Goal: Task Accomplishment & Management: Use online tool/utility

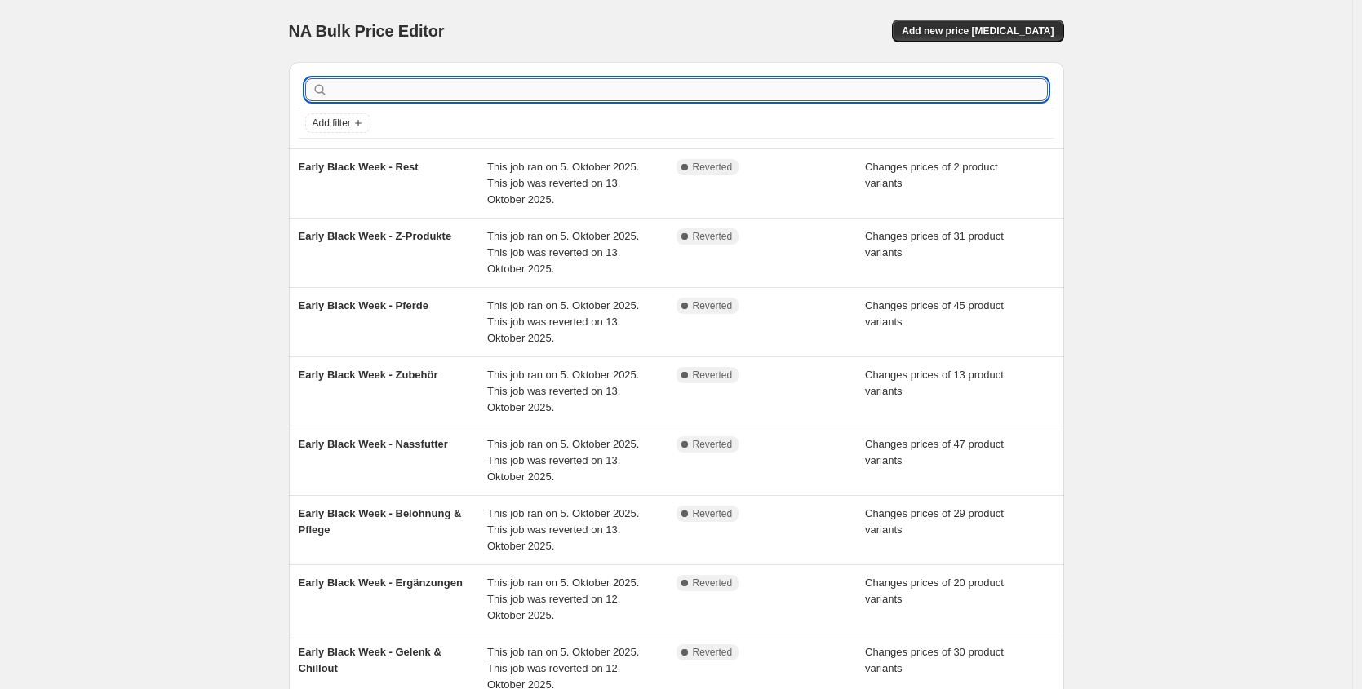
click at [411, 95] on input "text" at bounding box center [689, 89] width 716 height 23
type input "happy hour"
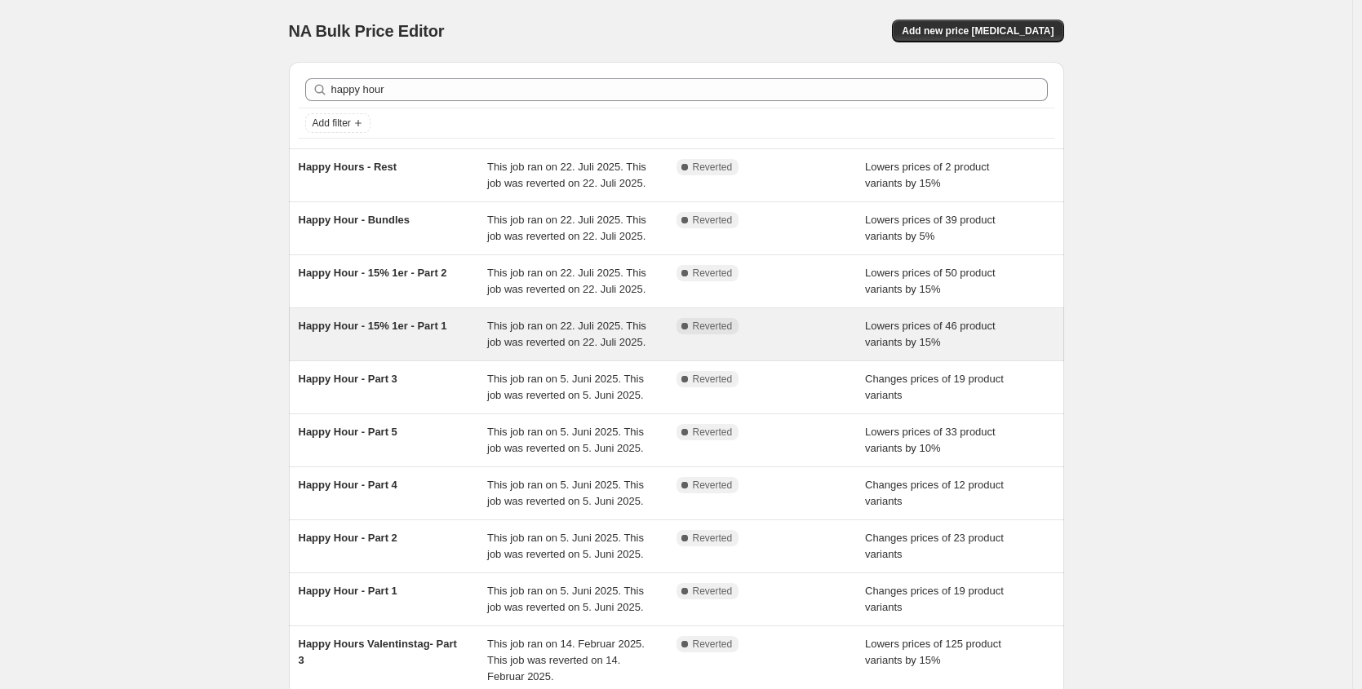
click at [441, 332] on span "Happy Hour - 15% 1er - Part 1" at bounding box center [373, 326] width 148 height 12
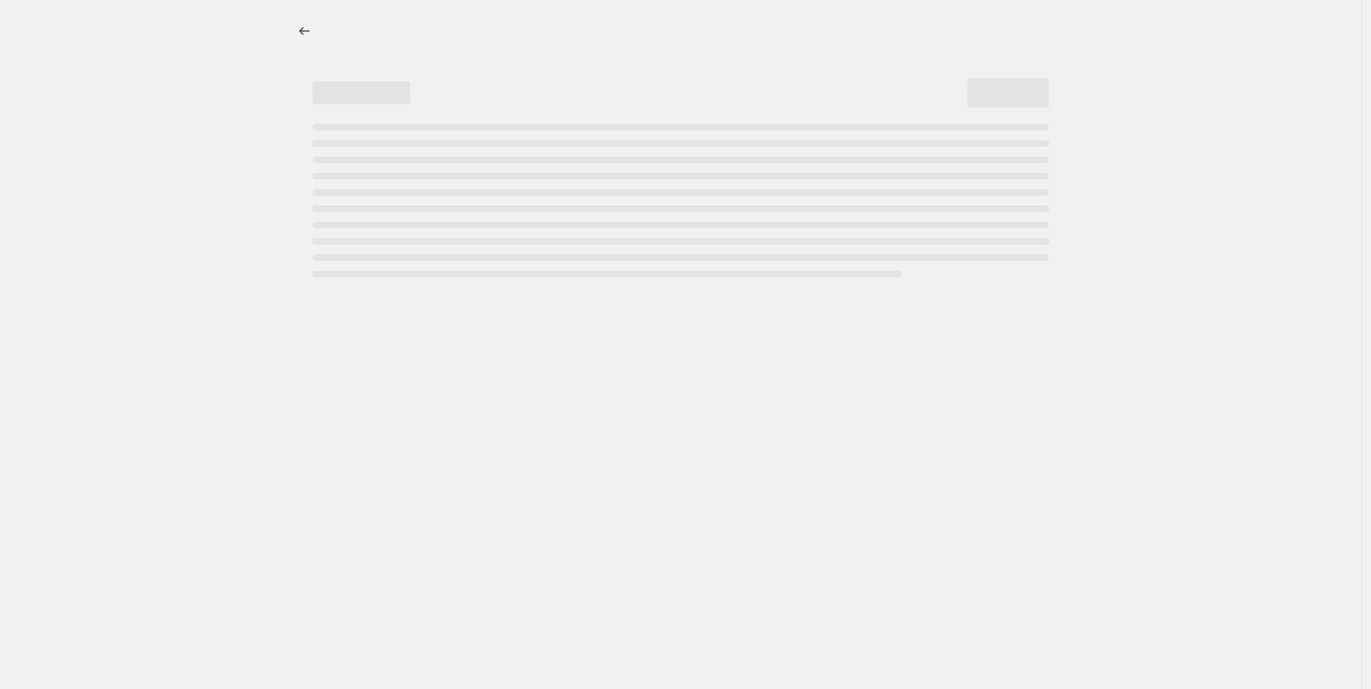
select select "percentage"
select select "no_change"
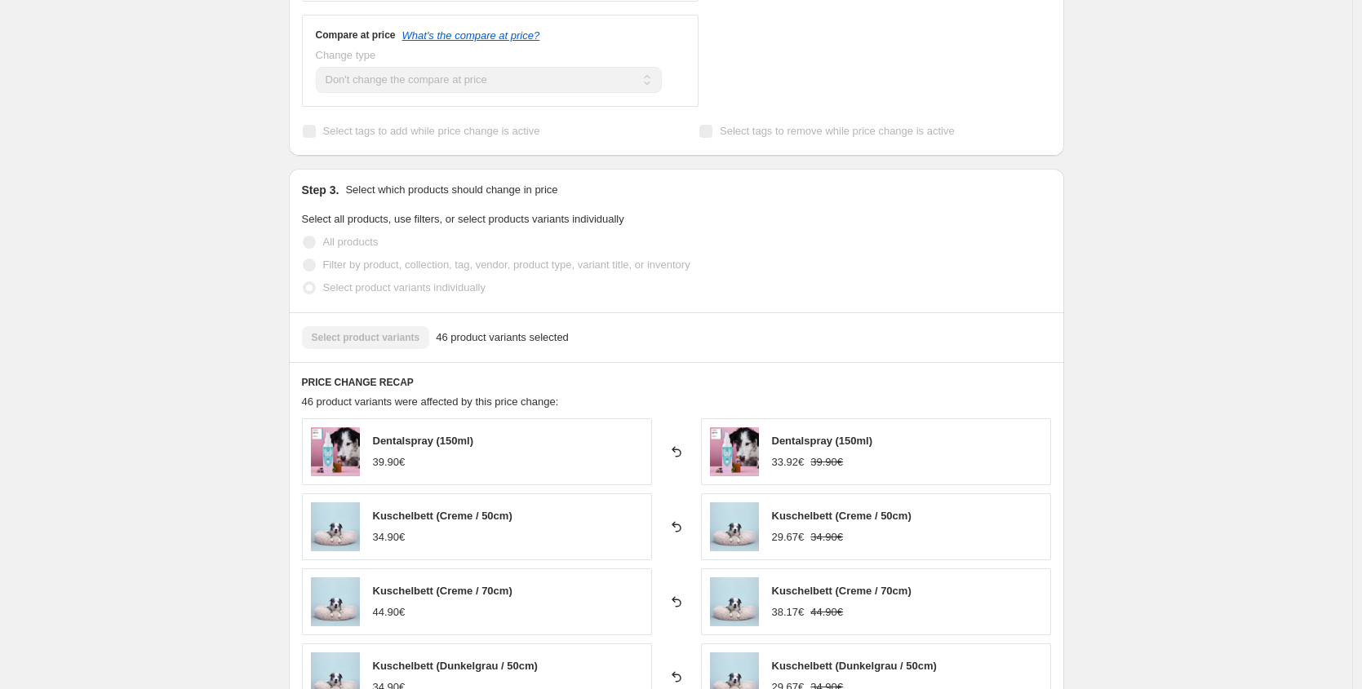
scroll to position [928, 0]
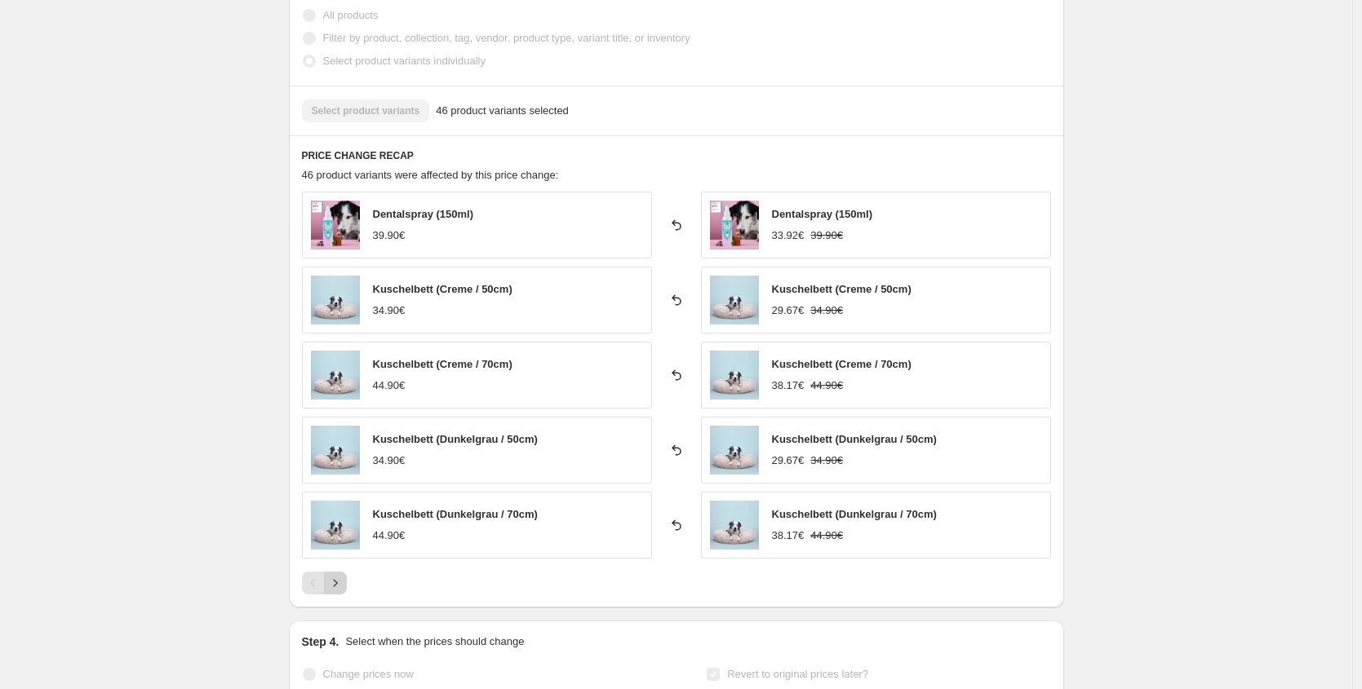
click at [340, 578] on icon "Next" at bounding box center [335, 583] width 16 height 16
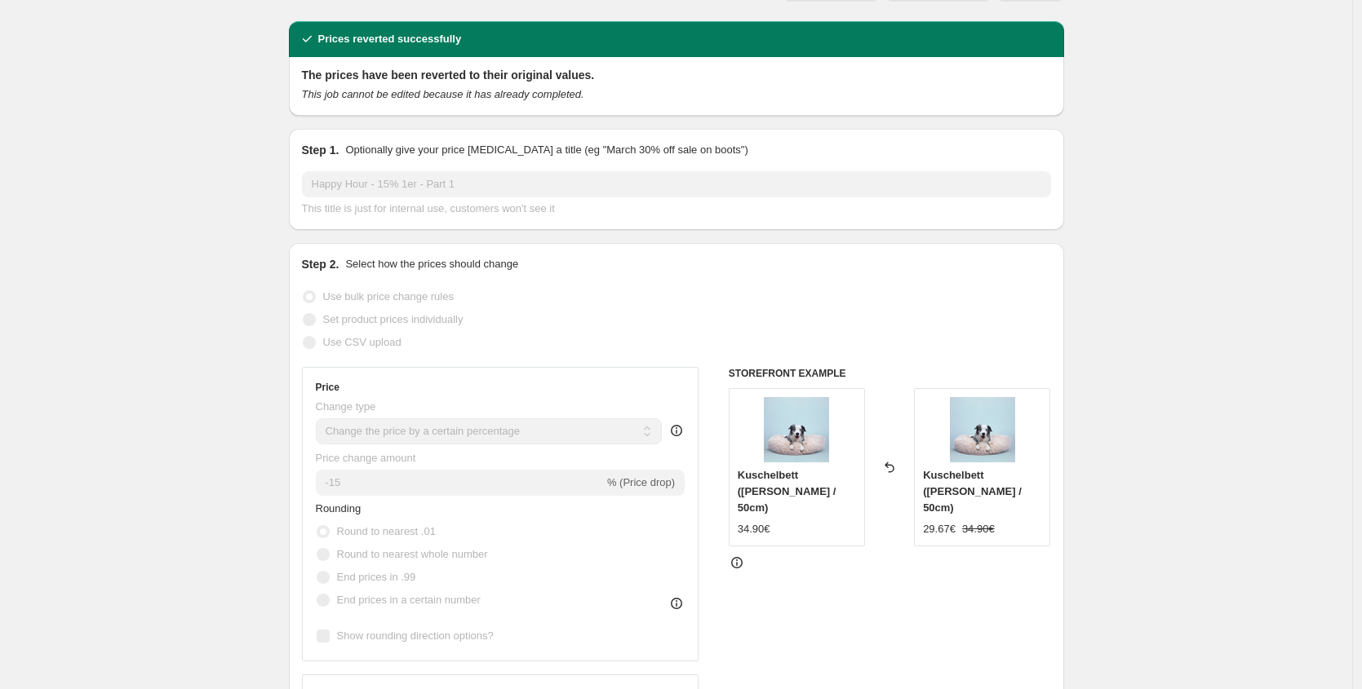
scroll to position [0, 0]
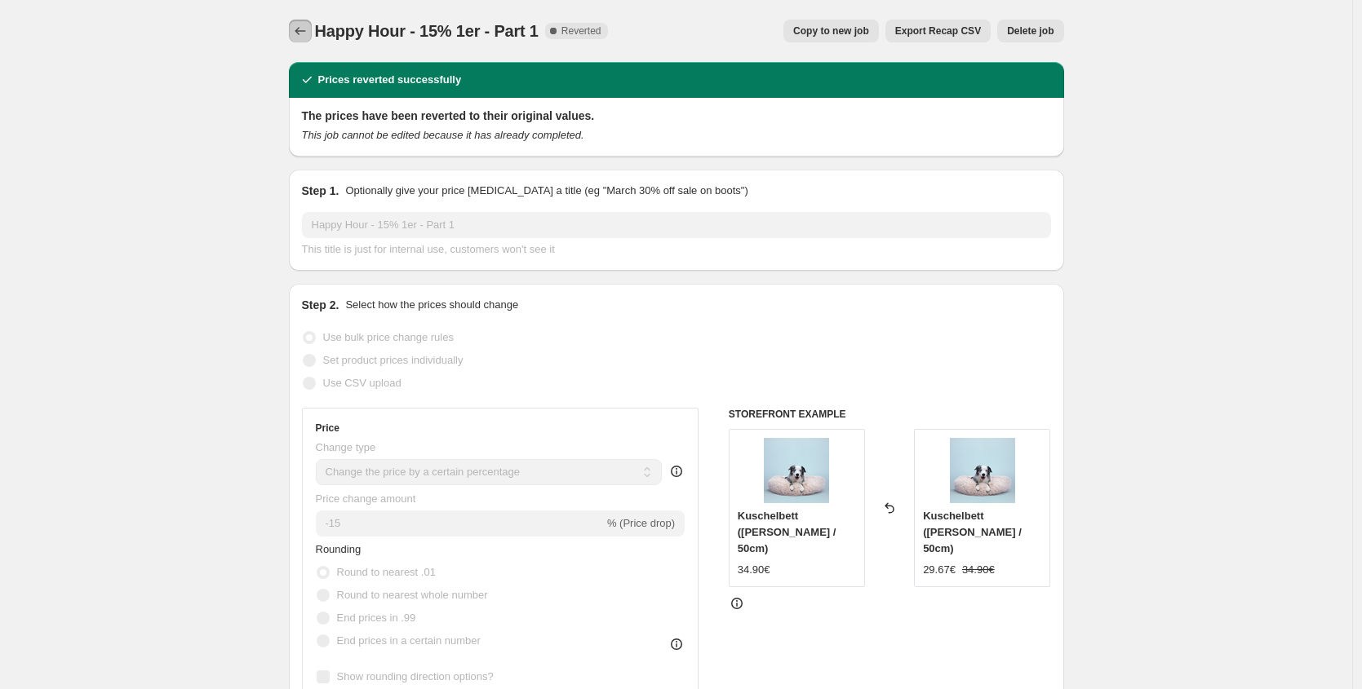
click at [294, 27] on button "Price change jobs" at bounding box center [300, 31] width 23 height 23
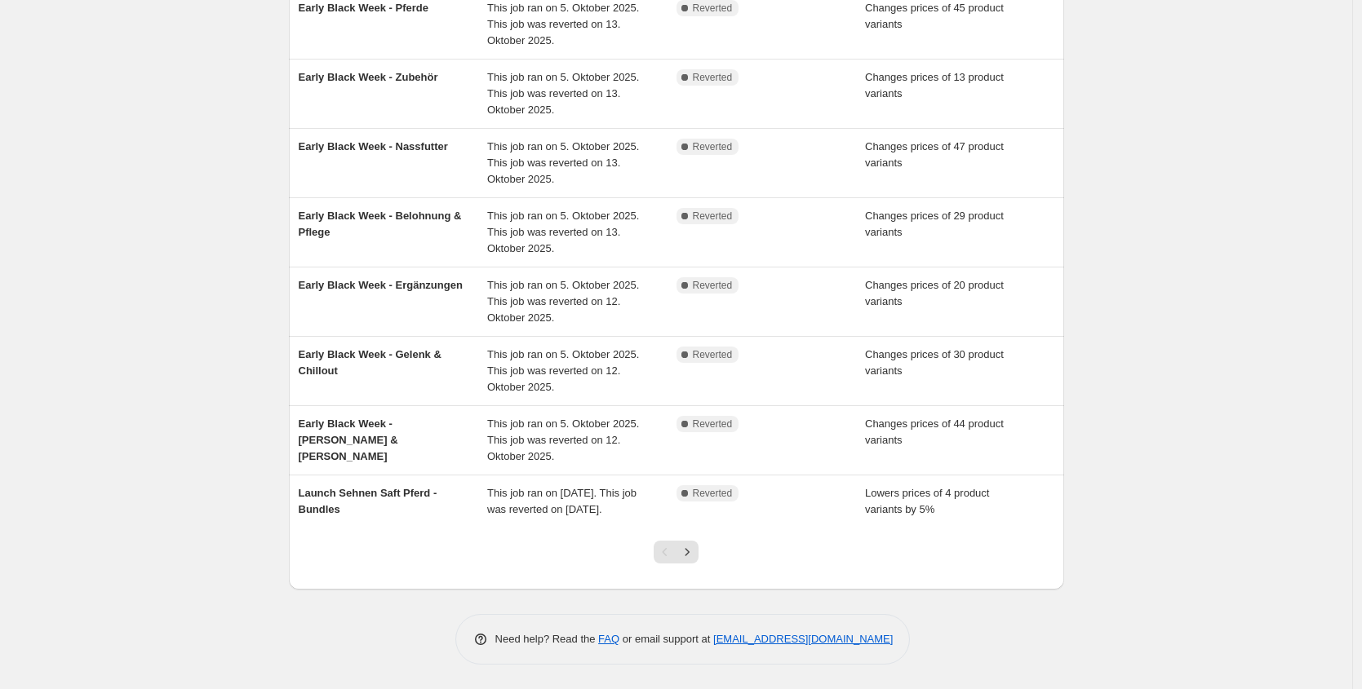
scroll to position [314, 0]
click at [695, 556] on icon "Next" at bounding box center [687, 552] width 16 height 16
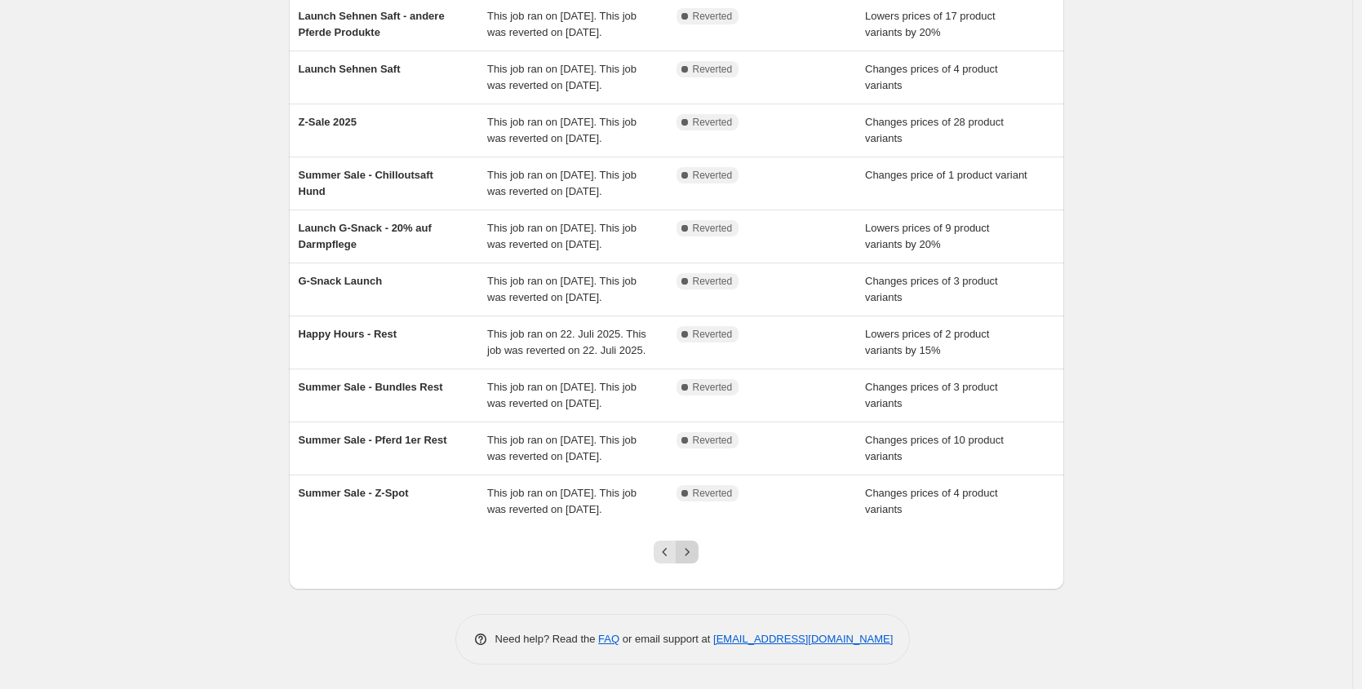
click at [695, 556] on icon "Next" at bounding box center [687, 552] width 16 height 16
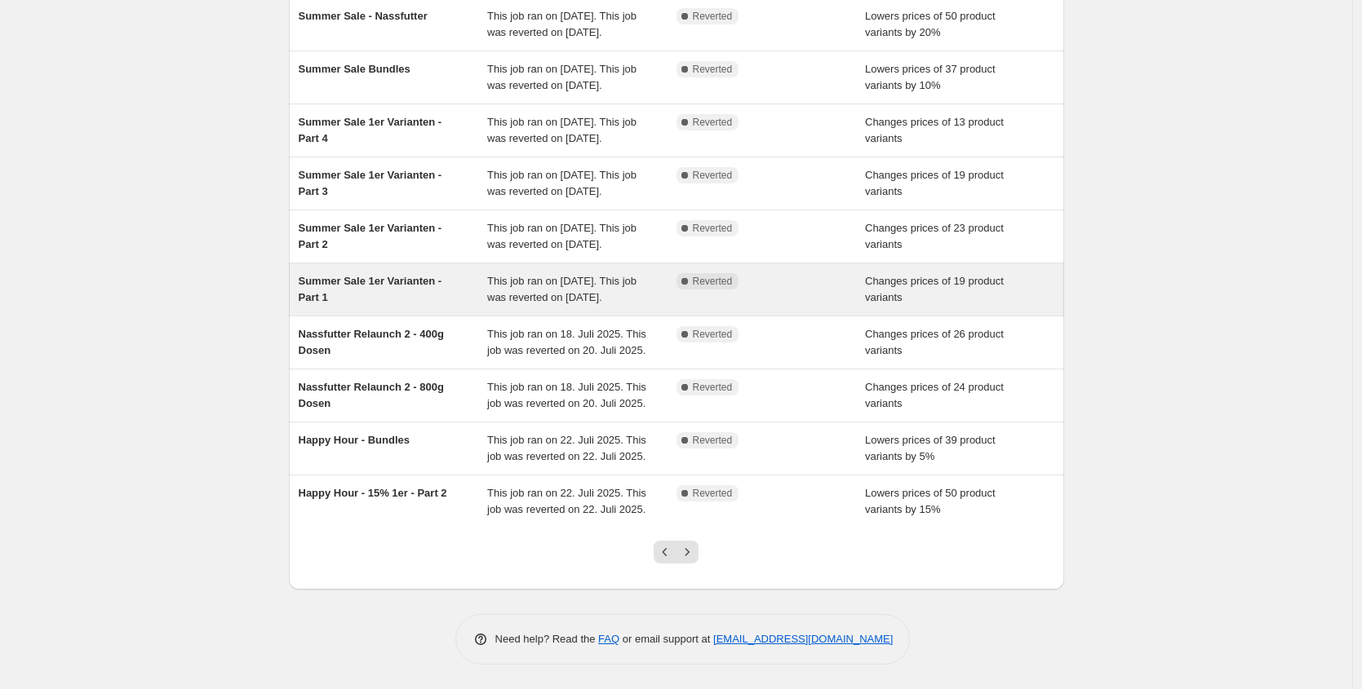
scroll to position [276, 0]
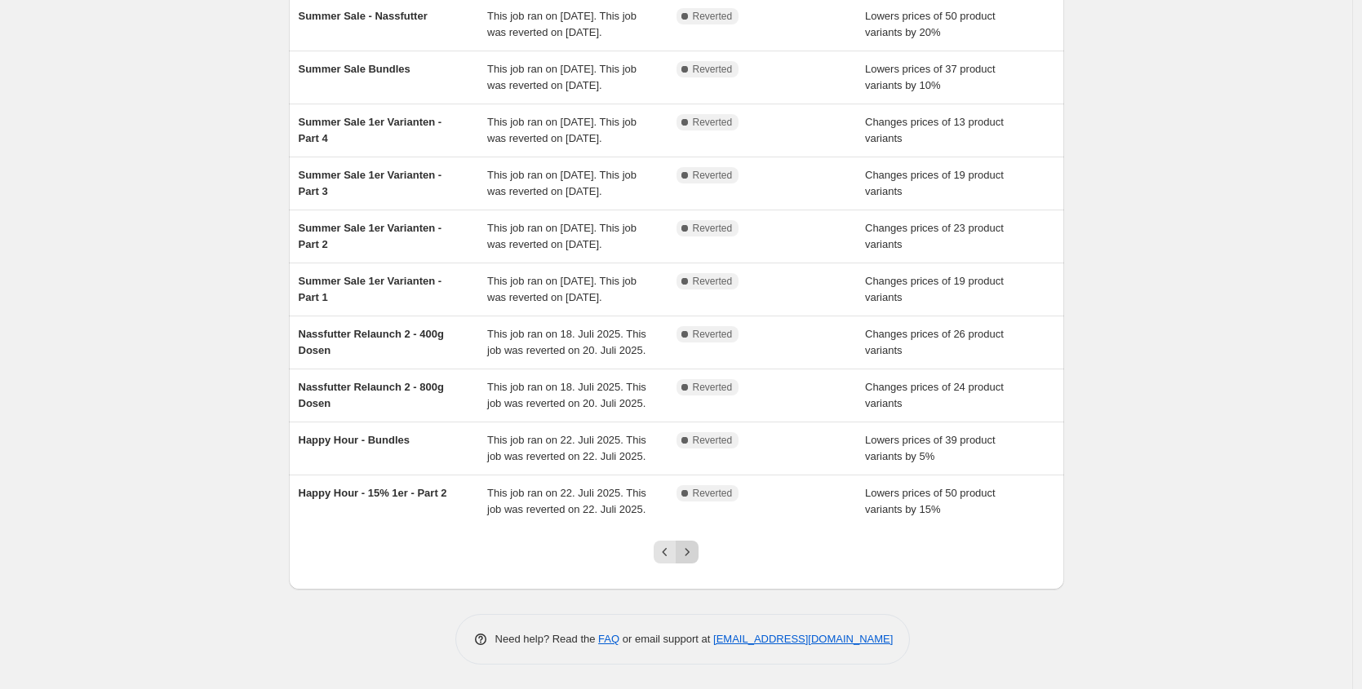
click at [691, 560] on icon "Next" at bounding box center [687, 552] width 16 height 16
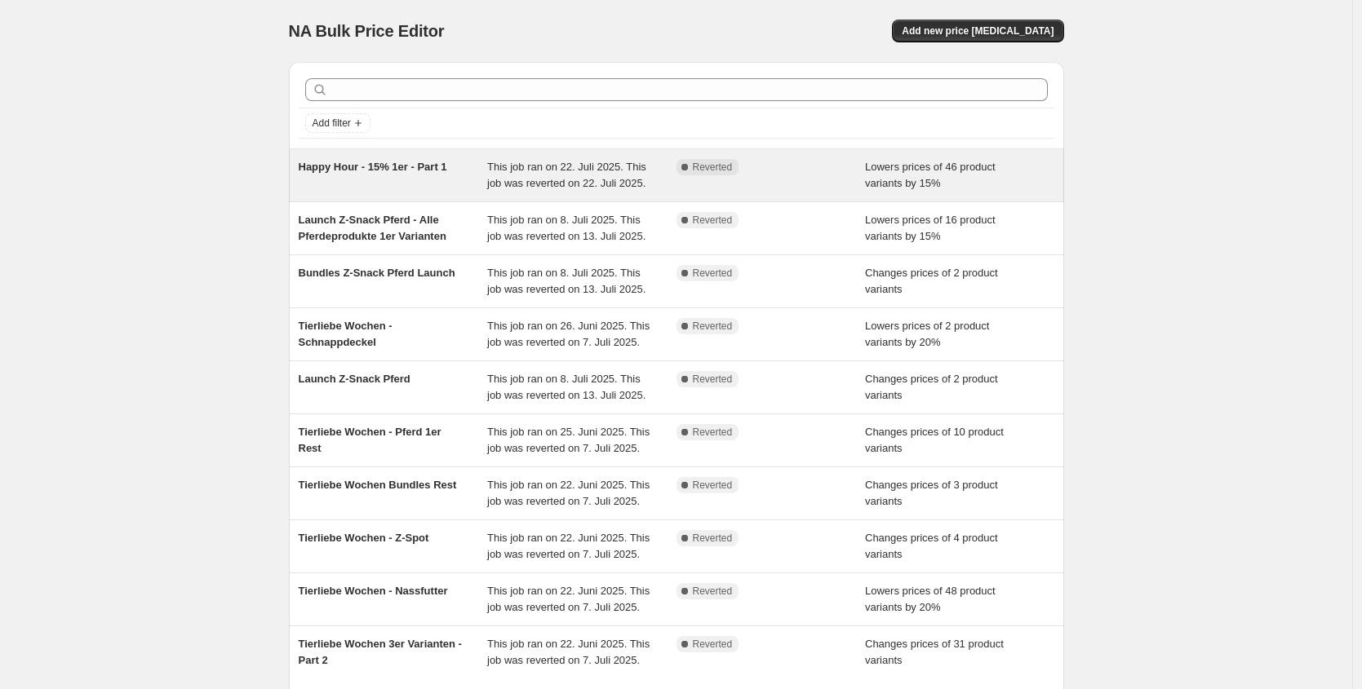
click at [387, 184] on div "Happy Hour - 15% 1er - Part 1" at bounding box center [393, 175] width 189 height 33
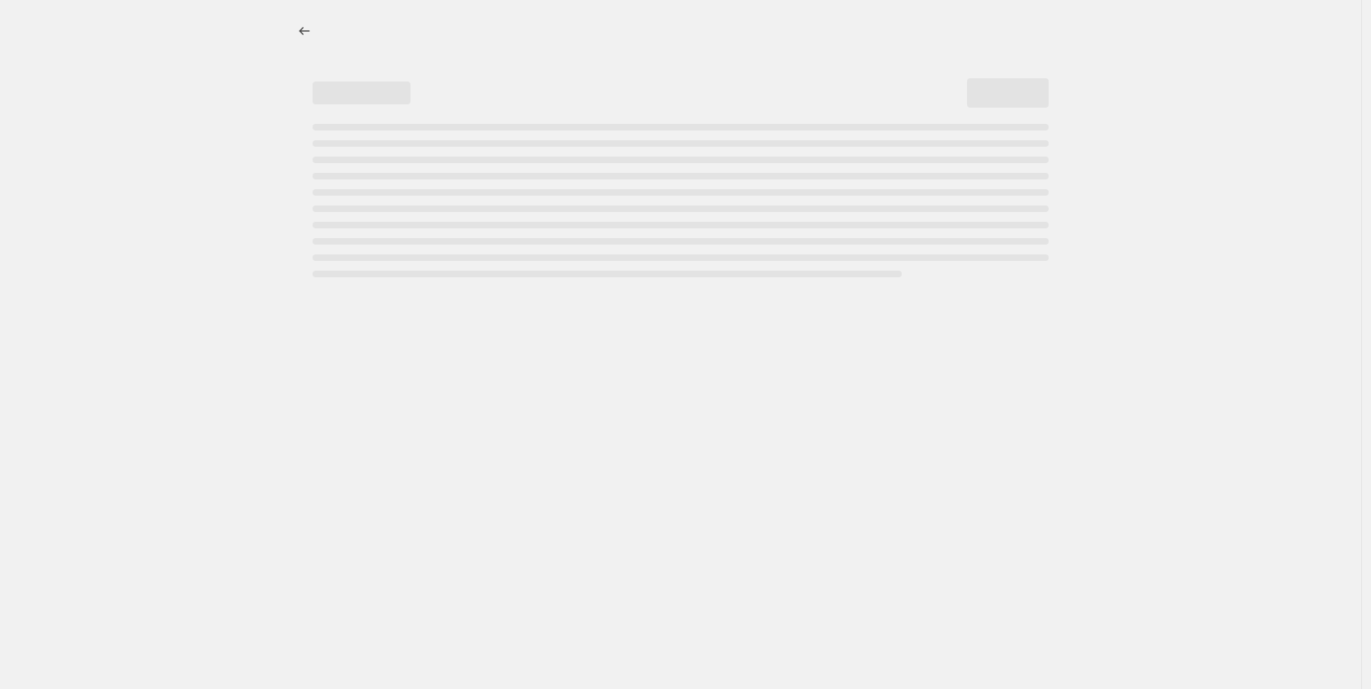
select select "percentage"
select select "no_change"
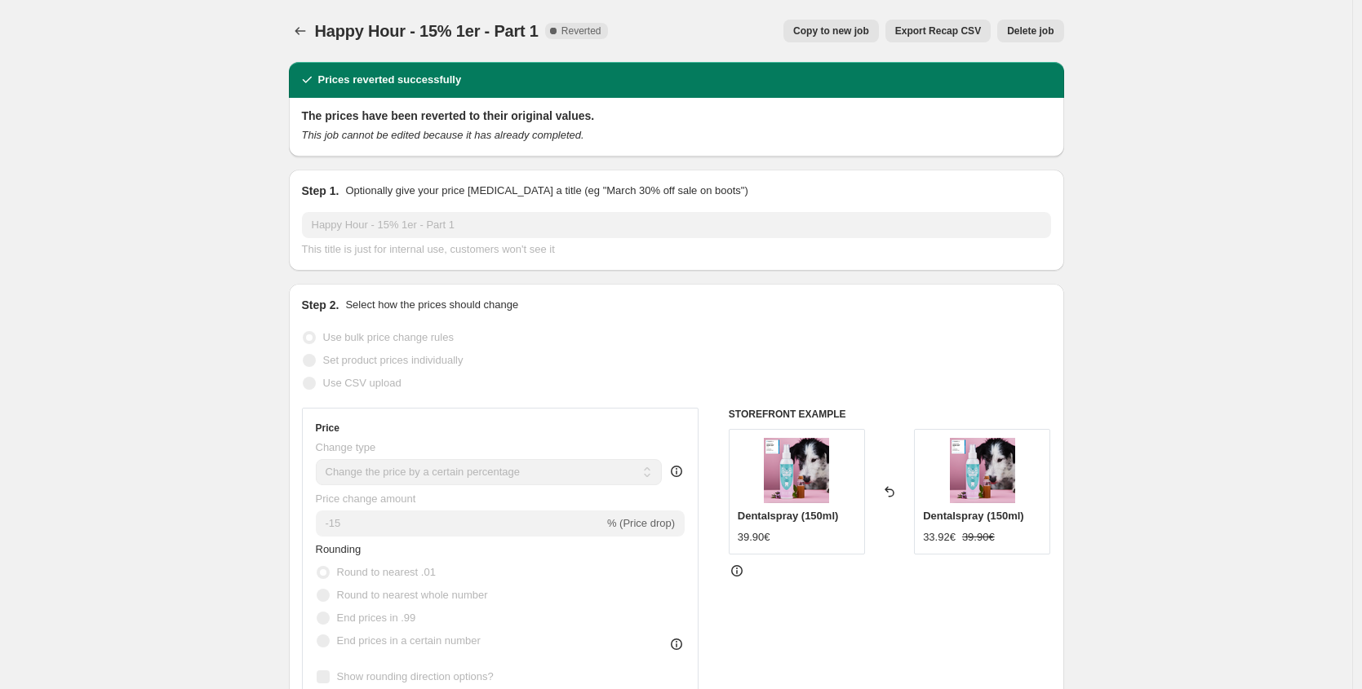
click at [830, 30] on span "Copy to new job" at bounding box center [831, 30] width 76 height 13
select select "percentage"
select select "no_change"
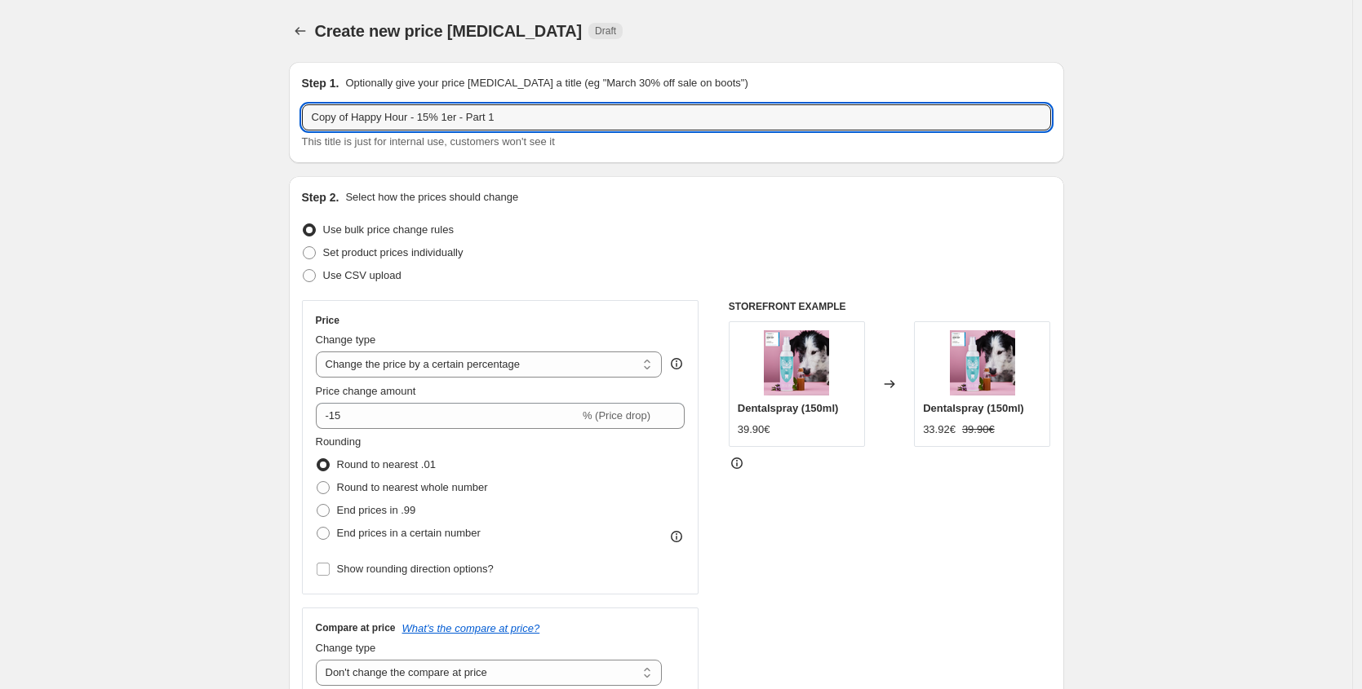
drag, startPoint x: 528, startPoint y: 122, endPoint x: 106, endPoint y: 120, distance: 421.8
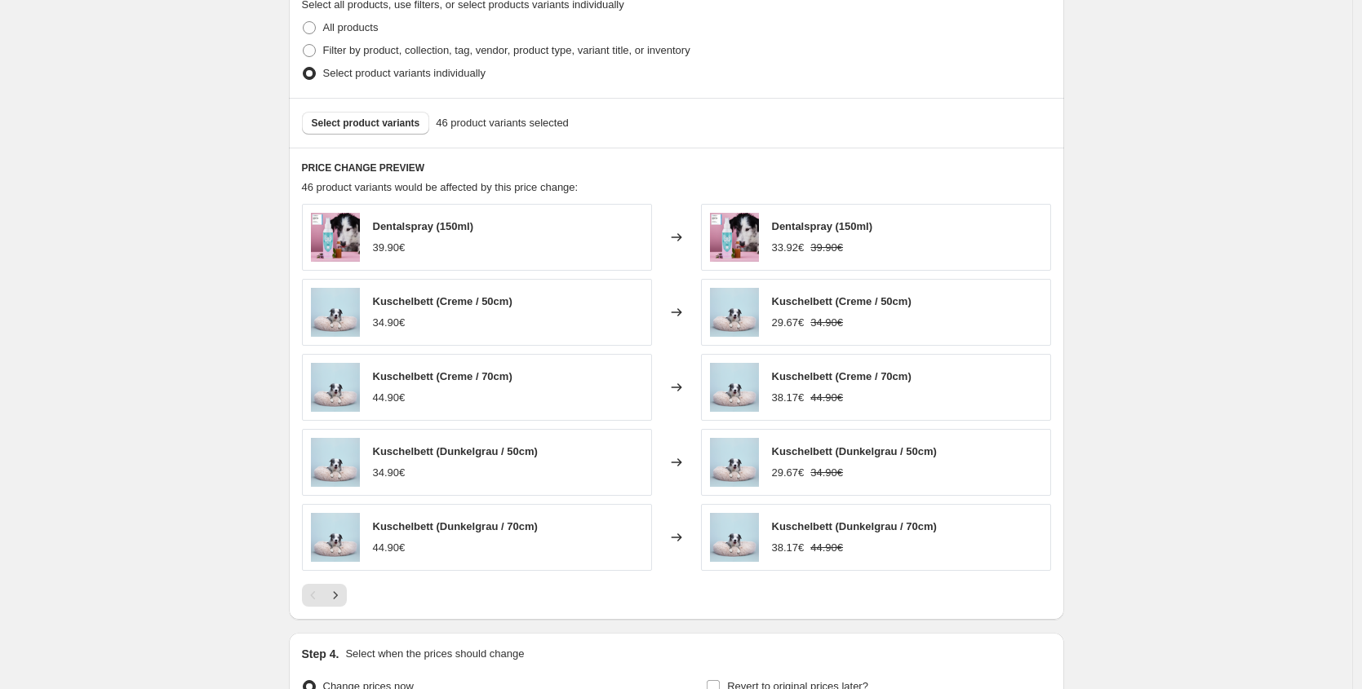
scroll to position [939, 0]
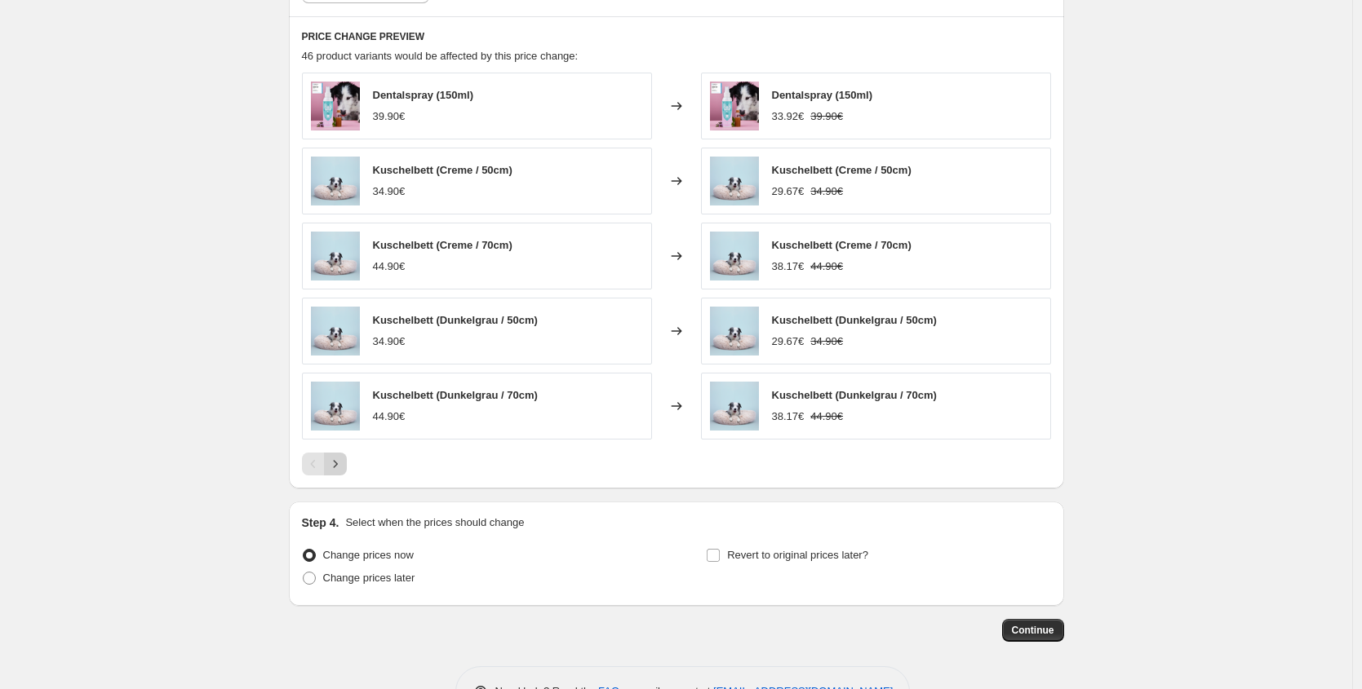
type input "[DATE] Happy Hour - Part 1"
click at [339, 458] on icon "Next" at bounding box center [335, 464] width 16 height 16
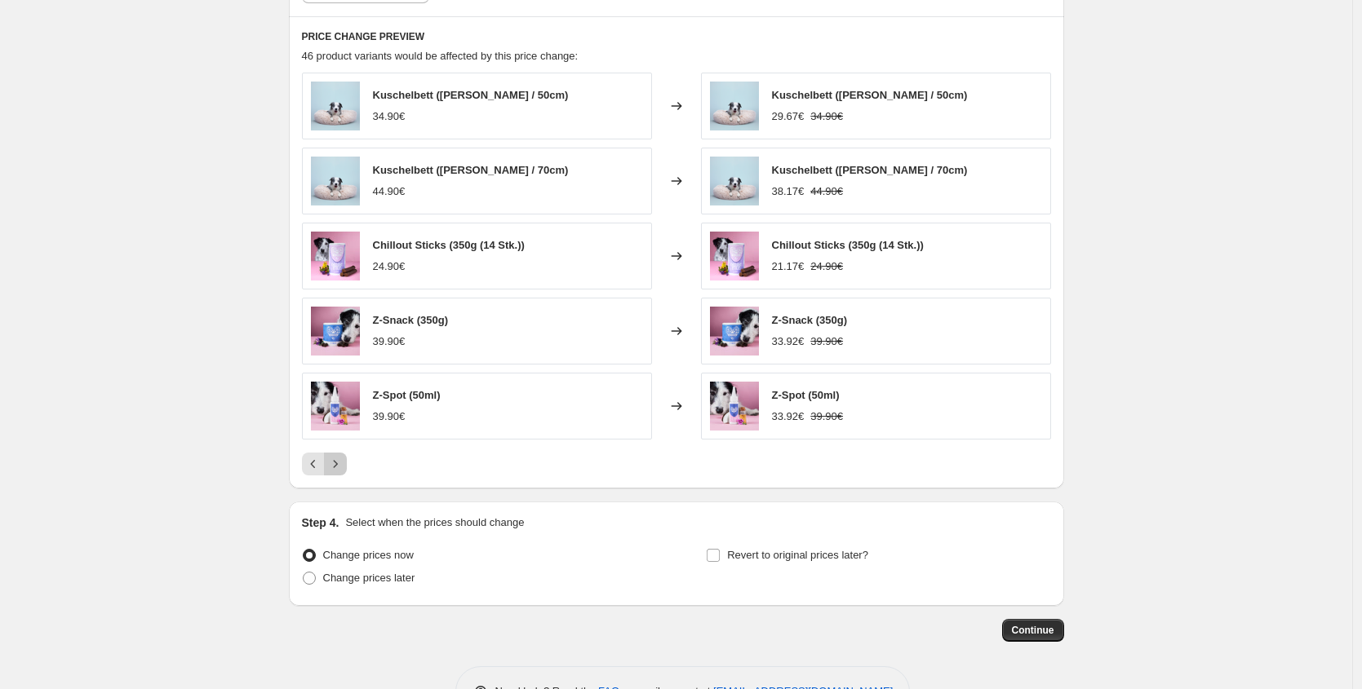
click at [341, 468] on icon "Next" at bounding box center [335, 464] width 16 height 16
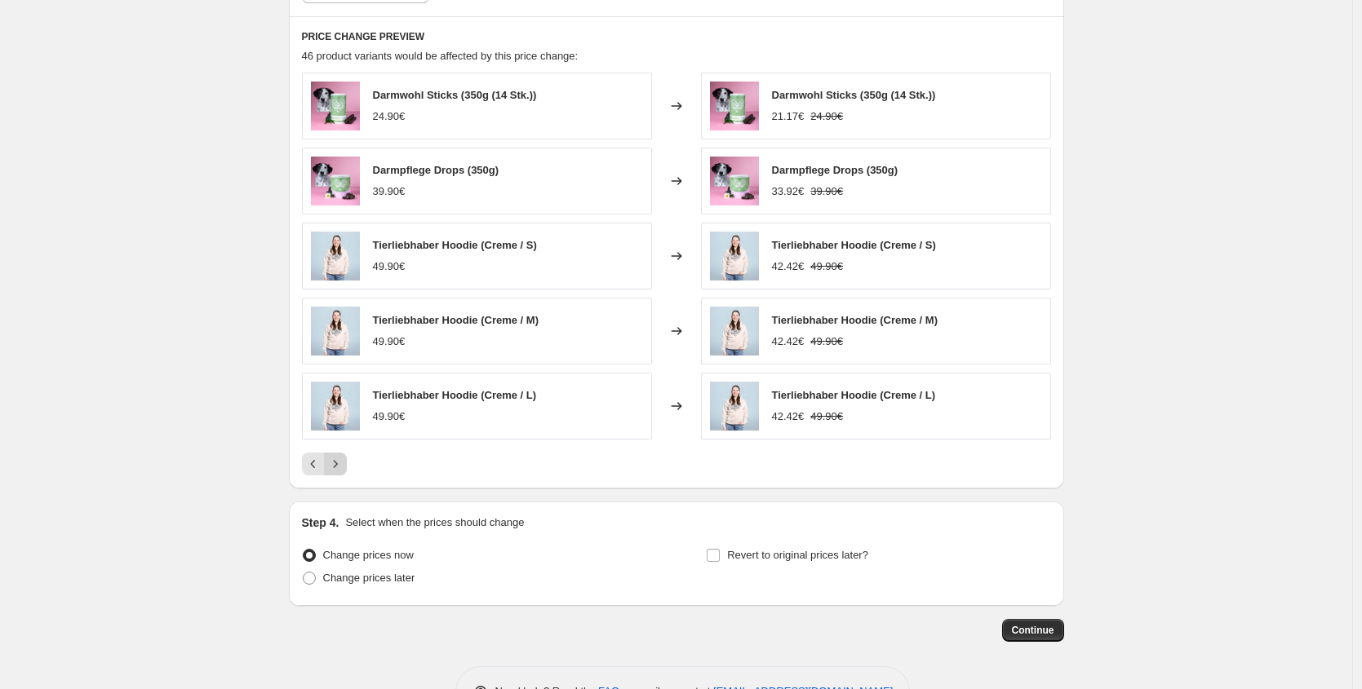
click at [341, 468] on icon "Next" at bounding box center [335, 464] width 16 height 16
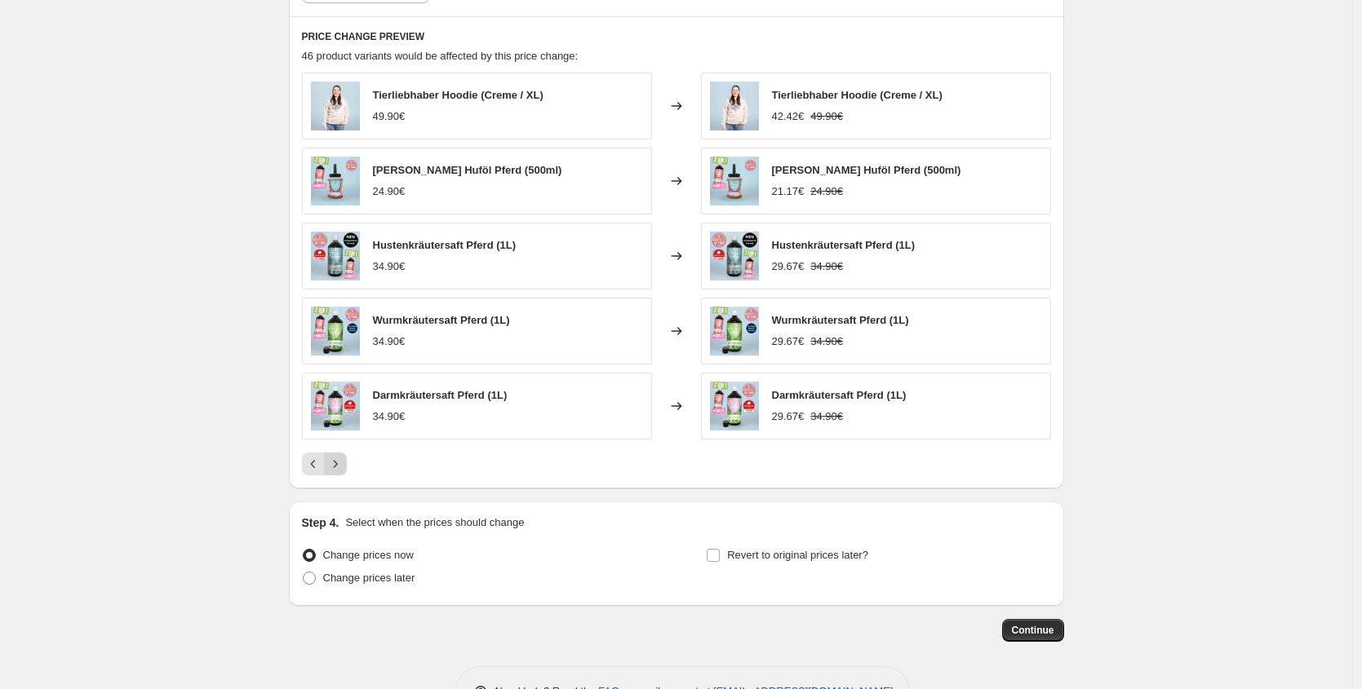
click at [341, 468] on icon "Next" at bounding box center [335, 464] width 16 height 16
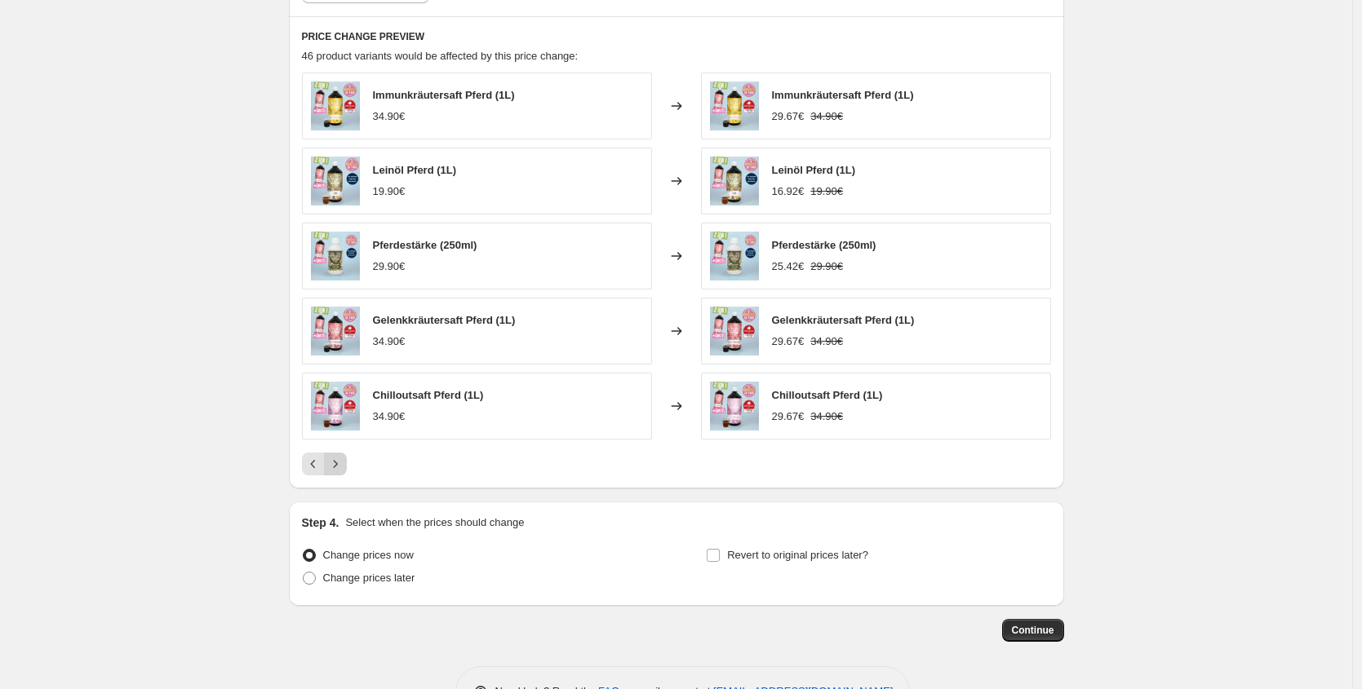
click at [341, 468] on icon "Next" at bounding box center [335, 464] width 16 height 16
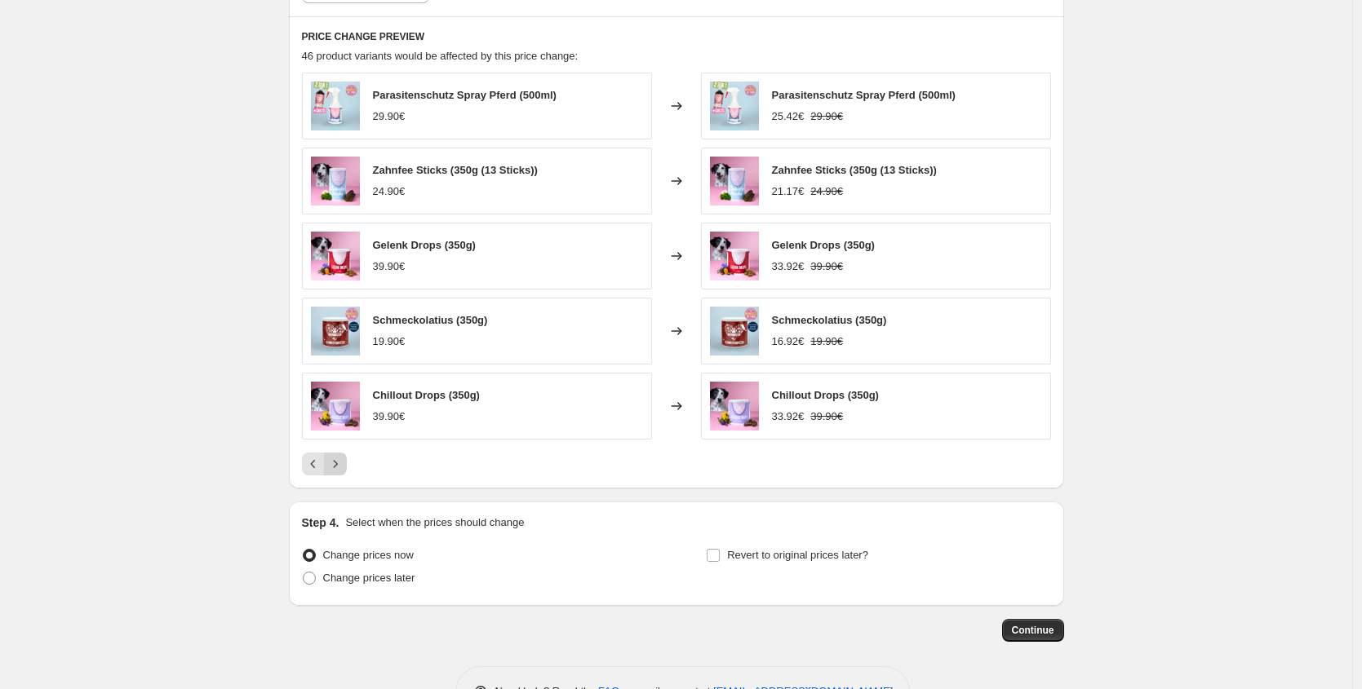
click at [341, 468] on icon "Next" at bounding box center [335, 464] width 16 height 16
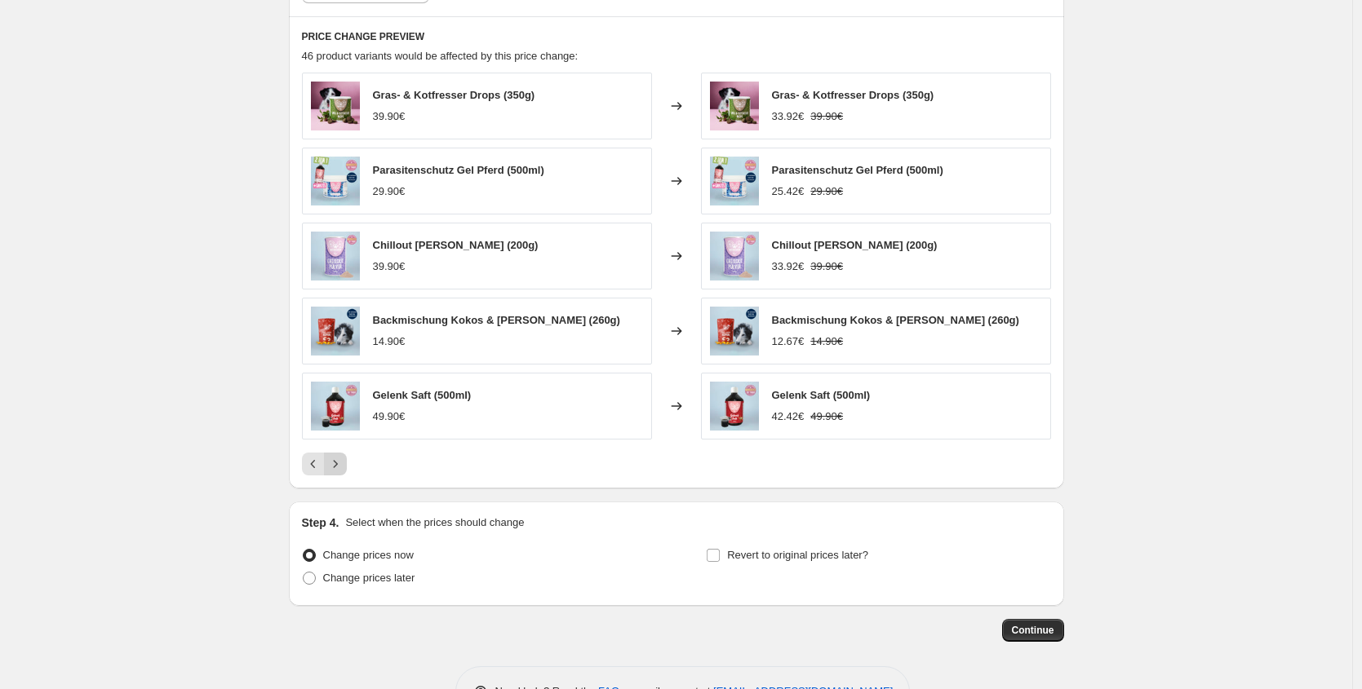
click at [341, 468] on icon "Next" at bounding box center [335, 464] width 16 height 16
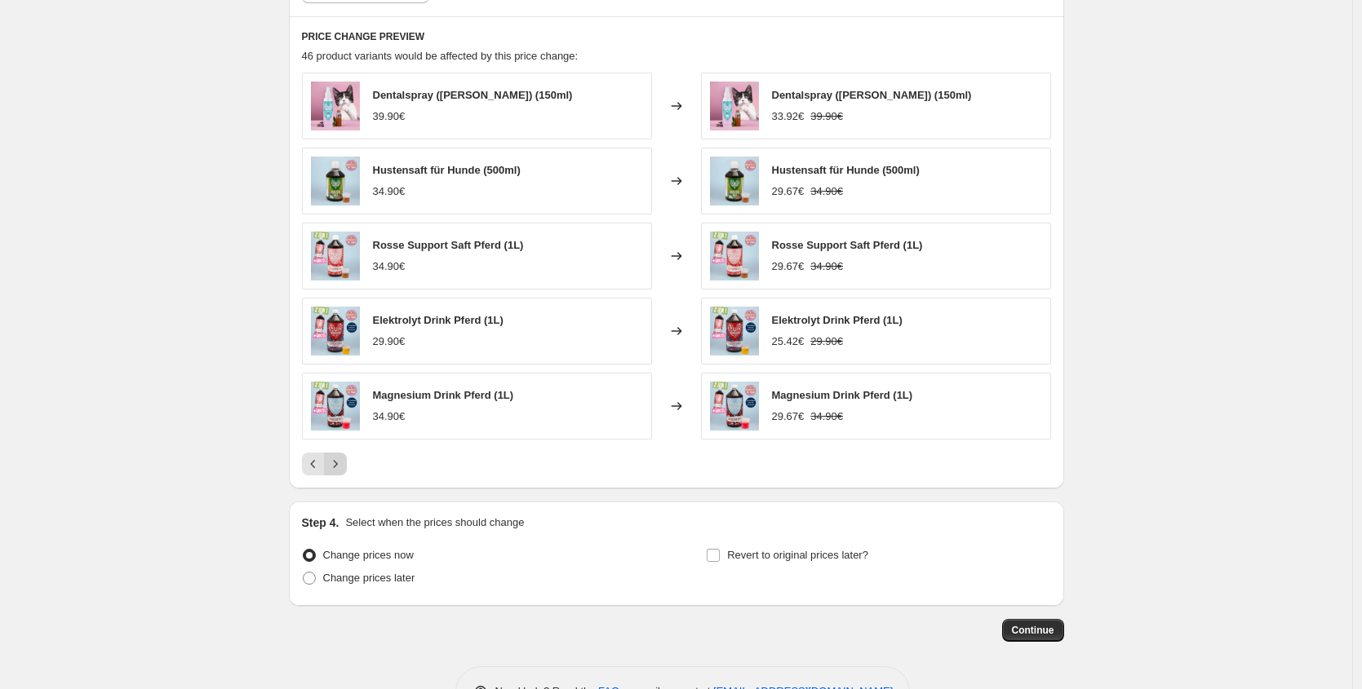
click at [341, 468] on icon "Next" at bounding box center [335, 464] width 16 height 16
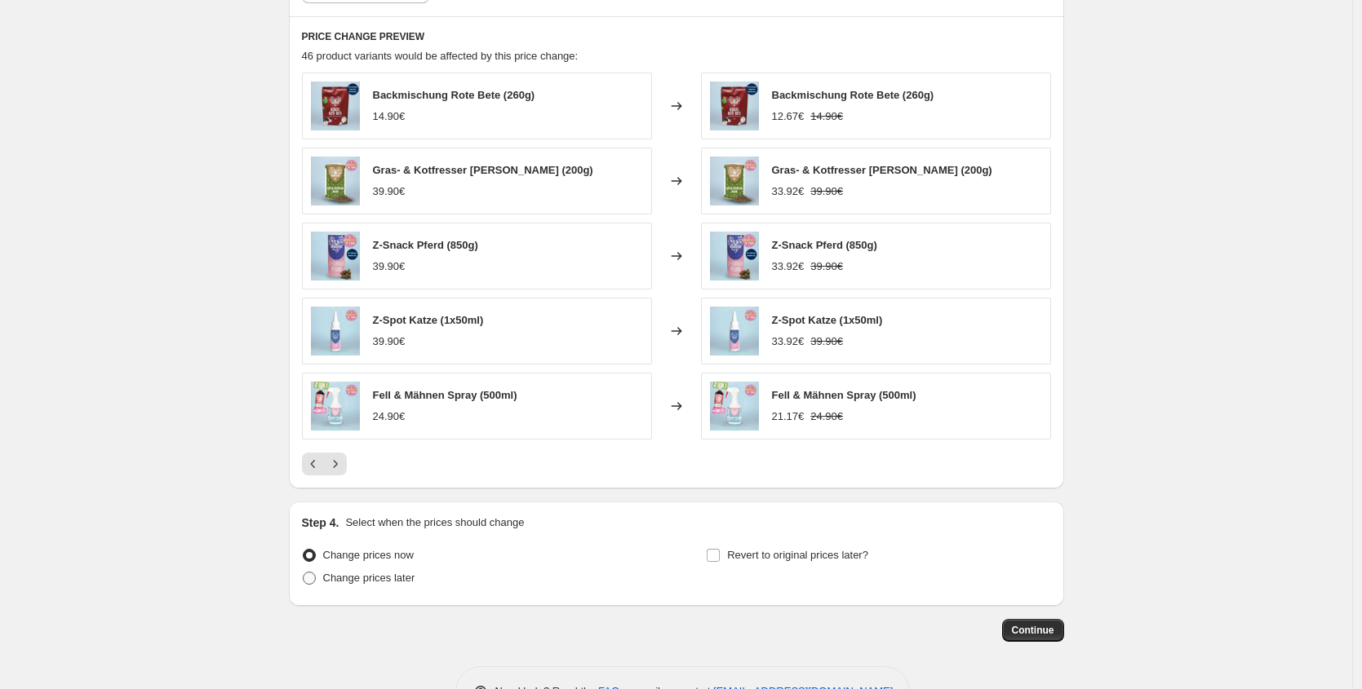
click at [387, 573] on span "Change prices later" at bounding box center [369, 578] width 92 height 12
click at [303, 573] on input "Change prices later" at bounding box center [303, 572] width 1 height 1
radio input "true"
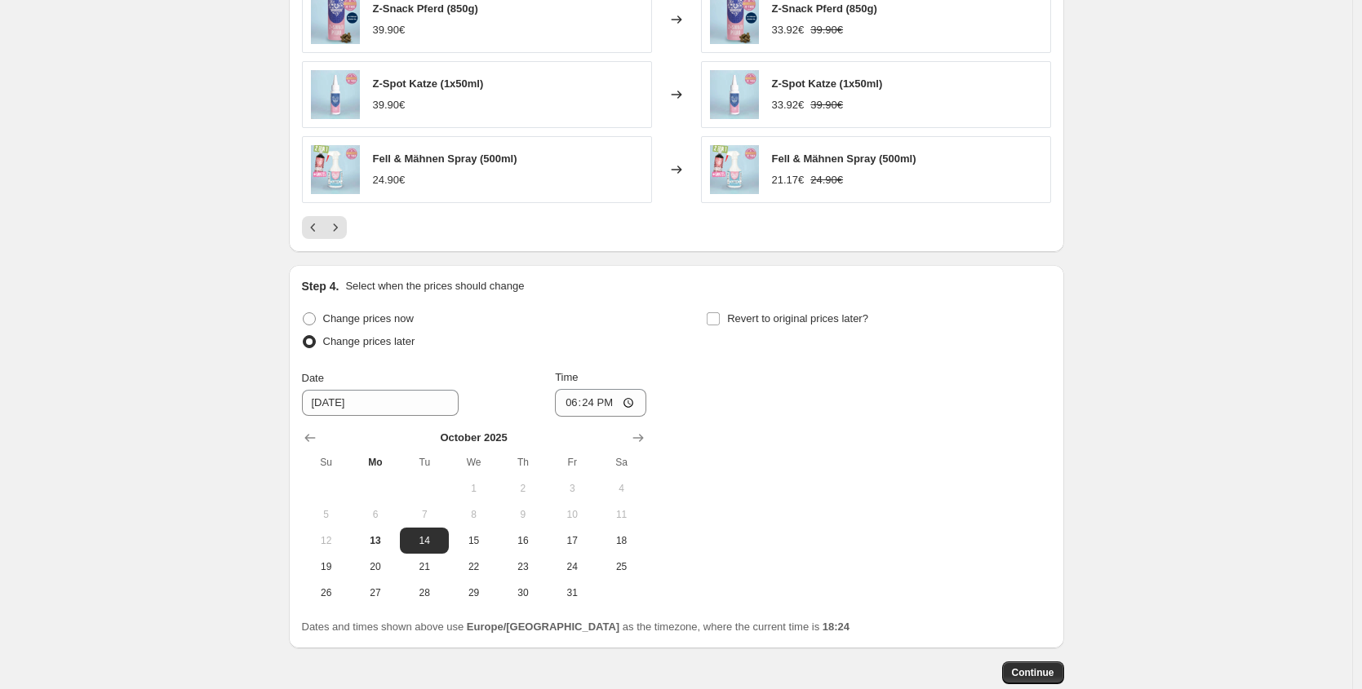
scroll to position [1193, 0]
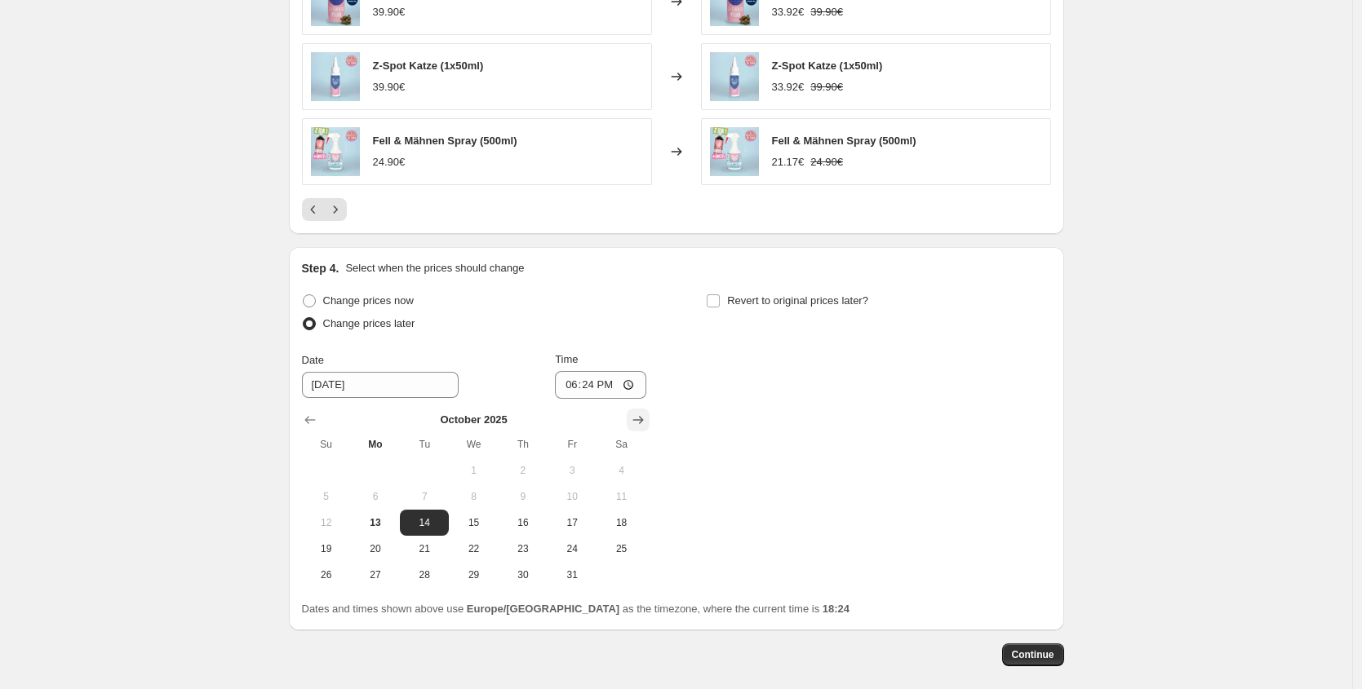
click at [643, 418] on icon "Show next month, November 2025" at bounding box center [637, 420] width 11 height 8
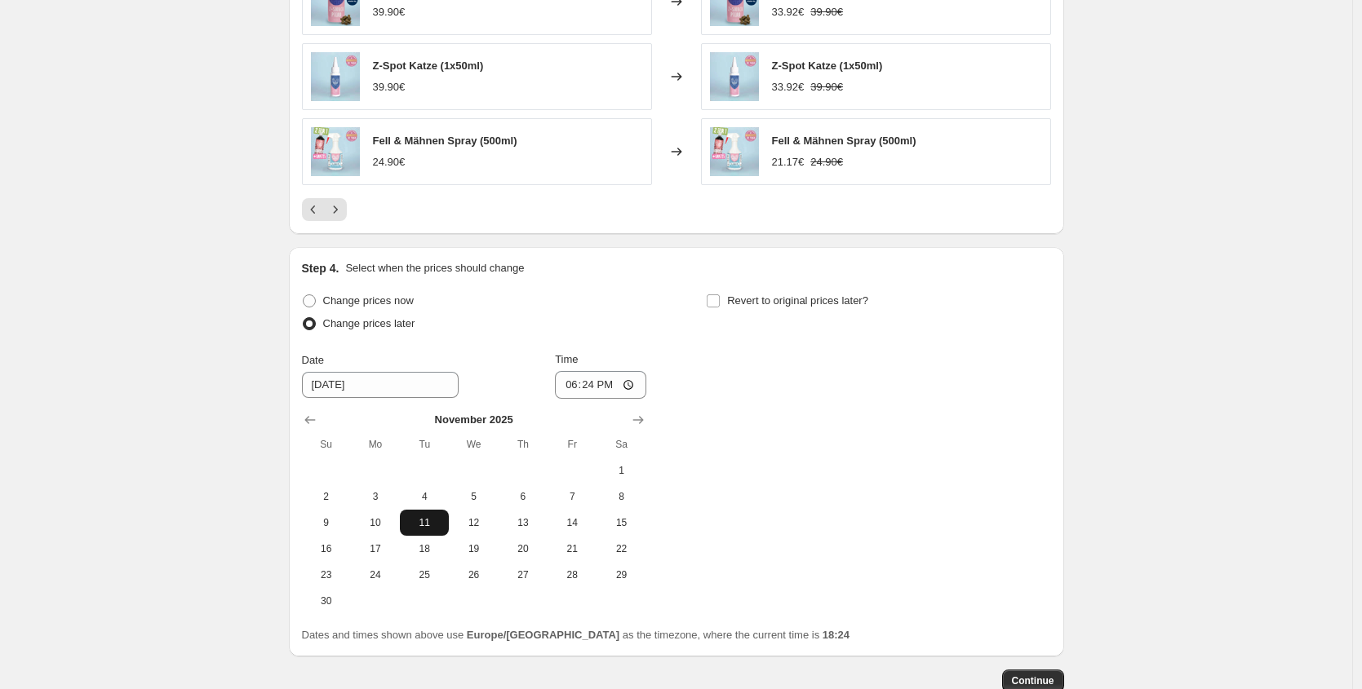
click at [422, 516] on span "11" at bounding box center [424, 522] width 36 height 13
type input "[DATE]"
click at [589, 383] on input "18:24" at bounding box center [600, 385] width 91 height 28
type input "18:30"
click at [792, 308] on span "Revert to original prices later?" at bounding box center [797, 301] width 141 height 16
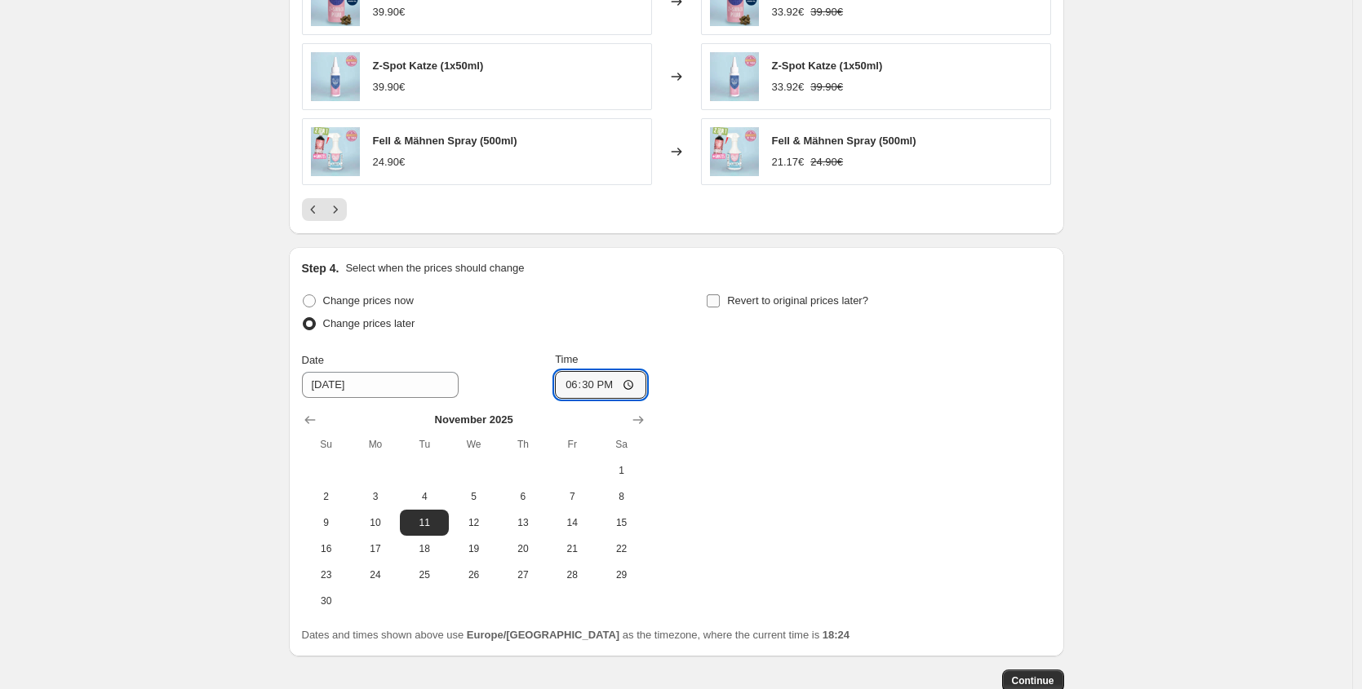
click at [720, 308] on input "Revert to original prices later?" at bounding box center [712, 300] width 13 height 13
checkbox input "true"
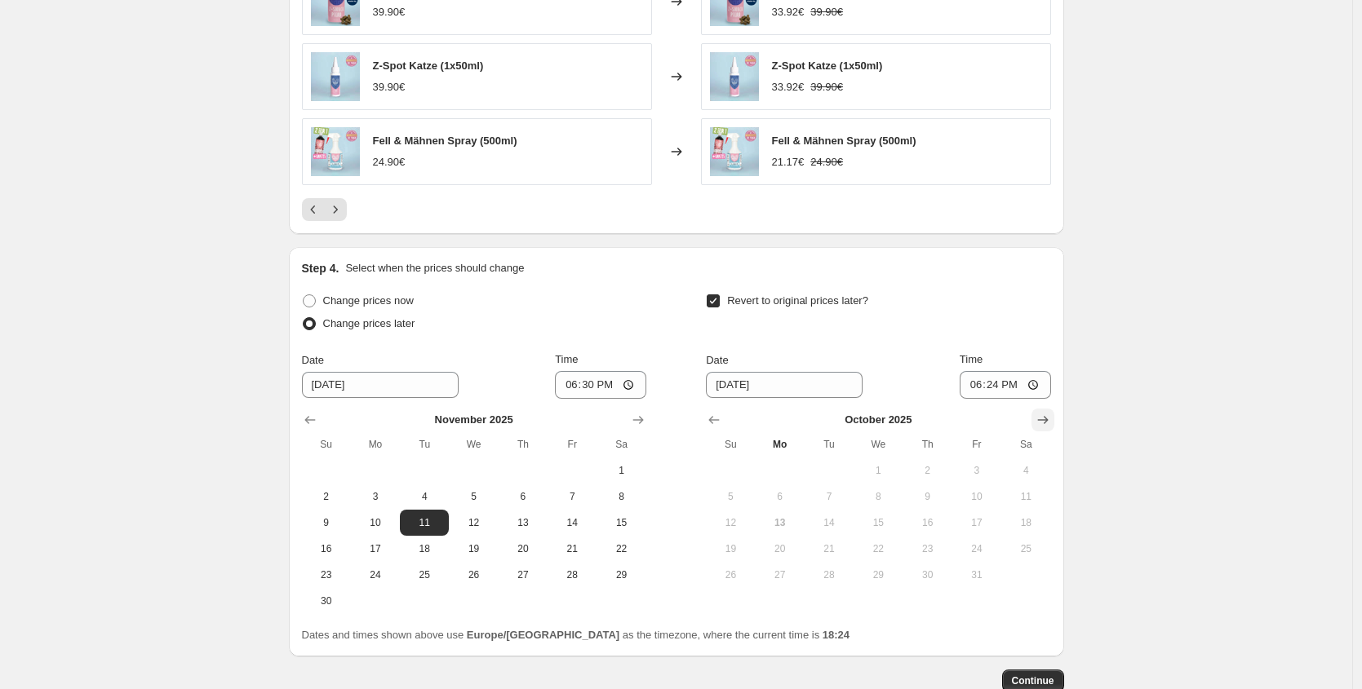
click at [1039, 427] on icon "Show next month, November 2025" at bounding box center [1042, 420] width 16 height 16
click at [833, 521] on span "11" at bounding box center [829, 522] width 36 height 13
type input "[DATE]"
click at [996, 387] on input "18:24" at bounding box center [1004, 385] width 91 height 28
type input "19:15"
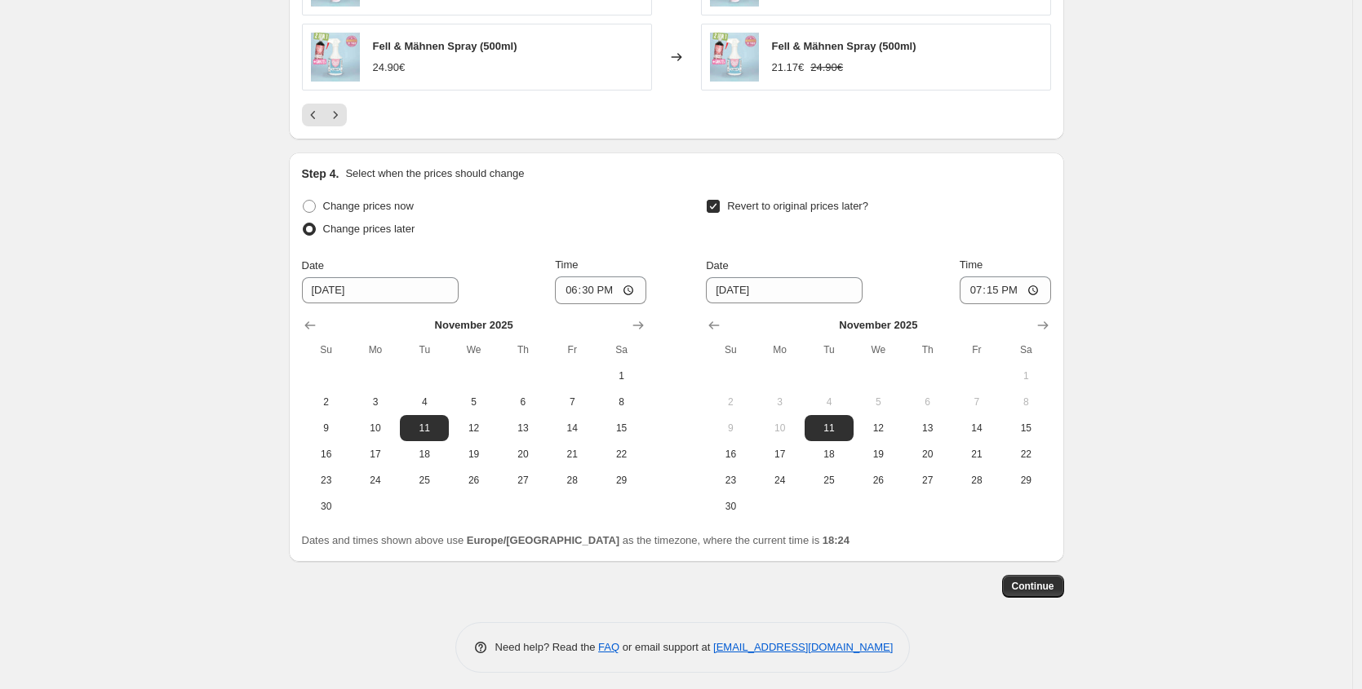
scroll to position [1296, 0]
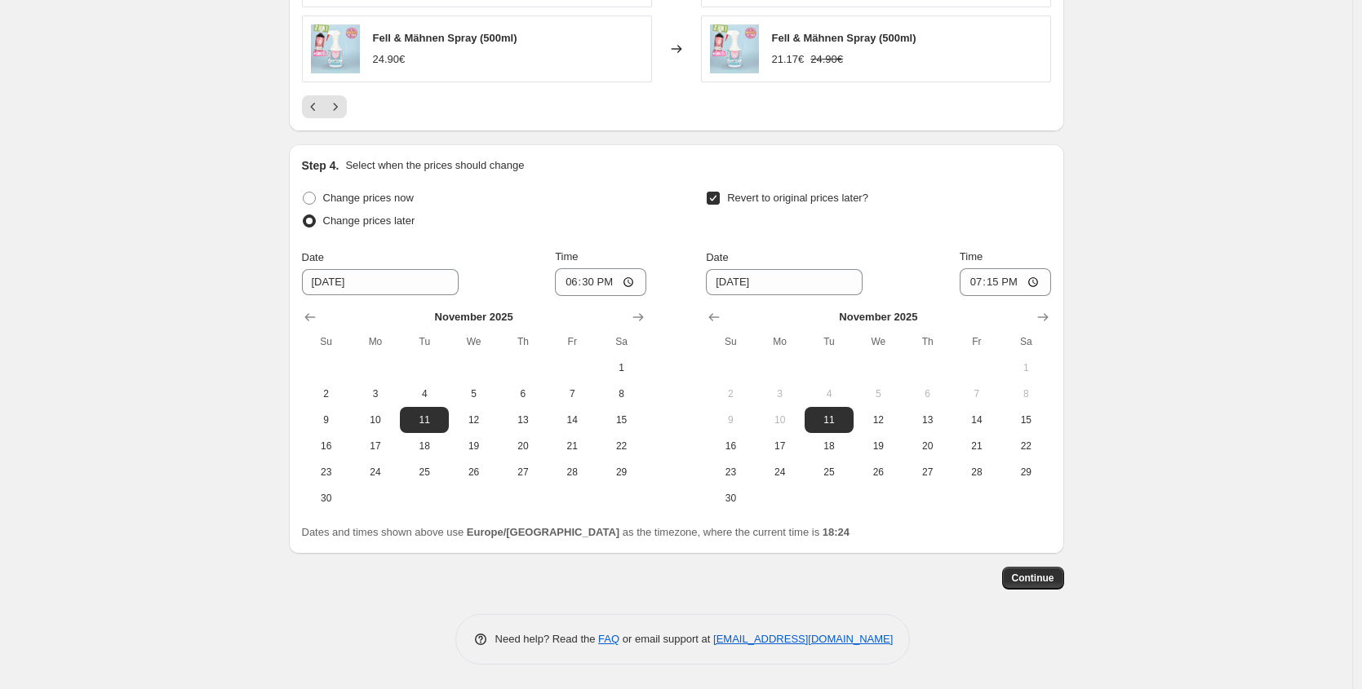
click at [1042, 582] on span "Continue" at bounding box center [1033, 578] width 42 height 13
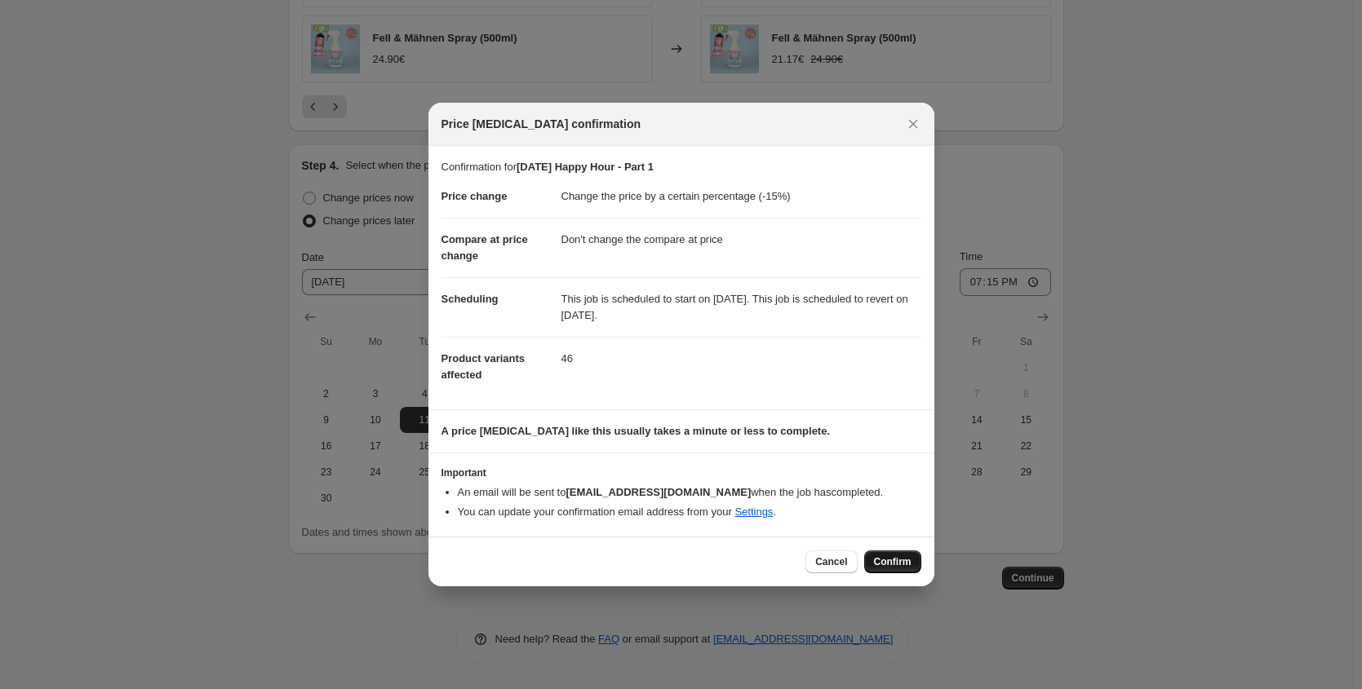
click at [890, 569] on button "Confirm" at bounding box center [892, 562] width 57 height 23
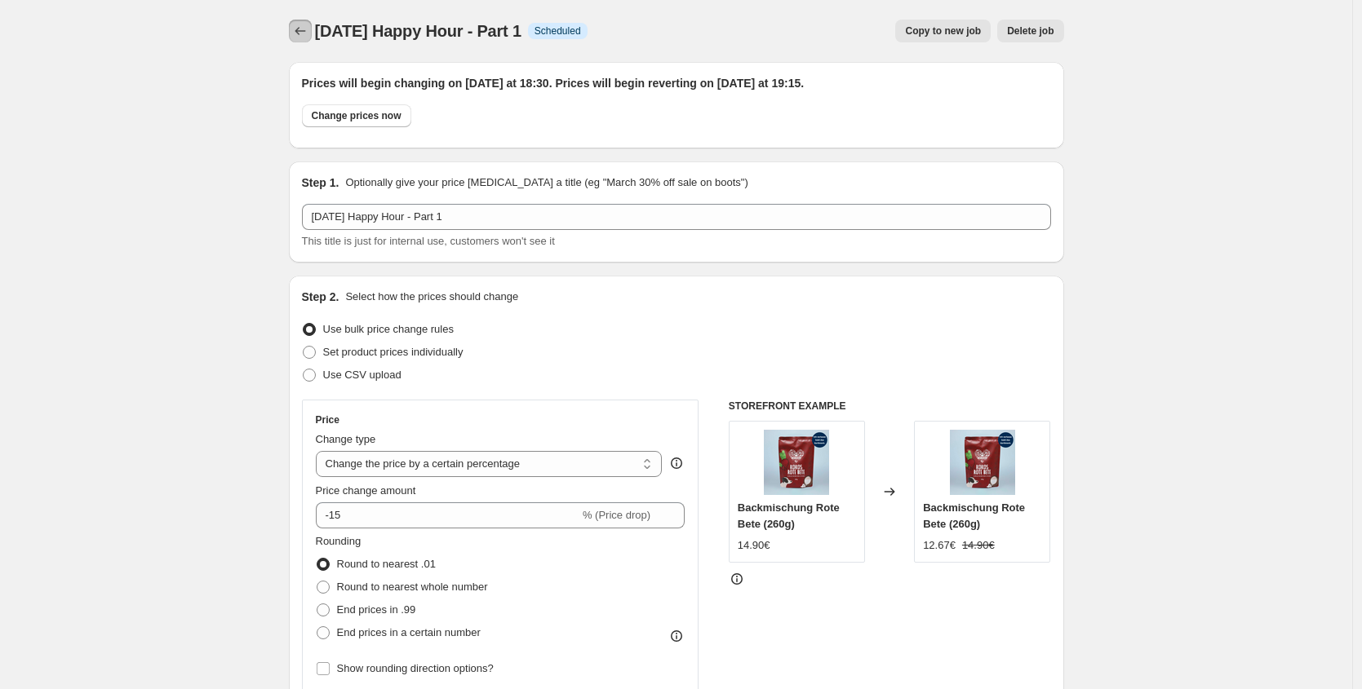
click at [306, 24] on icon "Price change jobs" at bounding box center [300, 31] width 16 height 16
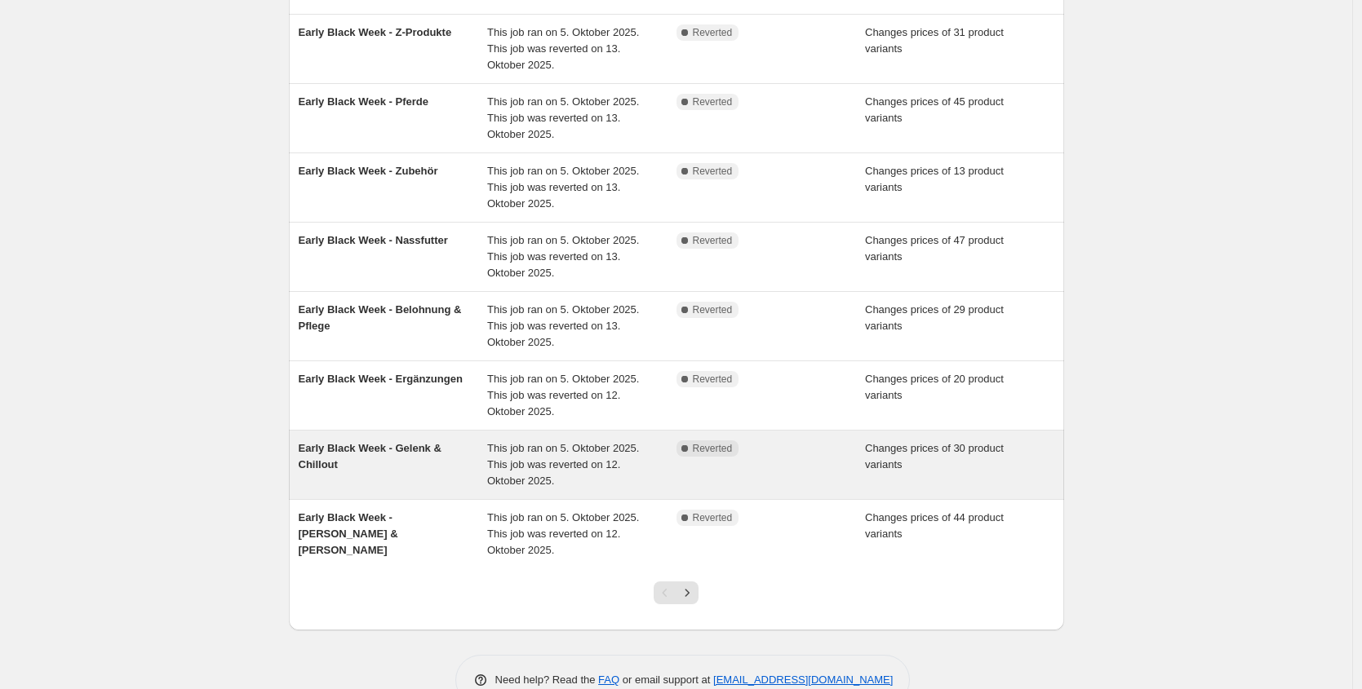
scroll to position [330, 0]
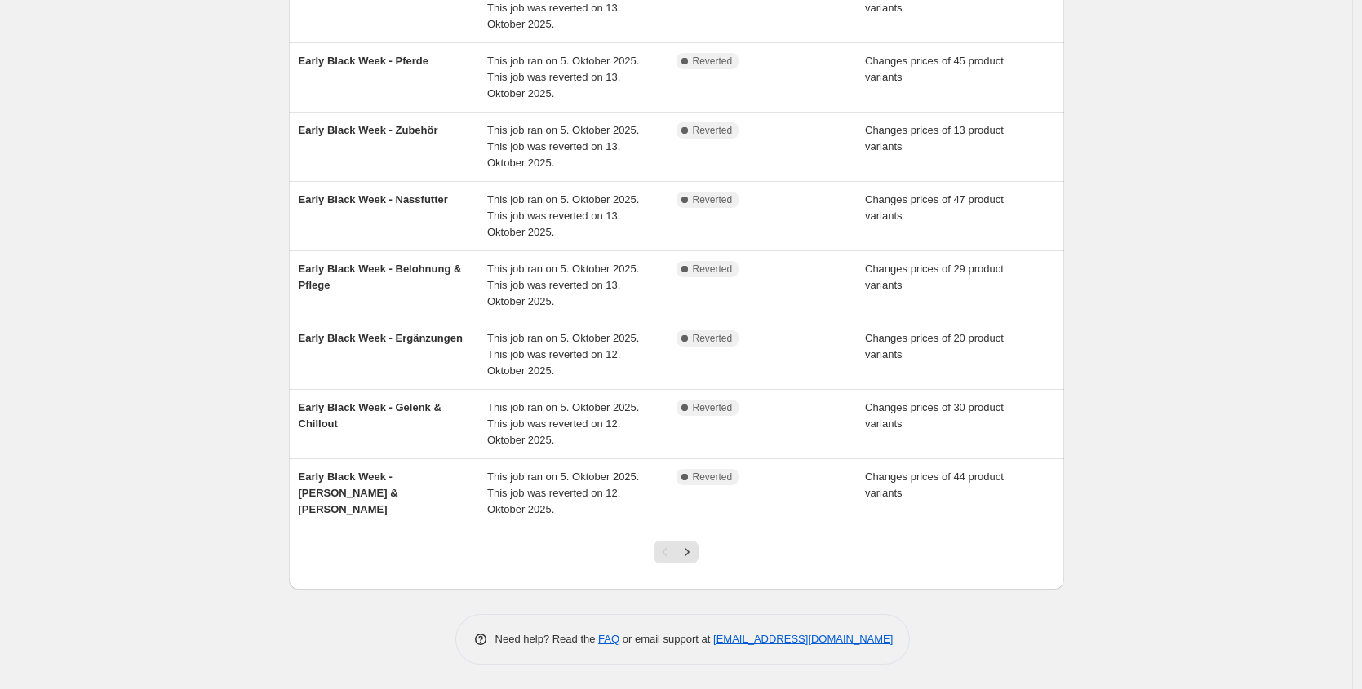
click at [704, 554] on div at bounding box center [676, 559] width 66 height 62
click at [698, 556] on button "Next" at bounding box center [686, 552] width 23 height 23
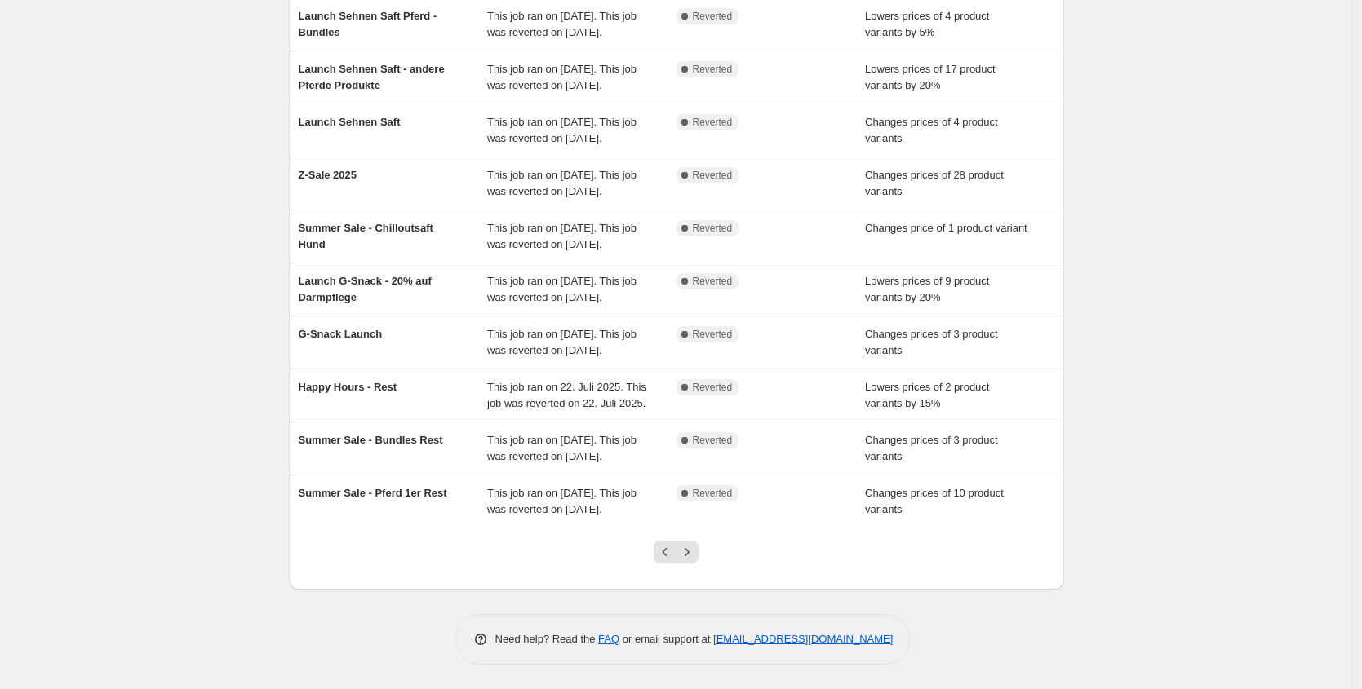
scroll to position [314, 0]
click at [695, 556] on icon "Next" at bounding box center [687, 552] width 16 height 16
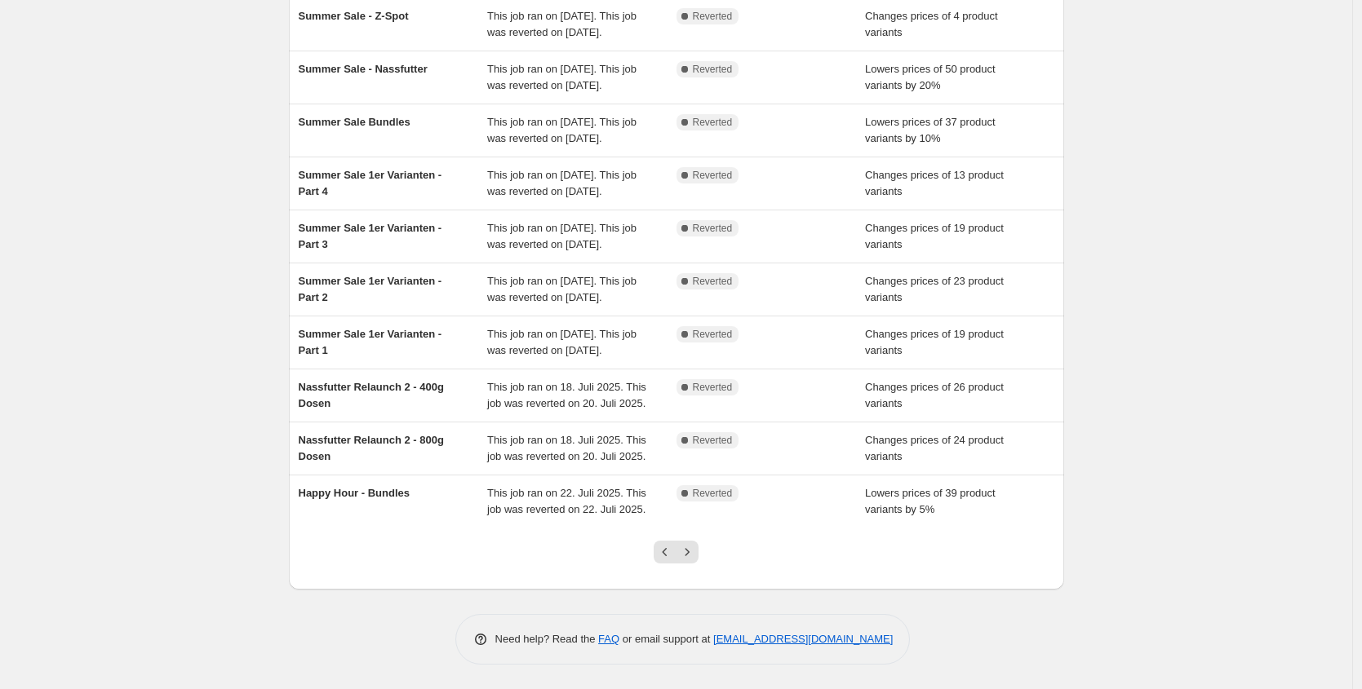
scroll to position [288, 0]
click at [695, 560] on icon "Next" at bounding box center [687, 552] width 16 height 16
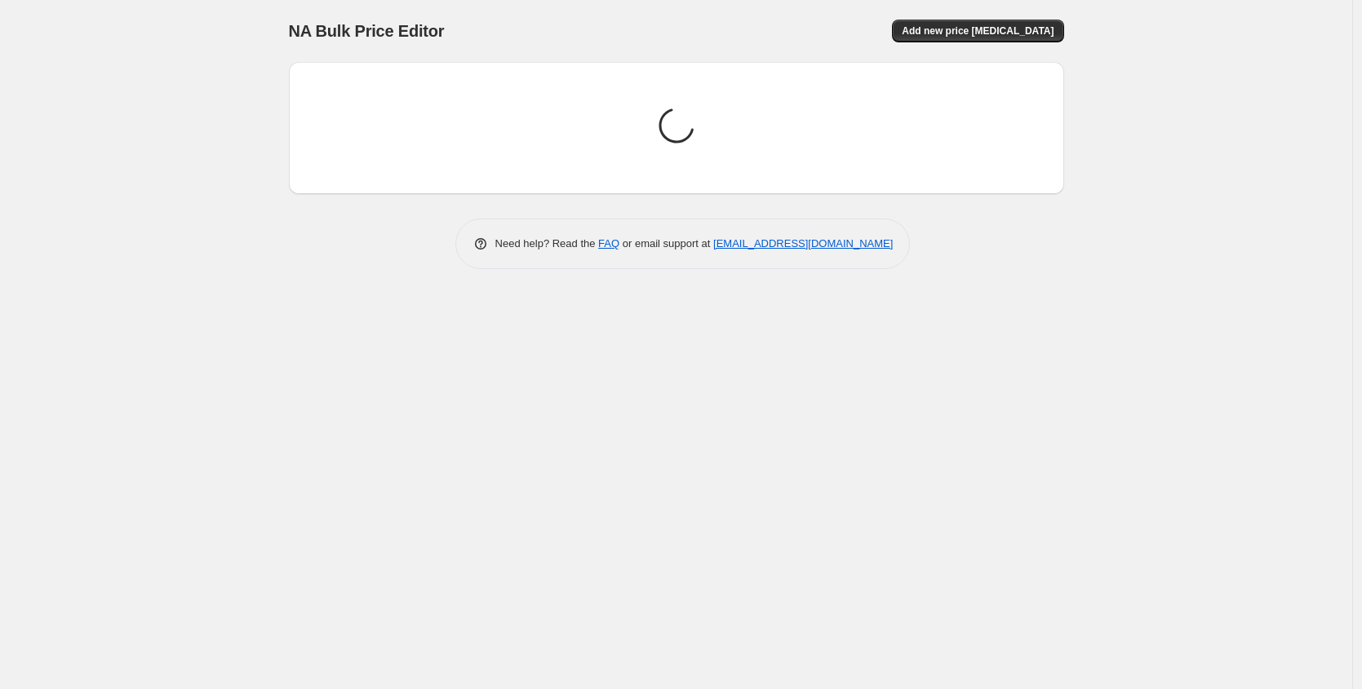
scroll to position [0, 0]
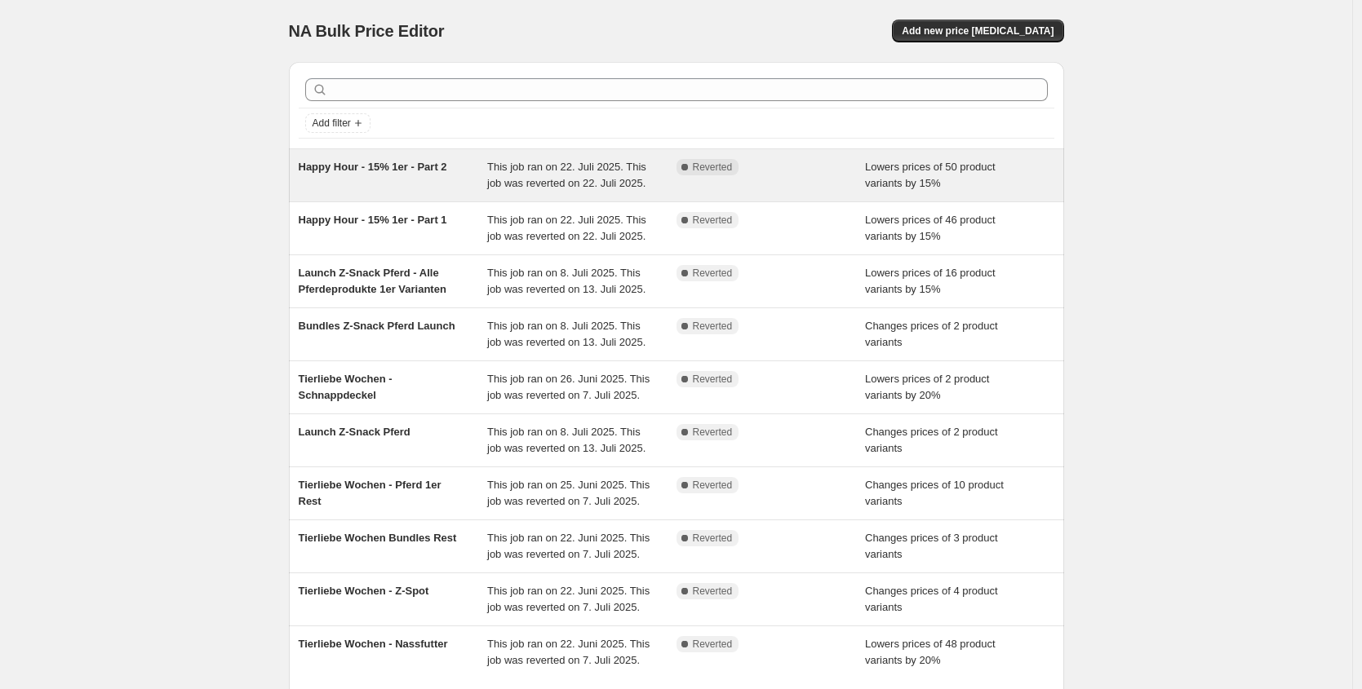
click at [447, 171] on span "Happy Hour - 15% 1er - Part 2" at bounding box center [373, 167] width 148 height 12
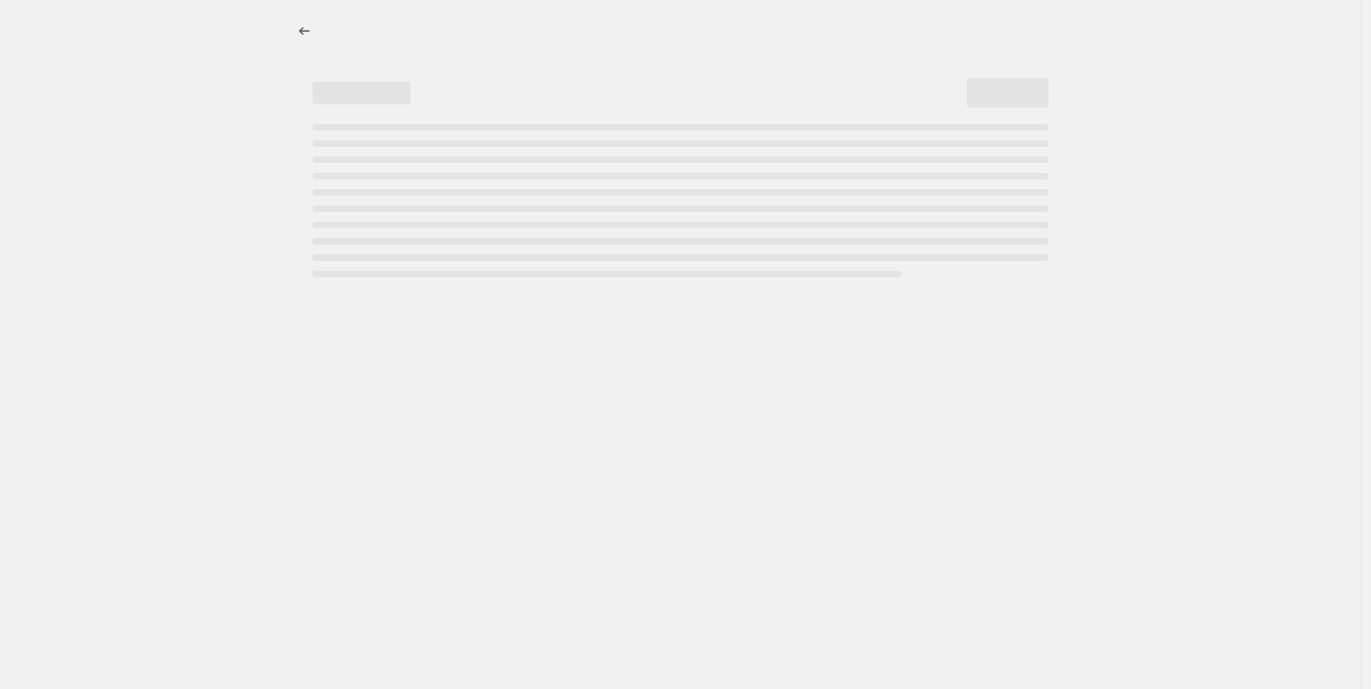
select select "percentage"
select select "no_change"
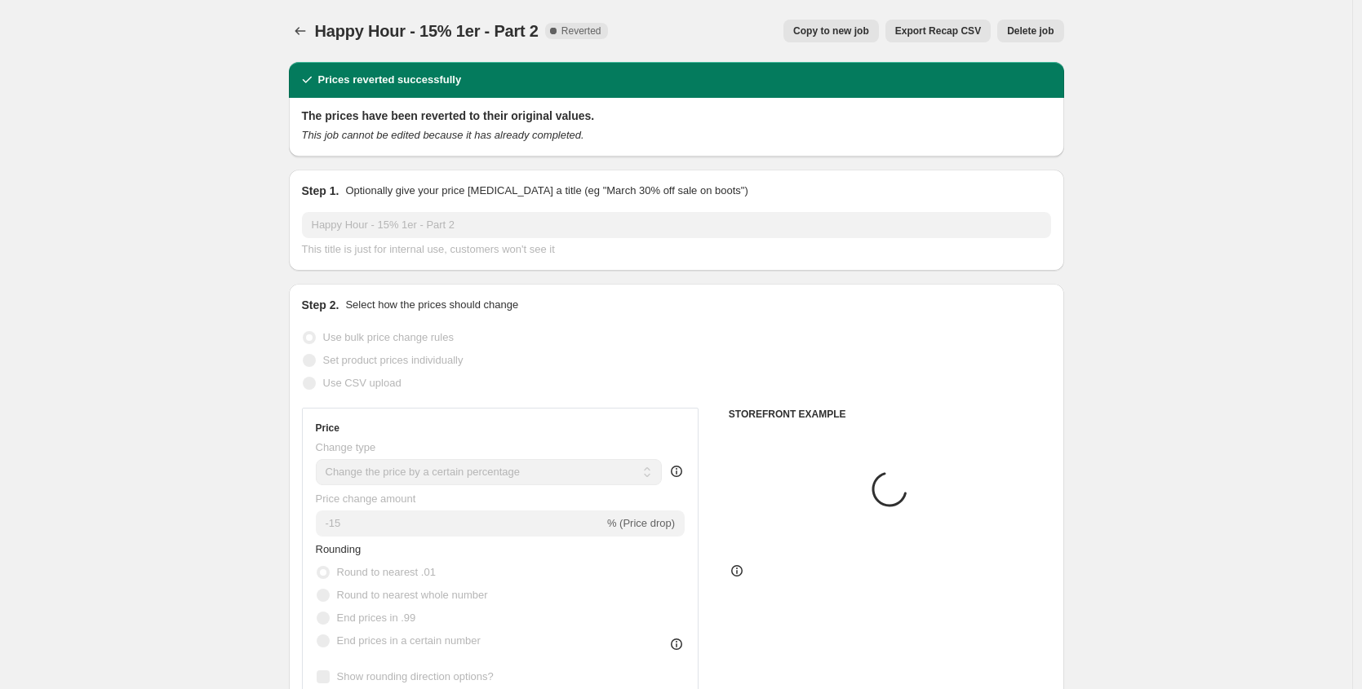
click at [857, 26] on span "Copy to new job" at bounding box center [831, 30] width 76 height 13
select select "percentage"
select select "no_change"
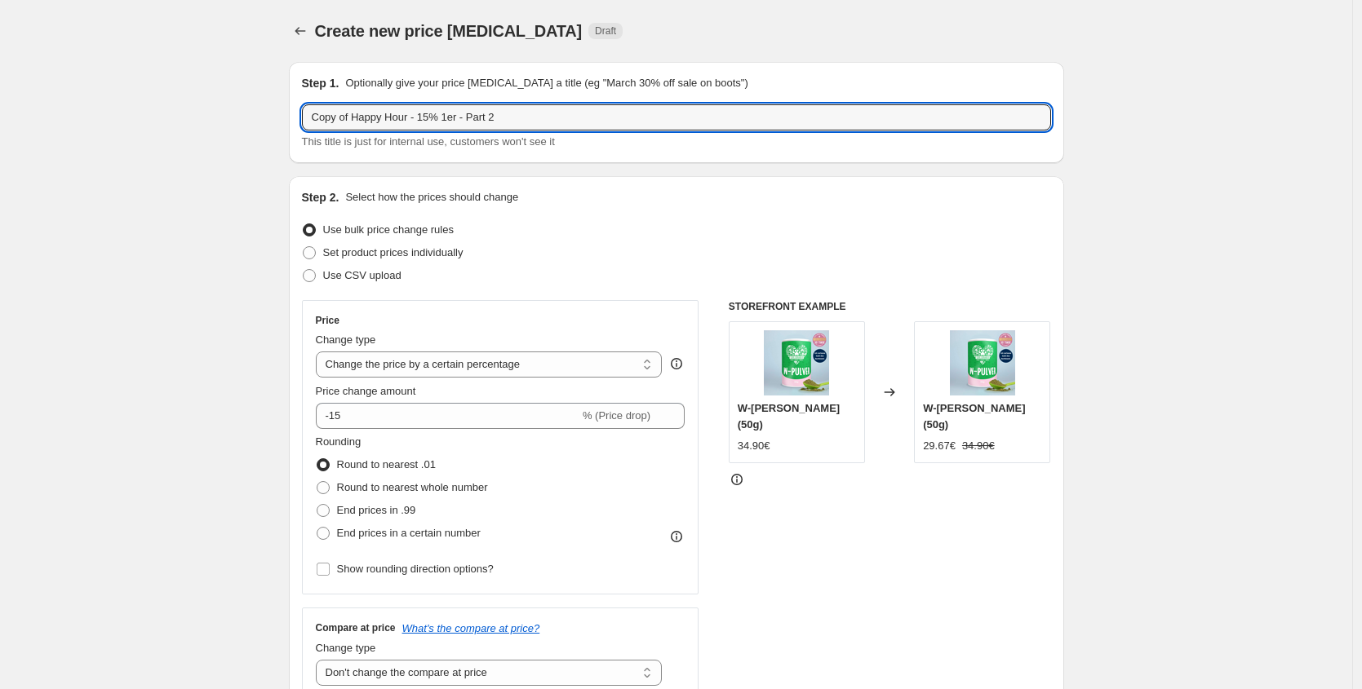
drag, startPoint x: 88, startPoint y: 115, endPoint x: 51, endPoint y: 111, distance: 36.9
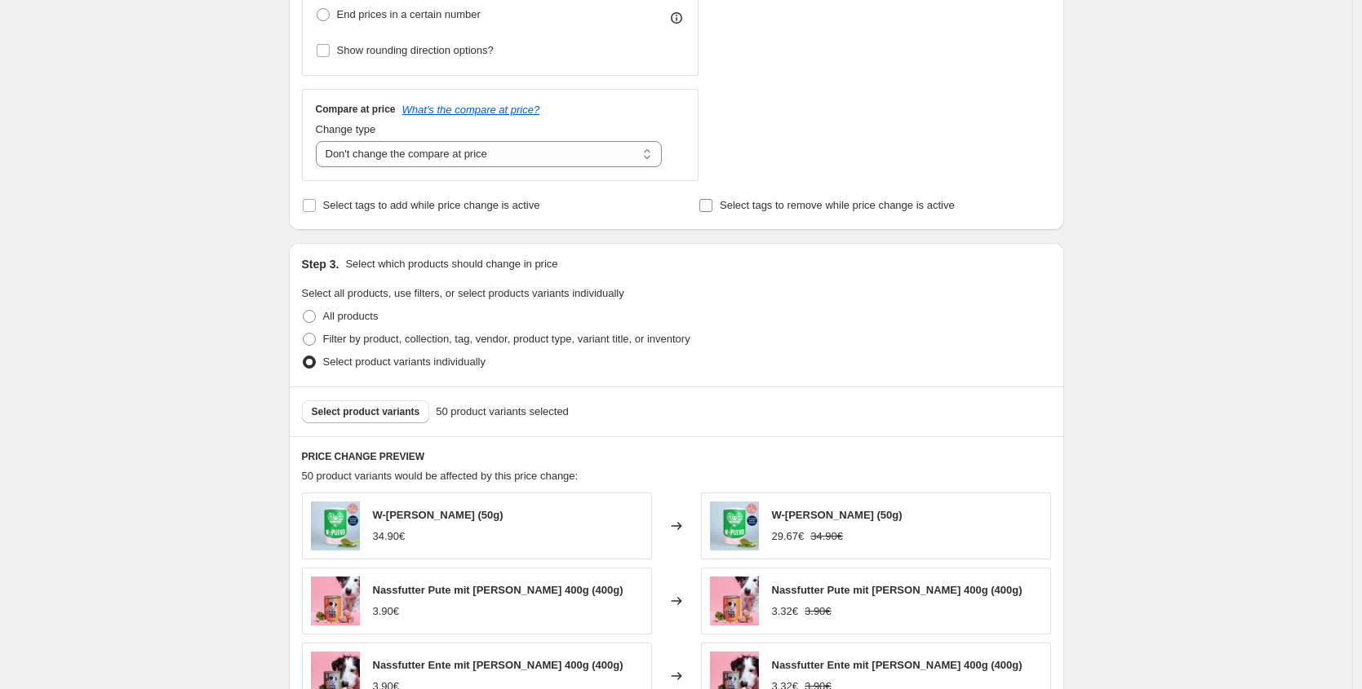
scroll to position [769, 0]
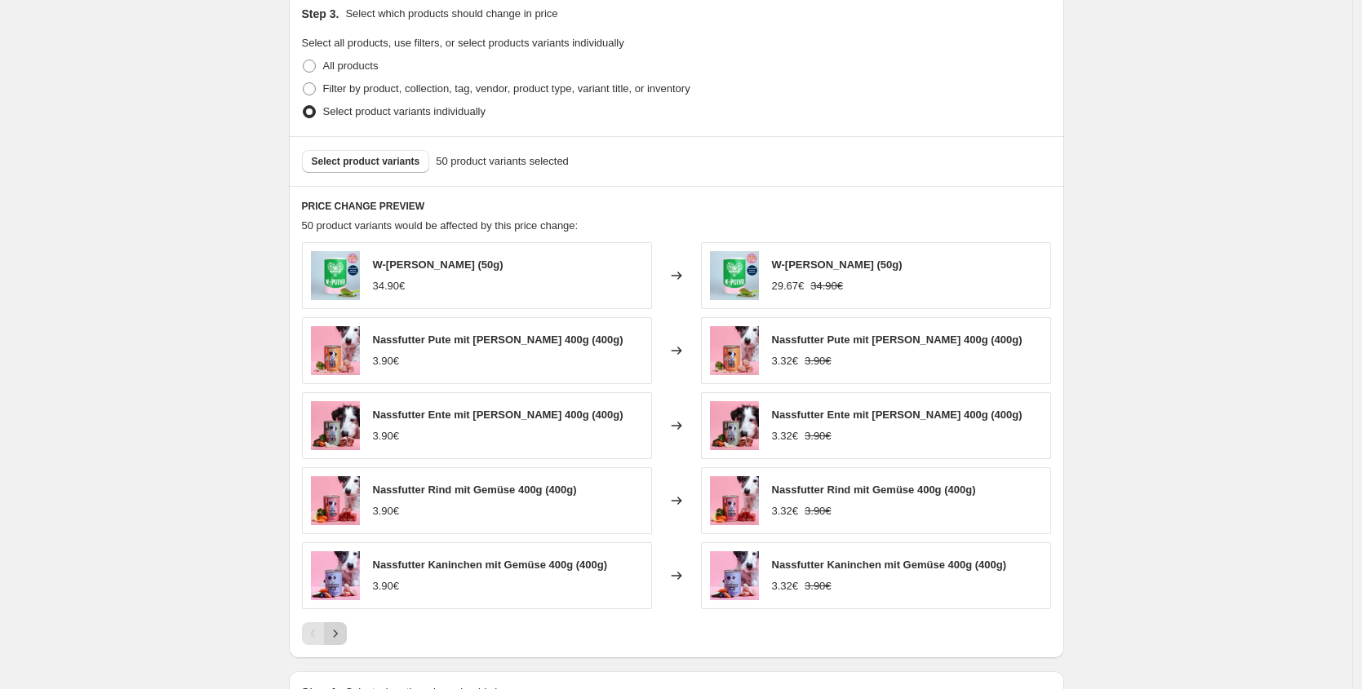
type input "[DATE] Happy Hour - Part 2"
click at [347, 634] on button "Next" at bounding box center [335, 633] width 23 height 23
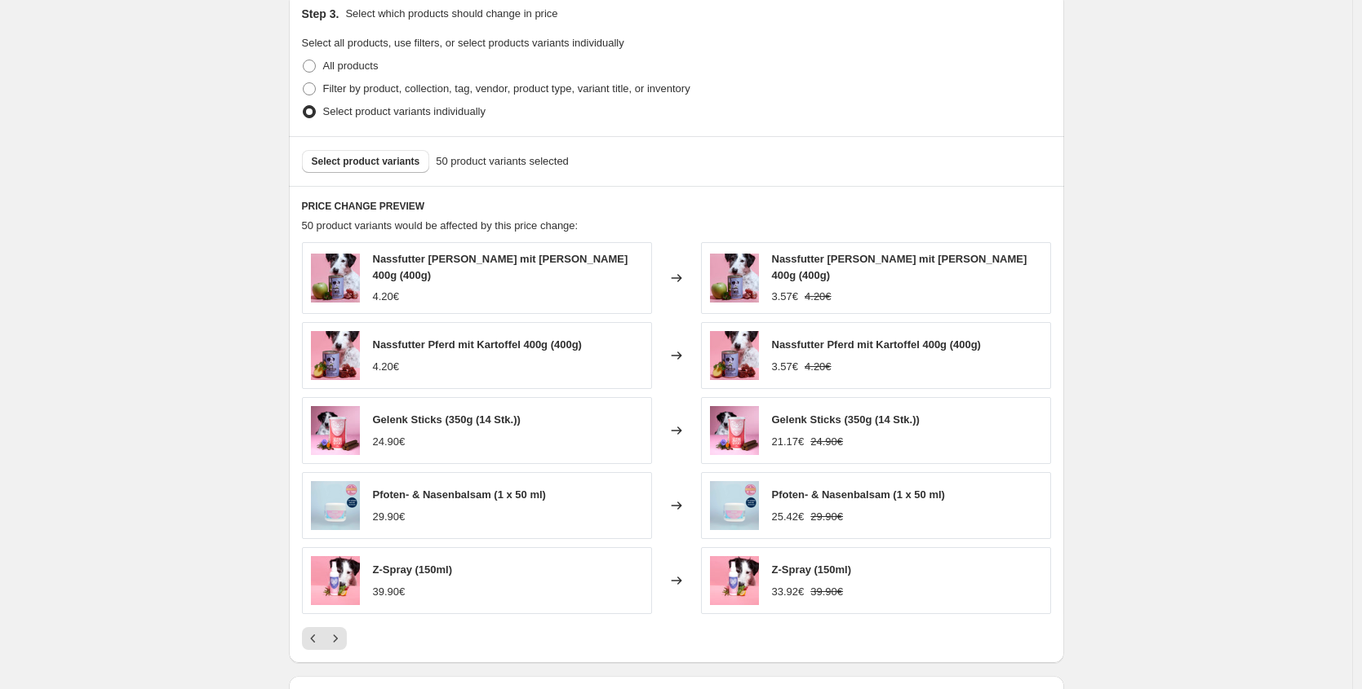
scroll to position [773, 0]
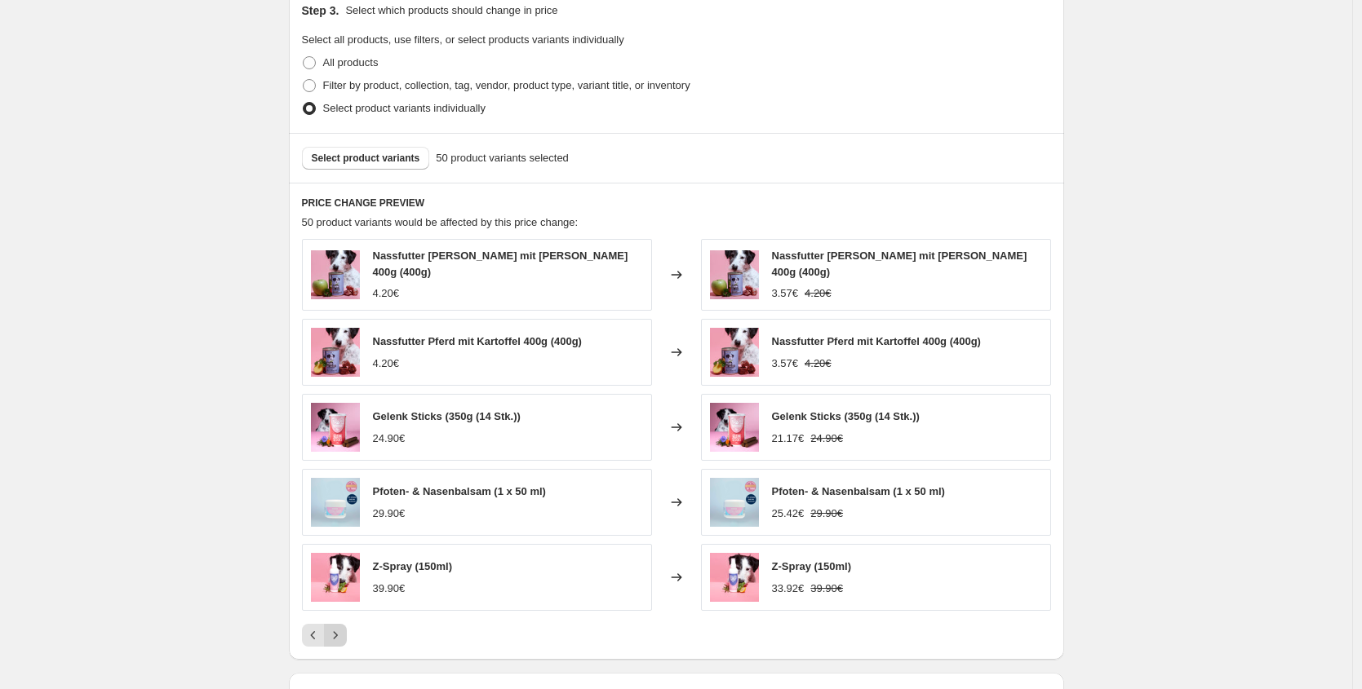
click at [337, 632] on icon "Next" at bounding box center [335, 635] width 4 height 7
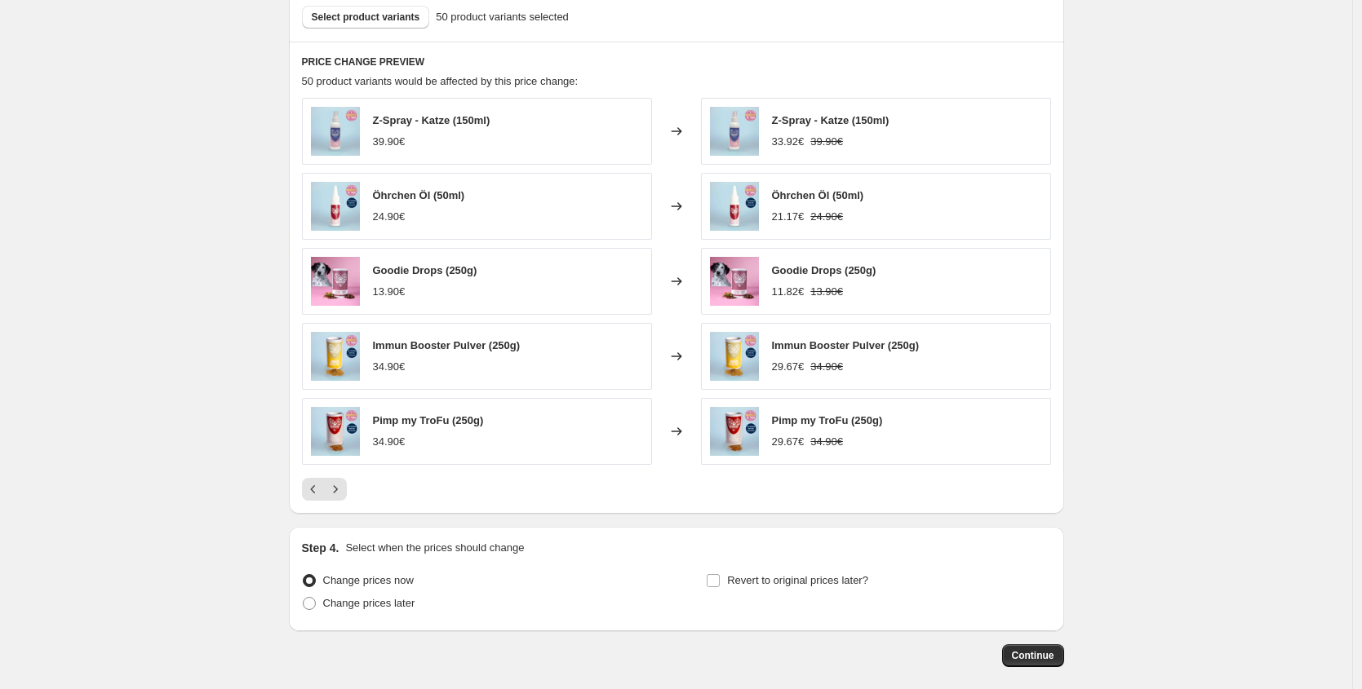
scroll to position [991, 0]
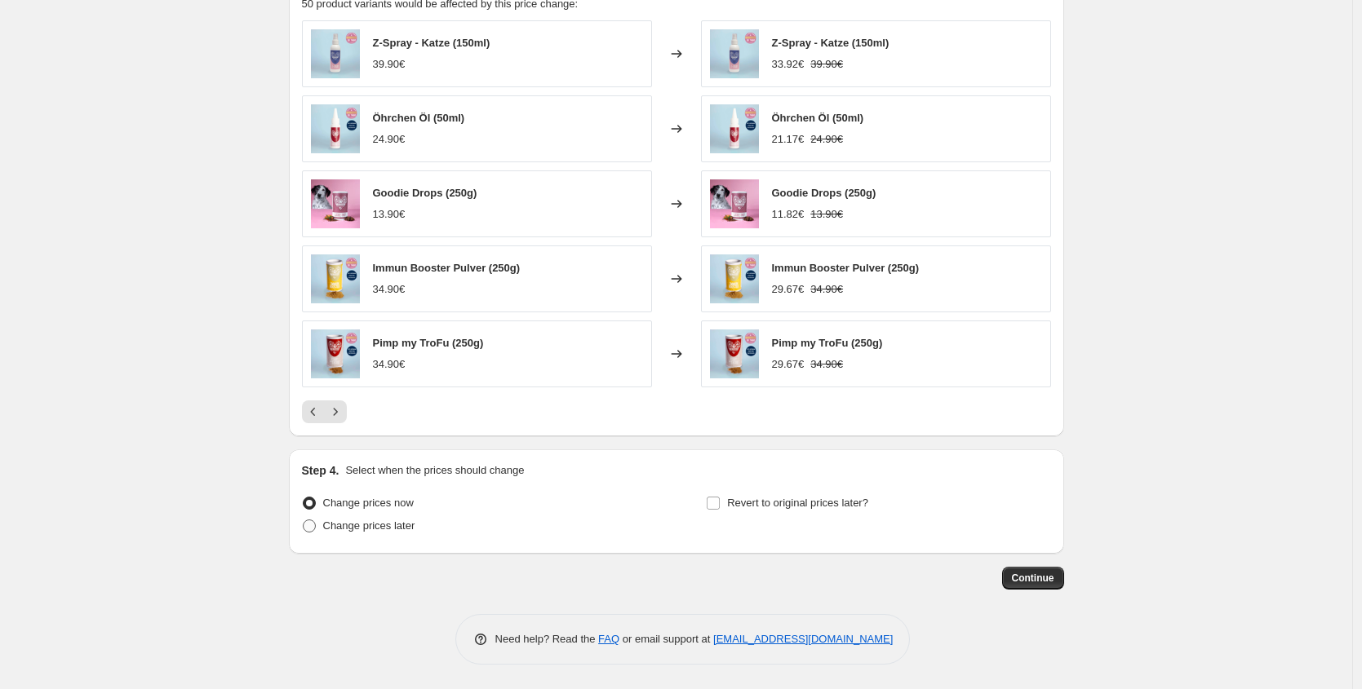
click at [388, 531] on span "Change prices later" at bounding box center [369, 526] width 92 height 12
click at [303, 520] on input "Change prices later" at bounding box center [303, 520] width 1 height 1
radio input "true"
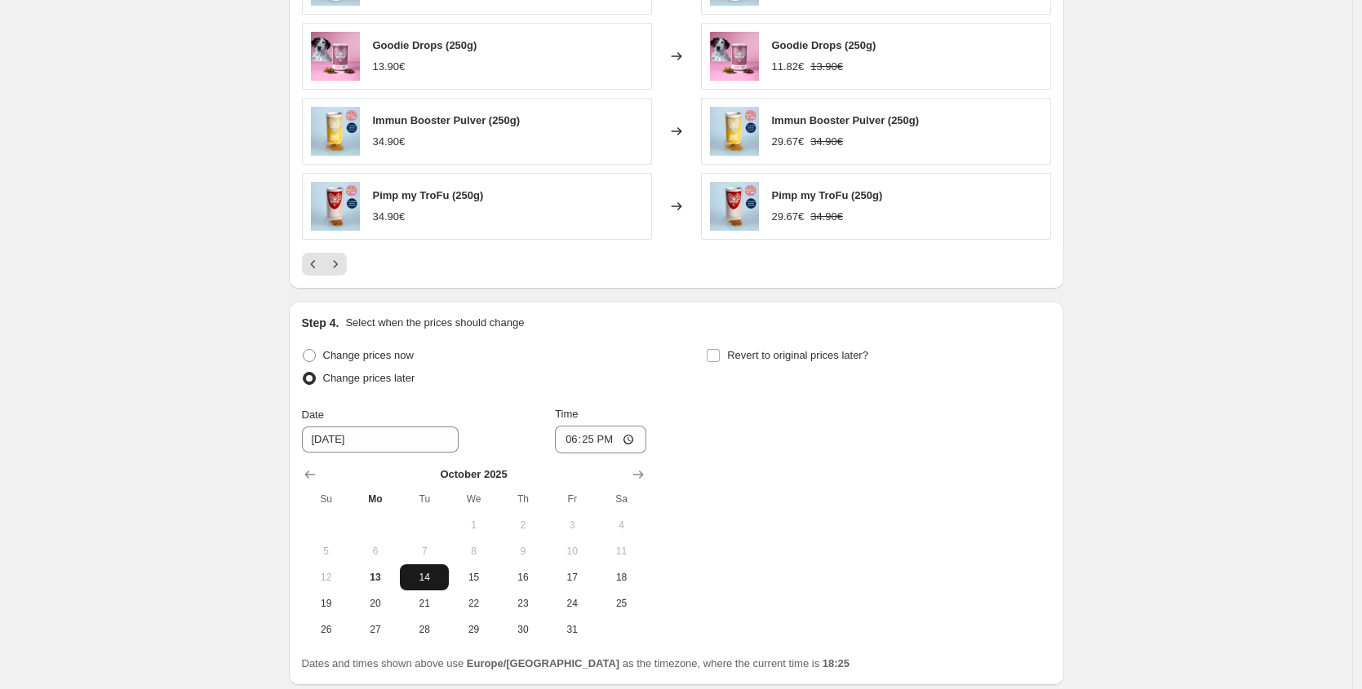
scroll to position [1169, 0]
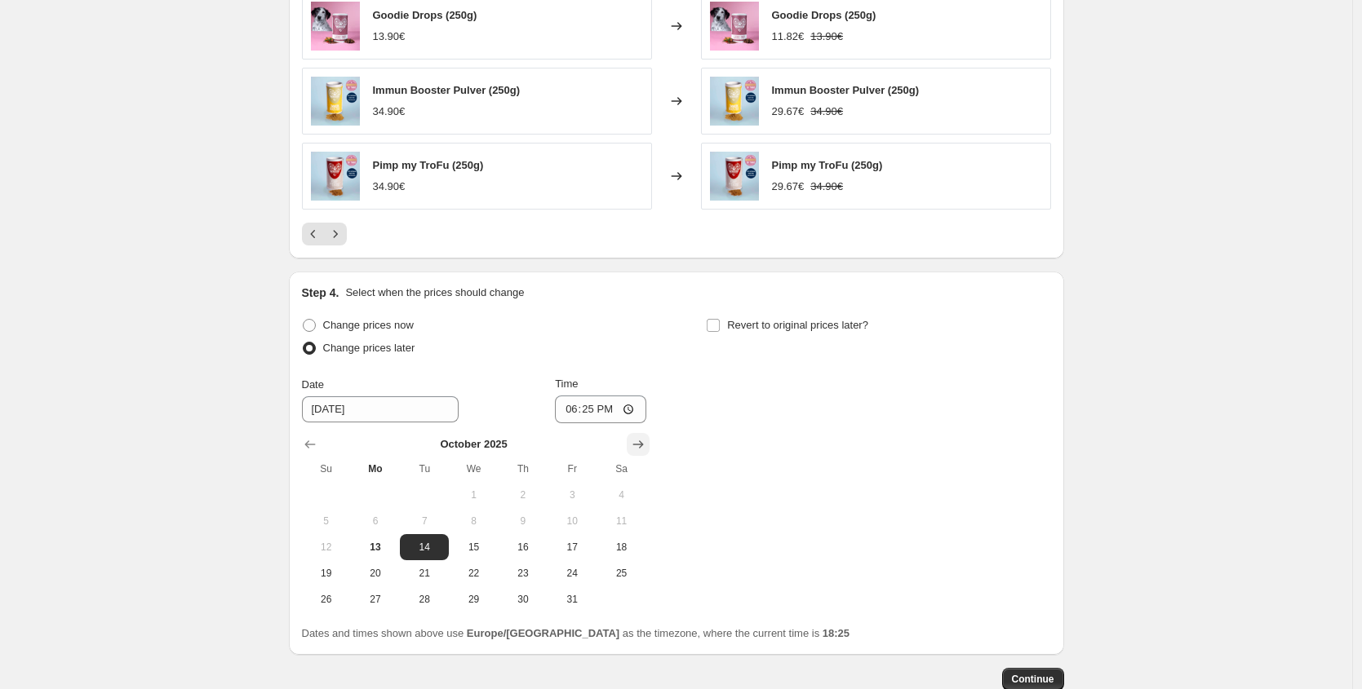
click at [634, 446] on icon "Show next month, November 2025" at bounding box center [638, 444] width 16 height 16
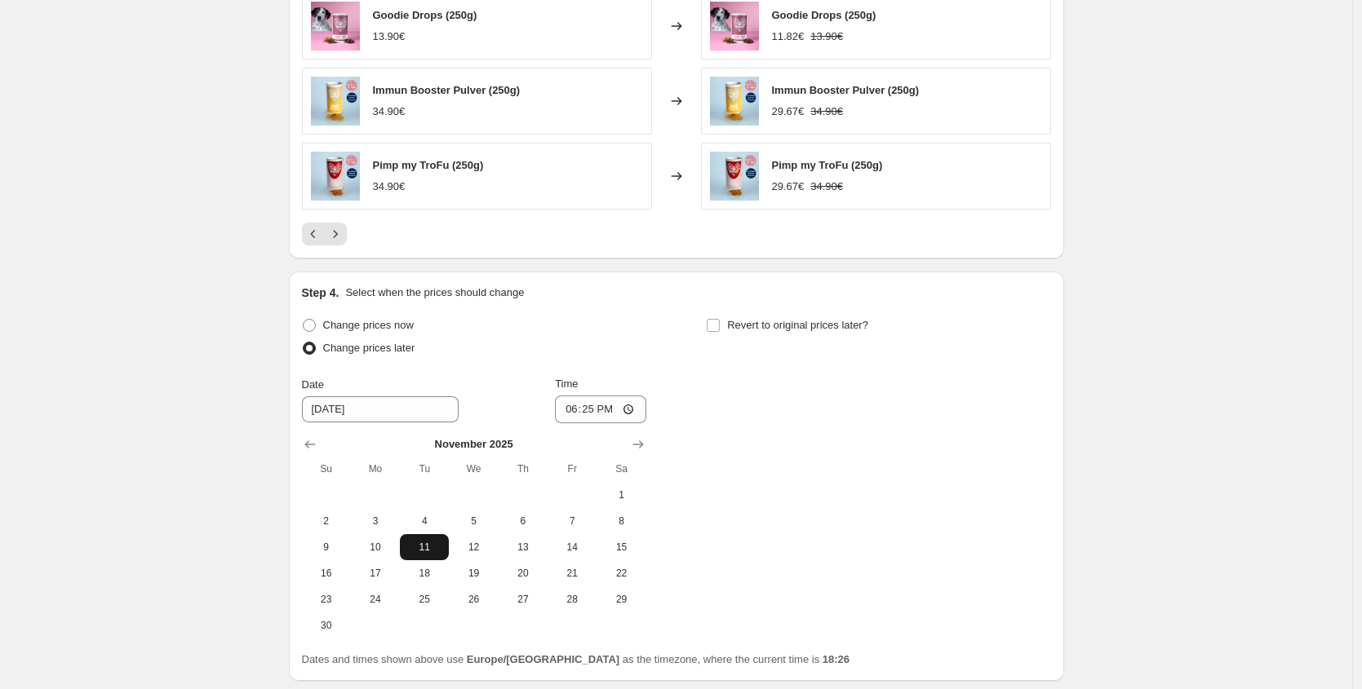
click at [429, 552] on span "11" at bounding box center [424, 547] width 36 height 13
type input "[DATE]"
click at [586, 402] on input "18:25" at bounding box center [600, 410] width 91 height 28
type input "18:40"
click at [735, 334] on label "Revert to original prices later?" at bounding box center [787, 325] width 162 height 23
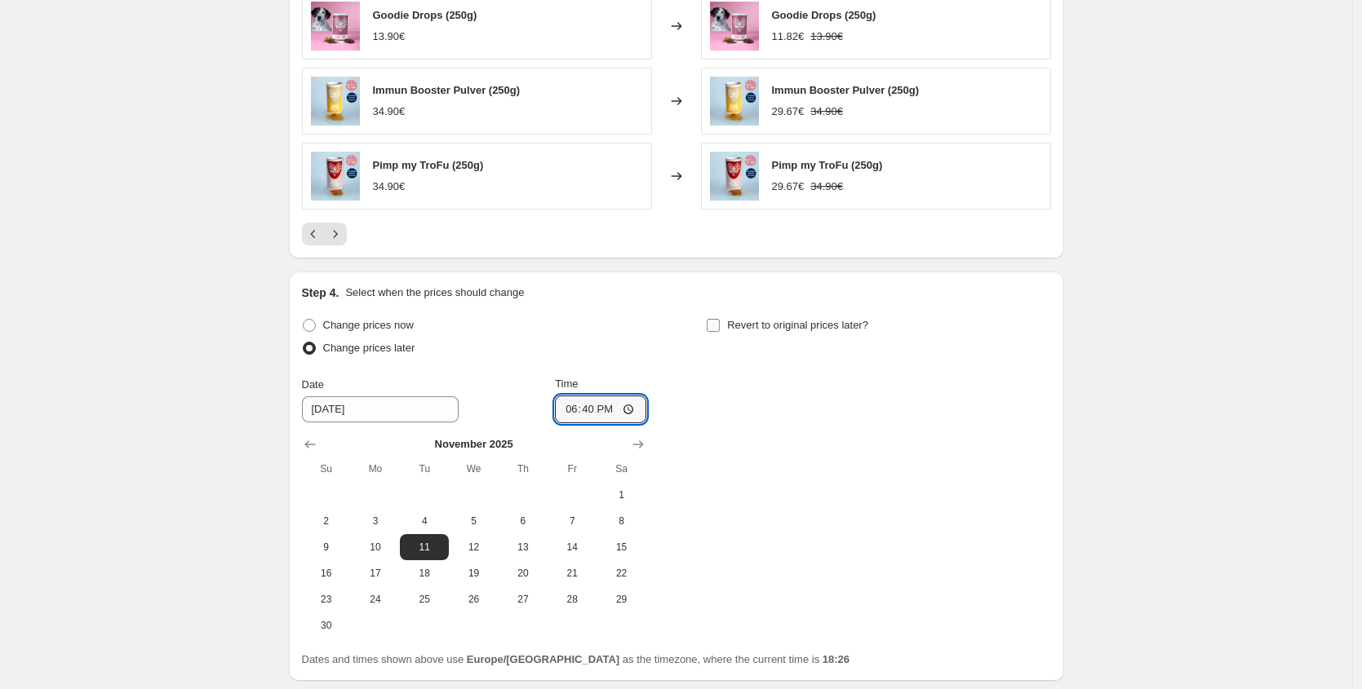
click at [720, 332] on input "Revert to original prices later?" at bounding box center [712, 325] width 13 height 13
checkbox input "true"
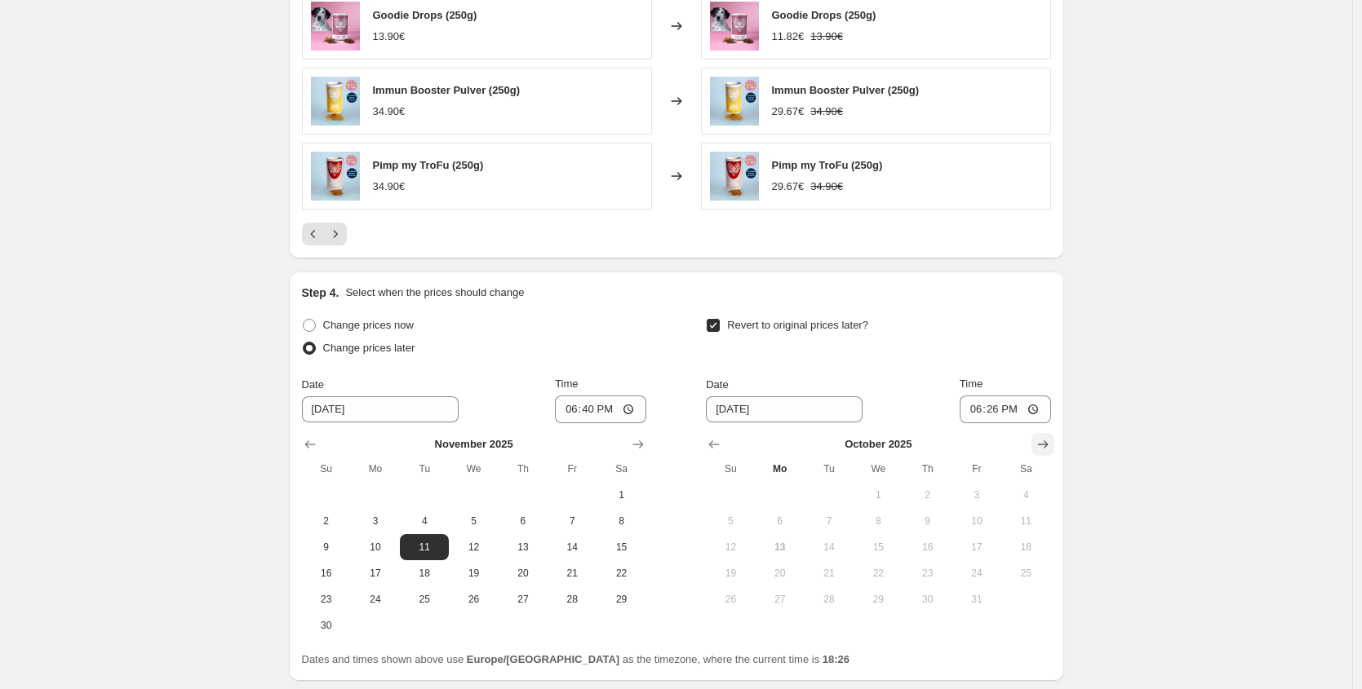
click at [1043, 445] on icon "Show next month, November 2025" at bounding box center [1042, 444] width 16 height 16
drag, startPoint x: 839, startPoint y: 551, endPoint x: 914, endPoint y: 471, distance: 110.8
click at [838, 551] on span "11" at bounding box center [829, 547] width 36 height 13
type input "[DATE]"
click at [998, 412] on input "18:26" at bounding box center [1004, 410] width 91 height 28
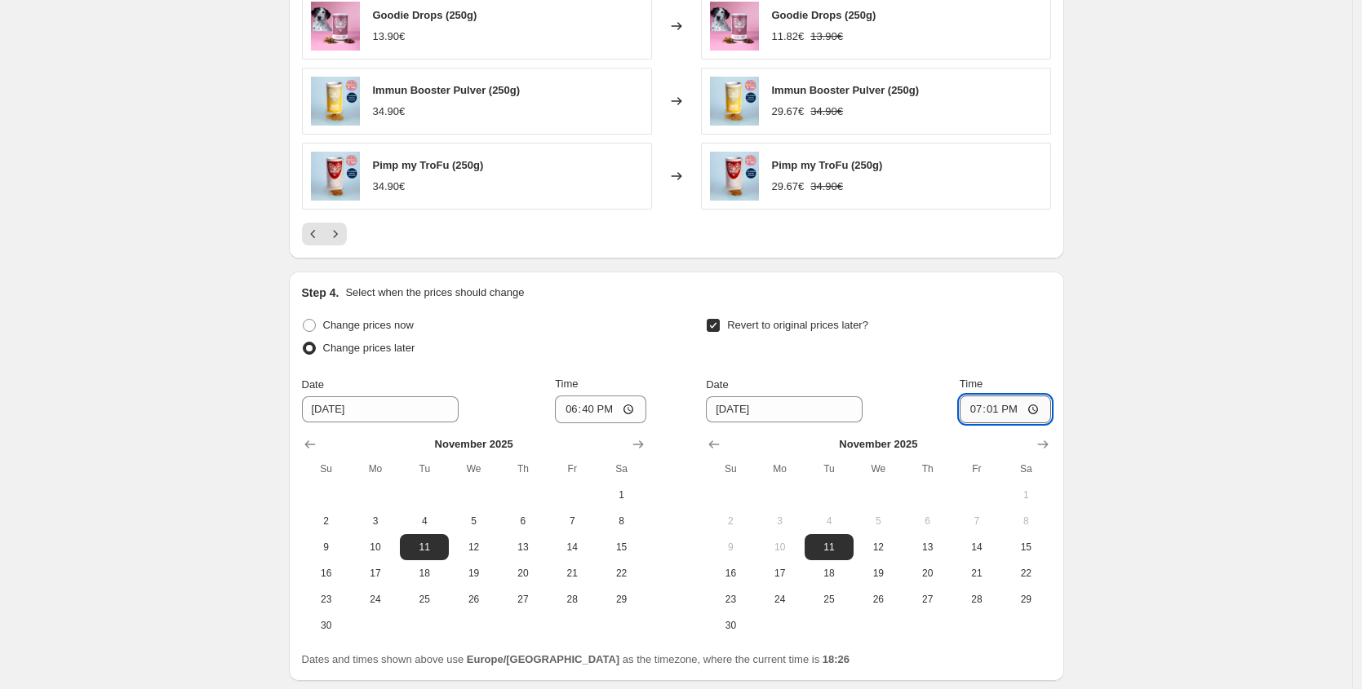
type input "19:15"
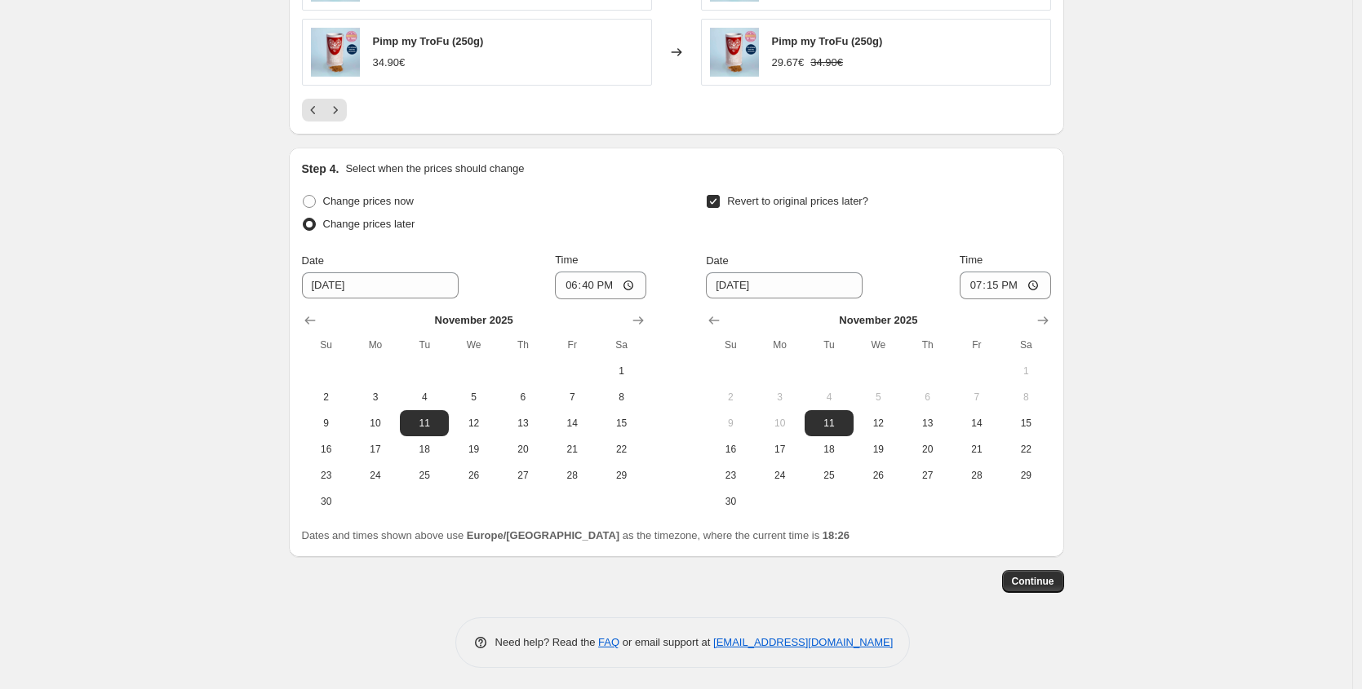
scroll to position [1296, 0]
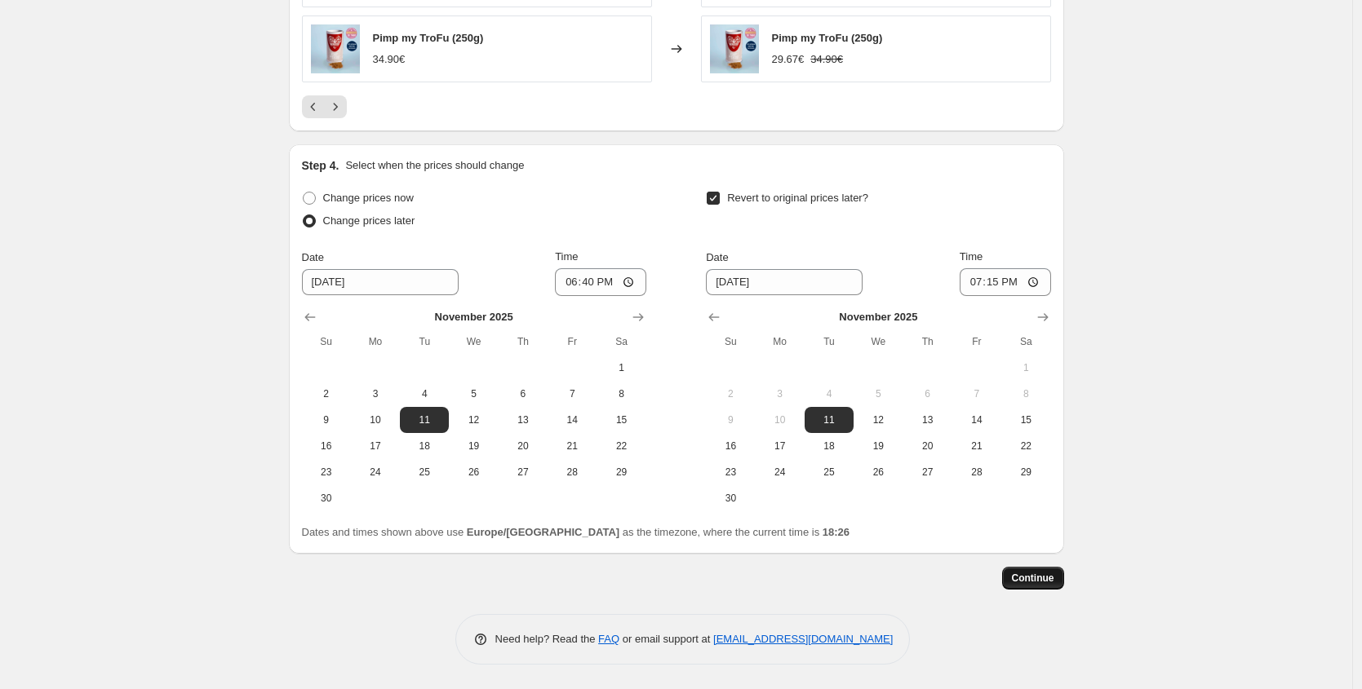
click at [1060, 574] on button "Continue" at bounding box center [1033, 578] width 62 height 23
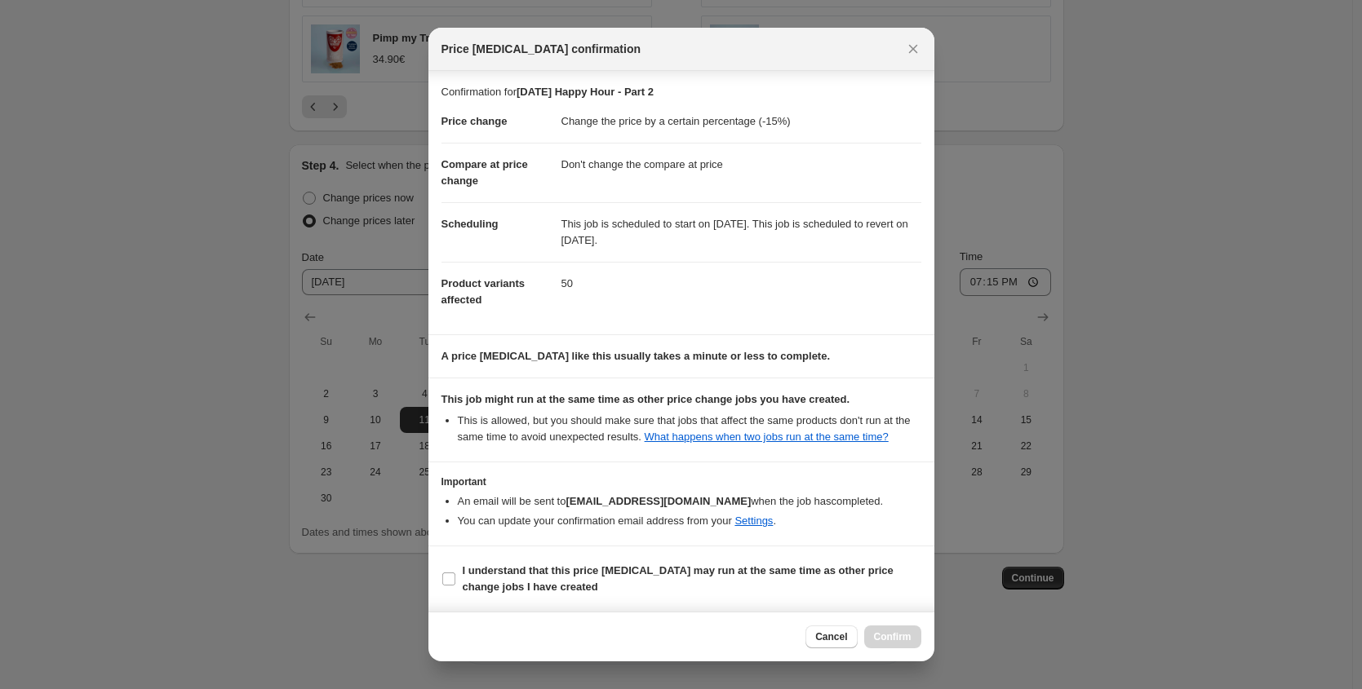
scroll to position [11, 0]
click at [498, 561] on section "I understand that this price [MEDICAL_DATA] may run at the same time as other p…" at bounding box center [681, 579] width 506 height 65
click at [547, 602] on section "I understand that this price [MEDICAL_DATA] may run at the same time as other p…" at bounding box center [681, 579] width 506 height 65
click at [569, 575] on b "I understand that this price [MEDICAL_DATA] may run at the same time as other p…" at bounding box center [678, 579] width 431 height 29
click at [455, 575] on input "I understand that this price [MEDICAL_DATA] may run at the same time as other p…" at bounding box center [448, 579] width 13 height 13
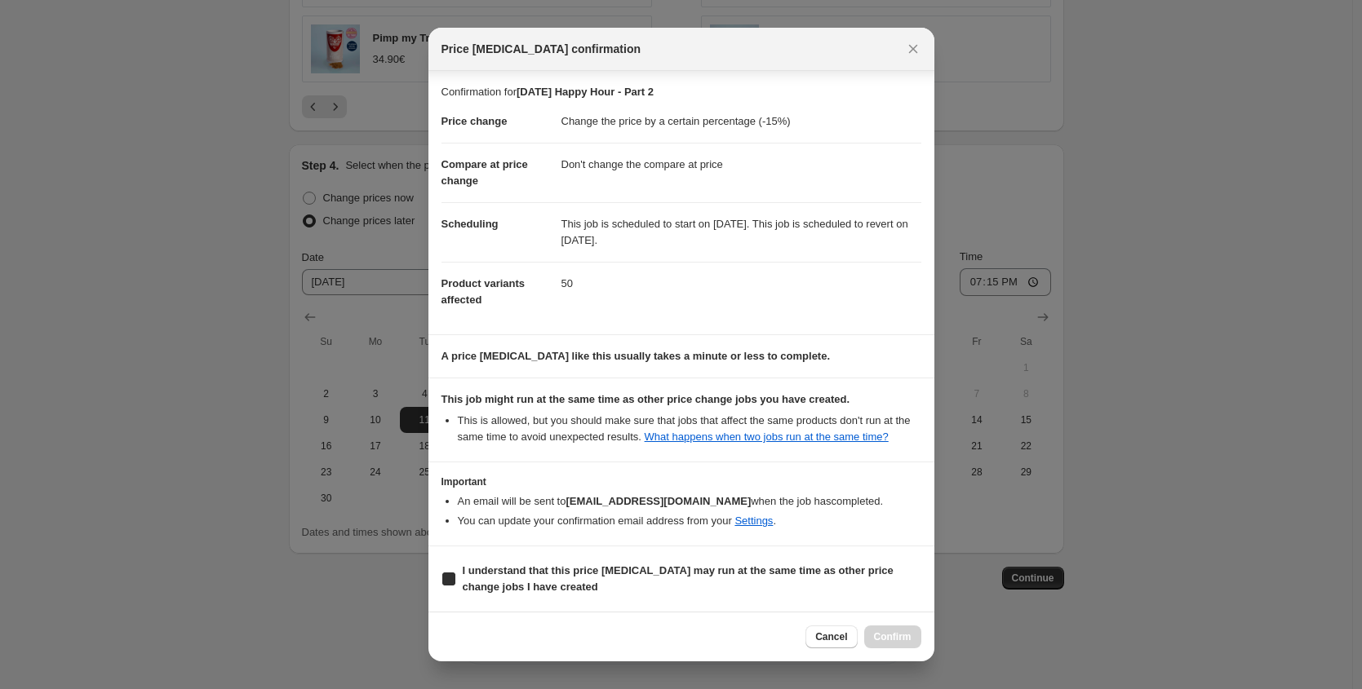
checkbox input "true"
click at [944, 645] on div at bounding box center [681, 344] width 1362 height 689
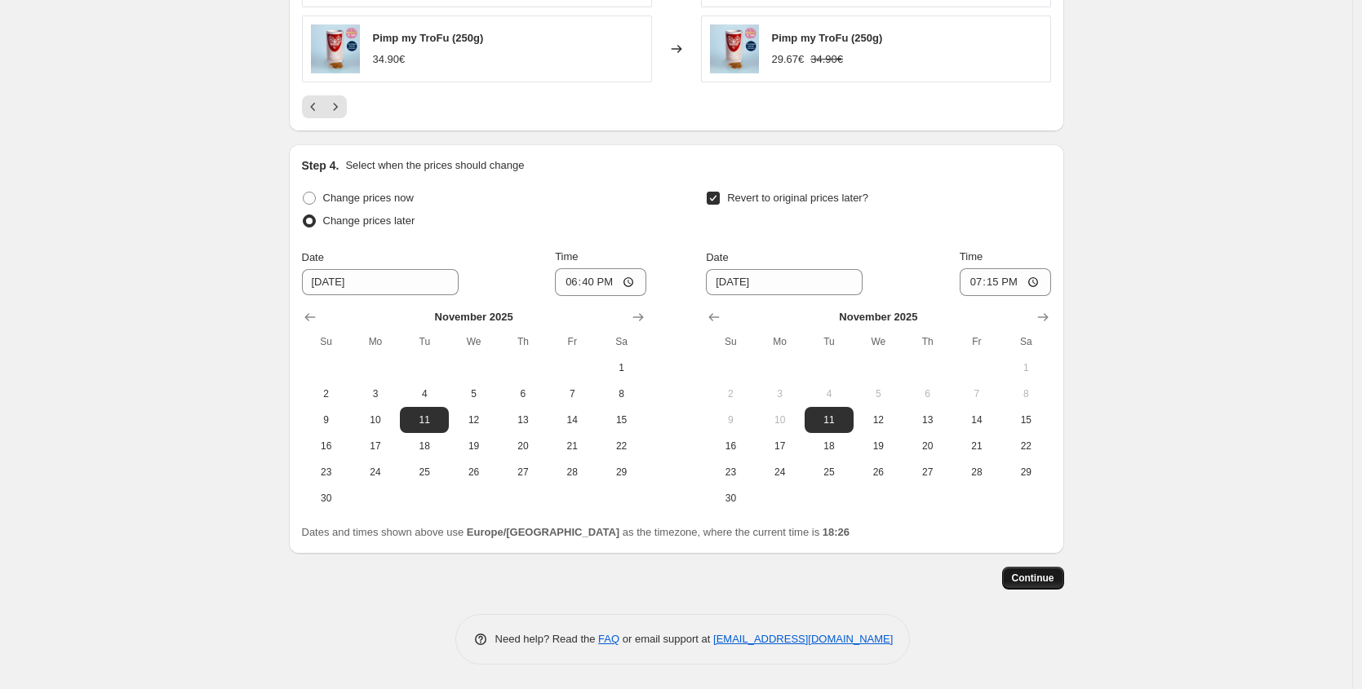
click at [1018, 584] on span "Continue" at bounding box center [1033, 578] width 42 height 13
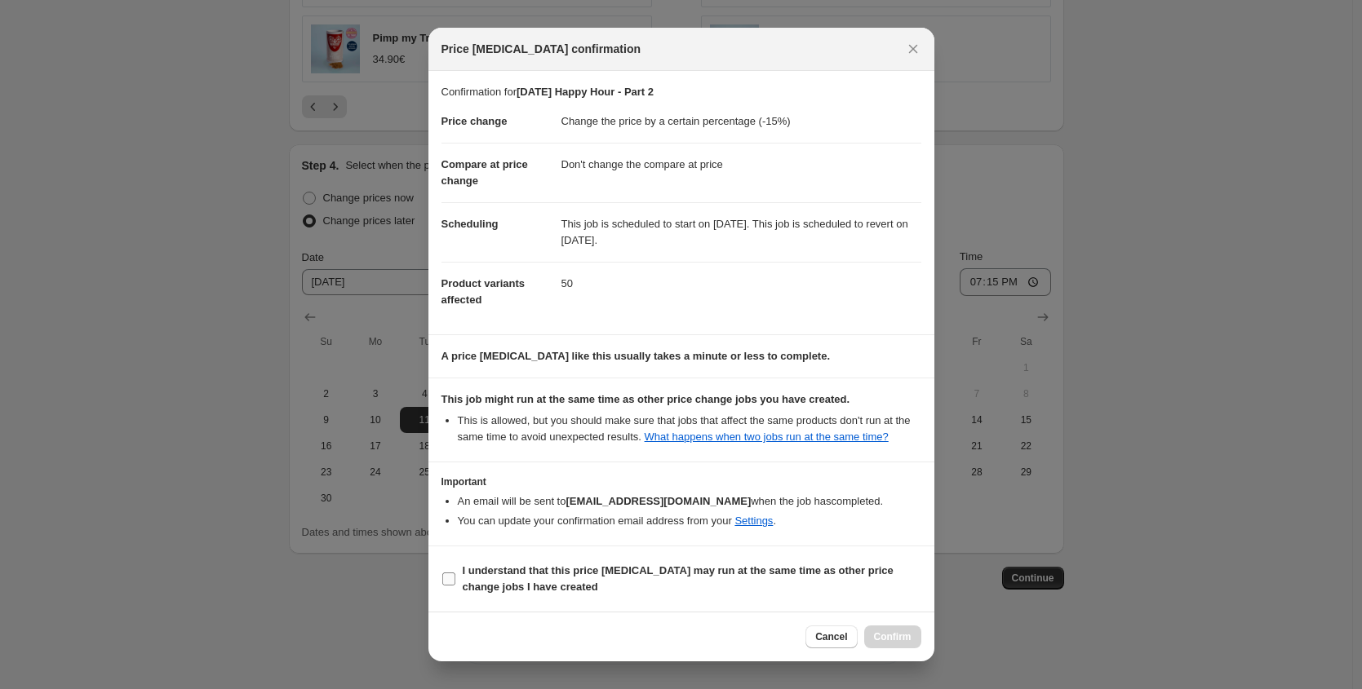
click at [538, 579] on b "I understand that this price [MEDICAL_DATA] may run at the same time as other p…" at bounding box center [678, 579] width 431 height 29
click at [455, 579] on input "I understand that this price [MEDICAL_DATA] may run at the same time as other p…" at bounding box center [448, 579] width 13 height 13
checkbox input "true"
click at [900, 642] on span "Confirm" at bounding box center [893, 637] width 38 height 13
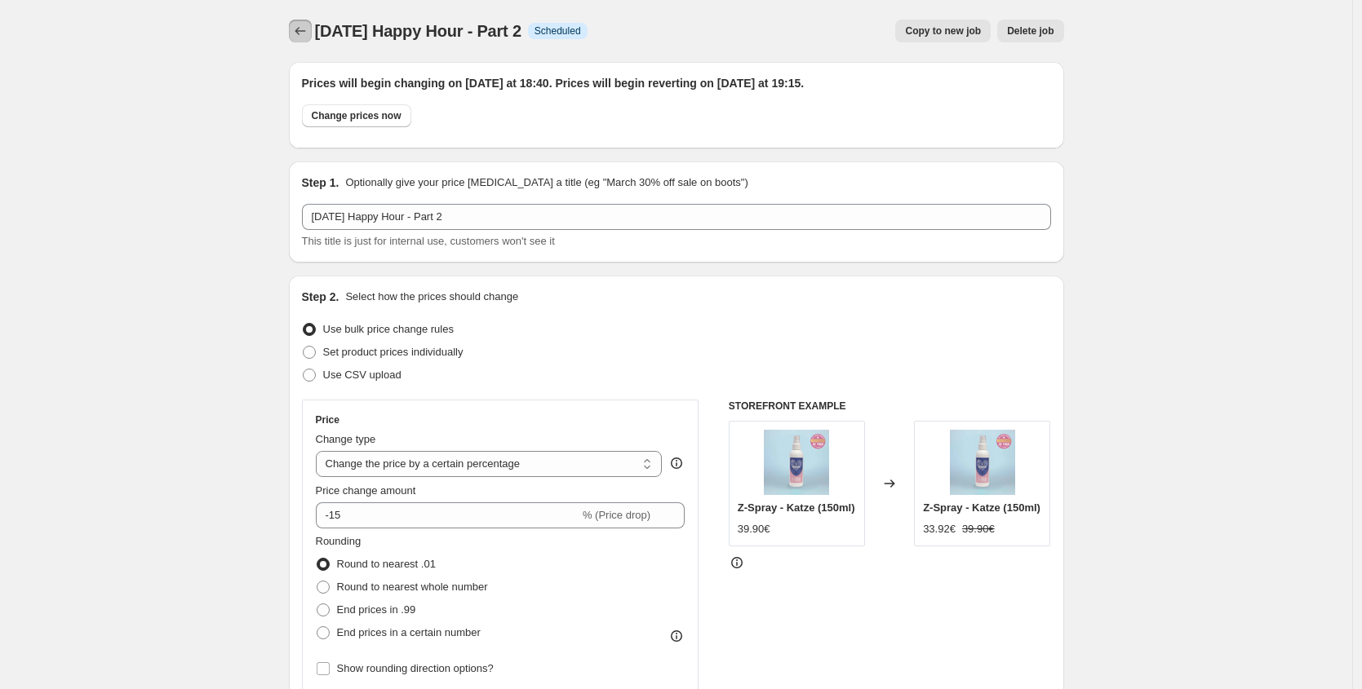
click at [308, 28] on icon "Price change jobs" at bounding box center [300, 31] width 16 height 16
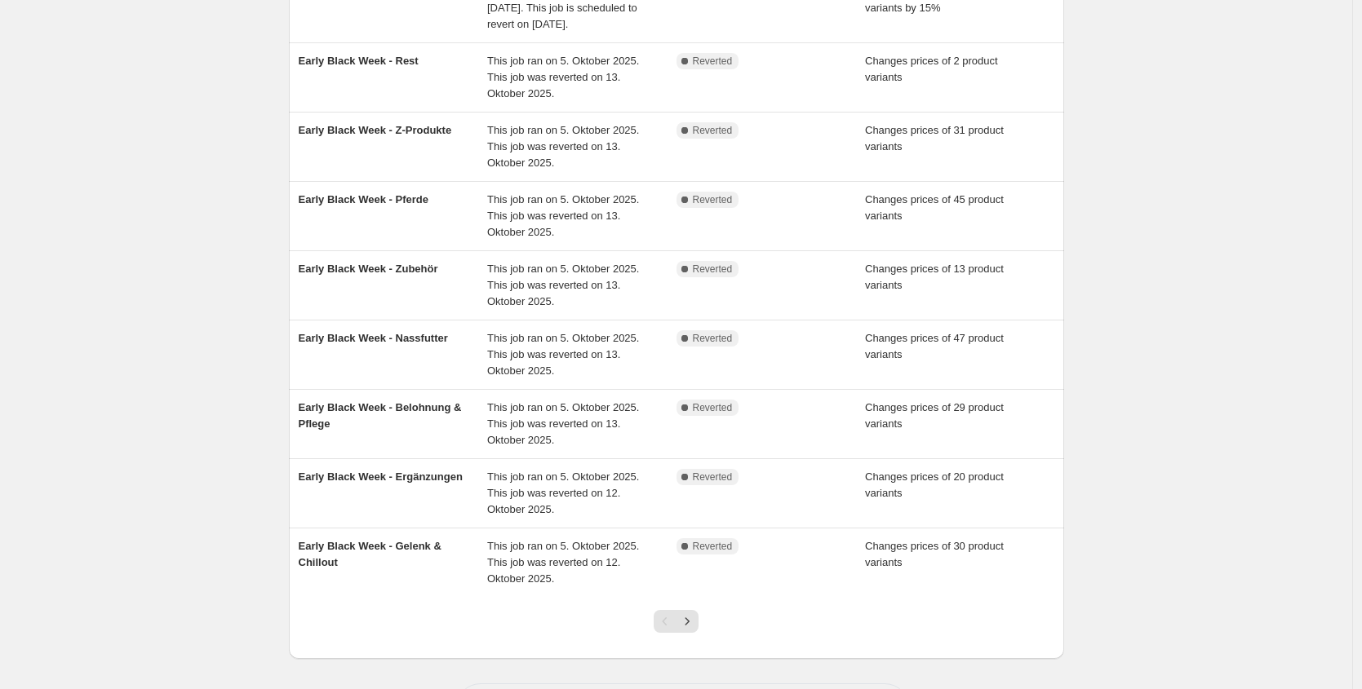
scroll to position [347, 0]
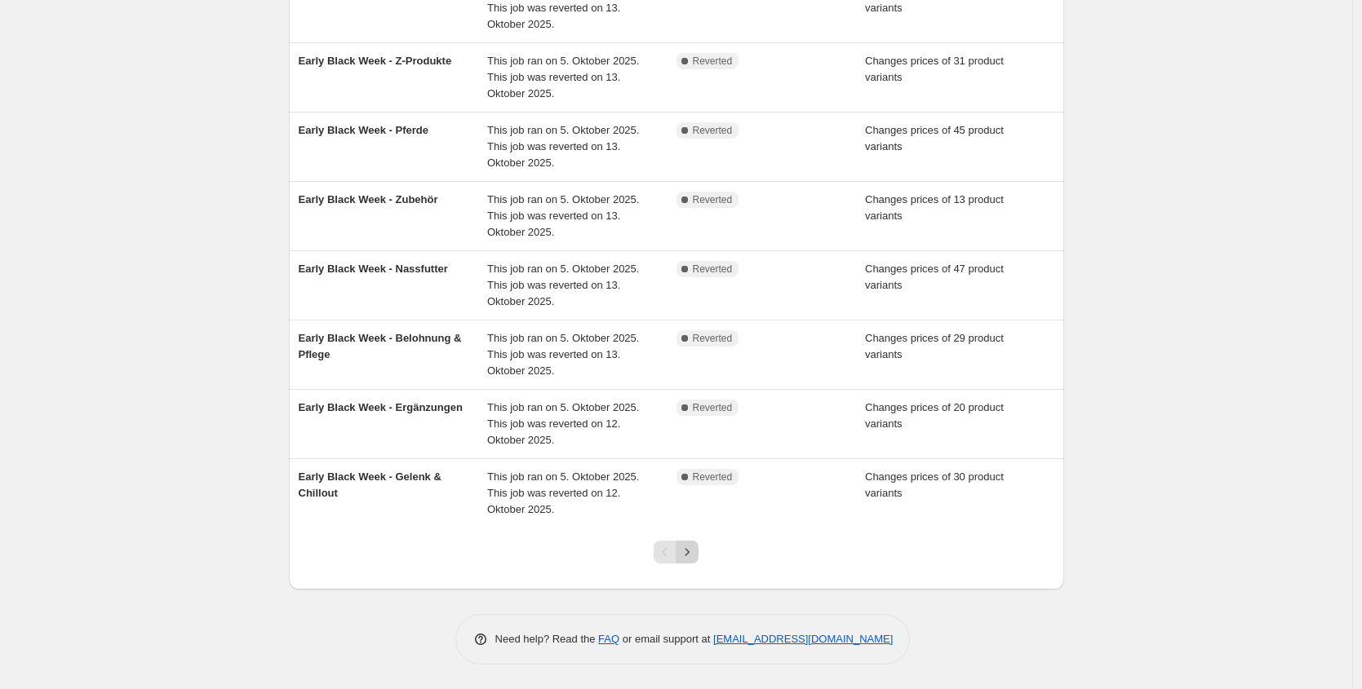
click at [689, 548] on icon "Next" at bounding box center [687, 552] width 16 height 16
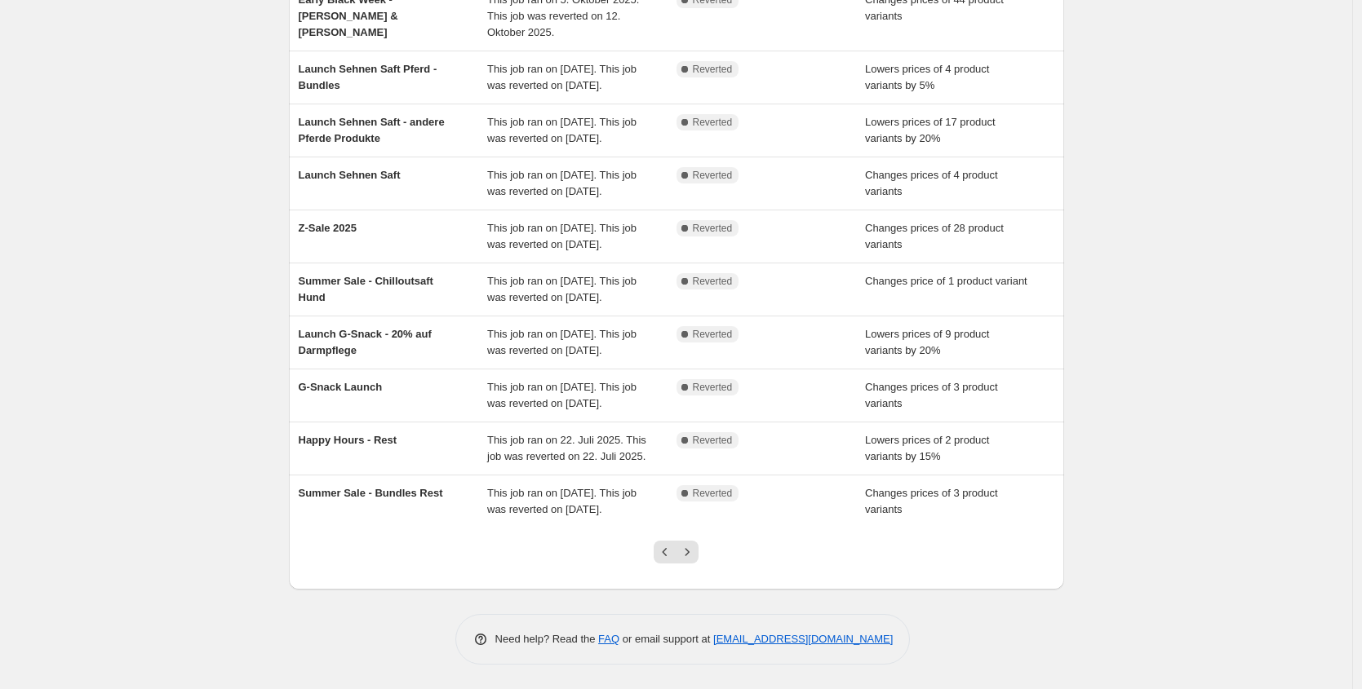
scroll to position [283, 0]
click at [696, 590] on div at bounding box center [676, 559] width 66 height 62
click at [695, 560] on icon "Next" at bounding box center [687, 552] width 16 height 16
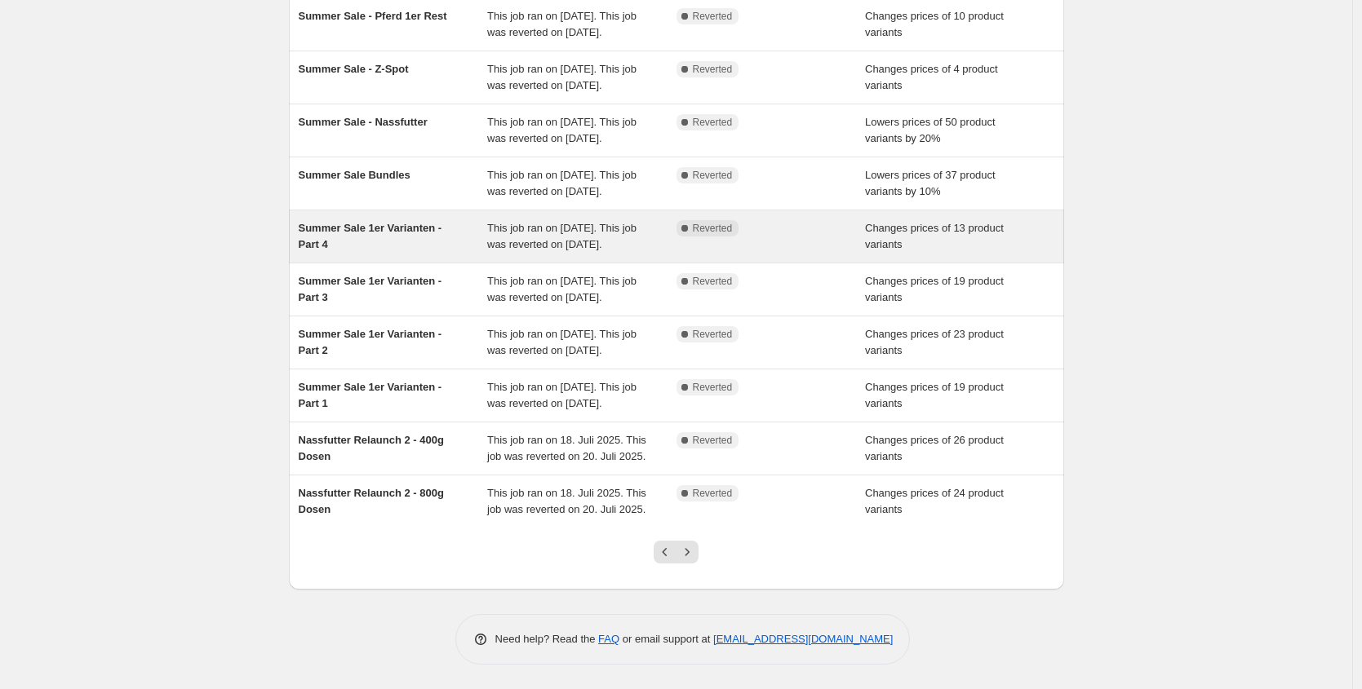
scroll to position [207, 0]
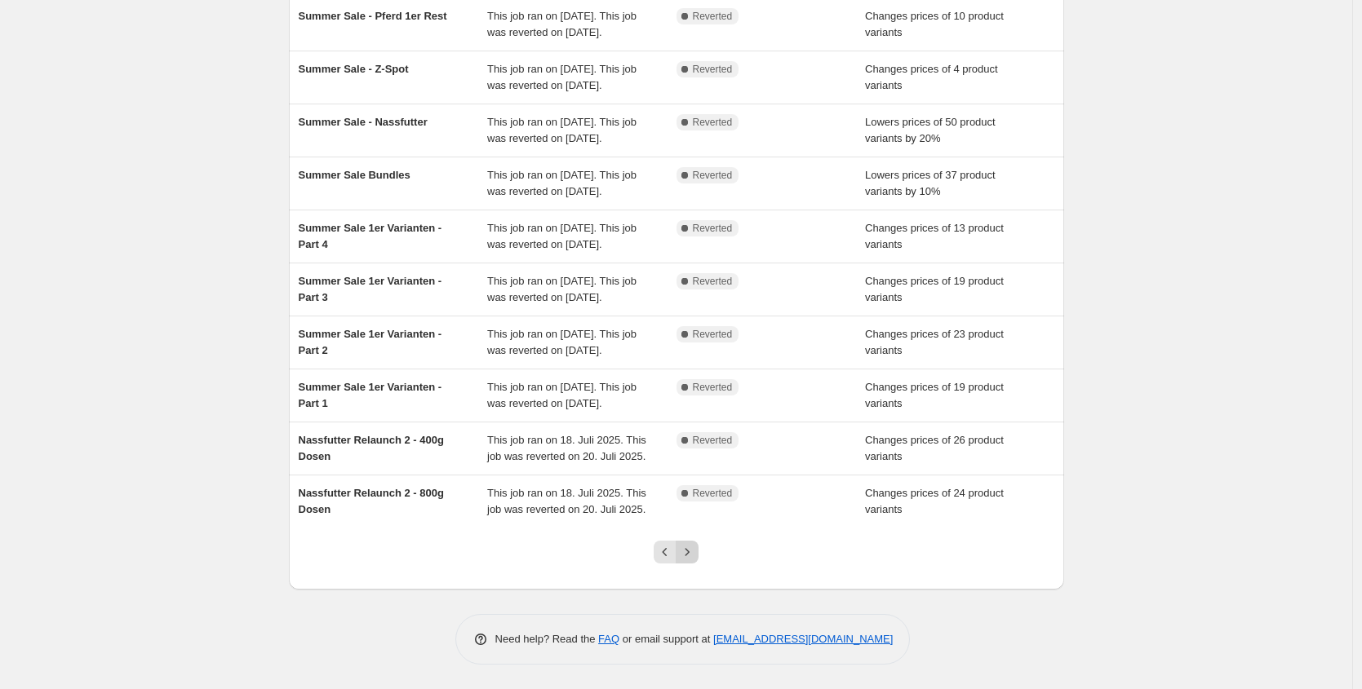
click at [691, 560] on icon "Next" at bounding box center [687, 552] width 16 height 16
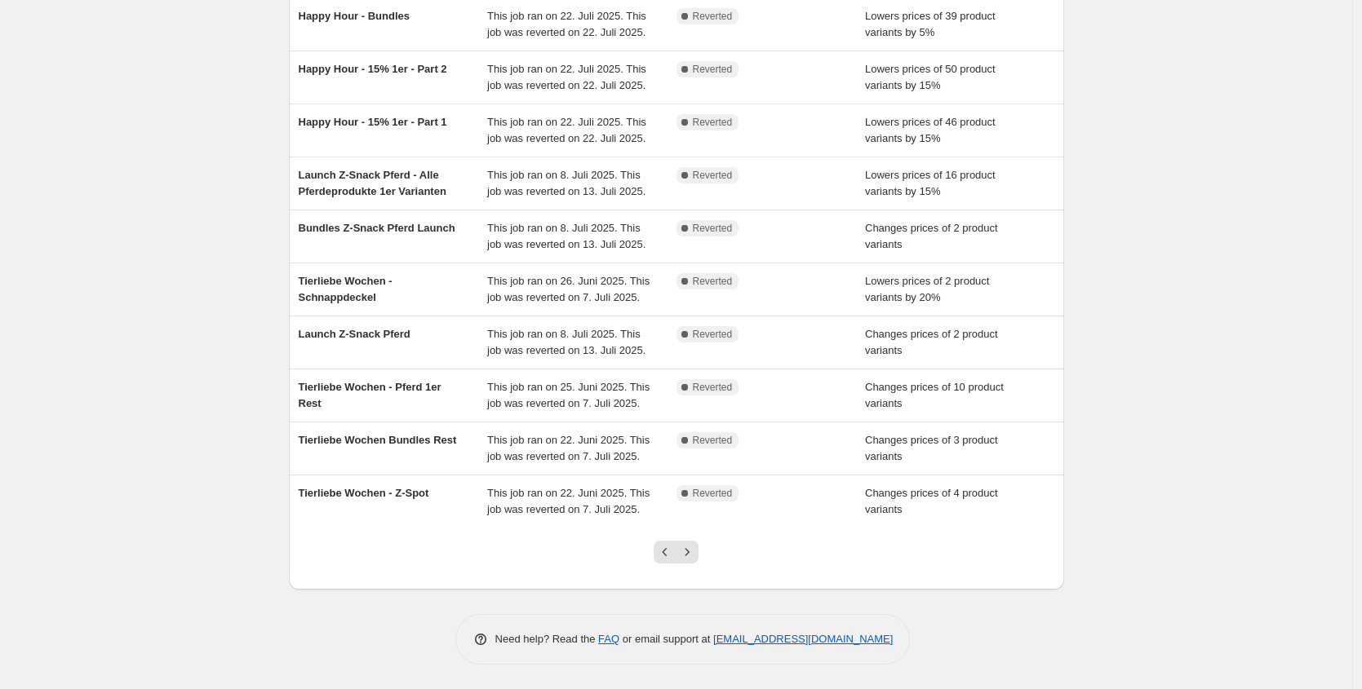
scroll to position [314, 0]
click at [661, 551] on icon "Previous" at bounding box center [665, 552] width 16 height 16
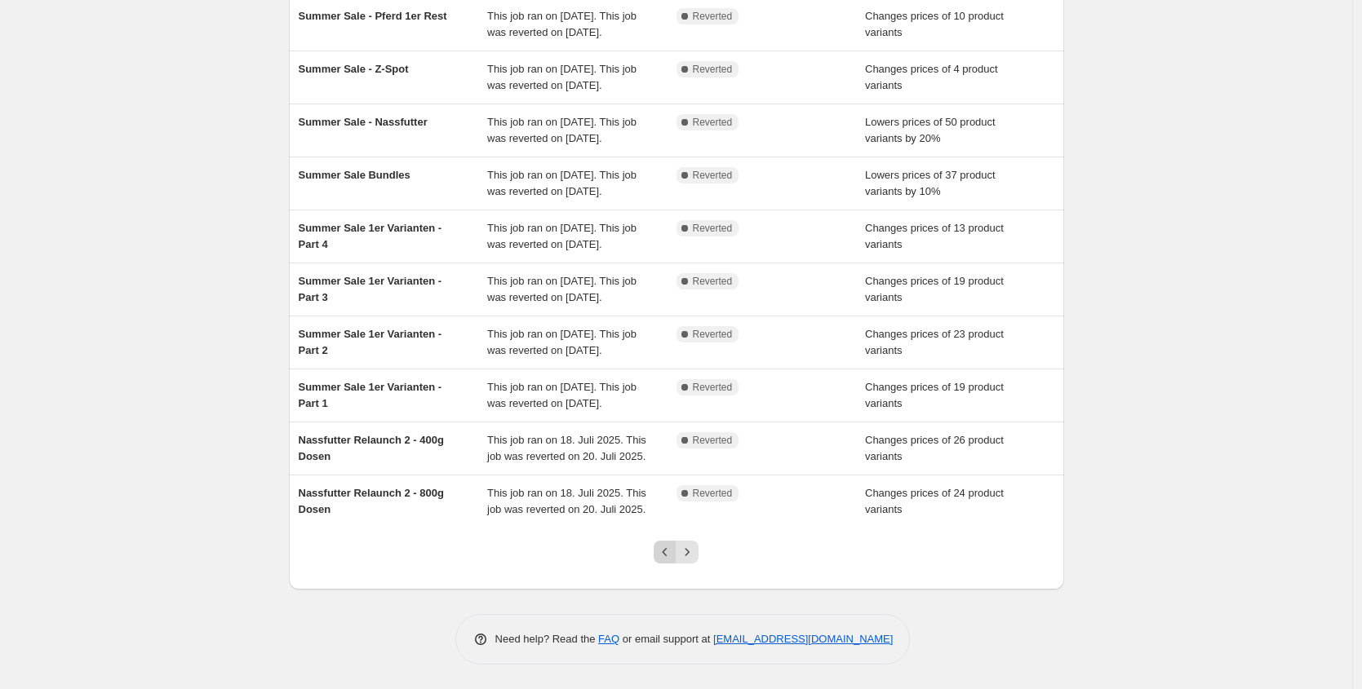
click at [673, 550] on icon "Previous" at bounding box center [665, 552] width 16 height 16
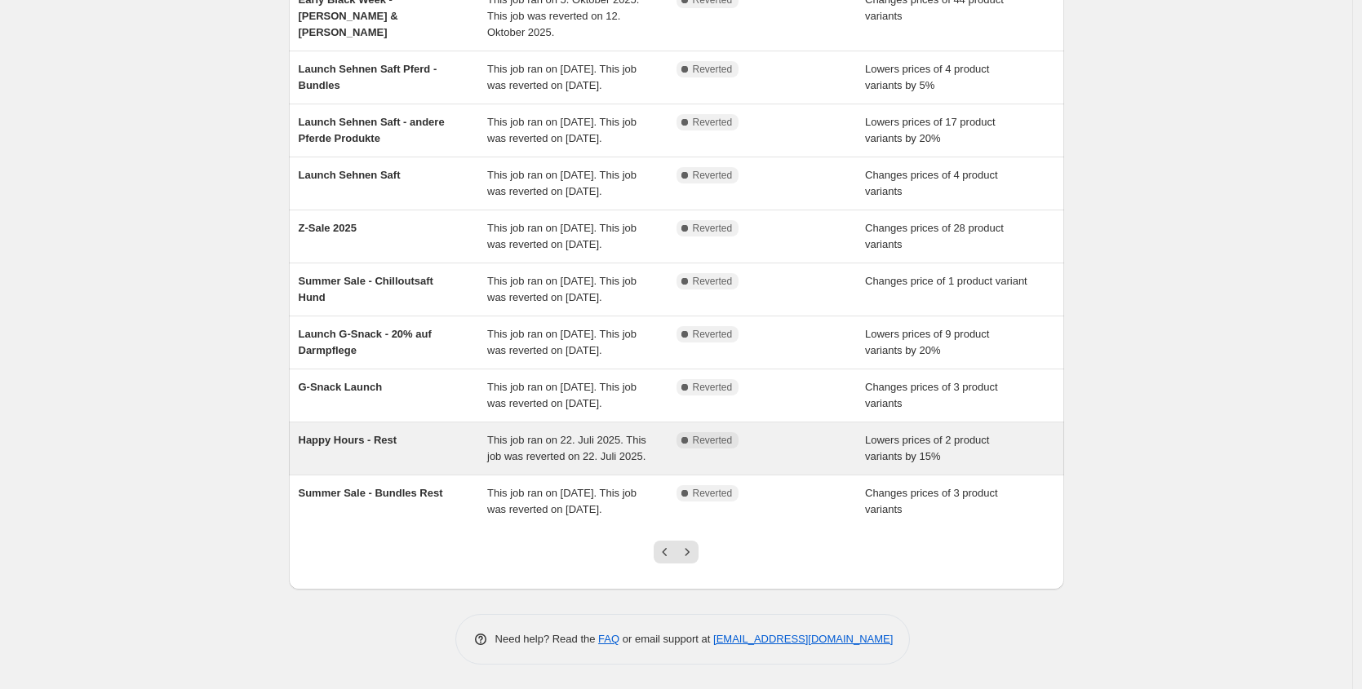
click at [479, 440] on div "Happy Hours - Rest" at bounding box center [393, 448] width 189 height 33
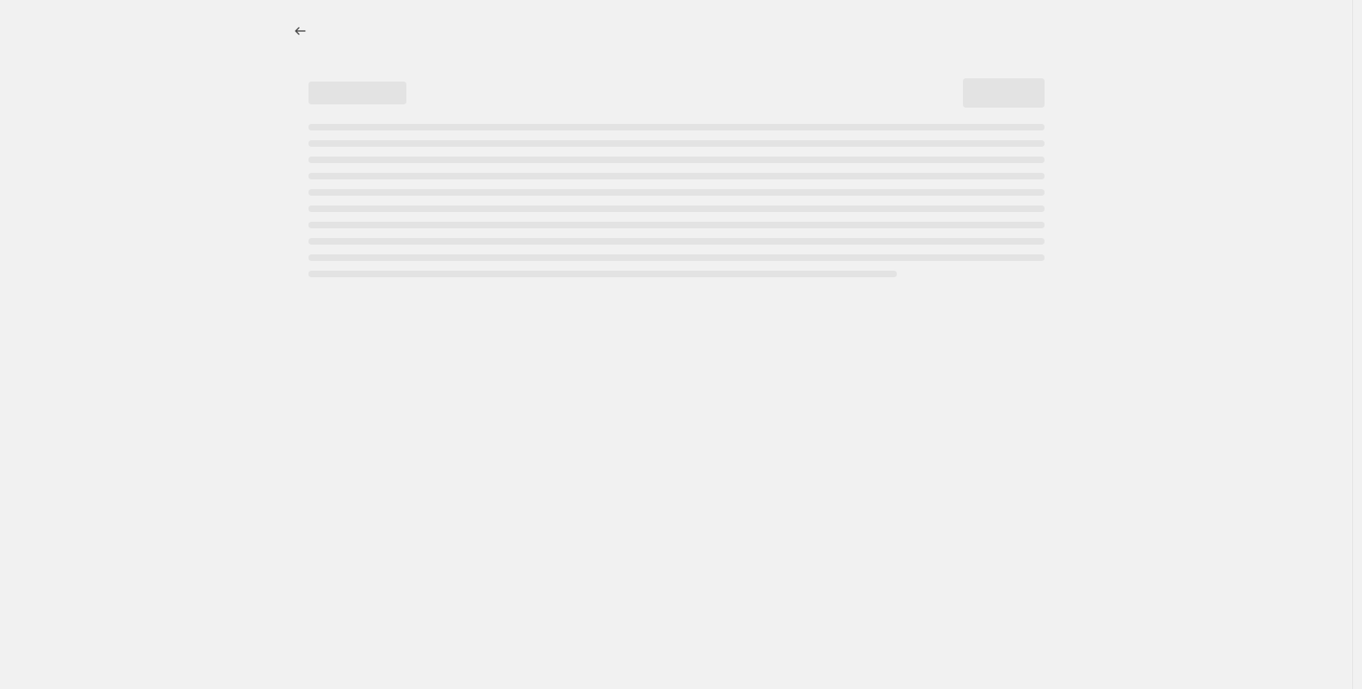
select select "percentage"
select select "no_change"
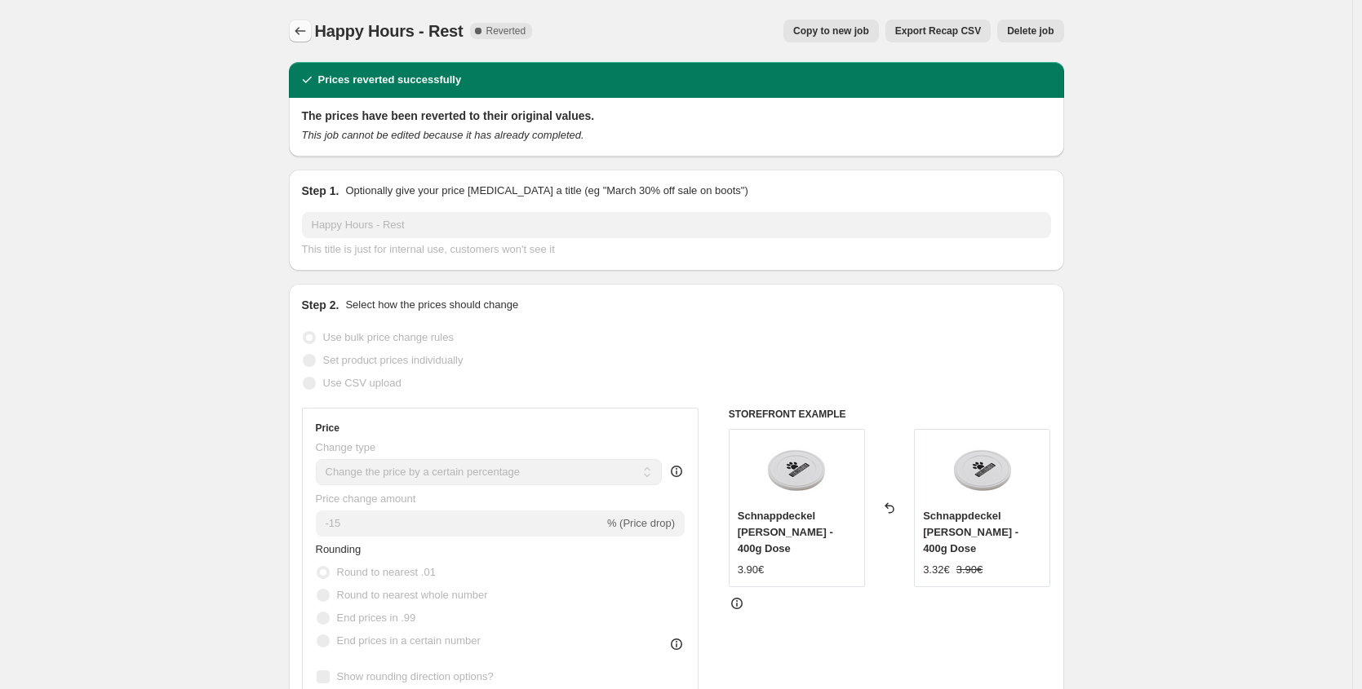
click at [300, 27] on icon "Price change jobs" at bounding box center [300, 31] width 16 height 16
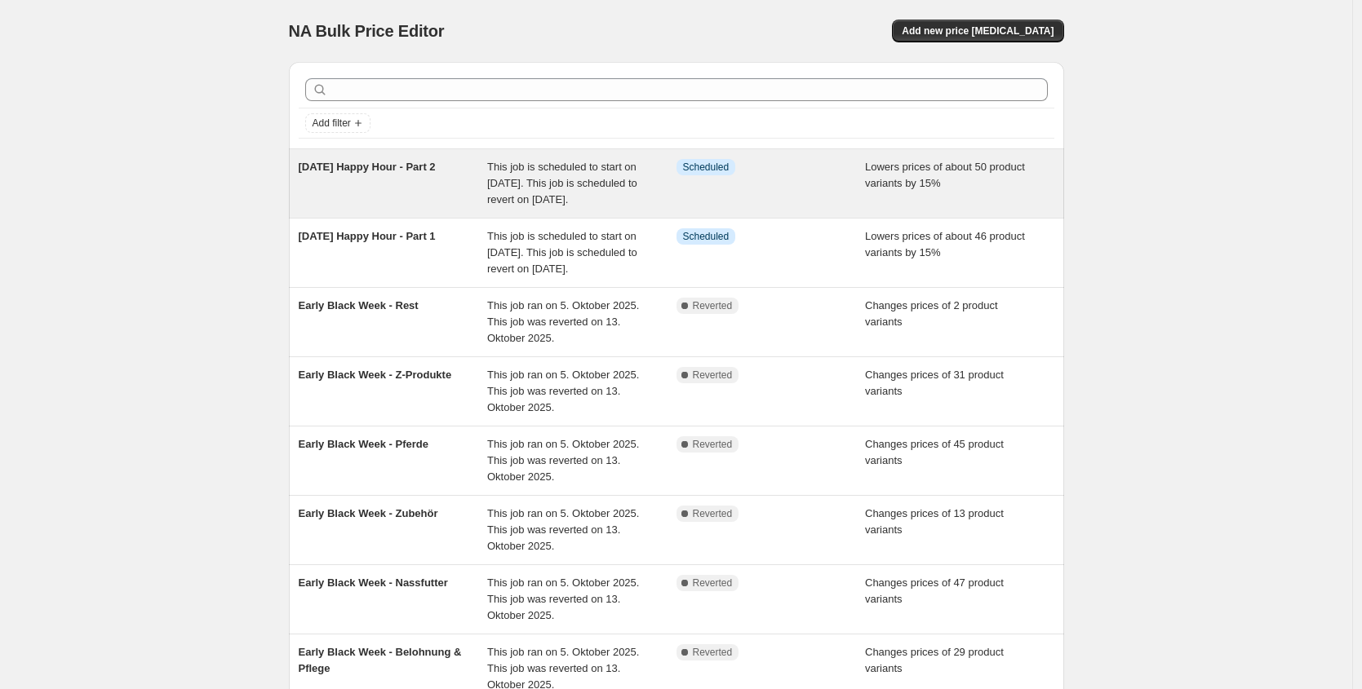
click at [499, 205] on span "This job is scheduled to start on [DATE]. This job is scheduled to revert on [D…" at bounding box center [562, 183] width 150 height 45
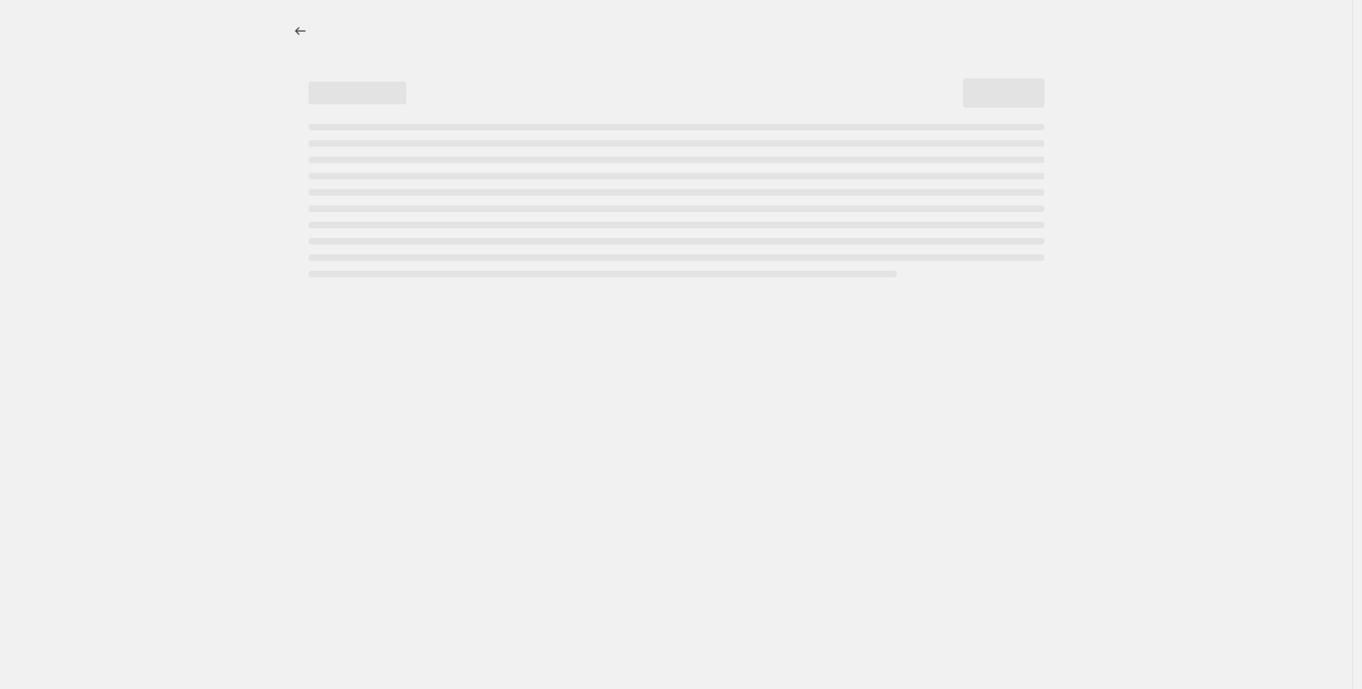
select select "percentage"
select select "no_change"
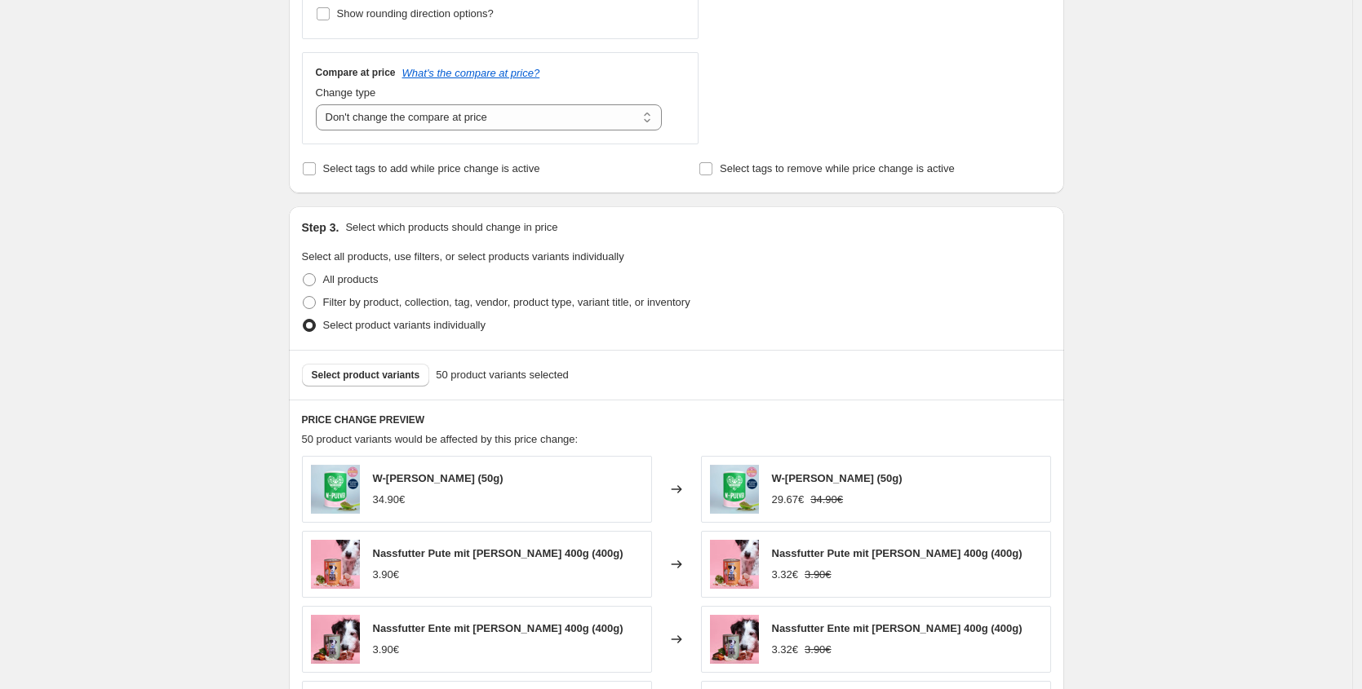
scroll to position [660, 0]
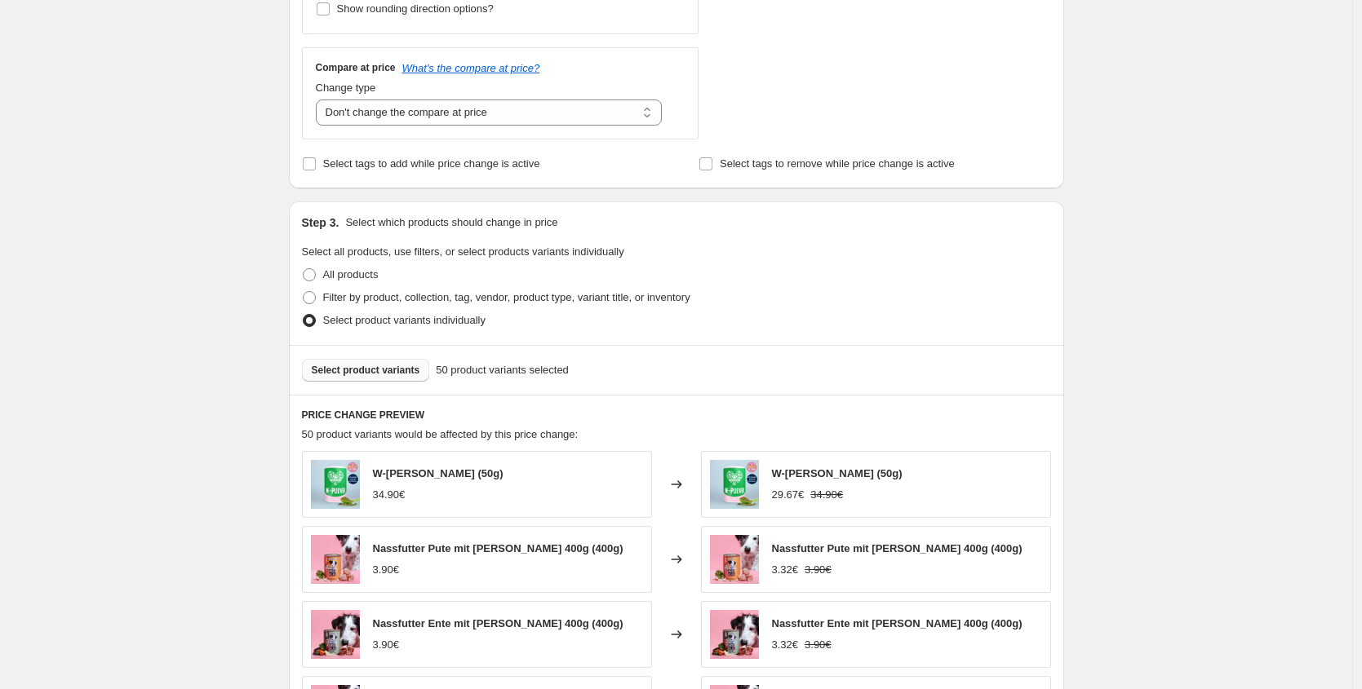
click at [427, 370] on button "Select product variants" at bounding box center [366, 370] width 128 height 23
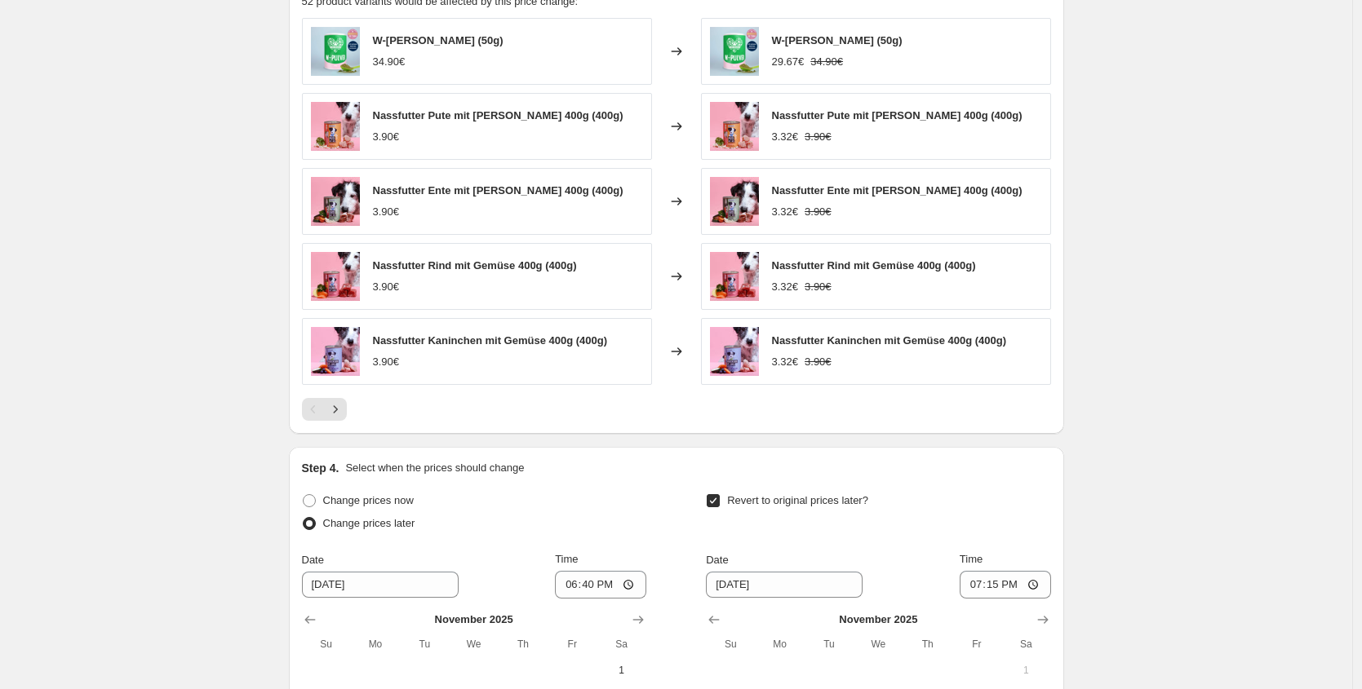
scroll to position [1396, 0]
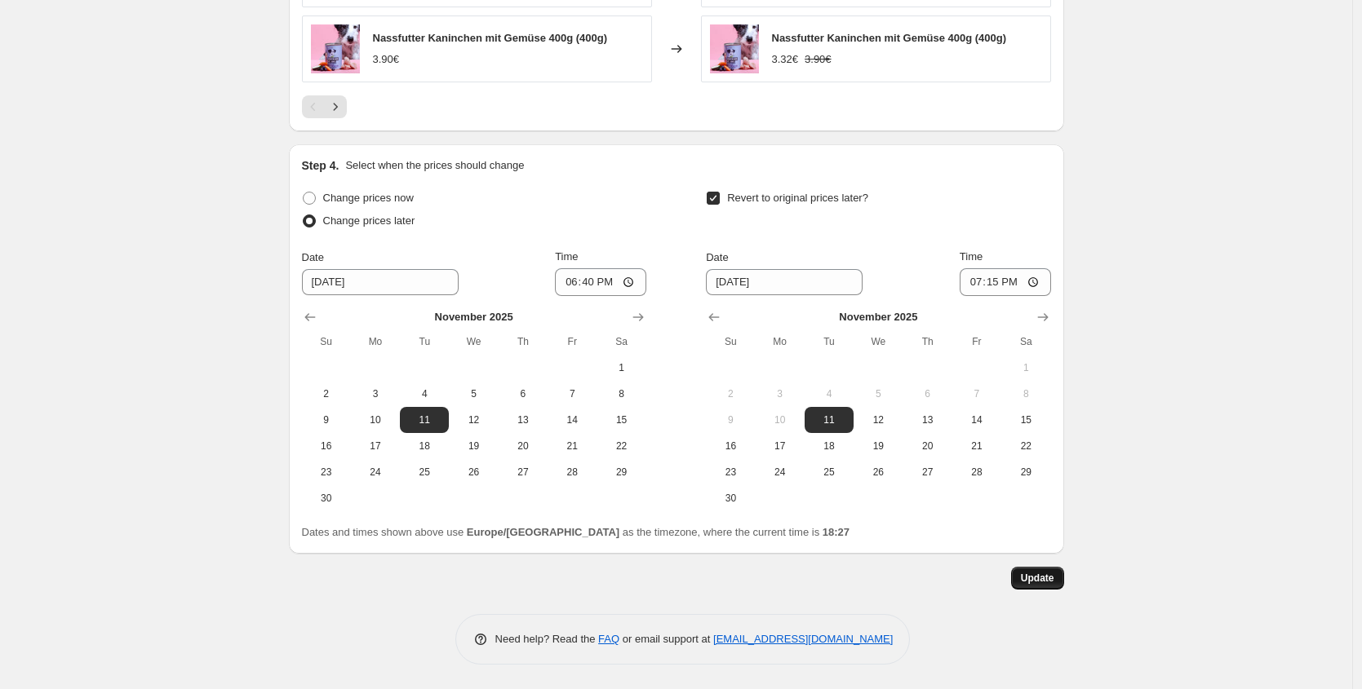
click at [1056, 586] on button "Update" at bounding box center [1037, 578] width 53 height 23
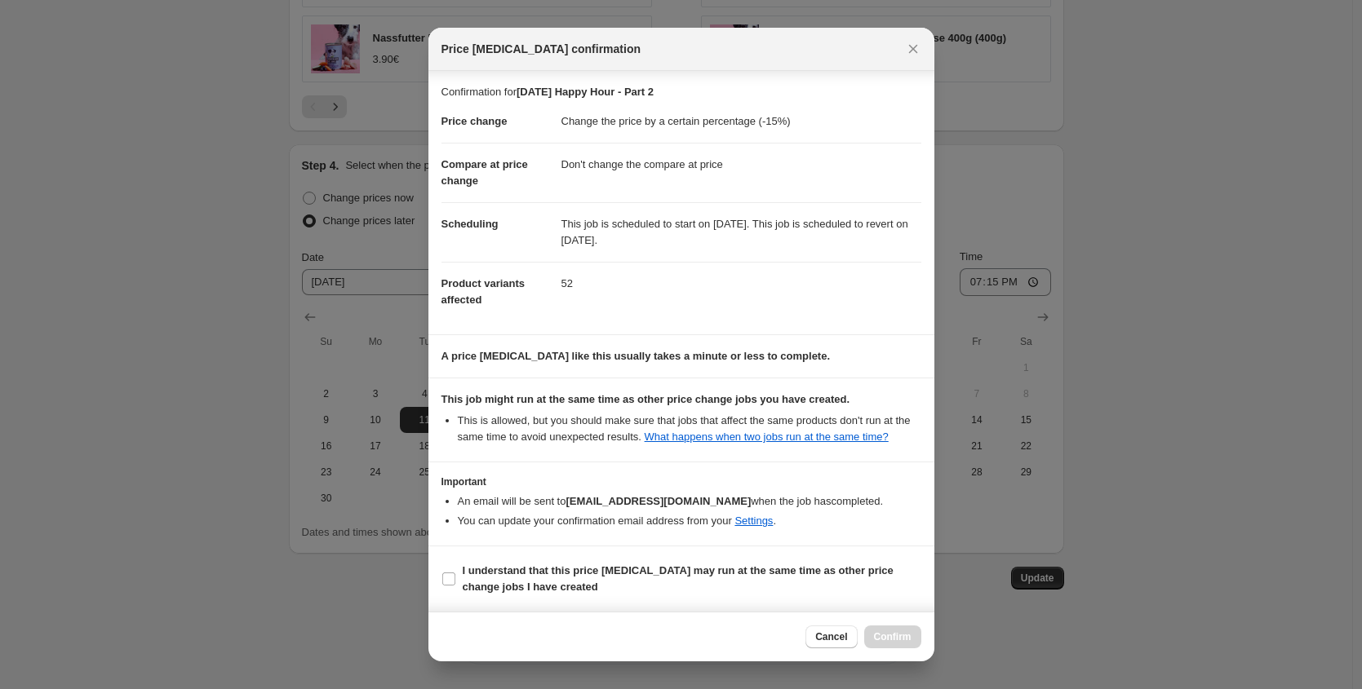
scroll to position [11, 0]
click at [537, 589] on b "I understand that this price [MEDICAL_DATA] may run at the same time as other p…" at bounding box center [678, 579] width 431 height 29
click at [455, 586] on input "I understand that this price [MEDICAL_DATA] may run at the same time as other p…" at bounding box center [448, 579] width 13 height 13
checkbox input "true"
click at [909, 644] on span "Confirm" at bounding box center [893, 637] width 38 height 13
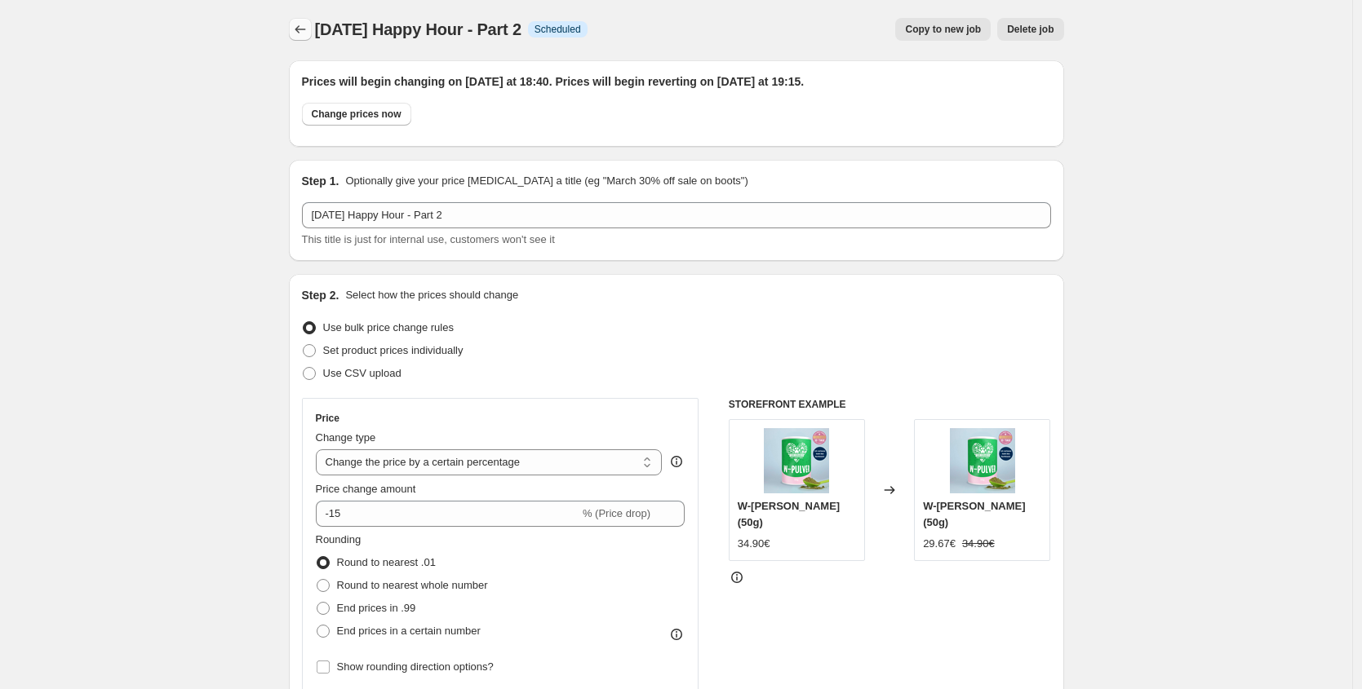
scroll to position [0, 0]
click at [297, 38] on icon "Price change jobs" at bounding box center [300, 31] width 16 height 16
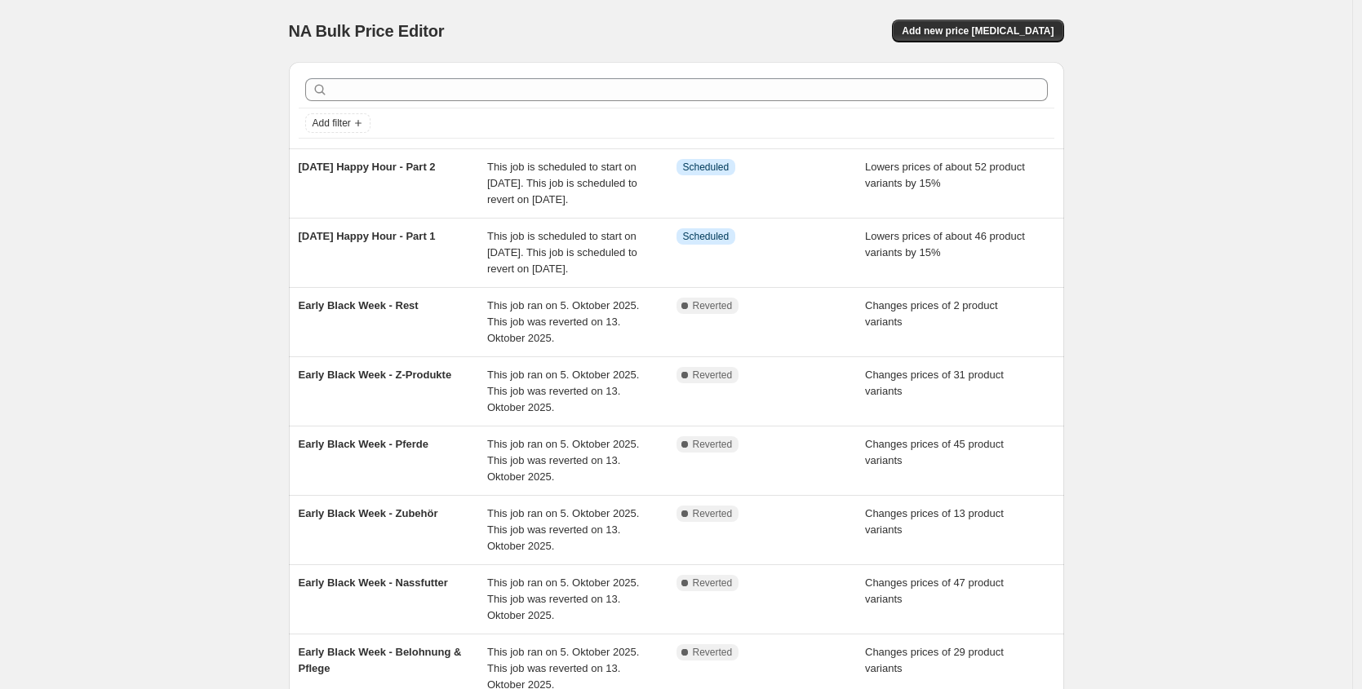
click at [395, 103] on div at bounding box center [676, 90] width 755 height 36
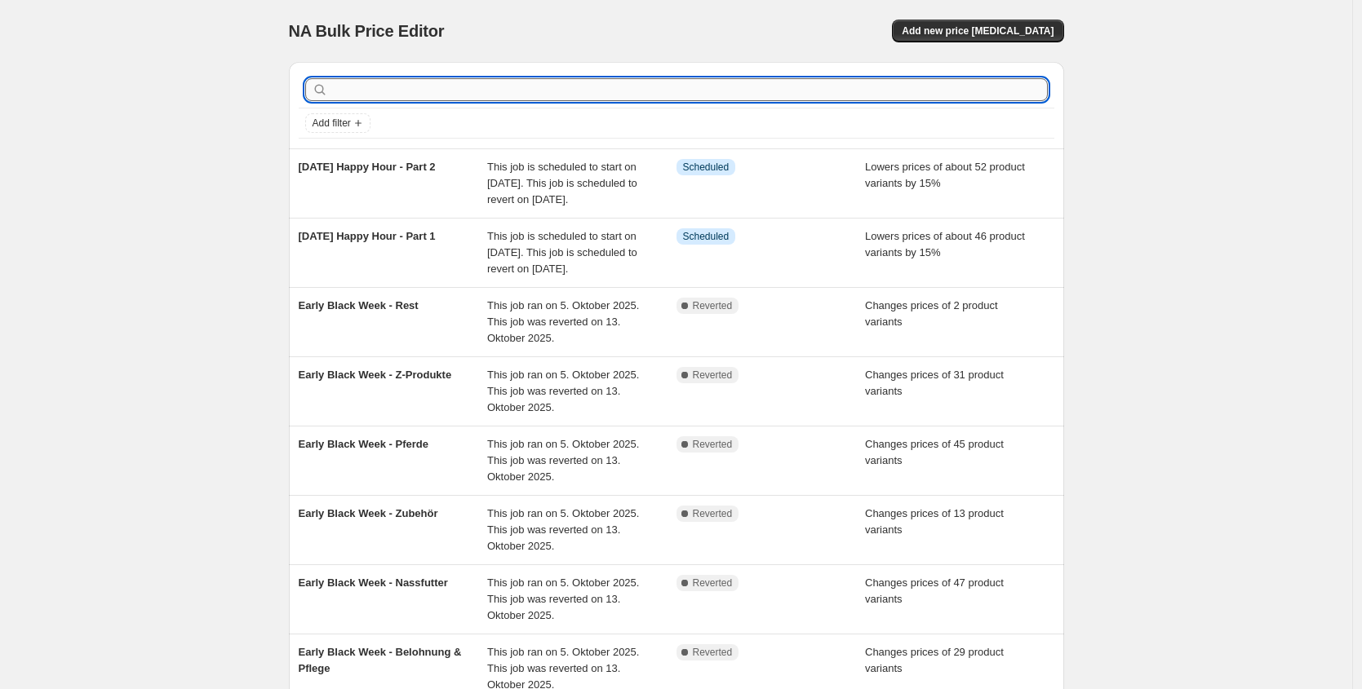
click at [402, 92] on input "text" at bounding box center [689, 89] width 716 height 23
type input "happy hours"
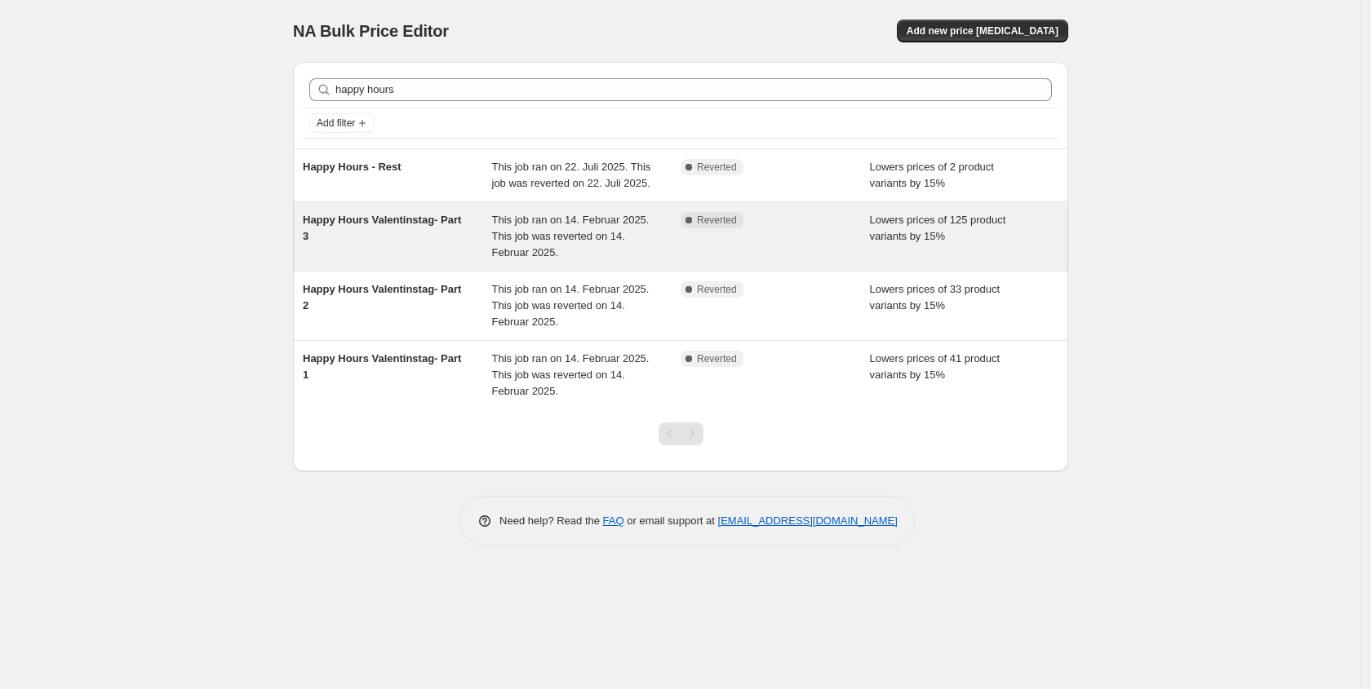
click at [411, 261] on div "Happy Hours Valentinstag- Part 3" at bounding box center [397, 236] width 189 height 49
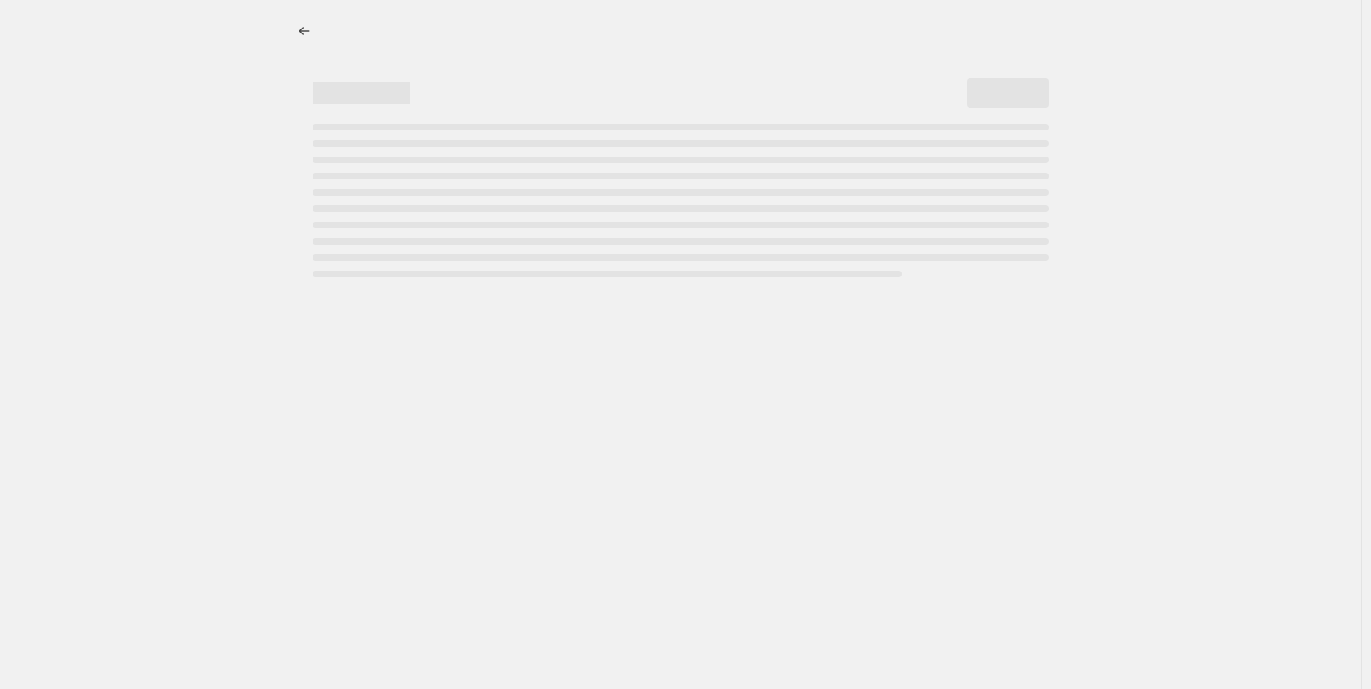
select select "percentage"
select select "no_change"
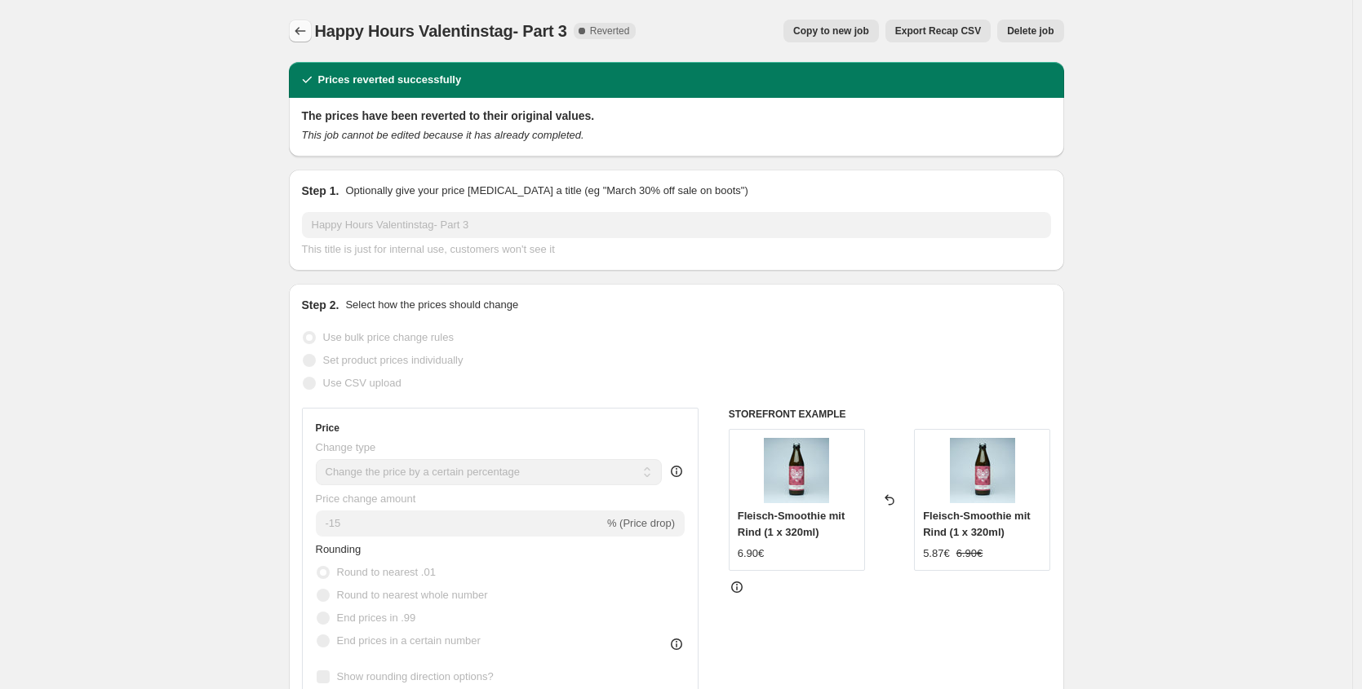
click at [294, 29] on button "Price change jobs" at bounding box center [300, 31] width 23 height 23
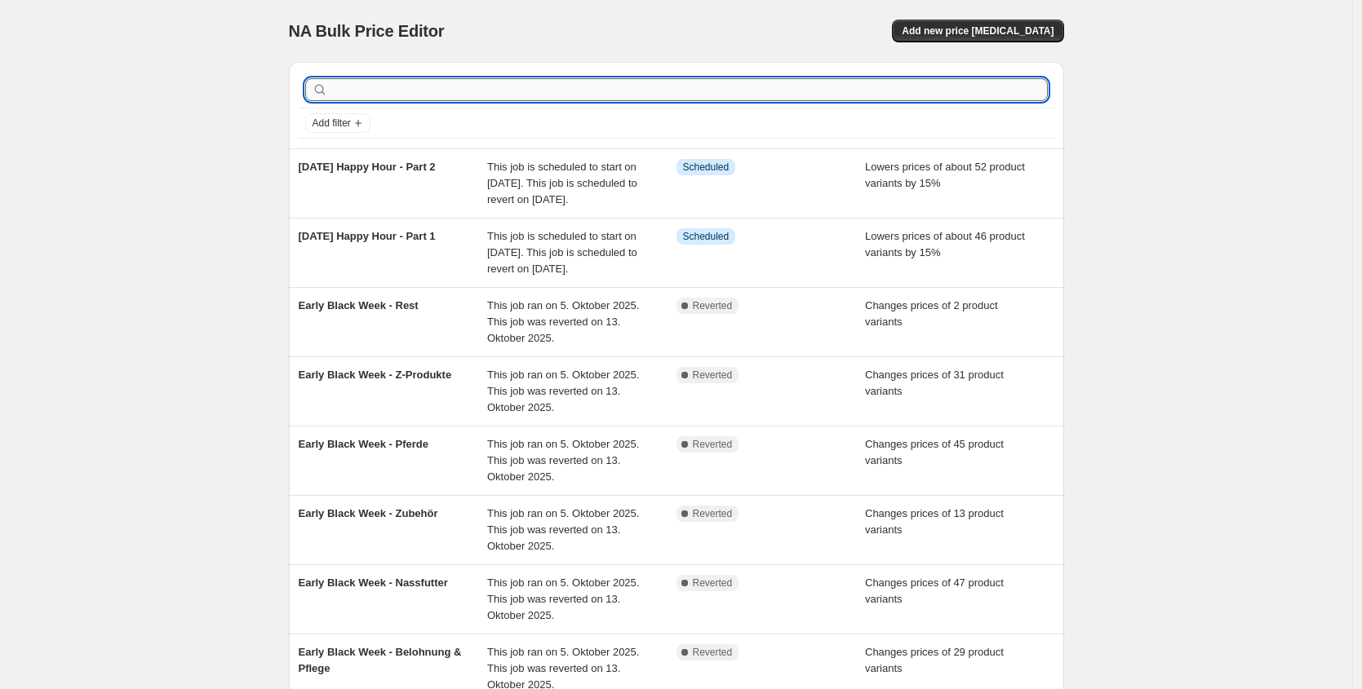
click at [387, 88] on input "text" at bounding box center [689, 89] width 716 height 23
type input "happy hour"
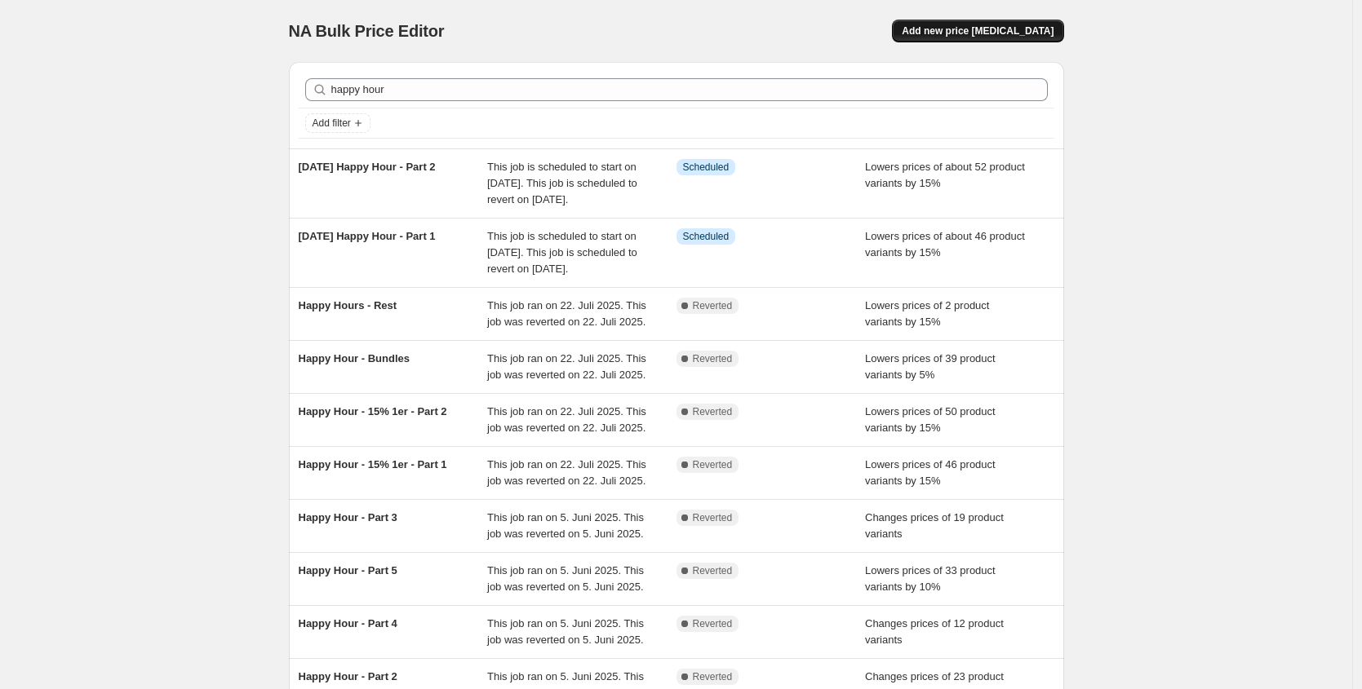
click at [1053, 33] on span "Add new price [MEDICAL_DATA]" at bounding box center [977, 30] width 152 height 13
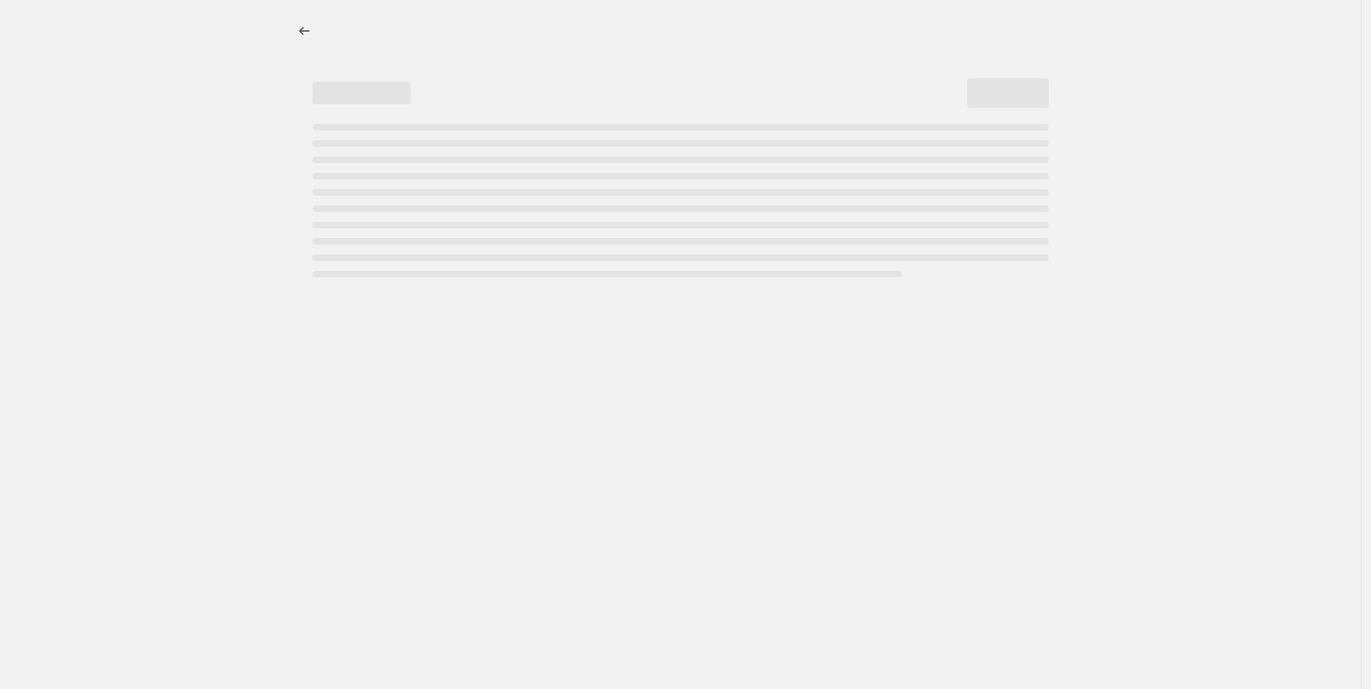
select select "percentage"
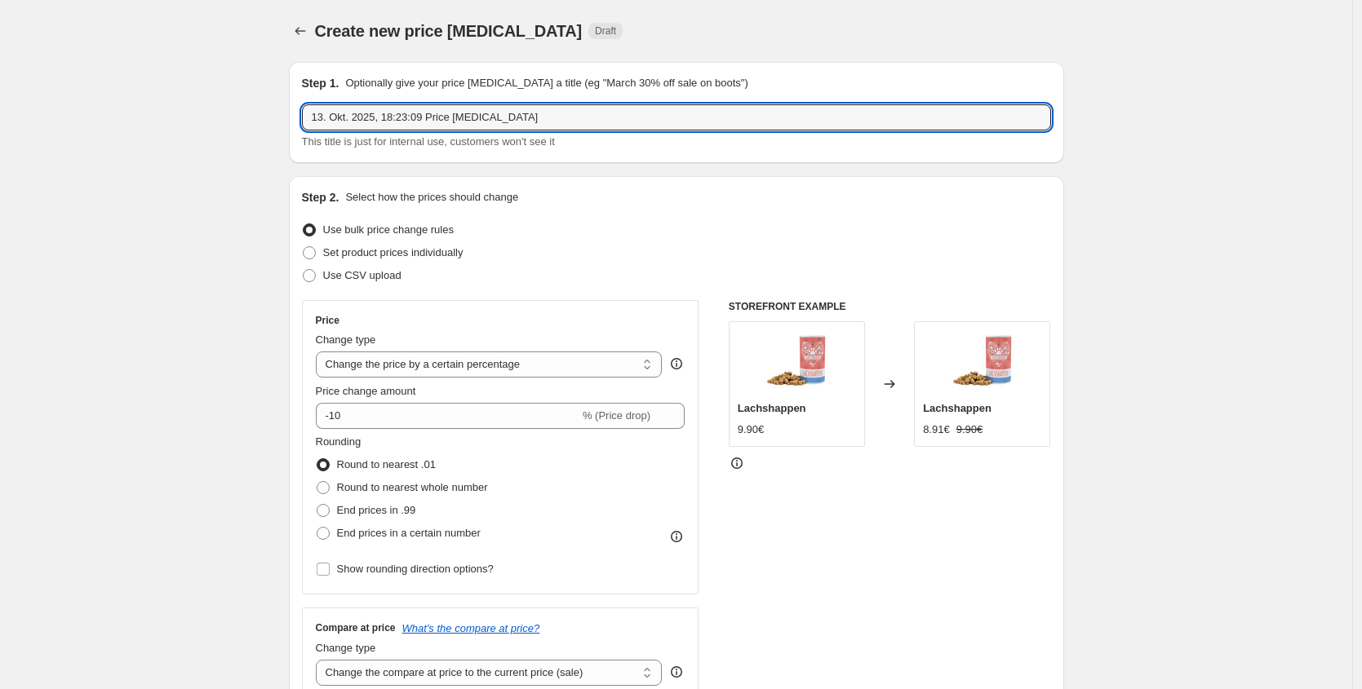
drag, startPoint x: 493, startPoint y: 115, endPoint x: 190, endPoint y: 91, distance: 303.6
type input "Black Week - Part 1"
click at [398, 250] on span "Set product prices individually" at bounding box center [393, 252] width 140 height 12
click at [303, 247] on input "Set product prices individually" at bounding box center [303, 246] width 1 height 1
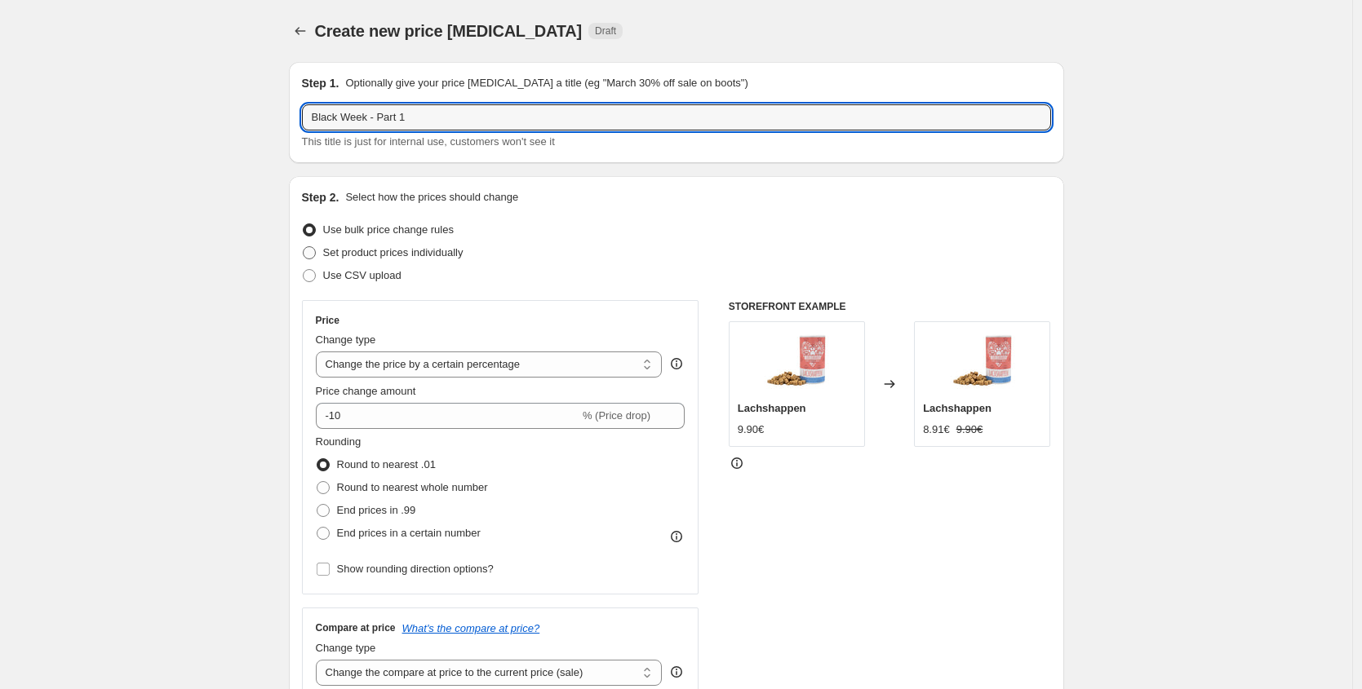
radio input "true"
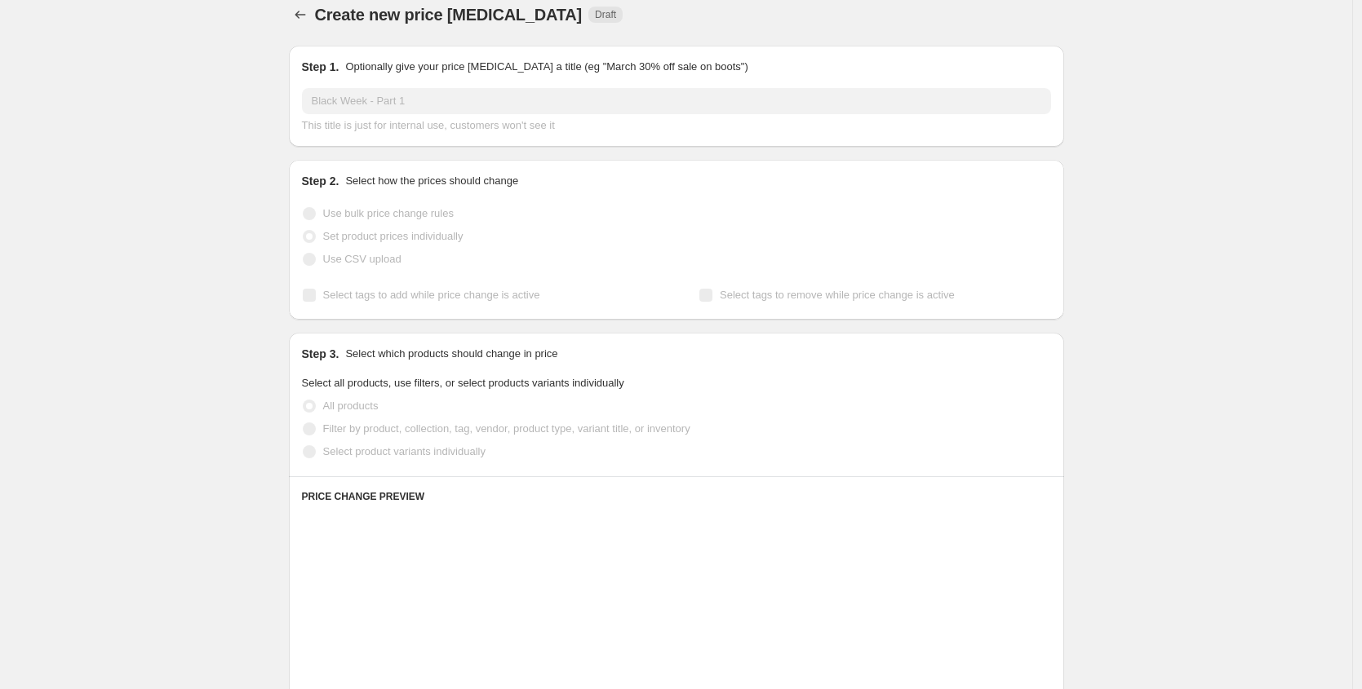
scroll to position [142, 0]
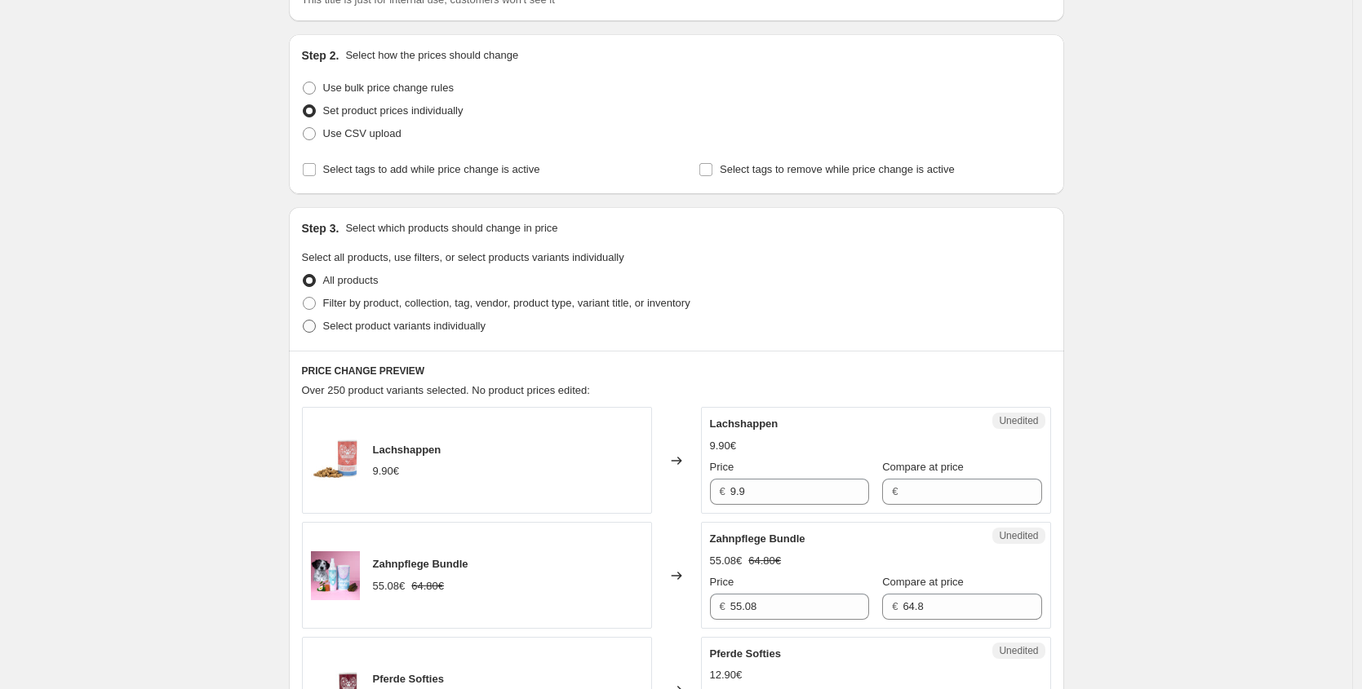
click at [466, 315] on label "Select product variants individually" at bounding box center [394, 326] width 184 height 23
click at [303, 320] on input "Select product variants individually" at bounding box center [303, 320] width 1 height 1
radio input "true"
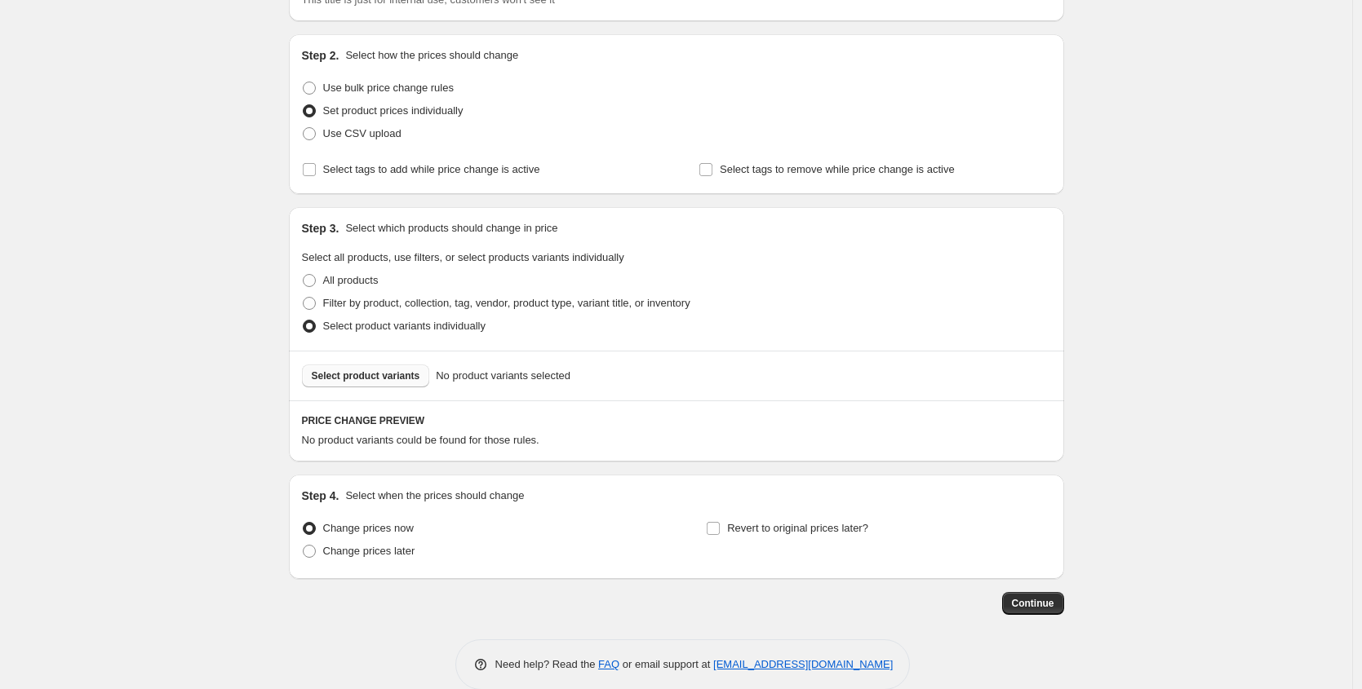
click at [410, 380] on span "Select product variants" at bounding box center [366, 376] width 108 height 13
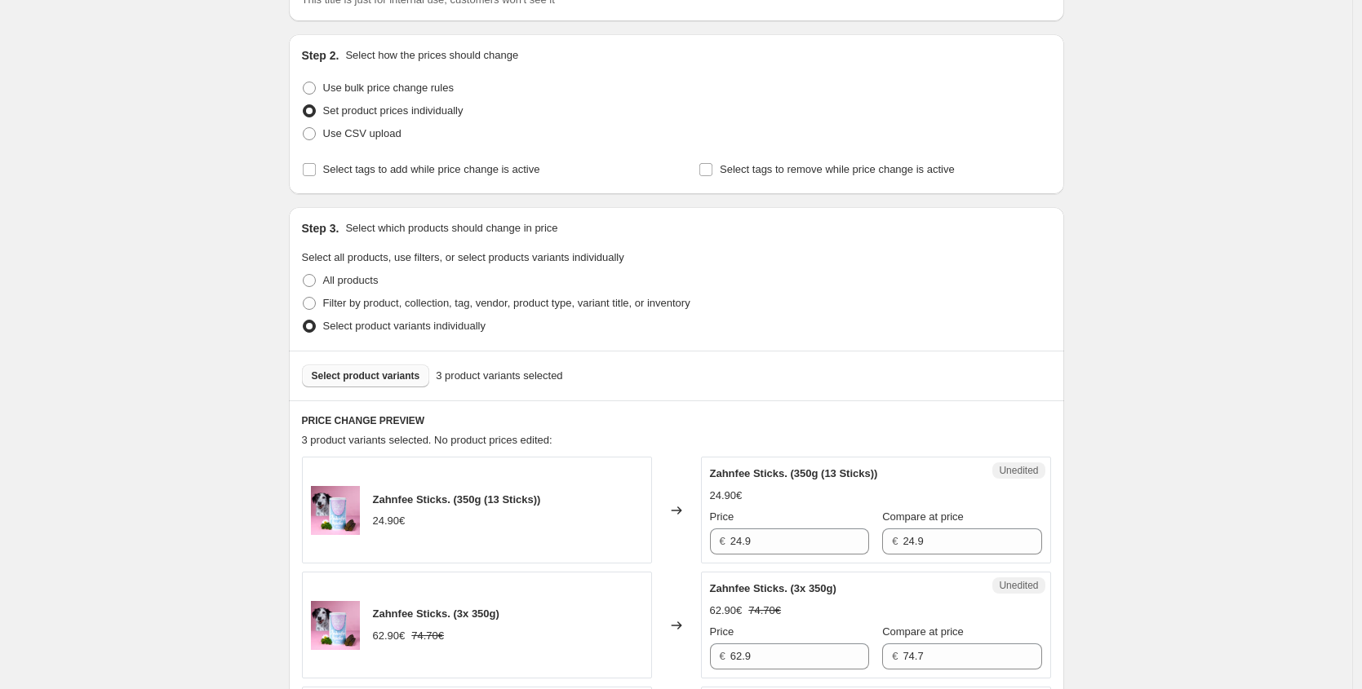
click at [390, 380] on span "Select product variants" at bounding box center [366, 376] width 108 height 13
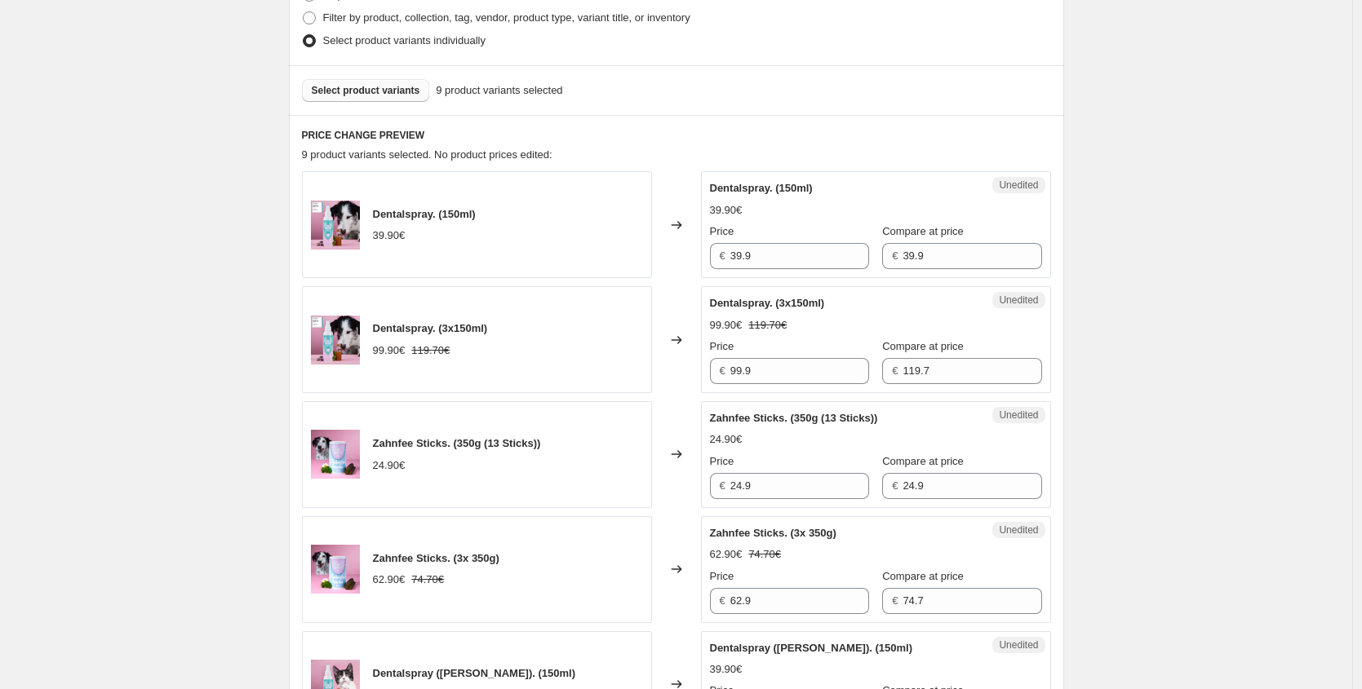
scroll to position [494, 0]
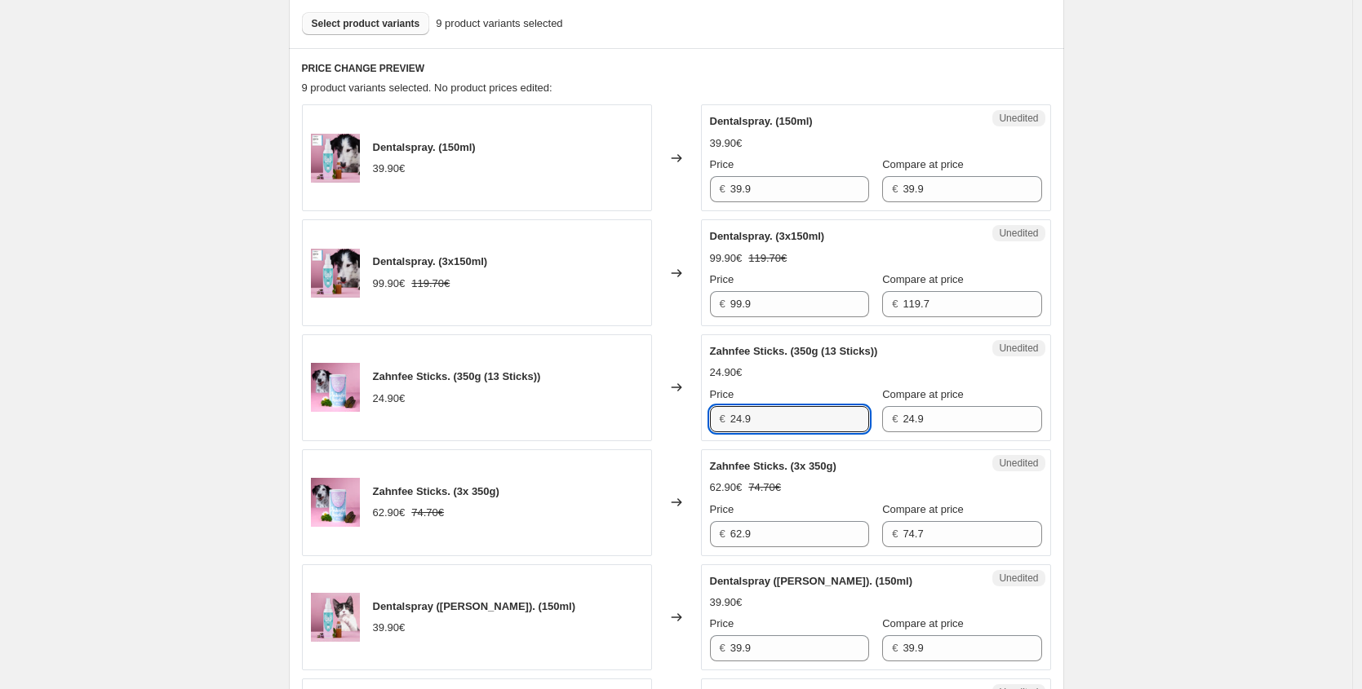
click at [669, 420] on div "Zahnfee Sticks. (350g (13 Sticks)) 24.90€ Changed to Unedited Zahnfee Sticks. (…" at bounding box center [676, 387] width 749 height 107
paste input "18,68 €"
type input "18.68"
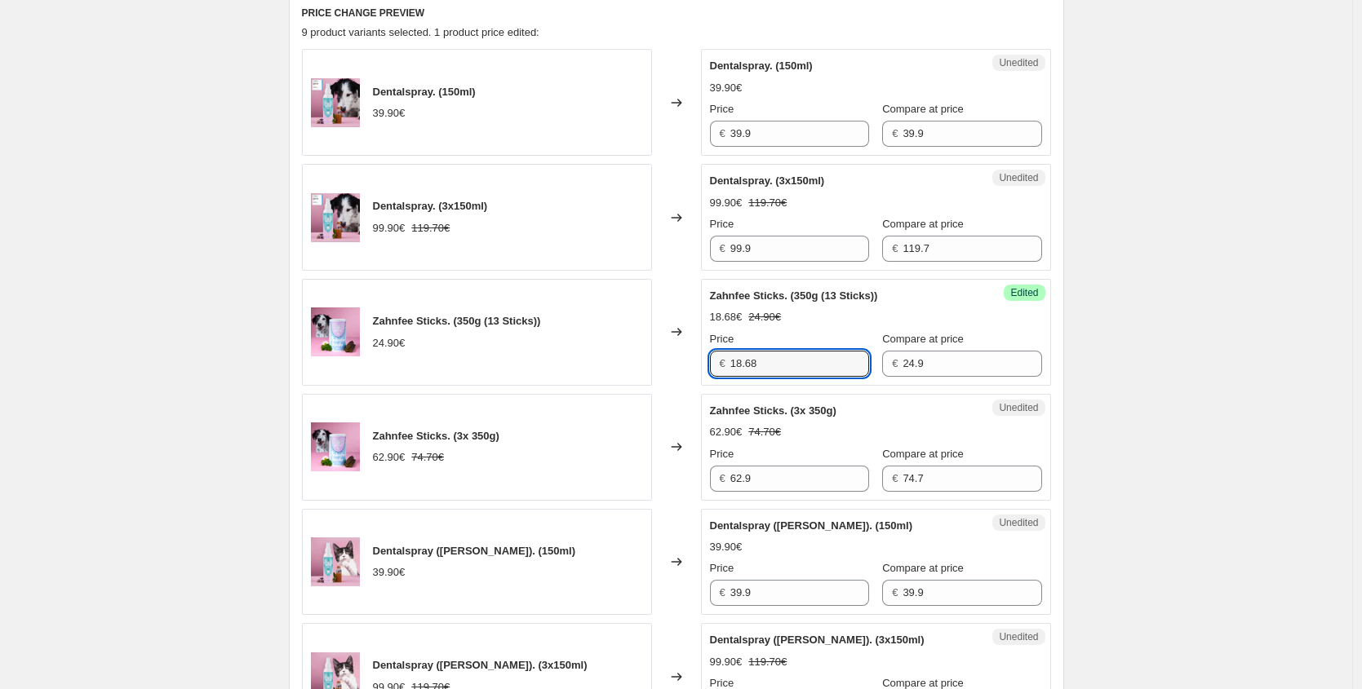
scroll to position [571, 0]
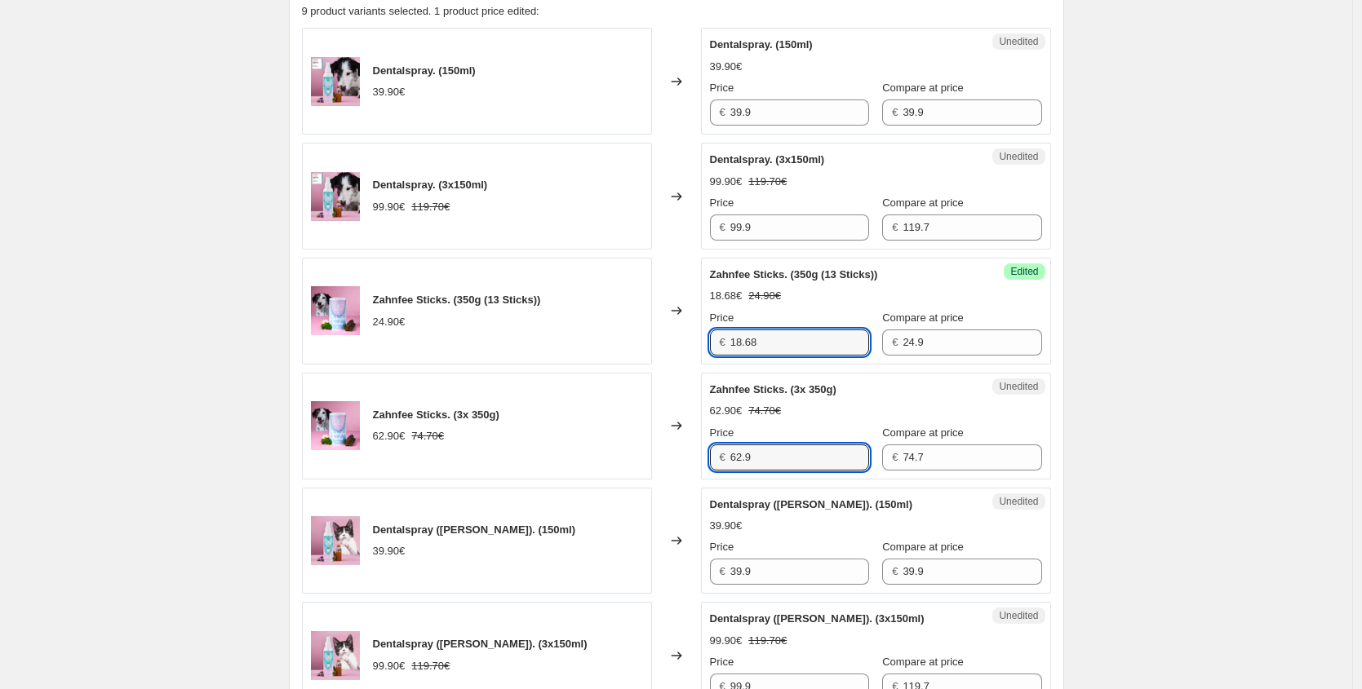
drag, startPoint x: 683, startPoint y: 449, endPoint x: 613, endPoint y: 436, distance: 71.5
click at [618, 436] on div "Zahnfee Sticks. (3x 350g) 62.90€ 74.70€ Changed to Unedited Zahnfee Sticks. (3x…" at bounding box center [676, 426] width 749 height 107
paste input "47,18 €"
type input "47.18"
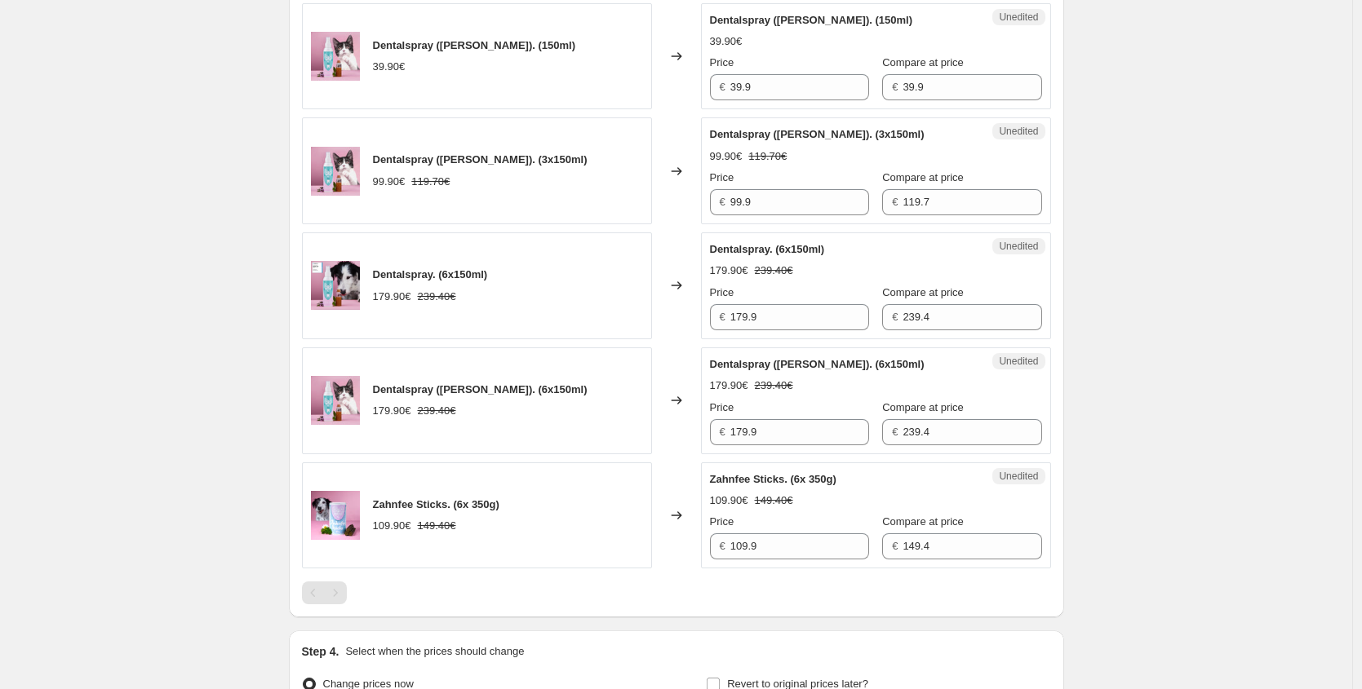
scroll to position [1062, 0]
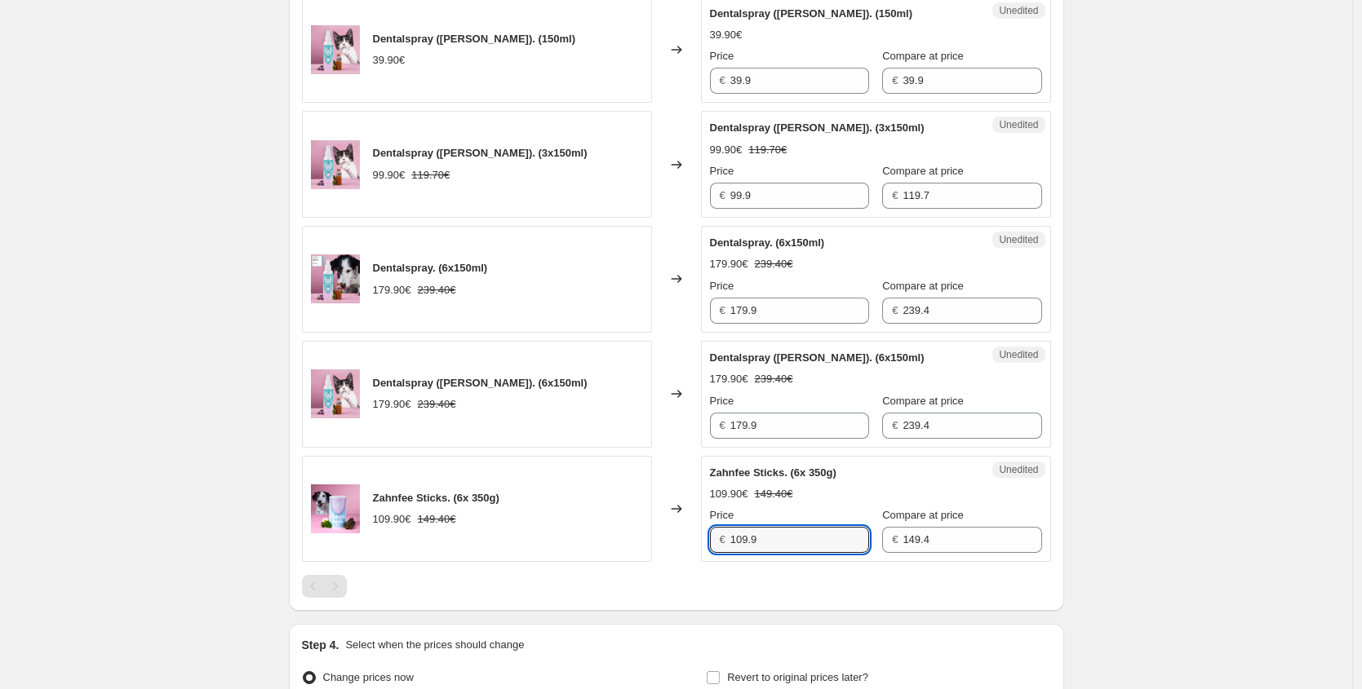
drag, startPoint x: 770, startPoint y: 534, endPoint x: 655, endPoint y: 547, distance: 115.8
click at [656, 547] on div "Zahnfee Sticks. (6x 350g) 109.90€ 149.40€ Changed to Unedited Zahnfee Sticks. (…" at bounding box center [676, 509] width 749 height 107
paste input "82,43 €"
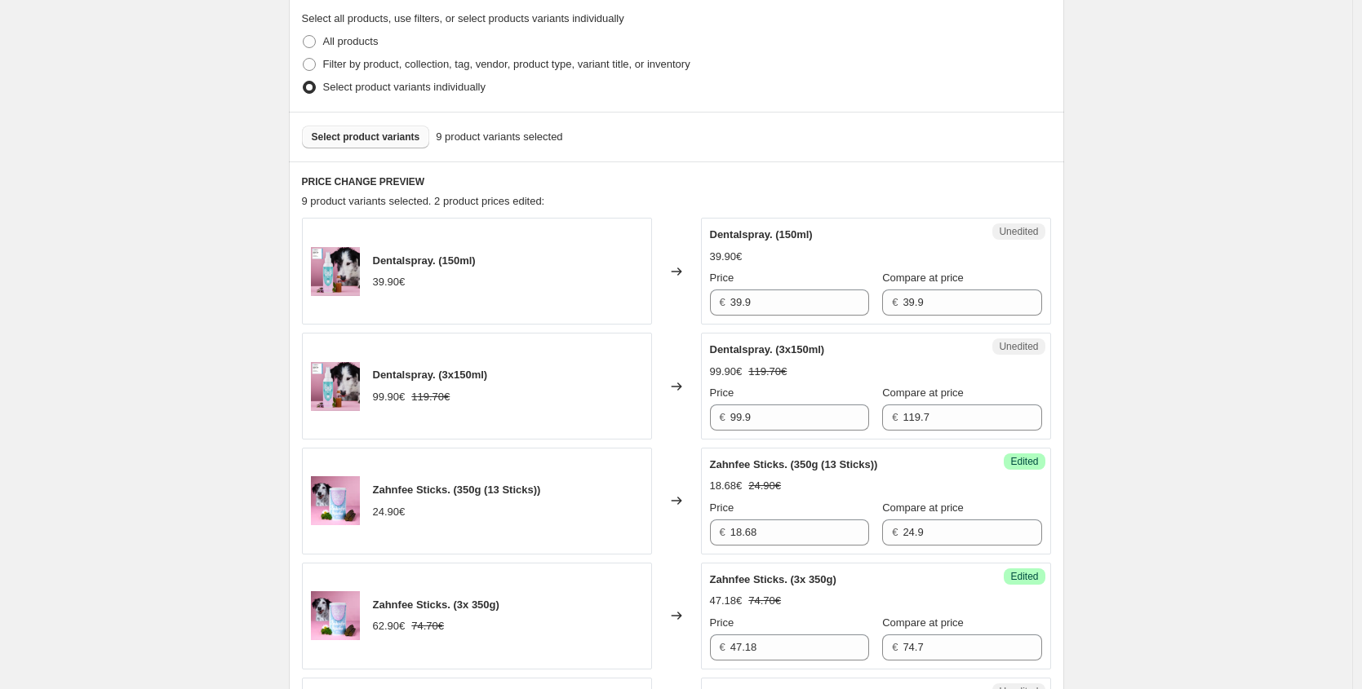
scroll to position [128, 0]
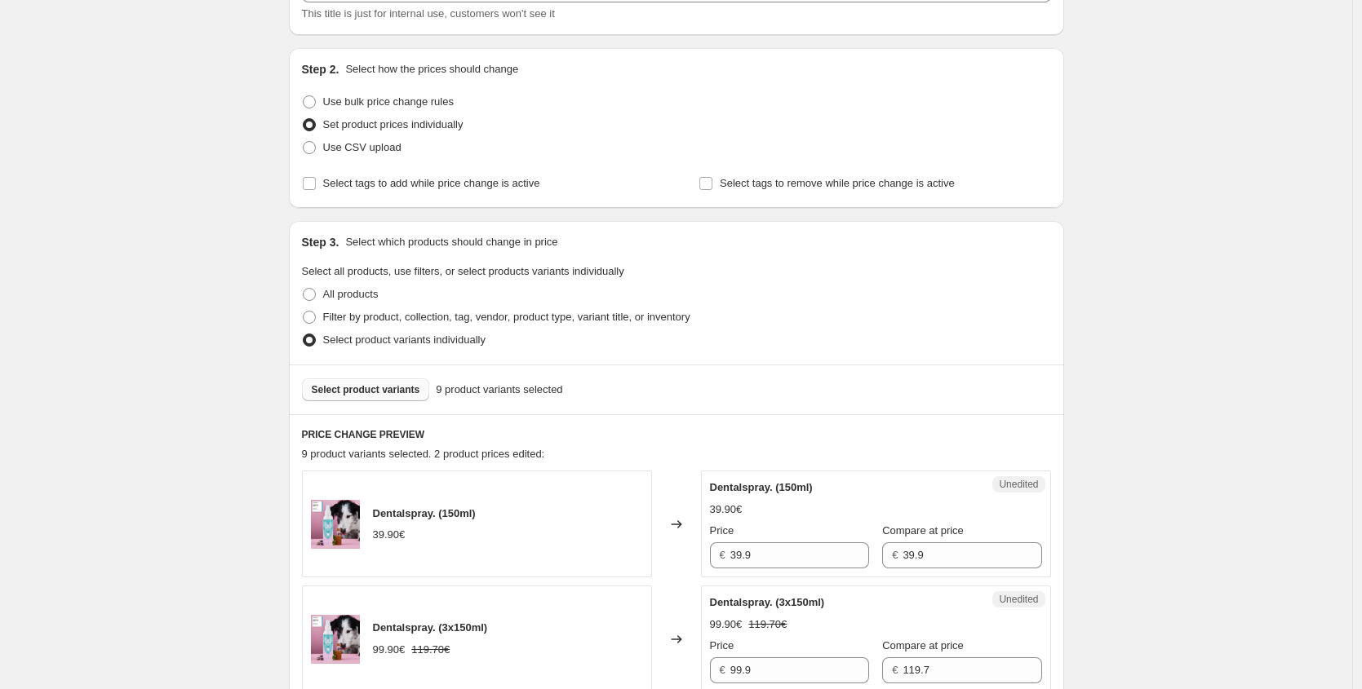
type input "82.43"
click at [346, 399] on button "Select product variants" at bounding box center [366, 390] width 128 height 23
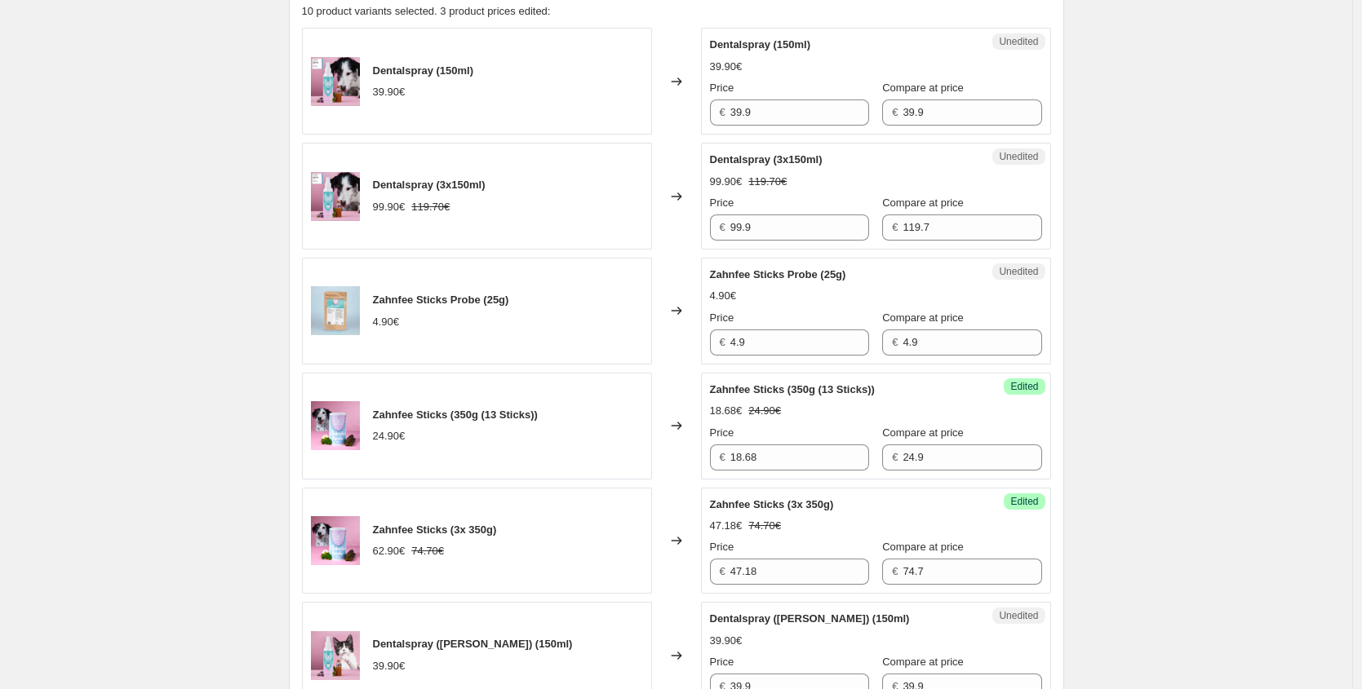
scroll to position [573, 0]
drag, startPoint x: 631, startPoint y: 330, endPoint x: 600, endPoint y: 324, distance: 32.3
click at [600, 324] on div "Zahnfee Sticks Probe (25g) 4.90€ Changed to Unedited Zahnfee Sticks Probe (25g)…" at bounding box center [676, 309] width 749 height 107
paste input "3,68 €"
type input "3.68"
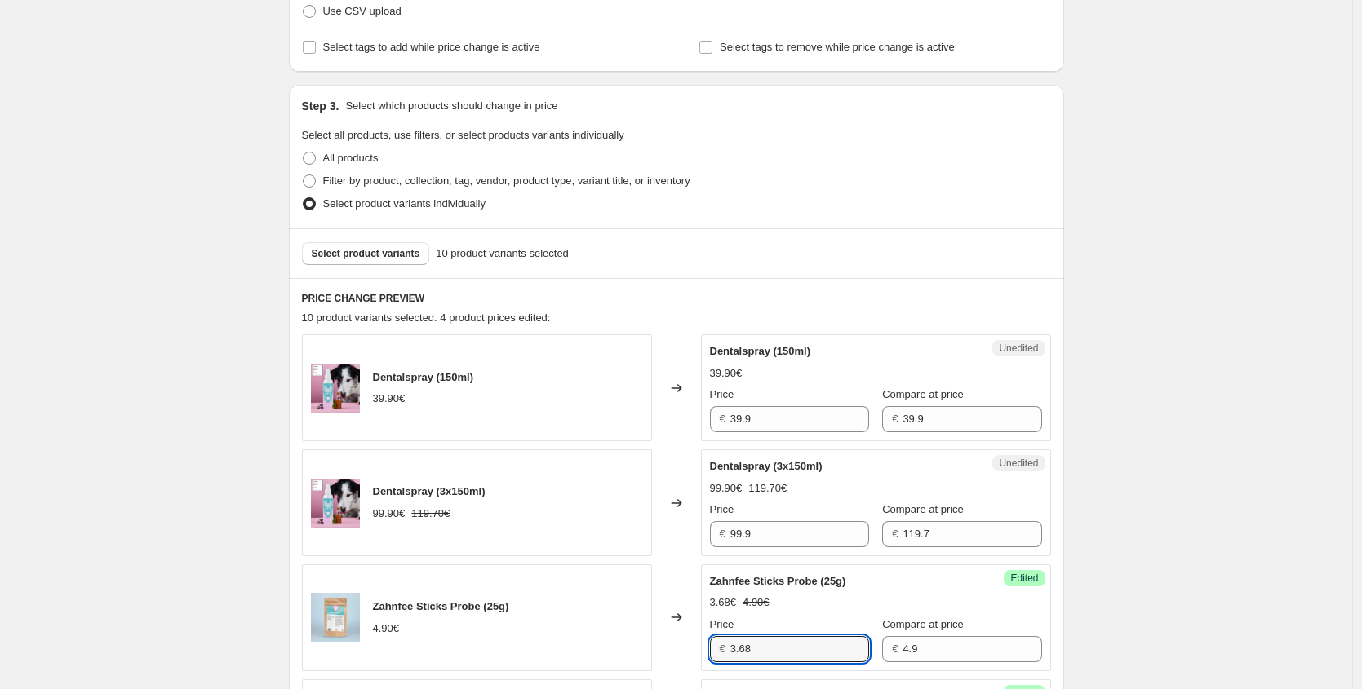
scroll to position [73, 0]
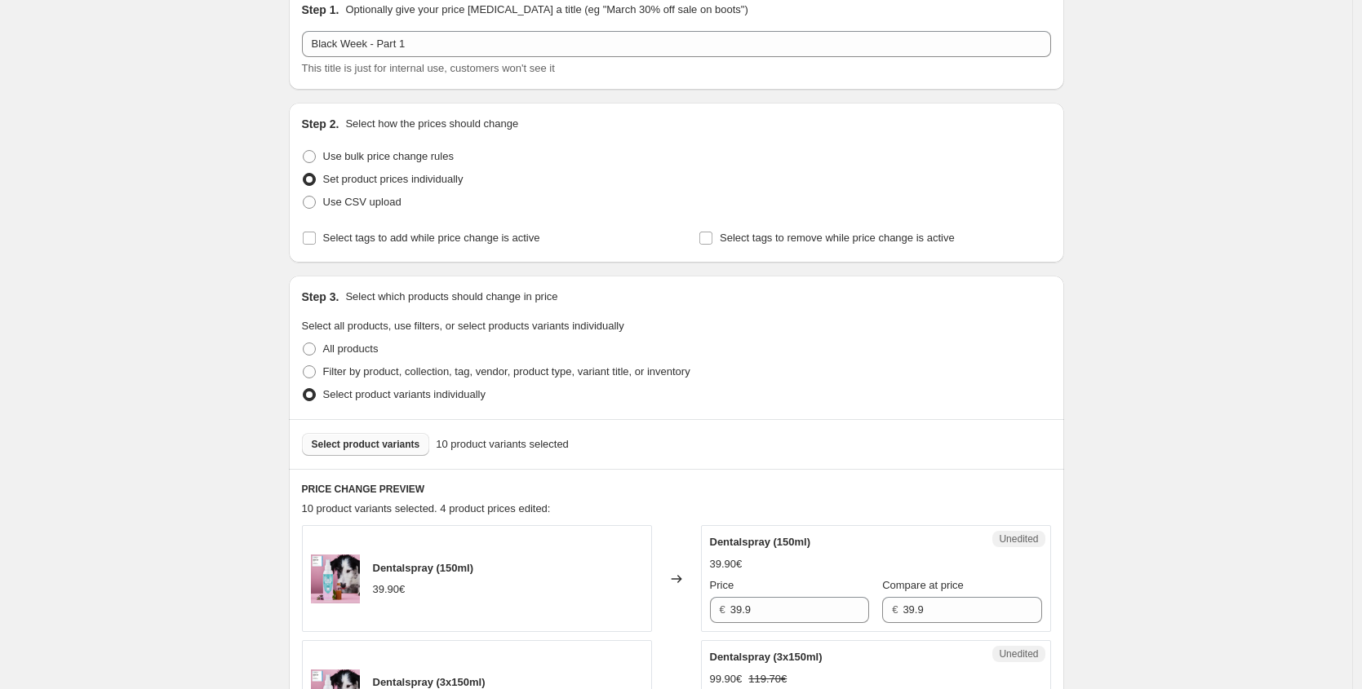
click at [377, 433] on button "Select product variants" at bounding box center [366, 444] width 128 height 23
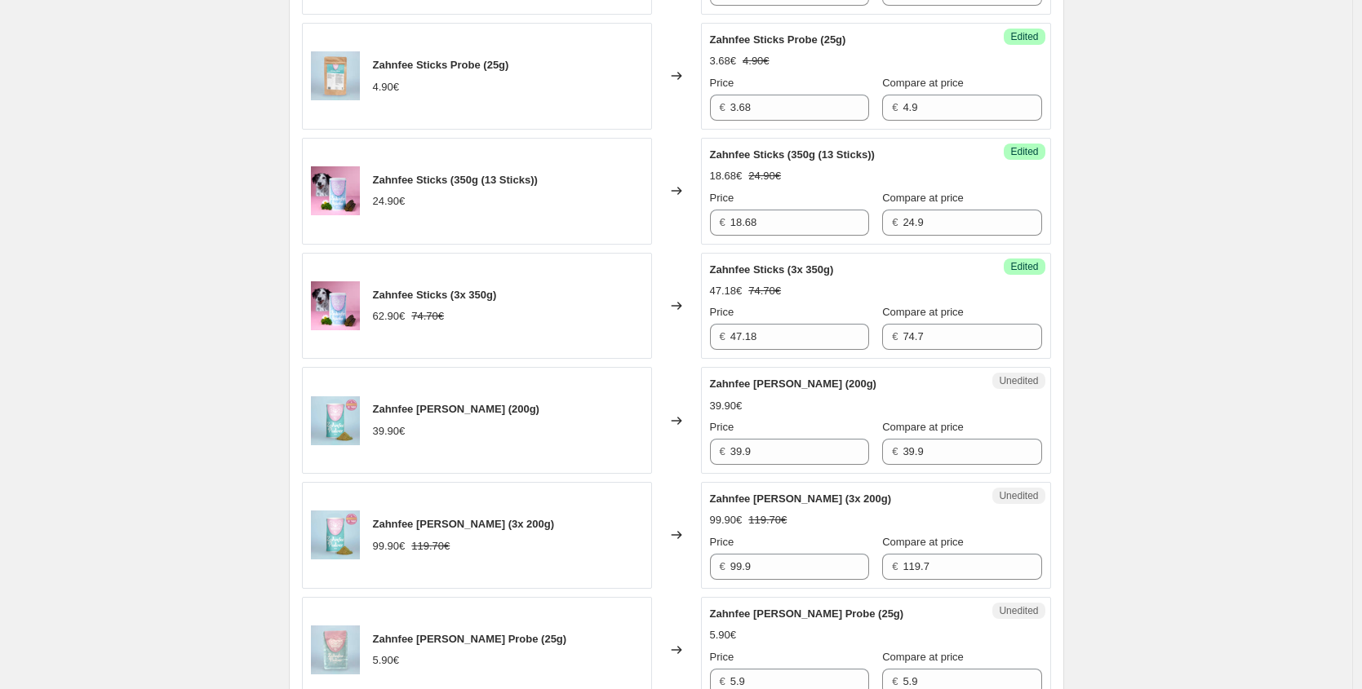
scroll to position [821, 0]
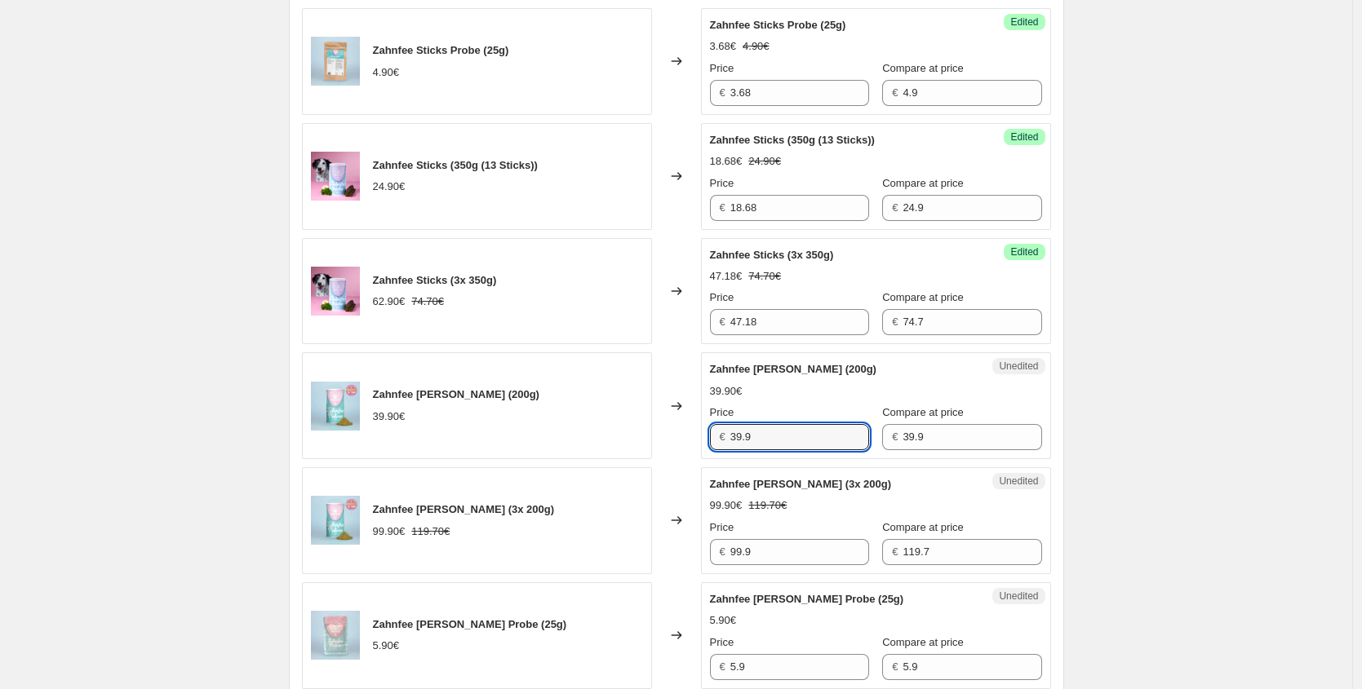
drag, startPoint x: 724, startPoint y: 435, endPoint x: 651, endPoint y: 421, distance: 73.9
click at [651, 421] on div "Zahnfee [PERSON_NAME] (200g) 39.90€ Changed to Unedited Zahnfee [PERSON_NAME] (…" at bounding box center [676, 405] width 749 height 107
paste input "29,93 €"
type input "29.93"
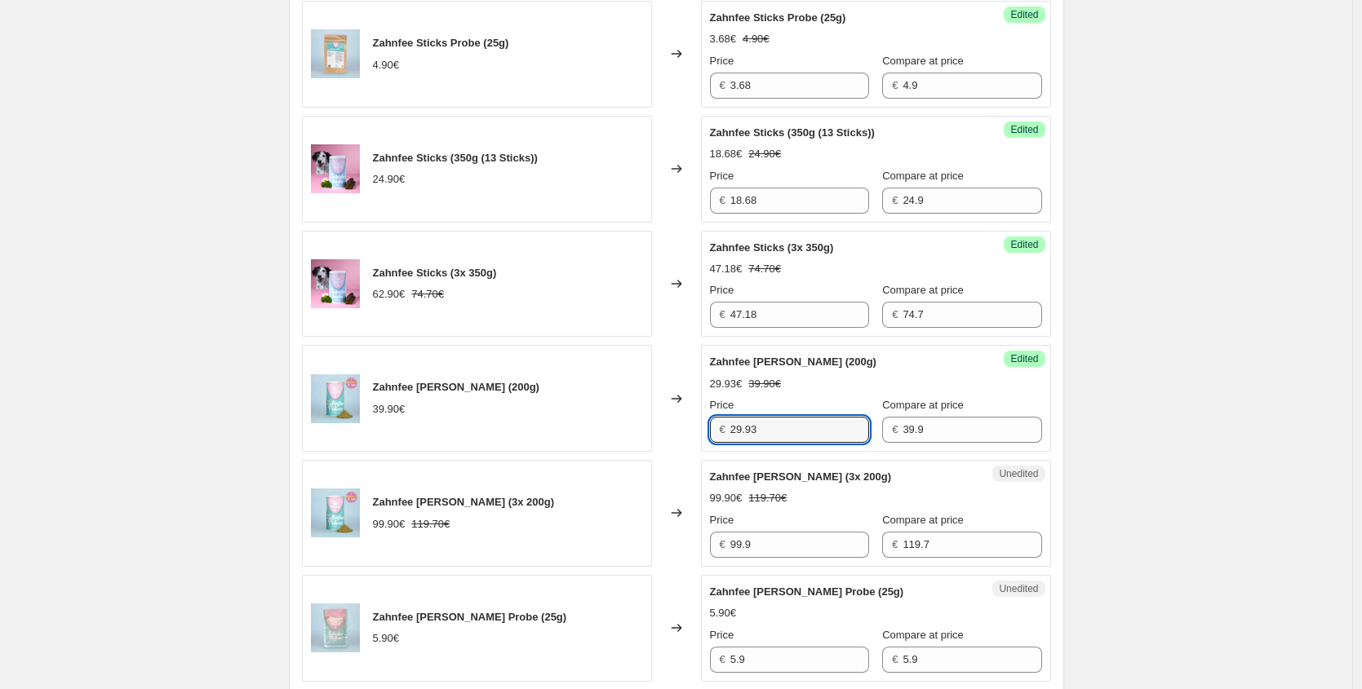
scroll to position [836, 0]
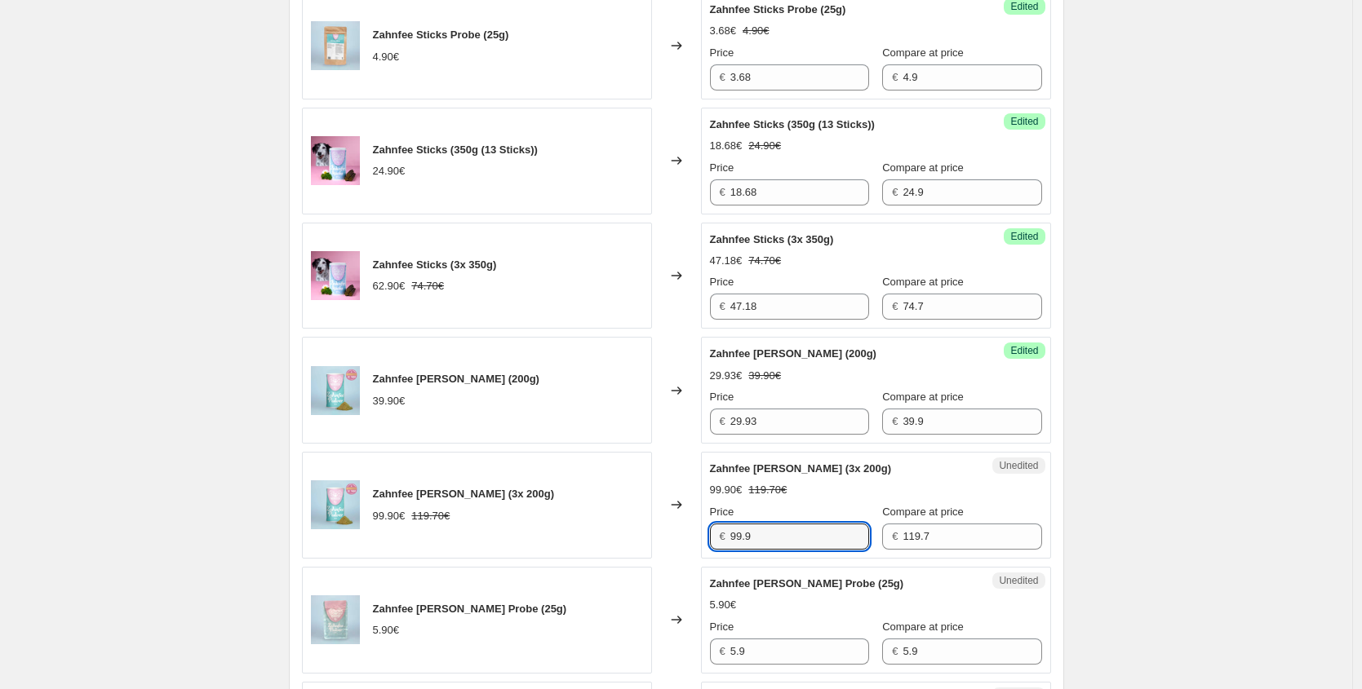
drag, startPoint x: 755, startPoint y: 536, endPoint x: 625, endPoint y: 472, distance: 145.6
click at [643, 515] on div "Zahnfee [PERSON_NAME] (3x 200g) 99.90€ 119.70€ Changed to Unedited Zahnfee [PER…" at bounding box center [676, 505] width 749 height 107
paste input "74,93 €"
type input "74.93"
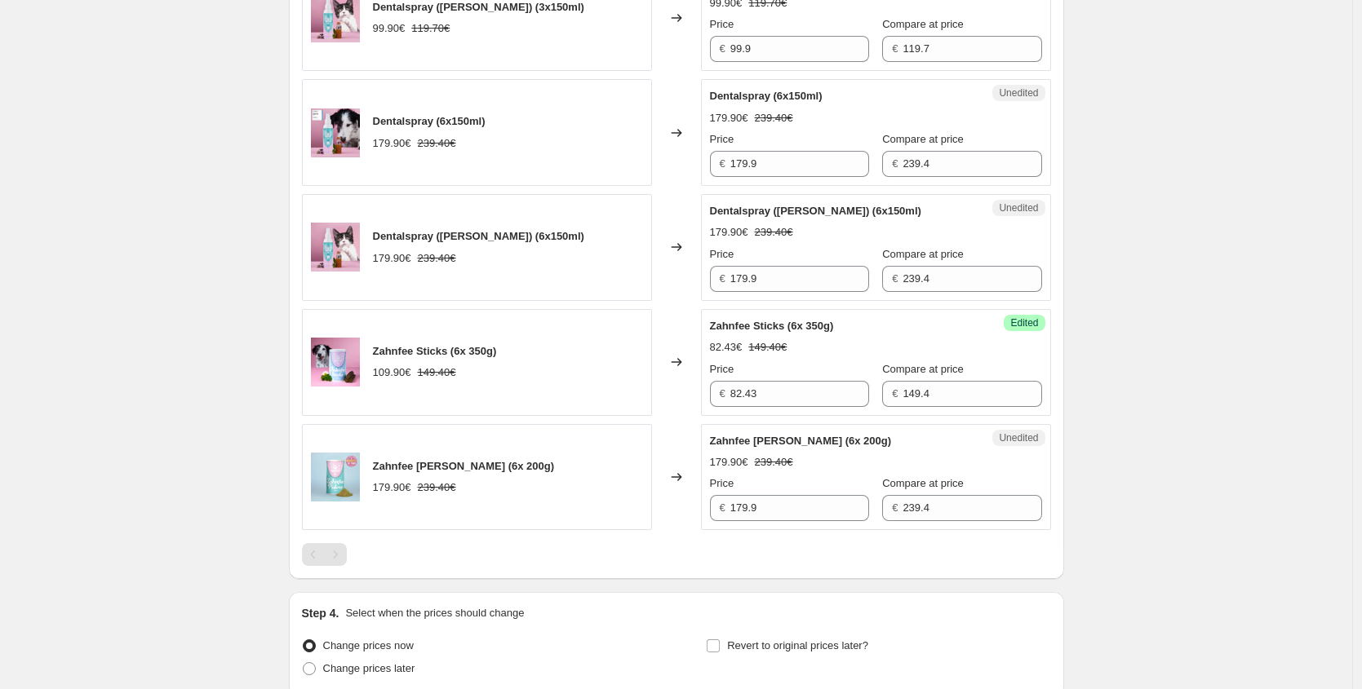
scroll to position [1669, 0]
drag, startPoint x: 786, startPoint y: 513, endPoint x: 524, endPoint y: 486, distance: 263.2
click at [515, 506] on div "Zahnfee [PERSON_NAME] (6x 200g) 179.90€ 239.40€ Changed to Unedited Zahnfee [PE…" at bounding box center [676, 476] width 749 height 107
paste input "34,93 €"
type input "179.9"
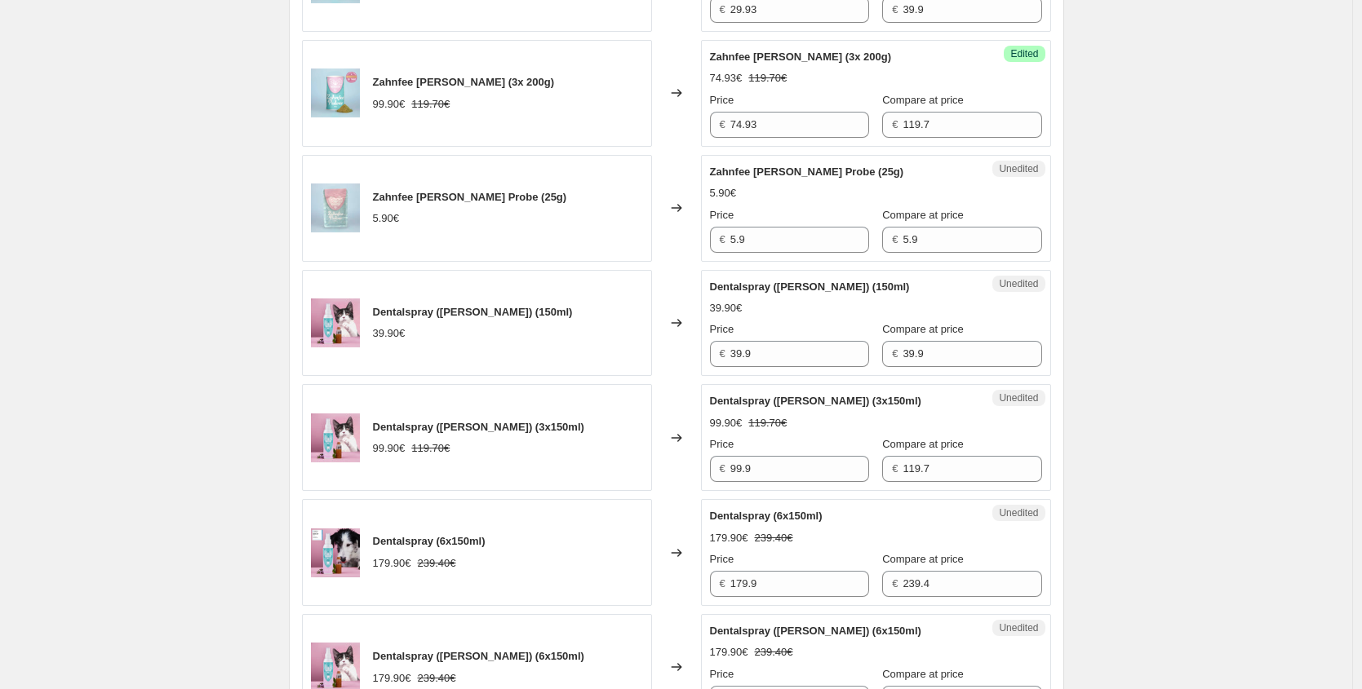
scroll to position [1220, 0]
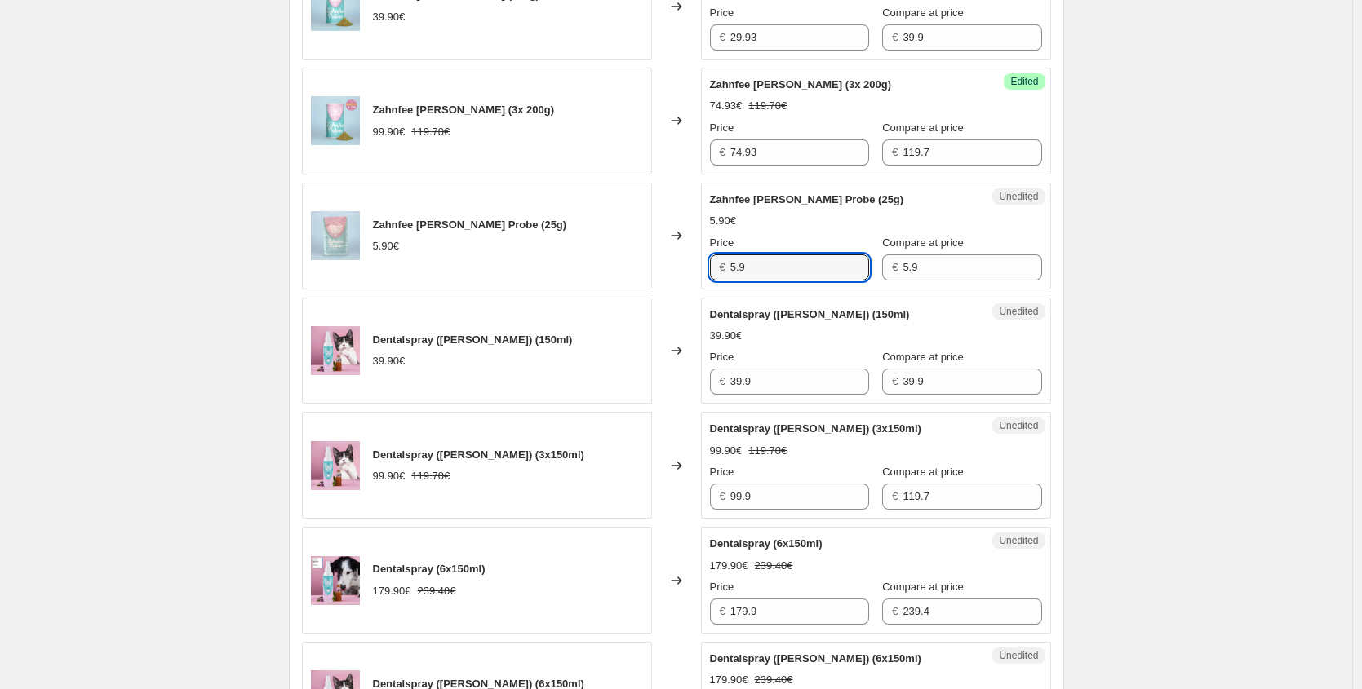
drag, startPoint x: 658, startPoint y: 261, endPoint x: 600, endPoint y: 255, distance: 58.2
click at [619, 258] on div "Zahnfee [PERSON_NAME] Probe (25g) 5.90€ Changed to Unedited Zahnfee [PERSON_NAM…" at bounding box center [676, 236] width 749 height 107
paste input "4,43 €"
type input "4.43"
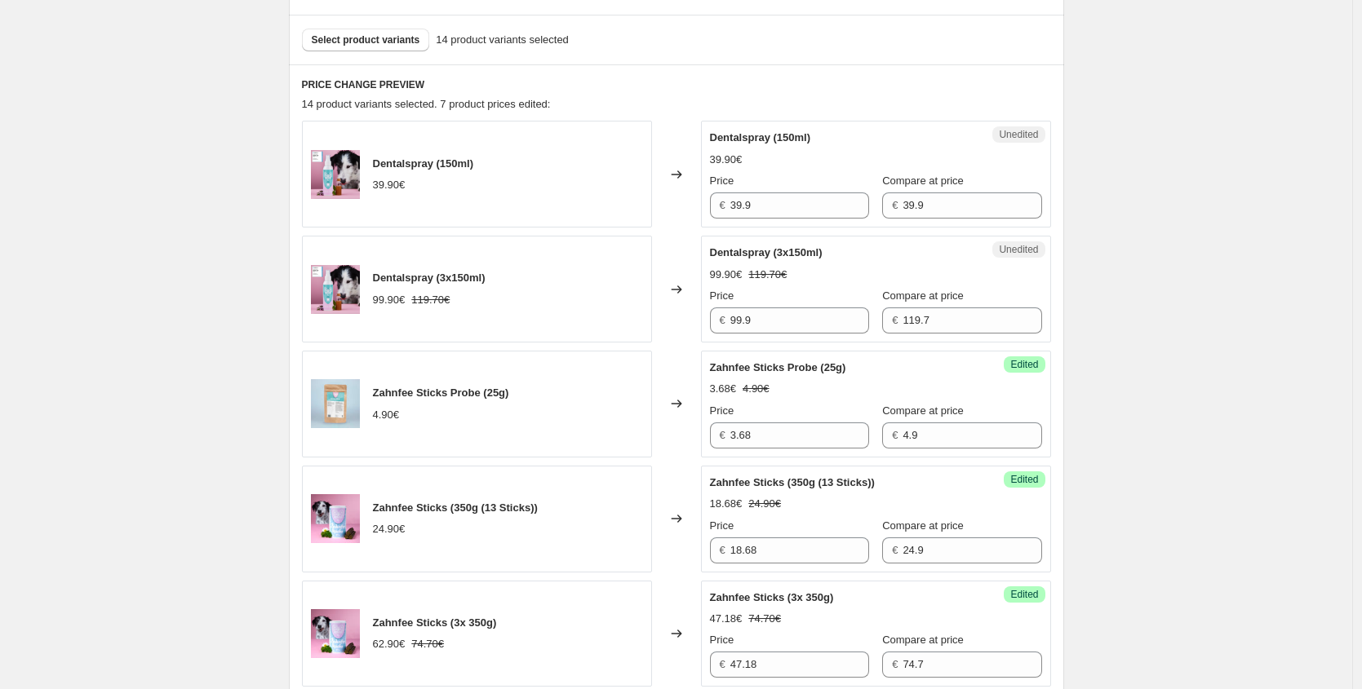
scroll to position [430, 0]
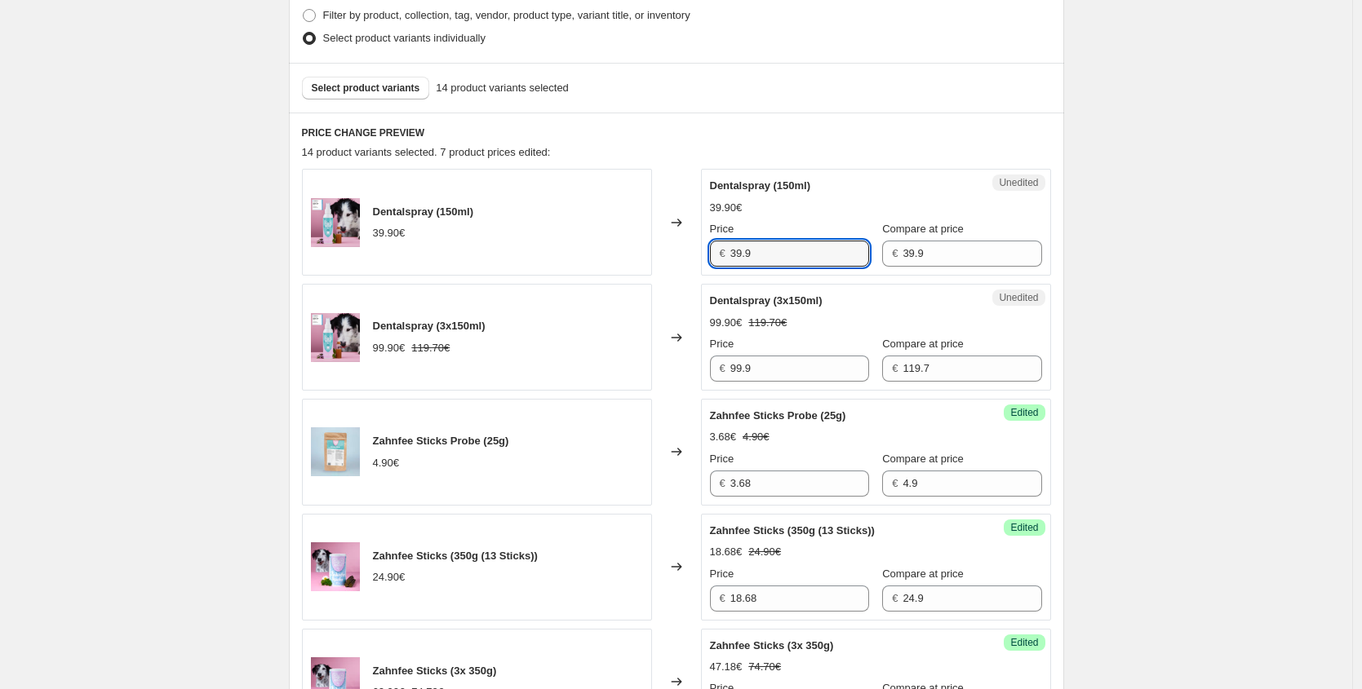
drag, startPoint x: 651, startPoint y: 252, endPoint x: 594, endPoint y: 252, distance: 57.1
click at [618, 252] on div "Dentalspray (150ml) 39.90€ Changed to Unedited Dentalspray (150ml) 39.90€ Price…" at bounding box center [676, 222] width 749 height 107
paste input "1,92 €"
type input "31.92"
drag, startPoint x: 667, startPoint y: 359, endPoint x: 590, endPoint y: 356, distance: 77.5
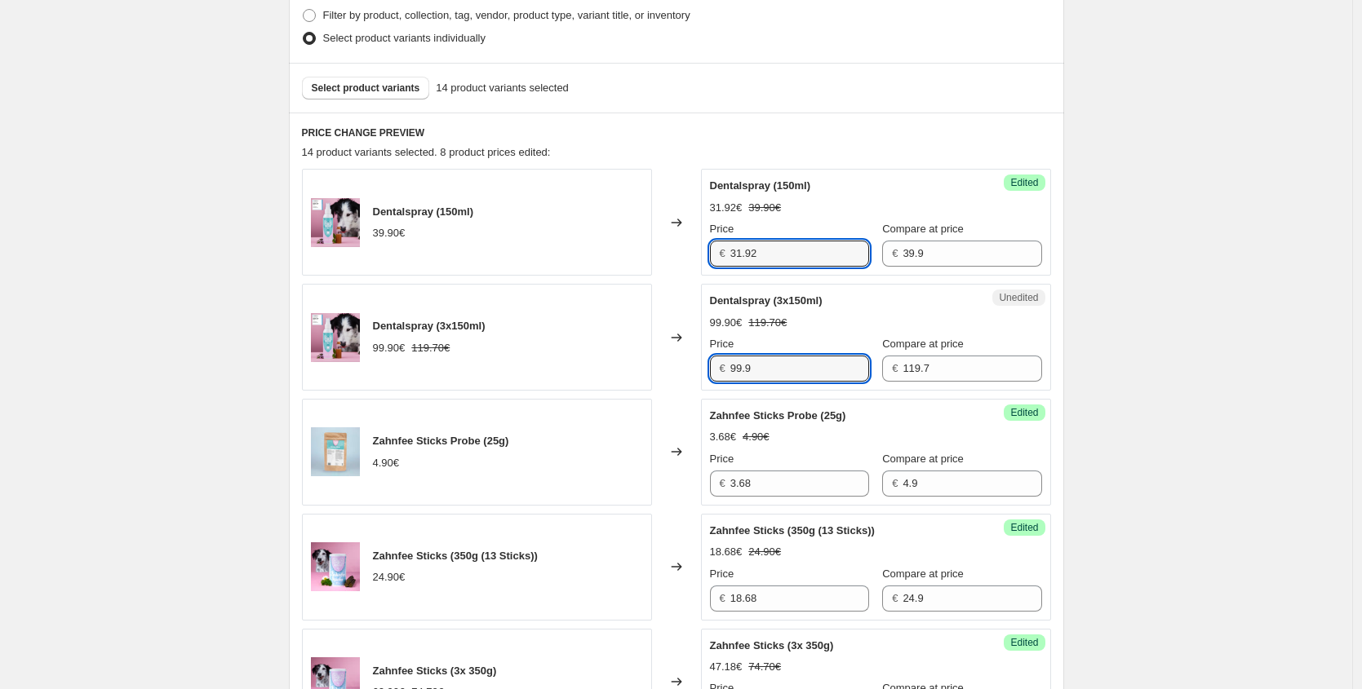
click at [627, 356] on div "Dentalspray (3x150ml) 99.90€ 119.70€ Changed to Unedited Dentalspray (3x150ml) …" at bounding box center [676, 337] width 749 height 107
paste input "79,92 €"
type input "79.92"
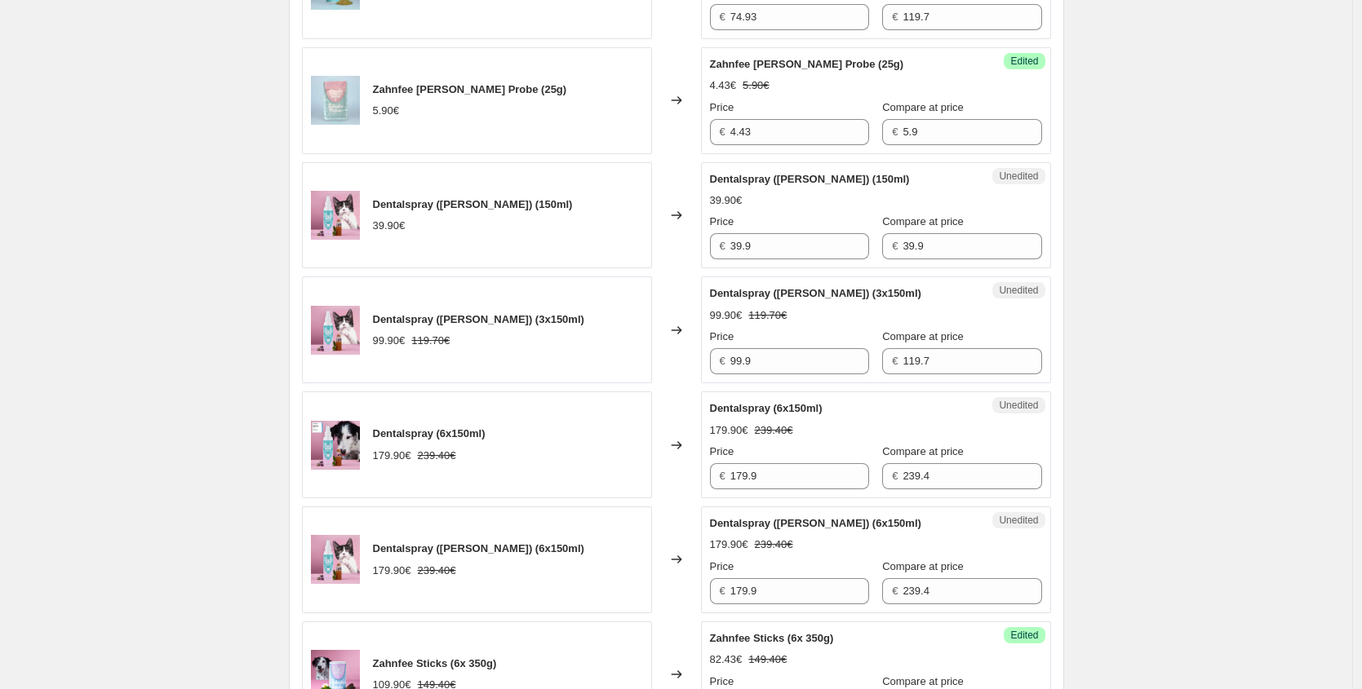
scroll to position [1359, 0]
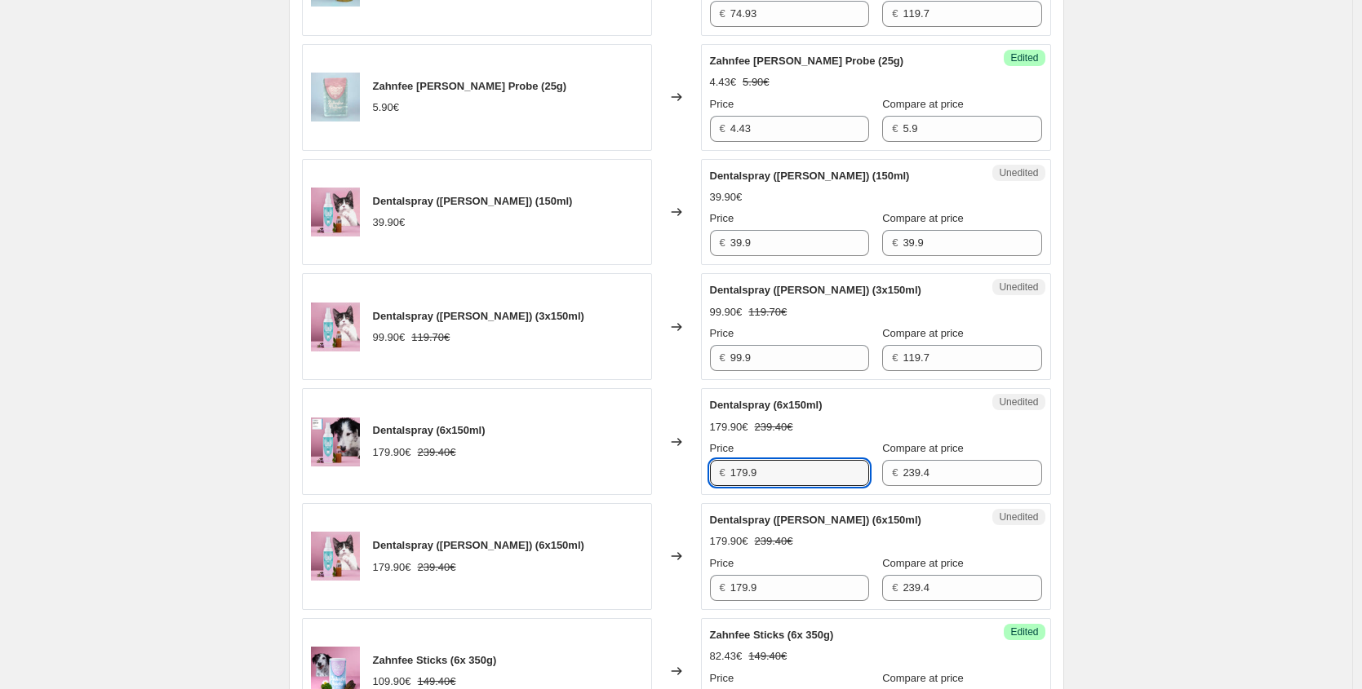
drag, startPoint x: 680, startPoint y: 472, endPoint x: 636, endPoint y: 387, distance: 95.2
click at [650, 471] on div "Dentalspray (6x150ml) 179.90€ 239.40€ Changed to Unedited Dentalspray (6x150ml)…" at bounding box center [676, 441] width 749 height 107
paste input "43,92 €"
type input "143.92"
click at [569, 569] on div "Dentalspray ([PERSON_NAME]) (6x150ml) 179.90€ 239.40€ Changed to Unedited Denta…" at bounding box center [676, 556] width 749 height 107
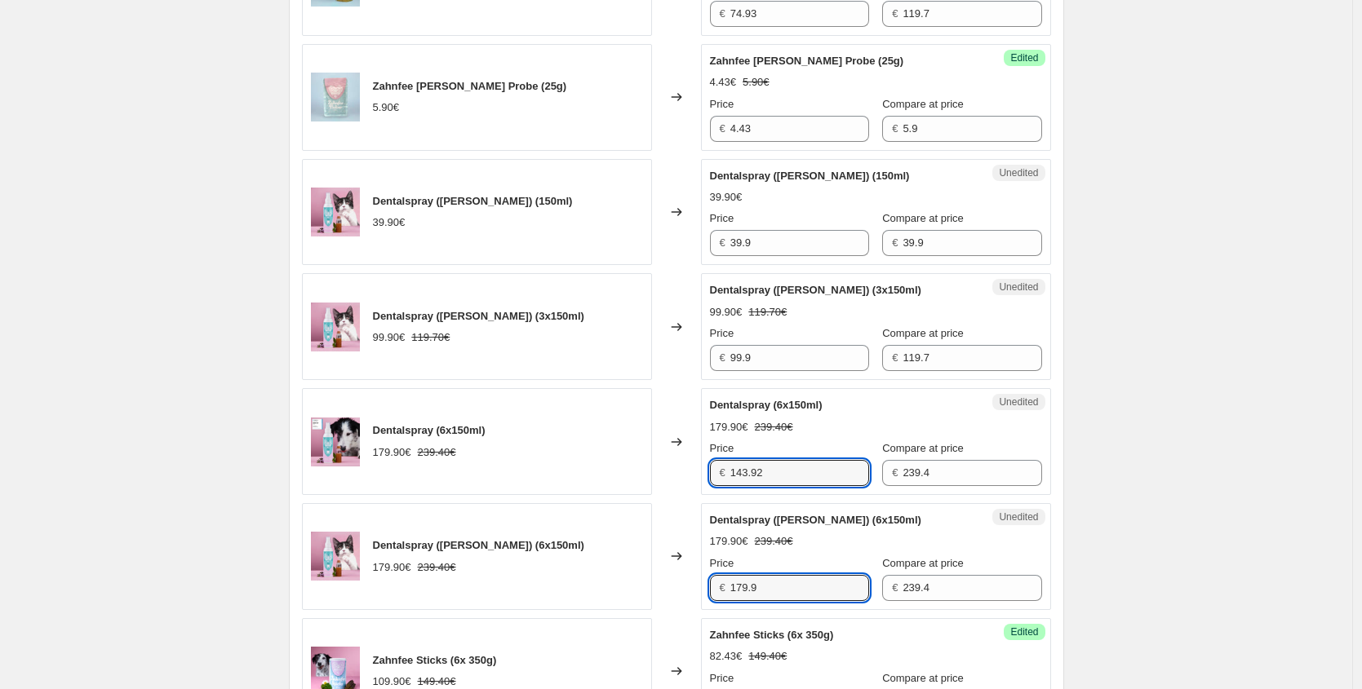
paste input "43,92 €"
type input "143.92"
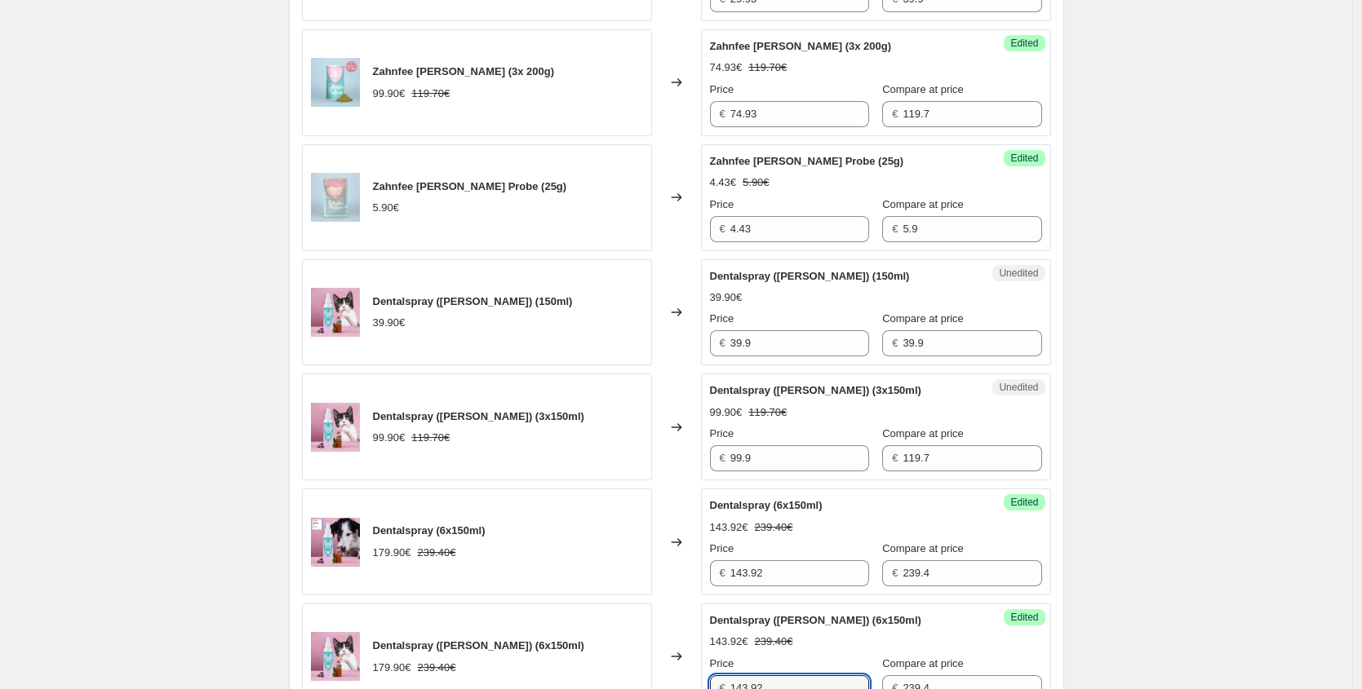
scroll to position [1270, 0]
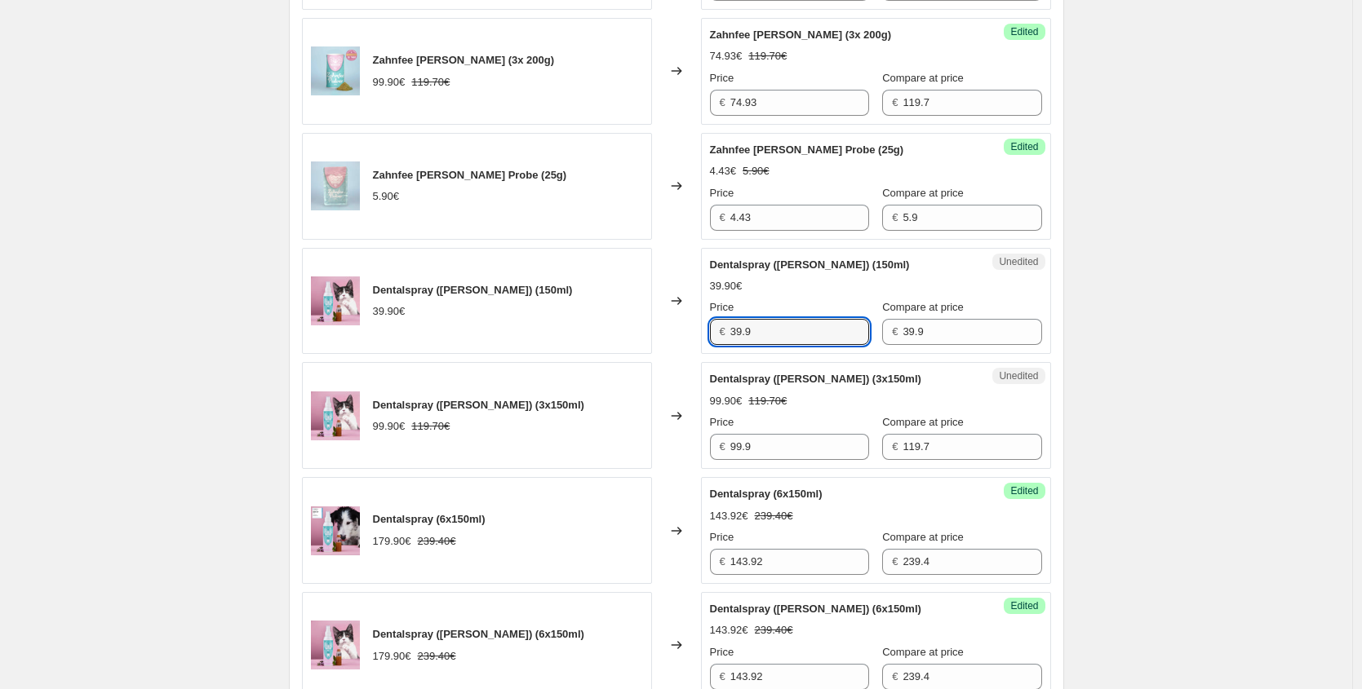
drag, startPoint x: 781, startPoint y: 334, endPoint x: 486, endPoint y: 294, distance: 297.3
click at [548, 306] on div "Dentalspray ([PERSON_NAME]) (150ml) 39.90€ Changed to Unedited Dentalspray ([PE…" at bounding box center [676, 301] width 749 height 107
paste input "1,92 €"
type input "31.92"
drag, startPoint x: 695, startPoint y: 447, endPoint x: 578, endPoint y: 361, distance: 145.4
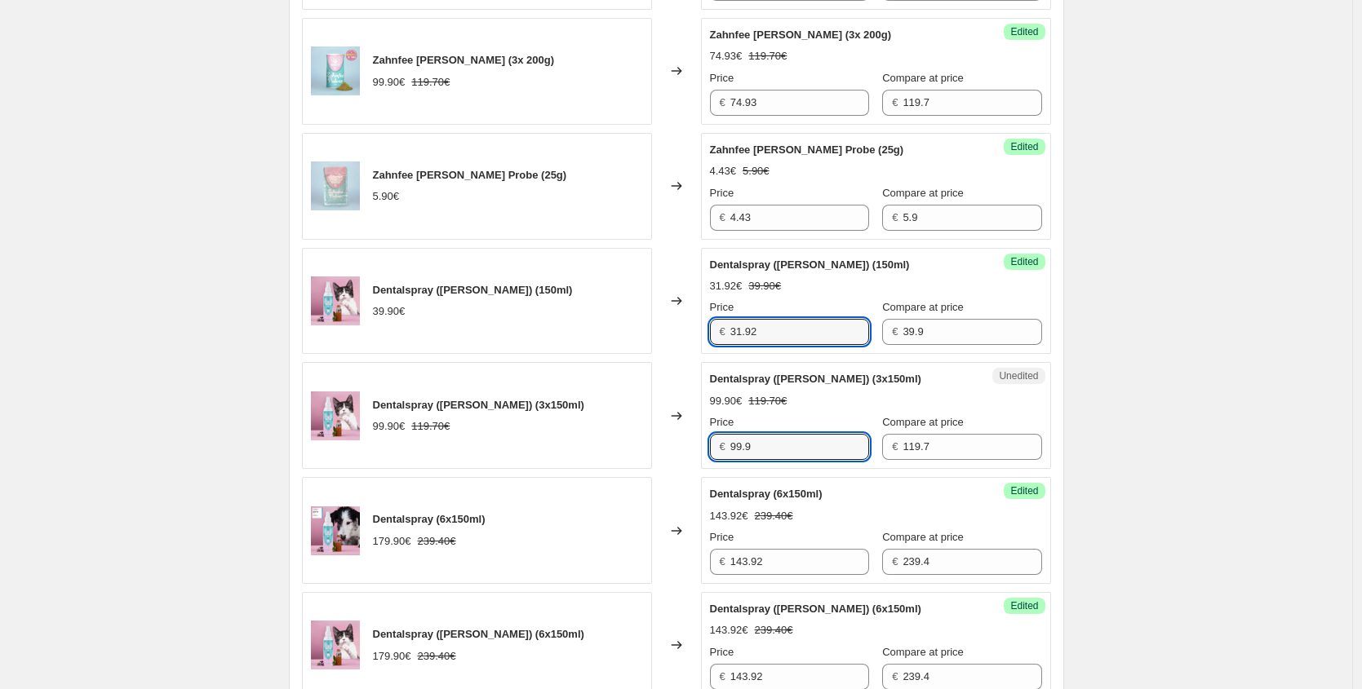
click at [590, 432] on div "Dentalspray ([PERSON_NAME]) (3x150ml) 99.90€ 119.70€ Changed to Unedited Dental…" at bounding box center [676, 415] width 749 height 107
paste input "79,92 €"
type input "79.92"
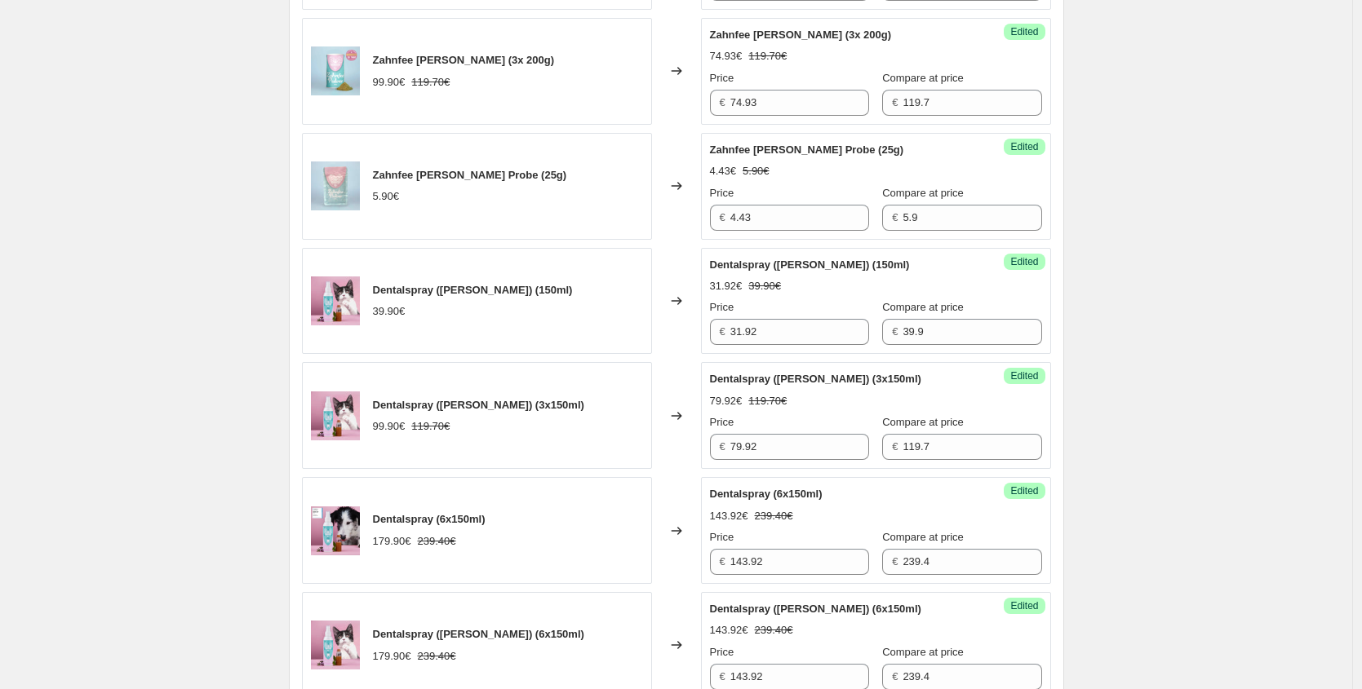
click at [651, 298] on div "Dentalspray ([PERSON_NAME]) (150ml) 39.90€" at bounding box center [477, 301] width 350 height 107
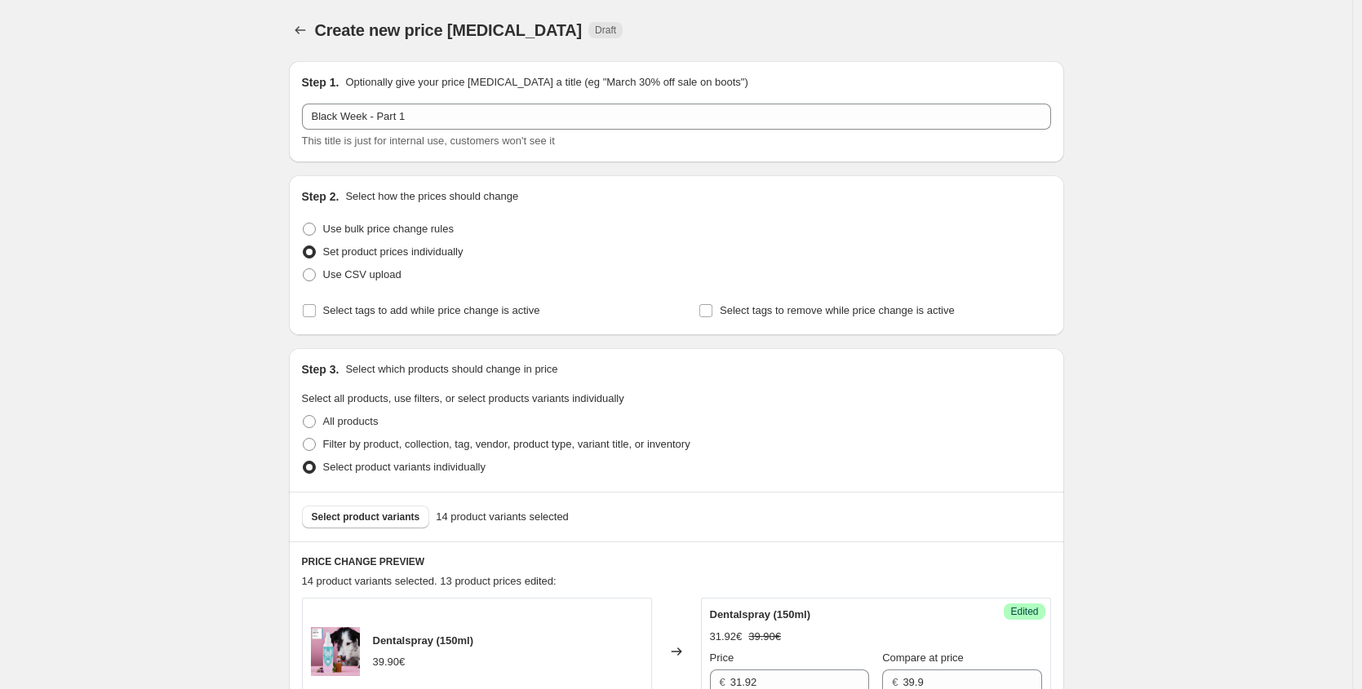
scroll to position [0, 0]
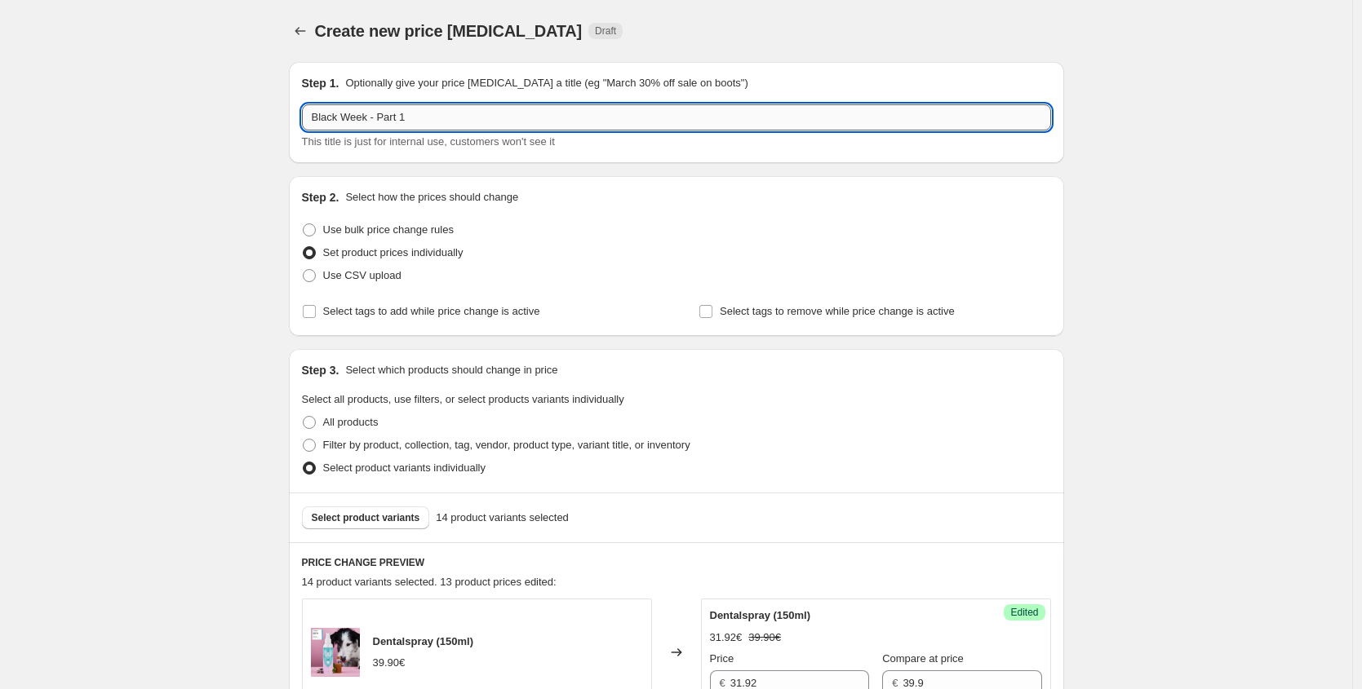
drag, startPoint x: 436, startPoint y: 123, endPoint x: 384, endPoint y: 118, distance: 51.6
click at [384, 118] on input "Black Week - Part 1" at bounding box center [676, 117] width 749 height 26
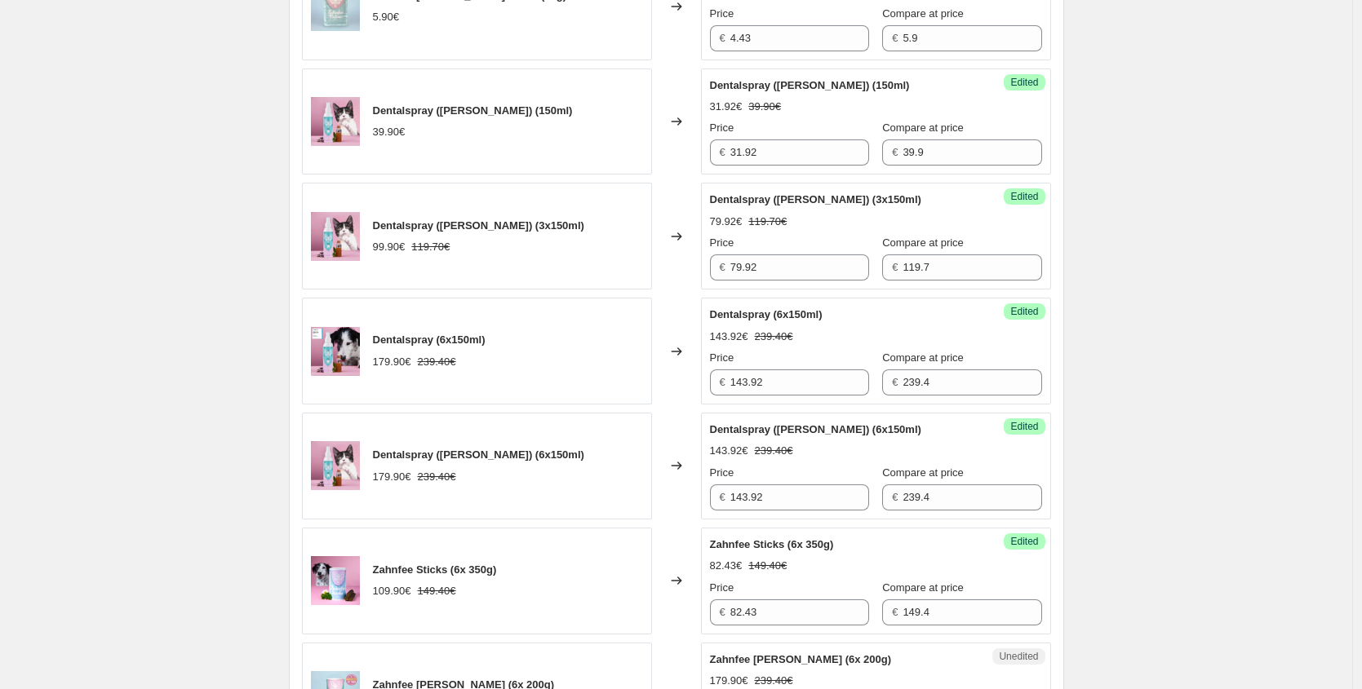
scroll to position [1811, 0]
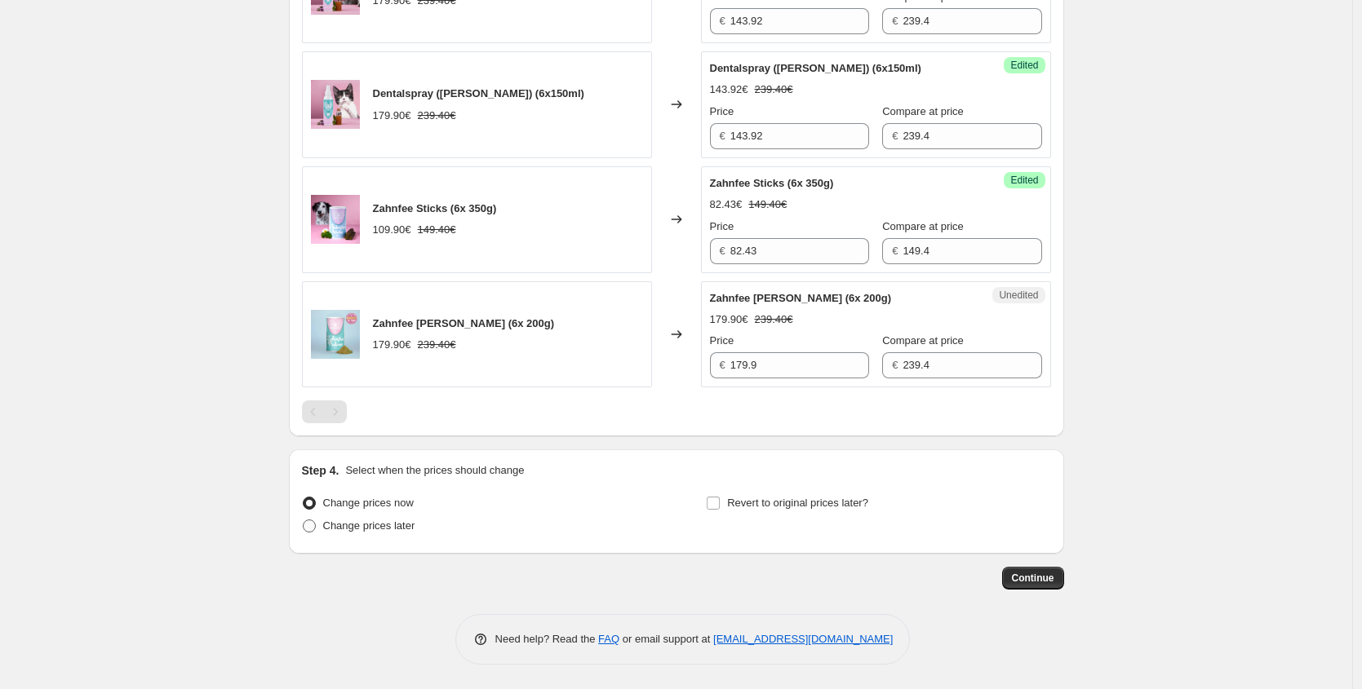
type input "Black Week - Zahnpflege"
click at [361, 531] on span "Change prices later" at bounding box center [369, 526] width 92 height 12
click at [303, 520] on input "Change prices later" at bounding box center [303, 520] width 1 height 1
radio input "true"
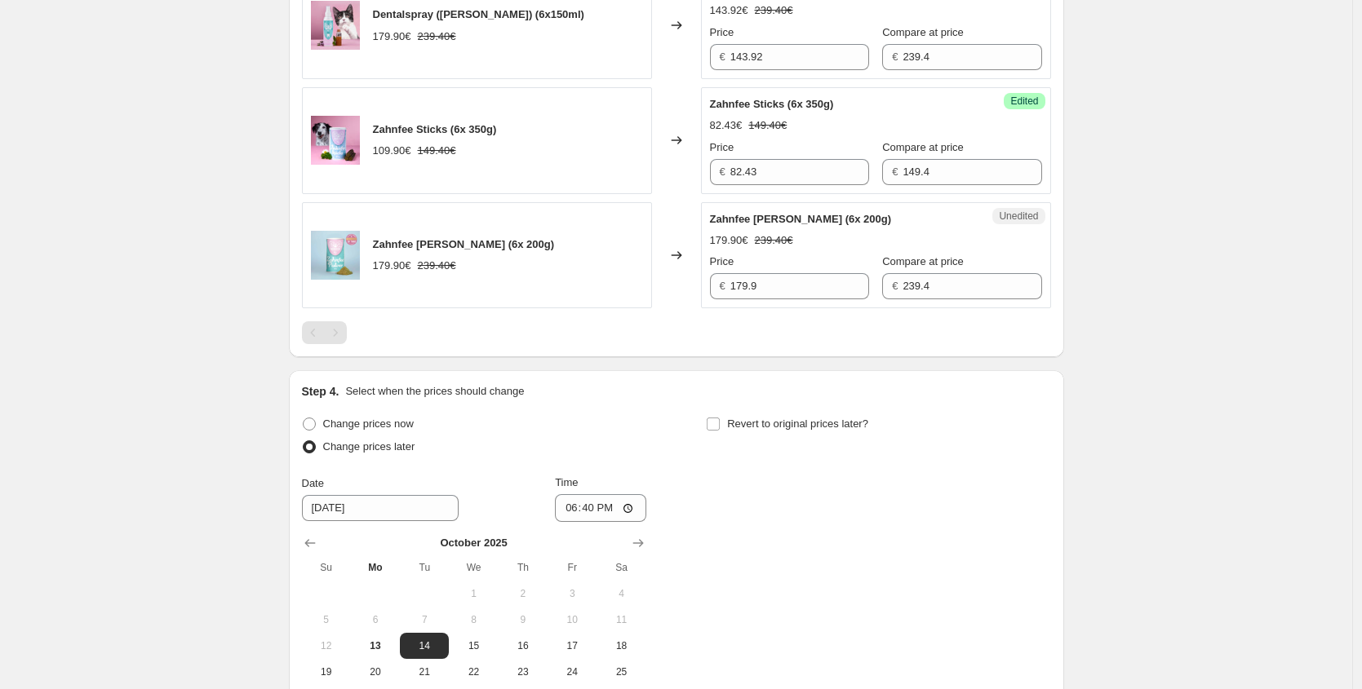
scroll to position [2009, 0]
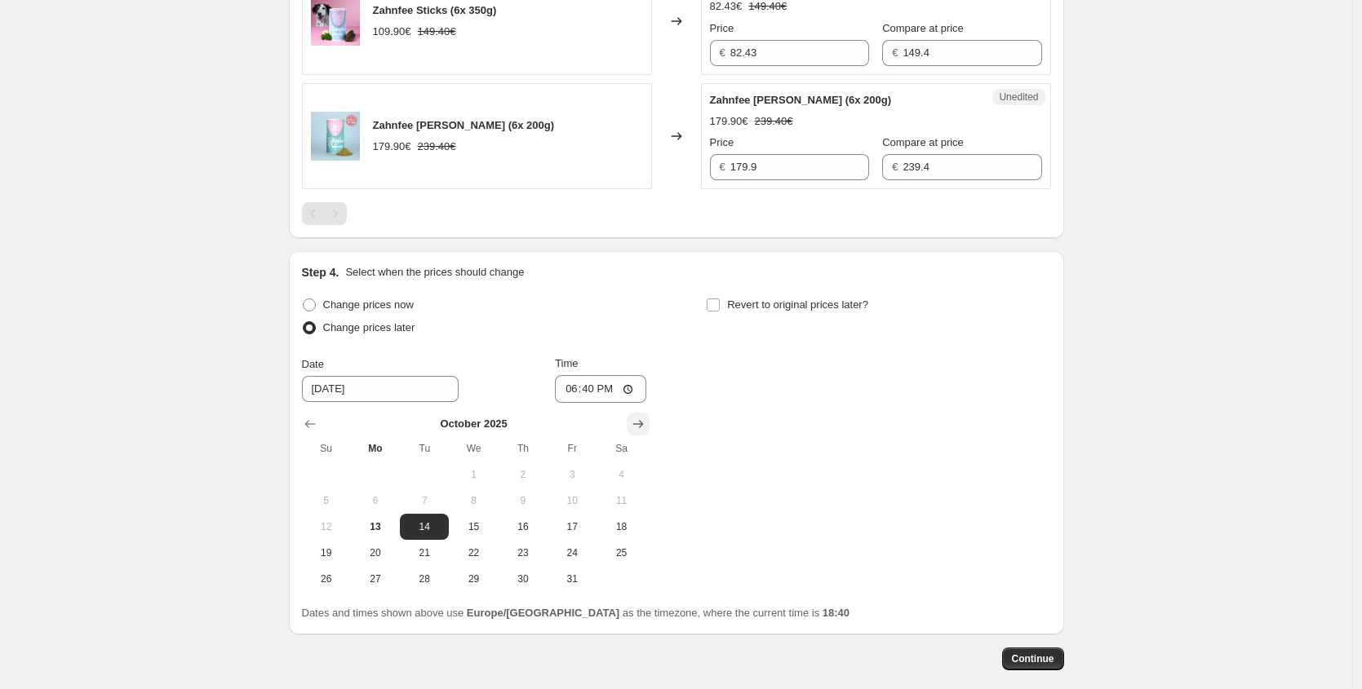
click at [644, 416] on icon "Show next month, November 2025" at bounding box center [638, 424] width 16 height 16
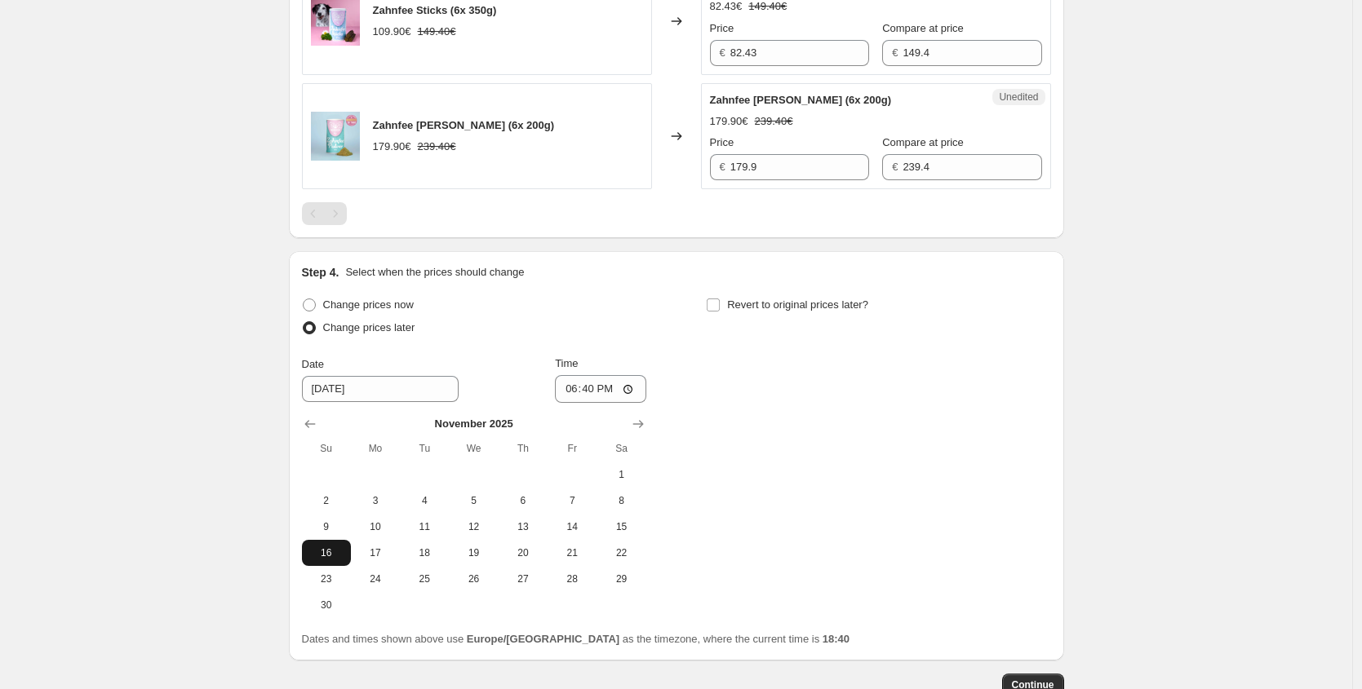
click at [317, 557] on span "16" at bounding box center [326, 553] width 36 height 13
type input "[DATE]"
click at [587, 393] on input "18:40" at bounding box center [600, 389] width 91 height 28
type input "00:05"
click at [779, 302] on span "Revert to original prices later?" at bounding box center [797, 305] width 141 height 12
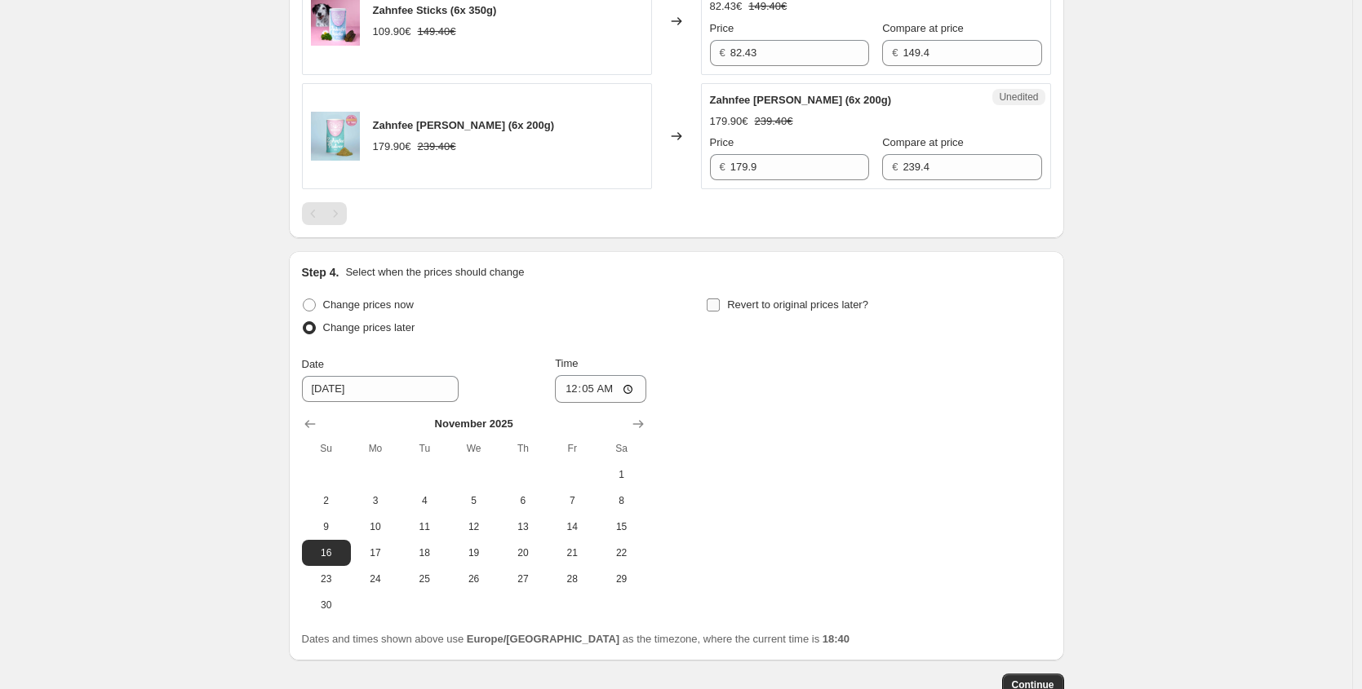
click at [720, 302] on input "Revert to original prices later?" at bounding box center [712, 305] width 13 height 13
checkbox input "true"
click at [1045, 423] on icon "Show next month, November 2025" at bounding box center [1042, 425] width 11 height 8
click at [1042, 424] on icon "Show next month, December 2025" at bounding box center [1042, 425] width 11 height 8
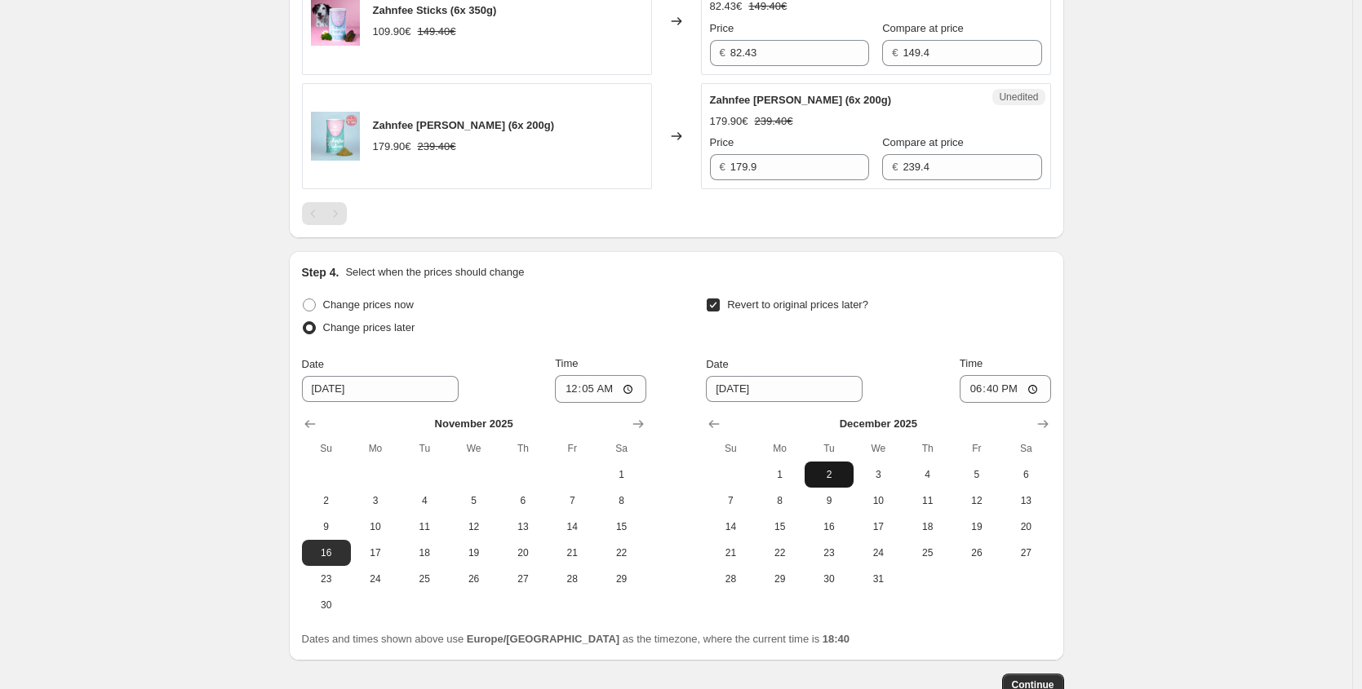
click at [830, 475] on span "2" at bounding box center [829, 474] width 36 height 13
type input "[DATE]"
click at [994, 392] on input "18:40" at bounding box center [1004, 389] width 91 height 28
type input "23:59"
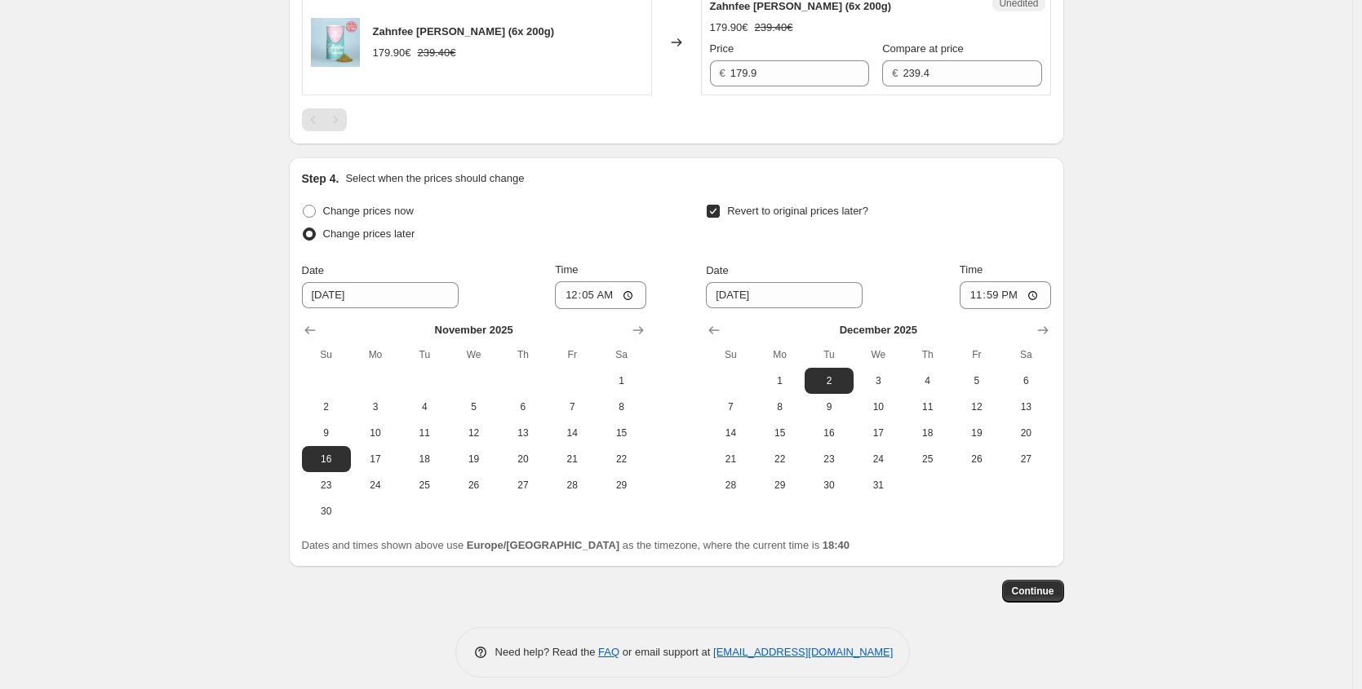
scroll to position [2116, 0]
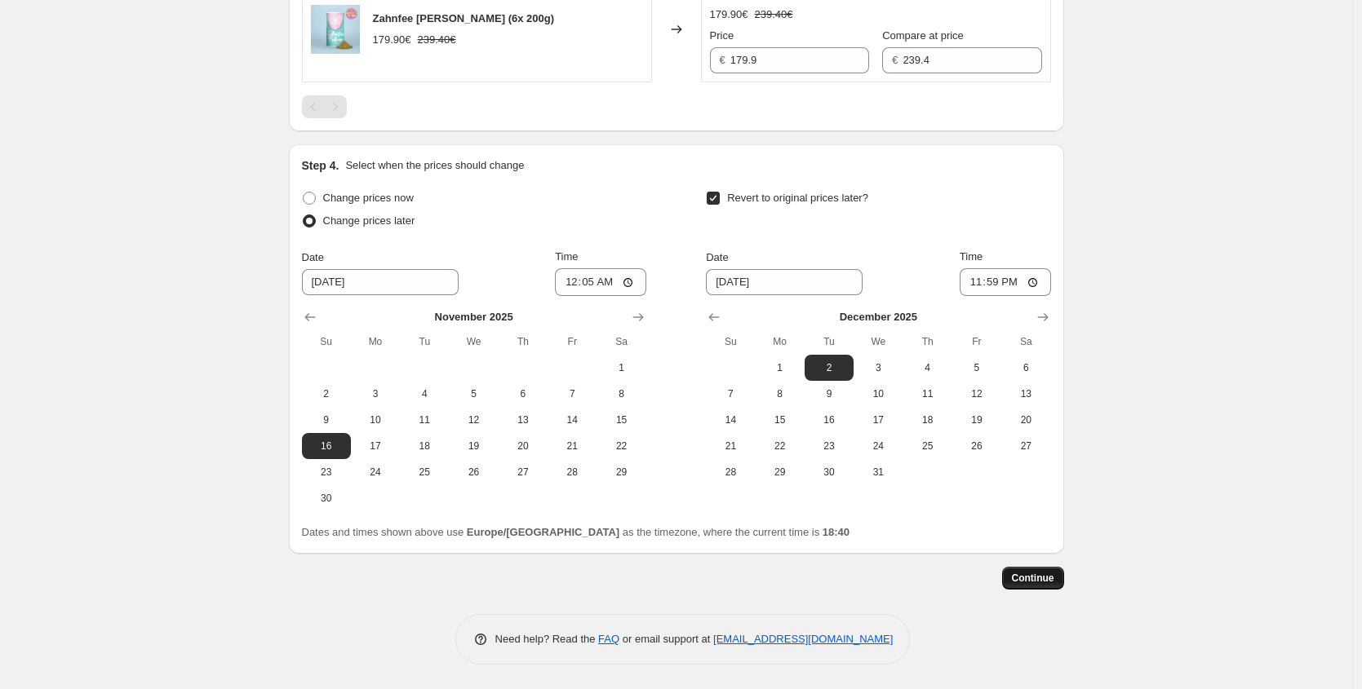
click at [1063, 582] on button "Continue" at bounding box center [1033, 578] width 62 height 23
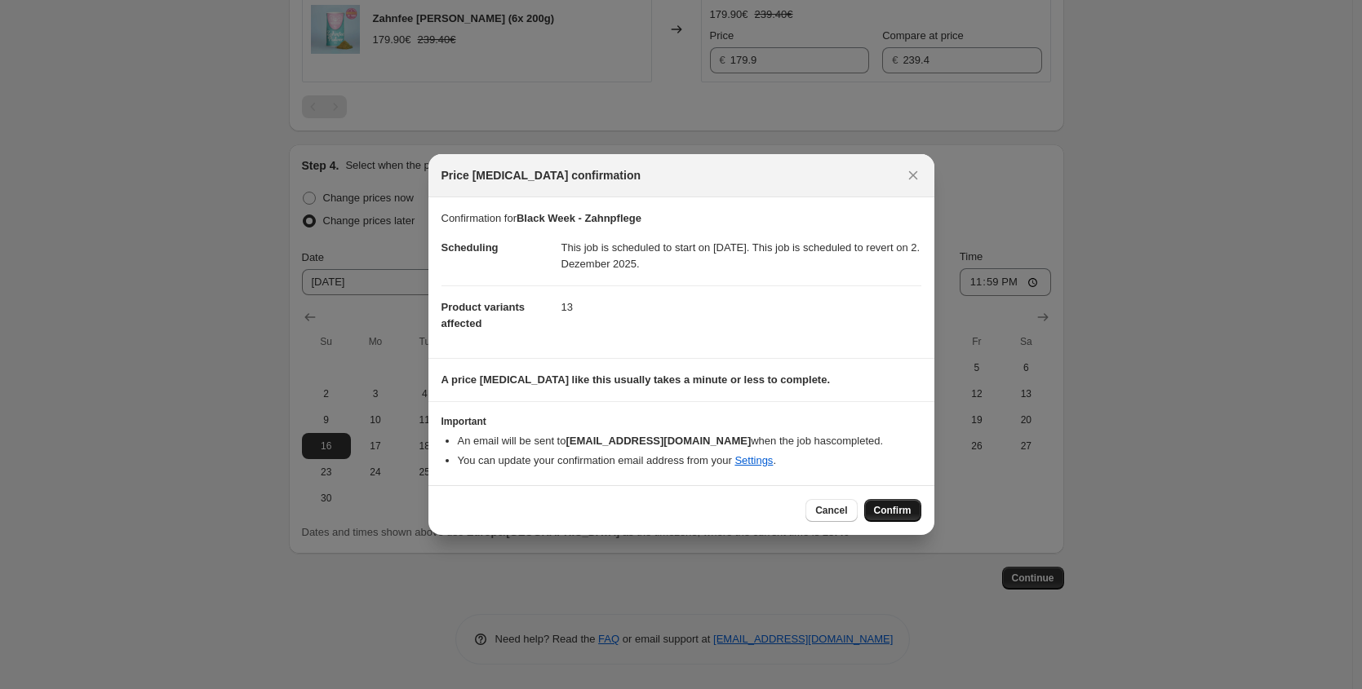
click at [880, 511] on span "Confirm" at bounding box center [893, 510] width 38 height 13
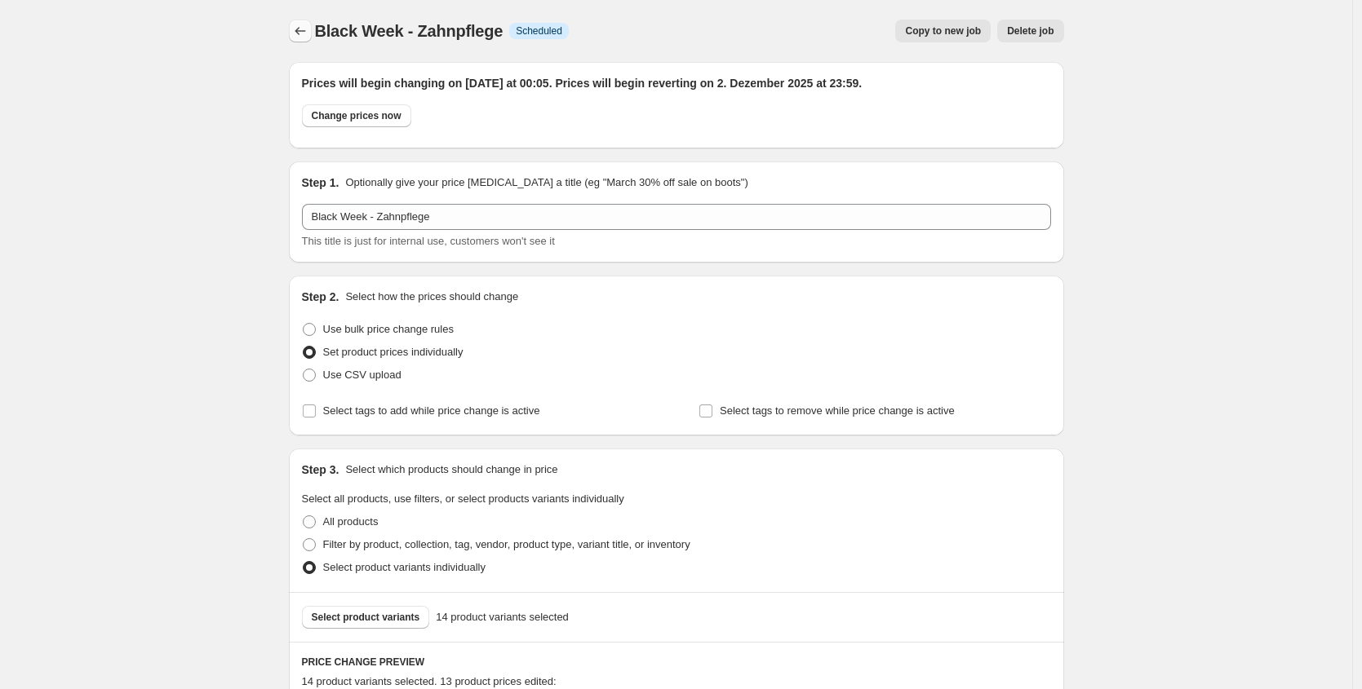
click at [299, 24] on icon "Price change jobs" at bounding box center [300, 31] width 16 height 16
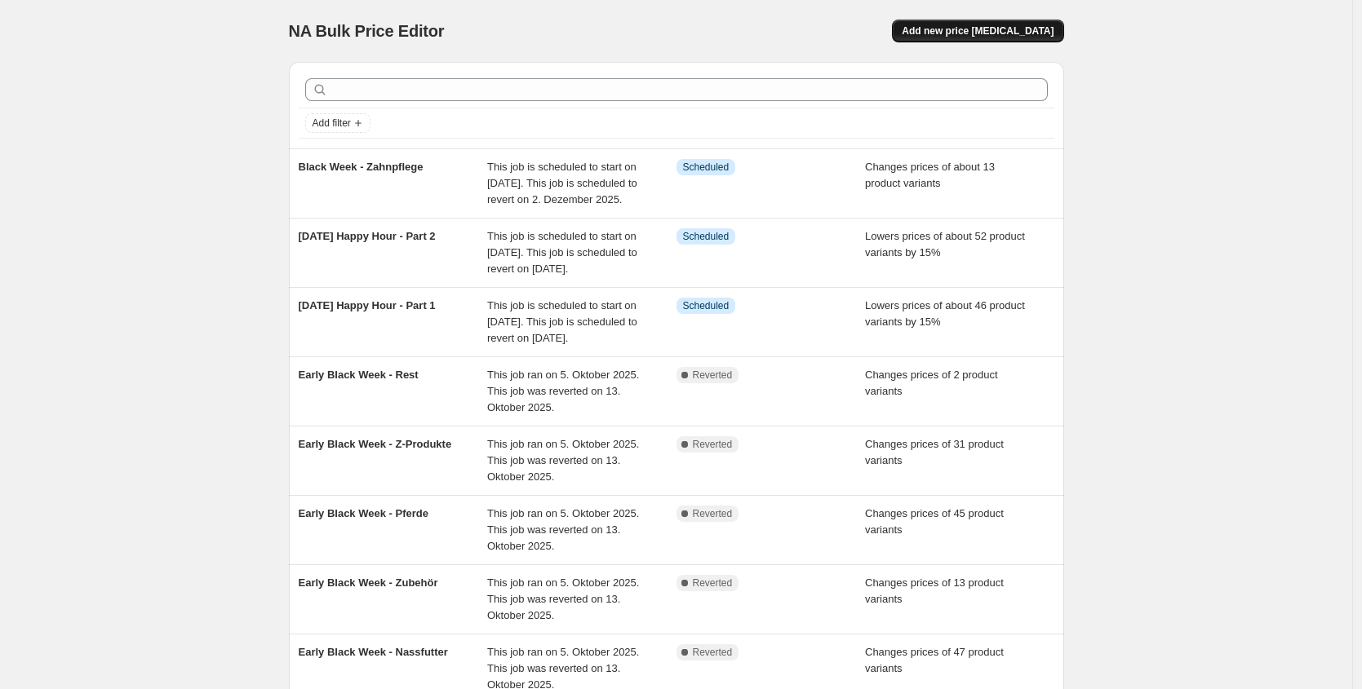
click at [1058, 33] on button "Add new price [MEDICAL_DATA]" at bounding box center [977, 31] width 171 height 23
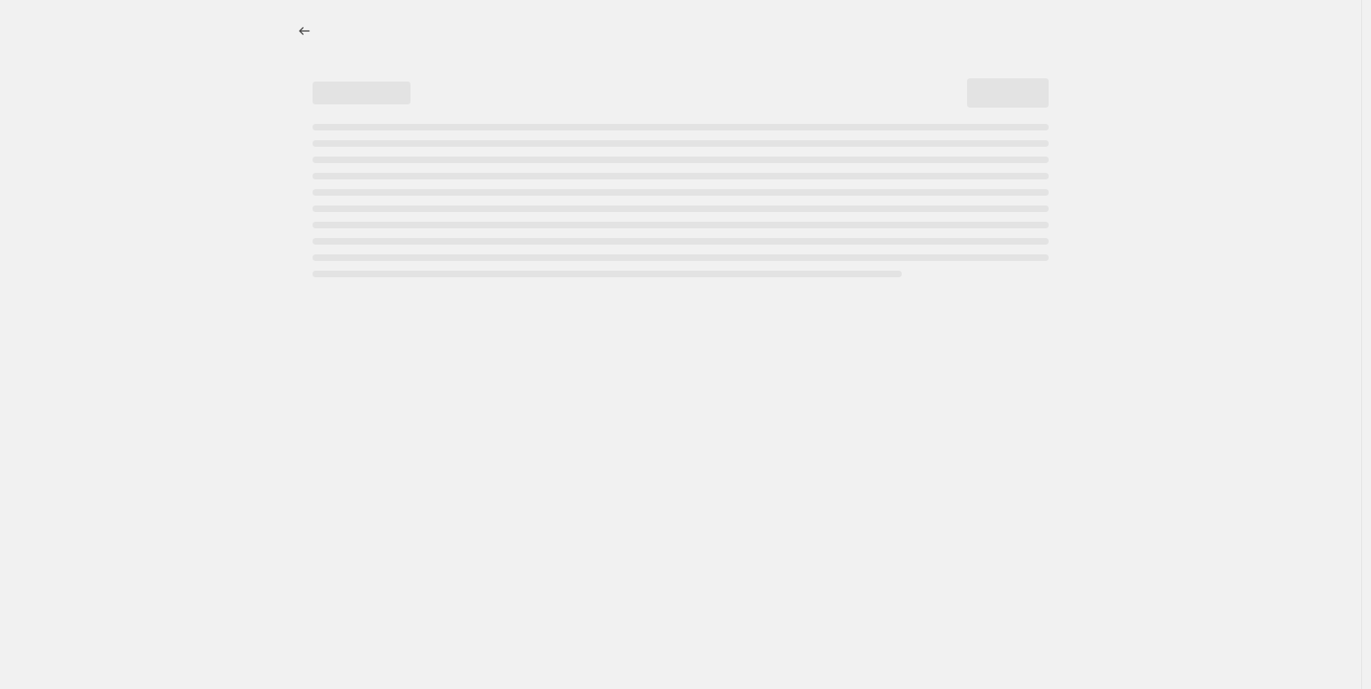
select select "percentage"
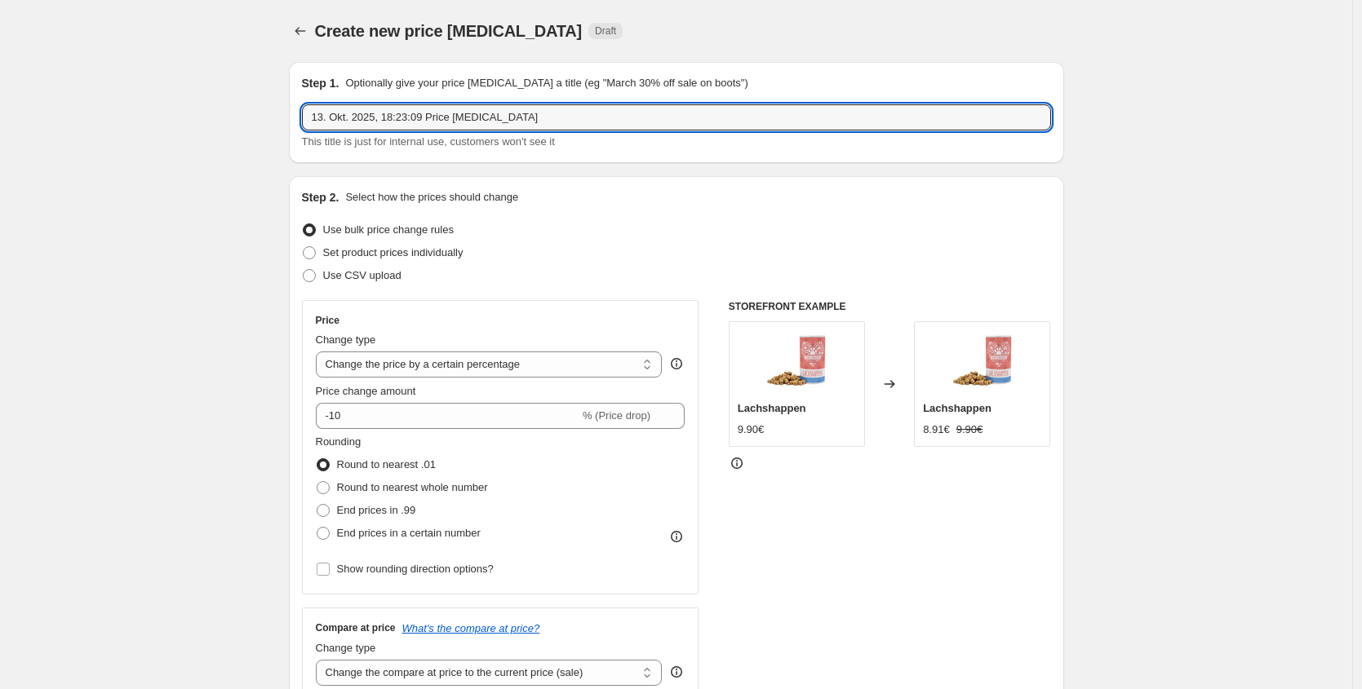
drag, startPoint x: 200, startPoint y: 91, endPoint x: 161, endPoint y: 84, distance: 39.7
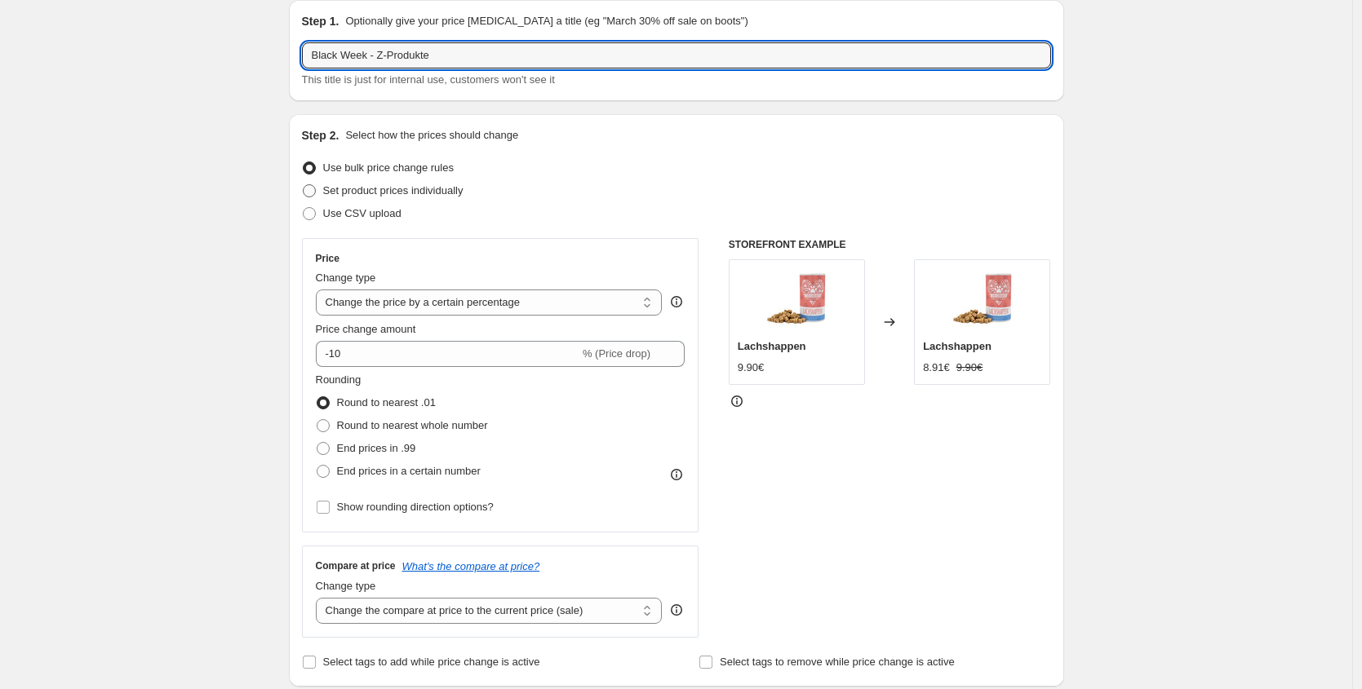
type input "Black Week - Z-Produkte"
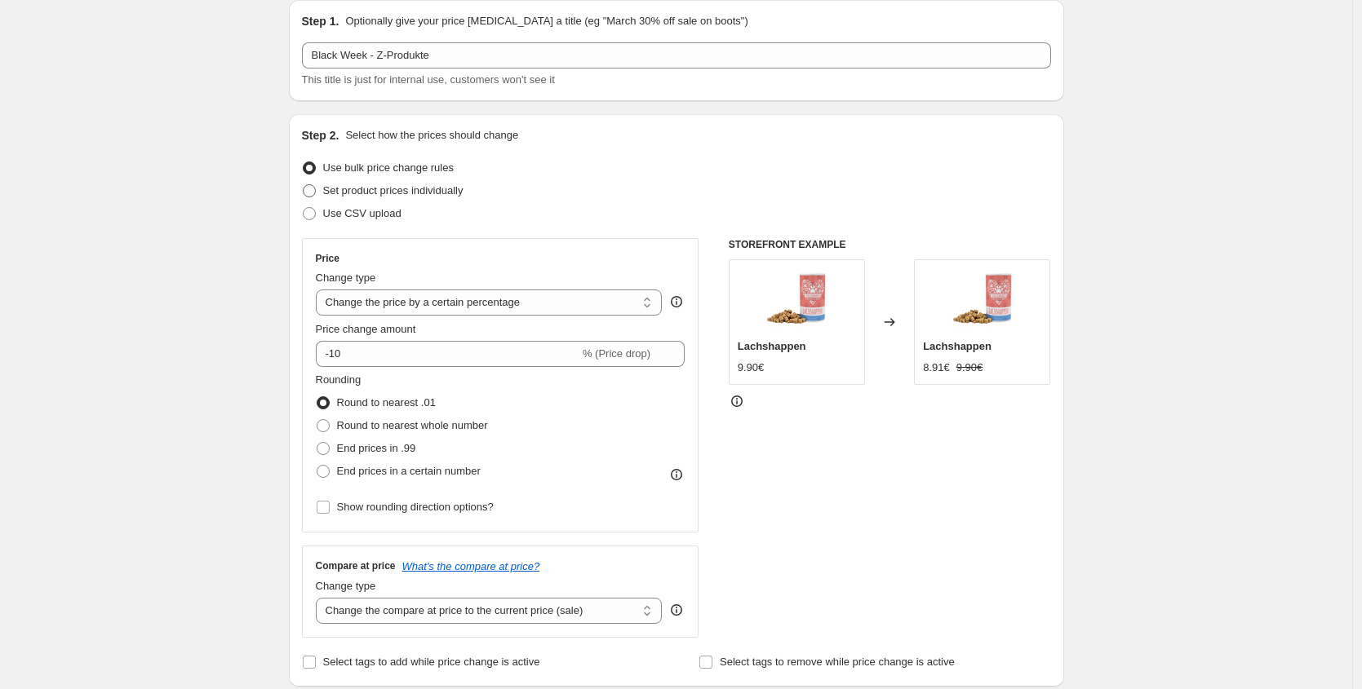
click at [406, 188] on span "Set product prices individually" at bounding box center [393, 190] width 140 height 12
click at [303, 185] on input "Set product prices individually" at bounding box center [303, 184] width 1 height 1
radio input "true"
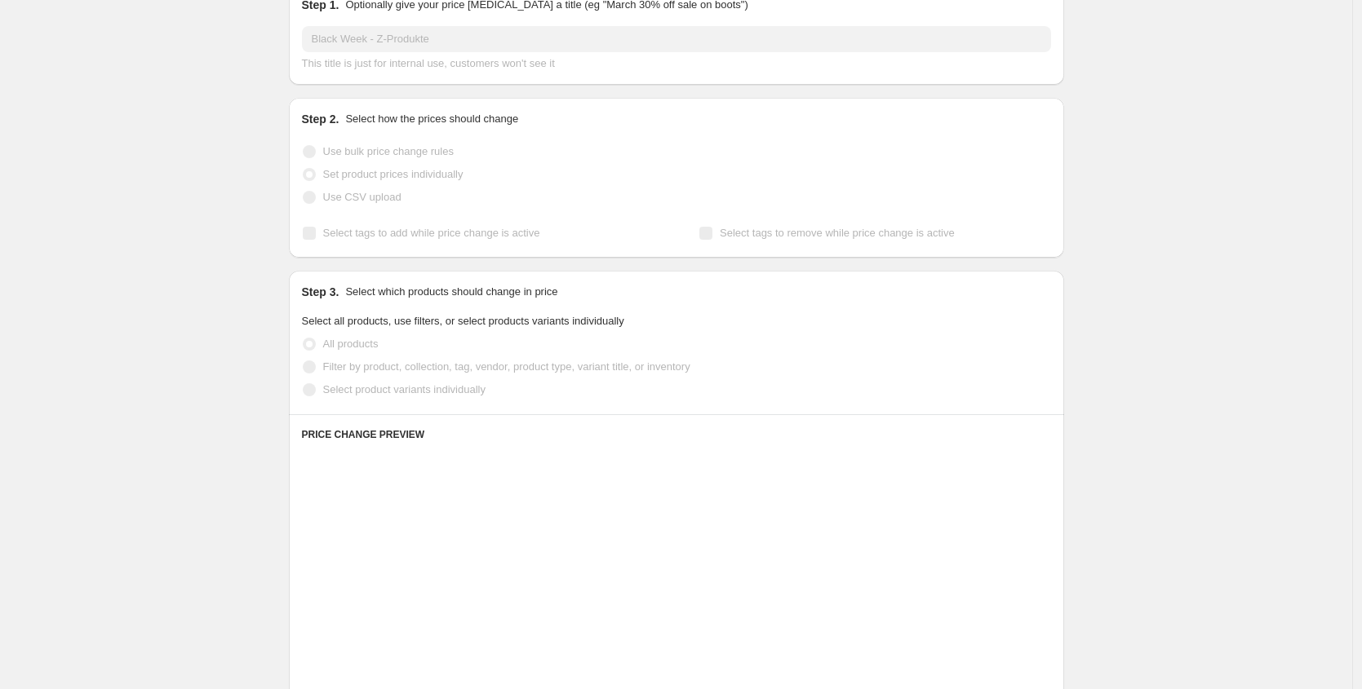
scroll to position [222, 0]
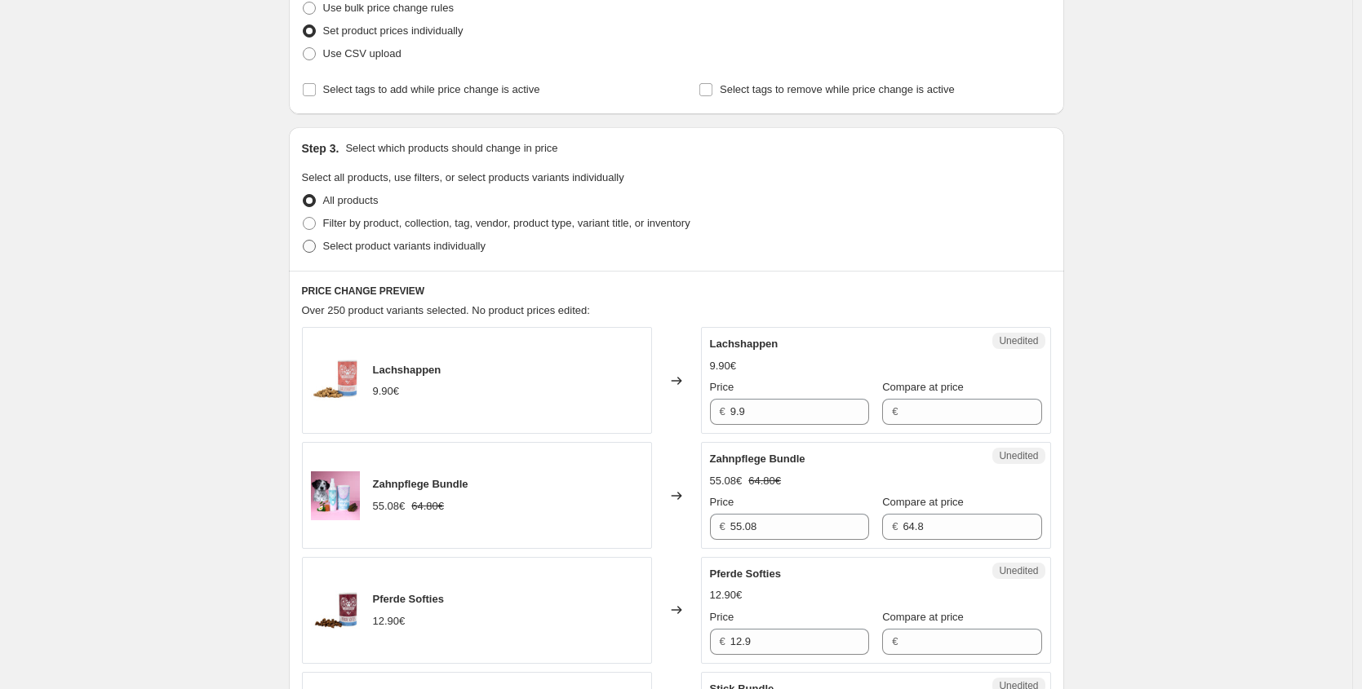
click at [403, 245] on span "Select product variants individually" at bounding box center [404, 246] width 162 height 12
click at [303, 241] on input "Select product variants individually" at bounding box center [303, 240] width 1 height 1
radio input "true"
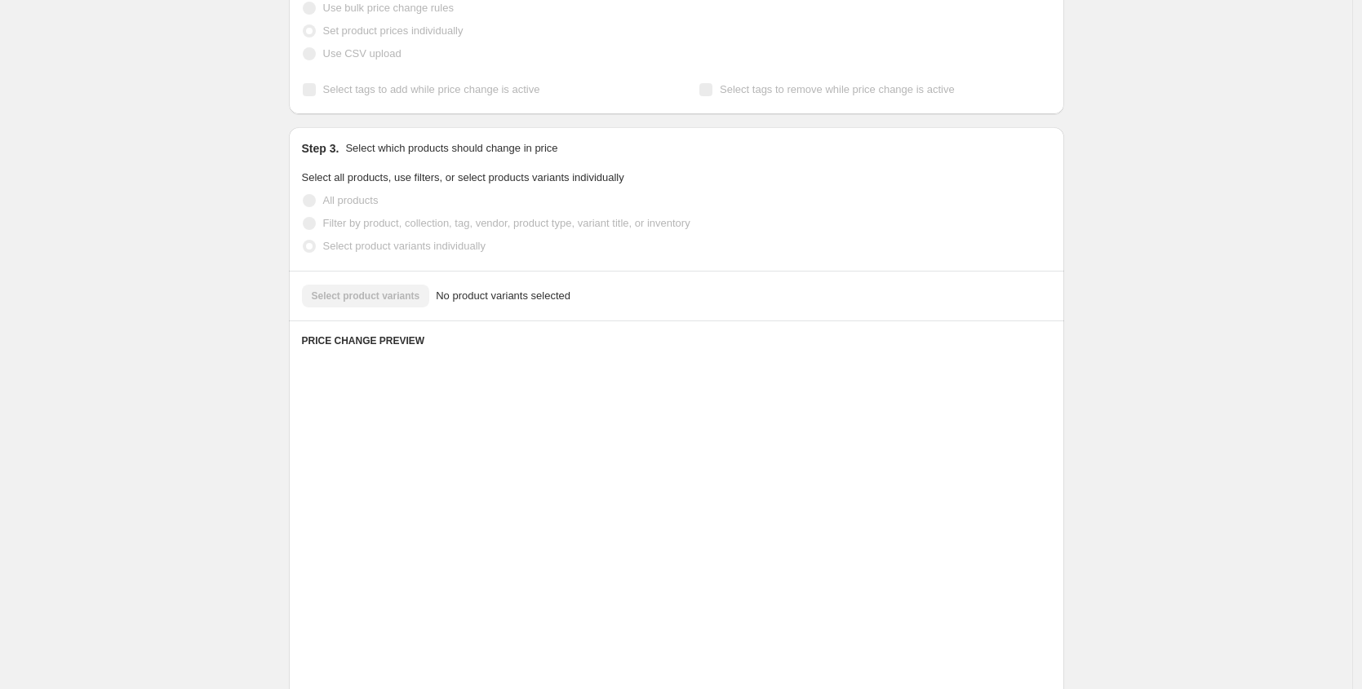
scroll to position [167, 0]
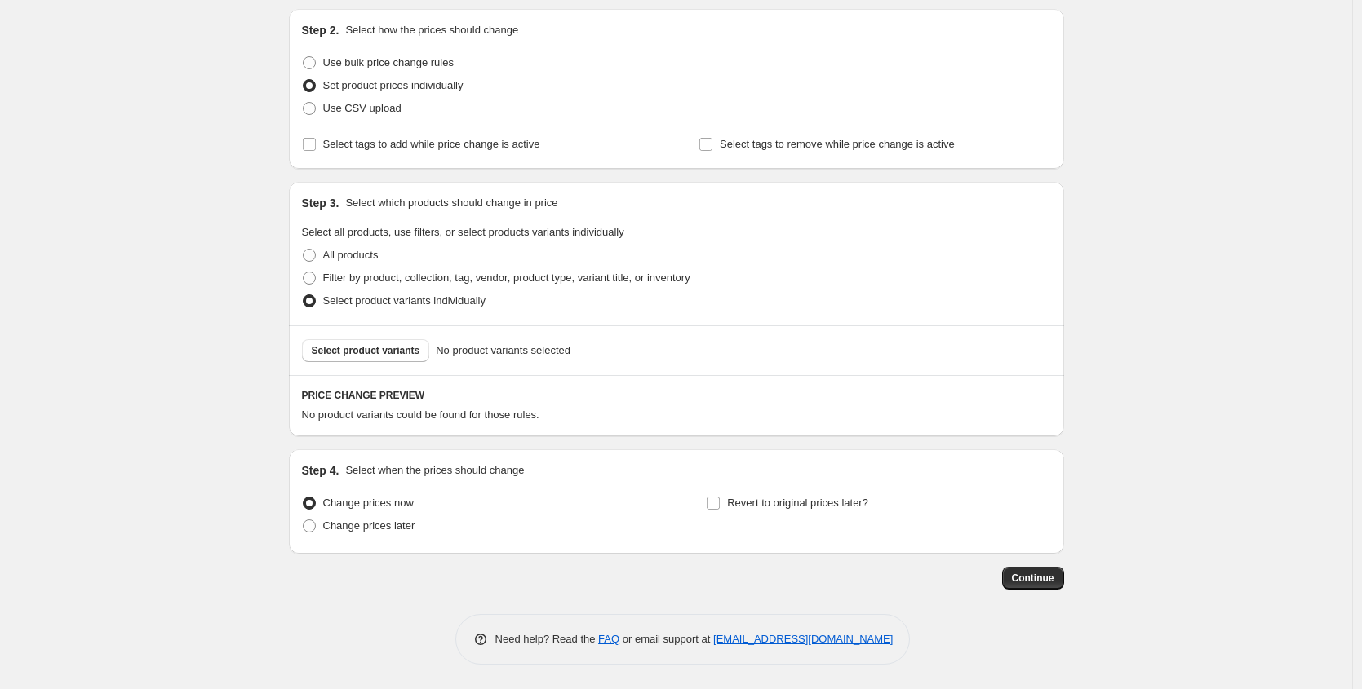
click at [392, 300] on span "Select product variants individually" at bounding box center [404, 300] width 162 height 12
click at [303, 295] on input "Select product variants individually" at bounding box center [303, 294] width 1 height 1
click at [379, 356] on span "Select product variants" at bounding box center [366, 350] width 108 height 13
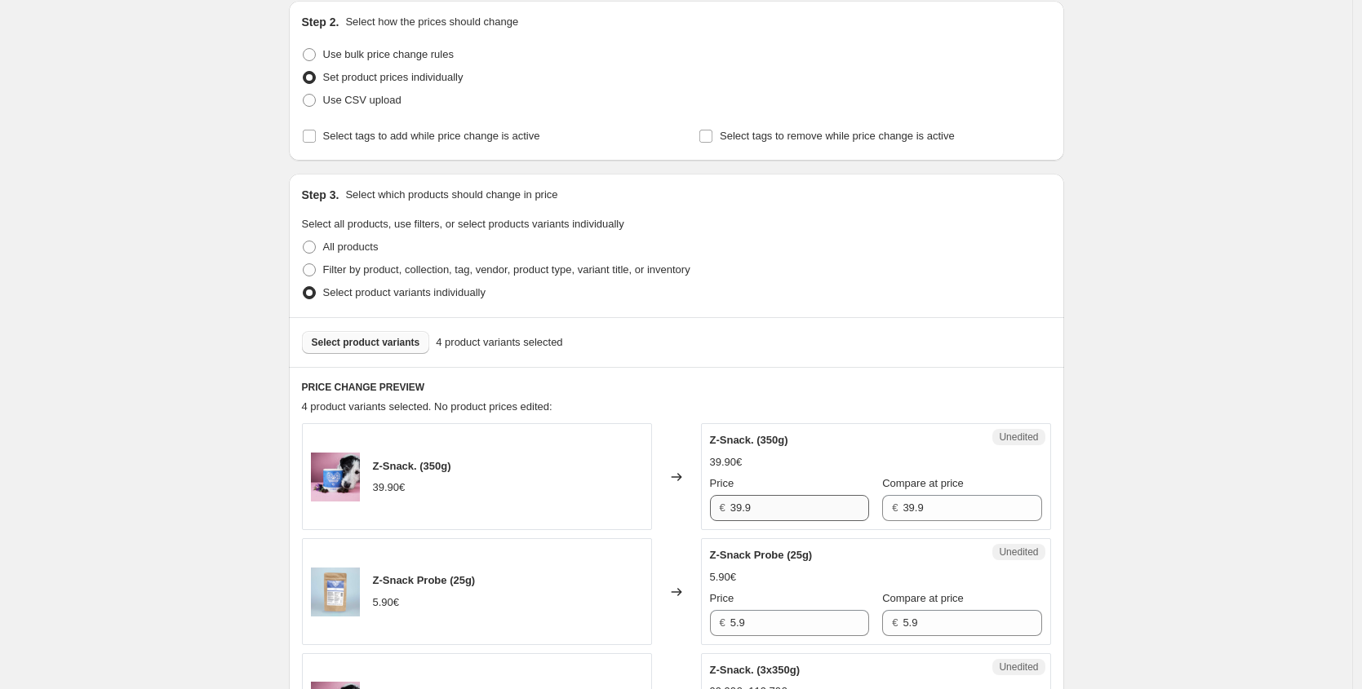
scroll to position [189, 0]
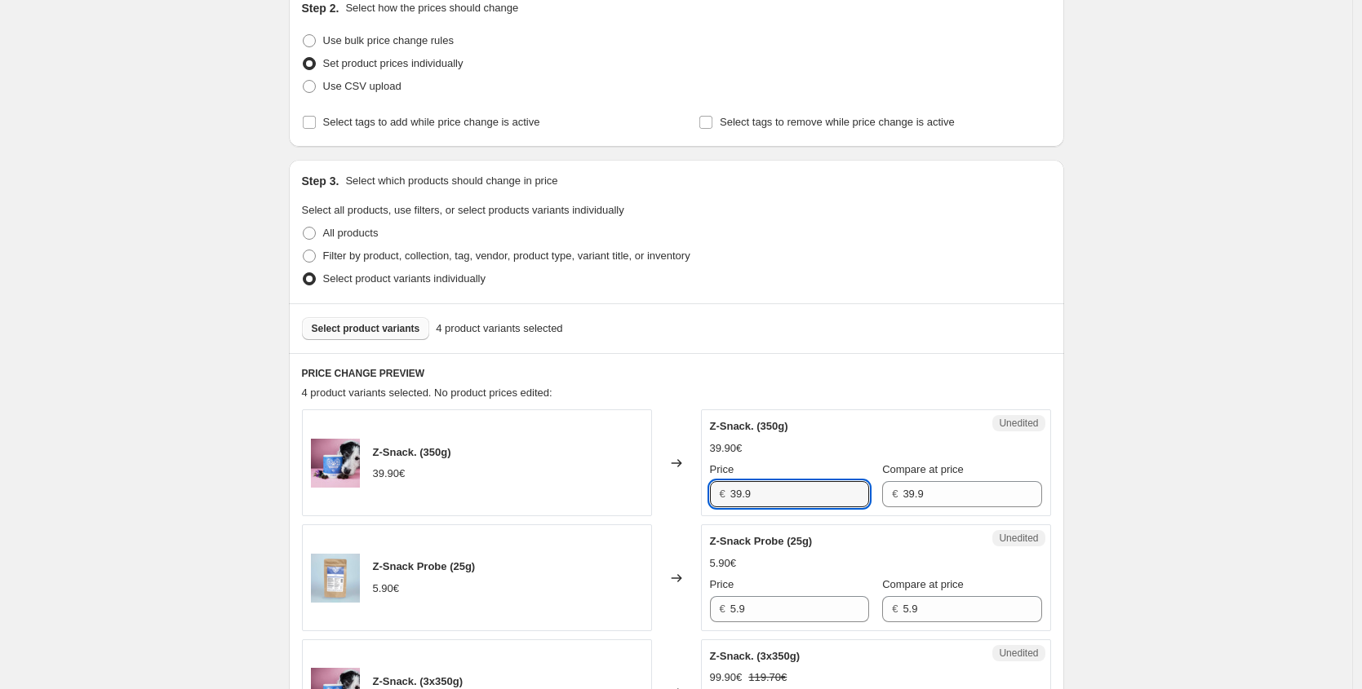
drag, startPoint x: 778, startPoint y: 500, endPoint x: 590, endPoint y: 479, distance: 189.6
click at [607, 482] on div "Z-Snack. (350g) 39.90€ Changed to Unedited Z-Snack. (350g) 39.90€ Price € 39.9 …" at bounding box center [676, 463] width 749 height 107
paste input "1,92 €"
type input "31.92"
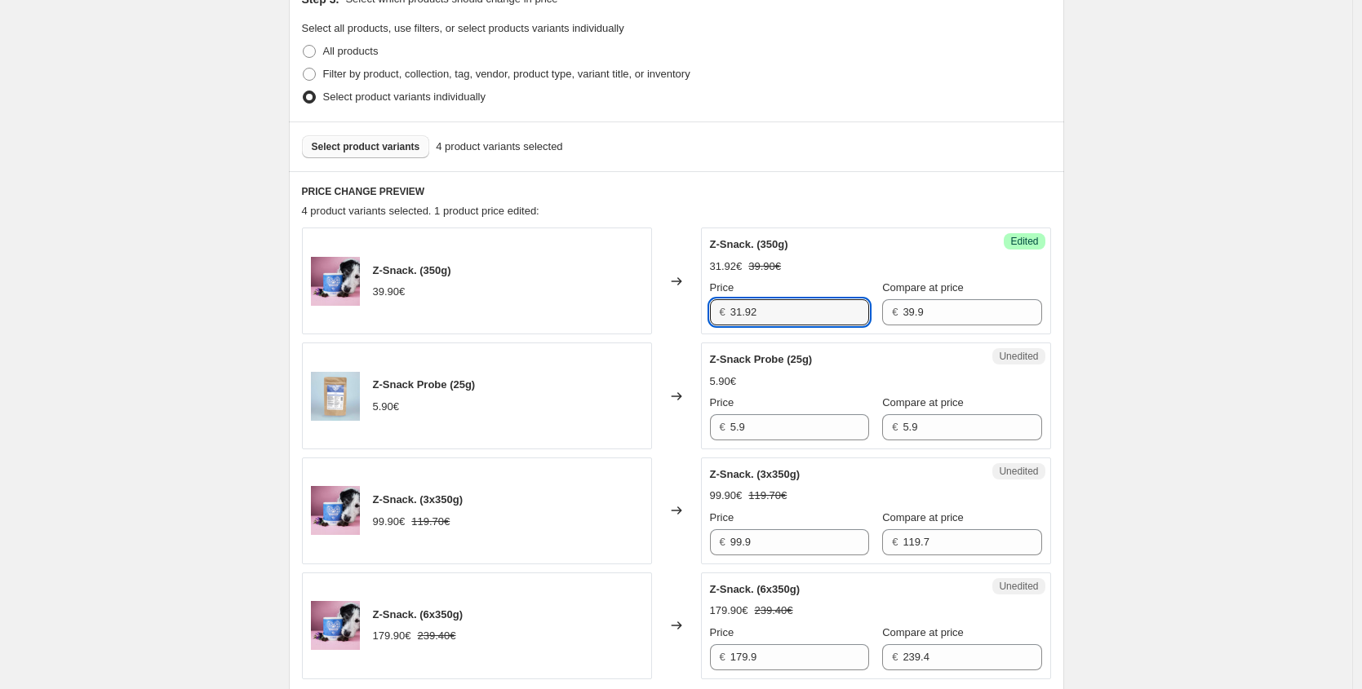
scroll to position [407, 0]
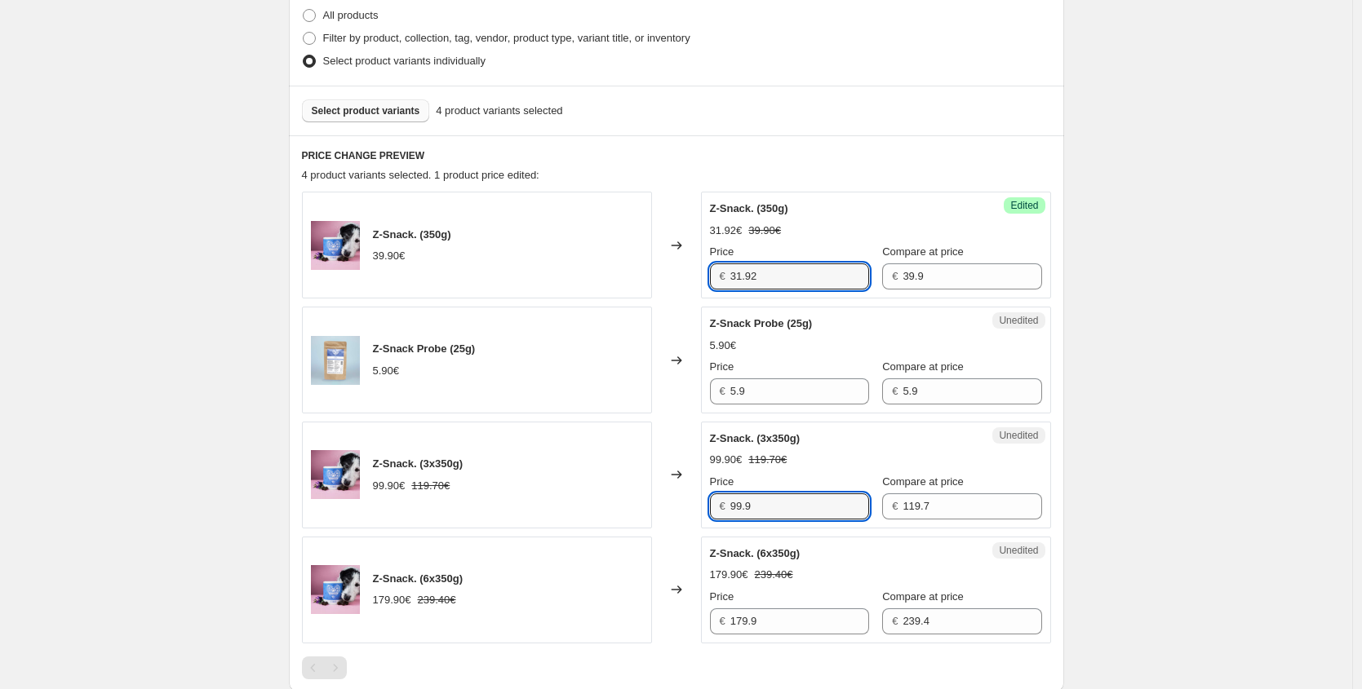
drag, startPoint x: 759, startPoint y: 506, endPoint x: 554, endPoint y: 480, distance: 206.3
click at [556, 480] on div "Z-Snack. (3x350g) 99.90€ 119.70€ Changed to Unedited Z-Snack. (3x350g) 99.90€ 1…" at bounding box center [676, 475] width 749 height 107
paste input "79,92 €"
type input "79.92"
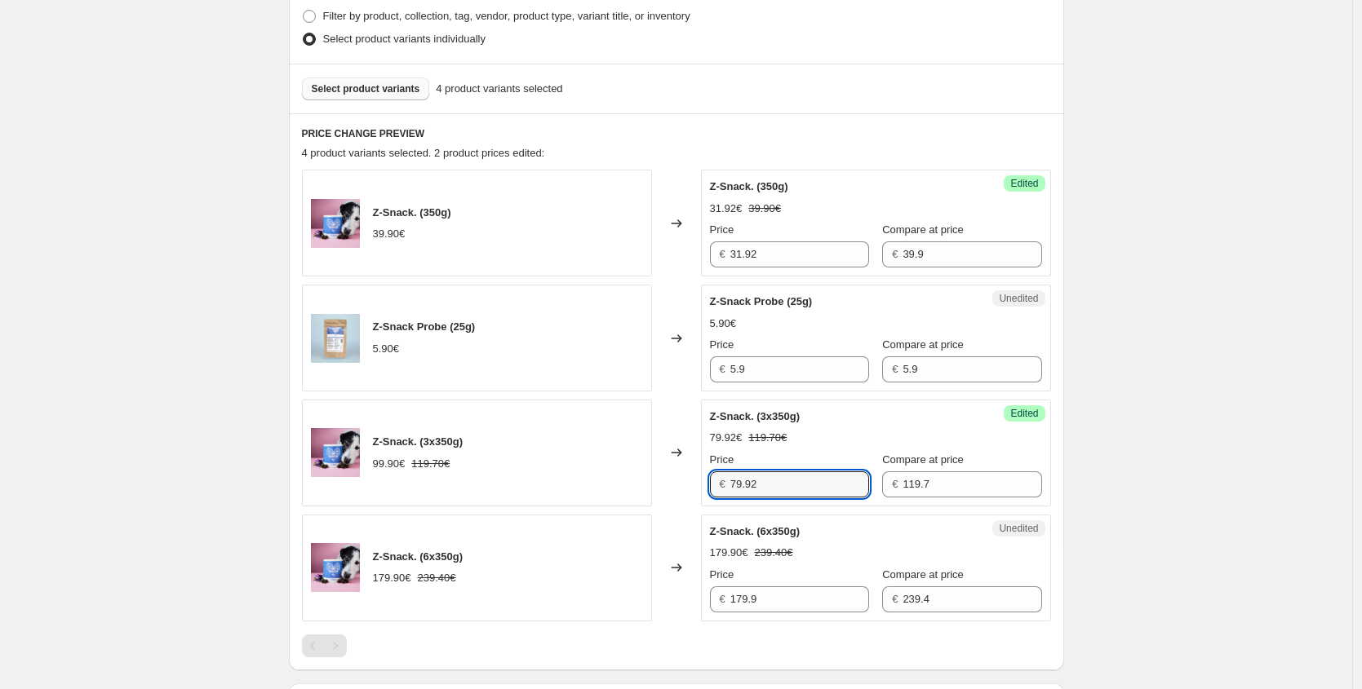
scroll to position [513, 0]
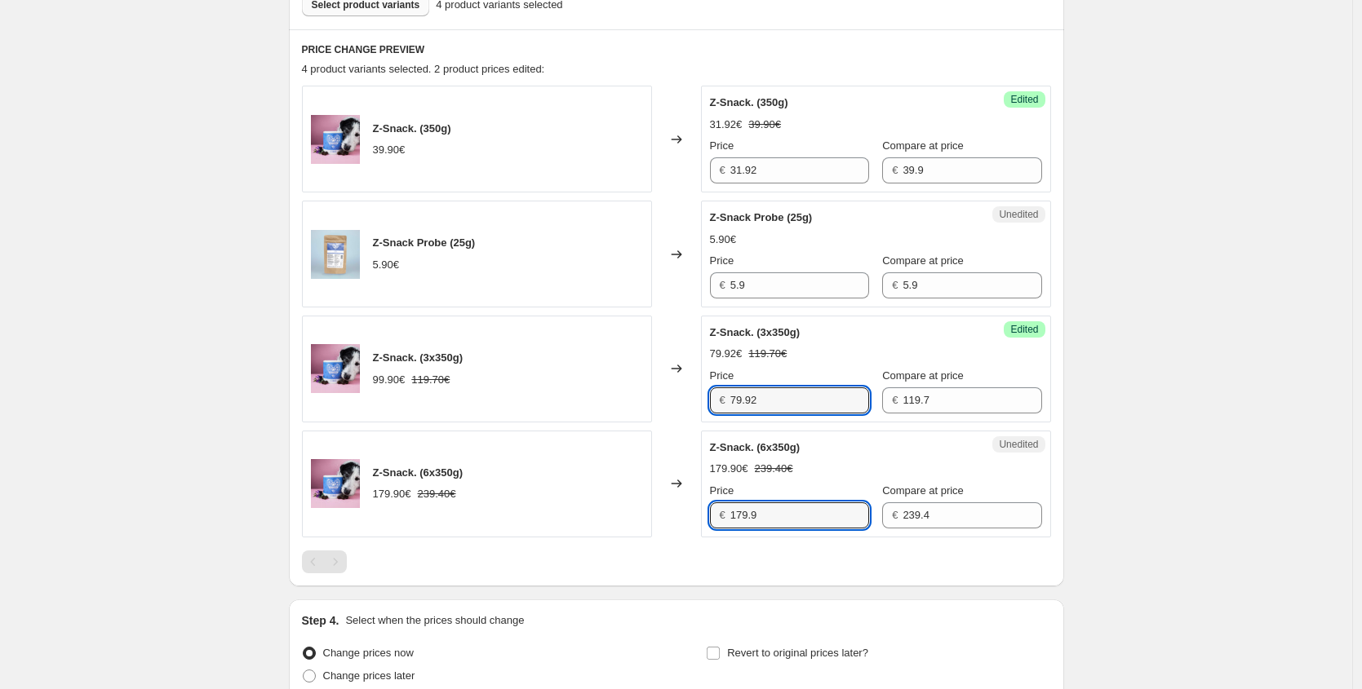
drag, startPoint x: 685, startPoint y: 508, endPoint x: 609, endPoint y: 496, distance: 77.7
click at [616, 497] on div "Z-Snack. (6x350g) 179.90€ 239.40€ Changed to Unedited Z-Snack. (6x350g) 179.90€…" at bounding box center [676, 484] width 749 height 107
paste input "43,92 €"
type input "143.92"
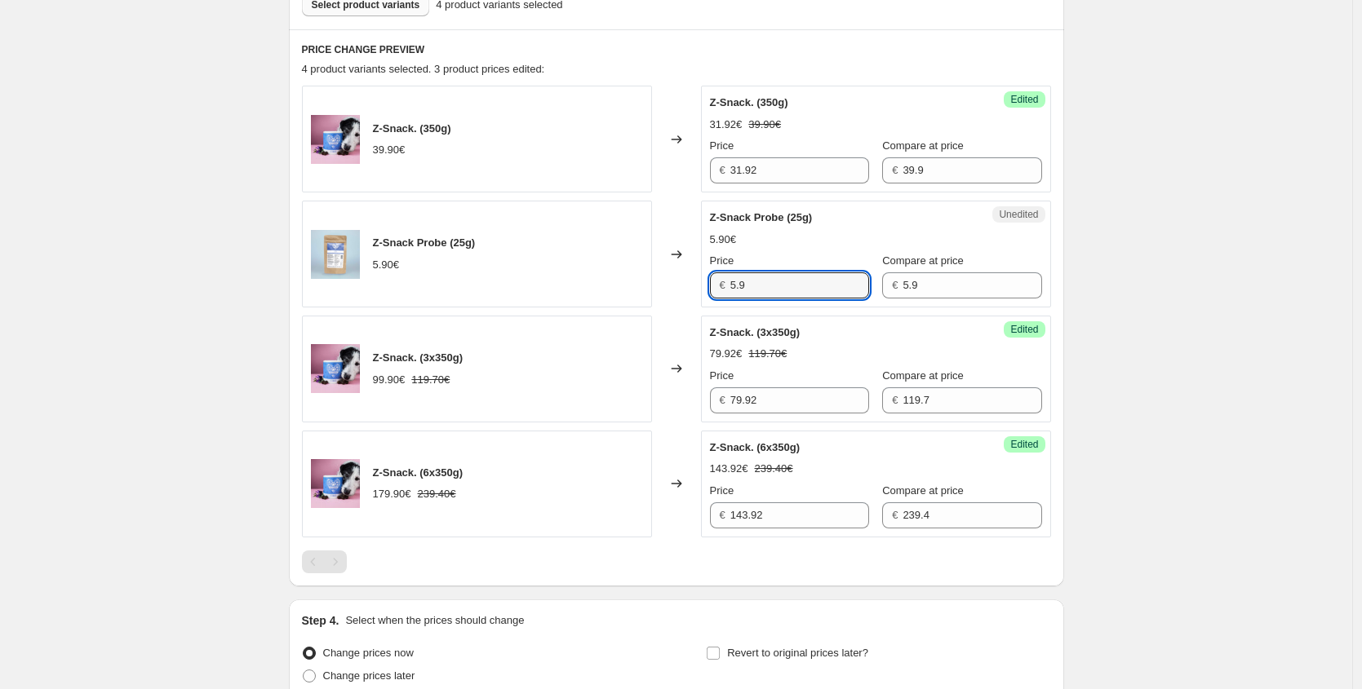
drag, startPoint x: 753, startPoint y: 288, endPoint x: 622, endPoint y: 264, distance: 133.5
click at [622, 264] on div "Z-Snack Probe (25g) 5.90€ Changed to Unedited Z-Snack Probe (25g) 5.90€ Price €…" at bounding box center [676, 254] width 749 height 107
paste input "4,72 €"
type input "4.72"
click at [603, 248] on div "Z-Snack Probe (25g) 5.90€" at bounding box center [477, 254] width 350 height 107
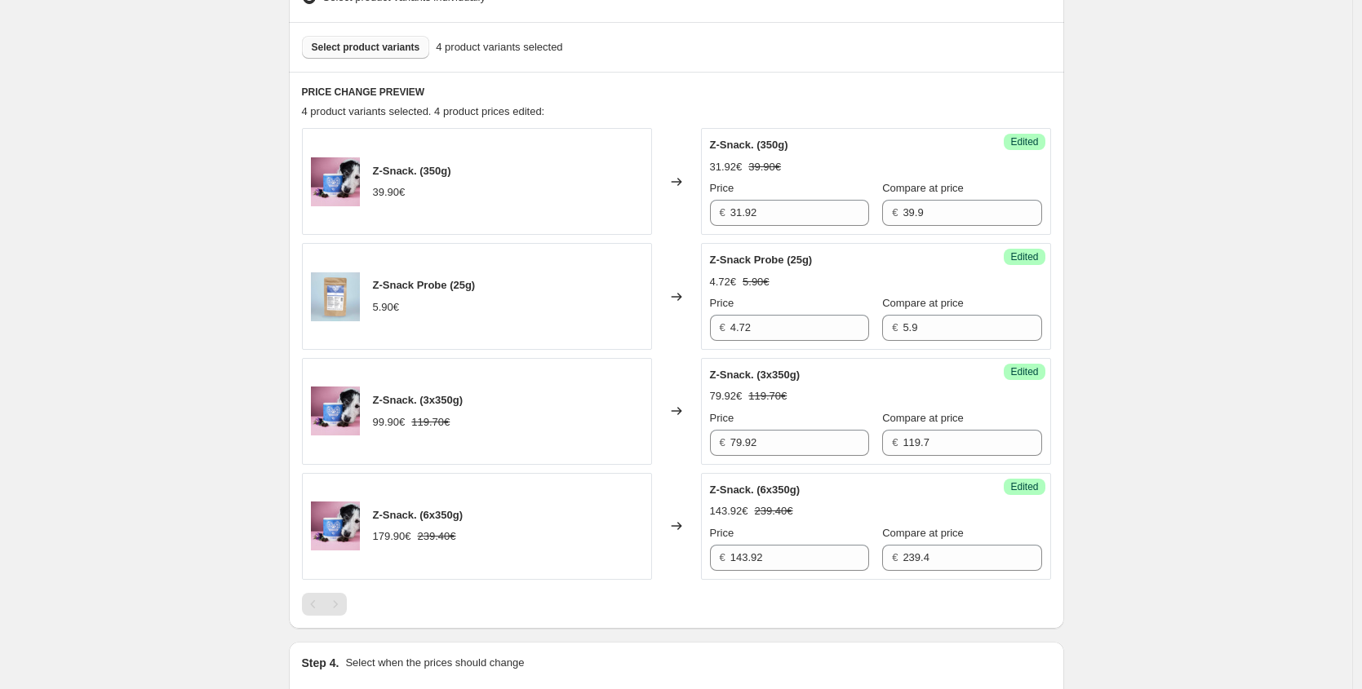
scroll to position [459, 0]
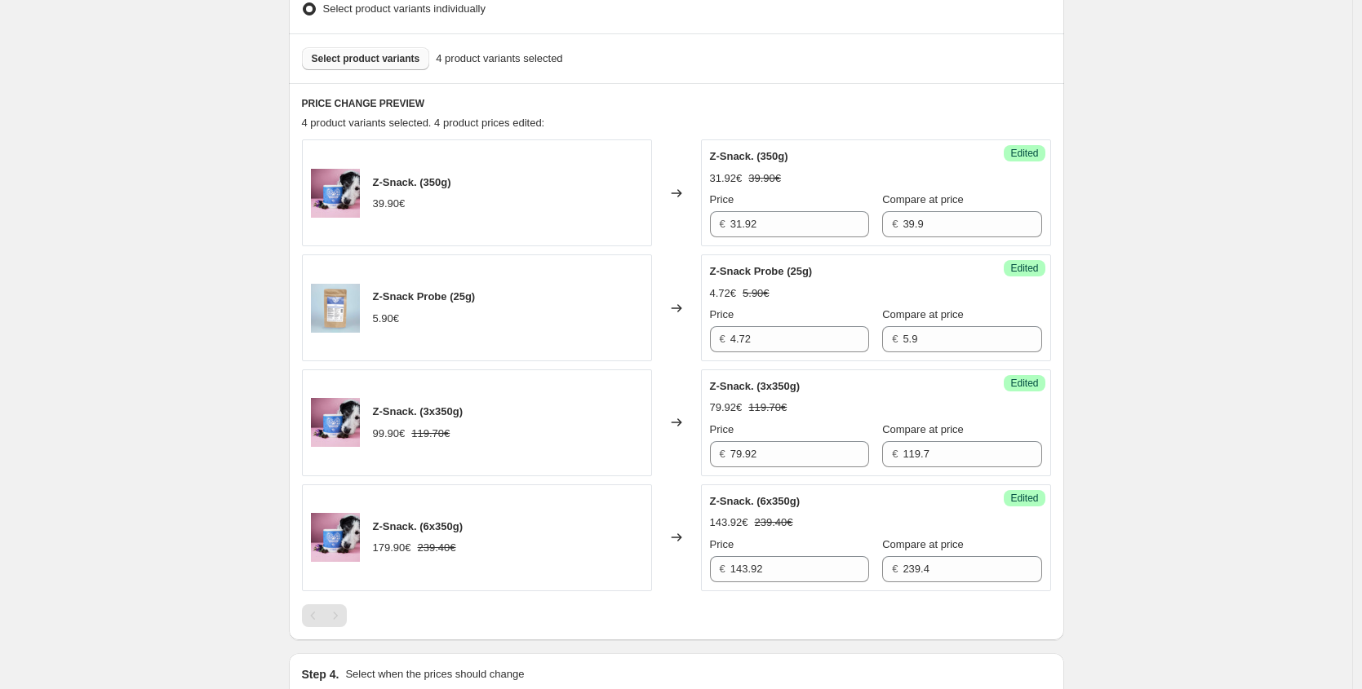
click at [366, 66] on button "Select product variants" at bounding box center [366, 58] width 128 height 23
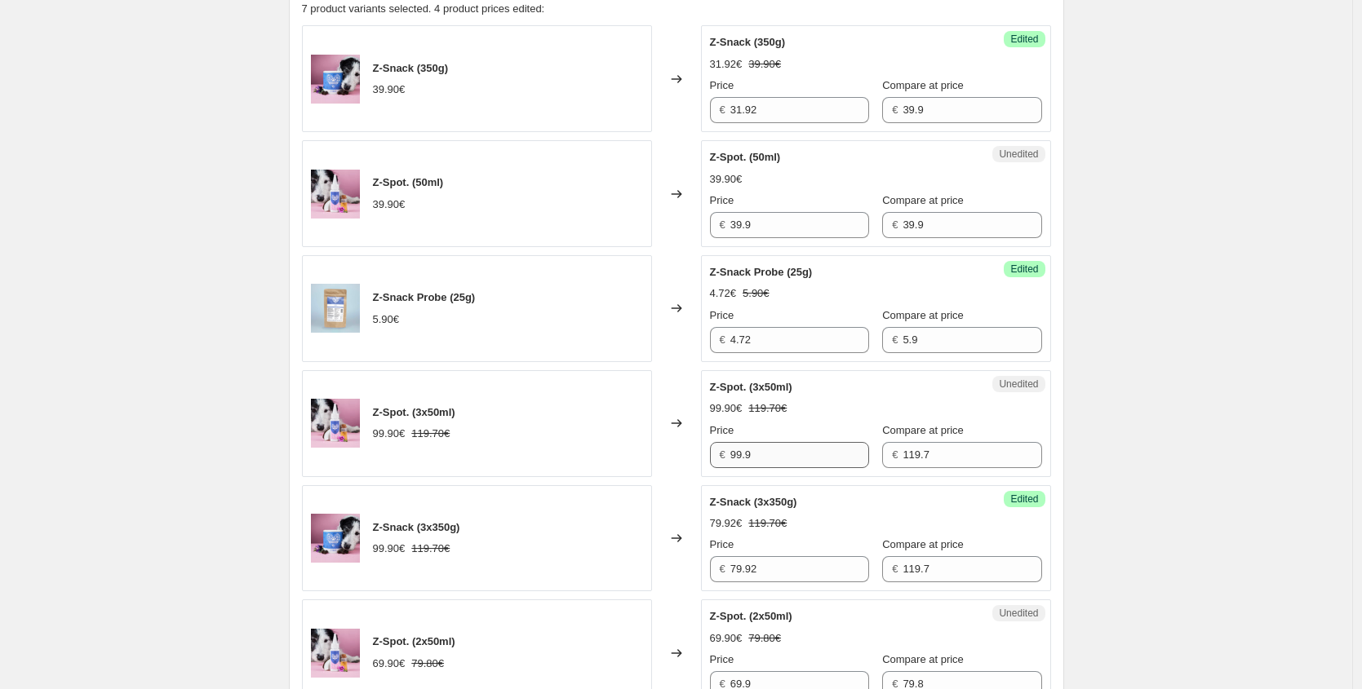
scroll to position [577, 0]
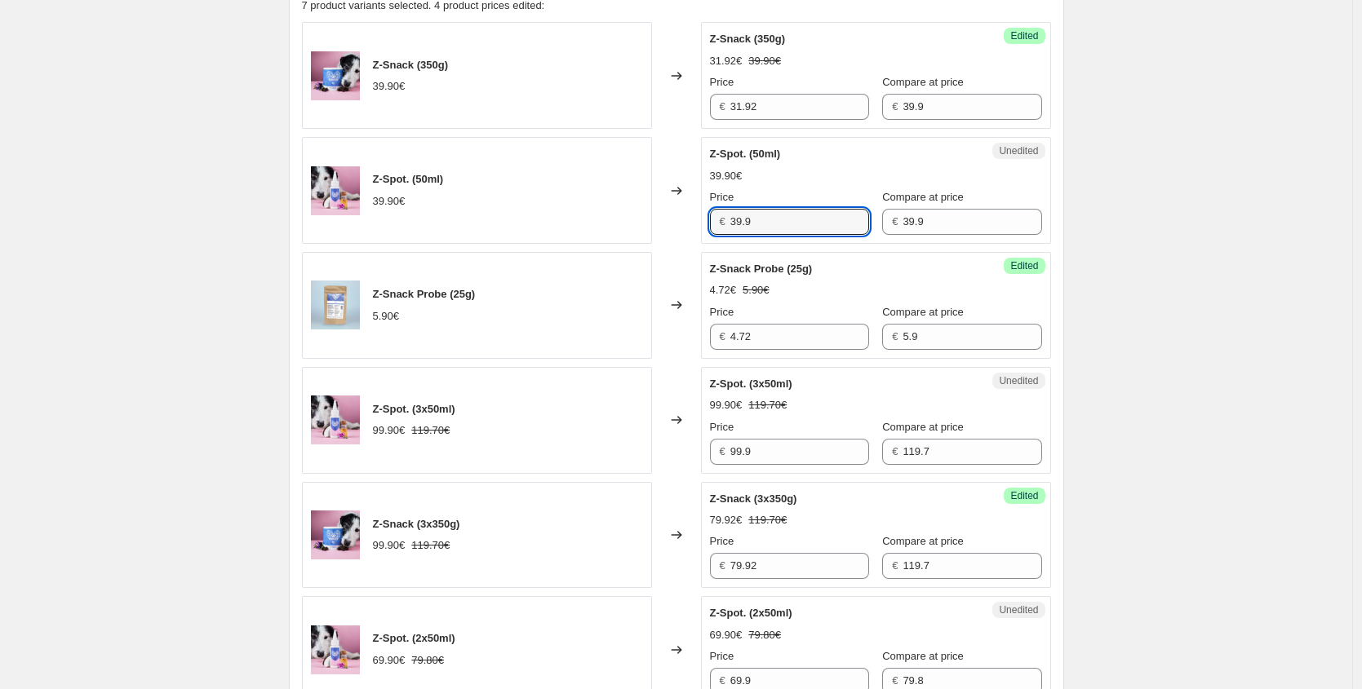
drag, startPoint x: 723, startPoint y: 219, endPoint x: 592, endPoint y: 208, distance: 131.0
click at [595, 209] on div "Z-Spot. (50ml) 39.90€ Changed to Unedited Z-Spot. (50ml) 39.90€ Price € 39.9 Co…" at bounding box center [676, 190] width 749 height 107
paste input "1,92 €"
type input "31.92"
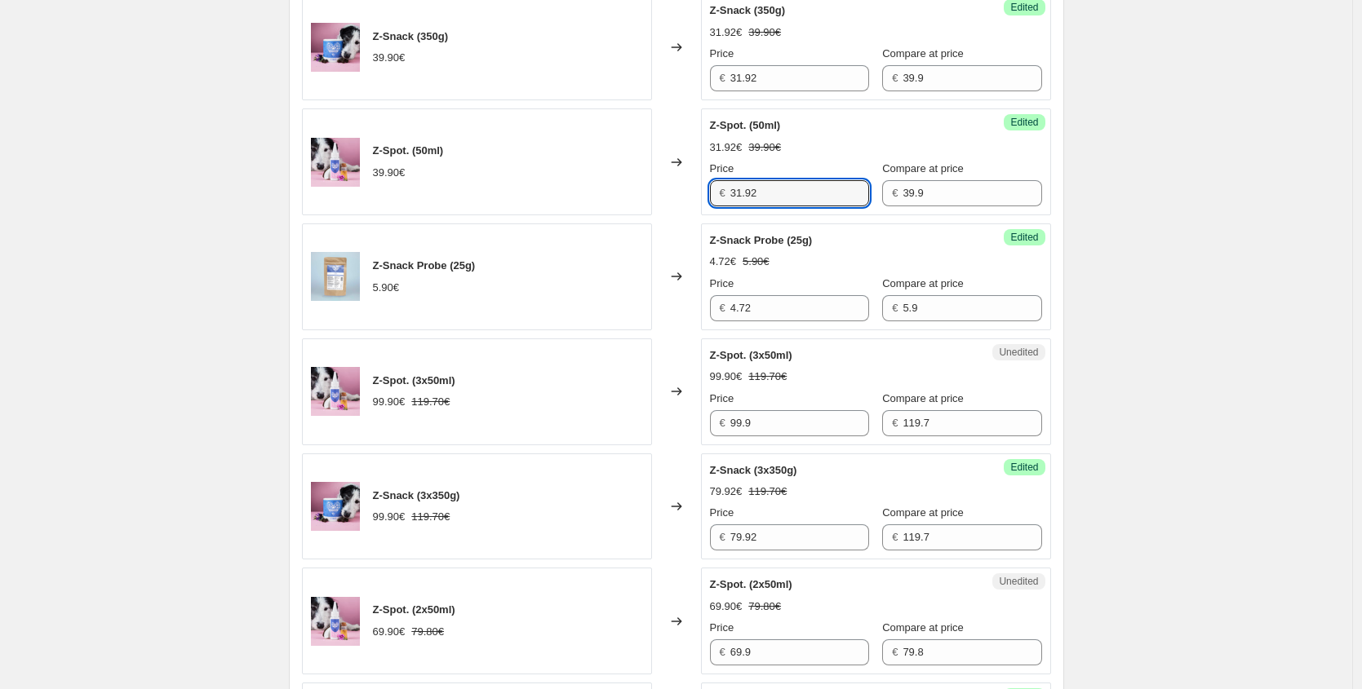
scroll to position [607, 0]
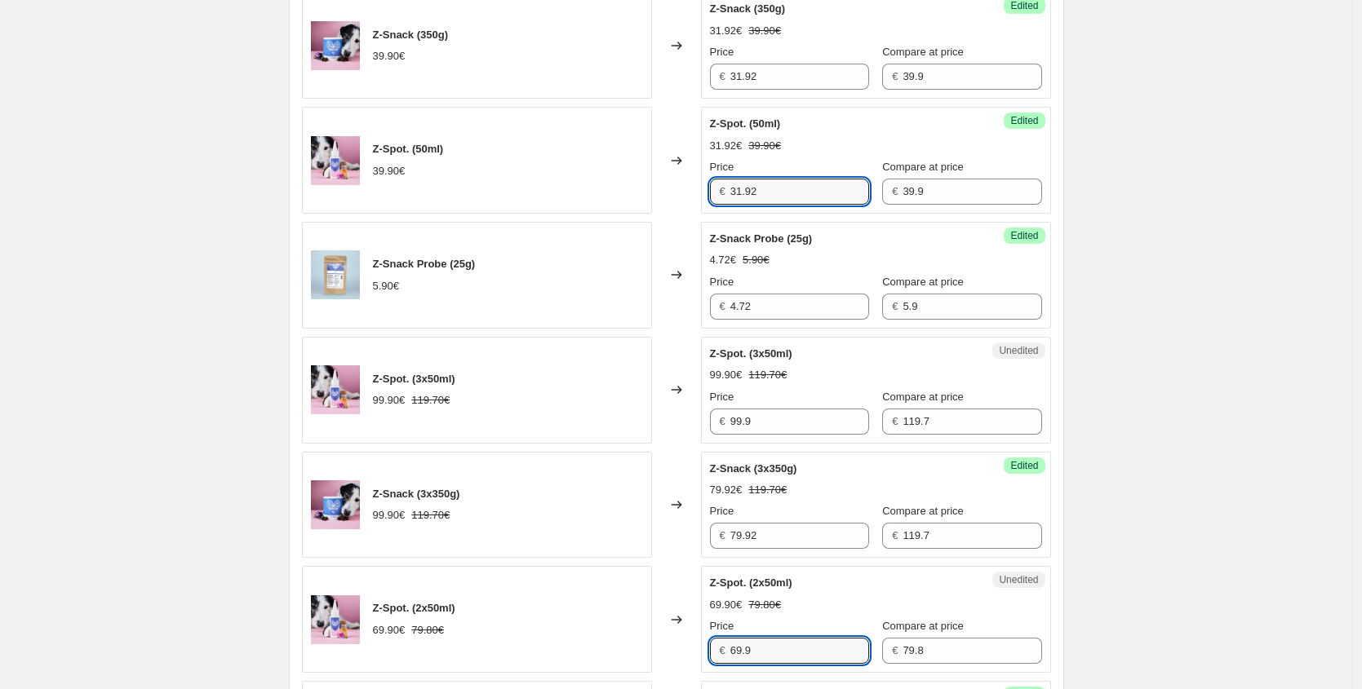
drag, startPoint x: 765, startPoint y: 658, endPoint x: 615, endPoint y: 638, distance: 151.5
click at [622, 638] on div "Z-Spot. (2x50ml) 69.90€ 79.80€ Changed to Unedited Z-Spot. (2x50ml) 69.90€ 79.8…" at bounding box center [676, 619] width 749 height 107
paste input "55,92 €"
type input "55.92"
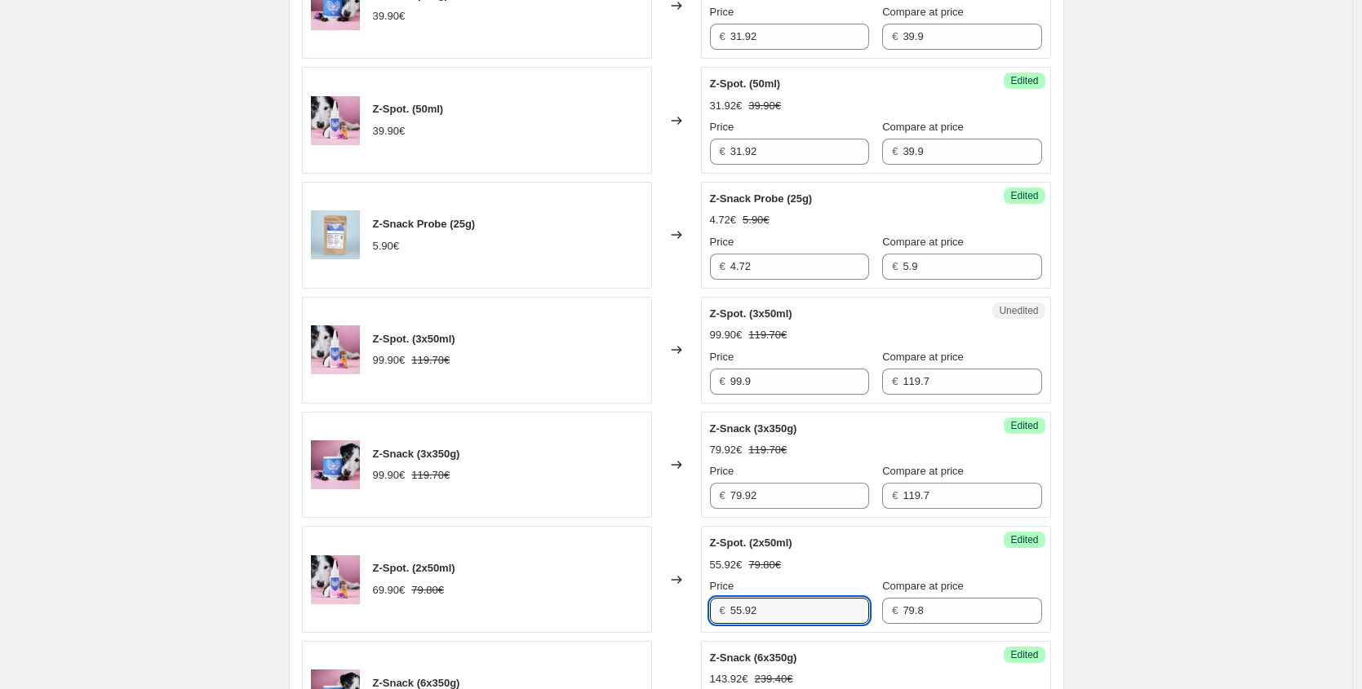
scroll to position [670, 0]
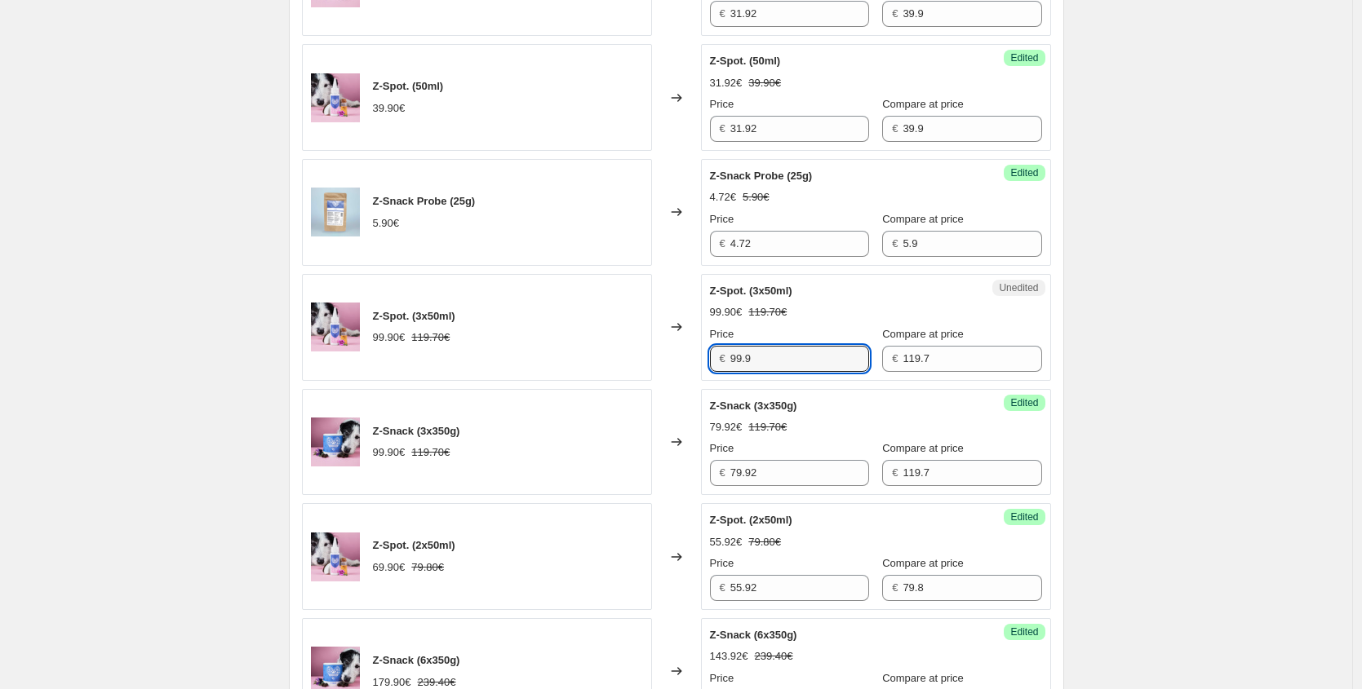
click at [580, 337] on div "Z-Spot. (3x50ml) 99.90€ 119.70€ Changed to Unedited Z-Spot. (3x50ml) 99.90€ 119…" at bounding box center [676, 327] width 749 height 107
paste input "79,92 €"
type input "79.92"
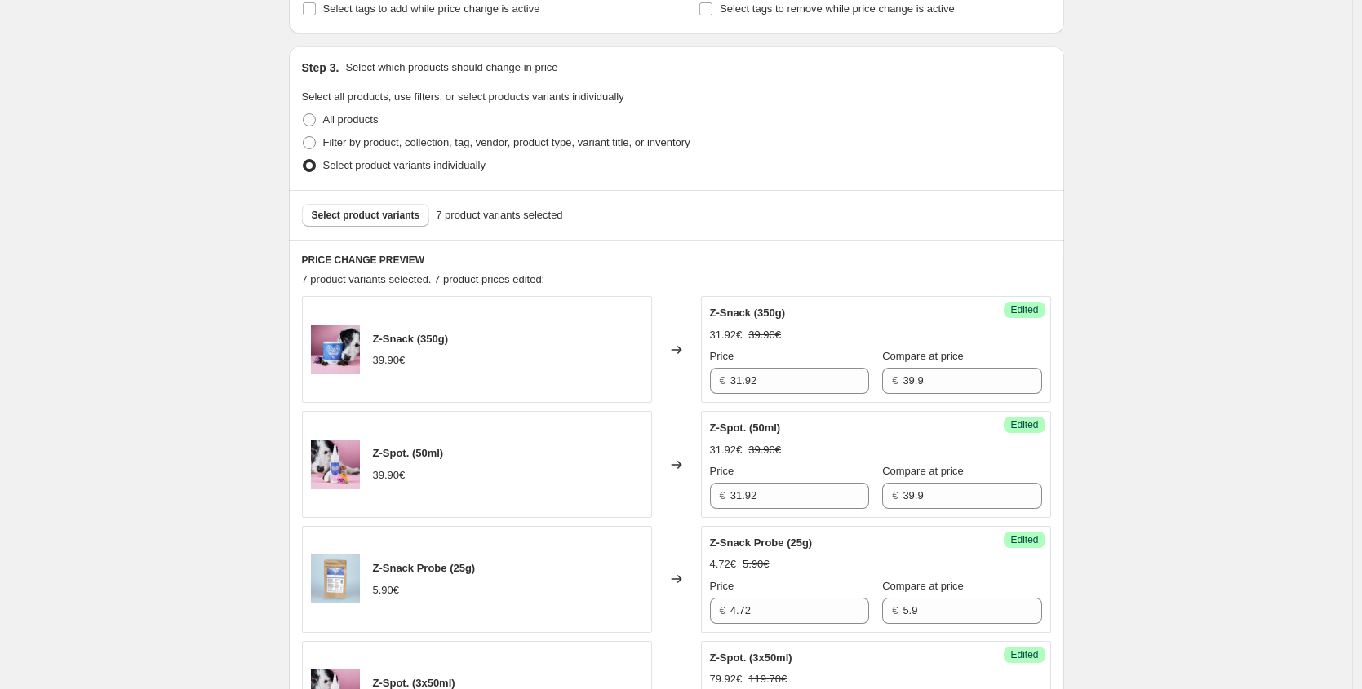
scroll to position [288, 0]
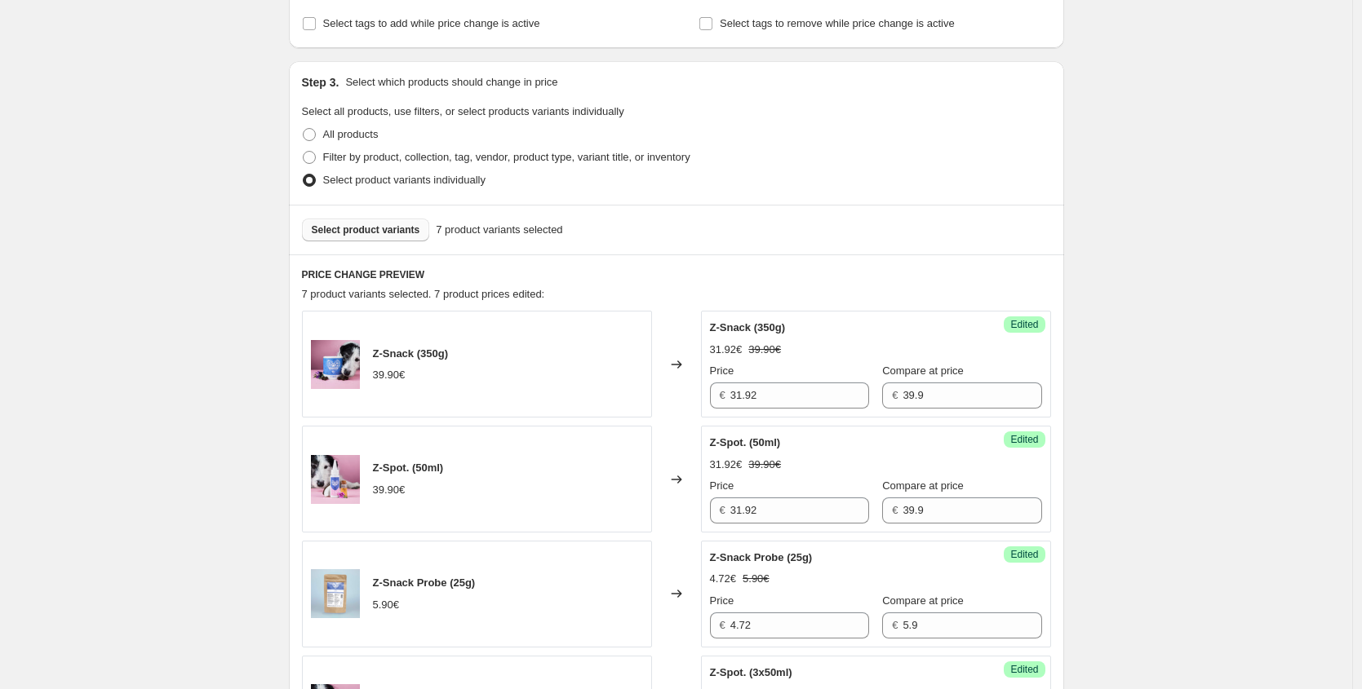
click at [374, 221] on button "Select product variants" at bounding box center [366, 230] width 128 height 23
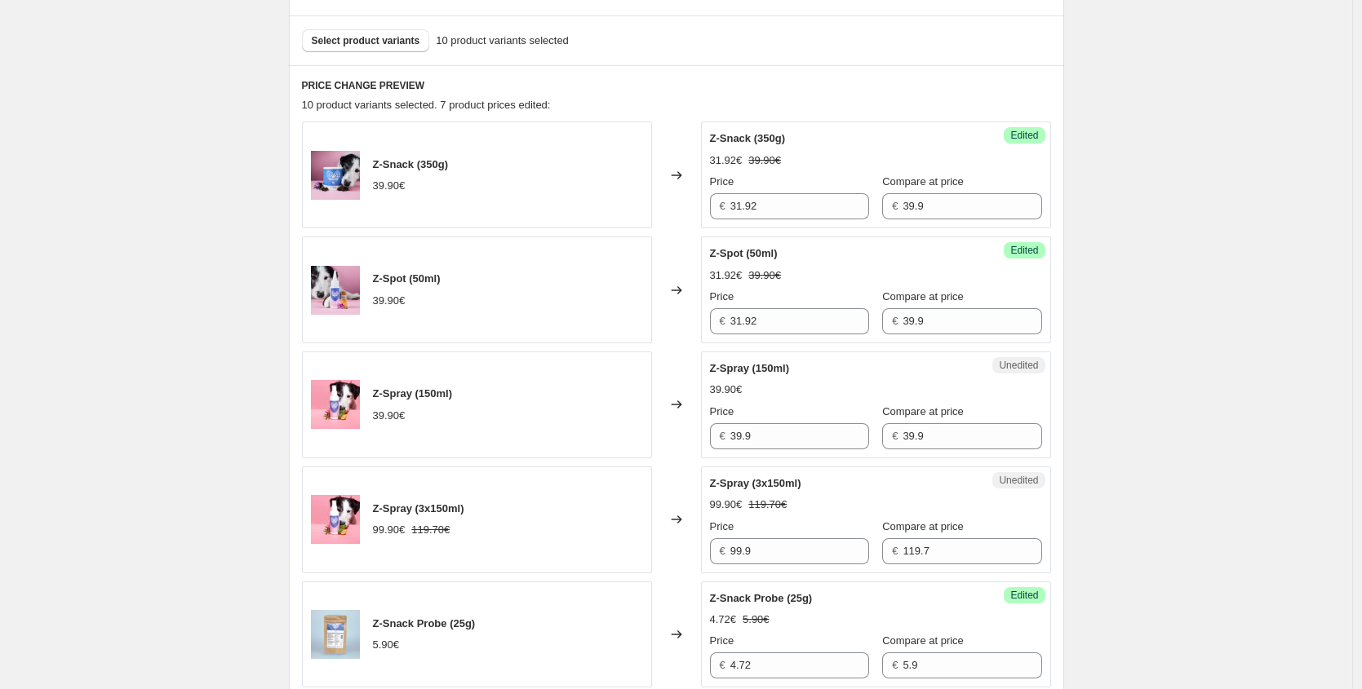
scroll to position [479, 0]
drag, startPoint x: 773, startPoint y: 436, endPoint x: 511, endPoint y: 393, distance: 264.6
click at [521, 398] on div "Z-Spray (150ml) 39.90€ Changed to Unedited Z-Spray (150ml) 39.90€ Price € 39.9 …" at bounding box center [676, 403] width 749 height 107
paste input "1,92 €"
type input "31.92"
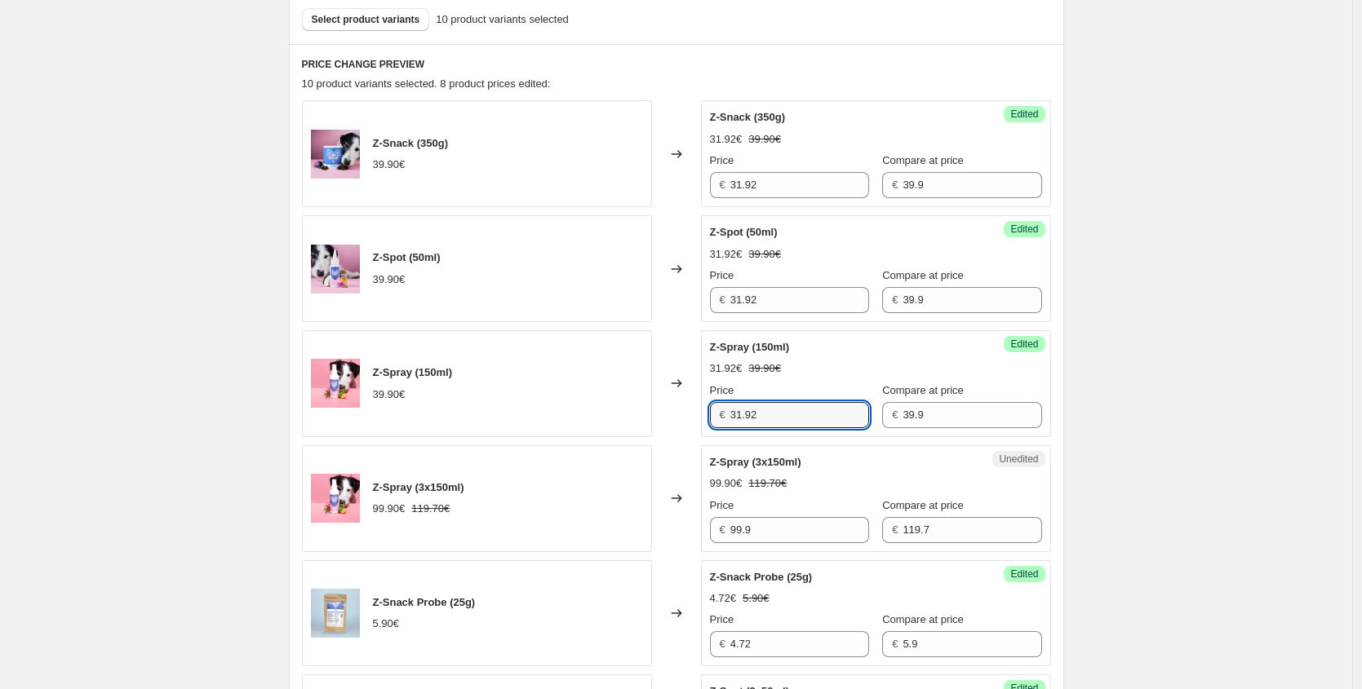
scroll to position [516, 0]
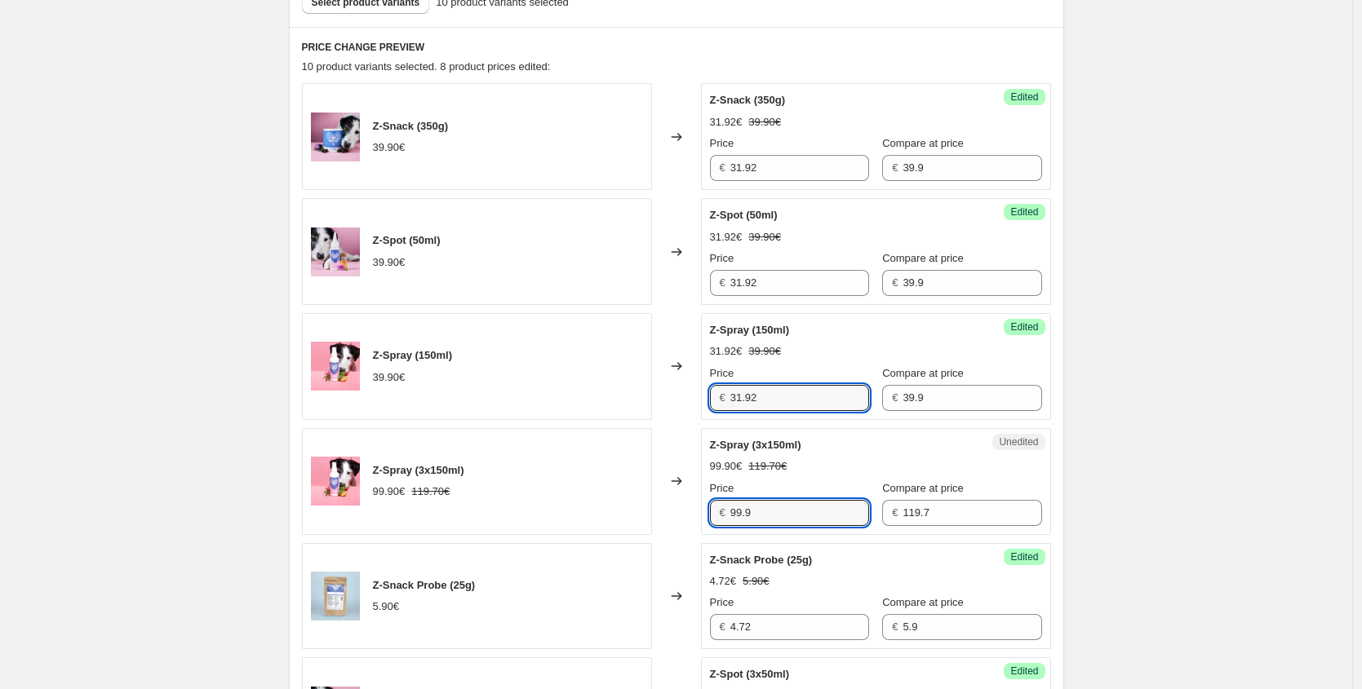
click at [592, 493] on div "Z-Spray (3x150ml) 99.90€ 119.70€ Changed to Unedited Z-Spray (3x150ml) 99.90€ 1…" at bounding box center [676, 481] width 749 height 107
paste input "79,92 €"
type input "79.92"
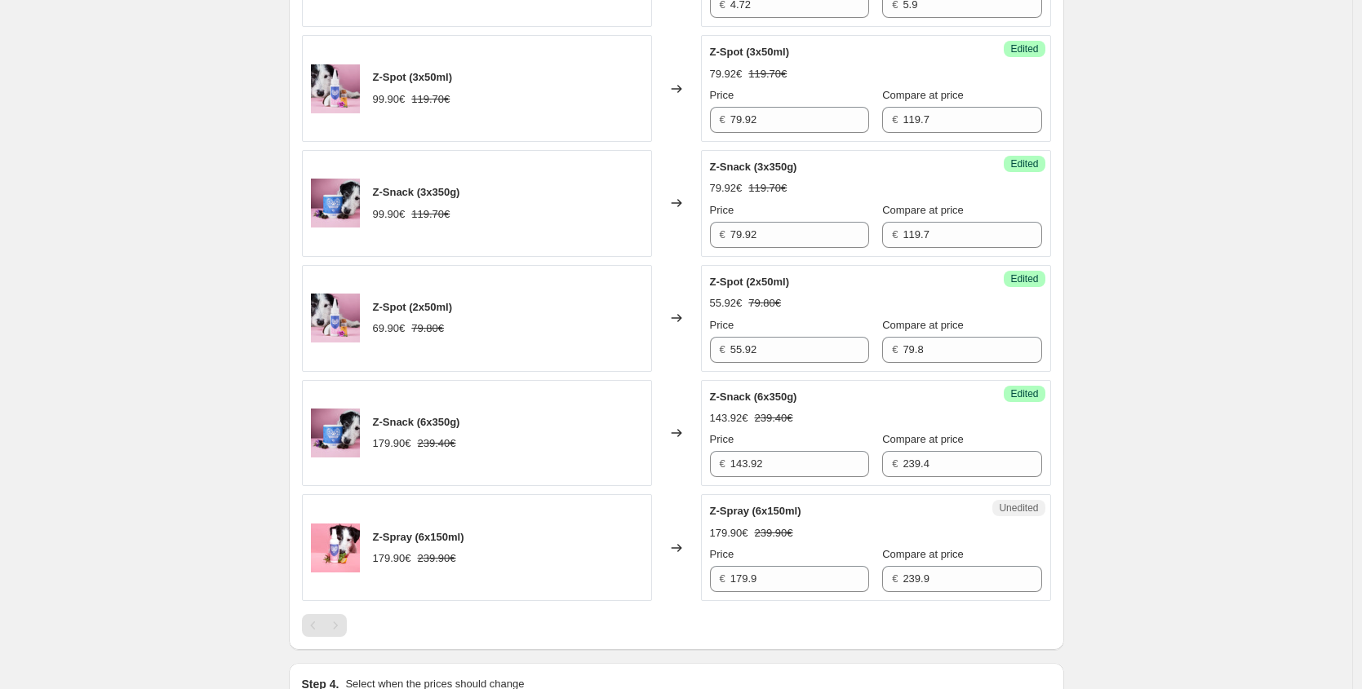
scroll to position [1203, 0]
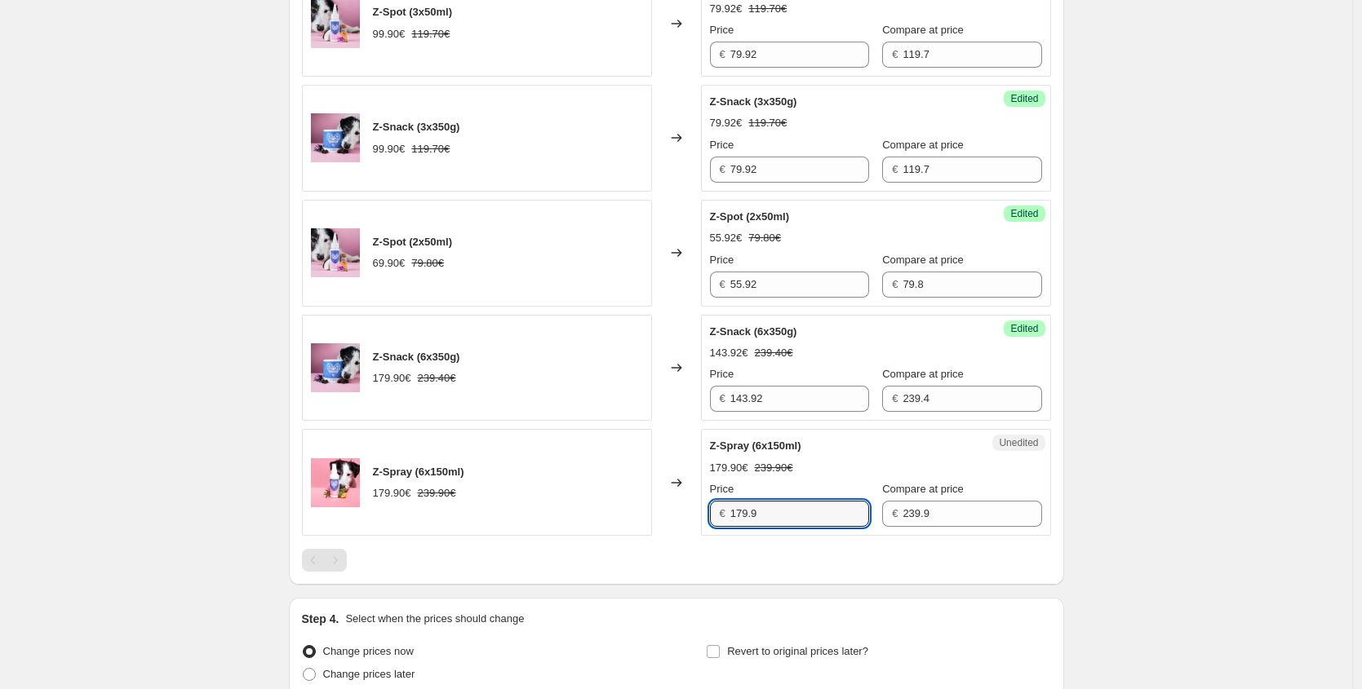
drag, startPoint x: 788, startPoint y: 510, endPoint x: 646, endPoint y: 494, distance: 142.9
click at [646, 494] on div "Z-Spray (6x150ml) 179.90€ 239.90€ Changed to Unedited Z-Spray (6x150ml) 179.90€…" at bounding box center [676, 482] width 749 height 107
paste input "43,92 €"
type input "143.92"
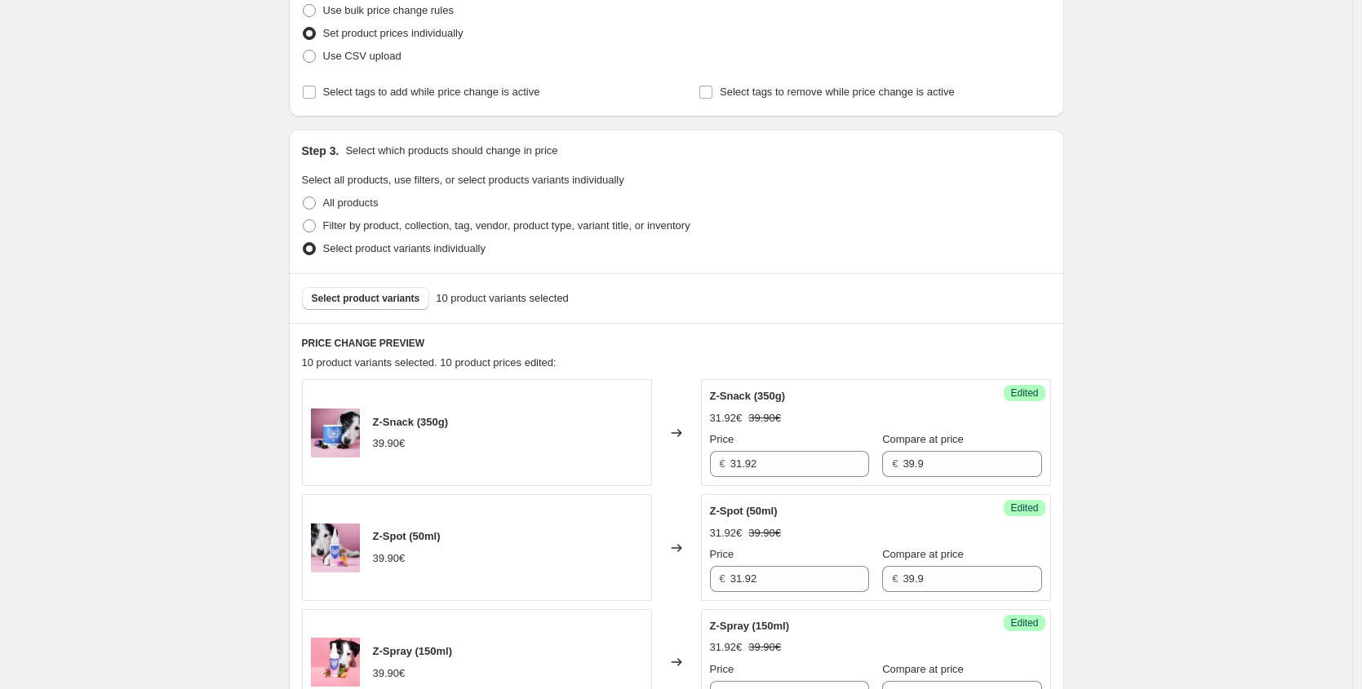
scroll to position [215, 0]
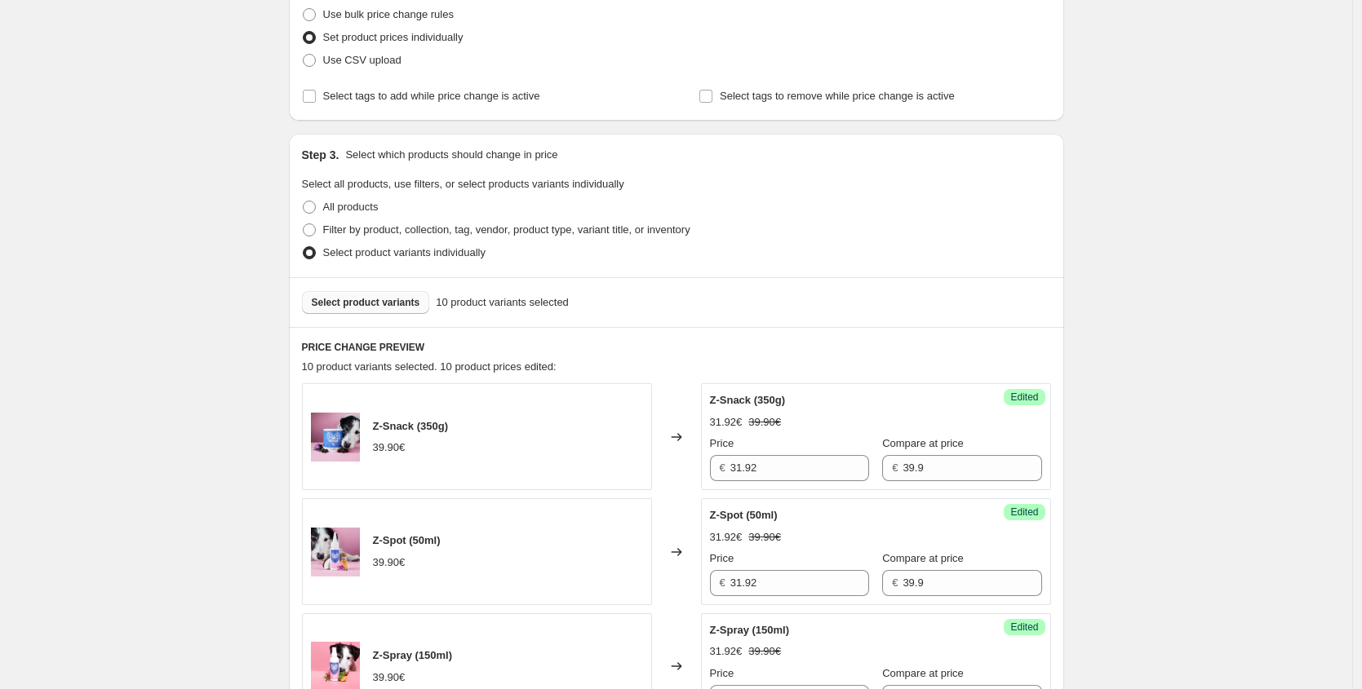
click at [388, 303] on span "Select product variants" at bounding box center [366, 302] width 108 height 13
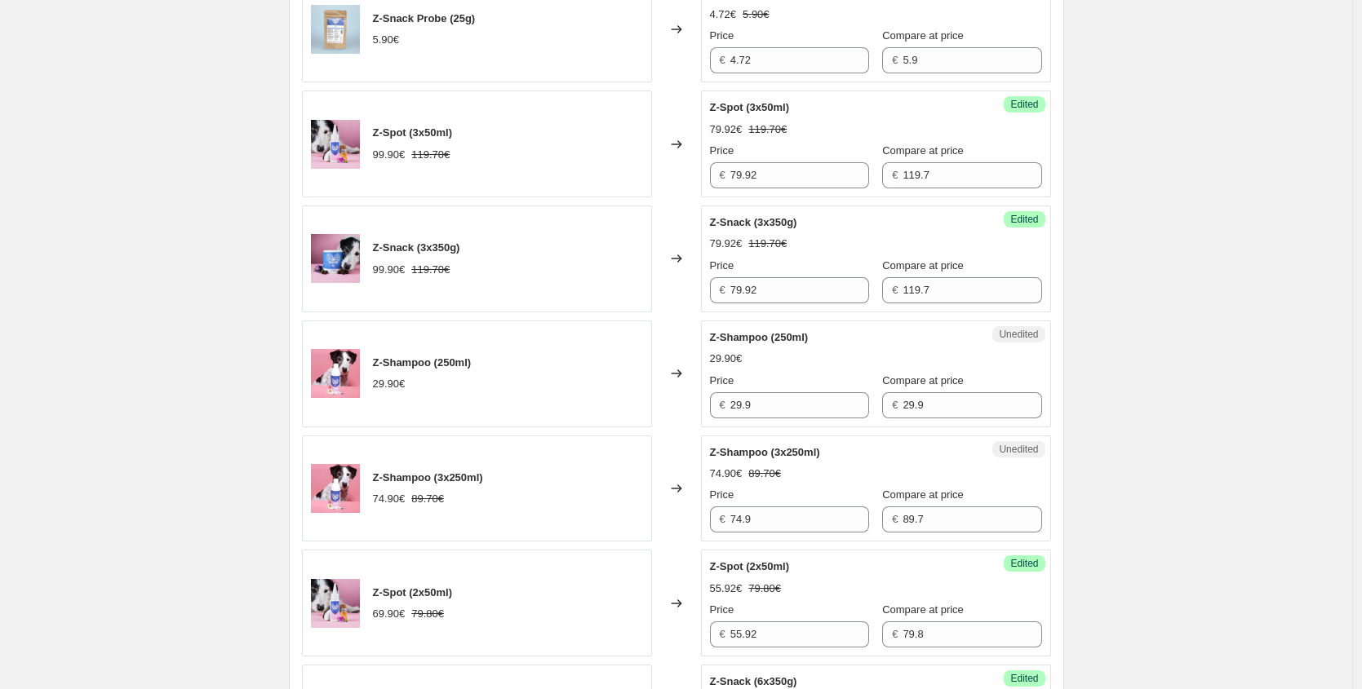
scroll to position [1090, 0]
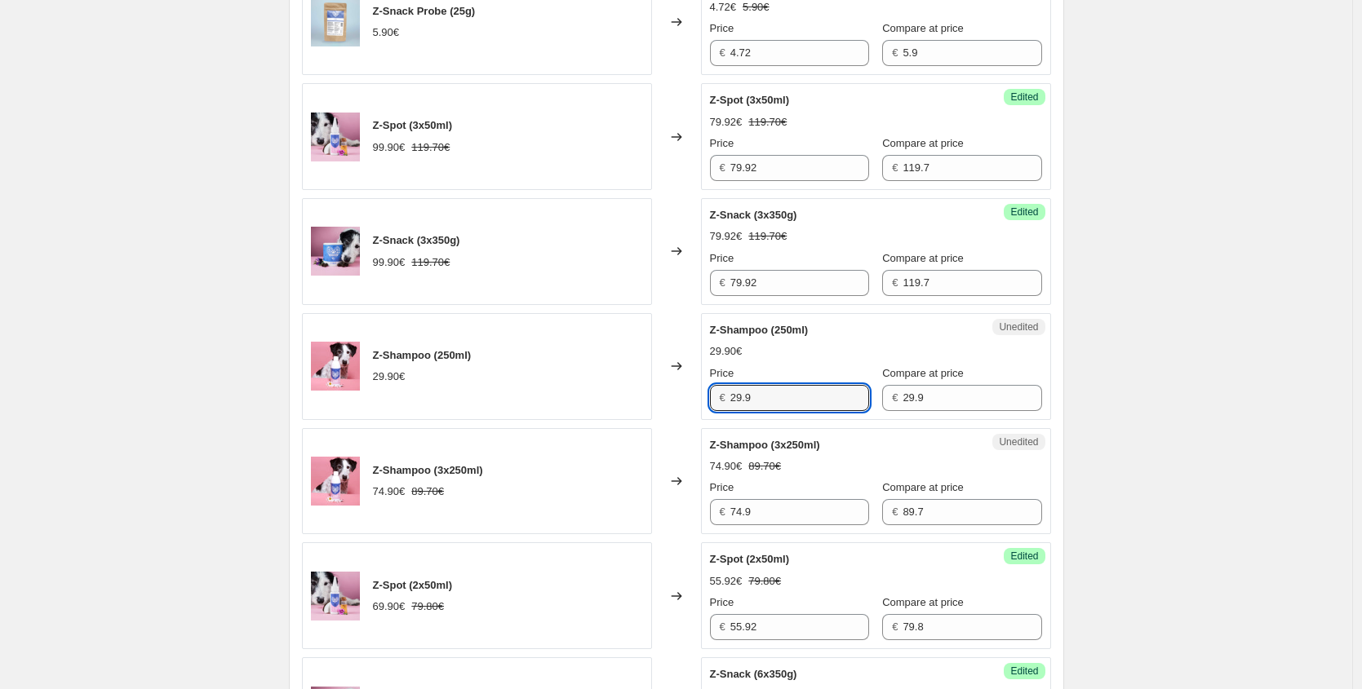
drag, startPoint x: 775, startPoint y: 402, endPoint x: 549, endPoint y: 387, distance: 226.5
click at [584, 393] on div "Z-Shampoo (250ml) 29.90€ Changed to Unedited Z-Shampoo (250ml) 29.90€ Price € 2…" at bounding box center [676, 366] width 749 height 107
paste input "2,43 €"
type input "22.43"
click at [656, 486] on div "Z-Shampoo (3x250ml) 74.90€ 89.70€ Changed to Unedited Z-Shampoo (3x250ml) 74.90…" at bounding box center [676, 481] width 749 height 107
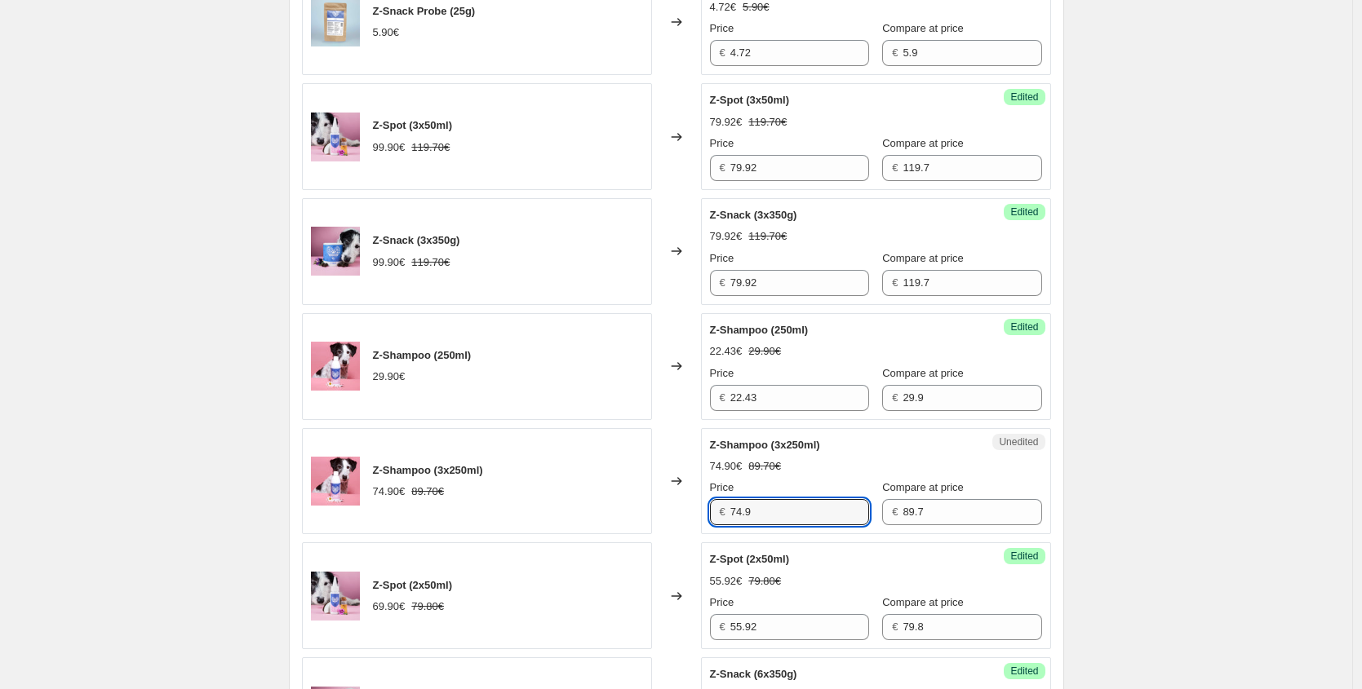
paste input "56,18 €"
type input "56.18"
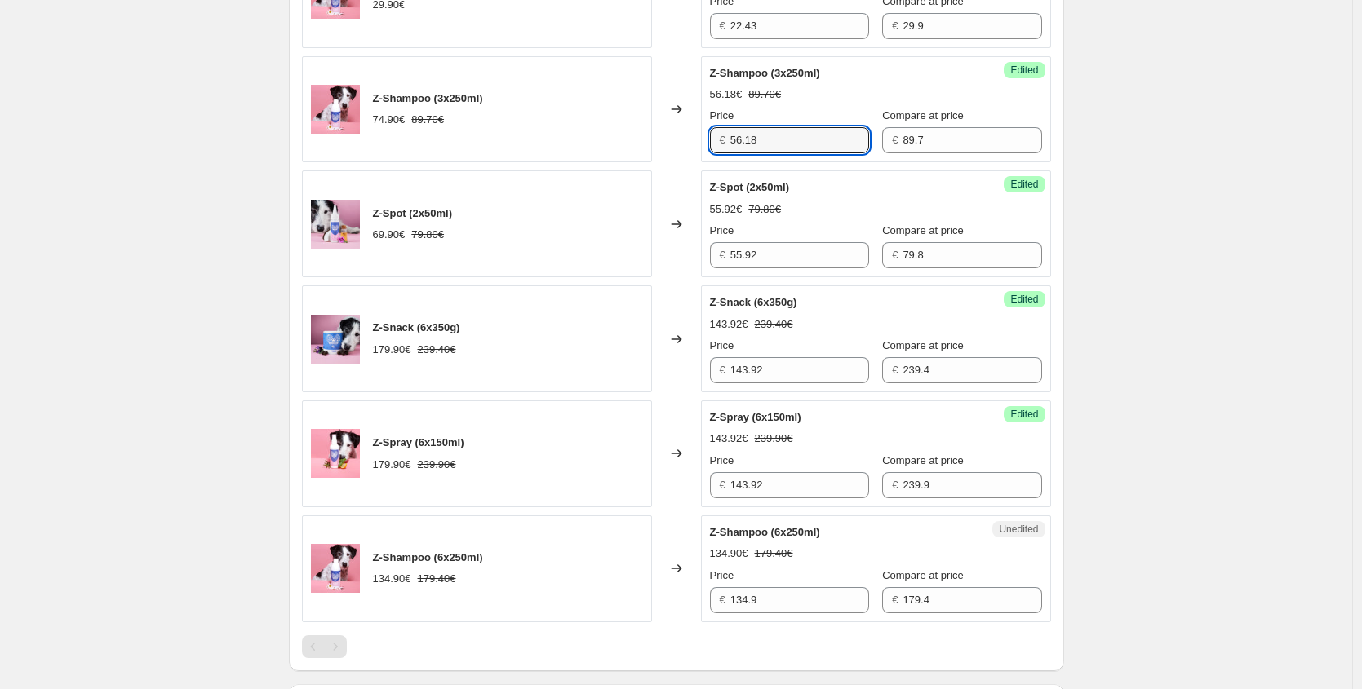
scroll to position [1464, 0]
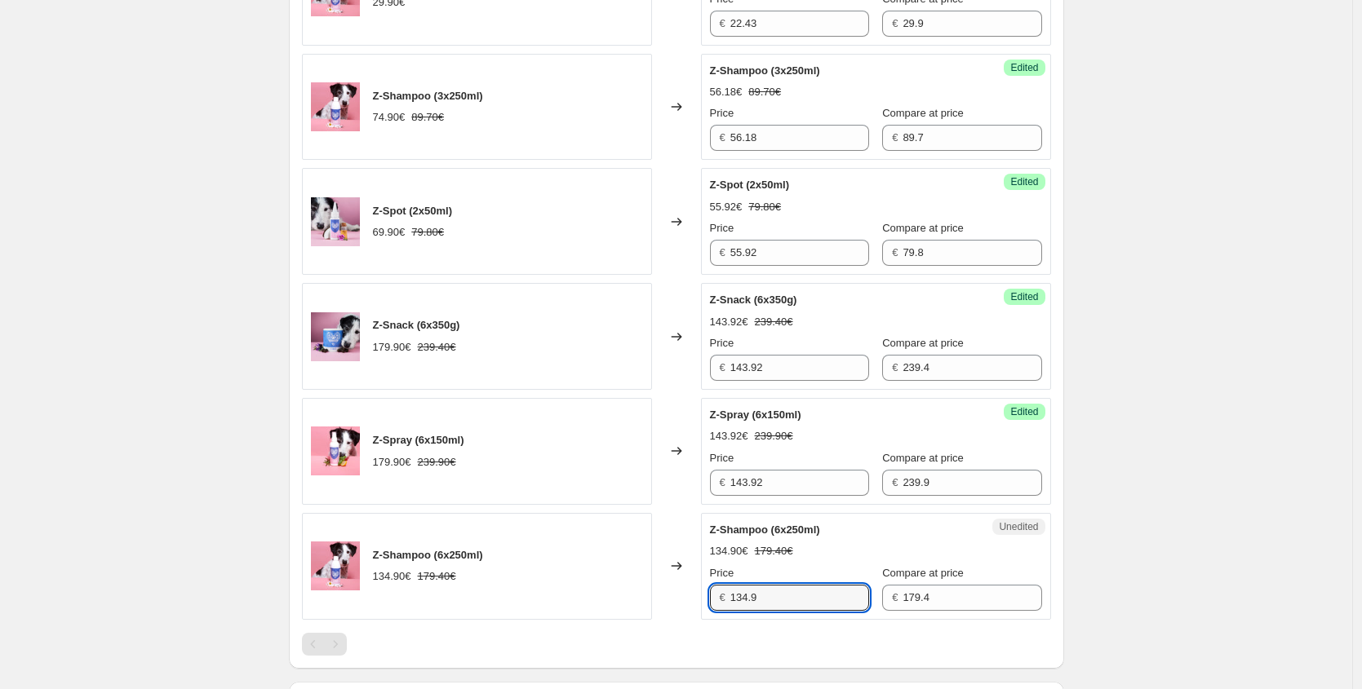
drag, startPoint x: 781, startPoint y: 600, endPoint x: 542, endPoint y: 567, distance: 240.5
click at [540, 592] on div "Z-Shampoo (6x250ml) 134.90€ 179.40€ Changed to Unedited Z-Shampoo (6x250ml) 134…" at bounding box center [676, 566] width 749 height 107
paste input "01,18 €"
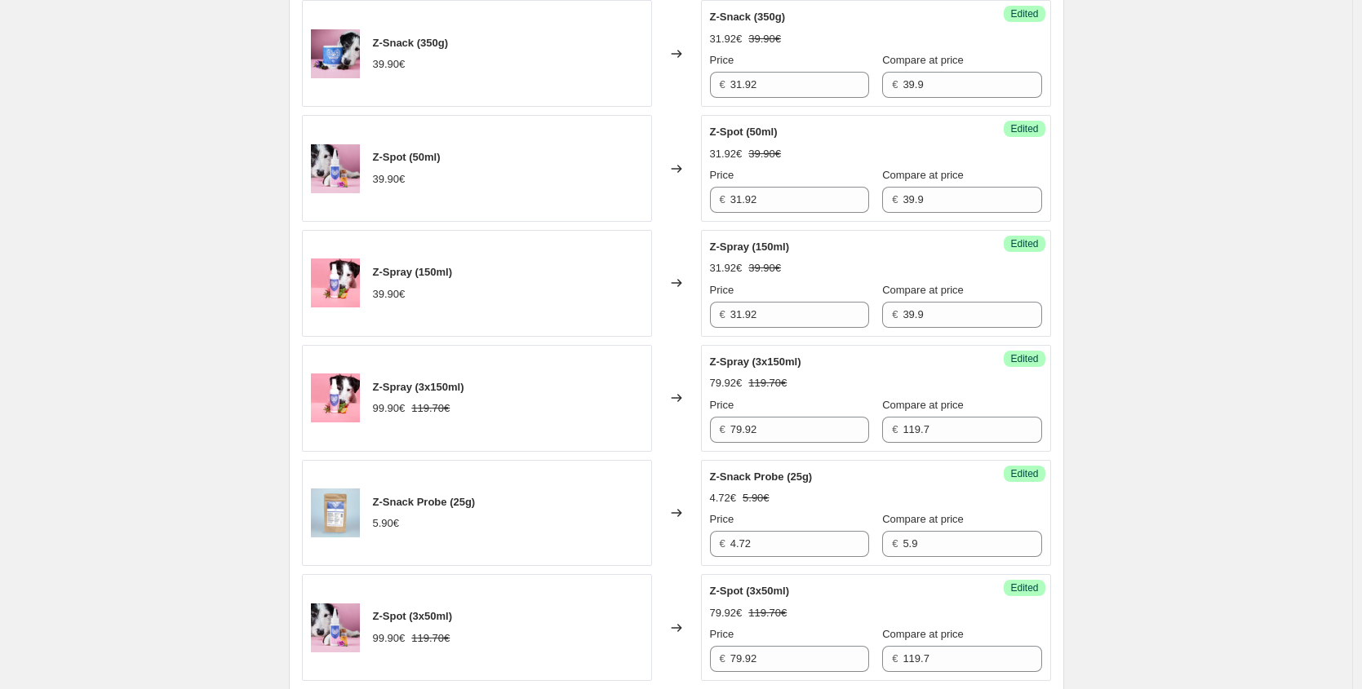
scroll to position [485, 0]
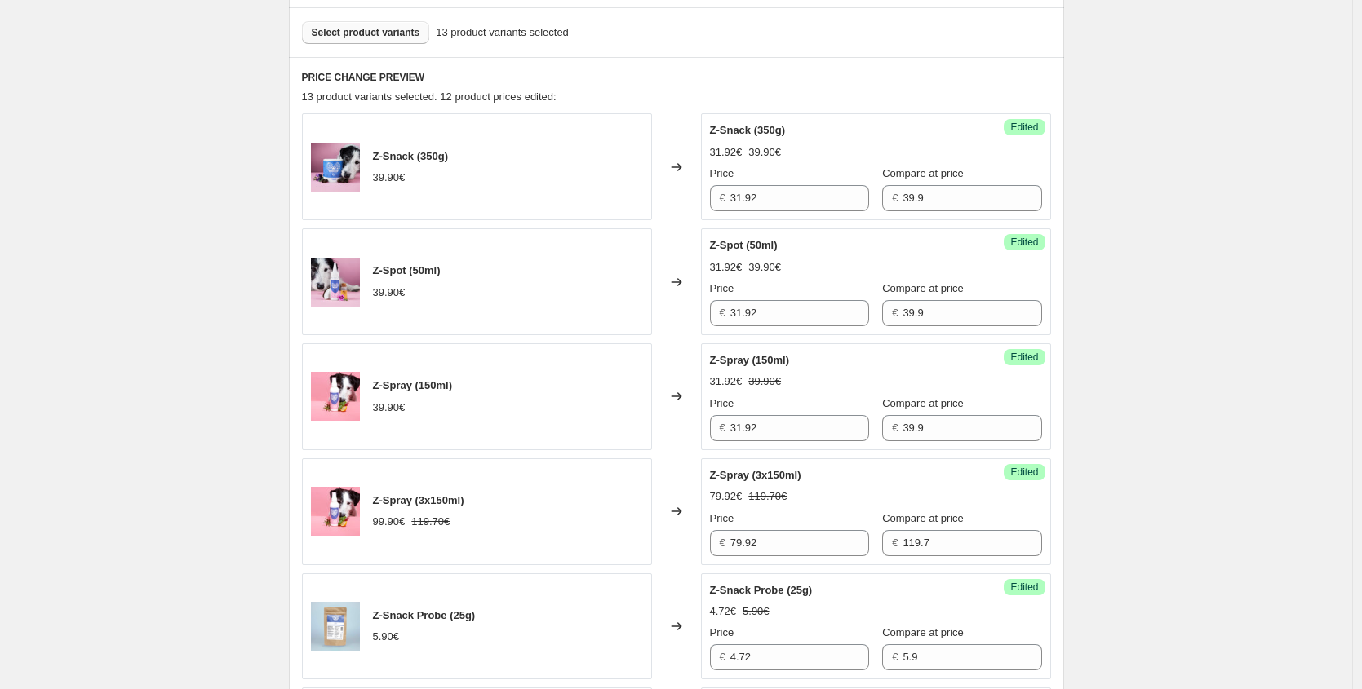
type input "101.18"
click at [372, 39] on button "Select product variants" at bounding box center [366, 32] width 128 height 23
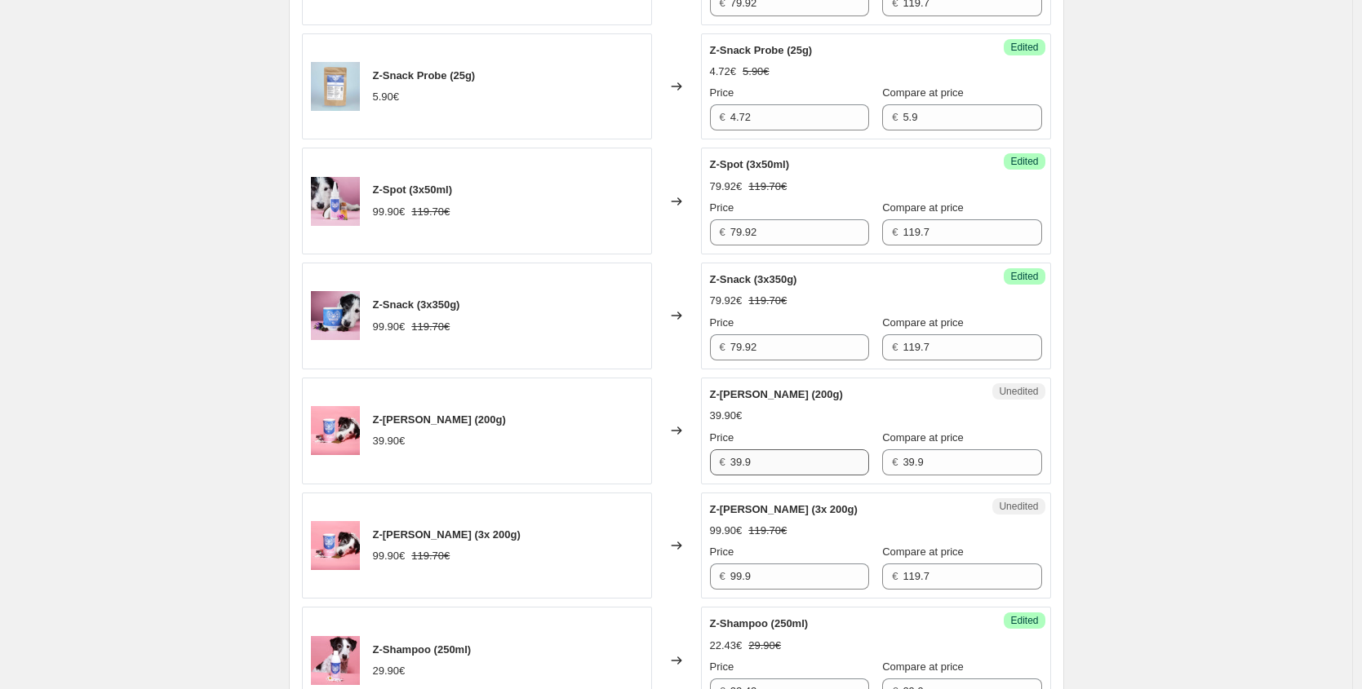
scroll to position [1037, 0]
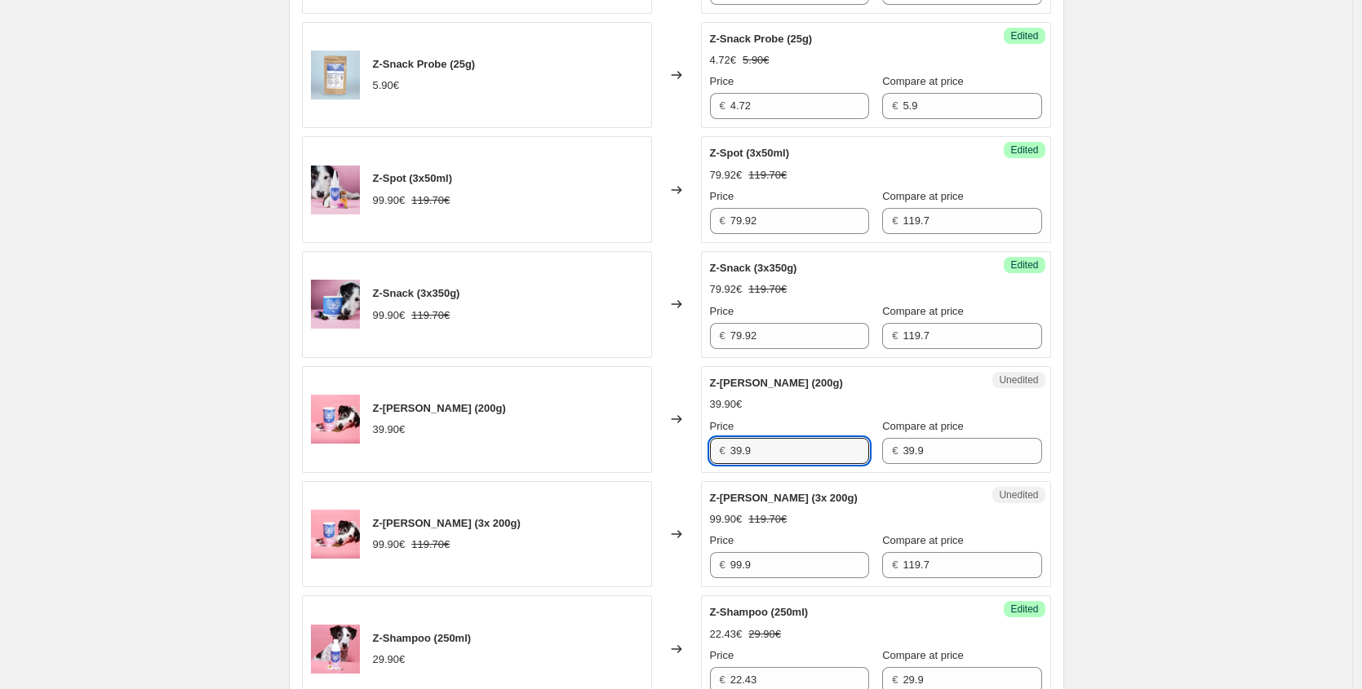
drag, startPoint x: 773, startPoint y: 449, endPoint x: 398, endPoint y: 395, distance: 378.3
click at [504, 428] on div "Z-[PERSON_NAME] (200g) 39.90€ Changed to Unedited Z-[PERSON_NAME] (200g) 39.90€…" at bounding box center [676, 419] width 749 height 107
paste input "27,93 €"
type input "27.93"
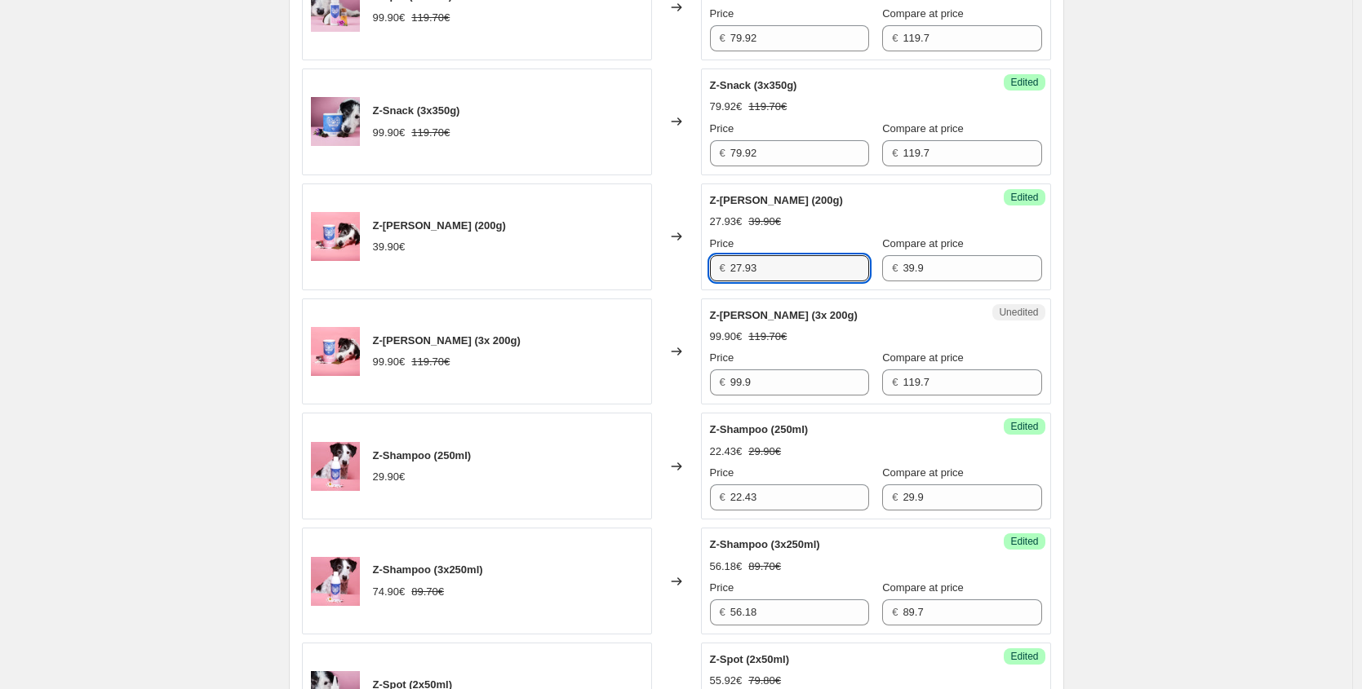
scroll to position [1227, 0]
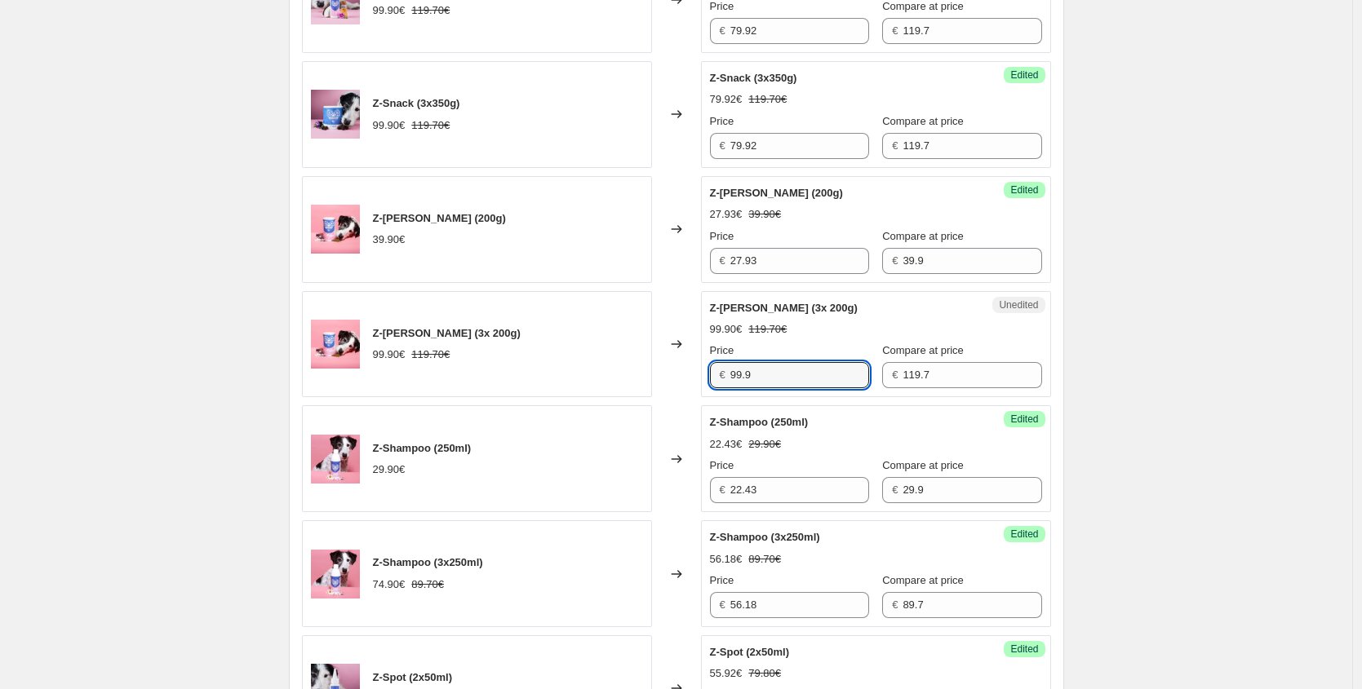
drag, startPoint x: 788, startPoint y: 374, endPoint x: 490, endPoint y: 342, distance: 299.5
click at [492, 343] on div "Z-[PERSON_NAME] (3x 200g) 99.90€ 119.70€ Changed to Unedited Z-[PERSON_NAME] (3…" at bounding box center [676, 344] width 749 height 107
paste input "69,93 €"
type input "69.93"
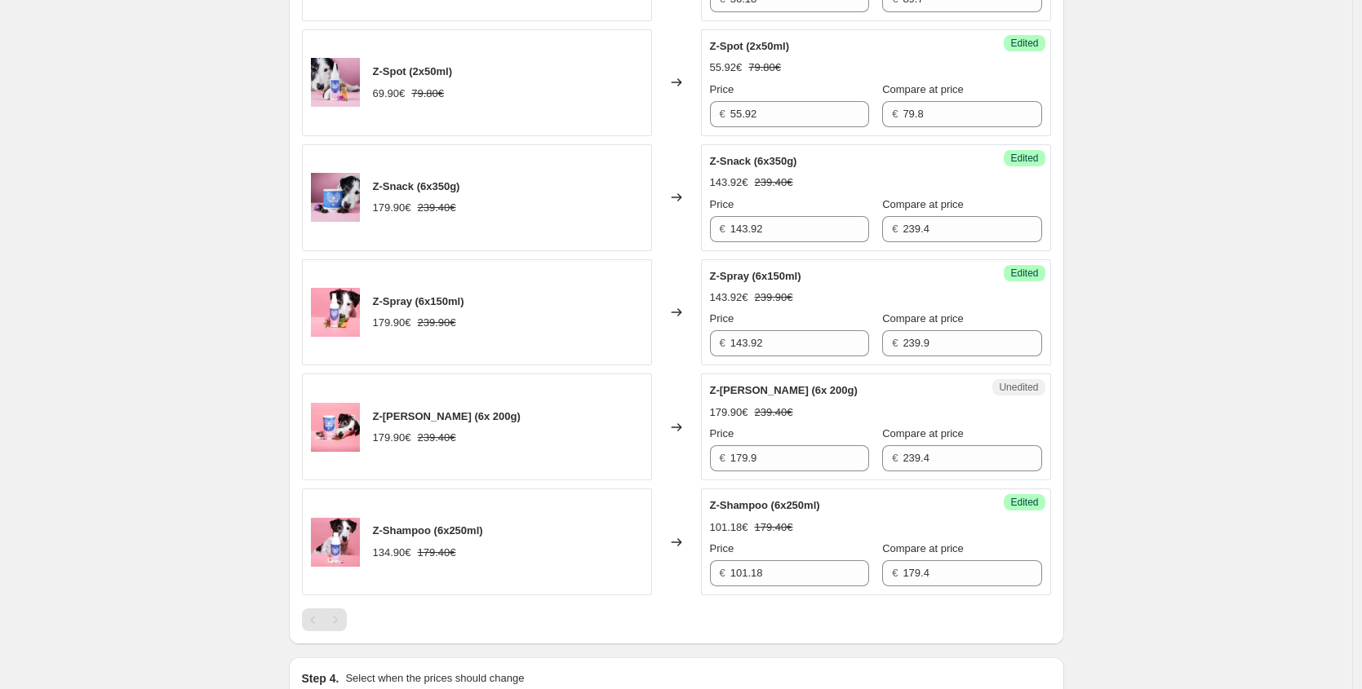
scroll to position [1837, 0]
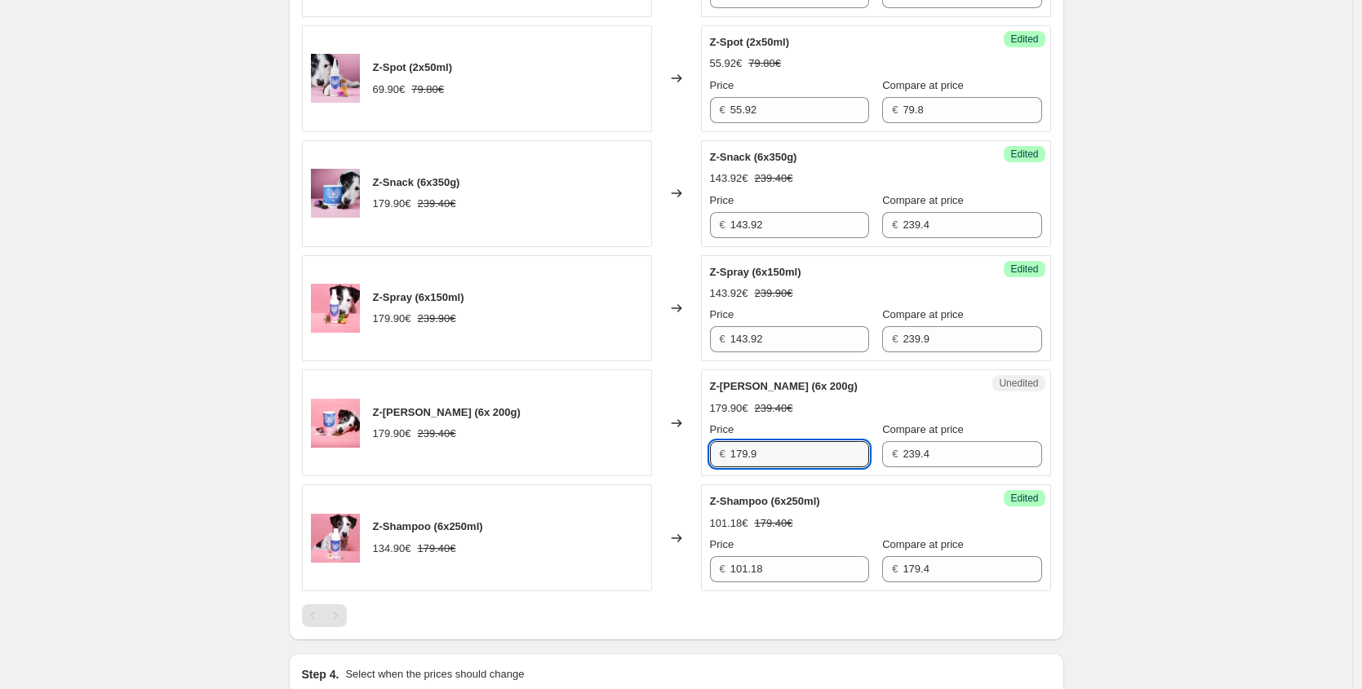
drag, startPoint x: 771, startPoint y: 457, endPoint x: 403, endPoint y: 430, distance: 368.9
click at [410, 433] on div "Z-[PERSON_NAME] (6x 200g) 179.90€ 239.40€ Changed to Unedited Z-[PERSON_NAME] (…" at bounding box center [676, 423] width 749 height 107
paste input "25,93 €"
type input "125.93"
drag, startPoint x: 1125, startPoint y: 317, endPoint x: 1112, endPoint y: 320, distance: 13.3
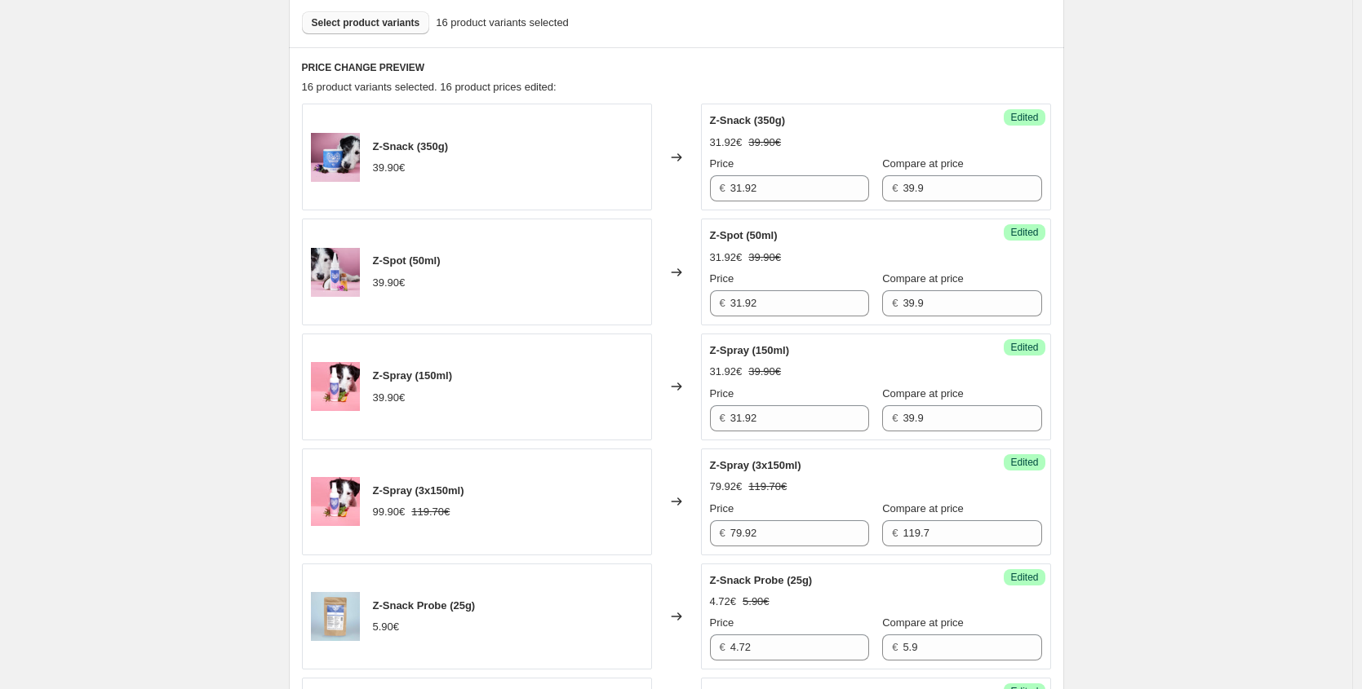
scroll to position [191, 0]
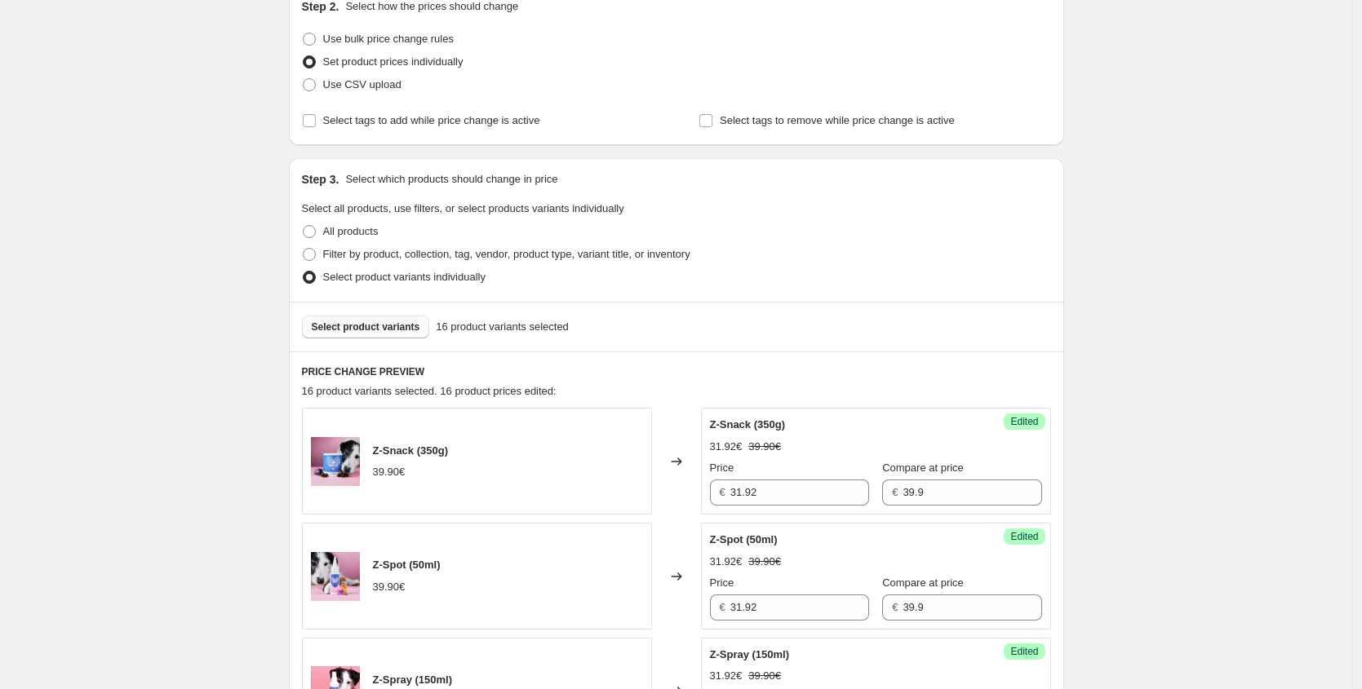
click at [370, 334] on button "Select product variants" at bounding box center [366, 327] width 128 height 23
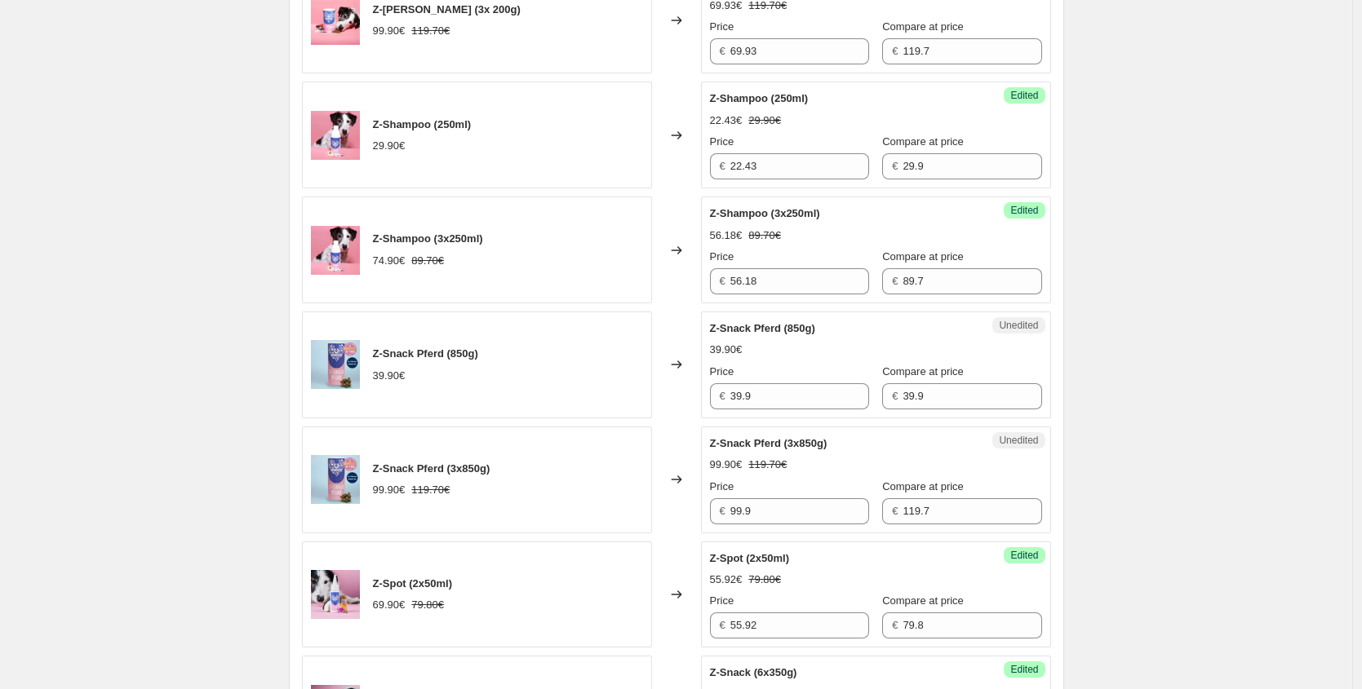
scroll to position [1567, 0]
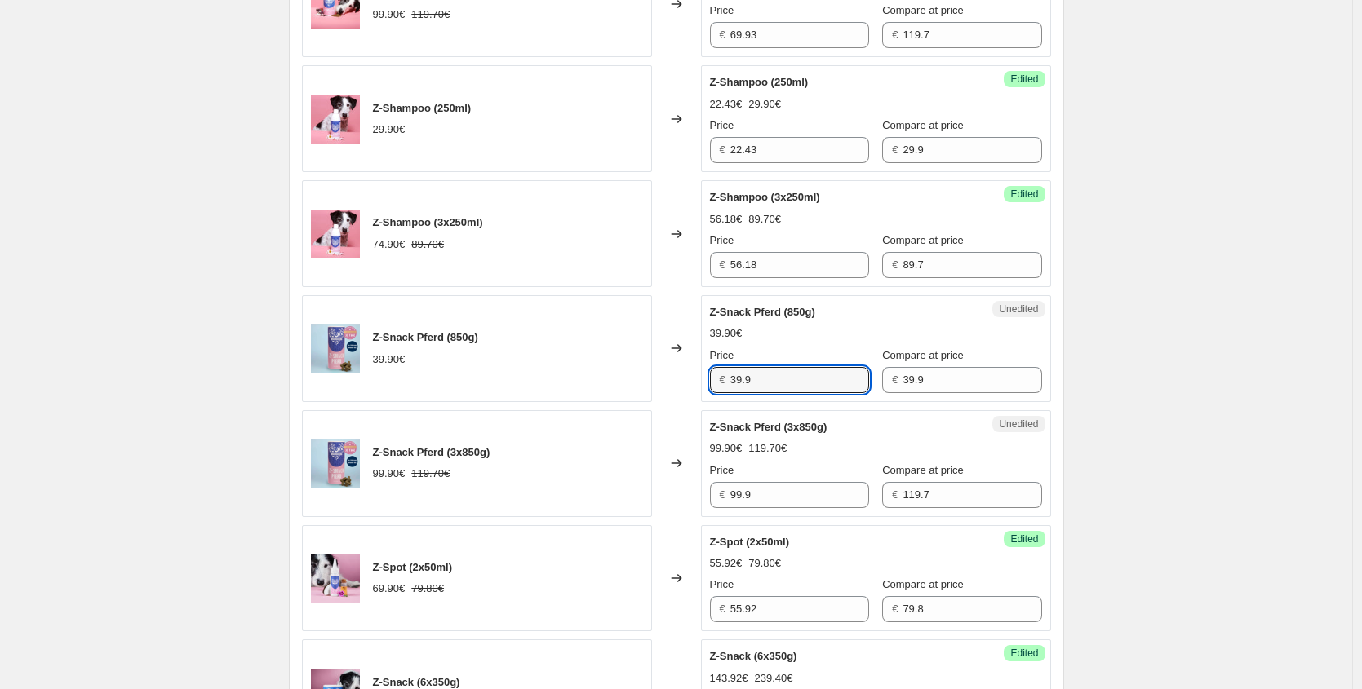
drag, startPoint x: 771, startPoint y: 379, endPoint x: 499, endPoint y: 368, distance: 271.9
click at [545, 379] on div "Z-Snack Pferd (850g) 39.90€ Changed to Unedited Z-Snack Pferd (850g) 39.90€ Pri…" at bounding box center [676, 348] width 749 height 107
paste input "27,93 €"
type input "27.93"
drag, startPoint x: 762, startPoint y: 498, endPoint x: 482, endPoint y: 494, distance: 279.8
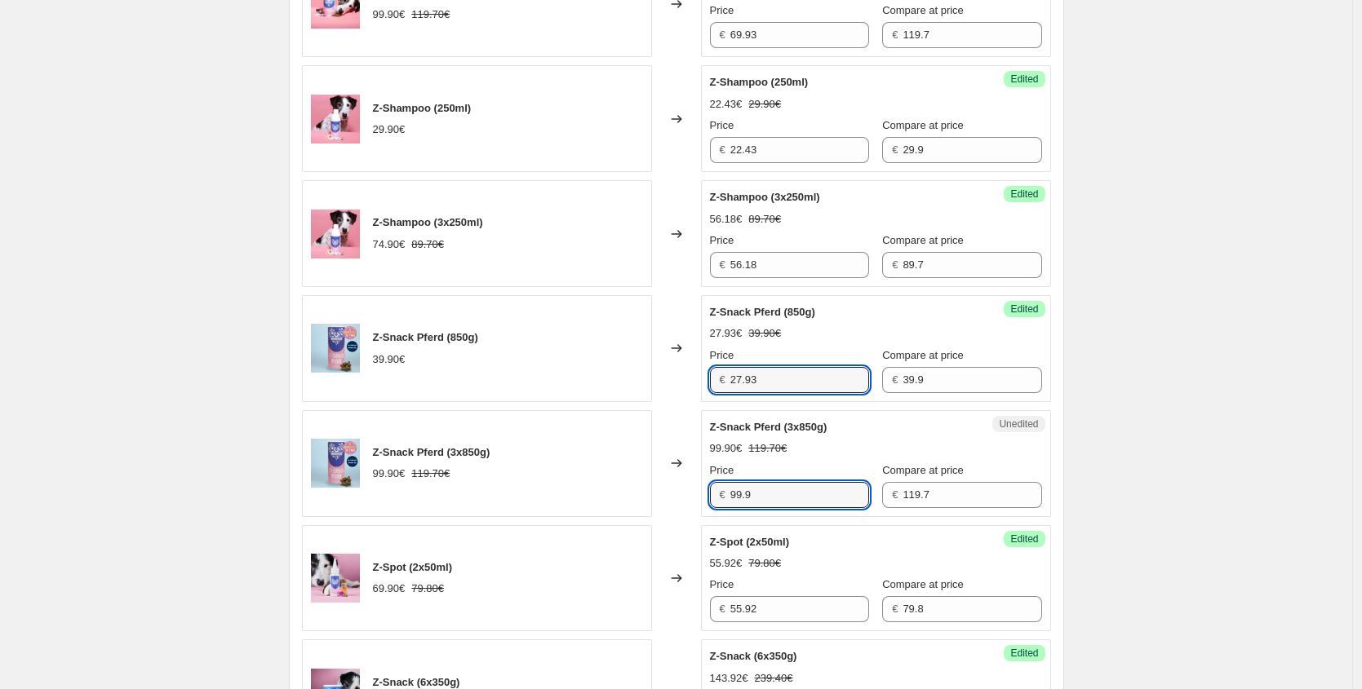
click at [482, 494] on div "Z-Snack Pferd (3x850g) 99.90€ 119.70€ Changed to Unedited Z-Snack Pferd (3x850g…" at bounding box center [676, 463] width 749 height 107
paste input "69,93 €"
type input "69.93"
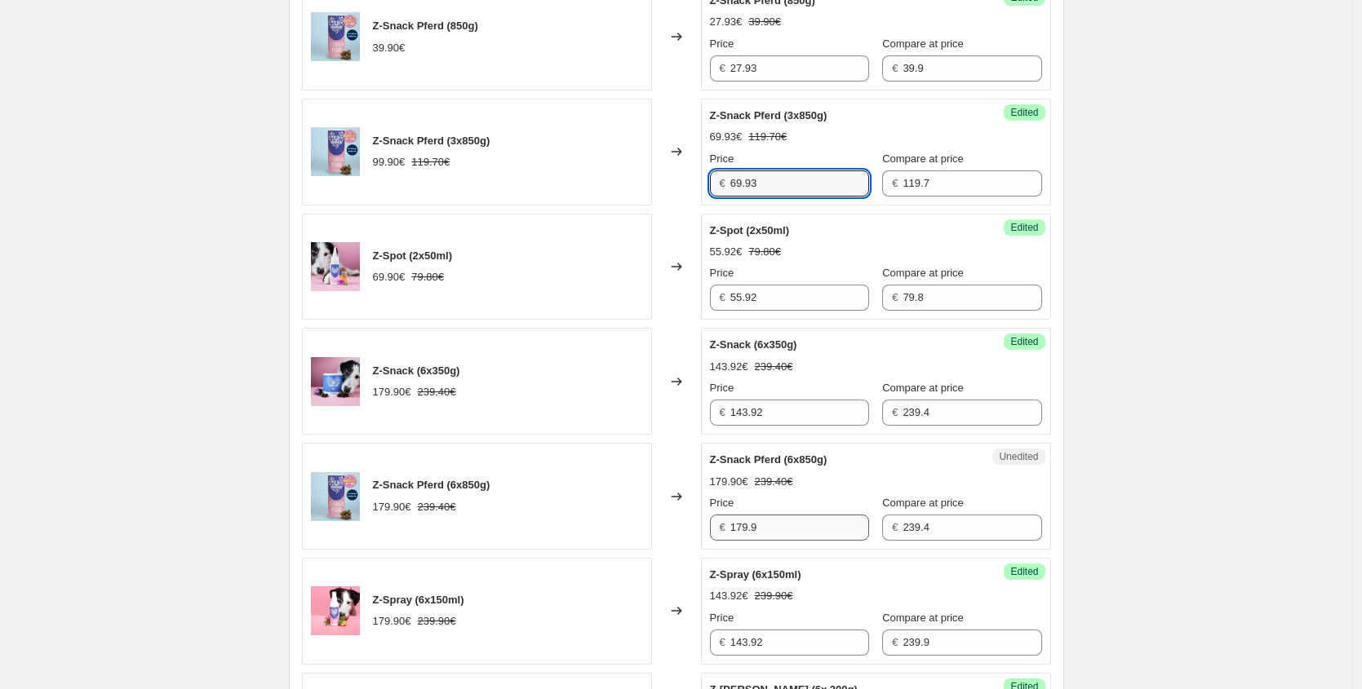
scroll to position [1883, 0]
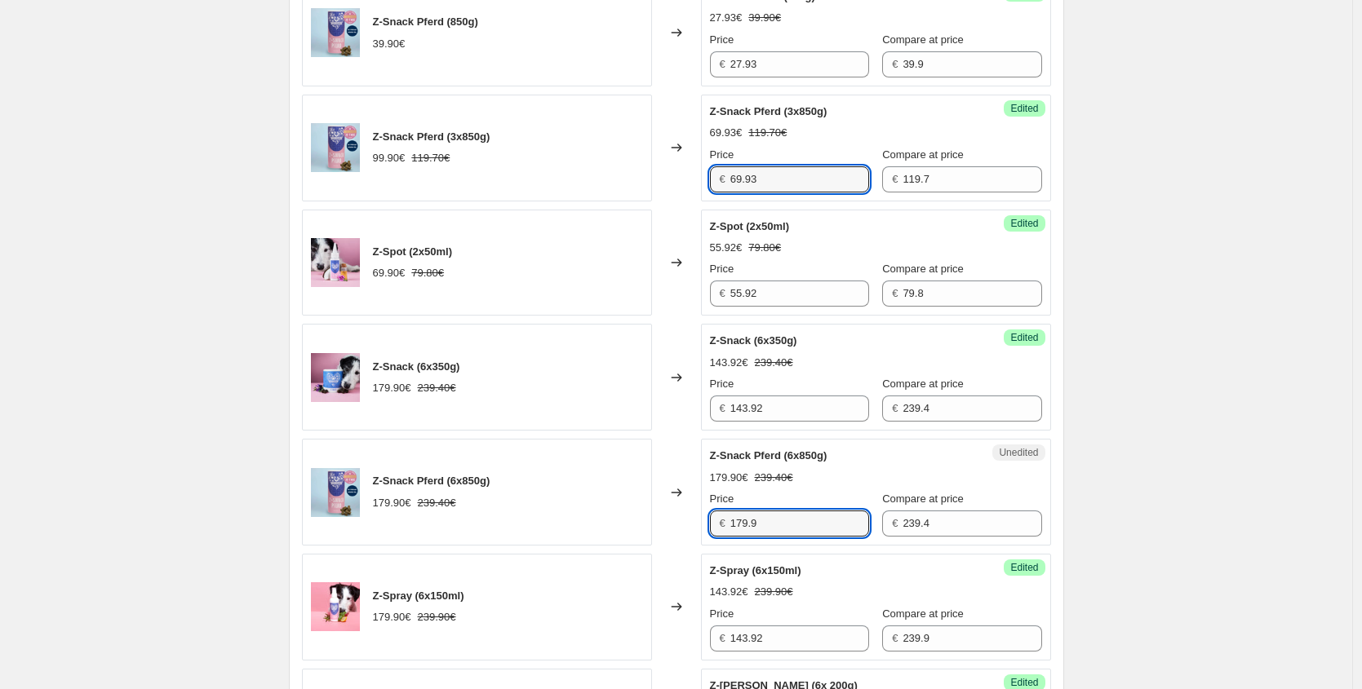
drag, startPoint x: 777, startPoint y: 529, endPoint x: 398, endPoint y: 474, distance: 382.4
click at [476, 524] on div "Z-Snack Pferd (6x850g) 179.90€ 239.40€ Changed to Unedited Z-Snack Pferd (6x850…" at bounding box center [676, 492] width 749 height 107
paste input "25,93 €"
type input "125.93"
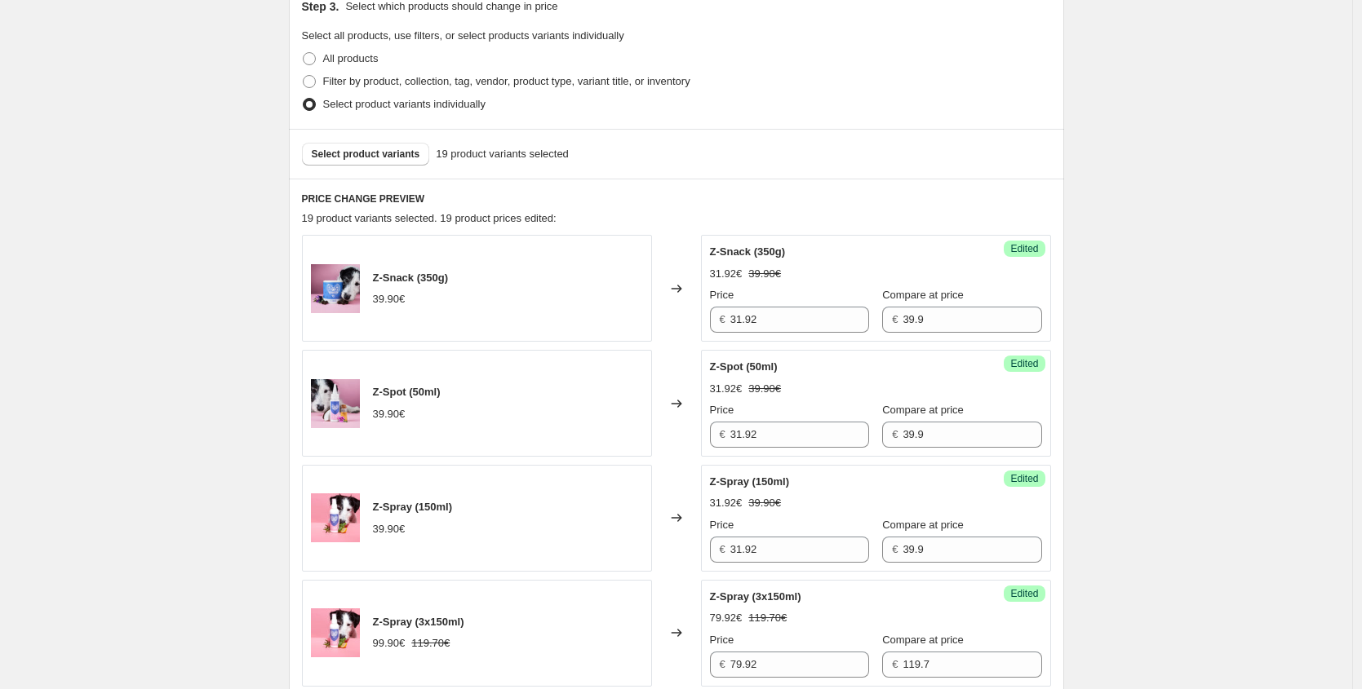
scroll to position [33, 0]
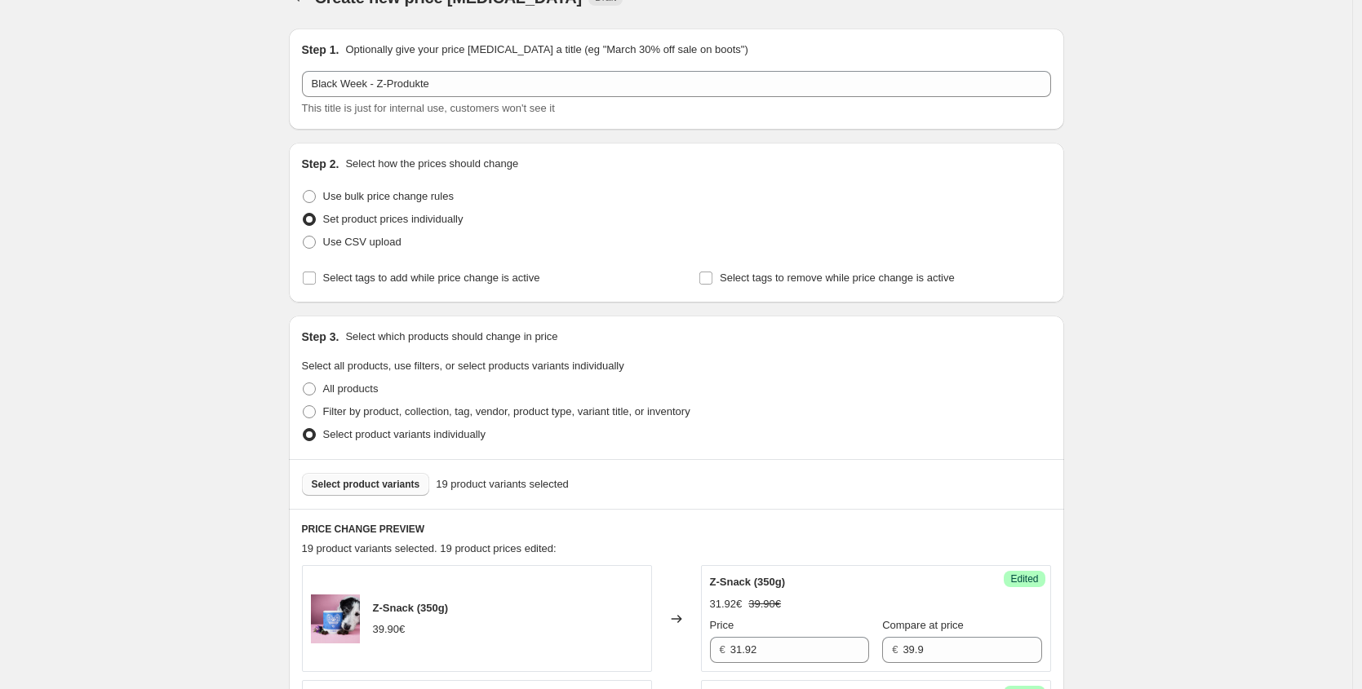
click at [415, 482] on span "Select product variants" at bounding box center [366, 484] width 108 height 13
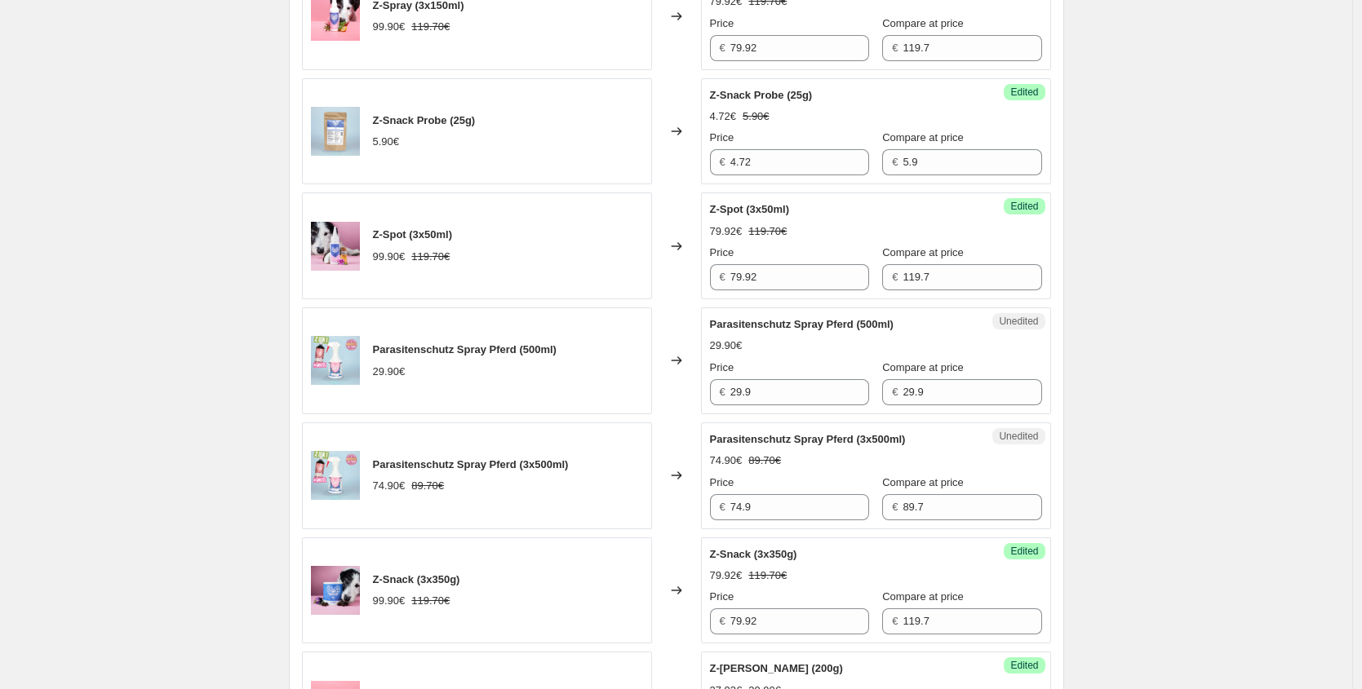
scroll to position [992, 0]
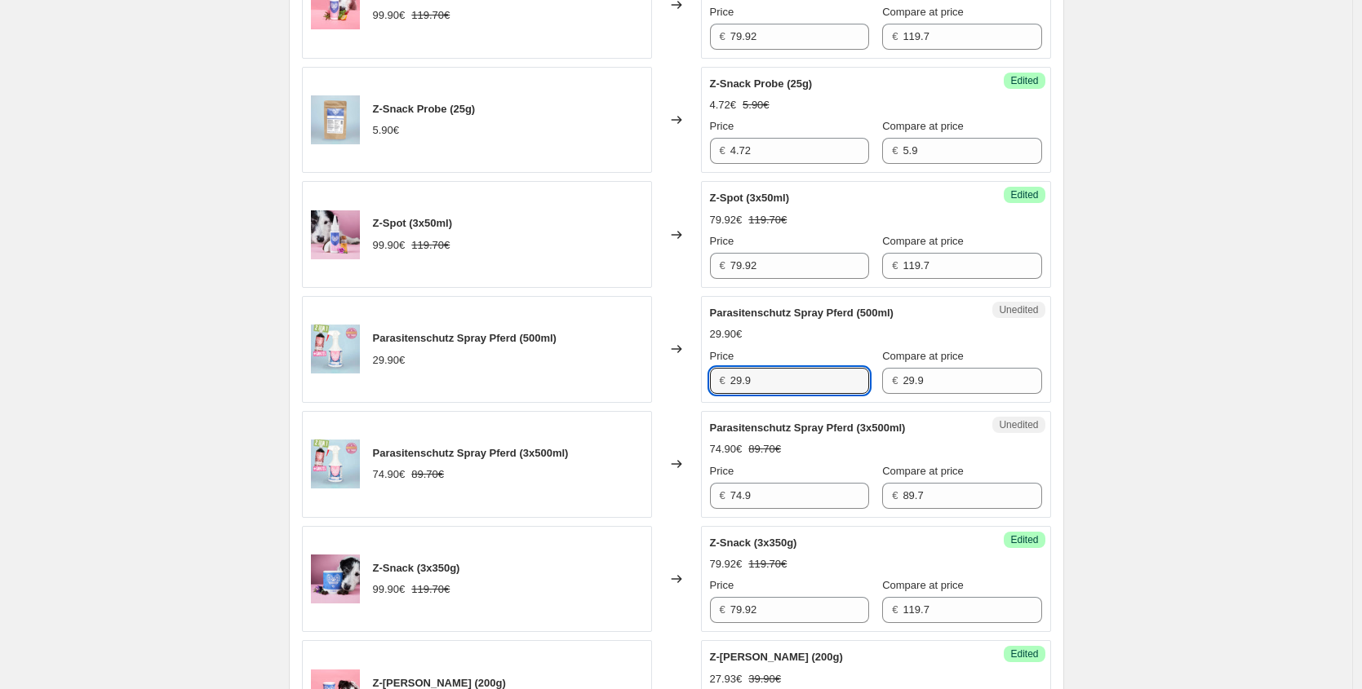
drag, startPoint x: 764, startPoint y: 381, endPoint x: 489, endPoint y: 353, distance: 277.1
click at [507, 357] on div "Parasitenschutz Spray Pferd (500ml) 29.90€ Changed to Unedited Parasitenschutz …" at bounding box center [676, 349] width 749 height 107
paste input "0,93 €"
type input "20.93"
drag, startPoint x: 697, startPoint y: 494, endPoint x: 498, endPoint y: 473, distance: 200.1
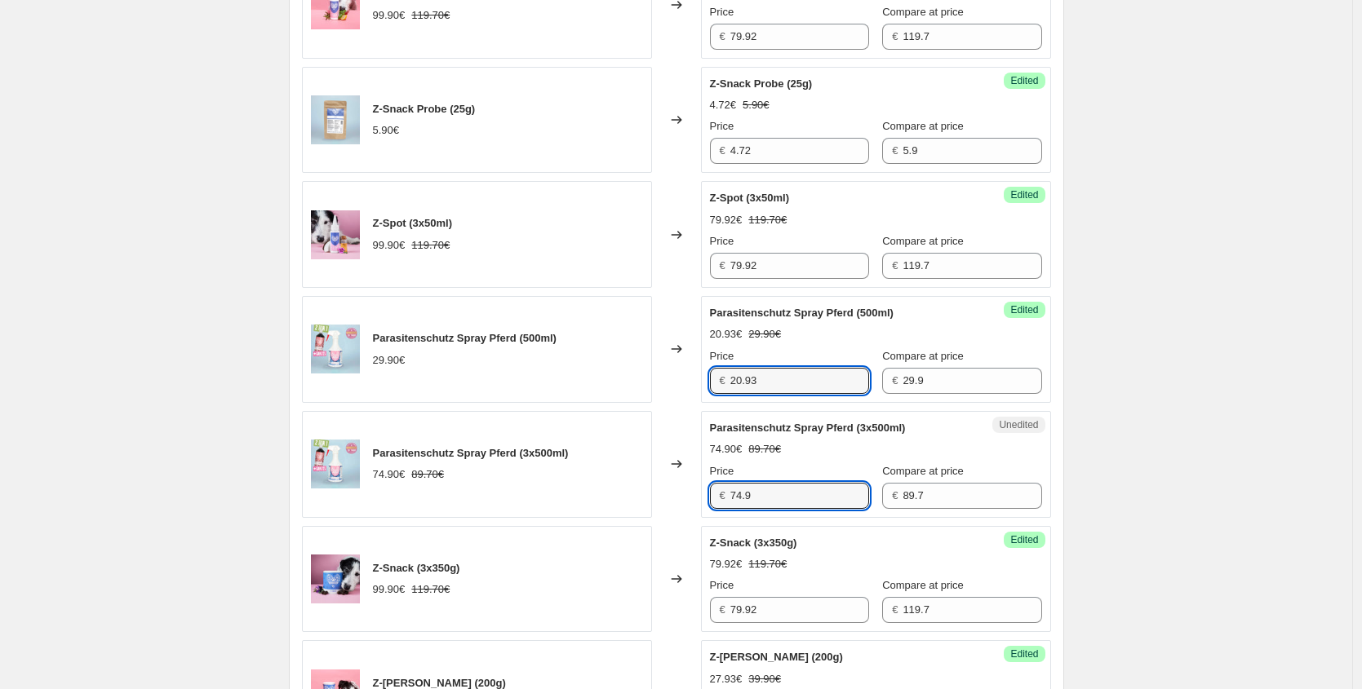
click at [553, 480] on div "Parasitenschutz Spray Pferd (3x500ml) 74.90€ 89.70€ Changed to Unedited Parasit…" at bounding box center [676, 464] width 749 height 107
paste input "52,43 €"
type input "52.43"
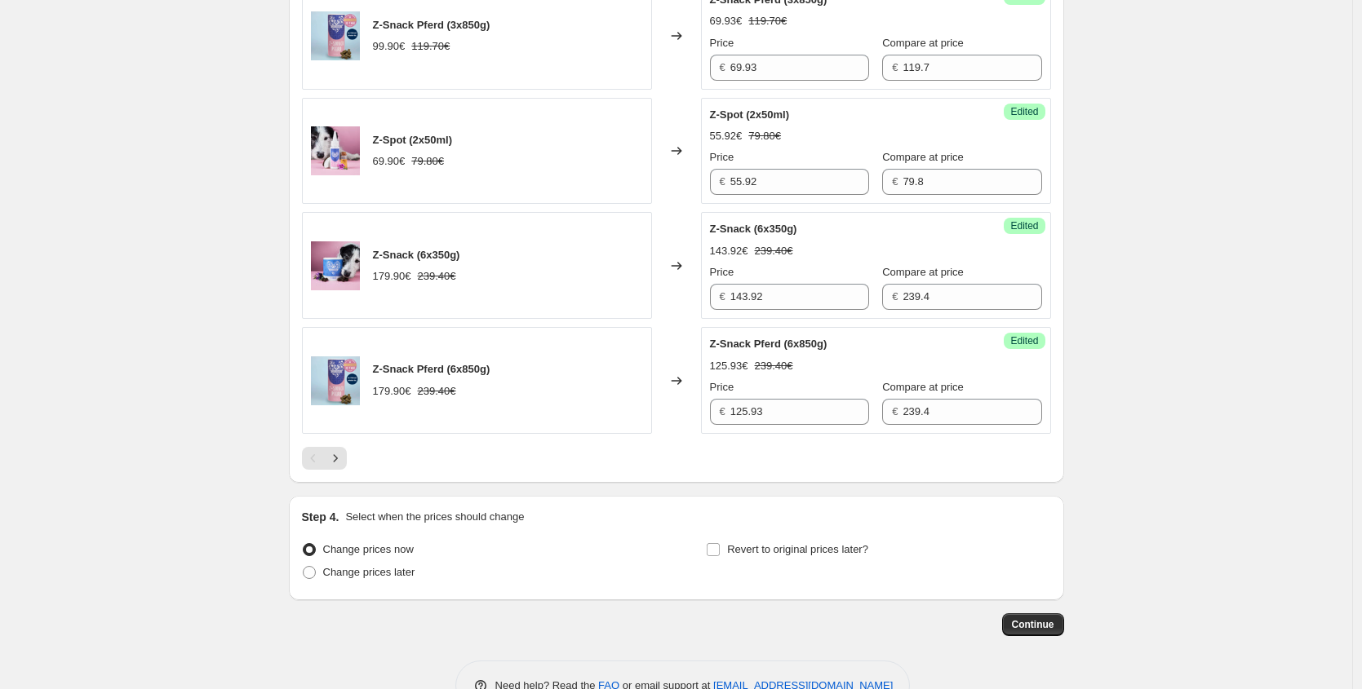
scroll to position [2486, 0]
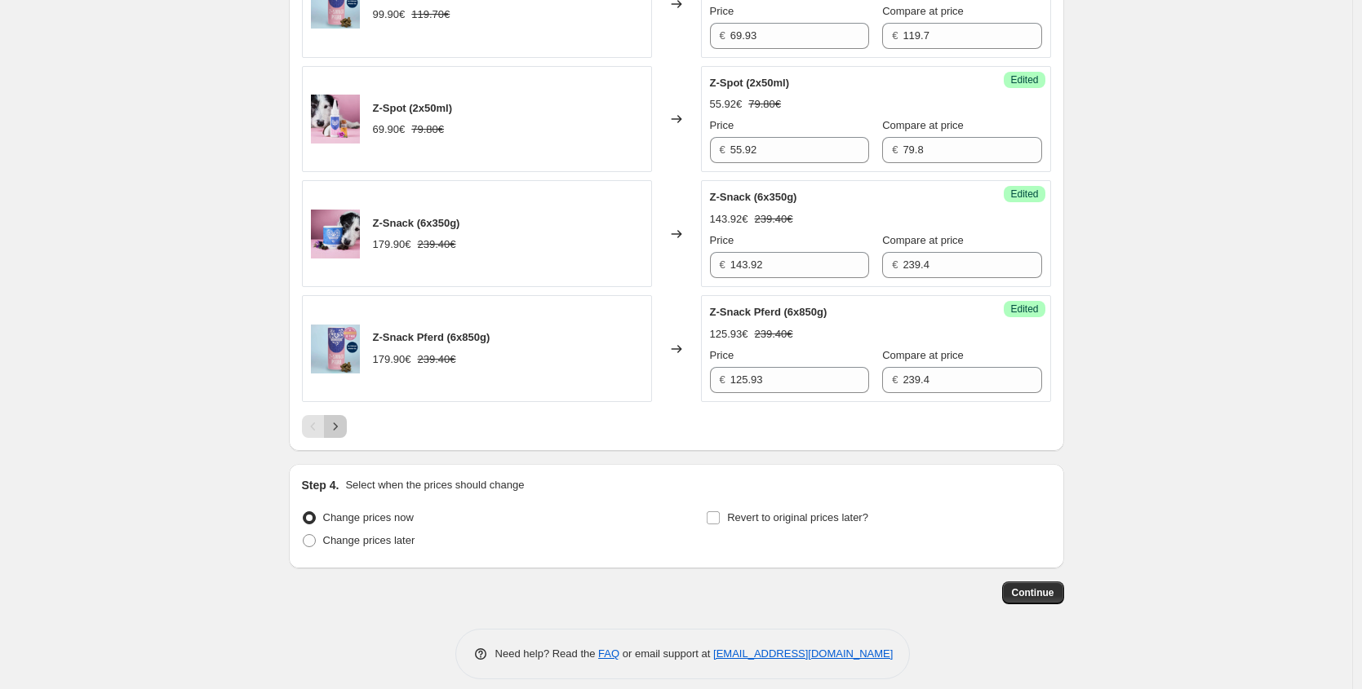
click at [339, 428] on icon "Next" at bounding box center [335, 426] width 16 height 16
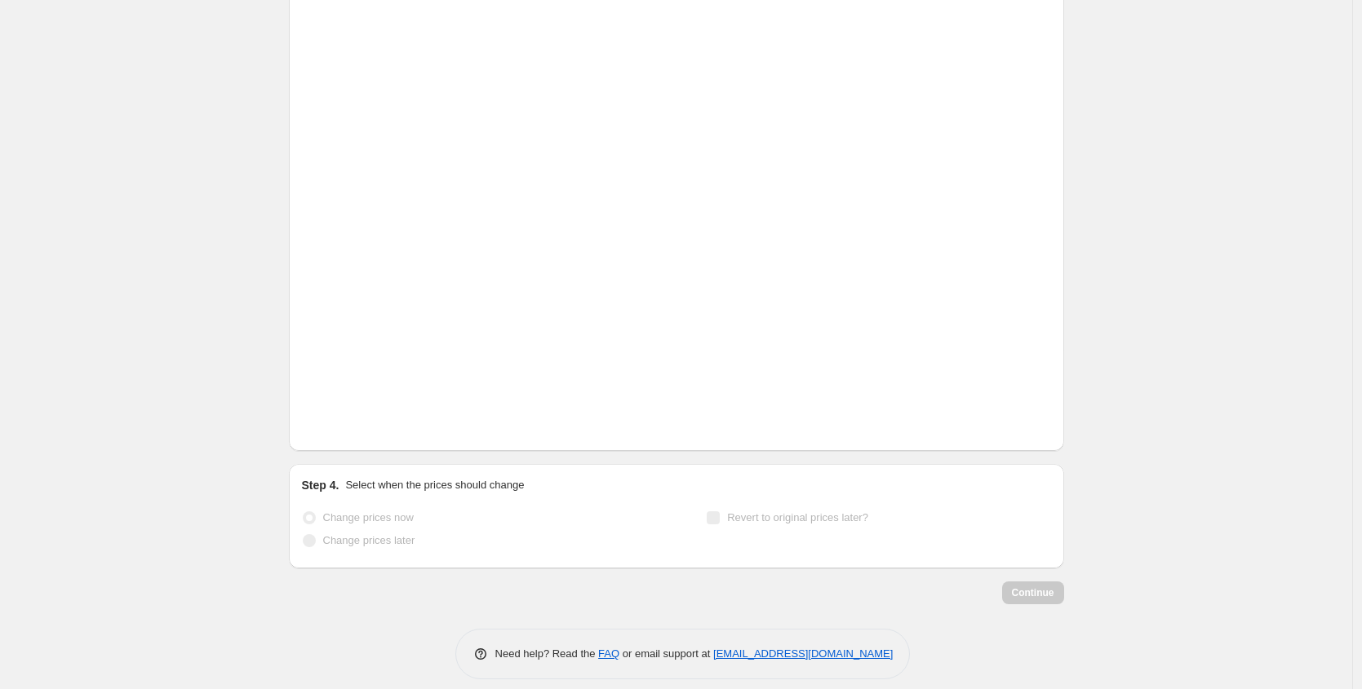
scroll to position [777, 0]
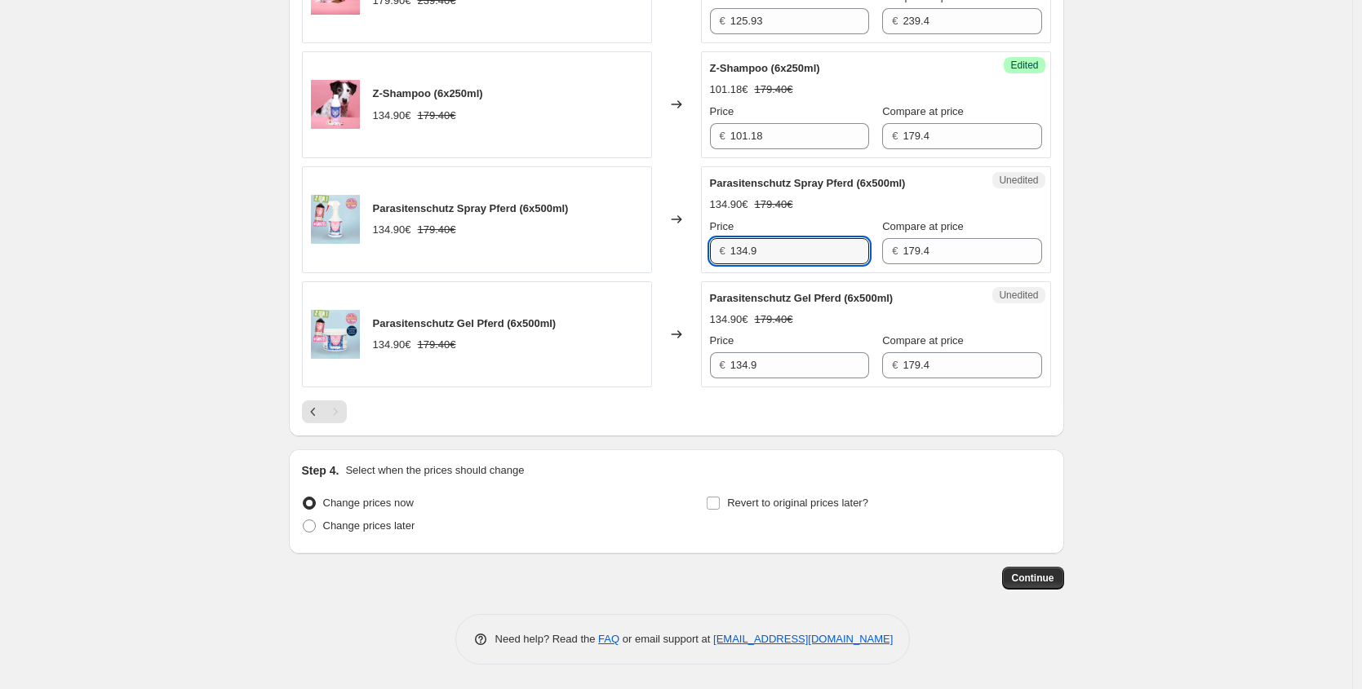
drag, startPoint x: 726, startPoint y: 256, endPoint x: 528, endPoint y: 230, distance: 199.9
click at [563, 243] on div "Parasitenschutz Spray Pferd (6x500ml) 134.90€ 179.40€ Changed to Unedited Paras…" at bounding box center [676, 219] width 749 height 107
paste input "94,43 €"
type input "94.43"
click at [321, 414] on icon "Previous" at bounding box center [313, 412] width 16 height 16
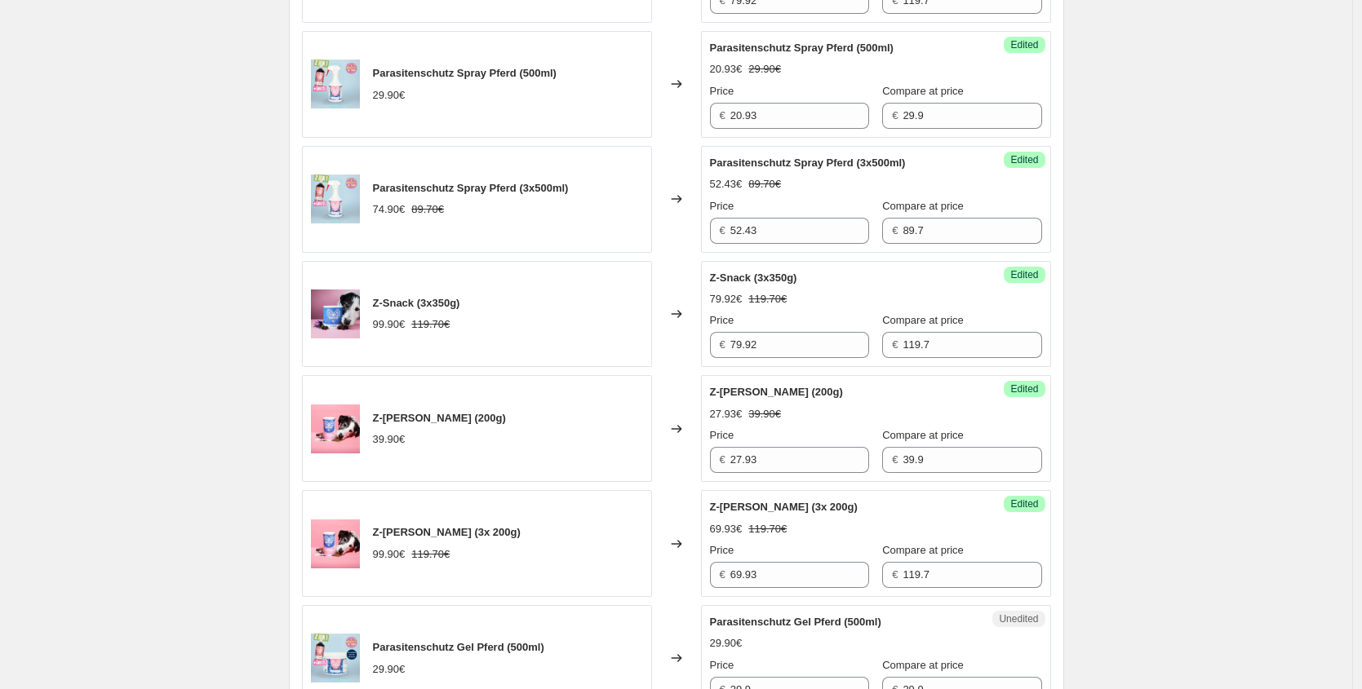
scroll to position [1485, 0]
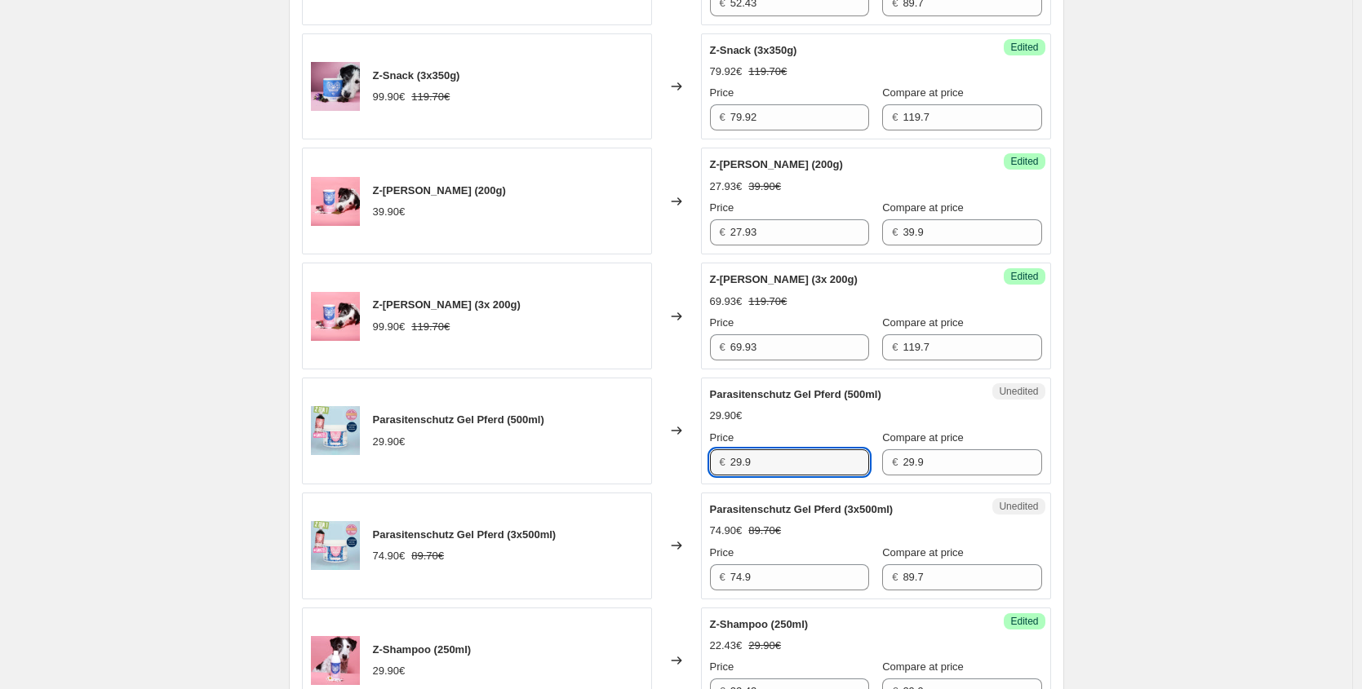
drag, startPoint x: 782, startPoint y: 467, endPoint x: 504, endPoint y: 464, distance: 277.4
click at [506, 467] on div "Parasitenschutz Gel Pferd (500ml) 29.90€ Changed to Unedited Parasitenschutz Ge…" at bounding box center [676, 431] width 749 height 107
paste input "17,94 €"
type input "17.94"
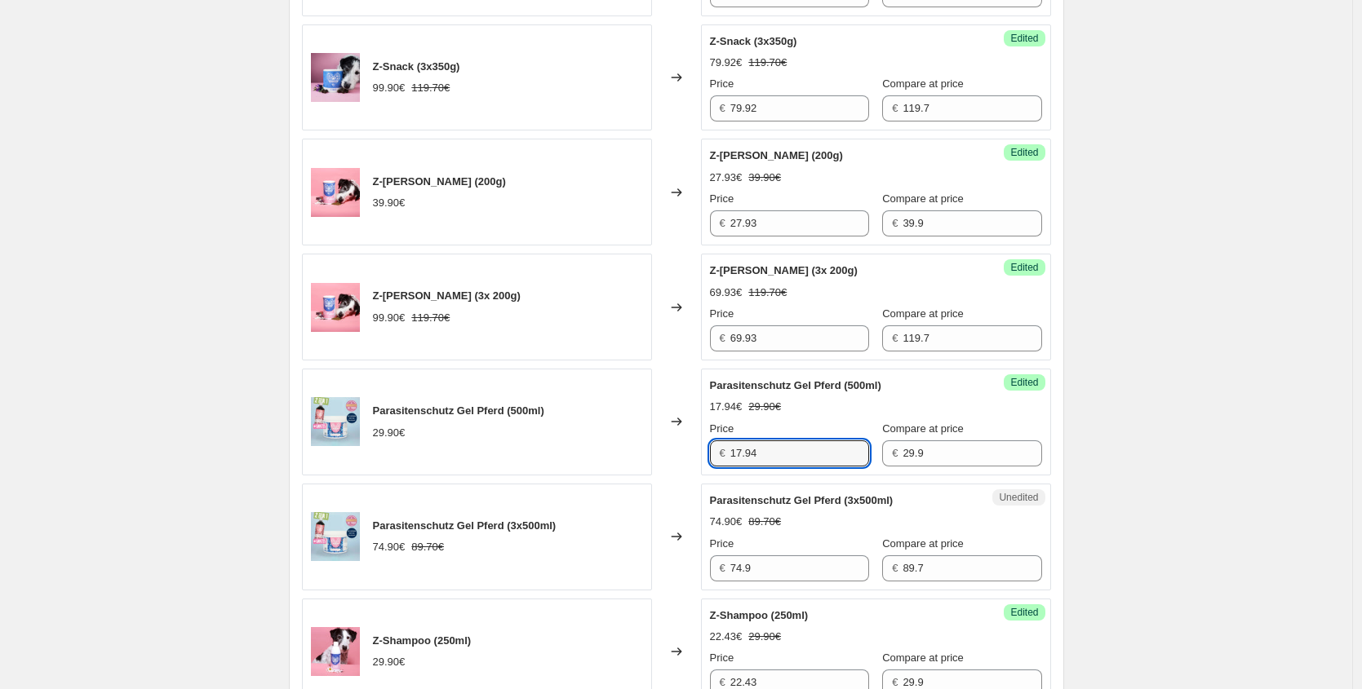
scroll to position [1503, 0]
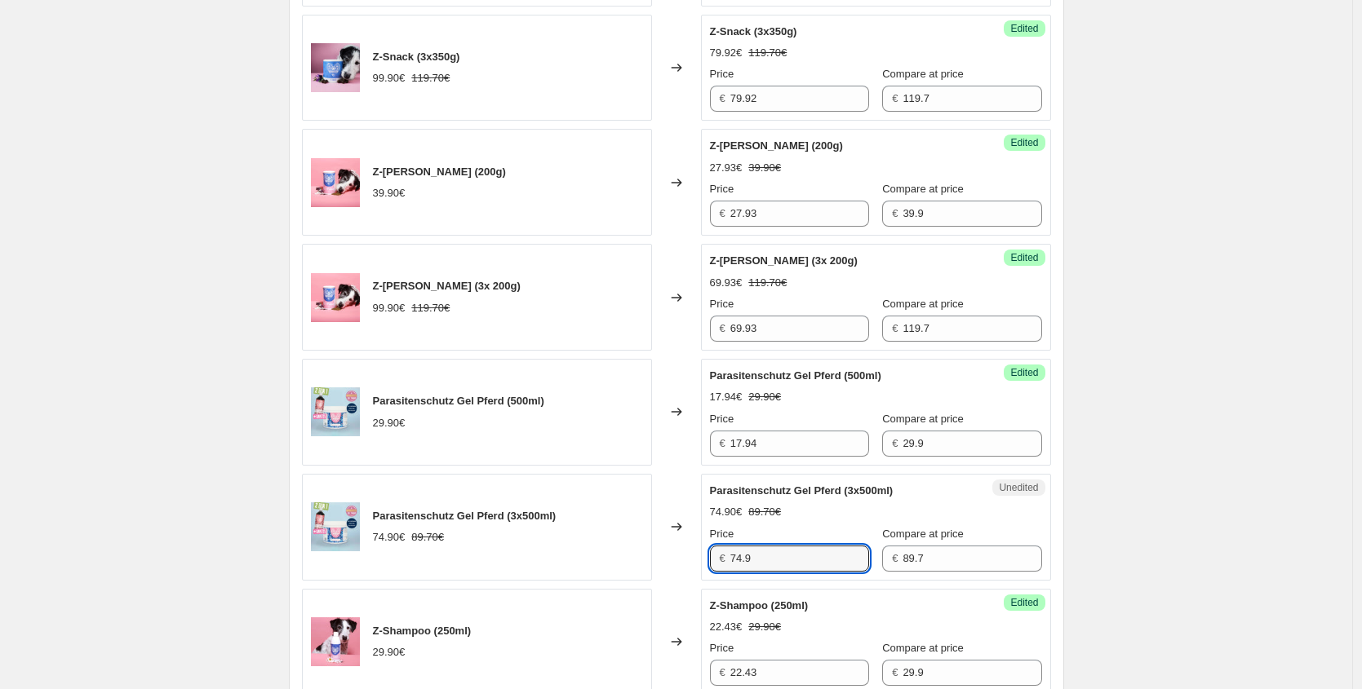
drag, startPoint x: 756, startPoint y: 561, endPoint x: 560, endPoint y: 517, distance: 200.7
click at [618, 556] on div "Parasitenschutz Gel Pferd (3x500ml) 74.90€ 89.70€ Changed to Unedited Parasiten…" at bounding box center [676, 527] width 749 height 107
paste input "44,94 €"
type input "44.94"
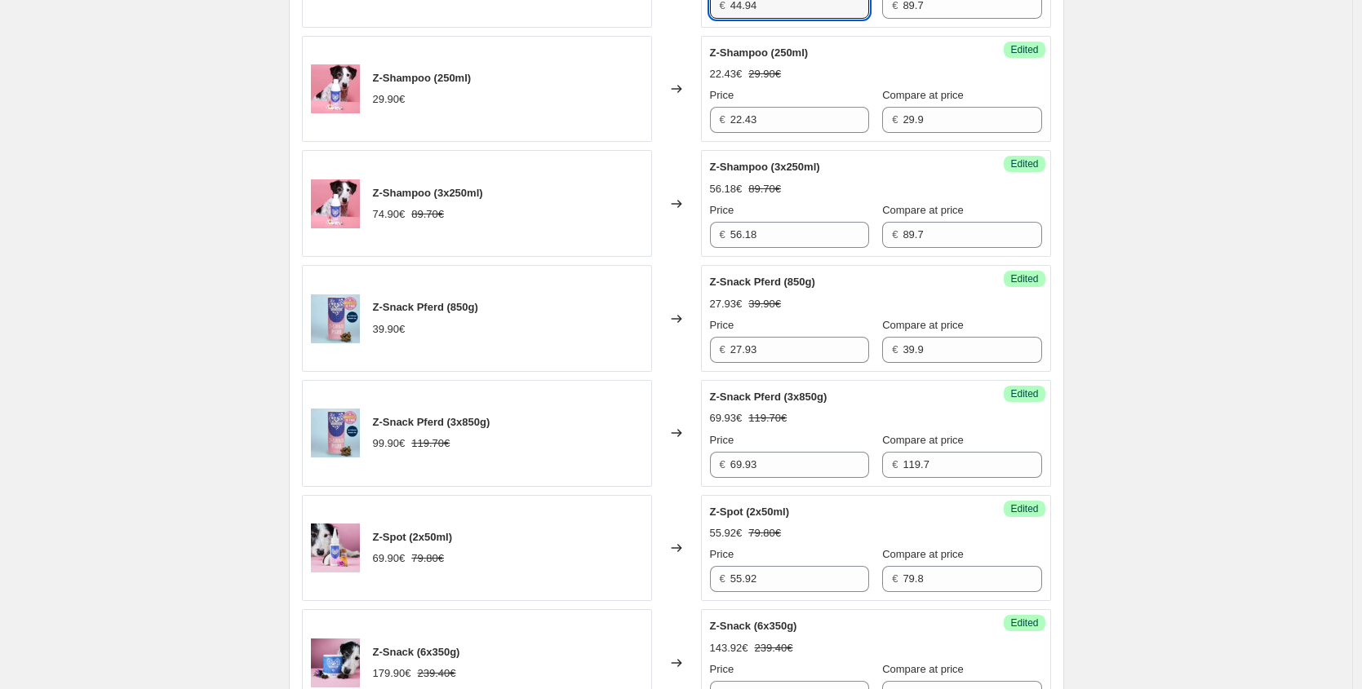
scroll to position [2382, 0]
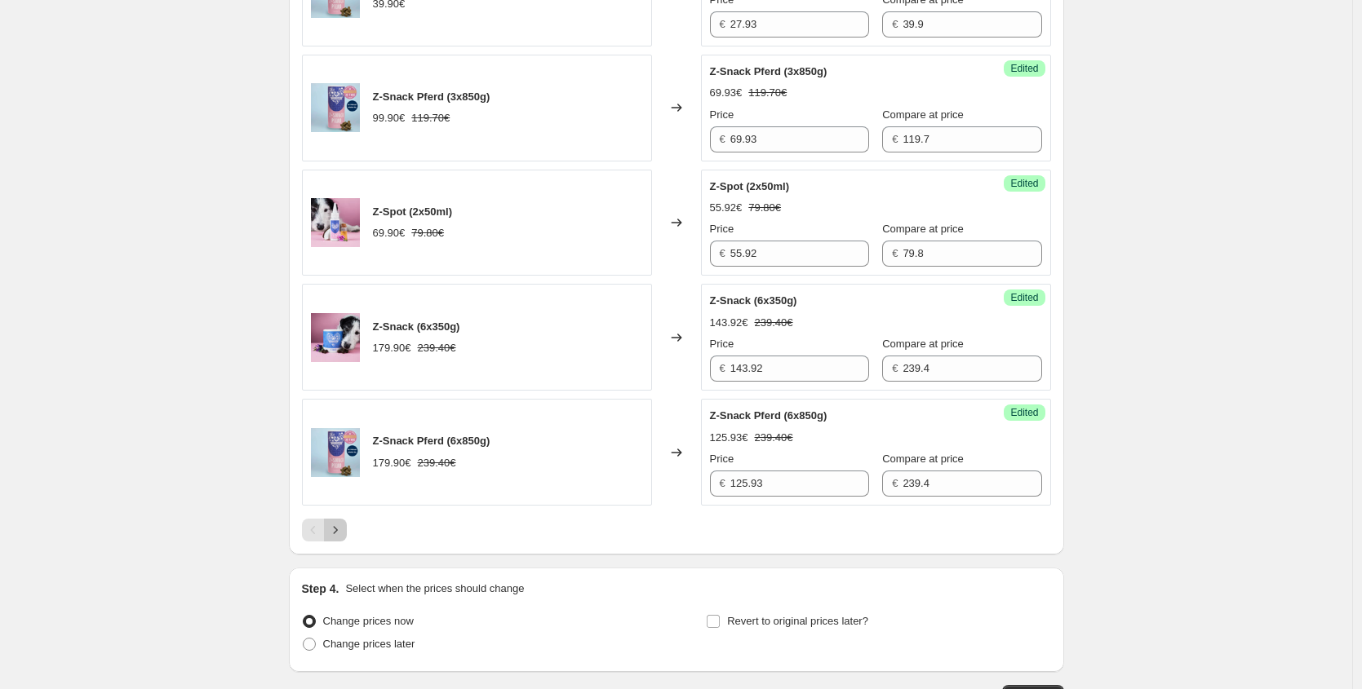
click at [343, 533] on icon "Next" at bounding box center [335, 530] width 16 height 16
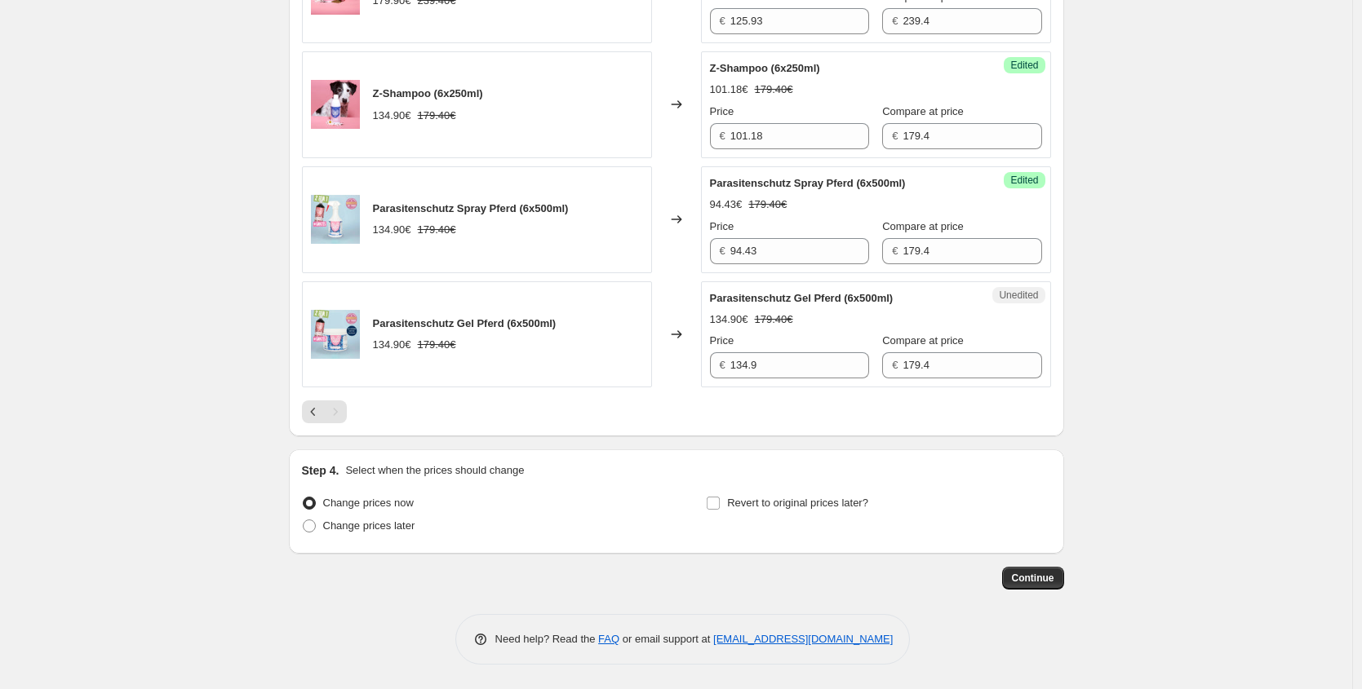
scroll to position [777, 0]
drag, startPoint x: 523, startPoint y: 360, endPoint x: 467, endPoint y: 353, distance: 56.7
click at [467, 353] on div "Parasitenschutz Gel Pferd (6x500ml) 134.90€ 179.40€ Changed to Unedited Parasit…" at bounding box center [676, 334] width 749 height 107
paste input "80,94 €"
type input "80.94"
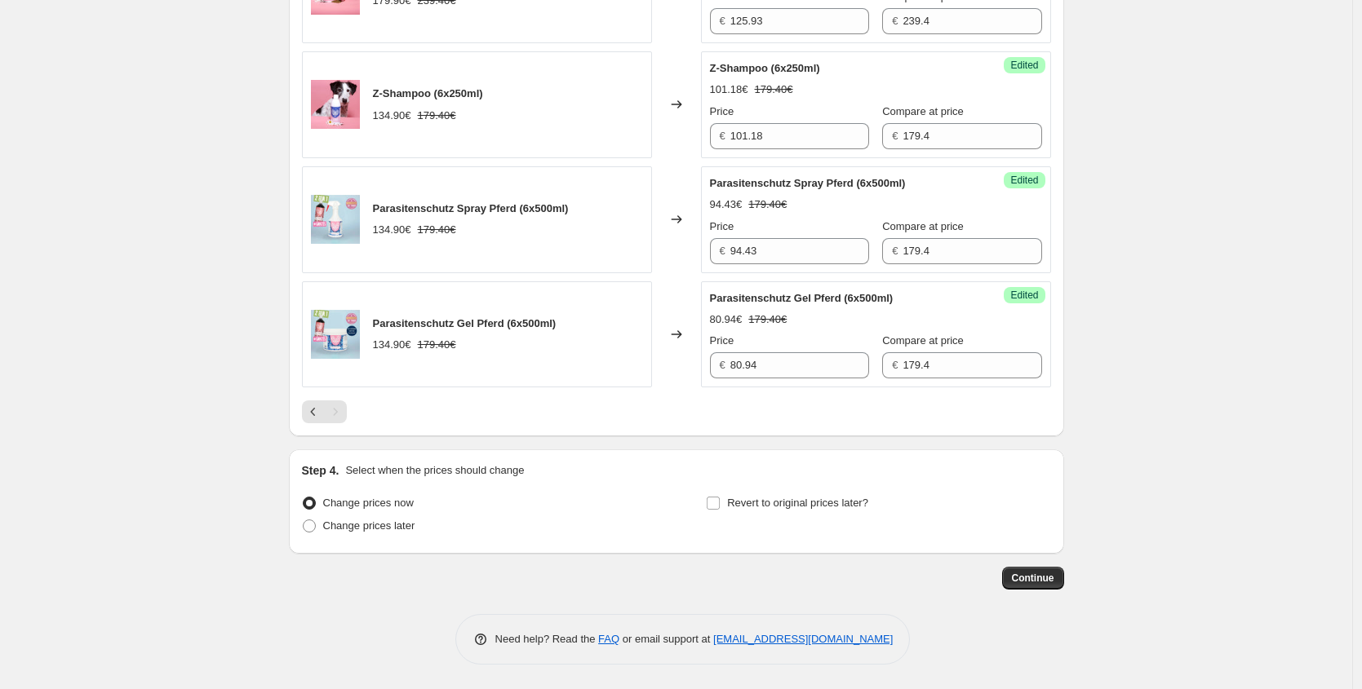
click at [670, 421] on div at bounding box center [676, 412] width 749 height 23
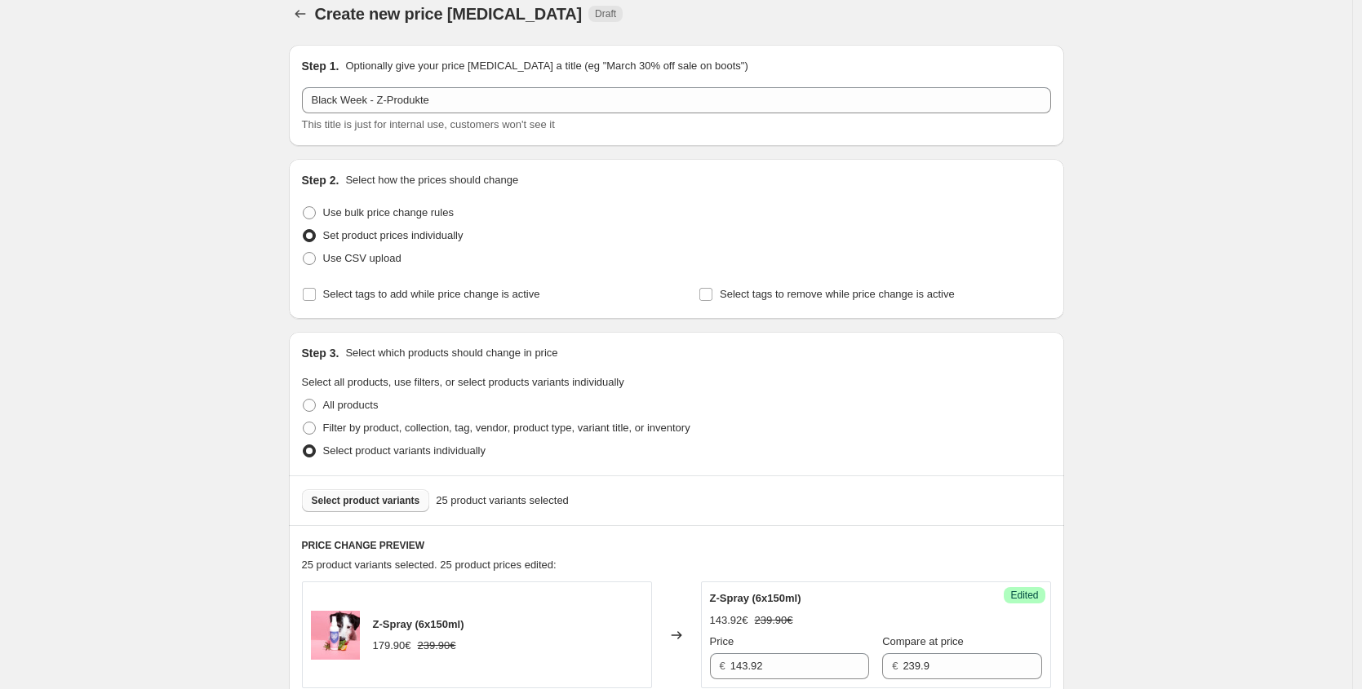
scroll to position [25, 0]
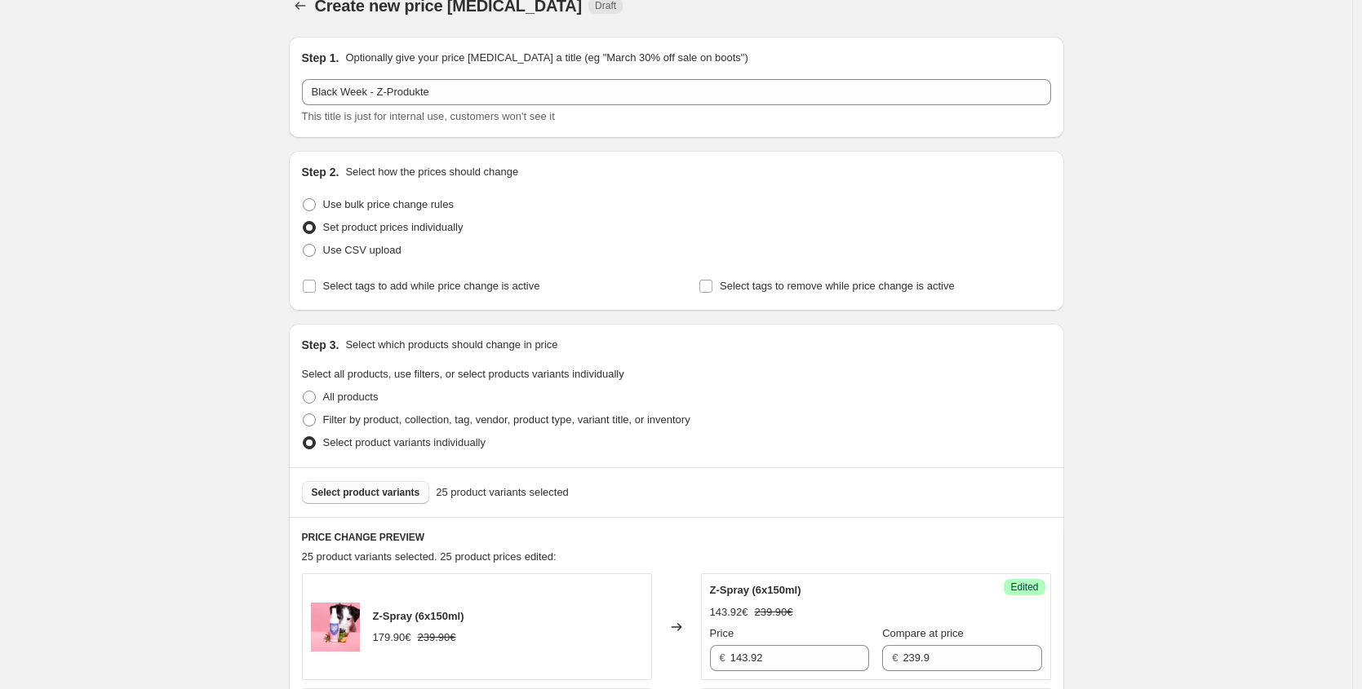
click at [401, 505] on div "Select product variants 25 product variants selected" at bounding box center [676, 492] width 775 height 50
click at [412, 498] on span "Select product variants" at bounding box center [366, 492] width 108 height 13
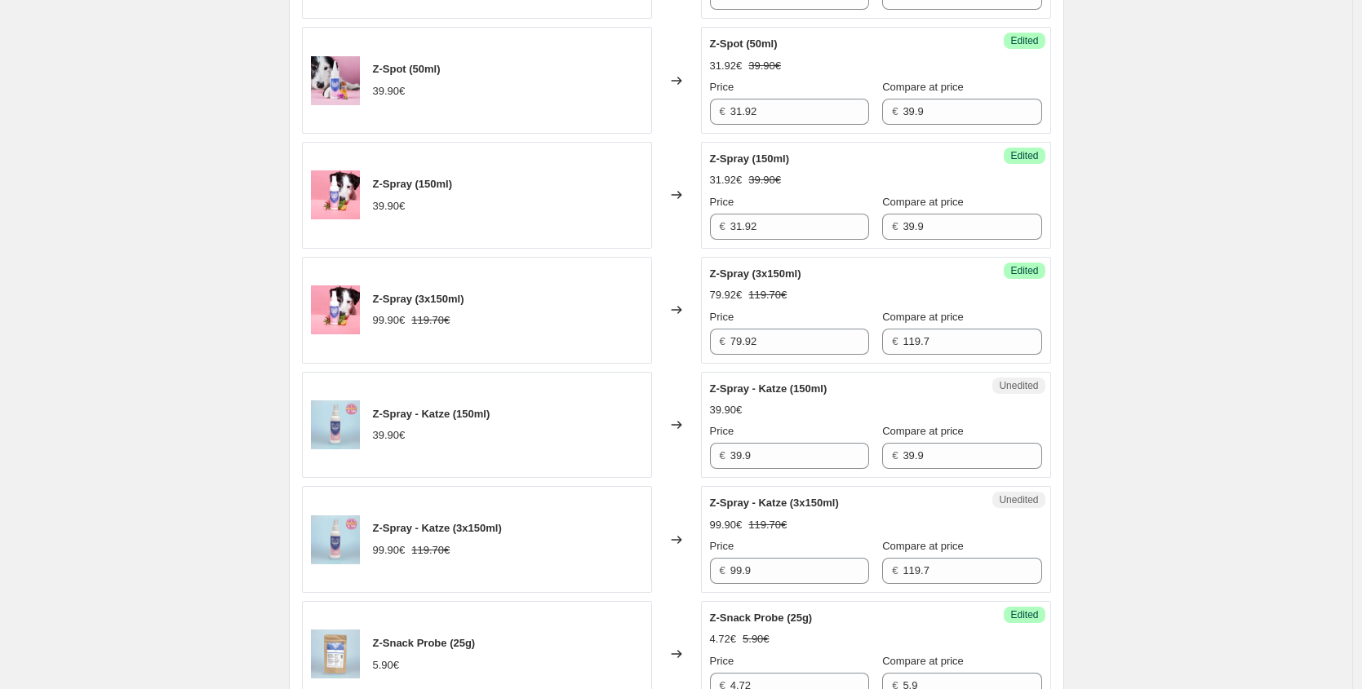
scroll to position [690, 0]
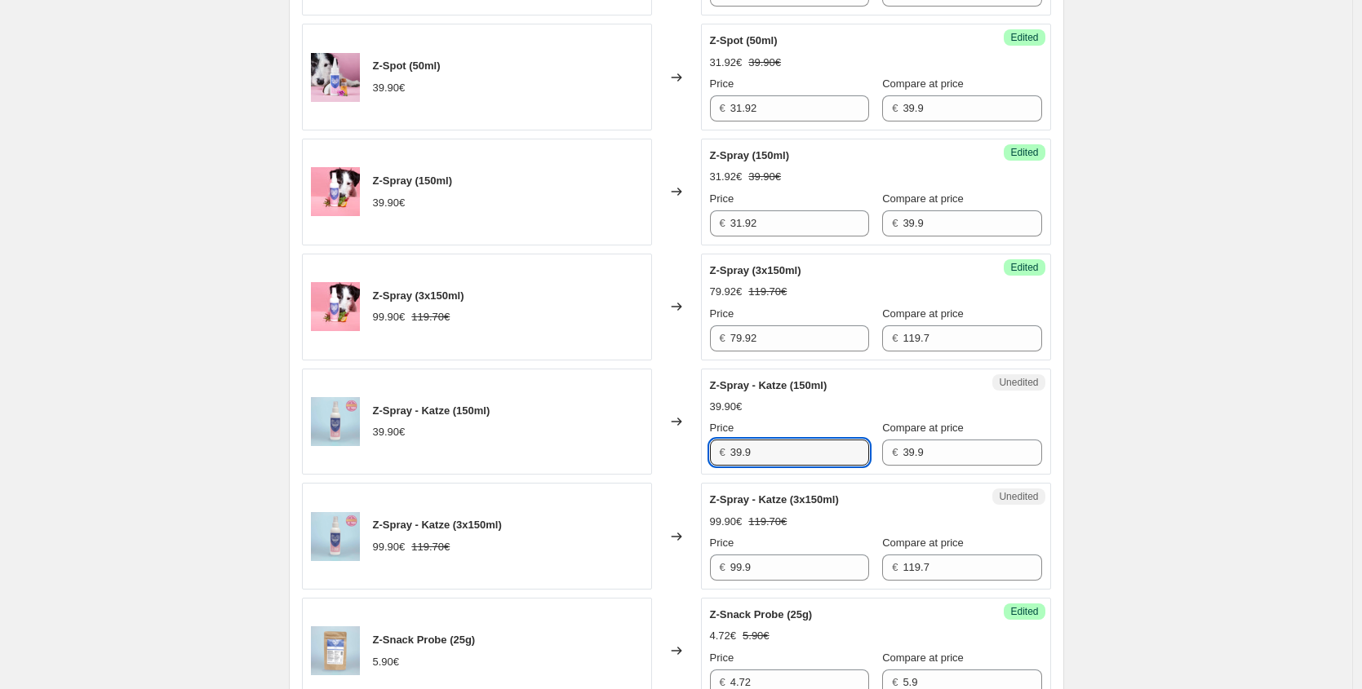
drag, startPoint x: 759, startPoint y: 454, endPoint x: 506, endPoint y: 427, distance: 254.2
click at [547, 439] on div "Z-Spray - Katze (150ml) 39.90€ Changed to Unedited Z-Spray - Katze (150ml) 39.9…" at bounding box center [676, 422] width 749 height 107
paste input "29,93 €"
type input "29.93"
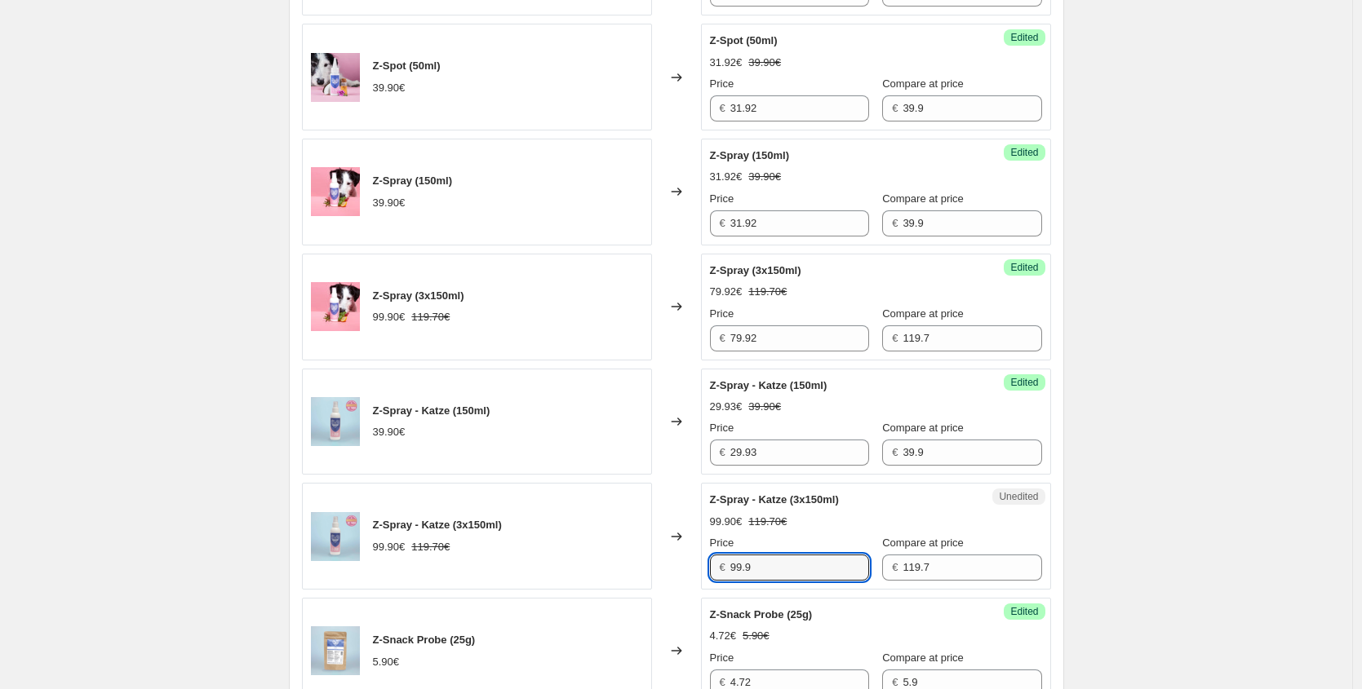
drag, startPoint x: 724, startPoint y: 569, endPoint x: 527, endPoint y: 546, distance: 198.8
click at [532, 548] on div "Z-Spray - Katze (3x150ml) 99.90€ 119.70€ Changed to Unedited Z-Spray - Katze (3…" at bounding box center [676, 536] width 749 height 107
paste input "74,93 €"
type input "74.93"
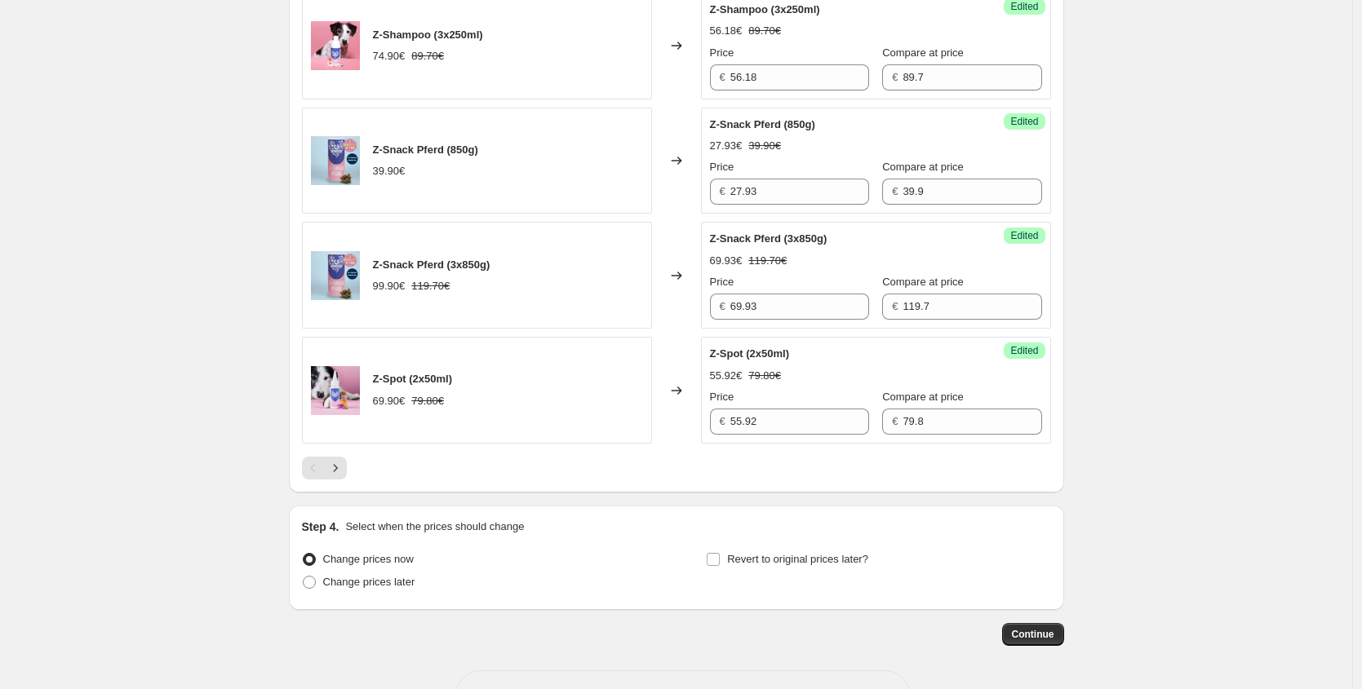
scroll to position [2460, 0]
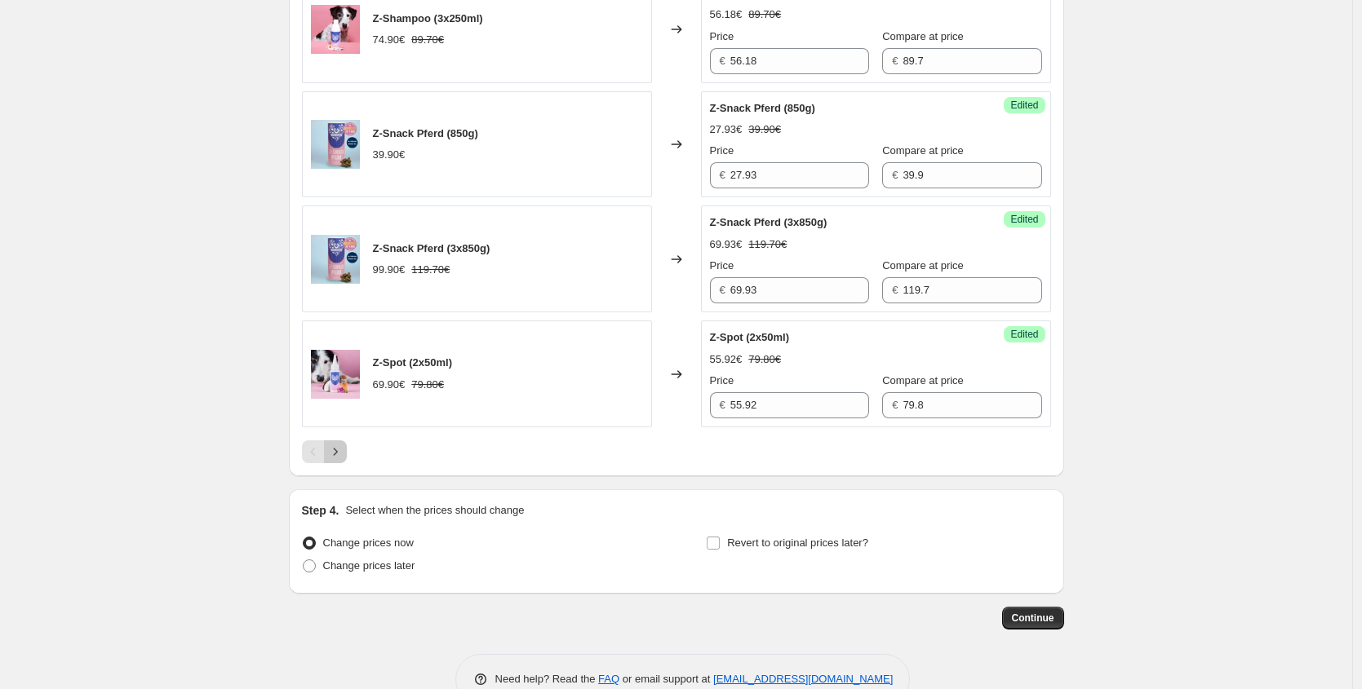
click at [347, 456] on button "Next" at bounding box center [335, 452] width 23 height 23
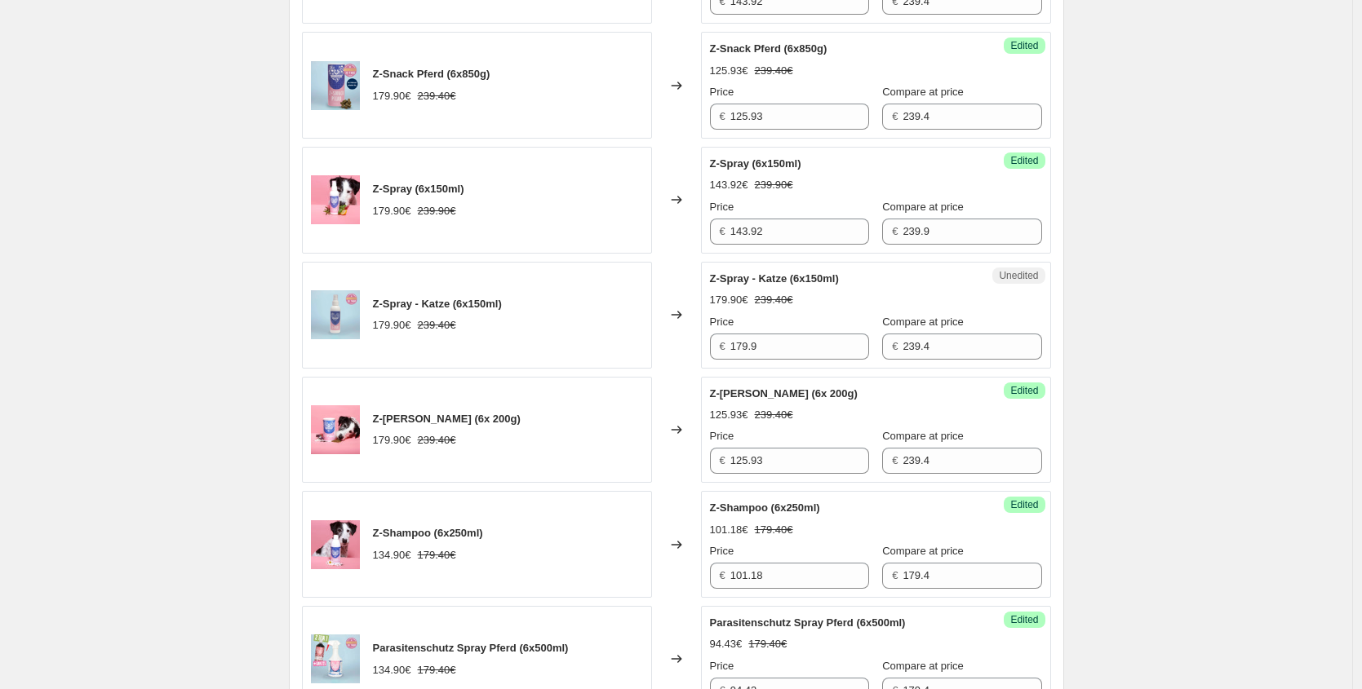
scroll to position [666, 0]
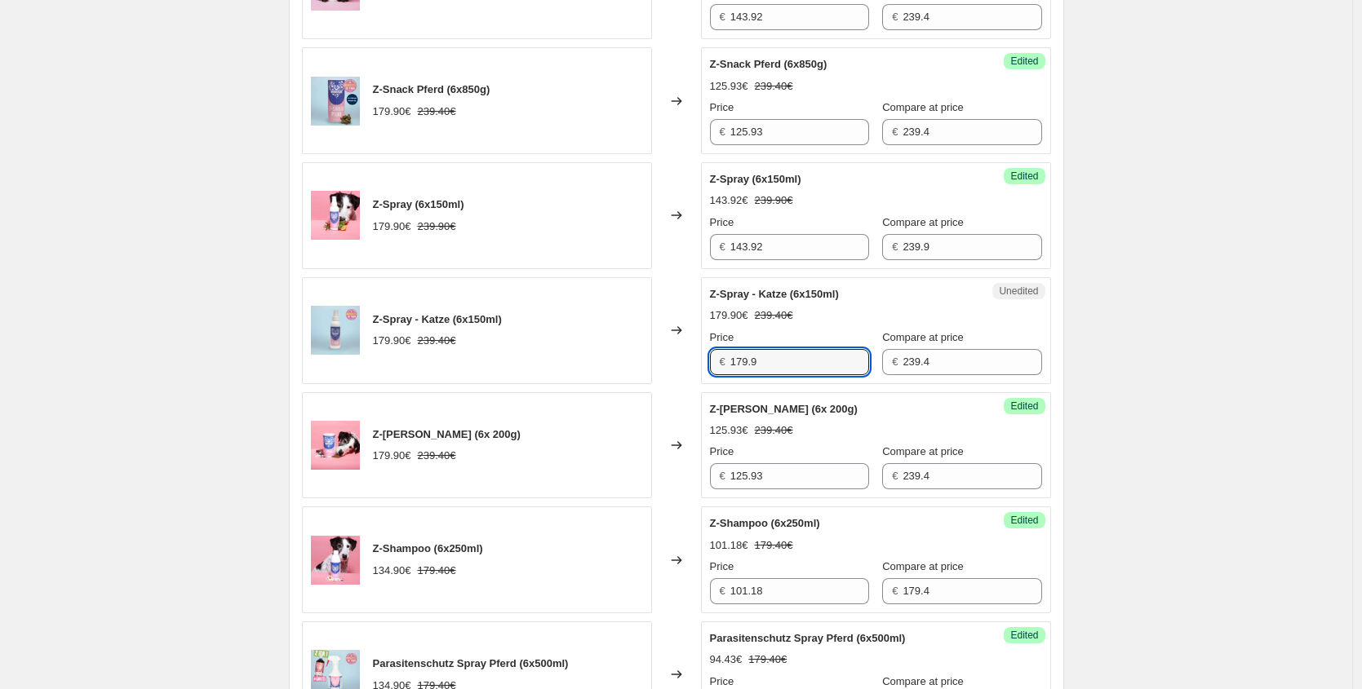
drag, startPoint x: 794, startPoint y: 365, endPoint x: 534, endPoint y: 362, distance: 259.4
click at [578, 365] on div "Z-Spray - Katze (6x150ml) 179.90€ 239.40€ Changed to Unedited Z-Spray - Katze (…" at bounding box center [676, 330] width 749 height 107
paste input "34,93 €"
type input "134.93"
click at [502, 314] on span "Z-Spray - Katze (6x150ml)" at bounding box center [437, 319] width 129 height 12
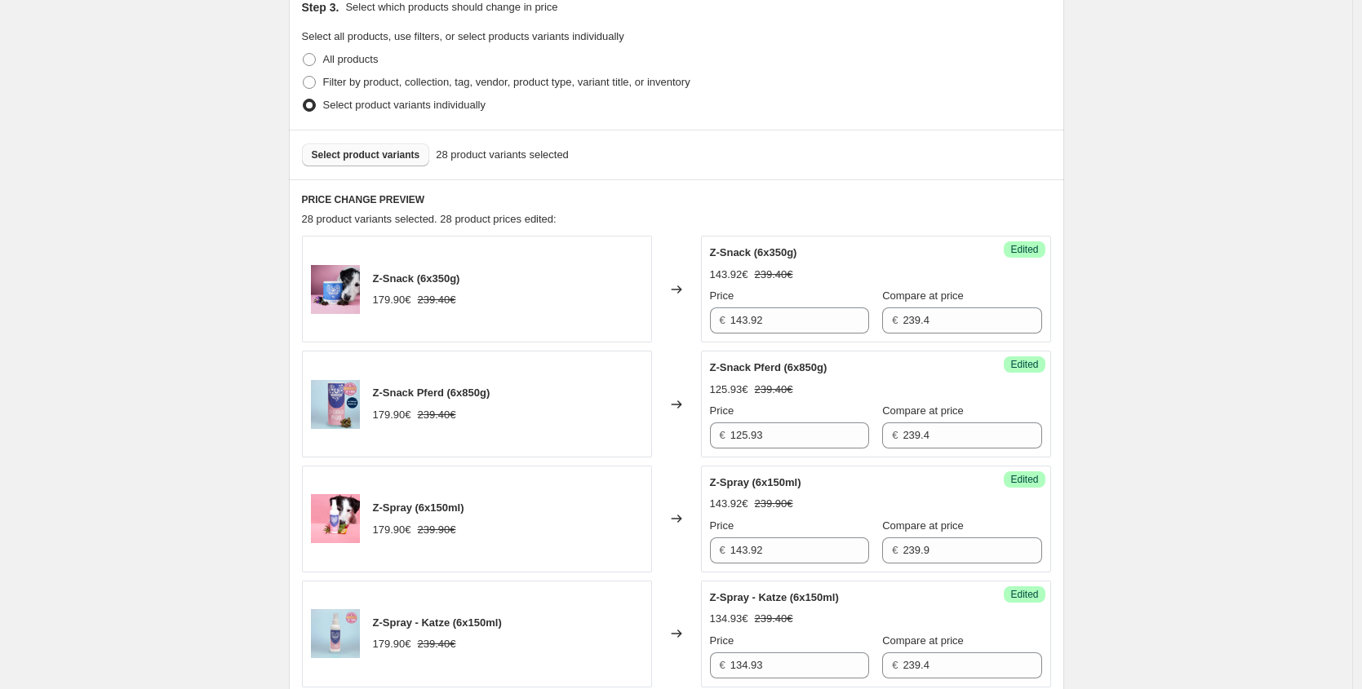
scroll to position [345, 0]
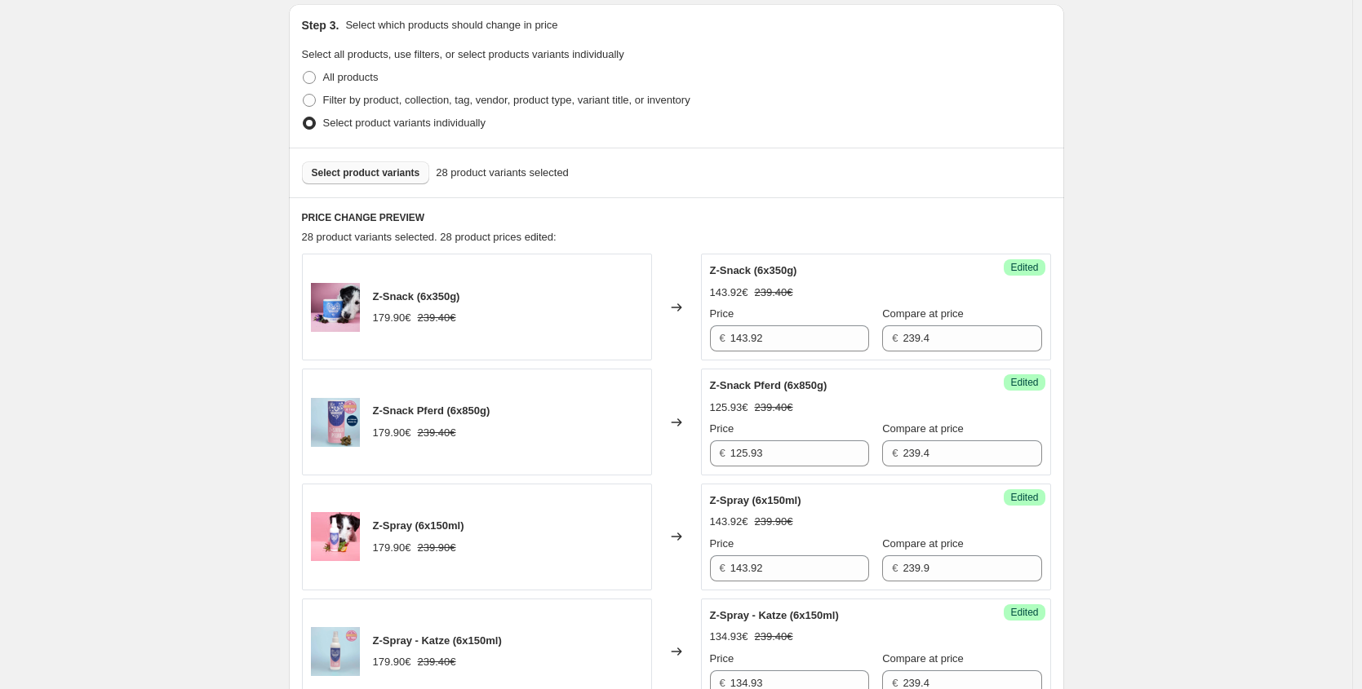
click at [410, 170] on span "Select product variants" at bounding box center [366, 172] width 108 height 13
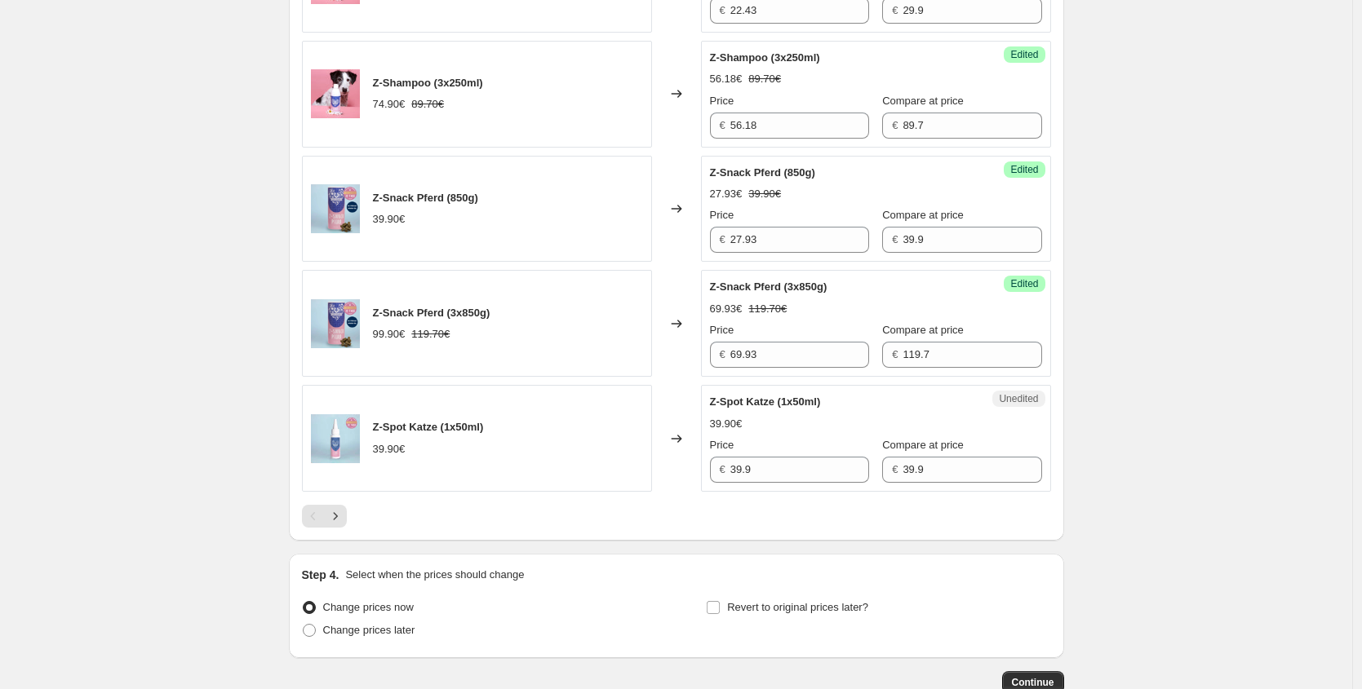
scroll to position [2399, 0]
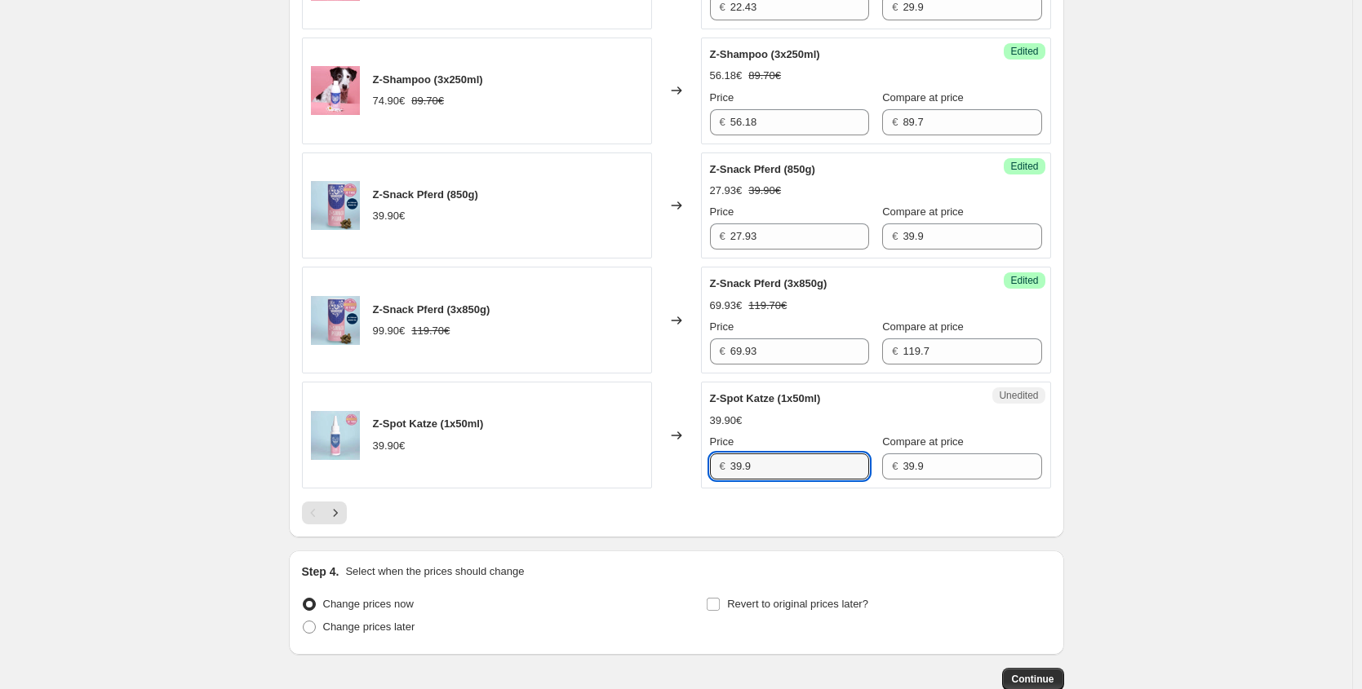
drag, startPoint x: 736, startPoint y: 464, endPoint x: 613, endPoint y: 451, distance: 123.9
click at [649, 457] on div "Z-Spot Katze (1x50ml) 39.90€ Changed to Unedited Z-Spot Katze (1x50ml) 39.90€ P…" at bounding box center [676, 435] width 749 height 107
paste input "29,93 €"
type input "29.93"
click at [347, 507] on button "Next" at bounding box center [335, 513] width 23 height 23
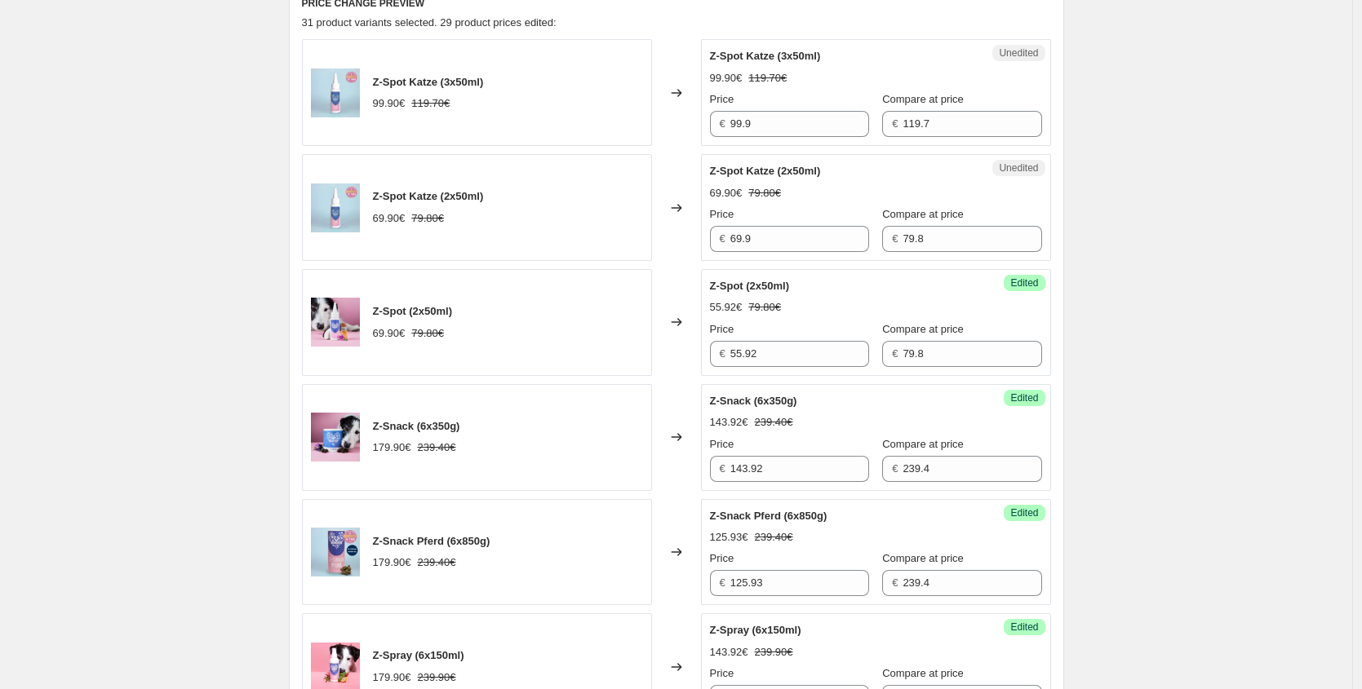
scroll to position [557, 0]
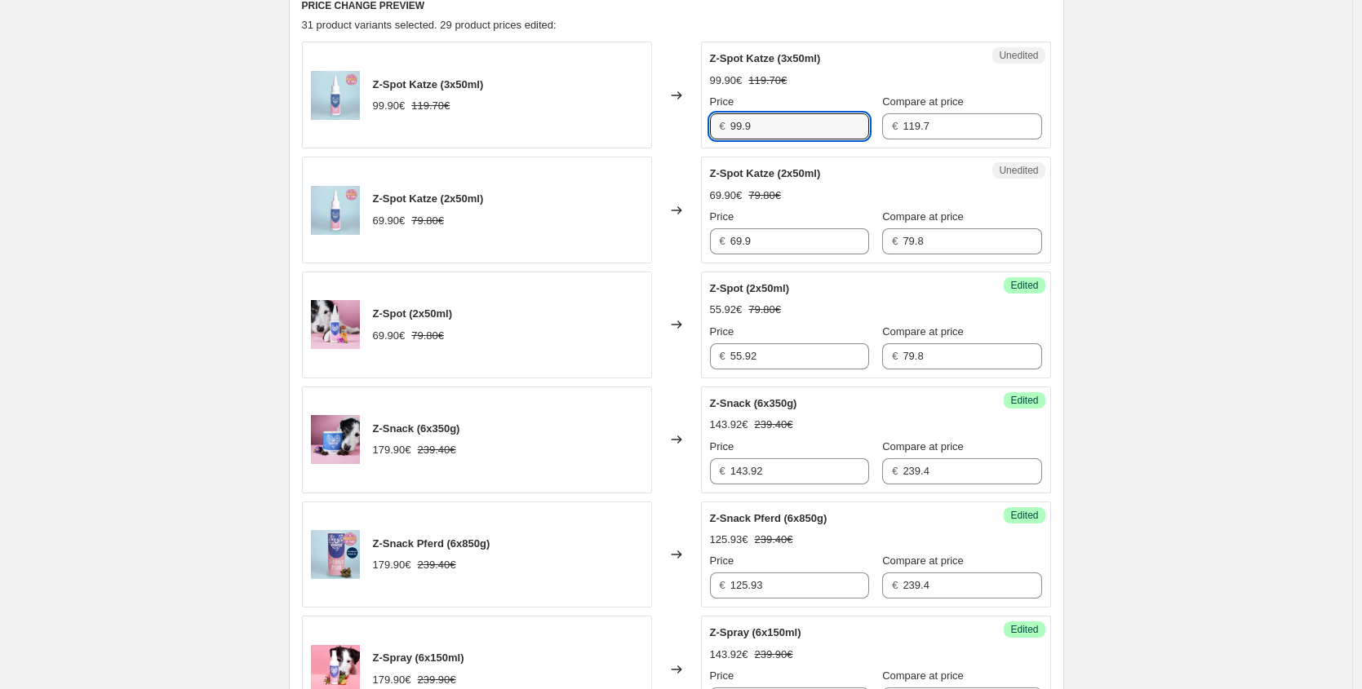
drag, startPoint x: 720, startPoint y: 123, endPoint x: 602, endPoint y: 115, distance: 118.6
click at [609, 116] on div "Z-Spot Katze (3x50ml) 99.90€ 119.70€ Changed to Unedited Z-Spot Katze (3x50ml) …" at bounding box center [676, 95] width 749 height 107
paste input "52,43 €"
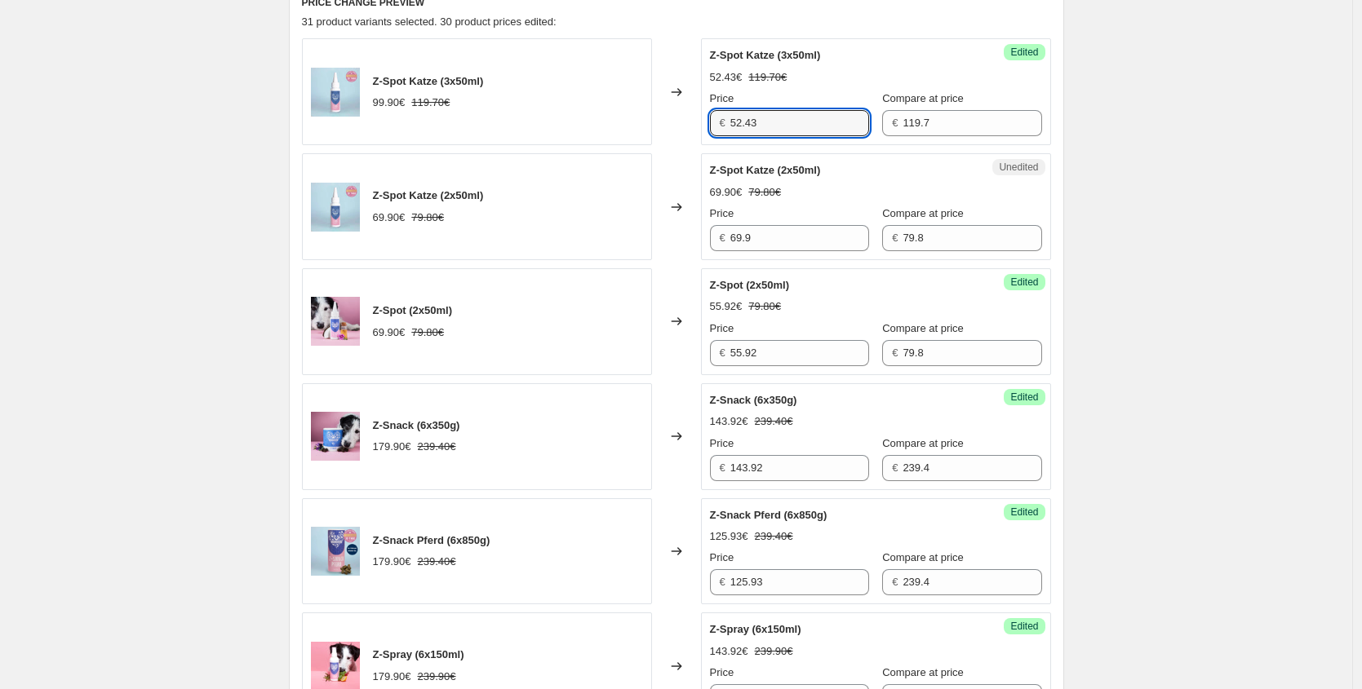
scroll to position [542, 0]
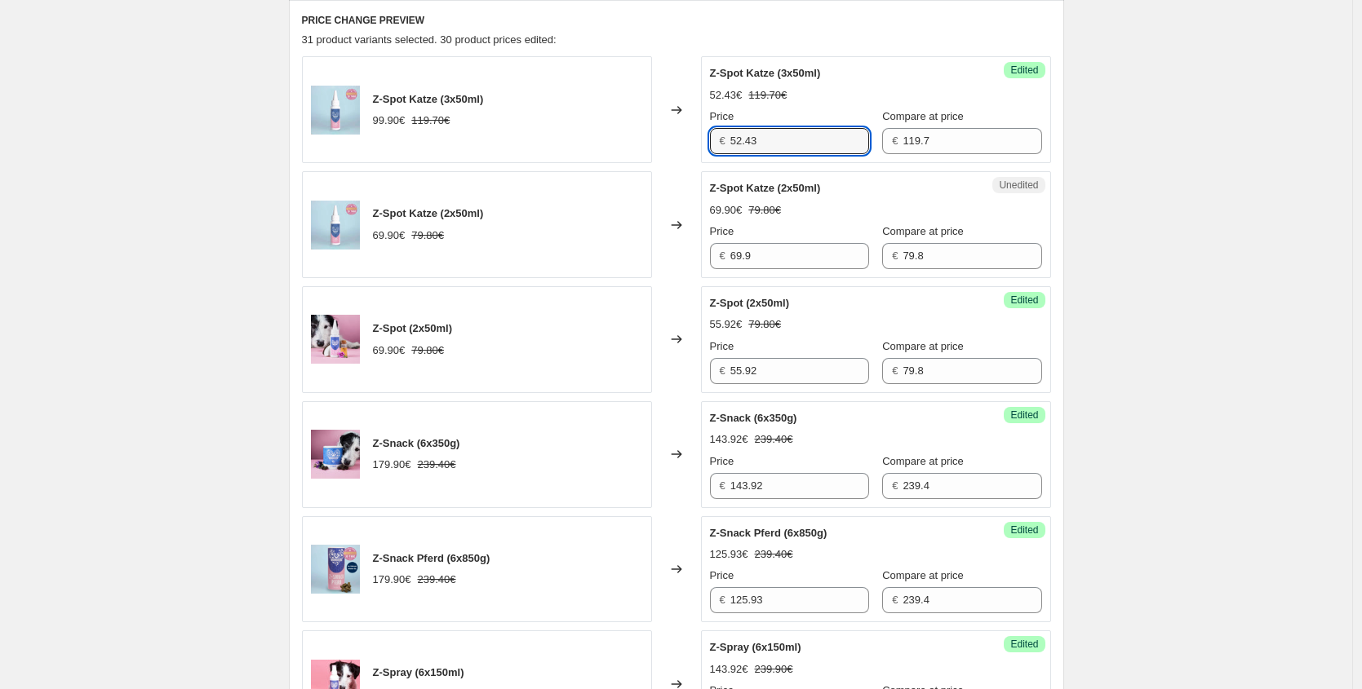
drag, startPoint x: 777, startPoint y: 139, endPoint x: 516, endPoint y: 127, distance: 261.3
click at [516, 127] on div "Z-Spot Katze (3x50ml) 99.90€ 119.70€ Changed to Success Edited Z-Spot Katze (3x…" at bounding box center [676, 109] width 749 height 107
paste input "74,93 €"
type input "74.93"
drag, startPoint x: 742, startPoint y: 247, endPoint x: 534, endPoint y: 219, distance: 210.0
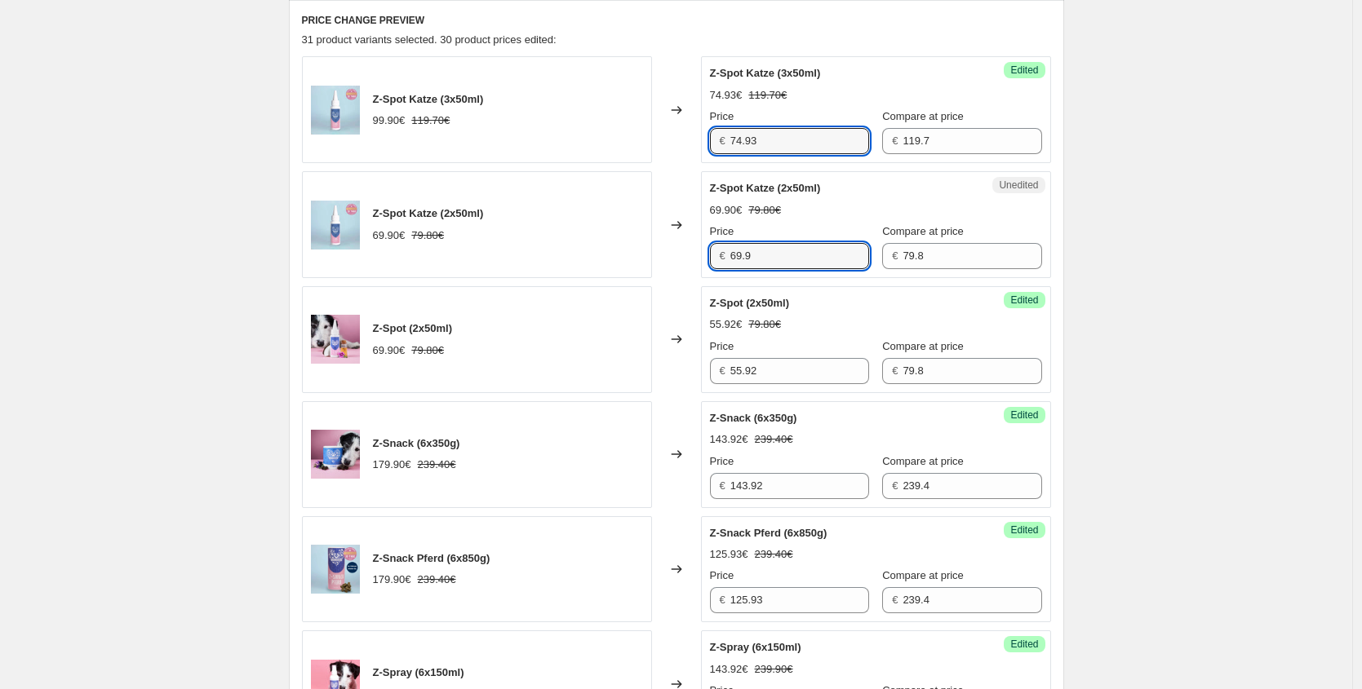
click at [562, 220] on div "Z-Spot Katze (2x50ml) 69.90€ 79.80€ Changed to Unedited Z-Spot Katze (2x50ml) 6…" at bounding box center [676, 224] width 749 height 107
paste input "52,43 €"
type input "52.43"
click at [1193, 201] on div "Create new price [MEDICAL_DATA]. This page is ready Create new price [MEDICAL_D…" at bounding box center [676, 536] width 1352 height 2156
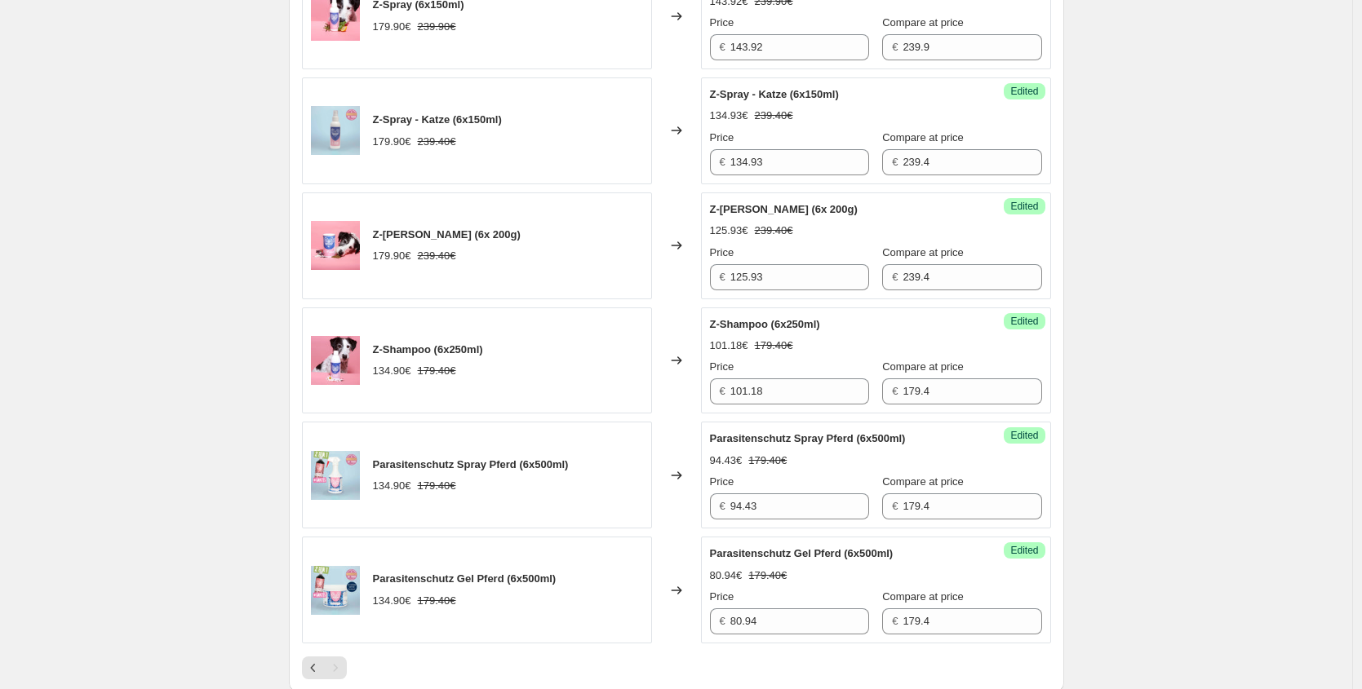
scroll to position [1467, 0]
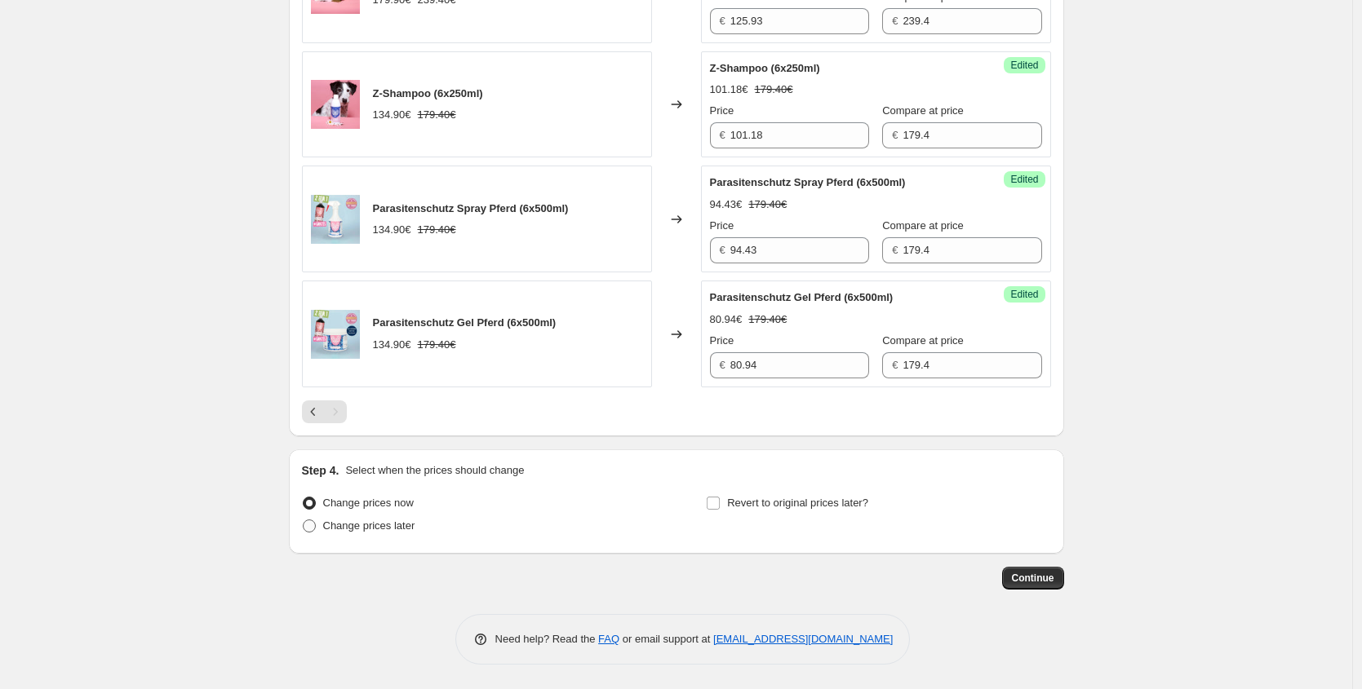
click at [369, 529] on span "Change prices later" at bounding box center [369, 526] width 92 height 12
click at [303, 520] on input "Change prices later" at bounding box center [303, 520] width 1 height 1
radio input "true"
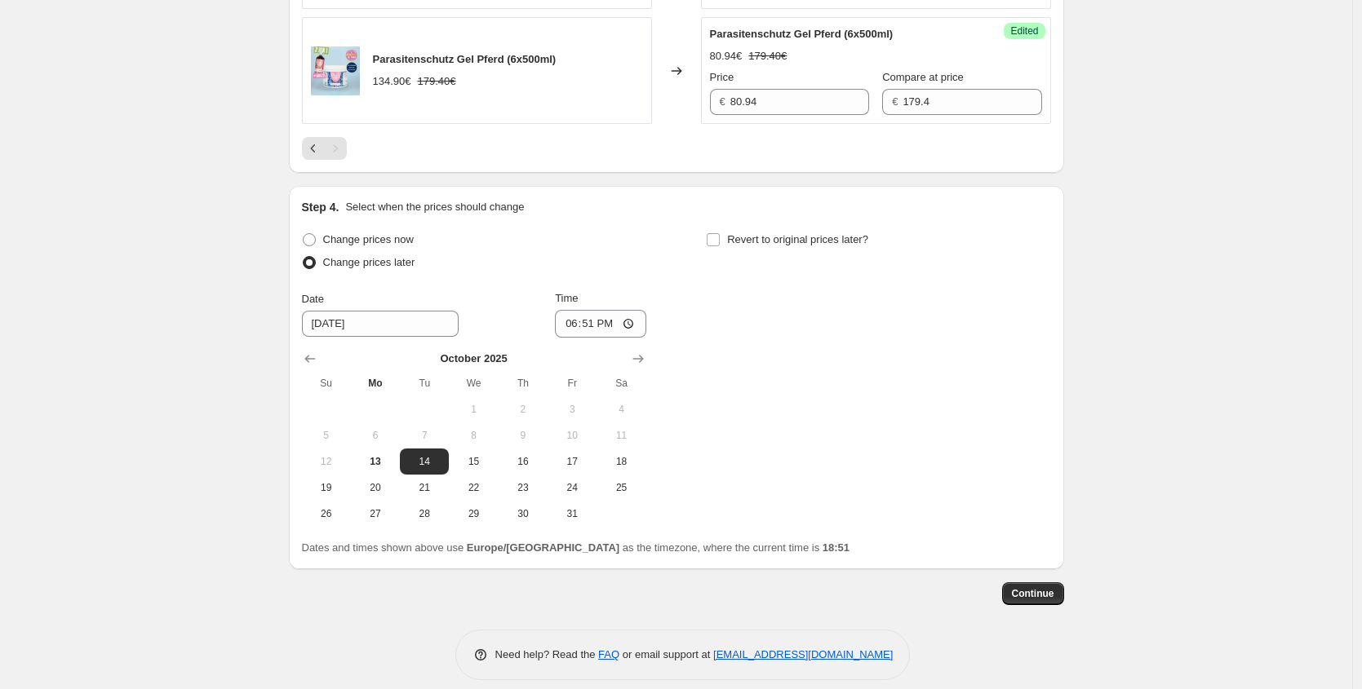
scroll to position [1746, 0]
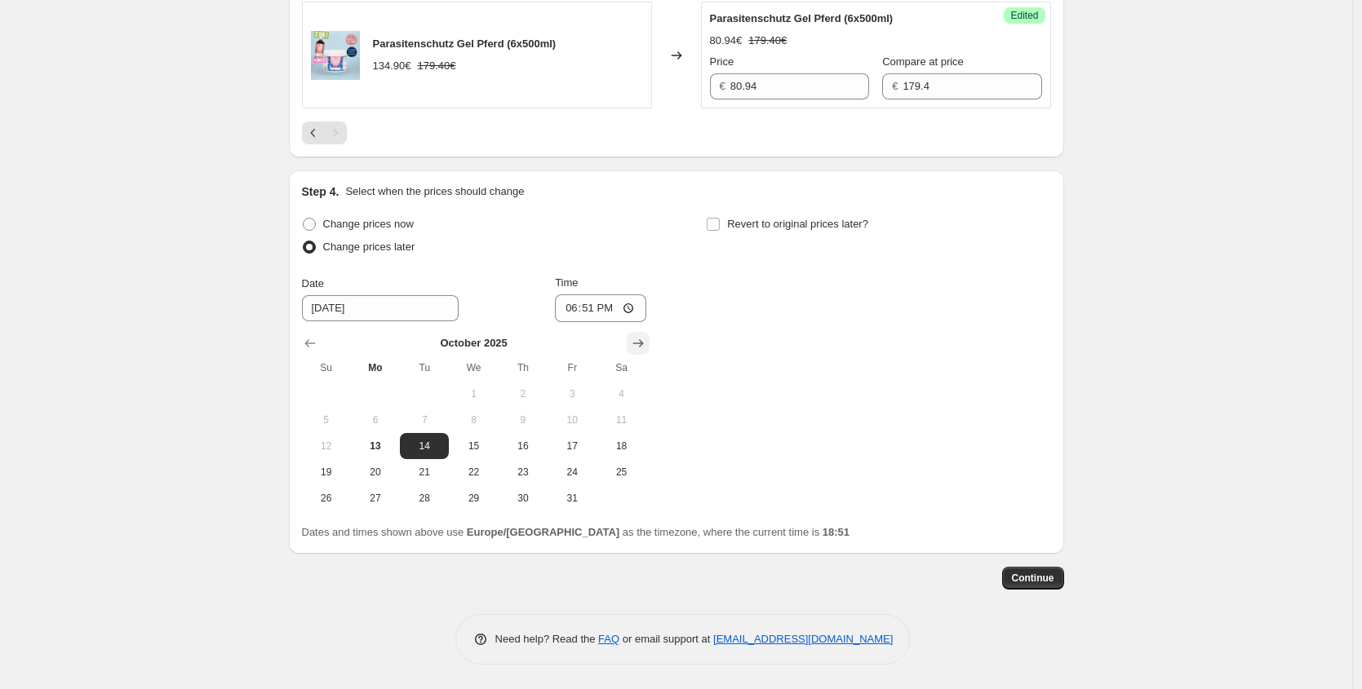
click at [635, 343] on icon "Show next month, November 2025" at bounding box center [638, 343] width 16 height 16
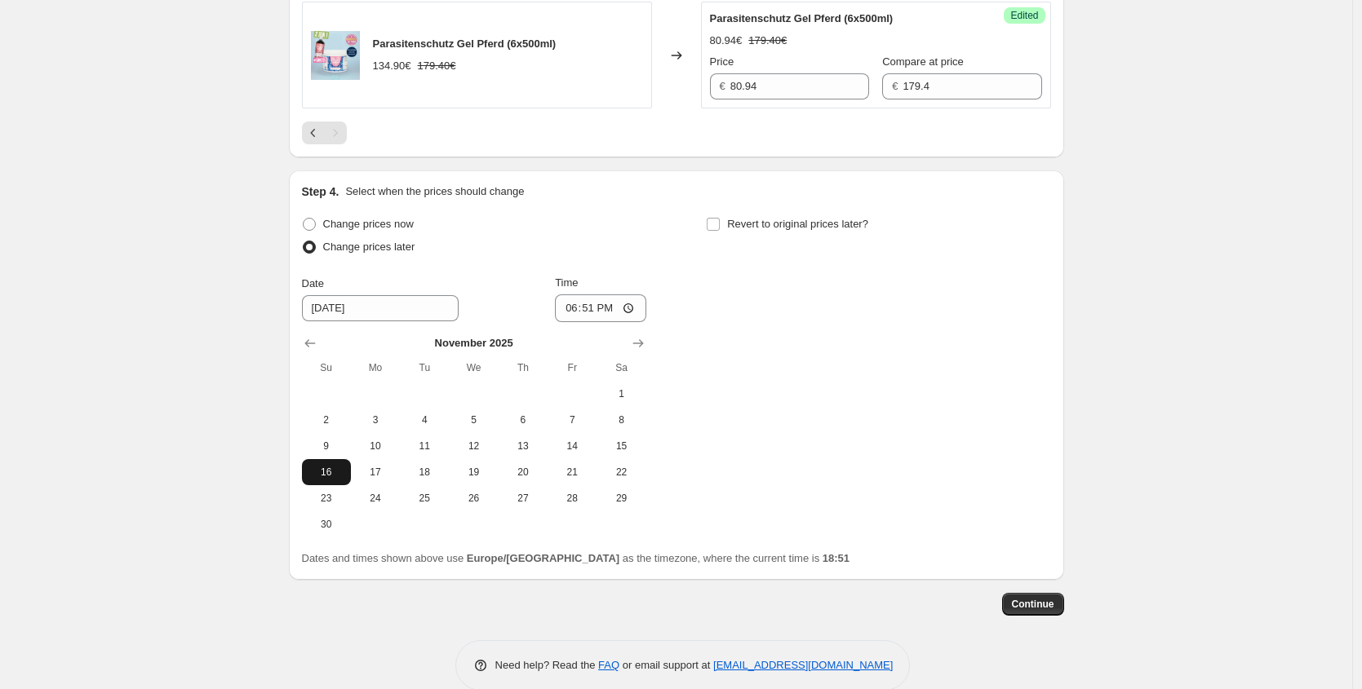
drag, startPoint x: 337, startPoint y: 472, endPoint x: 528, endPoint y: 387, distance: 208.6
click at [337, 472] on span "16" at bounding box center [326, 472] width 36 height 13
type input "[DATE]"
click at [592, 309] on input "18:51" at bounding box center [600, 308] width 91 height 28
type input "00:10"
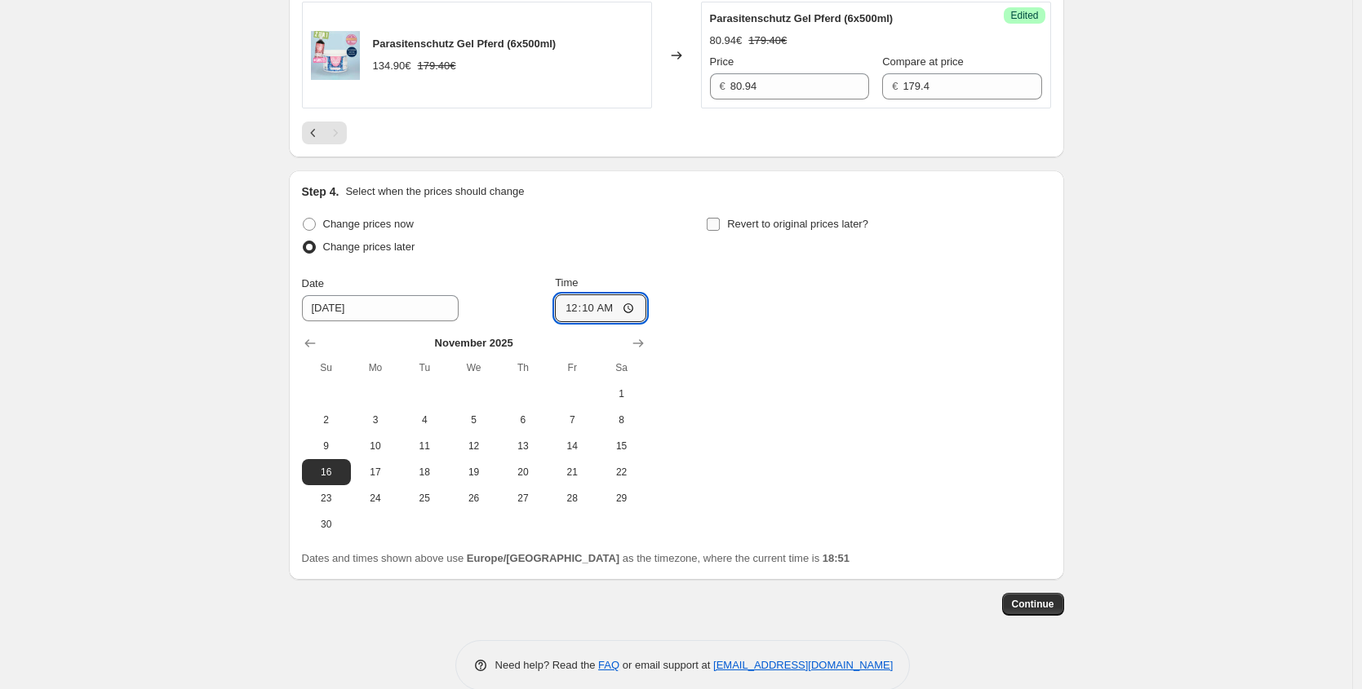
click at [806, 224] on span "Revert to original prices later?" at bounding box center [797, 224] width 141 height 12
click at [720, 224] on input "Revert to original prices later?" at bounding box center [712, 224] width 13 height 13
checkbox input "true"
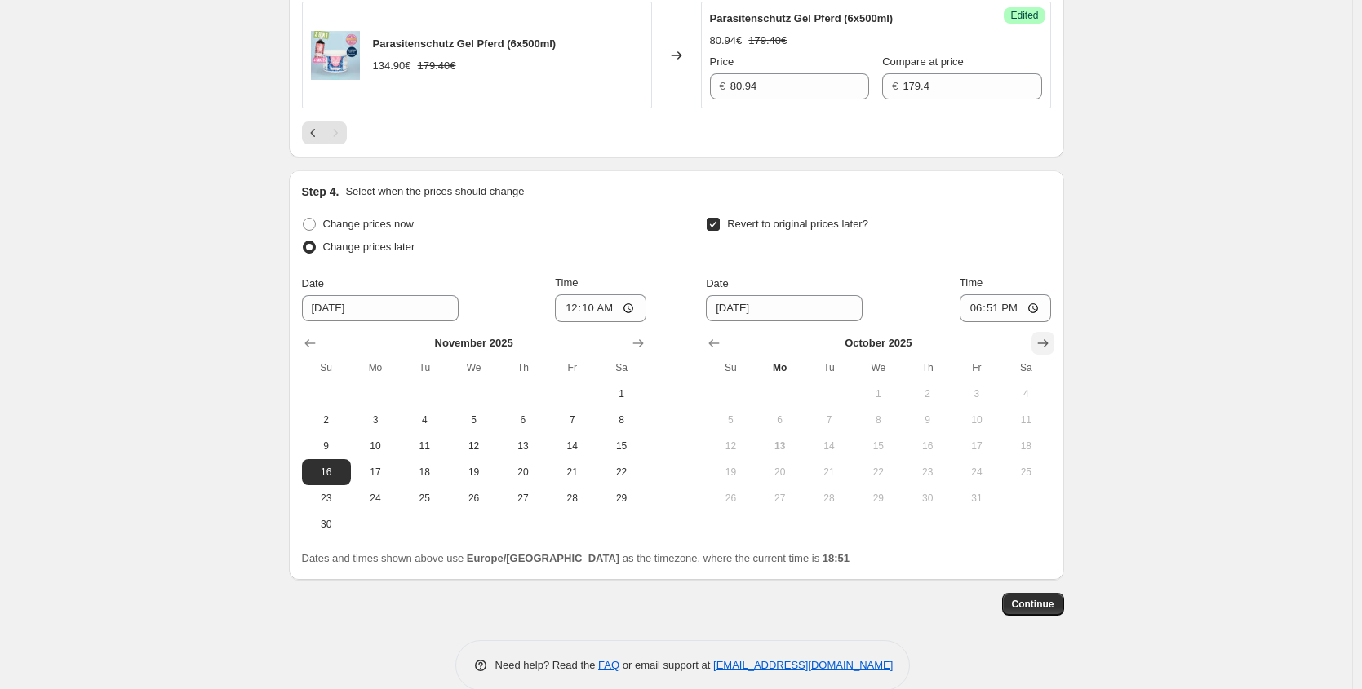
click at [1047, 347] on icon "Show next month, November 2025" at bounding box center [1042, 343] width 16 height 16
click at [1043, 344] on icon "Show next month, December 2025" at bounding box center [1042, 343] width 16 height 16
click at [825, 396] on span "2" at bounding box center [829, 393] width 36 height 13
type input "[DATE]"
click at [1000, 314] on input "18:51" at bounding box center [1004, 308] width 91 height 28
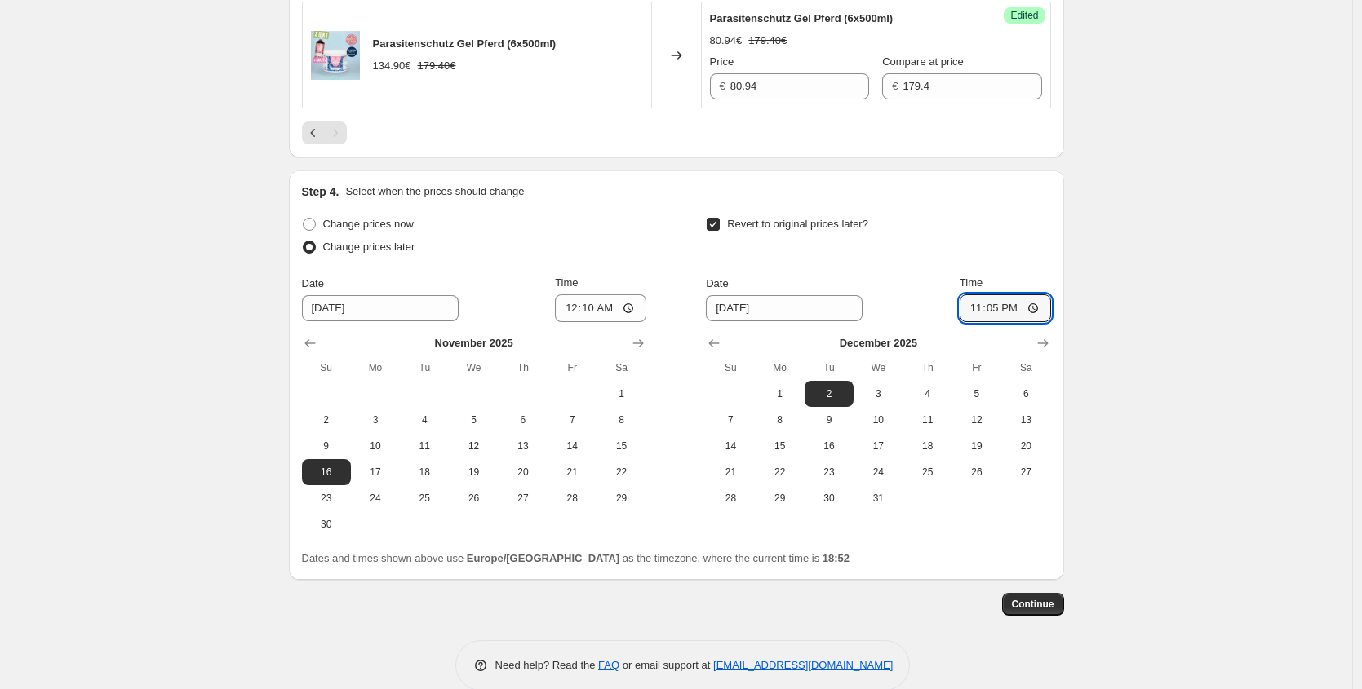
type input "23:59"
click at [1030, 603] on span "Continue" at bounding box center [1033, 604] width 42 height 13
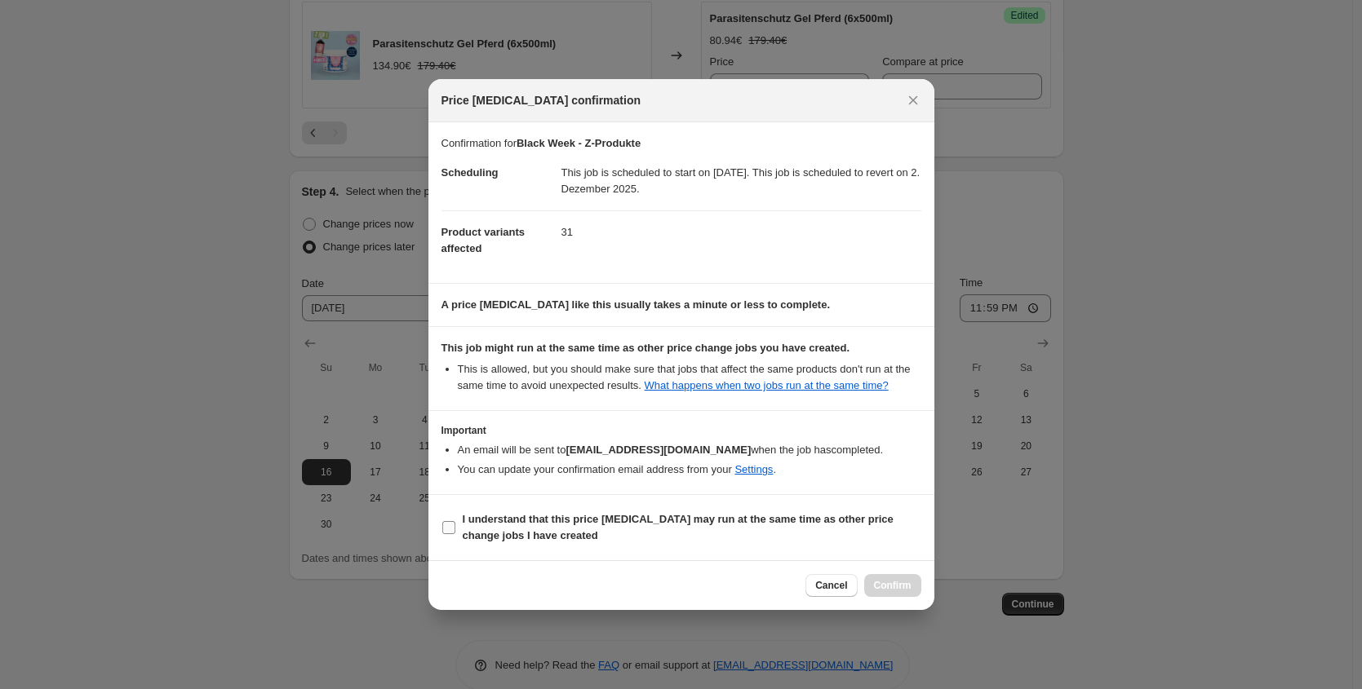
click at [550, 520] on b "I understand that this price [MEDICAL_DATA] may run at the same time as other p…" at bounding box center [678, 527] width 431 height 29
click at [455, 521] on input "I understand that this price [MEDICAL_DATA] may run at the same time as other p…" at bounding box center [448, 527] width 13 height 13
checkbox input "true"
click at [891, 592] on span "Confirm" at bounding box center [893, 585] width 38 height 13
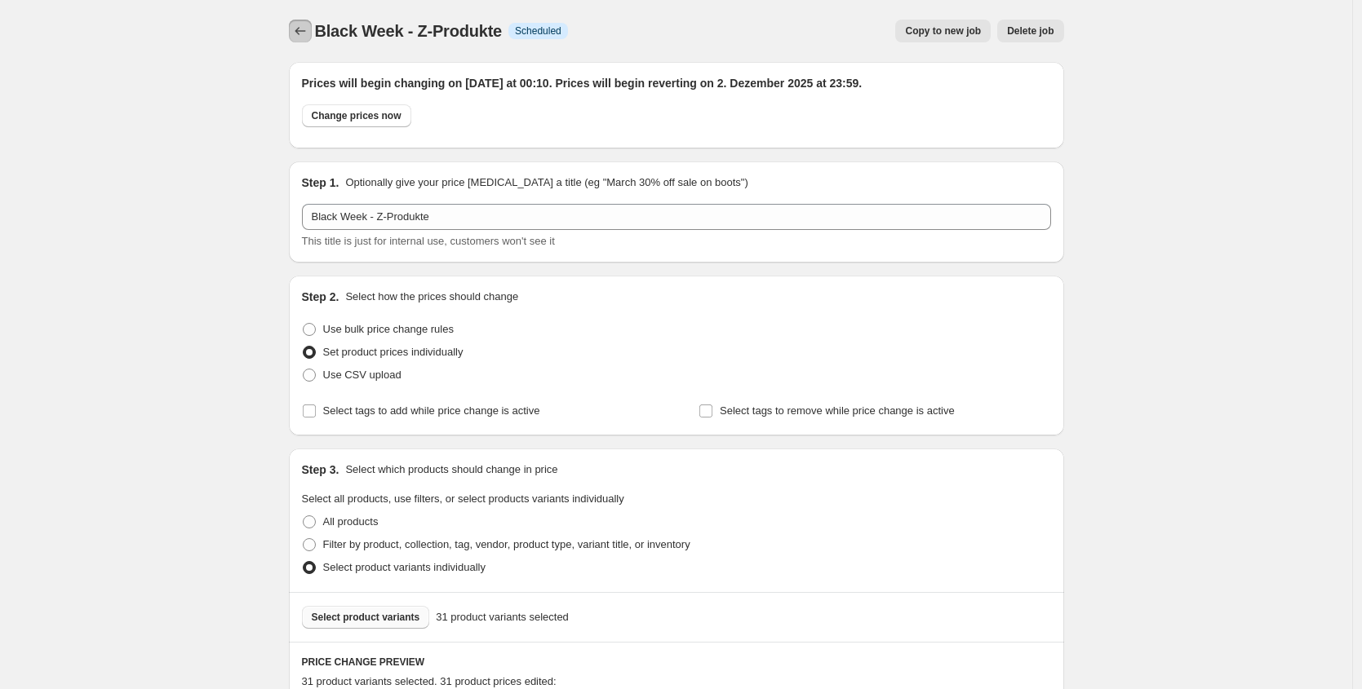
click at [304, 27] on icon "Price change jobs" at bounding box center [300, 31] width 16 height 16
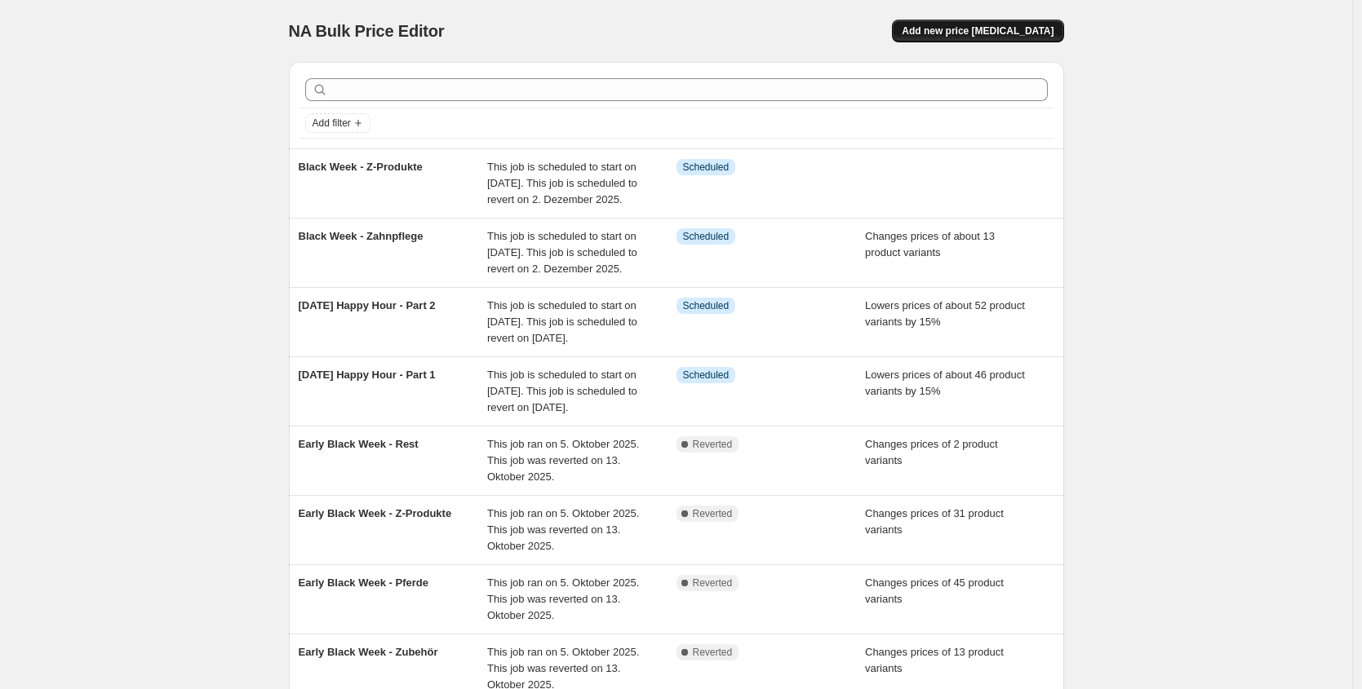
click at [1037, 37] on span "Add new price [MEDICAL_DATA]" at bounding box center [977, 30] width 152 height 13
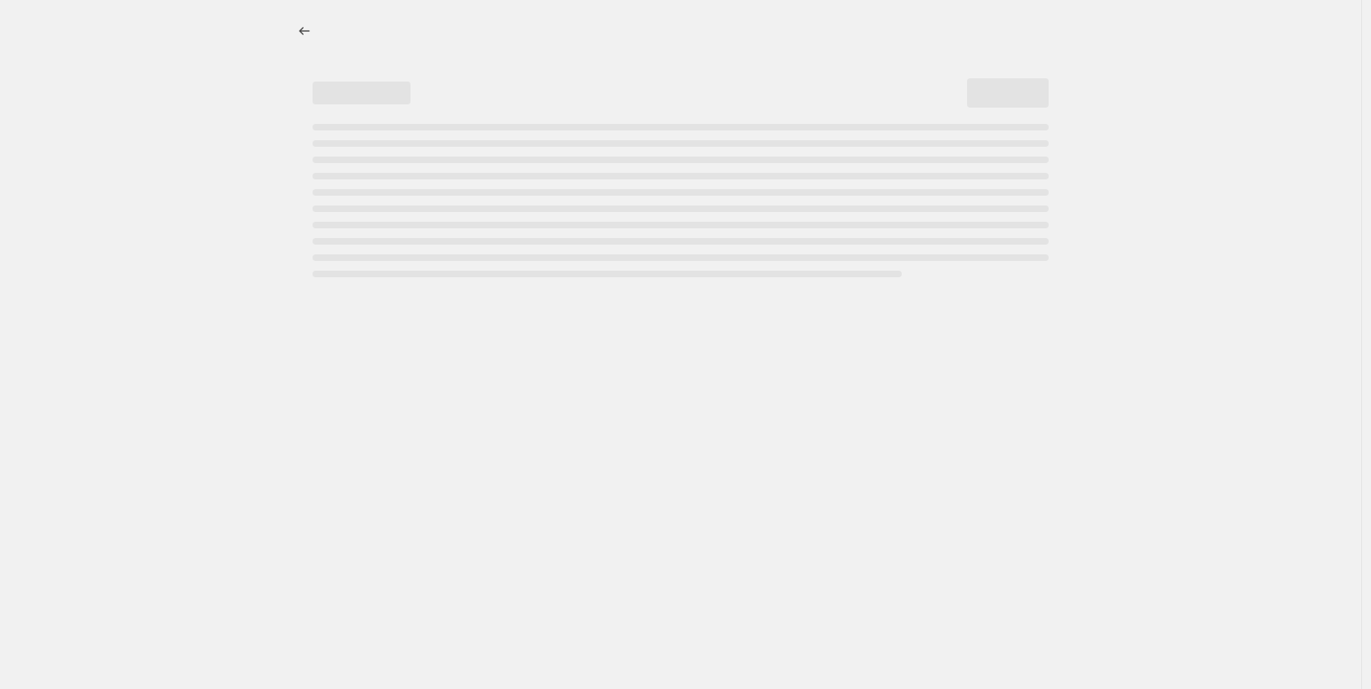
select select "percentage"
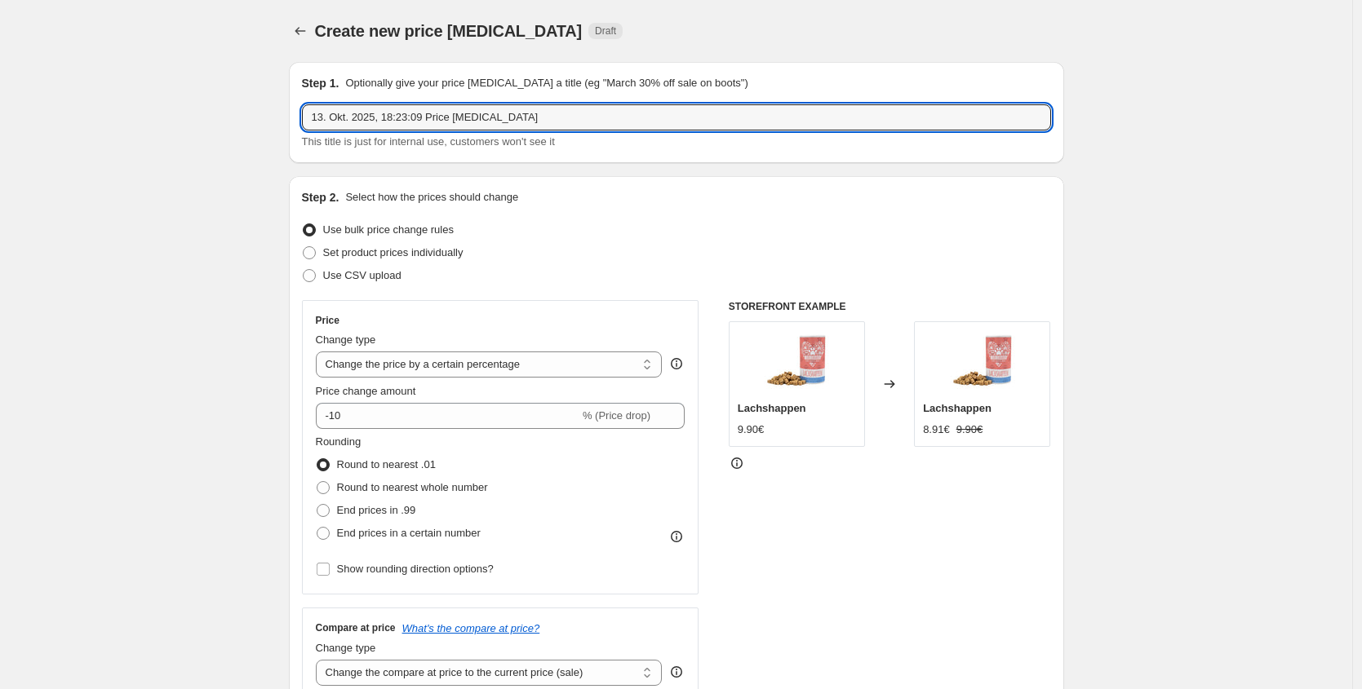
drag, startPoint x: 578, startPoint y: 122, endPoint x: 158, endPoint y: 114, distance: 420.2
type input "Black Week - Darmpflege"
click at [393, 245] on span "Set product prices individually" at bounding box center [393, 253] width 140 height 16
click at [303, 246] on input "Set product prices individually" at bounding box center [303, 246] width 1 height 1
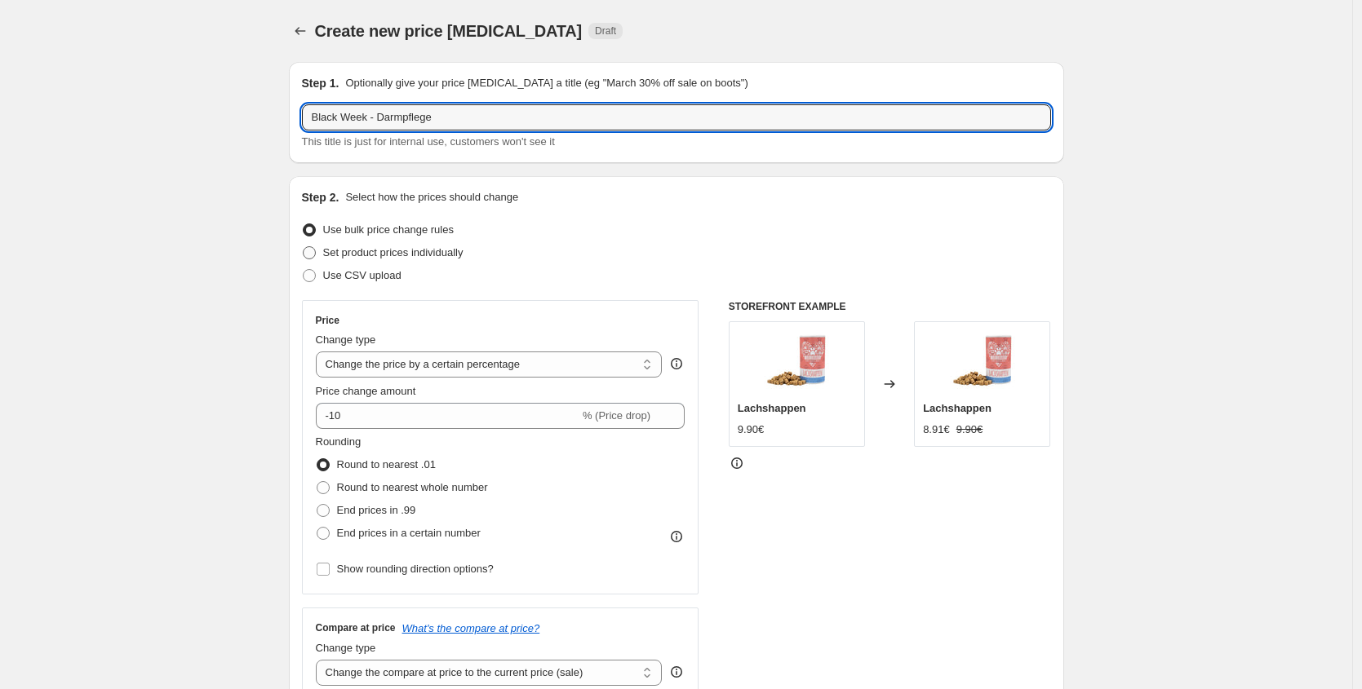
radio input "true"
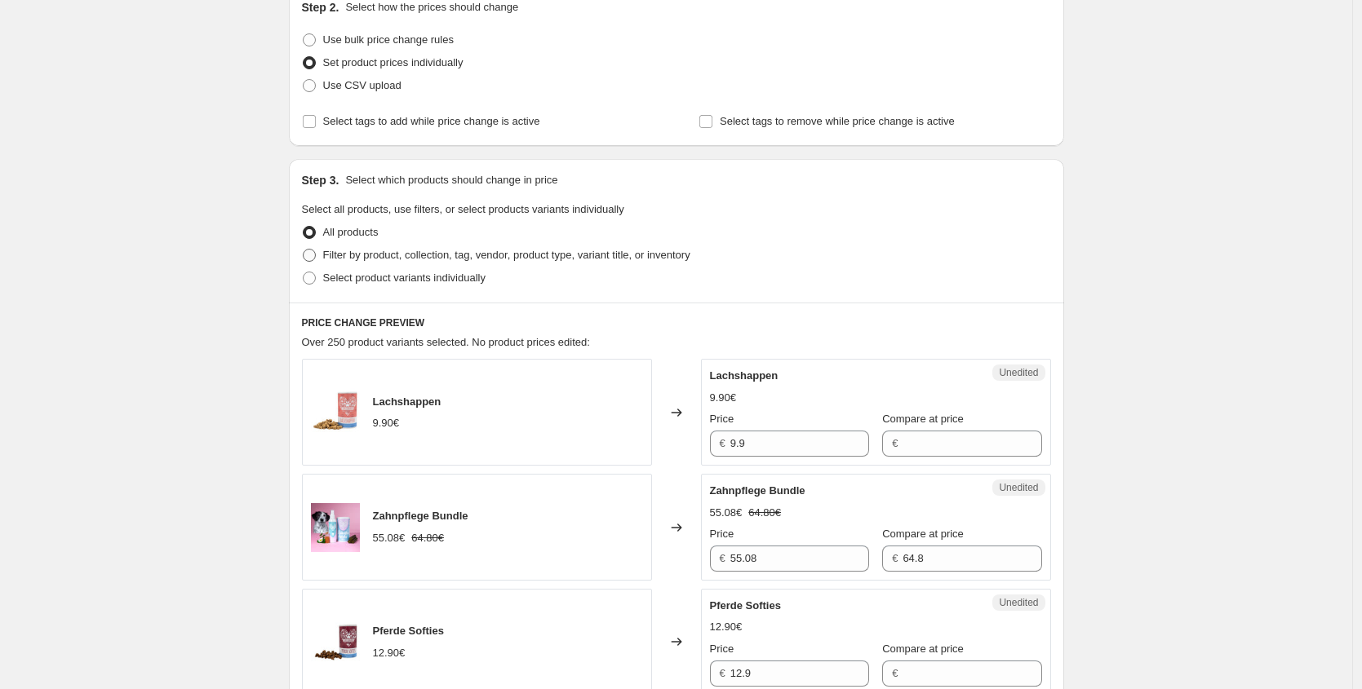
scroll to position [177, 0]
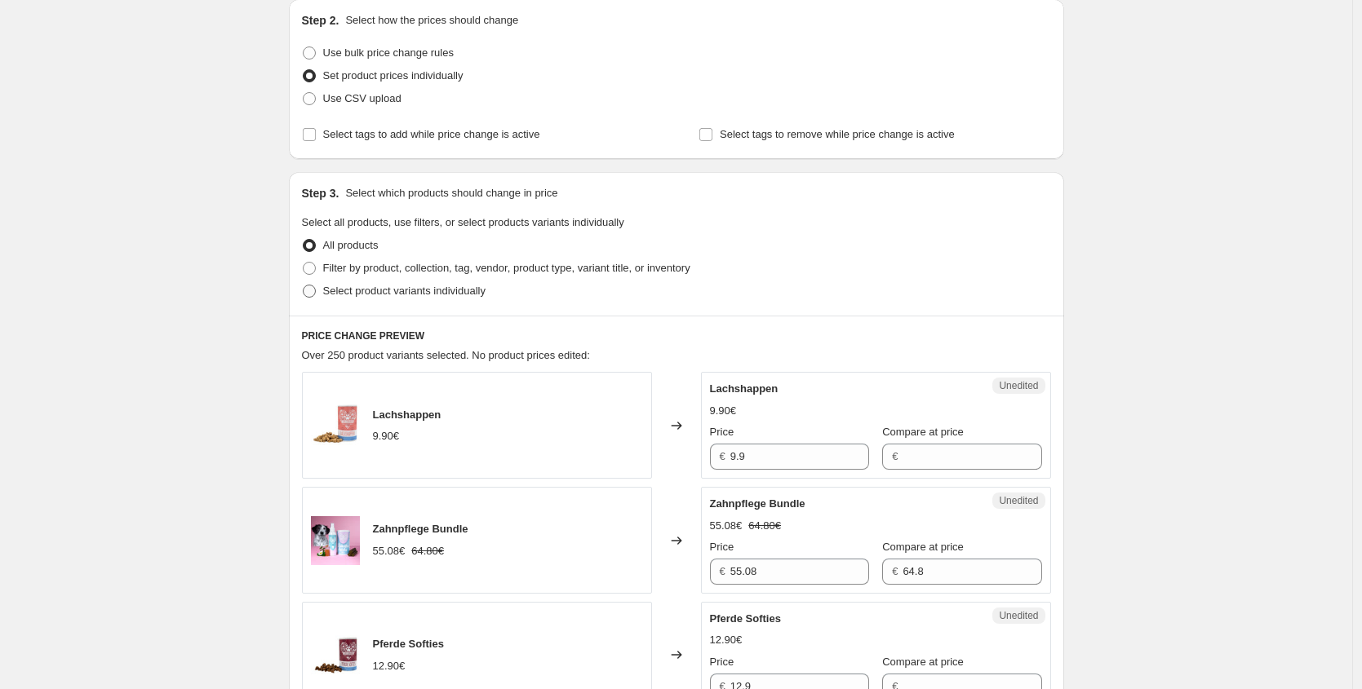
click at [433, 285] on span "Select product variants individually" at bounding box center [404, 291] width 162 height 12
click at [303, 285] on input "Select product variants individually" at bounding box center [303, 285] width 1 height 1
radio input "true"
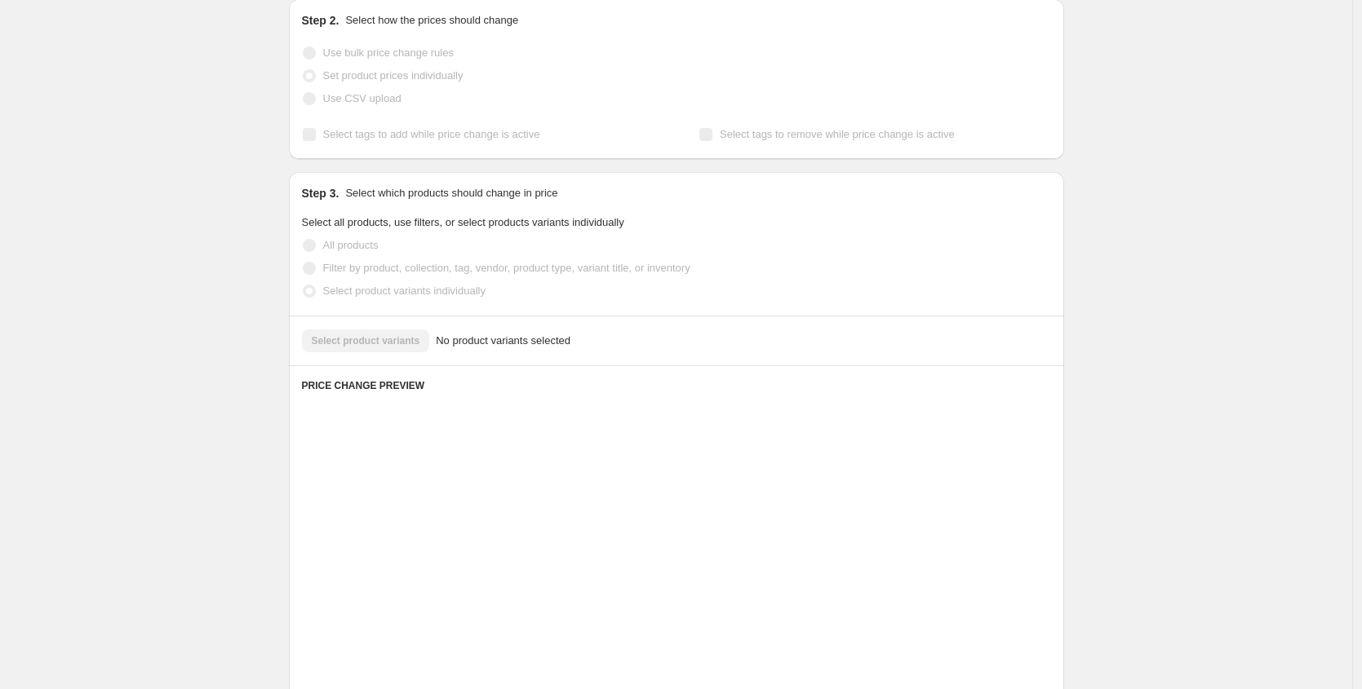
scroll to position [167, 0]
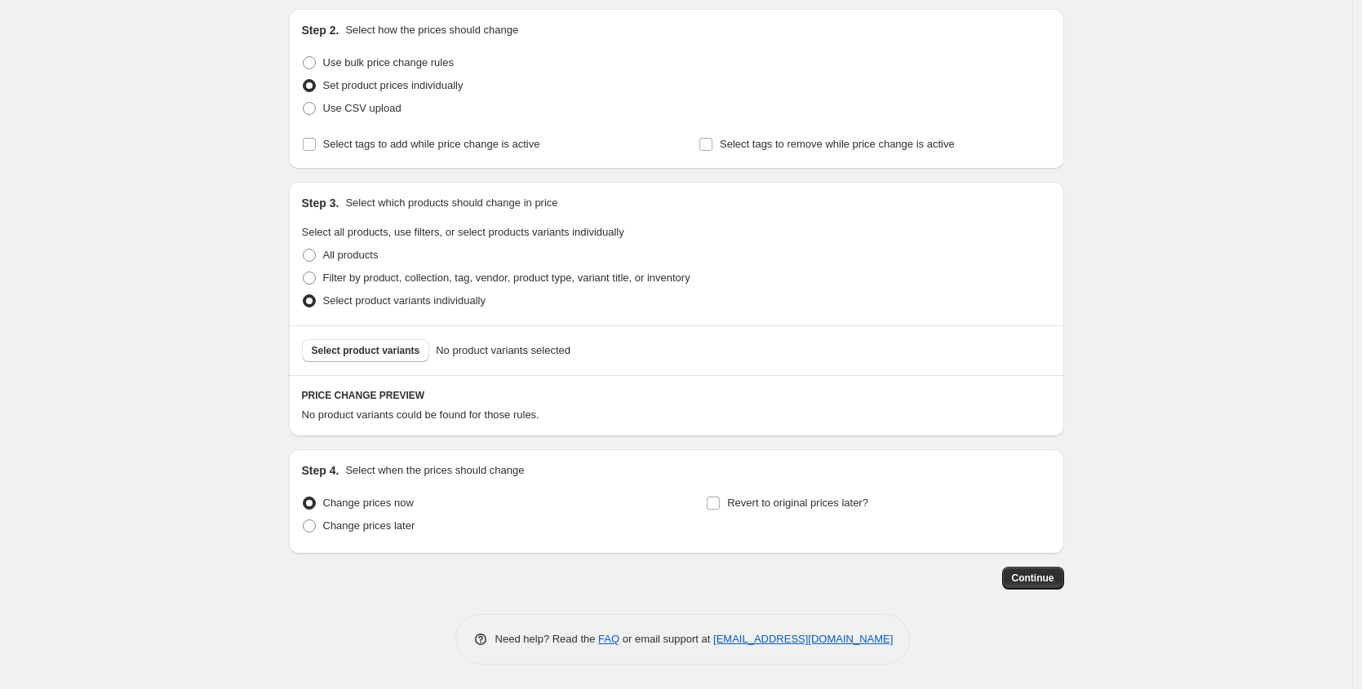
click at [415, 338] on div "Select product variants No product variants selected" at bounding box center [676, 350] width 775 height 50
click at [417, 348] on span "Select product variants" at bounding box center [366, 350] width 108 height 13
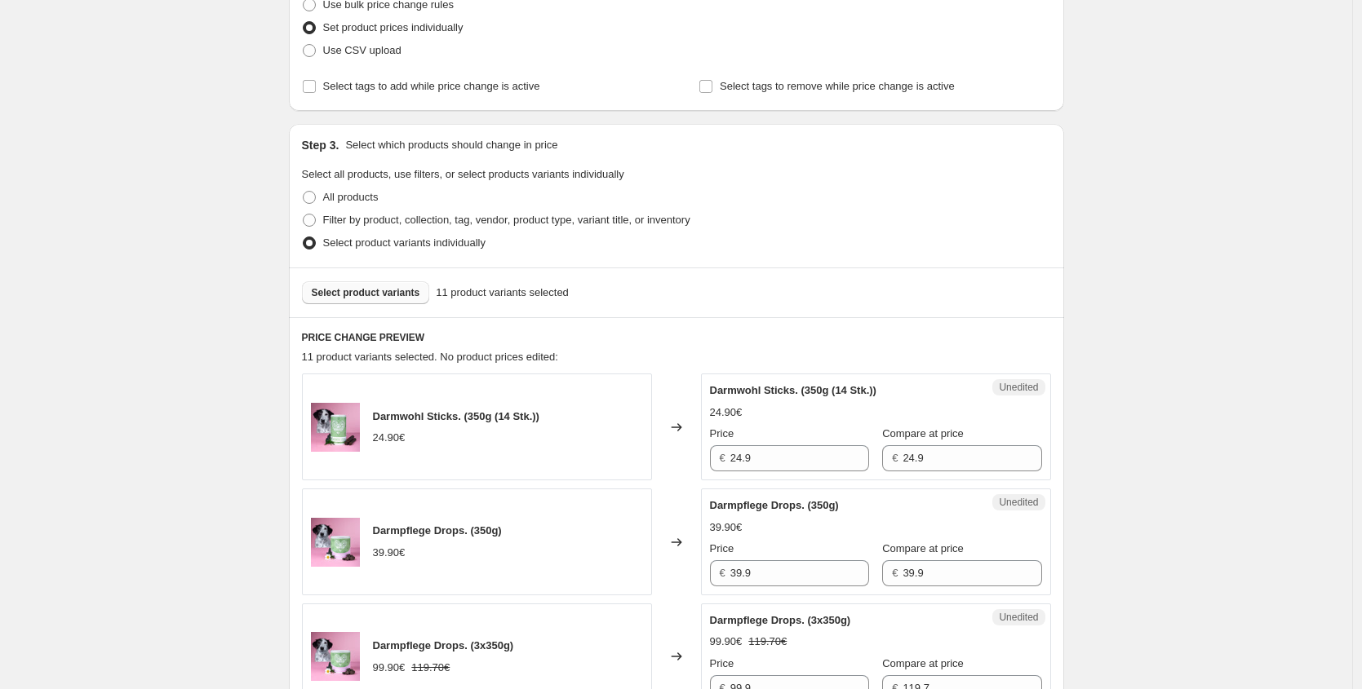
scroll to position [232, 0]
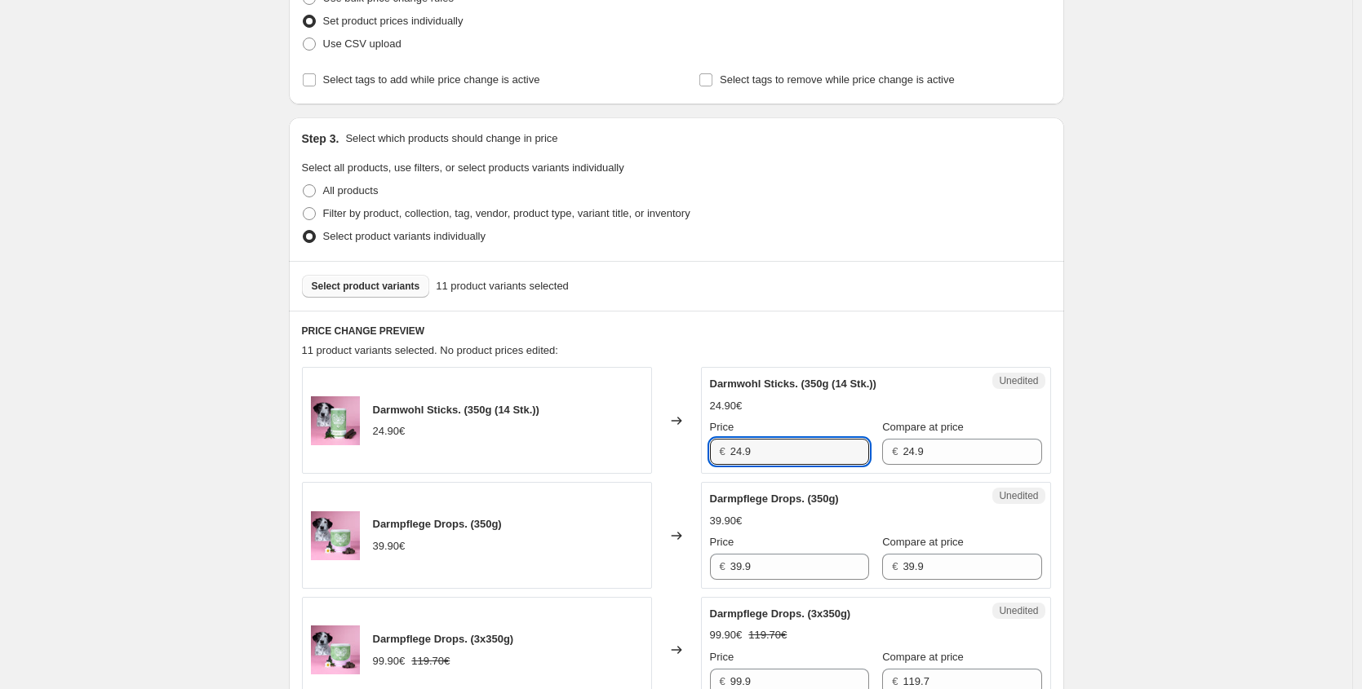
drag, startPoint x: 711, startPoint y: 451, endPoint x: 567, endPoint y: 427, distance: 145.5
click at [571, 441] on div "Darmwohl Sticks. (350g (14 Stk.)) 24.90€ Changed to Unedited Darmwohl Sticks. (…" at bounding box center [676, 420] width 749 height 107
paste input "19,92 €"
type input "19.92"
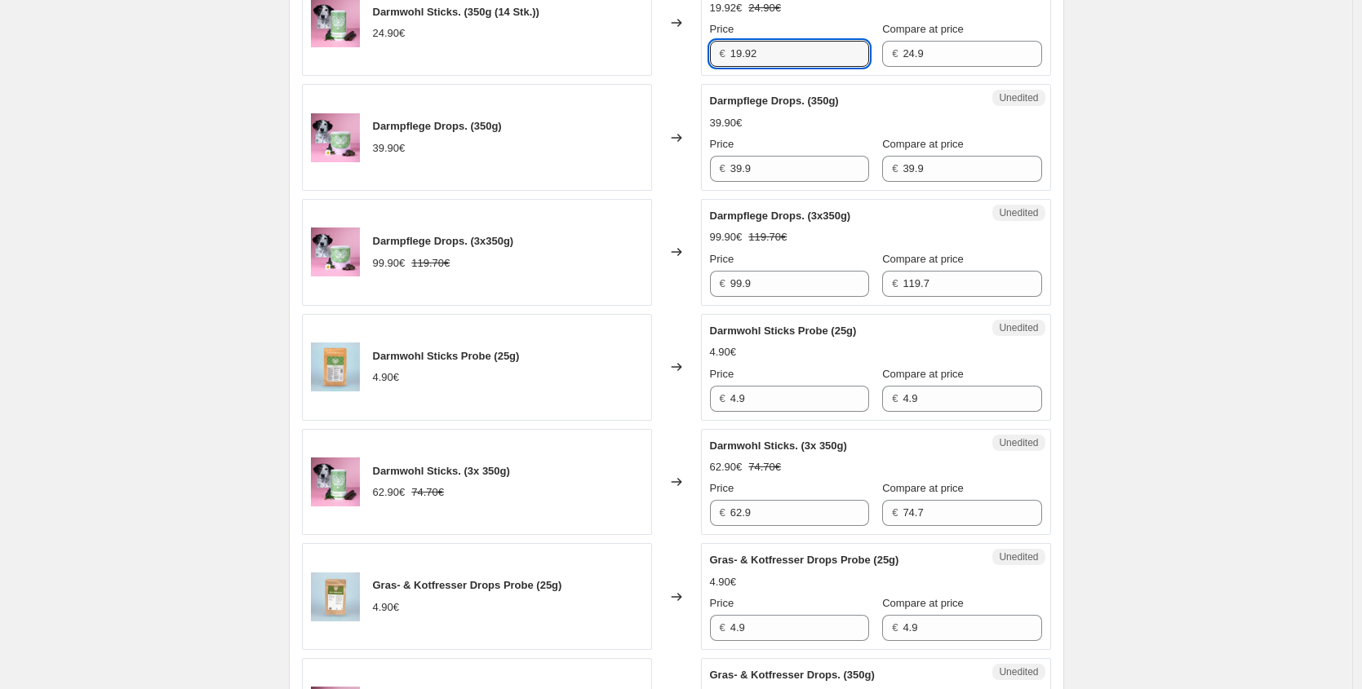
scroll to position [648, 0]
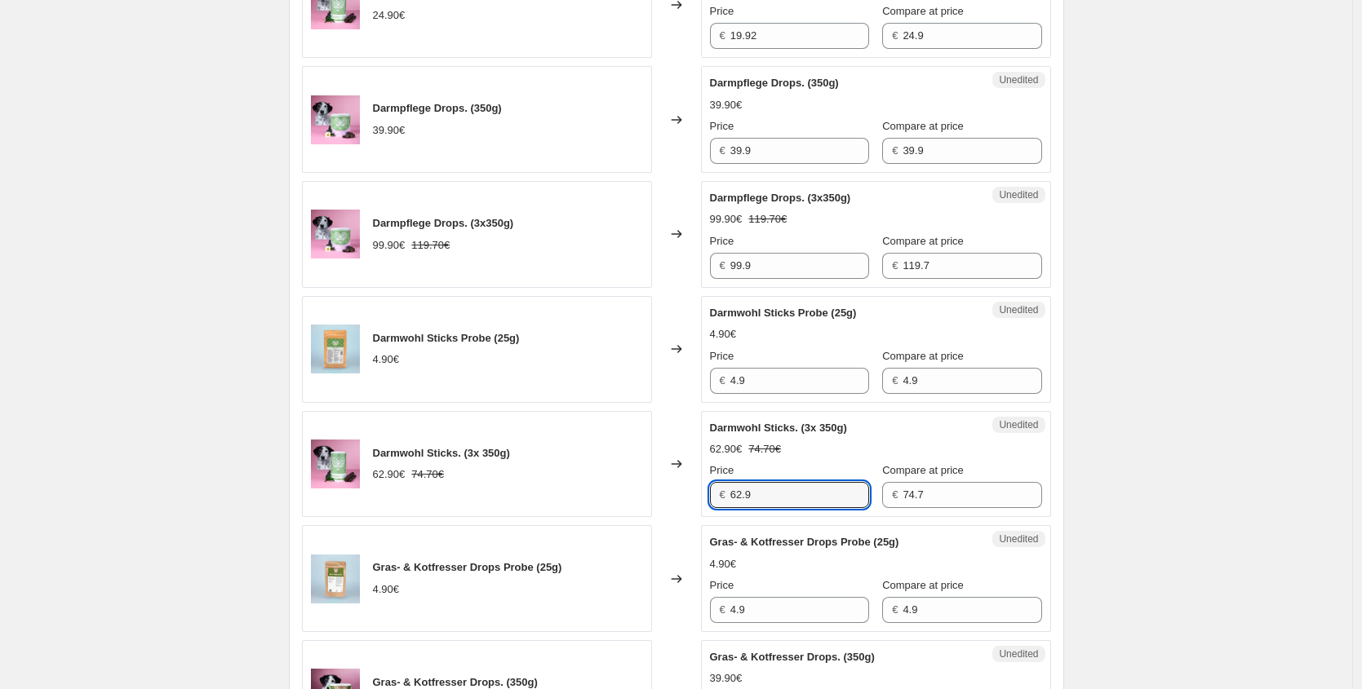
drag, startPoint x: 824, startPoint y: 488, endPoint x: 666, endPoint y: 483, distance: 158.3
click at [666, 483] on div "Darmwohl Sticks. (3x 350g) 62.90€ 74.70€ Changed to Unedited Darmwohl Sticks. (…" at bounding box center [676, 464] width 749 height 107
drag, startPoint x: 757, startPoint y: 494, endPoint x: 556, endPoint y: 474, distance: 201.7
click at [633, 489] on div "Darmwohl Sticks. (3x 350g) 62.90€ 74.70€ Changed to Unedited Darmwohl Sticks. (…" at bounding box center [676, 464] width 749 height 107
paste input "50,32 €"
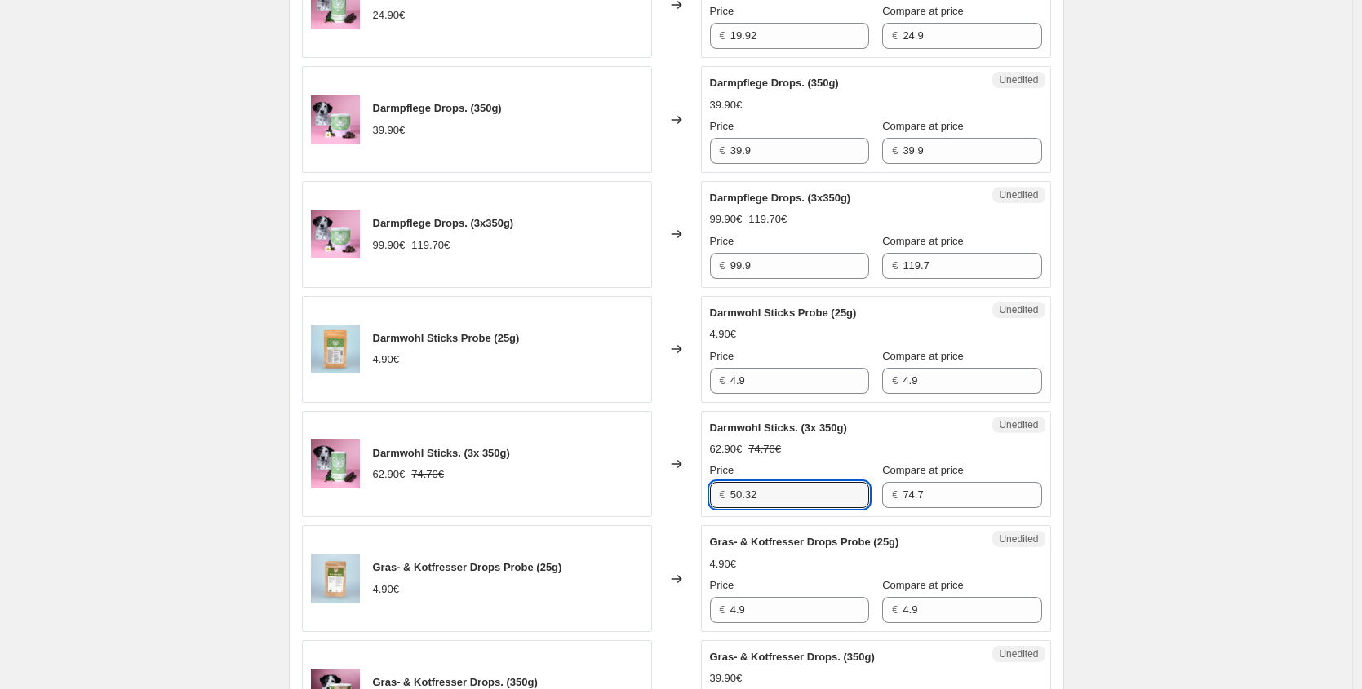
type input "50.32"
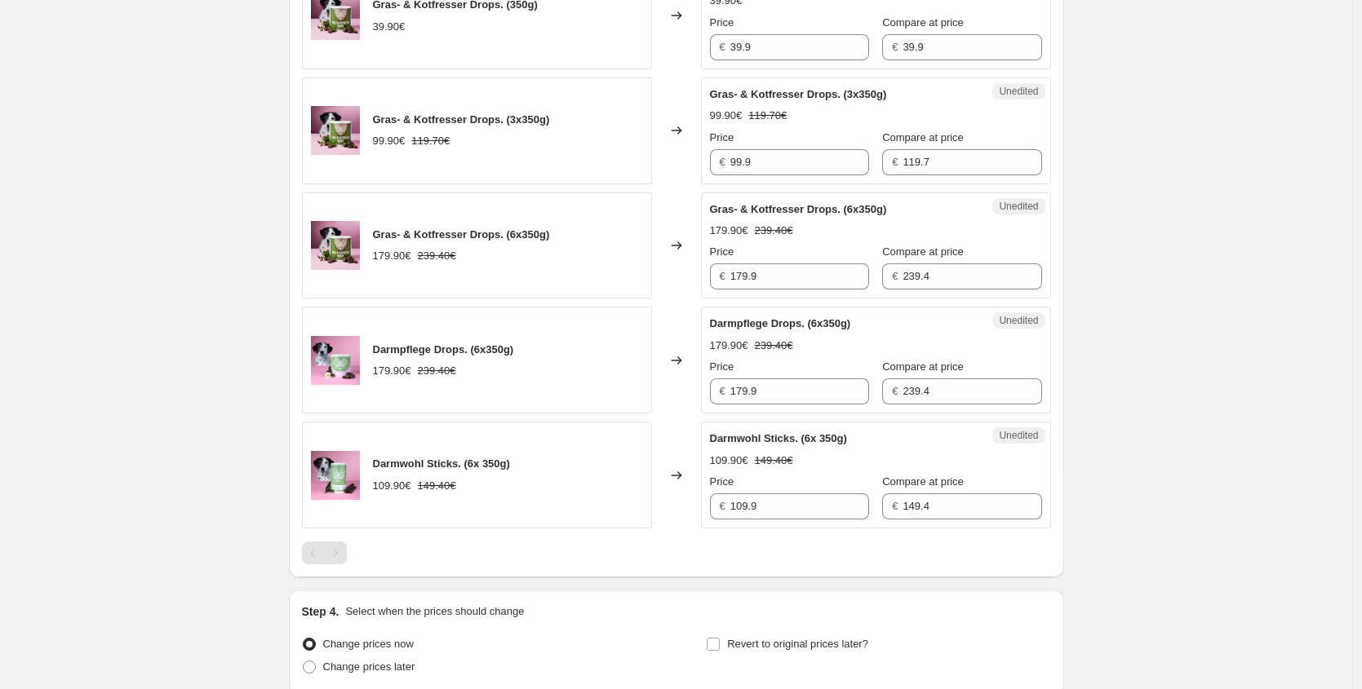
scroll to position [1355, 0]
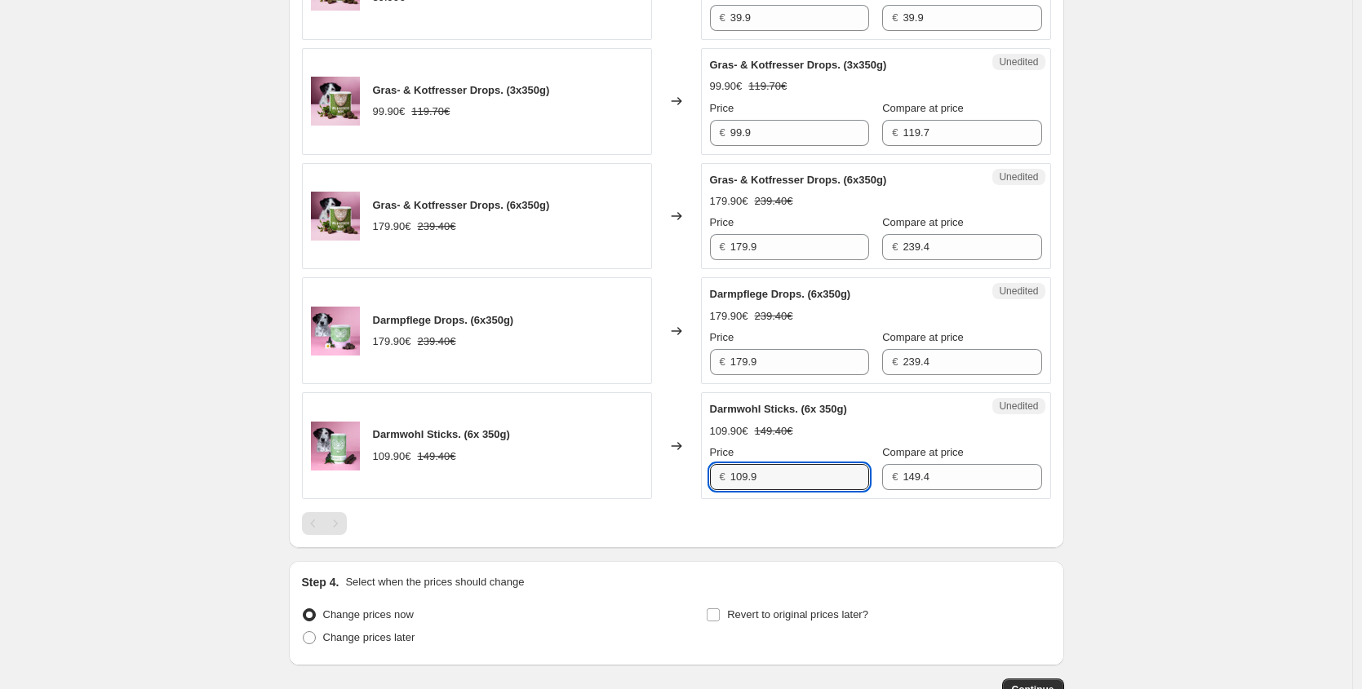
drag, startPoint x: 637, startPoint y: 476, endPoint x: 564, endPoint y: 463, distance: 74.6
click at [584, 470] on div "Darmwohl Sticks. (6x 350g) 109.90€ 149.40€ Changed to Unedited Darmwohl Sticks.…" at bounding box center [676, 445] width 749 height 107
paste input "87,92 €"
type input "87.92"
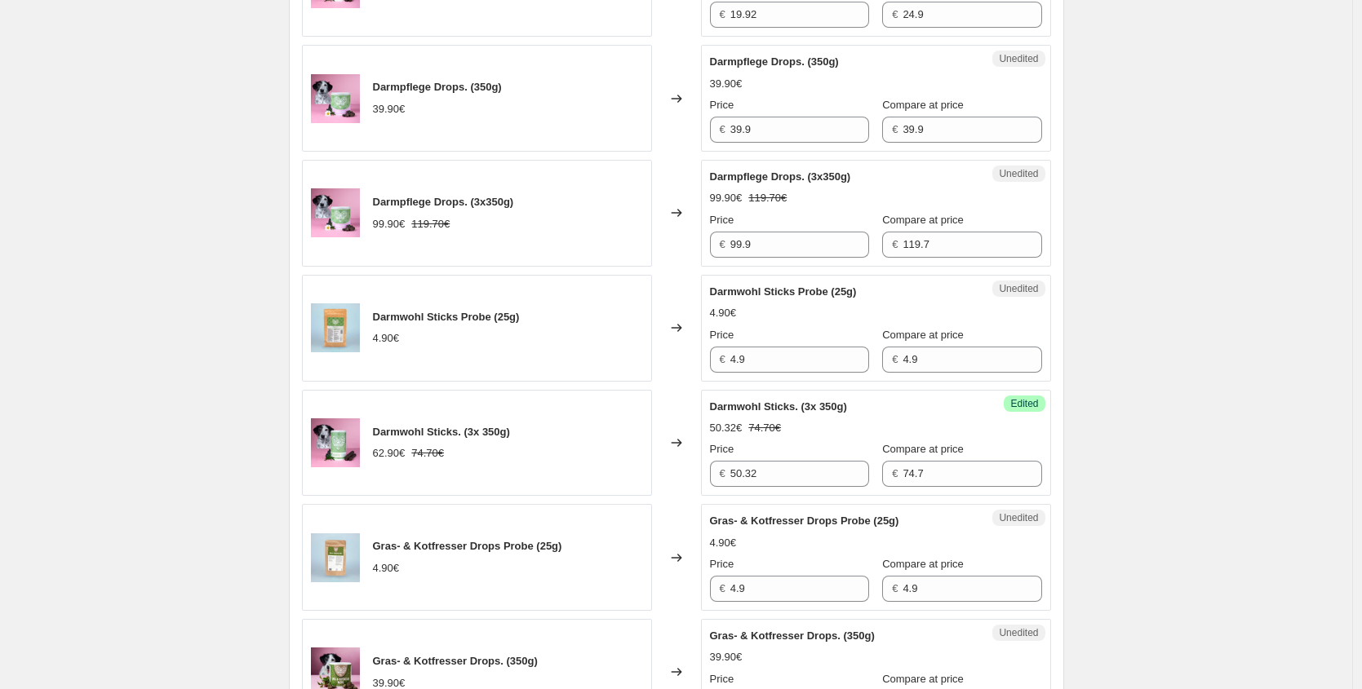
scroll to position [653, 0]
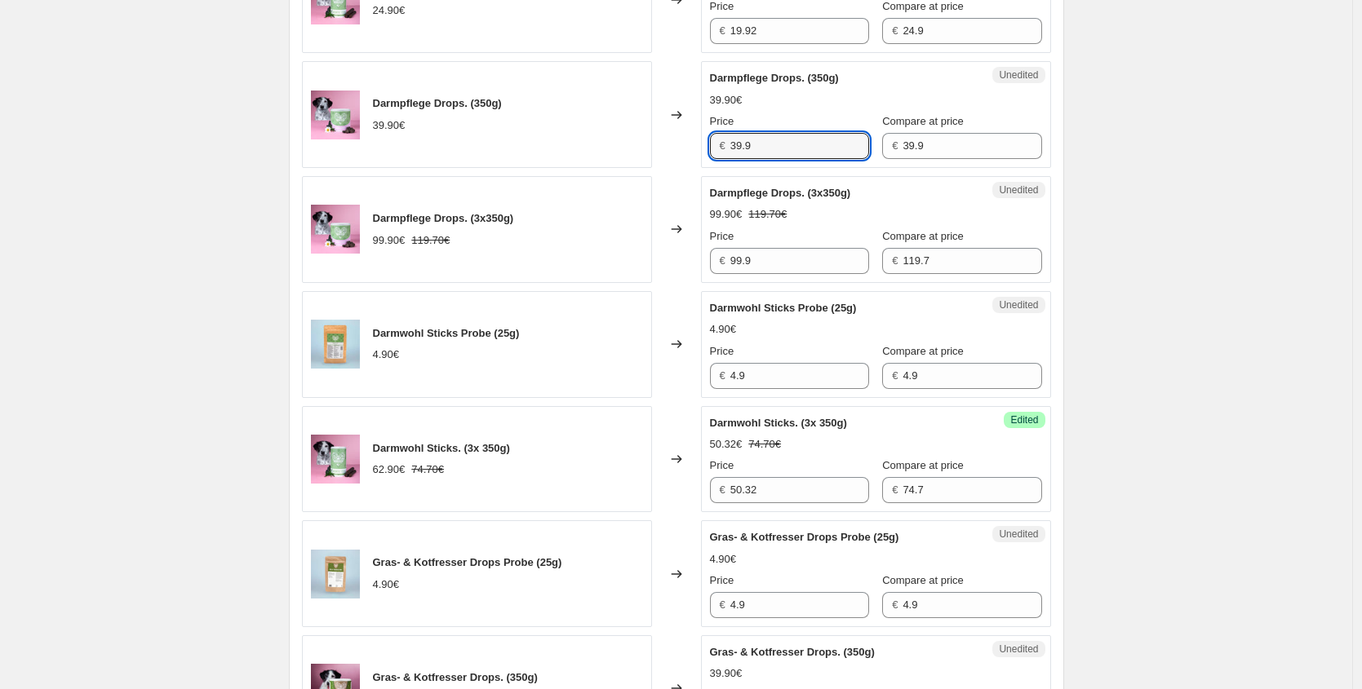
drag, startPoint x: 751, startPoint y: 148, endPoint x: 555, endPoint y: 141, distance: 196.7
click at [566, 143] on div "Darmpflege Drops. (350g) 39.90€ Changed to Unedited Darmpflege Drops. (350g) 39…" at bounding box center [676, 114] width 749 height 107
paste input "1,92 €"
type input "31.92"
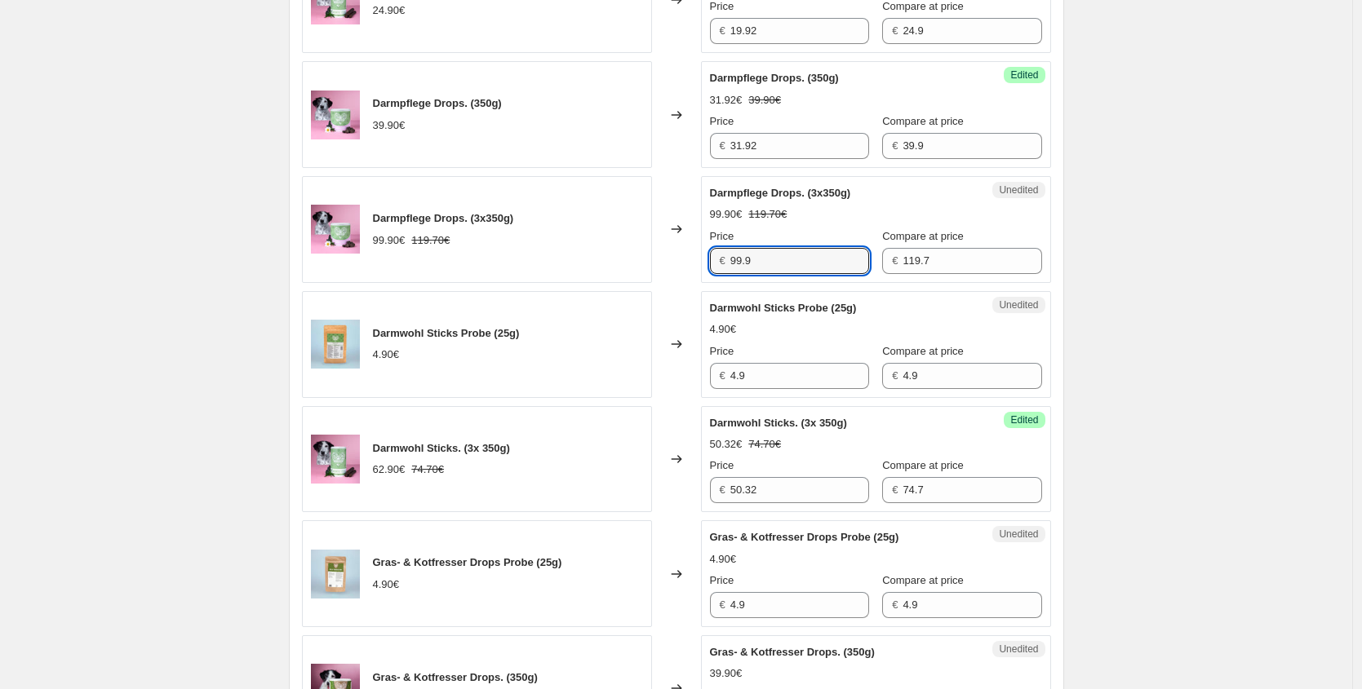
drag, startPoint x: 731, startPoint y: 267, endPoint x: 440, endPoint y: 258, distance: 291.4
click at [508, 267] on div "Darmpflege Drops. (3x350g) 99.90€ 119.70€ Changed to Unedited Darmpflege Drops.…" at bounding box center [676, 229] width 749 height 107
paste input "79,92 €"
type input "79.92"
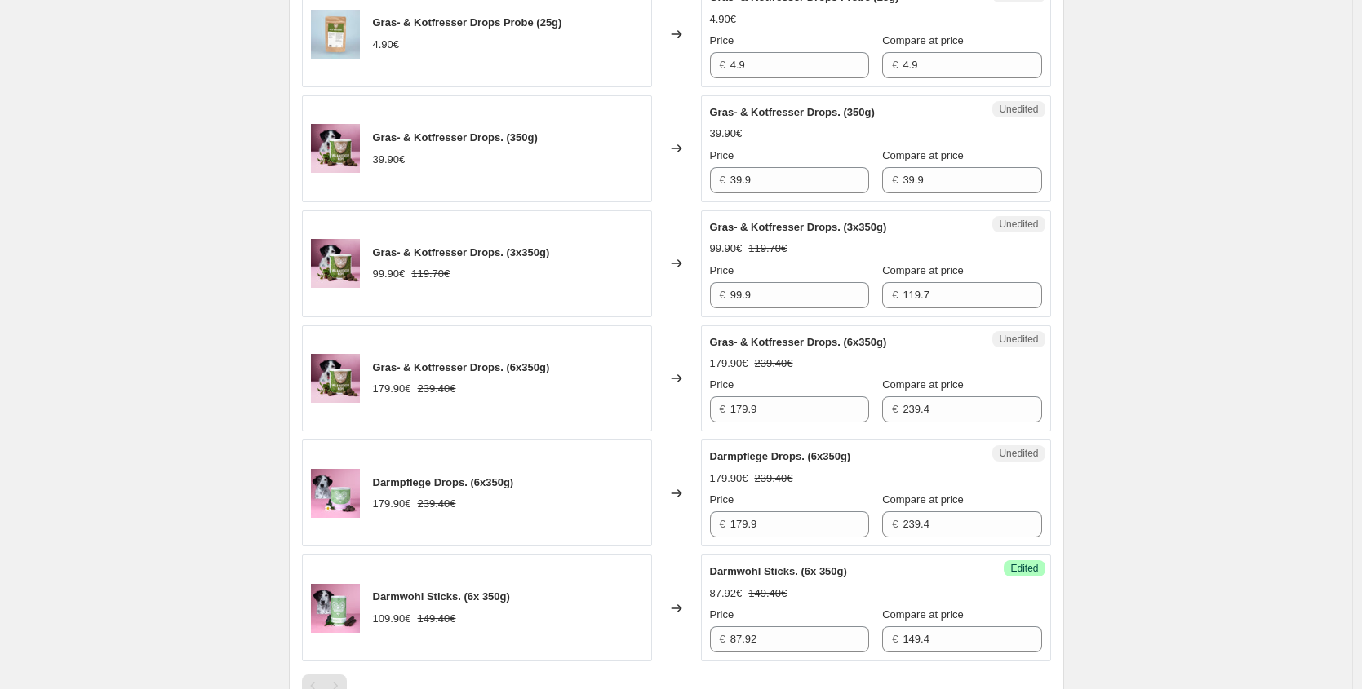
scroll to position [1201, 0]
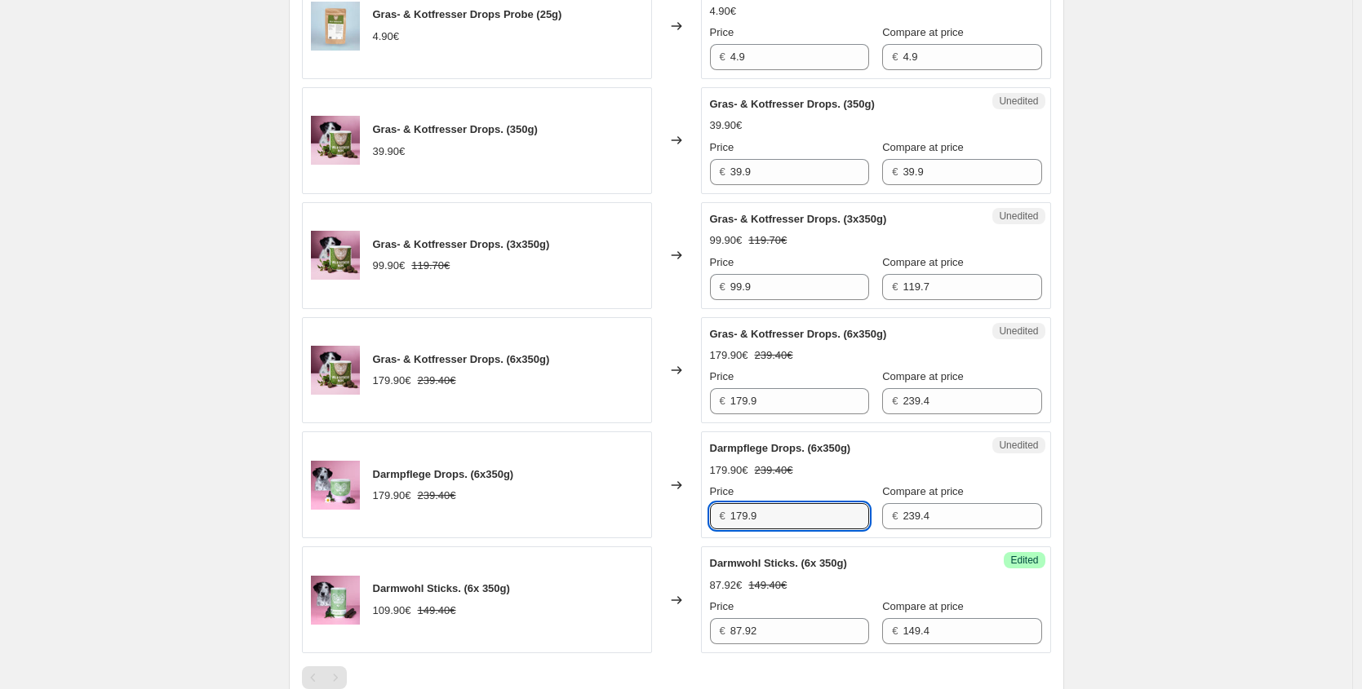
drag, startPoint x: 751, startPoint y: 523, endPoint x: 567, endPoint y: 507, distance: 185.1
click at [567, 507] on div "Darmpflege Drops. (6x350g) 179.90€ 239.40€ Changed to Unedited Darmpflege Drops…" at bounding box center [676, 485] width 749 height 107
paste input "43,92 €"
type input "143.92"
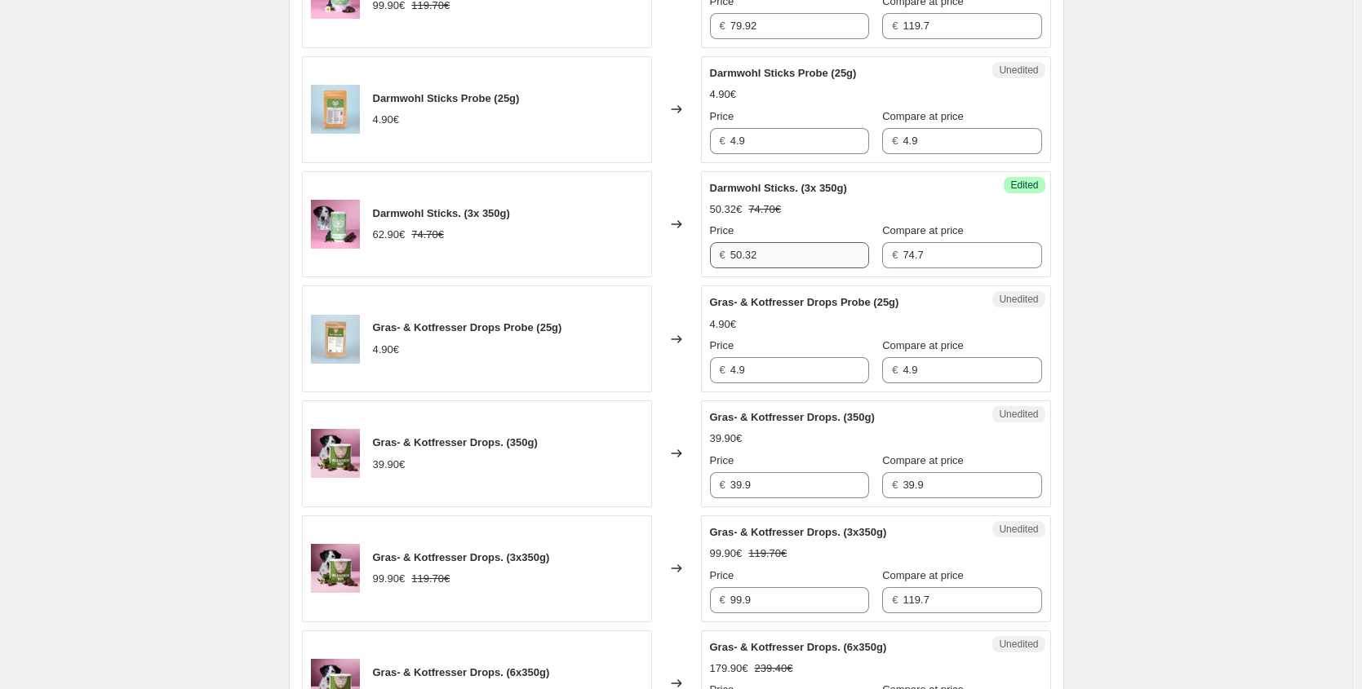
scroll to position [810, 0]
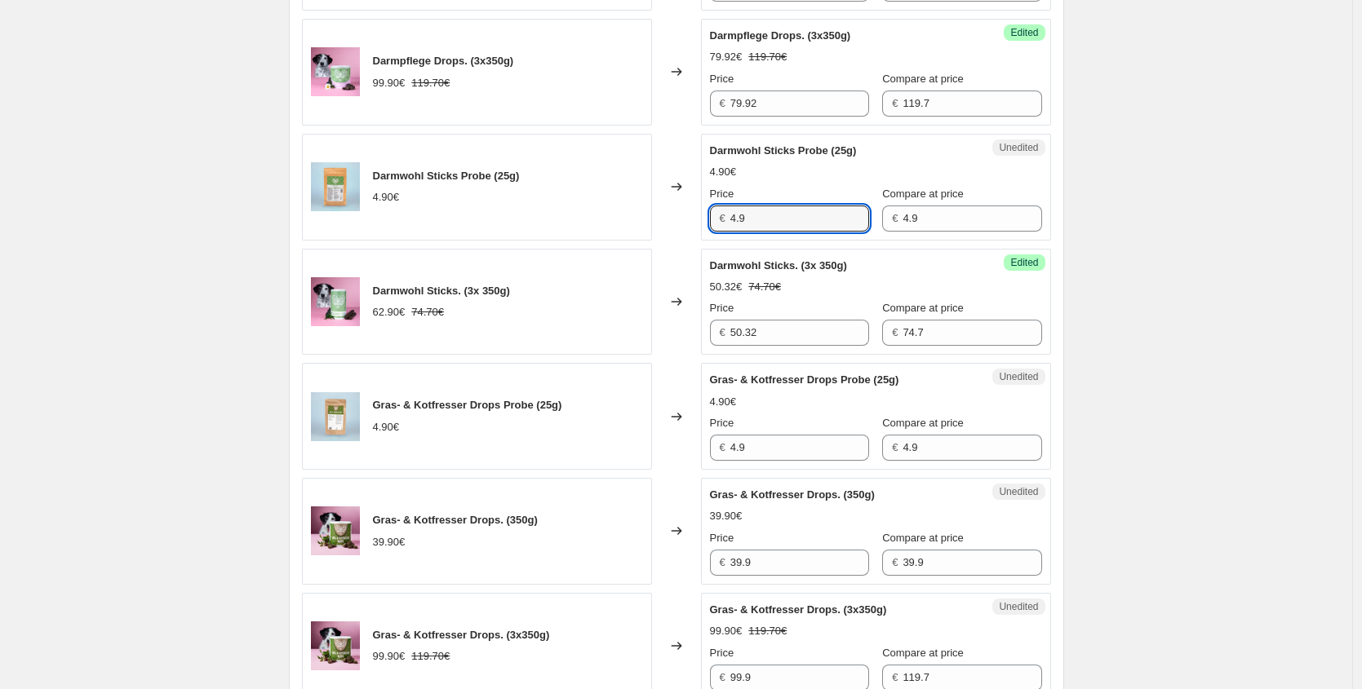
drag, startPoint x: 702, startPoint y: 209, endPoint x: 590, endPoint y: 189, distance: 113.5
click at [627, 197] on div "Darmwohl Sticks Probe (25g) 4.90€ Changed to Unedited Darmwohl Sticks Probe (25…" at bounding box center [676, 187] width 749 height 107
paste input "3,92 €"
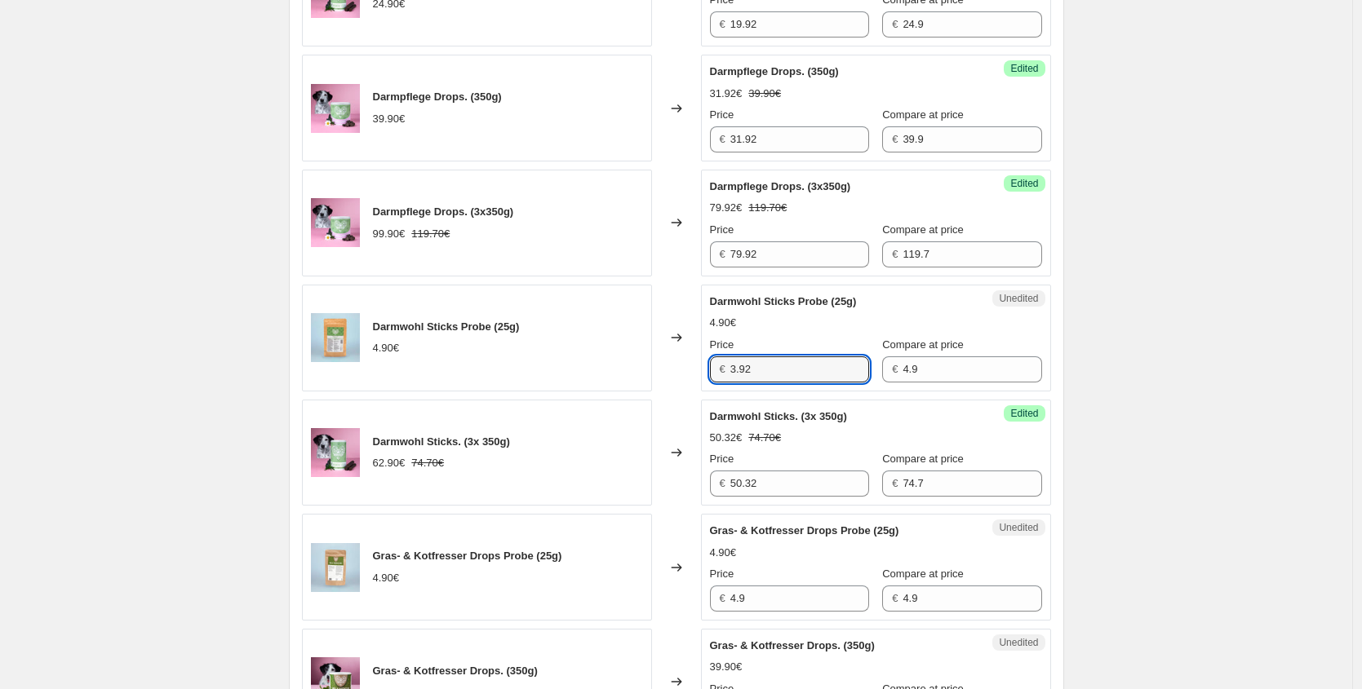
scroll to position [469, 0]
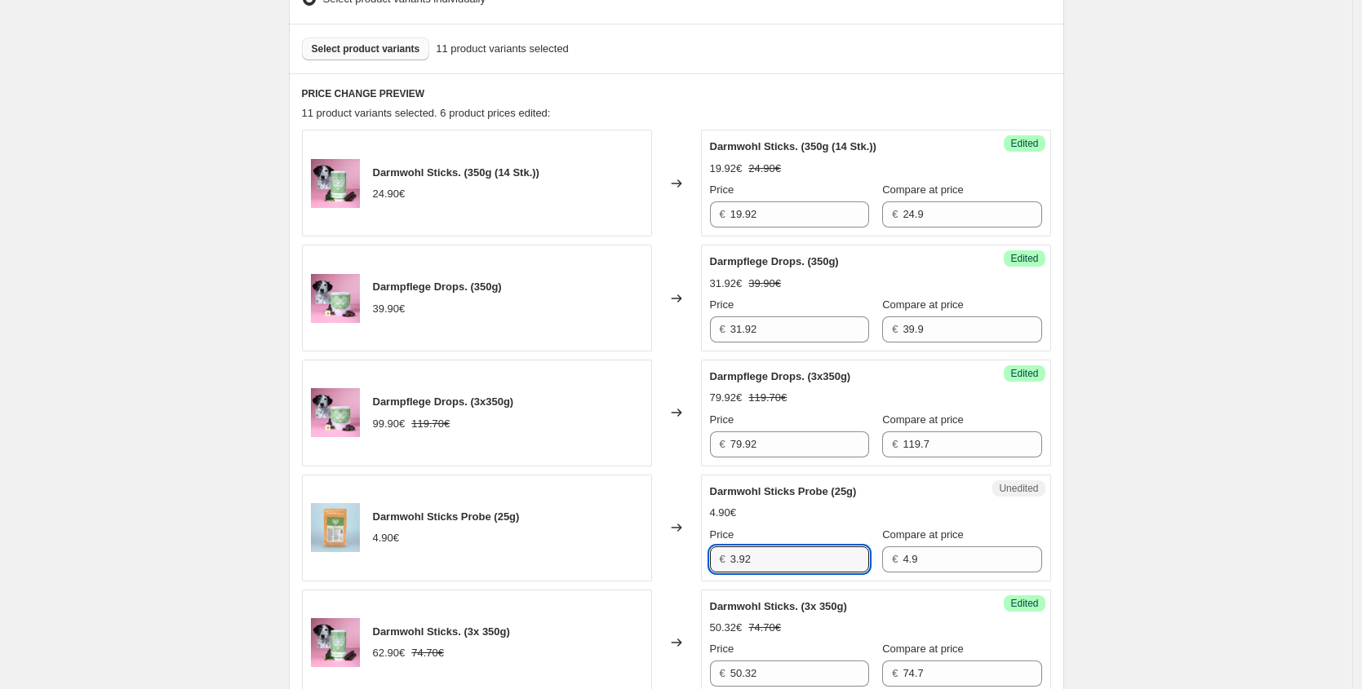
type input "3.92"
click at [366, 41] on button "Select product variants" at bounding box center [366, 49] width 128 height 23
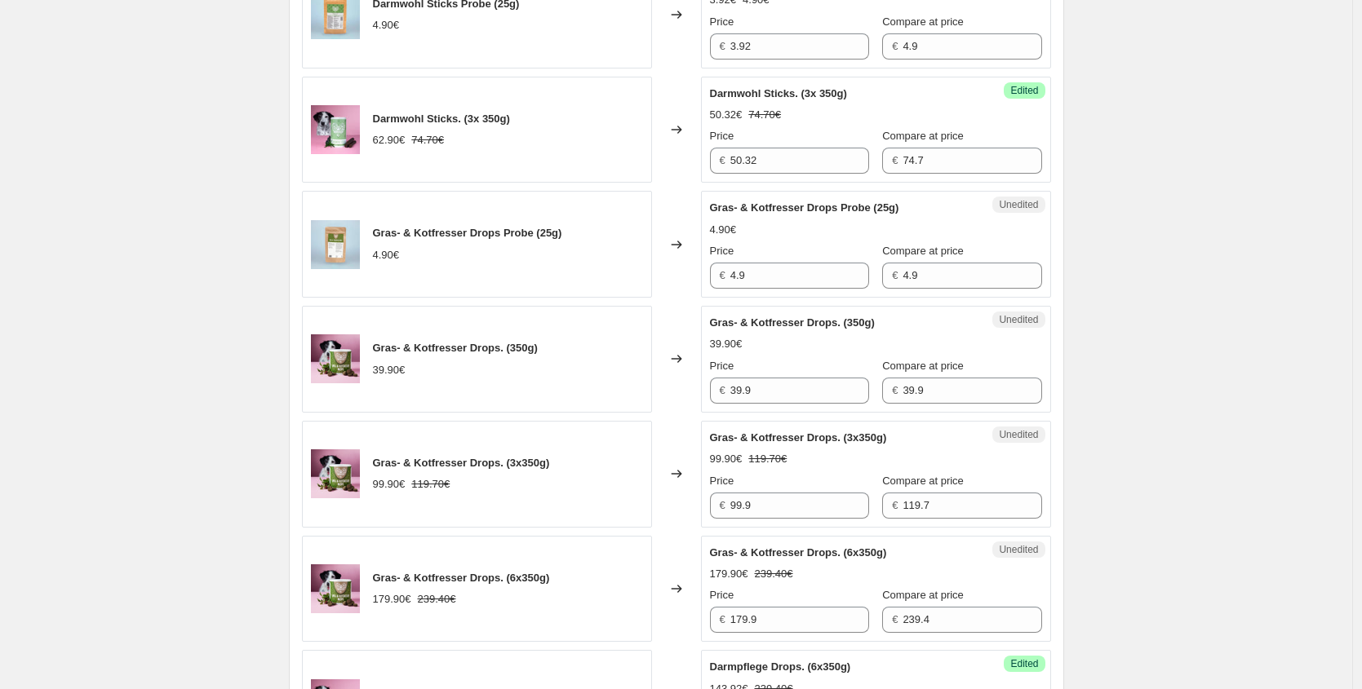
scroll to position [992, 0]
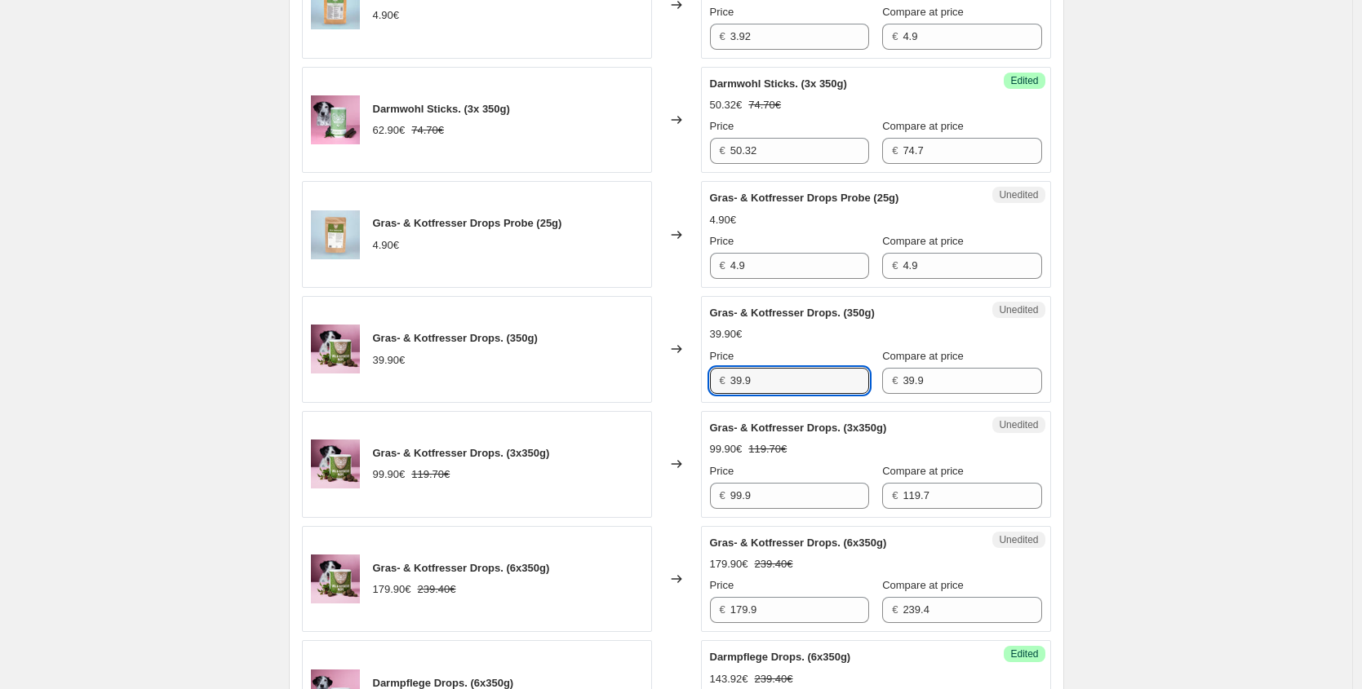
drag, startPoint x: 761, startPoint y: 378, endPoint x: 602, endPoint y: 368, distance: 159.4
click at [615, 370] on div "Gras- & Kotfresser Drops. (350g) 39.90€ Changed to Unedited Gras- & Kotfresser …" at bounding box center [676, 349] width 749 height 107
paste input "1,92 €"
type input "31.92"
click at [550, 466] on div "Gras- & Kotfresser Drops. (3x350g) 99.90€ 119.70€ Changed to Unedited Gras- & K…" at bounding box center [676, 464] width 749 height 107
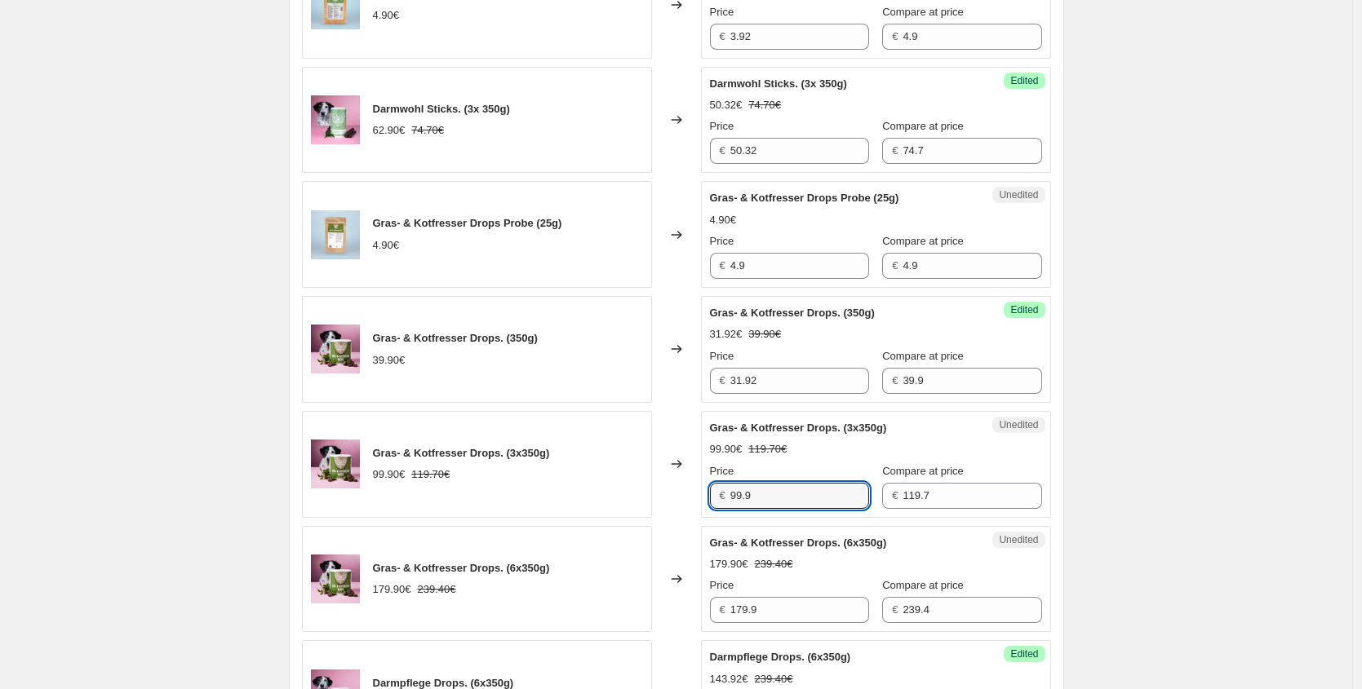
paste input "79,92 €"
type input "79.92"
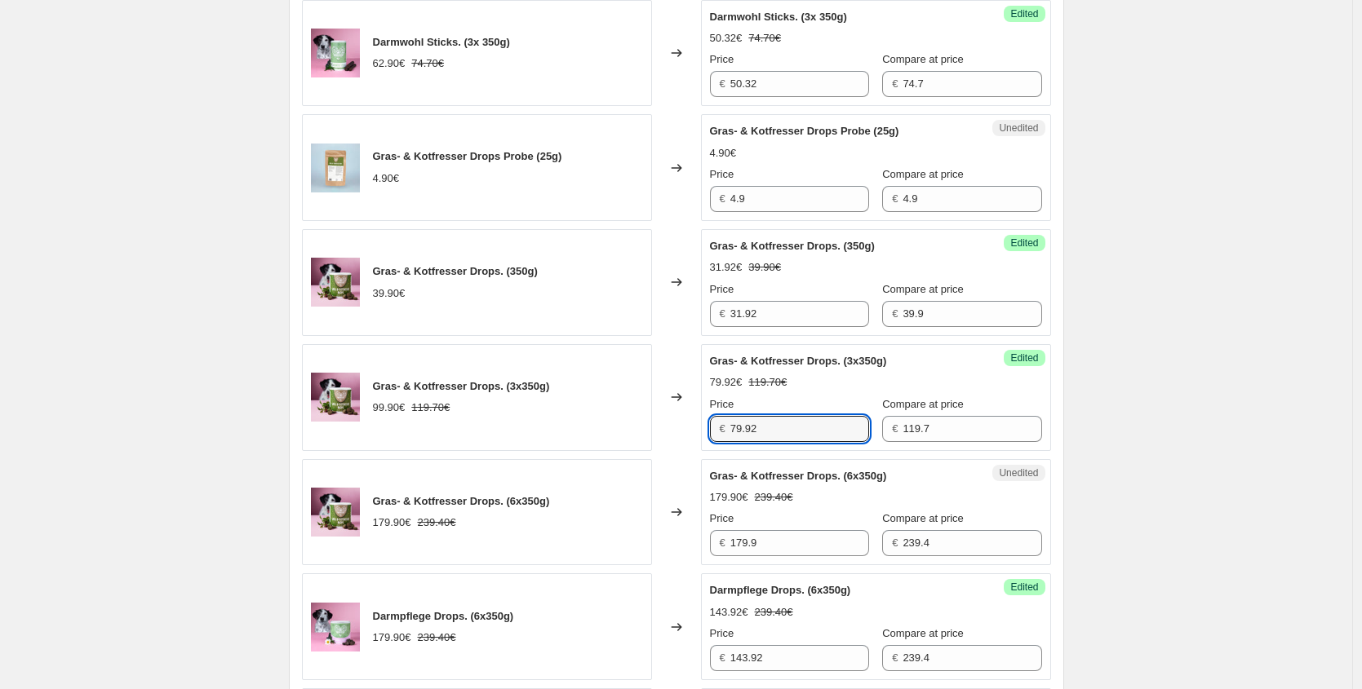
scroll to position [1076, 0]
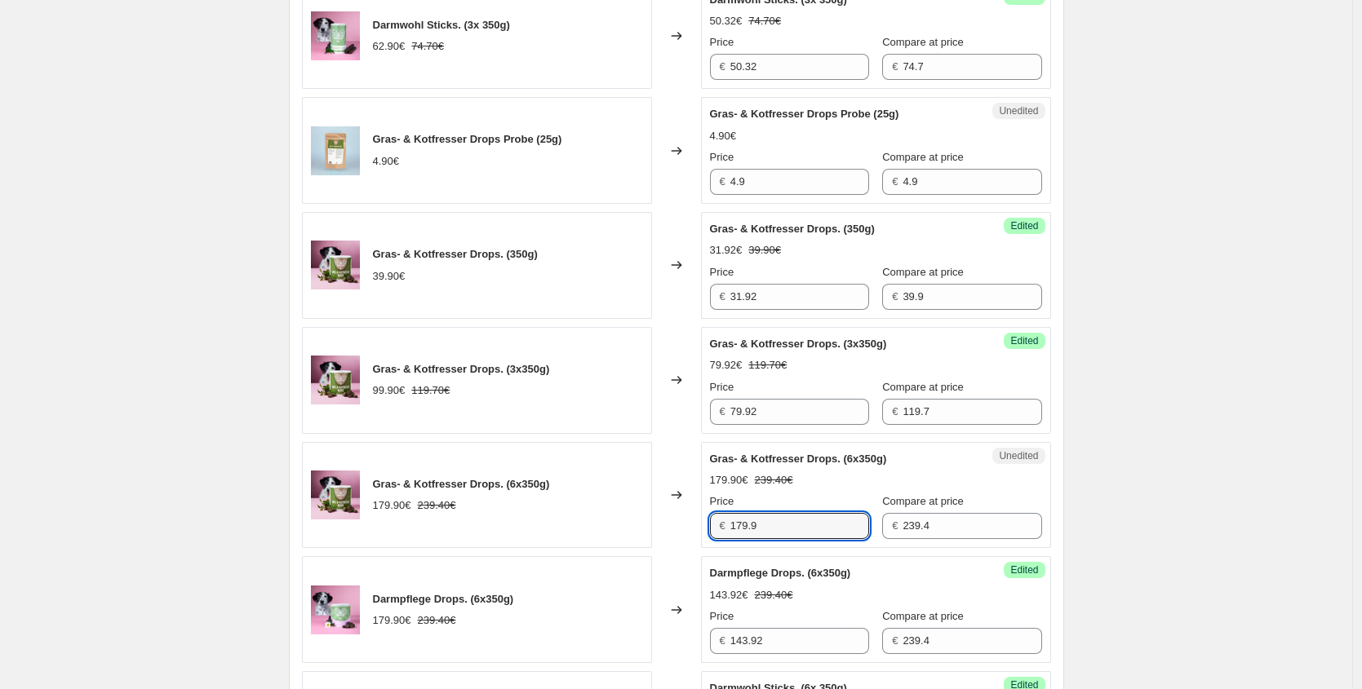
drag, startPoint x: 574, startPoint y: 515, endPoint x: 440, endPoint y: 413, distance: 168.9
click at [529, 506] on div "Gras- & Kotfresser Drops. (6x350g) 179.90€ 239.40€ Changed to Unedited Gras- & …" at bounding box center [676, 495] width 749 height 107
paste input "43,92 €"
type input "143.92"
drag, startPoint x: 639, startPoint y: 183, endPoint x: 605, endPoint y: 177, distance: 33.9
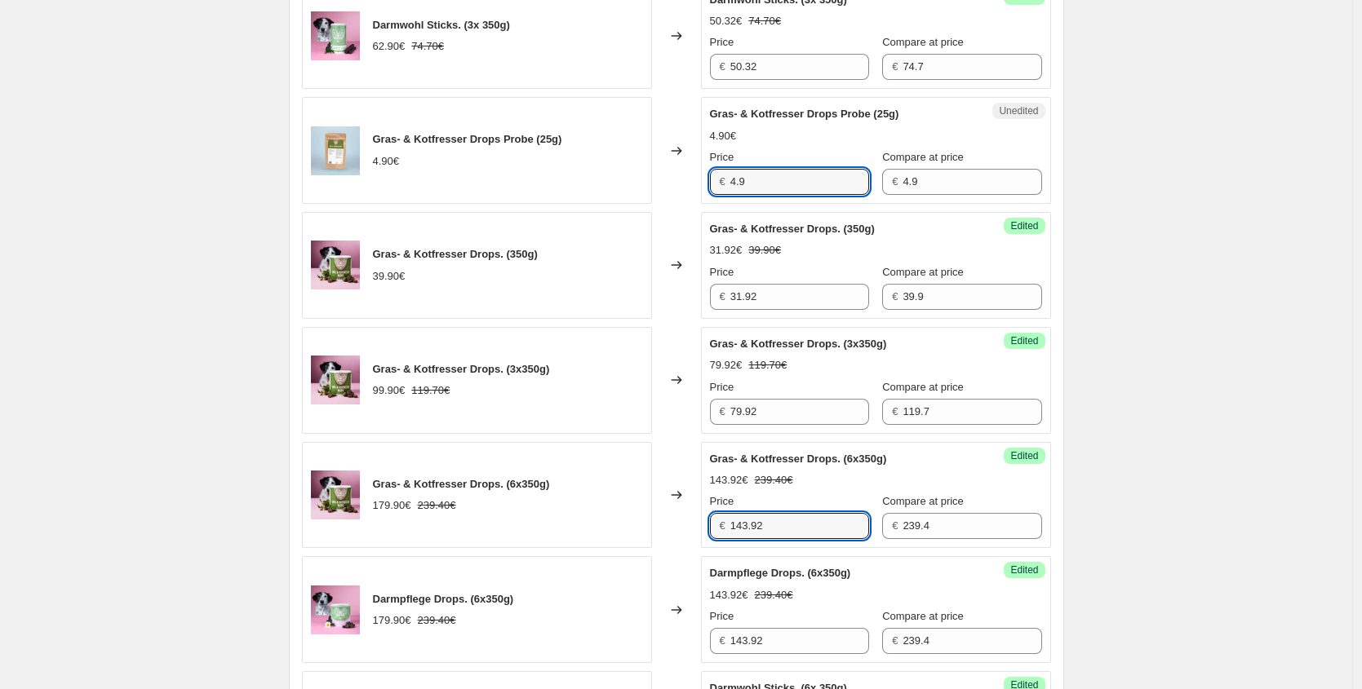
click at [613, 179] on div "Gras- & Kotfresser Drops Probe (25g) 4.90€ Changed to Unedited Gras- & Kotfress…" at bounding box center [676, 150] width 749 height 107
paste input "3,92 €"
type input "3.92"
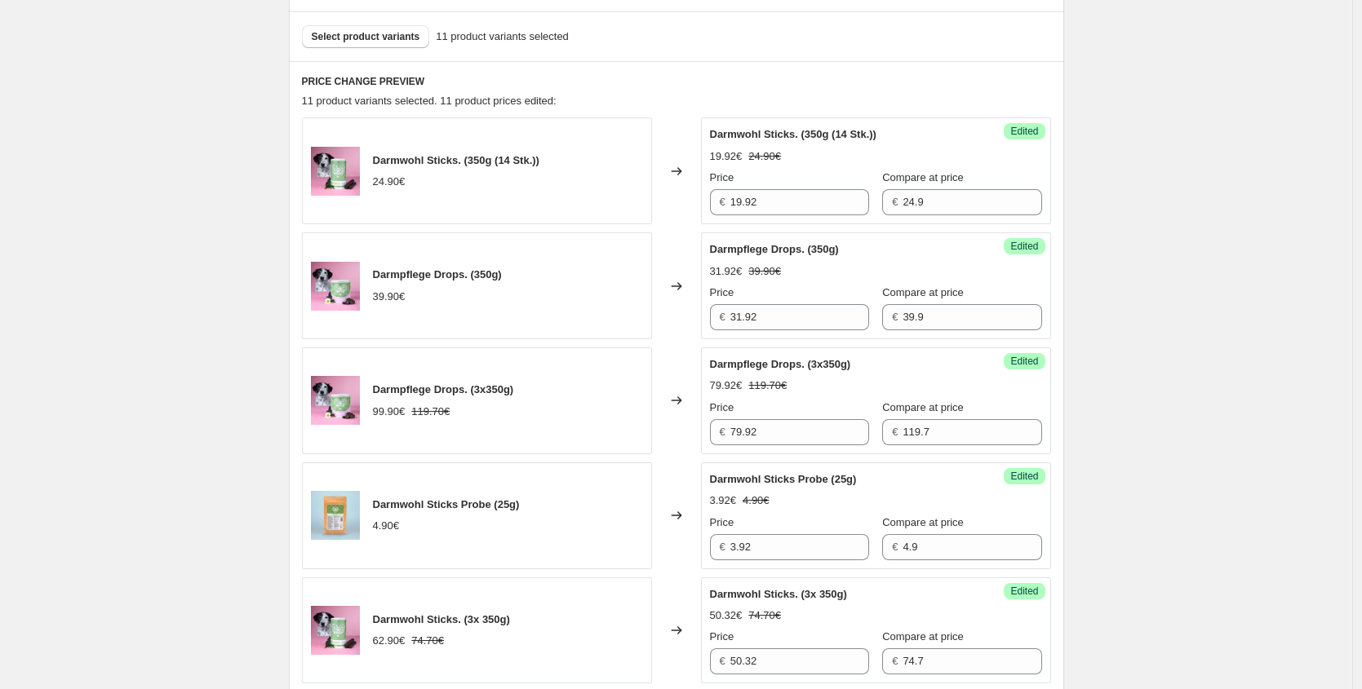
scroll to position [472, 0]
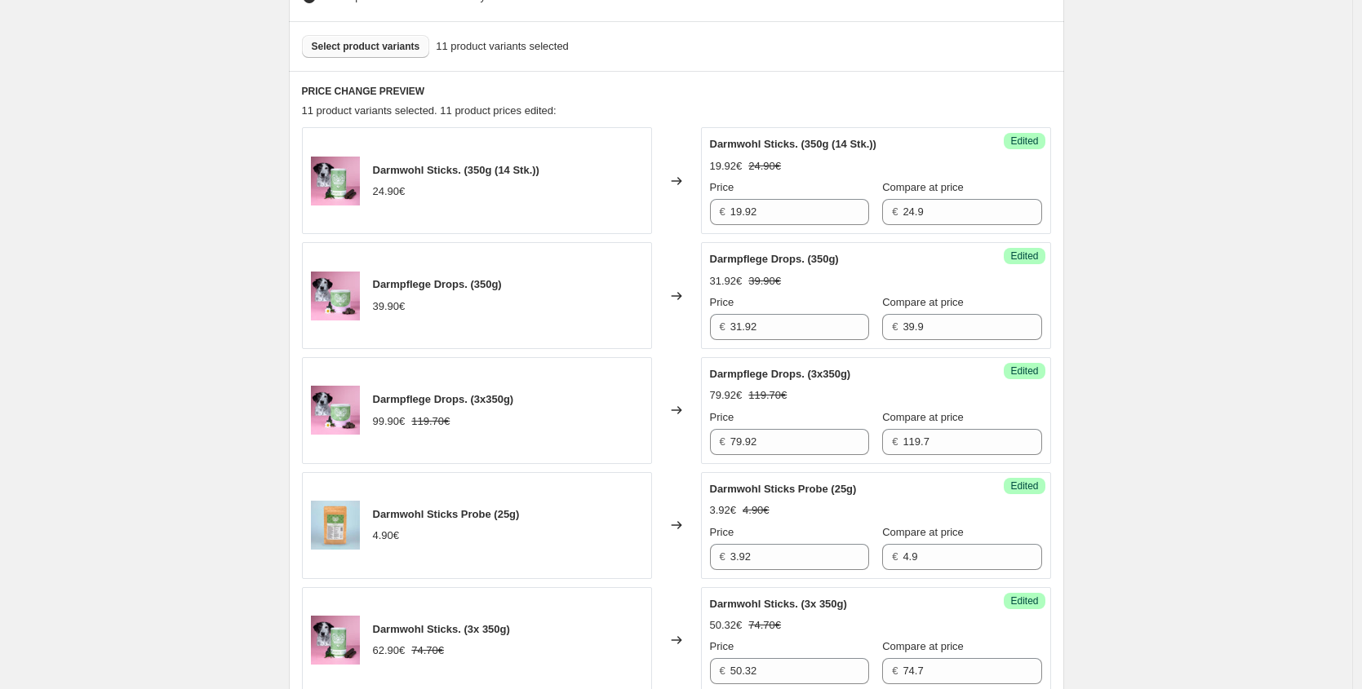
click at [371, 46] on span "Select product variants" at bounding box center [366, 46] width 108 height 13
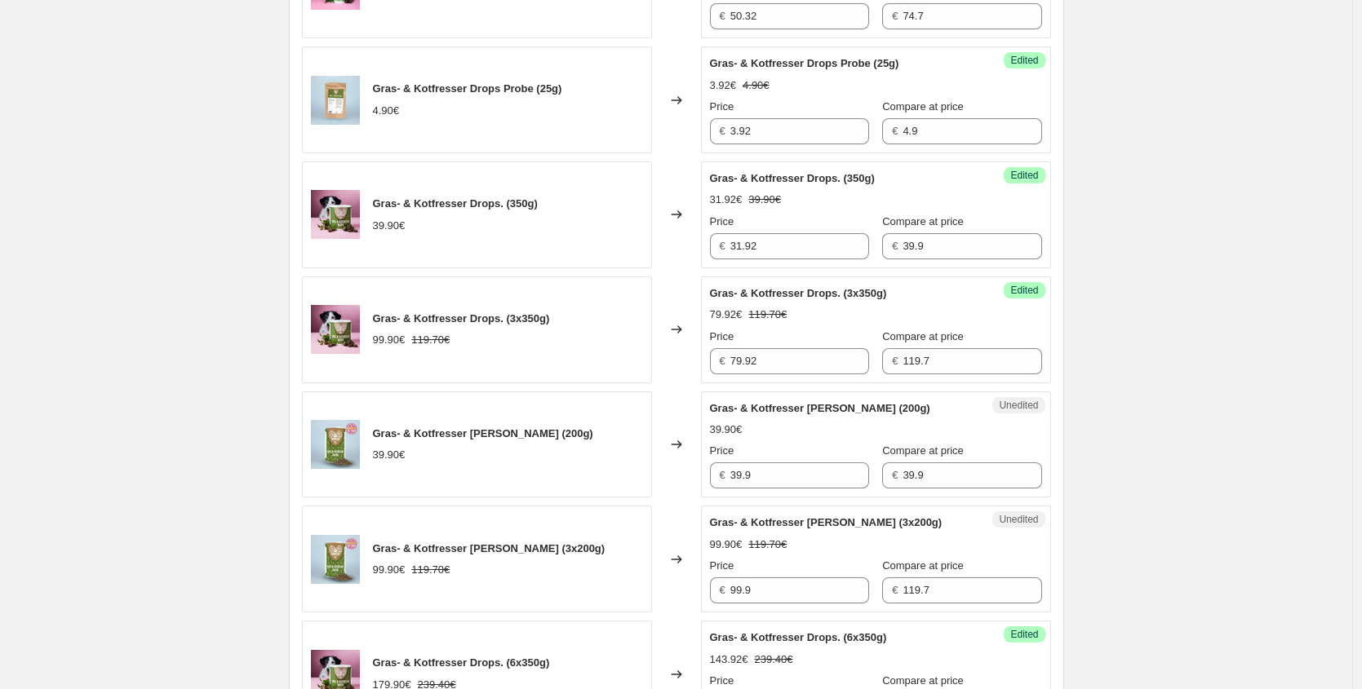
scroll to position [1245, 0]
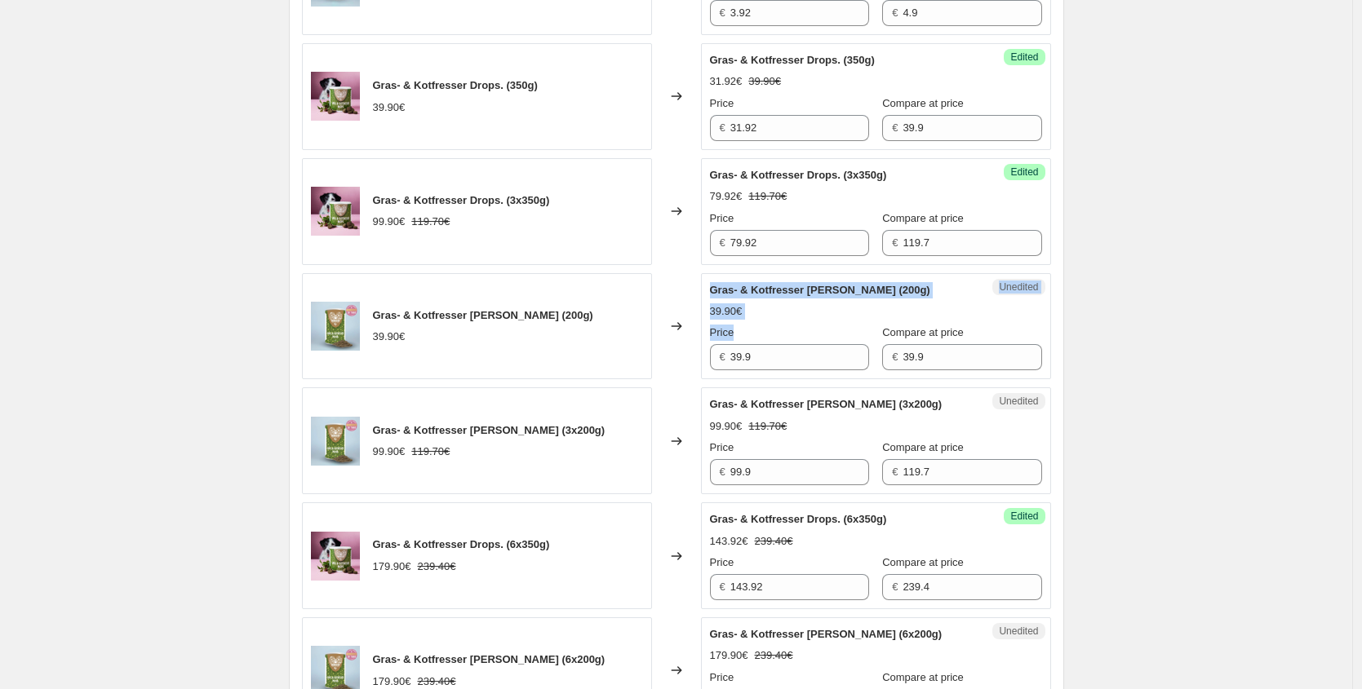
drag, startPoint x: 693, startPoint y: 352, endPoint x: 510, endPoint y: 343, distance: 182.9
click at [591, 348] on div "Gras- & Kotfresser [PERSON_NAME] (200g) 39.90€ Changed to Unedited Gras- & Kotf…" at bounding box center [676, 326] width 749 height 107
click at [773, 355] on input "39.9" at bounding box center [799, 357] width 139 height 26
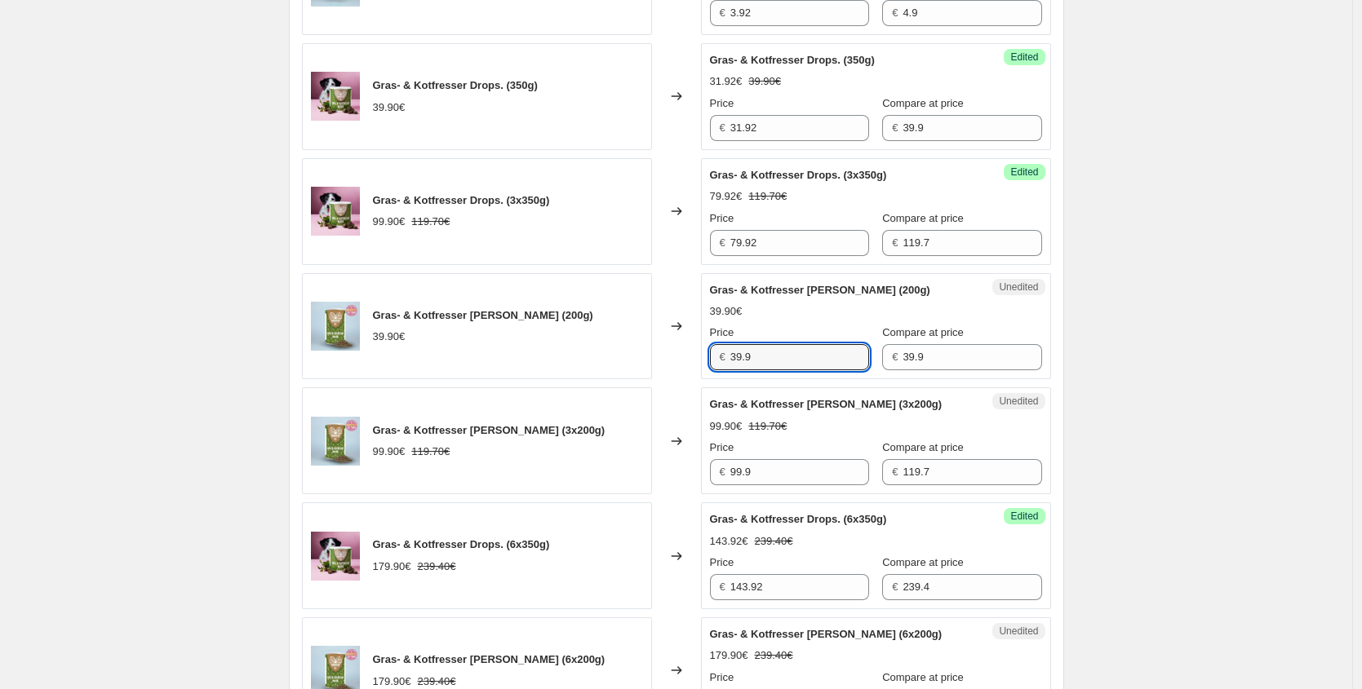
drag, startPoint x: 737, startPoint y: 359, endPoint x: 569, endPoint y: 349, distance: 168.3
click at [576, 351] on div "Gras- & Kotfresser [PERSON_NAME] (200g) 39.90€ Changed to Unedited Gras- & Kotf…" at bounding box center [676, 326] width 749 height 107
paste input "1,92 €"
type input "31.92"
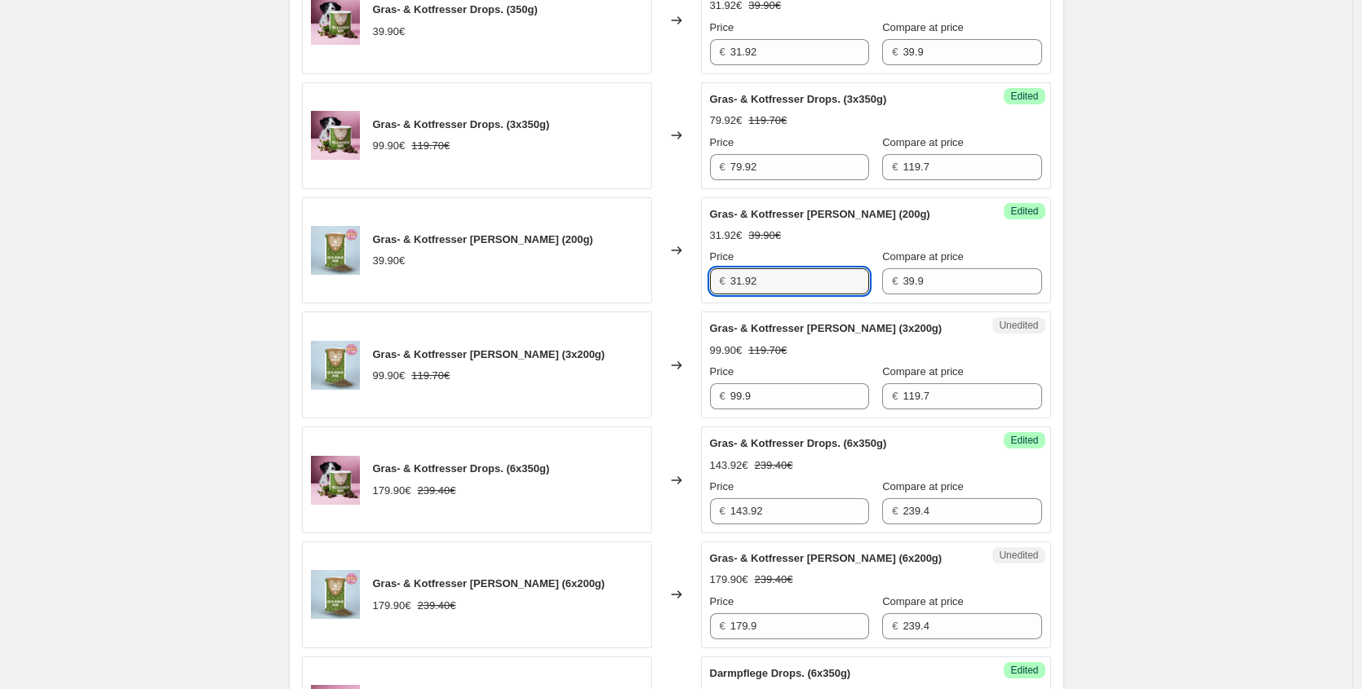
scroll to position [1322, 0]
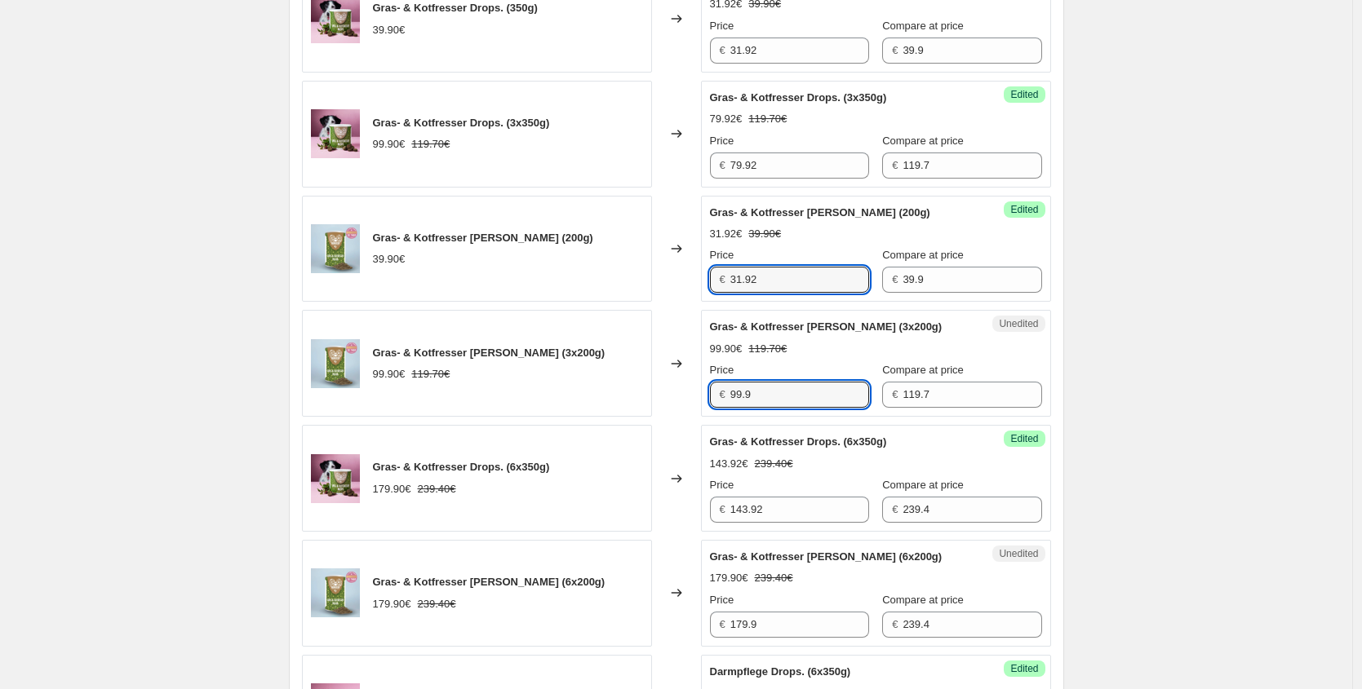
drag, startPoint x: 790, startPoint y: 401, endPoint x: 634, endPoint y: 396, distance: 156.7
click at [637, 396] on div "Gras- & Kotfresser [PERSON_NAME] (3x200g) 99.90€ 119.70€ Changed to Unedited Gr…" at bounding box center [676, 363] width 749 height 107
paste input "79,92 €"
type input "79.92"
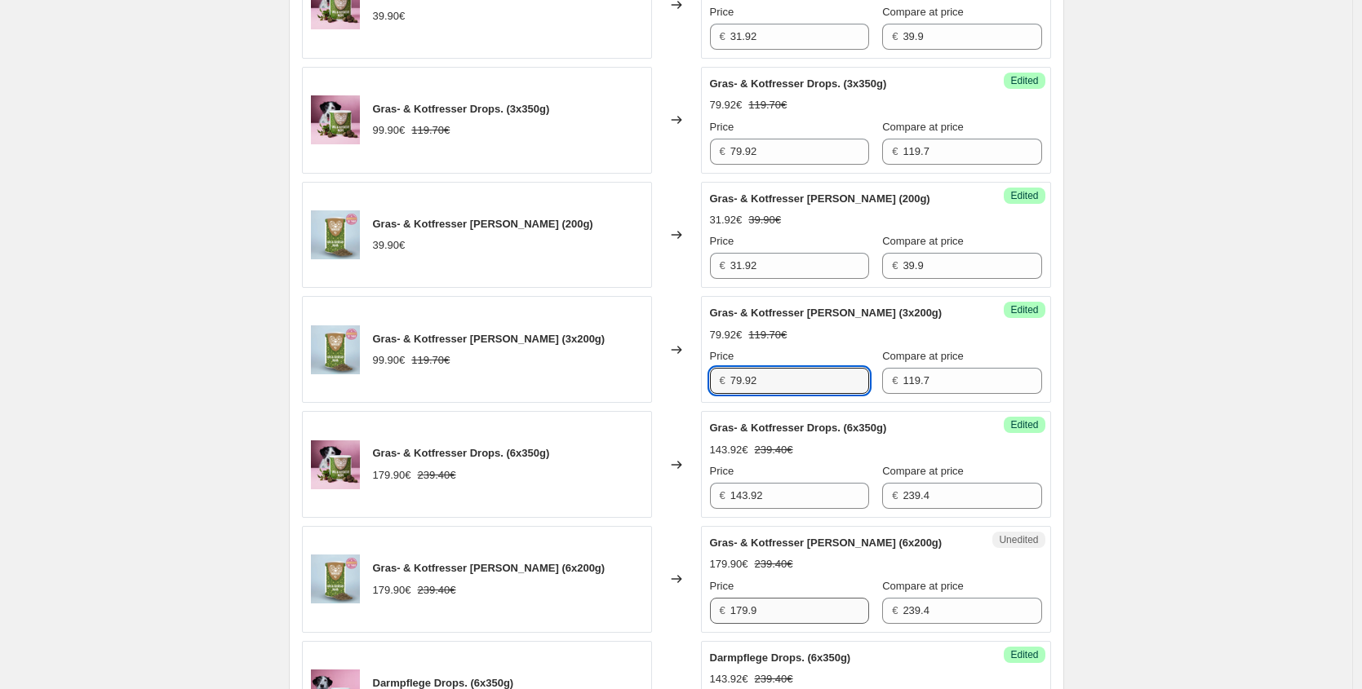
scroll to position [1343, 0]
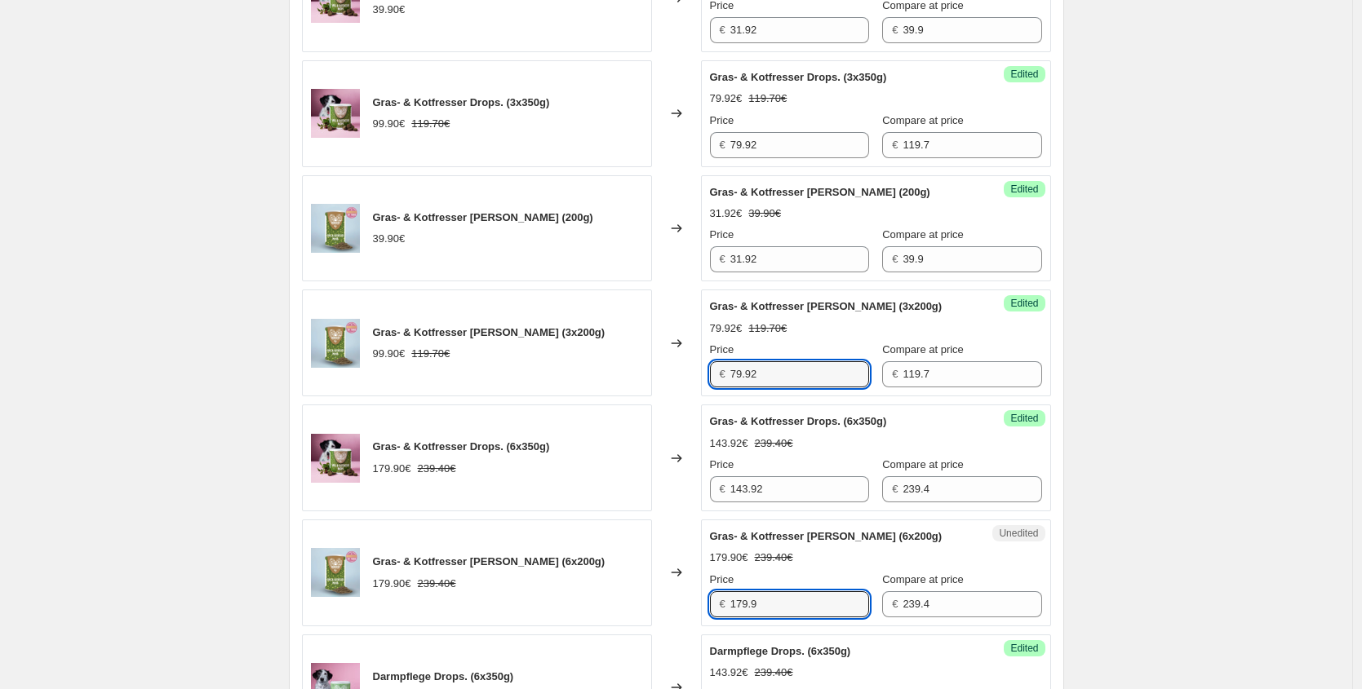
drag, startPoint x: 709, startPoint y: 602, endPoint x: 594, endPoint y: 584, distance: 116.4
click at [627, 591] on div "Gras- & Kotfresser [PERSON_NAME] (6x200g) 179.90€ 239.40€ Changed to Unedited G…" at bounding box center [676, 573] width 749 height 107
paste input "43,92 €"
type input "143.92"
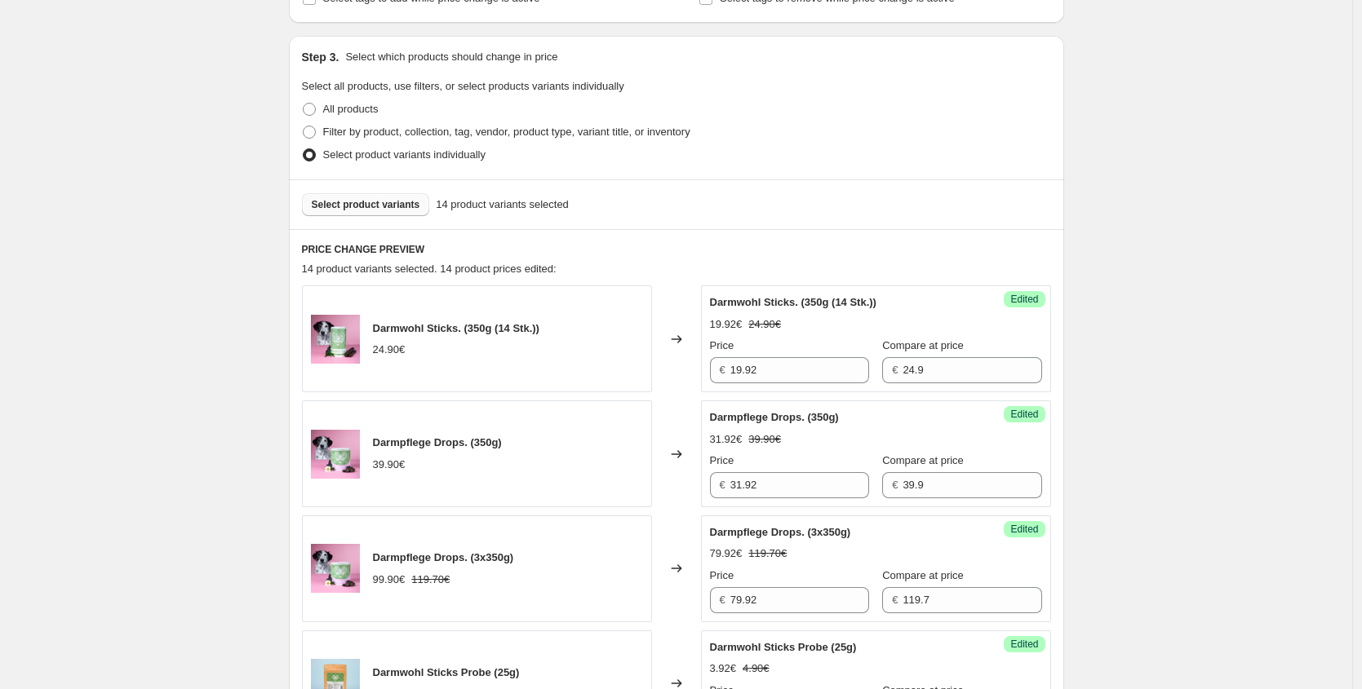
scroll to position [194, 0]
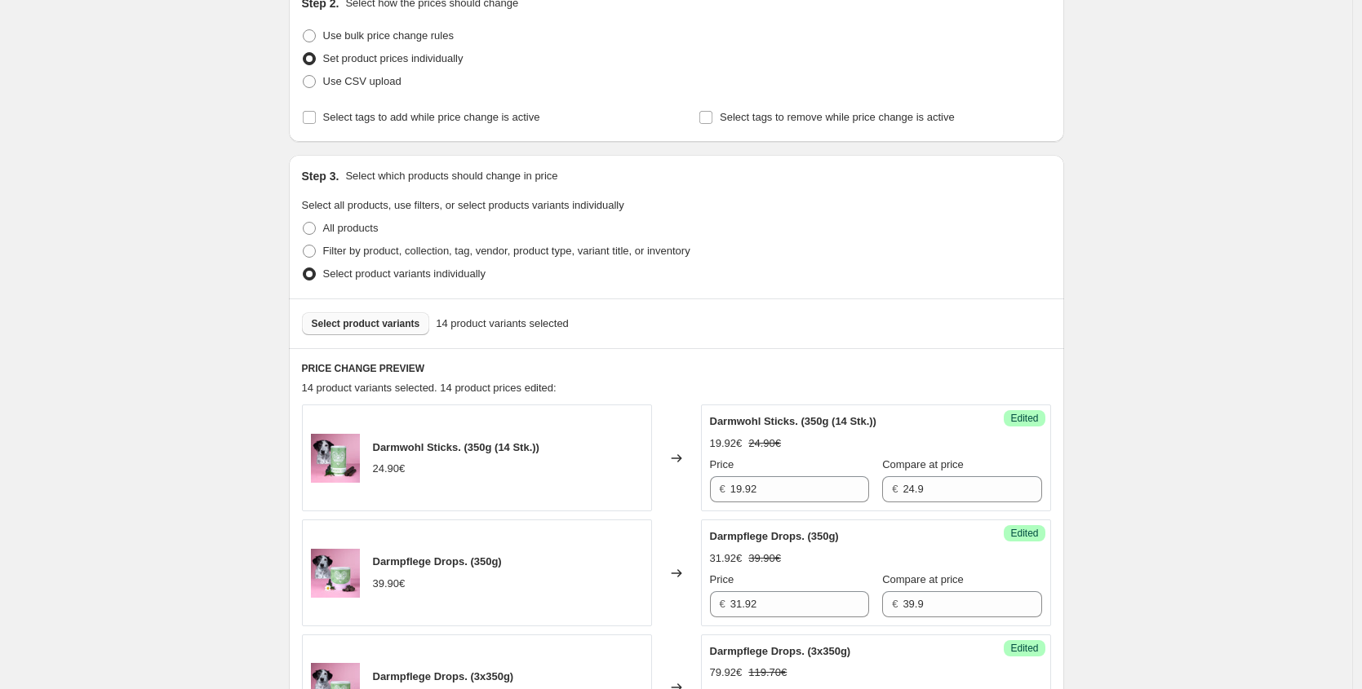
click at [398, 322] on span "Select product variants" at bounding box center [366, 323] width 108 height 13
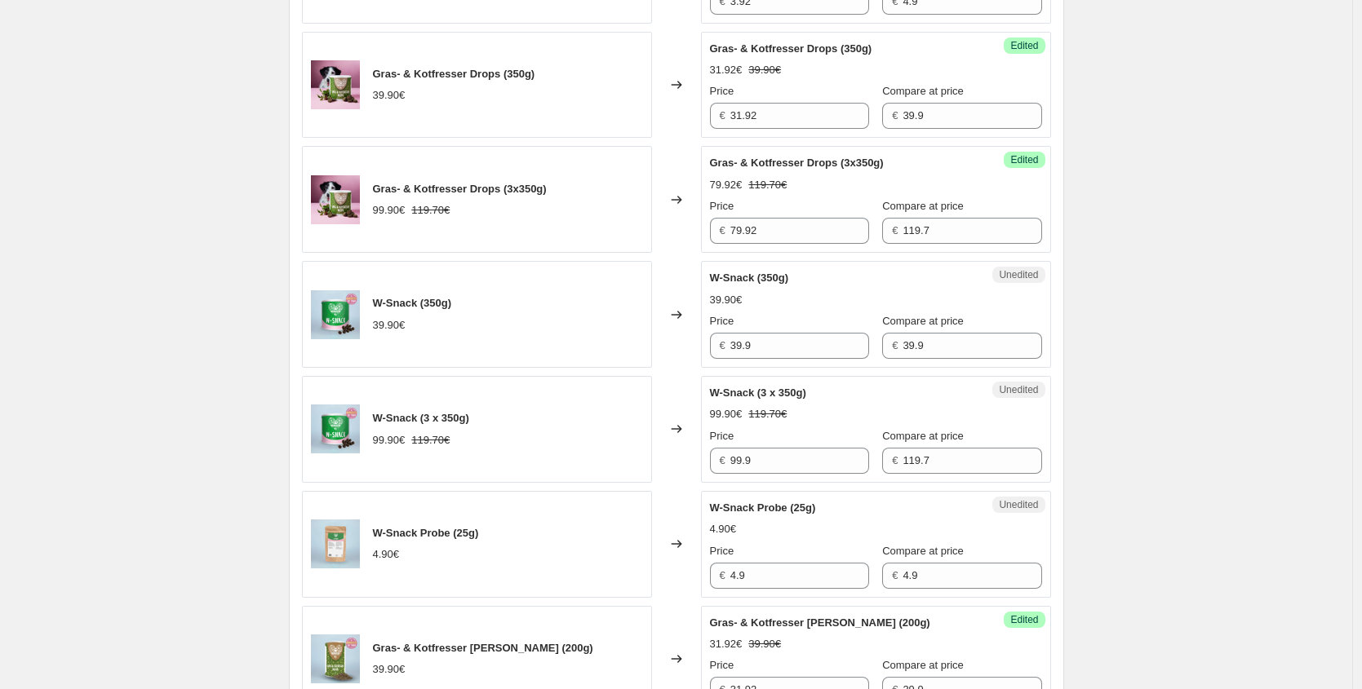
scroll to position [1491, 0]
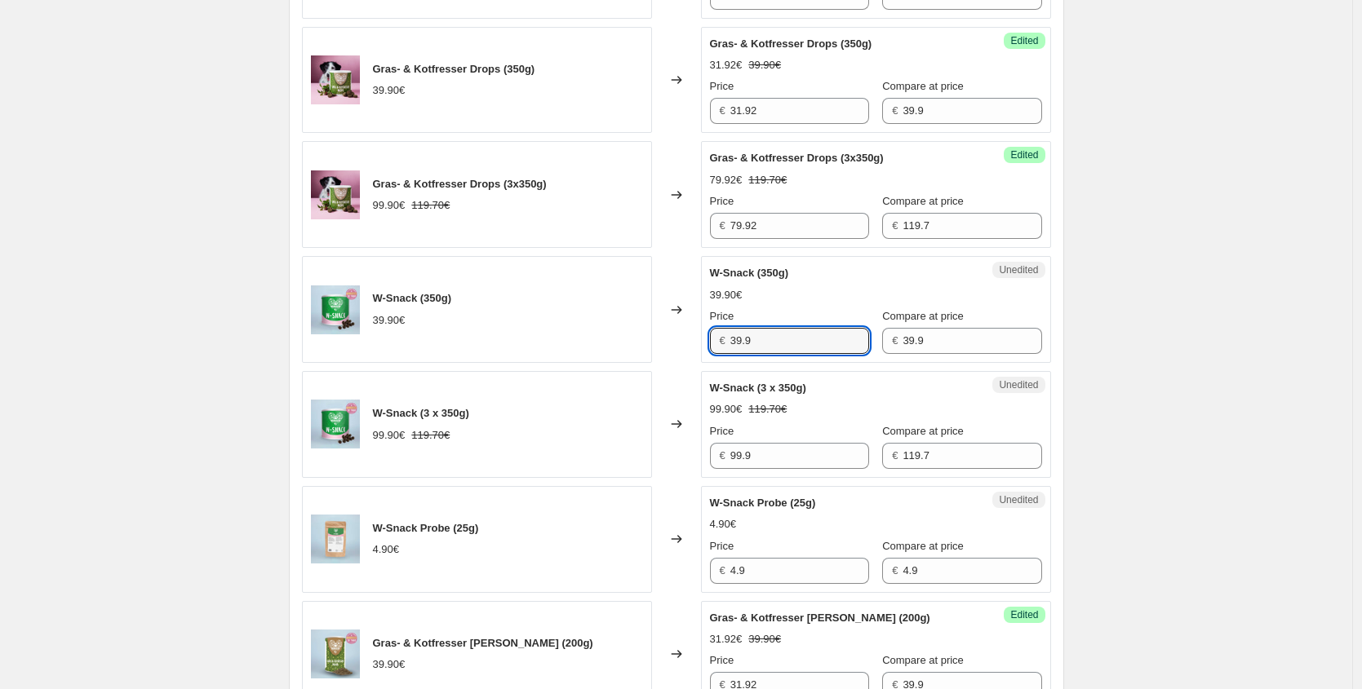
drag, startPoint x: 781, startPoint y: 345, endPoint x: 589, endPoint y: 330, distance: 192.3
click at [613, 333] on div "W-Snack (350g) 39.90€ Changed to Unedited W-Snack (350g) 39.90€ Price € 39.9 Co…" at bounding box center [676, 309] width 749 height 107
paste input "29,93 €"
type input "29.93"
click at [787, 467] on div "Unedited W-Snack (3 x 350g) 99.90€ 119.70€ Price € 99.9 Compare at price € 119.7" at bounding box center [876, 424] width 350 height 107
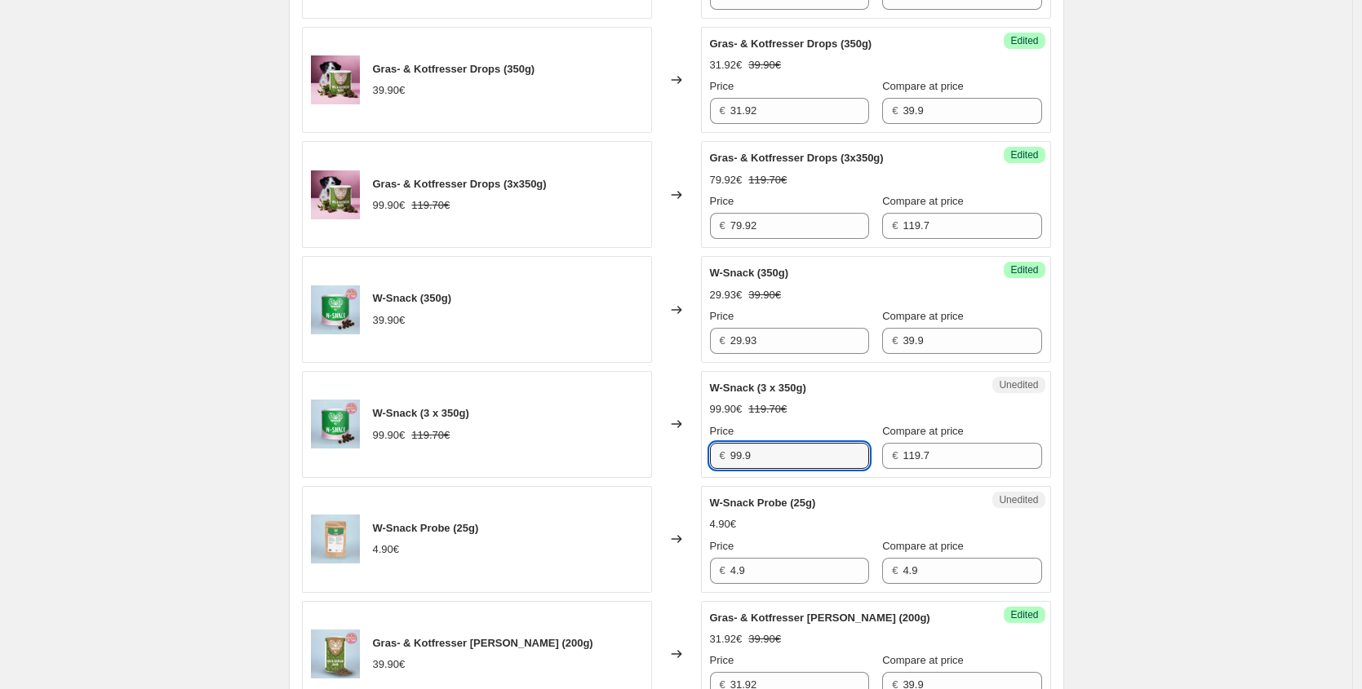
click at [729, 449] on div "€ 99.9" at bounding box center [789, 456] width 159 height 26
paste input "74,93 €"
type input "74.93"
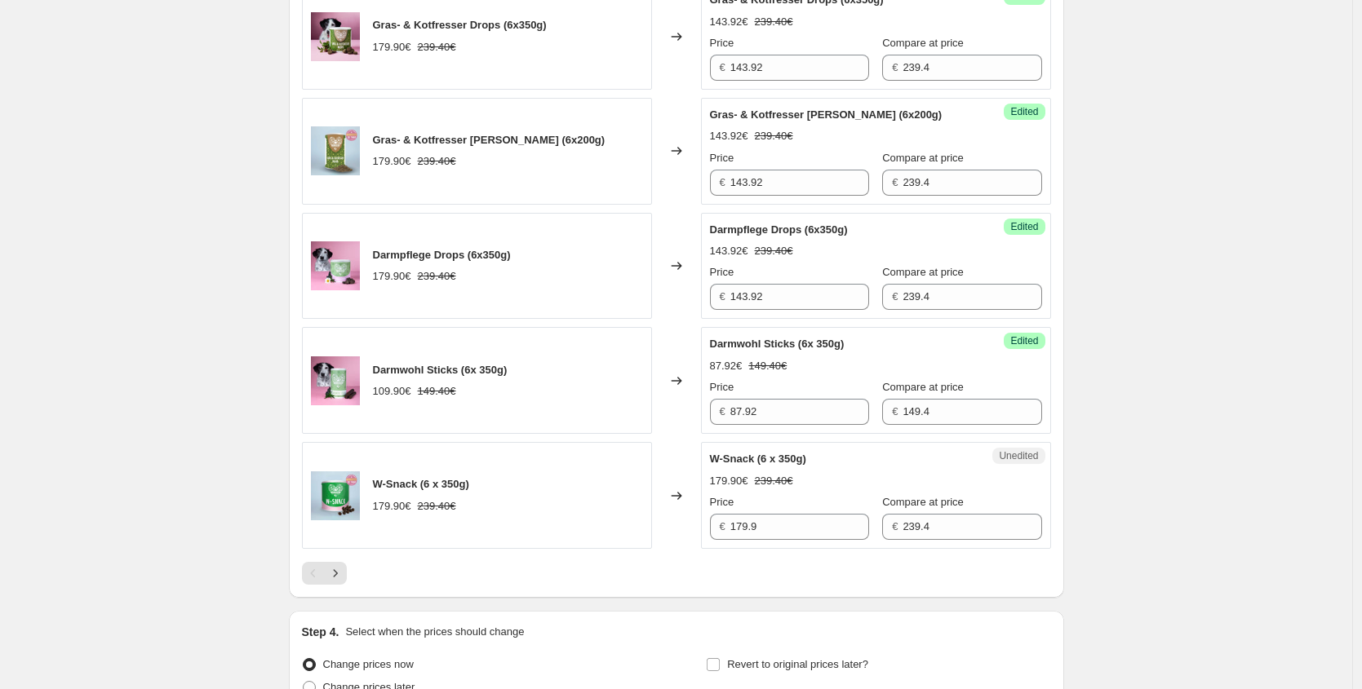
scroll to position [2343, 0]
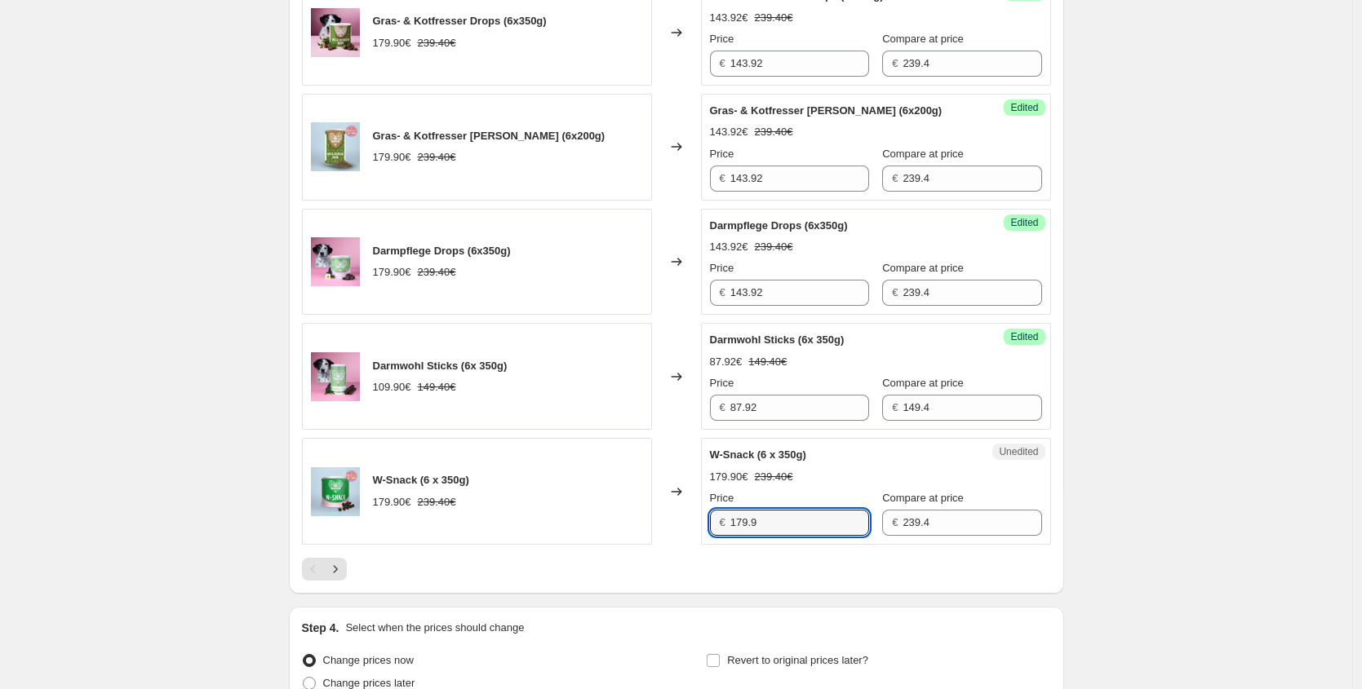
drag, startPoint x: 813, startPoint y: 525, endPoint x: 538, endPoint y: 503, distance: 275.8
click at [593, 521] on div "W-Snack (6 x 350g) 179.90€ 239.40€ Changed to Unedited W-Snack (6 x 350g) 179.9…" at bounding box center [676, 491] width 749 height 107
paste input "34,93 €"
type input "134.93"
click at [627, 450] on div "W-Snack (6 x 350g) 179.90€ 239.40€" at bounding box center [477, 491] width 350 height 107
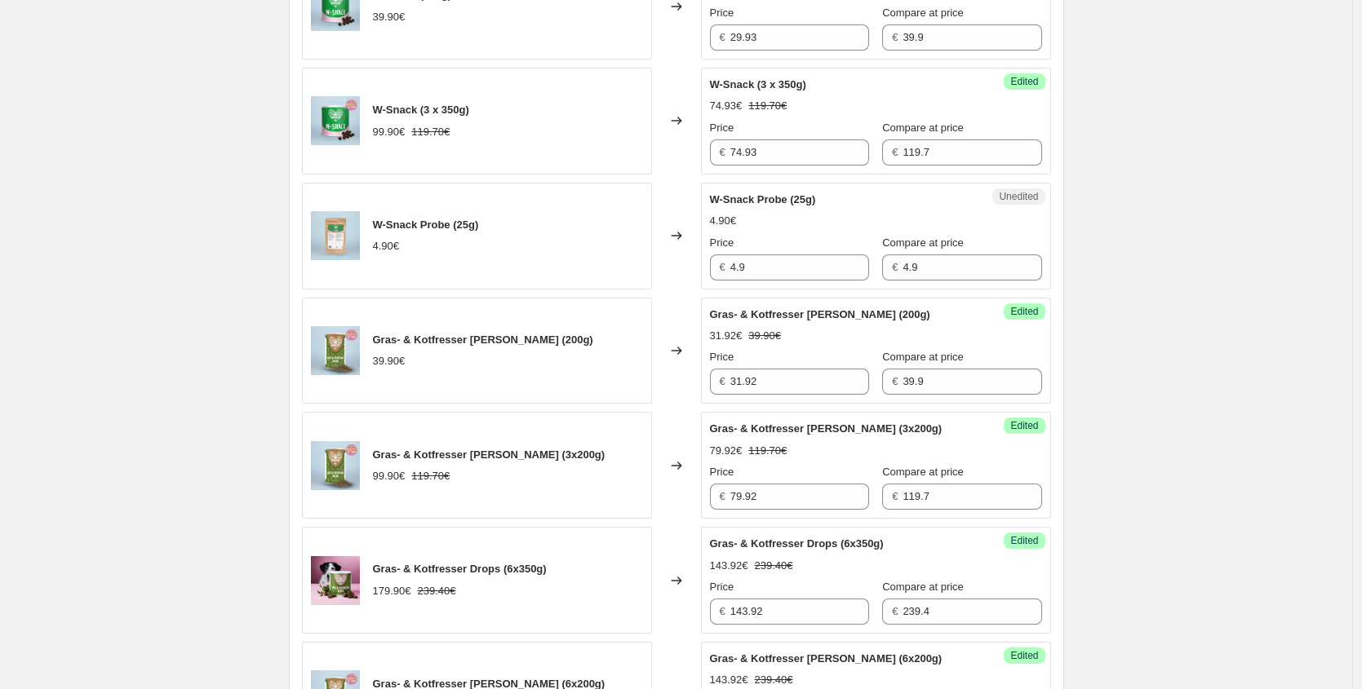
scroll to position [1790, 0]
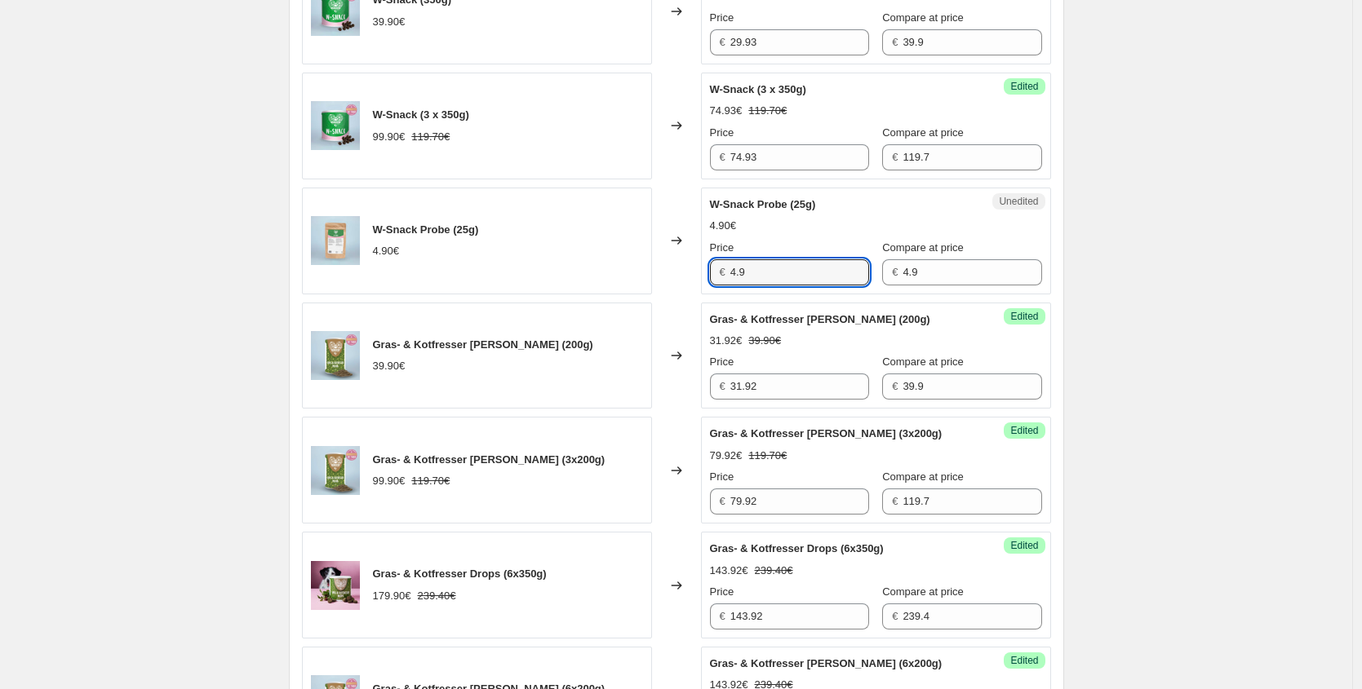
click at [599, 272] on div "W-Snack Probe (25g) 4.90€ Changed to Unedited W-Snack Probe (25g) 4.90€ Price €…" at bounding box center [676, 241] width 749 height 107
paste input "3,68 €"
type input "3.68"
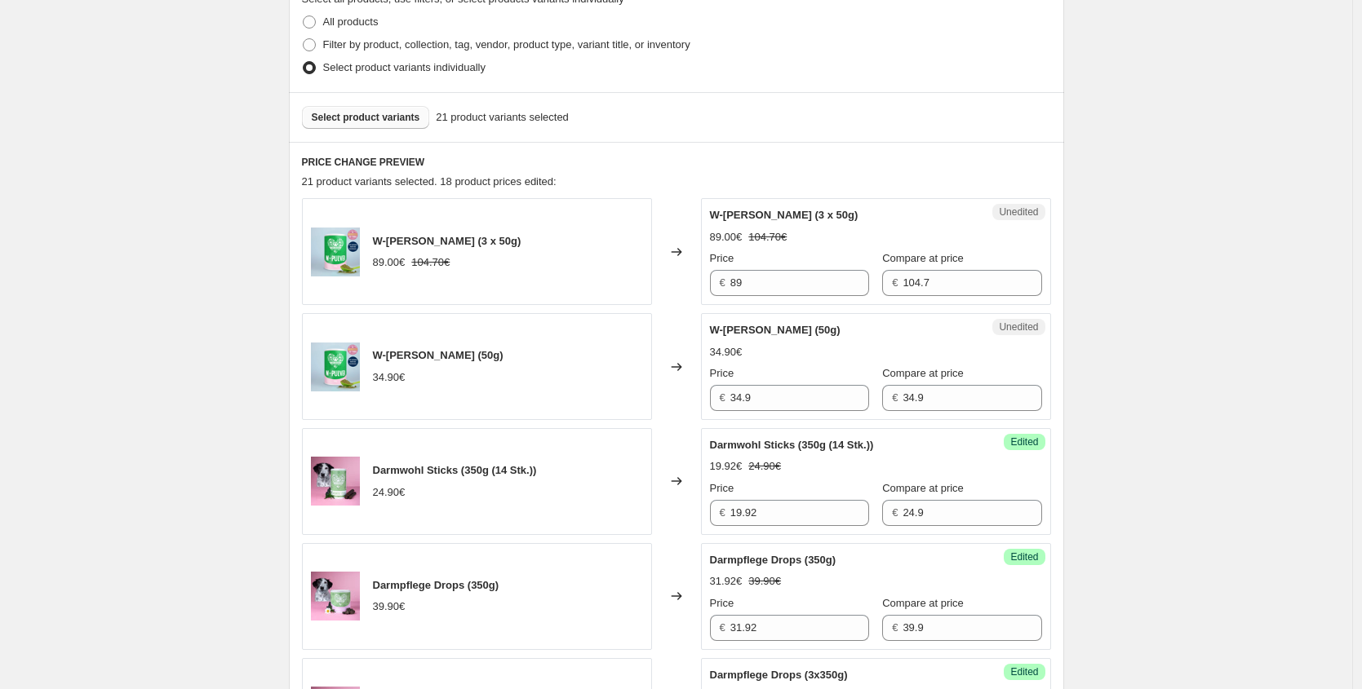
scroll to position [399, 0]
drag, startPoint x: 756, startPoint y: 401, endPoint x: 563, endPoint y: 393, distance: 193.5
click at [623, 400] on div "W-[PERSON_NAME] (50g) 34.90€ Changed to Unedited W-[PERSON_NAME] (50g) 34.90€ P…" at bounding box center [676, 368] width 749 height 107
paste input "20,94 €"
type input "20.94"
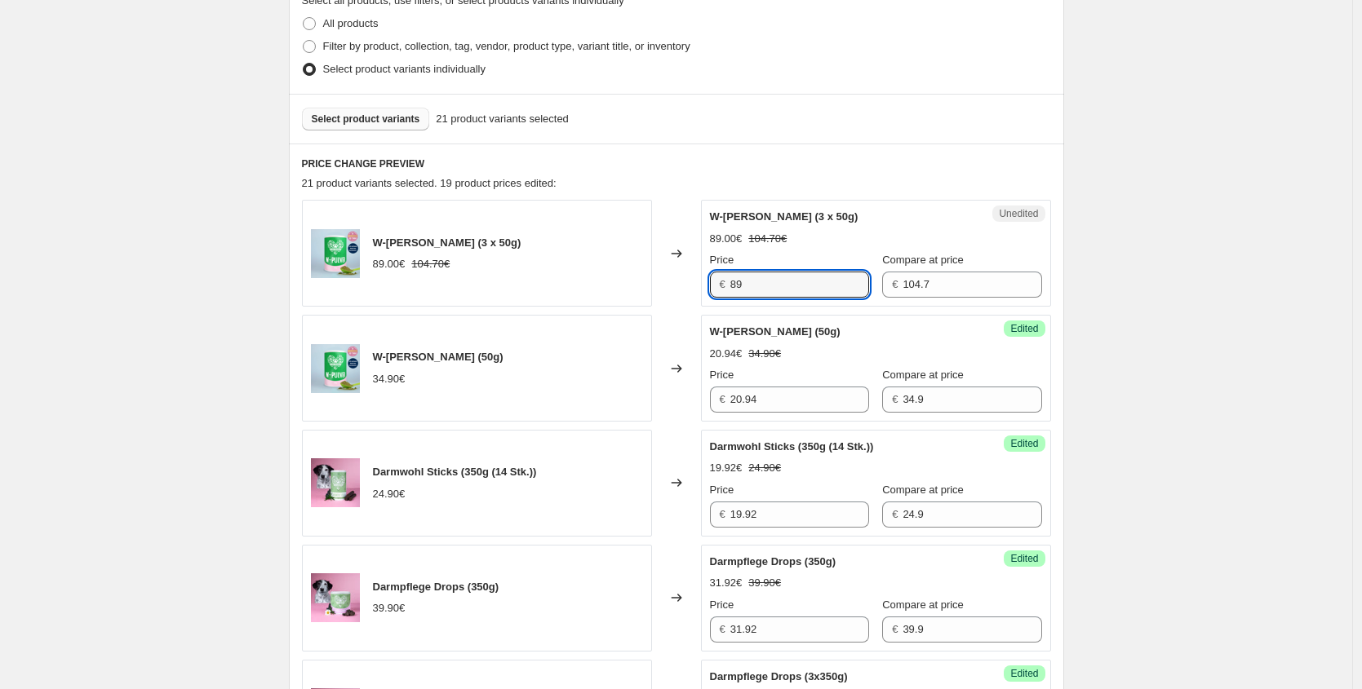
drag, startPoint x: 730, startPoint y: 283, endPoint x: 544, endPoint y: 279, distance: 186.0
click at [544, 282] on div "W-[PERSON_NAME] (3 x 50g) 89.00€ 104.70€ Changed to Unedited W-[PERSON_NAME] (3…" at bounding box center [676, 253] width 749 height 107
paste input "53,40 €"
type input "53.40"
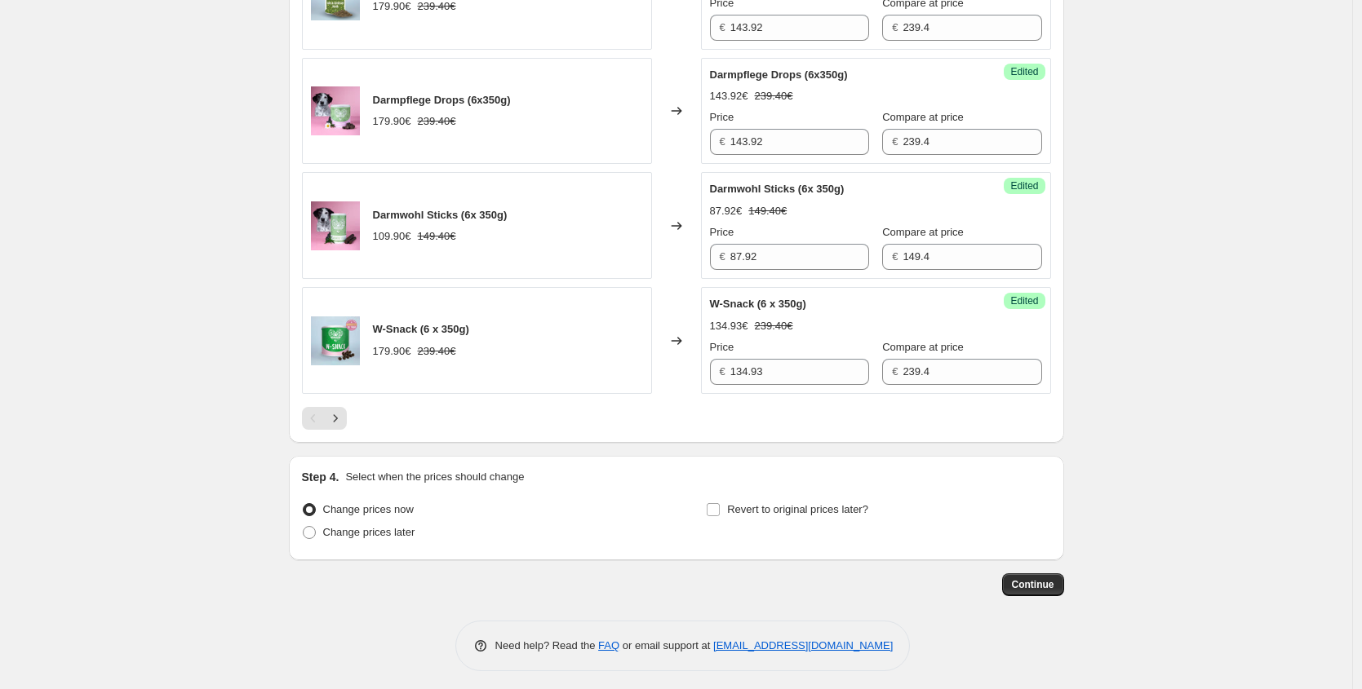
scroll to position [2500, 0]
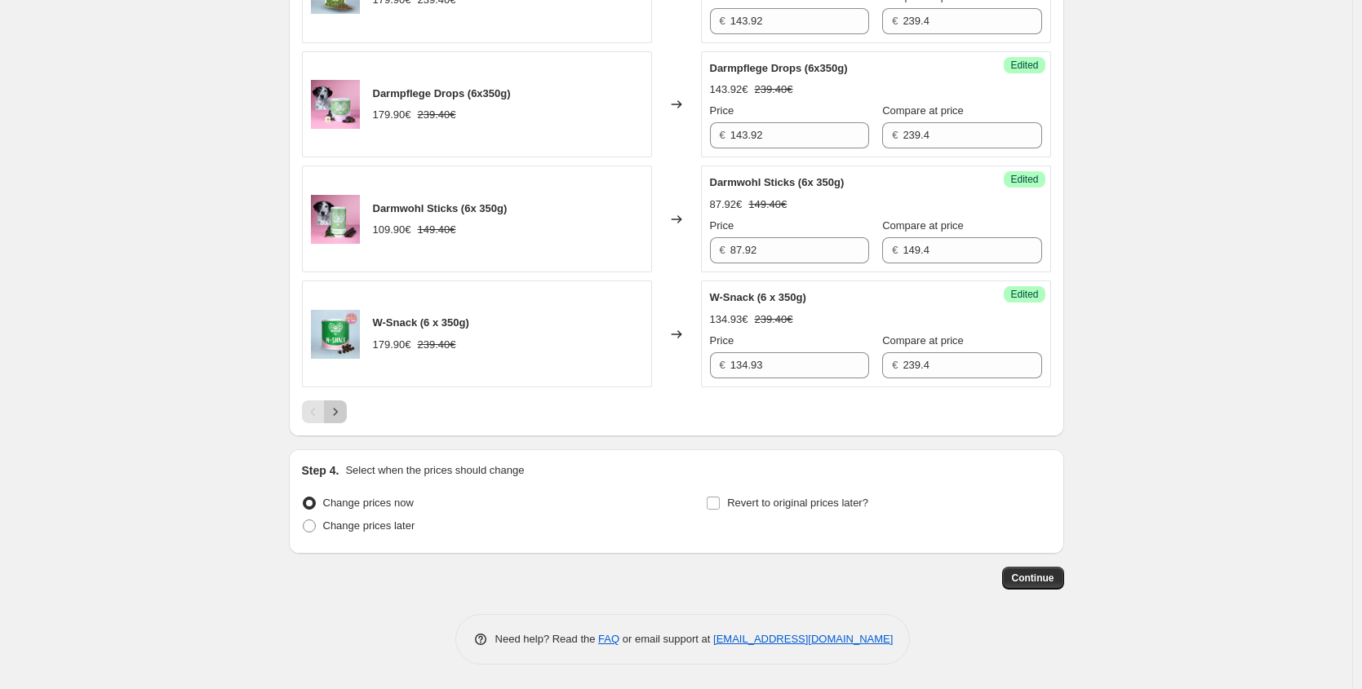
click at [342, 420] on button "Next" at bounding box center [335, 412] width 23 height 23
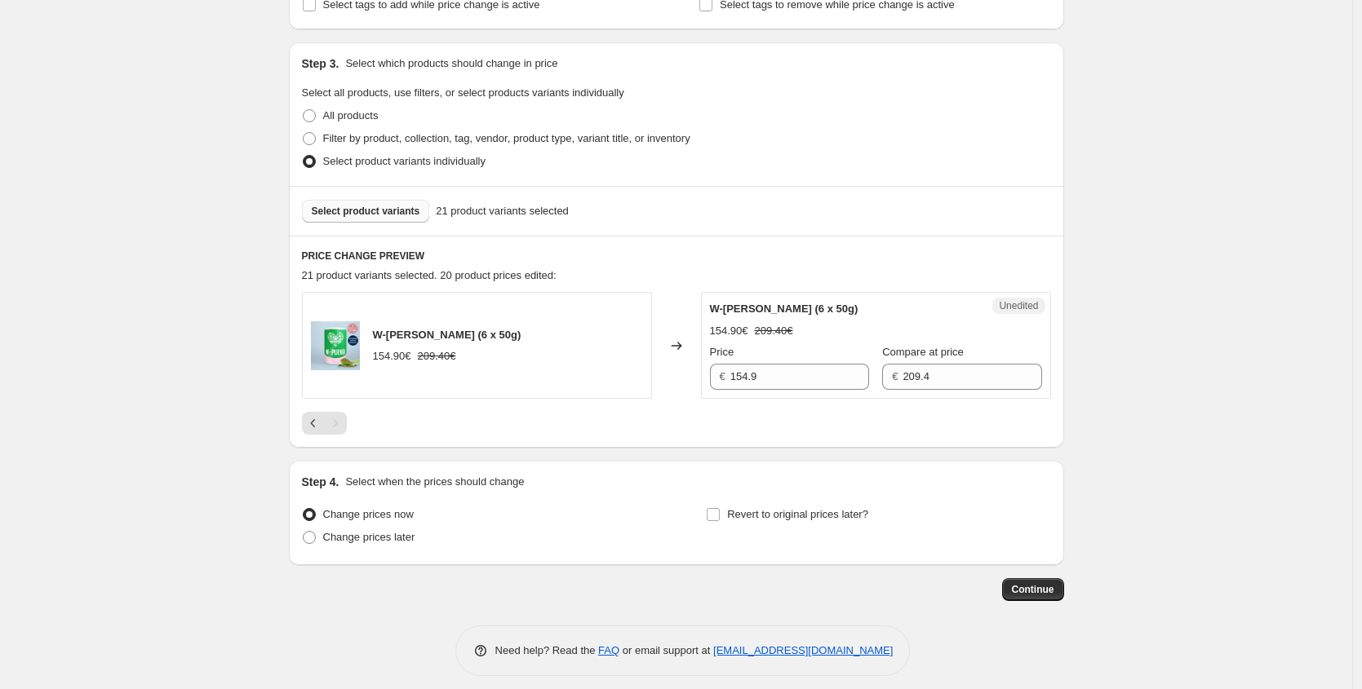
scroll to position [306, 0]
drag, startPoint x: 754, startPoint y: 375, endPoint x: 633, endPoint y: 372, distance: 120.8
click at [633, 372] on div "W-[PERSON_NAME] (6 x 50g) 154.90€ 209.40€ Changed to Unedited W-[PERSON_NAME] (…" at bounding box center [676, 346] width 749 height 107
drag, startPoint x: 782, startPoint y: 377, endPoint x: 573, endPoint y: 374, distance: 208.9
click at [578, 375] on div "W-[PERSON_NAME] (6 x 50g) 154.90€ 209.40€ Changed to Unedited W-[PERSON_NAME] (…" at bounding box center [676, 346] width 749 height 107
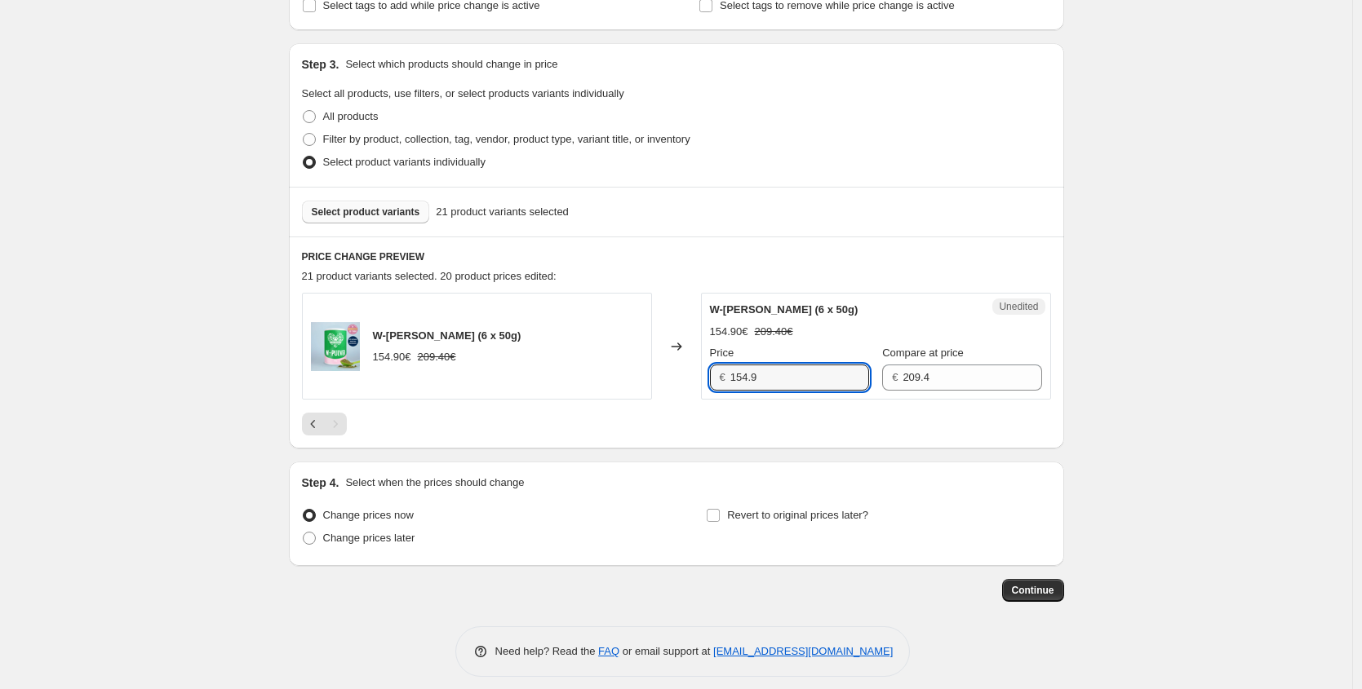
paste input "92,94 €"
type input "92.94"
click at [343, 212] on span "Select product variants" at bounding box center [366, 212] width 108 height 13
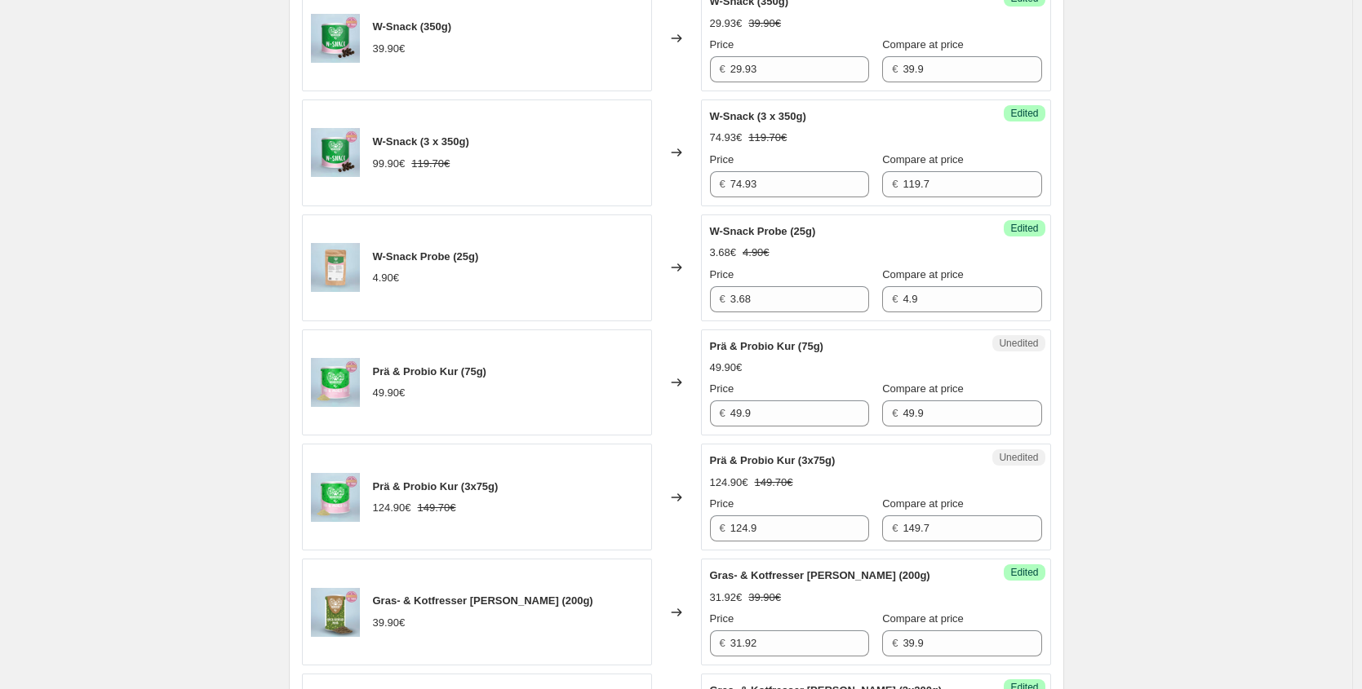
scroll to position [1766, 0]
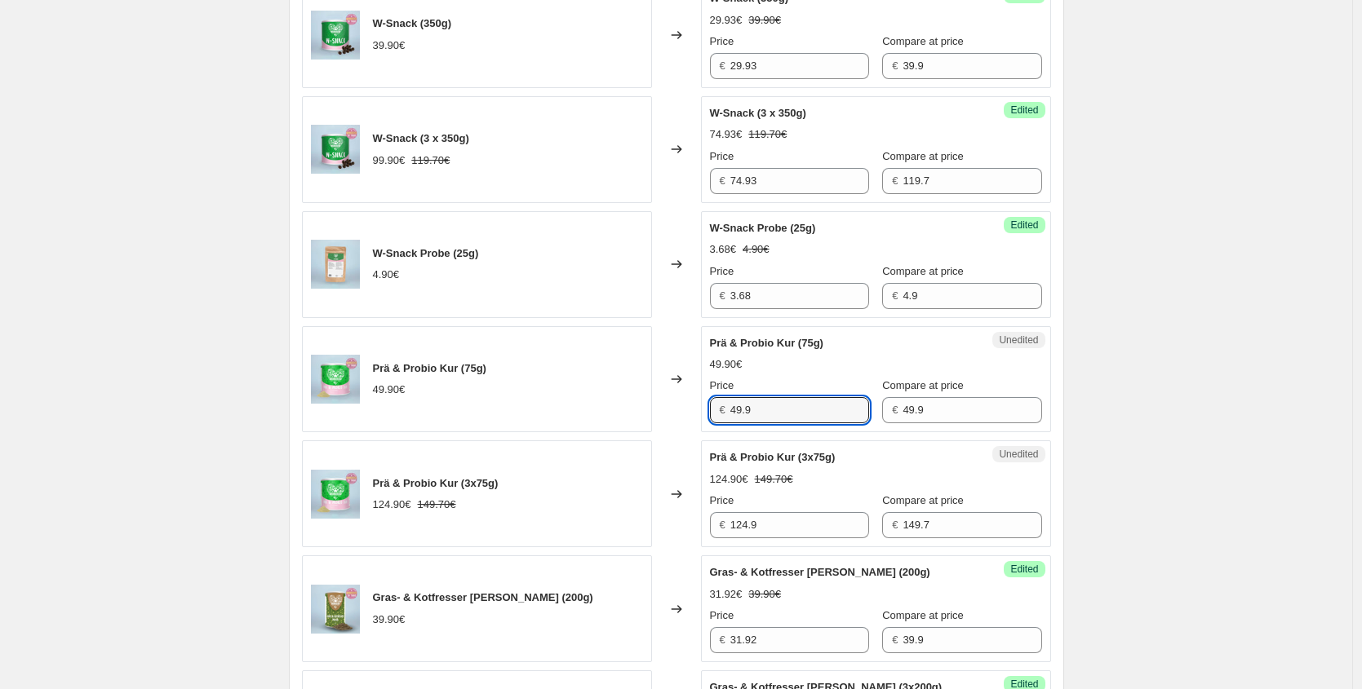
drag, startPoint x: 641, startPoint y: 410, endPoint x: 558, endPoint y: 405, distance: 83.4
click at [579, 406] on div "Prä & Probio Kur (75g) 49.90€ Changed to Unedited Prä & Probio Kur (75g) 49.90€…" at bounding box center [676, 379] width 749 height 107
paste input "34,93 €"
type input "34.93"
drag, startPoint x: 746, startPoint y: 525, endPoint x: 573, endPoint y: 477, distance: 178.5
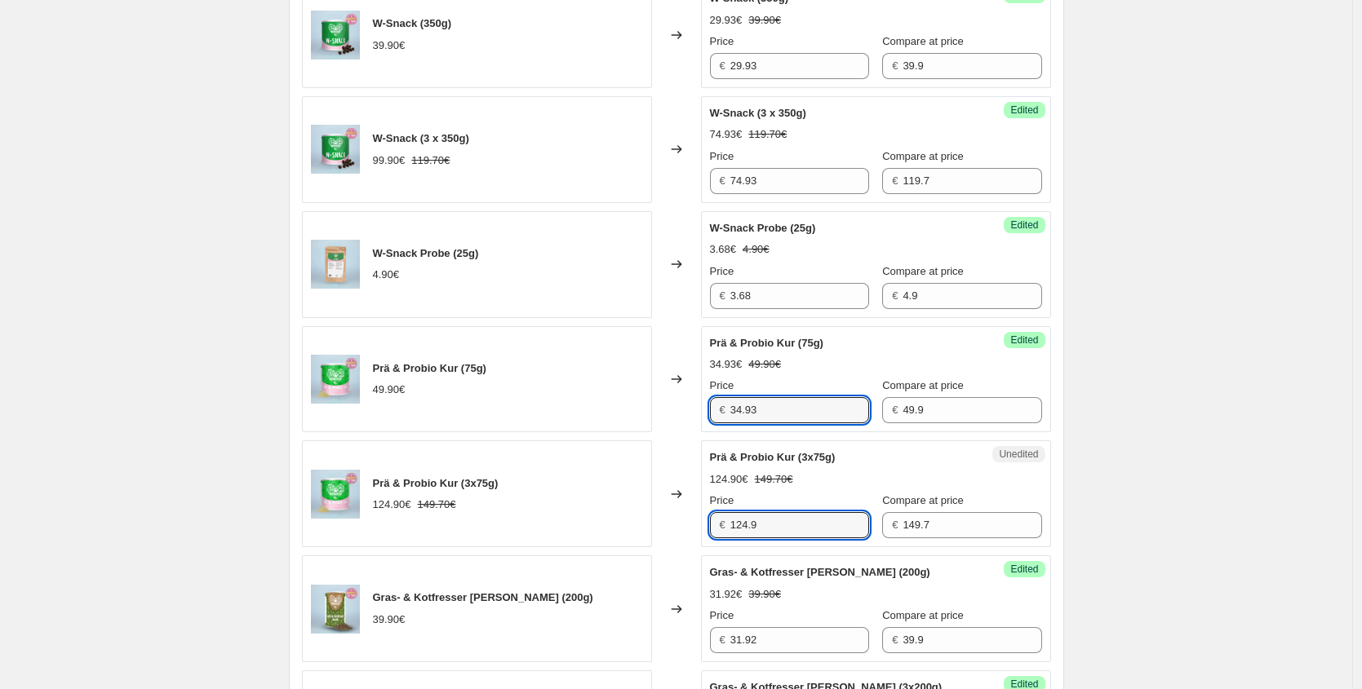
click at [583, 503] on div "Prä & Probio Kur (3x75g) 124.90€ 149.70€ Changed to Unedited Prä & Probio Kur (…" at bounding box center [676, 494] width 749 height 107
paste input "87,43 €"
type input "87.43"
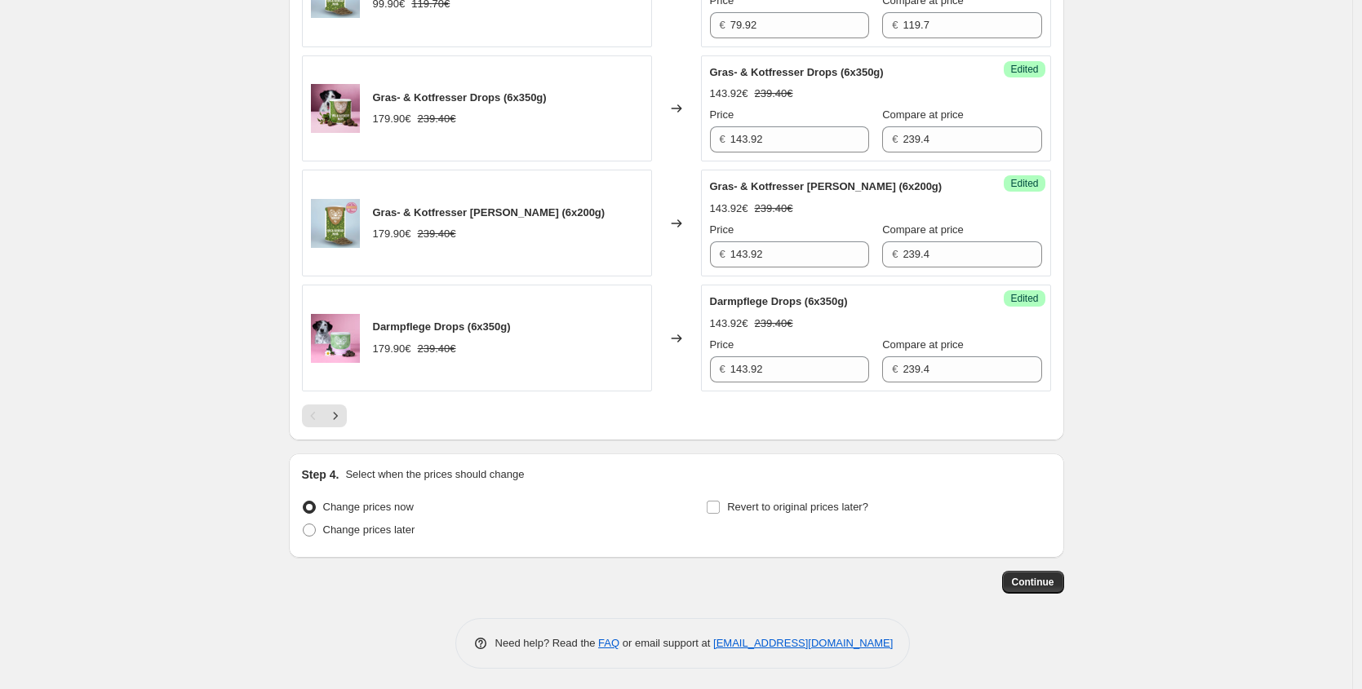
scroll to position [2498, 0]
click at [343, 420] on icon "Next" at bounding box center [335, 414] width 16 height 16
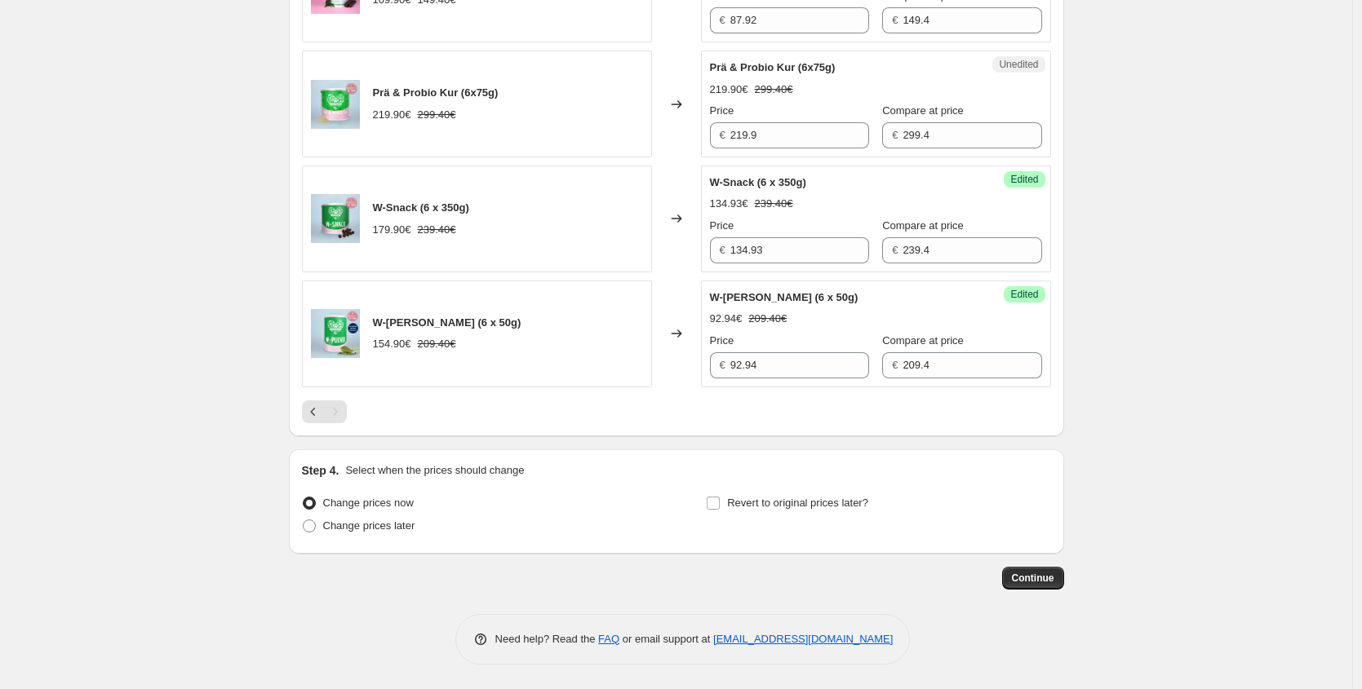
scroll to position [526, 0]
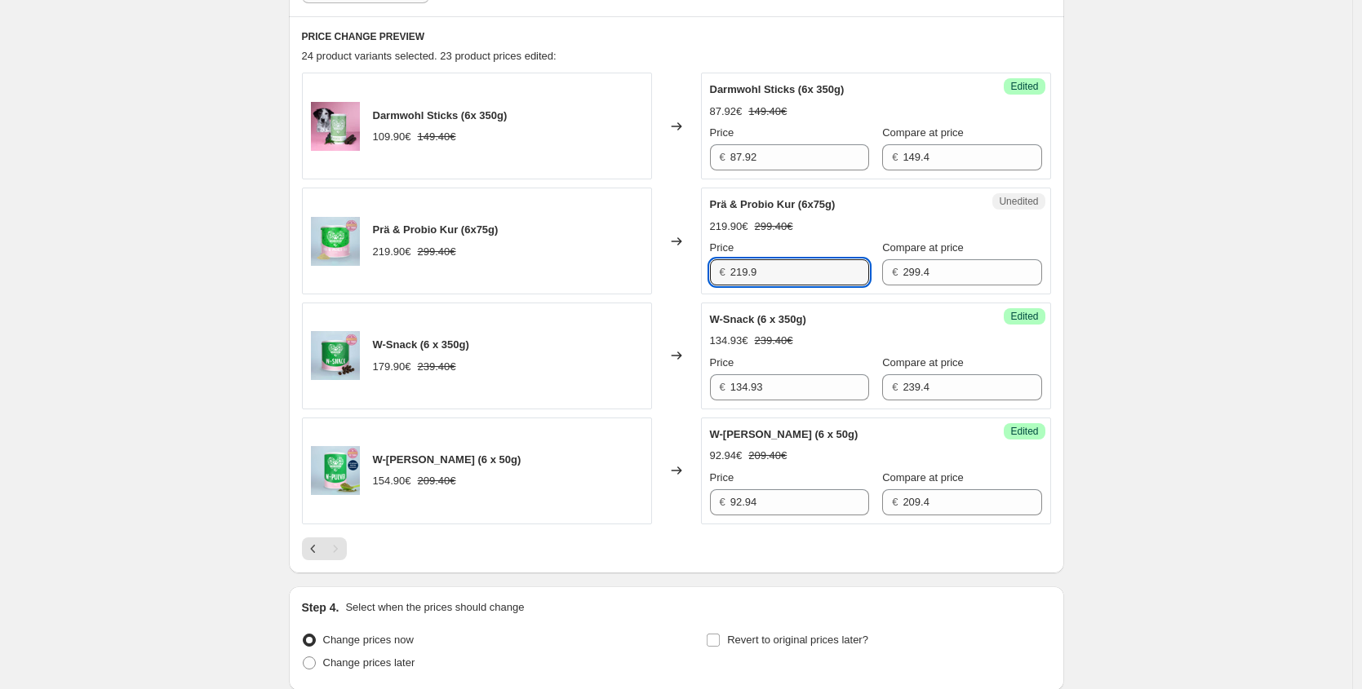
drag, startPoint x: 772, startPoint y: 272, endPoint x: 543, endPoint y: 263, distance: 228.6
click at [564, 264] on div "Prä & Probio Kur (6x75g) 219.90€ 299.40€ Changed to Unedited Prä & Probio Kur (…" at bounding box center [676, 241] width 749 height 107
paste input "153,93 €"
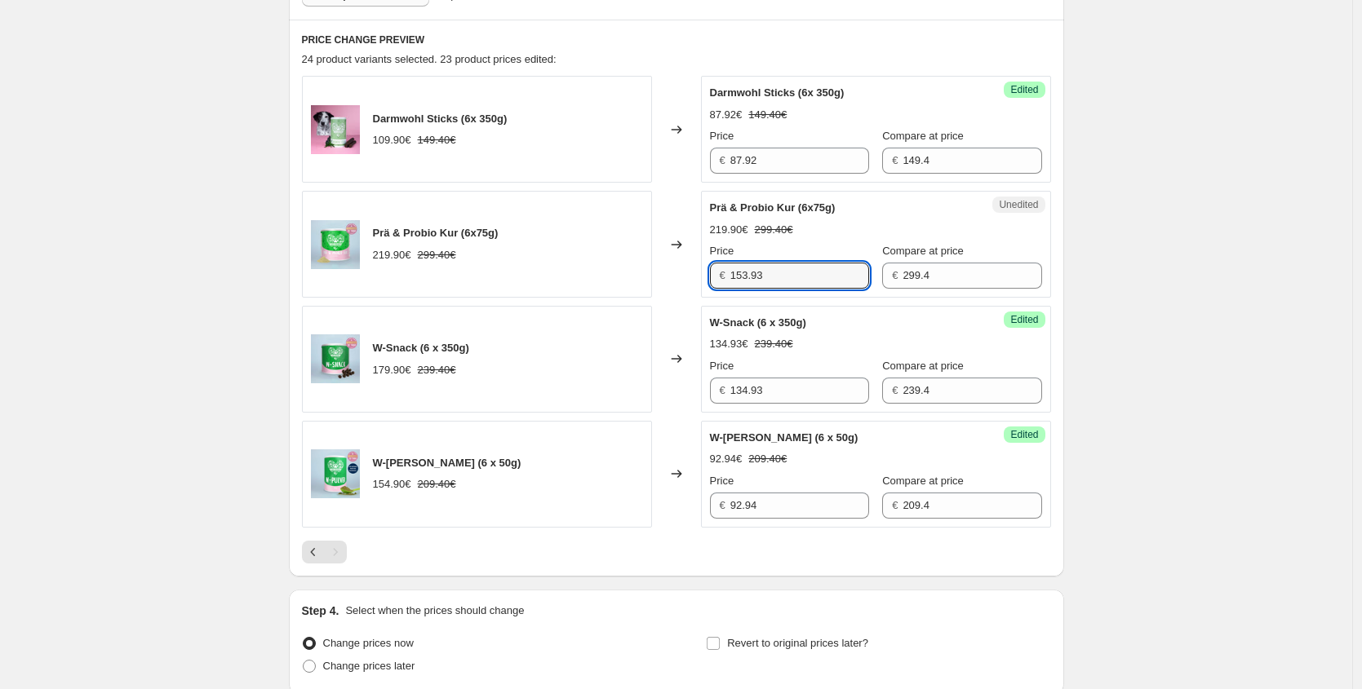
type input "153.93"
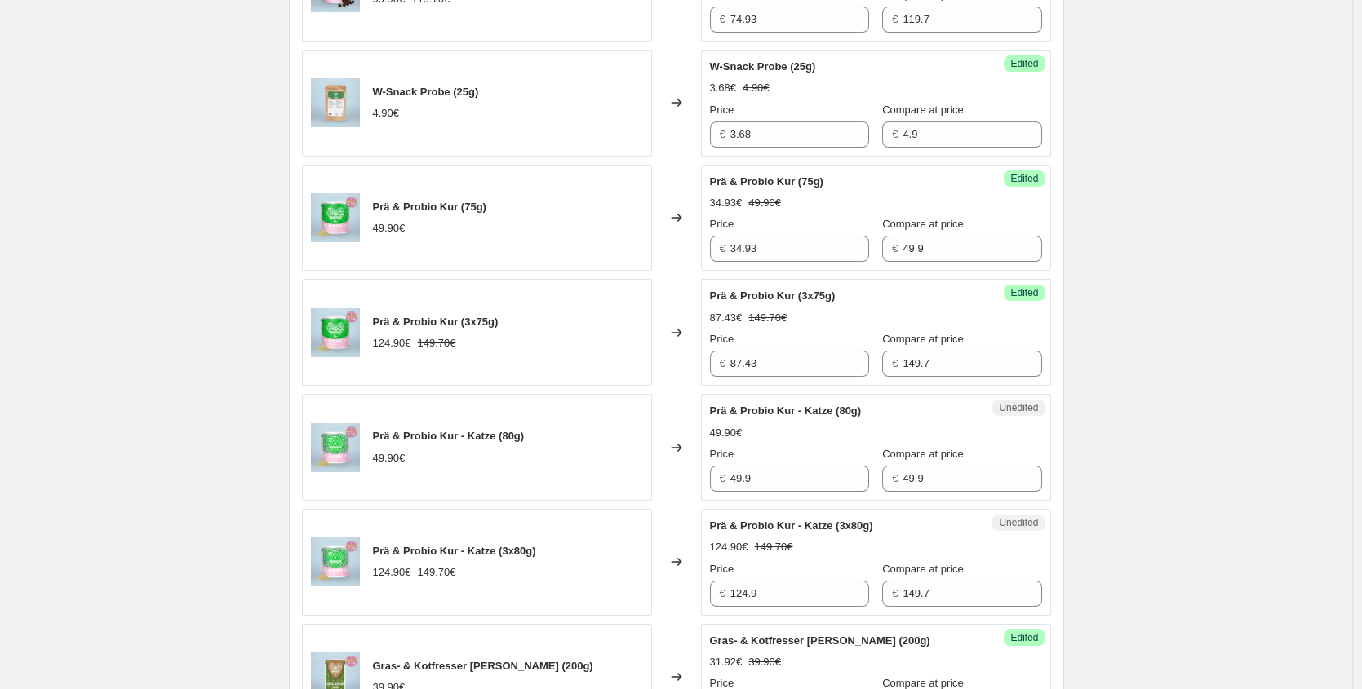
scroll to position [1929, 0]
drag, startPoint x: 734, startPoint y: 472, endPoint x: 640, endPoint y: 467, distance: 94.8
click at [688, 472] on div "Prä & Probio Kur - Katze (80g) 49.90€ Changed to Unedited Prä & Probio Kur - Ka…" at bounding box center [676, 445] width 749 height 107
paste input "34,93 €"
type input "34.93"
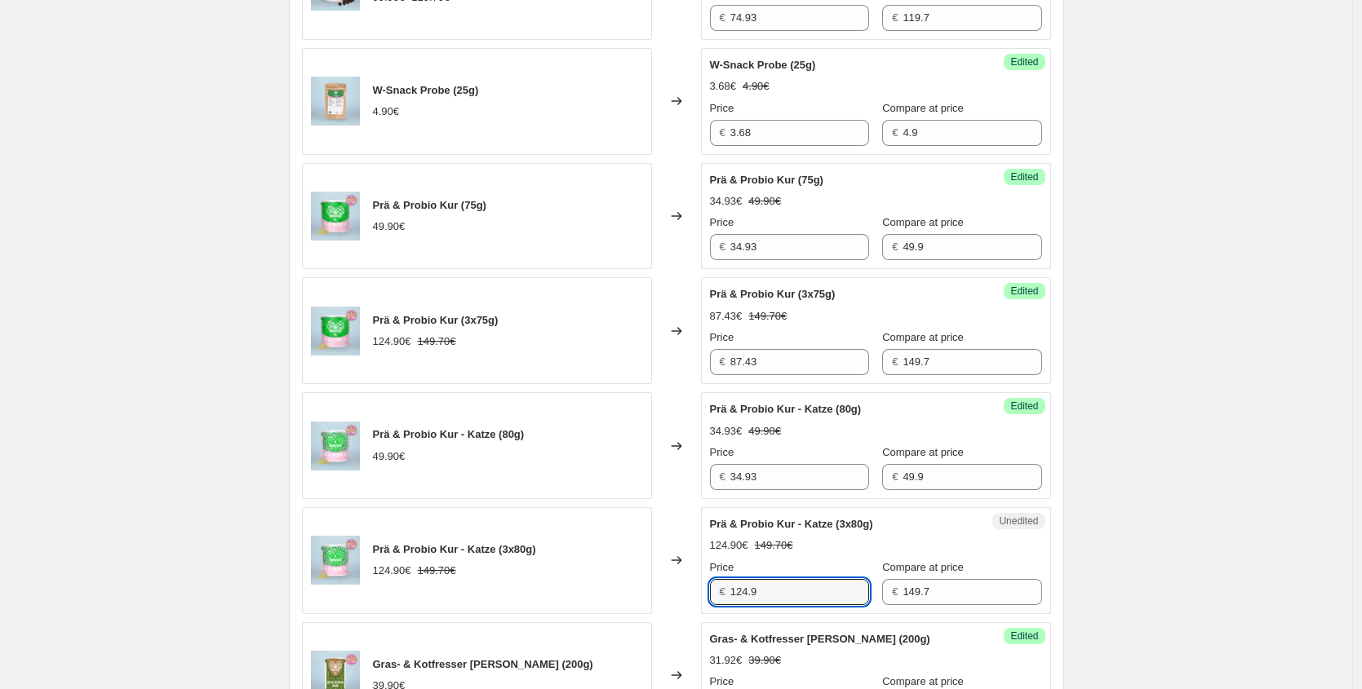
drag, startPoint x: 713, startPoint y: 584, endPoint x: 604, endPoint y: 529, distance: 121.9
click at [613, 565] on div "Prä & Probio Kur - Katze (3x80g) 124.90€ 149.70€ Changed to Unedited Prä & Prob…" at bounding box center [676, 560] width 749 height 107
paste input "87,43 €"
type input "124.9"
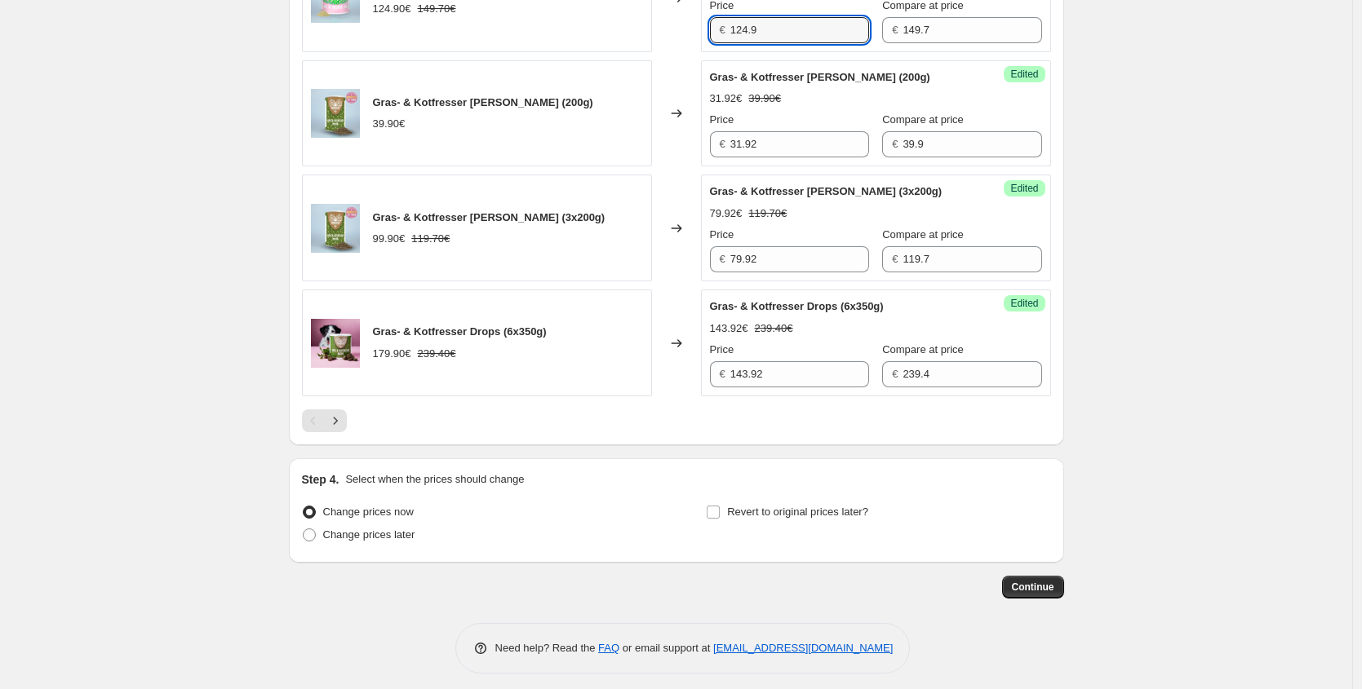
scroll to position [2500, 0]
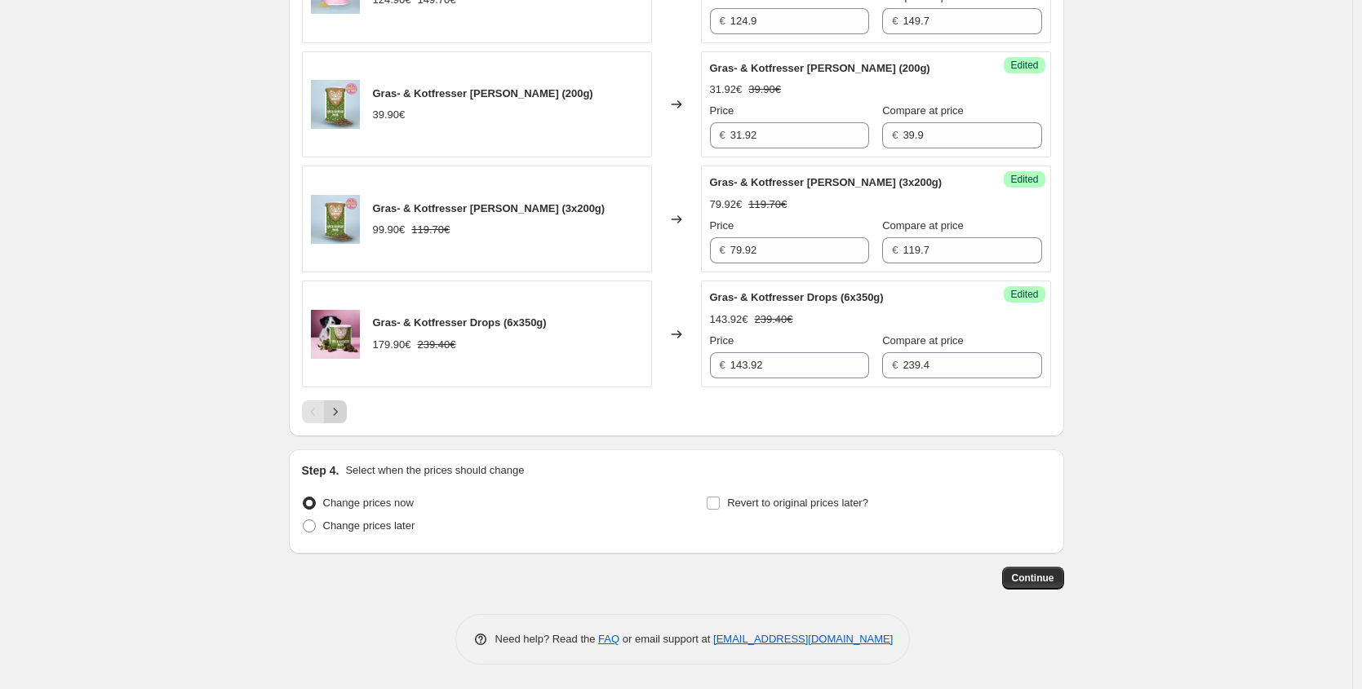
click at [334, 405] on icon "Next" at bounding box center [335, 412] width 16 height 16
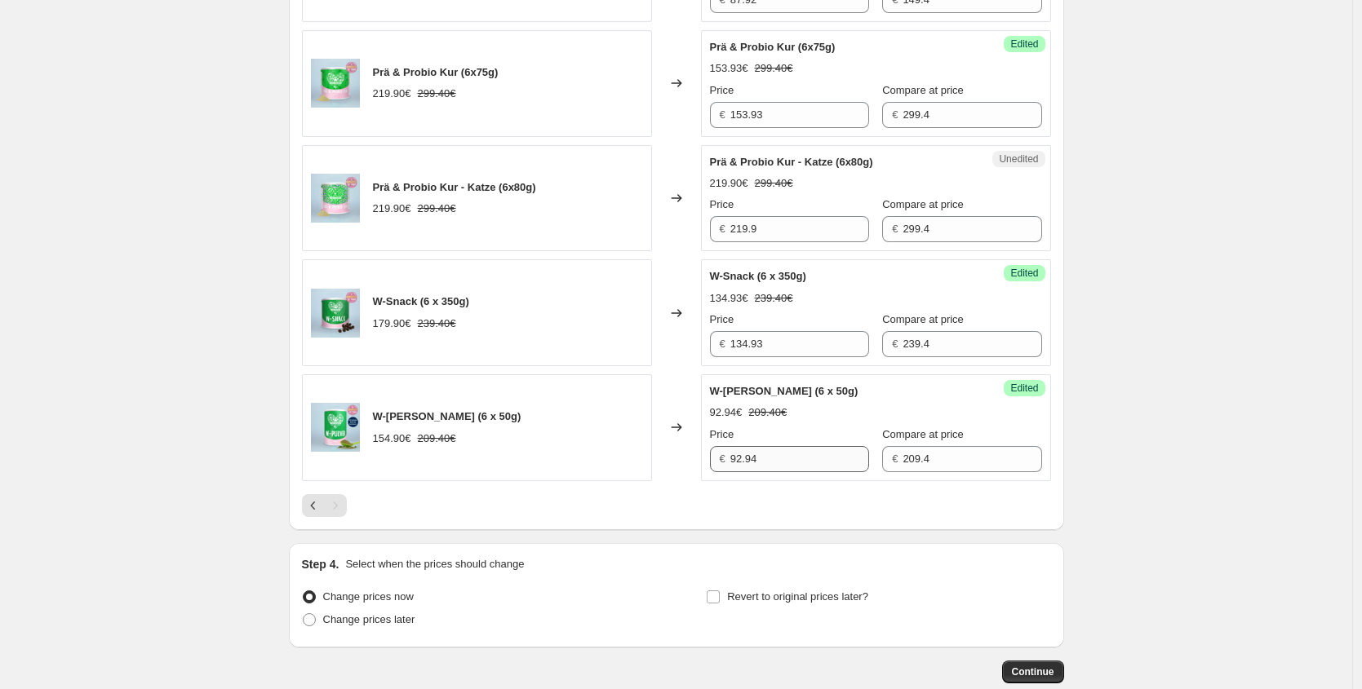
scroll to position [827, 0]
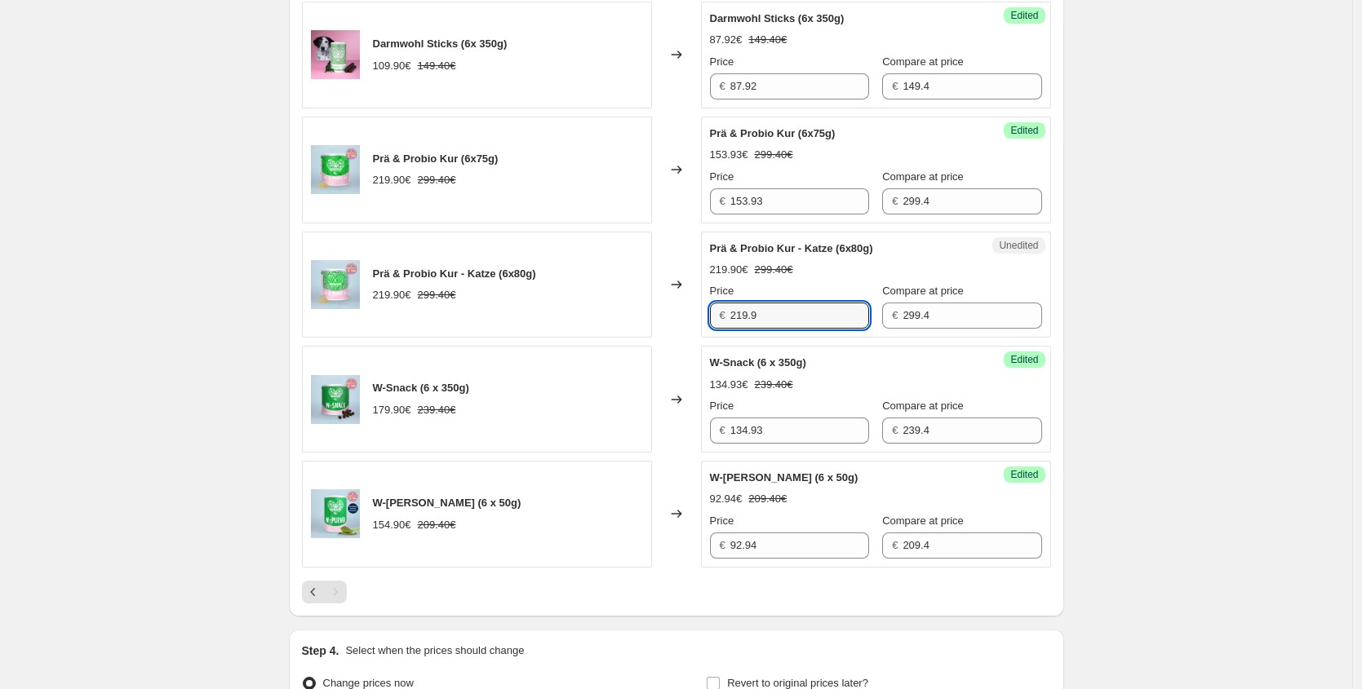
drag, startPoint x: 772, startPoint y: 317, endPoint x: 527, endPoint y: 311, distance: 244.8
click at [554, 313] on div "Prä & Probio Kur - Katze (6x80g) 219.90€ 299.40€ Changed to Unedited Prä & Prob…" at bounding box center [676, 285] width 749 height 107
paste input "153,93 €"
type input "153.93"
click at [567, 246] on div "Prä & Probio Kur - Katze (6x80g) 219.90€ 299.40€" at bounding box center [477, 285] width 350 height 107
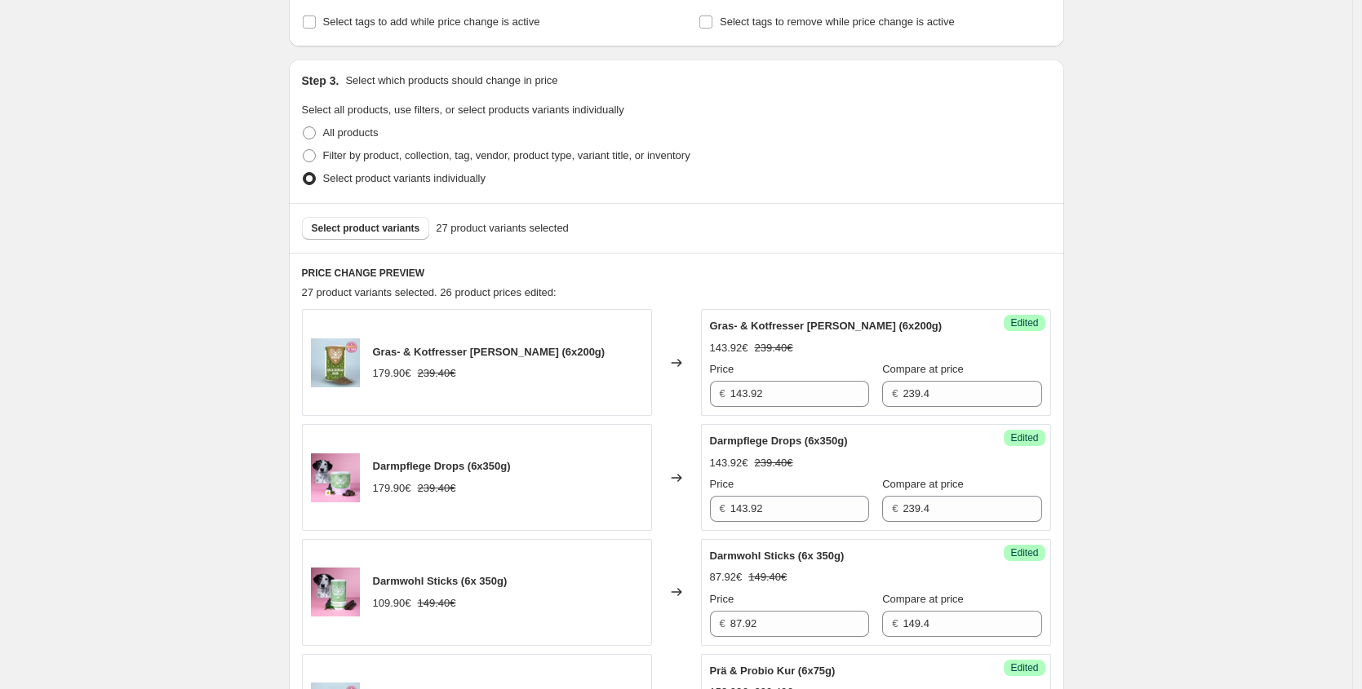
scroll to position [100, 0]
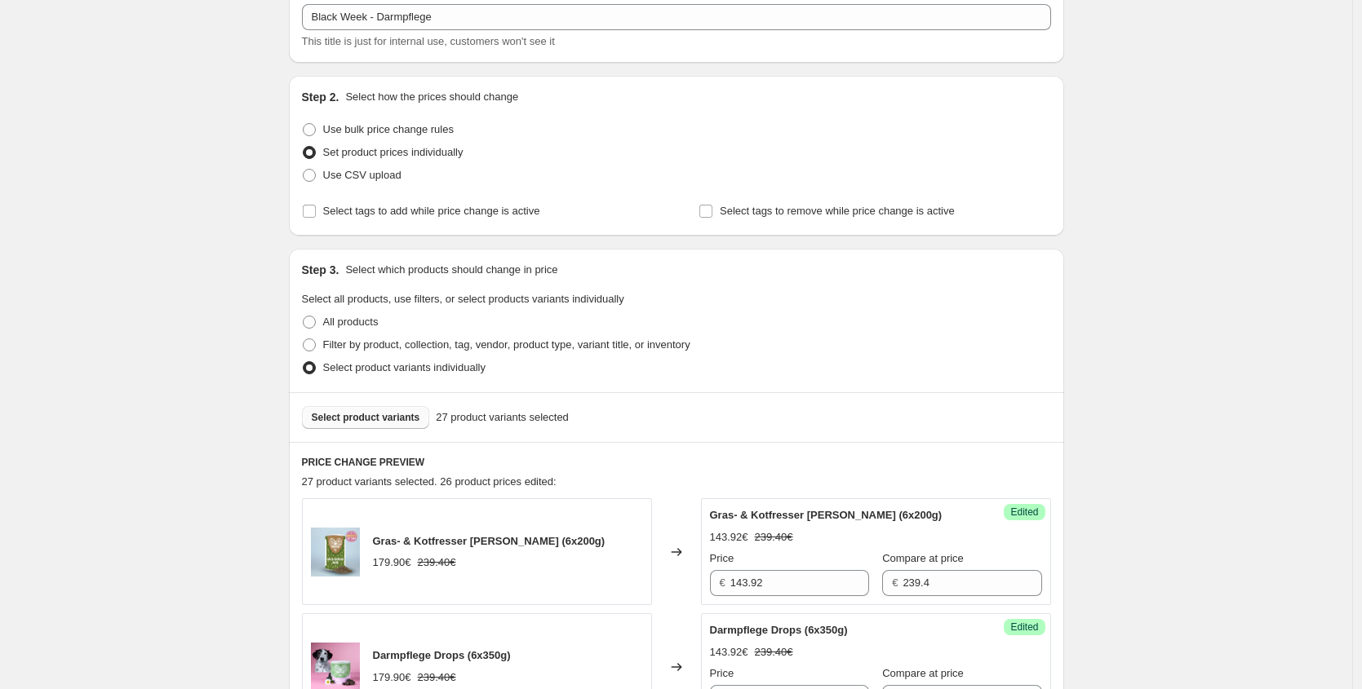
click at [419, 415] on span "Select product variants" at bounding box center [366, 417] width 108 height 13
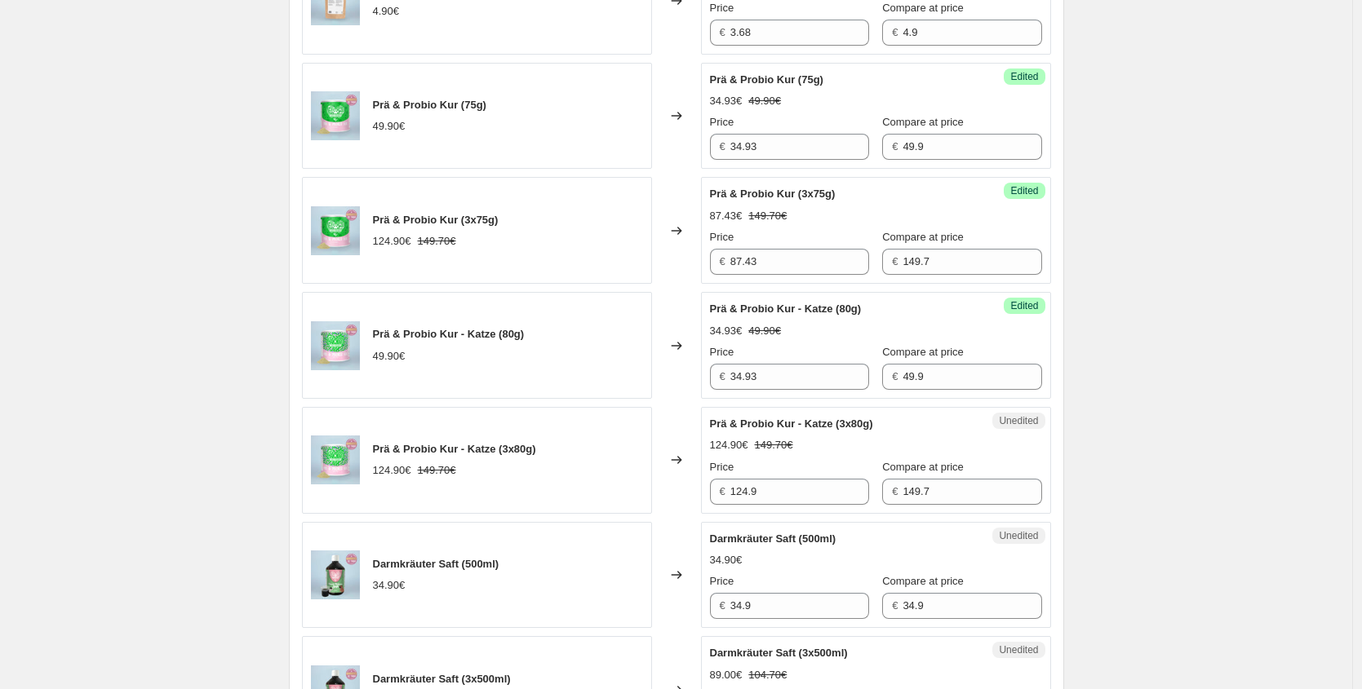
scroll to position [2220, 0]
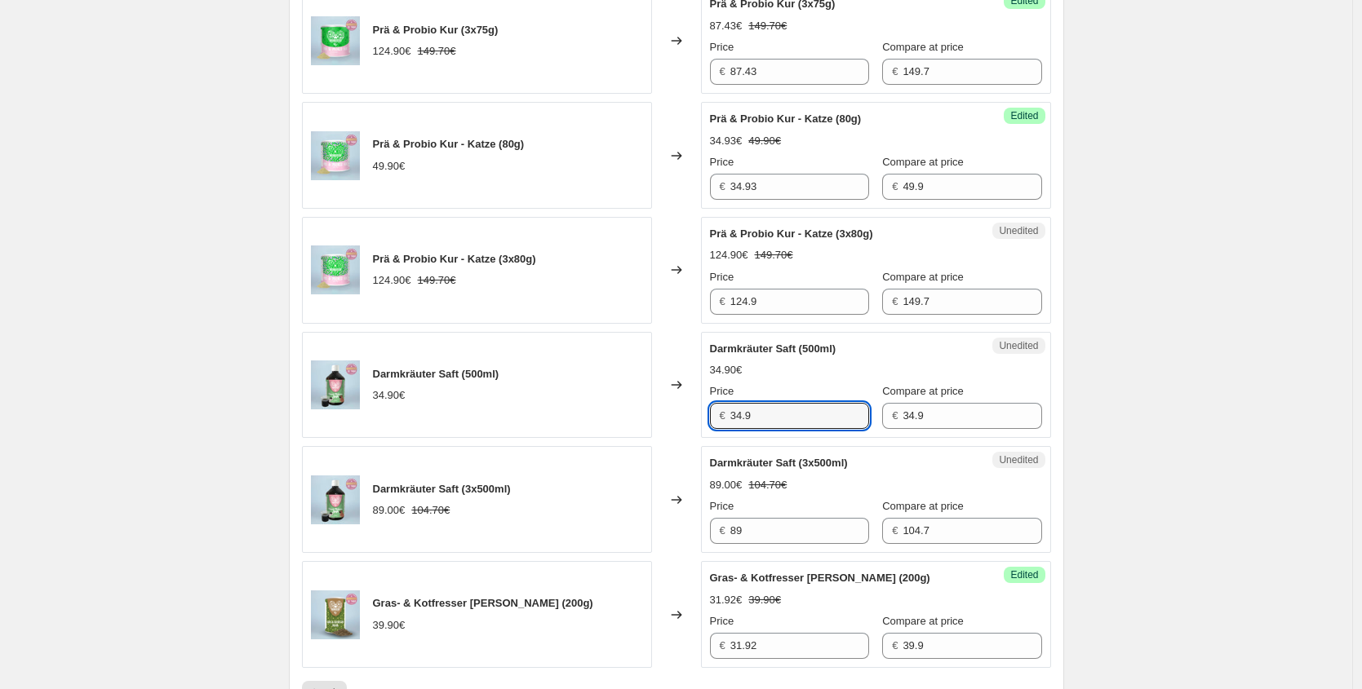
drag, startPoint x: 760, startPoint y: 414, endPoint x: 635, endPoint y: 414, distance: 124.8
click at [635, 414] on div "Darmkräuter Saft (500ml) 34.90€ Changed to Unedited Darmkräuter Saft (500ml) 34…" at bounding box center [676, 385] width 749 height 107
paste input "26,18 €"
type input "26.18"
click at [643, 520] on div "Darmkräuter Saft (3x500ml) 89.00€ 104.70€ Changed to Unedited Darmkräuter Saft …" at bounding box center [676, 499] width 749 height 107
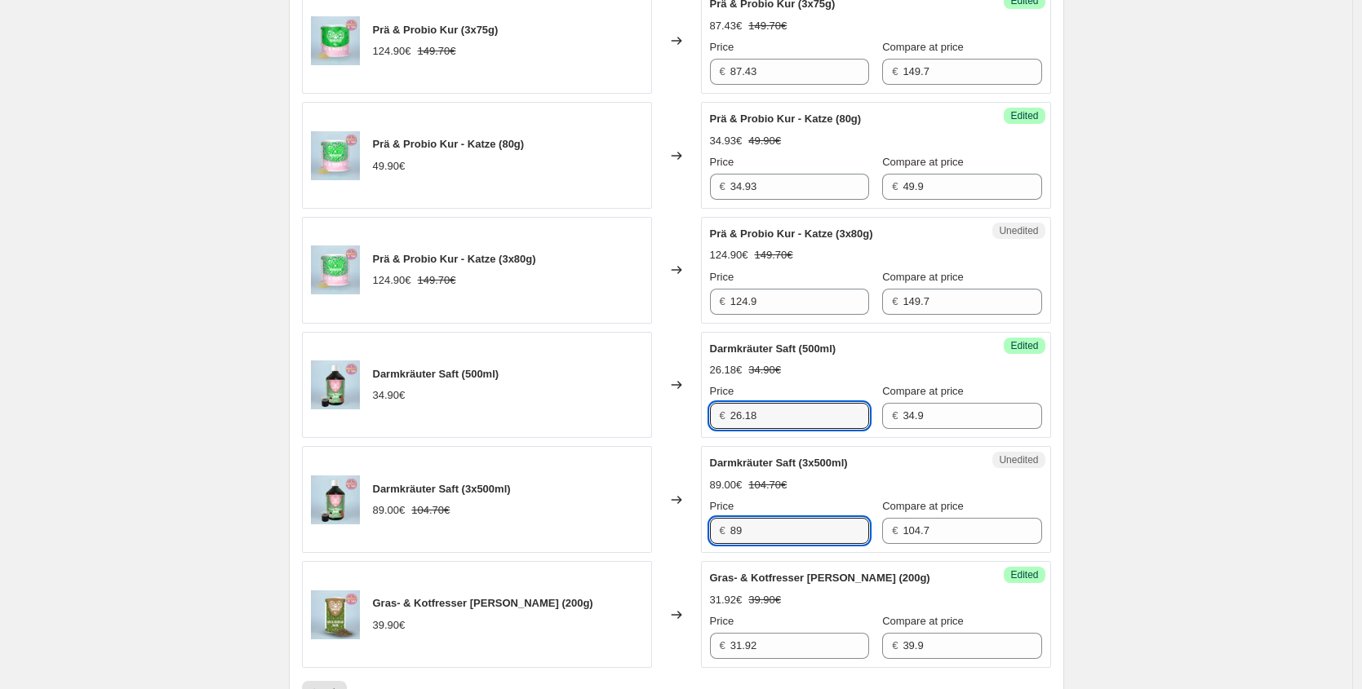
paste input "66,75 €"
type input "66.75"
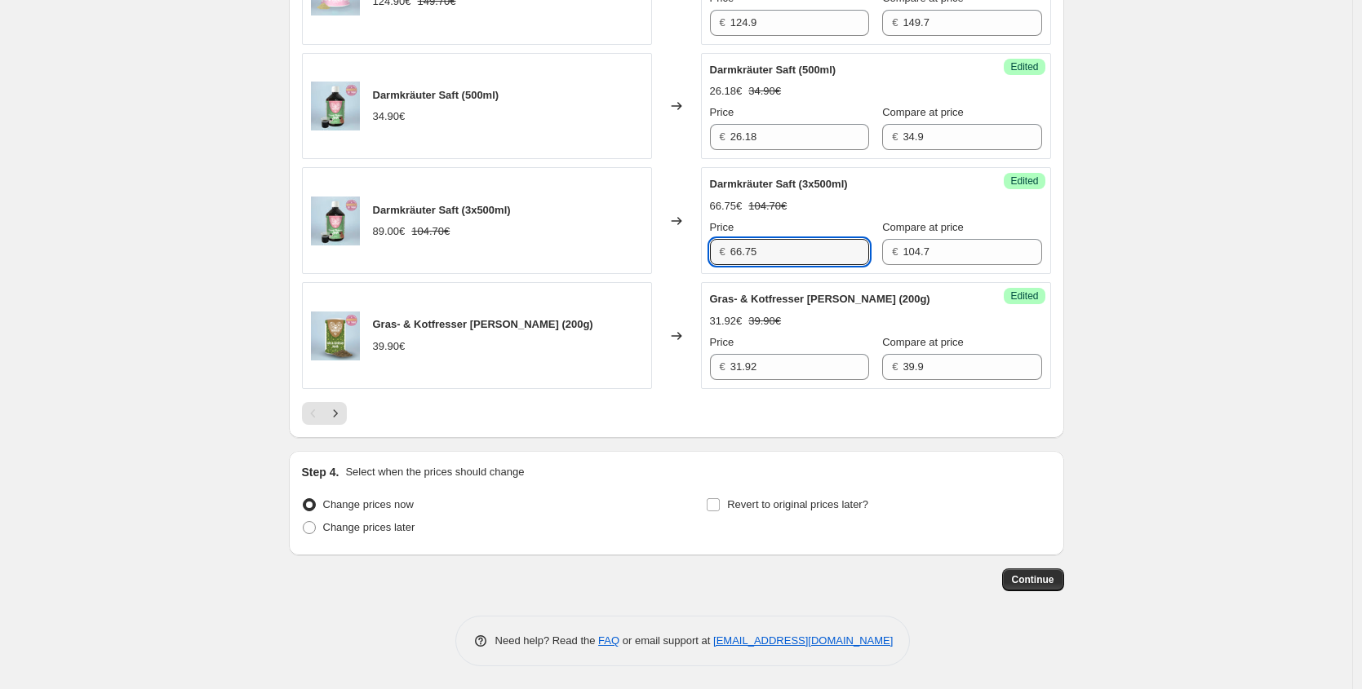
scroll to position [2500, 0]
click at [340, 407] on icon "Next" at bounding box center [335, 412] width 16 height 16
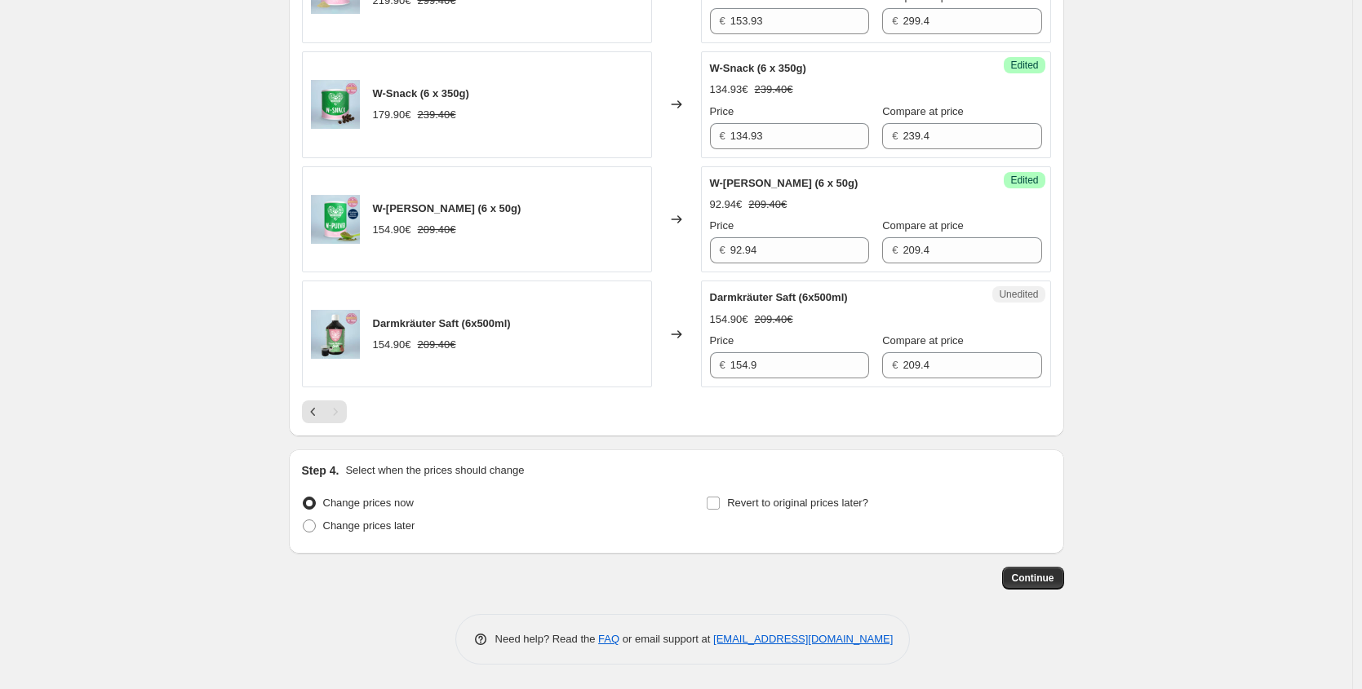
scroll to position [1352, 0]
drag, startPoint x: 668, startPoint y: 378, endPoint x: 588, endPoint y: 366, distance: 80.8
click at [590, 367] on div "Darmkräuter Saft (6x500ml) 154.90€ 209.40€ Changed to Unedited Darmkräuter Saft…" at bounding box center [676, 334] width 749 height 107
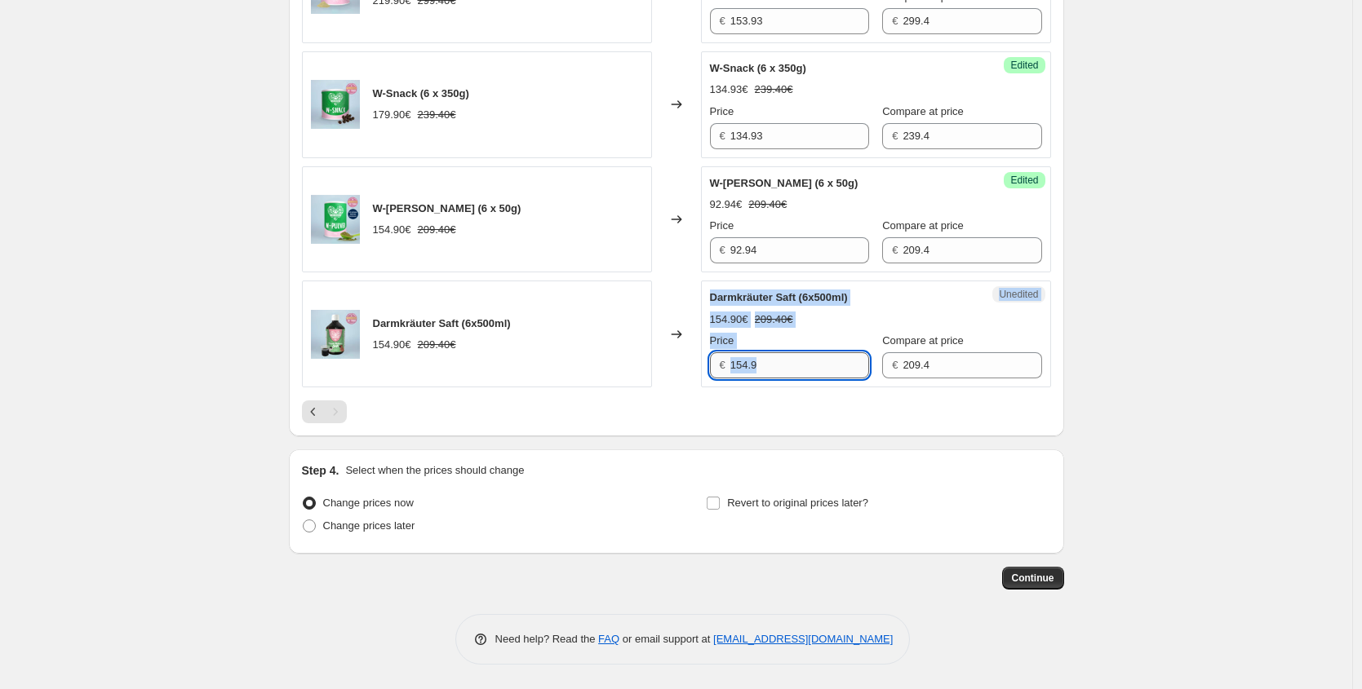
click at [789, 372] on input "154.9" at bounding box center [799, 365] width 139 height 26
drag, startPoint x: 791, startPoint y: 372, endPoint x: 546, endPoint y: 344, distance: 247.1
click at [553, 344] on div "Darmkräuter Saft (6x500ml) 154.90€ 209.40€ Changed to Unedited Darmkräuter Saft…" at bounding box center [676, 334] width 749 height 107
paste input "16,18 €"
type input "116.18"
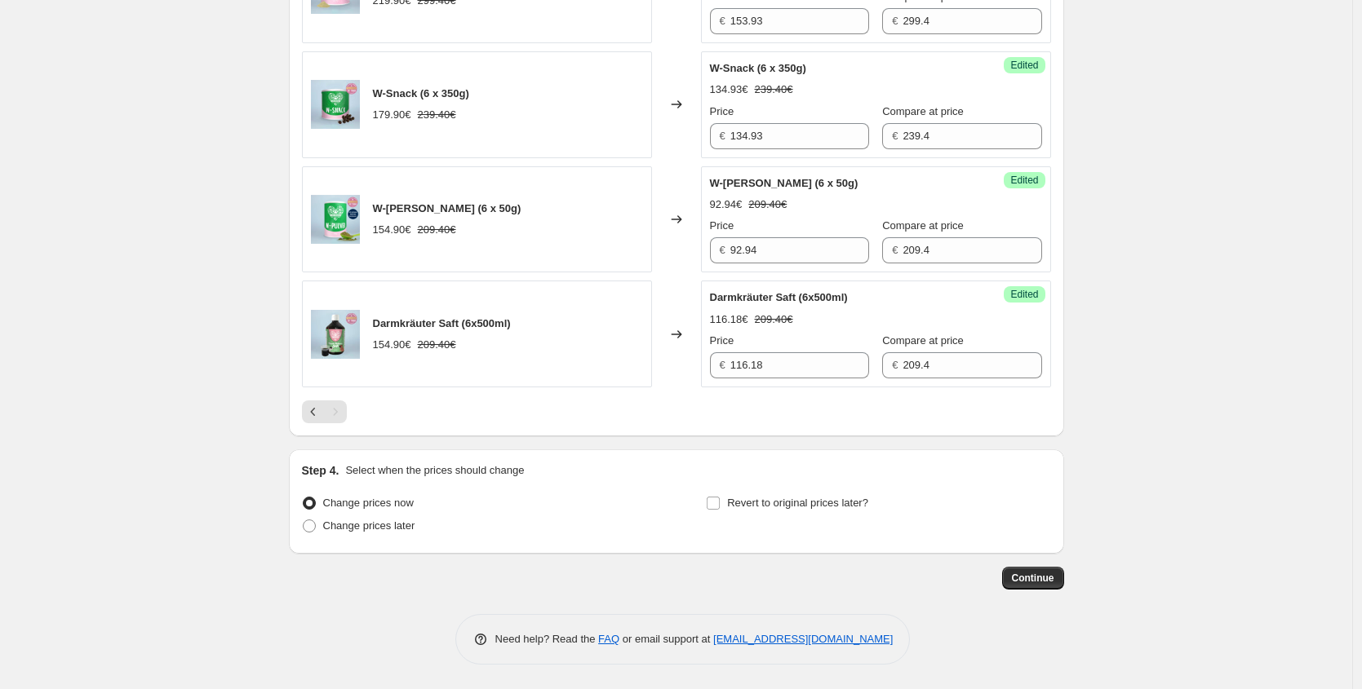
click at [559, 380] on div "Darmkräuter Saft (6x500ml) 154.90€ 209.40€" at bounding box center [477, 334] width 350 height 107
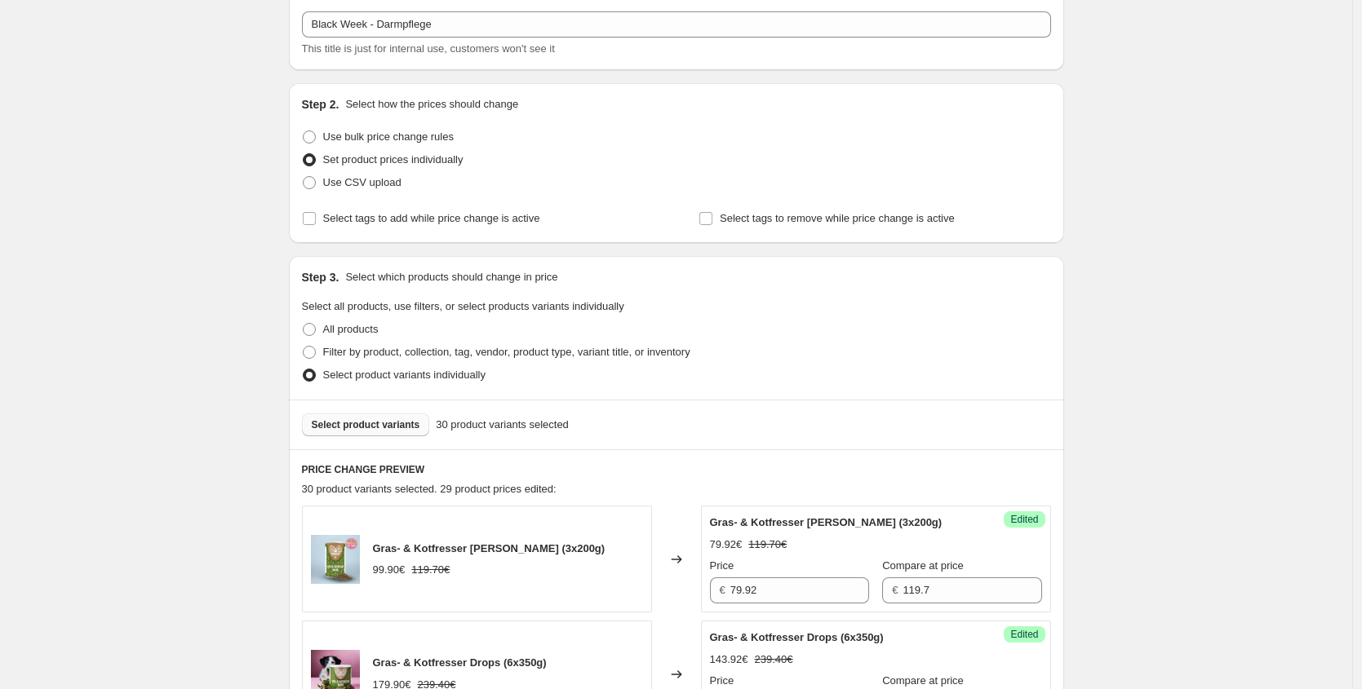
scroll to position [215, 0]
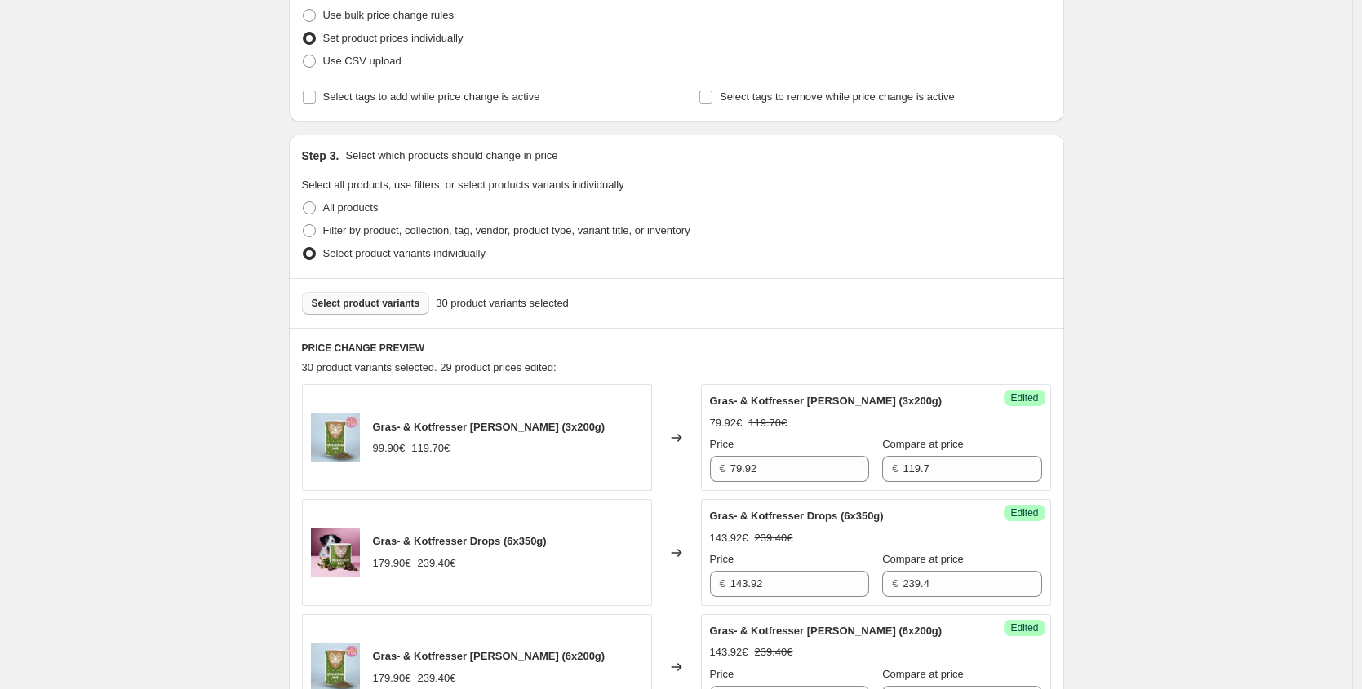
click at [405, 303] on span "Select product variants" at bounding box center [366, 303] width 108 height 13
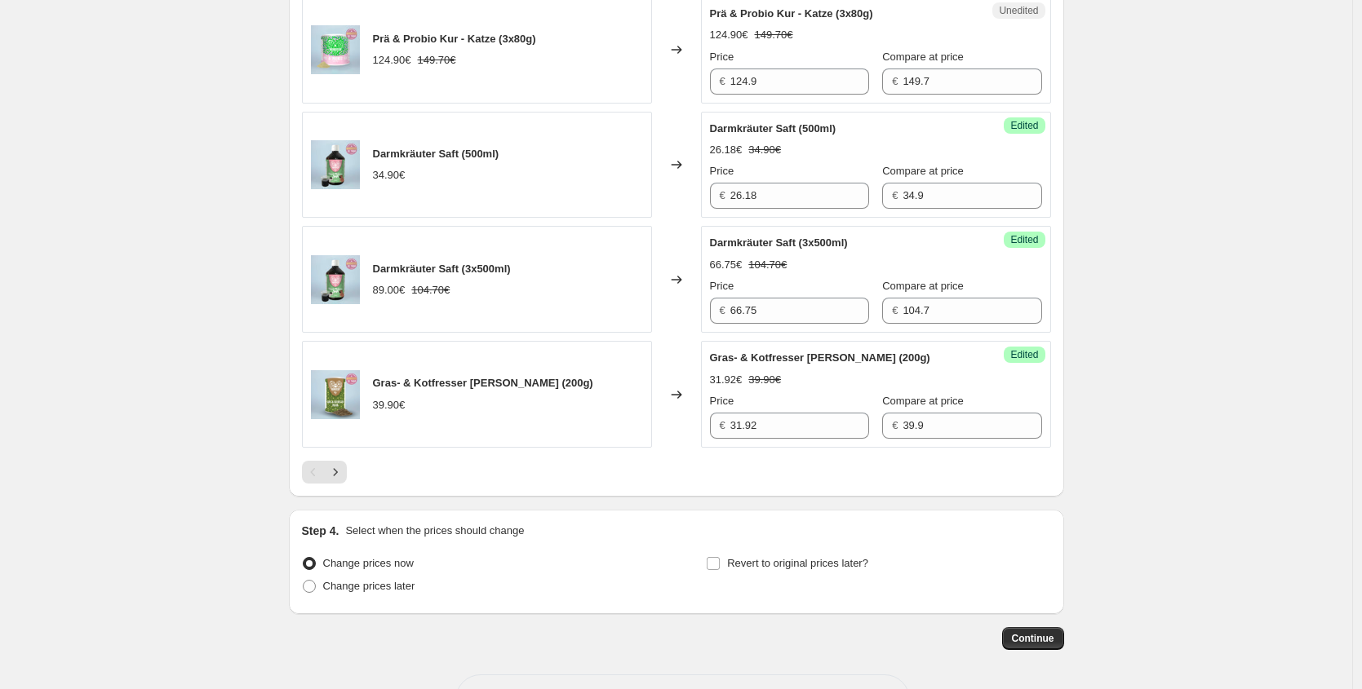
scroll to position [2500, 0]
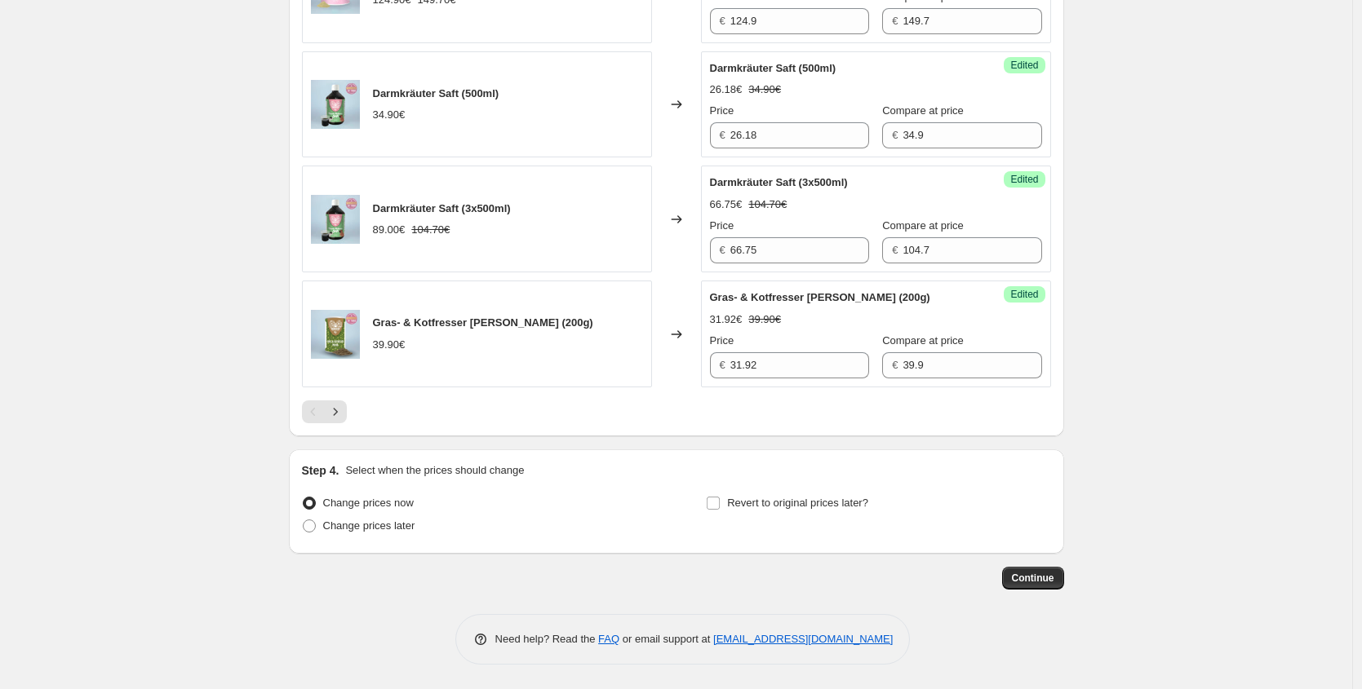
click at [339, 414] on icon "Next" at bounding box center [335, 412] width 16 height 16
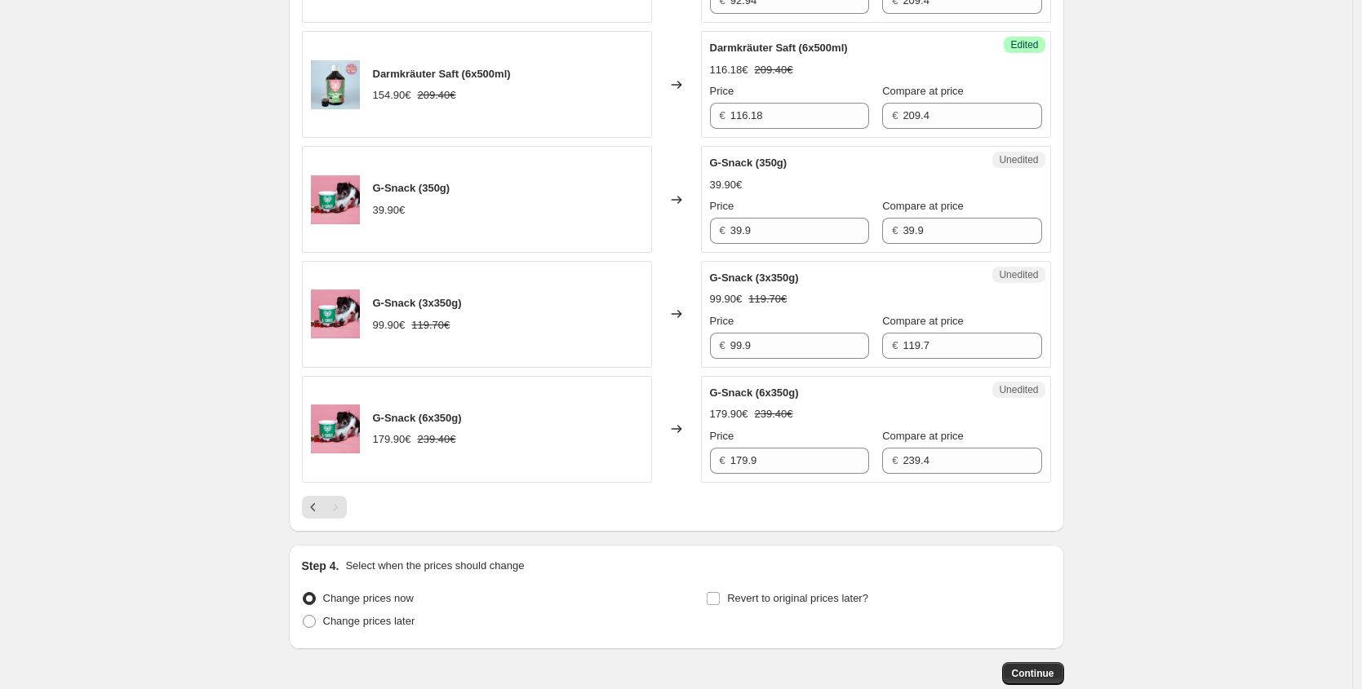
scroll to position [1585, 0]
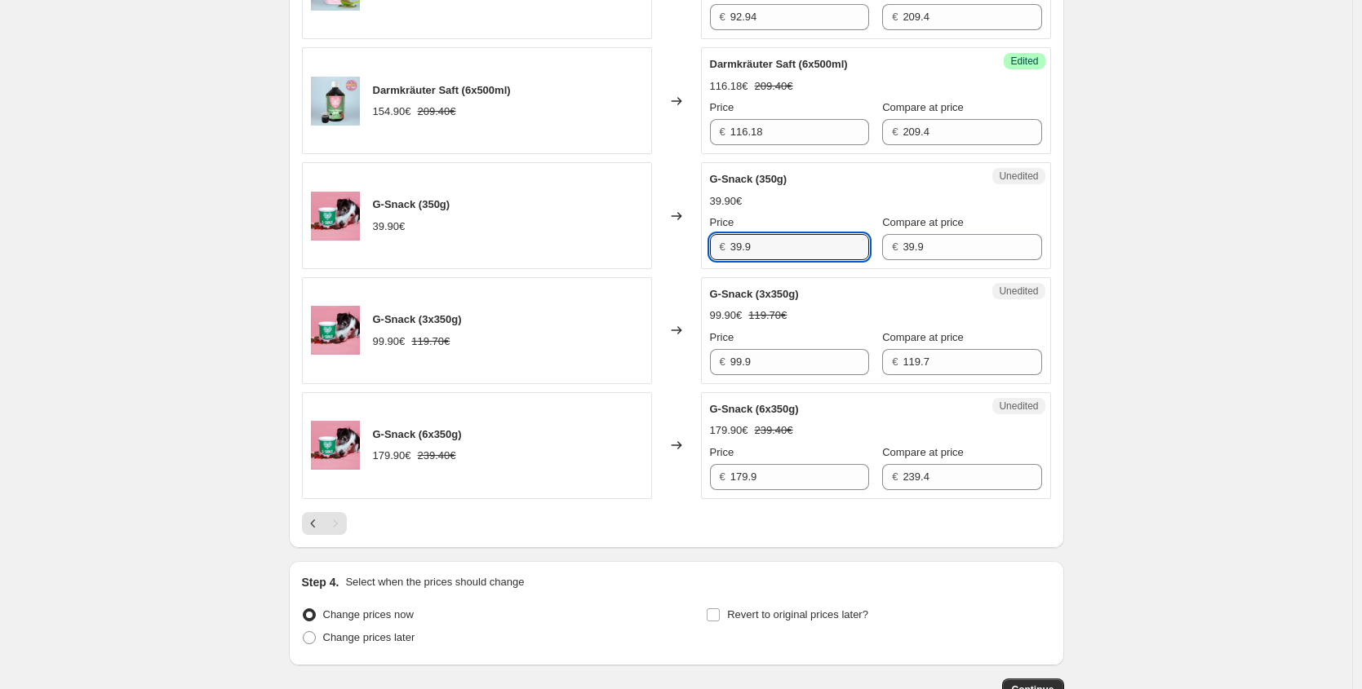
click at [576, 246] on div "G-Snack (350g) 39.90€ Changed to Unedited G-Snack (350g) 39.90€ Price € 39.9 Co…" at bounding box center [676, 215] width 749 height 107
paste input "27,93 €"
type input "27.93"
drag, startPoint x: 741, startPoint y: 365, endPoint x: 371, endPoint y: 344, distance: 370.2
click at [497, 360] on div "G-Snack (3x350g) 99.90€ 119.70€ Changed to Unedited G-Snack (3x350g) 99.90€ 119…" at bounding box center [676, 330] width 749 height 107
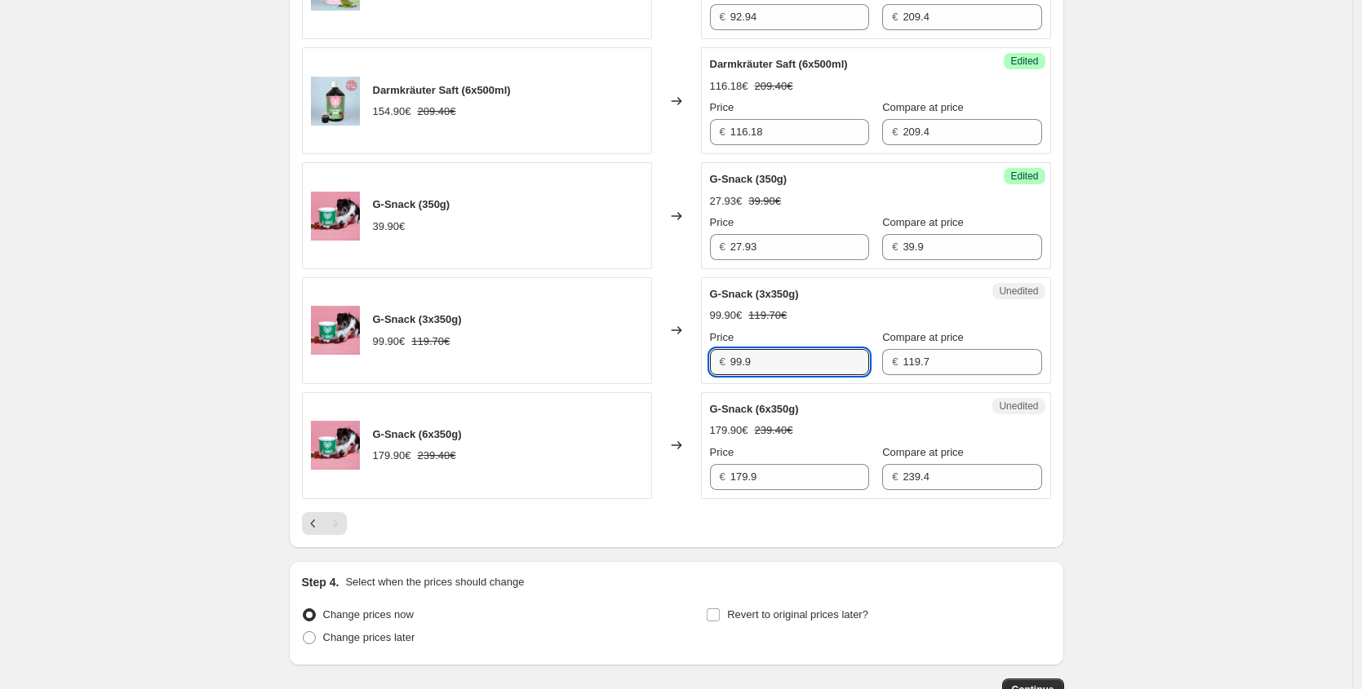
paste input "69,93 €"
type input "69.93"
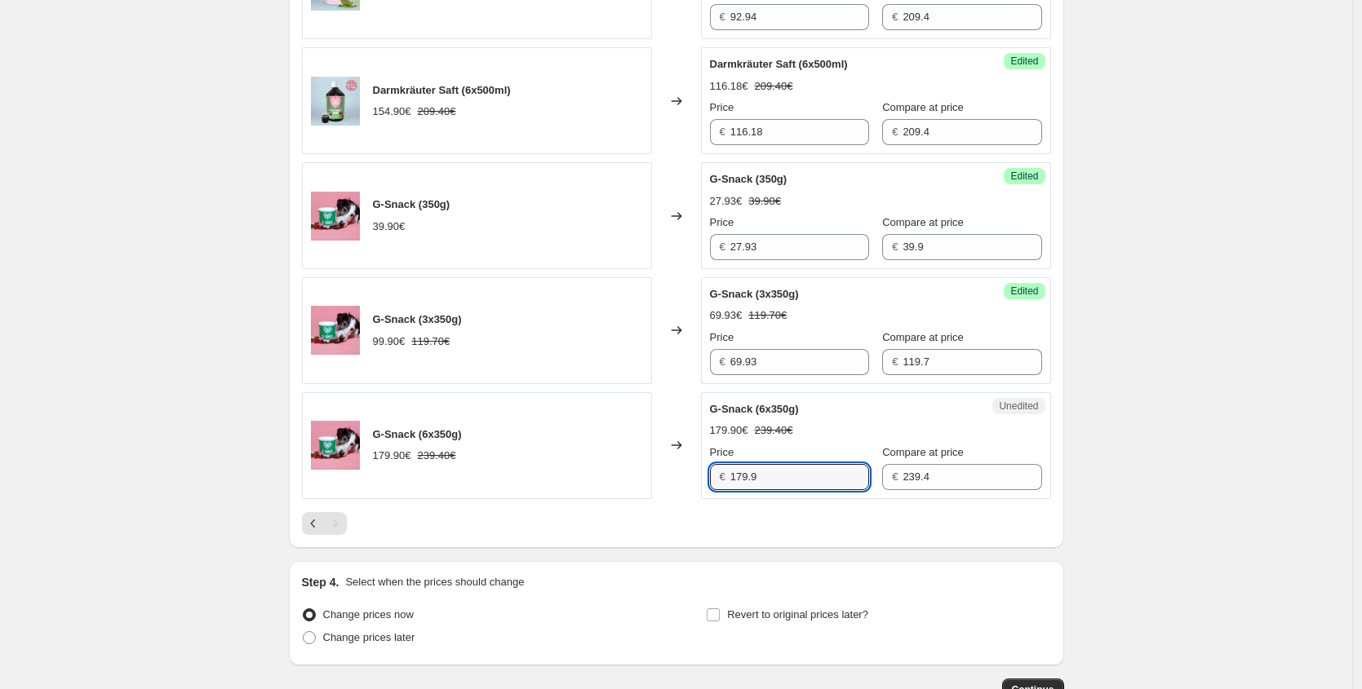
drag, startPoint x: 781, startPoint y: 473, endPoint x: 569, endPoint y: 469, distance: 211.3
click at [597, 470] on div "G-Snack (6x350g) 179.90€ 239.40€ Changed to Unedited G-Snack (6x350g) 179.90€ 2…" at bounding box center [676, 445] width 749 height 107
paste input "25,93 €"
type input "125.93"
click at [557, 525] on div at bounding box center [676, 523] width 749 height 23
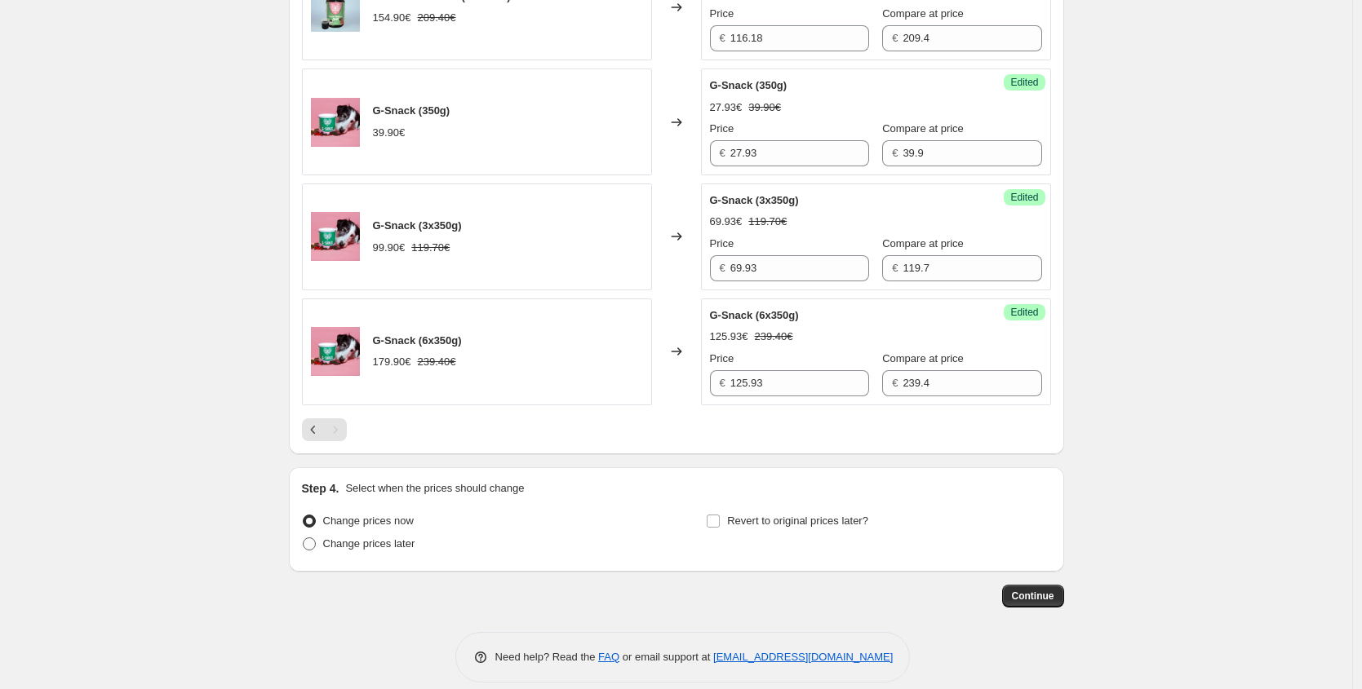
click at [372, 554] on label "Change prices later" at bounding box center [358, 544] width 113 height 23
click at [303, 538] on input "Change prices later" at bounding box center [303, 538] width 1 height 1
radio input "true"
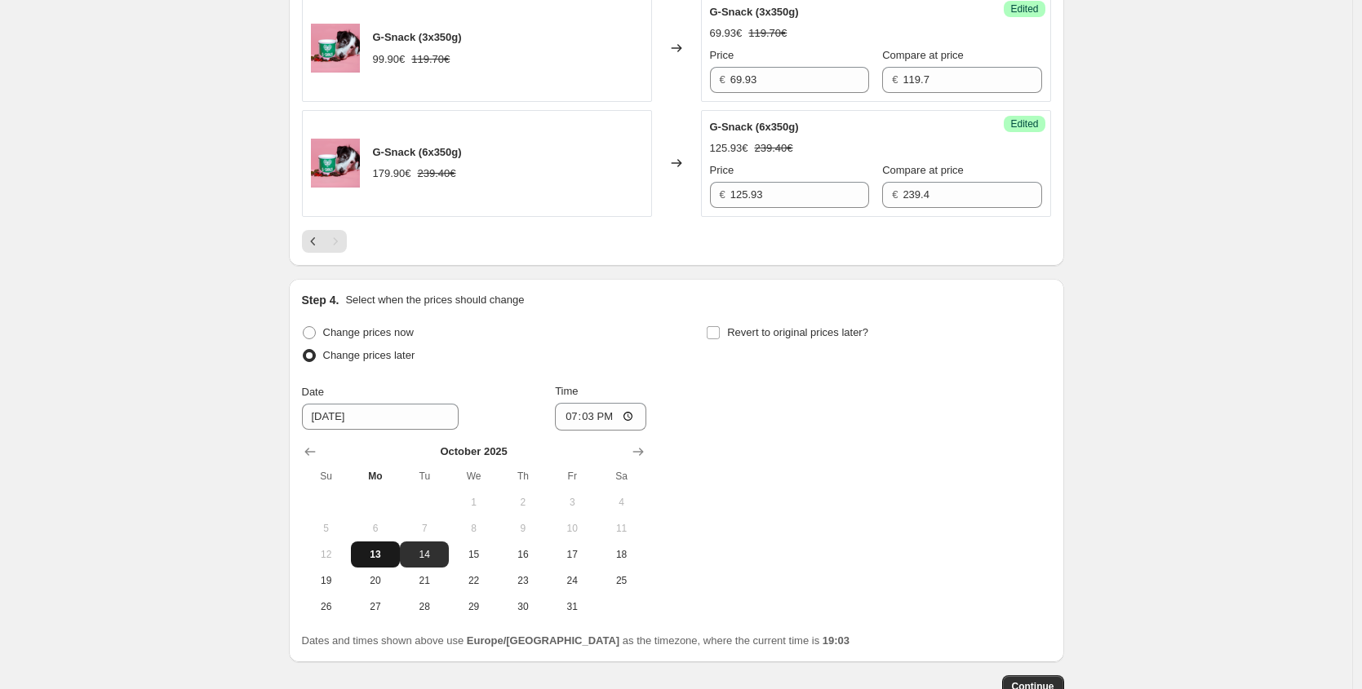
scroll to position [1870, 0]
click at [646, 446] on icon "Show next month, November 2025" at bounding box center [638, 449] width 16 height 16
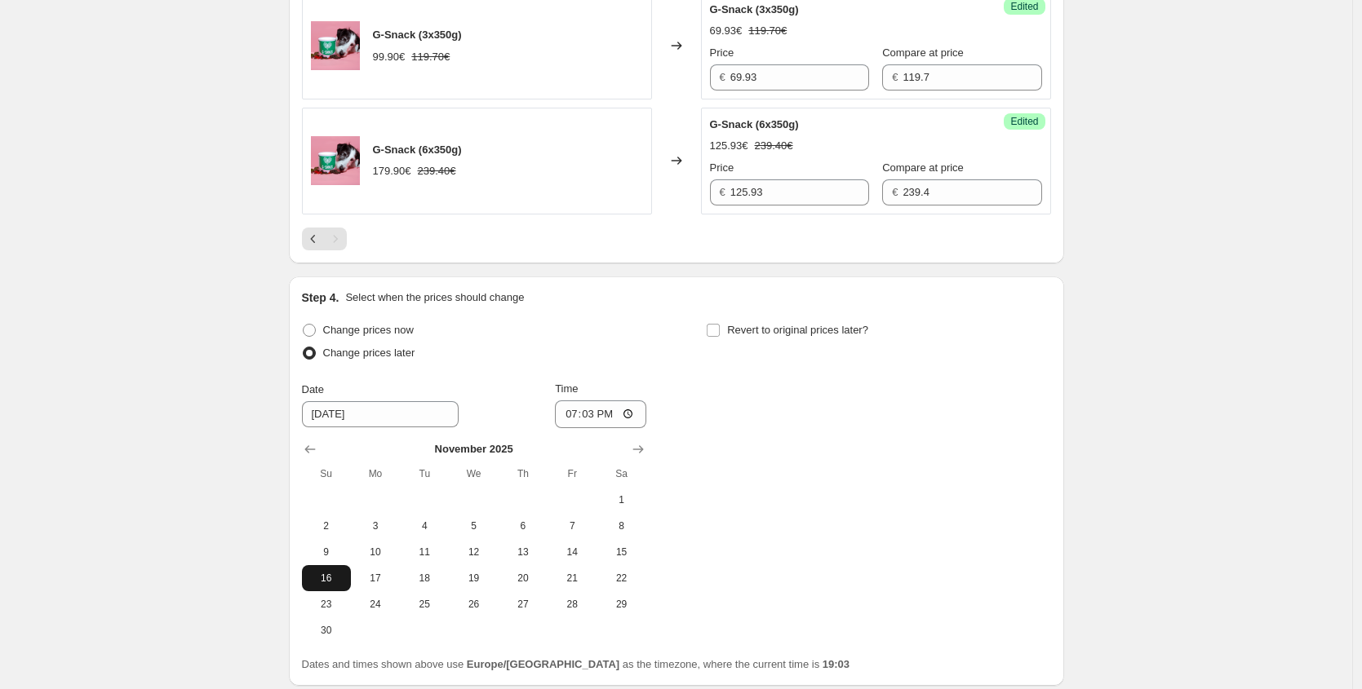
click at [320, 578] on span "16" at bounding box center [326, 578] width 36 height 13
type input "[DATE]"
click at [590, 414] on input "19:03" at bounding box center [600, 415] width 91 height 28
type input "00:15"
click at [792, 469] on div "Change prices now Change prices later Date [DATE] Time 00:[DATE] Mo Tu We Th Fr…" at bounding box center [676, 481] width 749 height 325
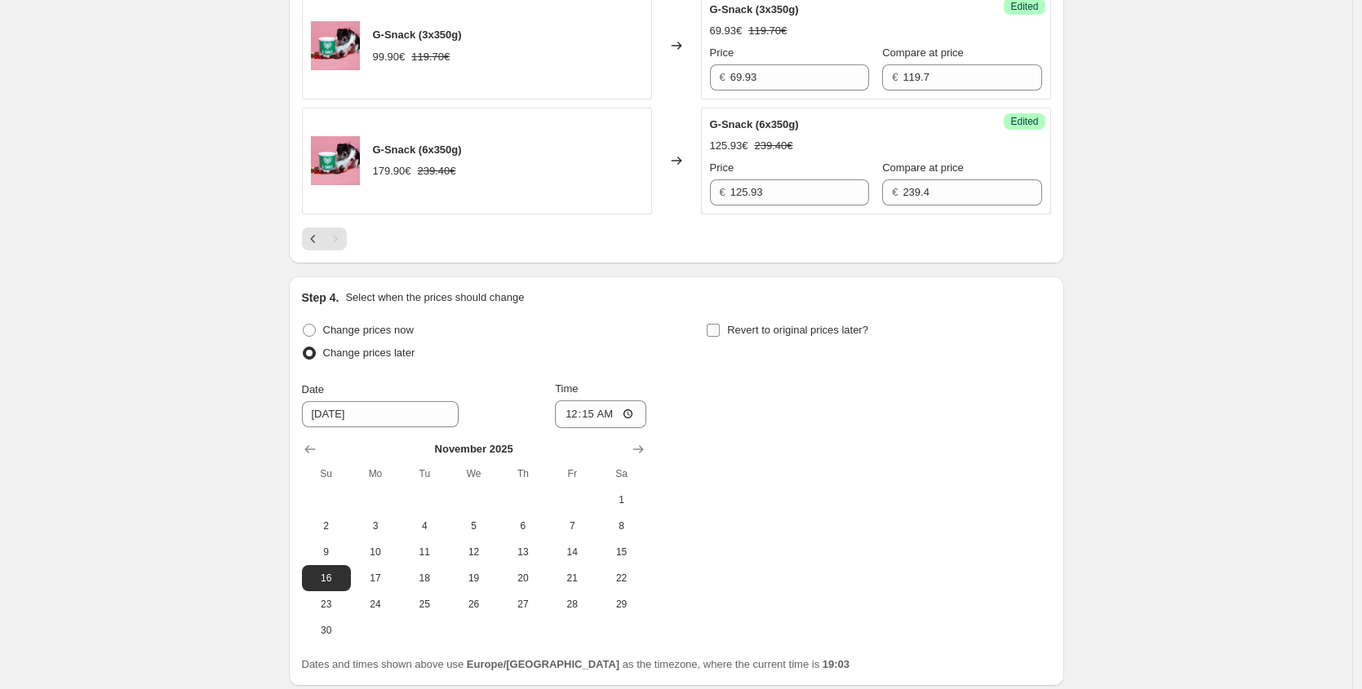
click at [770, 333] on span "Revert to original prices later?" at bounding box center [797, 330] width 141 height 12
click at [720, 333] on input "Revert to original prices later?" at bounding box center [712, 330] width 13 height 13
checkbox input "true"
click at [1043, 448] on icon "Show next month, November 2025" at bounding box center [1042, 449] width 16 height 16
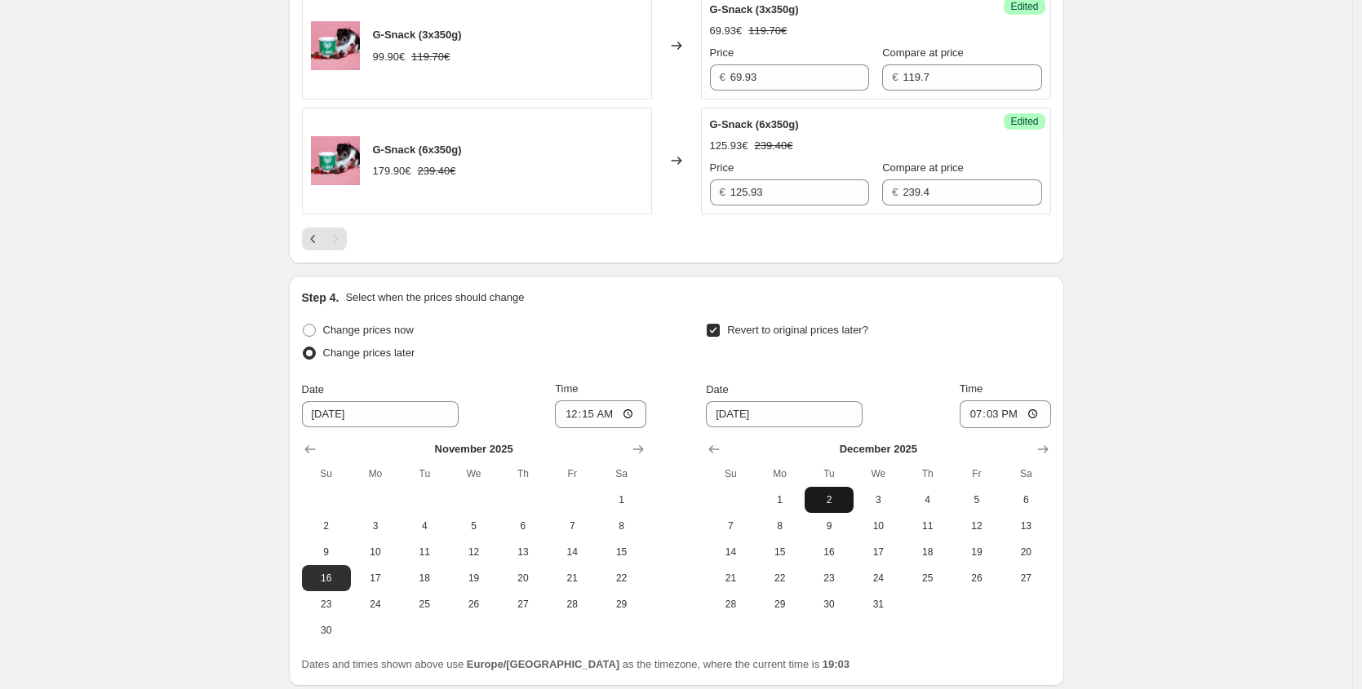
click at [844, 497] on span "2" at bounding box center [829, 500] width 36 height 13
type input "[DATE]"
click at [998, 417] on input "19:03" at bounding box center [1004, 415] width 91 height 28
type input "23:59"
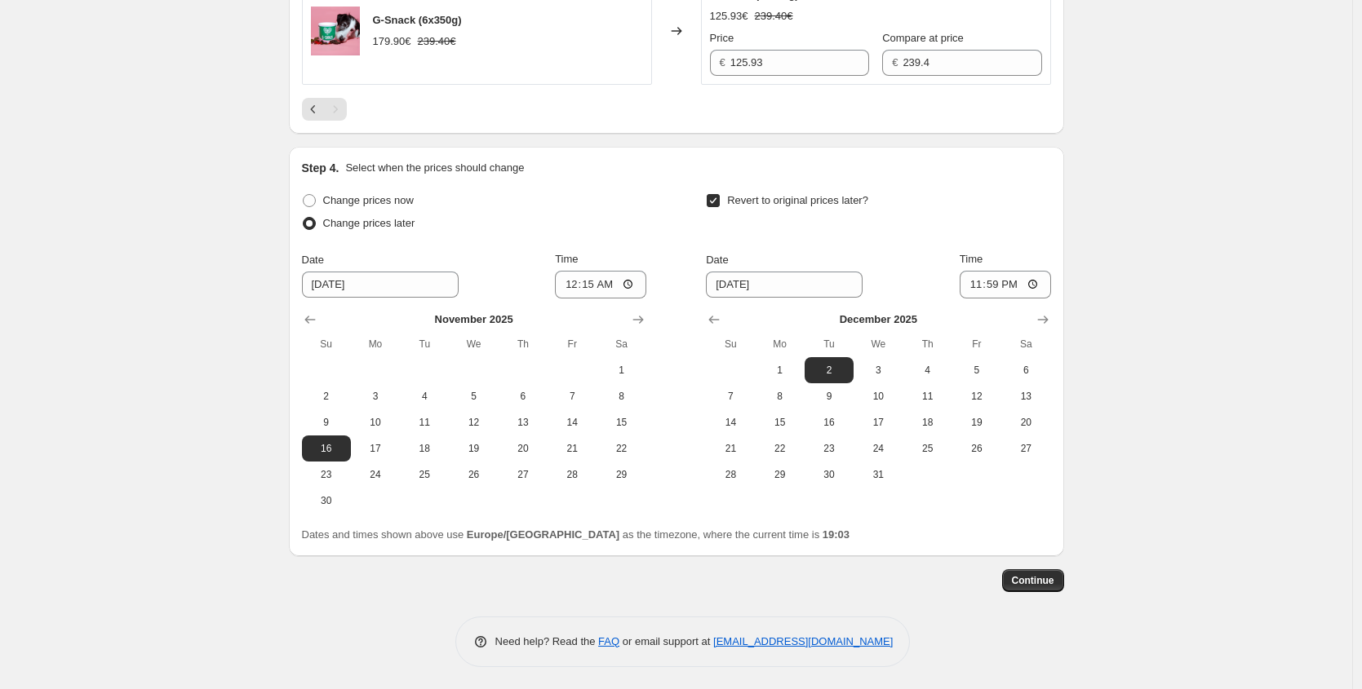
scroll to position [2002, 0]
click at [1032, 588] on button "Continue" at bounding box center [1033, 578] width 62 height 23
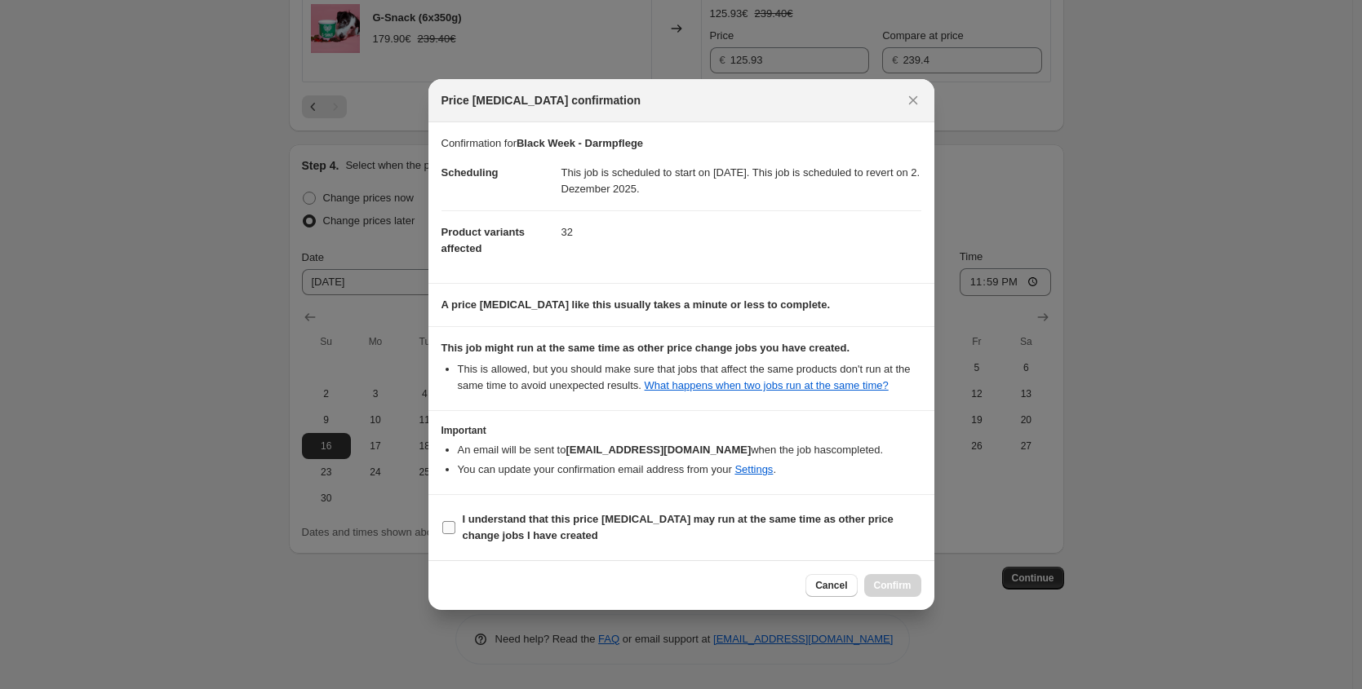
click at [724, 534] on b "I understand that this price [MEDICAL_DATA] may run at the same time as other p…" at bounding box center [678, 527] width 431 height 29
click at [455, 534] on input "I understand that this price [MEDICAL_DATA] may run at the same time as other p…" at bounding box center [448, 527] width 13 height 13
checkbox input "true"
click at [910, 592] on span "Confirm" at bounding box center [893, 585] width 38 height 13
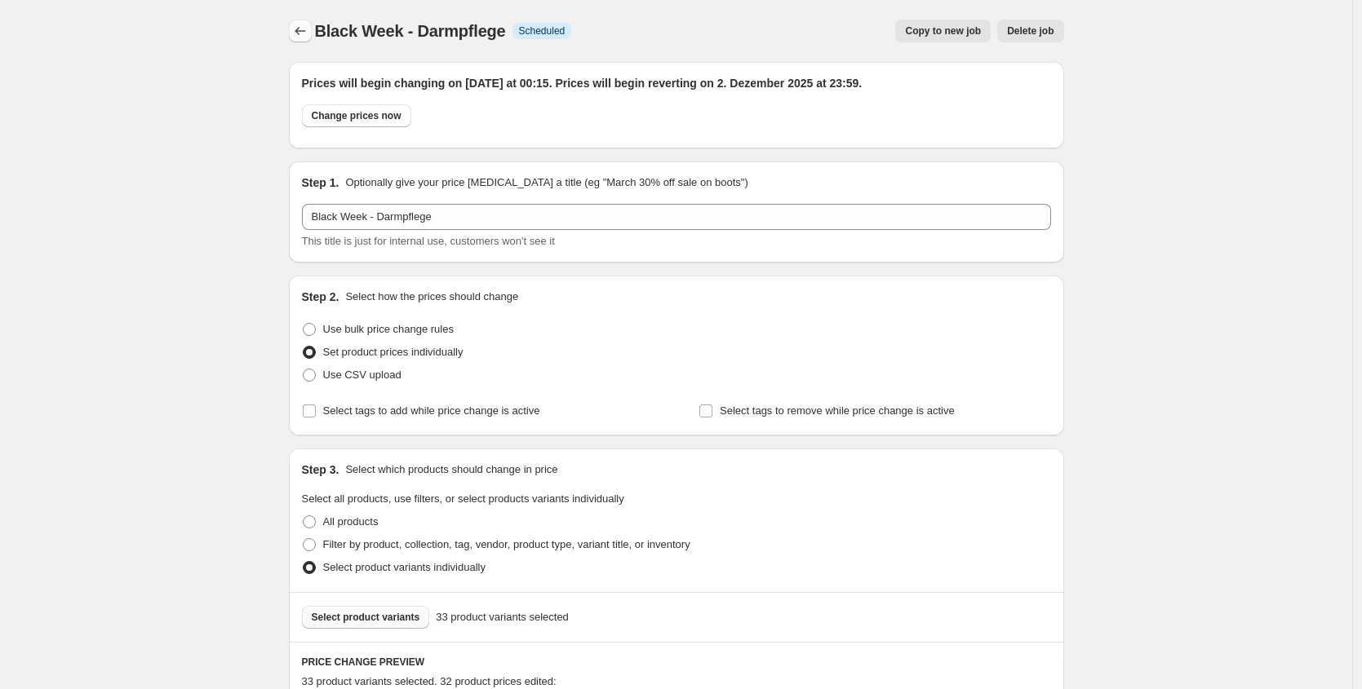
click at [298, 36] on icon "Price change jobs" at bounding box center [300, 31] width 16 height 16
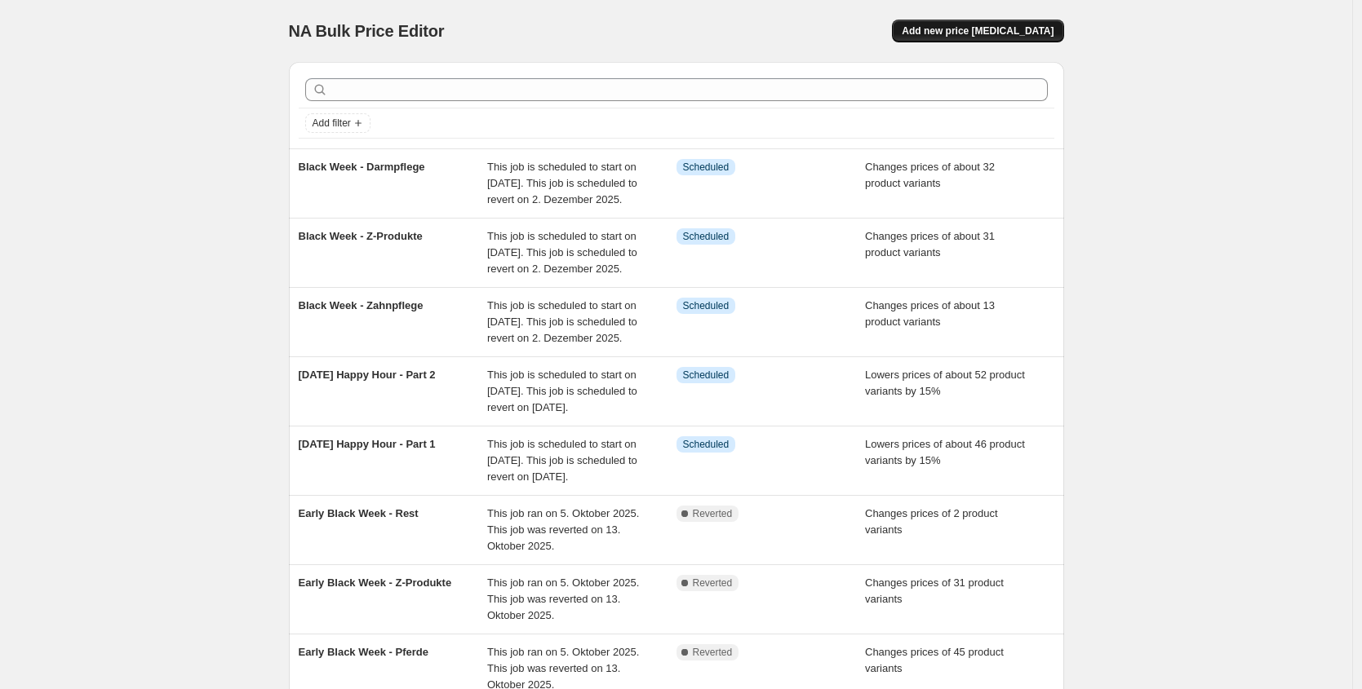
click at [1003, 28] on span "Add new price [MEDICAL_DATA]" at bounding box center [977, 30] width 152 height 13
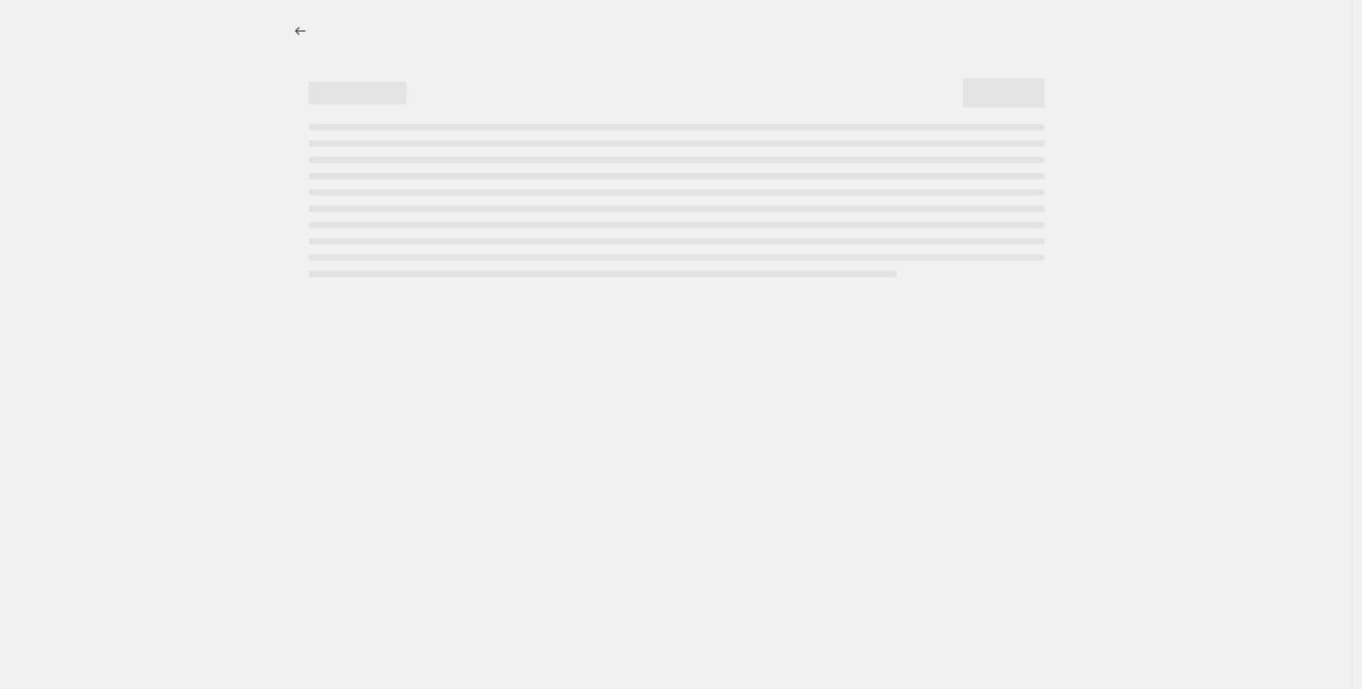
select select "percentage"
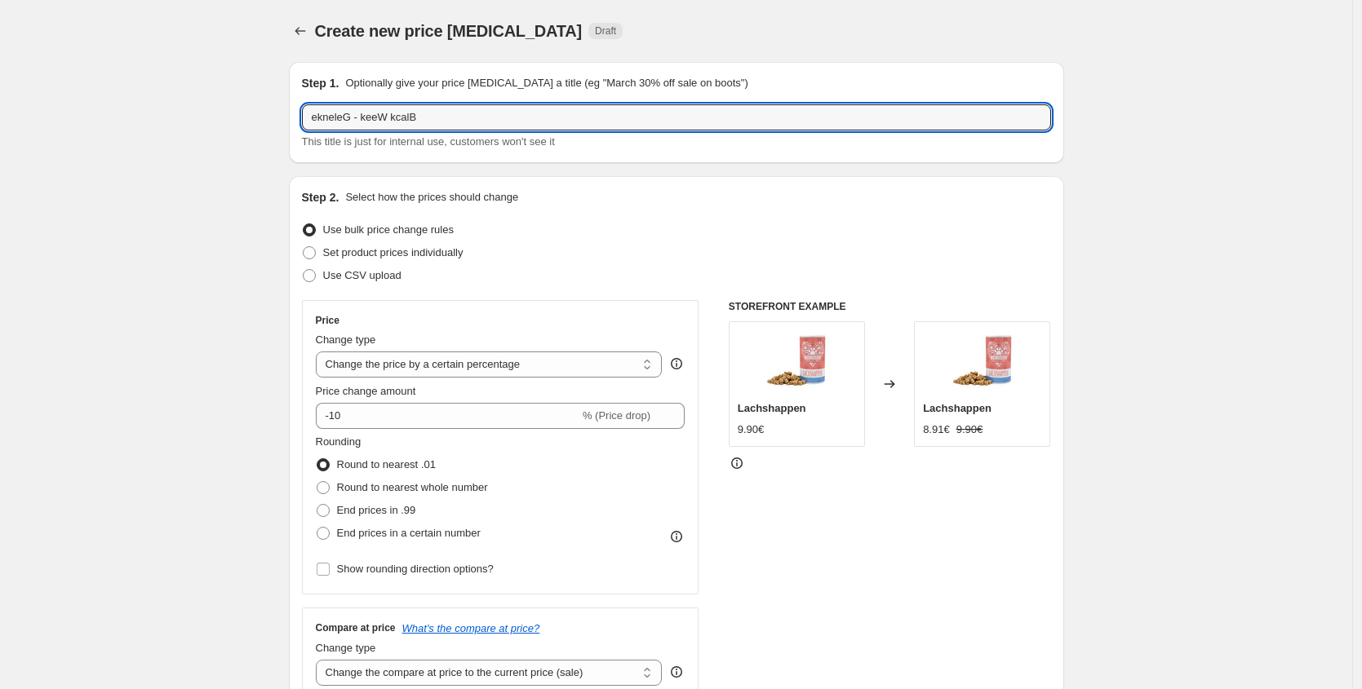
type input "Black Week - Gelenke"
click at [373, 252] on span "Set product prices individually" at bounding box center [393, 252] width 140 height 12
click at [303, 247] on input "Set product prices individually" at bounding box center [303, 246] width 1 height 1
radio input "true"
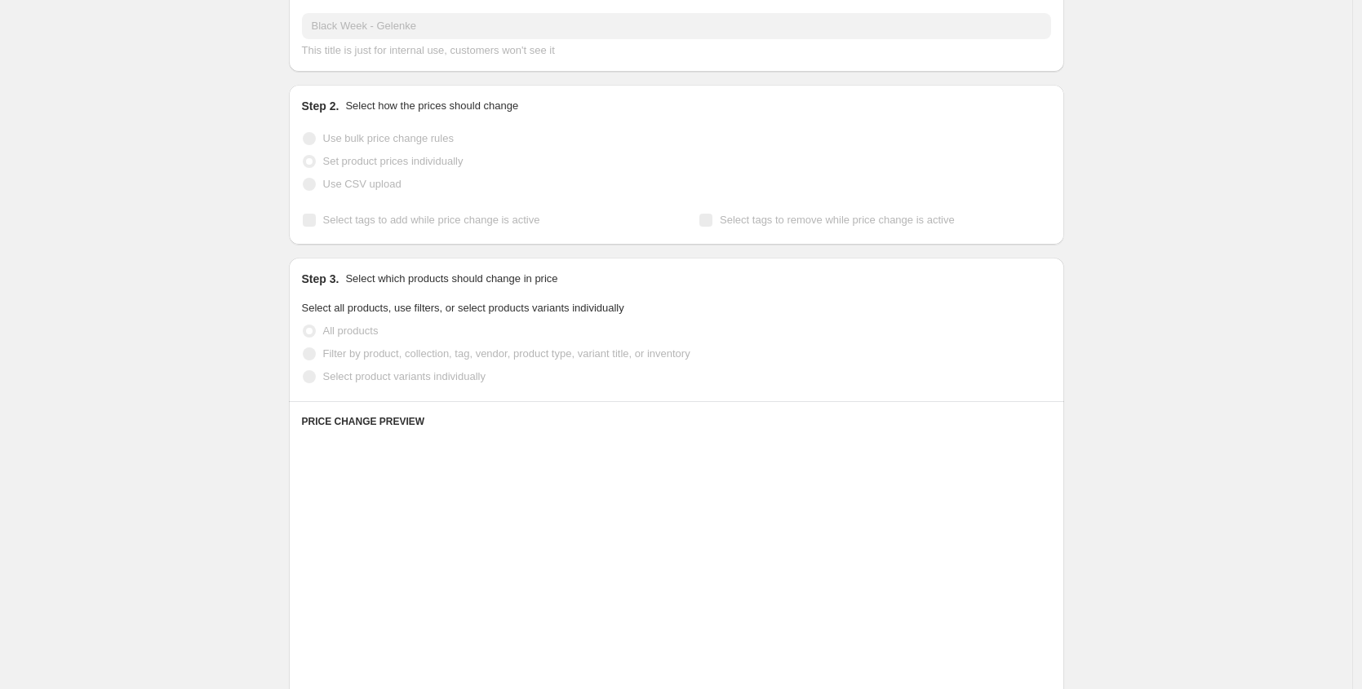
scroll to position [133, 0]
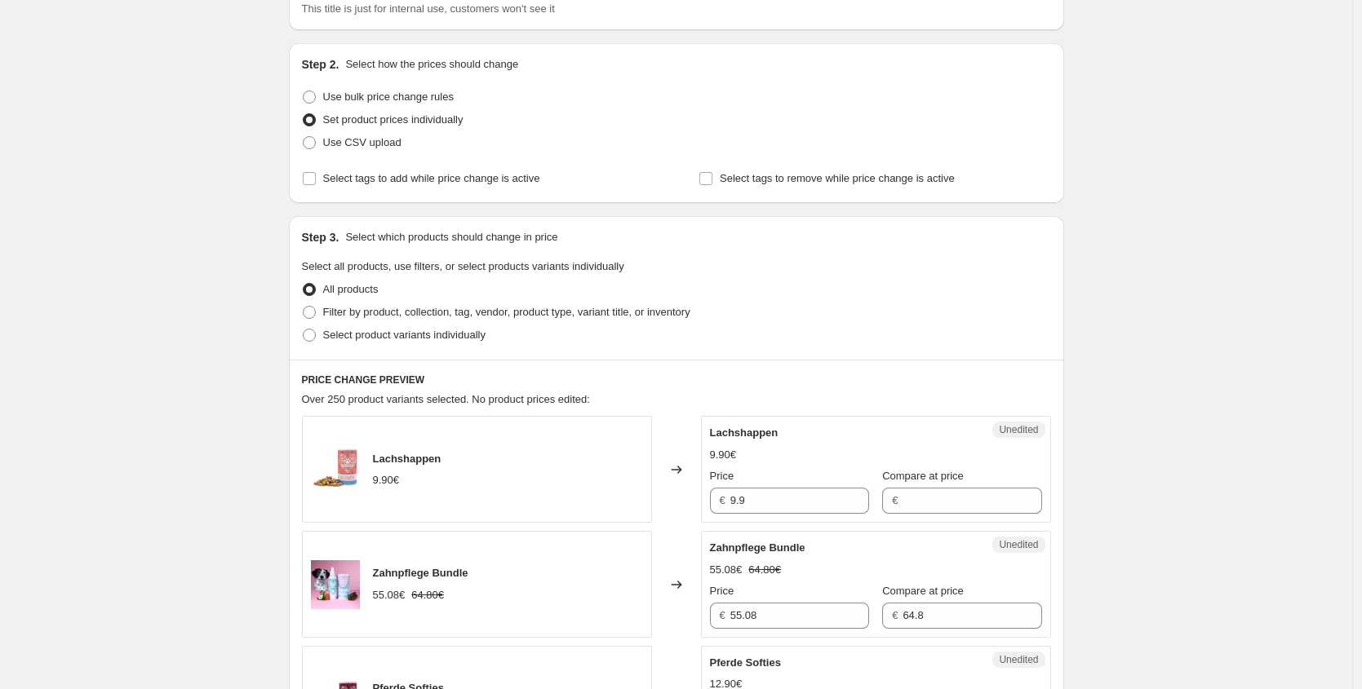
click at [435, 337] on span "Select product variants individually" at bounding box center [404, 335] width 162 height 12
click at [303, 330] on input "Select product variants individually" at bounding box center [303, 329] width 1 height 1
radio input "true"
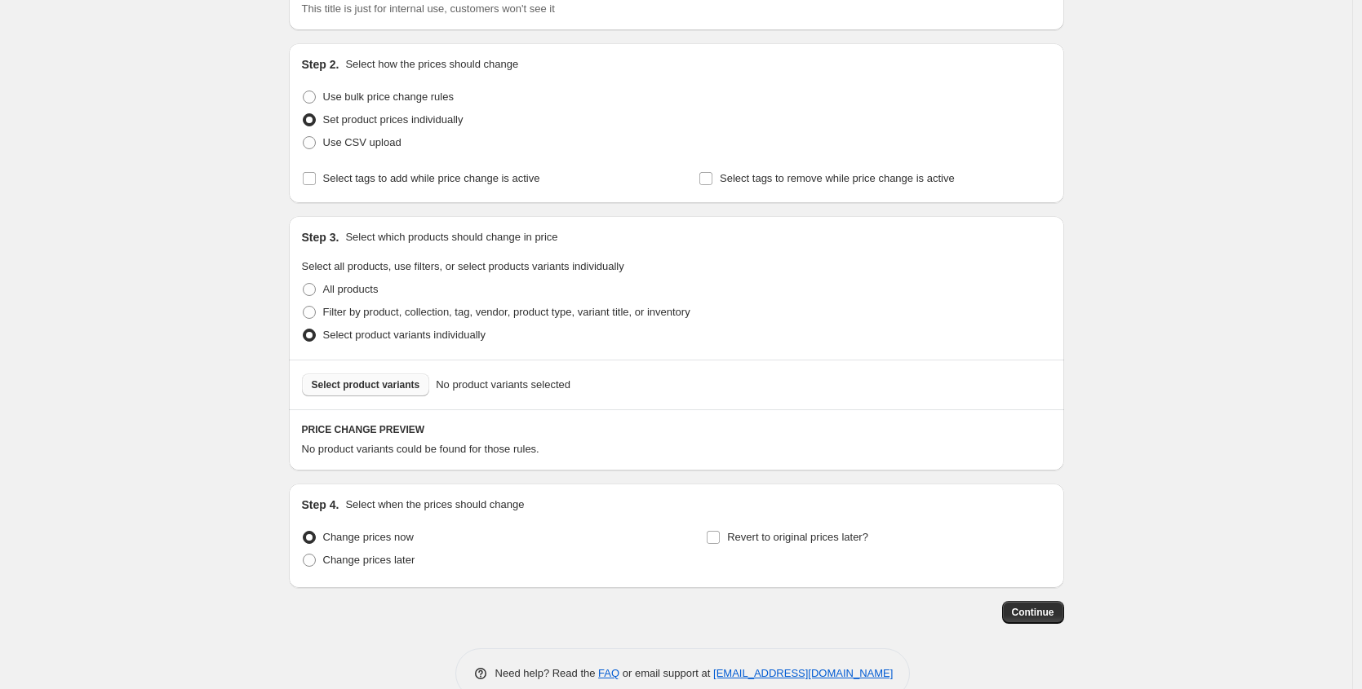
click at [373, 389] on span "Select product variants" at bounding box center [366, 385] width 108 height 13
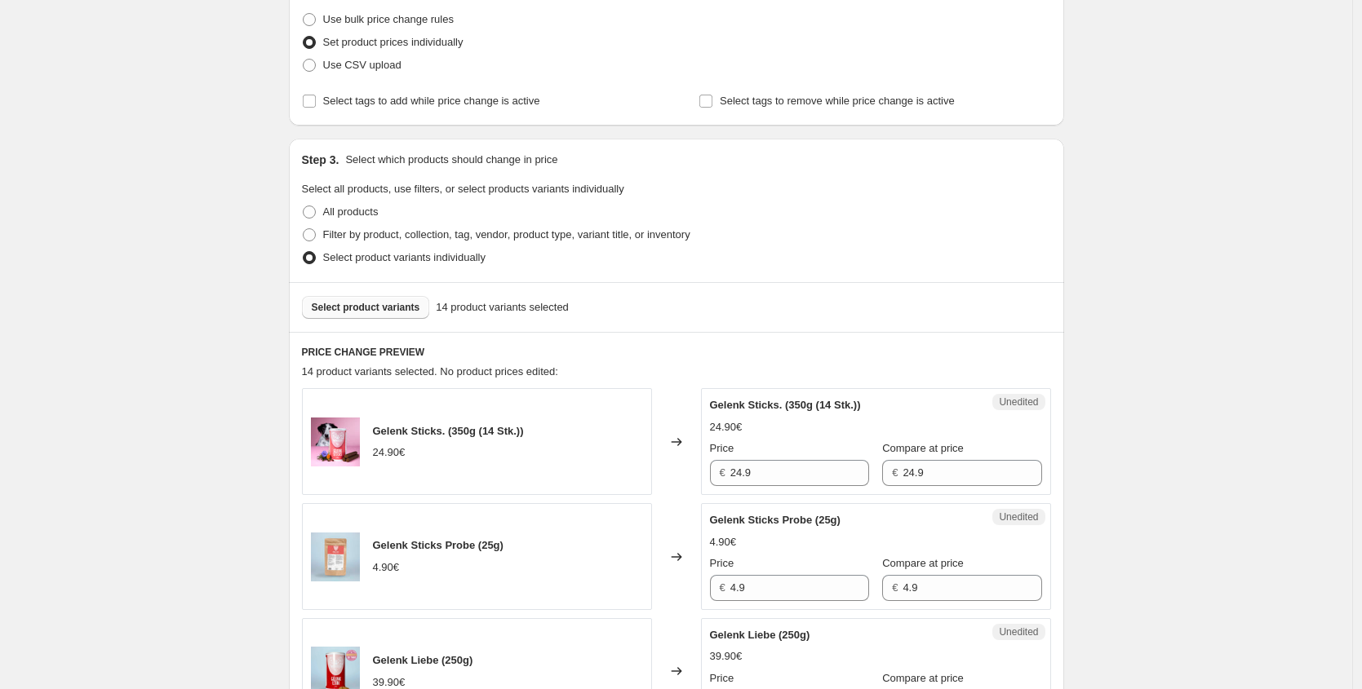
scroll to position [219, 0]
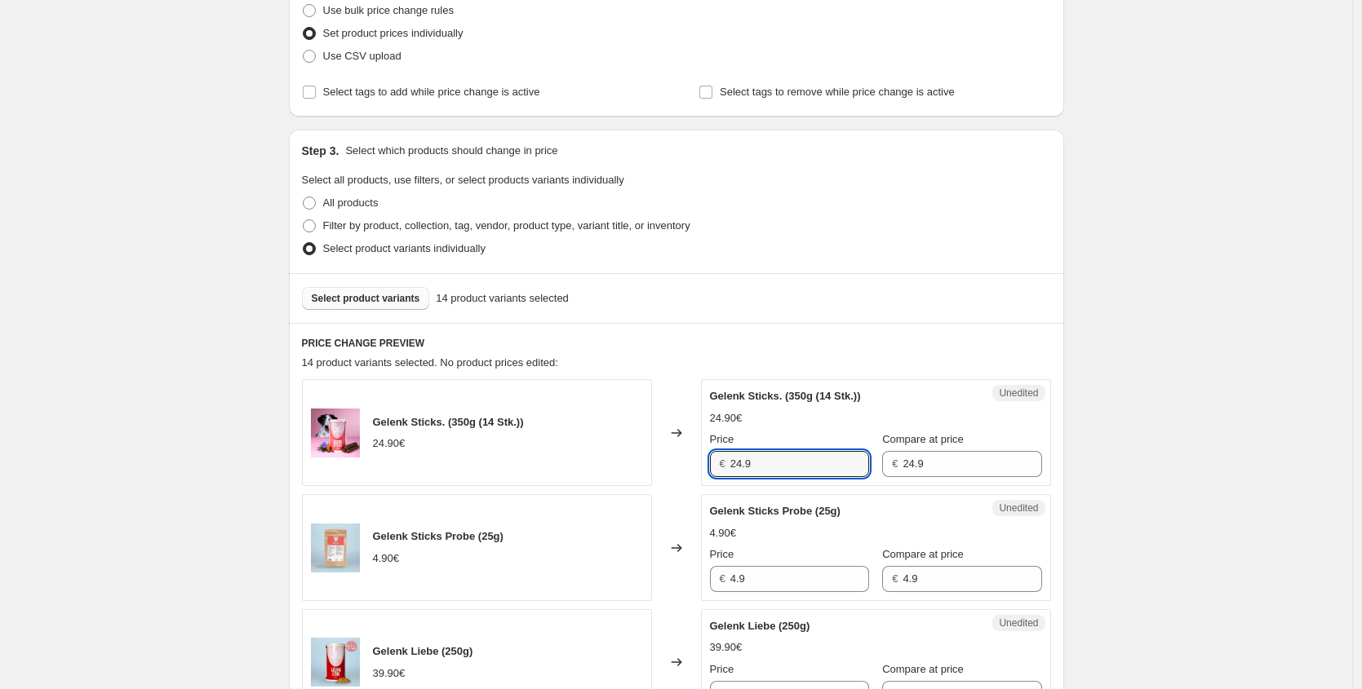
drag, startPoint x: 661, startPoint y: 453, endPoint x: 588, endPoint y: 436, distance: 74.6
click at [624, 446] on div "Gelenk Sticks. (350g (14 Stk.)) 24.90€ Changed to Unedited Gelenk Sticks. (350g…" at bounding box center [676, 432] width 749 height 107
paste input "17,43 €"
type input "17.43"
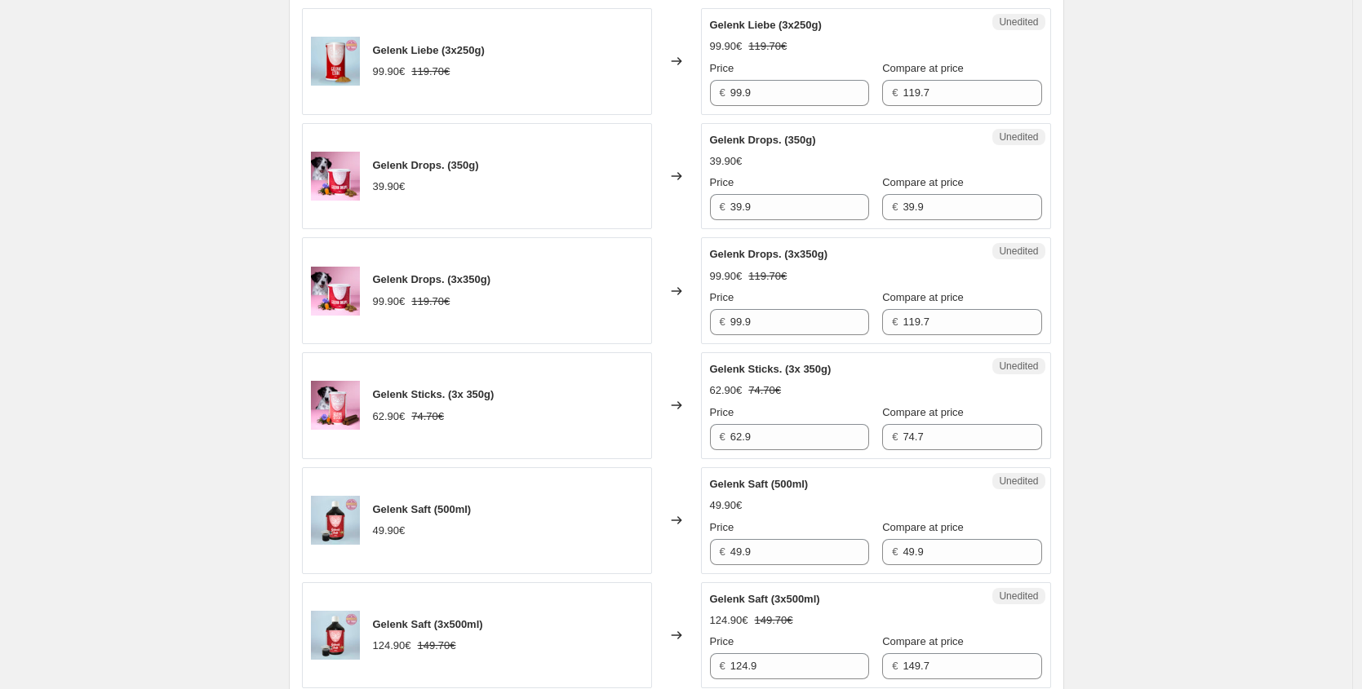
scroll to position [955, 0]
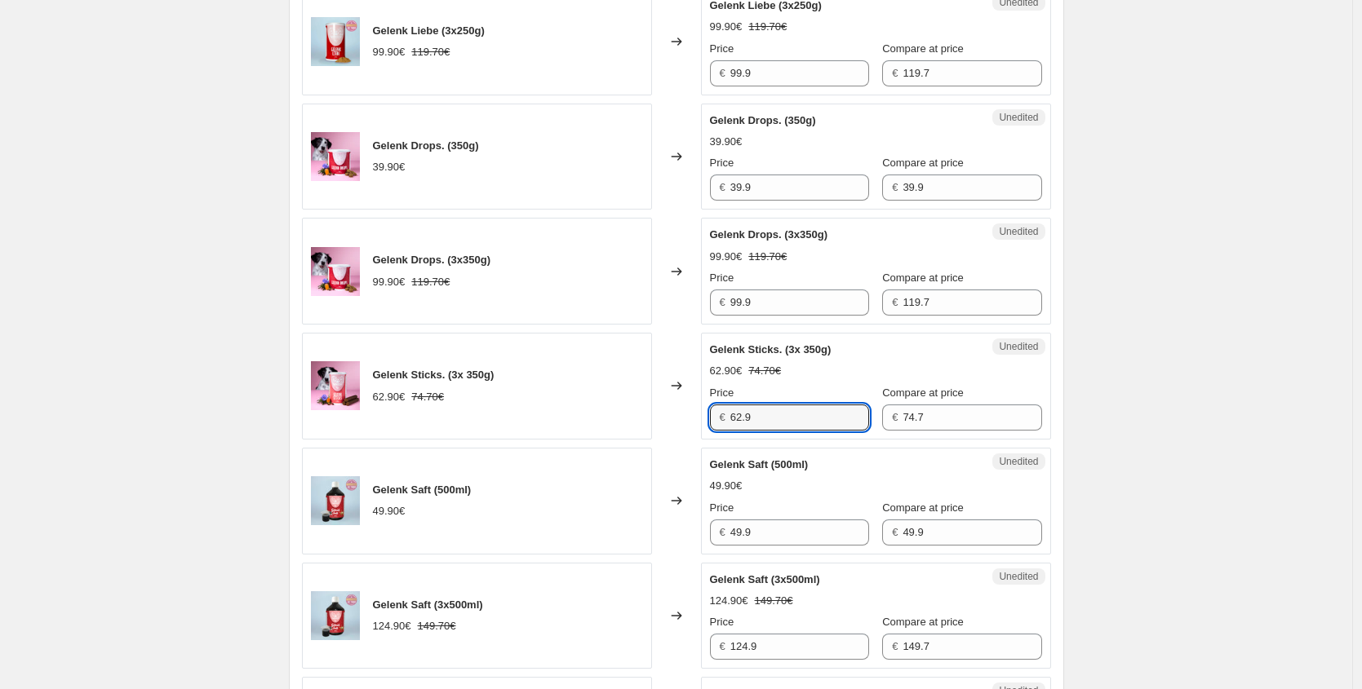
drag, startPoint x: 751, startPoint y: 413, endPoint x: 582, endPoint y: 403, distance: 170.0
click at [627, 405] on div "Gelenk Sticks. (3x 350g) 62.90€ 74.70€ Changed to Unedited Gelenk Sticks. (3x 3…" at bounding box center [676, 386] width 749 height 107
paste input "44,03 €"
type input "44.03"
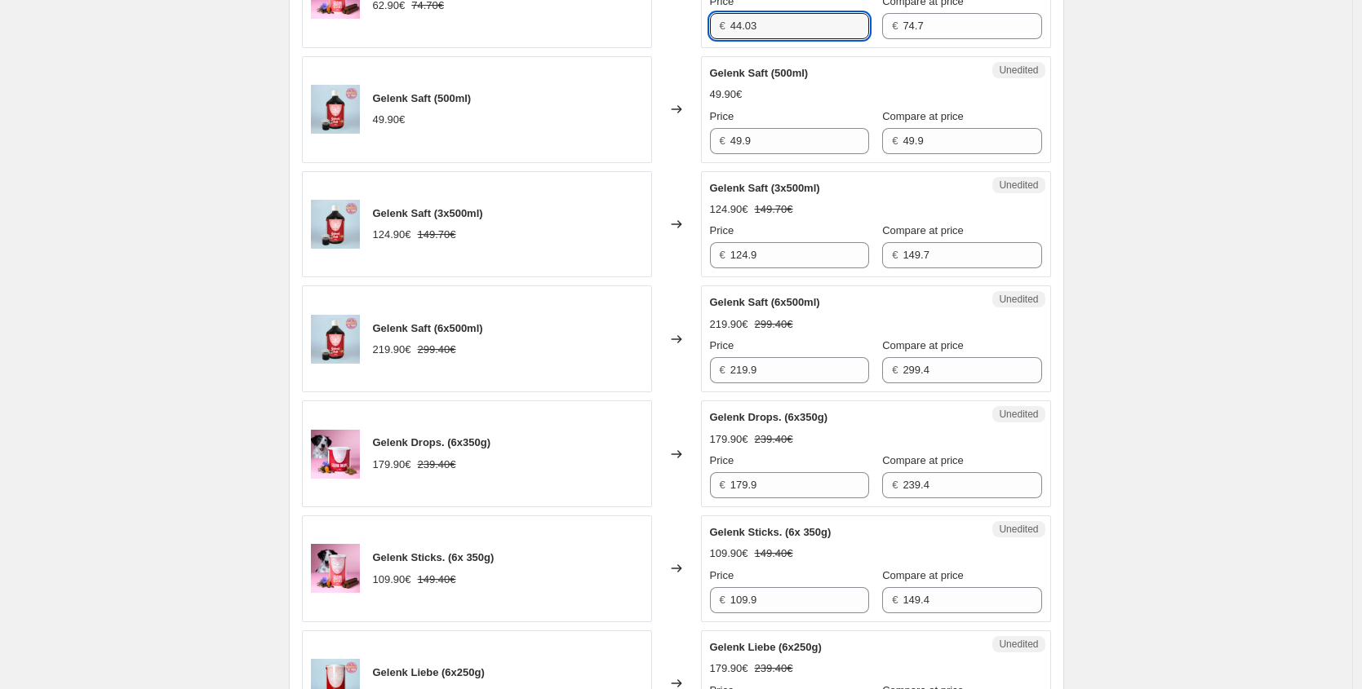
scroll to position [1393, 0]
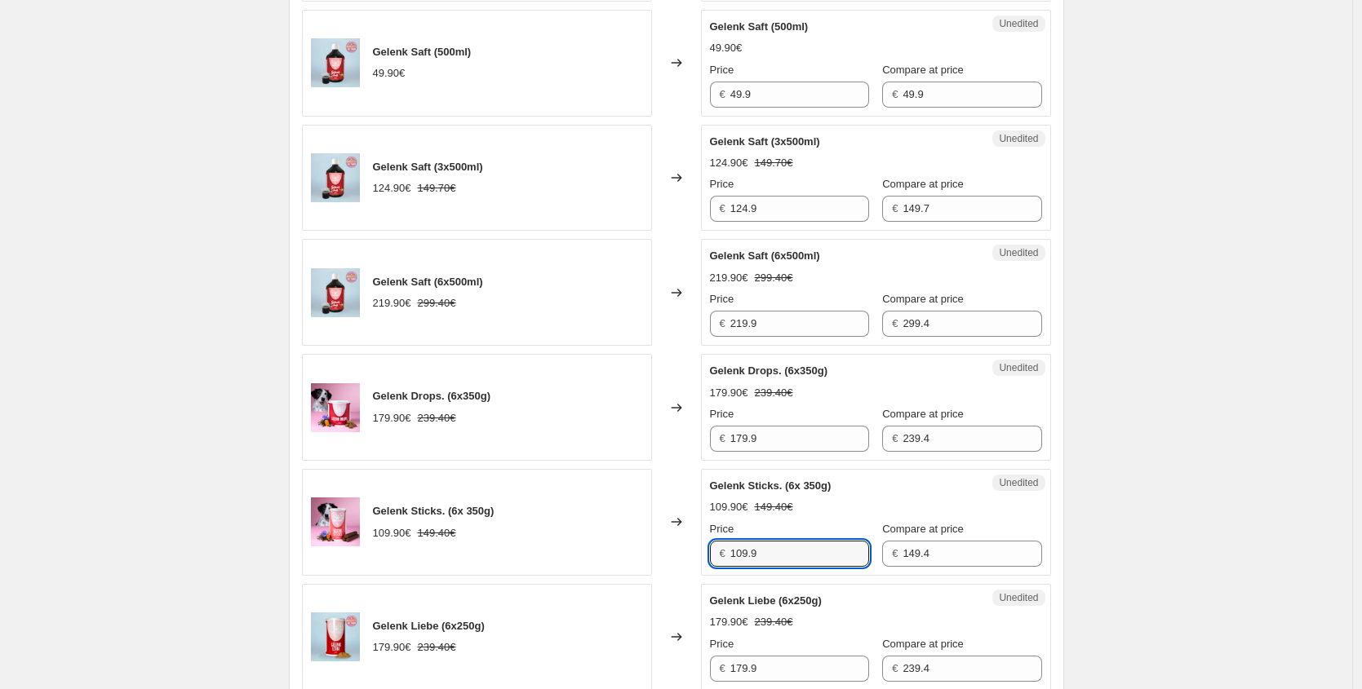
drag, startPoint x: 506, startPoint y: 528, endPoint x: 498, endPoint y: 527, distance: 8.2
click at [498, 527] on div "Gelenk Sticks. (6x 350g) 109.90€ 149.40€ Changed to Unedited Gelenk Sticks. (6x…" at bounding box center [676, 522] width 749 height 107
paste input "76,93 €"
type input "76.93"
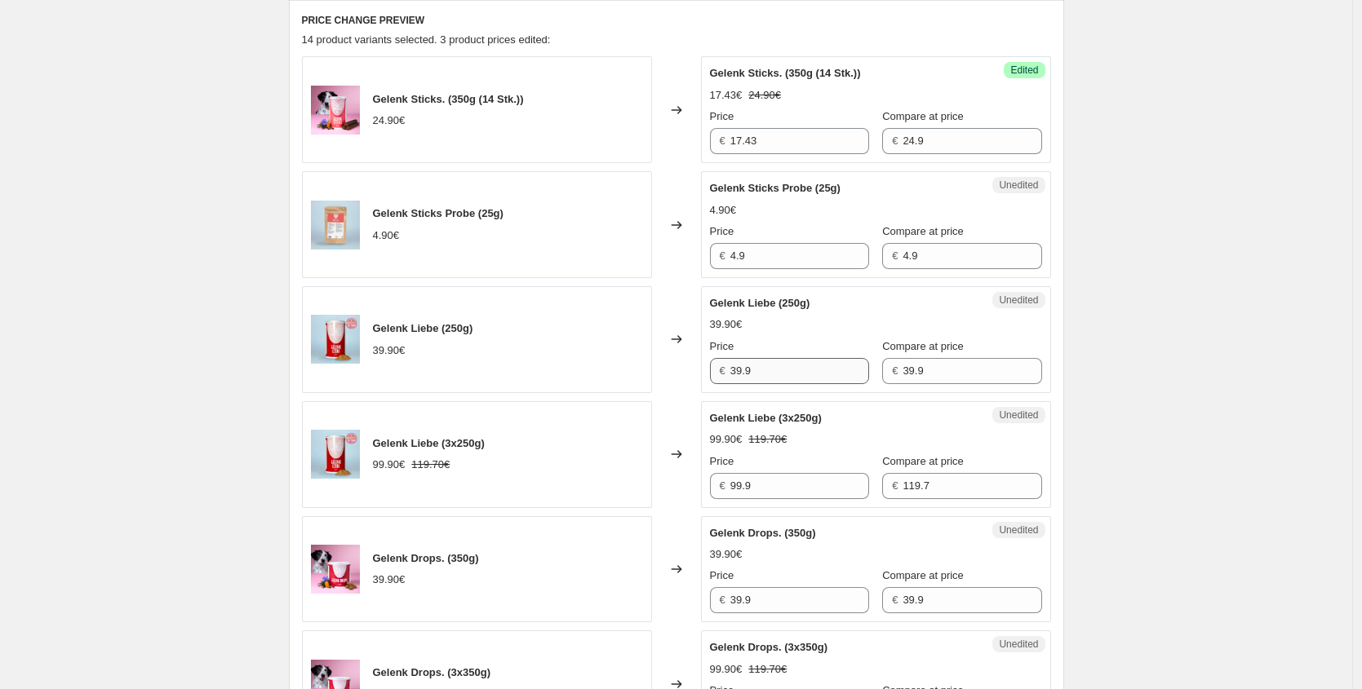
scroll to position [388, 0]
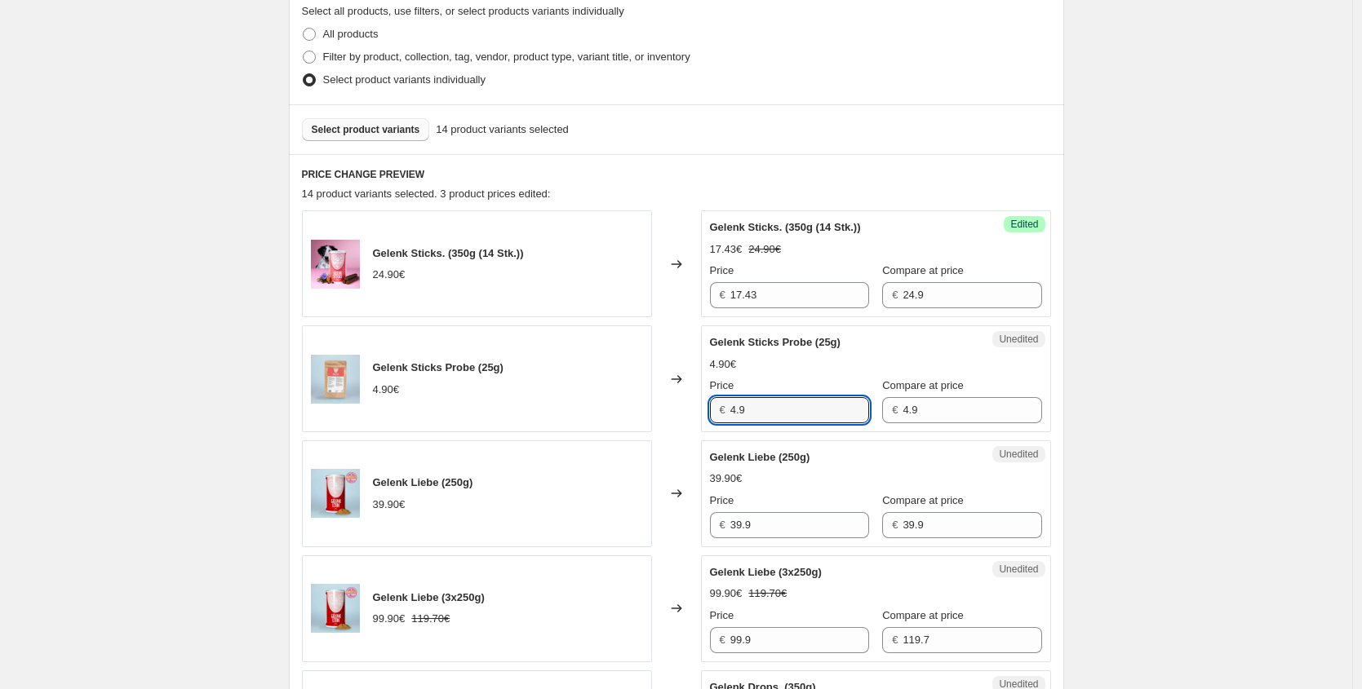
drag, startPoint x: 790, startPoint y: 410, endPoint x: 508, endPoint y: 377, distance: 284.1
click at [570, 412] on div "Gelenk Sticks Probe (25g) 4.90€ Changed to Unedited Gelenk Sticks Probe (25g) 4…" at bounding box center [676, 378] width 749 height 107
paste input "3,43 €"
type input "3.43"
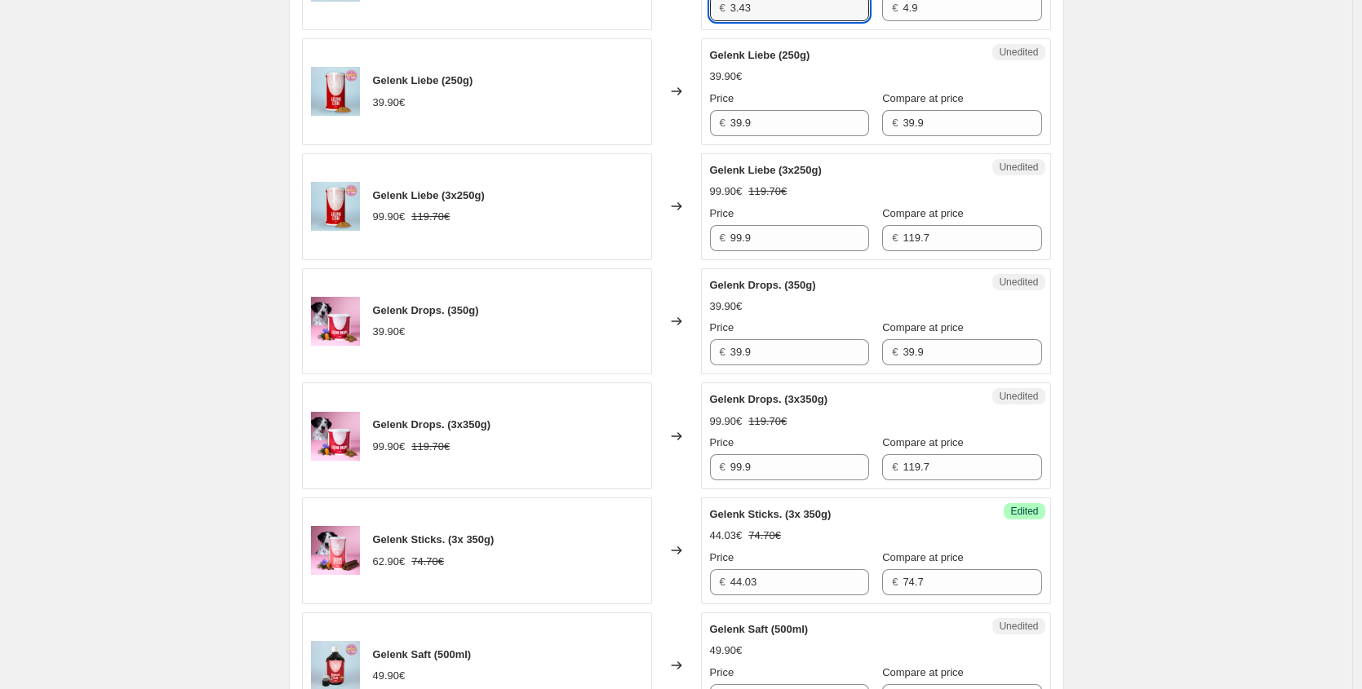
scroll to position [838, 0]
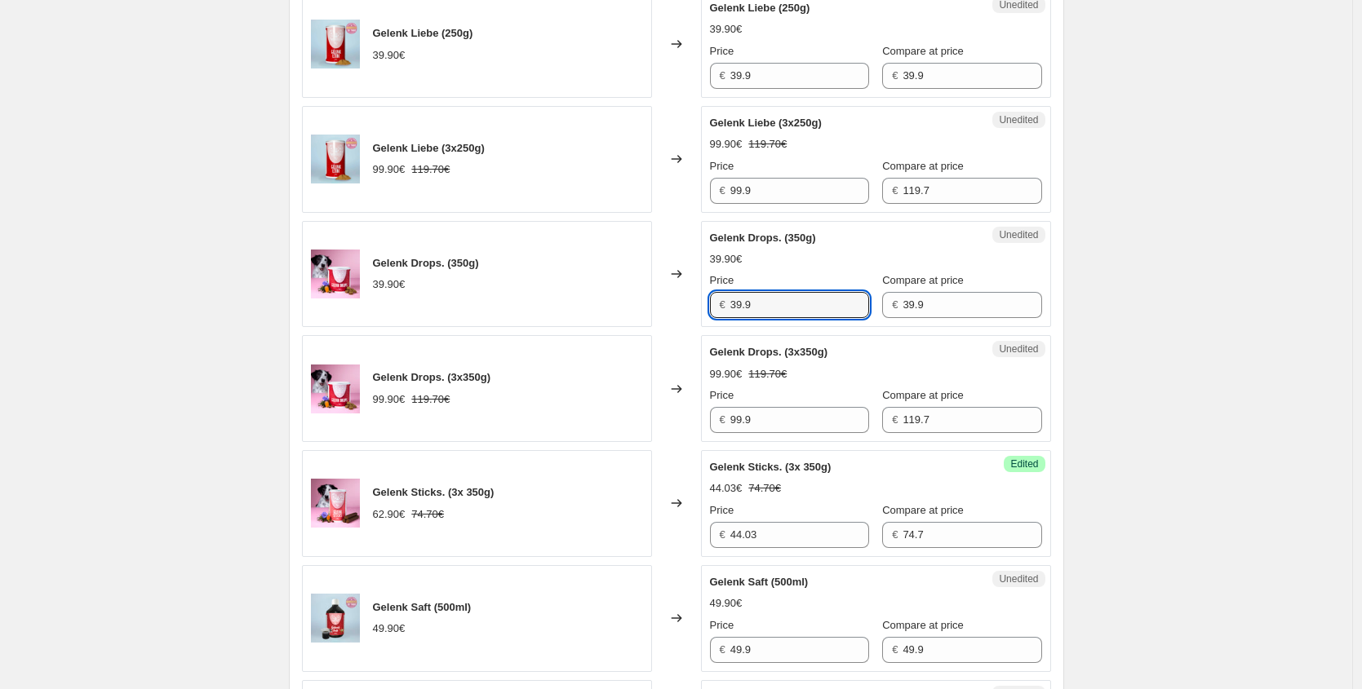
drag, startPoint x: 787, startPoint y: 310, endPoint x: 558, endPoint y: 291, distance: 230.0
click at [599, 300] on div "Gelenk Drops. (350g) 39.90€ Changed to Unedited Gelenk Drops. (350g) 39.90€ Pri…" at bounding box center [676, 274] width 749 height 107
paste input "27,93 €"
type input "27.93"
drag, startPoint x: 761, startPoint y: 425, endPoint x: 568, endPoint y: 370, distance: 200.9
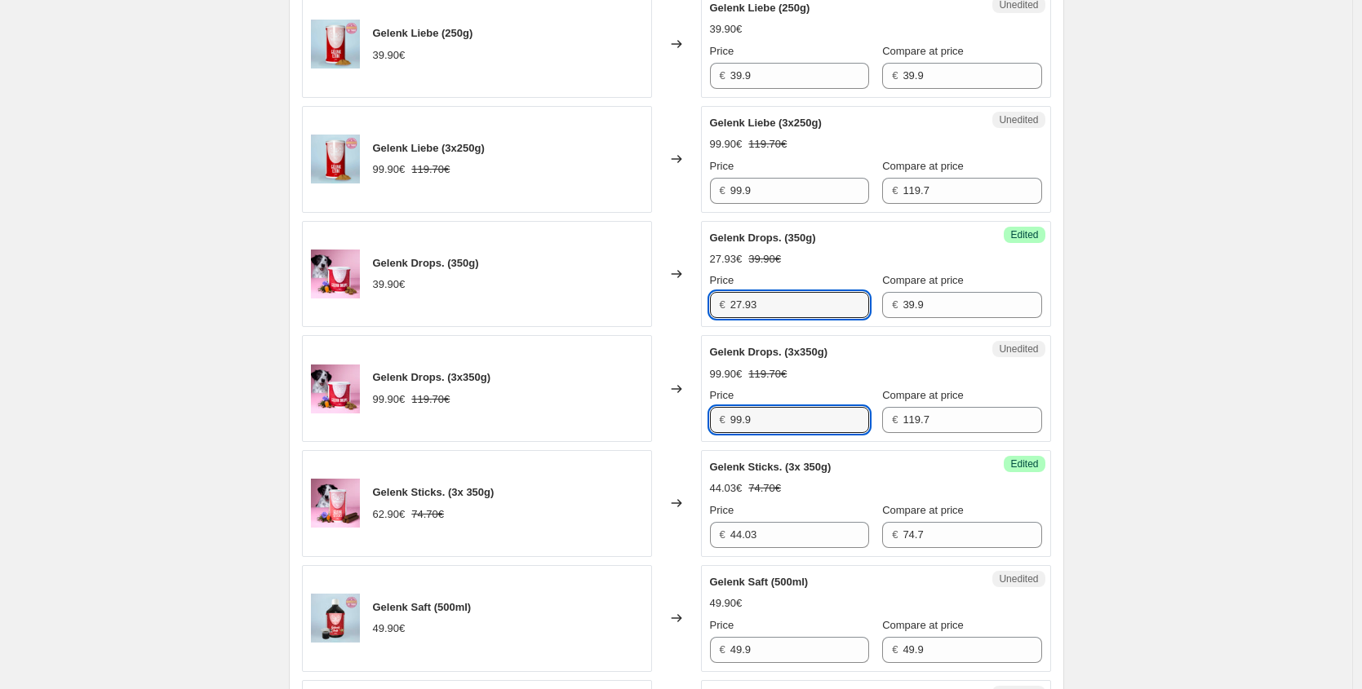
click at [614, 405] on div "Gelenk Drops. (3x350g) 99.90€ 119.70€ Changed to Unedited Gelenk Drops. (3x350g…" at bounding box center [676, 388] width 749 height 107
paste input "69,93 €"
type input "69.93"
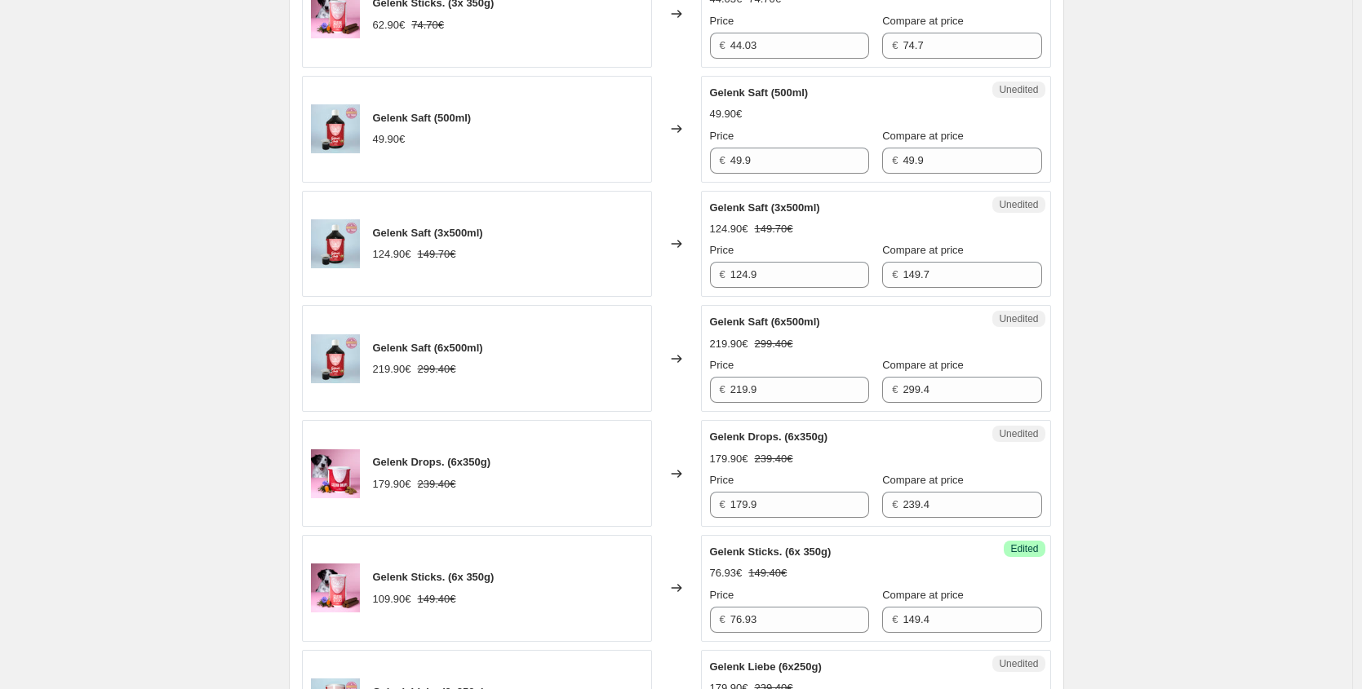
scroll to position [1334, 0]
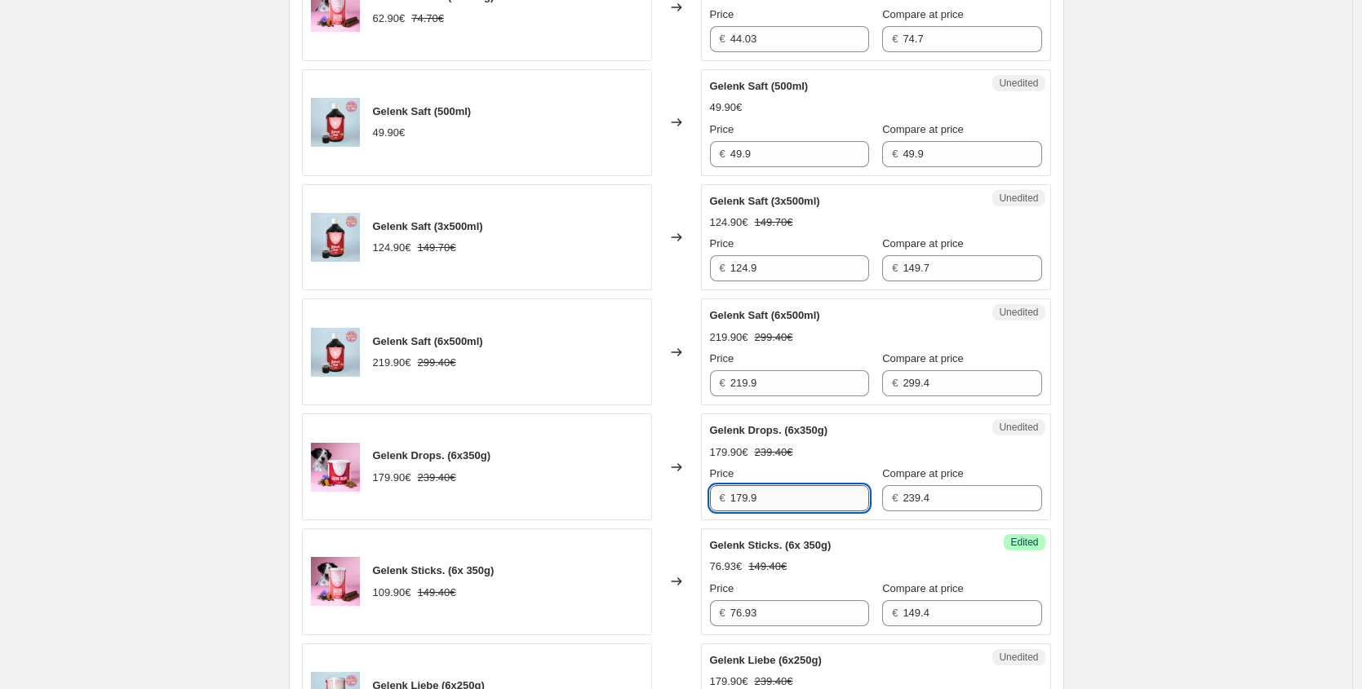
drag, startPoint x: 792, startPoint y: 485, endPoint x: 790, endPoint y: 494, distance: 10.1
click at [792, 486] on input "179.9" at bounding box center [799, 498] width 139 height 26
drag, startPoint x: 751, startPoint y: 498, endPoint x: 565, endPoint y: 475, distance: 187.4
click at [600, 486] on div "Gelenk Drops. (6x350g) 179.90€ 239.40€ Changed to Unedited Gelenk Drops. (6x350…" at bounding box center [676, 467] width 749 height 107
paste input "25,93 €"
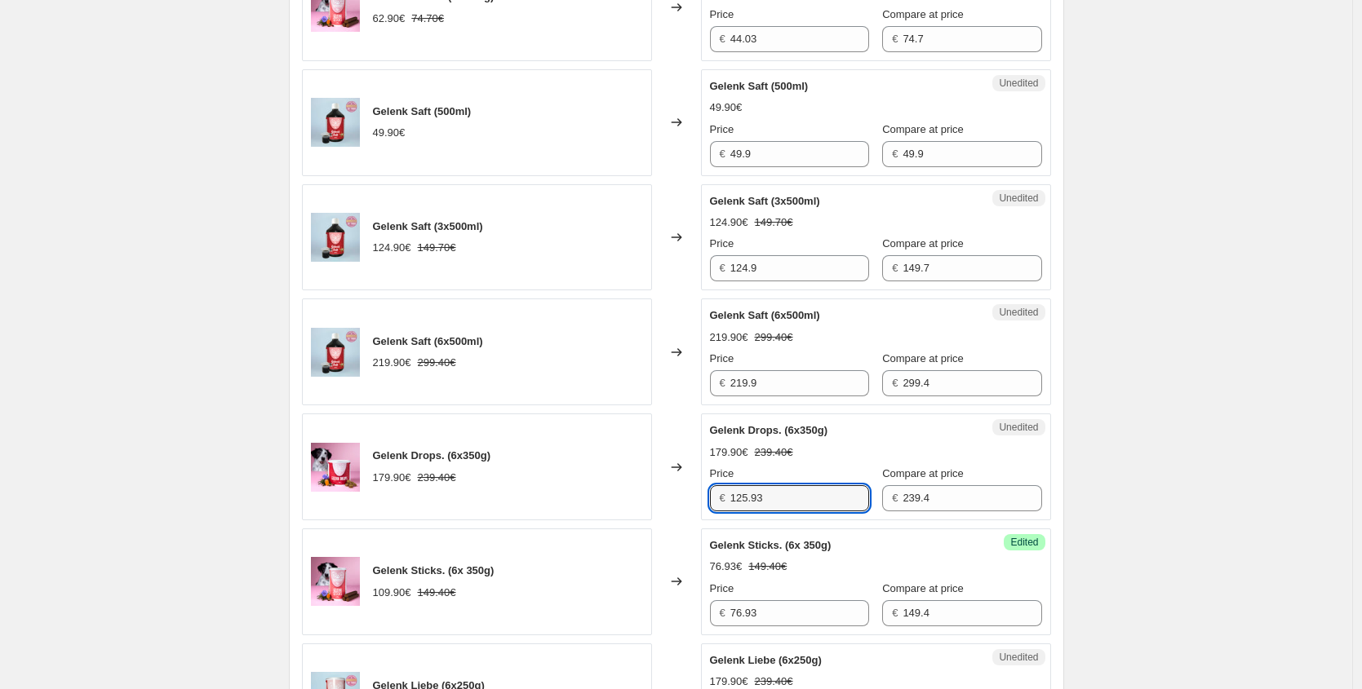
type input "125.93"
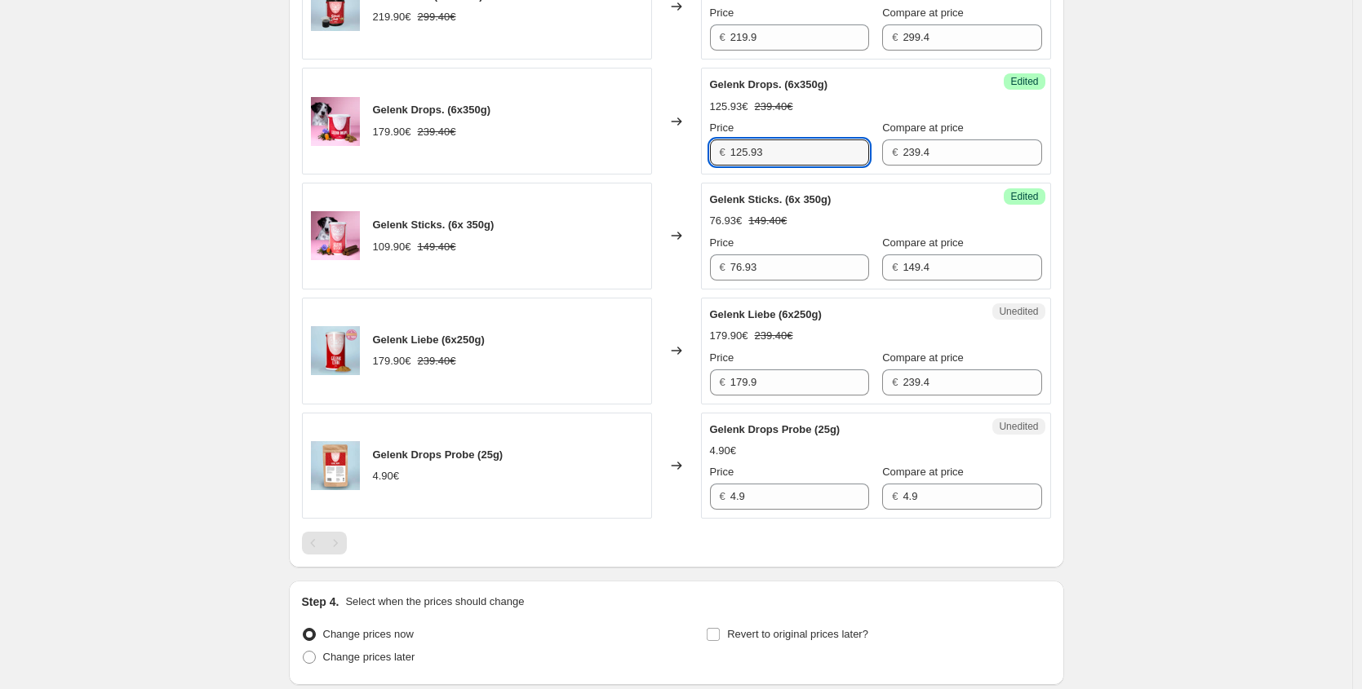
scroll to position [1681, 0]
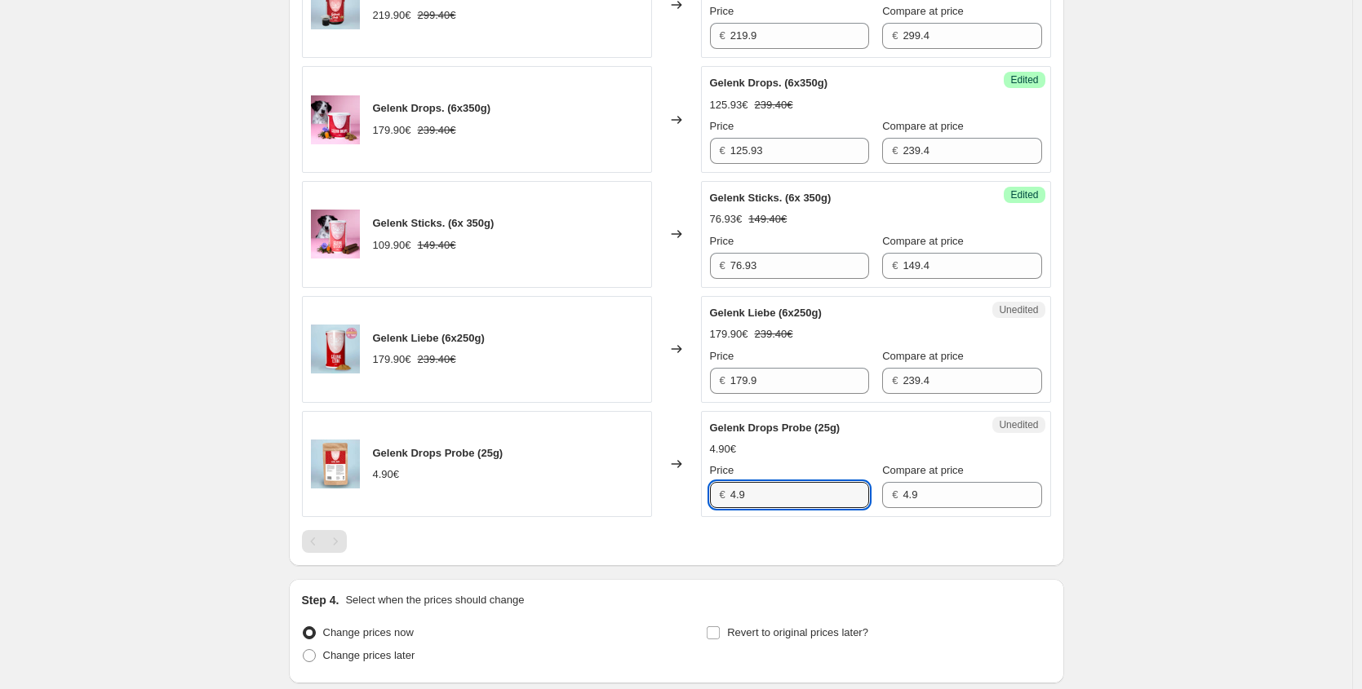
drag, startPoint x: 773, startPoint y: 498, endPoint x: 545, endPoint y: 463, distance: 230.3
click at [632, 494] on div "Gelenk Drops Probe (25g) 4.90€ Changed to Unedited Gelenk Drops Probe (25g) 4.9…" at bounding box center [676, 464] width 749 height 107
paste input "3,43 €"
type input "3.43"
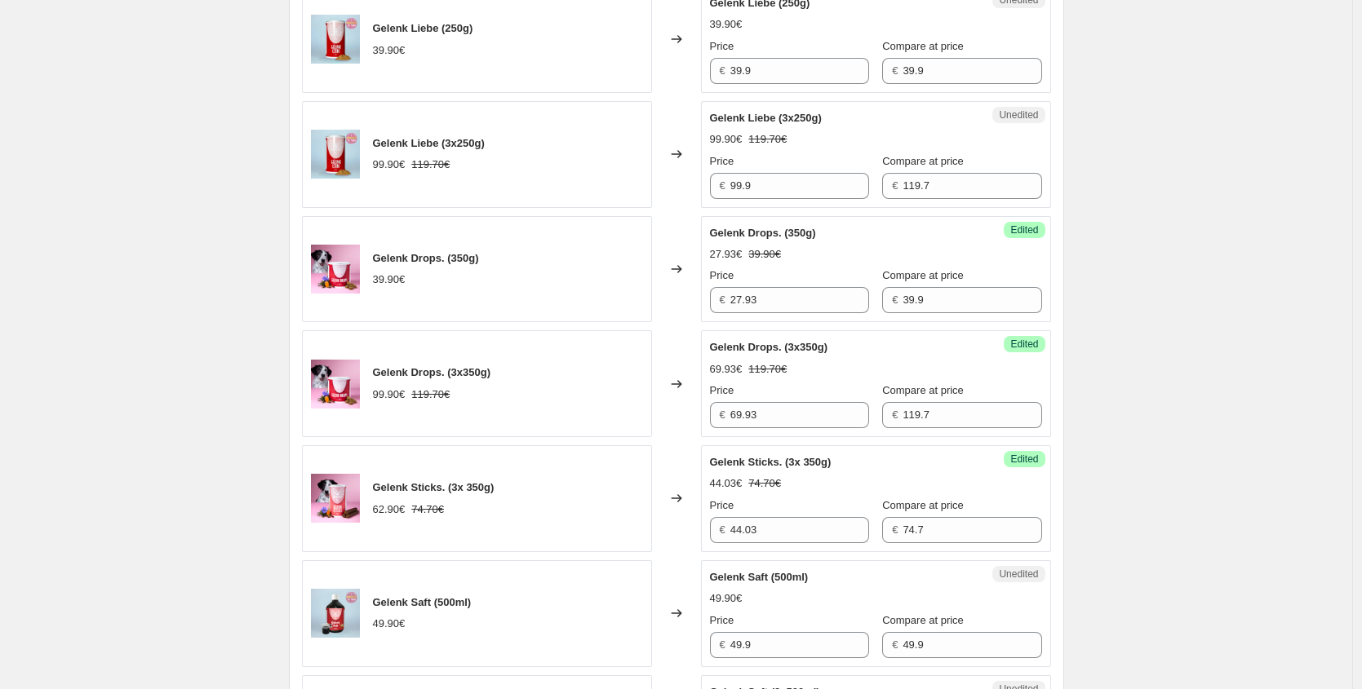
scroll to position [813, 0]
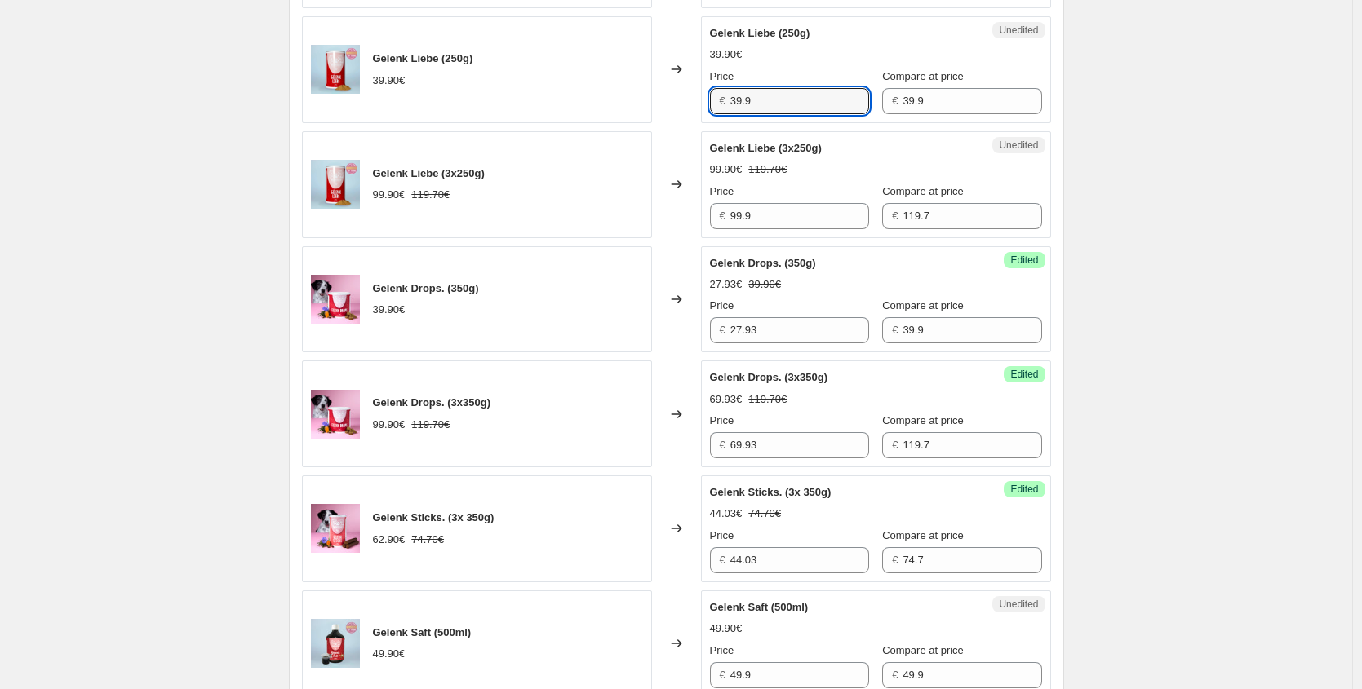
drag, startPoint x: 787, startPoint y: 101, endPoint x: 503, endPoint y: 100, distance: 283.9
click at [545, 101] on div "Gelenk Liebe (250g) 39.90€ Changed to Unedited Gelenk Liebe (250g) 39.90€ Price…" at bounding box center [676, 69] width 749 height 107
paste input "27,93 €"
type input "27.93"
drag, startPoint x: 612, startPoint y: 201, endPoint x: 585, endPoint y: 188, distance: 29.6
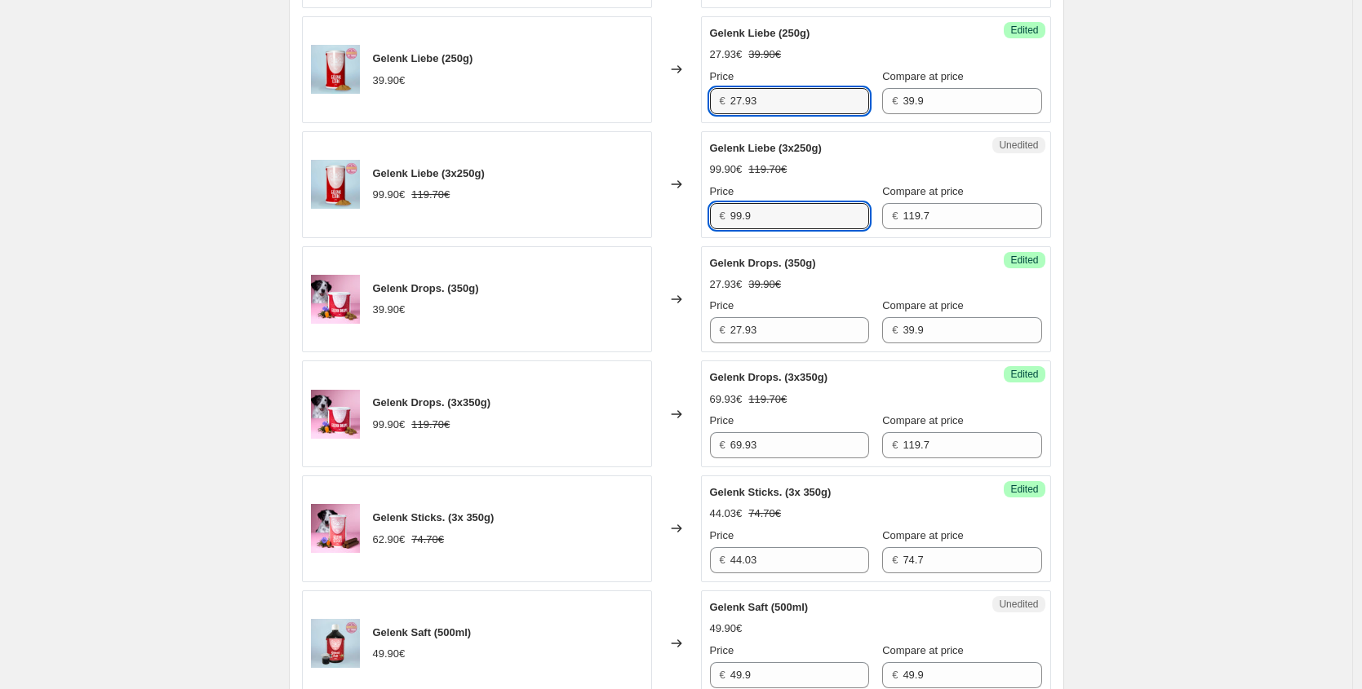
click at [599, 199] on div "Gelenk Liebe (3x250g) 99.90€ 119.70€ Changed to Unedited Gelenk Liebe (3x250g) …" at bounding box center [676, 184] width 749 height 107
paste input "69,93 €"
type input "69.93"
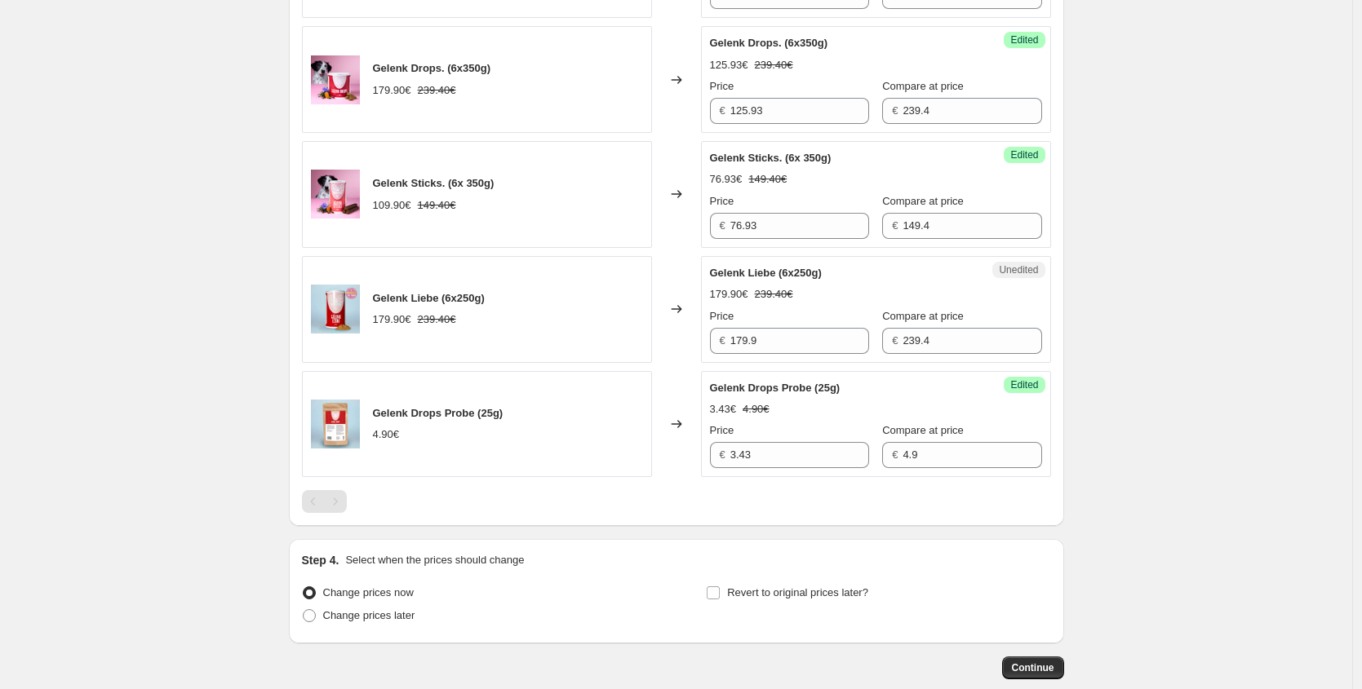
scroll to position [1722, 0]
drag, startPoint x: 778, startPoint y: 348, endPoint x: 556, endPoint y: 335, distance: 223.1
click at [673, 345] on div "Gelenk Liebe (6x250g) 179.90€ 239.40€ Changed to Unedited Gelenk Liebe (6x250g)…" at bounding box center [676, 308] width 749 height 107
paste input "25,93 €"
type input "125.93"
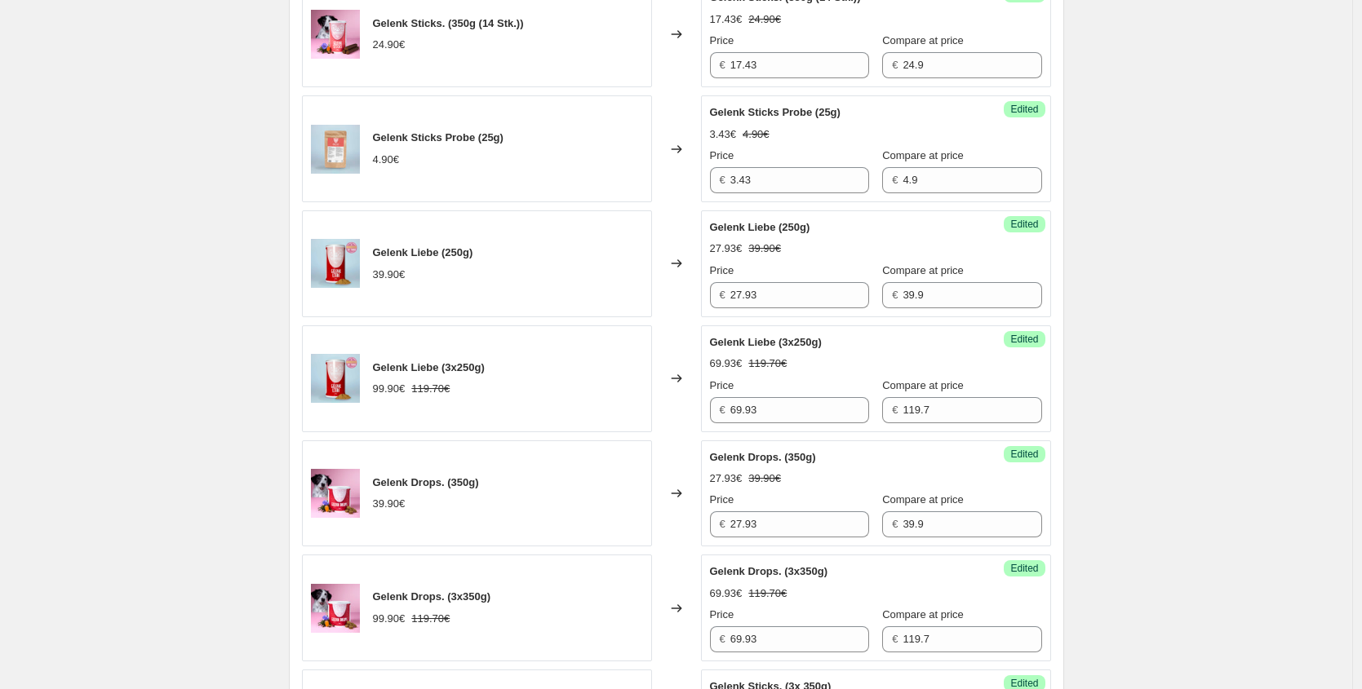
scroll to position [431, 0]
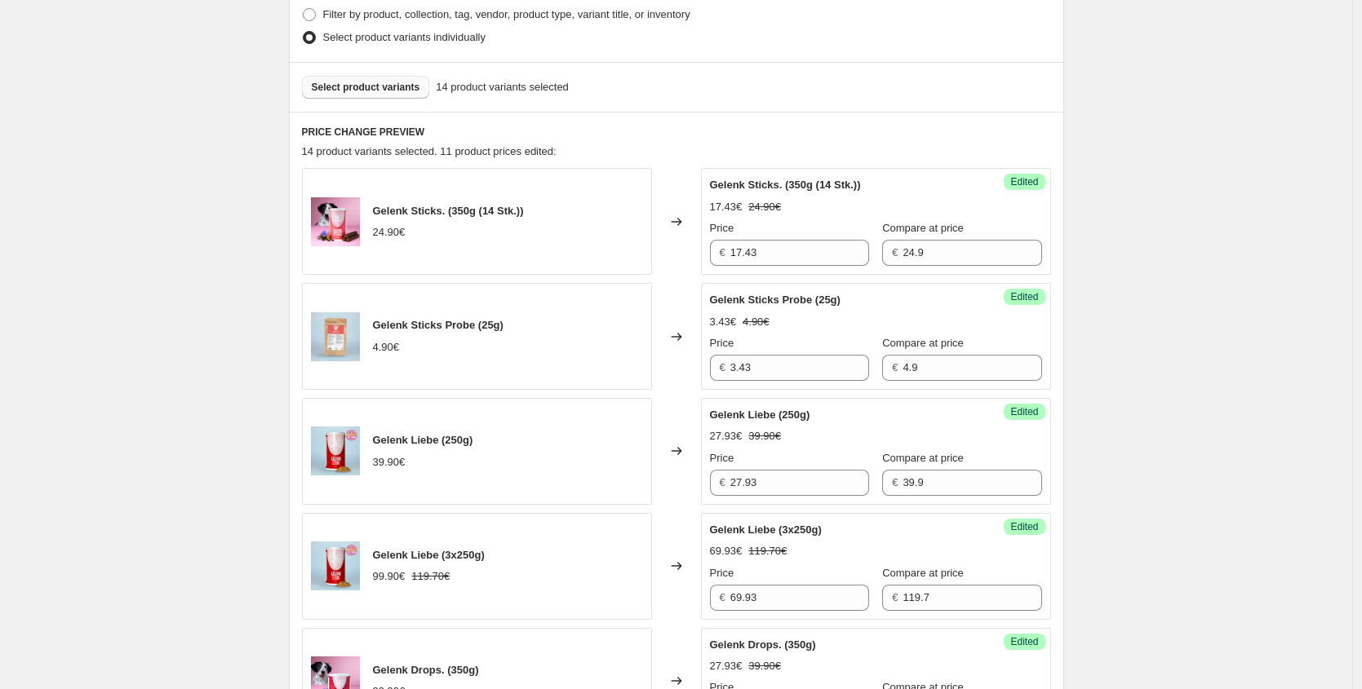
click at [378, 85] on span "Select product variants" at bounding box center [366, 87] width 108 height 13
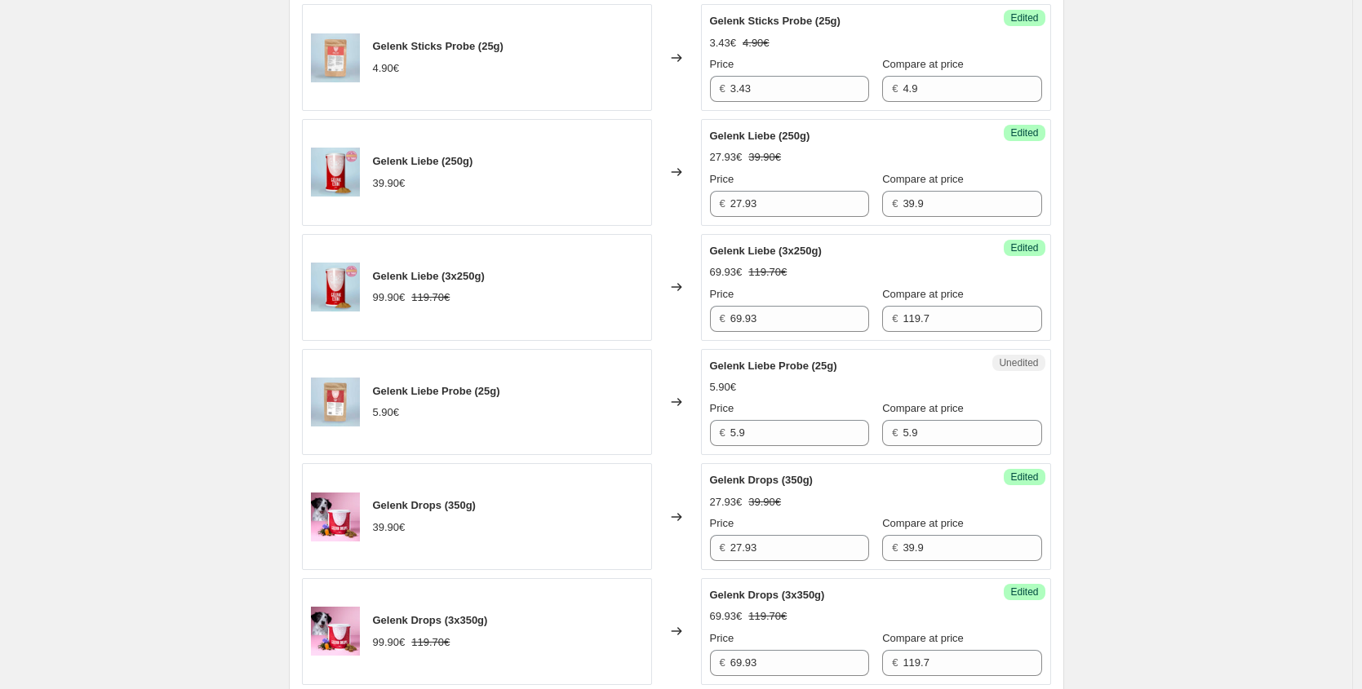
scroll to position [878, 0]
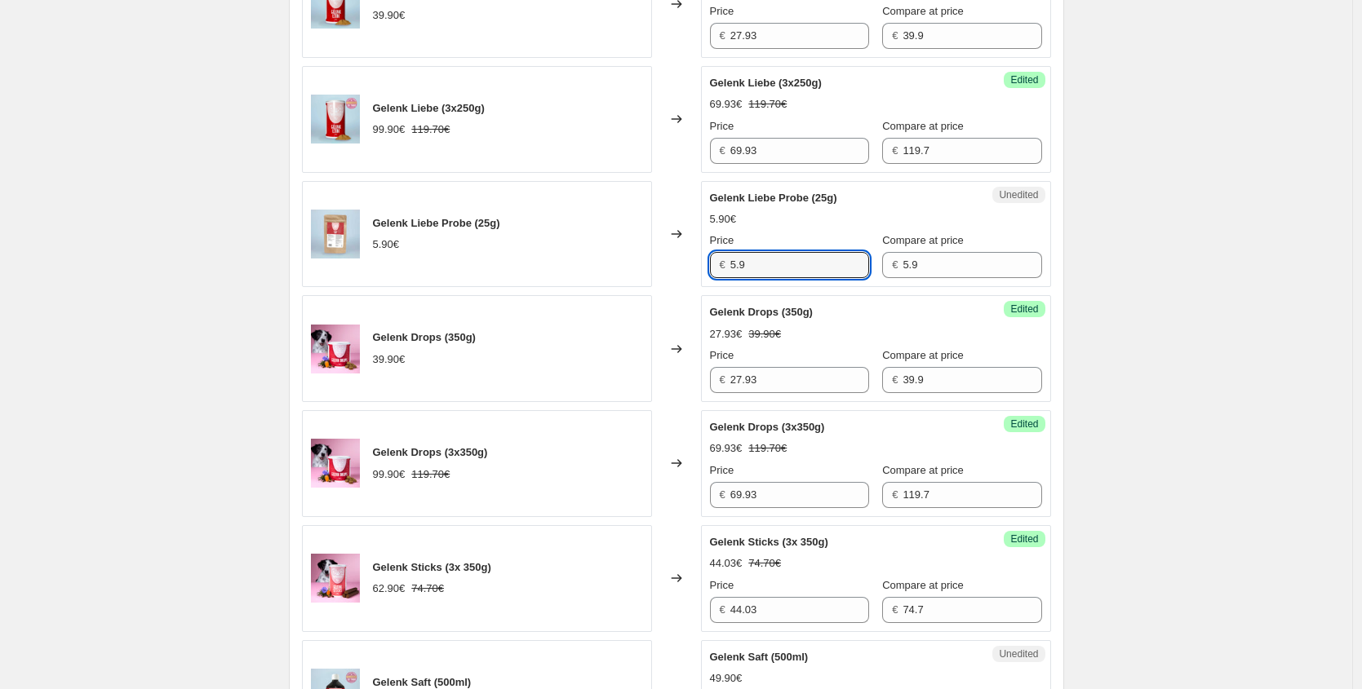
drag, startPoint x: 641, startPoint y: 268, endPoint x: 616, endPoint y: 263, distance: 25.8
click at [616, 263] on div "Gelenk Liebe Probe (25g) 5.90€ Changed to Unedited Gelenk Liebe Probe (25g) 5.9…" at bounding box center [676, 234] width 749 height 107
paste input "4,13 €"
type input "4.13"
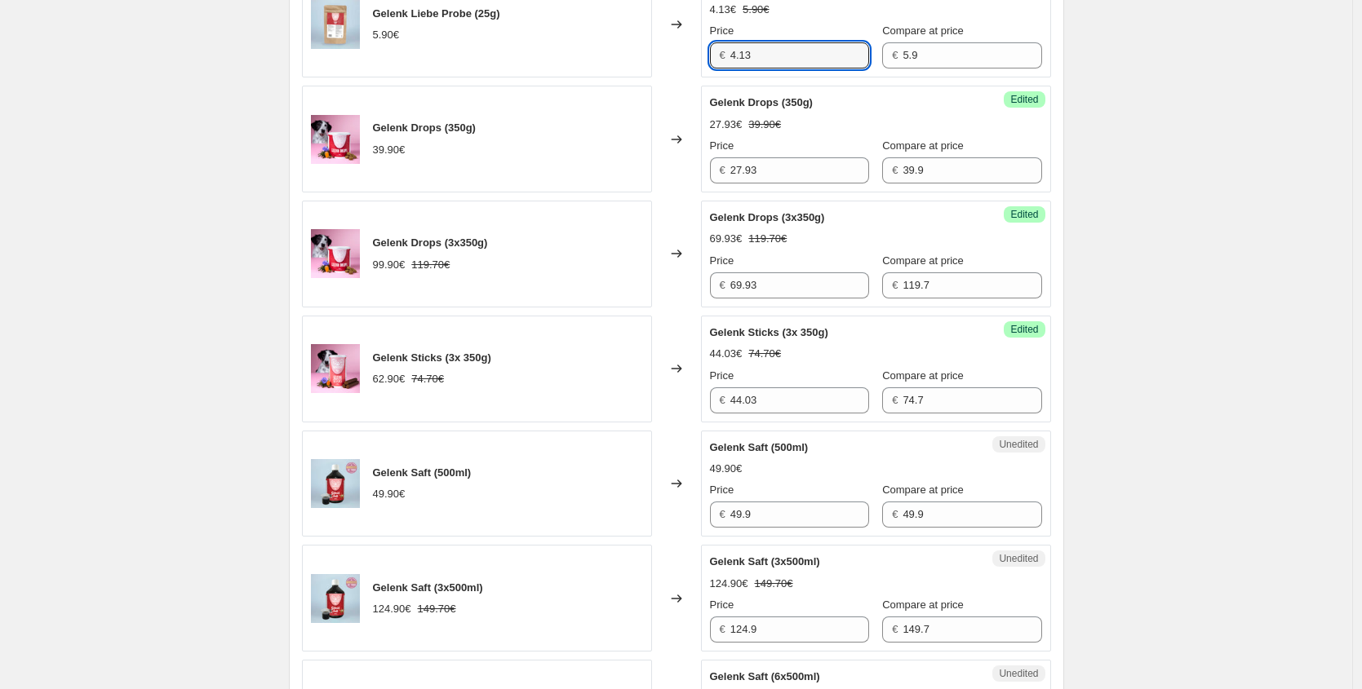
scroll to position [1096, 0]
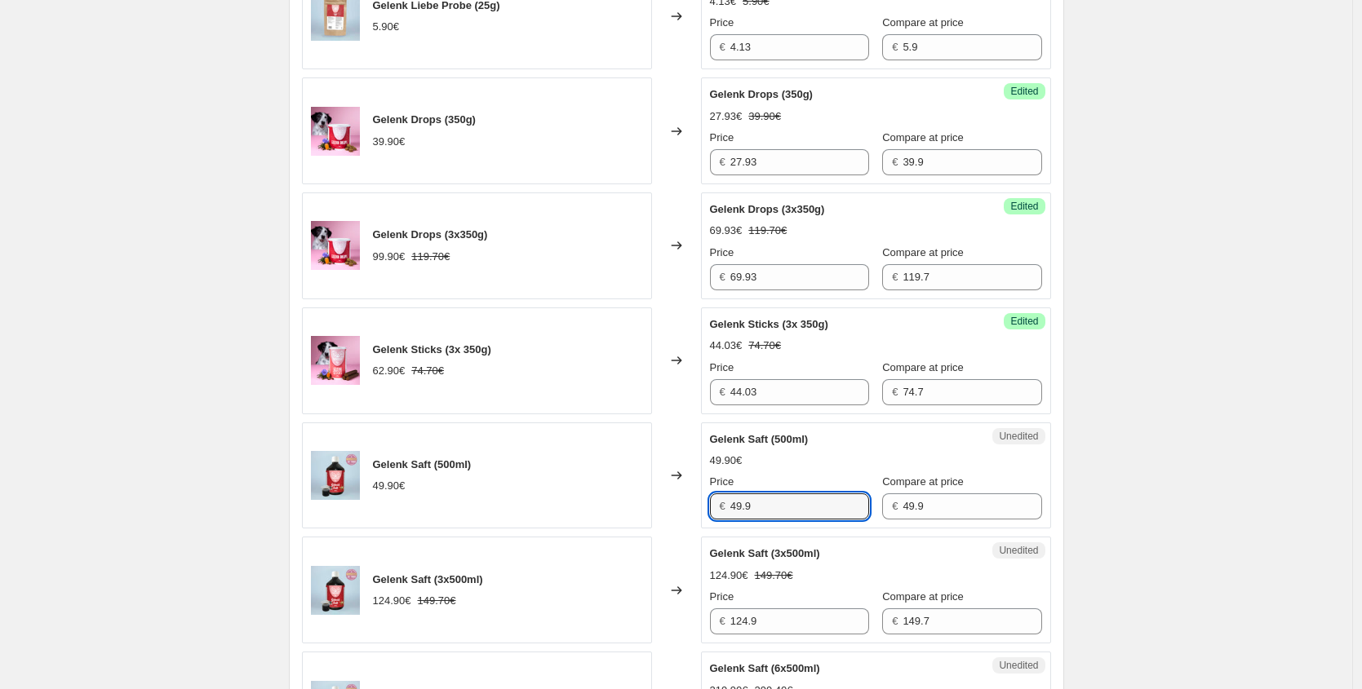
drag, startPoint x: 620, startPoint y: 497, endPoint x: 606, endPoint y: 494, distance: 14.2
click at [612, 495] on div "Gelenk Saft (500ml) 49.90€ Changed to Unedited Gelenk Saft (500ml) 49.90€ Price…" at bounding box center [676, 476] width 749 height 107
paste input "34,93 €"
type input "34.93"
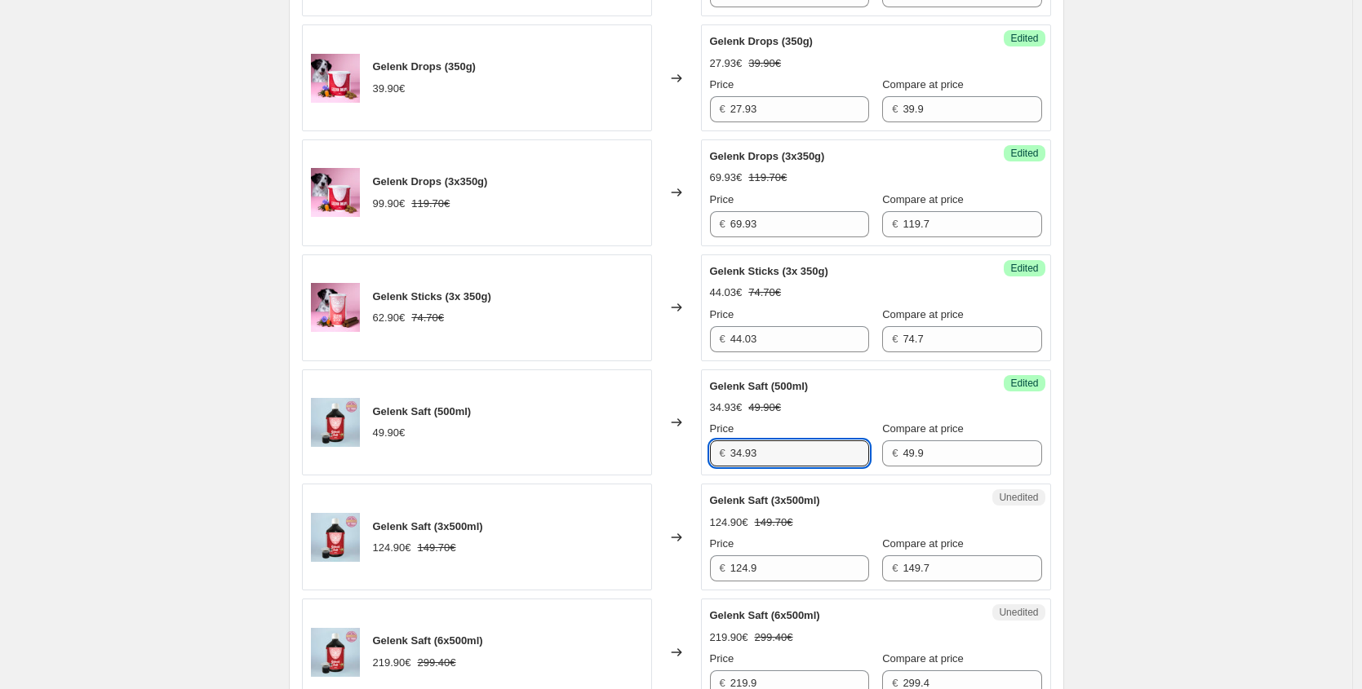
scroll to position [1201, 0]
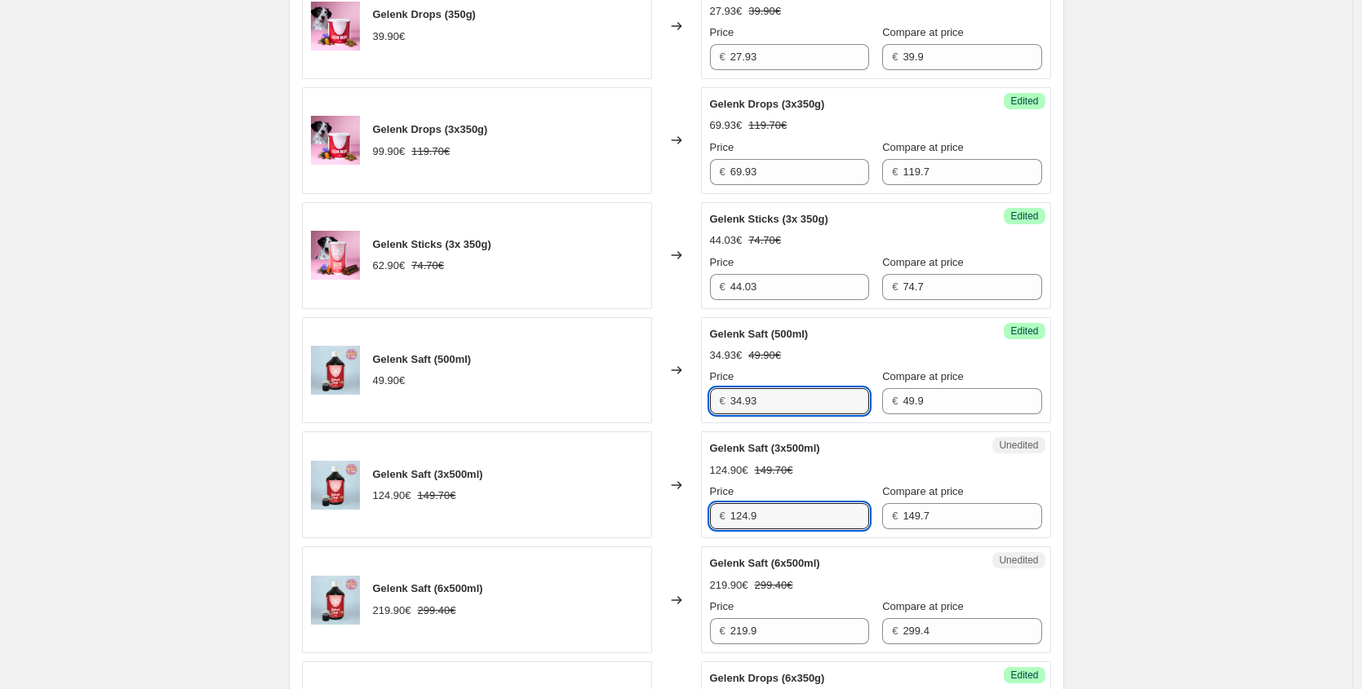
drag, startPoint x: 689, startPoint y: 504, endPoint x: 544, endPoint y: 490, distance: 145.1
click at [556, 496] on div "Gelenk Saft (3x500ml) 124.90€ 149.70€ Changed to Unedited Gelenk Saft (3x500ml)…" at bounding box center [676, 485] width 749 height 107
paste input "87,43 €"
type input "87.43"
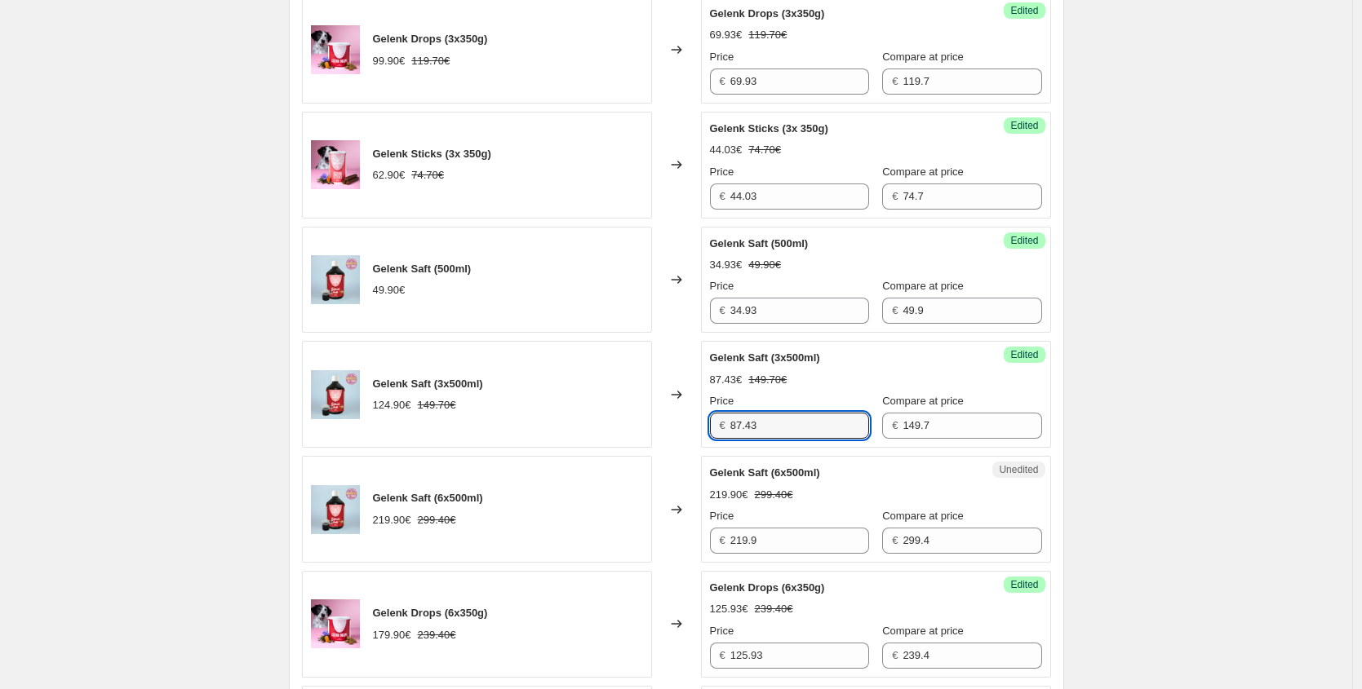
scroll to position [1320, 0]
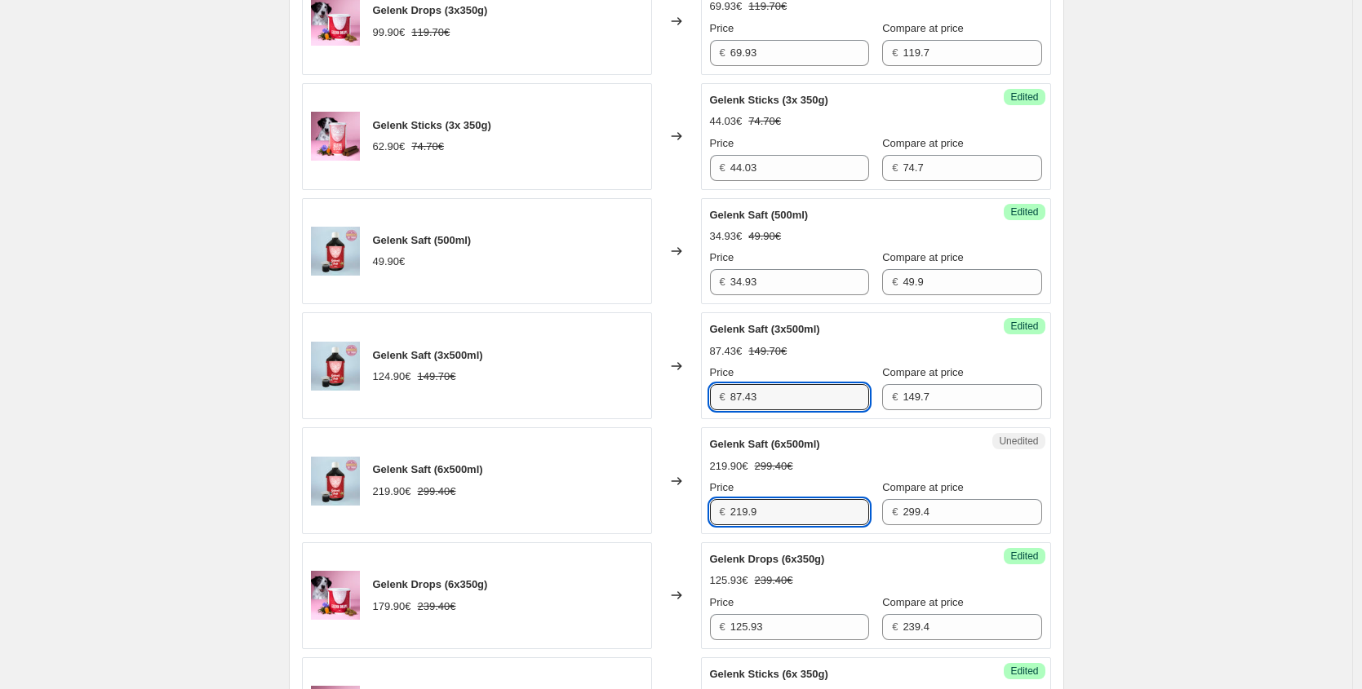
drag, startPoint x: 794, startPoint y: 511, endPoint x: 478, endPoint y: 503, distance: 315.8
click at [480, 503] on div "Gelenk Saft (6x500ml) 219.90€ 299.40€ Changed to Unedited Gelenk Saft (6x500ml)…" at bounding box center [676, 480] width 749 height 107
paste input "153,93 €"
type input "153.93"
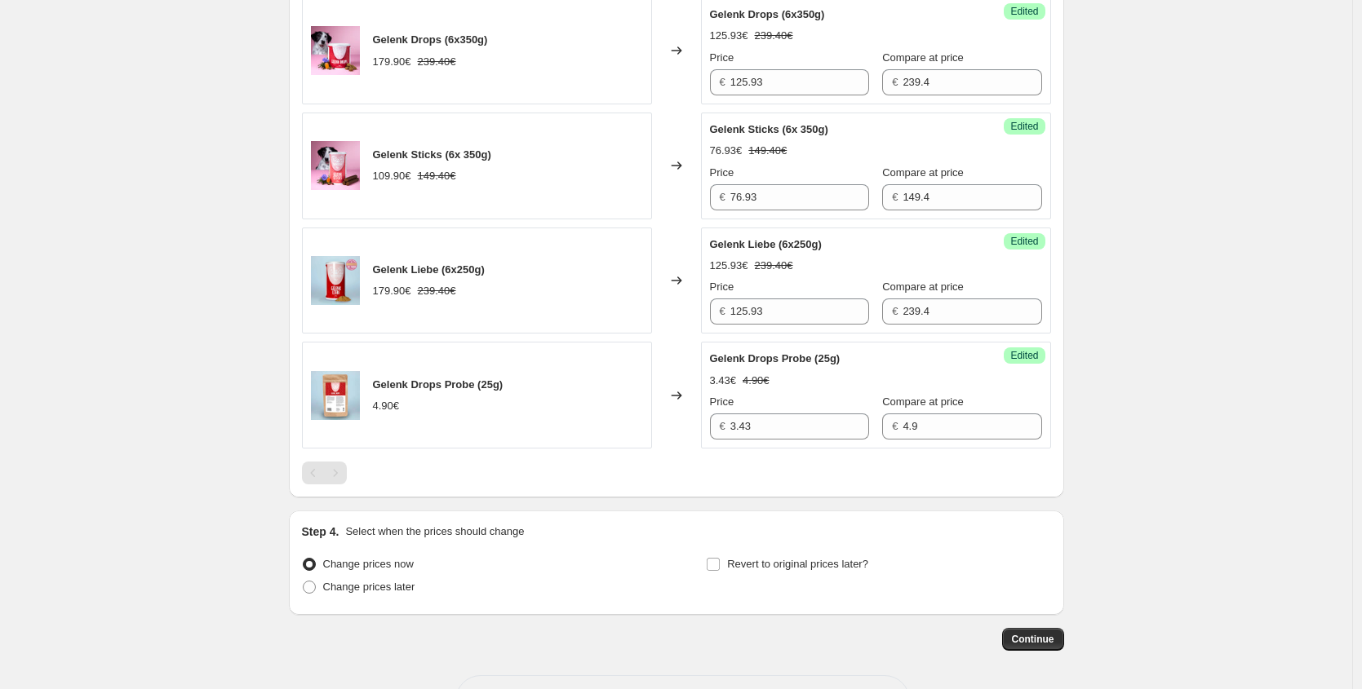
scroll to position [1926, 0]
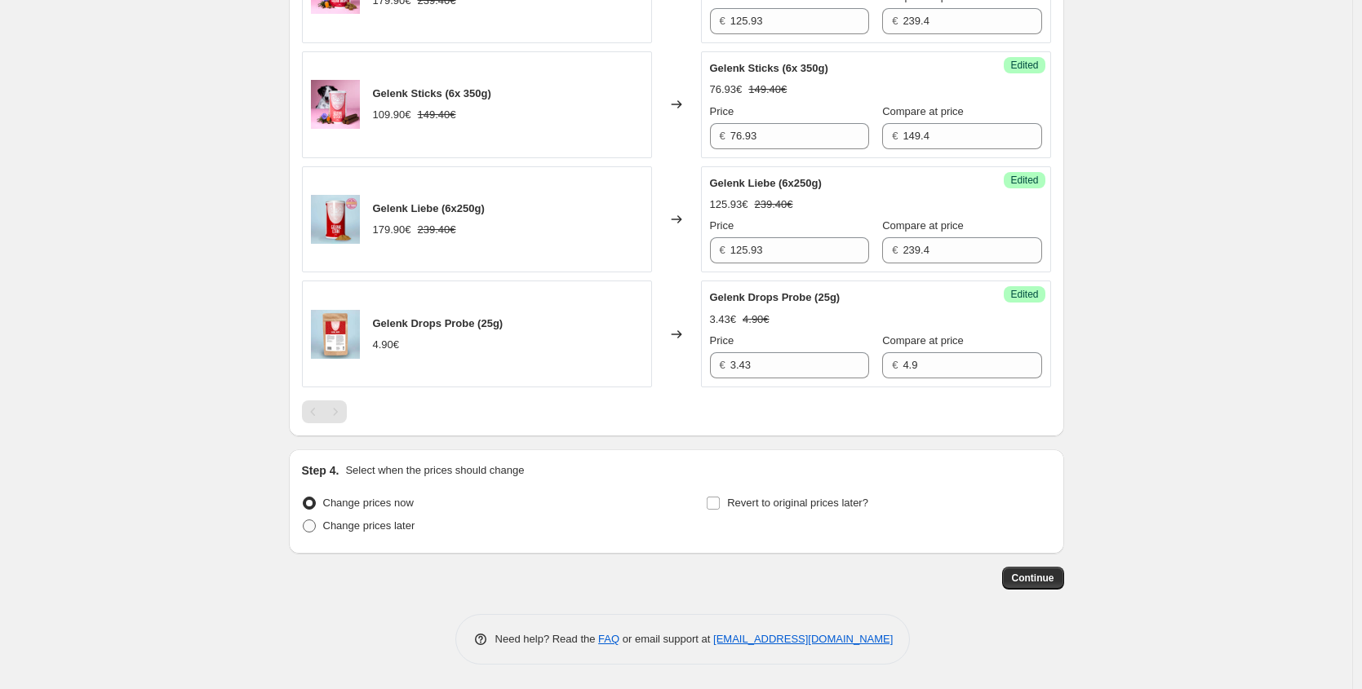
click at [401, 528] on span "Change prices later" at bounding box center [369, 526] width 92 height 12
click at [303, 520] on input "Change prices later" at bounding box center [303, 520] width 1 height 1
radio input "true"
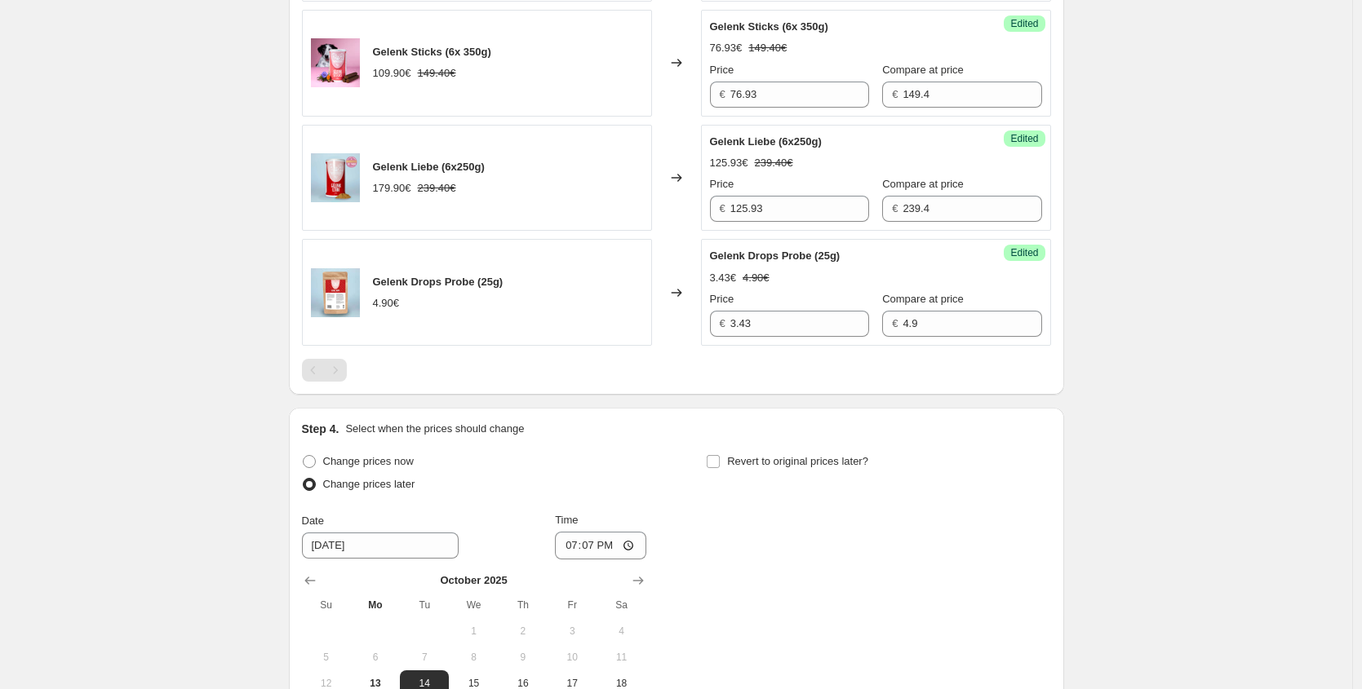
scroll to position [2025, 0]
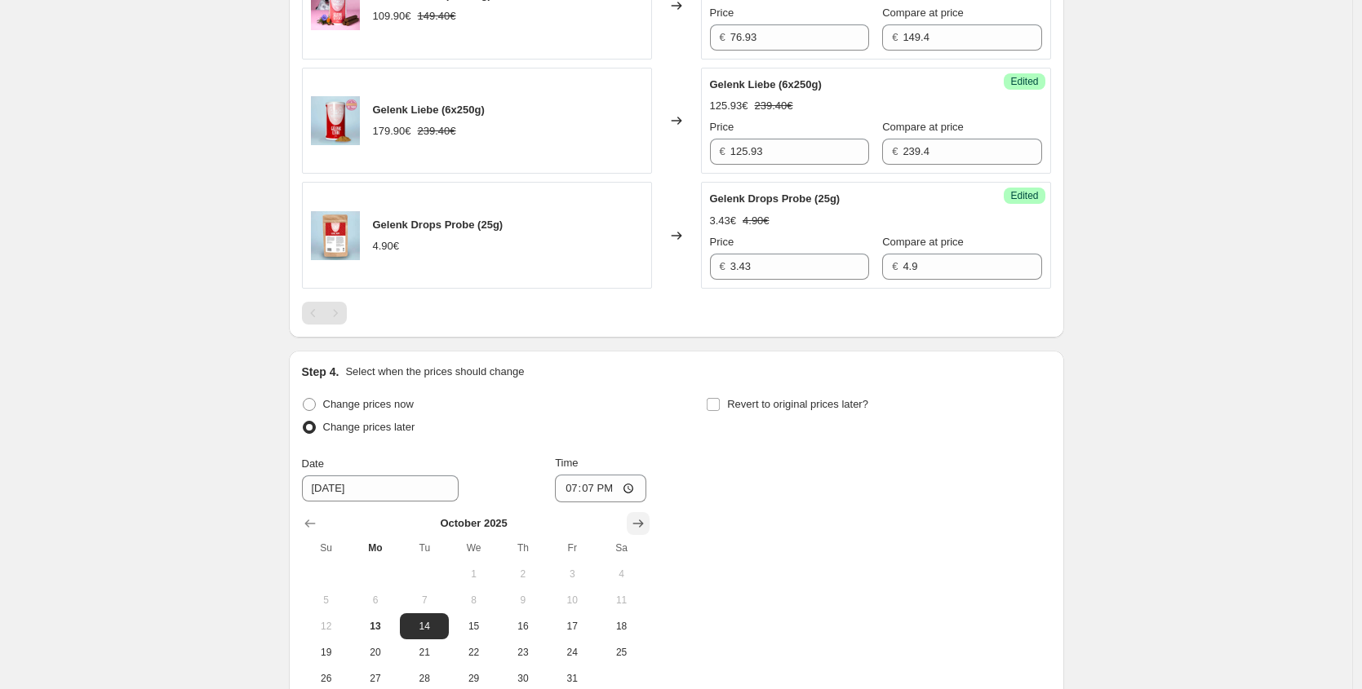
click at [638, 525] on icon "Show next month, November 2025" at bounding box center [638, 524] width 16 height 16
click at [331, 657] on span "16" at bounding box center [326, 652] width 36 height 13
type input "[DATE]"
click at [594, 491] on input "19:07" at bounding box center [600, 489] width 91 height 28
type input "00:20"
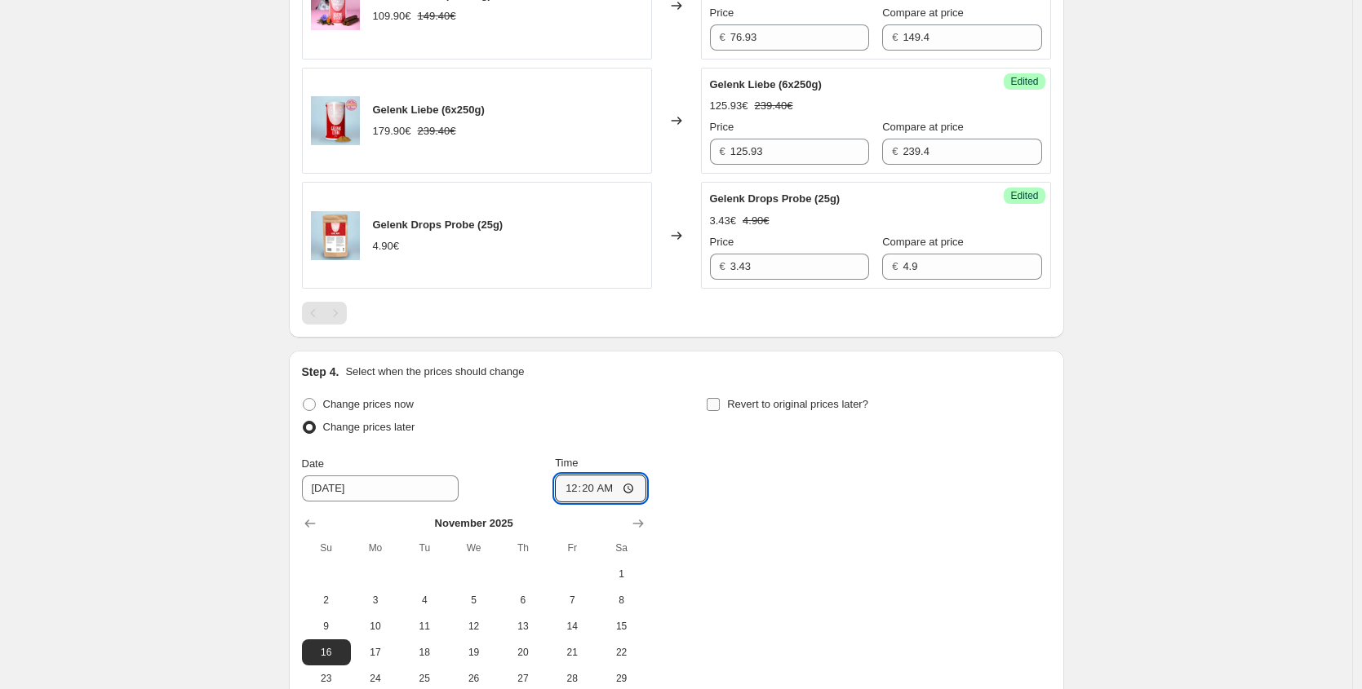
click at [822, 413] on label "Revert to original prices later?" at bounding box center [787, 404] width 162 height 23
click at [720, 411] on input "Revert to original prices later?" at bounding box center [712, 404] width 13 height 13
checkbox input "true"
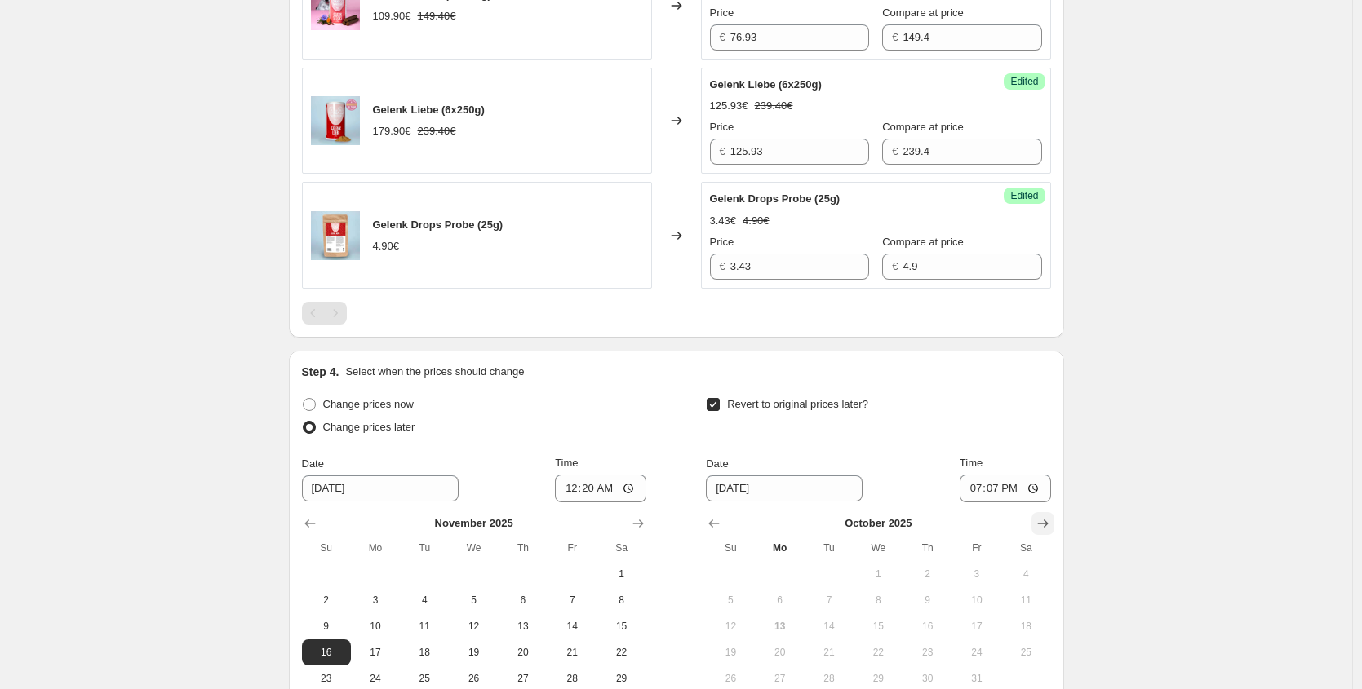
click at [1041, 525] on icon "Show next month, November 2025" at bounding box center [1042, 524] width 16 height 16
click at [828, 565] on button "2" at bounding box center [828, 574] width 49 height 26
type input "[DATE]"
click at [999, 489] on input "19:07" at bounding box center [1004, 489] width 91 height 28
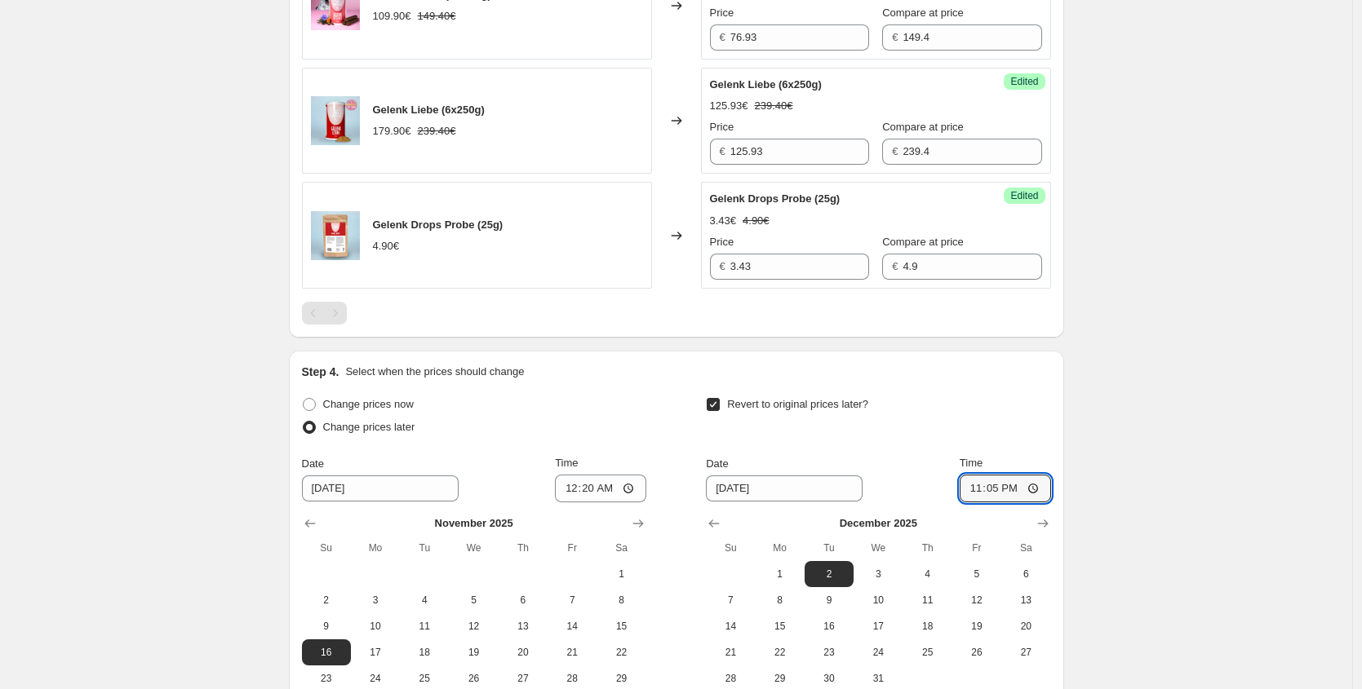
type input "23:59"
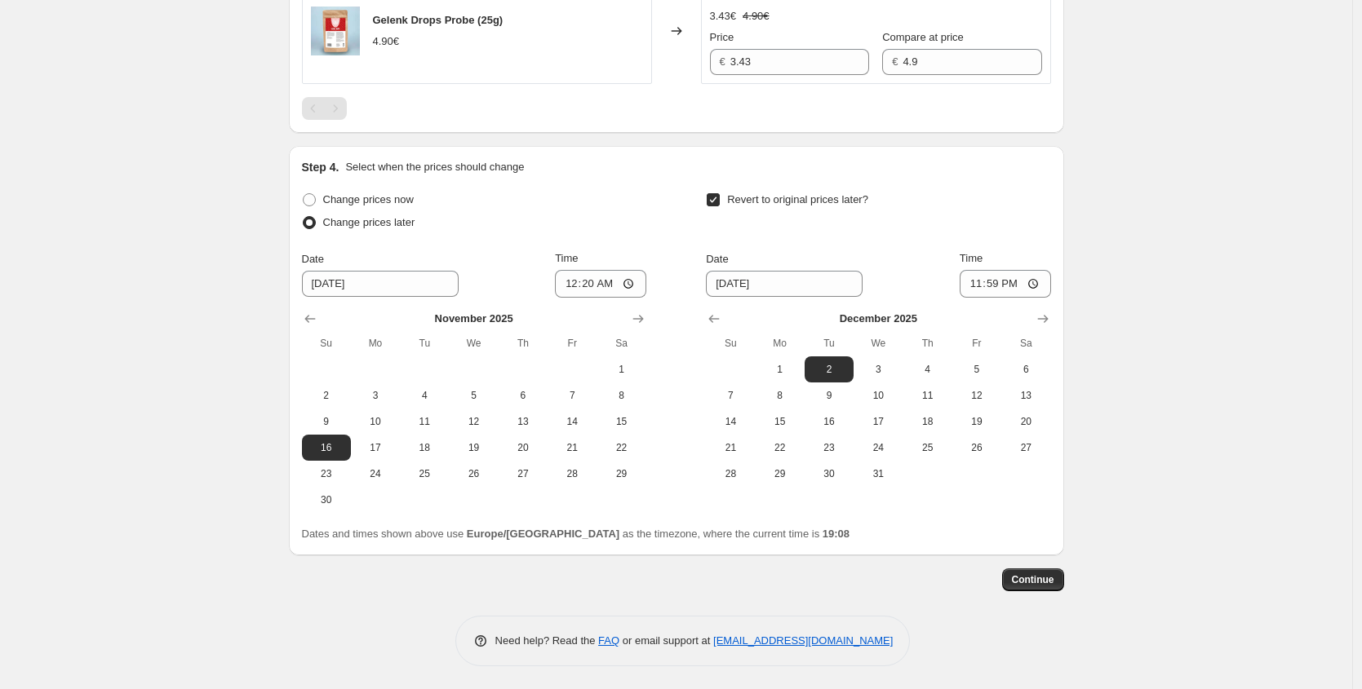
scroll to position [2231, 0]
click at [1050, 577] on span "Continue" at bounding box center [1033, 578] width 42 height 13
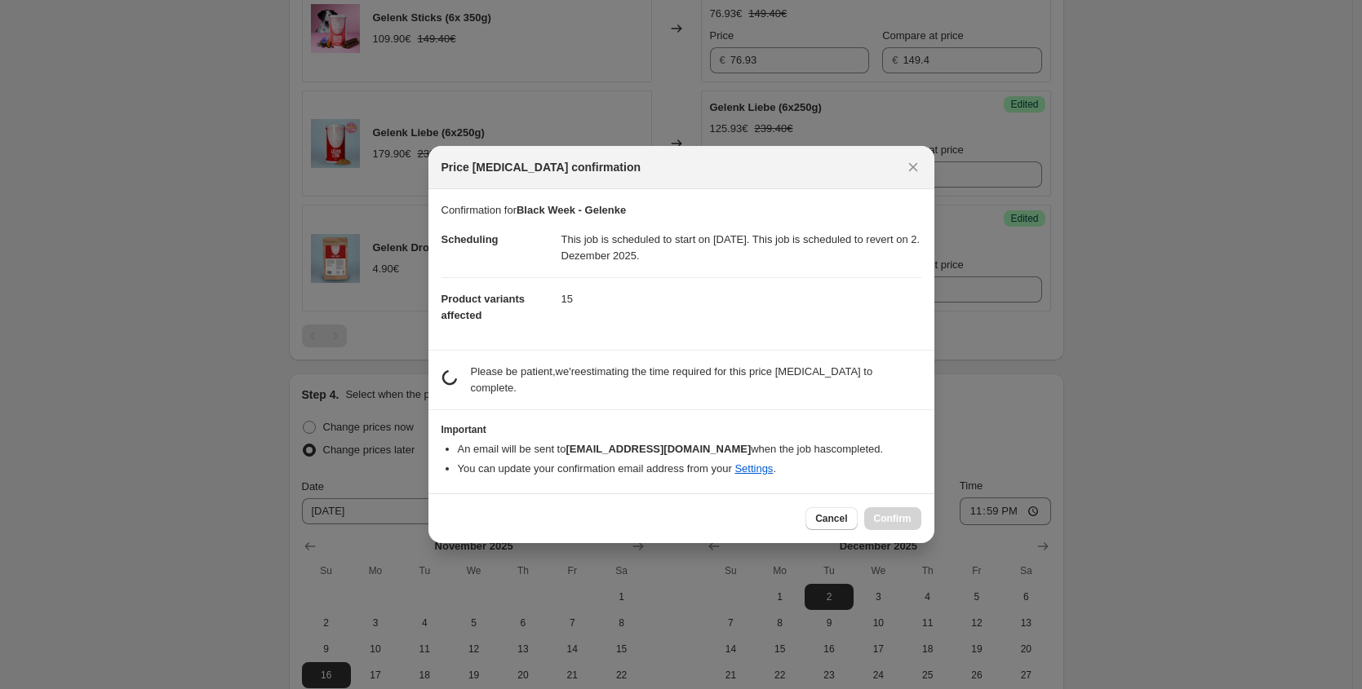
scroll to position [0, 0]
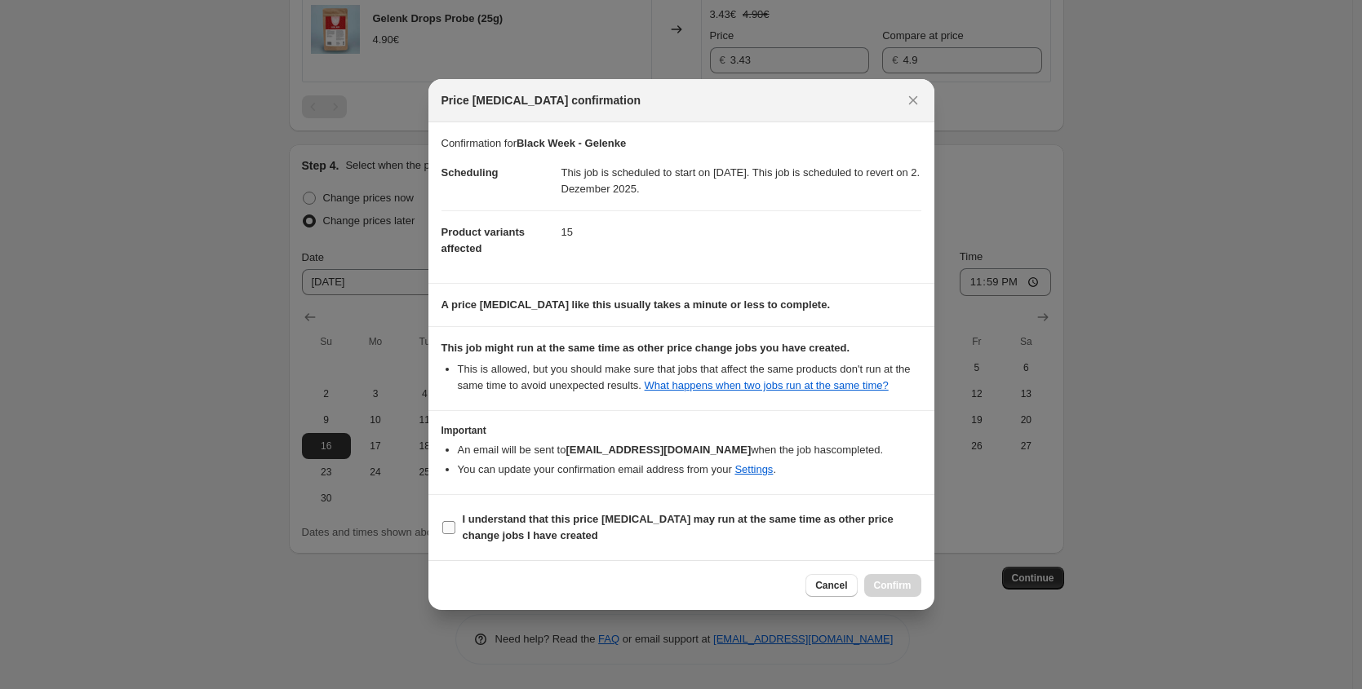
click at [565, 538] on span "I understand that this price [MEDICAL_DATA] may run at the same time as other p…" at bounding box center [692, 527] width 458 height 33
click at [455, 534] on input "I understand that this price [MEDICAL_DATA] may run at the same time as other p…" at bounding box center [448, 527] width 13 height 13
checkbox input "true"
click at [905, 592] on span "Confirm" at bounding box center [893, 585] width 38 height 13
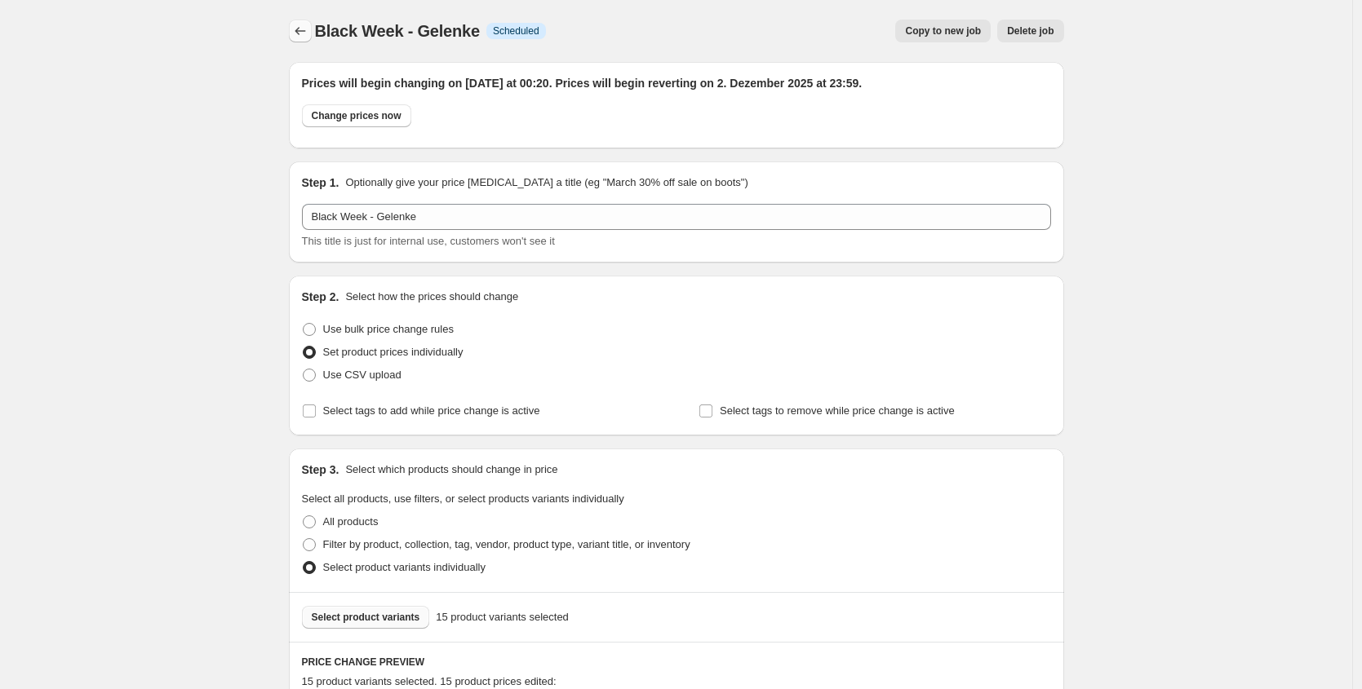
click at [300, 33] on icon "Price change jobs" at bounding box center [300, 31] width 16 height 16
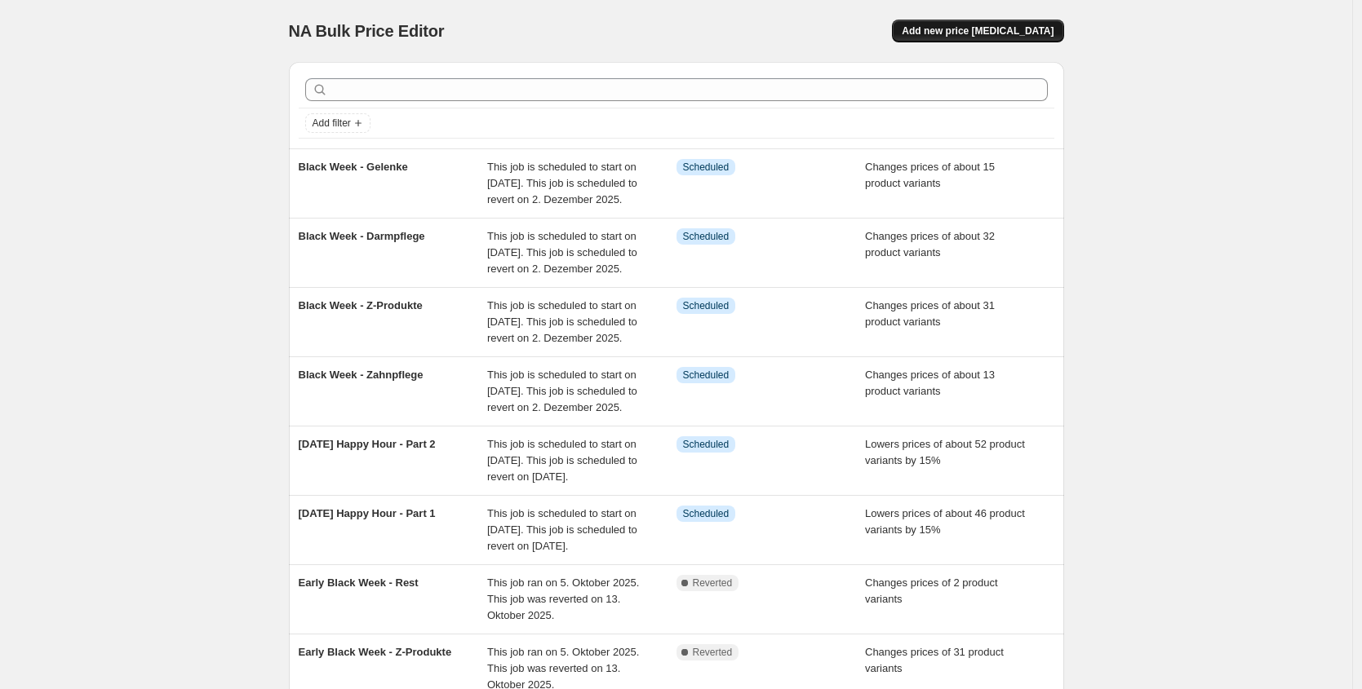
click at [1037, 24] on span "Add new price [MEDICAL_DATA]" at bounding box center [977, 30] width 152 height 13
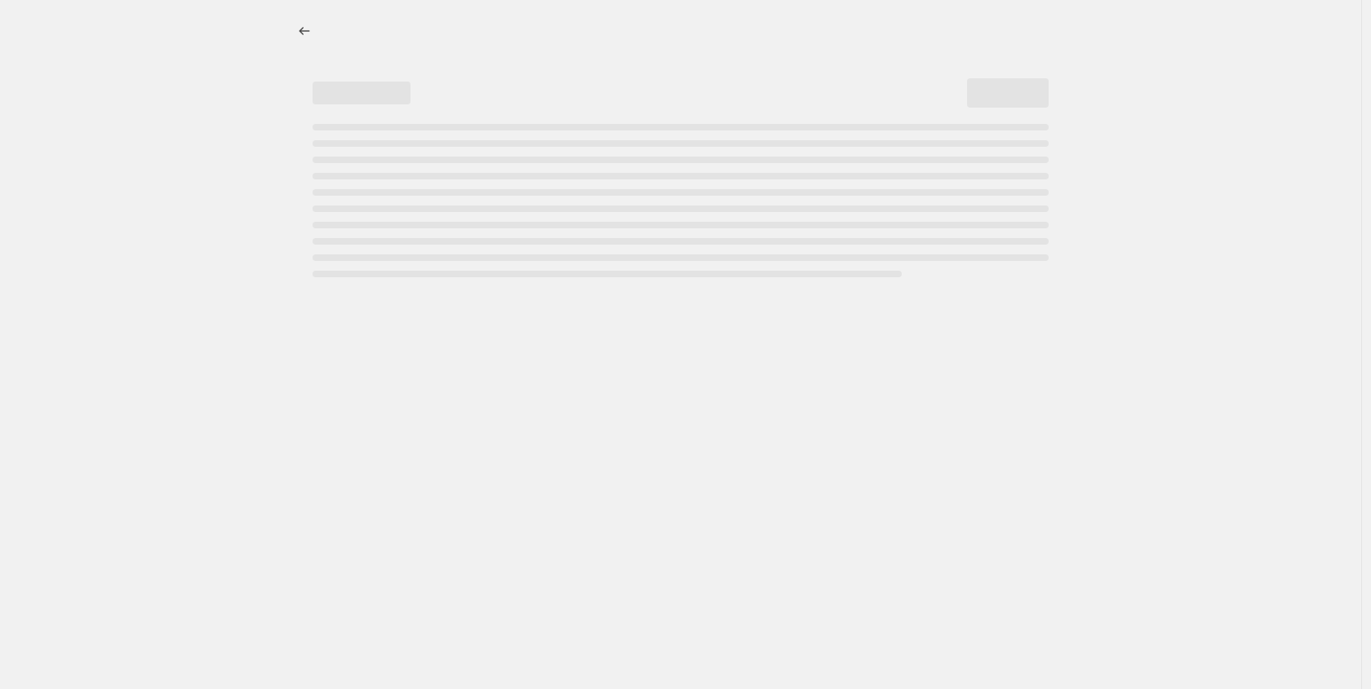
select select "percentage"
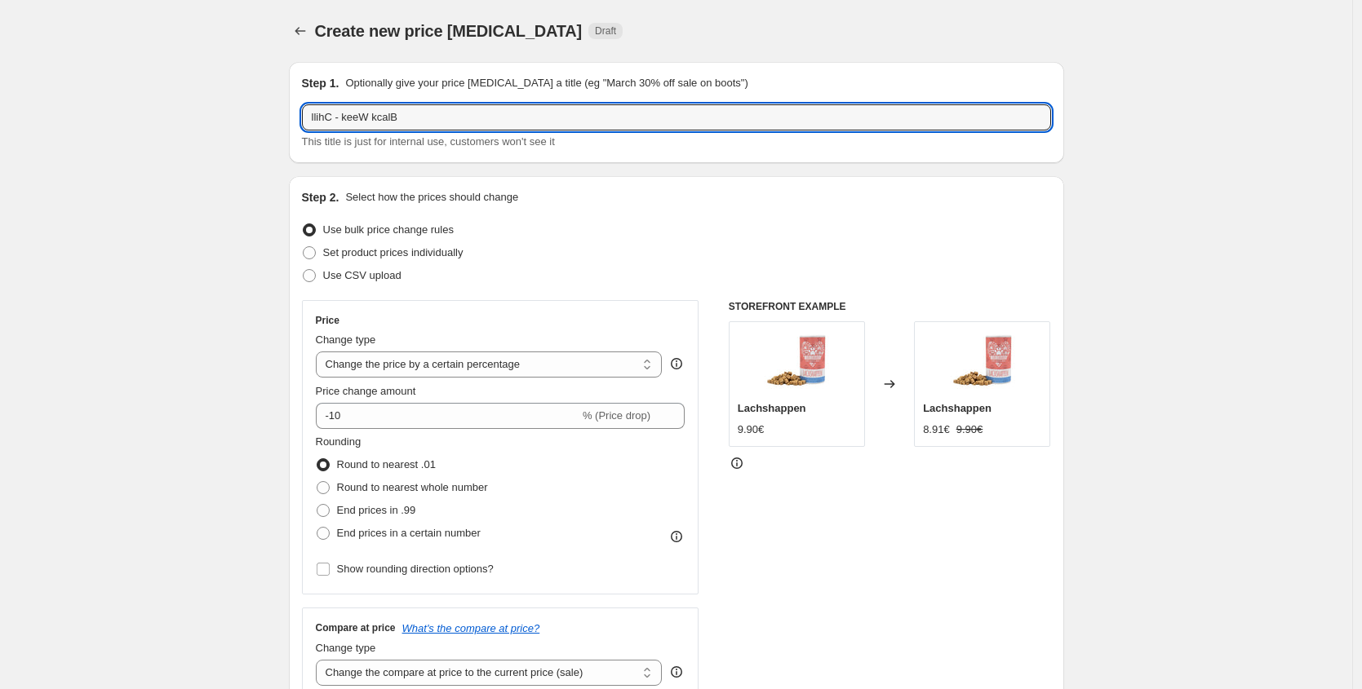
drag, startPoint x: 430, startPoint y: 121, endPoint x: -67, endPoint y: 69, distance: 499.5
click at [0, 69] on html "Home Settings Plans Skip to content Create new price [MEDICAL_DATA]. This page …" at bounding box center [681, 344] width 1362 height 689
type input "Black Week - Beruhigung"
click at [459, 255] on span "Set product prices individually" at bounding box center [393, 252] width 140 height 12
click at [303, 247] on input "Set product prices individually" at bounding box center [303, 246] width 1 height 1
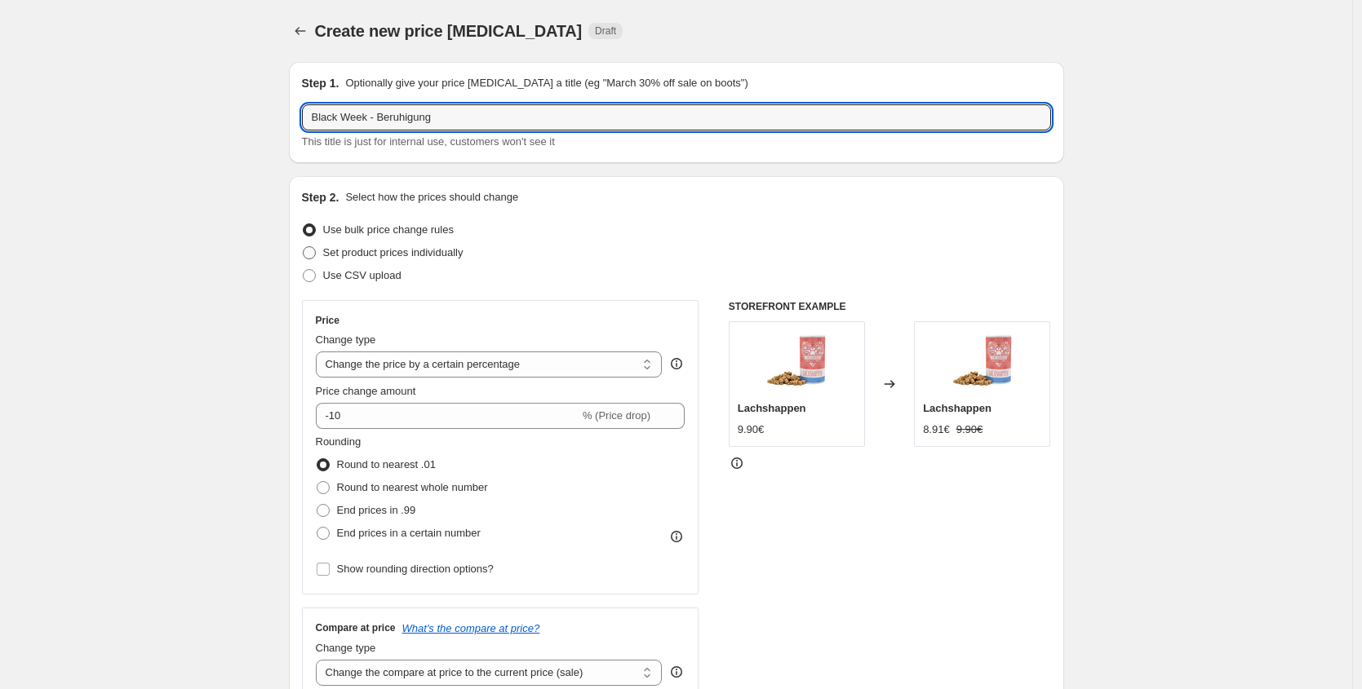
radio input "true"
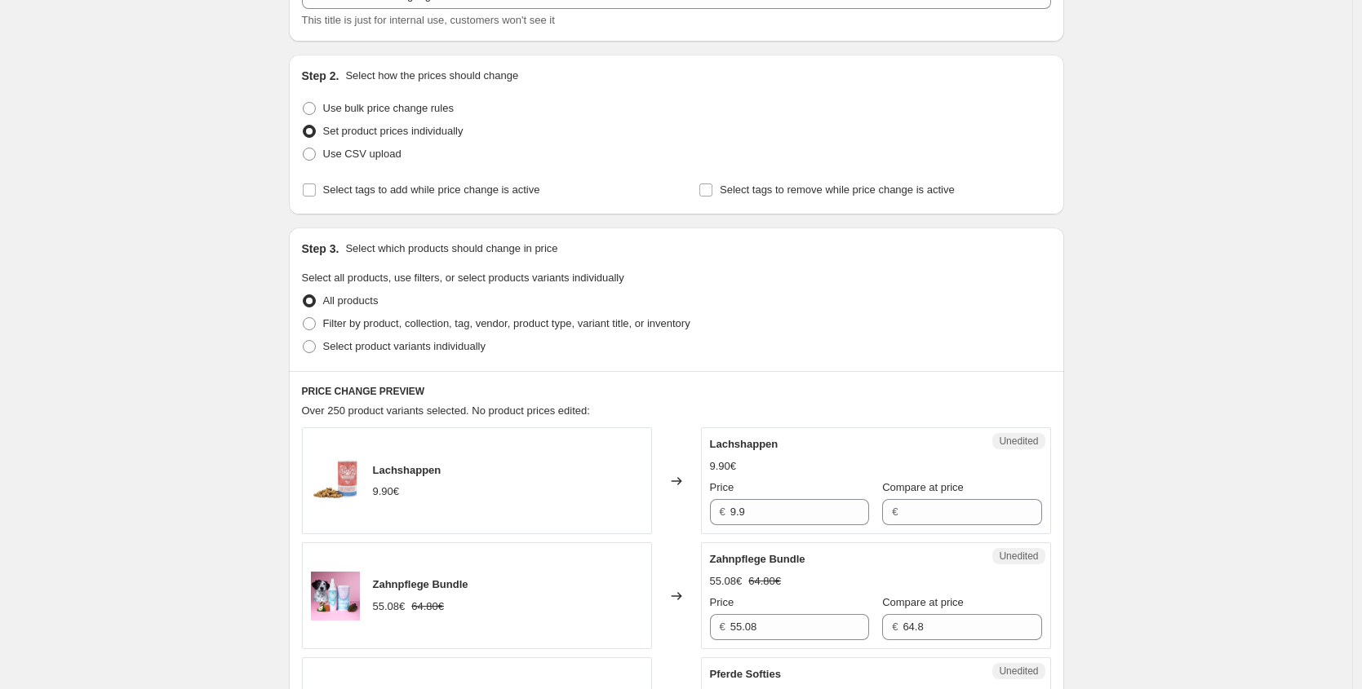
scroll to position [126, 0]
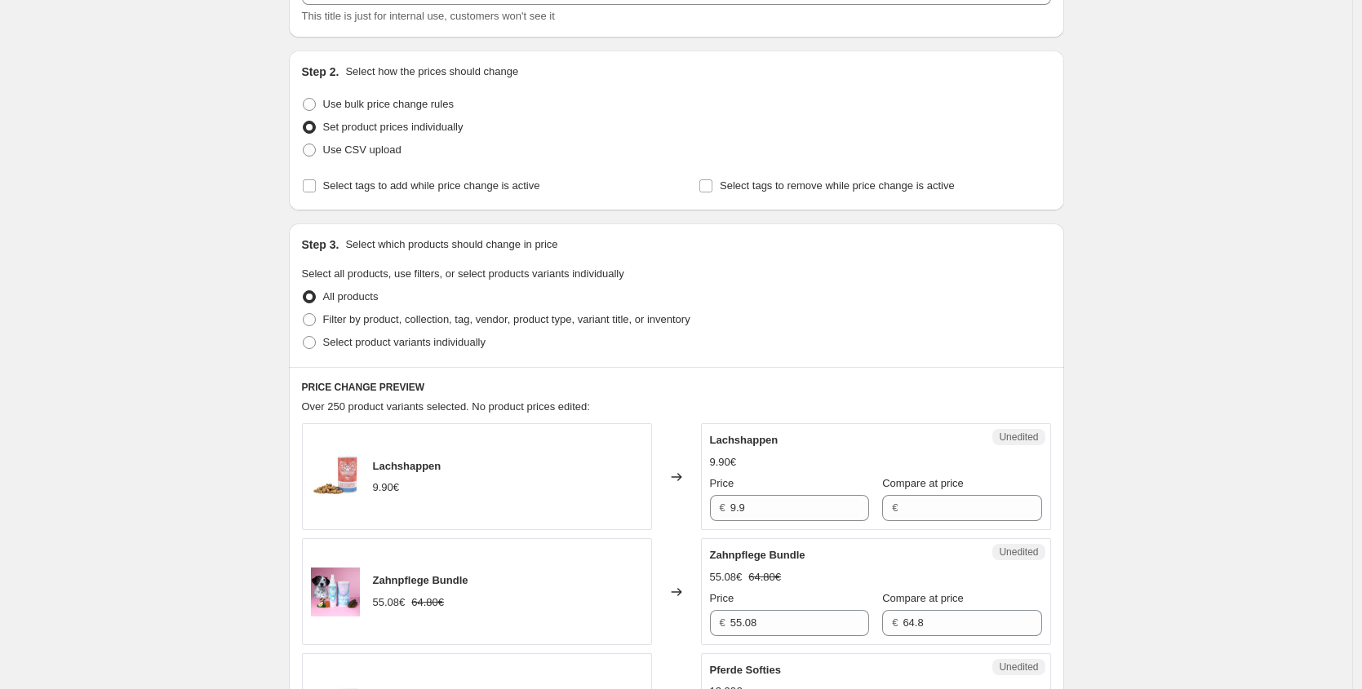
click at [402, 354] on div "Step 3. Select which products should change in price Select all products, use f…" at bounding box center [676, 296] width 775 height 144
click at [409, 348] on span "Select product variants individually" at bounding box center [404, 342] width 162 height 12
click at [303, 337] on input "Select product variants individually" at bounding box center [303, 336] width 1 height 1
radio input "true"
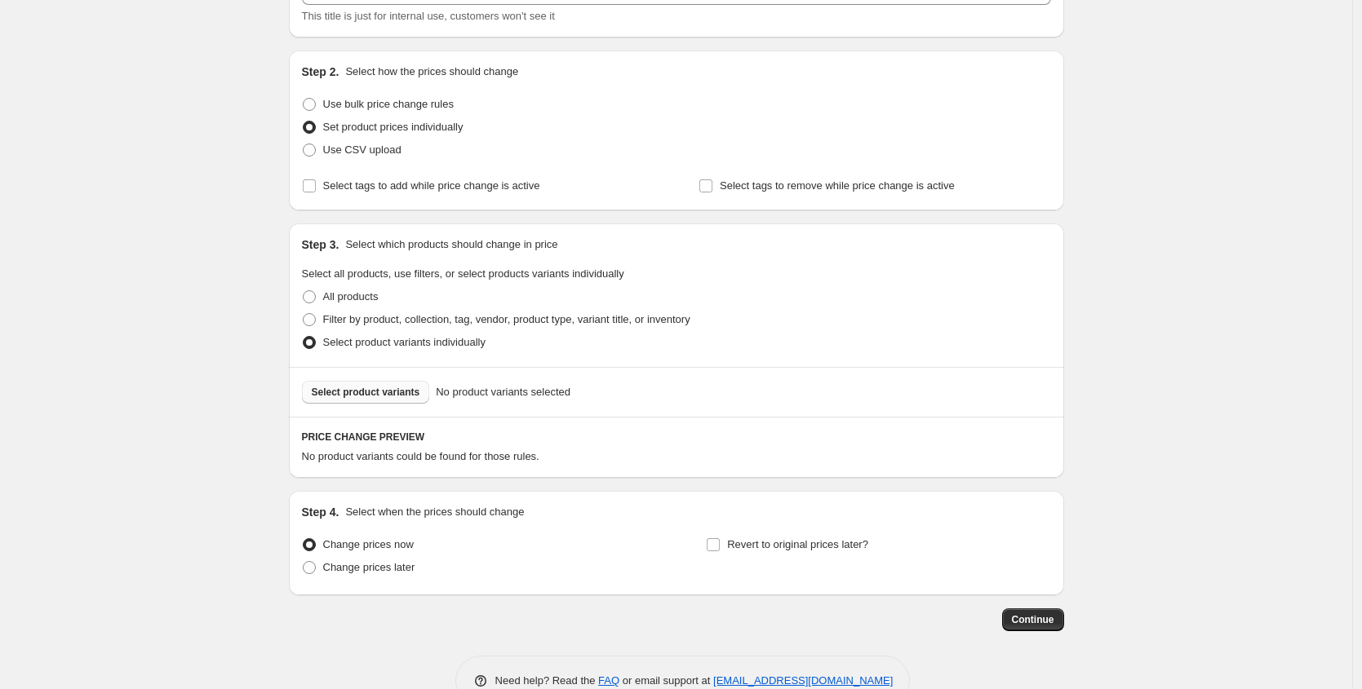
click at [395, 385] on button "Select product variants" at bounding box center [366, 392] width 128 height 23
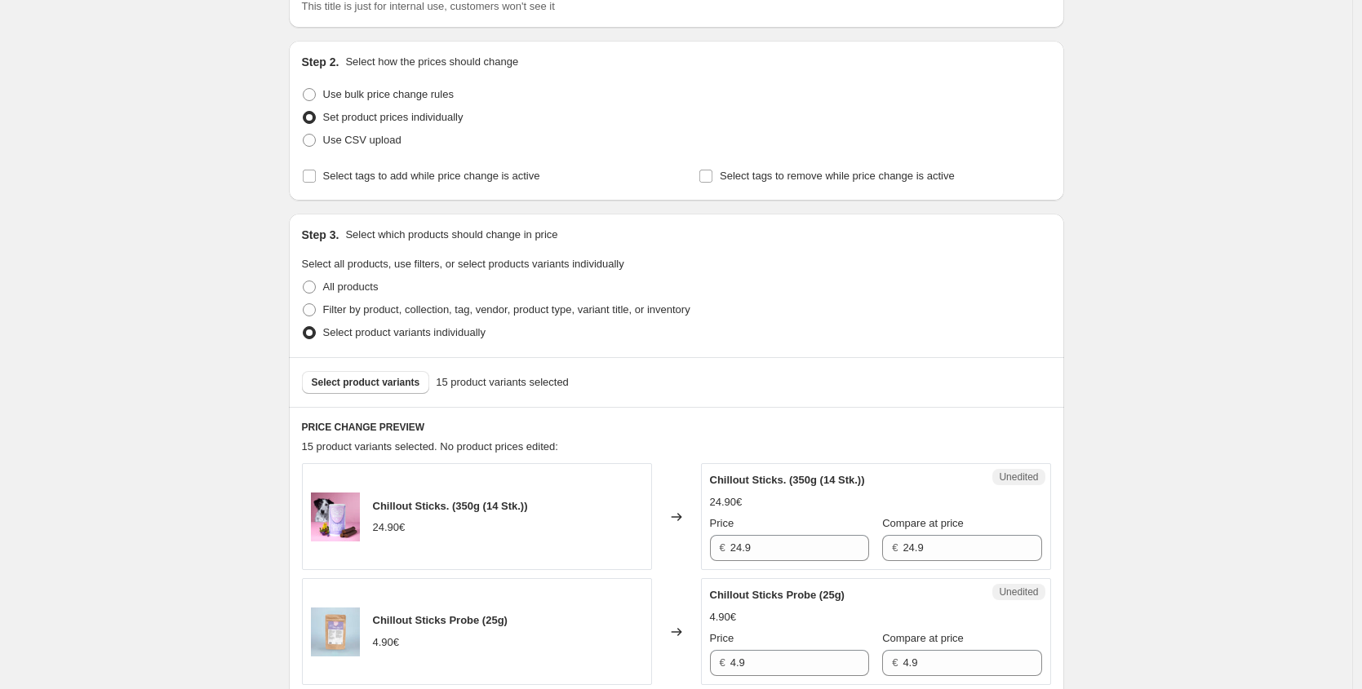
scroll to position [179, 0]
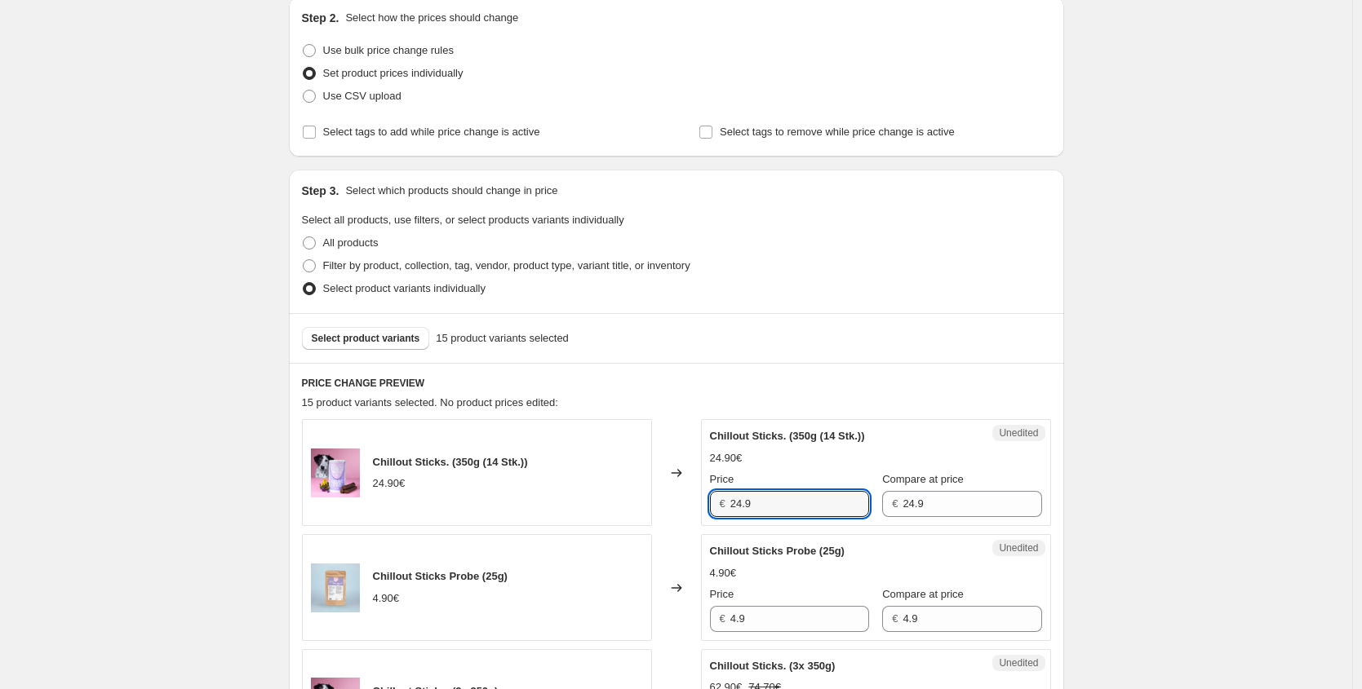
click at [607, 483] on div "Chillout Sticks. (350g (14 Stk.)) 24.90€ Changed to Unedited Chillout Sticks. (…" at bounding box center [676, 472] width 749 height 107
paste input "19,92 €"
type input "19.92"
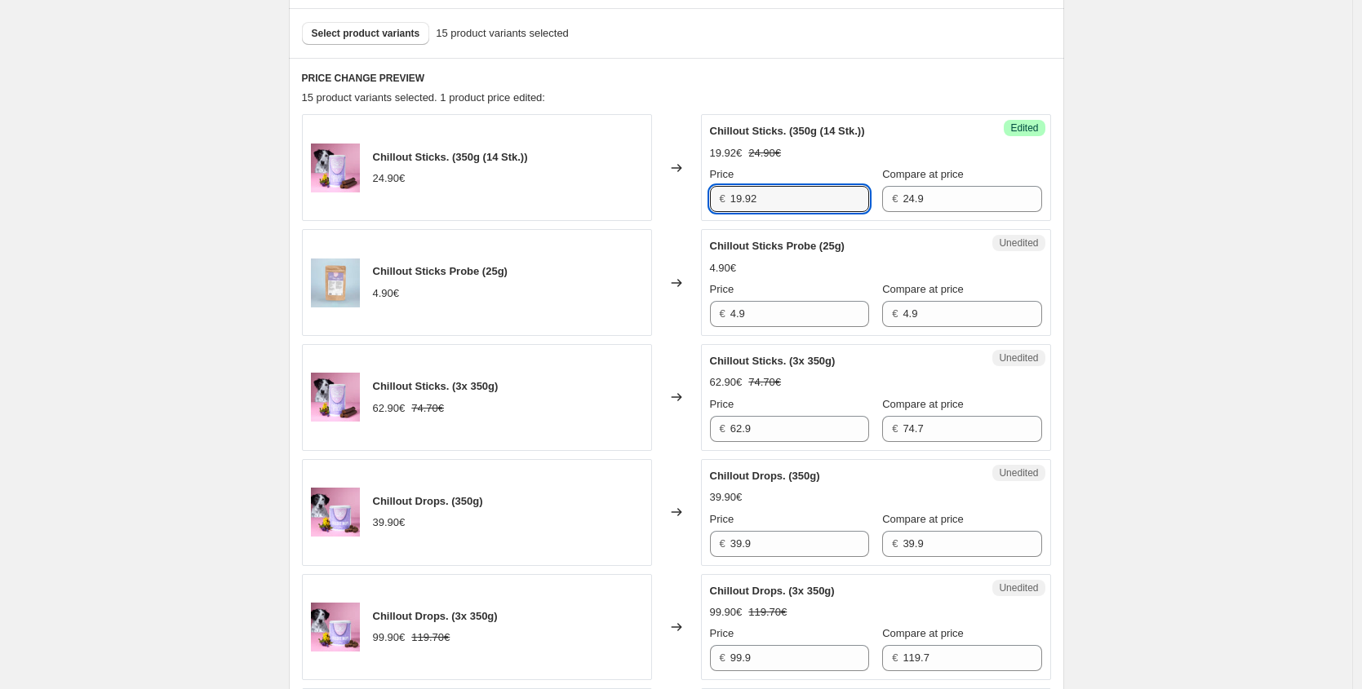
scroll to position [508, 0]
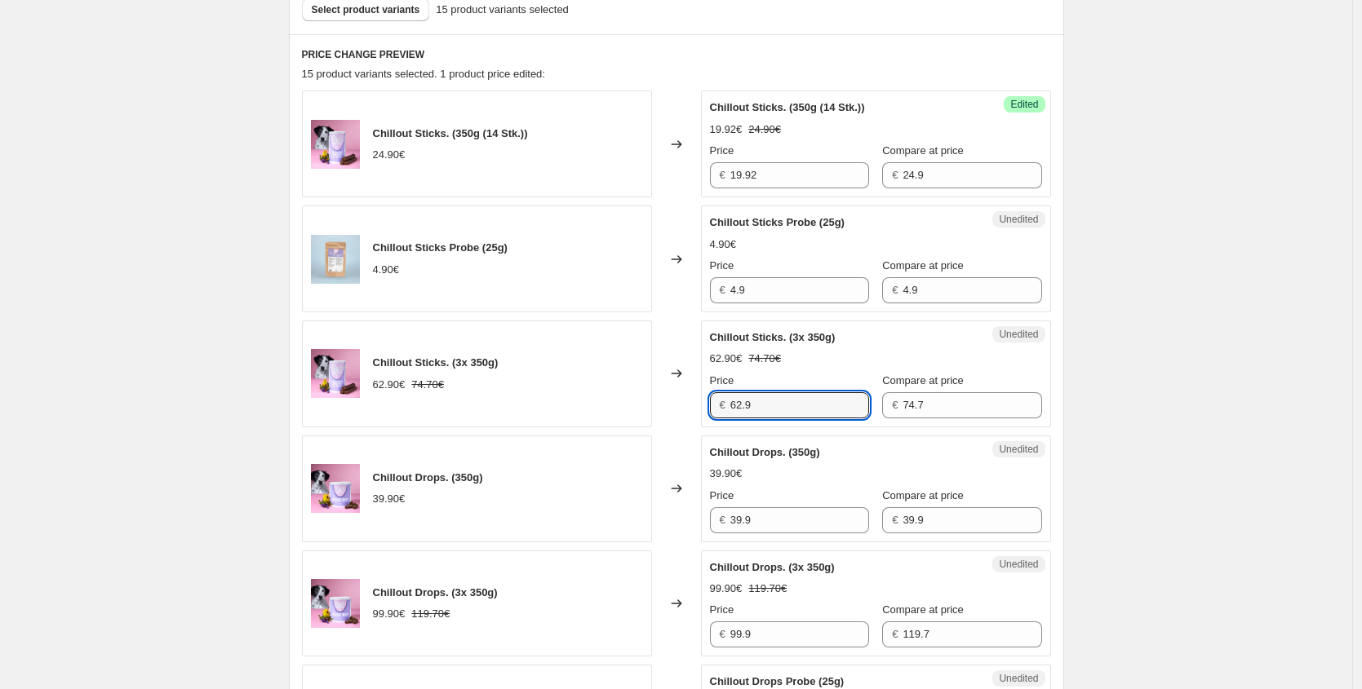
drag, startPoint x: 776, startPoint y: 410, endPoint x: 556, endPoint y: 392, distance: 220.2
click at [572, 398] on div "Chillout Sticks. (3x 350g) 62.90€ 74.70€ Changed to Unedited Chillout Sticks. (…" at bounding box center [676, 374] width 749 height 107
paste input "50,32 €"
type input "50.32"
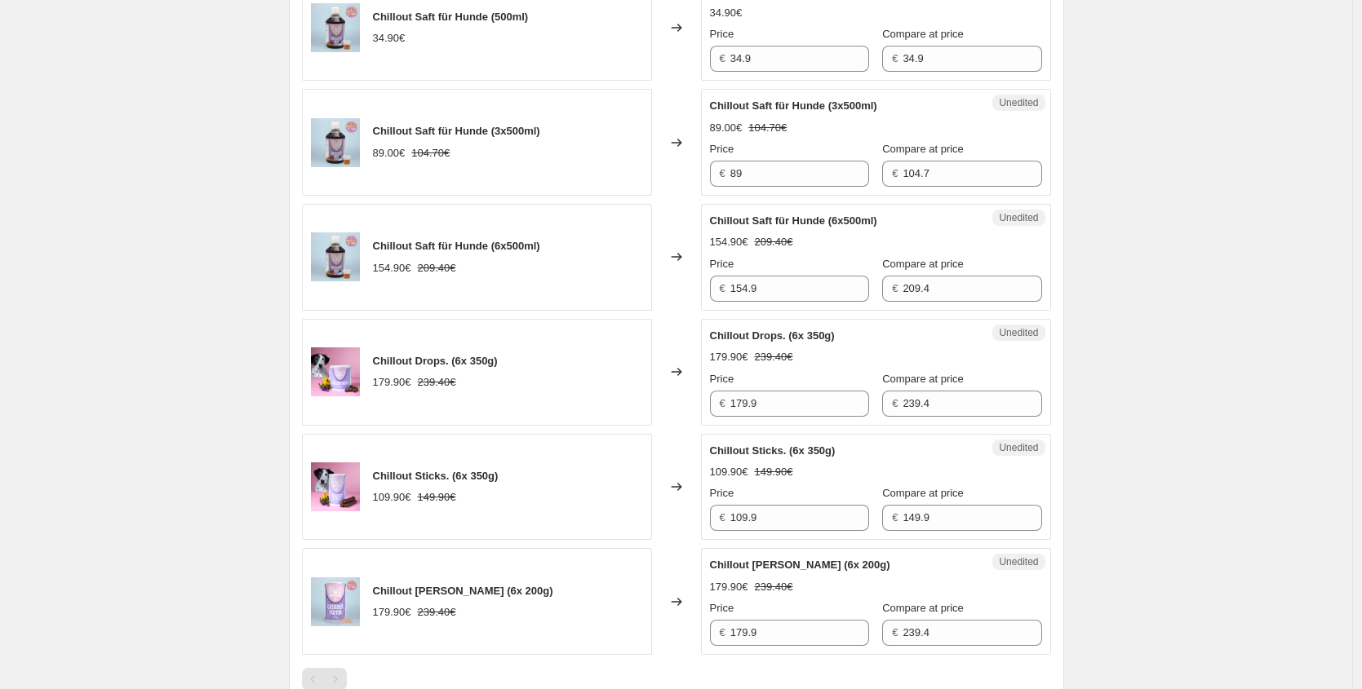
scroll to position [1669, 0]
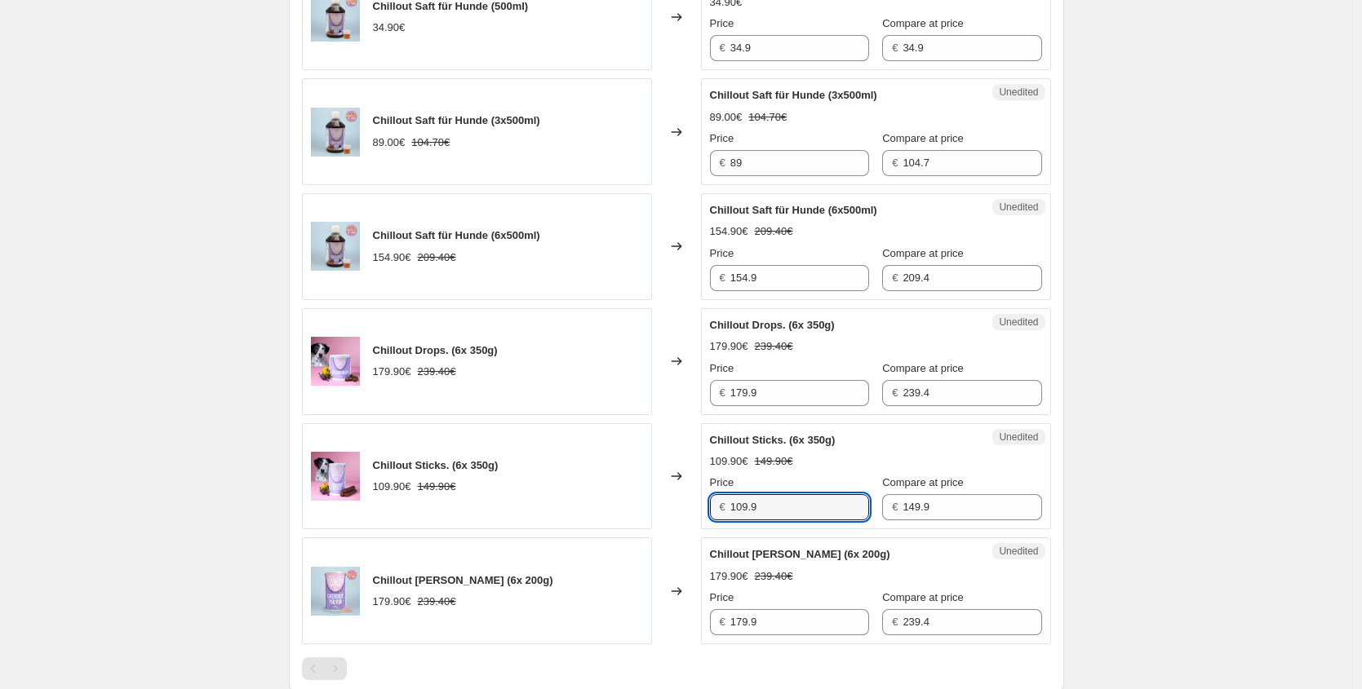
drag, startPoint x: 768, startPoint y: 507, endPoint x: 583, endPoint y: 479, distance: 186.4
click at [659, 502] on div "Chillout Sticks. (6x 350g) 109.90€ 149.90€ Changed to Unedited Chillout Sticks.…" at bounding box center [676, 476] width 749 height 107
paste input "87,92 €"
type input "87.92"
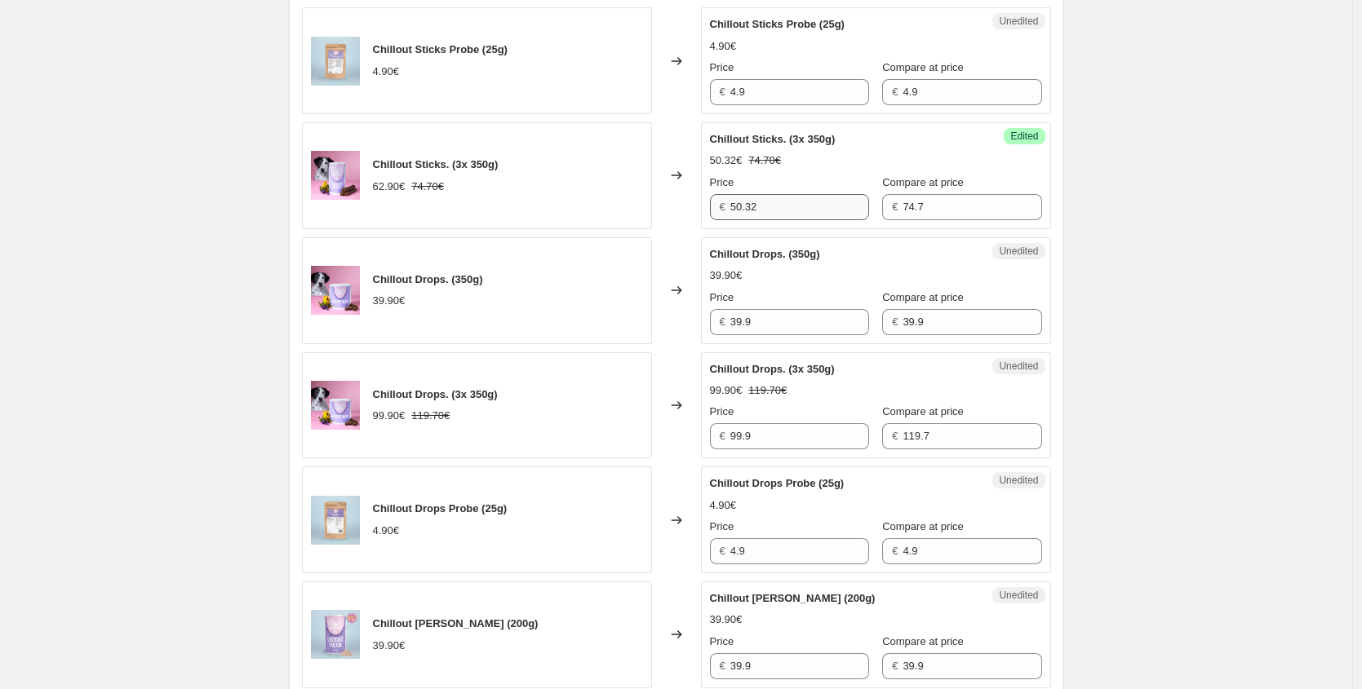
scroll to position [695, 0]
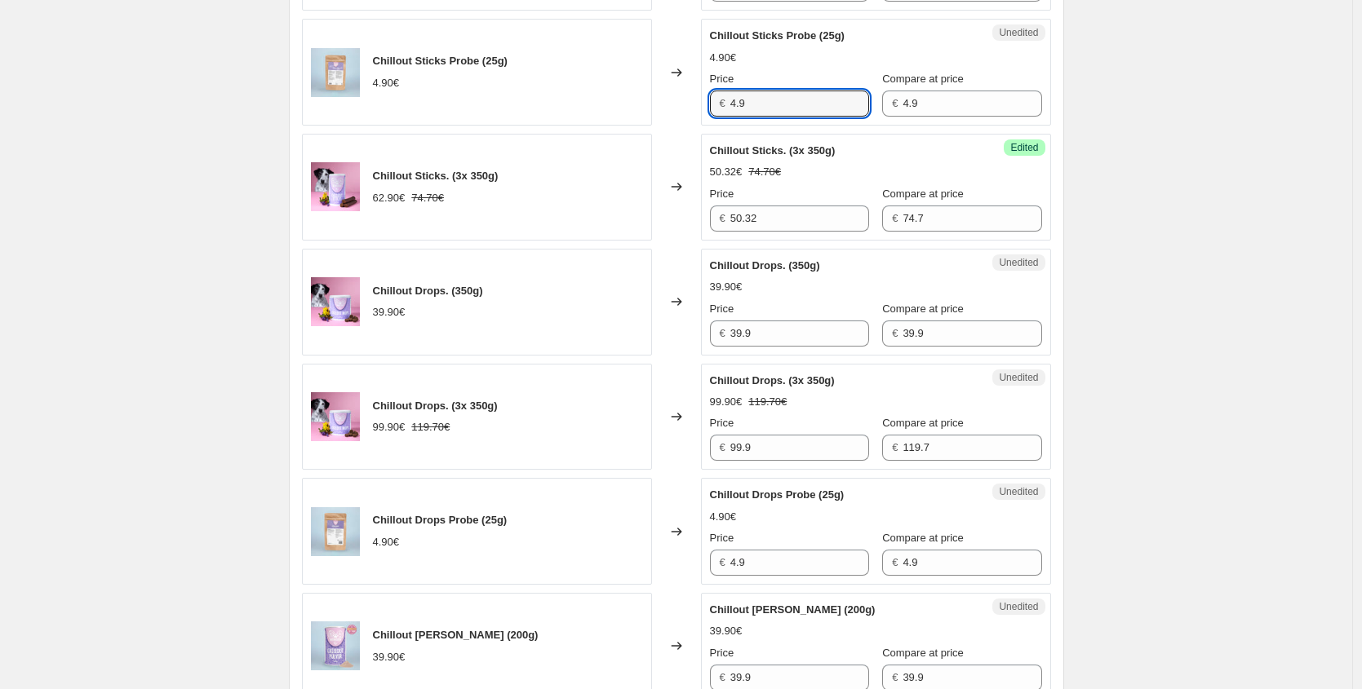
click at [651, 104] on div "Chillout Sticks Probe (25g) 4.90€ Changed to Unedited Chillout Sticks Probe (25…" at bounding box center [676, 72] width 749 height 107
paste input "3,92 €"
type input "3.92"
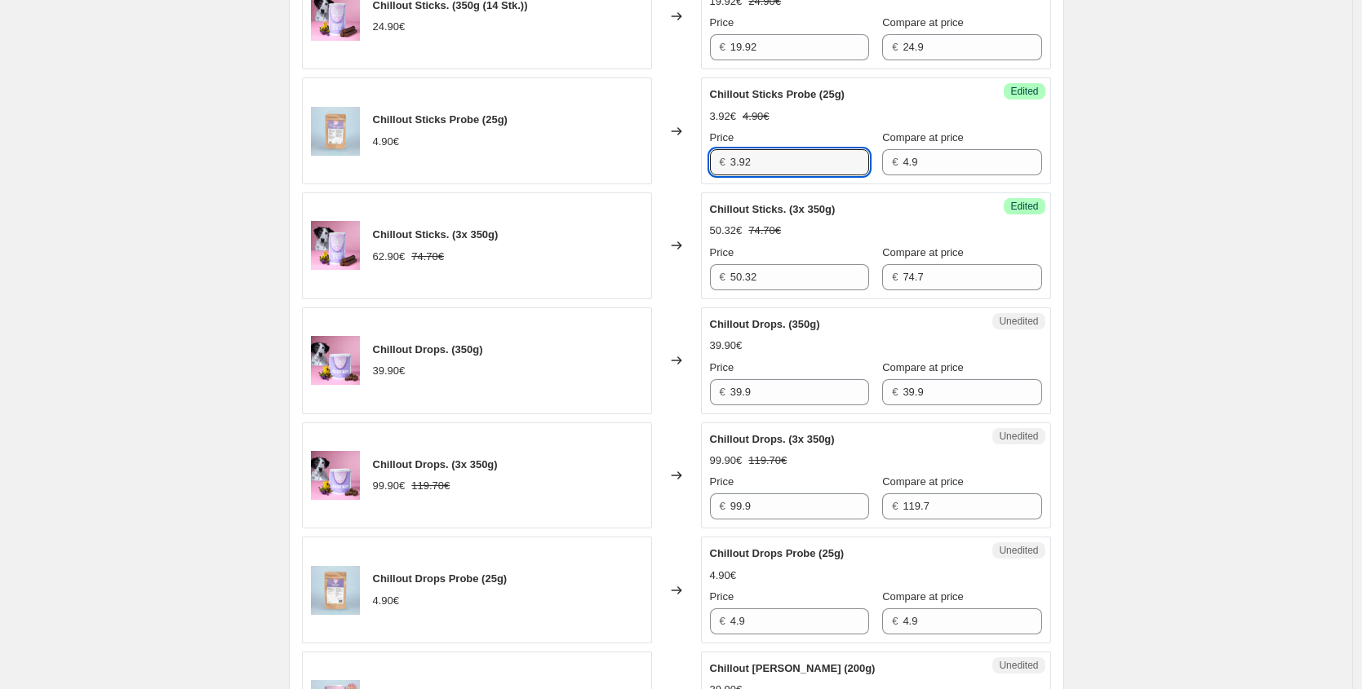
scroll to position [638, 0]
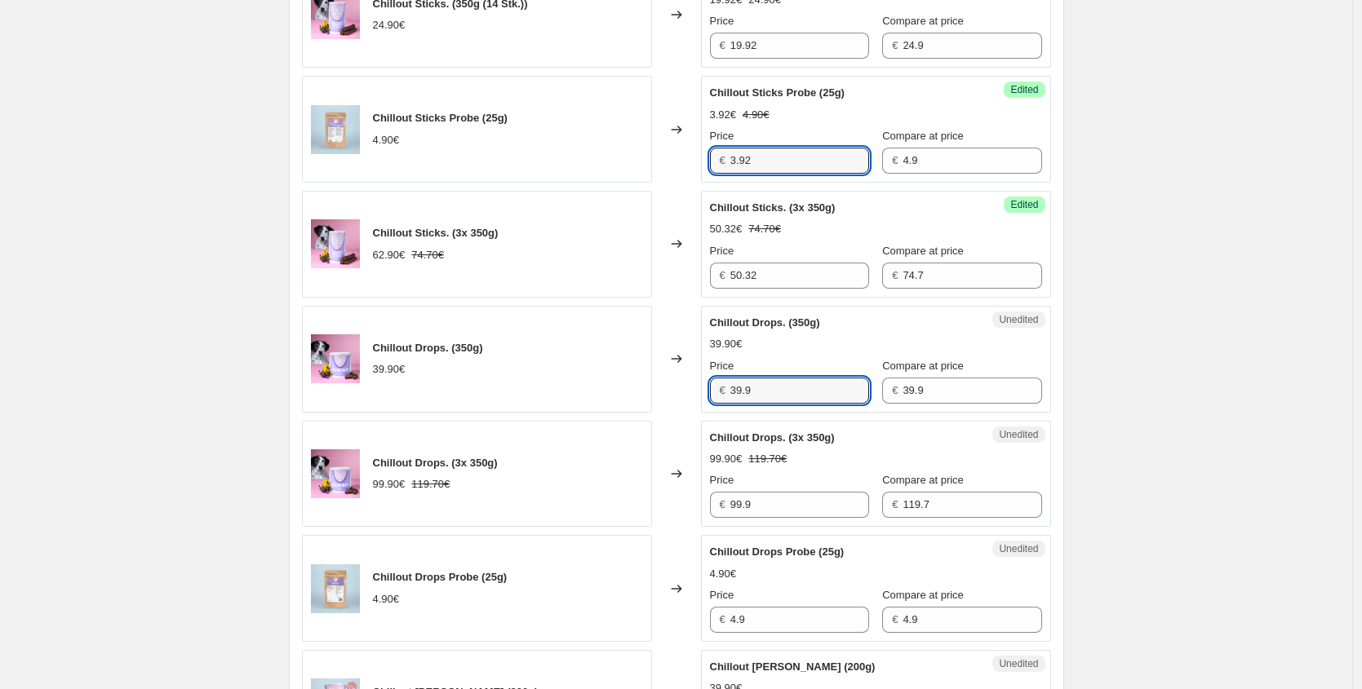
click at [573, 381] on div "Chillout Drops. (350g) 39.90€ Changed to Unedited Chillout Drops. (350g) 39.90€…" at bounding box center [676, 359] width 749 height 107
paste input "1,92 €"
type input "31.92"
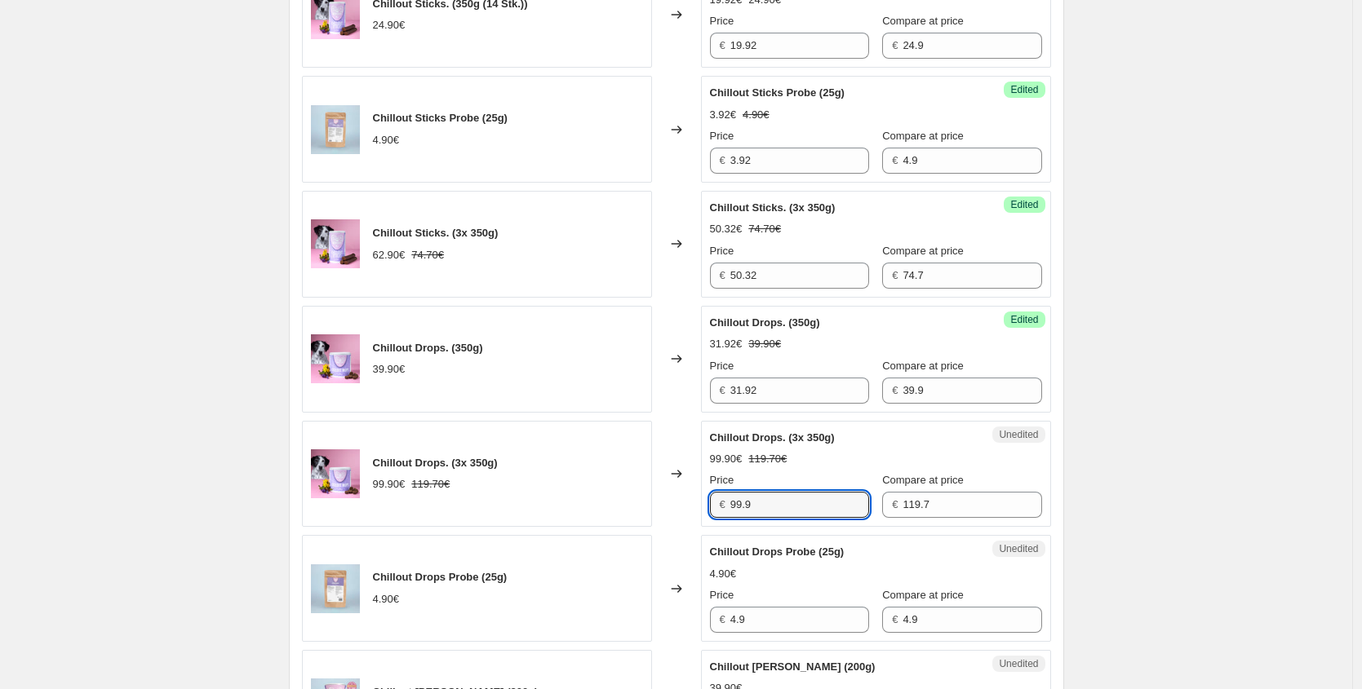
drag, startPoint x: 783, startPoint y: 506, endPoint x: 599, endPoint y: 480, distance: 186.2
click at [604, 492] on div "Chillout Drops. (3x 350g) 99.90€ 119.70€ Changed to Unedited Chillout Drops. (3…" at bounding box center [676, 474] width 749 height 107
paste input "79,92 €"
type input "99.9"
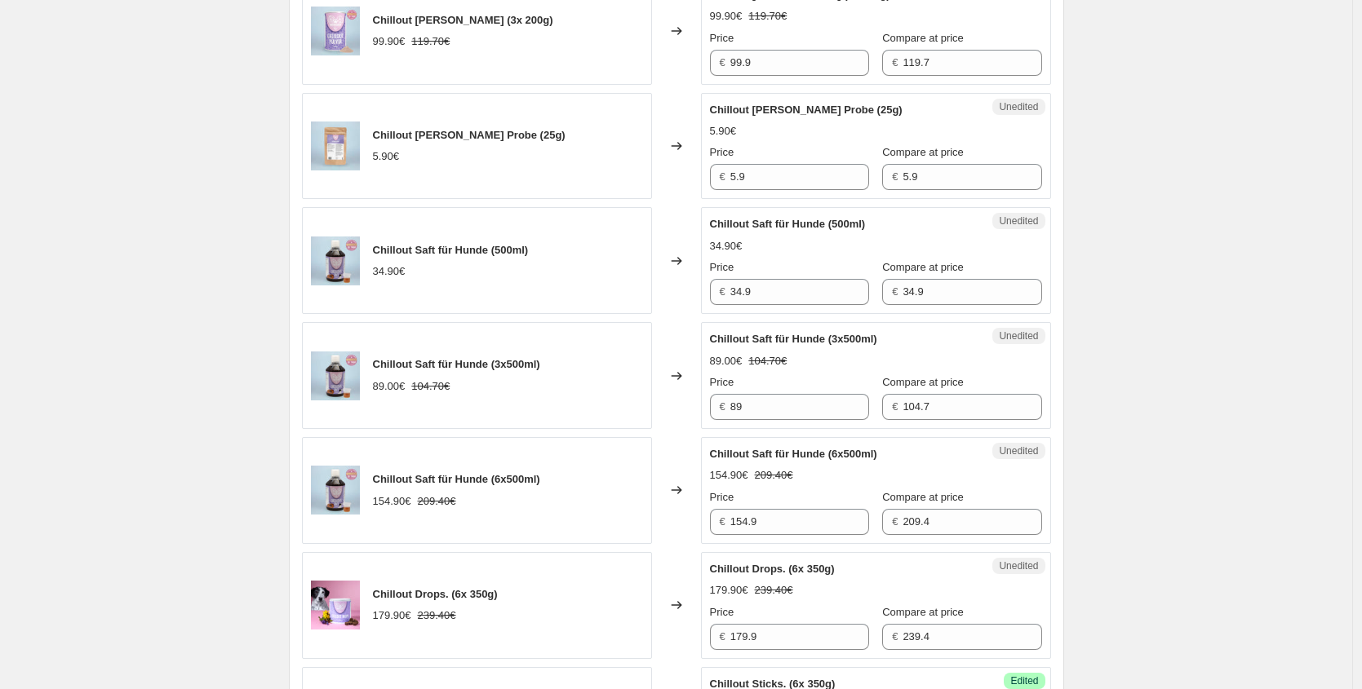
scroll to position [1500, 0]
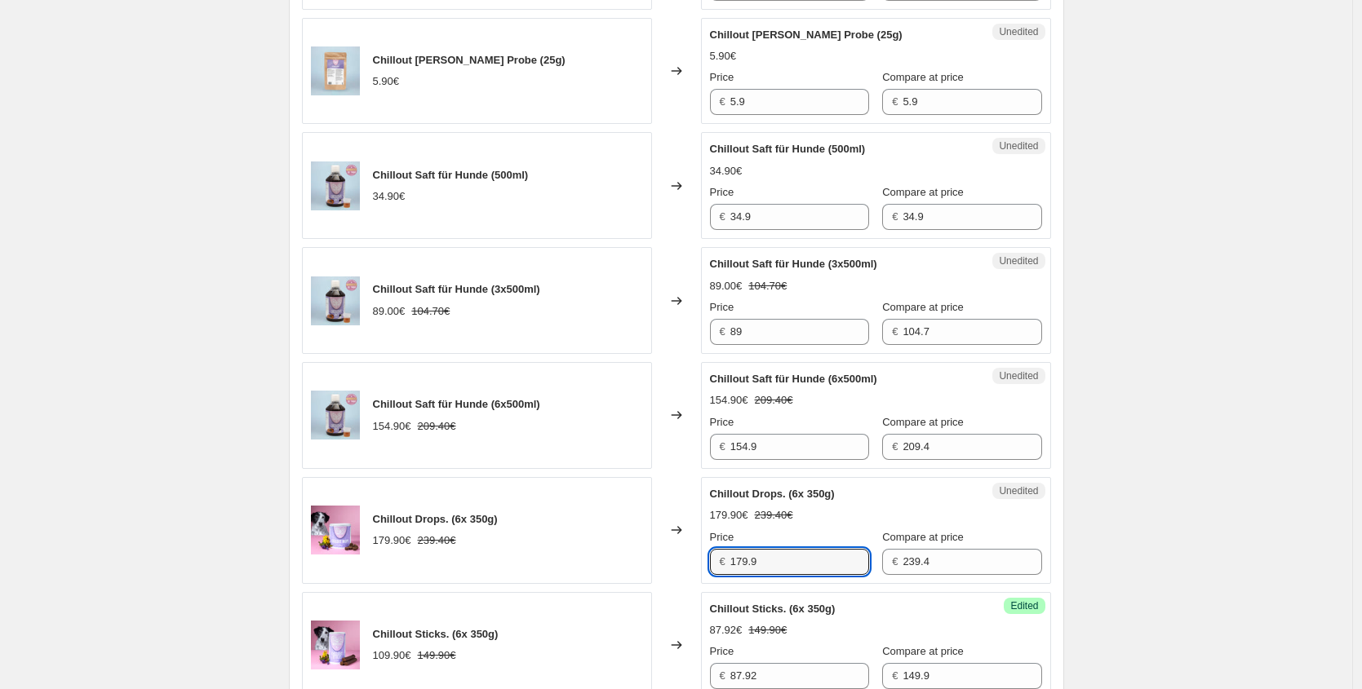
drag, startPoint x: 800, startPoint y: 568, endPoint x: 480, endPoint y: 537, distance: 322.1
click at [476, 560] on div "Chillout Drops. (6x 350g) 179.90€ 239.40€ Changed to Unedited Chillout Drops. (…" at bounding box center [676, 530] width 749 height 107
paste
type input "143.92"
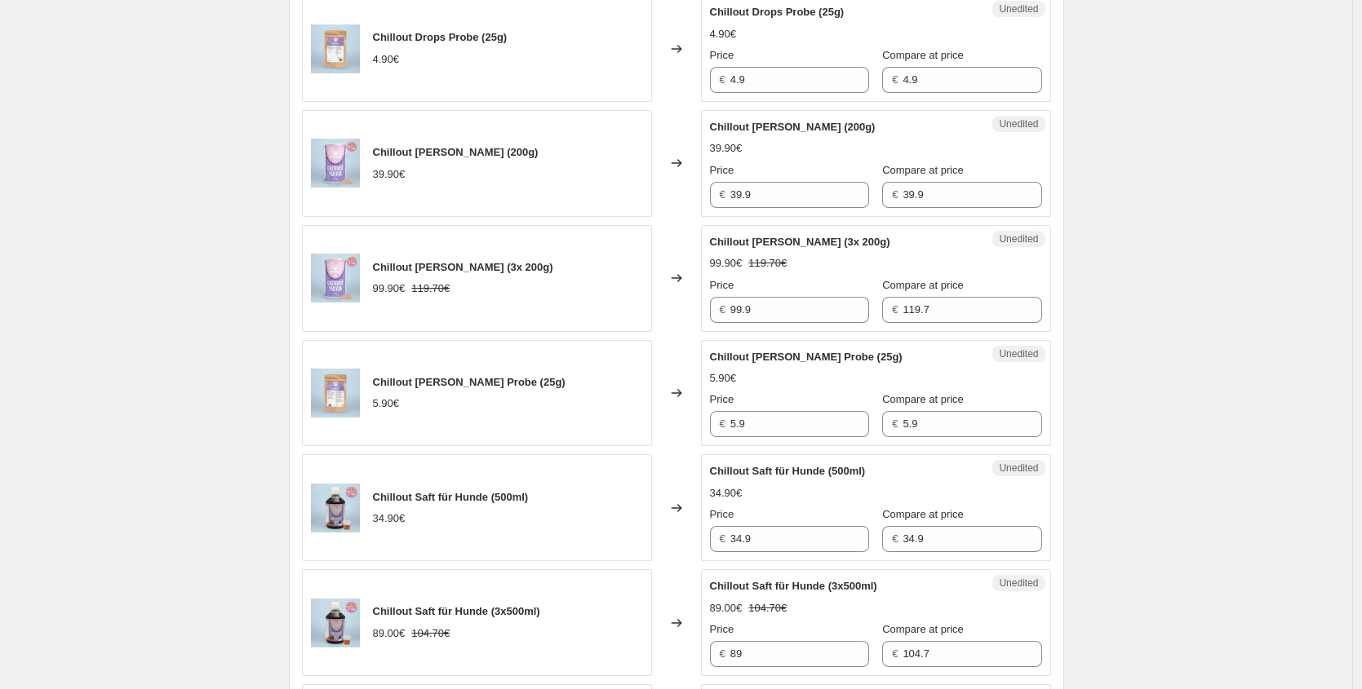
scroll to position [1001, 0]
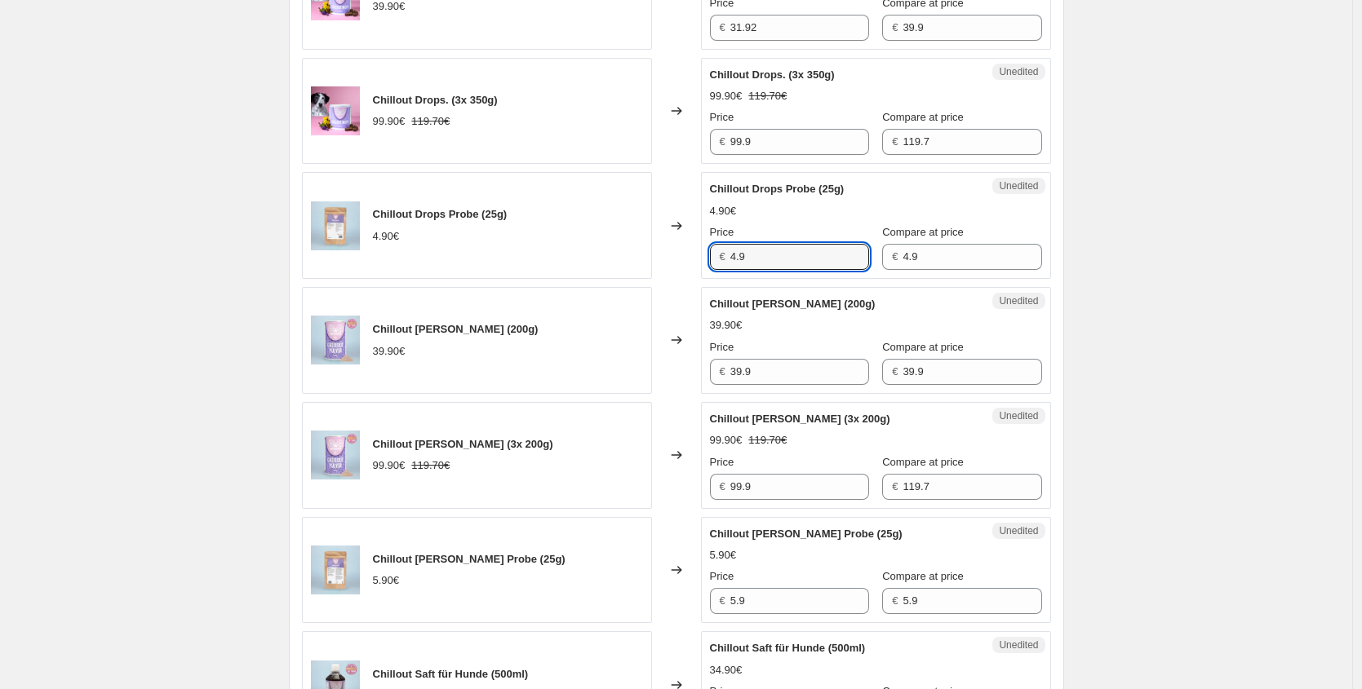
drag, startPoint x: 743, startPoint y: 259, endPoint x: 484, endPoint y: 250, distance: 259.6
click at [596, 266] on div "Chillout Drops Probe (25g) 4.90€ Changed to Unedited Chillout Drops Probe (25g)…" at bounding box center [676, 225] width 749 height 107
drag, startPoint x: 695, startPoint y: 255, endPoint x: 569, endPoint y: 255, distance: 125.6
click at [570, 255] on div "Chillout Drops Probe (25g) 4.90€ Changed to Unedited Chillout Drops Probe (25g)…" at bounding box center [676, 225] width 749 height 107
type input "3.92"
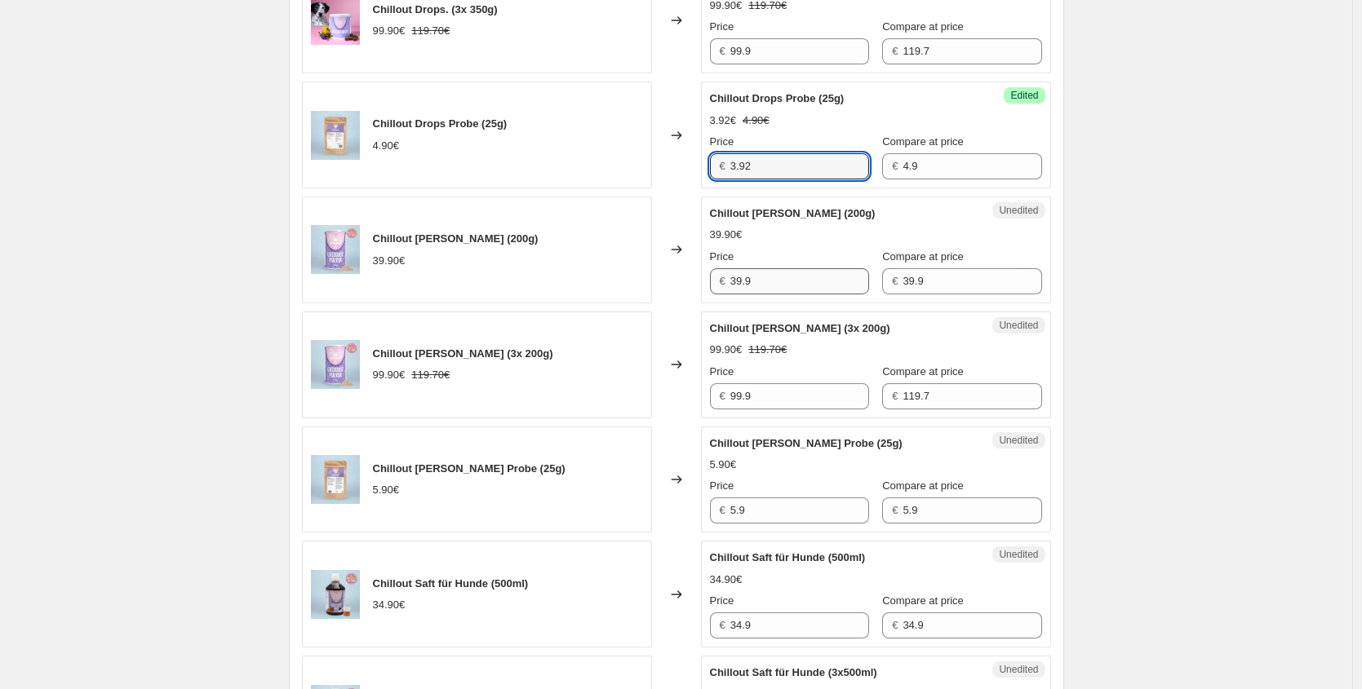
scroll to position [1278, 0]
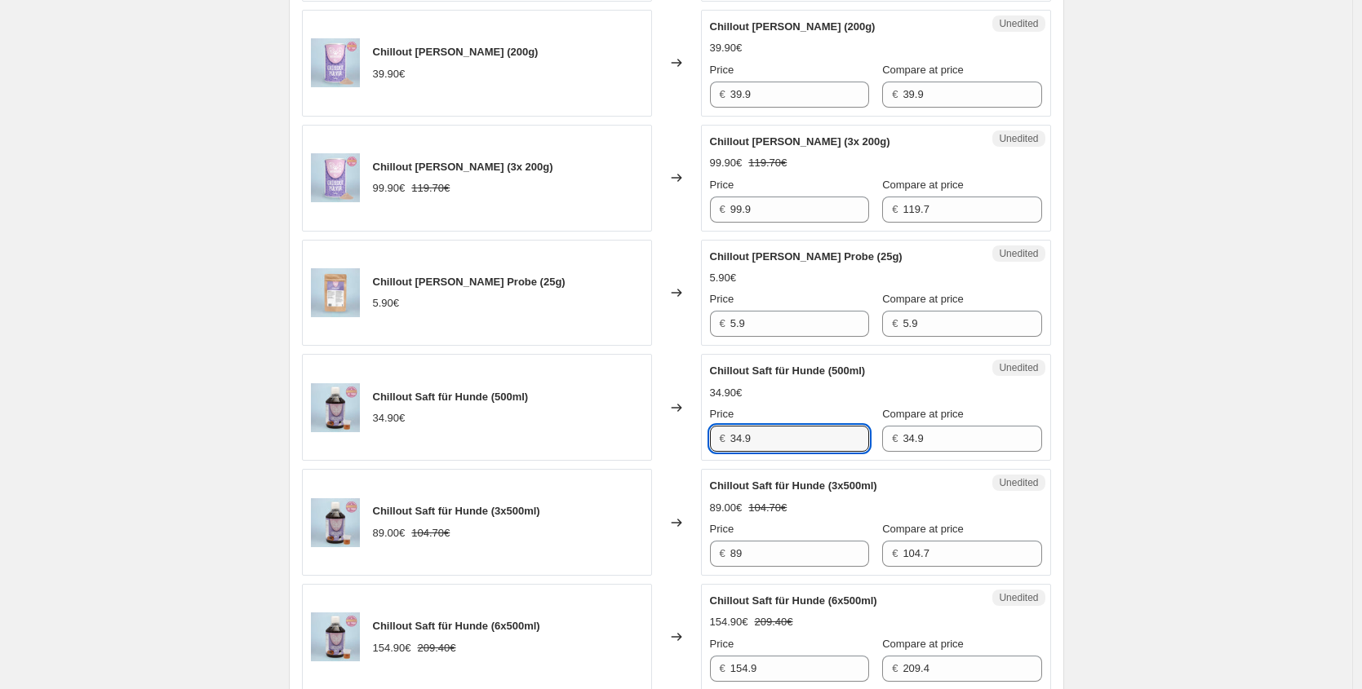
drag, startPoint x: 809, startPoint y: 439, endPoint x: 504, endPoint y: 402, distance: 307.3
click at [516, 432] on div "Chillout Saft für Hunde (500ml) 34.90€ Changed to Unedited Chillout Saft für Hu…" at bounding box center [676, 407] width 749 height 107
type input "27.92"
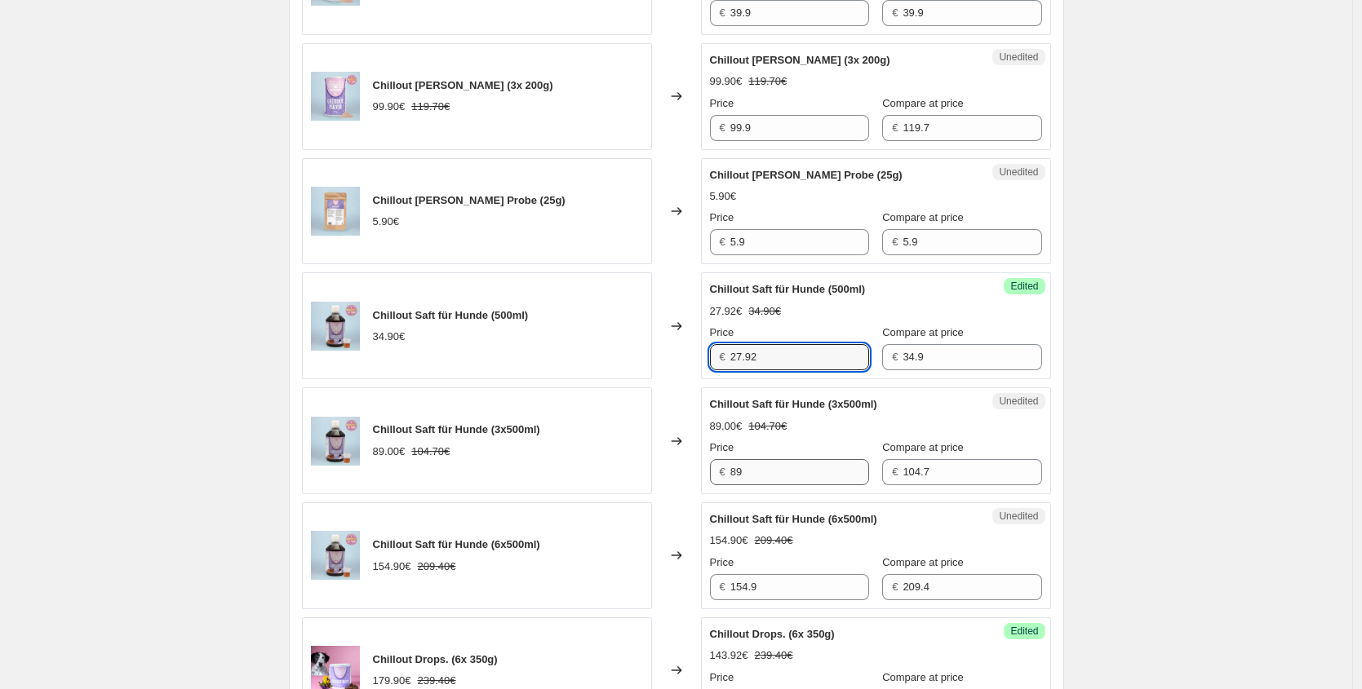
scroll to position [1365, 0]
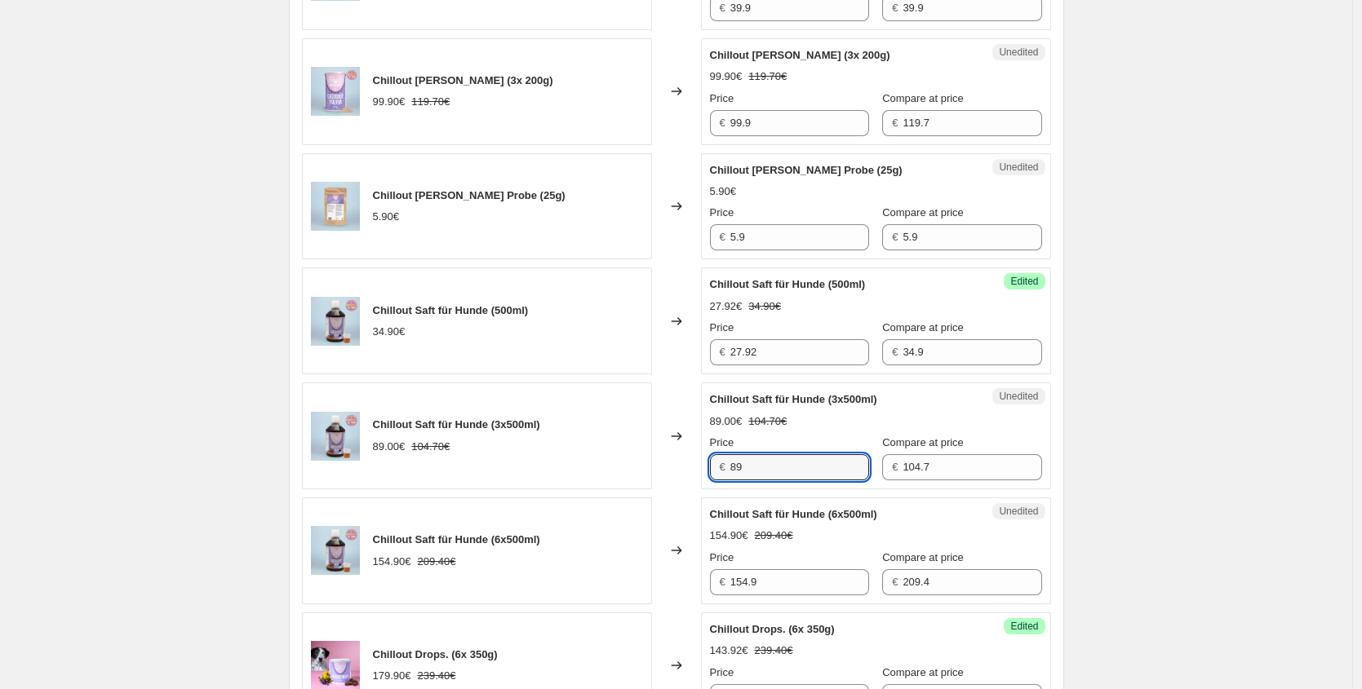
drag, startPoint x: 762, startPoint y: 470, endPoint x: 542, endPoint y: 459, distance: 220.5
click at [543, 463] on div "Chillout Saft für Hunde (3x500ml) 89.00€ 104.70€ Changed to Unedited Chillout S…" at bounding box center [676, 436] width 749 height 107
drag, startPoint x: 765, startPoint y: 467, endPoint x: 662, endPoint y: 452, distance: 104.0
click at [662, 452] on div "Chillout Saft für Hunde (3x500ml) 89.00€ 104.70€ Changed to Unedited Chillout S…" at bounding box center [676, 436] width 749 height 107
type input "71.20"
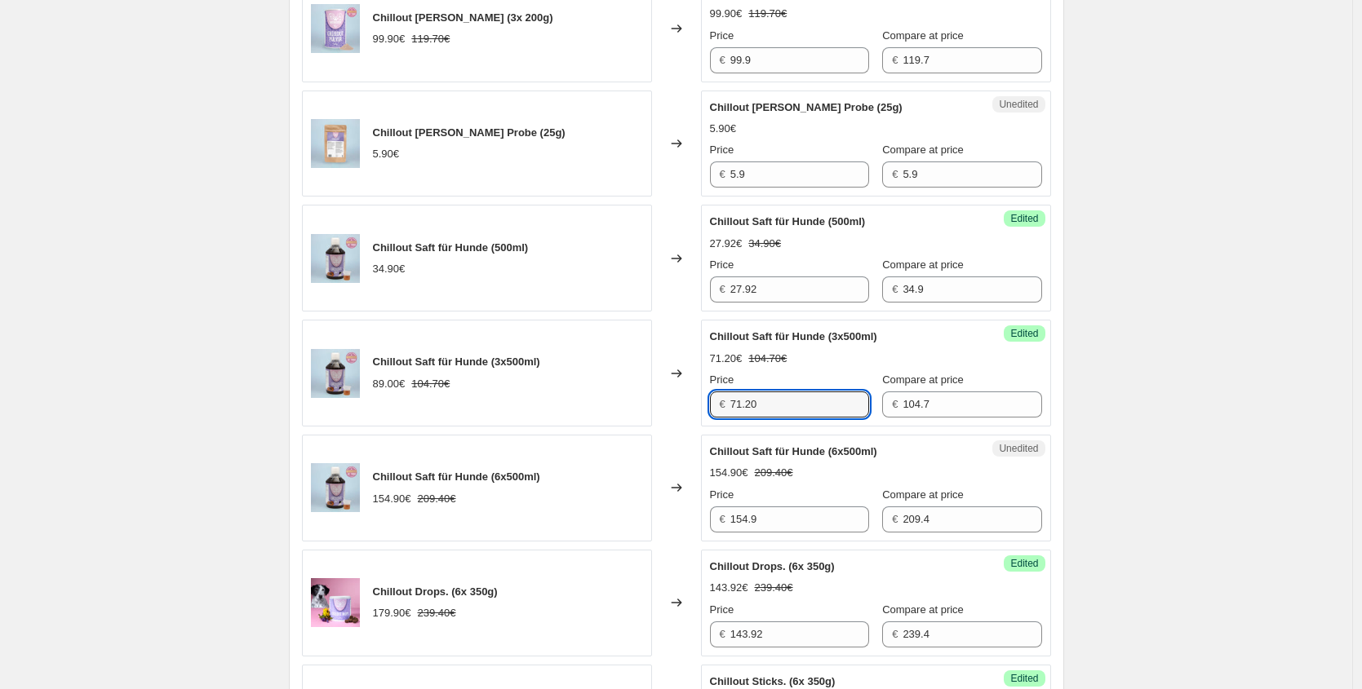
scroll to position [1429, 0]
click at [617, 509] on div "Chillout Saft für Hunde (6x500ml) 154.90€ 209.40€ Changed to Unedited Chillout …" at bounding box center [676, 486] width 749 height 107
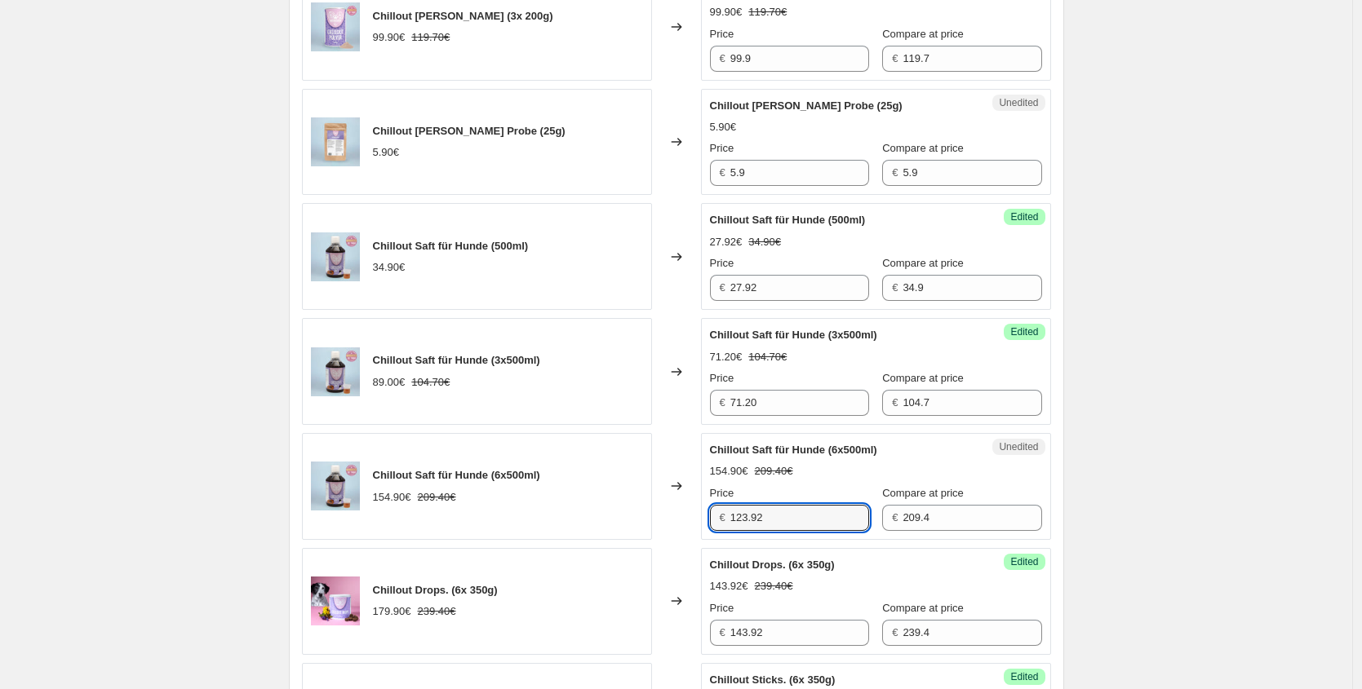
type input "123.92"
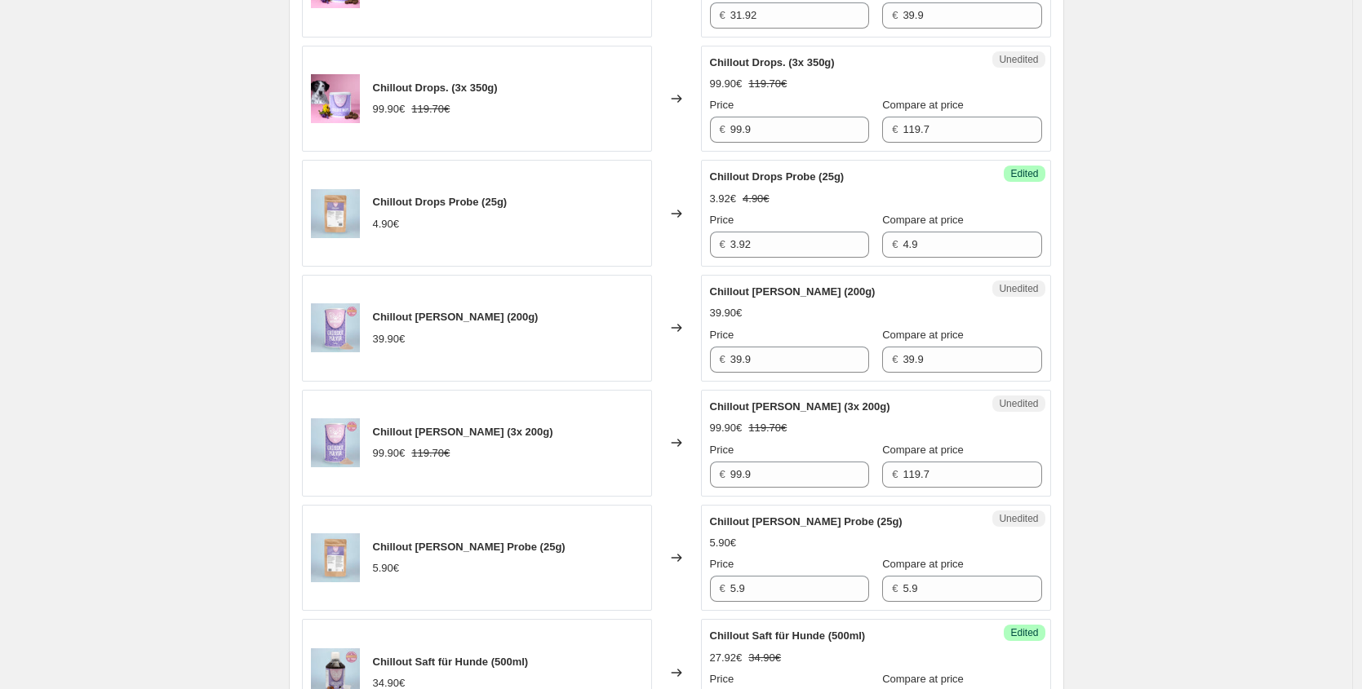
scroll to position [976, 0]
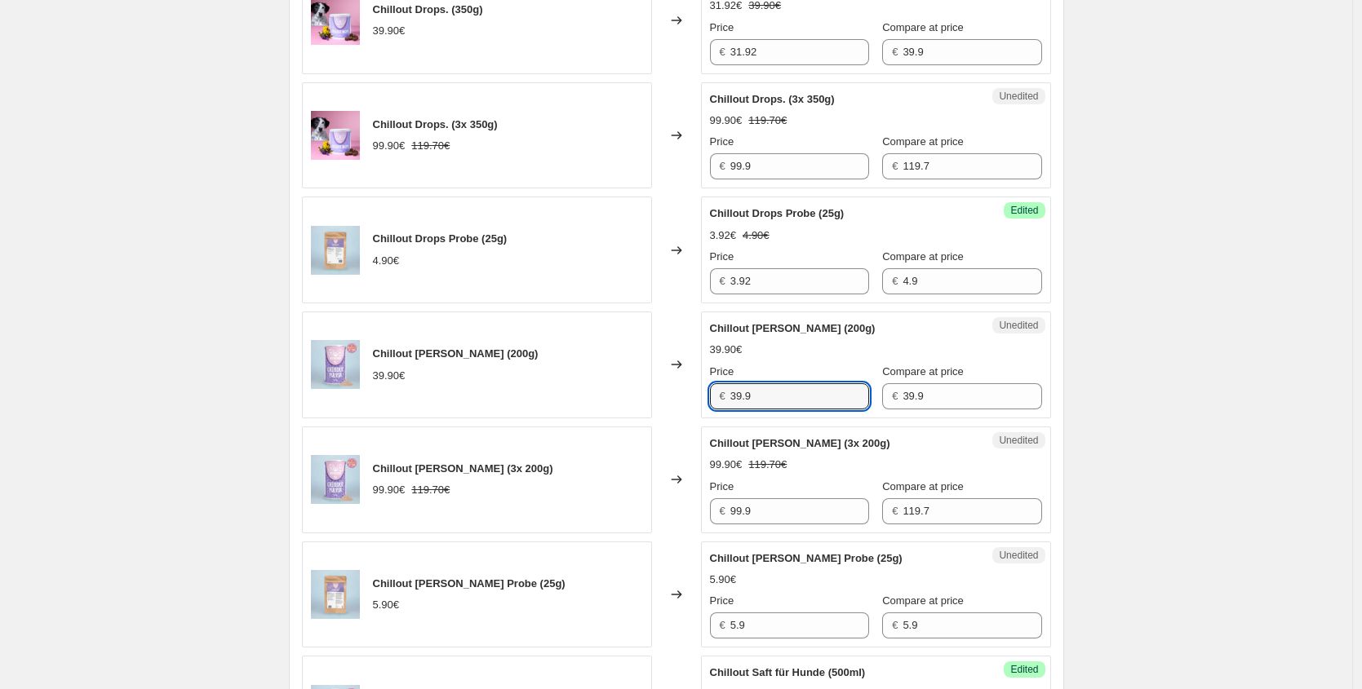
drag, startPoint x: 513, startPoint y: 386, endPoint x: 485, endPoint y: 378, distance: 29.7
click at [492, 383] on div "Chillout [PERSON_NAME] (200g) 39.90€ Changed to Unedited Chillout [PERSON_NAME]…" at bounding box center [676, 365] width 749 height 107
type input "31.92"
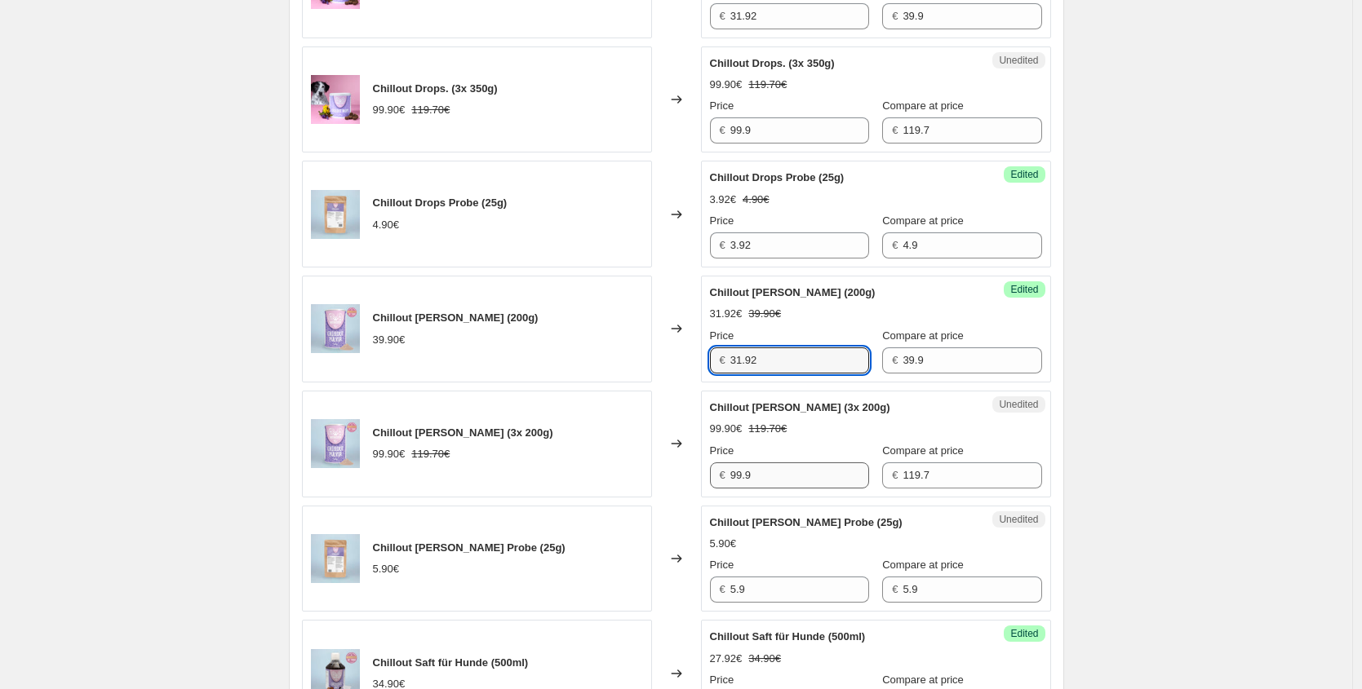
scroll to position [1016, 0]
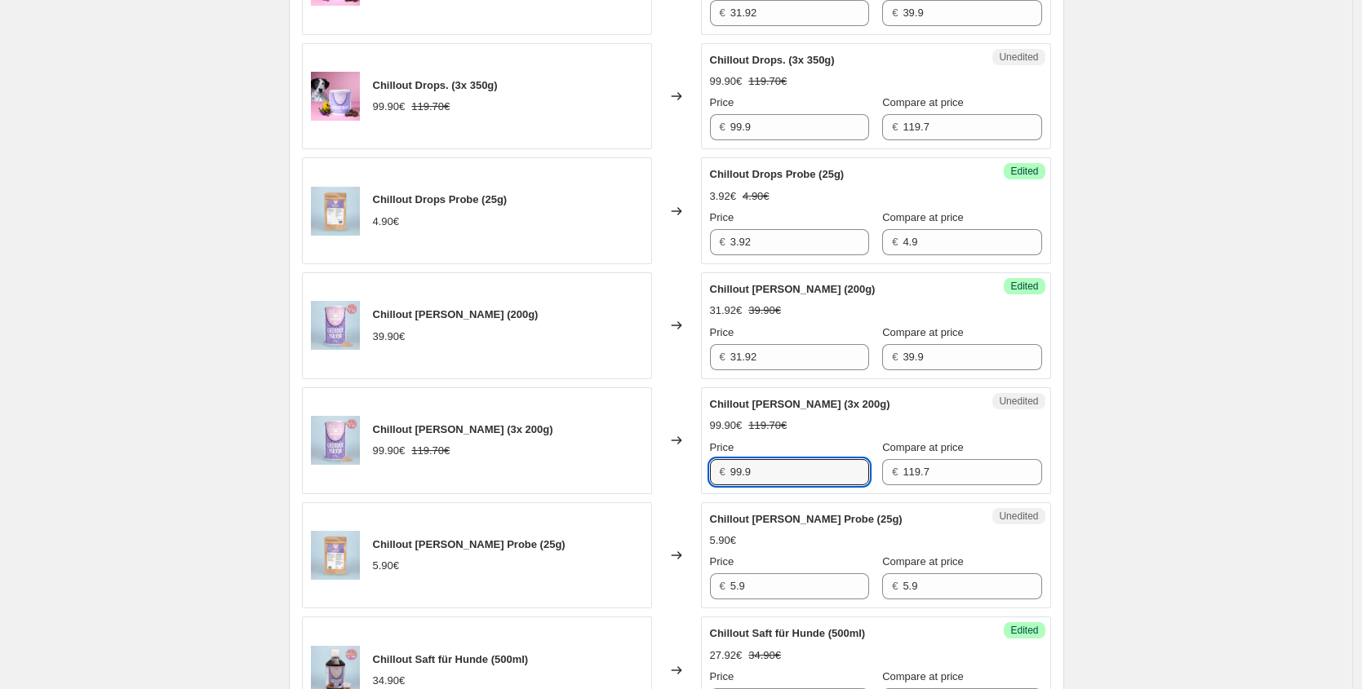
drag, startPoint x: 767, startPoint y: 481, endPoint x: 575, endPoint y: 463, distance: 192.5
click at [582, 479] on div "Chillout [PERSON_NAME] (3x 200g) 99.90€ 119.70€ Changed to Unedited Chillout [P…" at bounding box center [676, 440] width 749 height 107
type input "79.92"
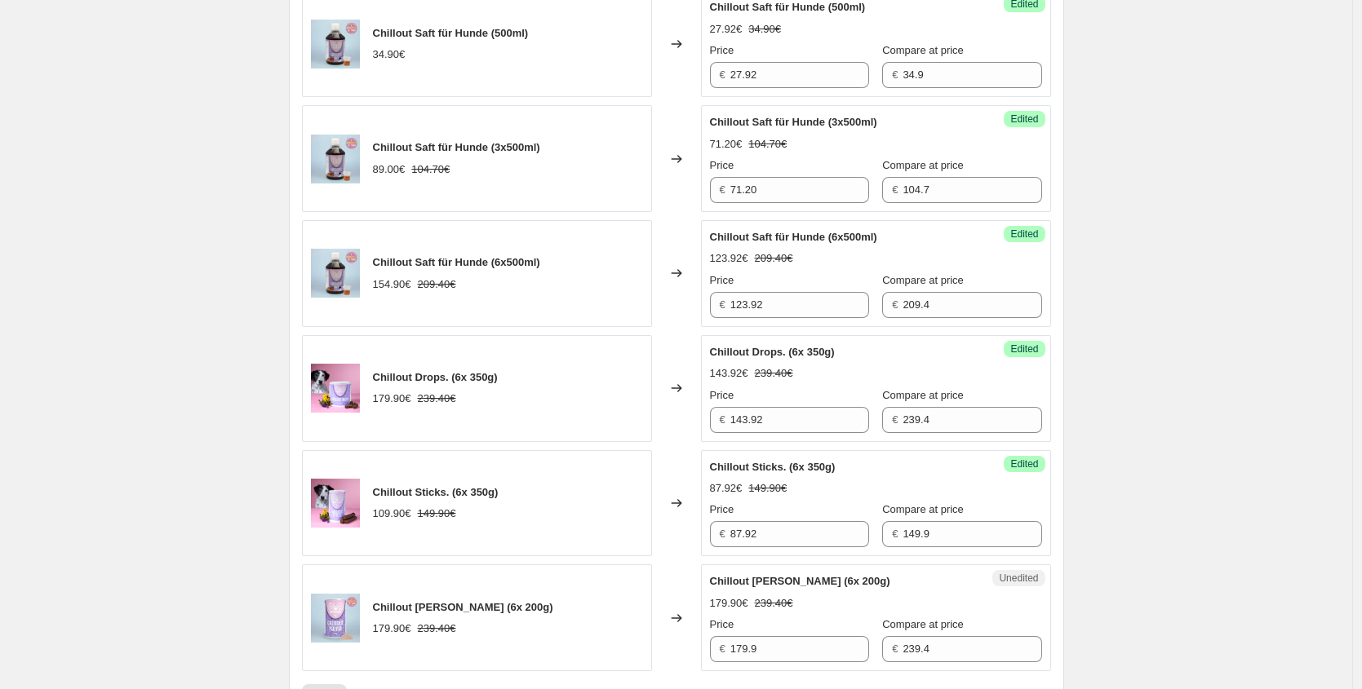
scroll to position [1786, 0]
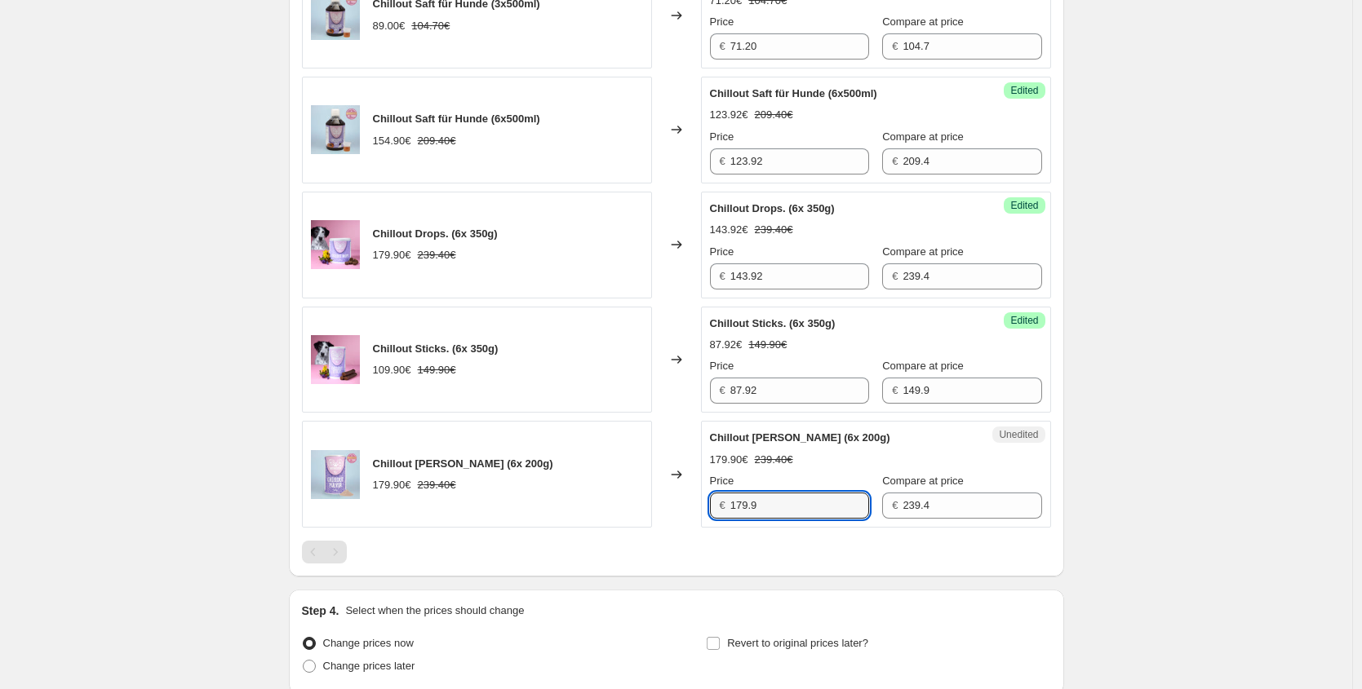
drag, startPoint x: 741, startPoint y: 507, endPoint x: 476, endPoint y: 471, distance: 267.5
click at [528, 491] on div "Chillout [PERSON_NAME] (6x 200g) 179.90€ 239.40€ Changed to Unedited Chillout […" at bounding box center [676, 474] width 749 height 107
type input "143.92"
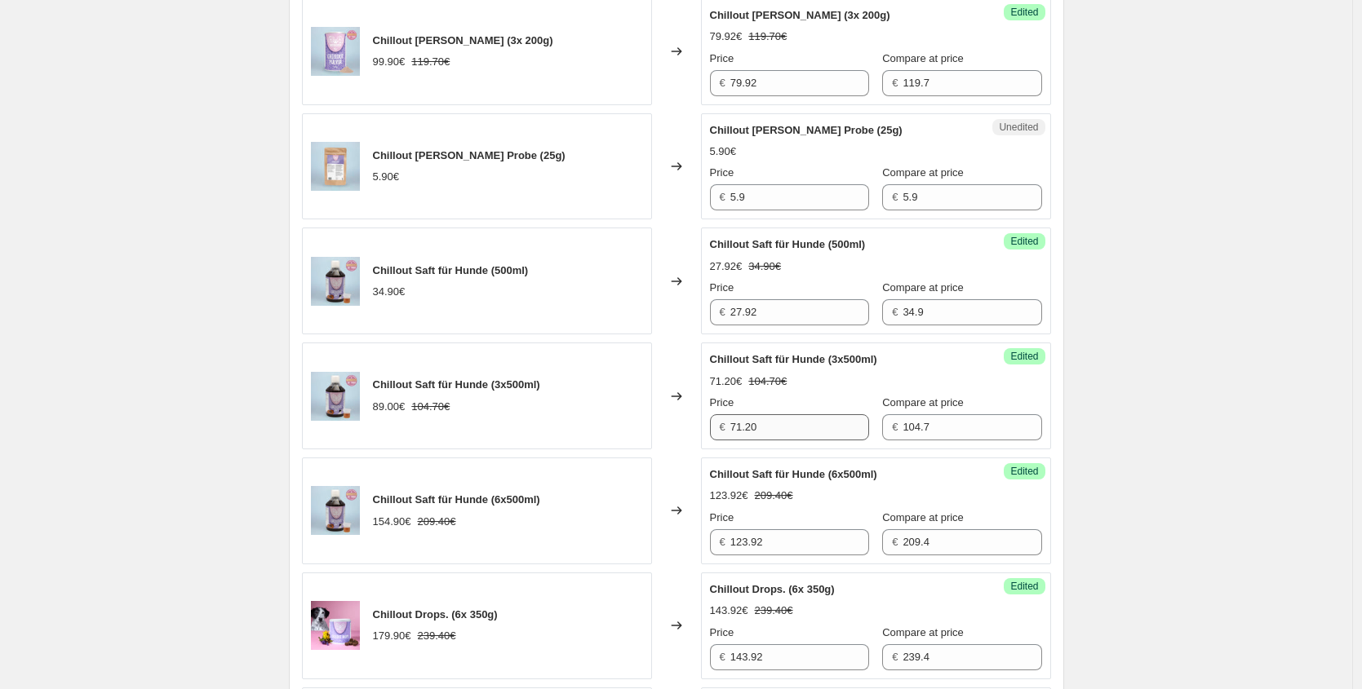
scroll to position [1393, 0]
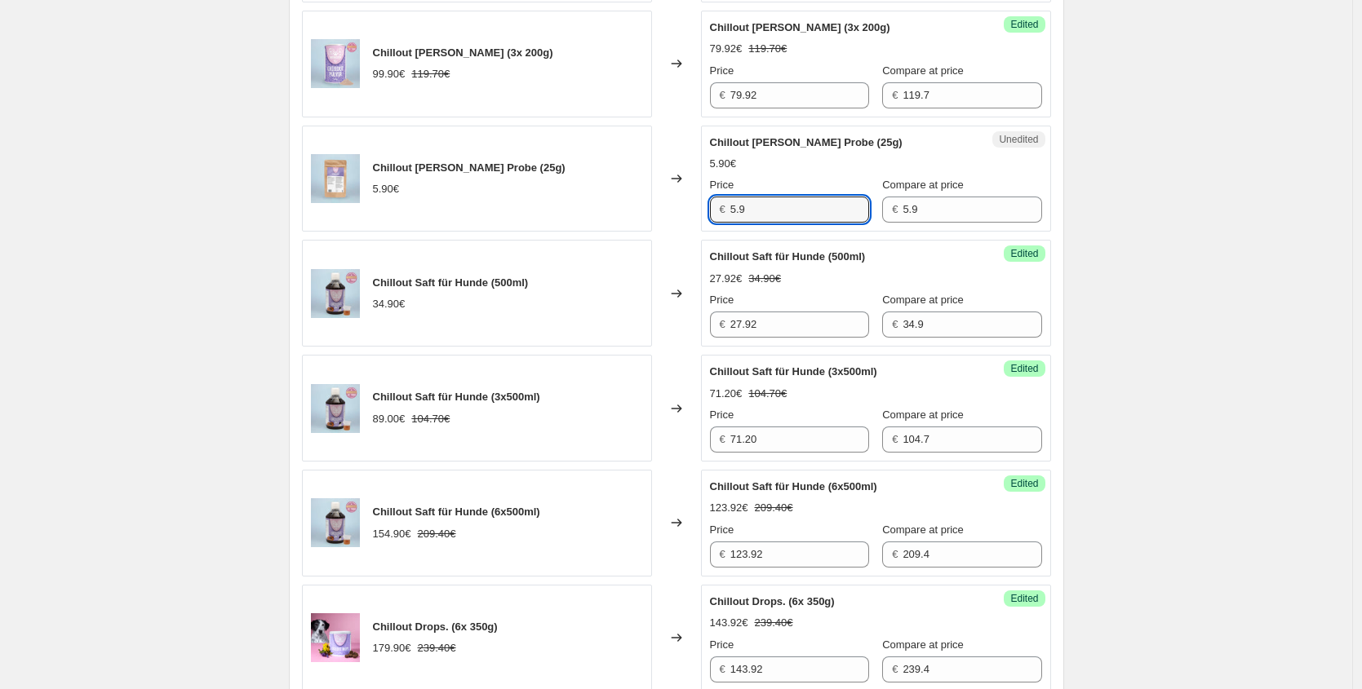
drag, startPoint x: 746, startPoint y: 214, endPoint x: 569, endPoint y: 204, distance: 177.3
click at [604, 209] on div "Chillout [PERSON_NAME] Probe (25g) 5.90€ Changed to Unedited Chillout [PERSON_N…" at bounding box center [676, 179] width 749 height 107
type input "3.92"
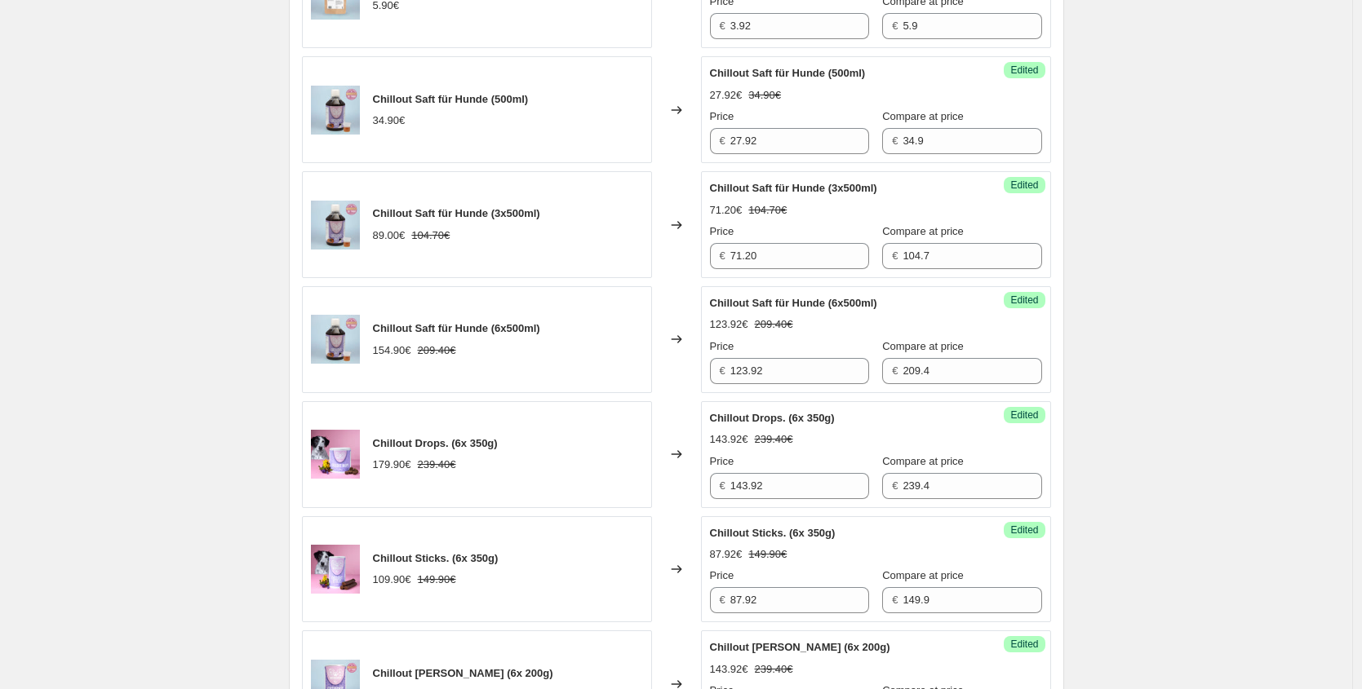
scroll to position [1926, 0]
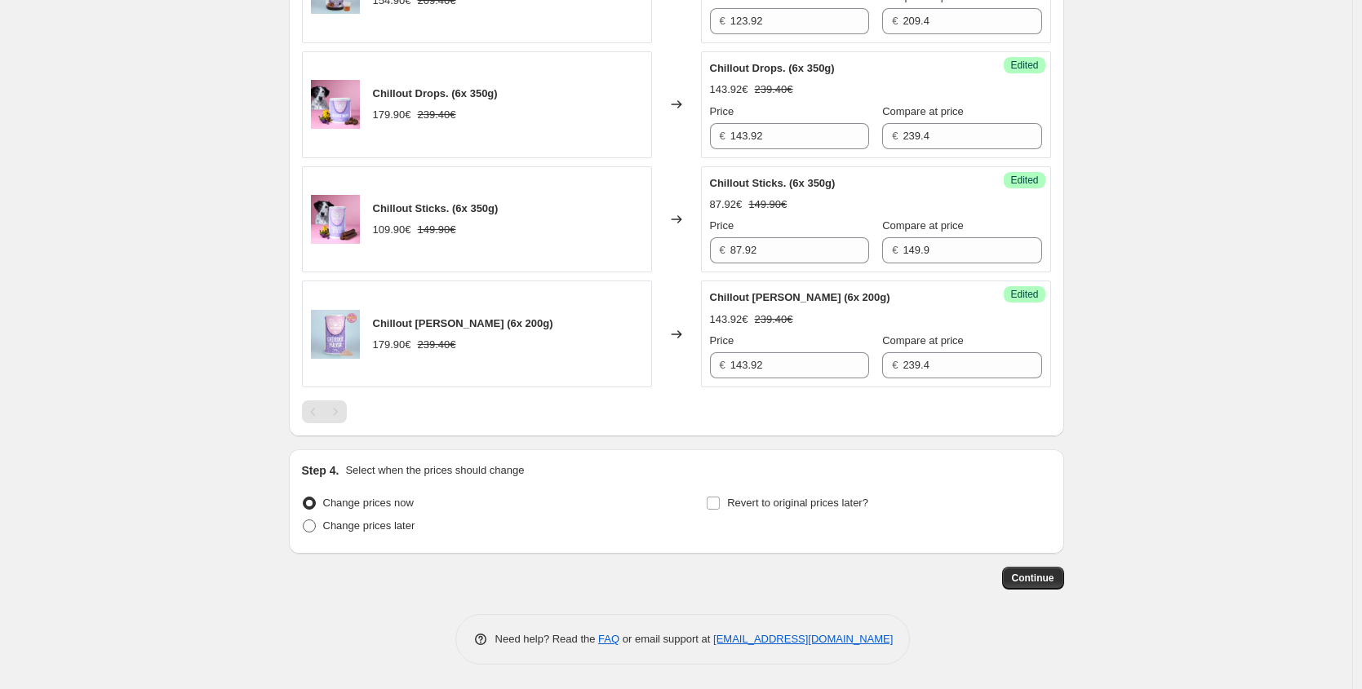
click at [356, 534] on label "Change prices later" at bounding box center [358, 526] width 113 height 23
click at [303, 520] on input "Change prices later" at bounding box center [303, 520] width 1 height 1
radio input "true"
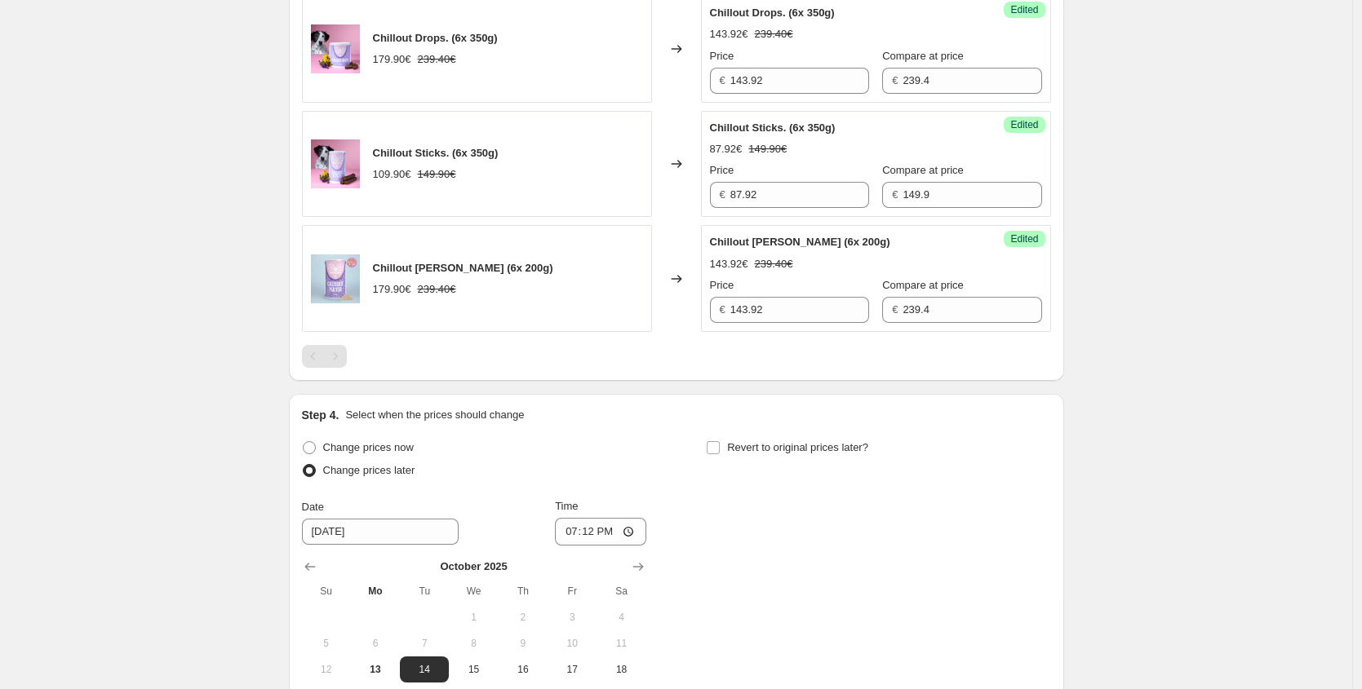
scroll to position [2119, 0]
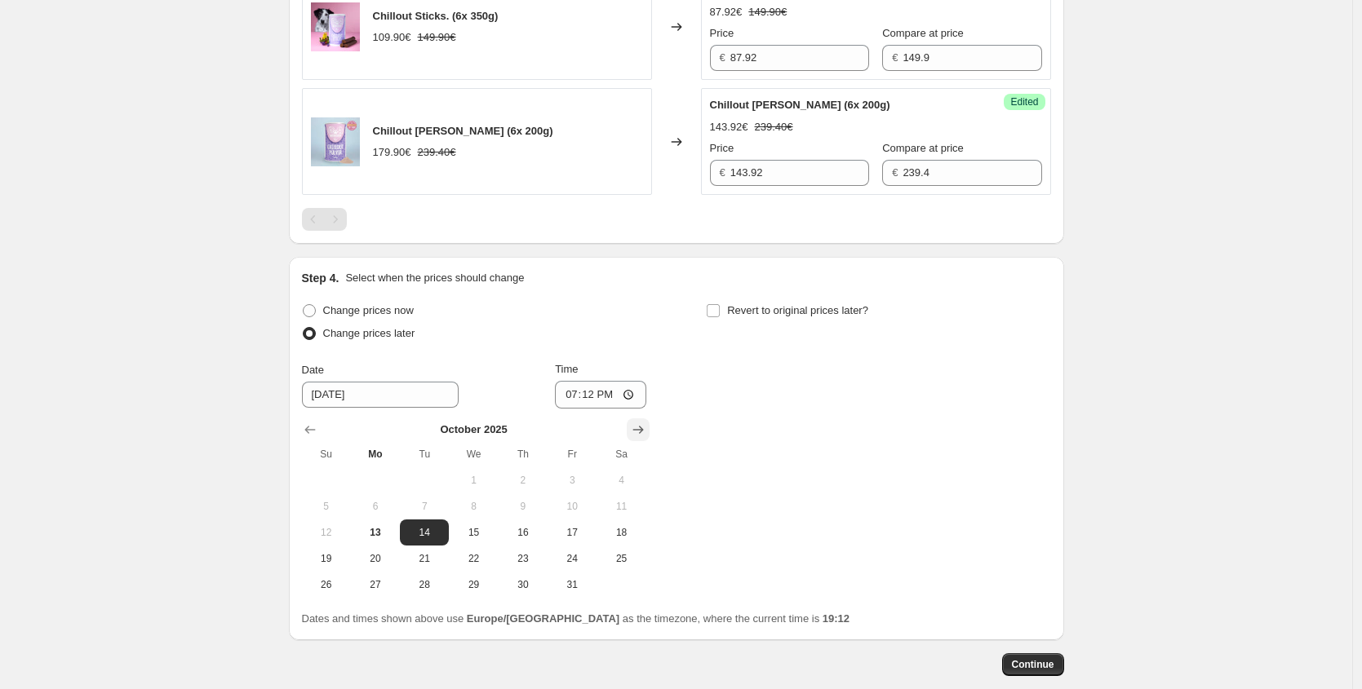
click at [643, 432] on icon "Show next month, November 2025" at bounding box center [638, 430] width 16 height 16
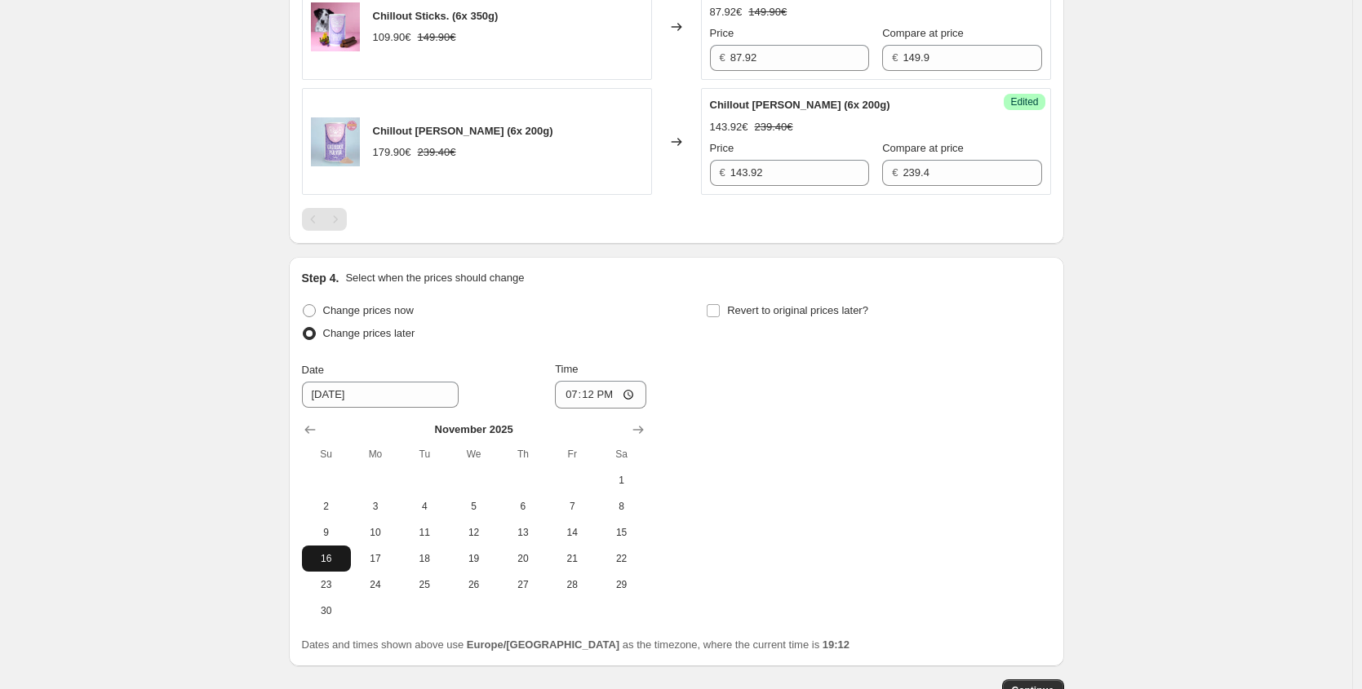
click at [335, 560] on span "16" at bounding box center [326, 558] width 36 height 13
type input "[DATE]"
click at [587, 396] on input "19:12" at bounding box center [600, 395] width 91 height 28
type input "00:25"
click at [798, 309] on span "Revert to original prices later?" at bounding box center [797, 310] width 141 height 12
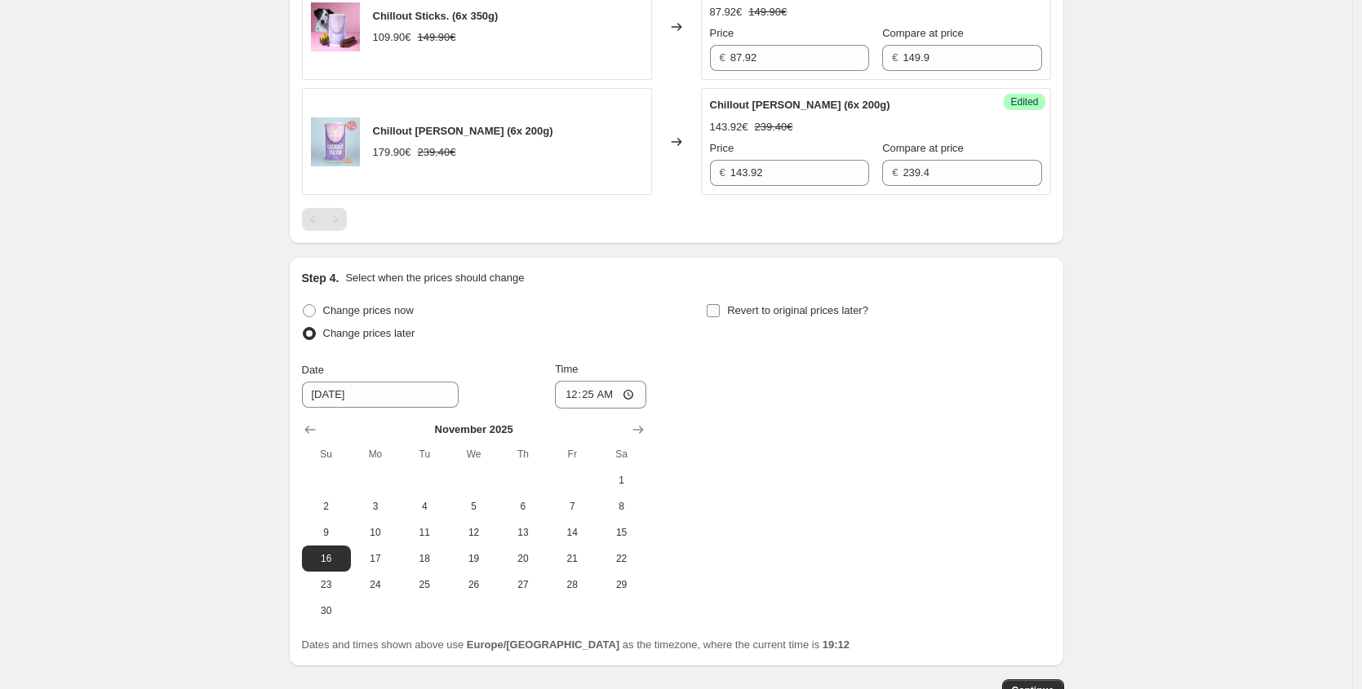
click at [720, 309] on input "Revert to original prices later?" at bounding box center [712, 310] width 13 height 13
checkbox input "true"
click at [1042, 434] on icon "Show next month, November 2025" at bounding box center [1042, 430] width 16 height 16
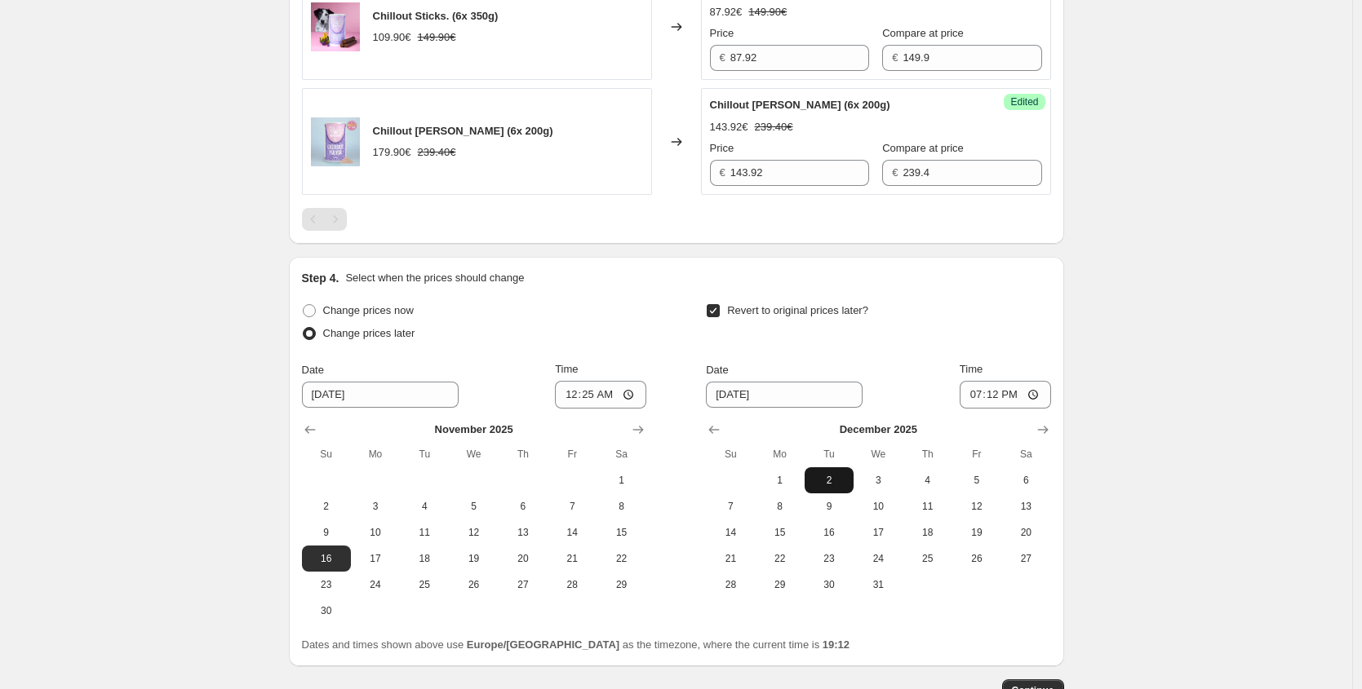
click at [837, 489] on button "2" at bounding box center [828, 480] width 49 height 26
type input "[DATE]"
click at [991, 399] on input "19:12" at bounding box center [1004, 395] width 91 height 28
type input "23:59"
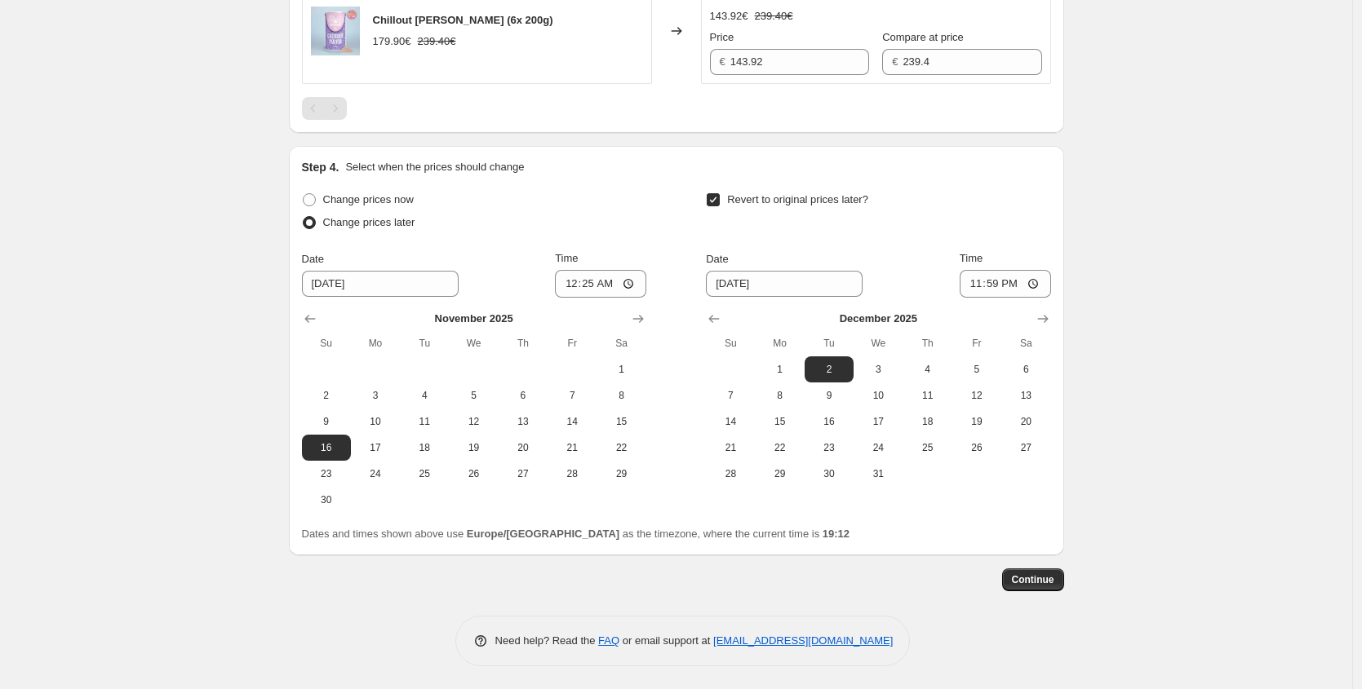
scroll to position [2231, 0]
click at [1061, 582] on button "Continue" at bounding box center [1033, 578] width 62 height 23
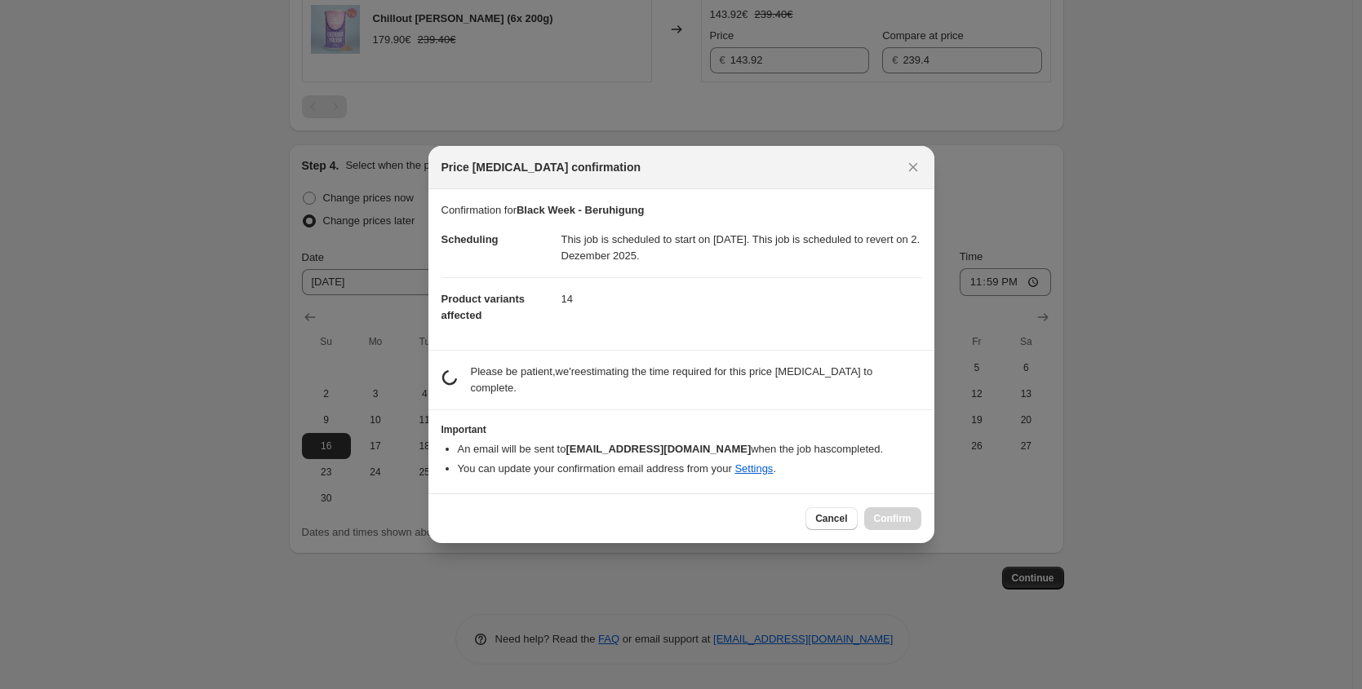
scroll to position [0, 0]
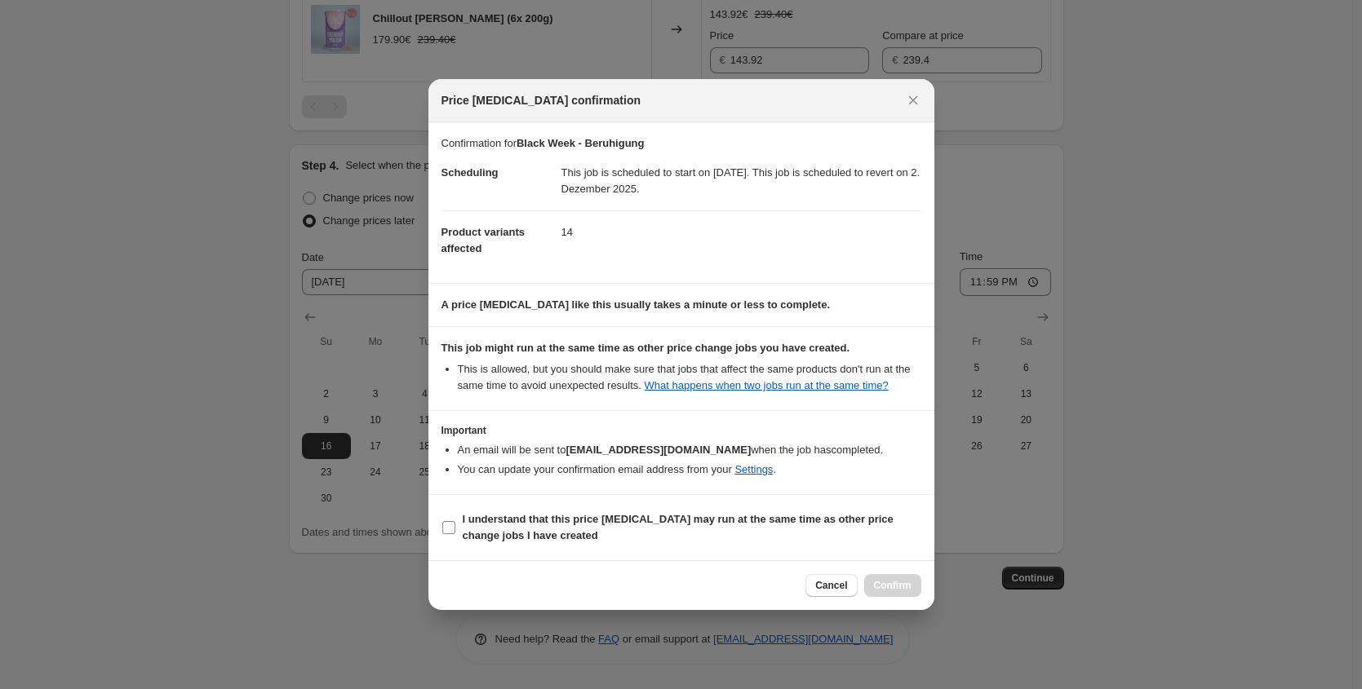
click at [578, 521] on b "I understand that this price [MEDICAL_DATA] may run at the same time as other p…" at bounding box center [678, 527] width 431 height 29
click at [455, 521] on input "I understand that this price [MEDICAL_DATA] may run at the same time as other p…" at bounding box center [448, 527] width 13 height 13
checkbox input "true"
click at [910, 590] on button "Confirm" at bounding box center [892, 585] width 57 height 23
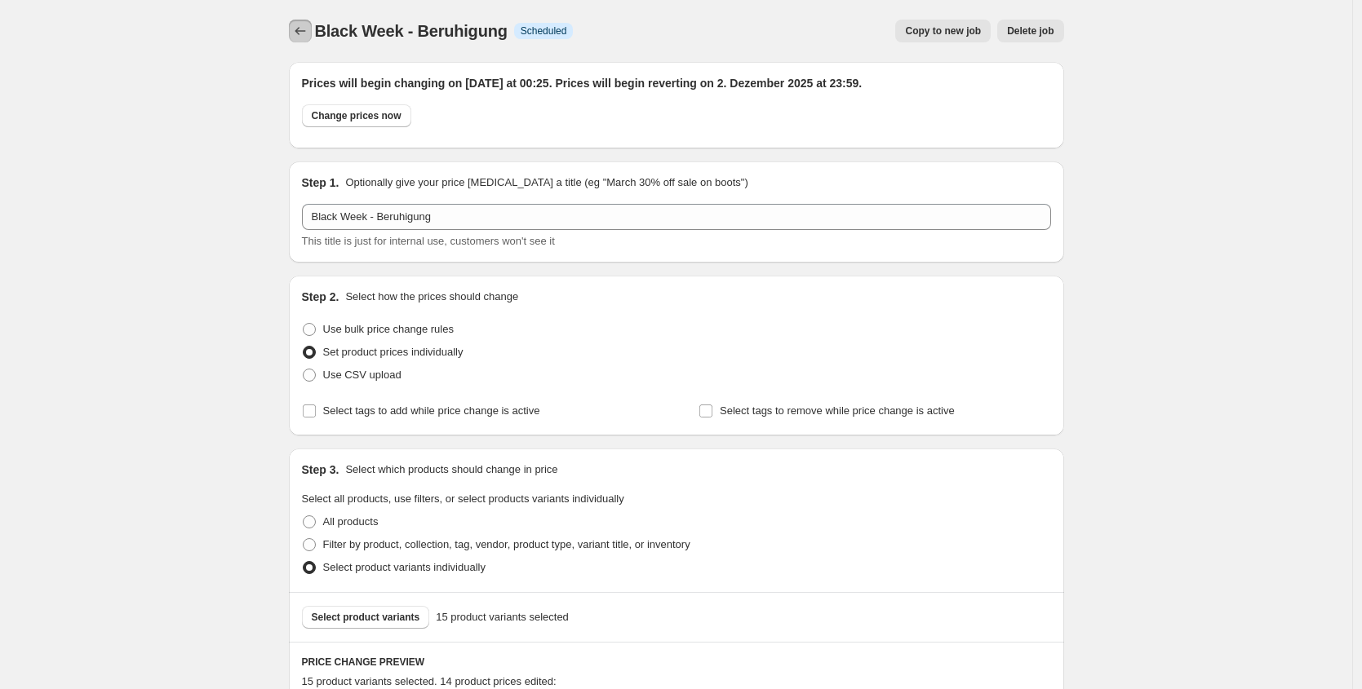
click at [304, 24] on icon "Price change jobs" at bounding box center [300, 31] width 16 height 16
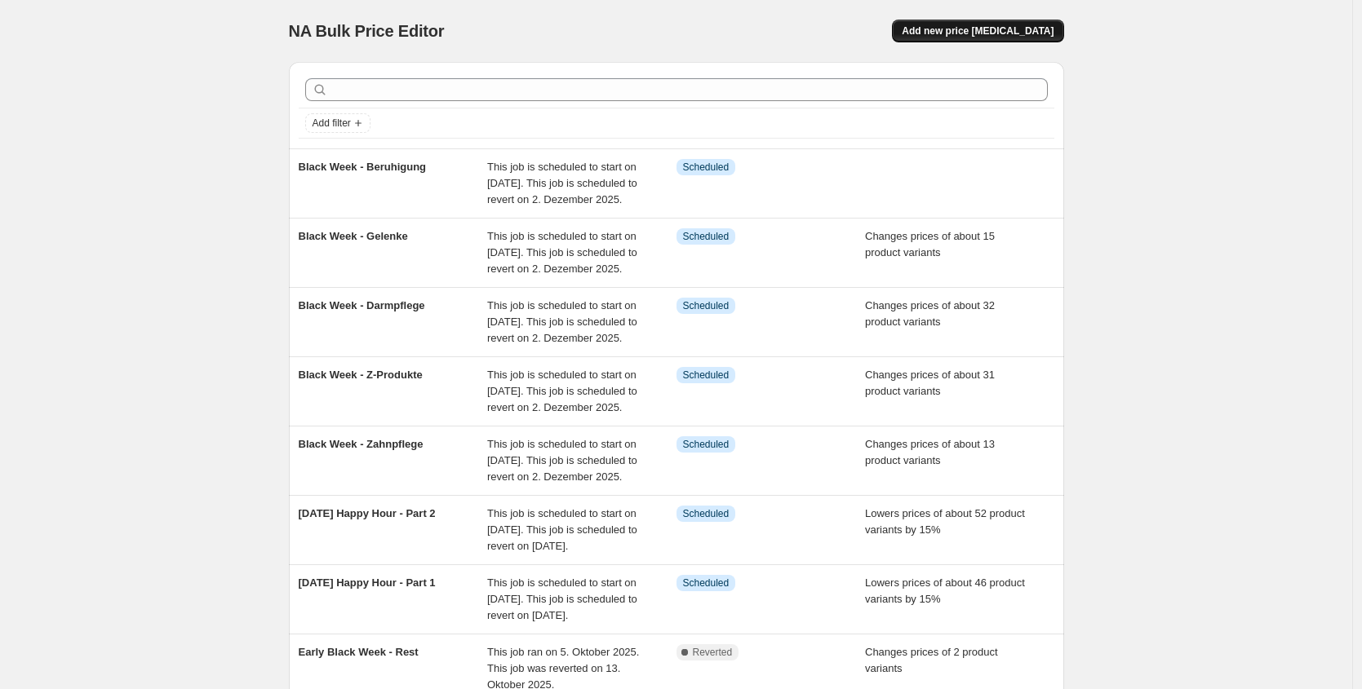
click at [1037, 30] on span "Add new price [MEDICAL_DATA]" at bounding box center [977, 30] width 152 height 13
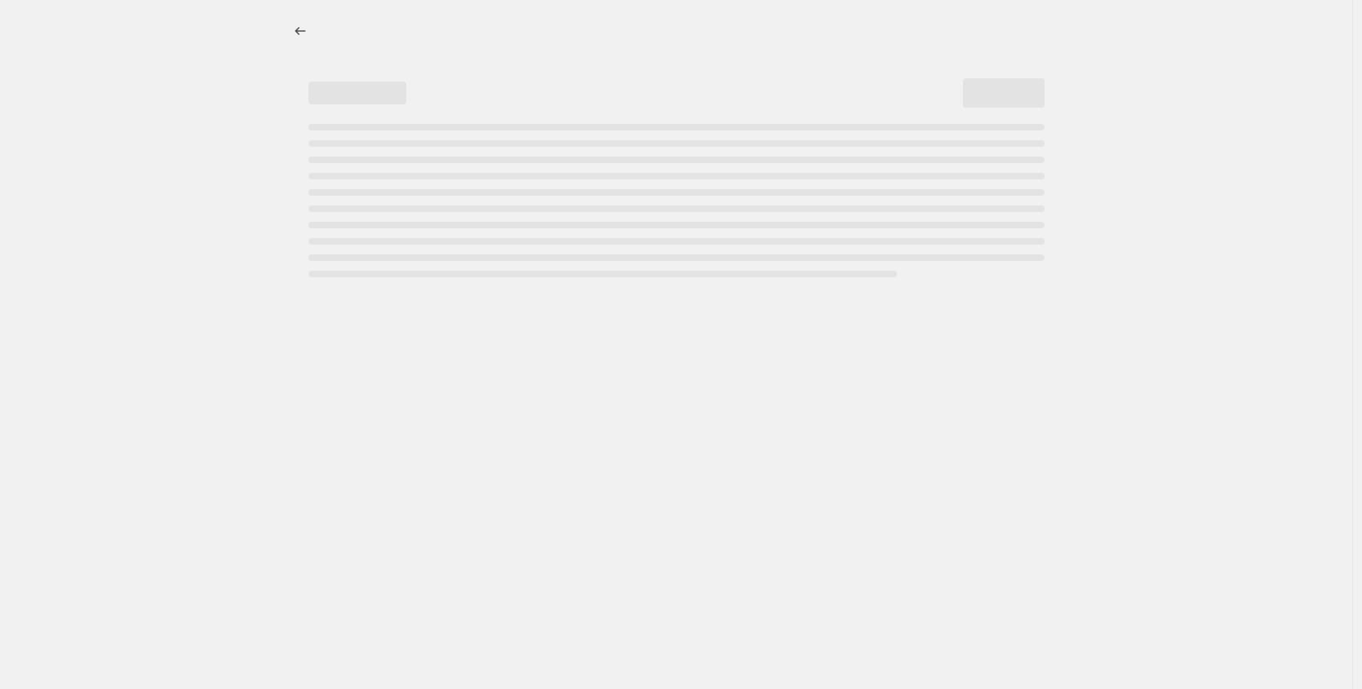
select select "percentage"
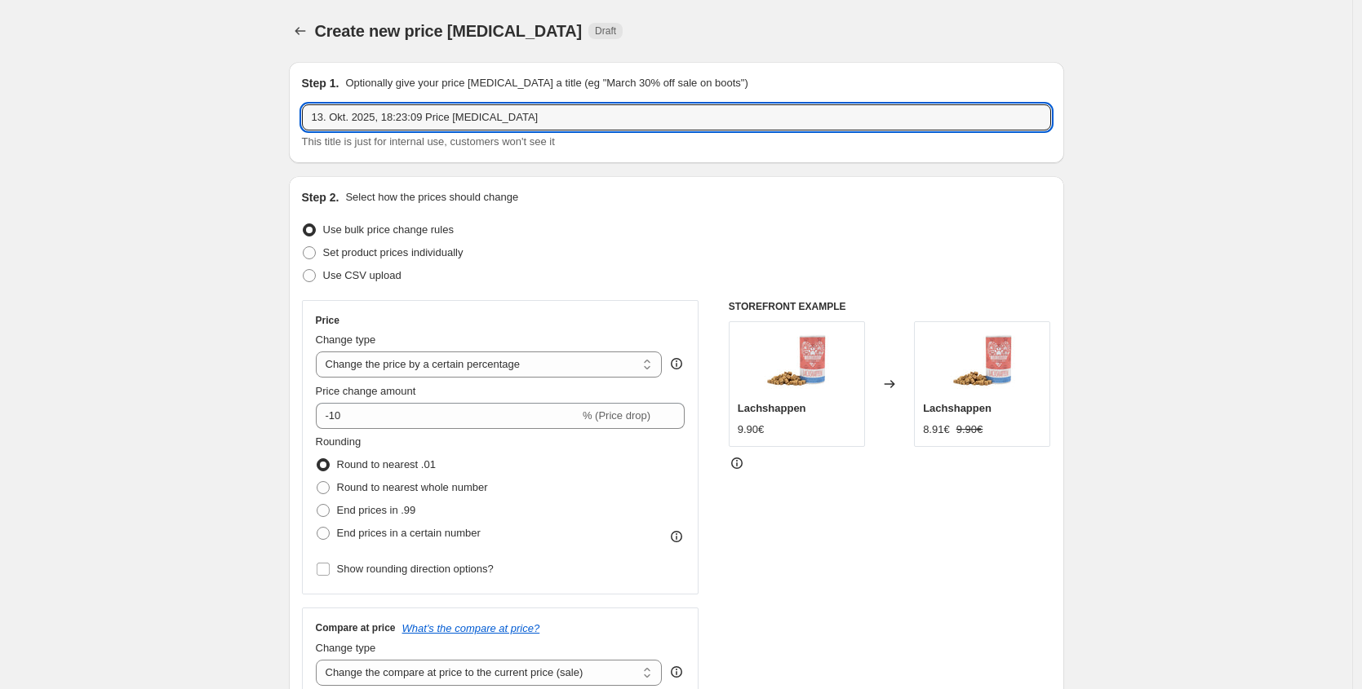
drag, startPoint x: 587, startPoint y: 127, endPoint x: 139, endPoint y: 63, distance: 452.5
click at [456, 264] on div "Use CSV upload" at bounding box center [676, 275] width 749 height 23
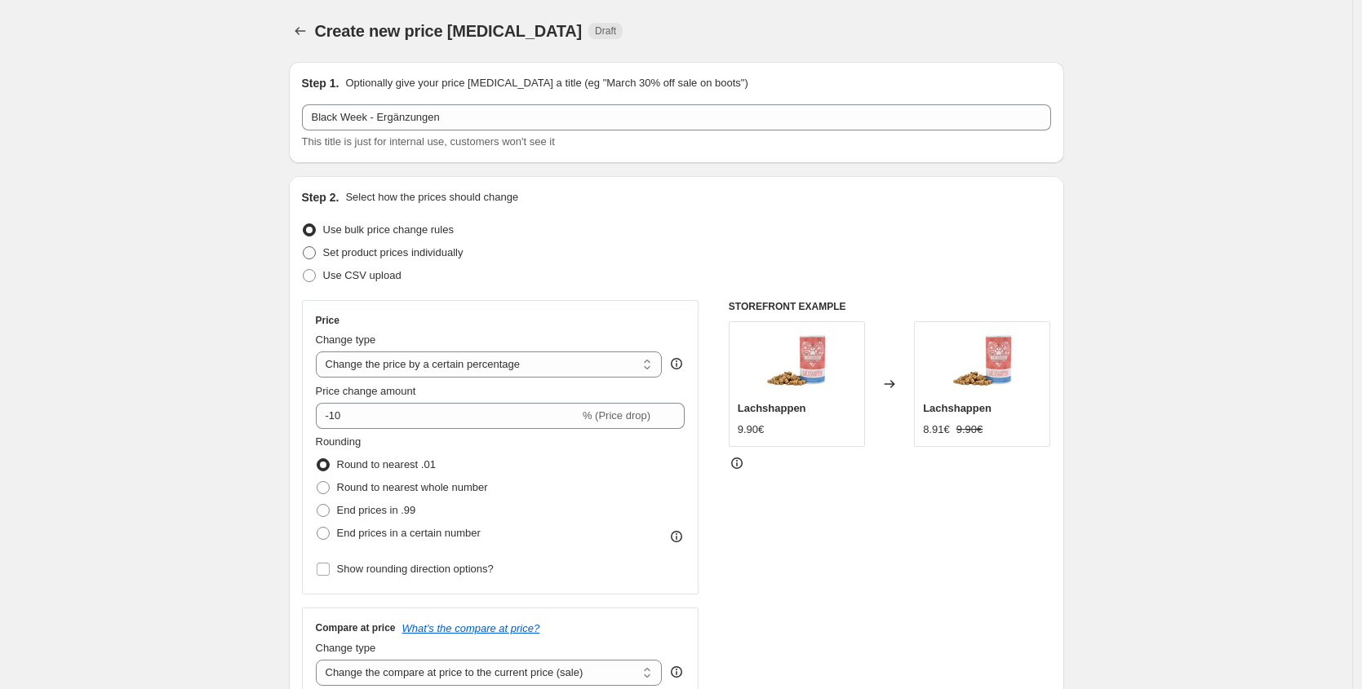
click at [463, 246] on span "Set product prices individually" at bounding box center [393, 252] width 140 height 12
click at [303, 246] on input "Set product prices individually" at bounding box center [303, 246] width 1 height 1
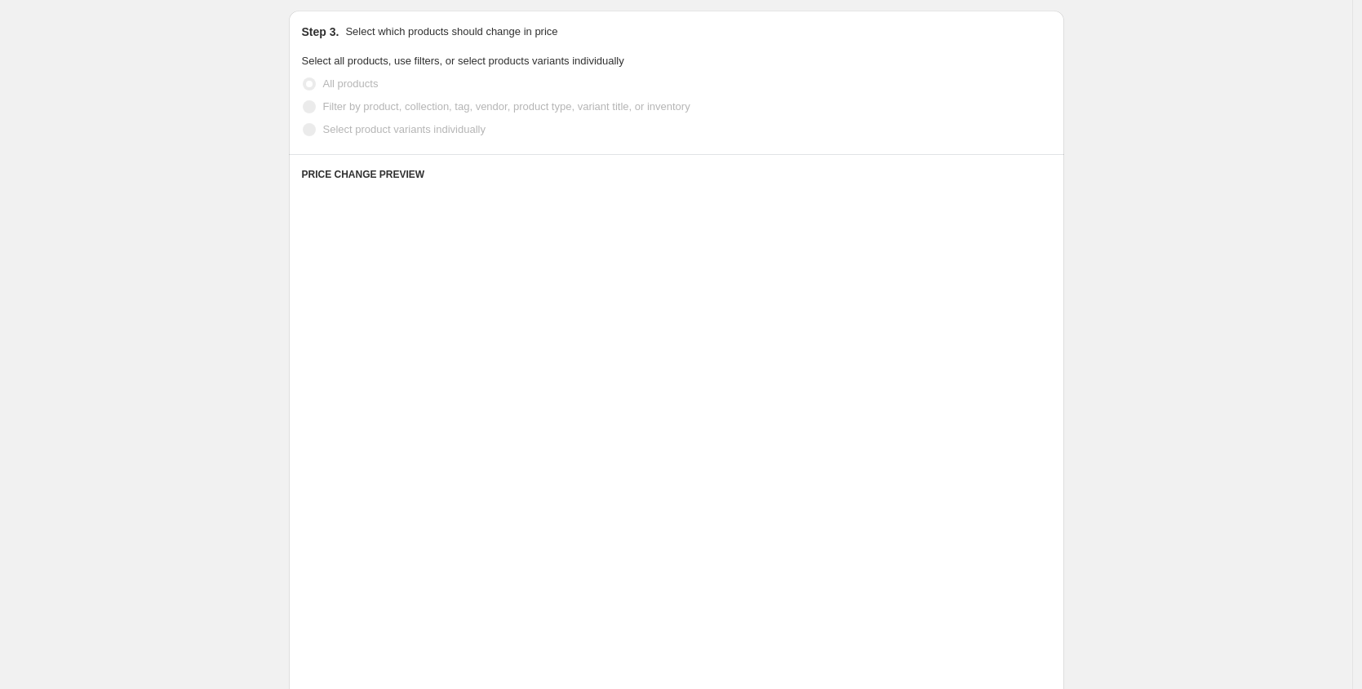
scroll to position [348, 0]
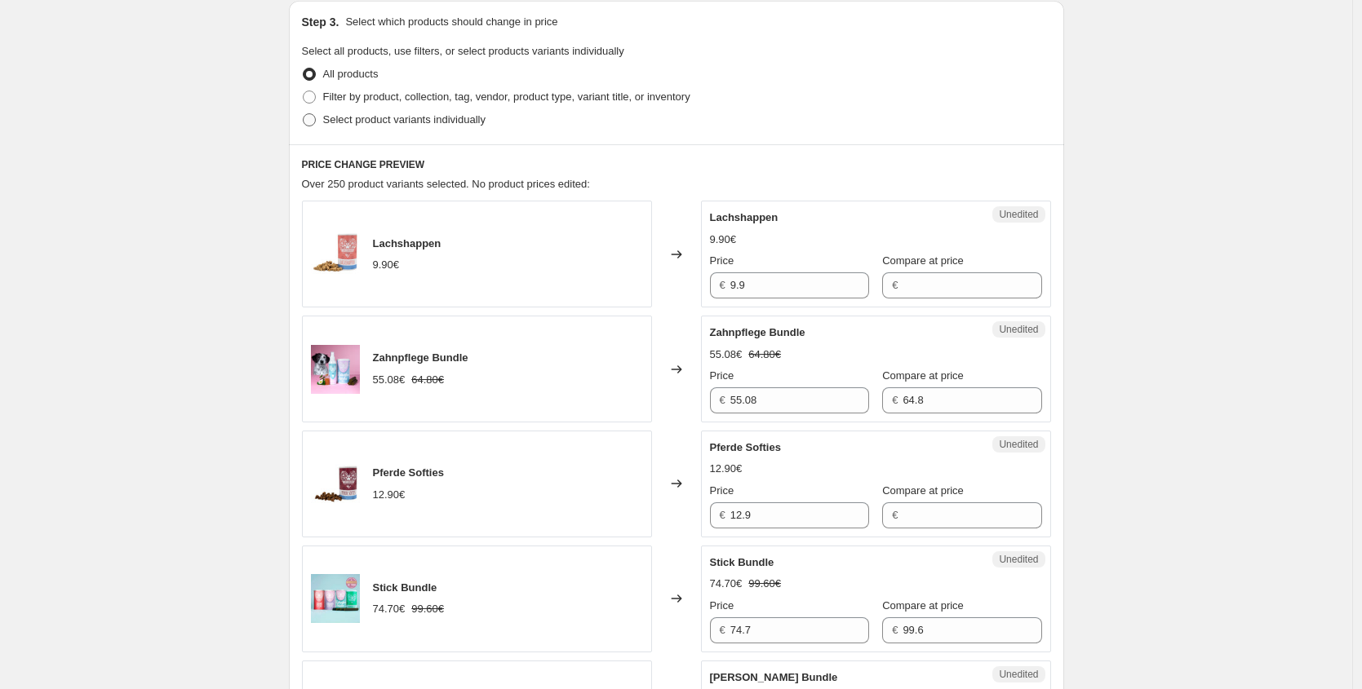
click at [378, 125] on span "Select product variants individually" at bounding box center [404, 119] width 162 height 12
click at [303, 114] on input "Select product variants individually" at bounding box center [303, 113] width 1 height 1
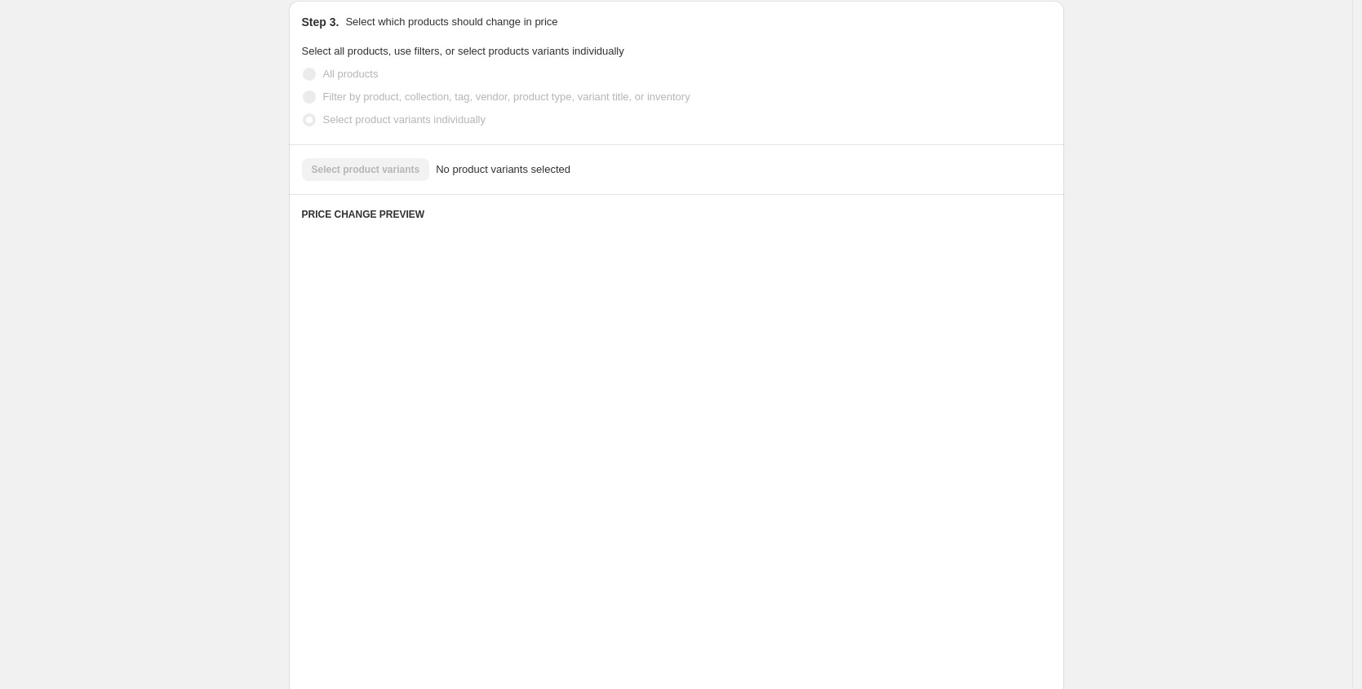
scroll to position [167, 0]
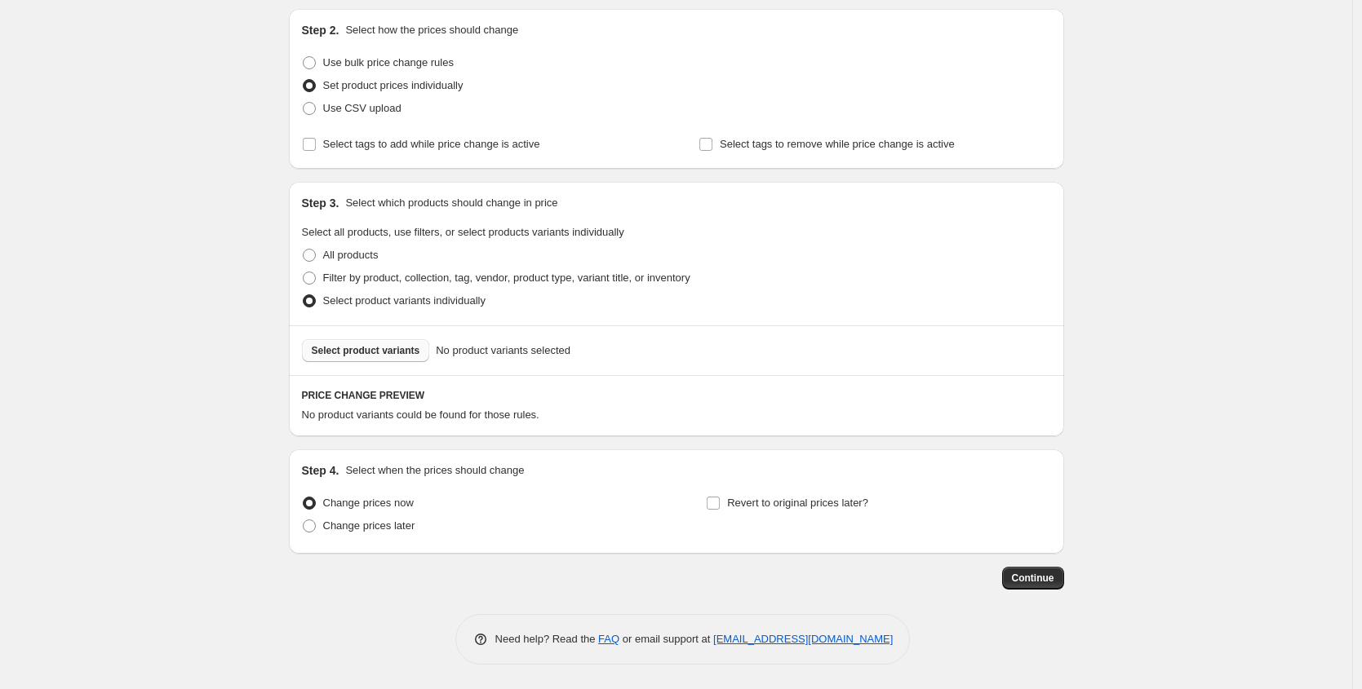
click at [430, 358] on button "Select product variants" at bounding box center [366, 350] width 128 height 23
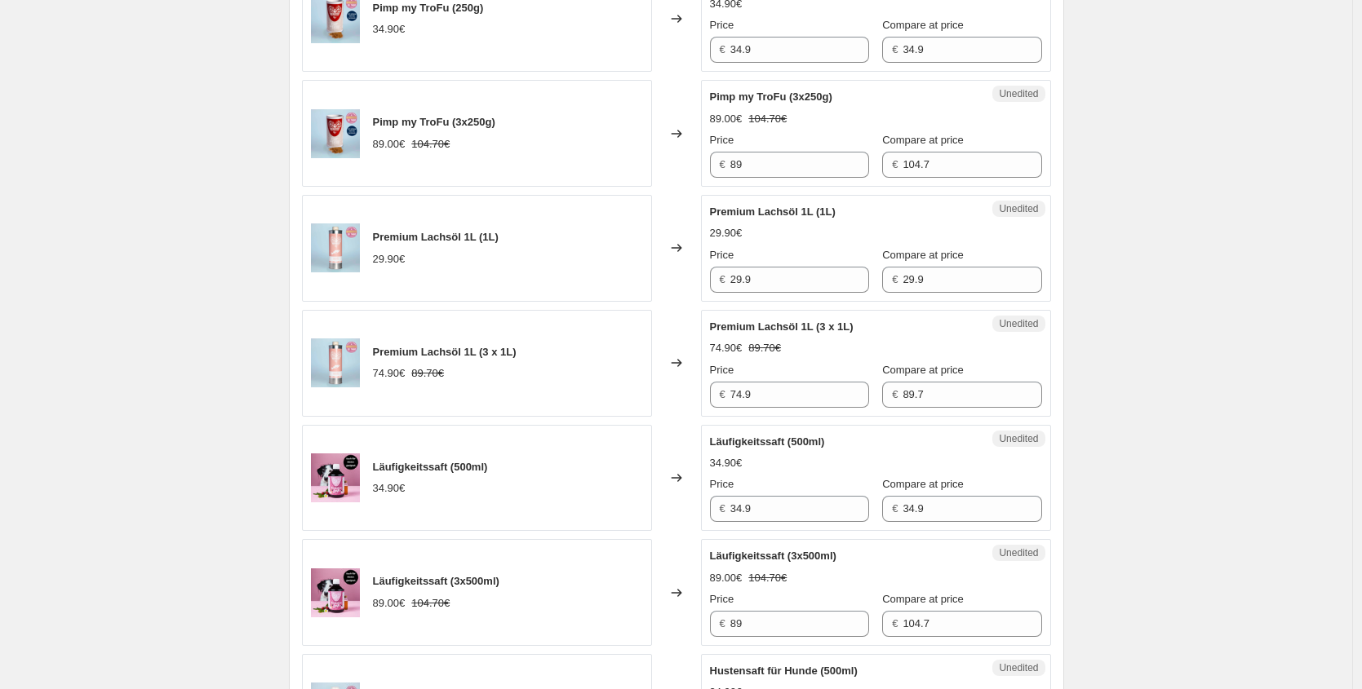
scroll to position [658, 0]
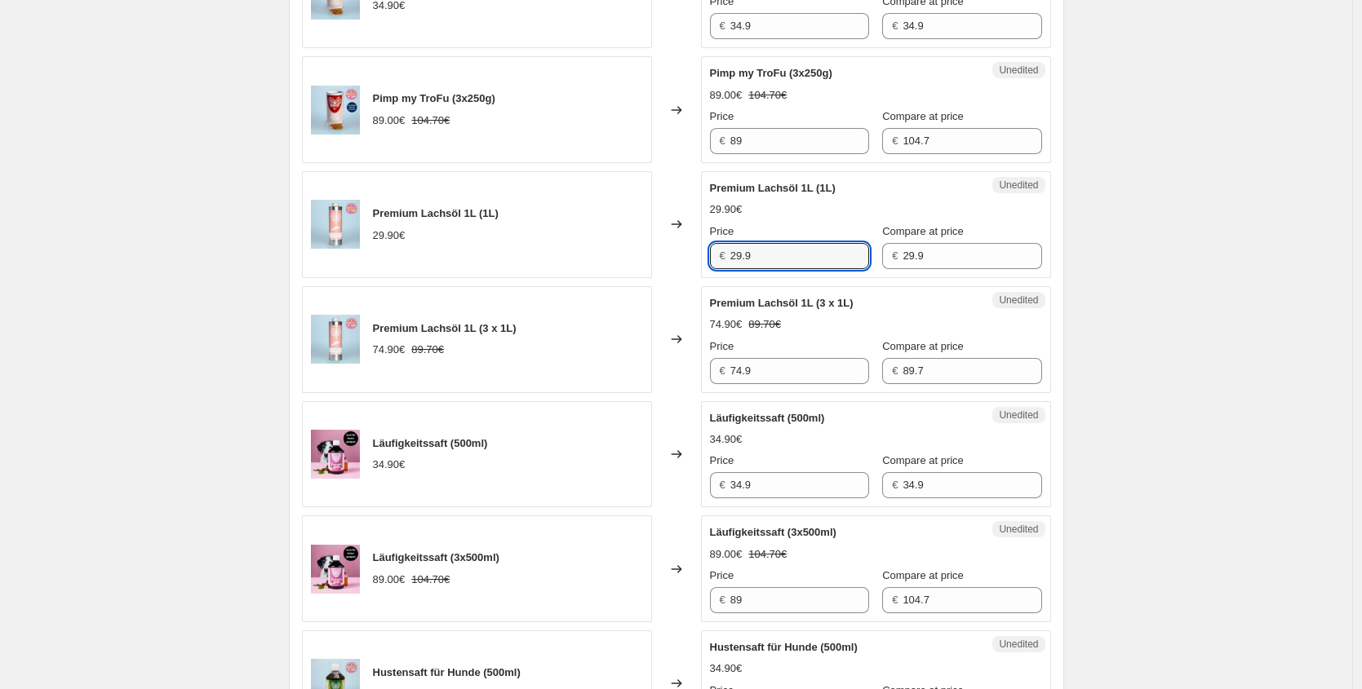
drag, startPoint x: 757, startPoint y: 259, endPoint x: 602, endPoint y: 259, distance: 155.0
click at [623, 259] on div "Premium Lachsöl 1L (1L) 29.90€ Changed to Unedited Premium Lachsöl 1L (1L) 29.9…" at bounding box center [676, 224] width 749 height 107
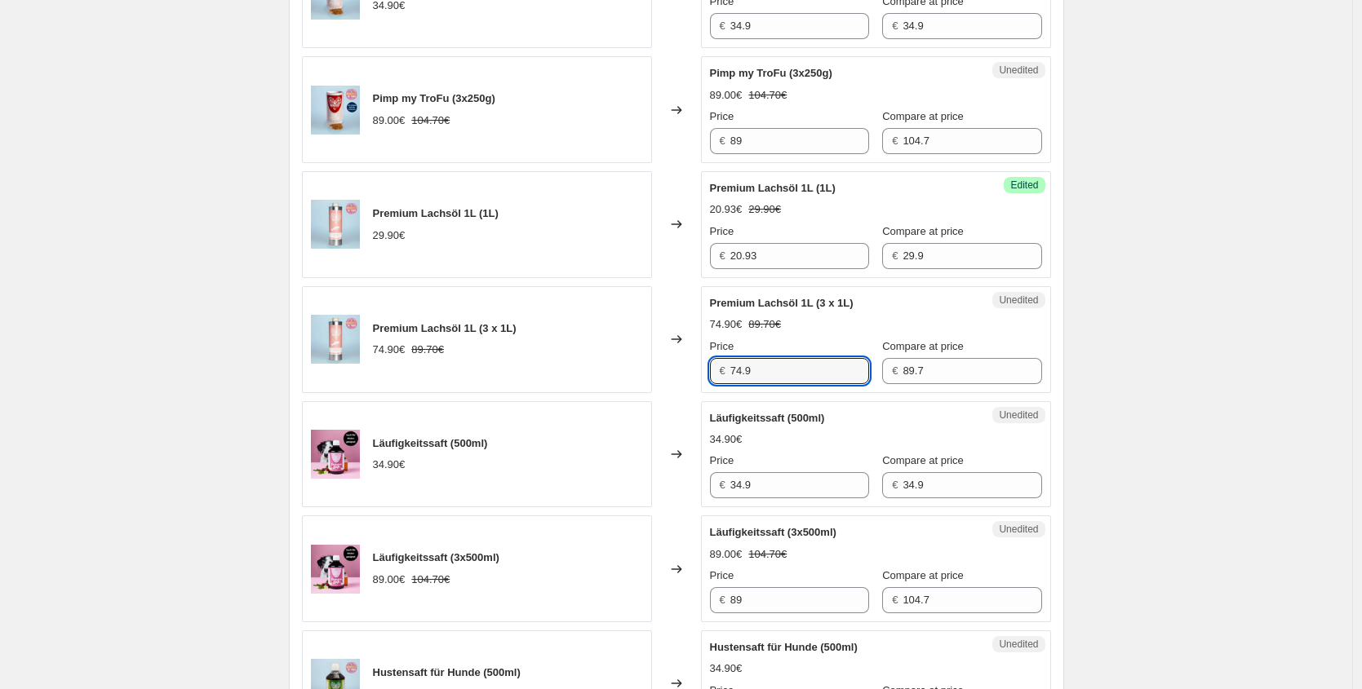
drag, startPoint x: 764, startPoint y: 379, endPoint x: 596, endPoint y: 349, distance: 171.5
click at [644, 360] on div "Premium Lachsöl 1L (3 x 1L) 74.90€ 89.70€ Changed to Unedited Premium Lachsöl 1…" at bounding box center [676, 339] width 749 height 107
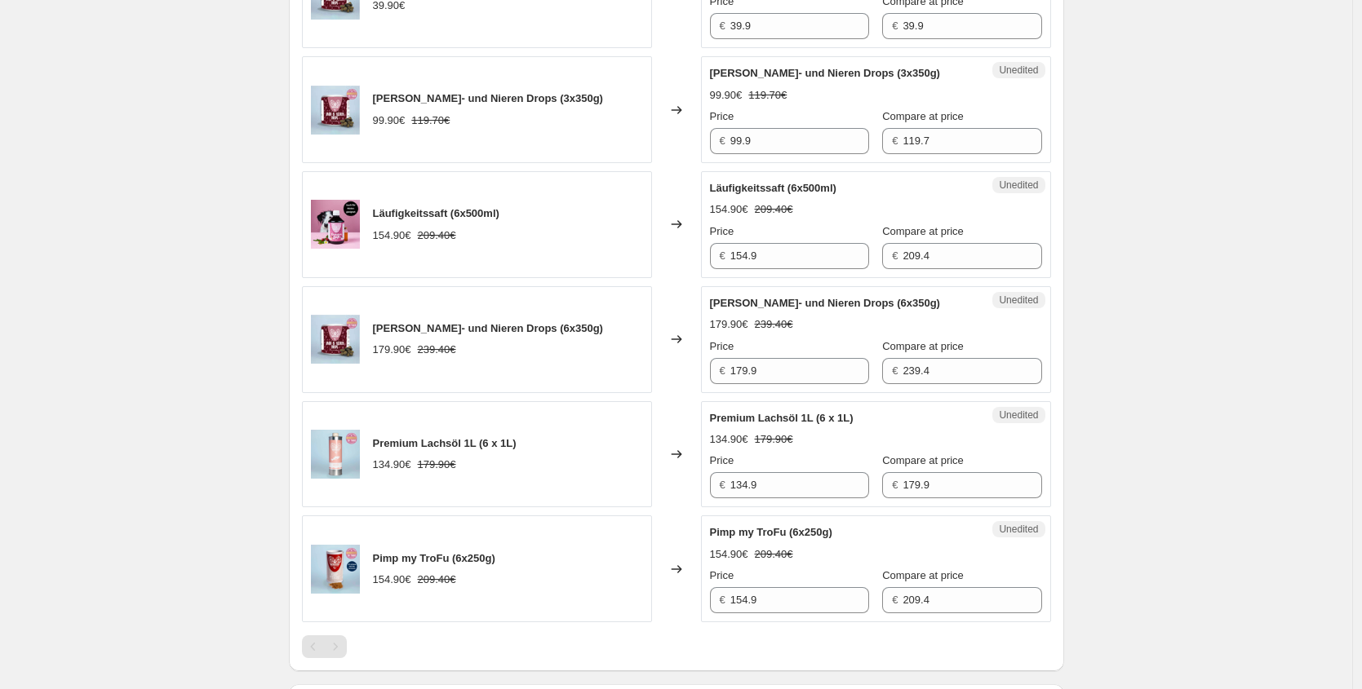
scroll to position [1694, 0]
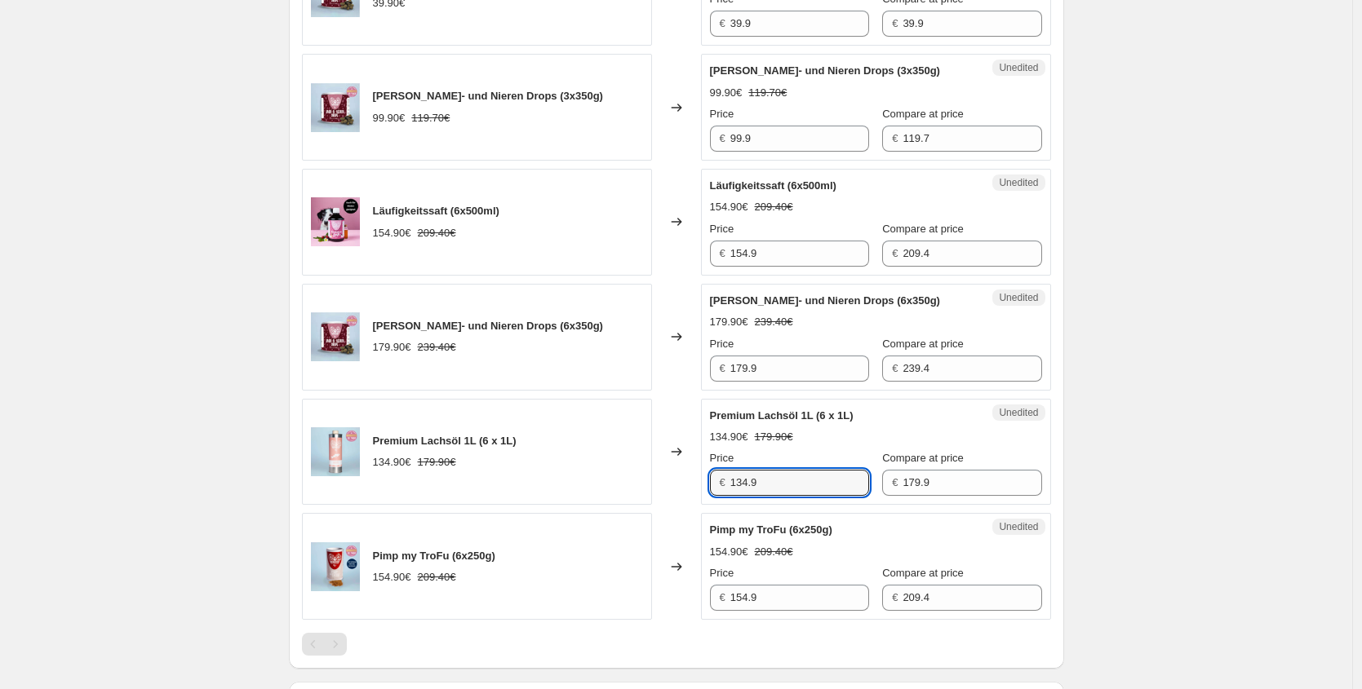
drag, startPoint x: 743, startPoint y: 482, endPoint x: 609, endPoint y: 474, distance: 134.9
click at [659, 476] on div "Premium Lachsöl 1L (6 x 1L) 134.90€ 179.90€ Changed to Unedited Premium Lachsöl…" at bounding box center [676, 452] width 749 height 107
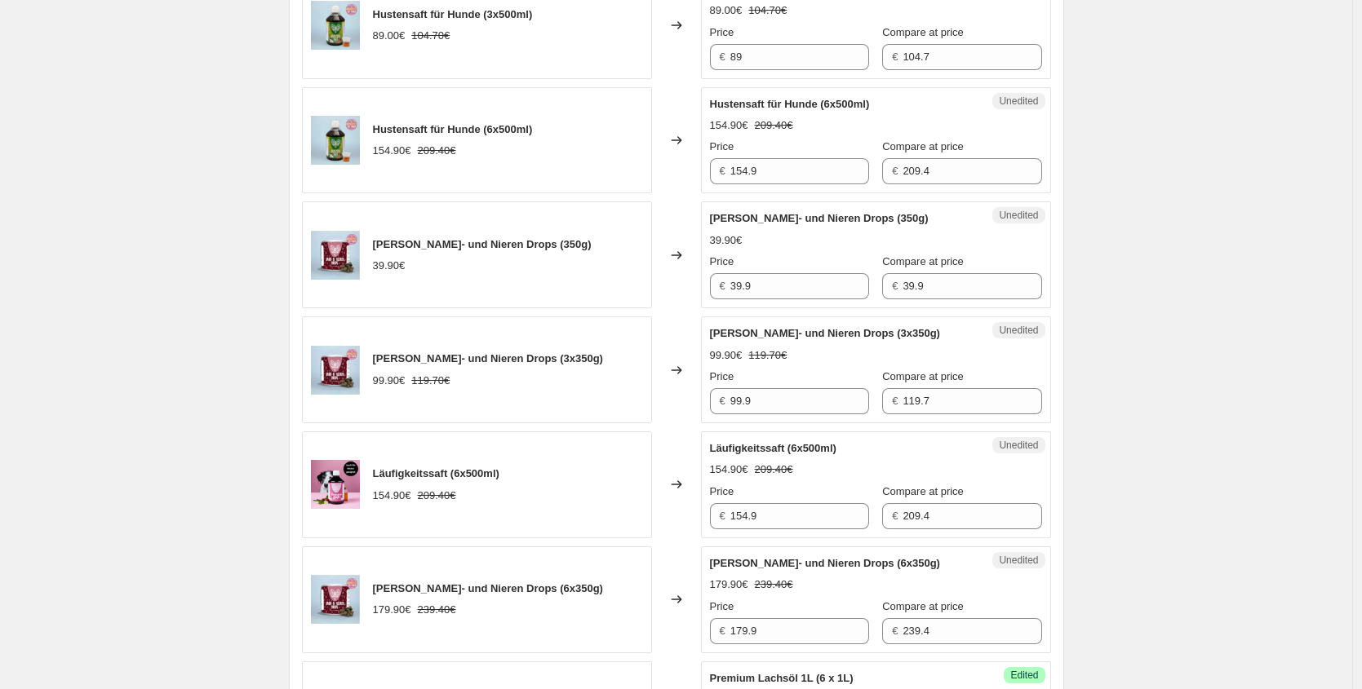
scroll to position [1423, 0]
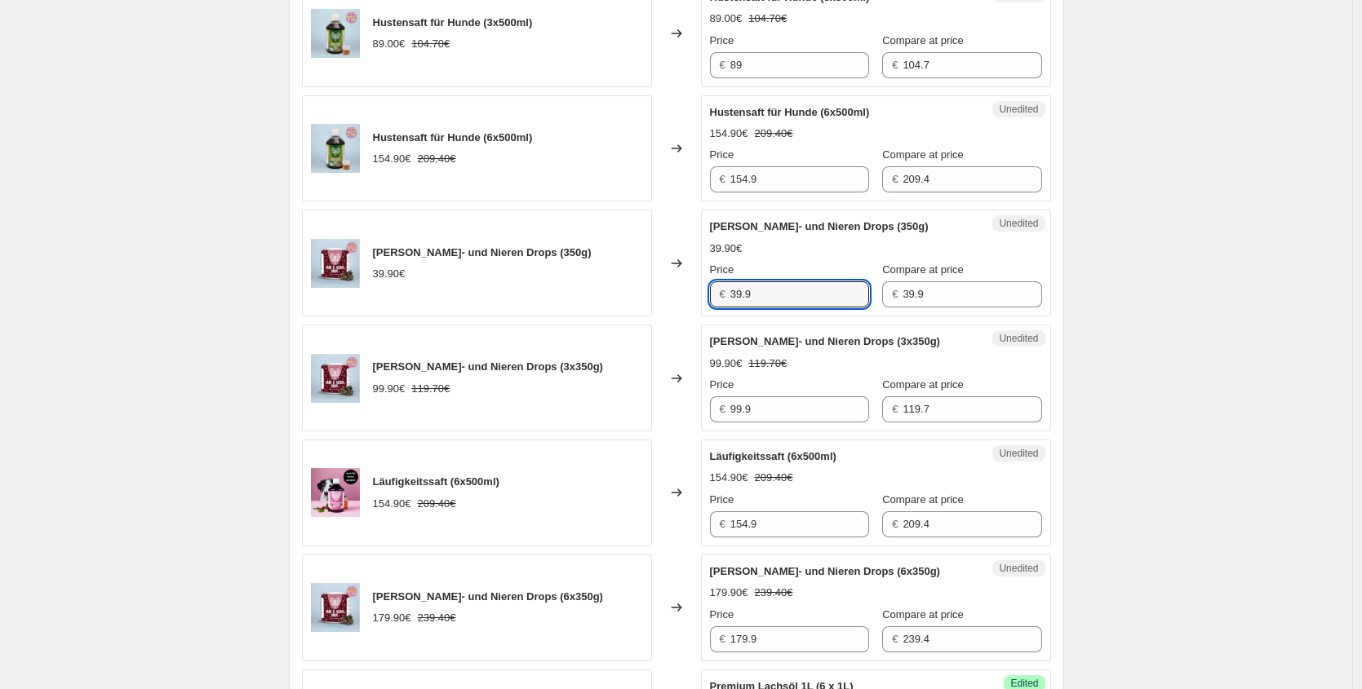
drag, startPoint x: 695, startPoint y: 294, endPoint x: 505, endPoint y: 290, distance: 190.1
click at [517, 291] on div "[PERSON_NAME]- und Nieren Drops (350g) 39.90€ Changed to Unedited [PERSON_NAME]…" at bounding box center [676, 263] width 749 height 107
drag, startPoint x: 596, startPoint y: 402, endPoint x: 558, endPoint y: 379, distance: 45.1
click at [567, 401] on div "[PERSON_NAME]- und Nieren Drops (3x350g) 99.90€ 119.70€ Changed to Unedited [PE…" at bounding box center [676, 378] width 749 height 107
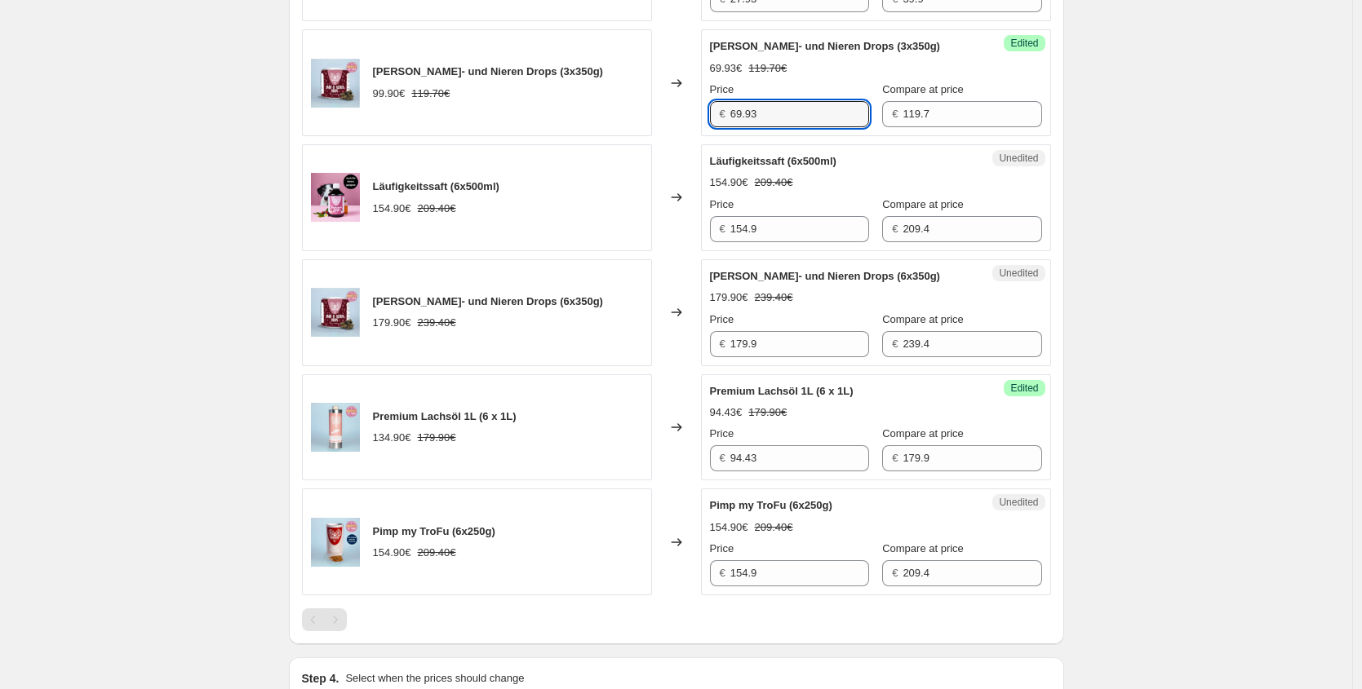
scroll to position [1765, 0]
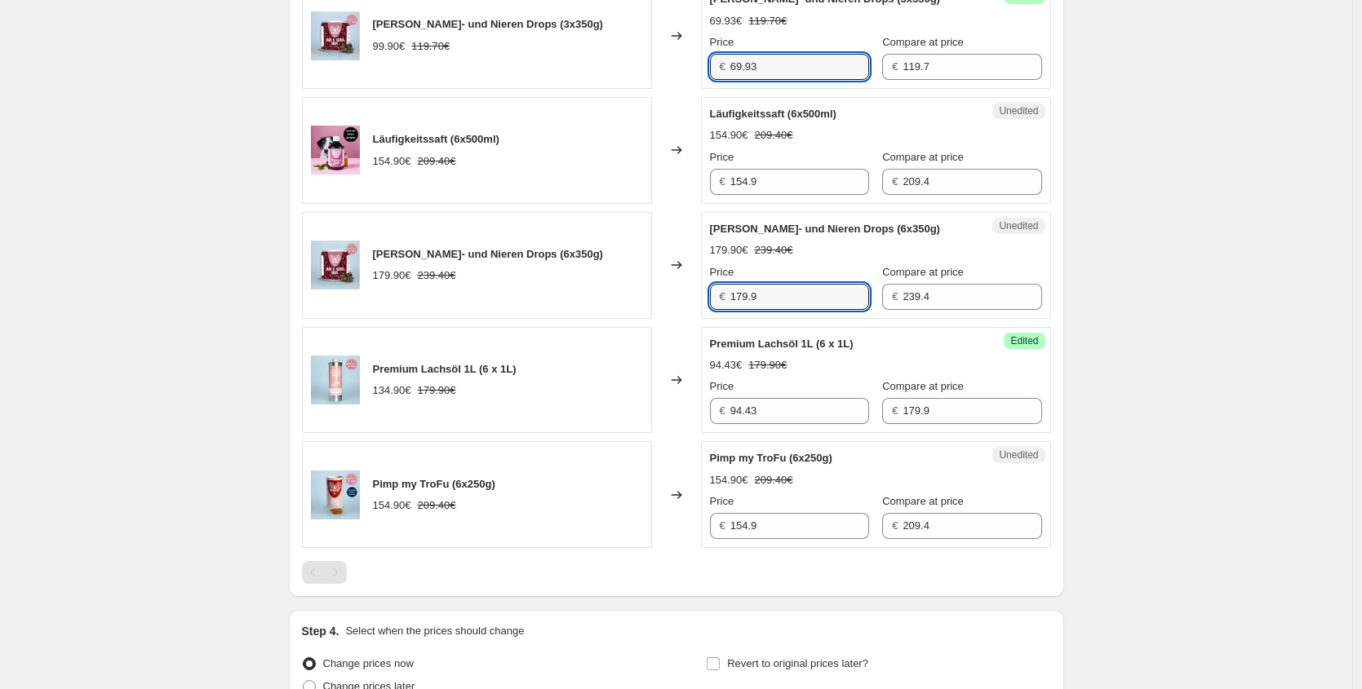
drag, startPoint x: 777, startPoint y: 303, endPoint x: 572, endPoint y: 292, distance: 205.9
click at [573, 292] on div "[PERSON_NAME]- und Nieren Drops (6x350g) 179.90€ 239.40€ Changed to Unedited [P…" at bounding box center [676, 265] width 749 height 107
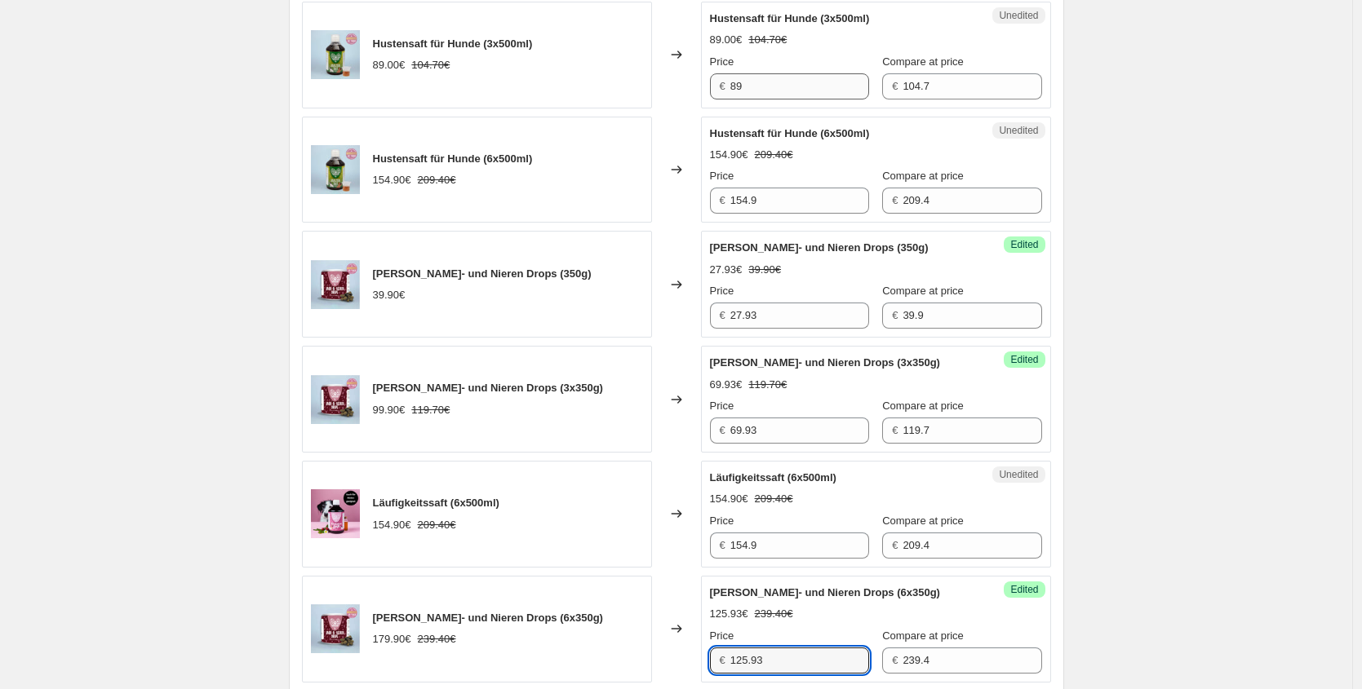
scroll to position [1122, 0]
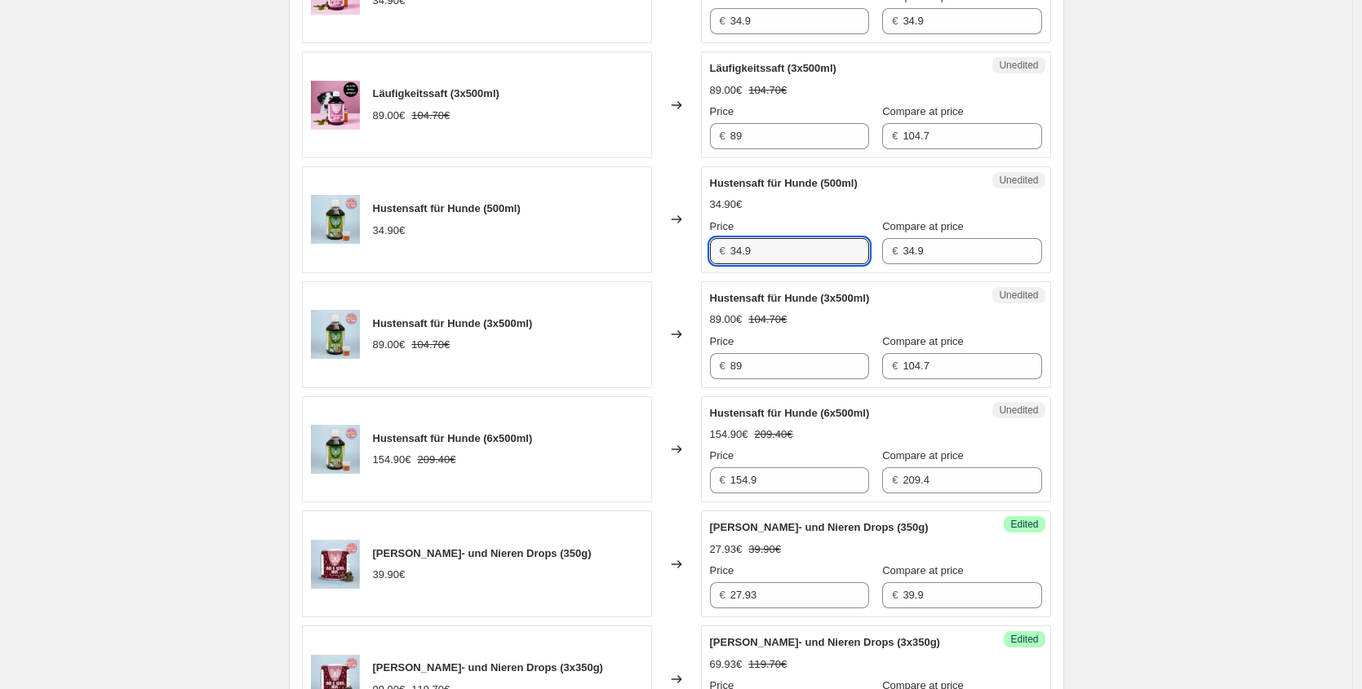
drag, startPoint x: 783, startPoint y: 252, endPoint x: 504, endPoint y: 248, distance: 279.0
click at [504, 248] on div "Hustensaft für Hunde (500ml) 34.90€ Changed to Unedited Hustensaft für Hunde (5…" at bounding box center [676, 219] width 749 height 107
drag, startPoint x: 760, startPoint y: 367, endPoint x: 592, endPoint y: 360, distance: 168.2
click at [622, 369] on div "Hustensaft für Hunde (3x500ml) 89.00€ 104.70€ Changed to Unedited Hustensaft fü…" at bounding box center [676, 334] width 749 height 107
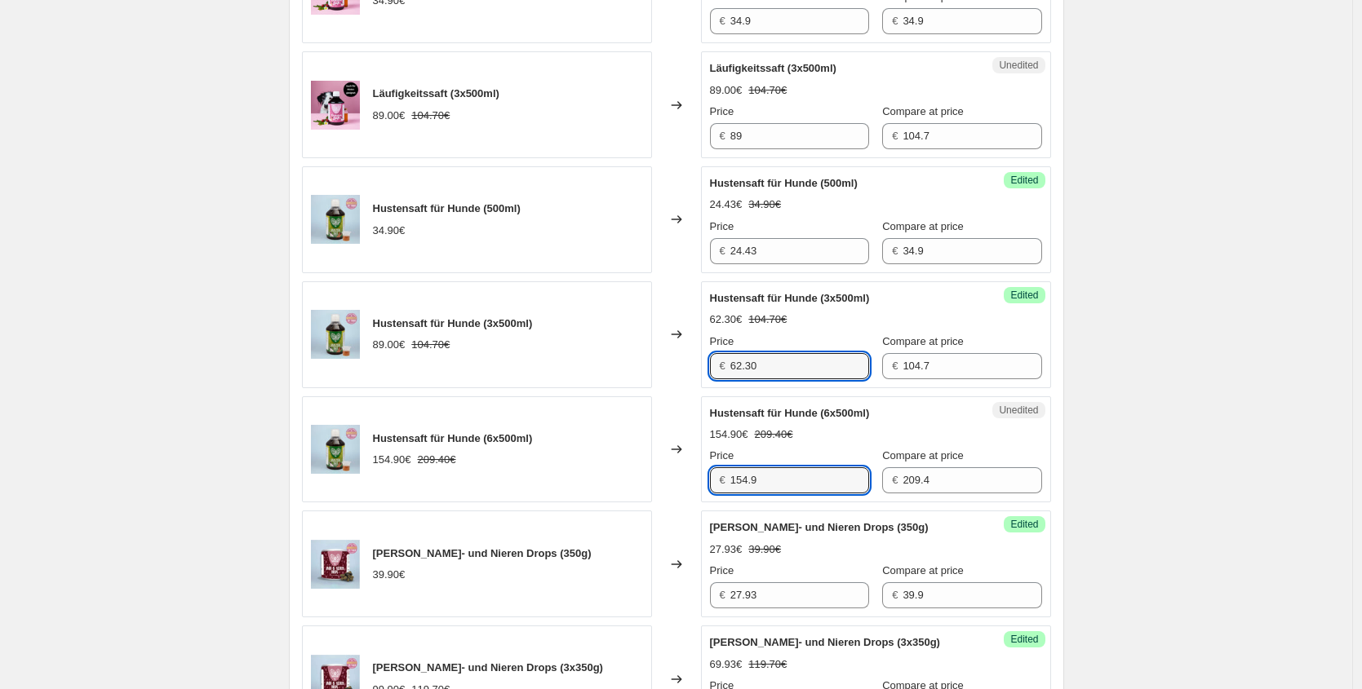
drag, startPoint x: 701, startPoint y: 480, endPoint x: 586, endPoint y: 459, distance: 117.0
click at [650, 473] on div "Hustensaft für Hunde (6x500ml) 154.90€ 209.40€ Changed to Unedited Hustensaft f…" at bounding box center [676, 449] width 749 height 107
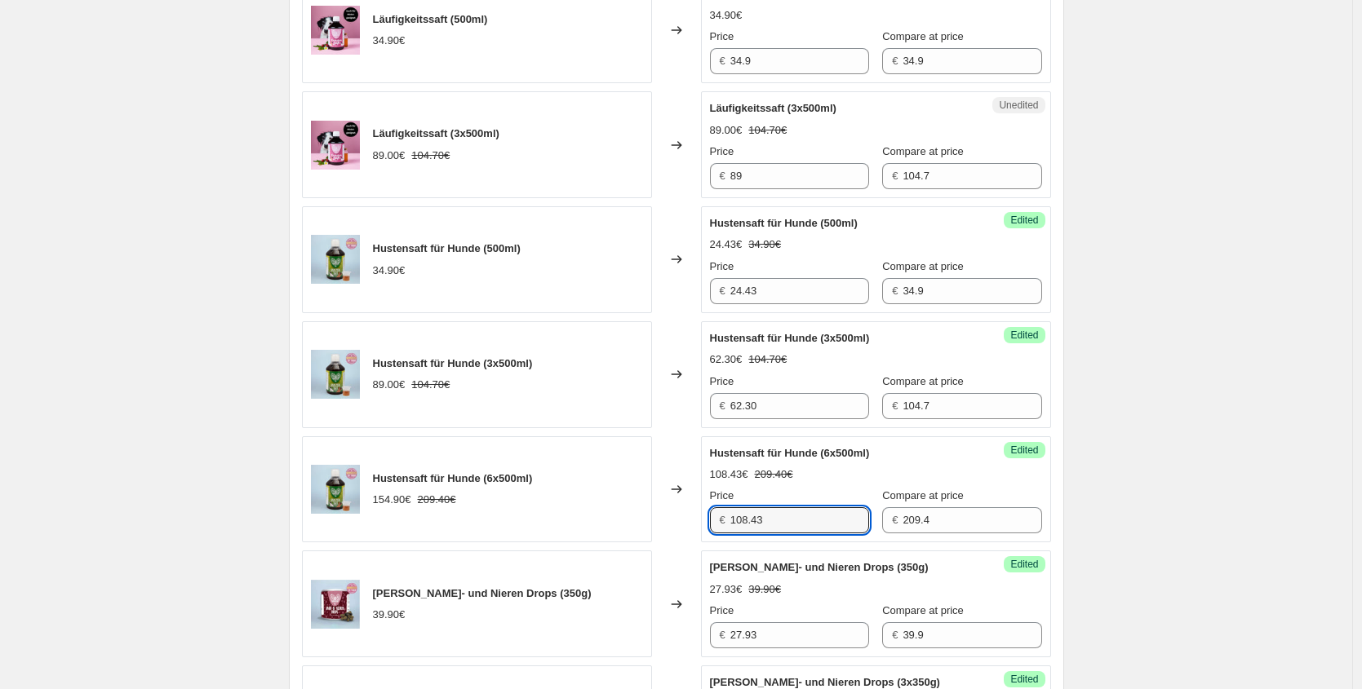
scroll to position [776, 0]
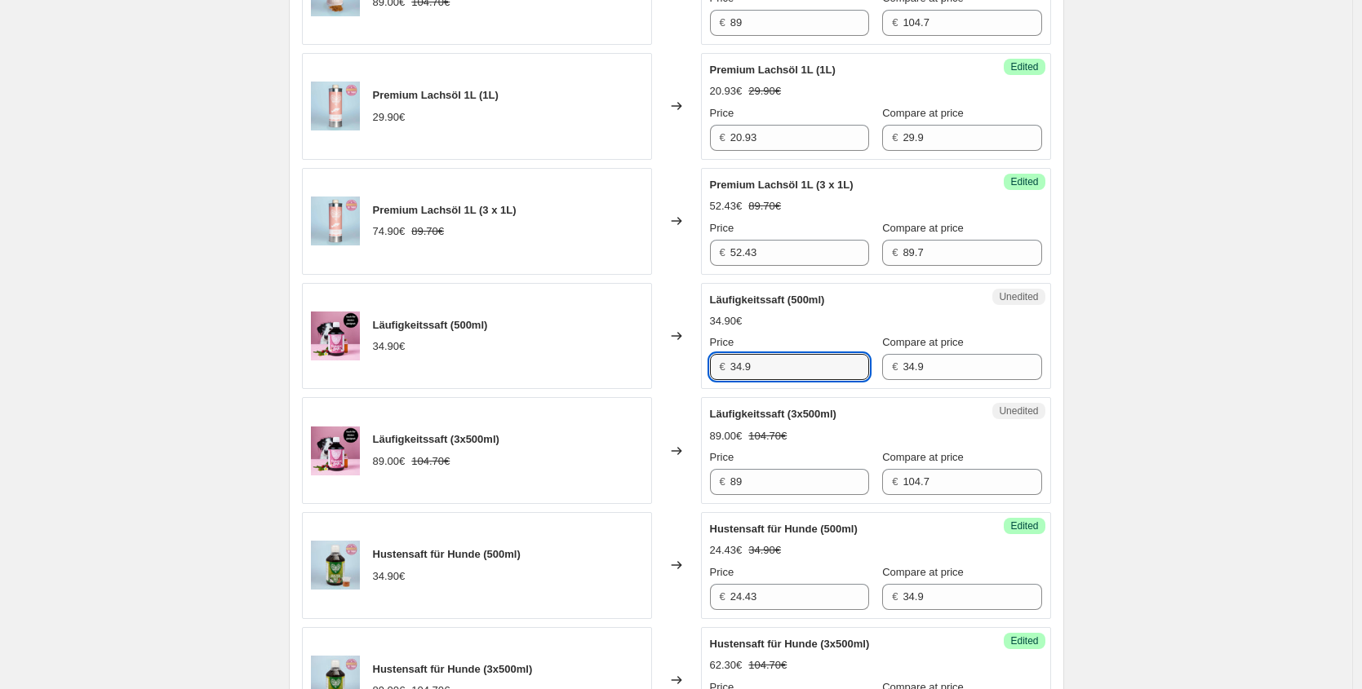
click at [644, 364] on div "Läufigkeitssaft (500ml) 34.90€ Changed to Unedited Läufigkeitssaft (500ml) 34.9…" at bounding box center [676, 336] width 749 height 107
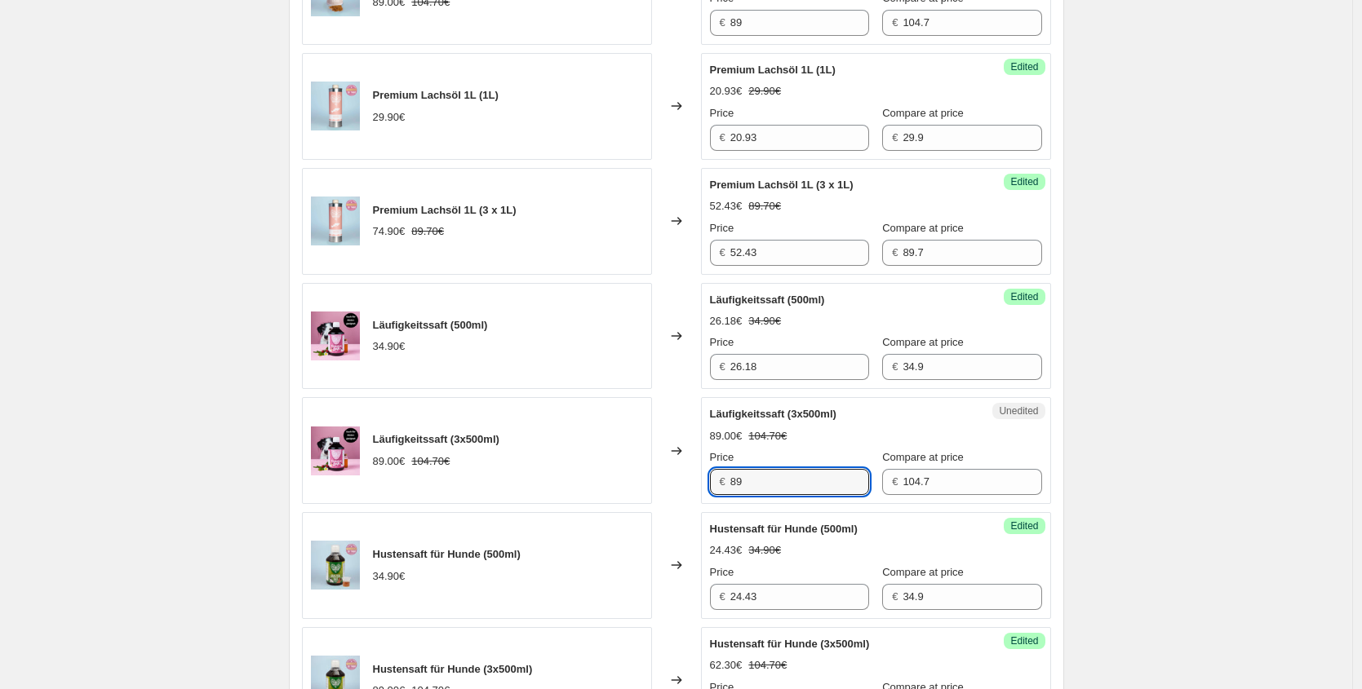
drag, startPoint x: 770, startPoint y: 480, endPoint x: 614, endPoint y: 465, distance: 156.6
click at [638, 476] on div "Läufigkeitssaft (3x500ml) 89.00€ 104.70€ Changed to Unedited Läufigkeitssaft (3…" at bounding box center [676, 450] width 749 height 107
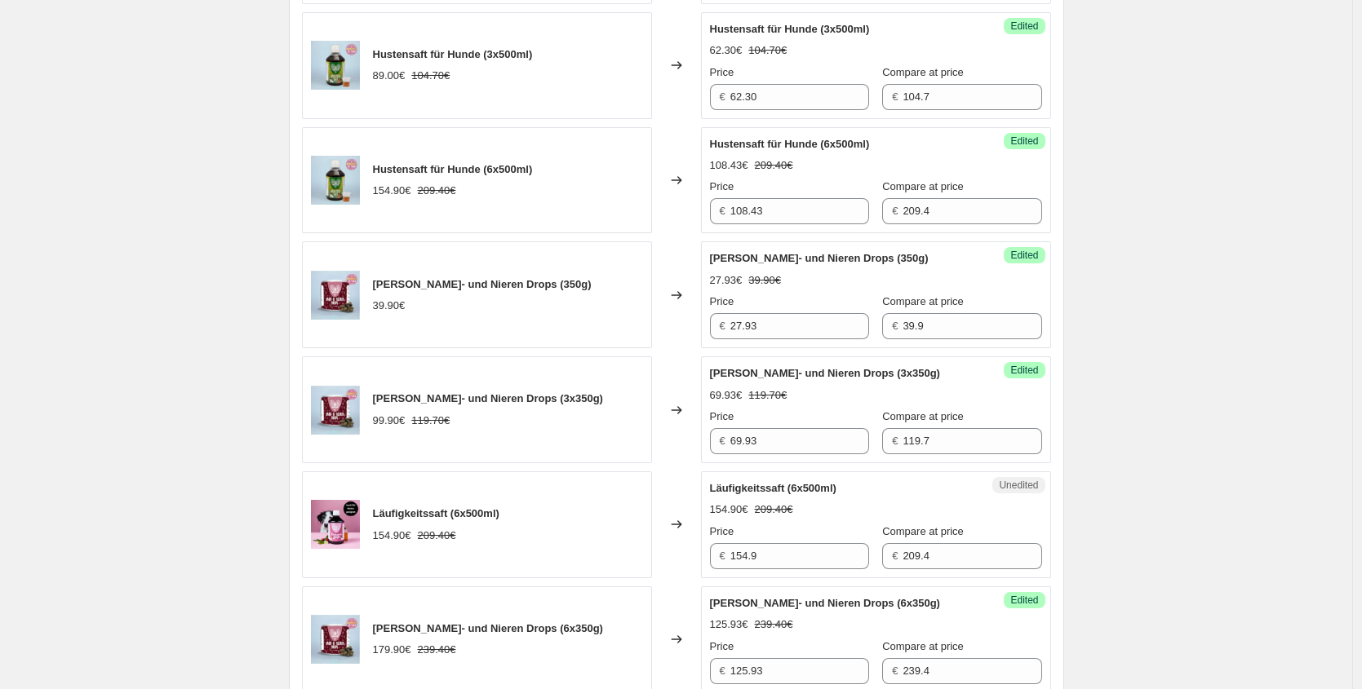
scroll to position [1435, 0]
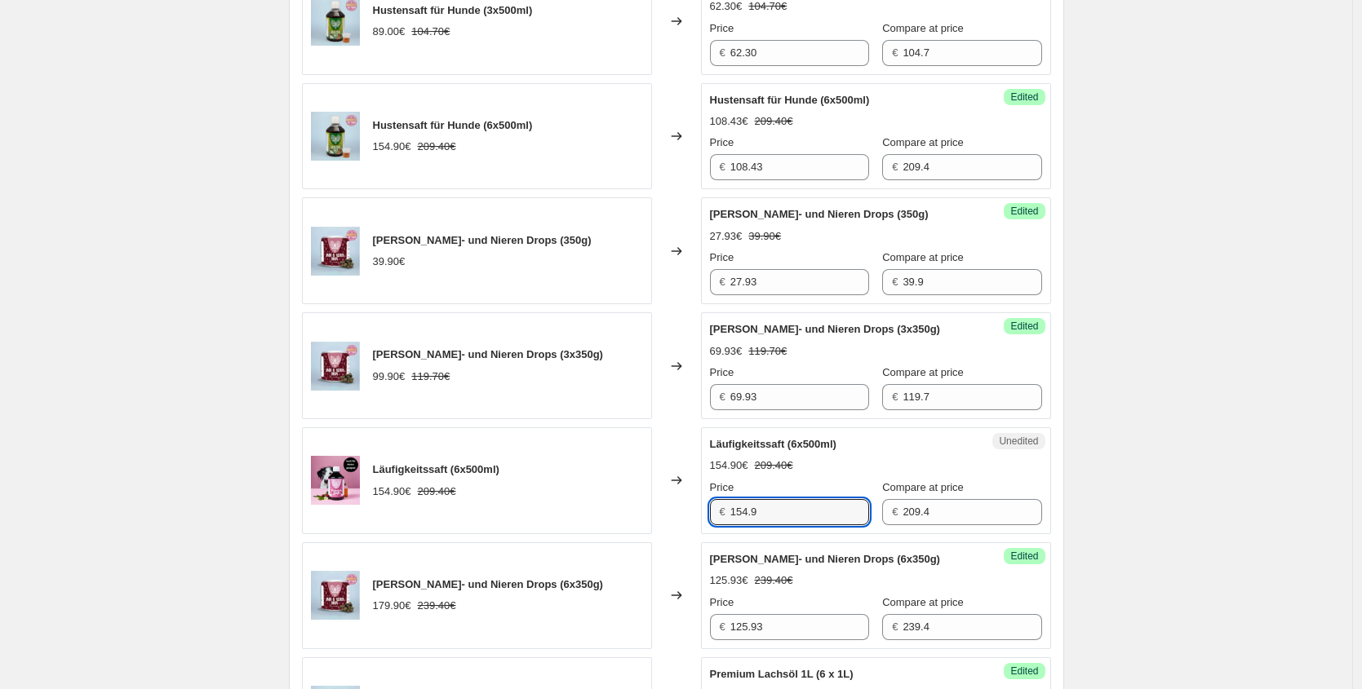
drag, startPoint x: 808, startPoint y: 513, endPoint x: 528, endPoint y: 510, distance: 279.8
click at [554, 516] on div "Läufigkeitssaft (6x500ml) 154.90€ 209.40€ Changed to Unedited Läufigkeitssaft (…" at bounding box center [676, 480] width 749 height 107
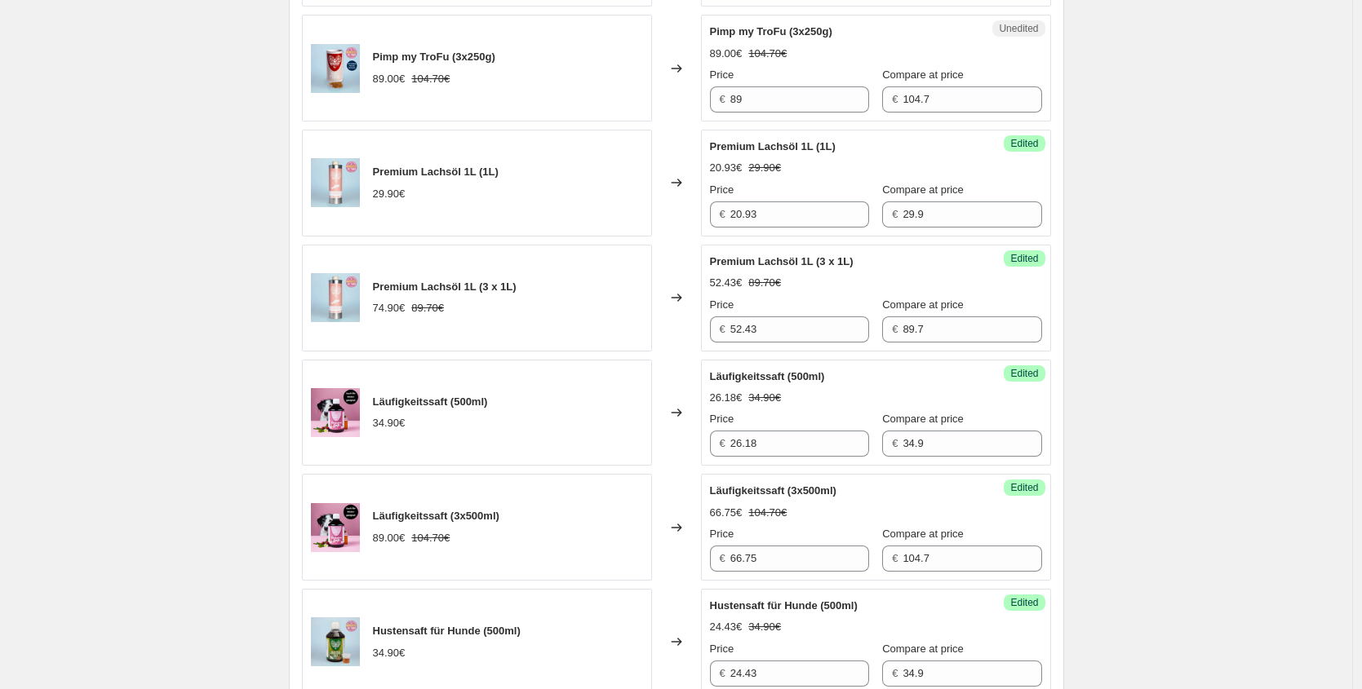
scroll to position [356, 0]
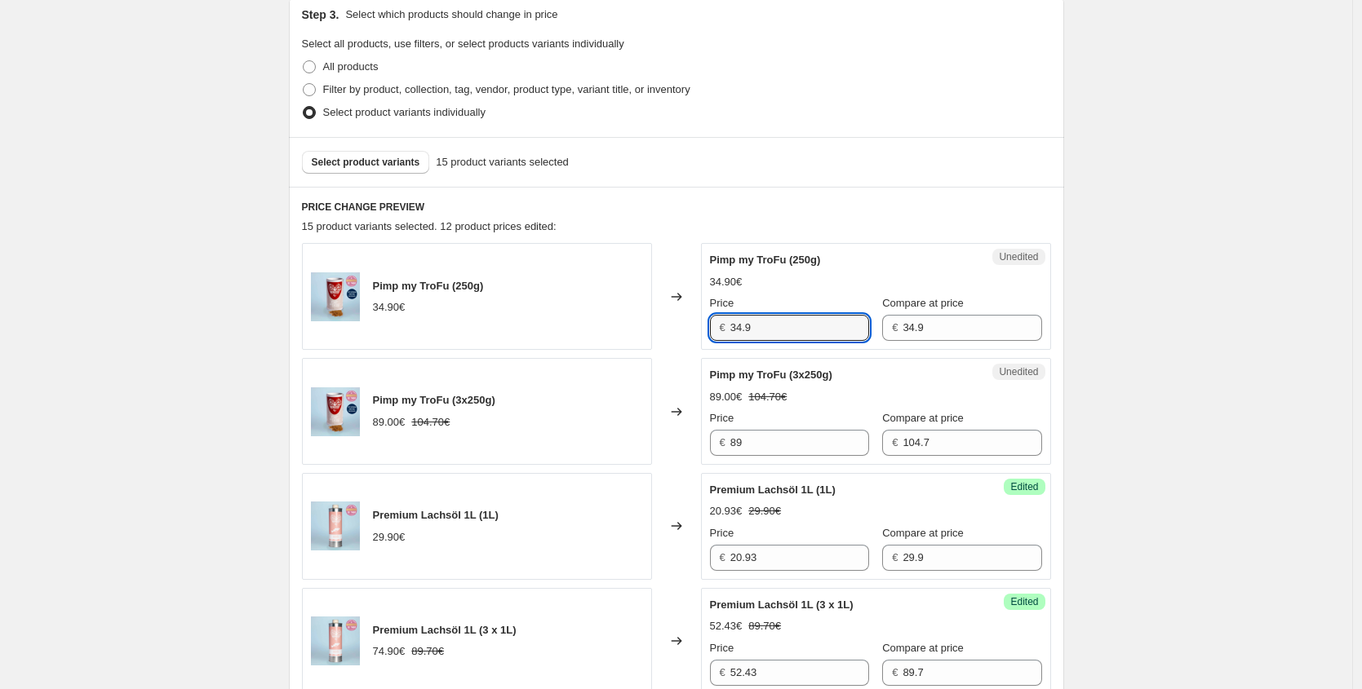
click at [500, 314] on div "Pimp my TroFu (250g) 34.90€ Changed to Unedited Pimp my TroFu (250g) 34.90€ Pri…" at bounding box center [676, 296] width 749 height 107
click at [653, 436] on div "Pimp my TroFu (3x250g) 89.00€ 104.70€ Changed to Unedited Pimp my TroFu (3x250g…" at bounding box center [676, 411] width 749 height 107
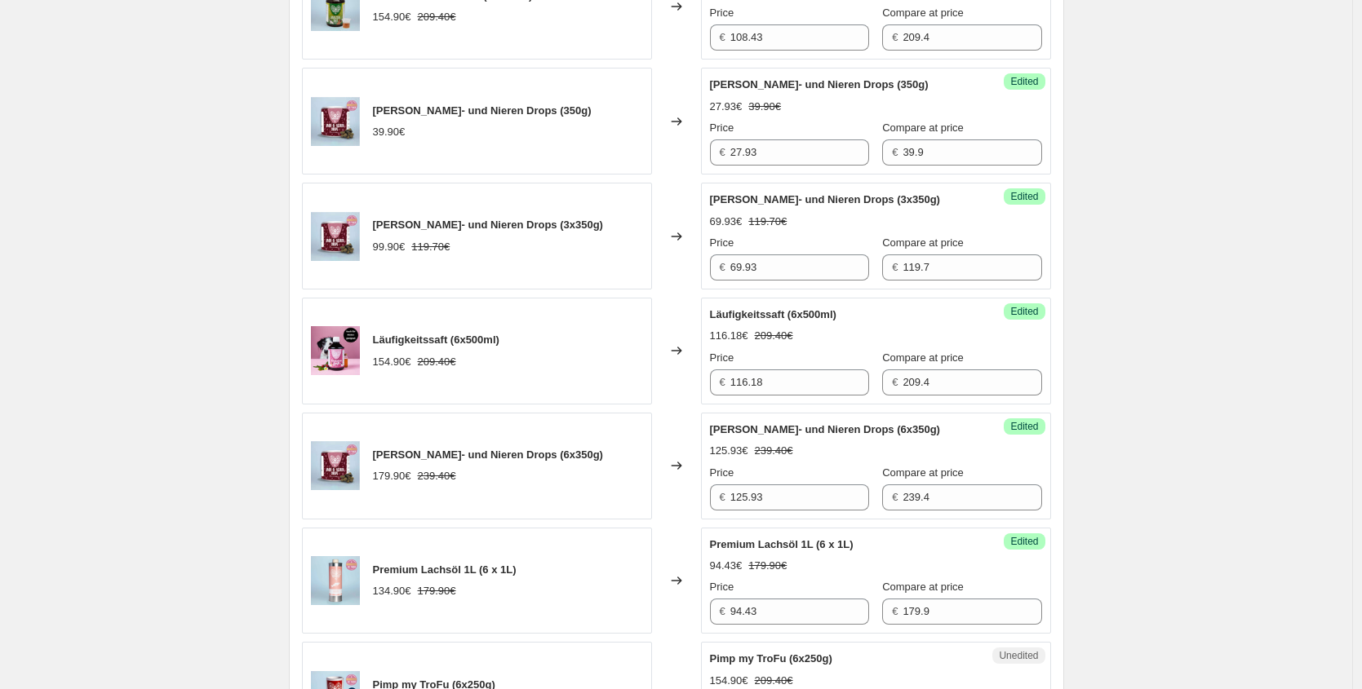
scroll to position [1824, 0]
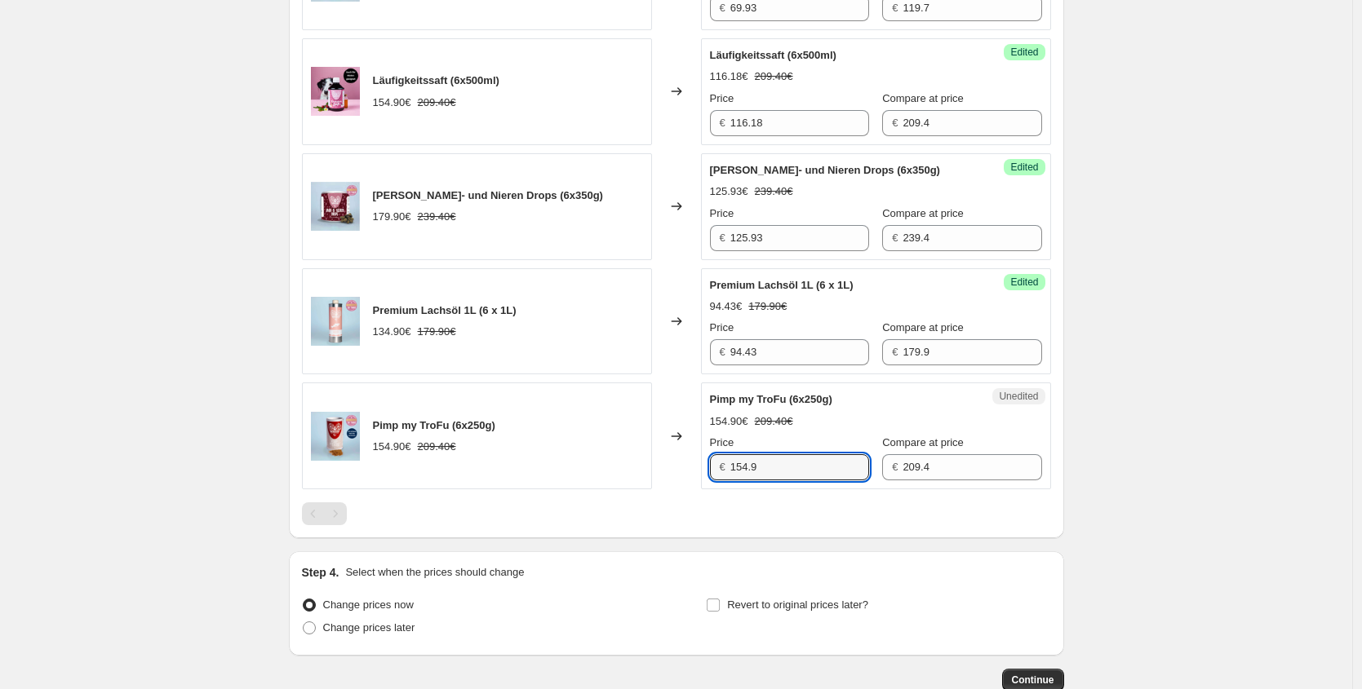
drag, startPoint x: 667, startPoint y: 453, endPoint x: 585, endPoint y: 444, distance: 82.9
click at [588, 445] on div "Pimp my TroFu (6x250g) 154.90€ 209.40€ Changed to Unedited Pimp my TroFu (6x250…" at bounding box center [676, 436] width 749 height 107
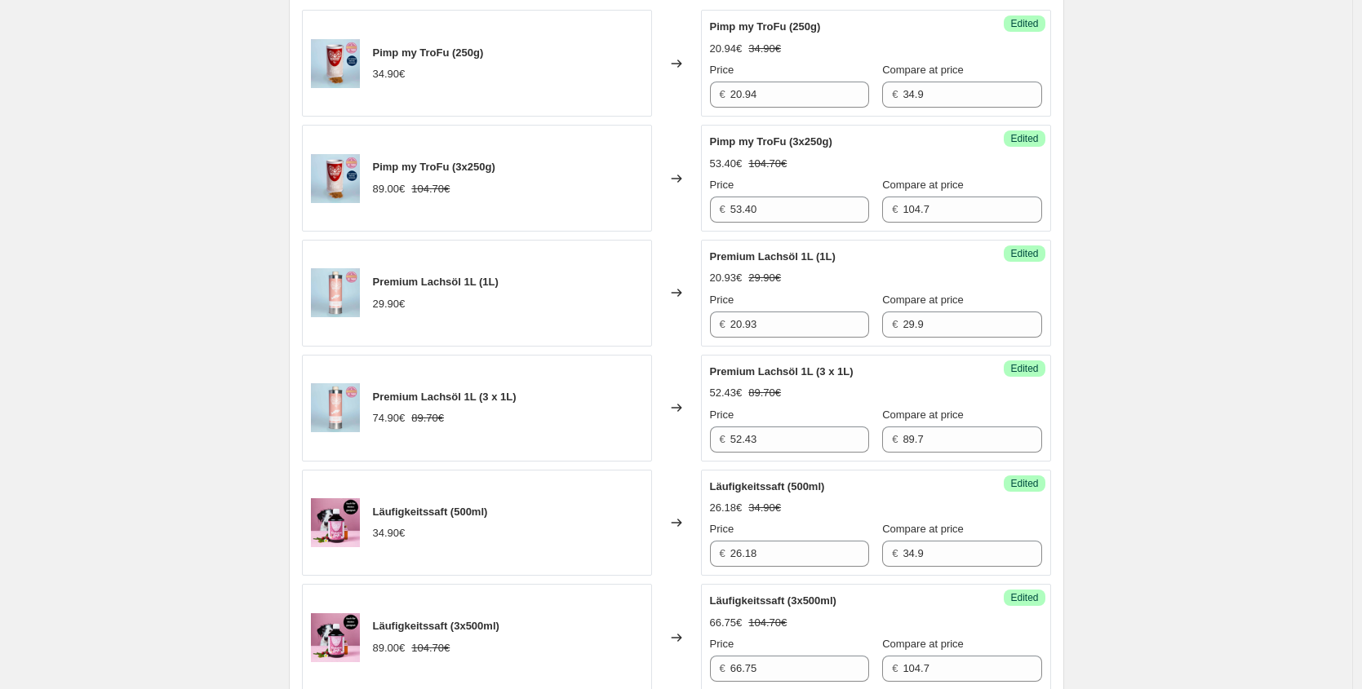
scroll to position [471, 0]
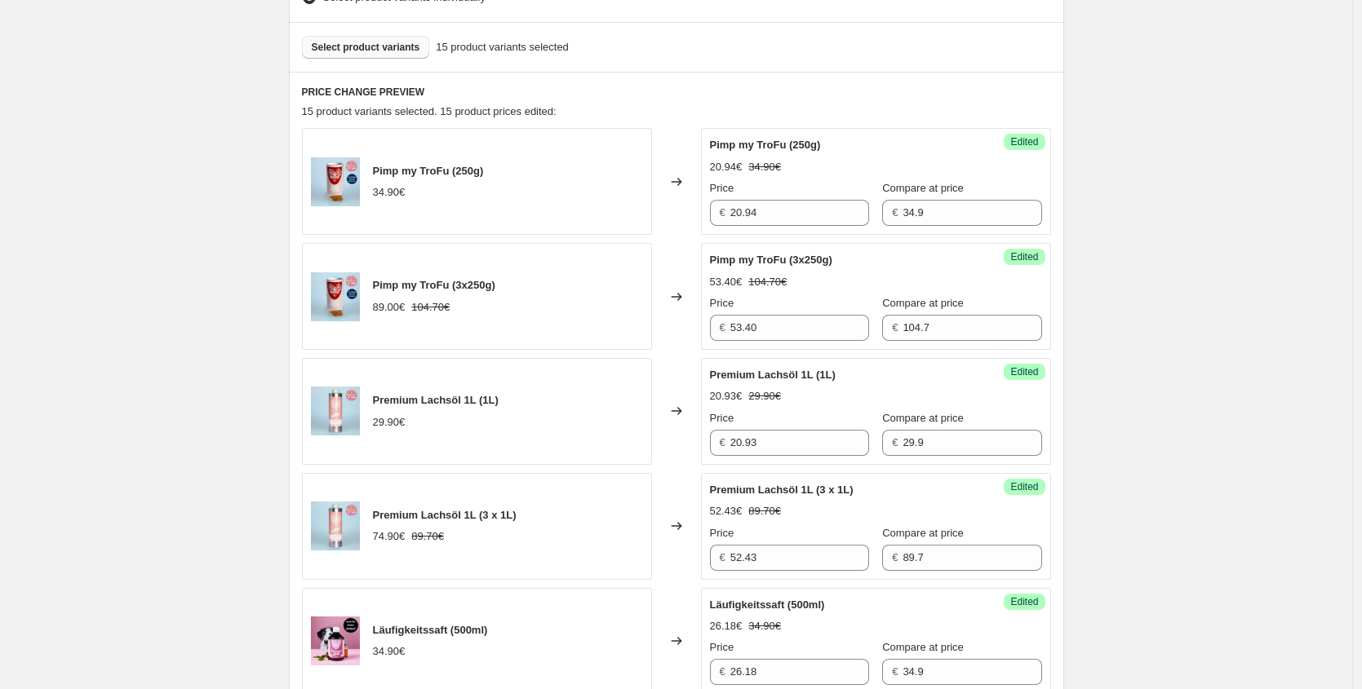
click at [405, 51] on span "Select product variants" at bounding box center [366, 47] width 108 height 13
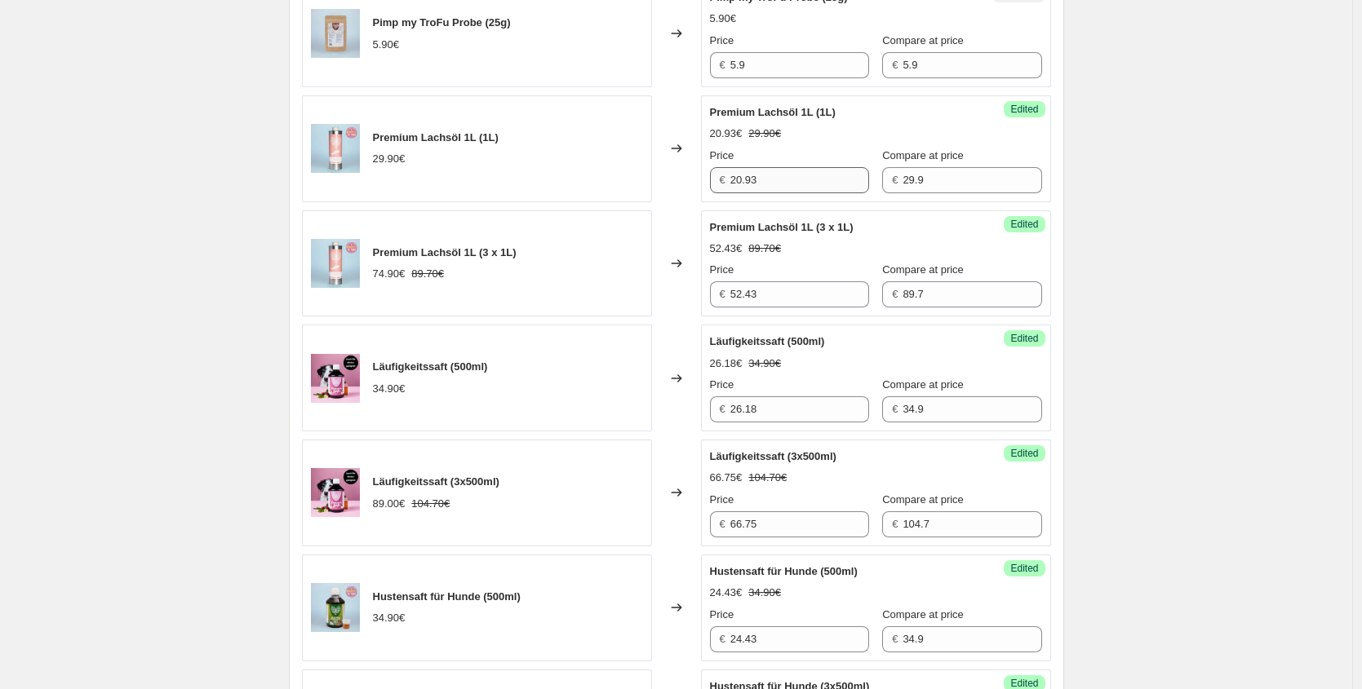
scroll to position [813, 0]
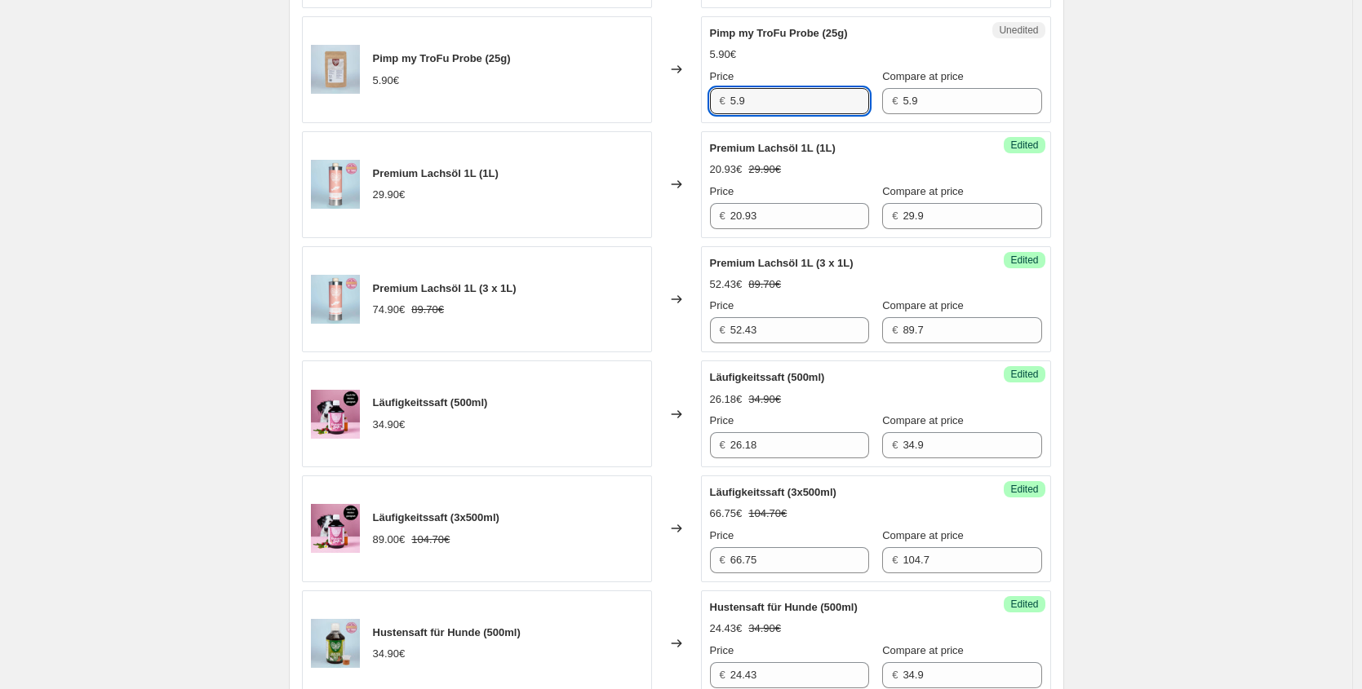
drag, startPoint x: 771, startPoint y: 109, endPoint x: 604, endPoint y: 93, distance: 167.2
click at [609, 93] on div "Pimp my TroFu Probe (25g) 5.90€ Changed to Unedited Pimp my TroFu Probe (25g) 5…" at bounding box center [676, 69] width 749 height 107
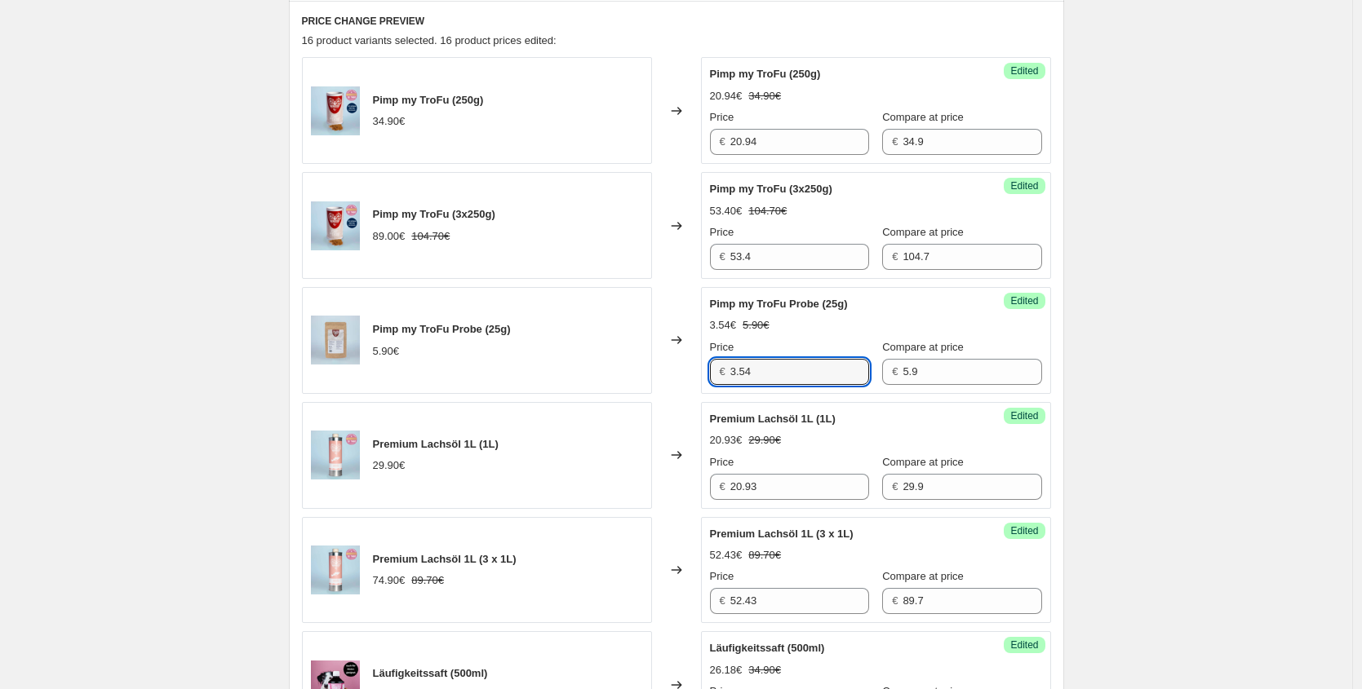
scroll to position [0, 0]
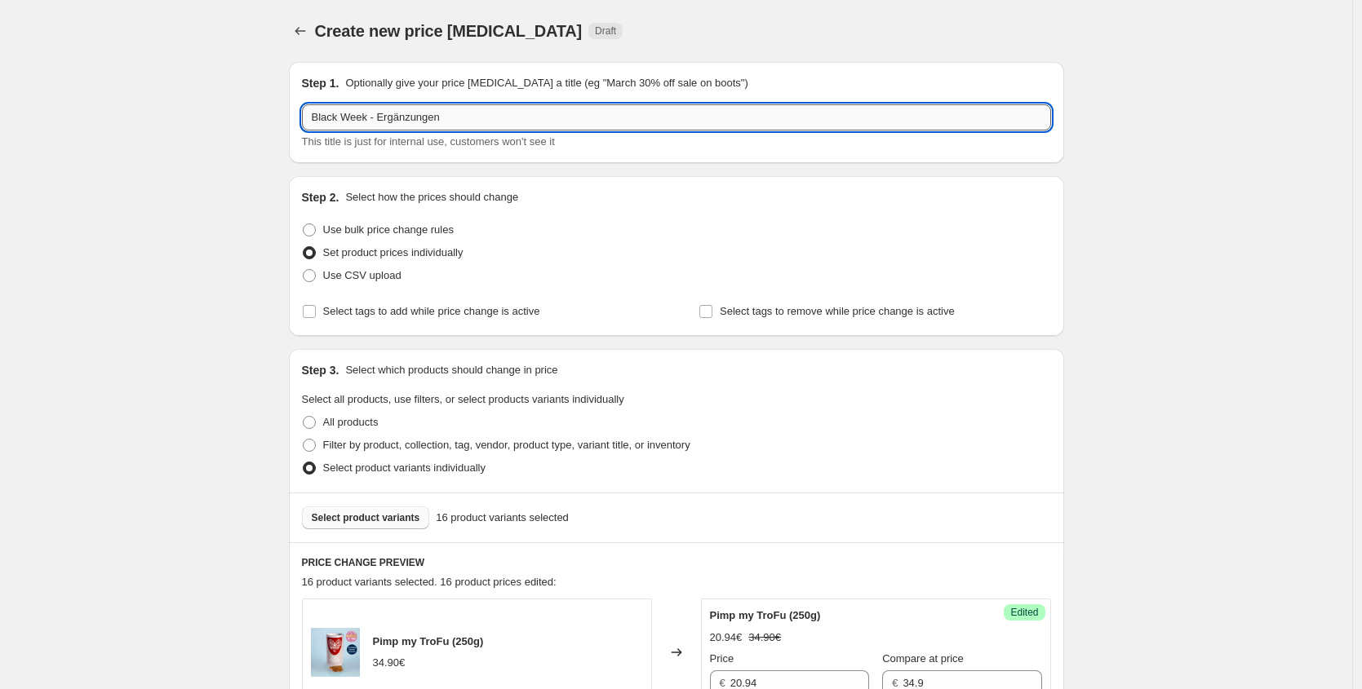
click at [468, 113] on input "Black Week - Ergänzungen" at bounding box center [676, 117] width 749 height 26
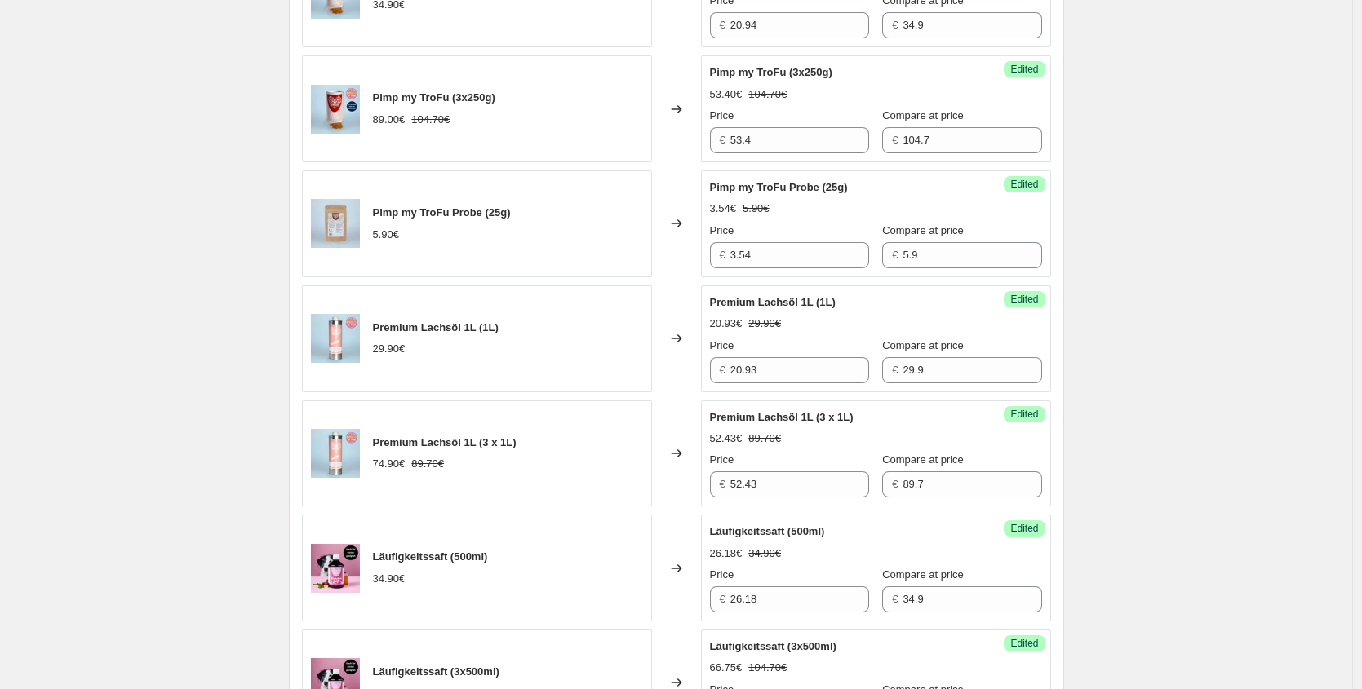
scroll to position [473, 0]
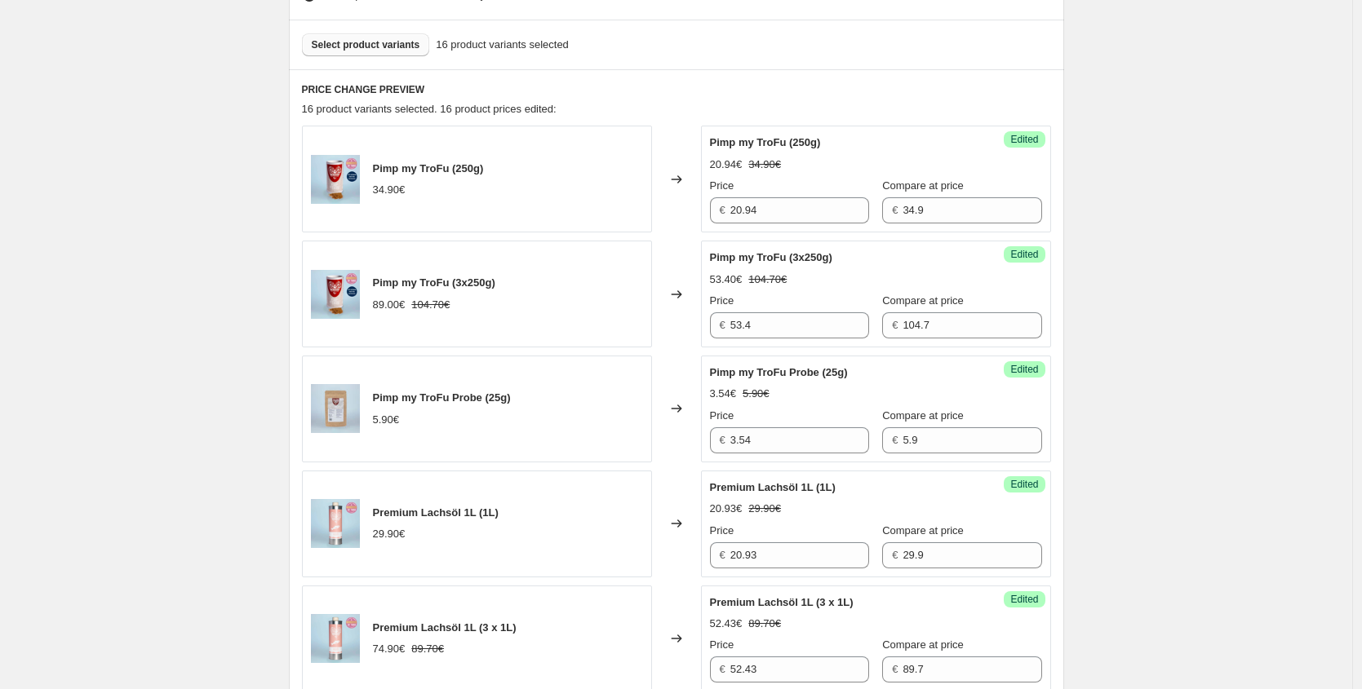
click at [430, 51] on button "Select product variants" at bounding box center [366, 44] width 128 height 23
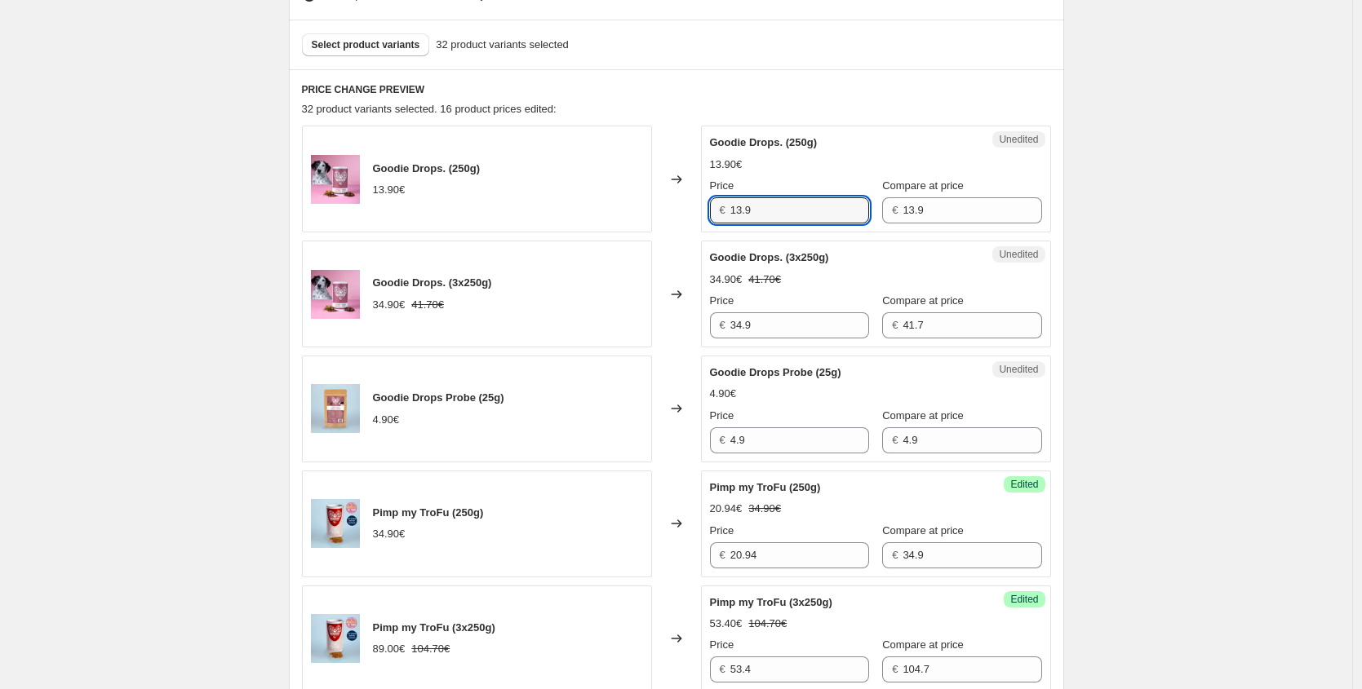
drag, startPoint x: 781, startPoint y: 210, endPoint x: 545, endPoint y: 196, distance: 236.2
click at [545, 196] on div "Goodie Drops. (250g) 13.90€ Changed to Unedited Goodie Drops. (250g) 13.90€ Pri…" at bounding box center [676, 179] width 749 height 107
click at [611, 197] on div "Goodie Drops. (250g) 13.90€ Changed to Unedited Goodie Drops. (250g) 13.90€ Pri…" at bounding box center [676, 179] width 749 height 107
drag, startPoint x: 784, startPoint y: 328, endPoint x: 563, endPoint y: 321, distance: 221.2
click at [578, 325] on div "Goodie Drops. (3x250g) 34.90€ 41.70€ Changed to Unedited Goodie Drops. (3x250g)…" at bounding box center [676, 294] width 749 height 107
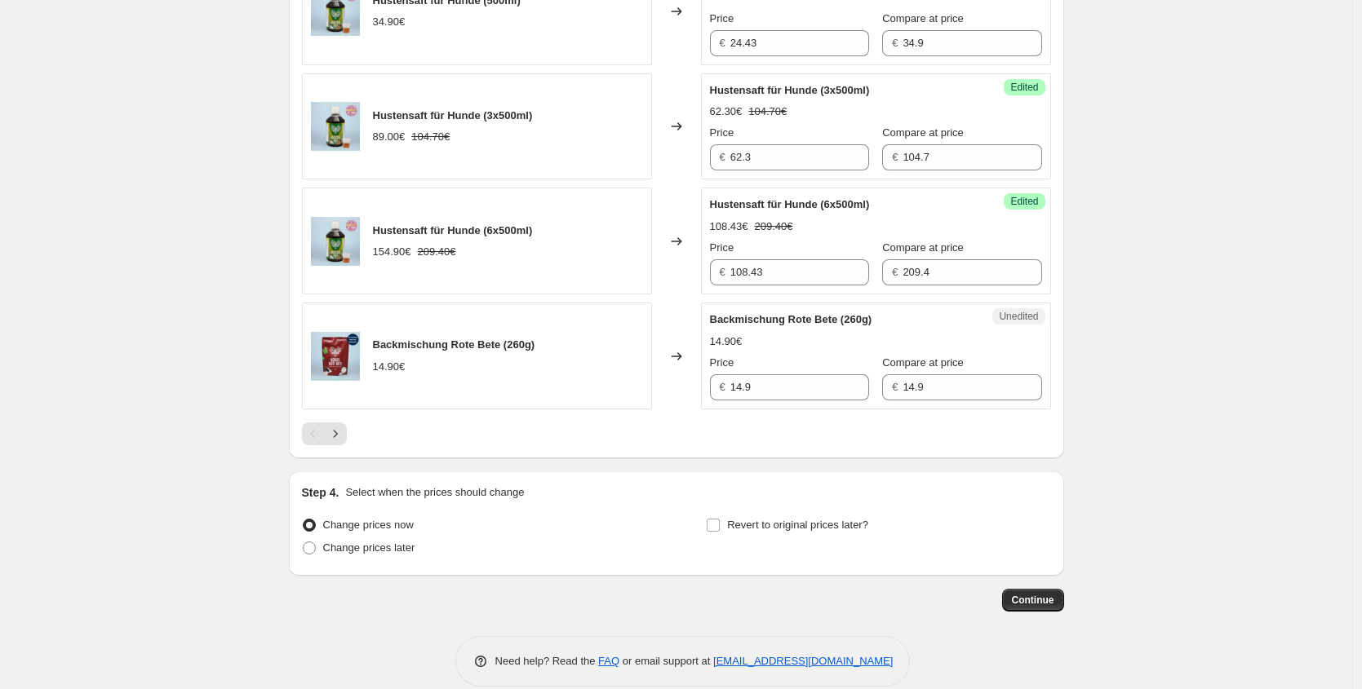
scroll to position [2493, 0]
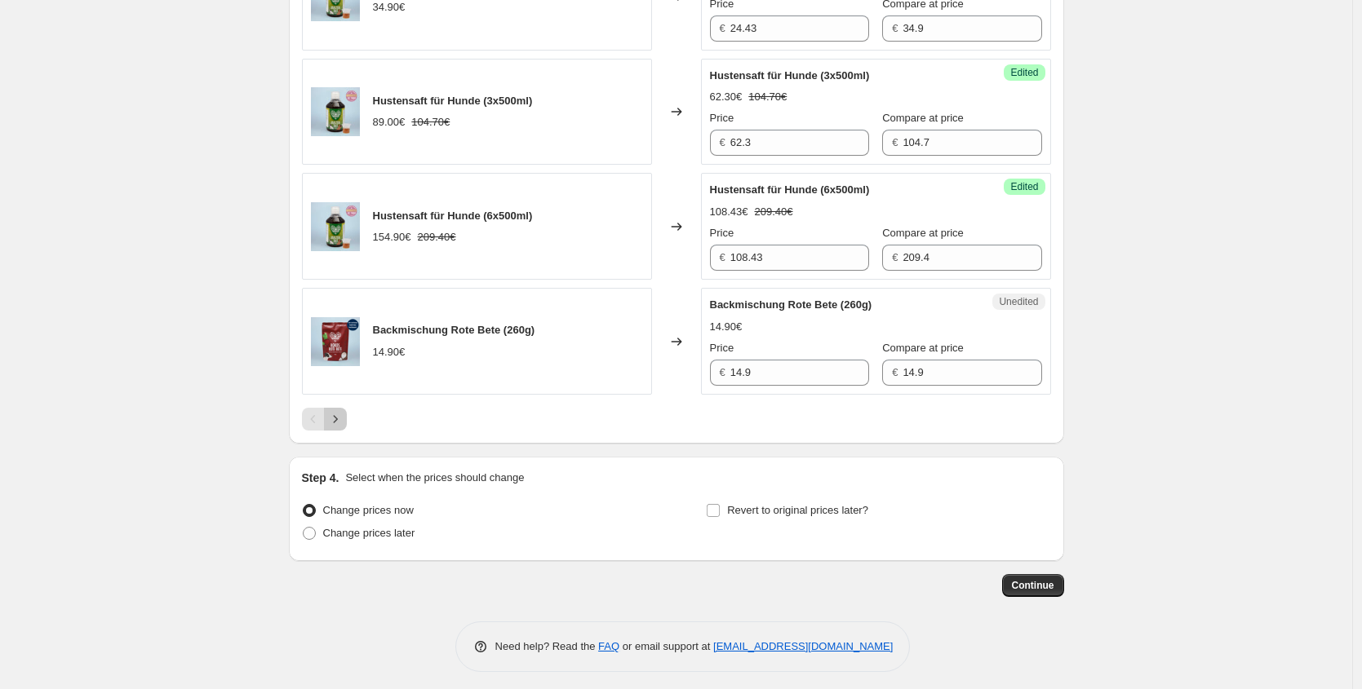
click at [335, 427] on icon "Next" at bounding box center [335, 419] width 16 height 16
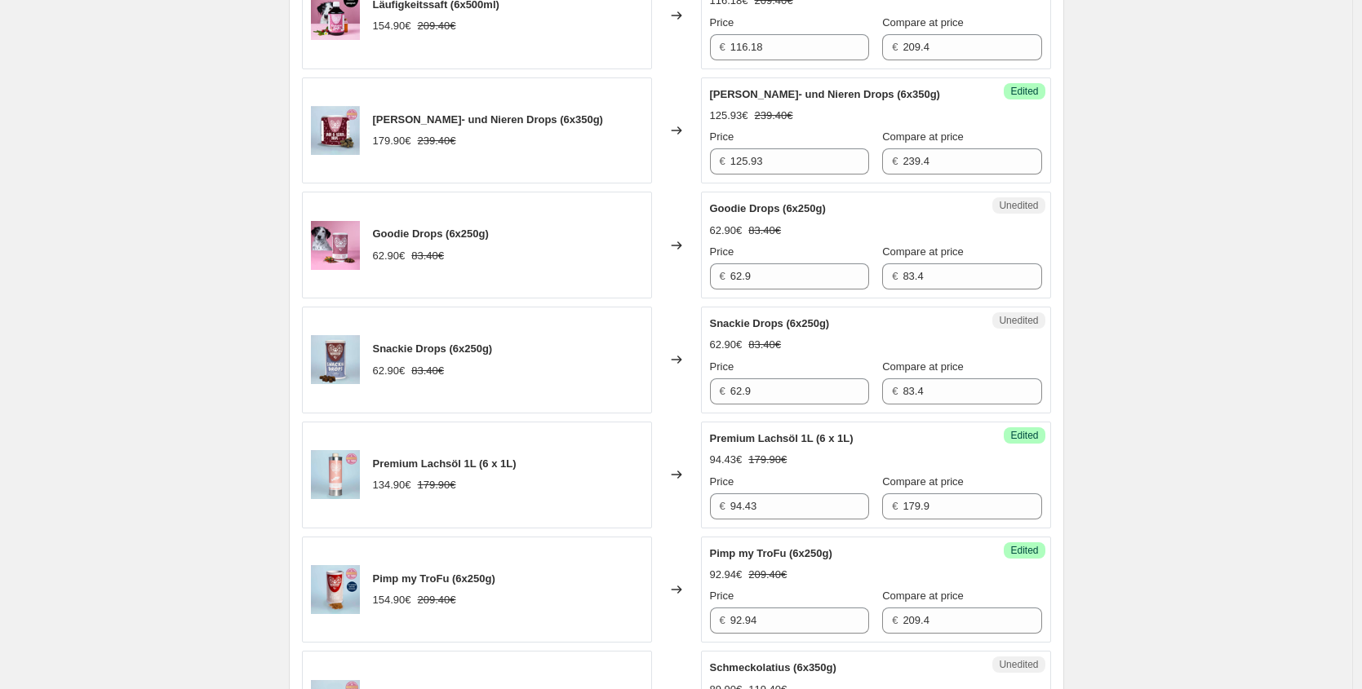
scroll to position [977, 0]
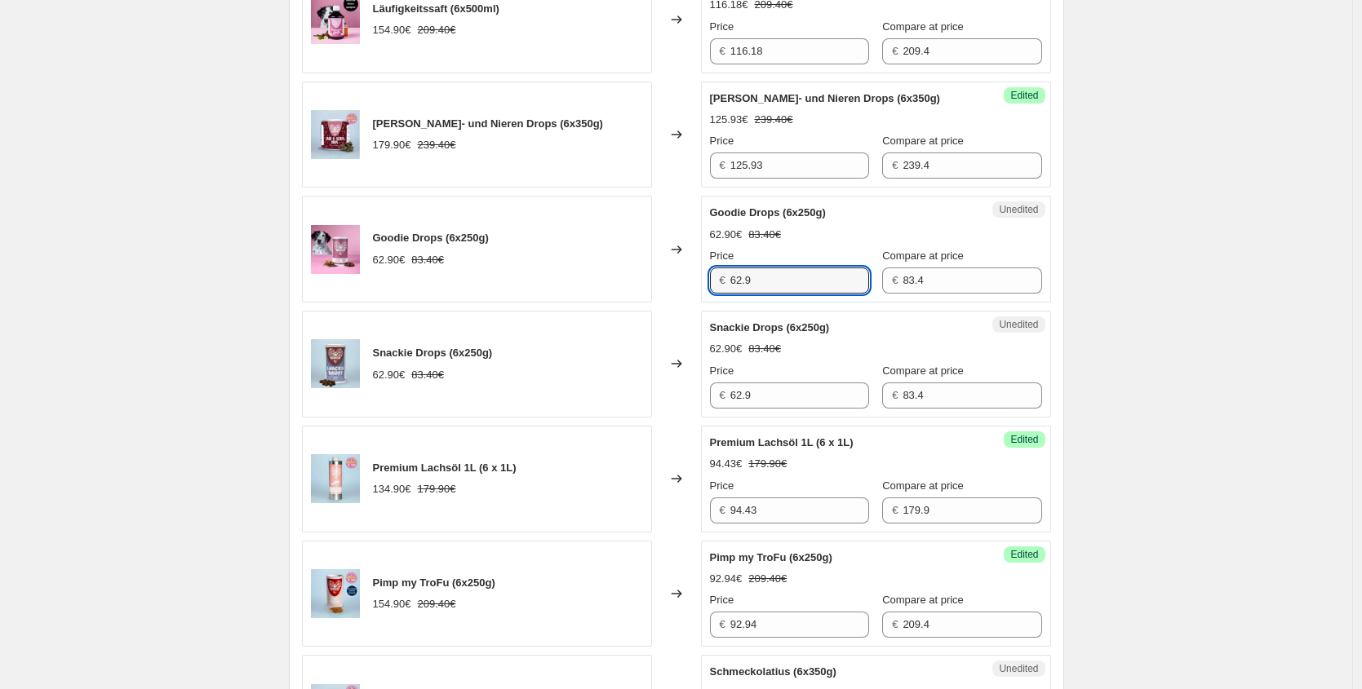
drag, startPoint x: 778, startPoint y: 279, endPoint x: 521, endPoint y: 265, distance: 257.3
click at [521, 265] on div "Goodie Drops (6x250g) 62.90€ 83.40€ Changed to Unedited Goodie Drops (6x250g) 6…" at bounding box center [676, 249] width 749 height 107
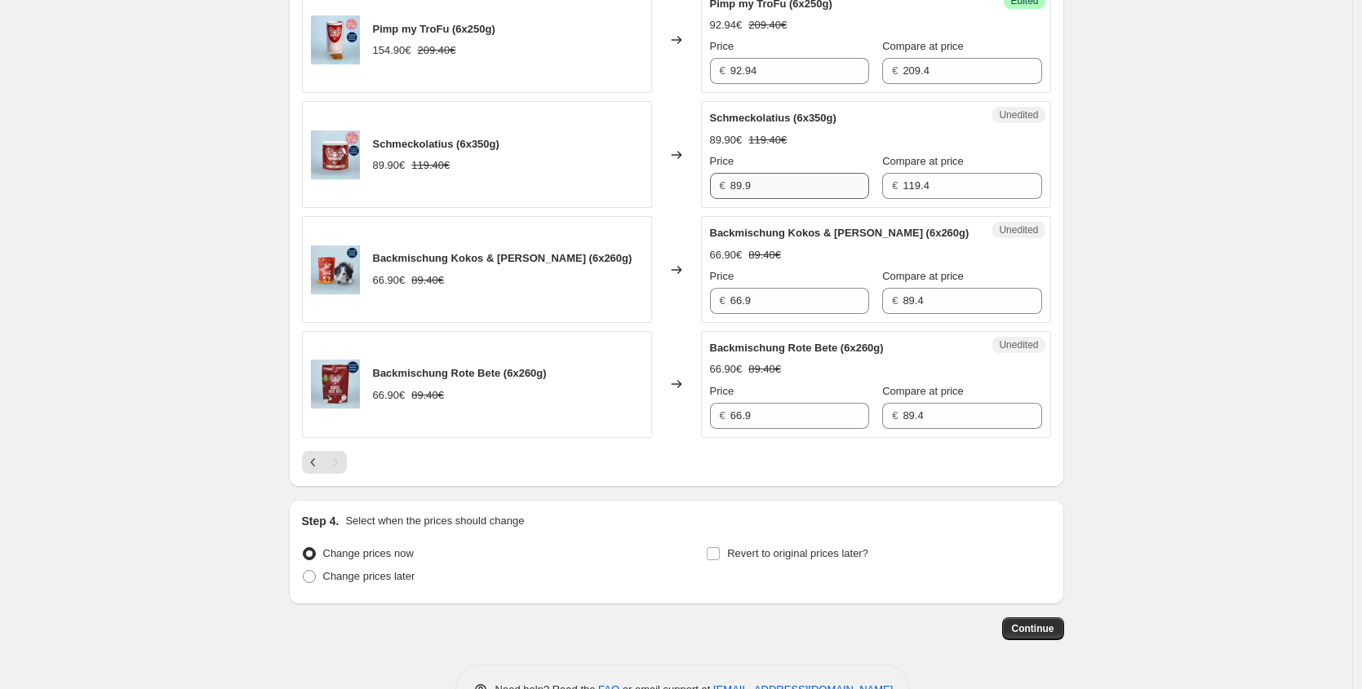
scroll to position [1598, 0]
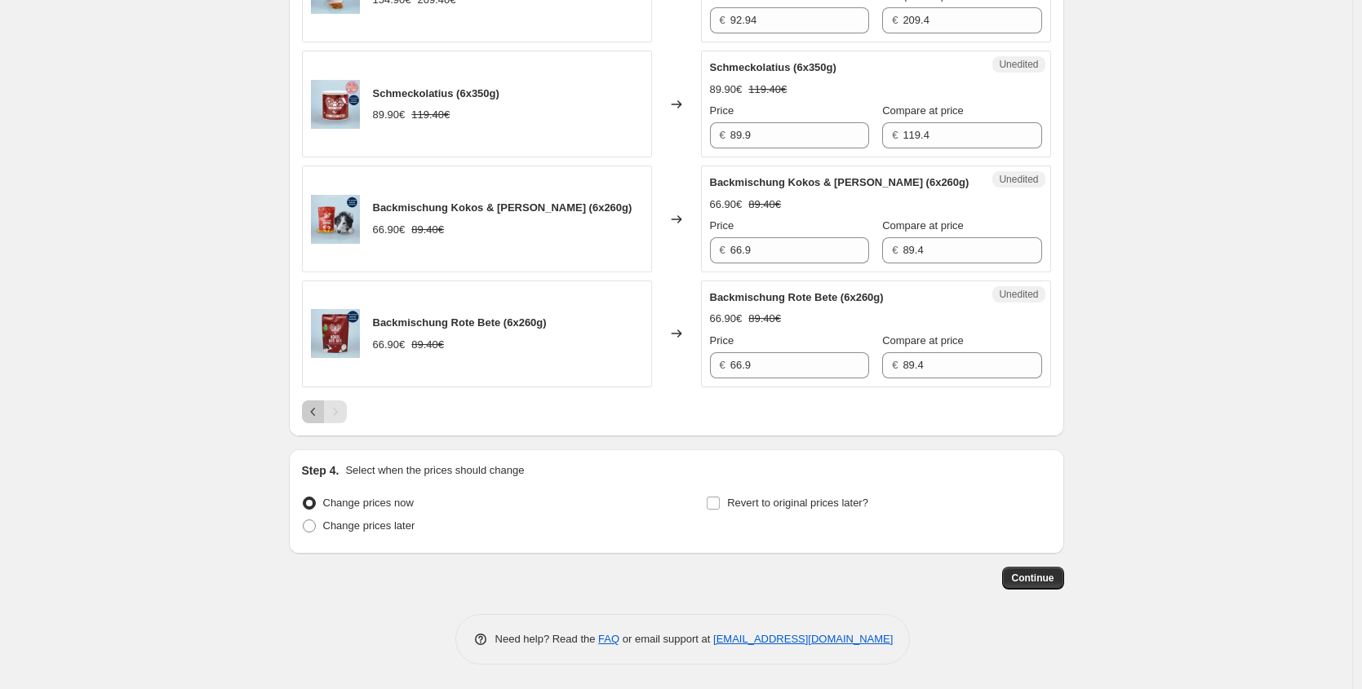
click at [311, 419] on button "Previous" at bounding box center [313, 412] width 23 height 23
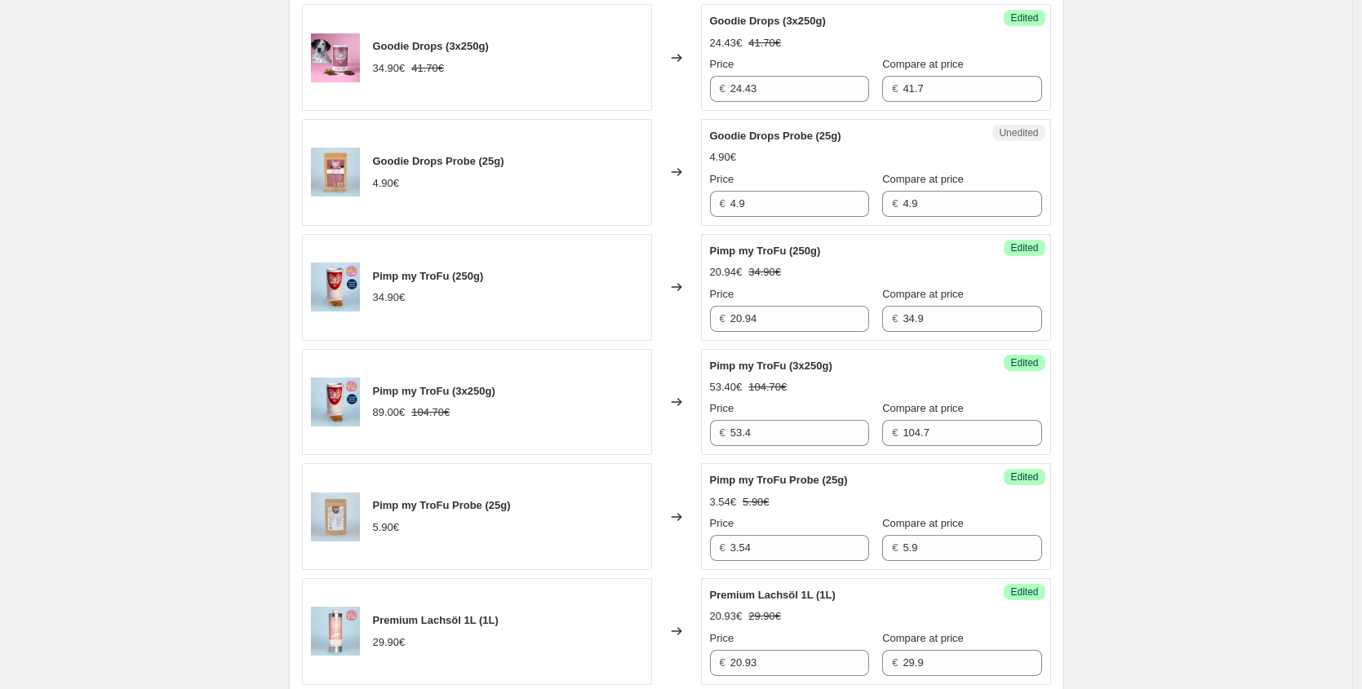
scroll to position [642, 0]
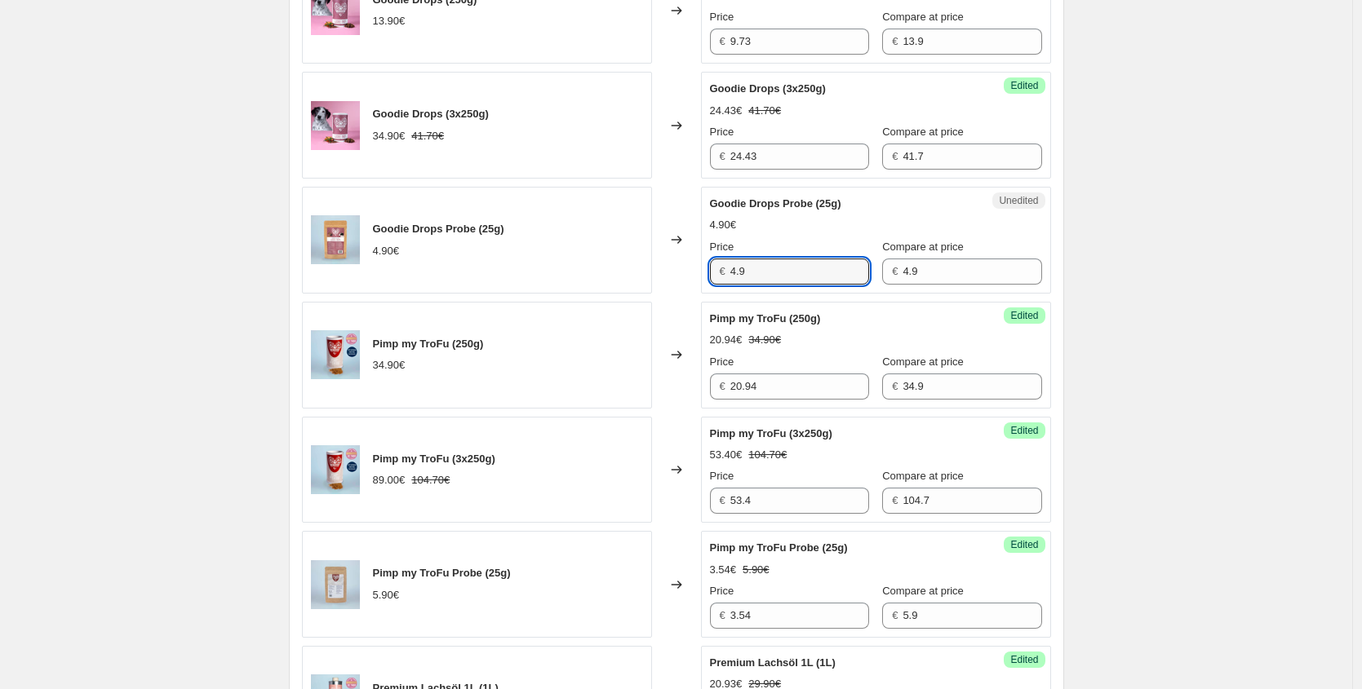
drag, startPoint x: 715, startPoint y: 272, endPoint x: 529, endPoint y: 220, distance: 193.0
click at [541, 238] on div "Goodie Drops Probe (25g) 4.90€ Changed to Unedited Goodie Drops Probe (25g) 4.9…" at bounding box center [676, 240] width 749 height 107
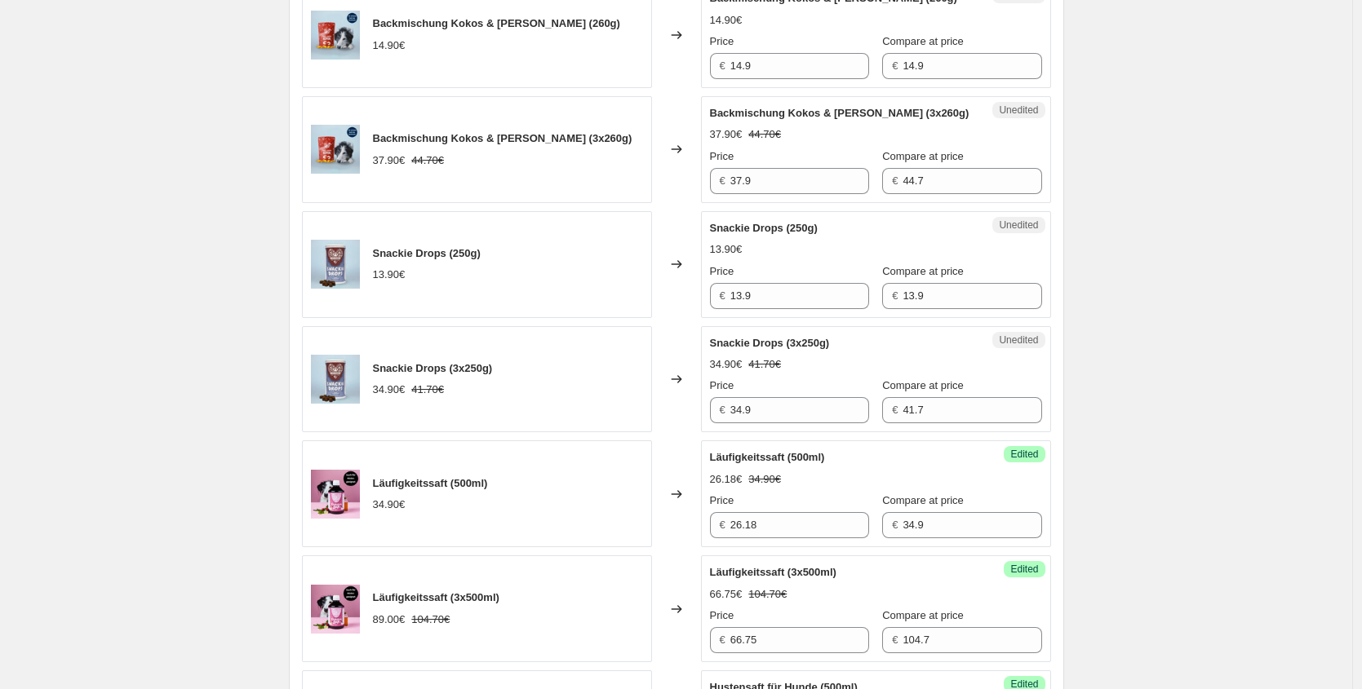
scroll to position [1779, 0]
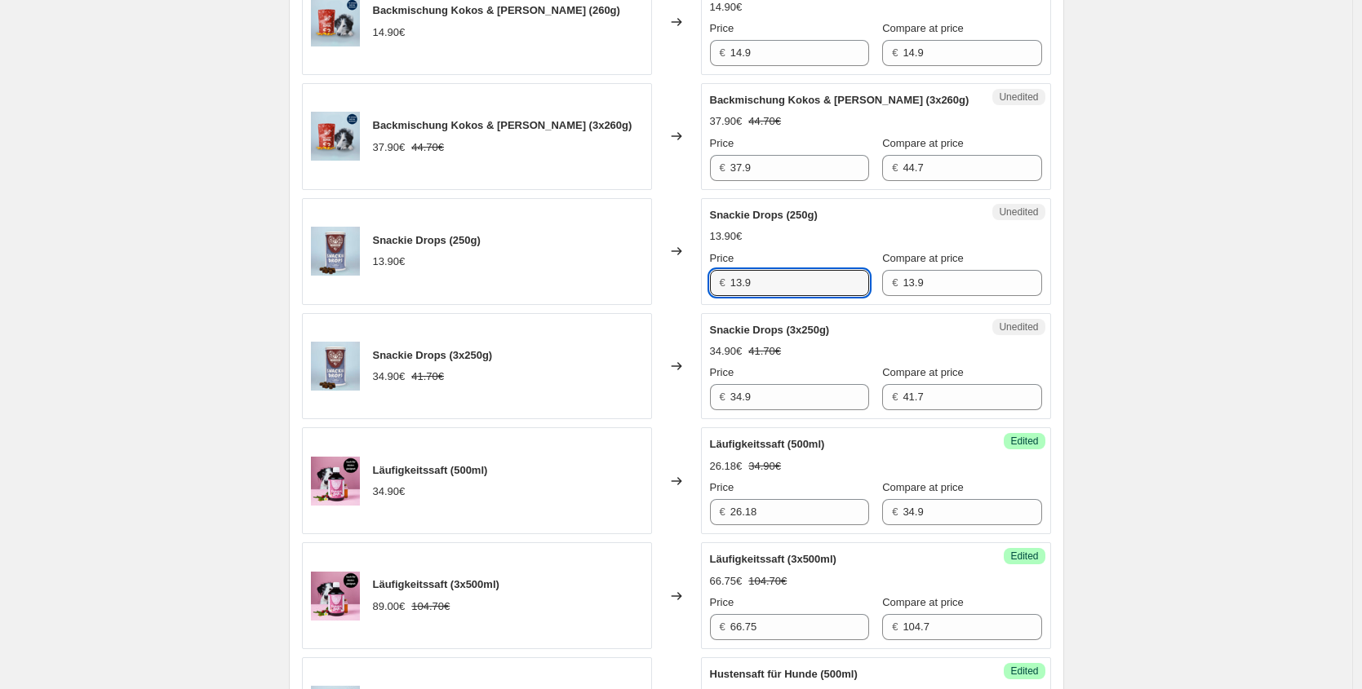
drag, startPoint x: 715, startPoint y: 310, endPoint x: 532, endPoint y: 281, distance: 185.8
click at [559, 299] on div "Snackie Drops (250g) 13.90€ Changed to Unedited Snackie Drops (250g) 13.90€ Pri…" at bounding box center [676, 251] width 749 height 107
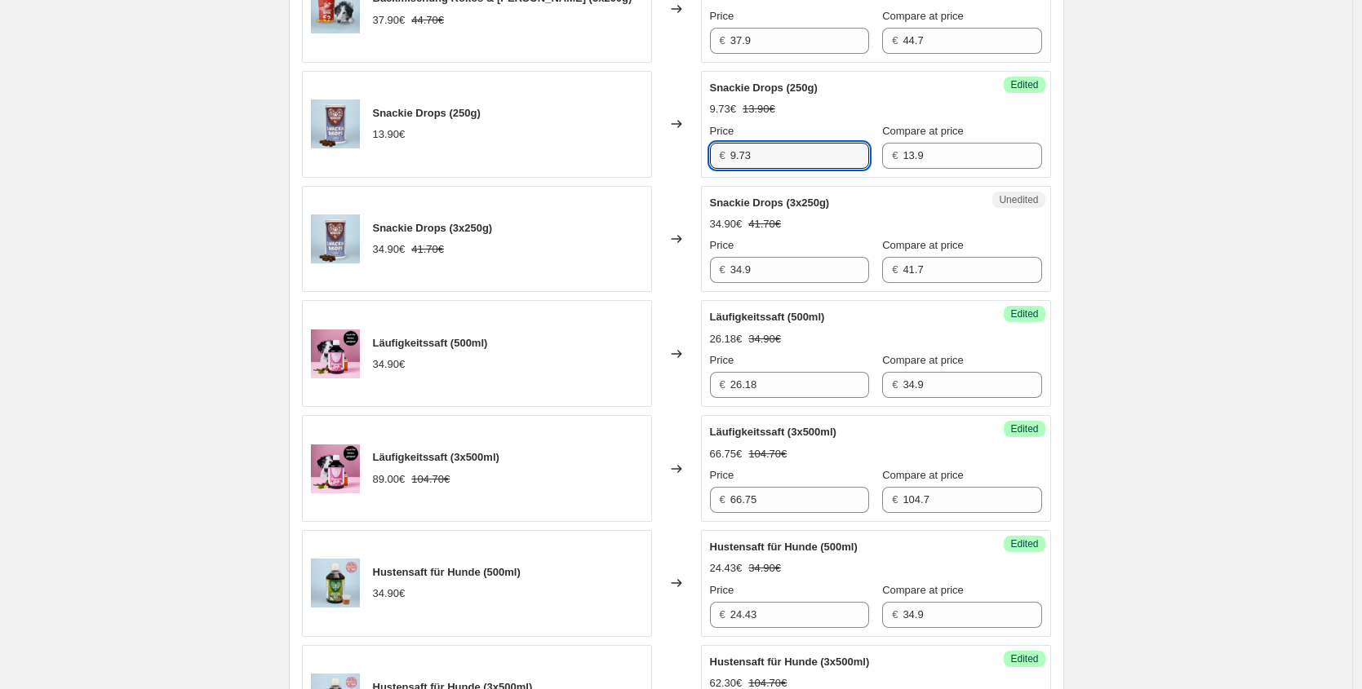
scroll to position [1917, 0]
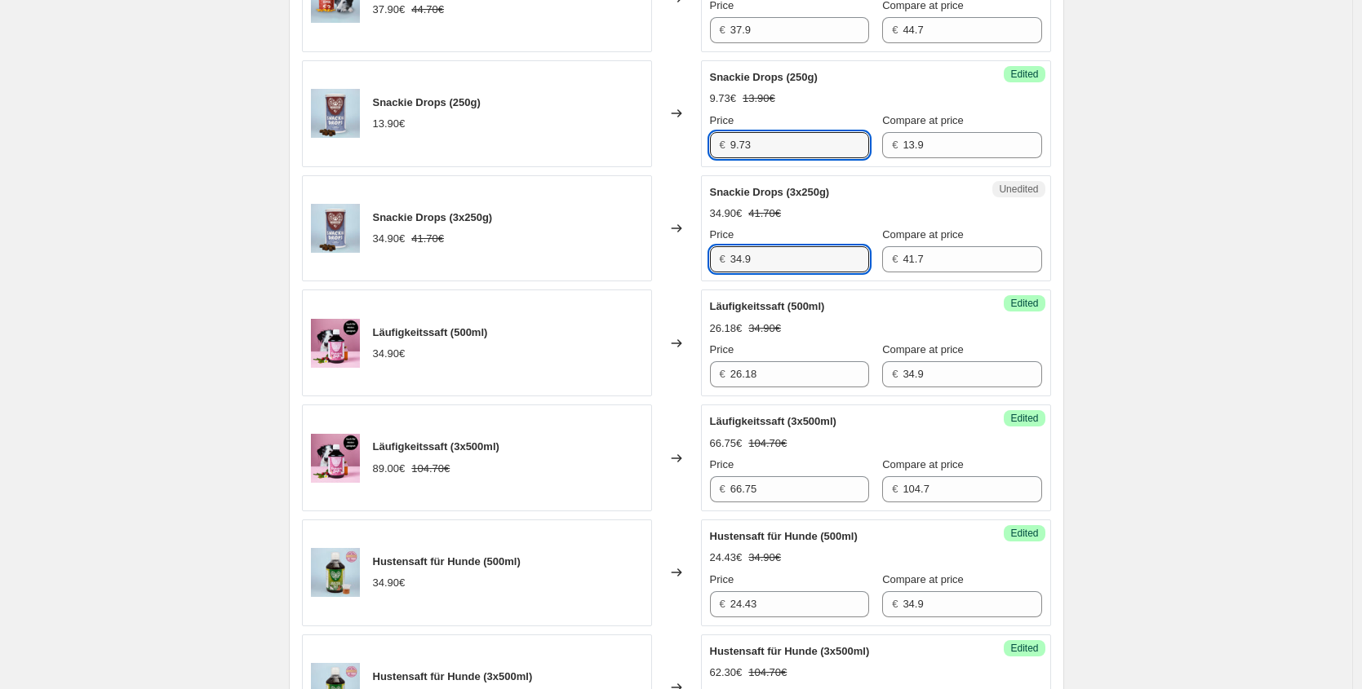
drag, startPoint x: 796, startPoint y: 287, endPoint x: 489, endPoint y: 277, distance: 306.9
click at [500, 279] on div "Snackie Drops (3x250g) 34.90€ 41.70€ Changed to Unedited Snackie Drops (3x250g)…" at bounding box center [676, 228] width 749 height 107
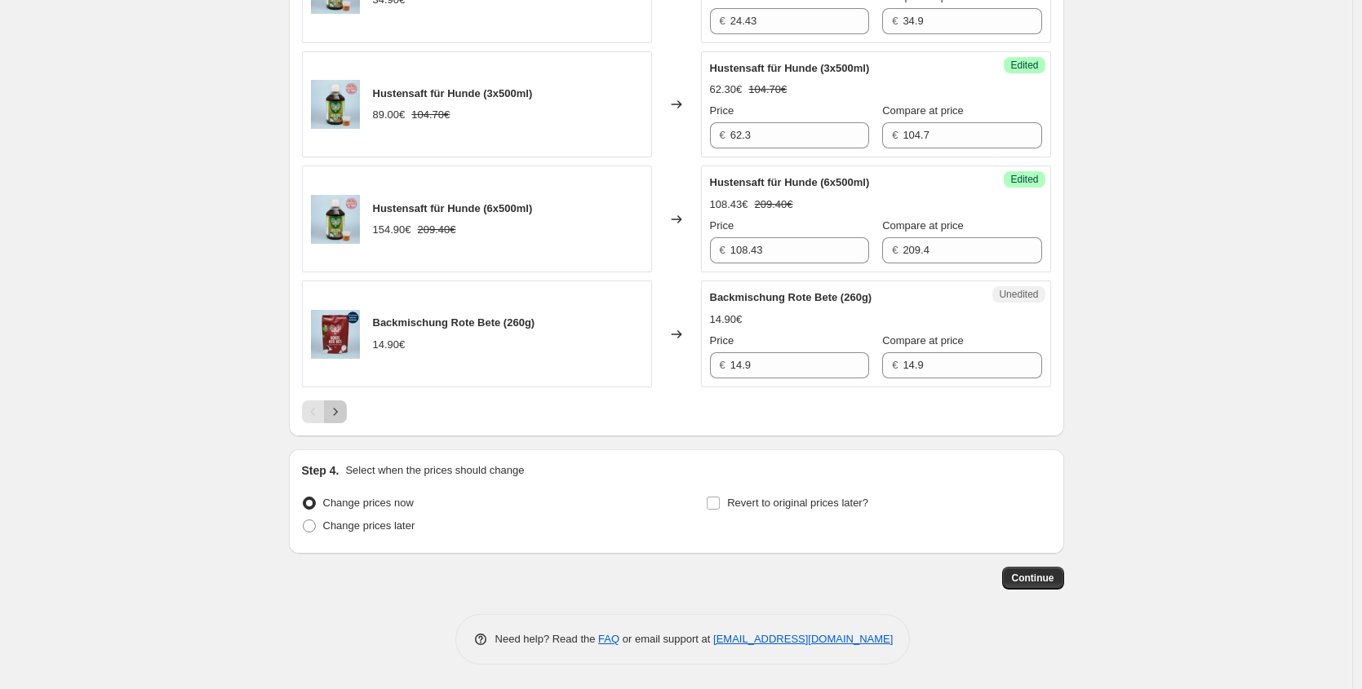
click at [343, 410] on icon "Next" at bounding box center [335, 412] width 16 height 16
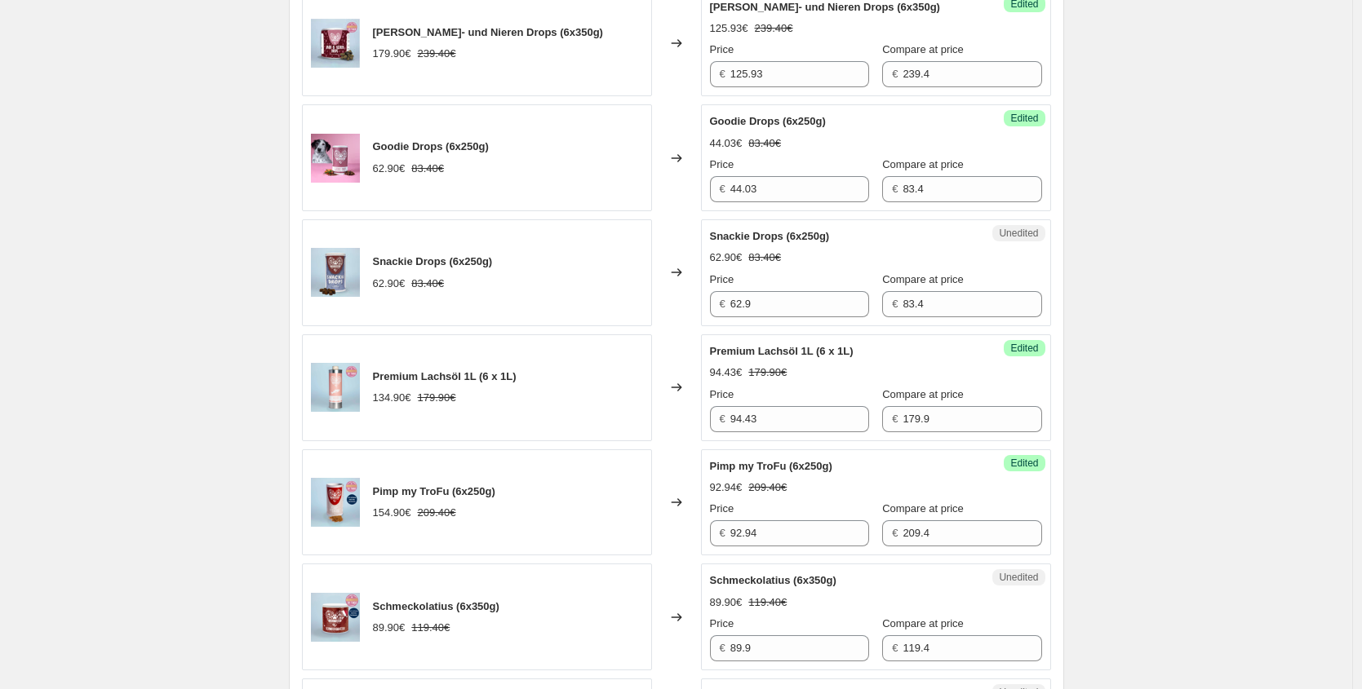
scroll to position [1046, 0]
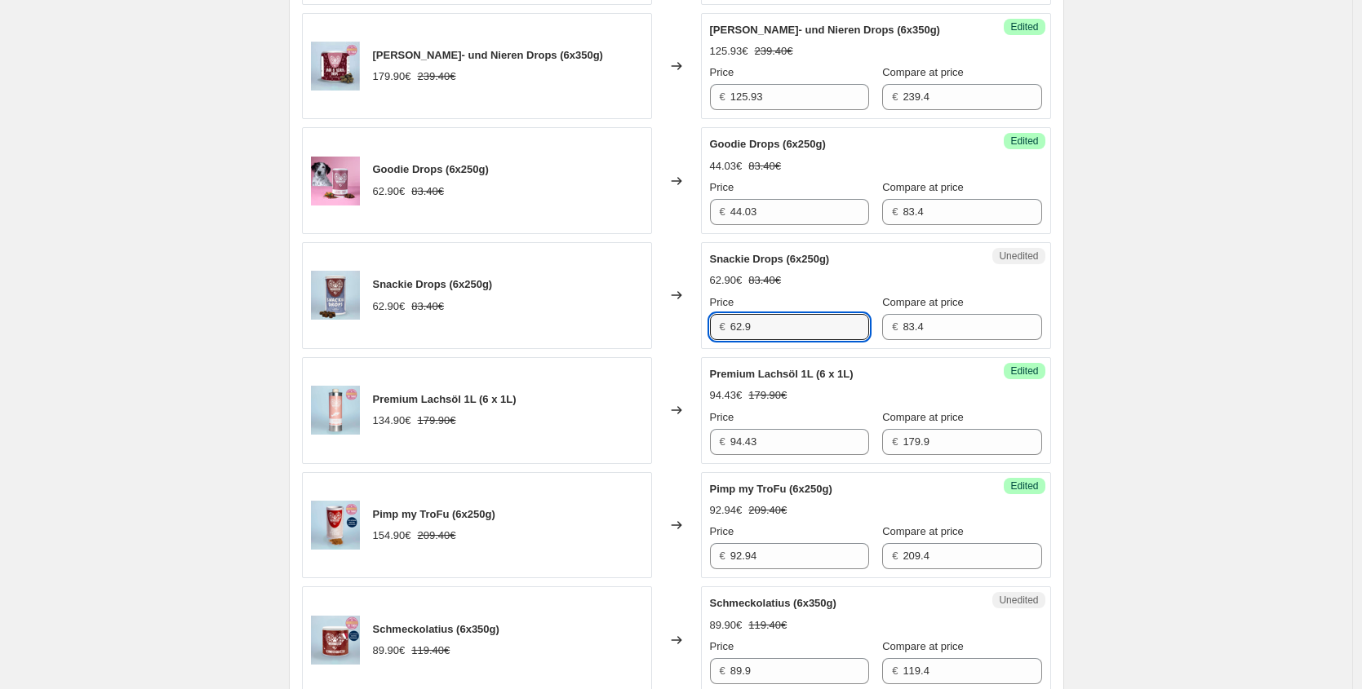
drag, startPoint x: 806, startPoint y: 322, endPoint x: 508, endPoint y: 322, distance: 297.8
click at [508, 323] on div "Snackie Drops (6x250g) 62.90€ 83.40€ Changed to Unedited Snackie Drops (6x250g)…" at bounding box center [676, 295] width 749 height 107
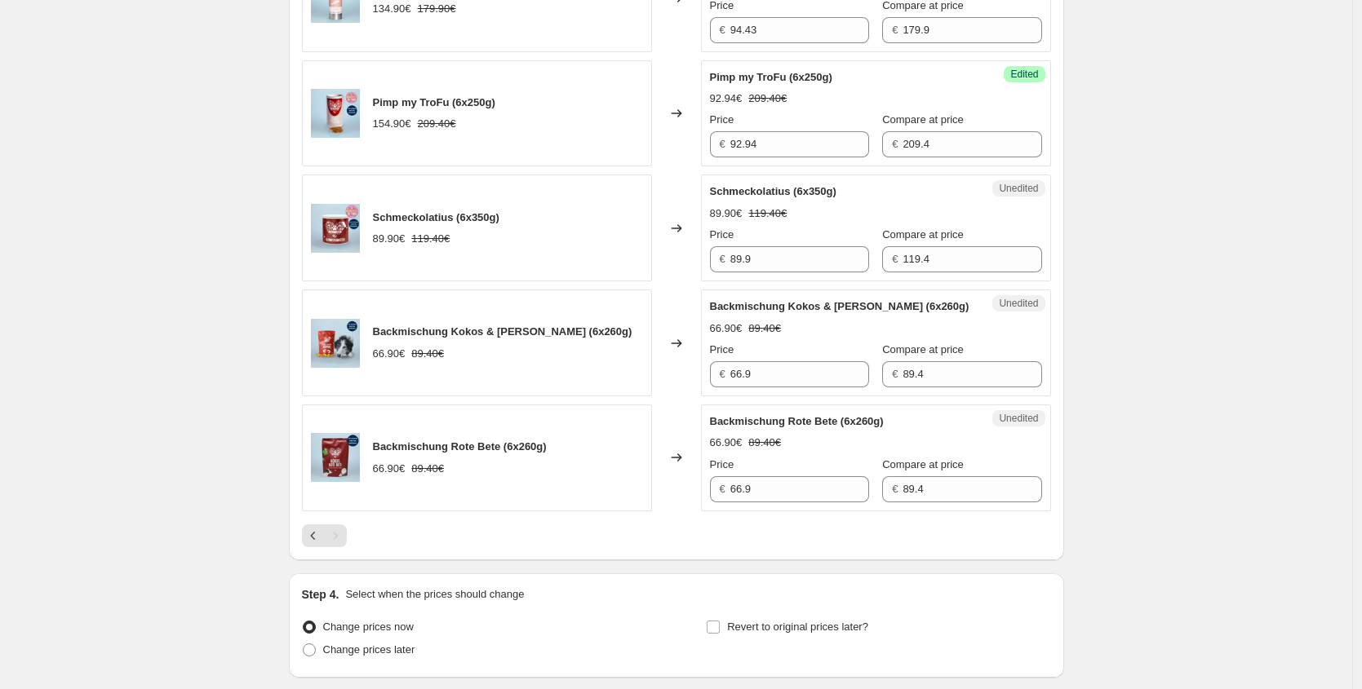
scroll to position [1598, 0]
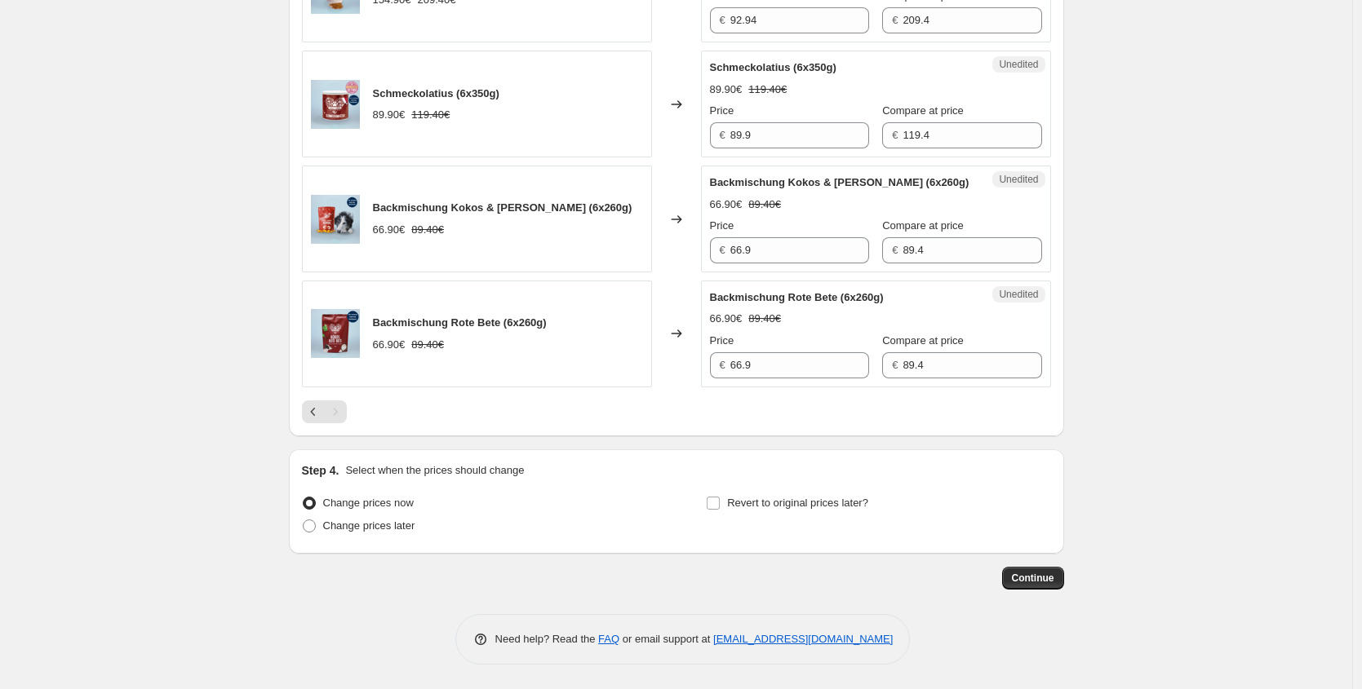
click at [308, 412] on button "Previous" at bounding box center [313, 412] width 23 height 23
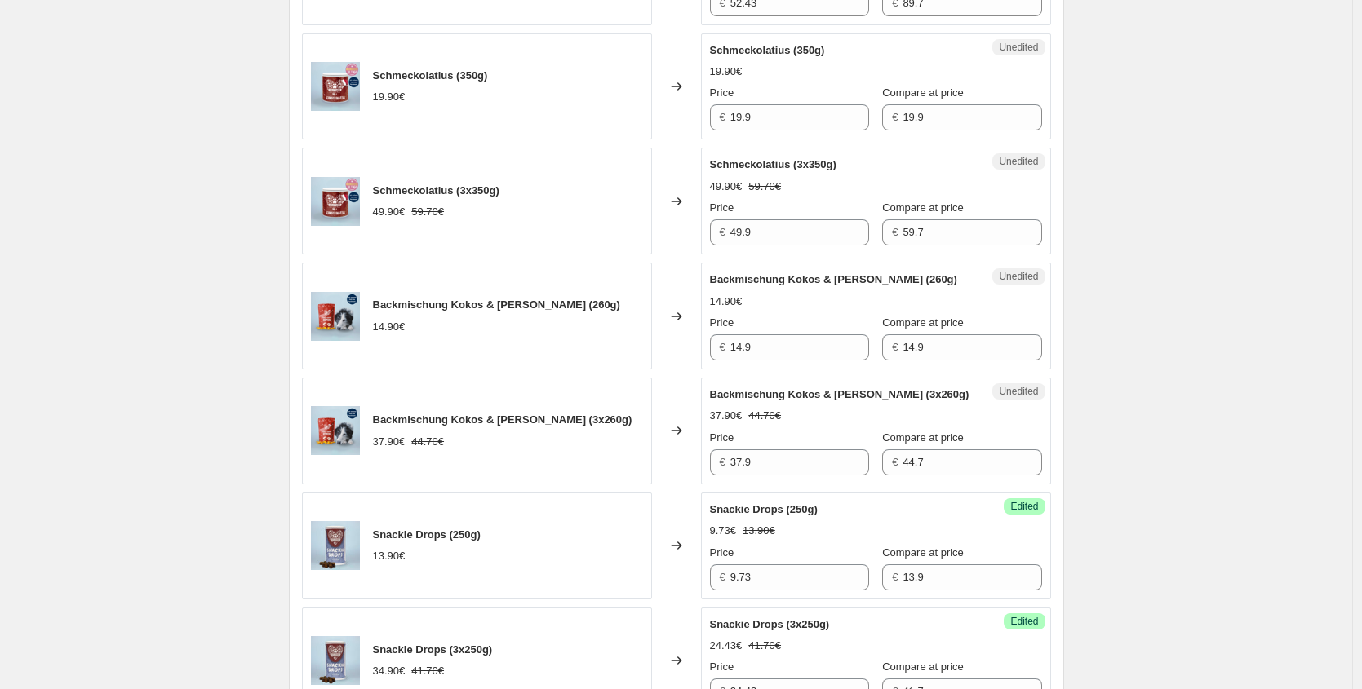
scroll to position [1396, 0]
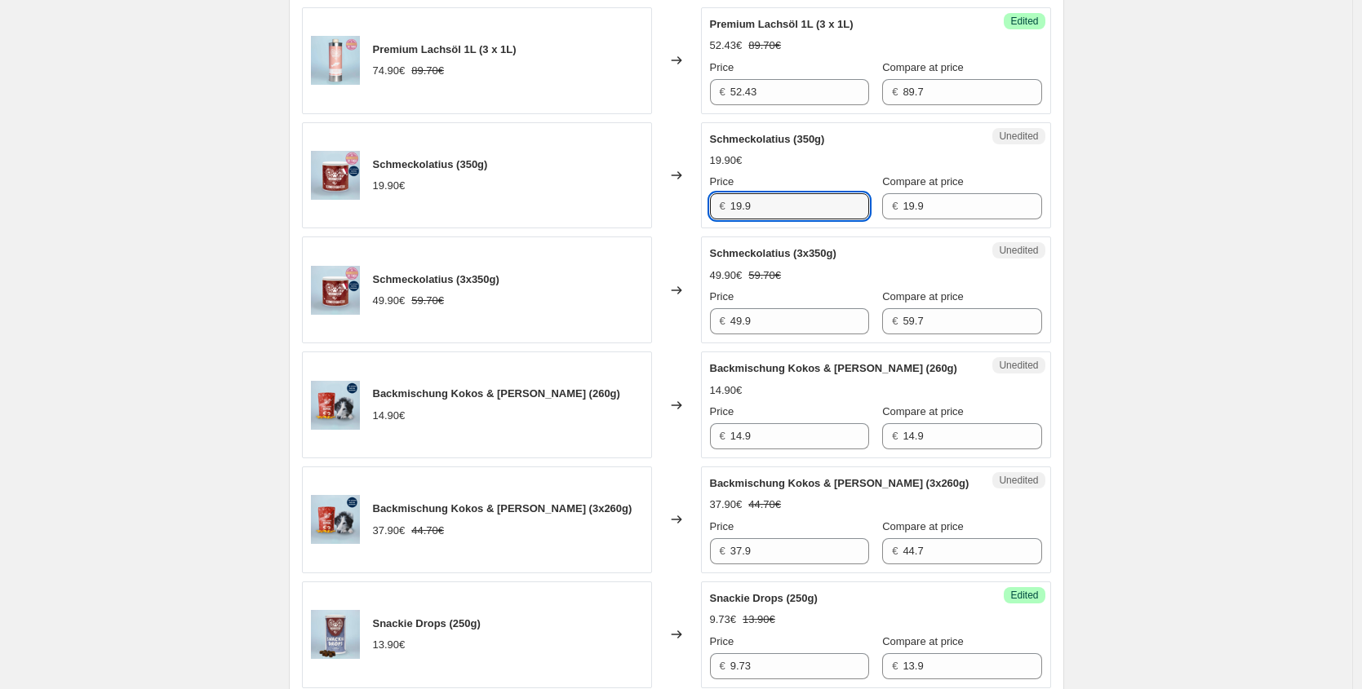
drag, startPoint x: 757, startPoint y: 203, endPoint x: 570, endPoint y: 201, distance: 186.8
click at [623, 203] on div "Schmeckolatius (350g) 19.90€ Changed to Unedited Schmeckolatius (350g) 19.90€ P…" at bounding box center [676, 175] width 749 height 107
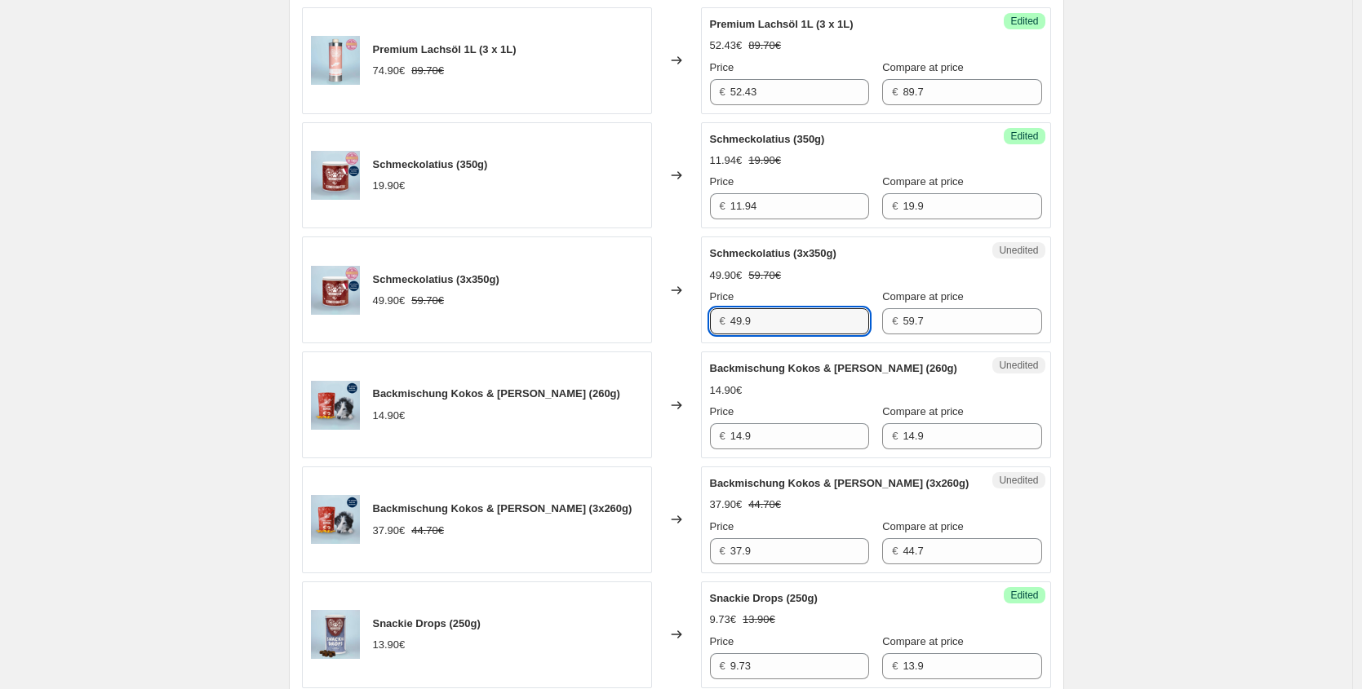
drag, startPoint x: 761, startPoint y: 330, endPoint x: 557, endPoint y: 275, distance: 211.4
click at [624, 310] on div "Schmeckolatius (3x350g) 49.90€ 59.70€ Changed to Unedited Schmeckolatius (3x350…" at bounding box center [676, 290] width 749 height 107
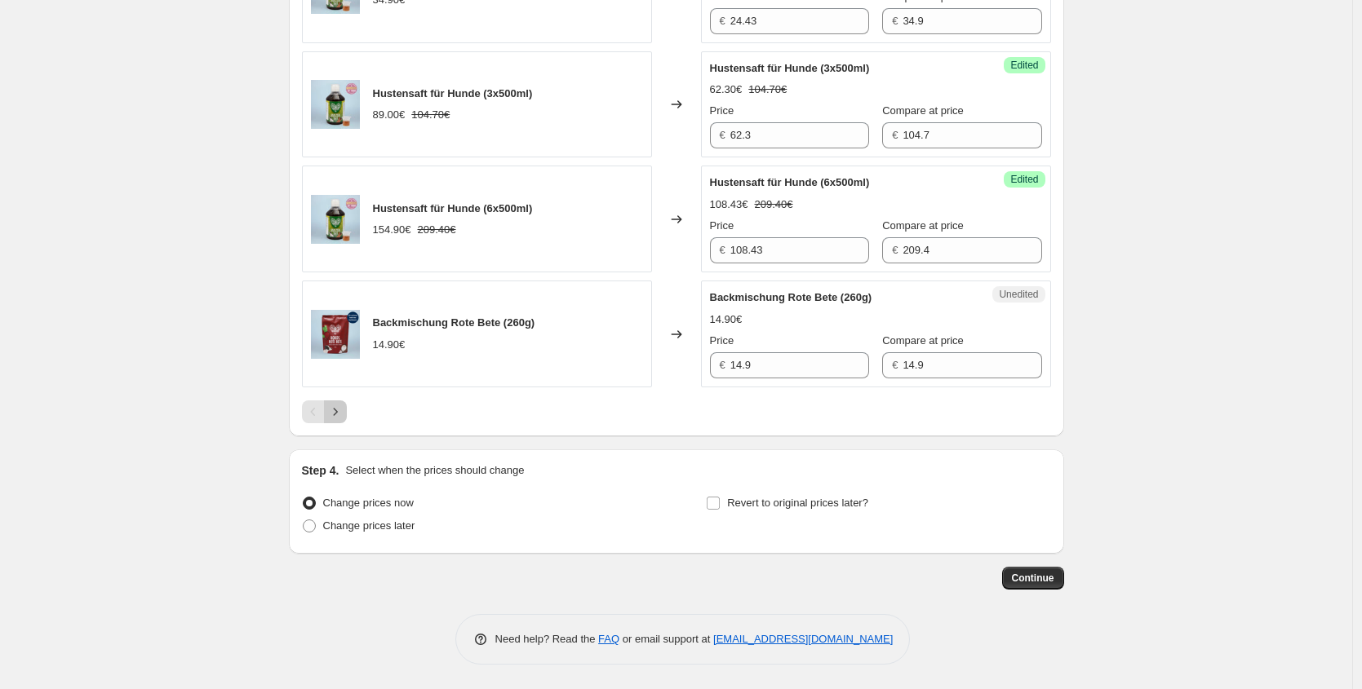
click at [347, 410] on button "Next" at bounding box center [335, 412] width 23 height 23
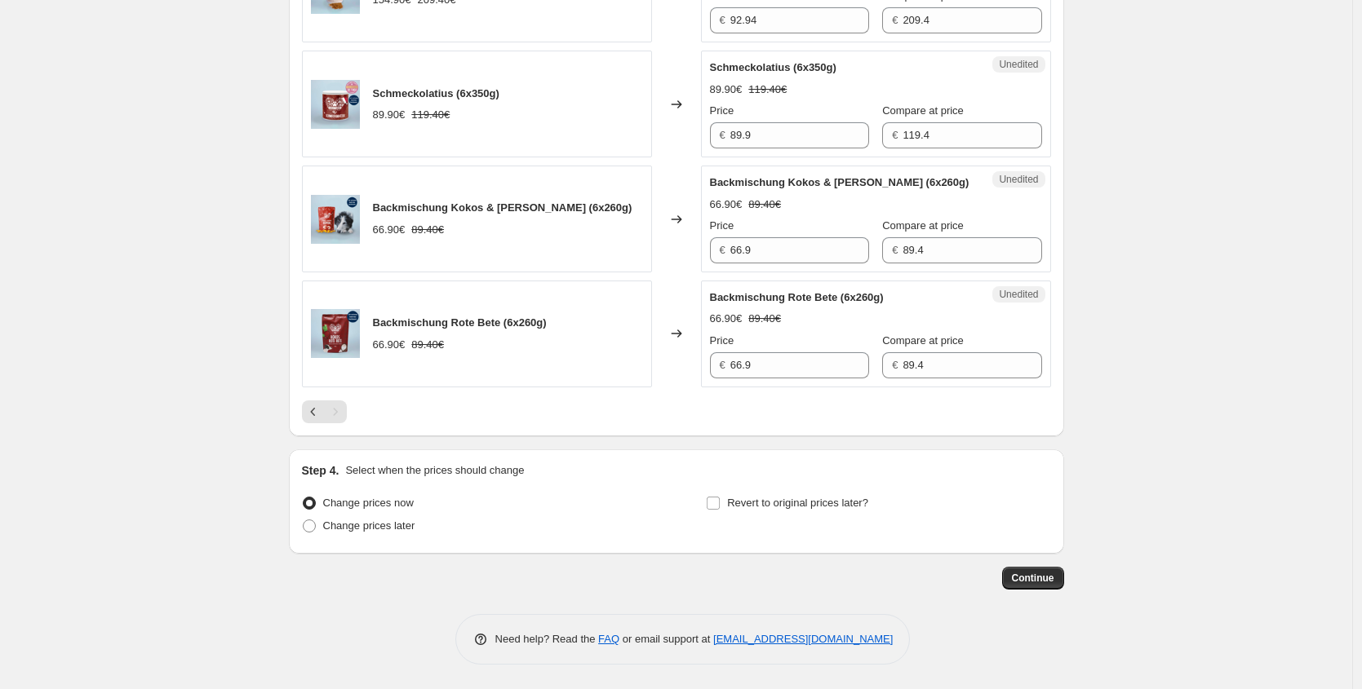
scroll to position [1583, 0]
click at [618, 116] on div "Schmeckolatius (6x350g) 89.90€ 119.40€ Changed to Unedited Schmeckolatius (6x35…" at bounding box center [676, 104] width 749 height 107
click at [305, 422] on button "Previous" at bounding box center [313, 412] width 23 height 23
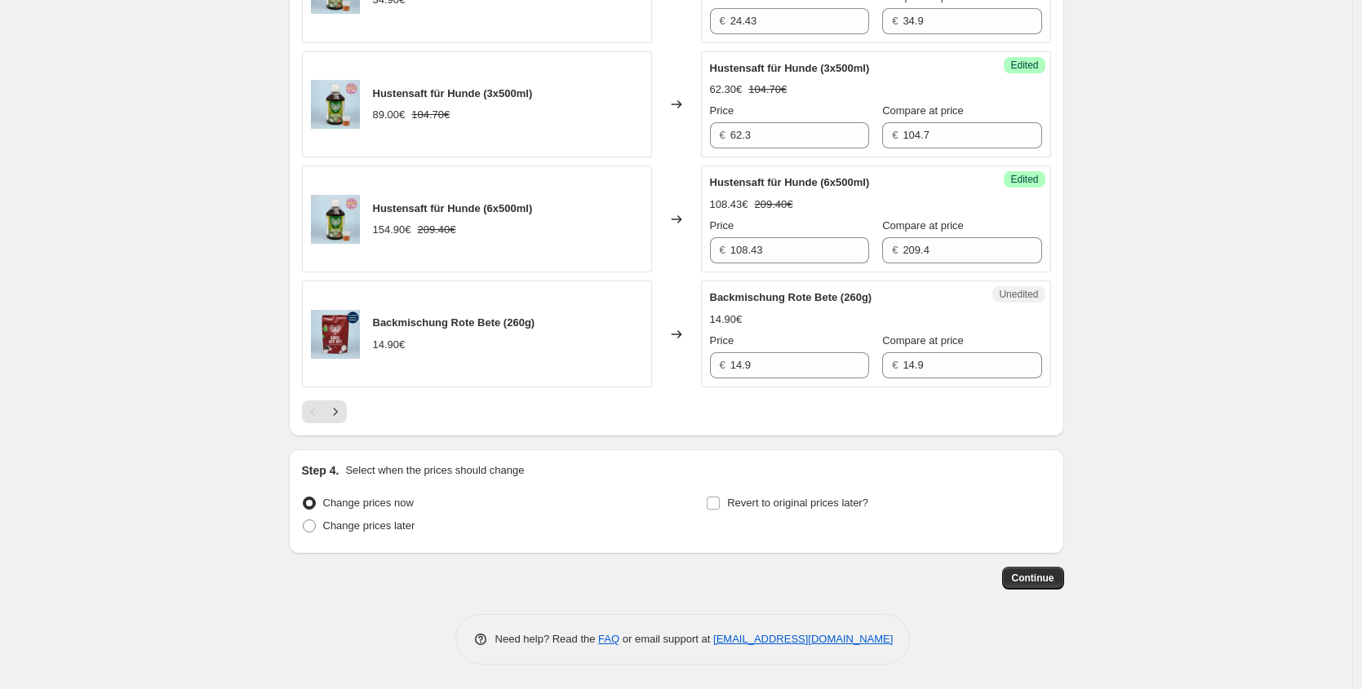
scroll to position [2533, 0]
click at [653, 361] on div "Backmischung Rote Bete (260g) 14.90€ Changed to Unedited Backmischung Rote Bete…" at bounding box center [676, 334] width 749 height 107
click at [347, 414] on button "Next" at bounding box center [335, 412] width 23 height 23
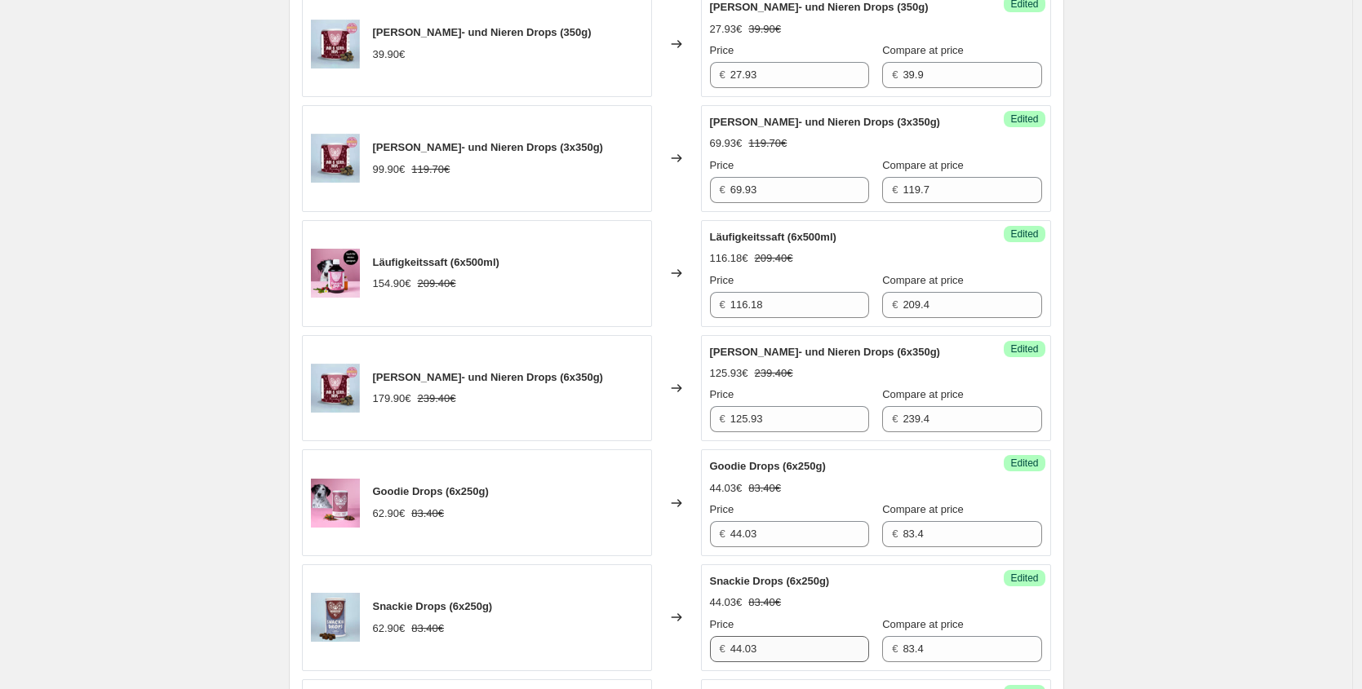
scroll to position [546, 0]
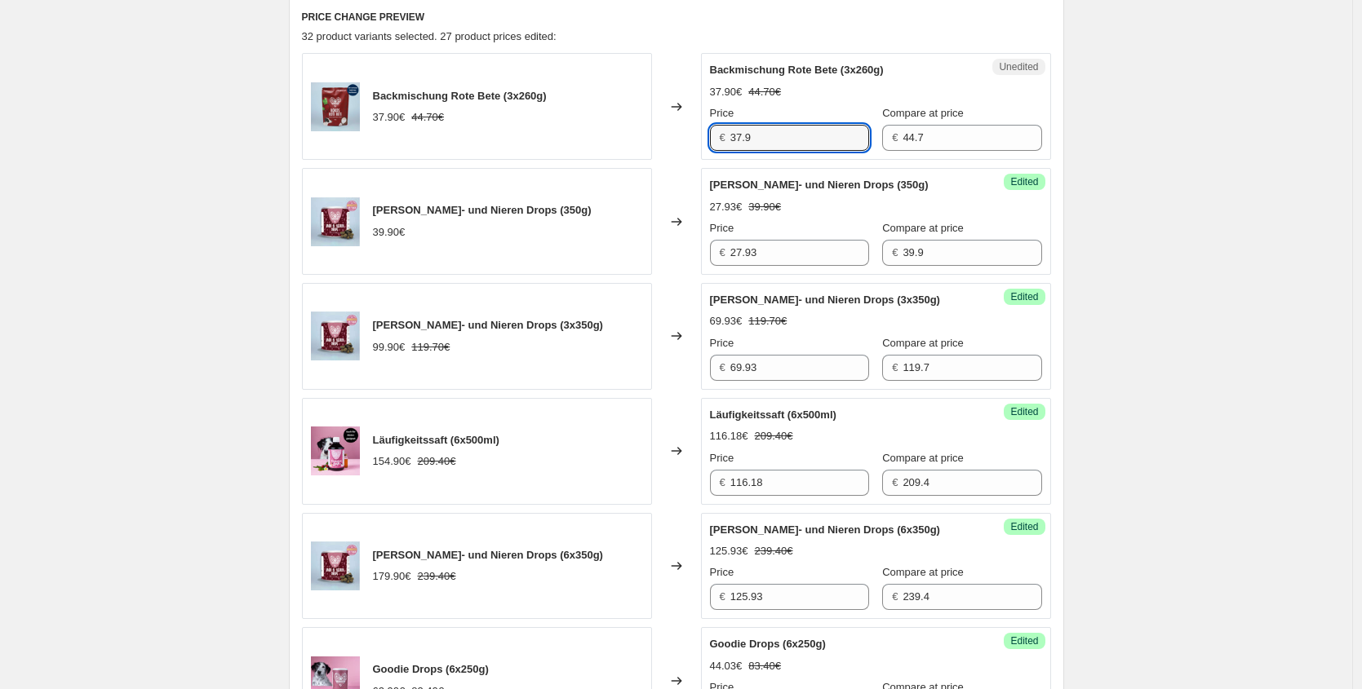
drag, startPoint x: 792, startPoint y: 134, endPoint x: 512, endPoint y: 124, distance: 280.0
click at [544, 126] on div "Backmischung Rote Bete (3x260g) 37.90€ 44.70€ Changed to Unedited Backmischung …" at bounding box center [676, 106] width 749 height 107
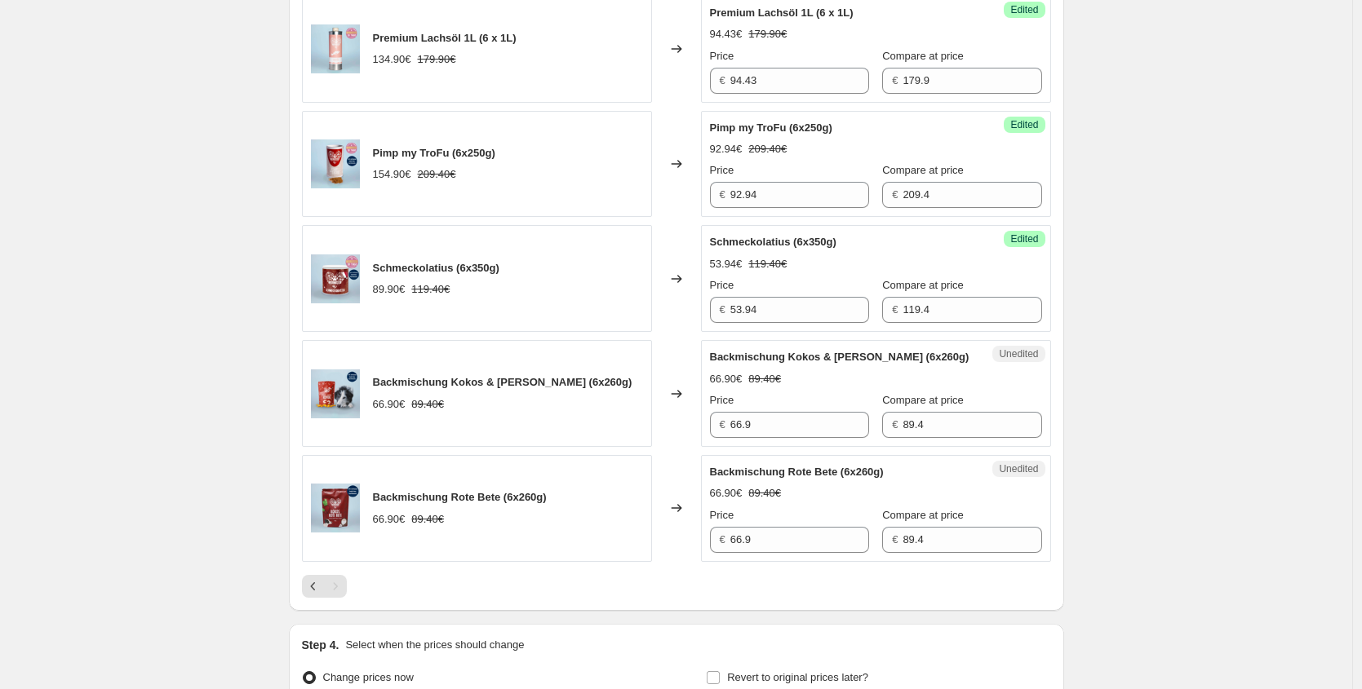
scroll to position [1464, 0]
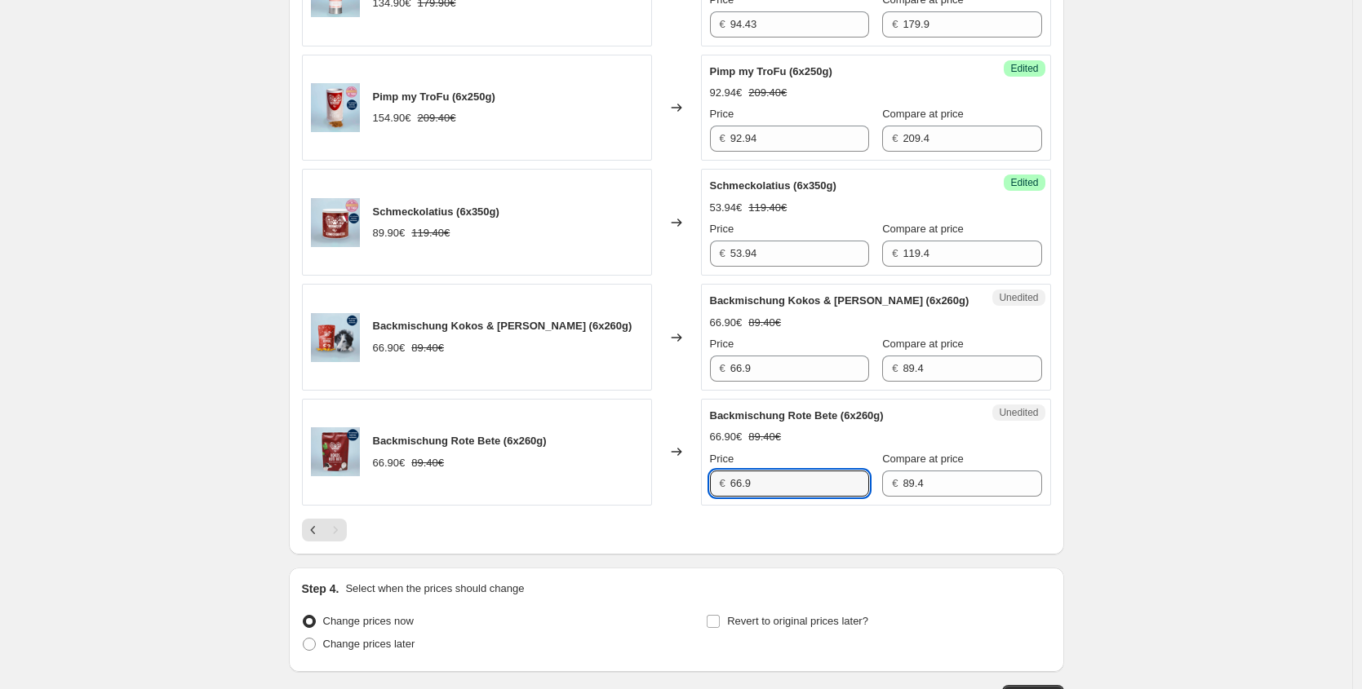
drag, startPoint x: 778, startPoint y: 500, endPoint x: 409, endPoint y: 475, distance: 370.4
click at [449, 481] on div "Backmischung Rote Bete (6x260g) 66.90€ 89.40€ Changed to Unedited Backmischung …" at bounding box center [676, 452] width 749 height 107
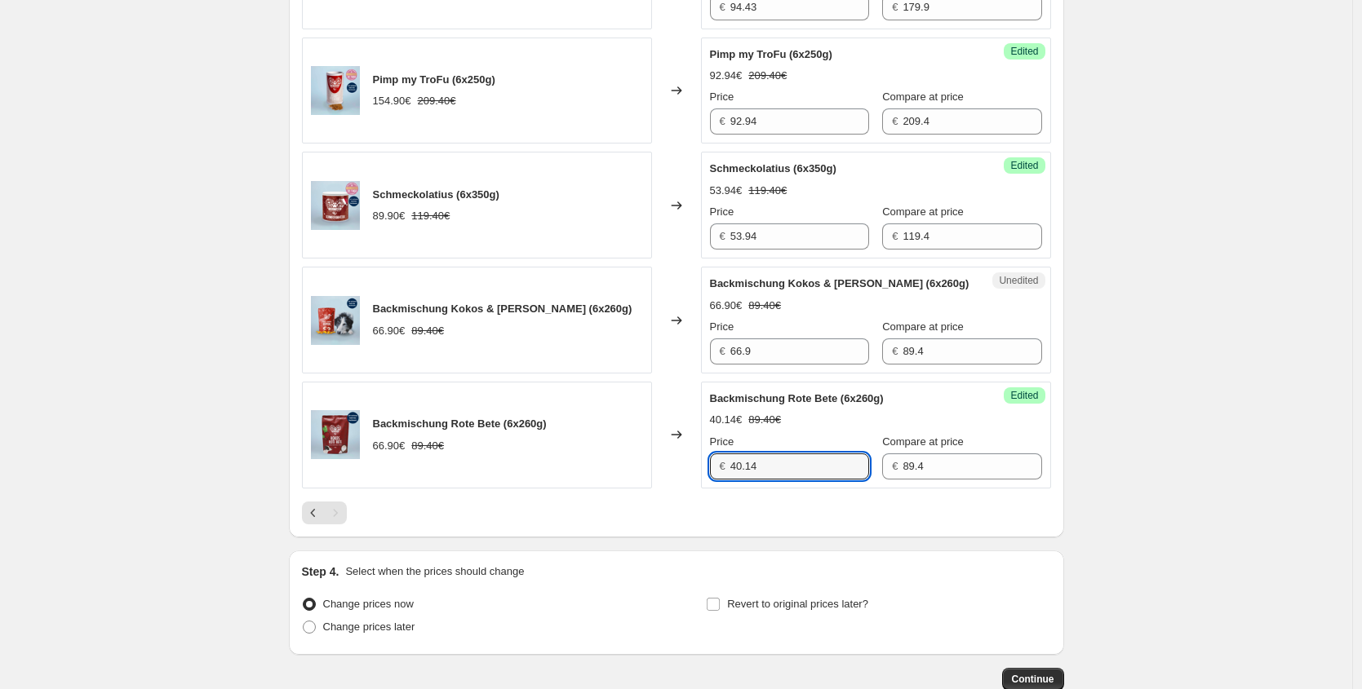
scroll to position [1549, 0]
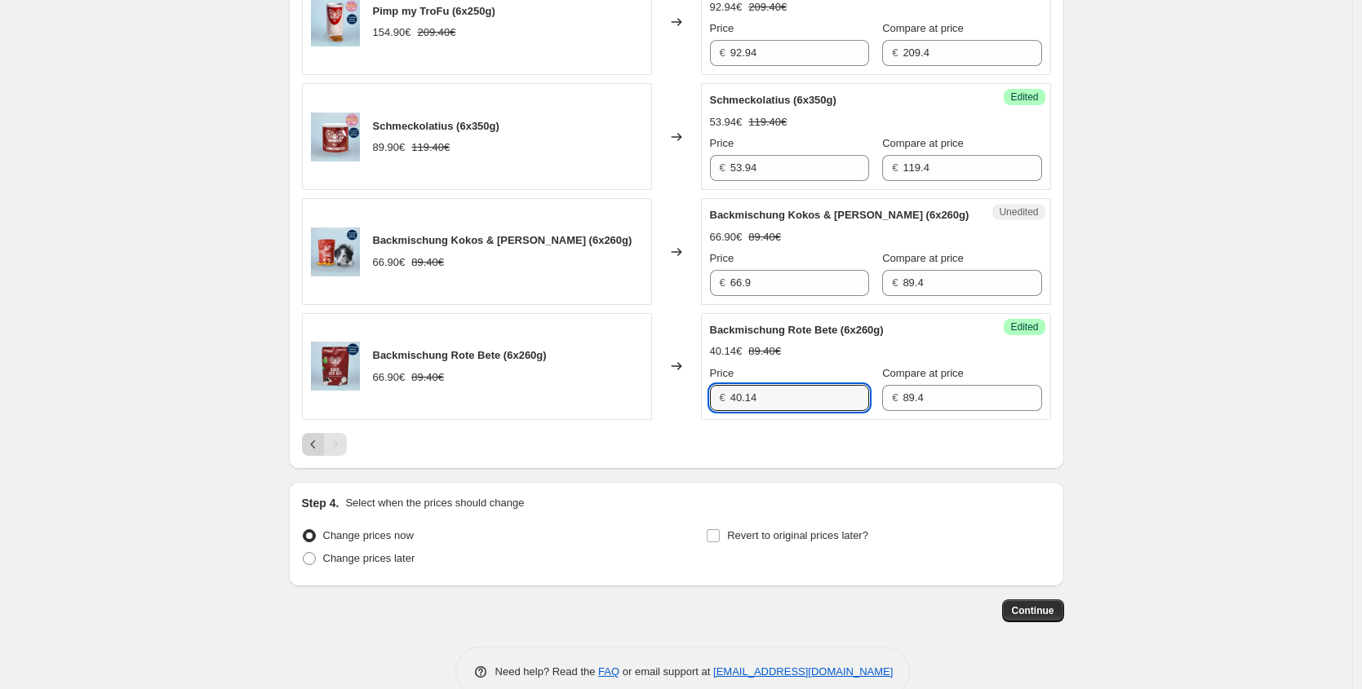
click at [315, 449] on icon "Previous" at bounding box center [312, 445] width 5 height 8
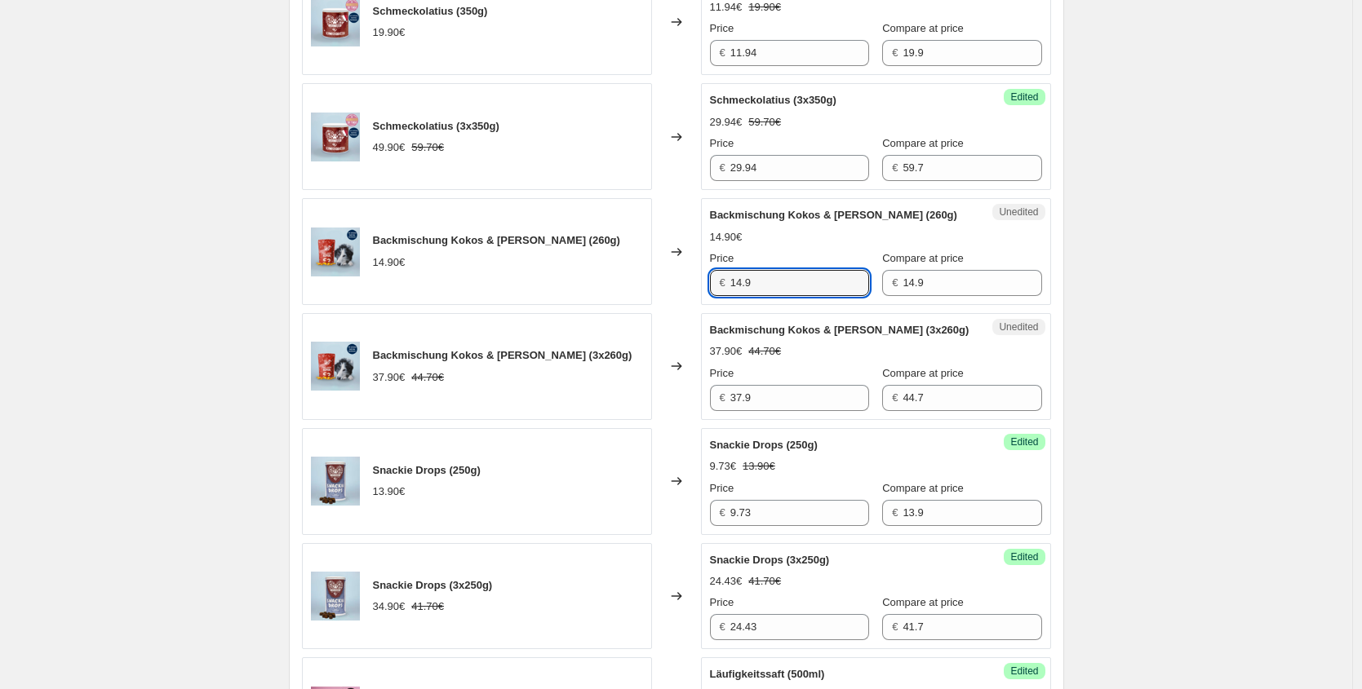
drag, startPoint x: 768, startPoint y: 292, endPoint x: 545, endPoint y: 292, distance: 222.7
click at [551, 292] on div "Backmischung Kokos & [PERSON_NAME] (260g) 14.90€ Changed to Unedited Backmischu…" at bounding box center [676, 251] width 749 height 107
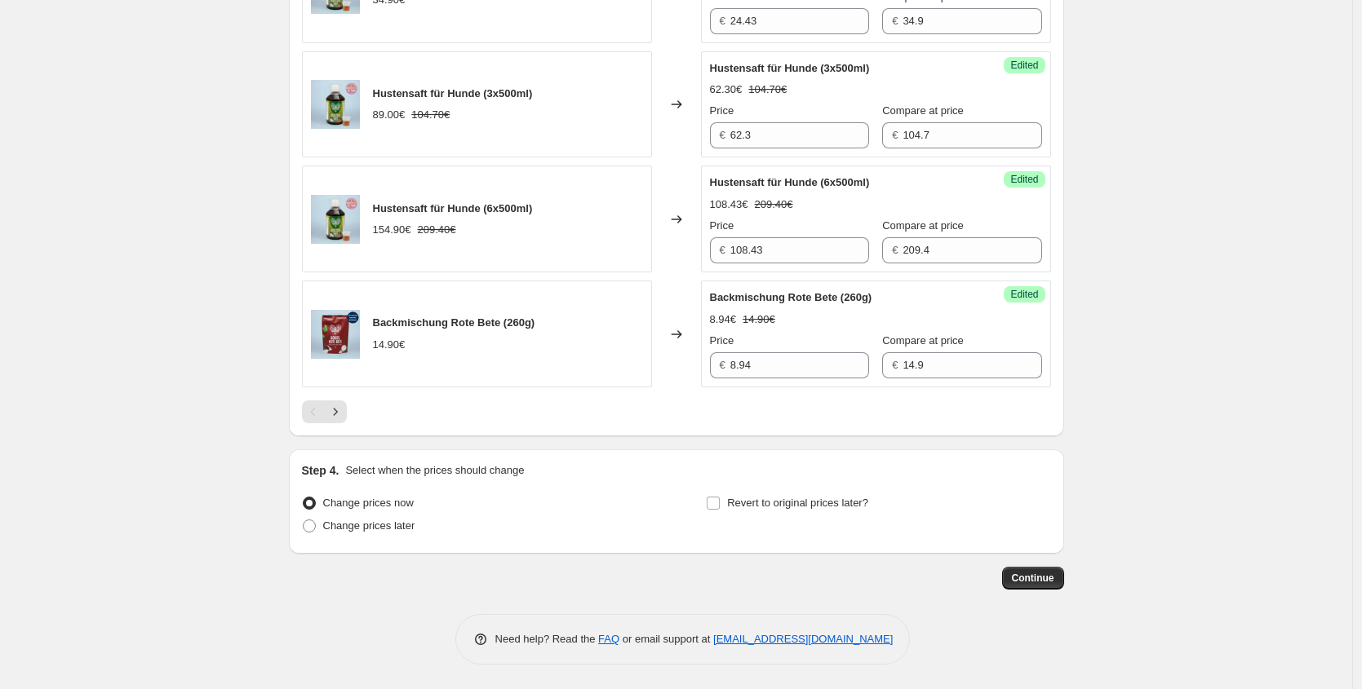
scroll to position [2516, 0]
click at [347, 423] on button "Next" at bounding box center [335, 412] width 23 height 23
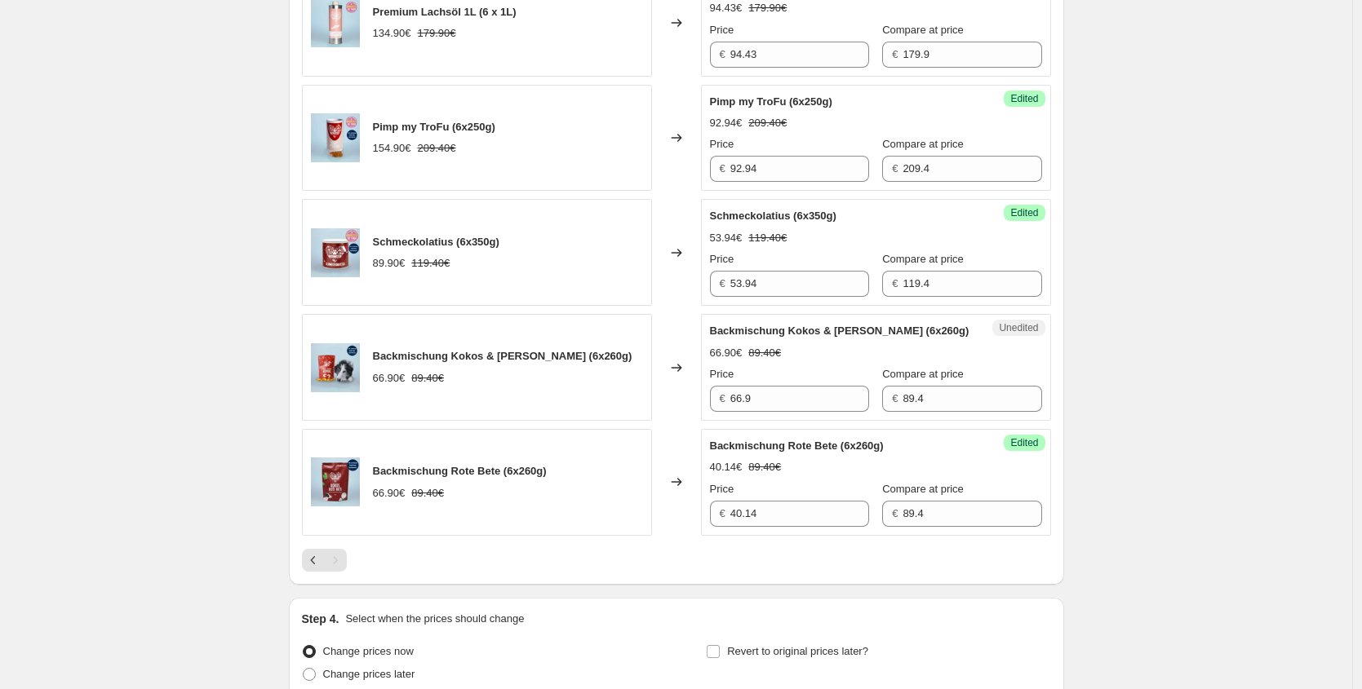
scroll to position [1438, 0]
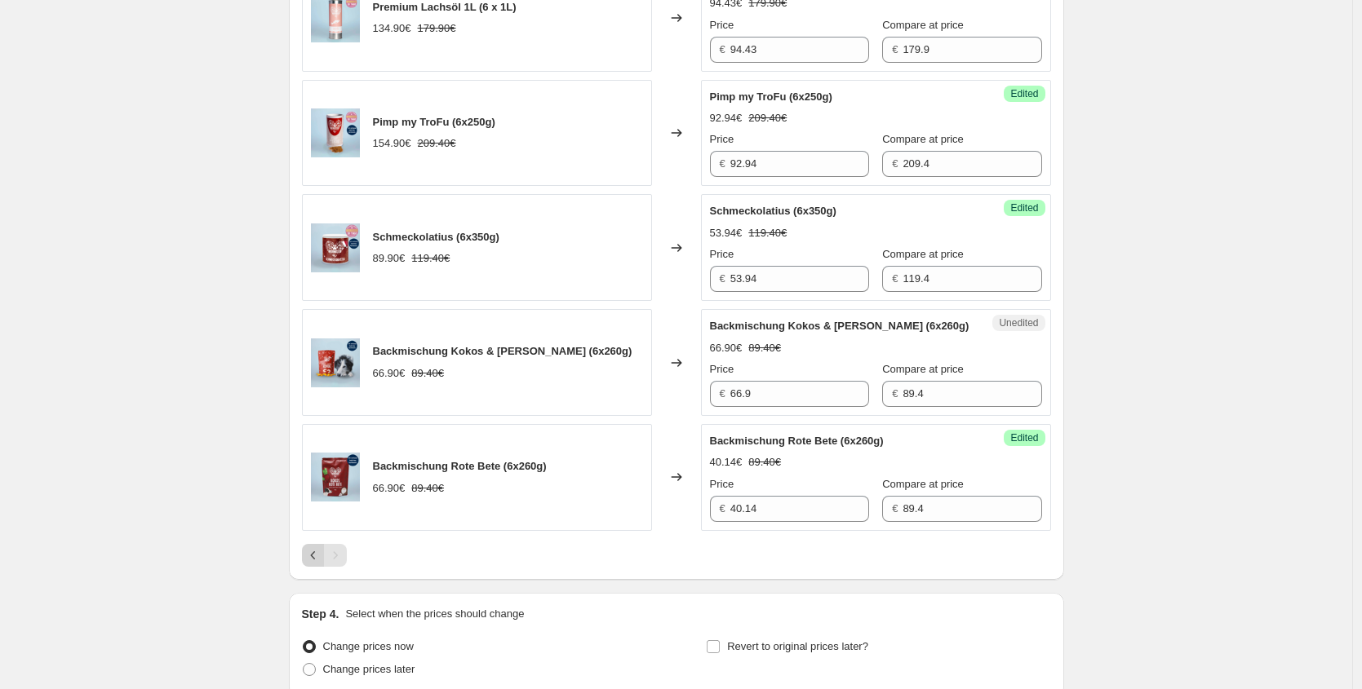
click at [320, 564] on icon "Previous" at bounding box center [313, 555] width 16 height 16
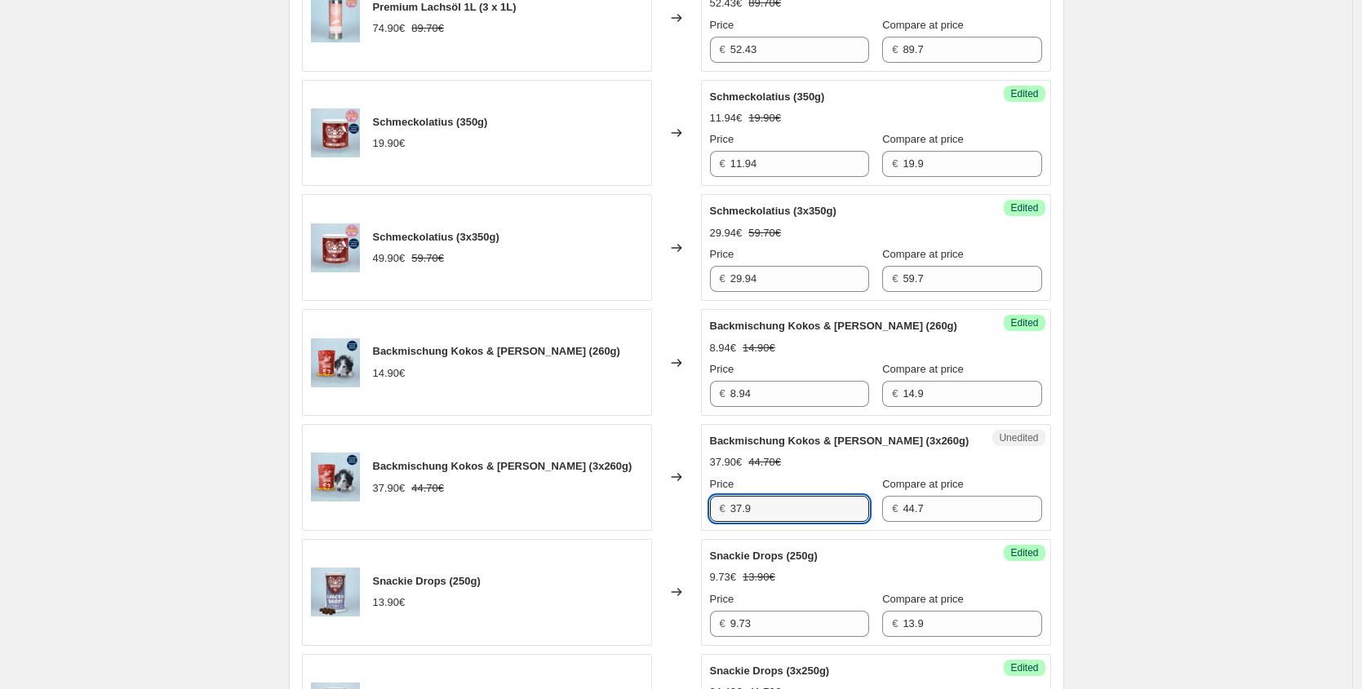
drag, startPoint x: 686, startPoint y: 542, endPoint x: 616, endPoint y: 542, distance: 70.2
click at [623, 531] on div "Backmischung Kokos & [PERSON_NAME] (3x260g) 37.90€ 44.70€ Changed to Unedited B…" at bounding box center [676, 477] width 749 height 107
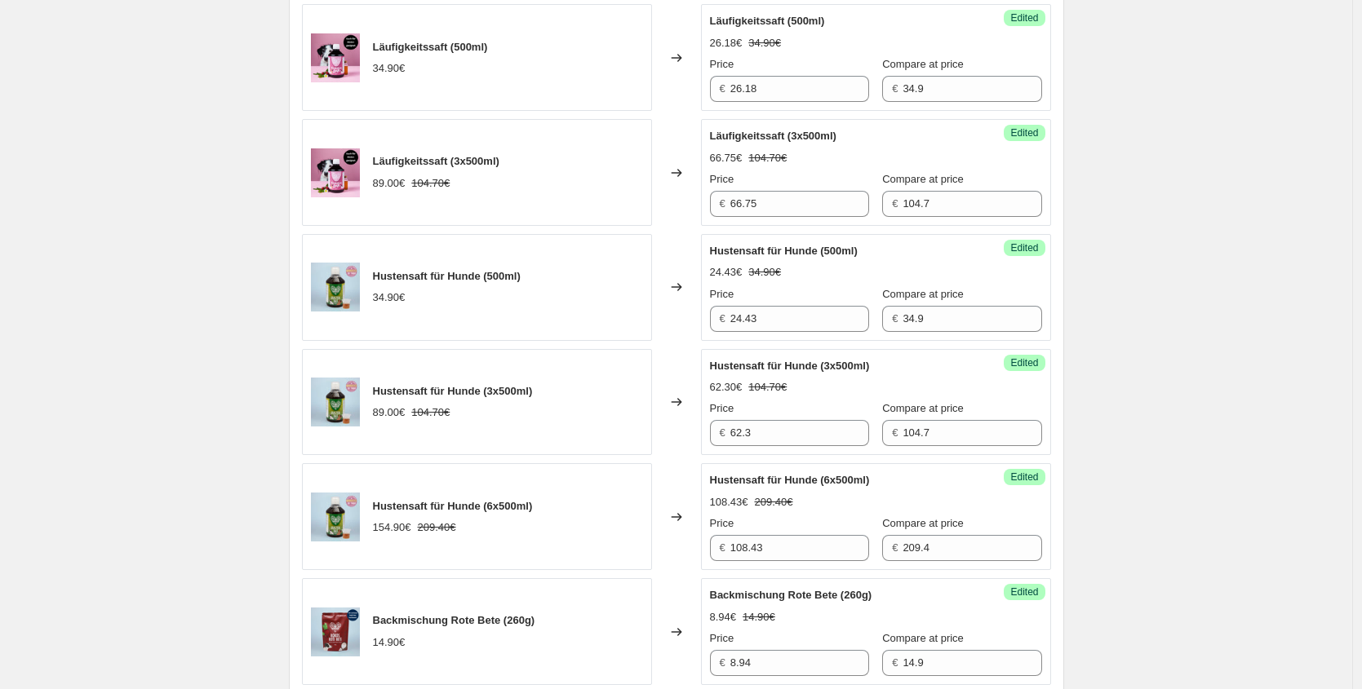
scroll to position [2371, 0]
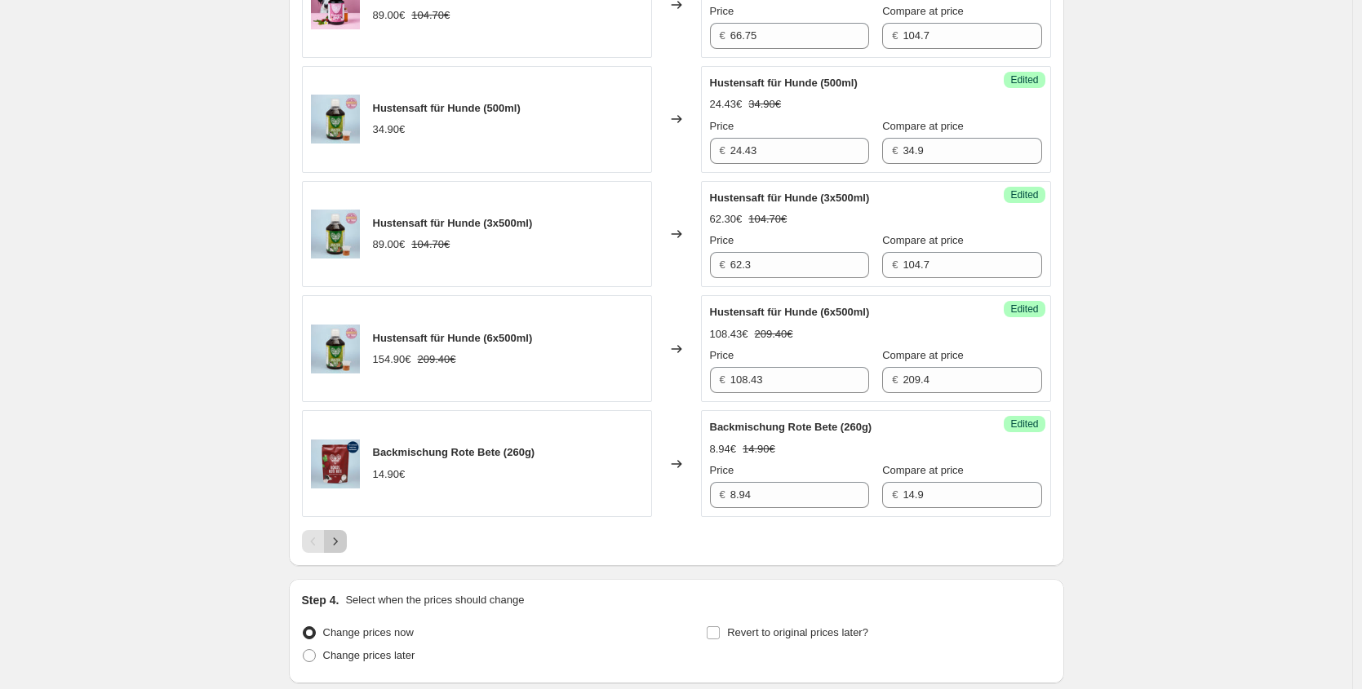
click at [337, 550] on icon "Next" at bounding box center [335, 542] width 16 height 16
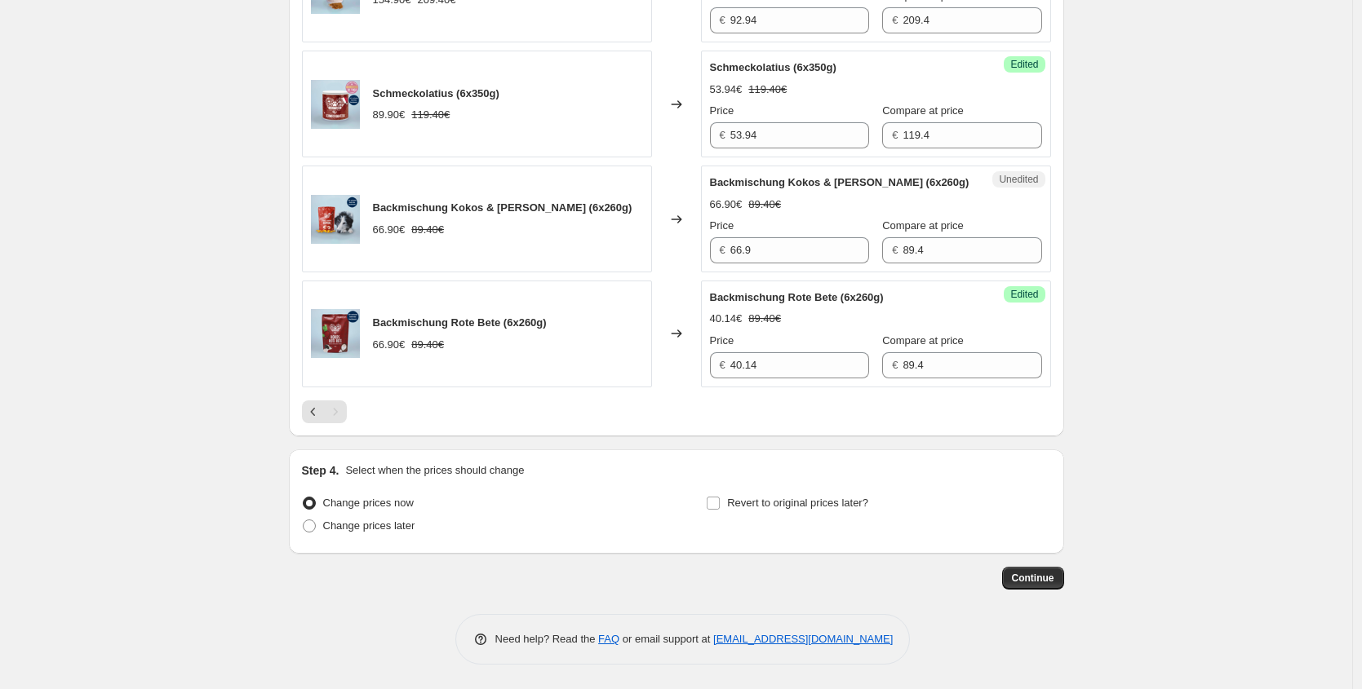
scroll to position [1598, 0]
drag, startPoint x: 801, startPoint y: 249, endPoint x: 617, endPoint y: 247, distance: 184.4
click at [645, 248] on div "Backmischung Kokos & [PERSON_NAME] (6x260g) 66.90€ 89.40€ Changed to Unedited B…" at bounding box center [676, 219] width 749 height 107
click at [366, 534] on label "Change prices later" at bounding box center [358, 526] width 113 height 23
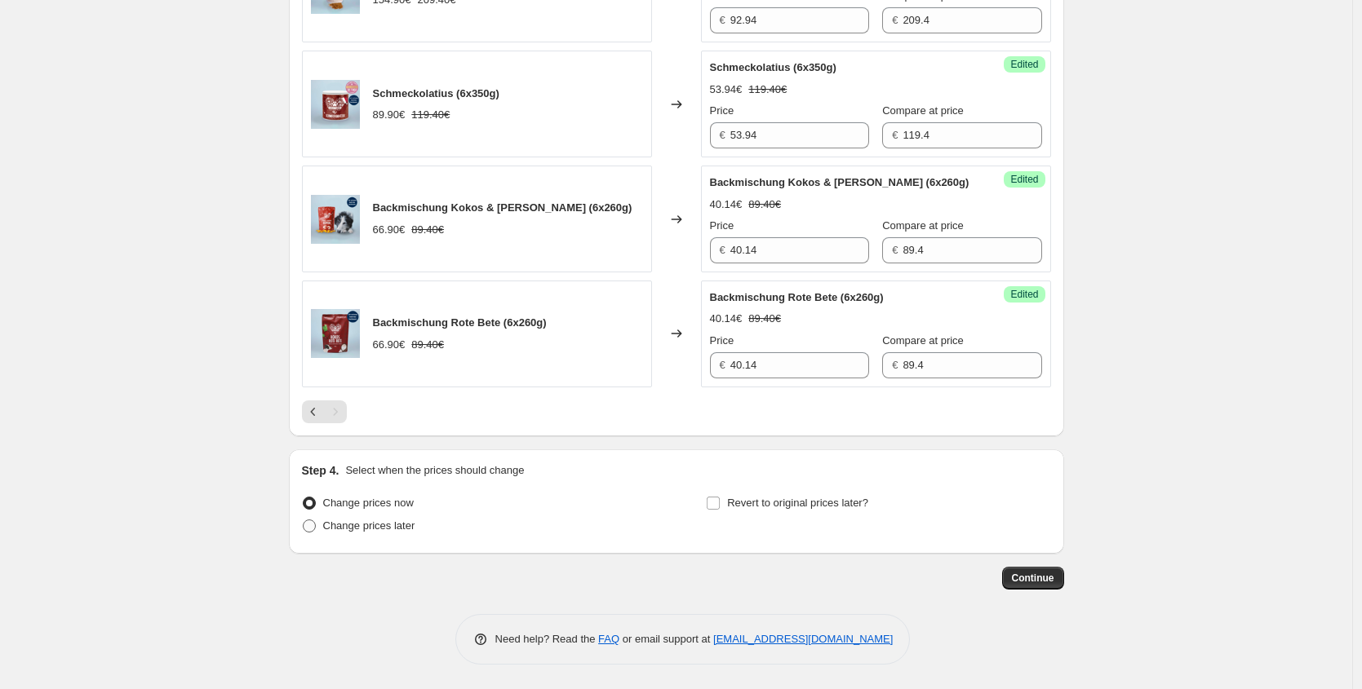
click at [303, 520] on input "Change prices later" at bounding box center [303, 520] width 1 height 1
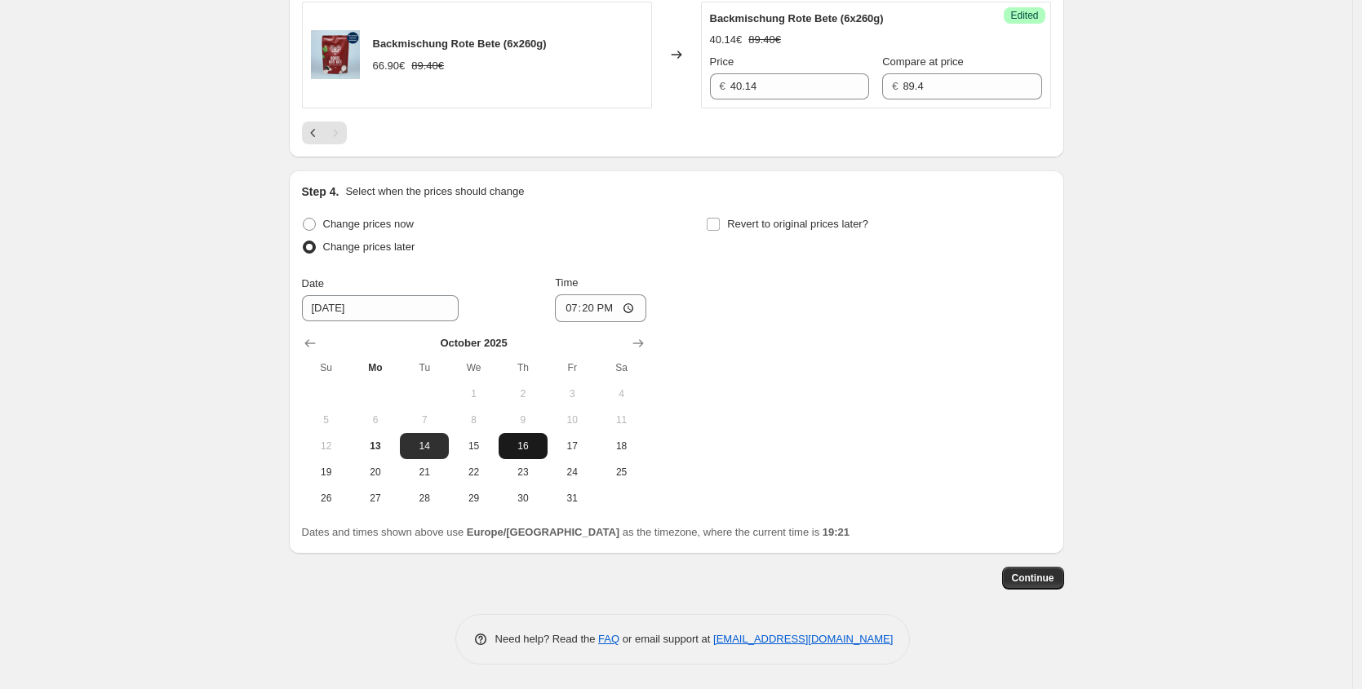
scroll to position [1877, 0]
click at [643, 342] on icon "Show next month, November 2025" at bounding box center [638, 343] width 16 height 16
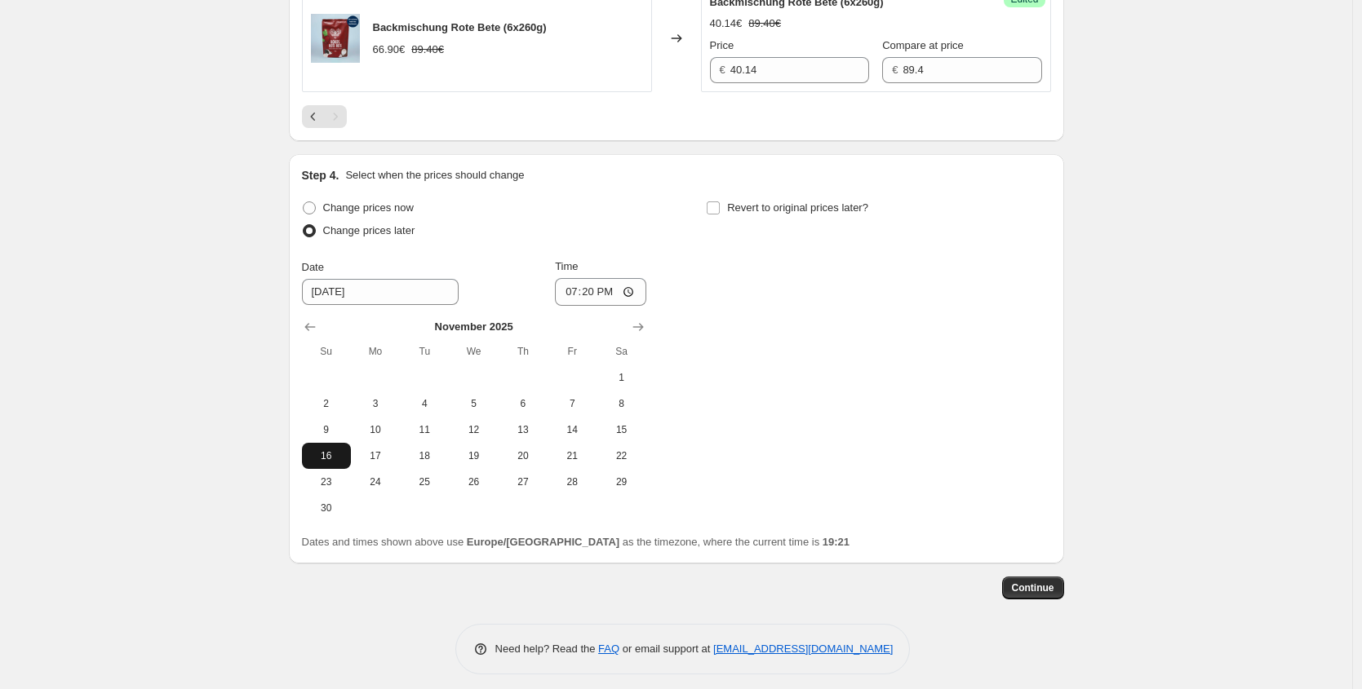
click at [342, 463] on span "16" at bounding box center [326, 455] width 36 height 13
click at [594, 306] on input "19:20" at bounding box center [600, 292] width 91 height 28
click at [800, 214] on span "Revert to original prices later?" at bounding box center [797, 207] width 141 height 12
click at [720, 215] on input "Revert to original prices later?" at bounding box center [712, 207] width 13 height 13
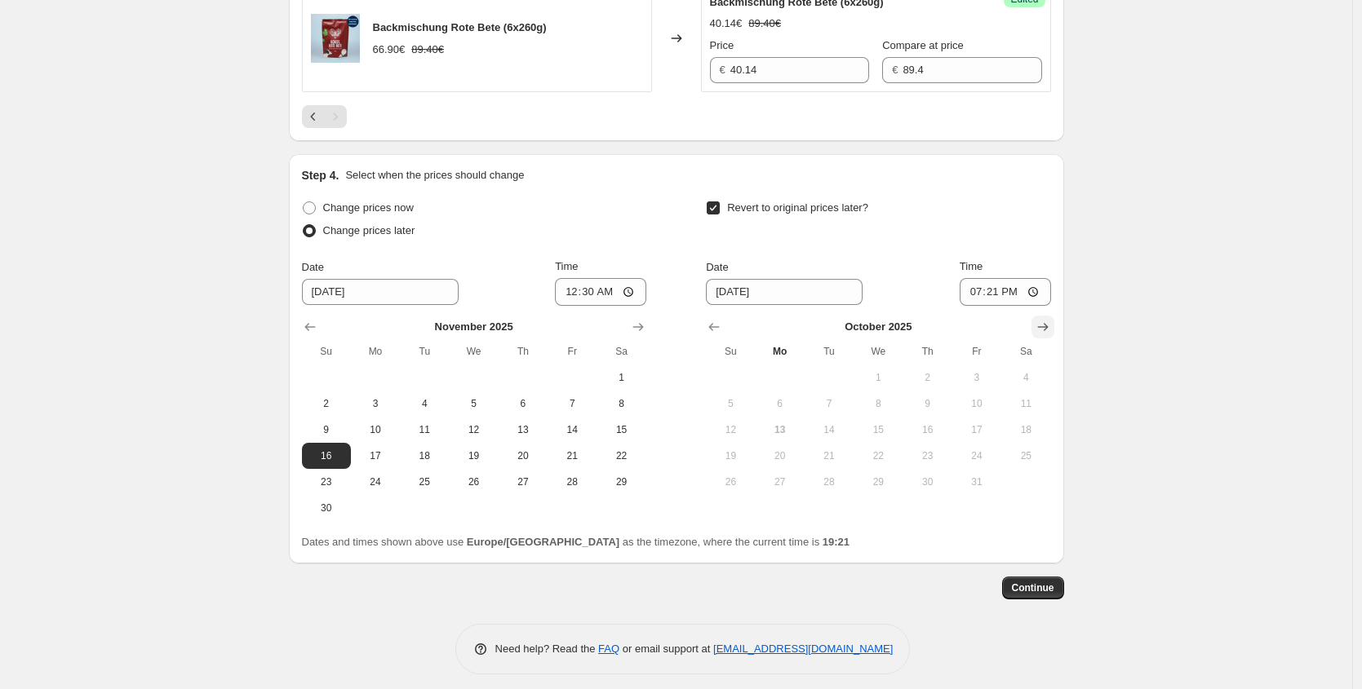
click at [1051, 335] on icon "Show next month, November 2025" at bounding box center [1042, 327] width 16 height 16
click at [1051, 335] on icon "Show next month, December 2025" at bounding box center [1042, 327] width 16 height 16
click at [828, 384] on span "2" at bounding box center [829, 377] width 36 height 13
click at [997, 306] on input "19:21" at bounding box center [1004, 292] width 91 height 28
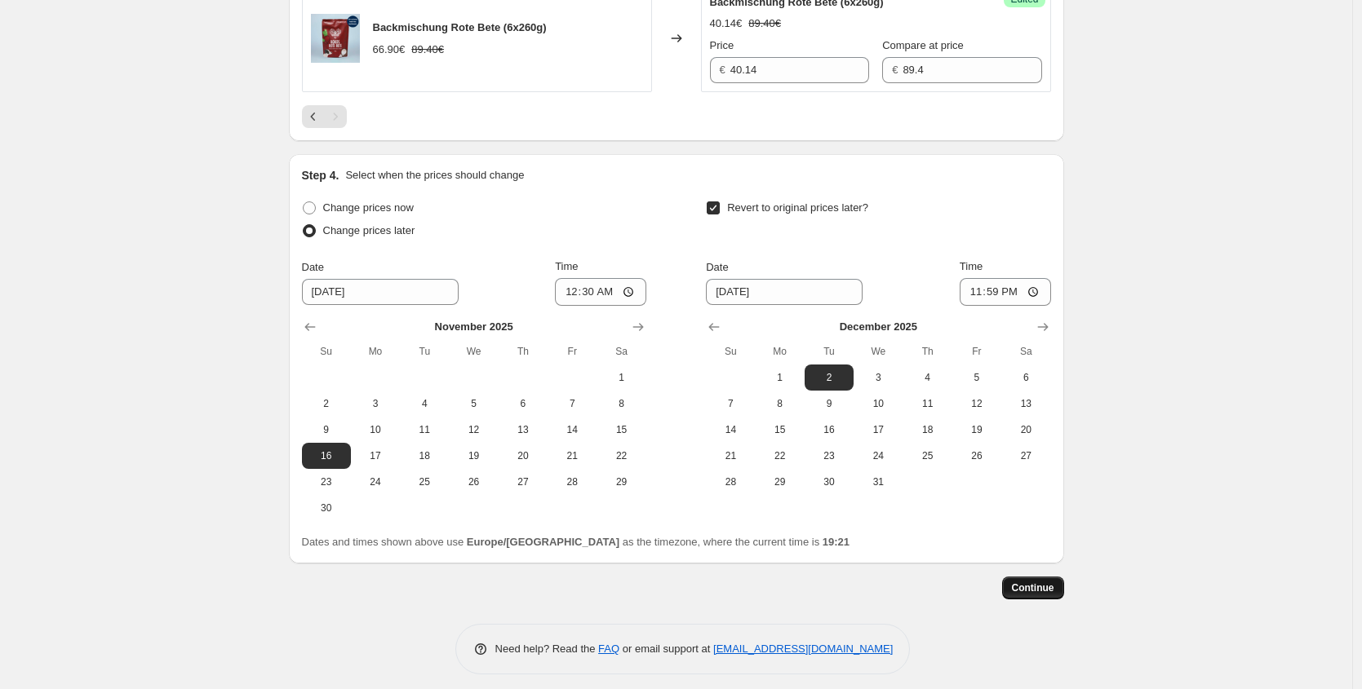
click at [1052, 595] on button "Continue" at bounding box center [1033, 588] width 62 height 23
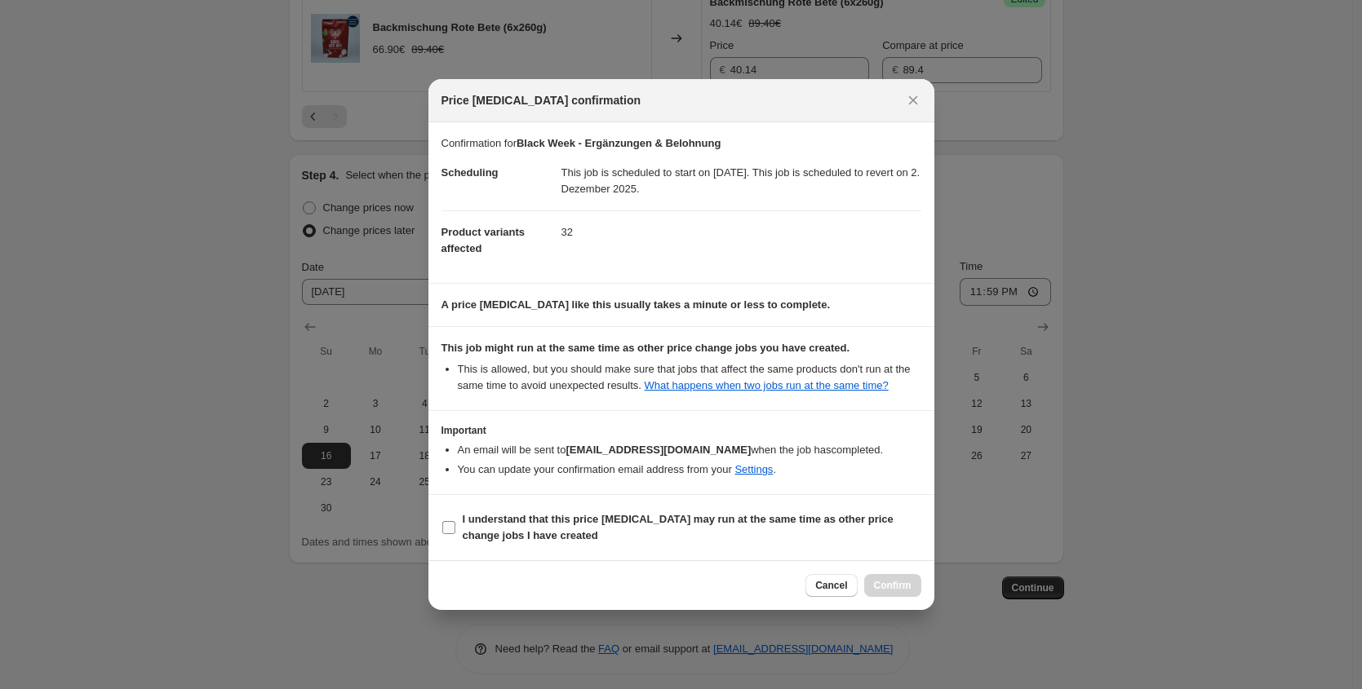
click at [526, 516] on label "I understand that this price [MEDICAL_DATA] may run at the same time as other p…" at bounding box center [681, 527] width 480 height 39
click at [455, 521] on input "I understand that this price [MEDICAL_DATA] may run at the same time as other p…" at bounding box center [448, 527] width 13 height 13
click at [899, 588] on span "Confirm" at bounding box center [893, 585] width 38 height 13
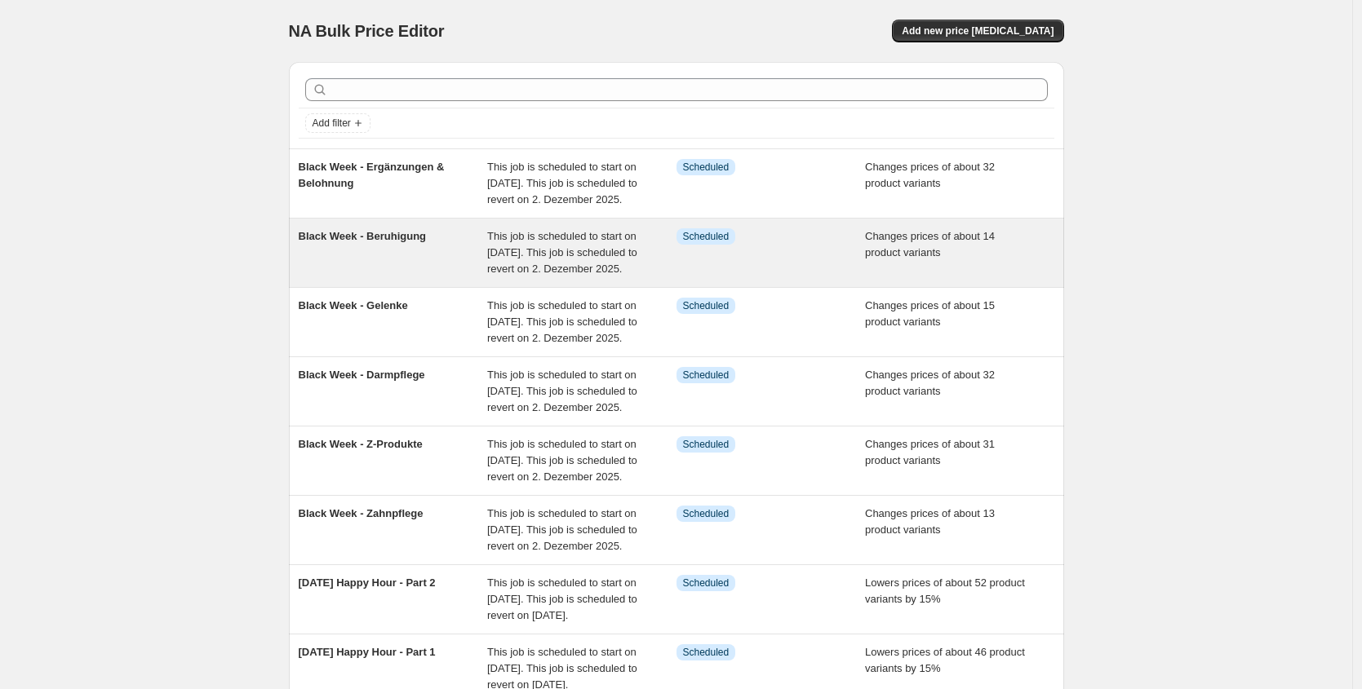
click at [485, 268] on div "Black Week - Beruhigung" at bounding box center [393, 252] width 189 height 49
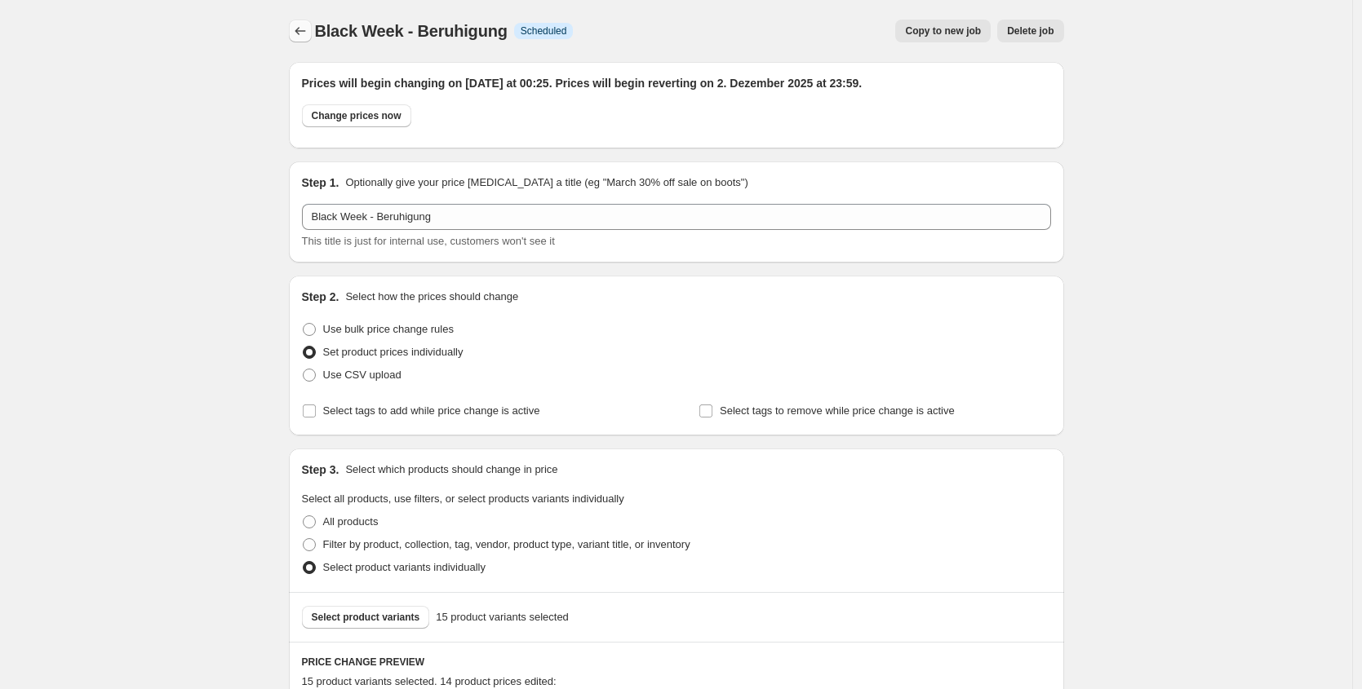
click at [292, 26] on button "Price change jobs" at bounding box center [300, 31] width 23 height 23
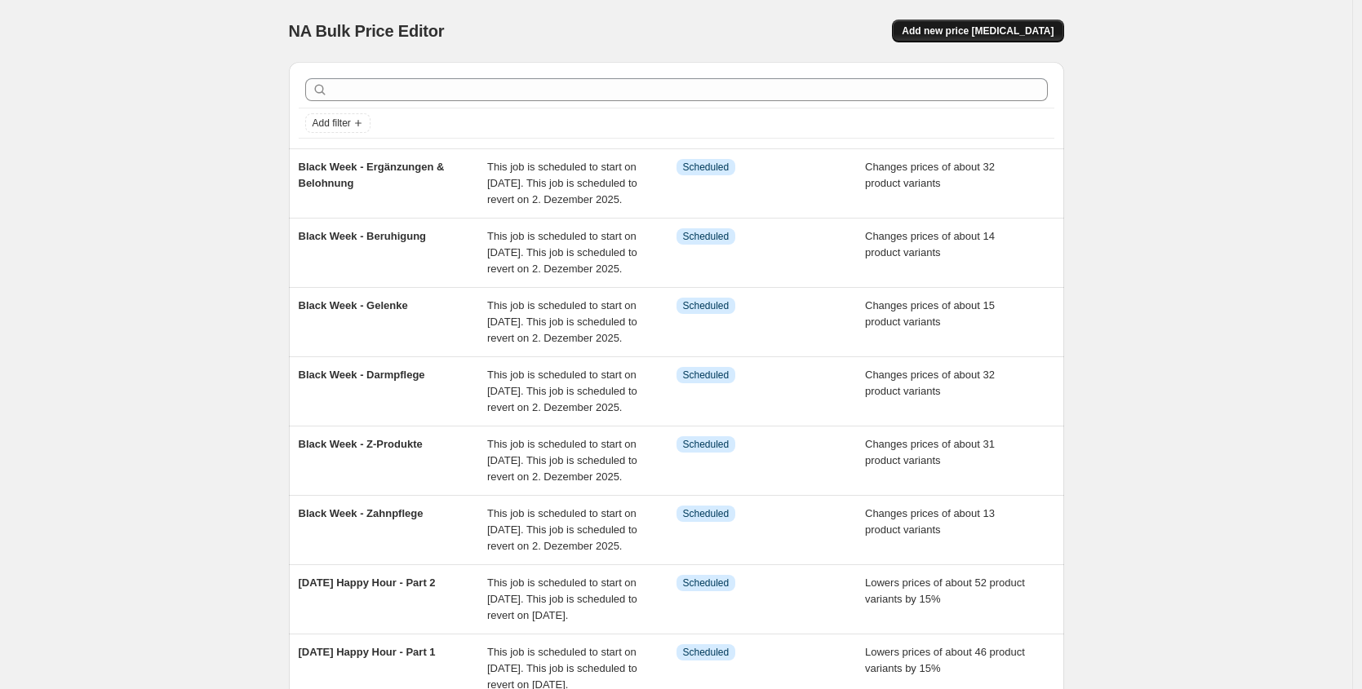
click at [985, 34] on span "Add new price [MEDICAL_DATA]" at bounding box center [977, 30] width 152 height 13
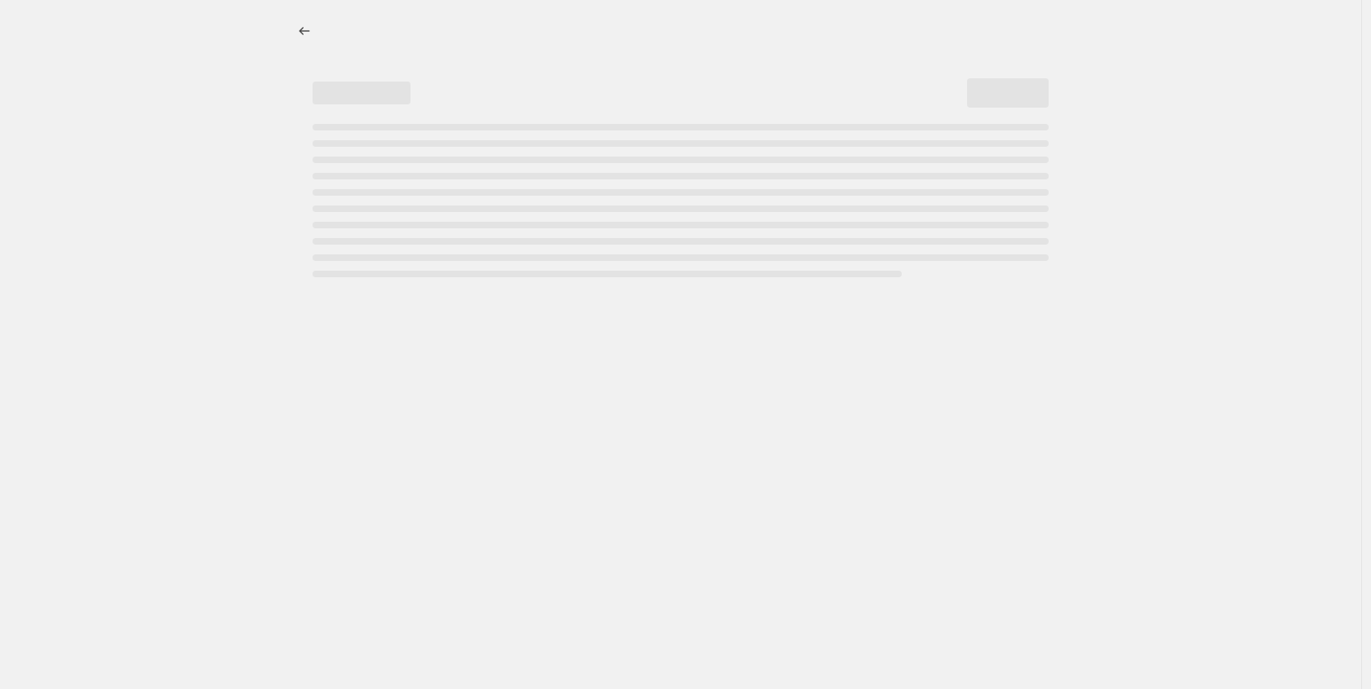
select select "percentage"
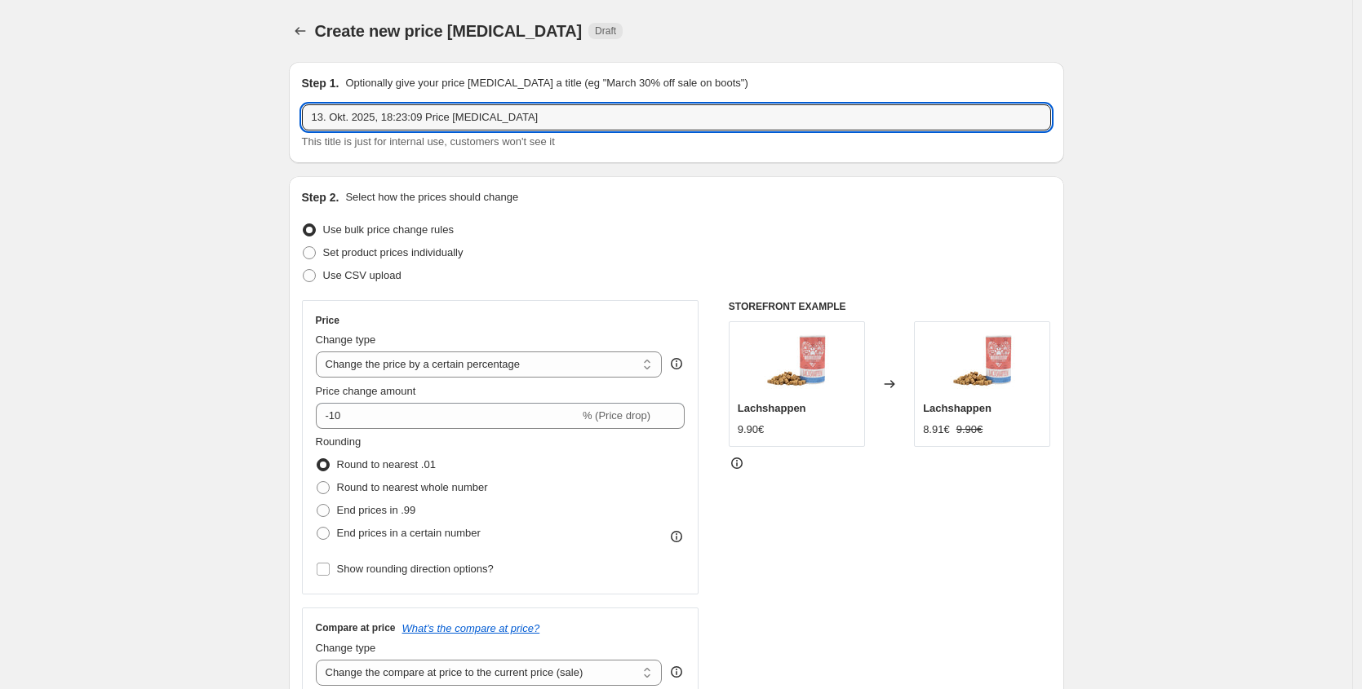
drag, startPoint x: 525, startPoint y: 119, endPoint x: 117, endPoint y: 92, distance: 408.0
type input "Black Week - Pflege & Smoothies"
click at [379, 261] on label "Set product prices individually" at bounding box center [383, 252] width 162 height 23
click at [303, 247] on input "Set product prices individually" at bounding box center [303, 246] width 1 height 1
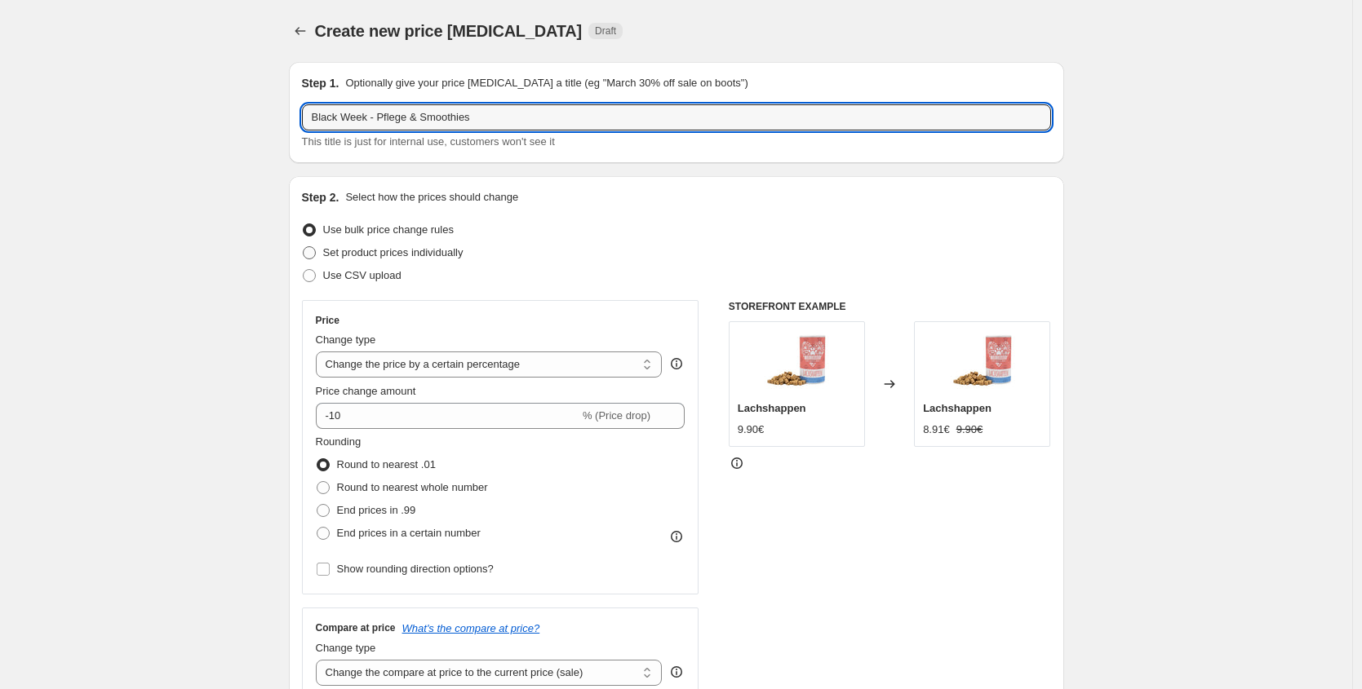
radio input "true"
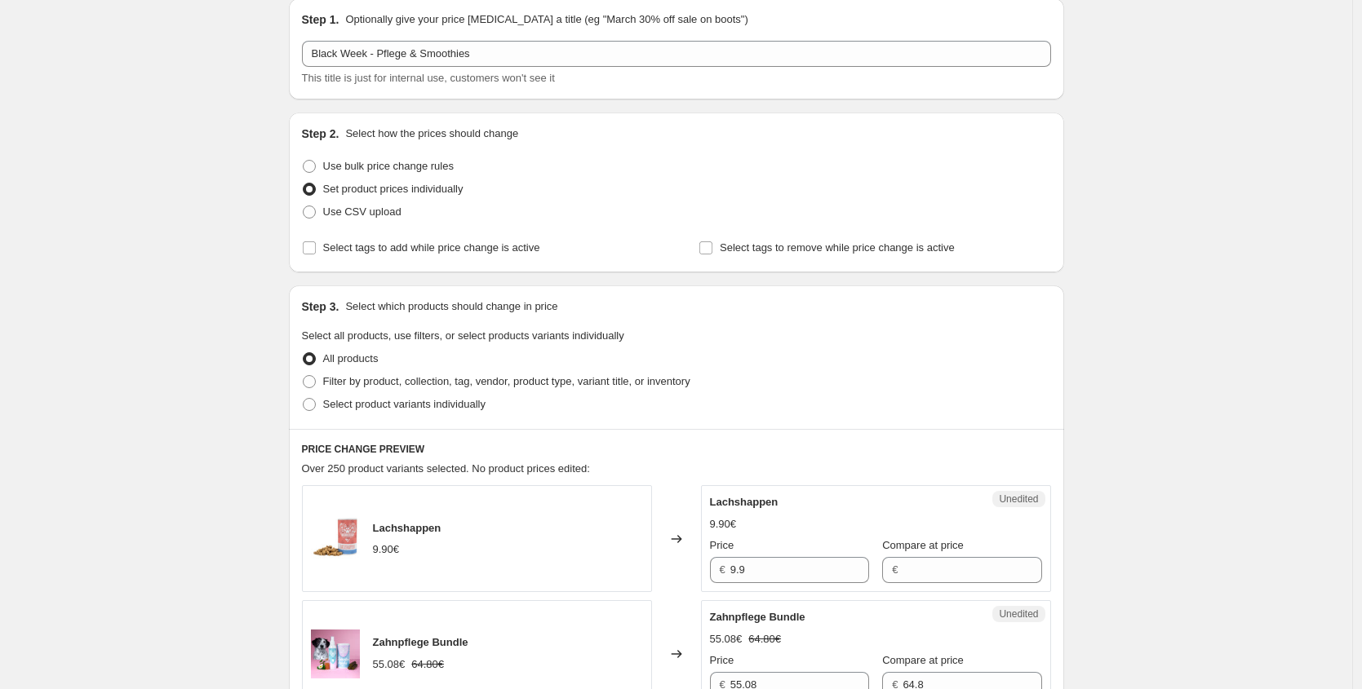
scroll to position [69, 0]
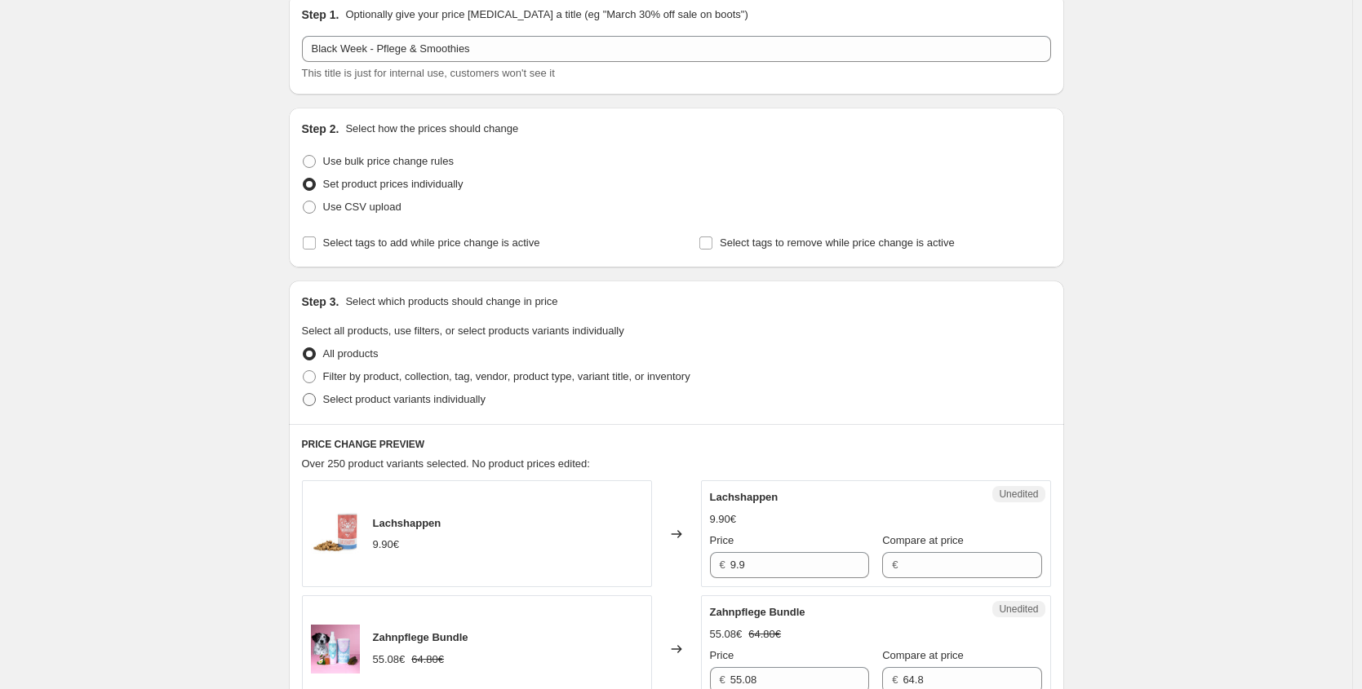
click at [427, 396] on span "Select product variants individually" at bounding box center [404, 399] width 162 height 12
click at [303, 394] on input "Select product variants individually" at bounding box center [303, 393] width 1 height 1
radio input "true"
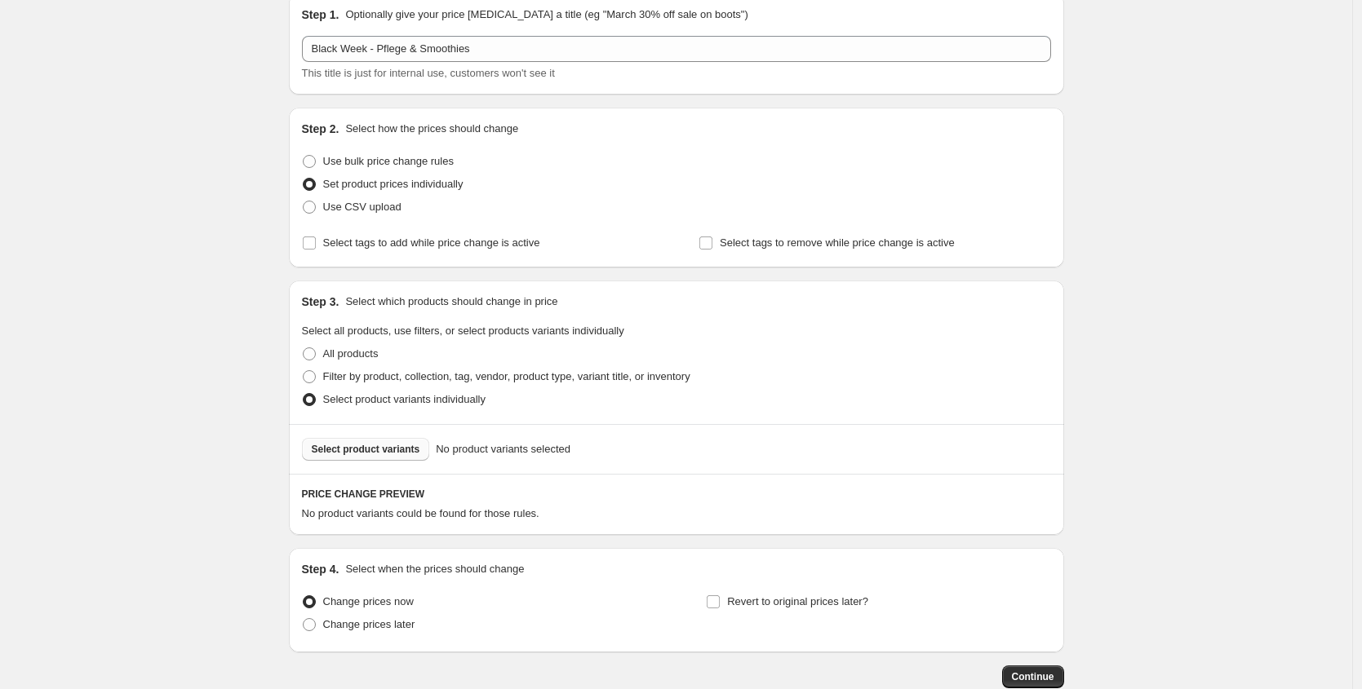
click at [389, 449] on span "Select product variants" at bounding box center [366, 449] width 108 height 13
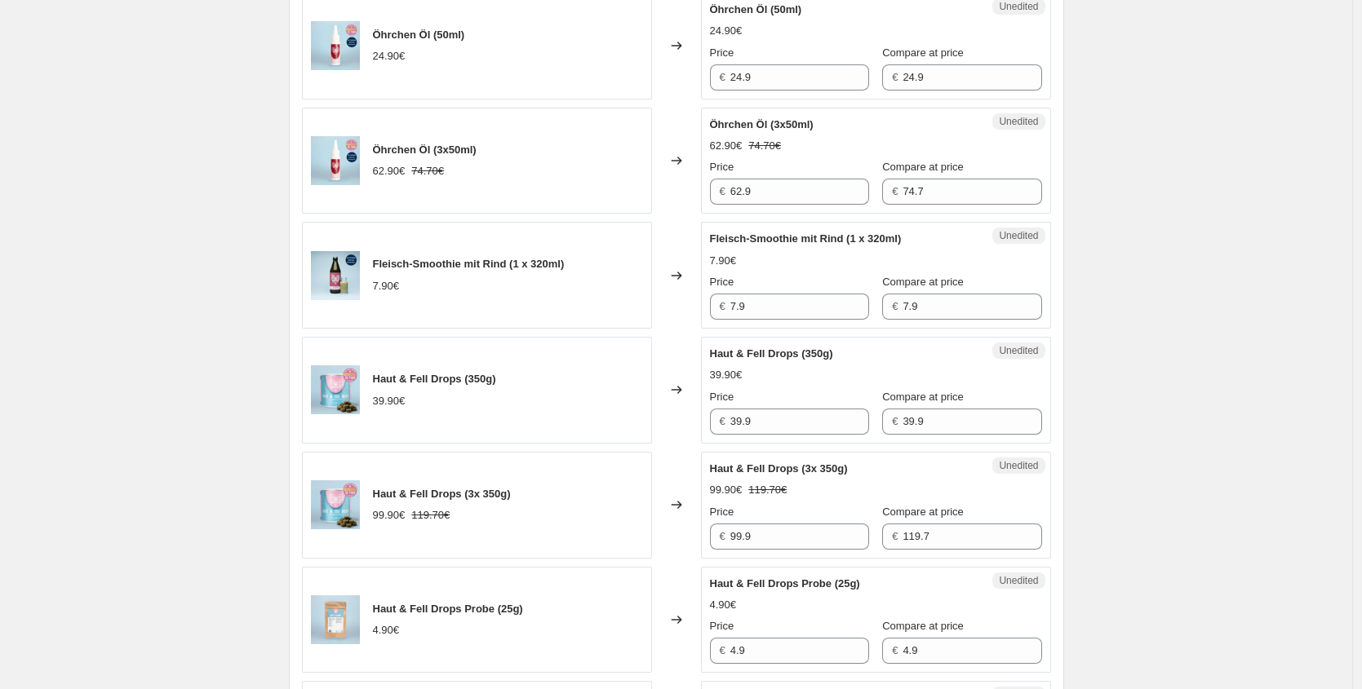
scroll to position [1030, 0]
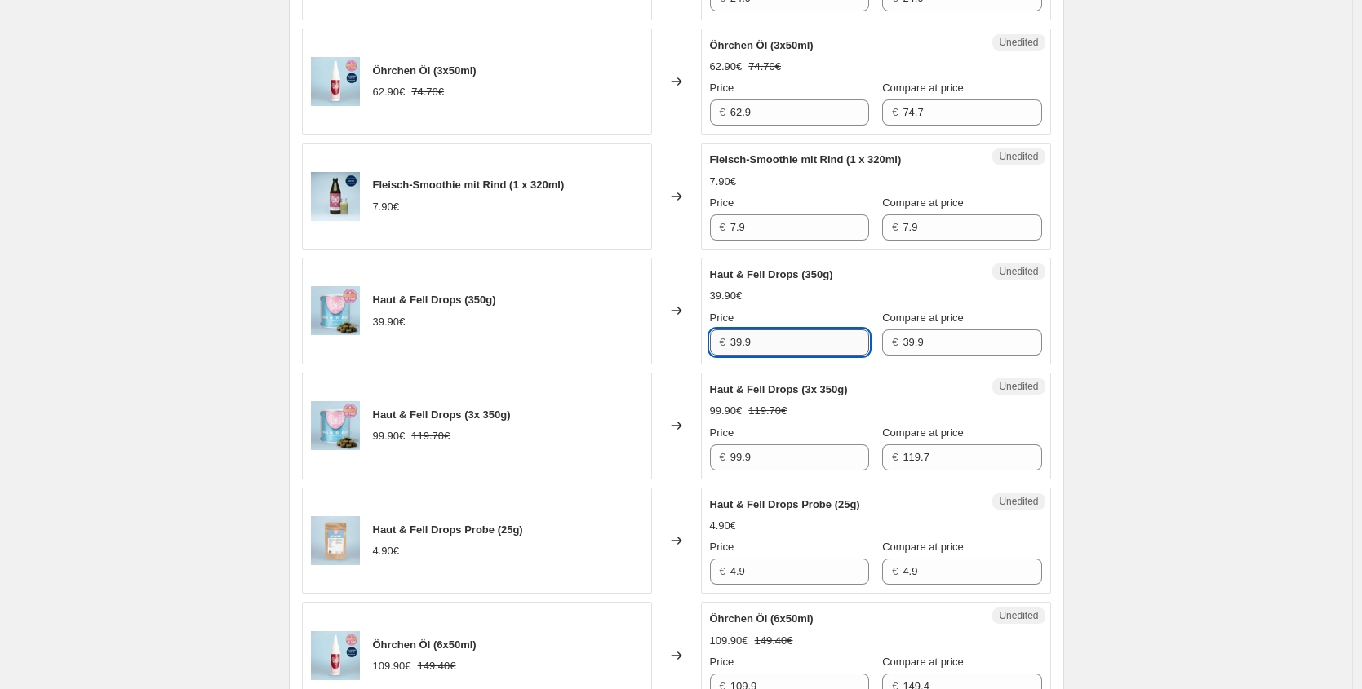
click at [769, 331] on input "39.9" at bounding box center [799, 343] width 139 height 26
click at [585, 346] on div "Haut & Fell Drops (350g) 39.90€ Changed to Unedited Haut & Fell Drops (350g) 39…" at bounding box center [676, 311] width 749 height 107
paste input "27,93 €"
type input "27.93"
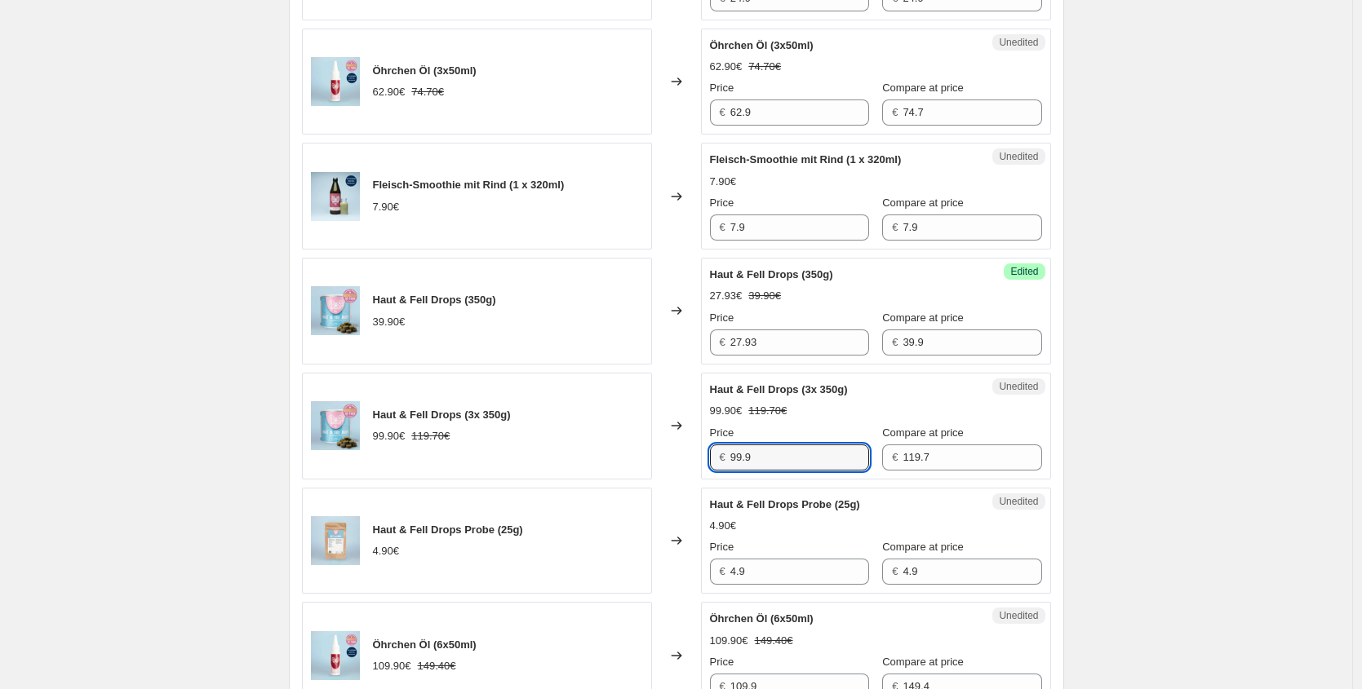
drag, startPoint x: 806, startPoint y: 451, endPoint x: 641, endPoint y: 438, distance: 165.3
click at [641, 438] on div "Haut & Fell Drops (3x 350g) 99.90€ 119.70€ Changed to Unedited Haut & Fell Drop…" at bounding box center [676, 426] width 749 height 107
paste input "69,93 €"
type input "69.93"
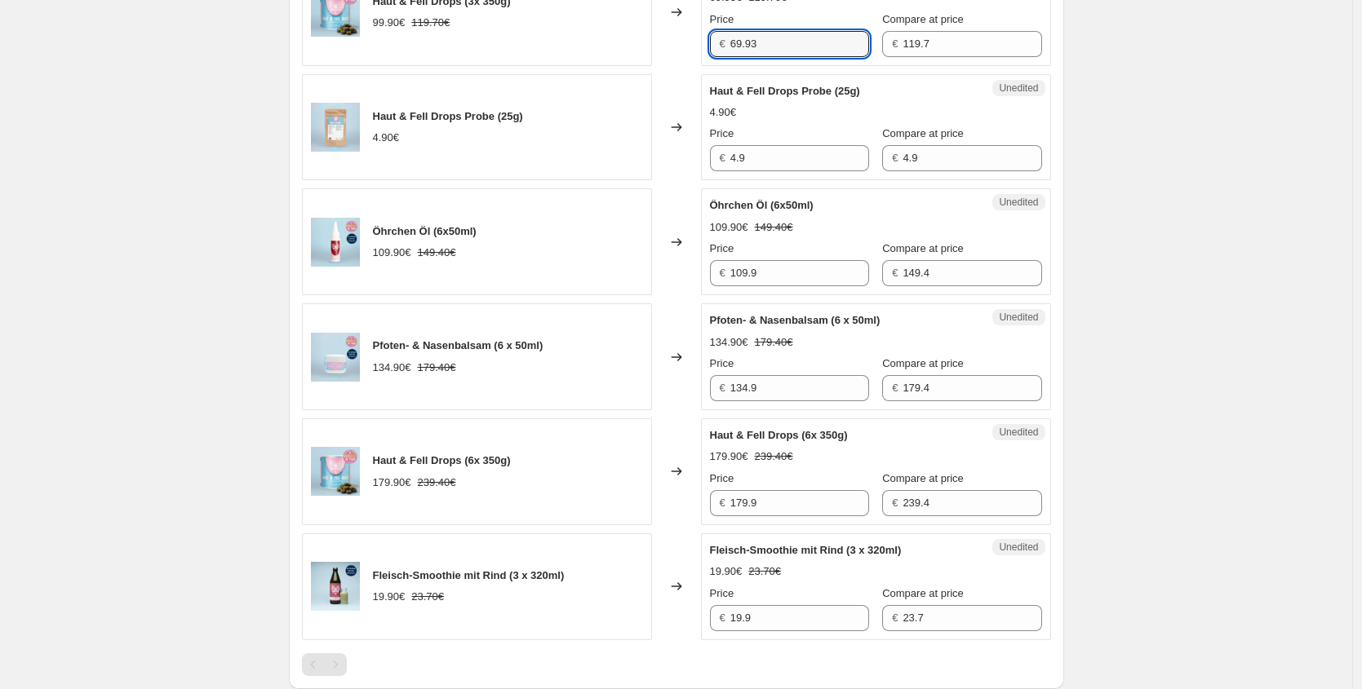
scroll to position [1446, 0]
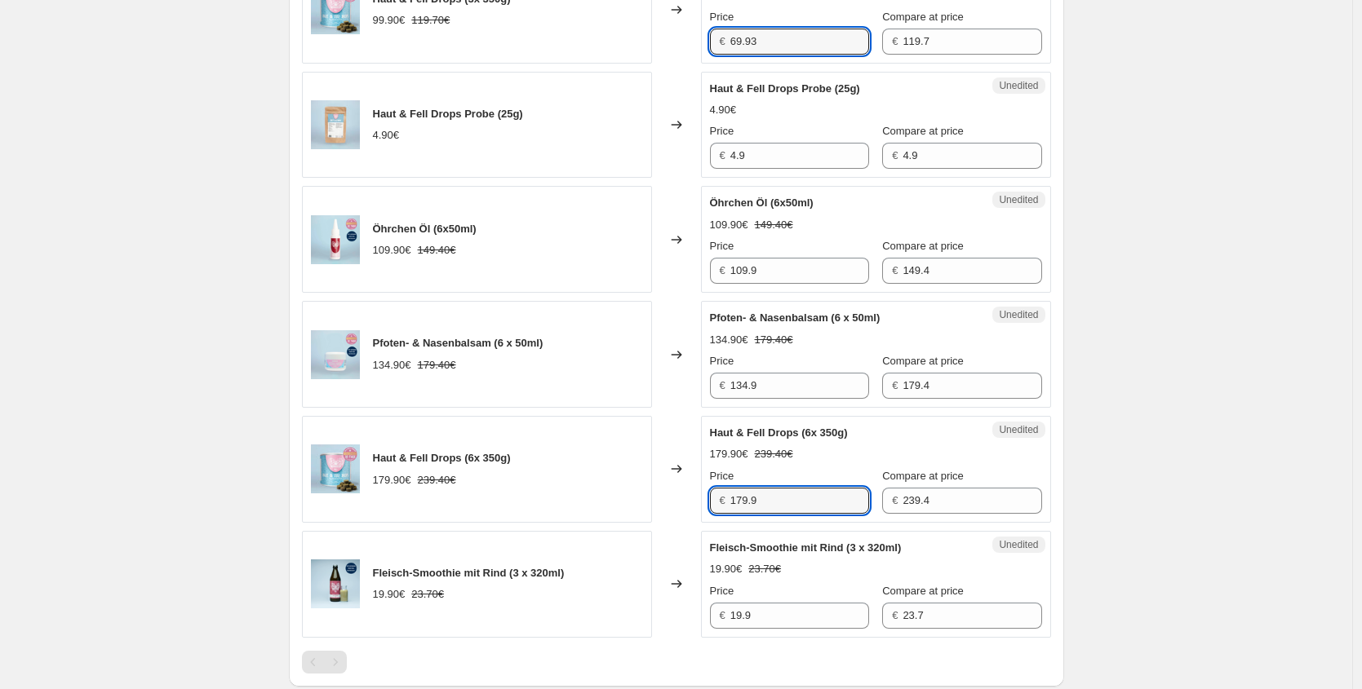
drag, startPoint x: 697, startPoint y: 510, endPoint x: 581, endPoint y: 495, distance: 116.8
click at [584, 510] on div "Haut & Fell Drops (6x 350g) 179.90€ 239.40€ Changed to Unedited Haut & Fell Dro…" at bounding box center [676, 469] width 749 height 107
paste input "125,93 €"
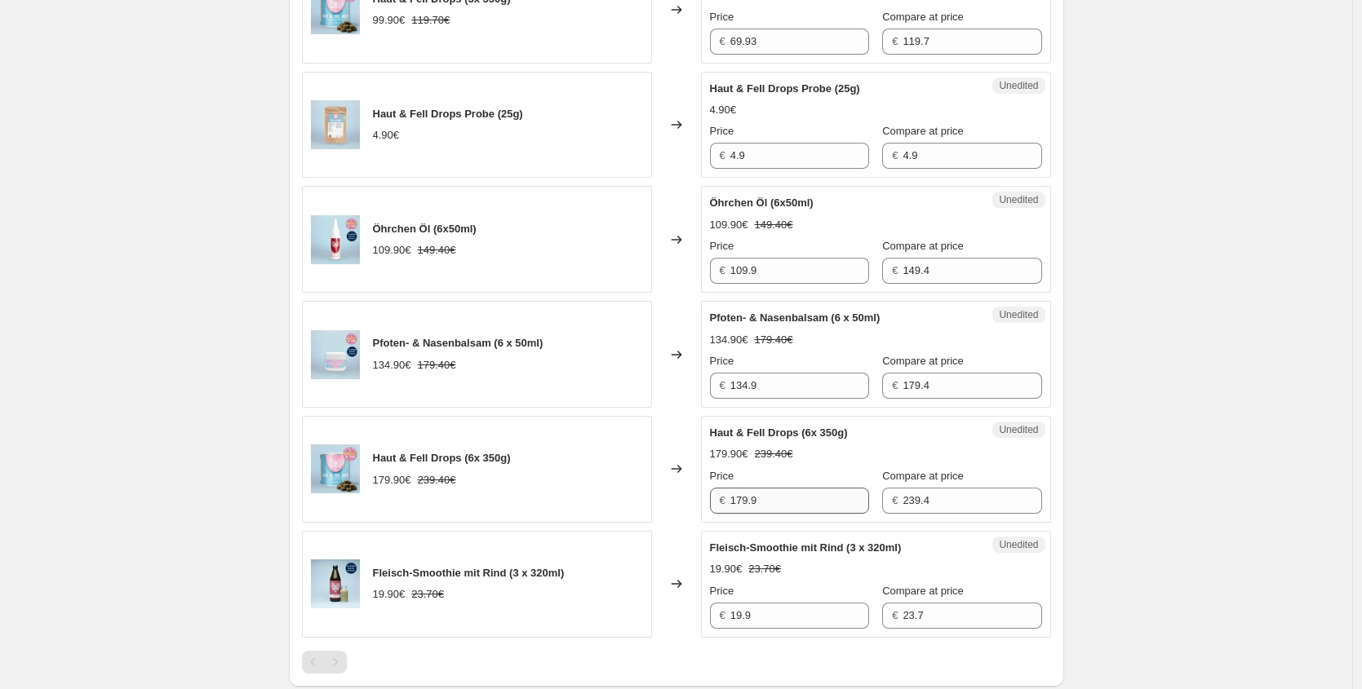
drag, startPoint x: 792, startPoint y: 511, endPoint x: 773, endPoint y: 506, distance: 19.4
click at [773, 506] on div "Unedited Haut & Fell Drops (6x 350g) 179.90€ 239.40€ Price € 179.9 Compare at p…" at bounding box center [876, 469] width 350 height 107
drag, startPoint x: 783, startPoint y: 503, endPoint x: 735, endPoint y: 493, distance: 49.3
click at [735, 493] on input "179.9" at bounding box center [799, 501] width 139 height 26
paste input "25,93 €"
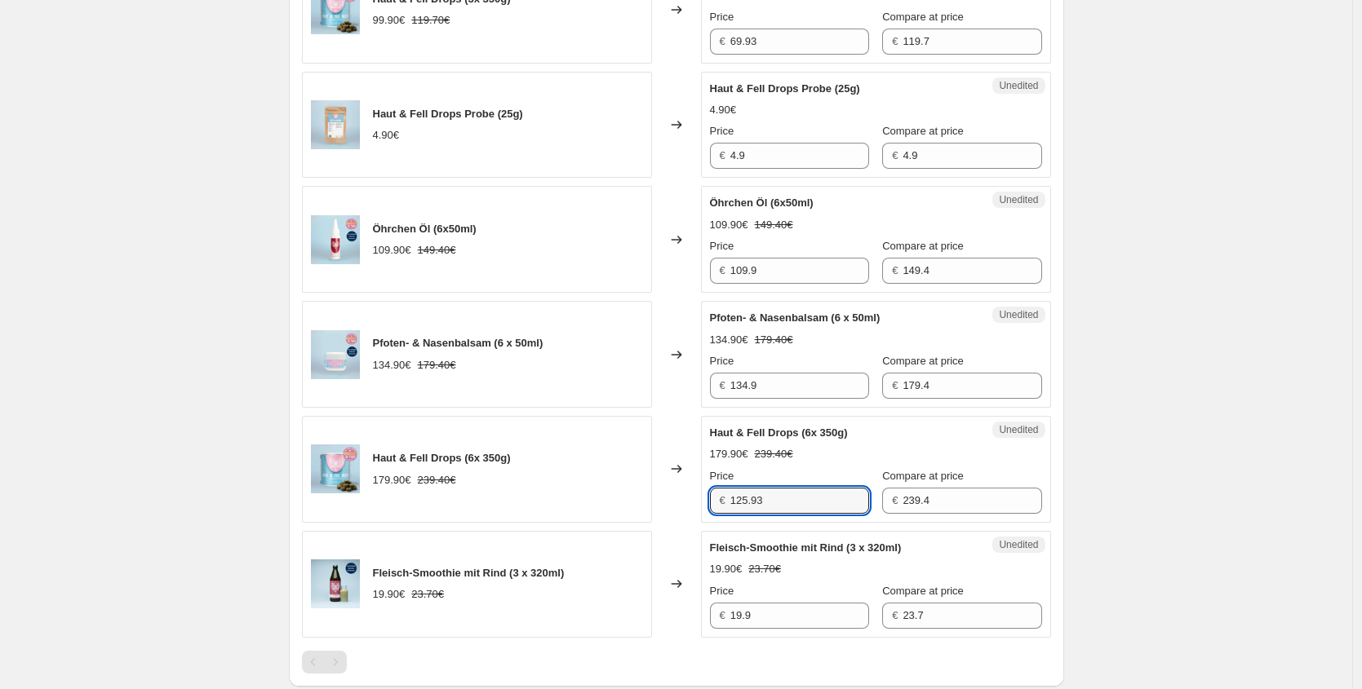
type input "125.93"
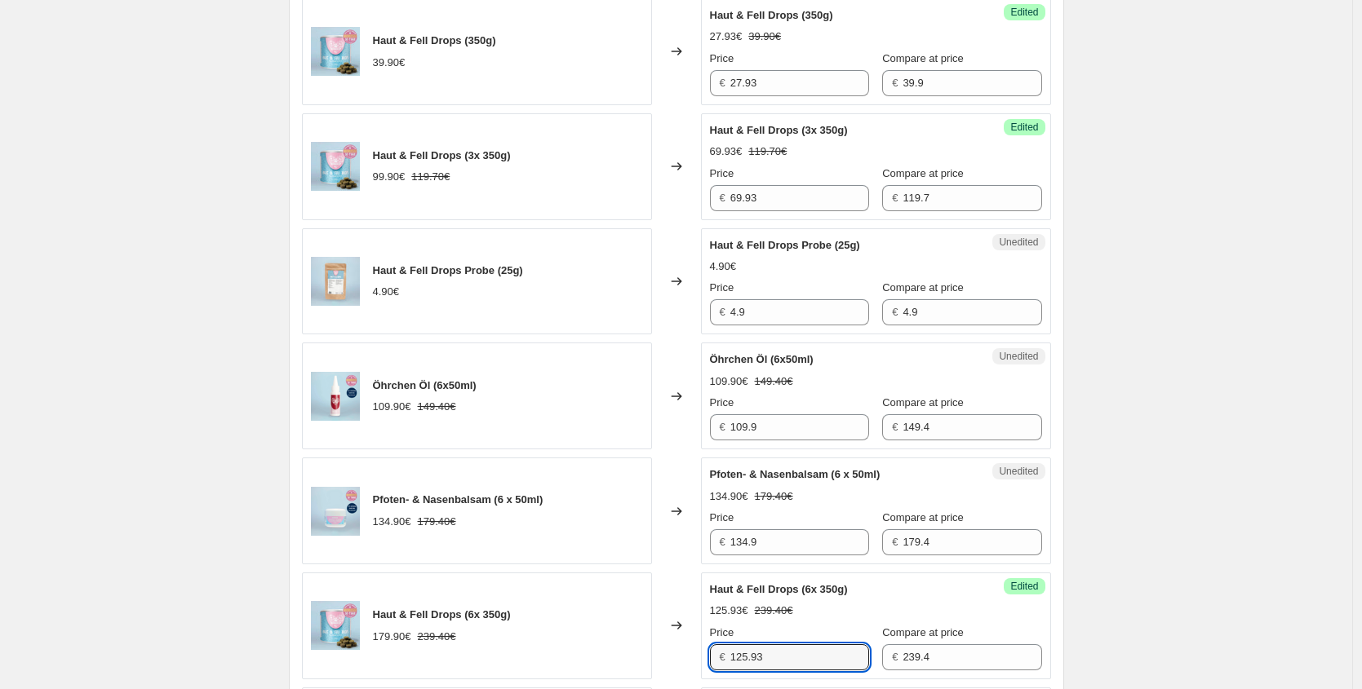
scroll to position [1195, 0]
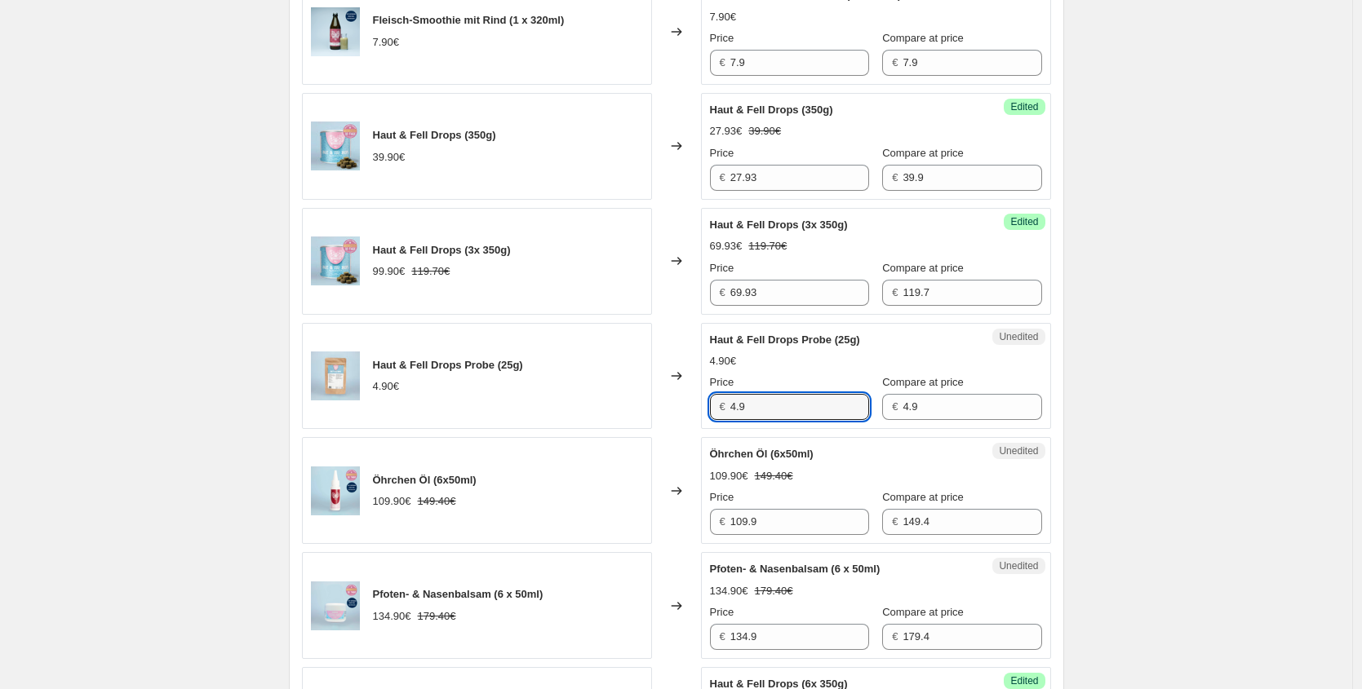
drag, startPoint x: 690, startPoint y: 406, endPoint x: 569, endPoint y: 406, distance: 121.6
click at [588, 406] on div "Haut & Fell Drops Probe (25g) 4.90€ Changed to Unedited Haut & Fell Drops Probe…" at bounding box center [676, 376] width 749 height 107
paste input "3,43 €"
type input "4.9"
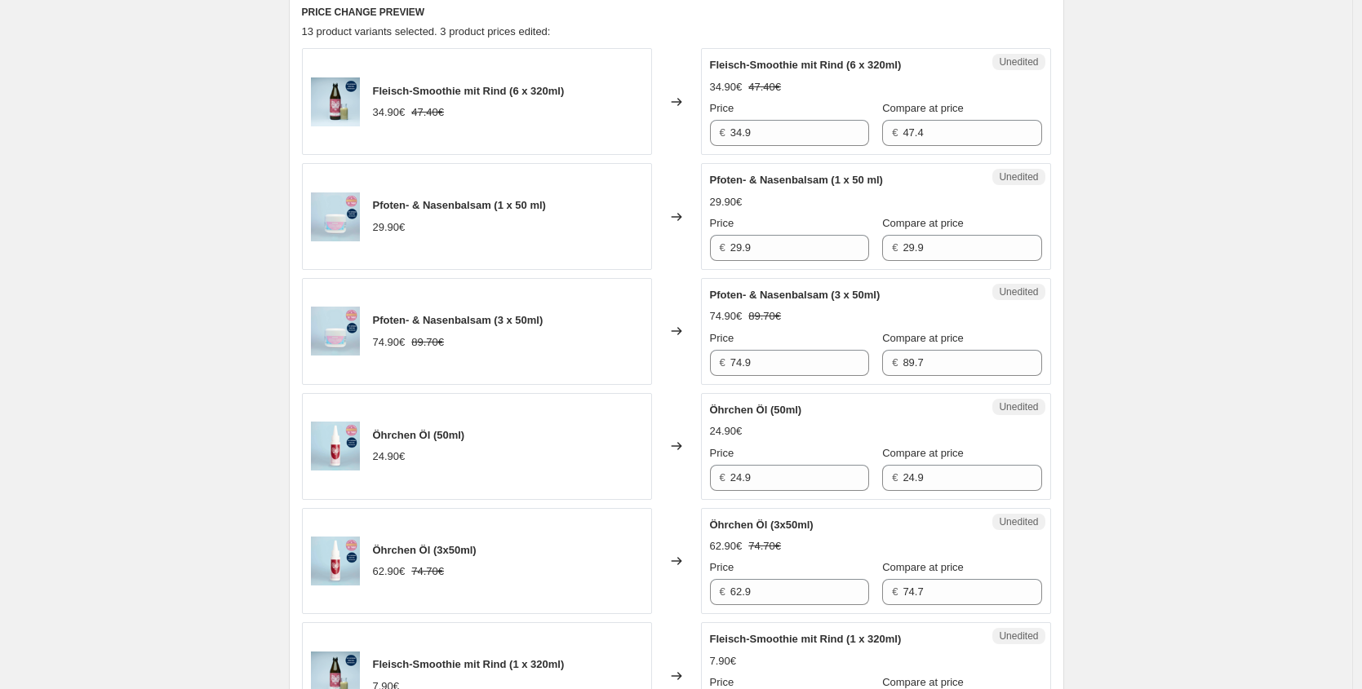
scroll to position [549, 0]
drag, startPoint x: 776, startPoint y: 244, endPoint x: 477, endPoint y: 241, distance: 298.6
click at [520, 247] on div "Pfoten- & Nasenbalsam (1 x 50 ml) 29.90€ Changed to Unedited Pfoten- & Nasenbal…" at bounding box center [676, 218] width 749 height 107
paste input "17,94 €"
type input "17.94"
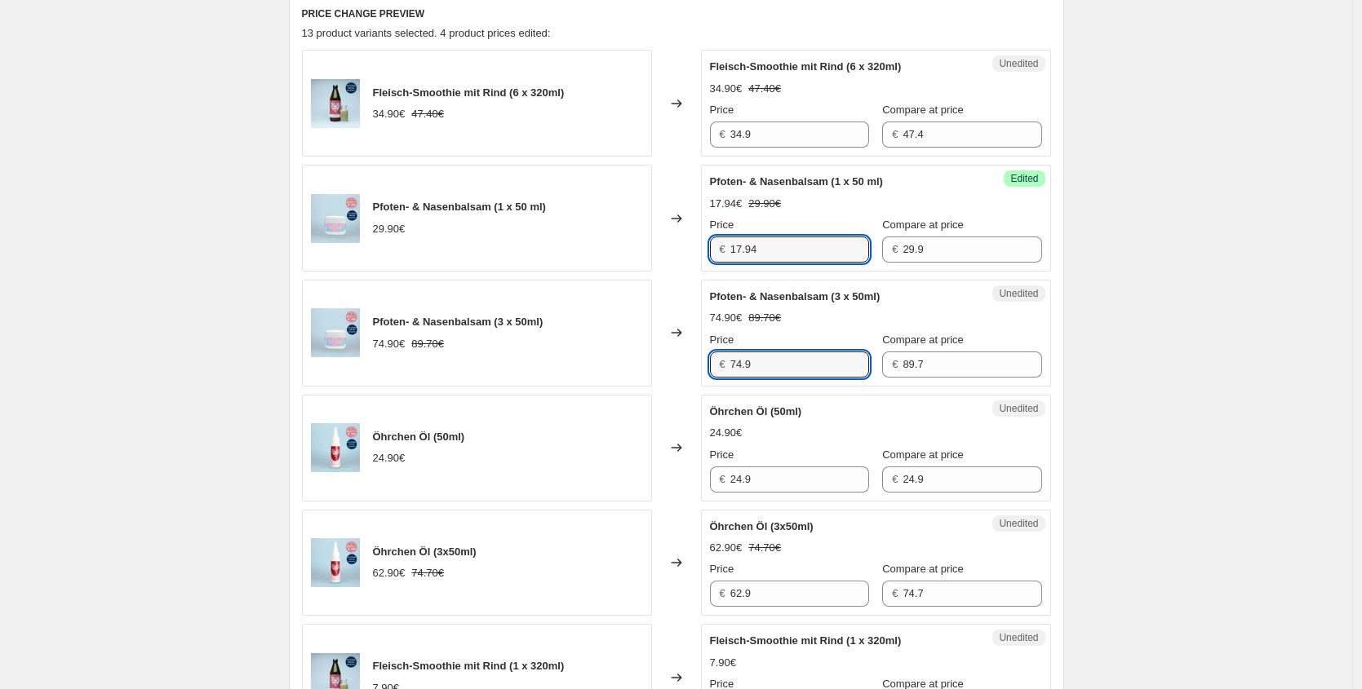
click at [556, 357] on div "Pfoten- & Nasenbalsam (3 x 50ml) 74.90€ 89.70€ Changed to Unedited Pfoten- & Na…" at bounding box center [676, 333] width 749 height 107
paste input "44,94 €"
type input "44.94"
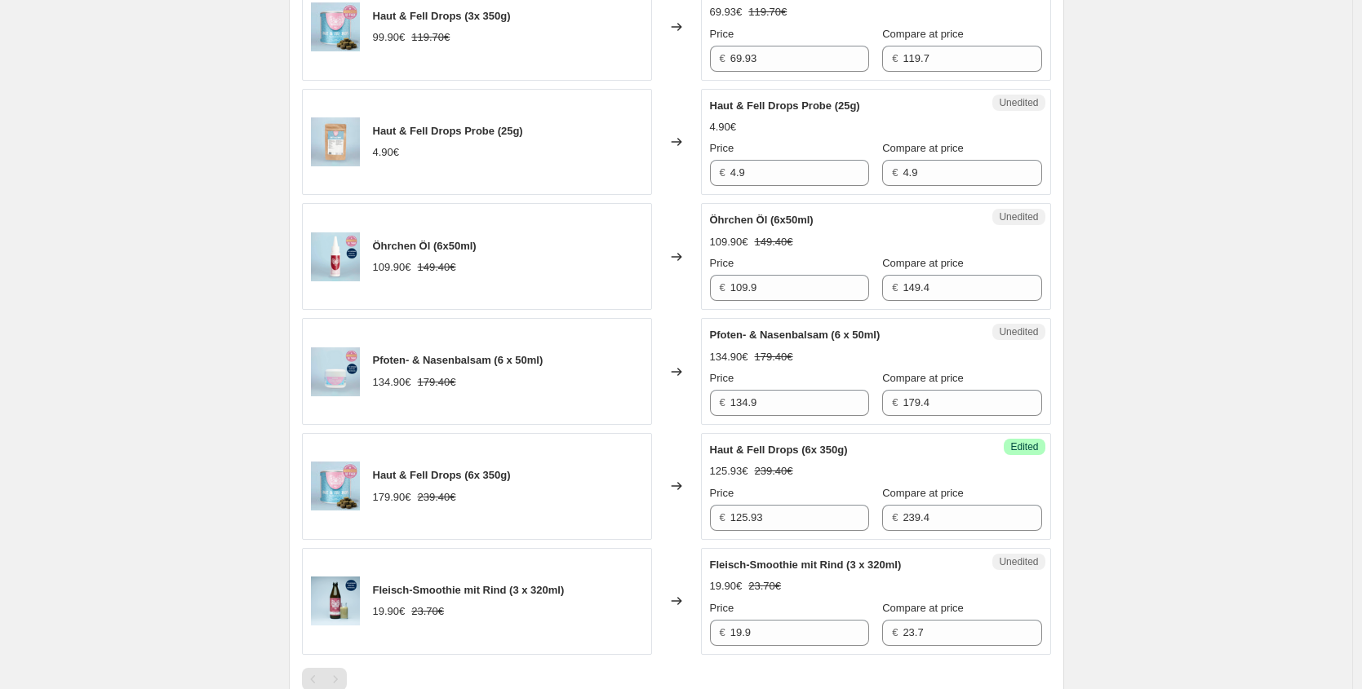
scroll to position [1443, 0]
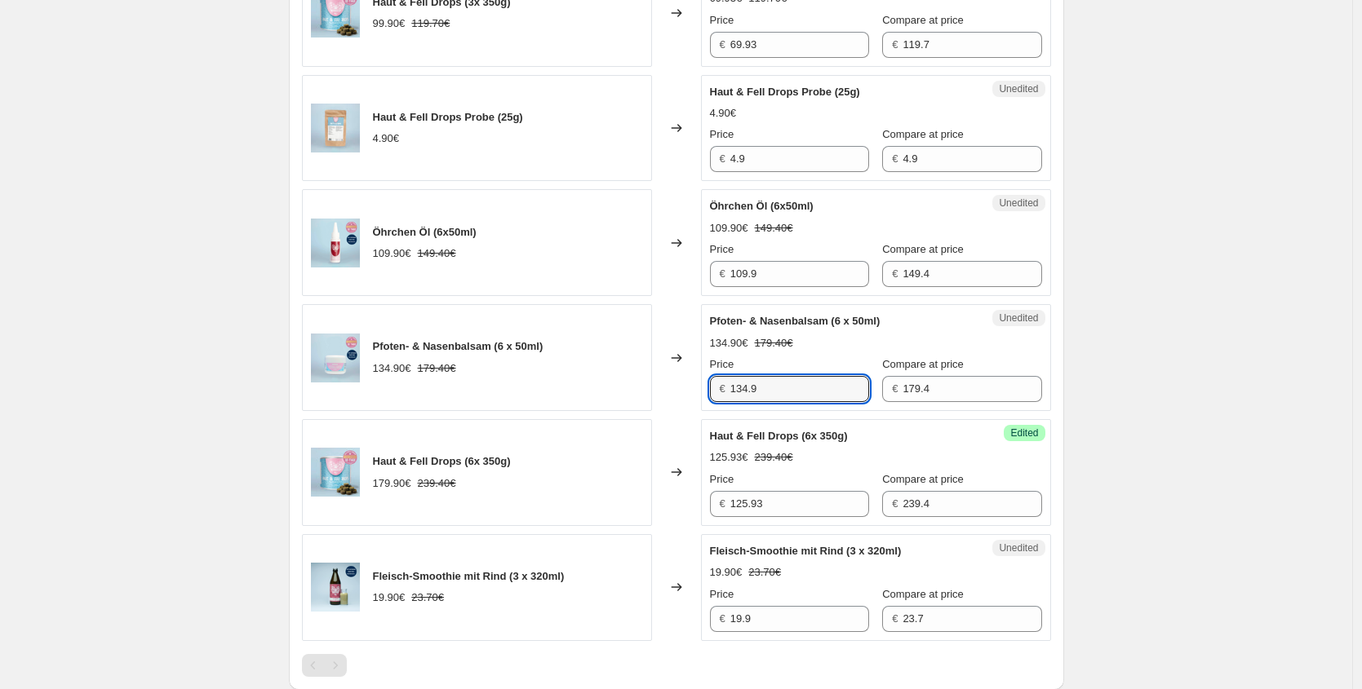
drag, startPoint x: 712, startPoint y: 387, endPoint x: 437, endPoint y: 357, distance: 276.6
click at [463, 379] on div "Pfoten- & Nasenbalsam (6 x 50ml) 134.90€ 179.40€ Changed to Unedited Pfoten- & …" at bounding box center [676, 357] width 749 height 107
paste input "80,94 €"
type input "80.94"
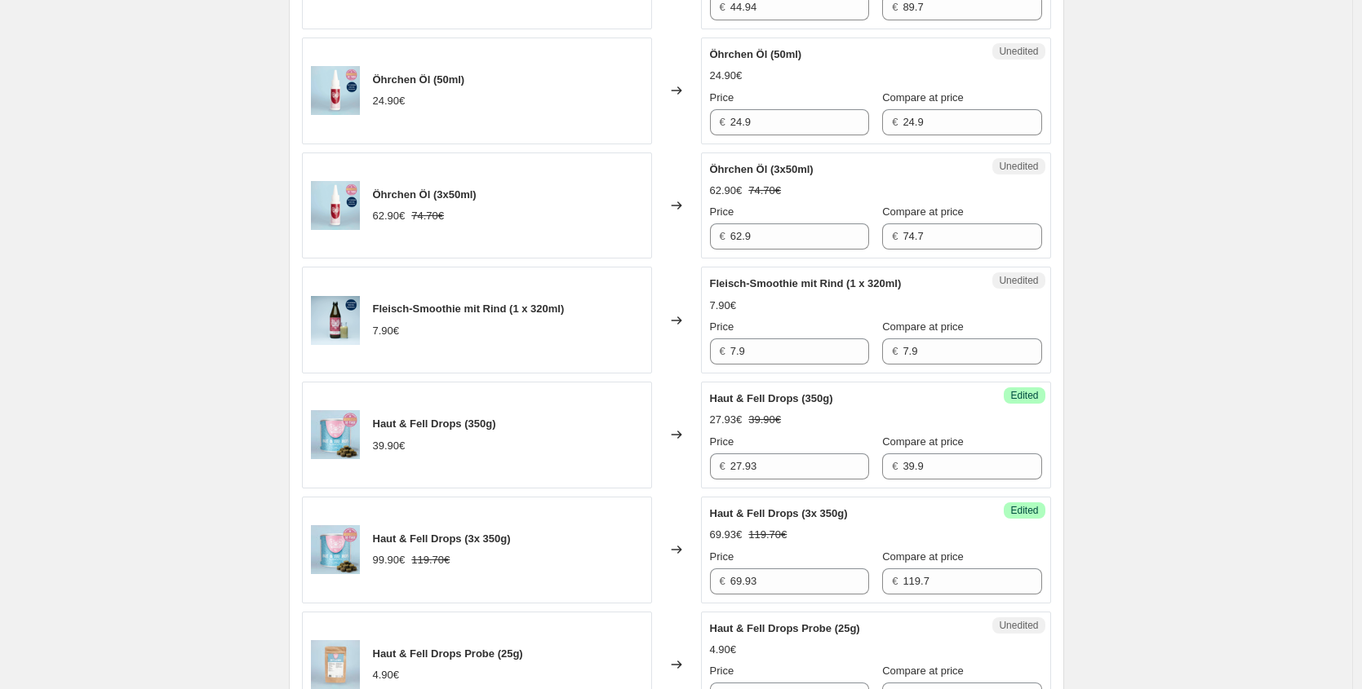
scroll to position [897, 0]
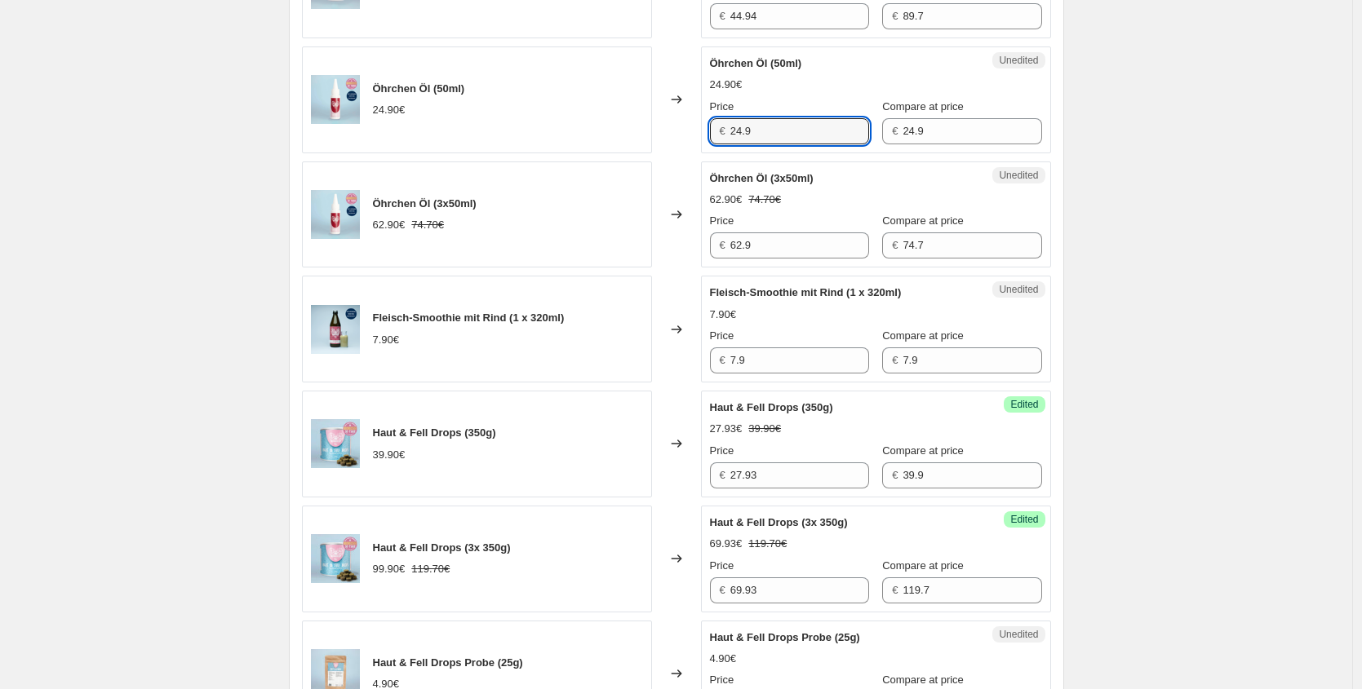
drag, startPoint x: 776, startPoint y: 138, endPoint x: 337, endPoint y: 101, distance: 440.4
click at [438, 123] on div "Öhrchen Öl (50ml) 24.90€ Changed to Unedited Öhrchen Öl (50ml) 24.90€ Price € 2…" at bounding box center [676, 99] width 749 height 107
paste input "14,94 €"
type input "14.94"
click at [545, 238] on div "Öhrchen Öl (3x50ml) 62.90€ 74.70€ Changed to Unedited Öhrchen Öl (3x50ml) 62.90…" at bounding box center [676, 215] width 749 height 107
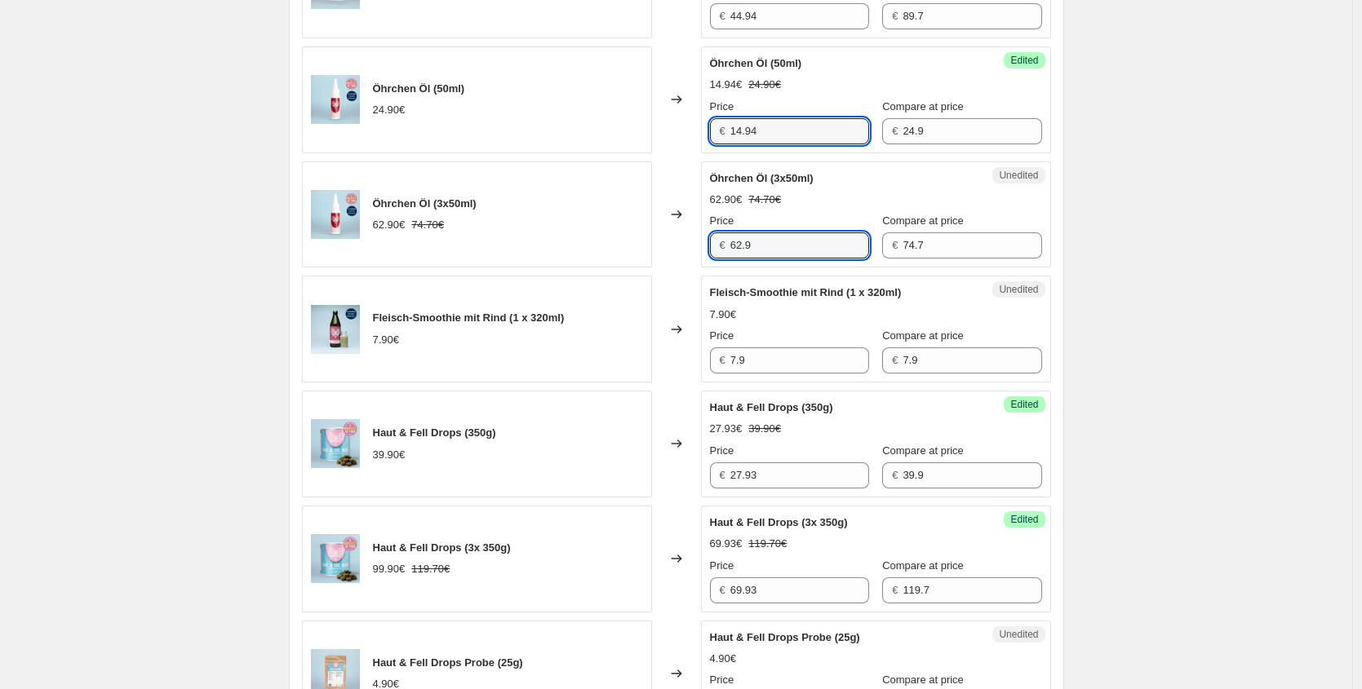
paste input "37,74 €"
type input "37.74"
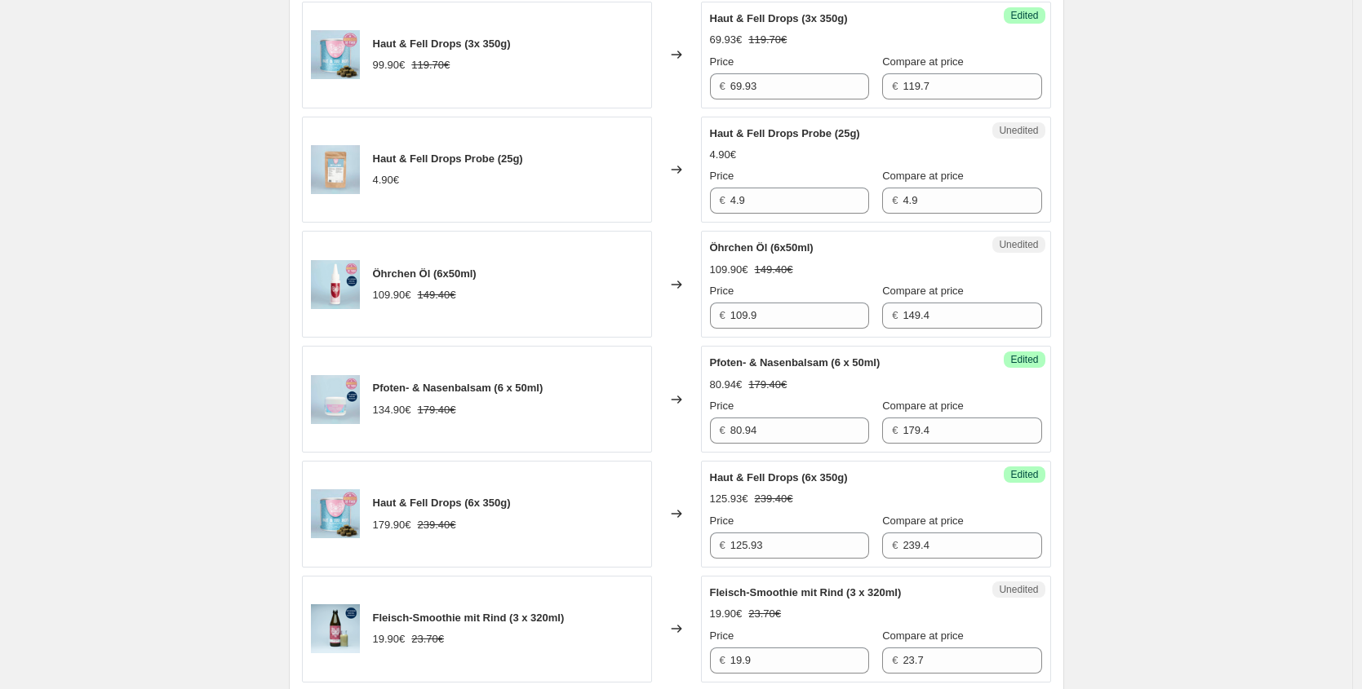
scroll to position [1440, 0]
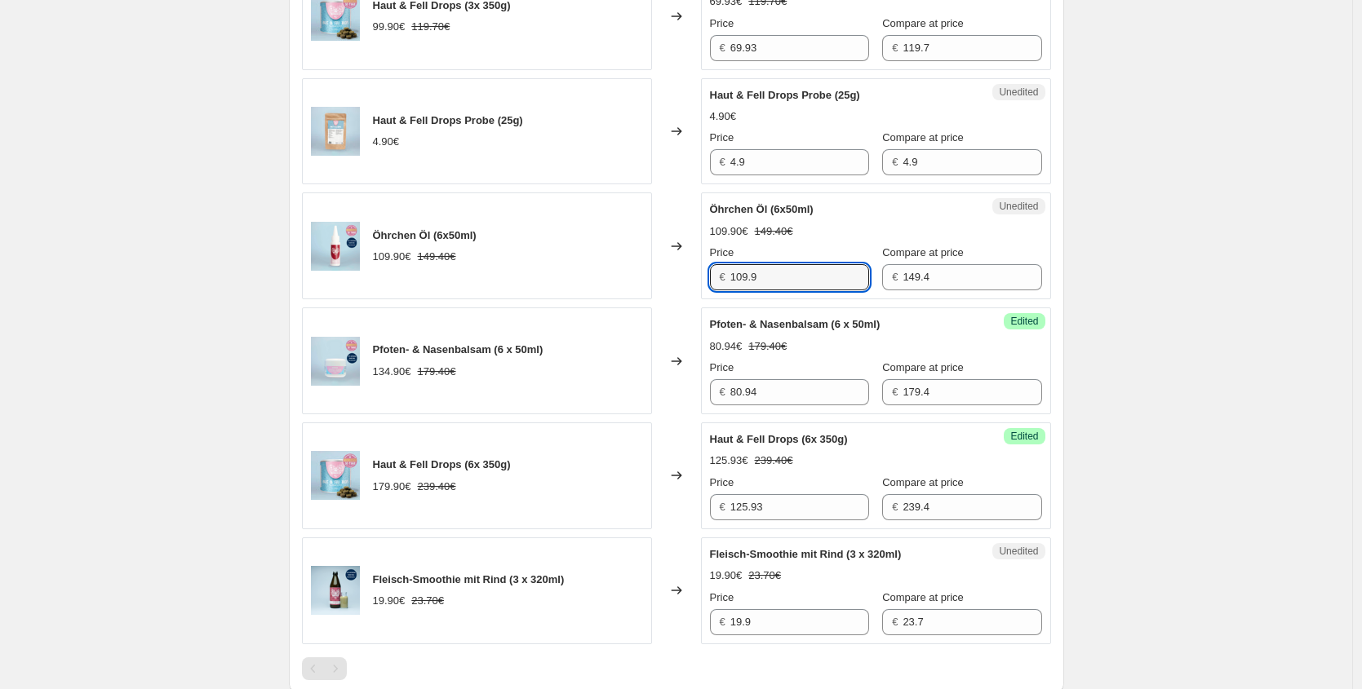
drag, startPoint x: 635, startPoint y: 272, endPoint x: 615, endPoint y: 269, distance: 19.8
click at [615, 269] on div "Öhrchen Öl (6x50ml) 109.90€ 149.40€ Changed to Unedited Öhrchen Öl (6x50ml) 109…" at bounding box center [676, 246] width 749 height 107
paste input "65,94 €"
type input "65.94"
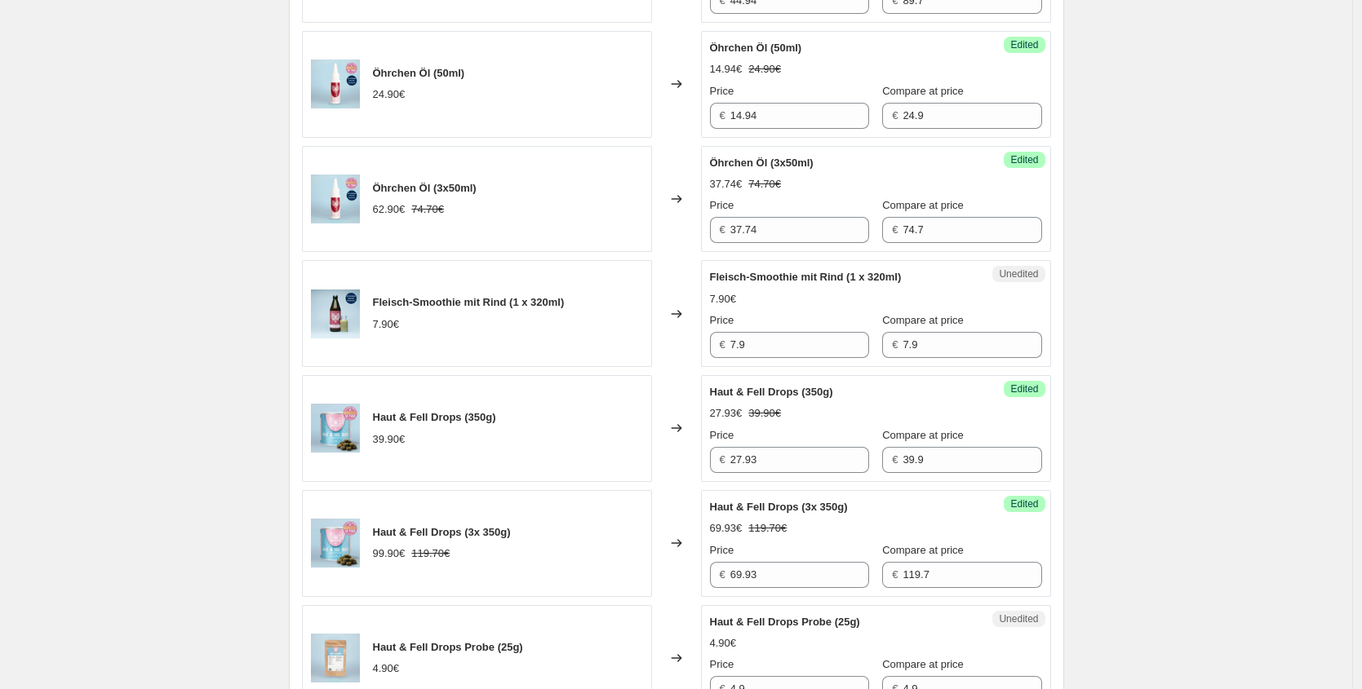
scroll to position [915, 0]
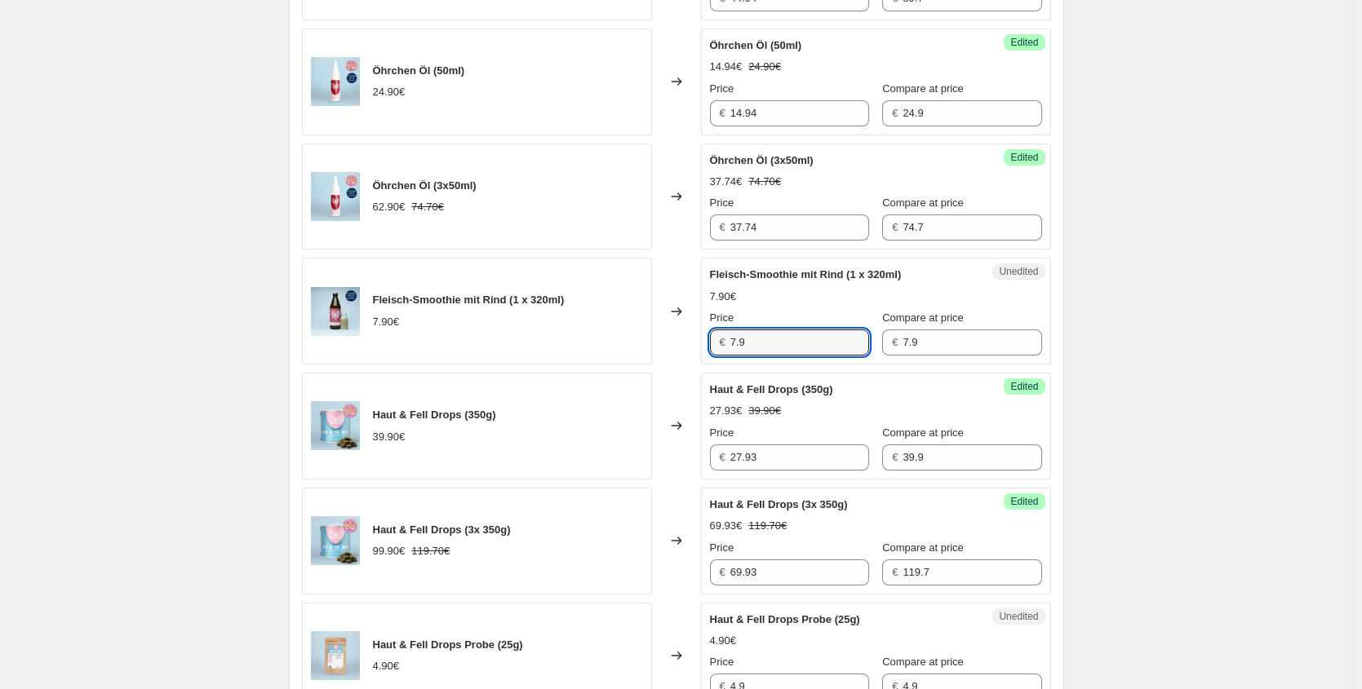
drag, startPoint x: 657, startPoint y: 342, endPoint x: 562, endPoint y: 338, distance: 94.7
click at [578, 340] on div "Fleisch-Smoothie mit Rind (1 x 320ml) 7.90€ Changed to Unedited Fleisch-Smoothi…" at bounding box center [676, 311] width 749 height 107
paste input "4,74 €"
type input "4.74"
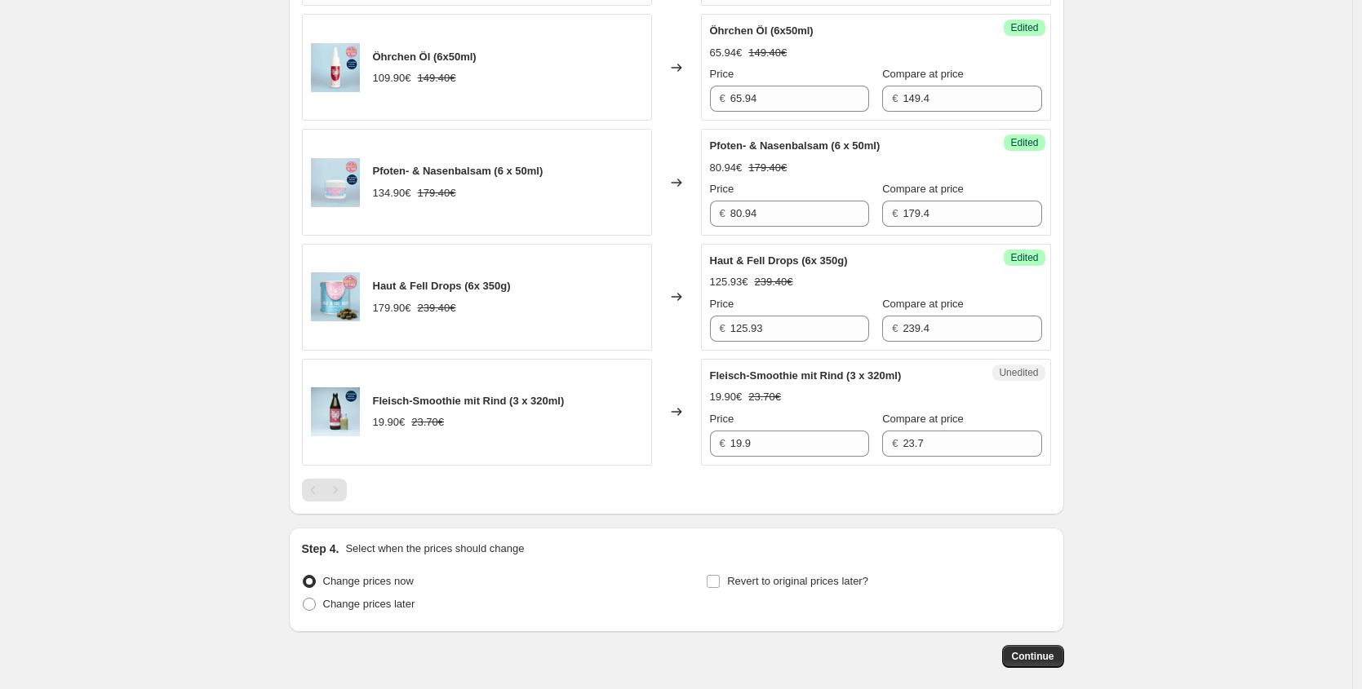
scroll to position [1627, 0]
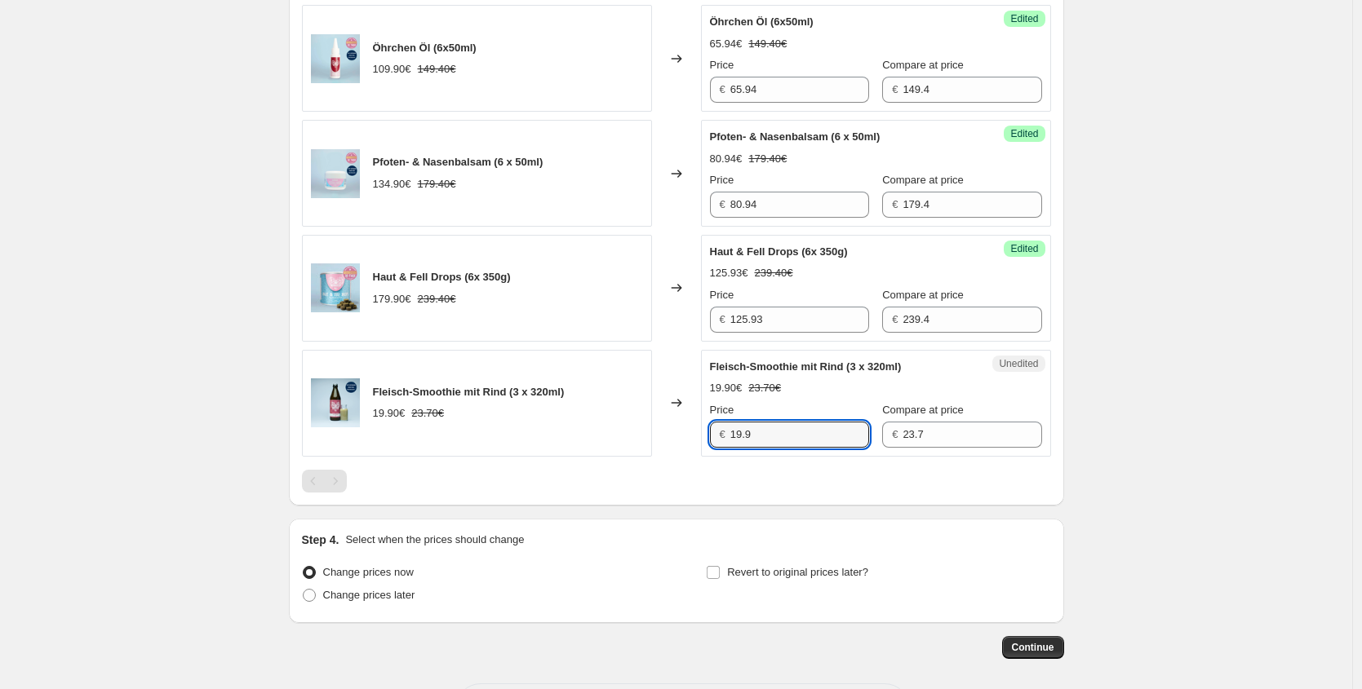
drag, startPoint x: 767, startPoint y: 441, endPoint x: 466, endPoint y: 392, distance: 304.8
click at [516, 420] on div "Fleisch-Smoothie mit Rind (3 x 320ml) 19.90€ 23.70€ Changed to Unedited Fleisch…" at bounding box center [676, 403] width 749 height 107
paste input "1,94 €"
type input "11.94"
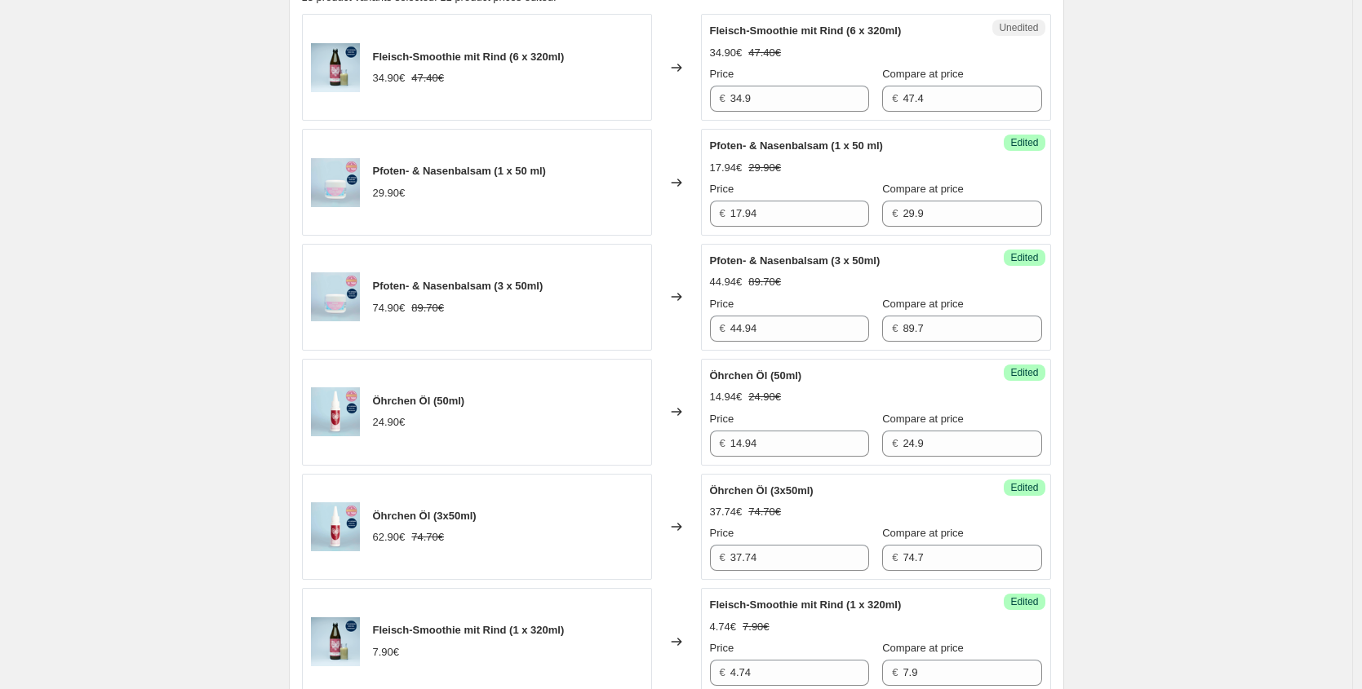
scroll to position [528, 0]
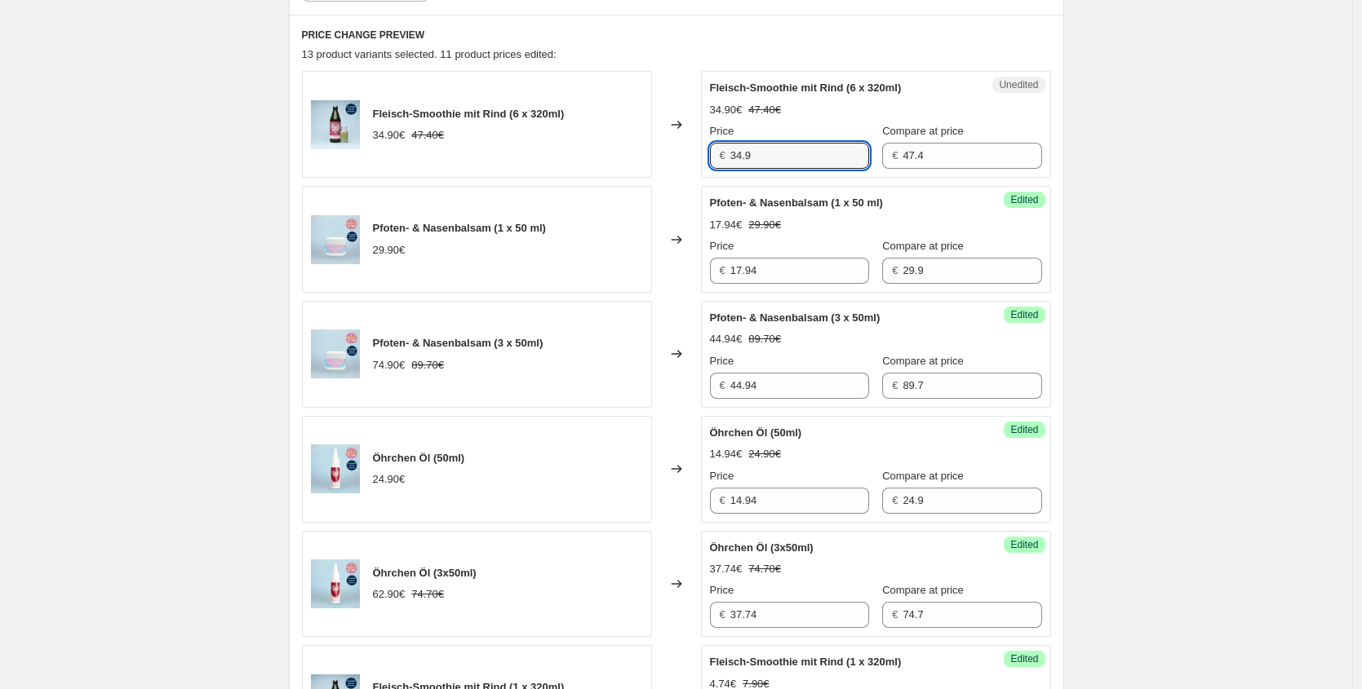
drag, startPoint x: 772, startPoint y: 157, endPoint x: 346, endPoint y: 142, distance: 426.1
click at [346, 142] on div "Fleisch-Smoothie mit Rind (6 x 320ml) 34.90€ 47.40€ Changed to Unedited Fleisch…" at bounding box center [676, 124] width 749 height 107
paste input "20,94 €"
type input "20.94"
click at [1177, 144] on div "Create new price change job. This page is ready Create new price change job Dra…" at bounding box center [676, 665] width 1352 height 2386
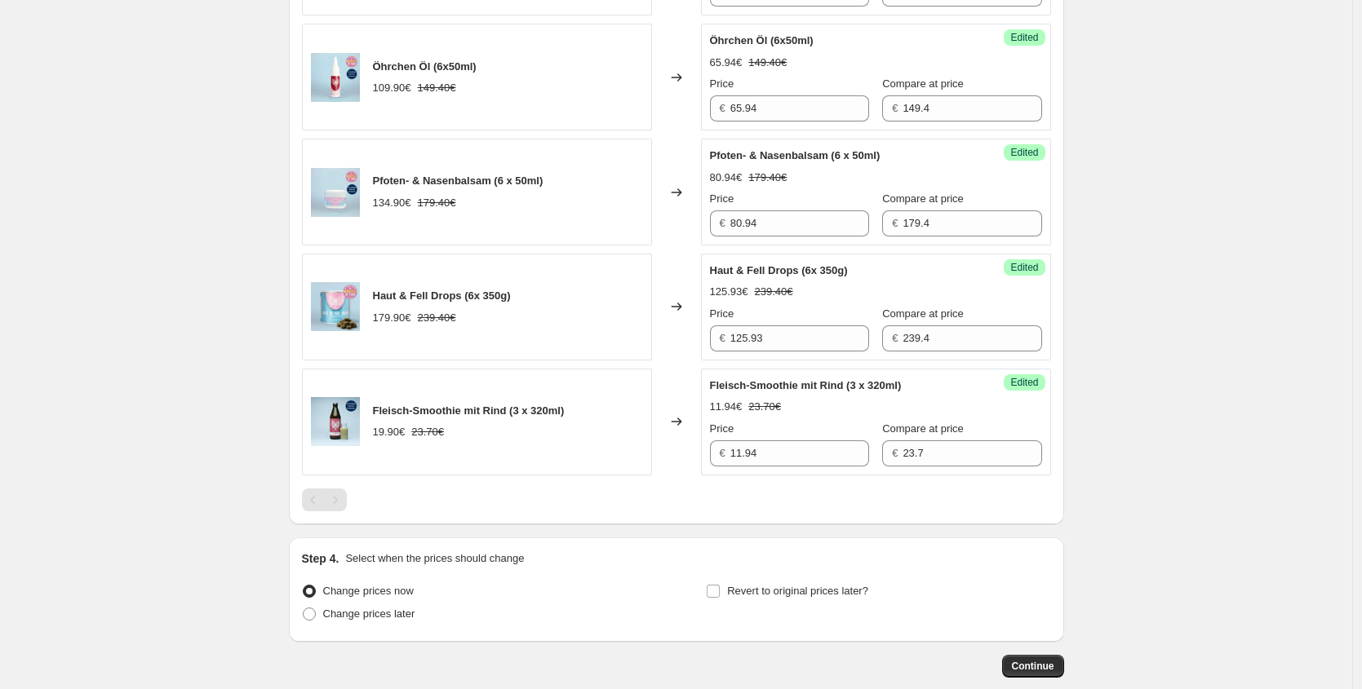
scroll to position [1697, 0]
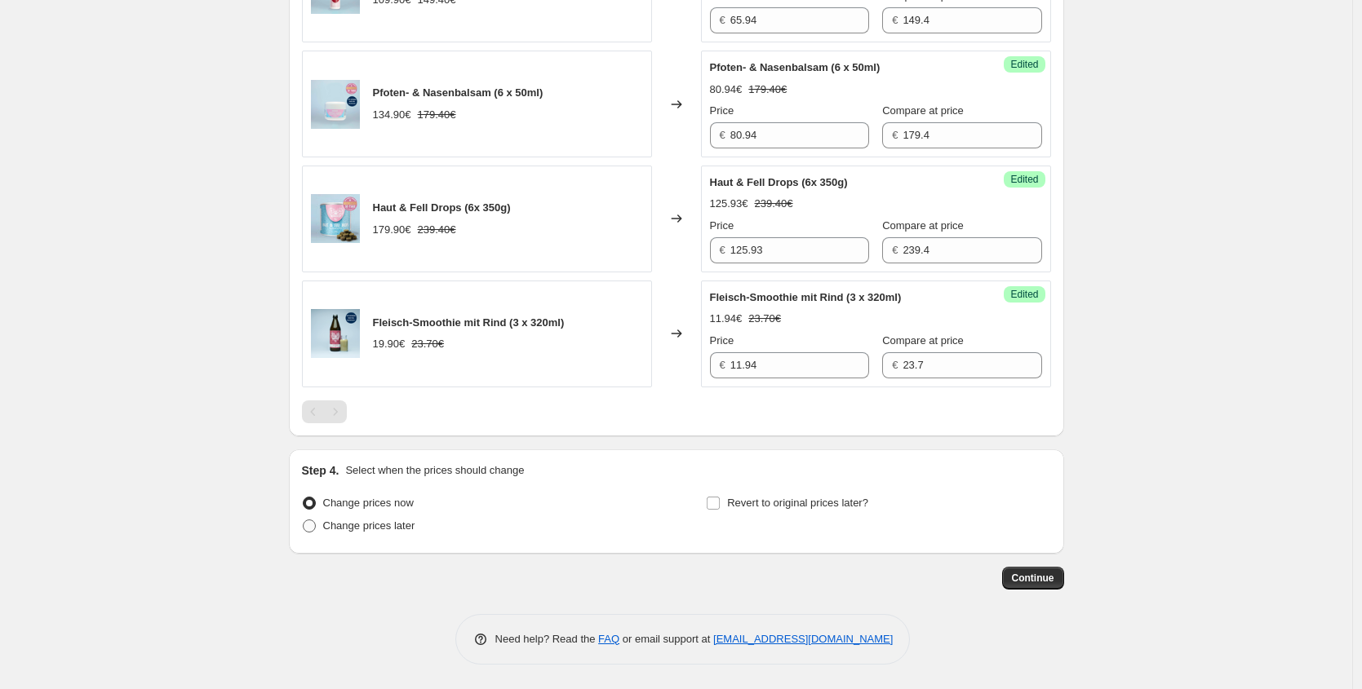
click at [393, 527] on span "Change prices later" at bounding box center [369, 526] width 92 height 12
click at [303, 520] on input "Change prices later" at bounding box center [303, 520] width 1 height 1
radio input "true"
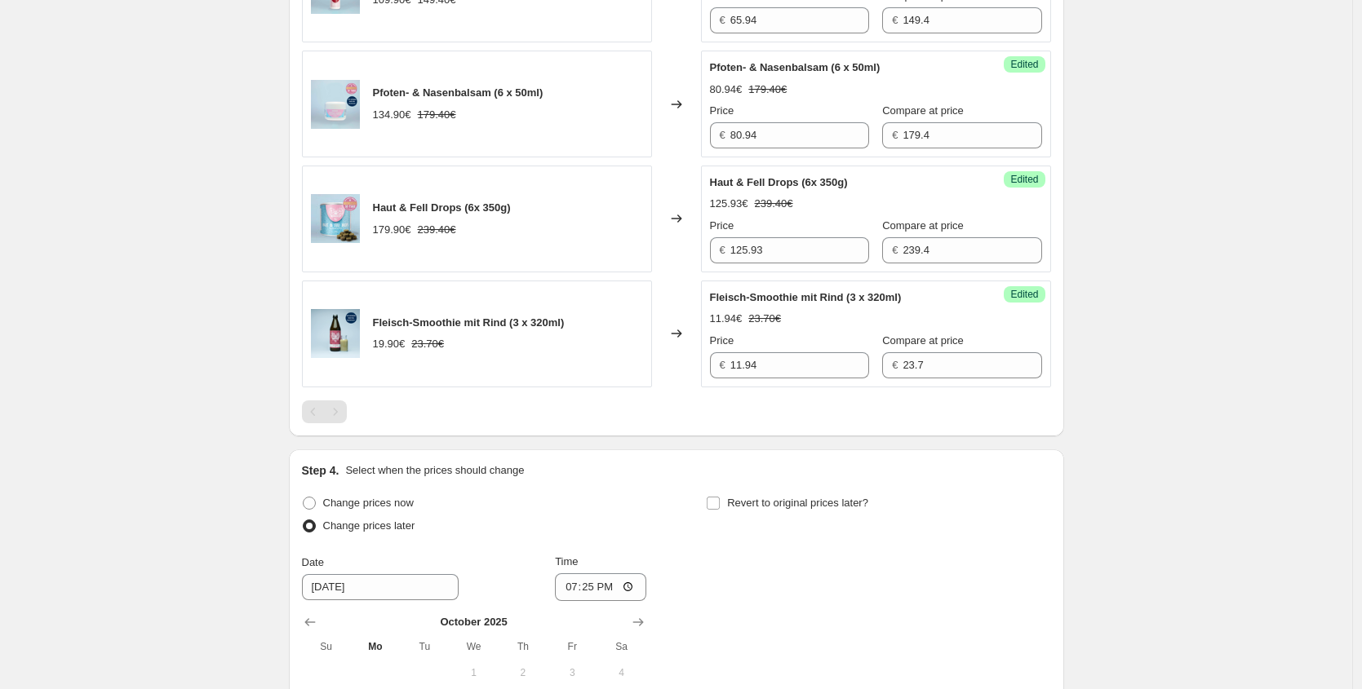
scroll to position [1886, 0]
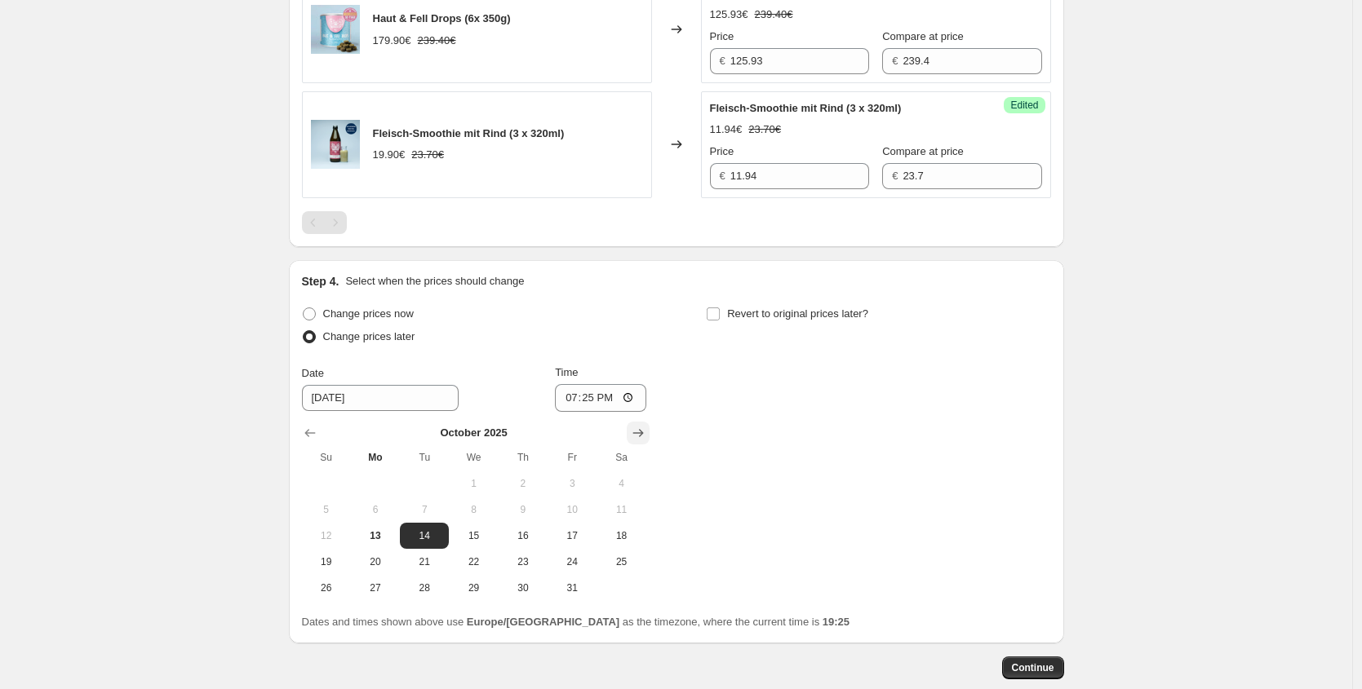
click at [635, 433] on icon "Show next month, November 2025" at bounding box center [638, 433] width 16 height 16
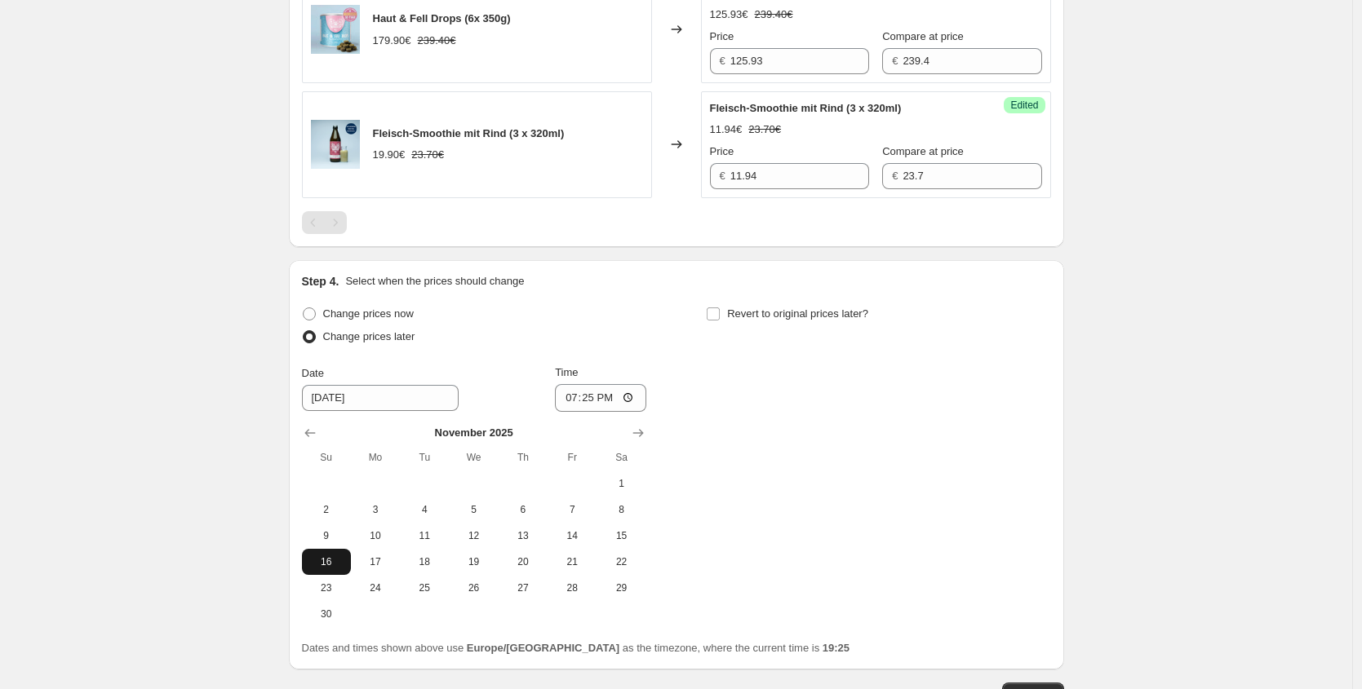
click at [333, 568] on span "16" at bounding box center [326, 562] width 36 height 13
type input "[DATE]"
click at [591, 400] on input "19:25" at bounding box center [600, 398] width 91 height 28
type input "00:35"
click at [838, 423] on div "Change prices now Change prices later Date 11/16/2025 Time 00:35 November 2025 …" at bounding box center [676, 465] width 749 height 325
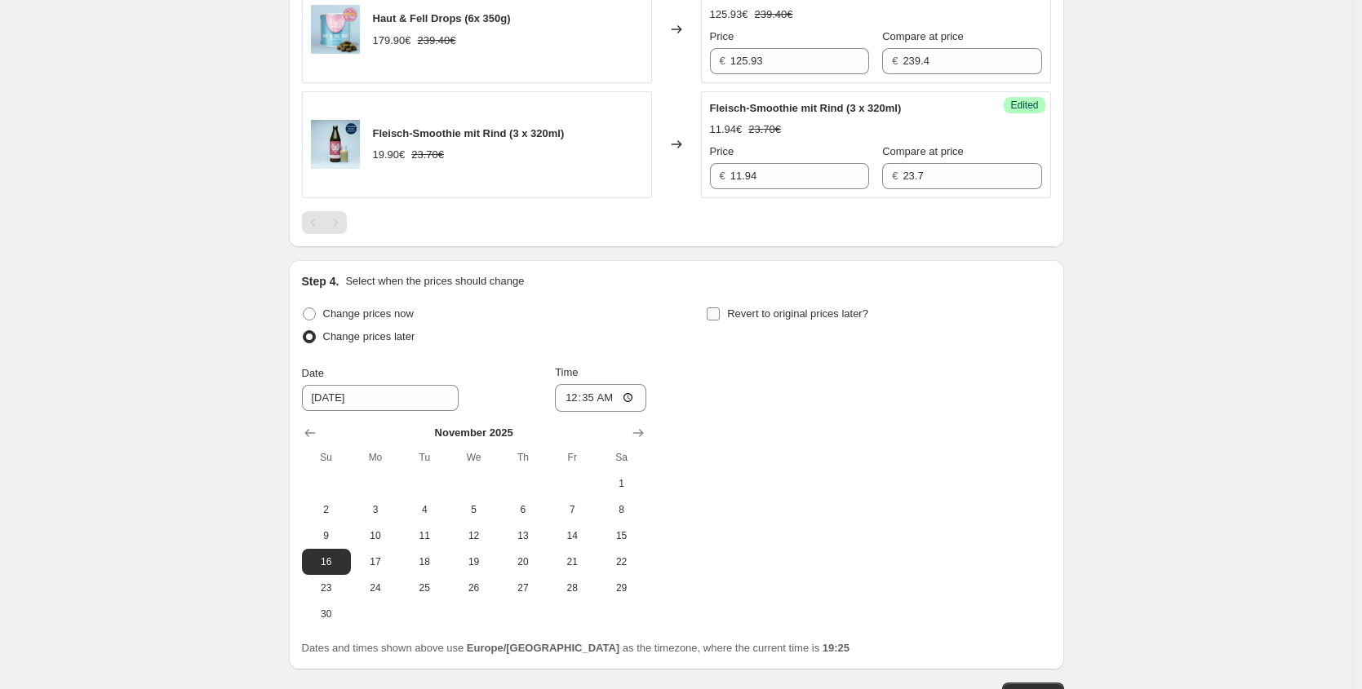
click at [790, 317] on span "Revert to original prices later?" at bounding box center [797, 314] width 141 height 12
click at [720, 317] on input "Revert to original prices later?" at bounding box center [712, 314] width 13 height 13
checkbox input "true"
click at [1044, 427] on icon "Show next month, November 2025" at bounding box center [1042, 433] width 16 height 16
click at [1044, 427] on icon "Show next month, December 2025" at bounding box center [1042, 433] width 16 height 16
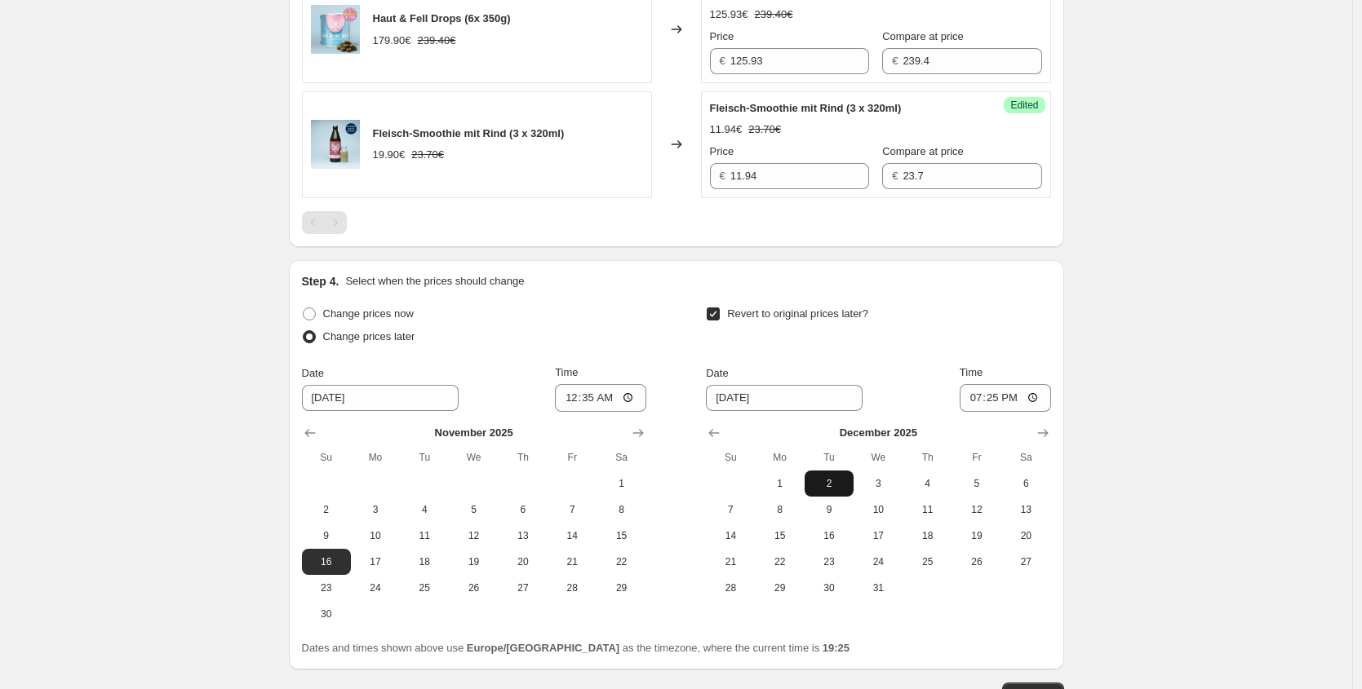
click at [842, 487] on span "2" at bounding box center [829, 483] width 36 height 13
type input "[DATE]"
click at [999, 400] on input "19:25" at bounding box center [1004, 398] width 91 height 28
type input "23:59"
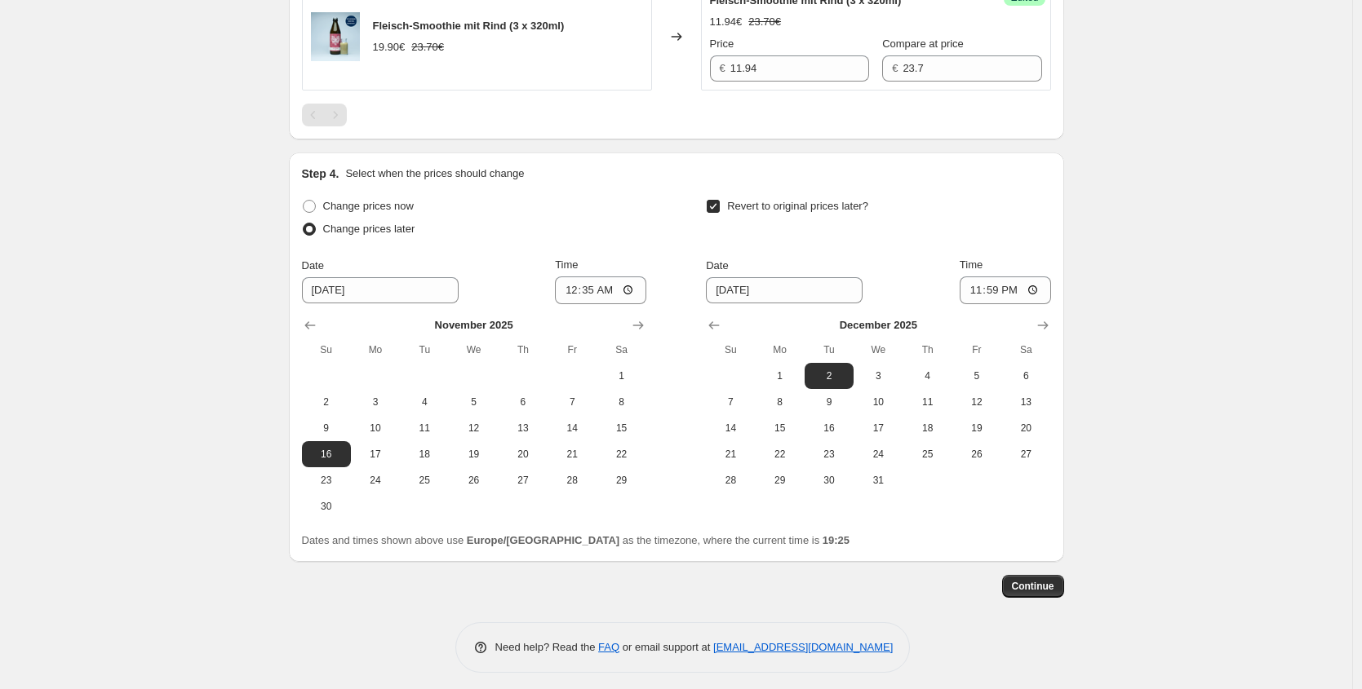
scroll to position [2002, 0]
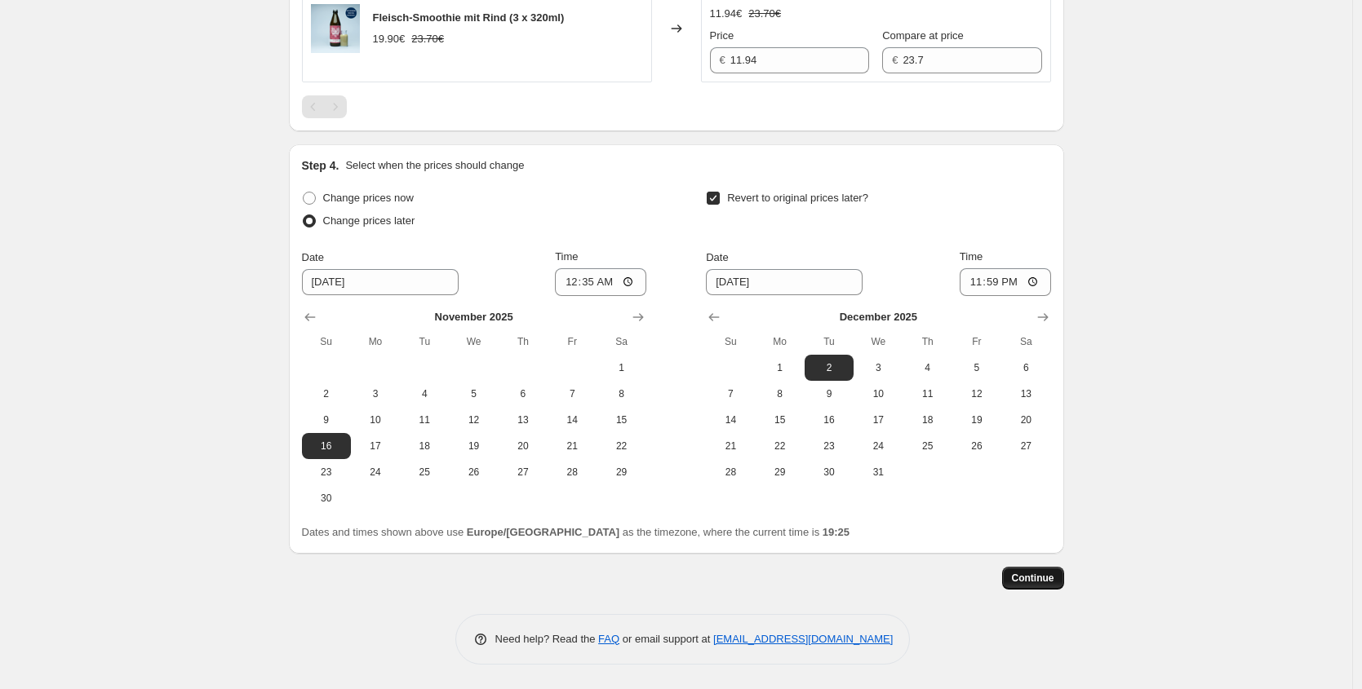
click at [1045, 578] on span "Continue" at bounding box center [1033, 578] width 42 height 13
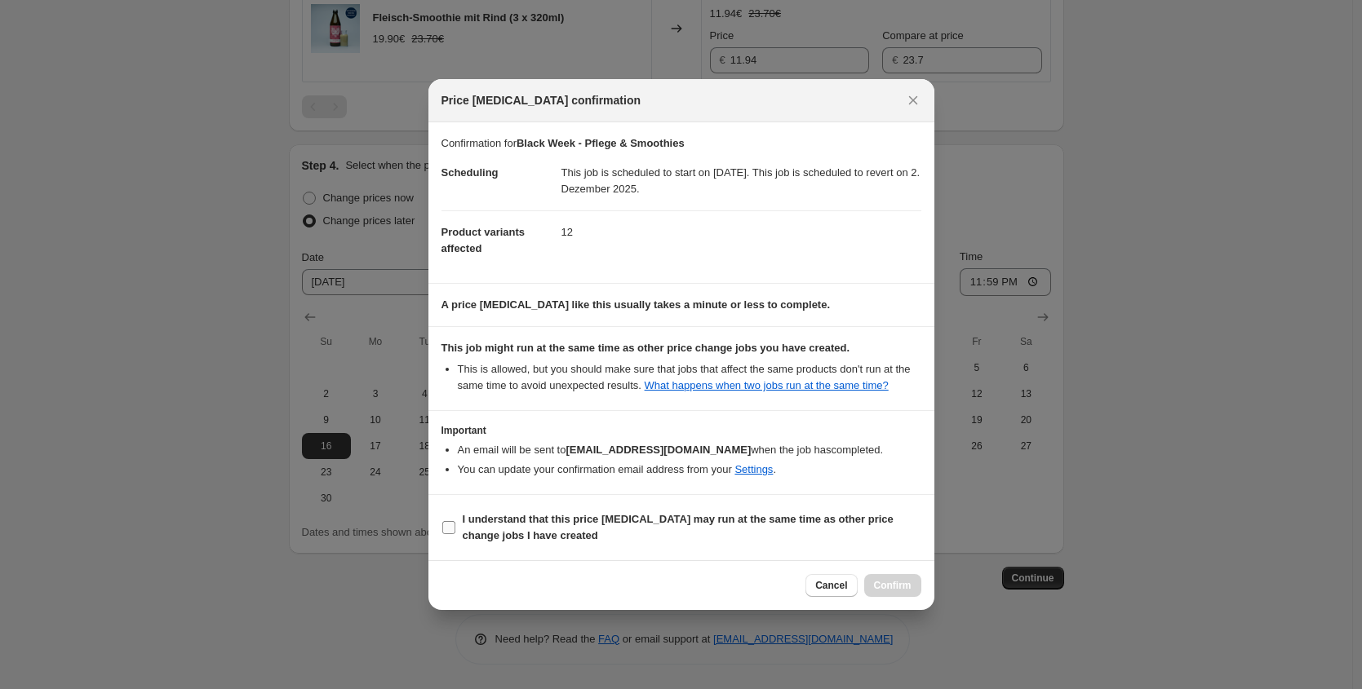
click at [488, 531] on b "I understand that this price [MEDICAL_DATA] may run at the same time as other p…" at bounding box center [678, 527] width 431 height 29
click at [455, 531] on input "I understand that this price [MEDICAL_DATA] may run at the same time as other p…" at bounding box center [448, 527] width 13 height 13
checkbox input "true"
click at [901, 590] on span "Confirm" at bounding box center [893, 585] width 38 height 13
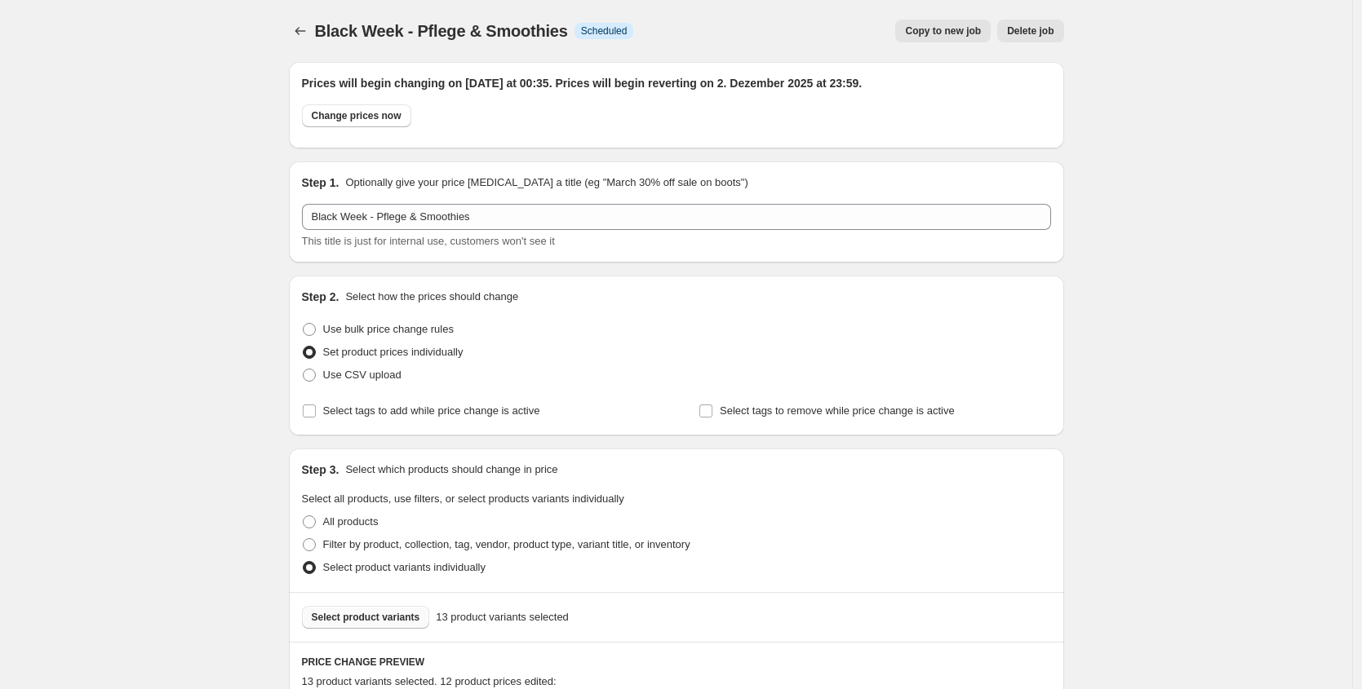
click at [292, 14] on div "Black Week - Pflege & Smoothies. This page is ready Black Week - Pflege & Smoot…" at bounding box center [676, 31] width 775 height 62
click at [299, 31] on icon "Price change jobs" at bounding box center [299, 31] width 11 height 8
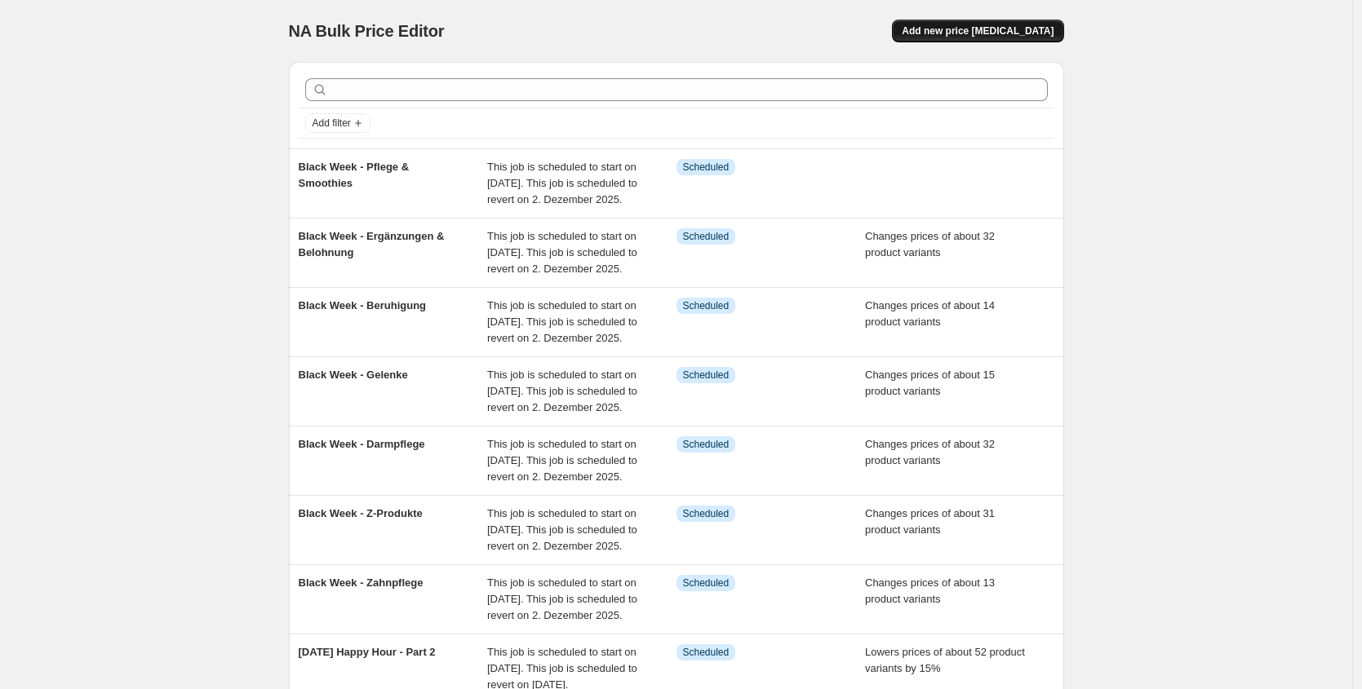
click at [1050, 25] on span "Add new price [MEDICAL_DATA]" at bounding box center [977, 30] width 152 height 13
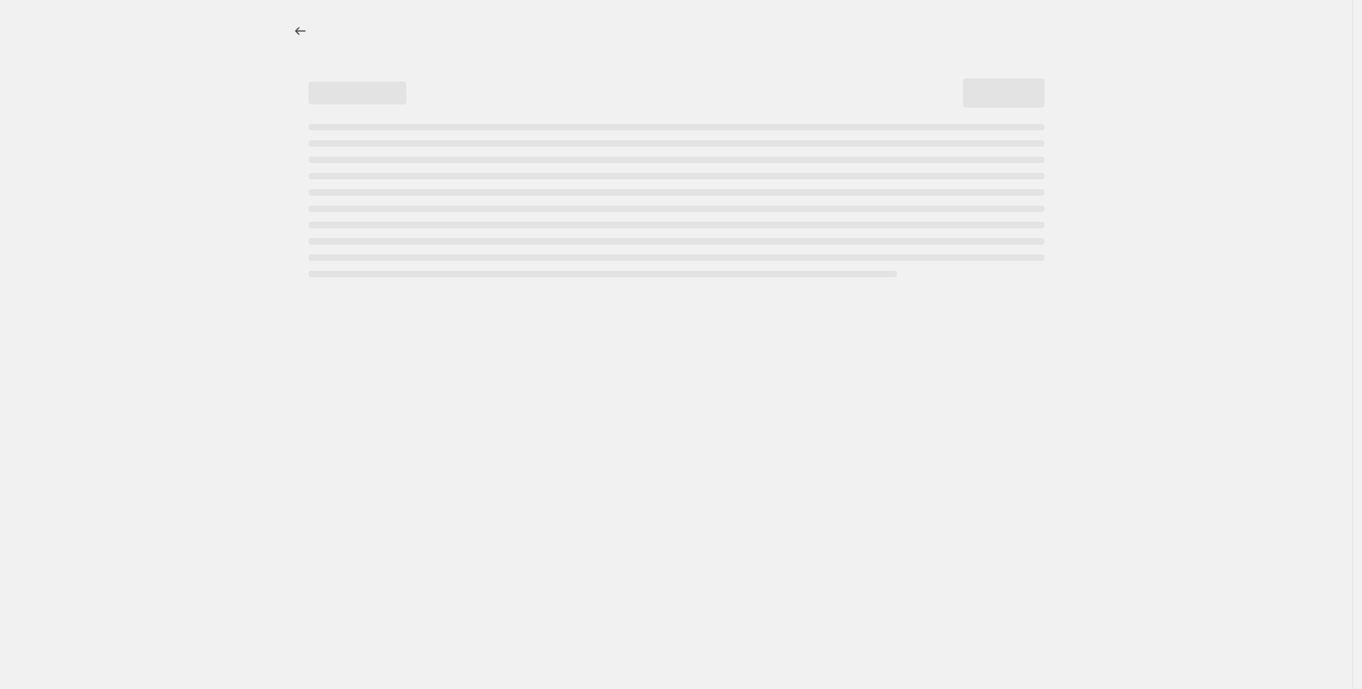
select select "percentage"
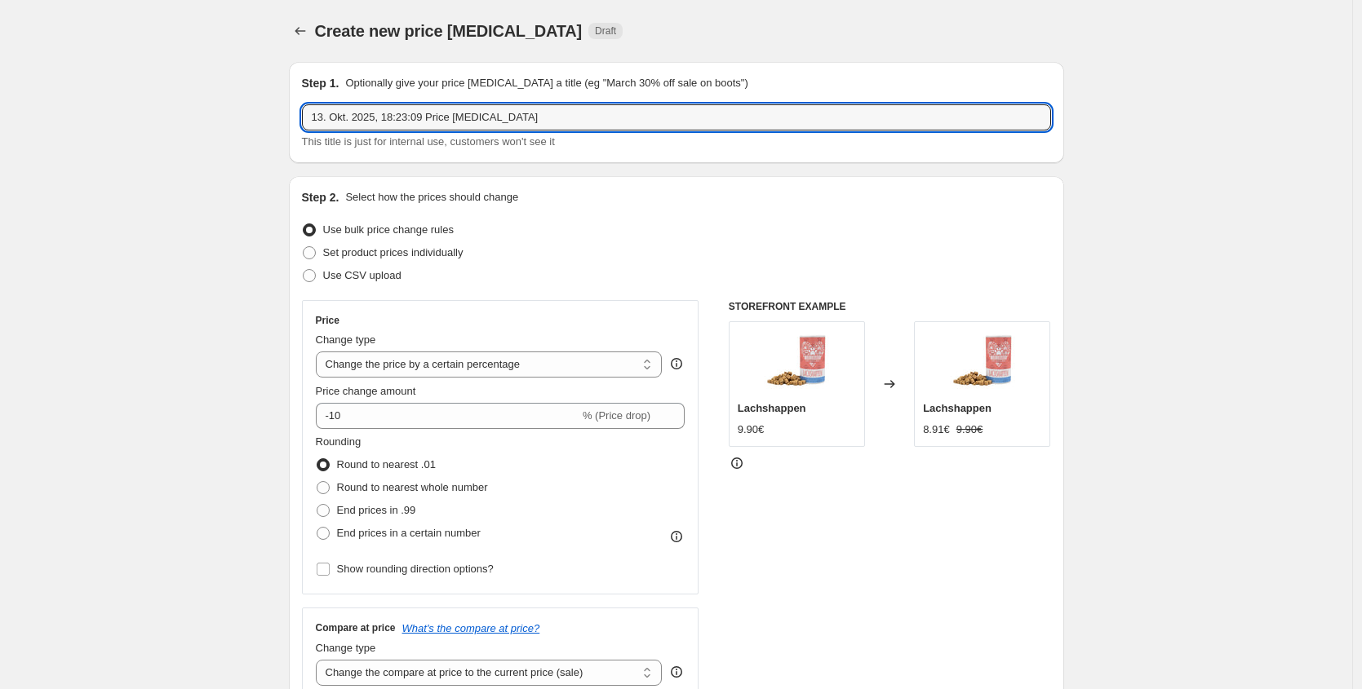
drag, startPoint x: 559, startPoint y: 122, endPoint x: 29, endPoint y: 107, distance: 529.7
type input "Black Week - Nassfutter"
click at [374, 255] on span "Set product prices individually" at bounding box center [393, 252] width 140 height 12
click at [303, 247] on input "Set product prices individually" at bounding box center [303, 246] width 1 height 1
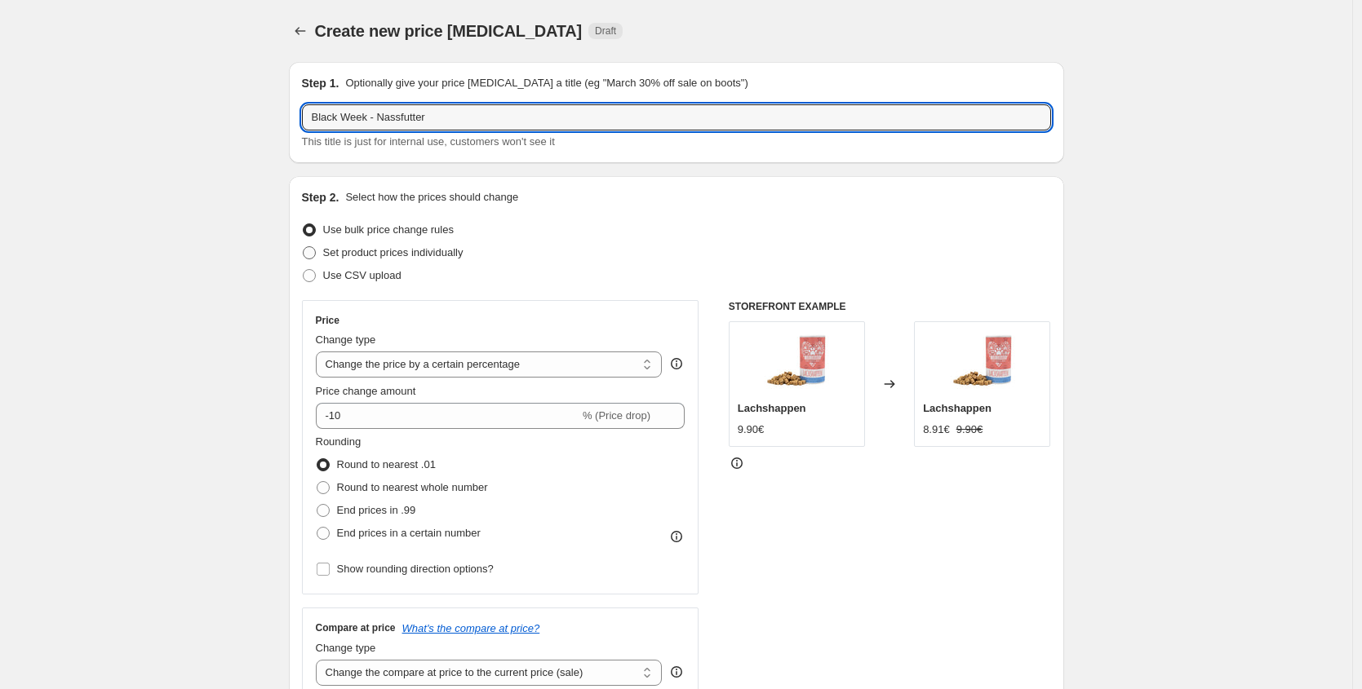
radio input "true"
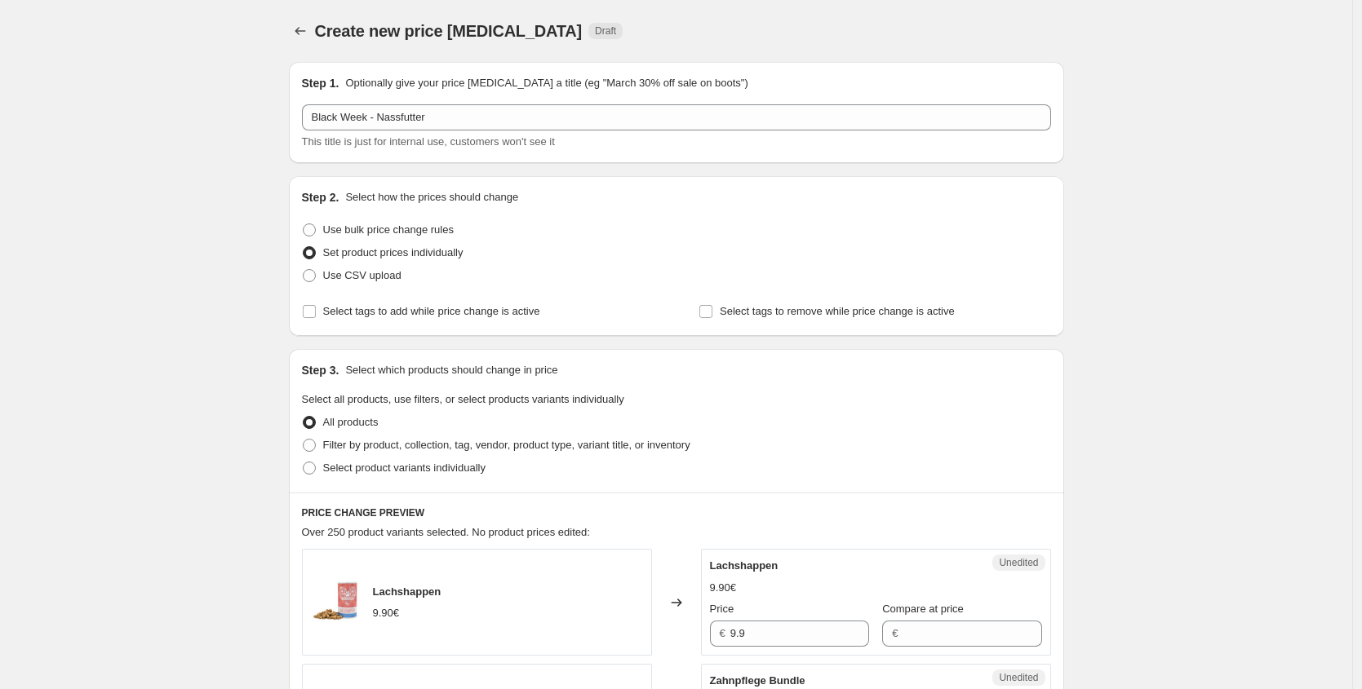
click at [435, 491] on div "Step 3. Select which products should change in price Select all products, use f…" at bounding box center [676, 421] width 775 height 144
click at [436, 477] on label "Select product variants individually" at bounding box center [394, 468] width 184 height 23
click at [303, 463] on input "Select product variants individually" at bounding box center [303, 462] width 1 height 1
radio input "true"
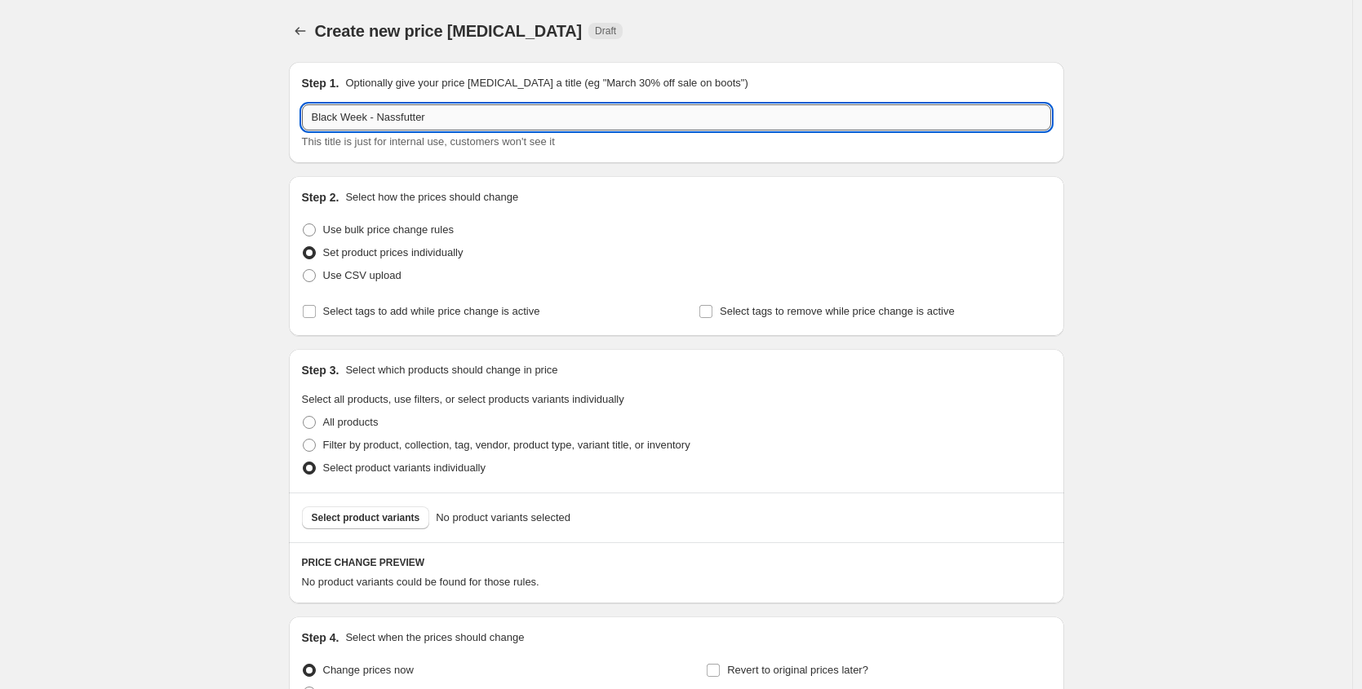
click at [482, 127] on input "Black Week - Nassfutter" at bounding box center [676, 117] width 749 height 26
type input "Black Week - Nassfutter"
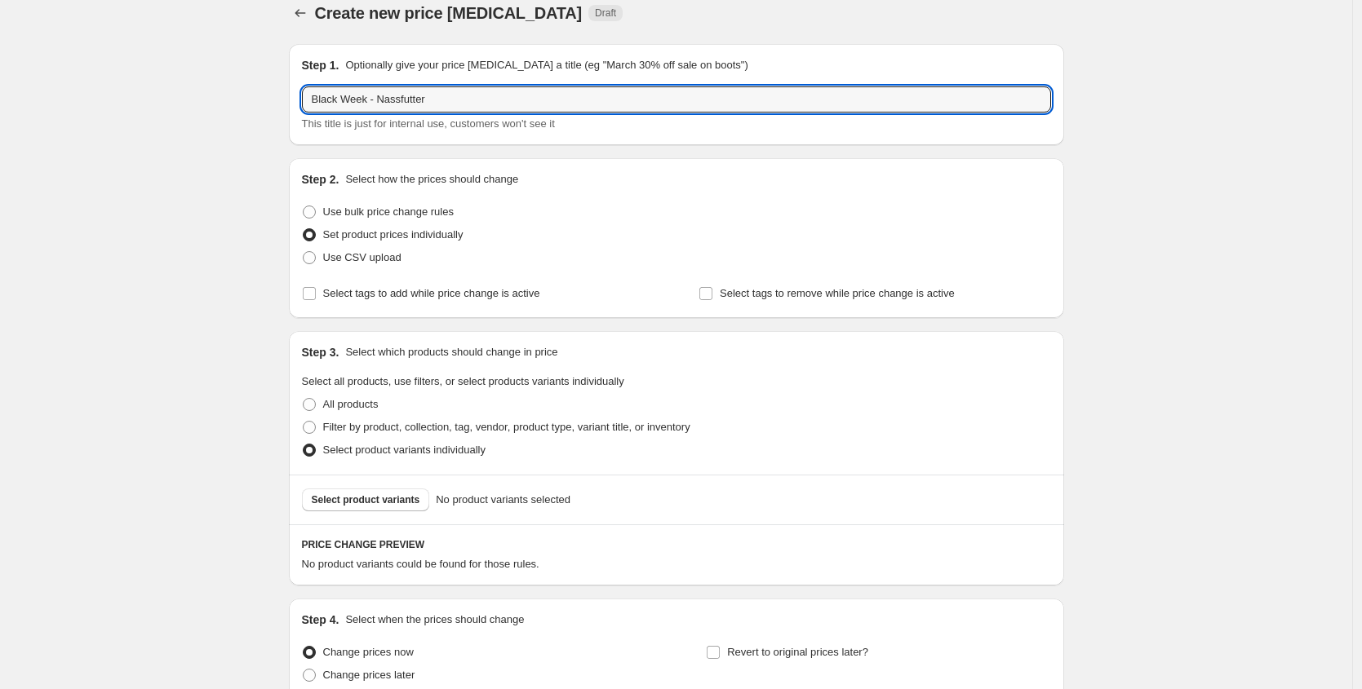
scroll to position [167, 0]
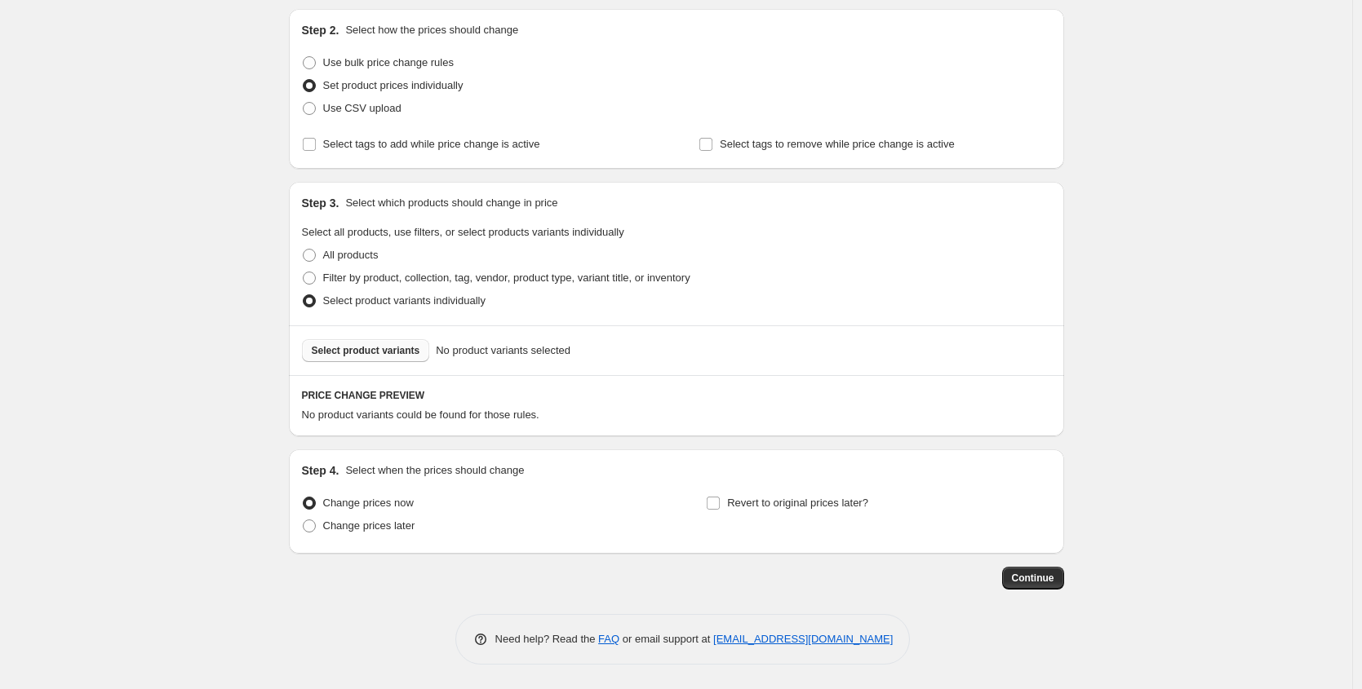
click at [368, 347] on span "Select product variants" at bounding box center [366, 350] width 108 height 13
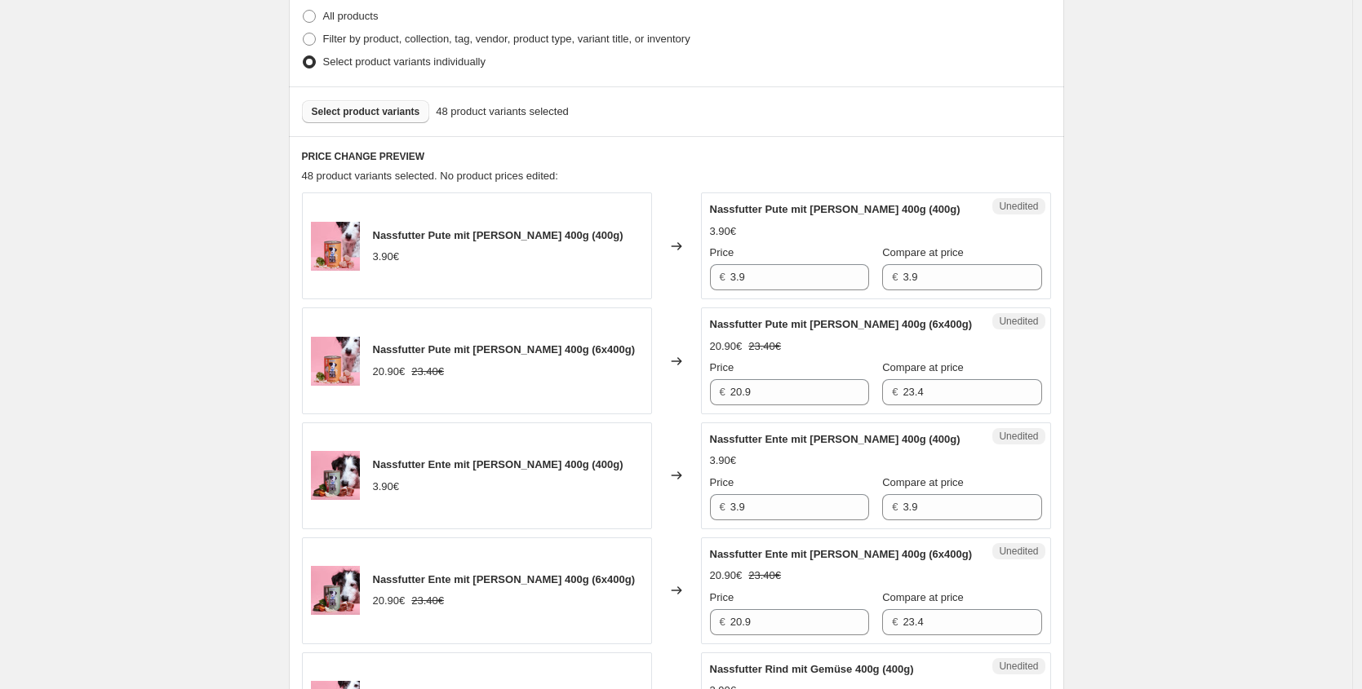
scroll to position [416, 0]
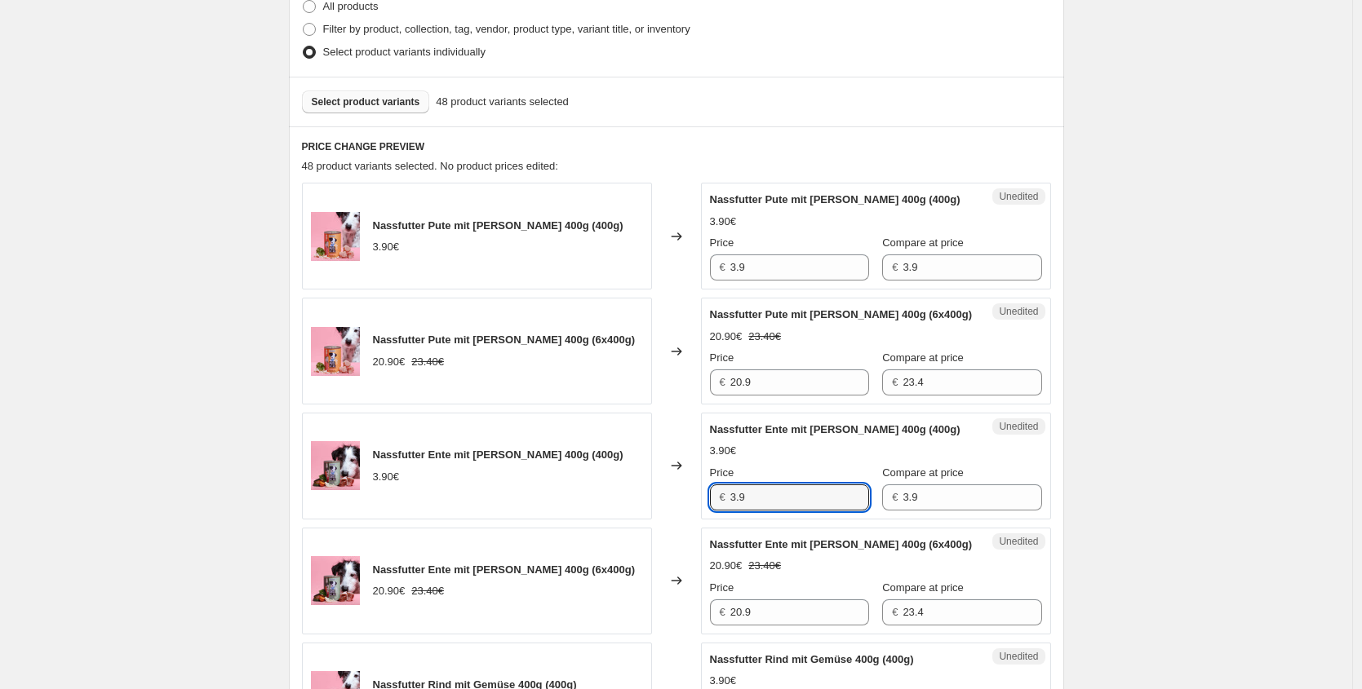
click at [514, 485] on div "Nassfutter Ente mit Reis 400g (400g) 3.90€ Changed to Unedited Nassfutter Ente …" at bounding box center [676, 466] width 749 height 107
paste input ",12 €"
type input "3.12"
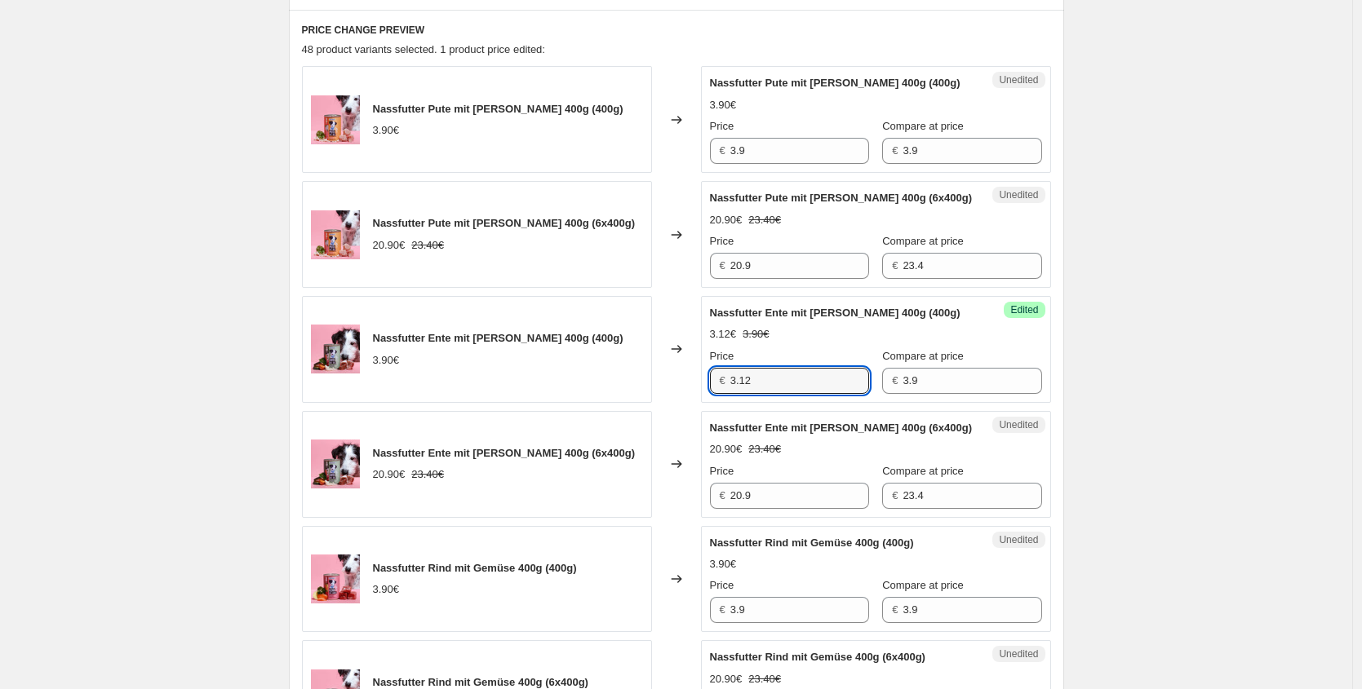
scroll to position [570, 0]
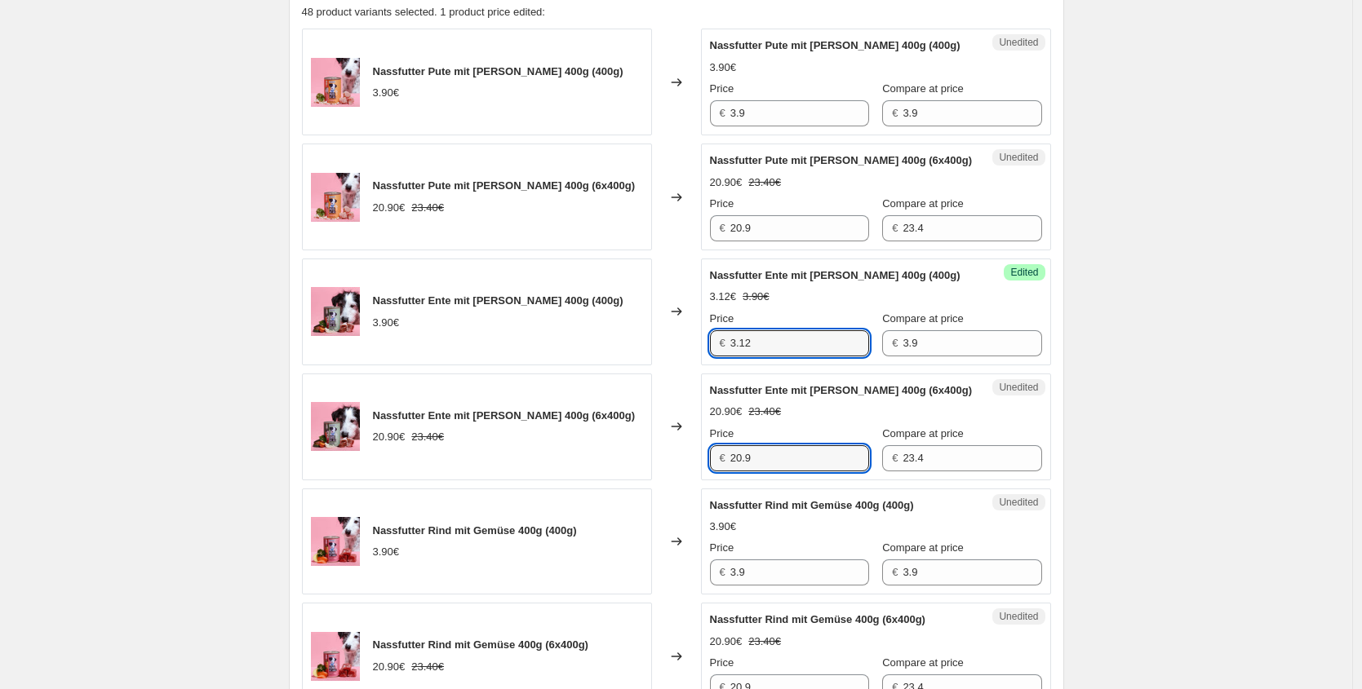
click at [556, 445] on div "Nassfutter Ente mit Reis 400g (6x400g) 20.90€ 23.40€ Changed to Unedited Nassfu…" at bounding box center [676, 427] width 749 height 107
paste input "16,72 €"
type input "16.72"
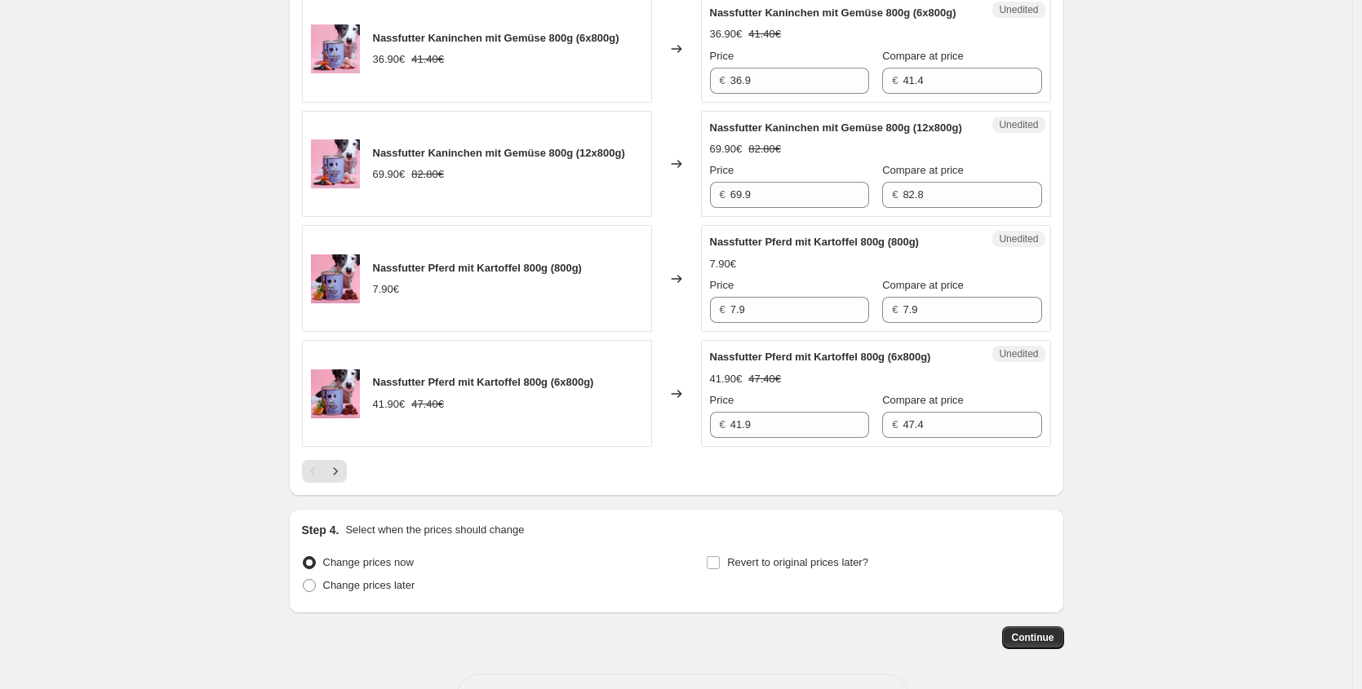
scroll to position [2474, 0]
click at [343, 479] on icon "Next" at bounding box center [335, 471] width 16 height 16
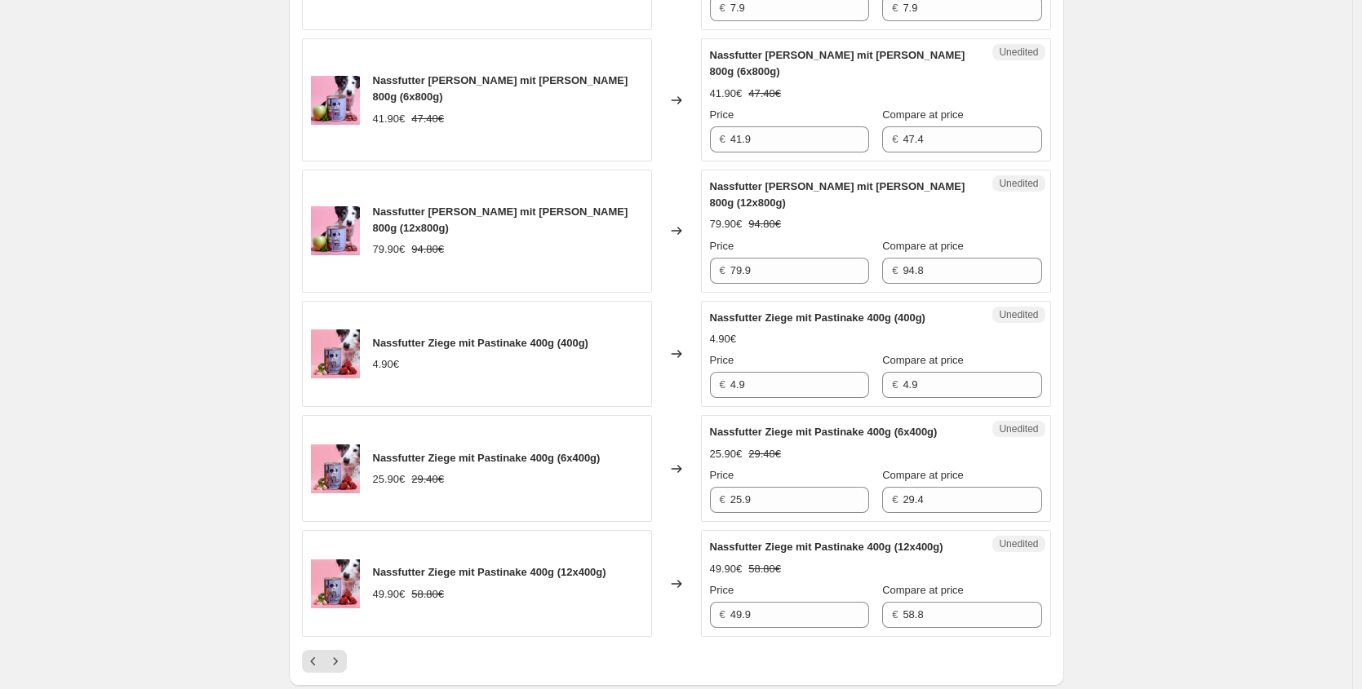
scroll to position [2450, 0]
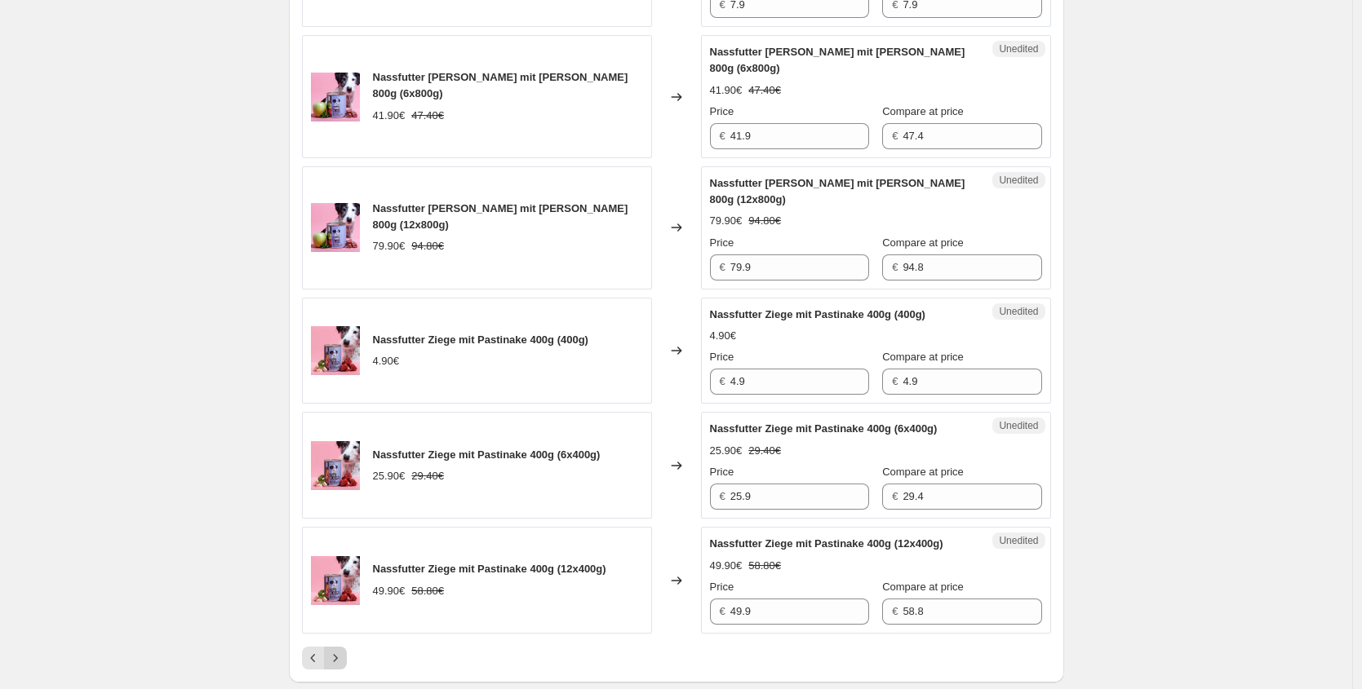
click at [343, 650] on icon "Next" at bounding box center [335, 658] width 16 height 16
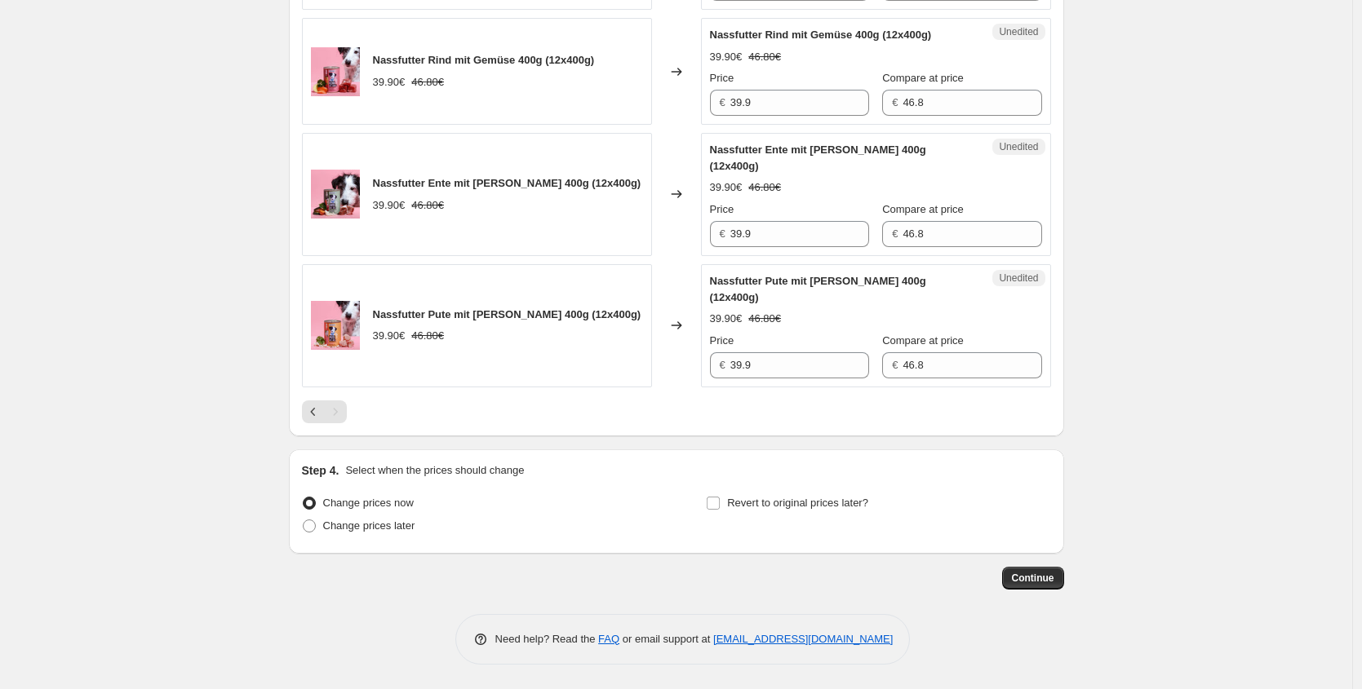
scroll to position [1188, 0]
drag, startPoint x: 777, startPoint y: 251, endPoint x: 582, endPoint y: 251, distance: 195.0
click at [596, 251] on div "Nassfutter Ente mit Reis 400g (12x400g) 39.90€ 46.80€ Changed to Unedited Nassf…" at bounding box center [676, 194] width 749 height 123
paste input "1,92 €"
type input "31.92"
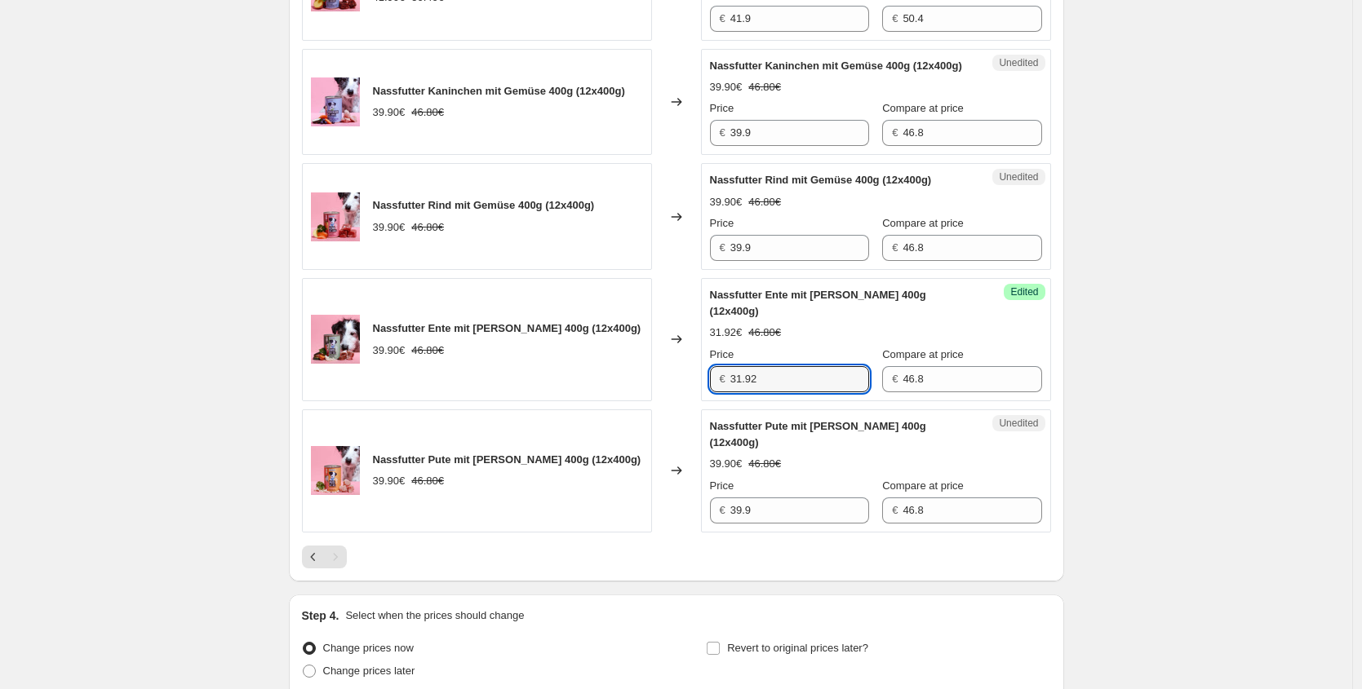
scroll to position [1007, 0]
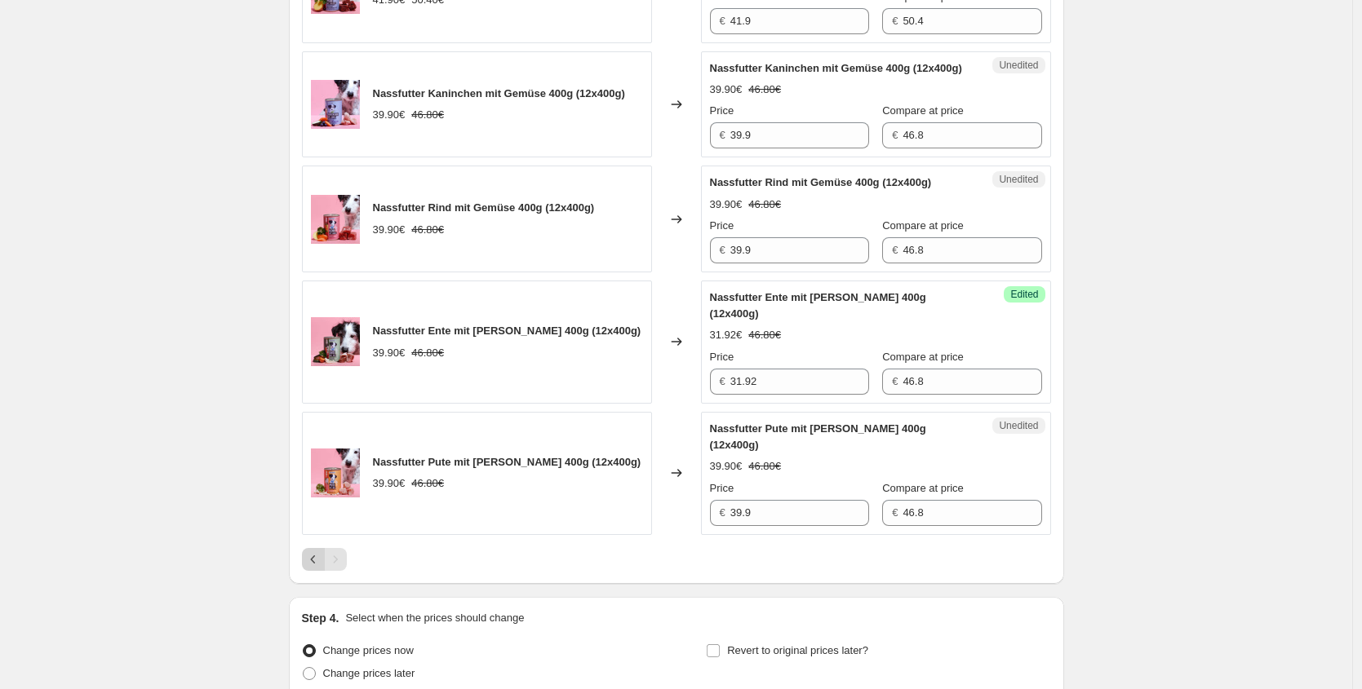
click at [316, 568] on icon "Previous" at bounding box center [313, 559] width 16 height 16
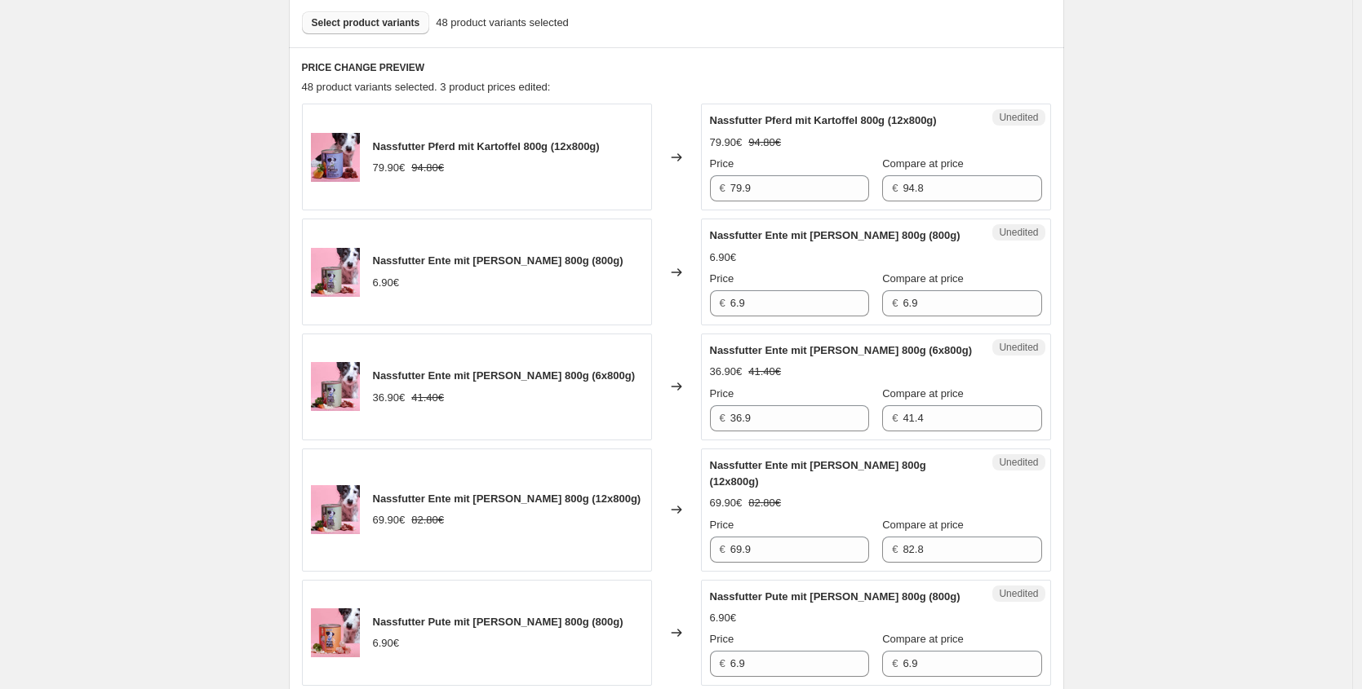
scroll to position [494, 0]
drag, startPoint x: 792, startPoint y: 325, endPoint x: 542, endPoint y: 310, distance: 250.1
click at [568, 314] on div "Nassfutter Ente mit Reis 800g (800g) 6.90€ Changed to Unedited Nassfutter Ente …" at bounding box center [676, 272] width 749 height 107
paste input "5,52 €"
type input "5.52"
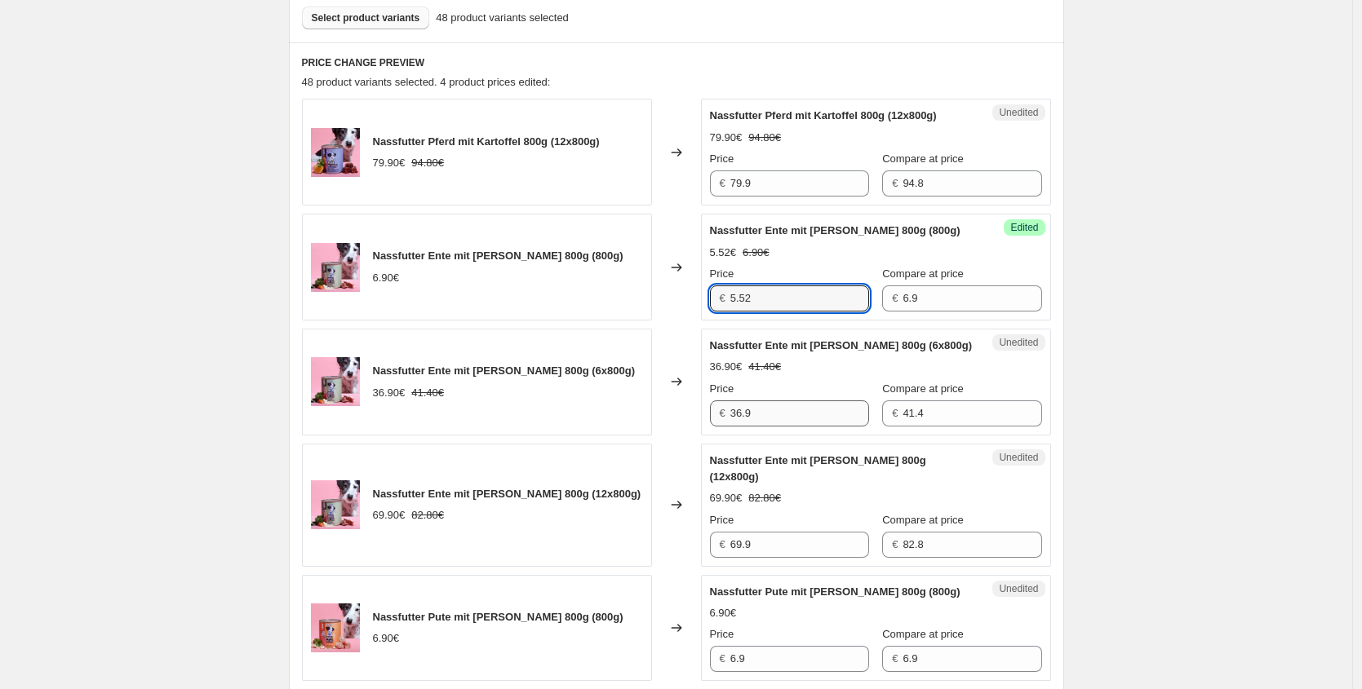
scroll to position [501, 0]
drag, startPoint x: 576, startPoint y: 422, endPoint x: 534, endPoint y: 417, distance: 41.9
click at [551, 419] on div "Nassfutter Ente mit Reis 800g (6x800g) 36.90€ 41.40€ Changed to Unedited Nassfu…" at bounding box center [676, 381] width 749 height 107
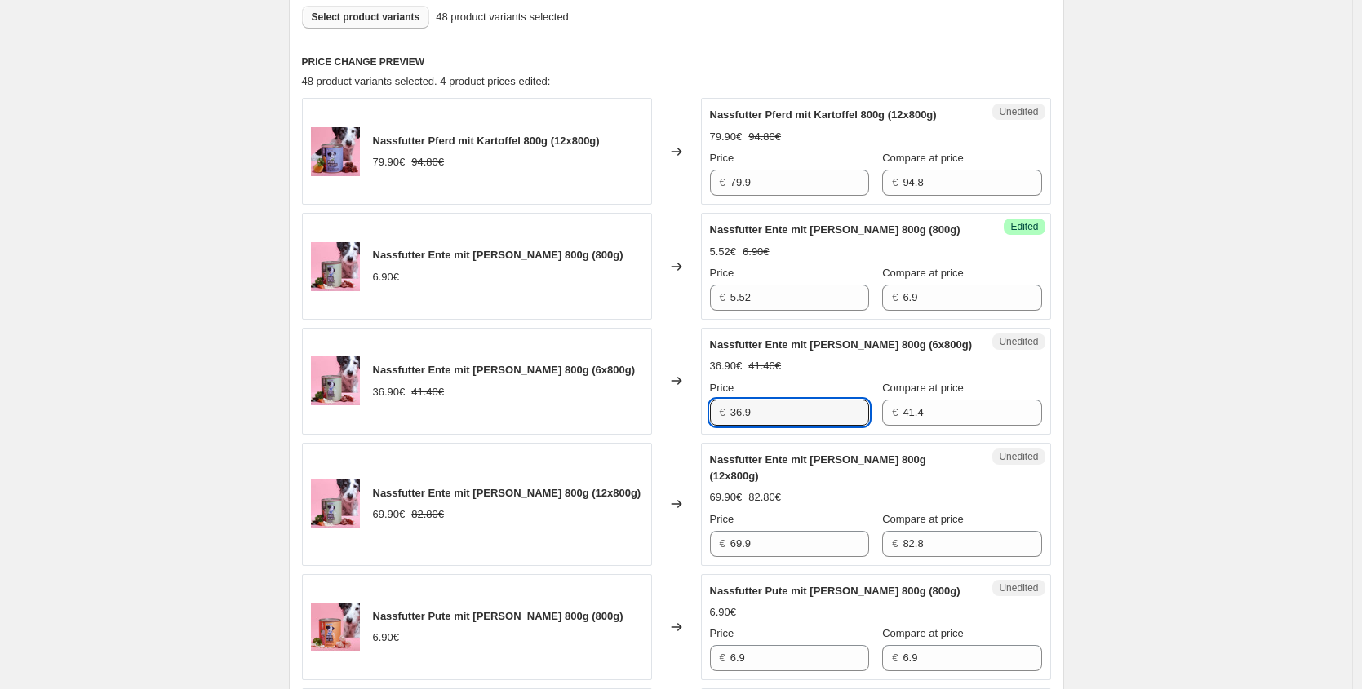
paste input "29,52 €"
type input "29.52"
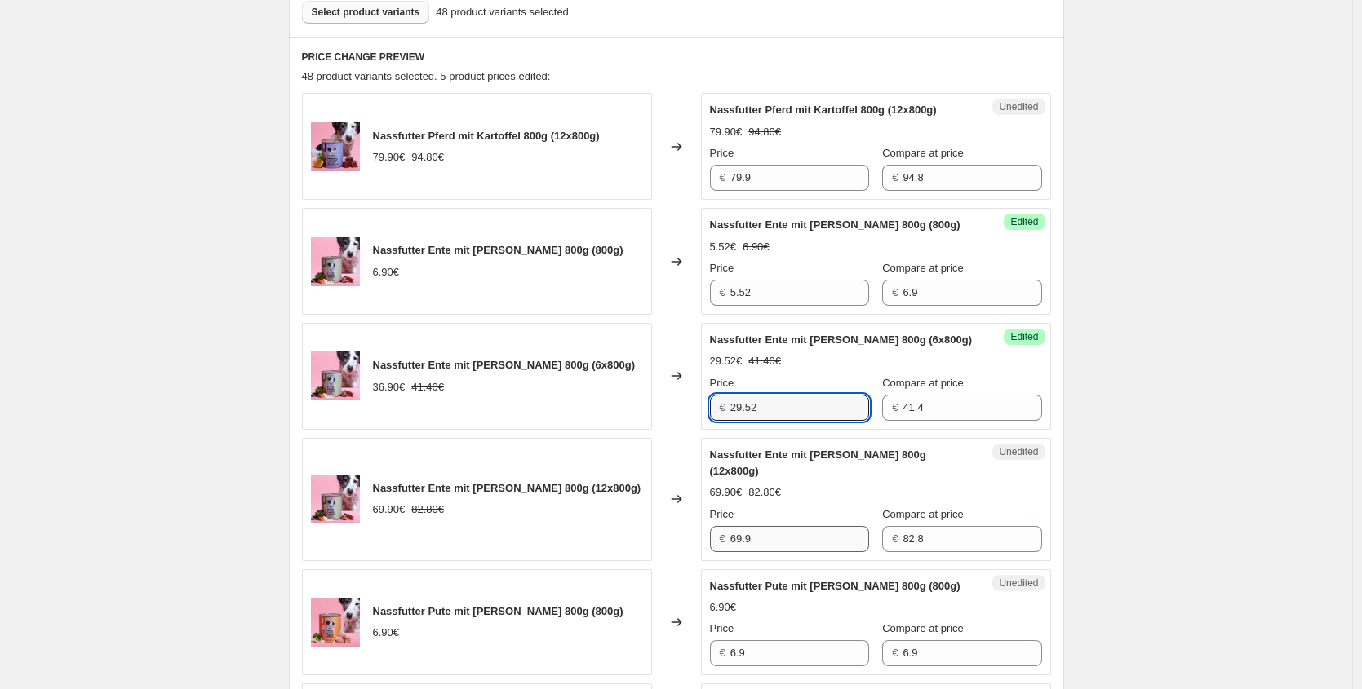
scroll to position [507, 0]
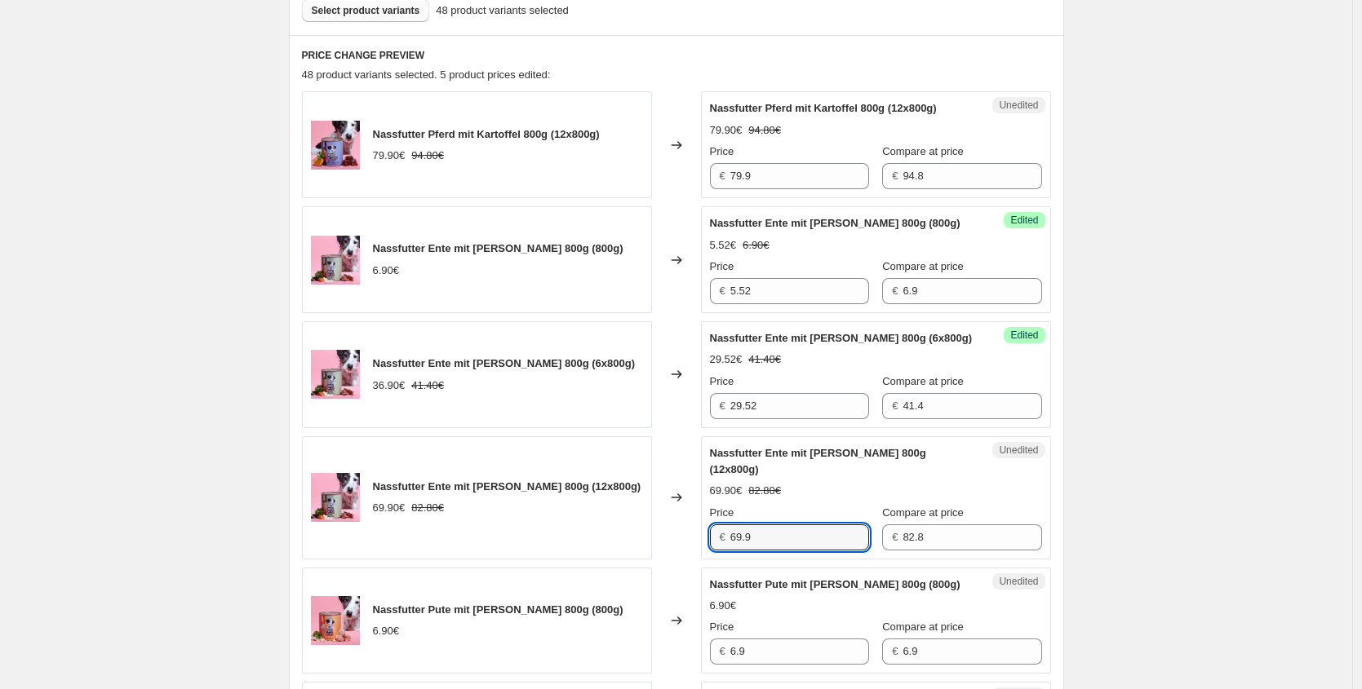
drag, startPoint x: 773, startPoint y: 542, endPoint x: 617, endPoint y: 538, distance: 155.9
click at [617, 538] on div "Nassfutter Ente mit Reis 800g (12x800g) 69.90€ 82.80€ Changed to Unedited Nassf…" at bounding box center [676, 497] width 749 height 123
paste input "55,92 €"
type input "55.92"
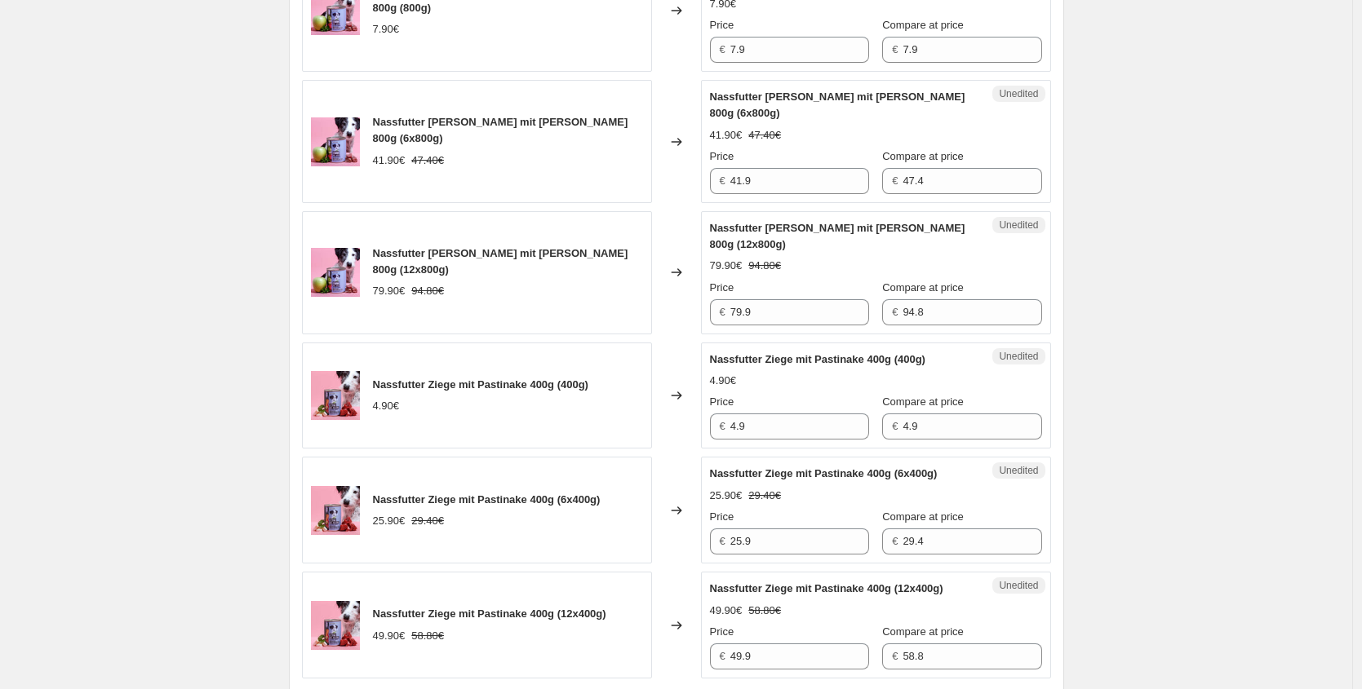
scroll to position [2548, 0]
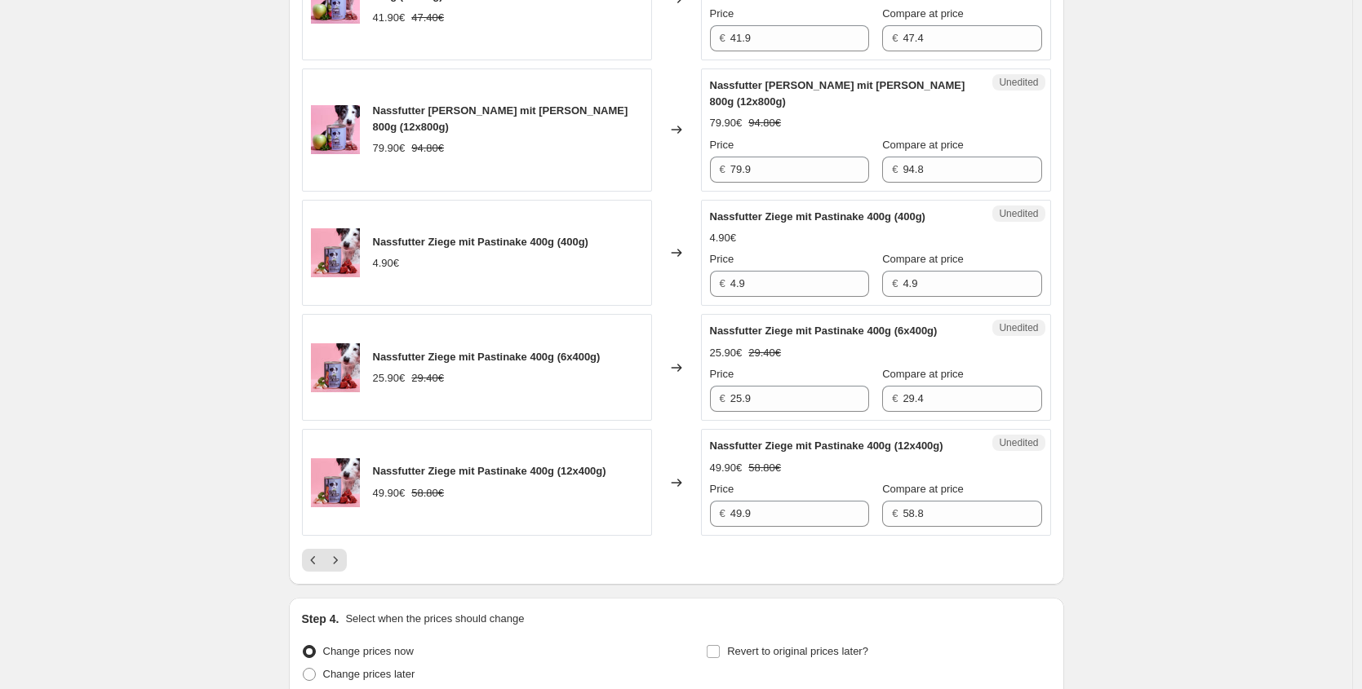
click at [321, 552] on icon "Previous" at bounding box center [313, 560] width 16 height 16
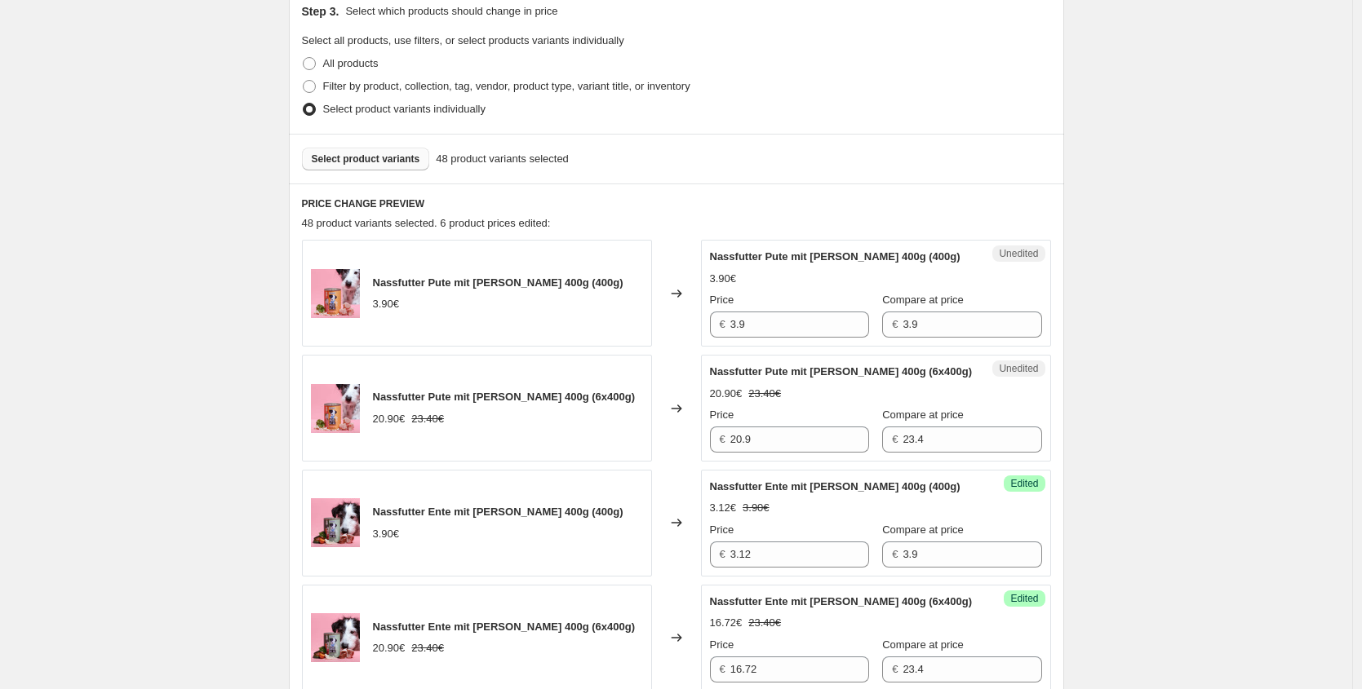
scroll to position [370, 0]
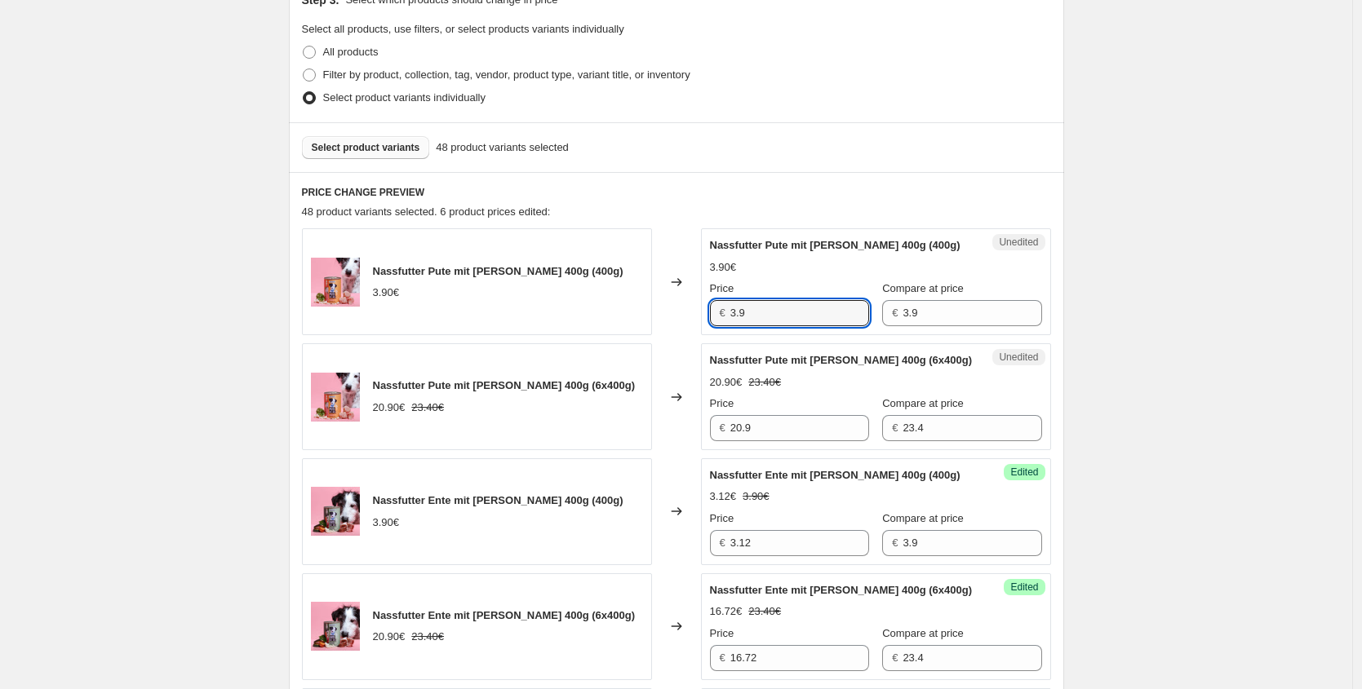
drag, startPoint x: 582, startPoint y: 319, endPoint x: 508, endPoint y: 312, distance: 74.5
click at [525, 318] on div "Nassfutter Pute mit Reis 400g (400g) 3.90€ Changed to Unedited Nassfutter Pute …" at bounding box center [676, 281] width 749 height 107
paste input ",12 €"
type input "3.12"
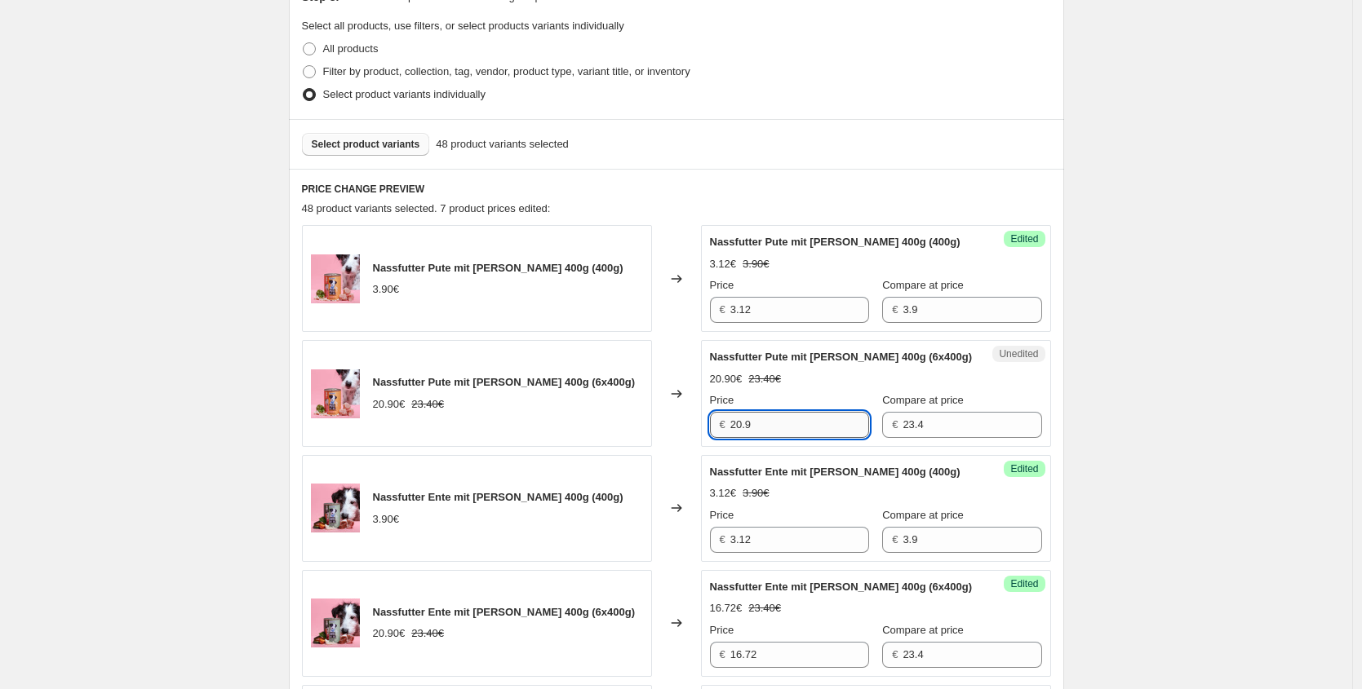
drag, startPoint x: 753, startPoint y: 427, endPoint x: 786, endPoint y: 427, distance: 33.4
click at [751, 427] on input "20.9" at bounding box center [799, 425] width 139 height 26
click at [497, 421] on div "Nassfutter Pute mit Reis 400g (6x400g) 20.90€ 23.40€ Changed to Unedited Nassfu…" at bounding box center [676, 393] width 749 height 107
paste input "16,72 €"
type input "16.72"
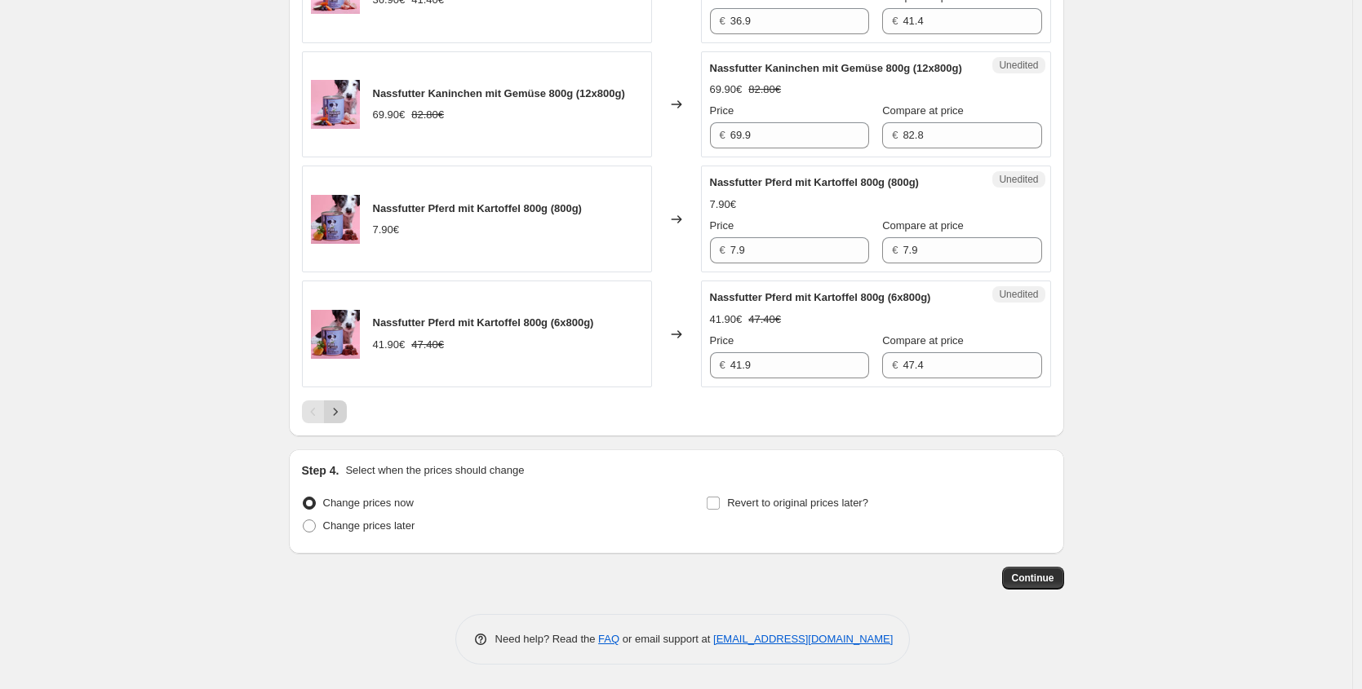
click at [343, 420] on icon "Next" at bounding box center [335, 412] width 16 height 16
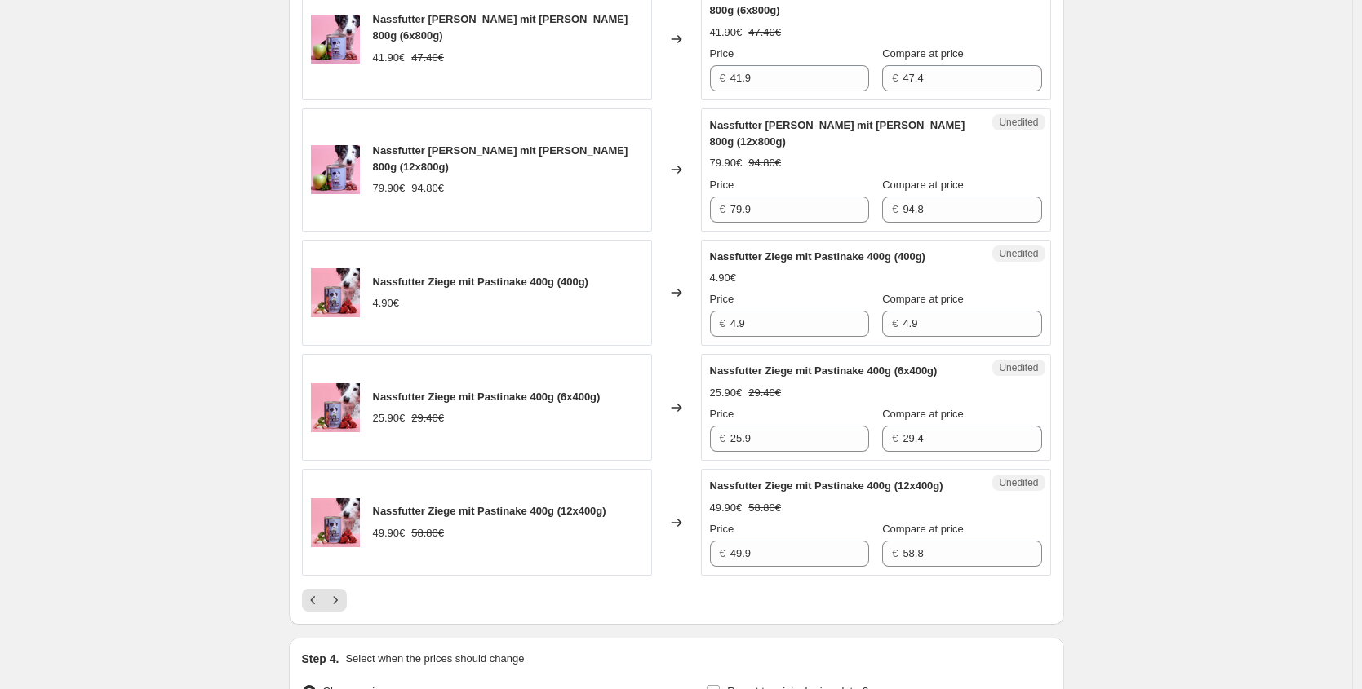
scroll to position [2520, 0]
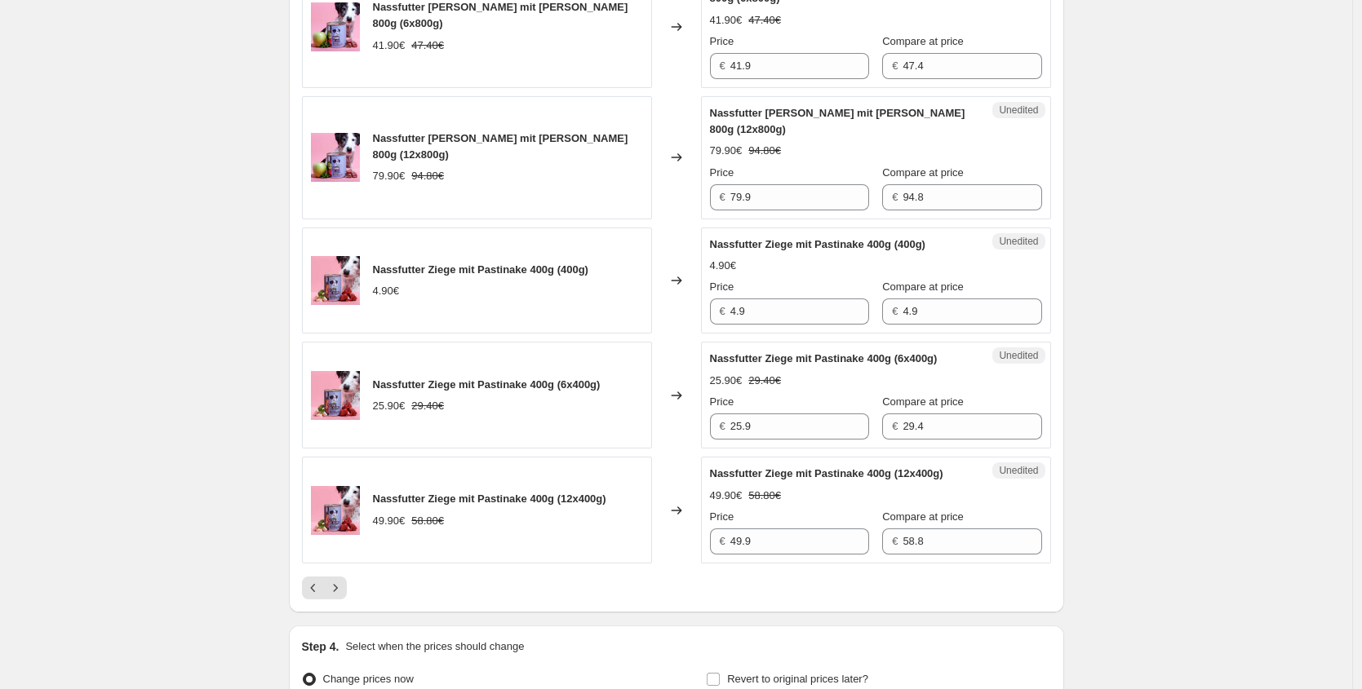
click at [347, 577] on div "Pagination" at bounding box center [335, 588] width 23 height 23
click at [347, 577] on button "Next" at bounding box center [335, 588] width 23 height 23
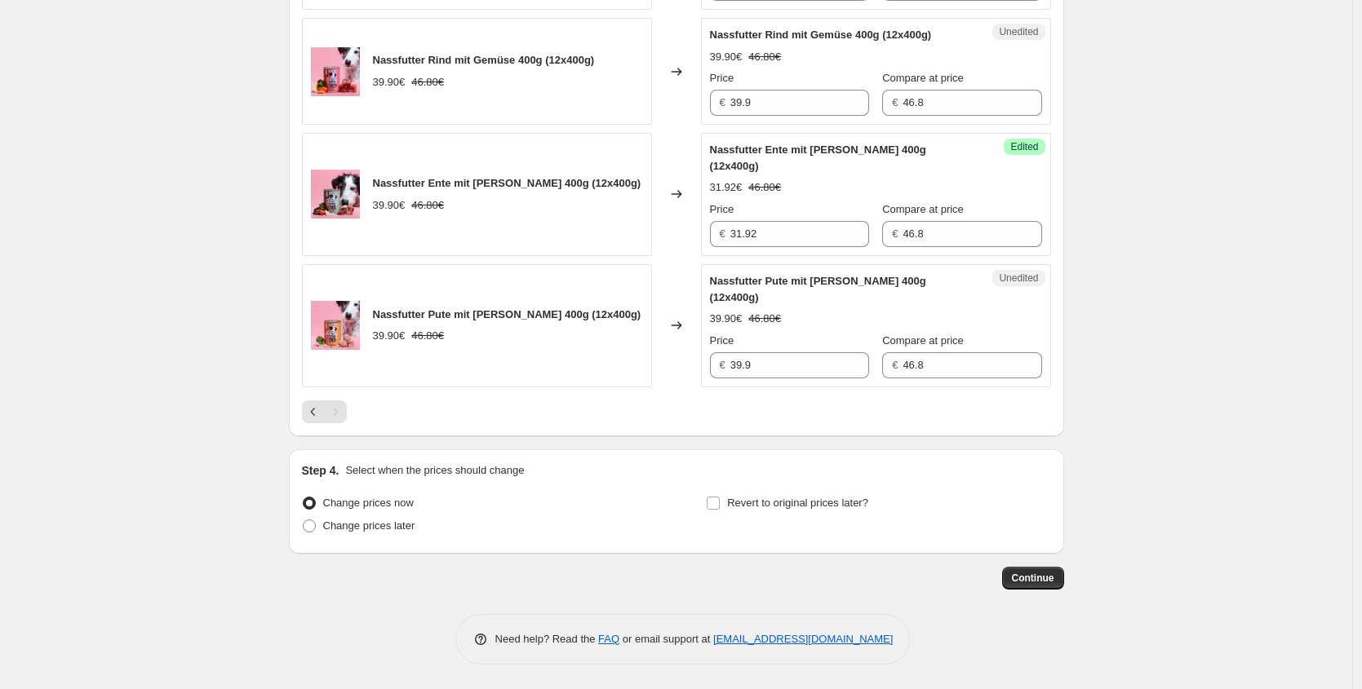
scroll to position [1188, 0]
drag, startPoint x: 786, startPoint y: 370, endPoint x: 547, endPoint y: 344, distance: 240.4
click at [581, 369] on div "Nassfutter Pute mit Reis 400g (12x400g) 39.90€ 46.80€ Changed to Unedited Nassf…" at bounding box center [676, 325] width 749 height 123
paste input "1,92 €"
type input "31.92"
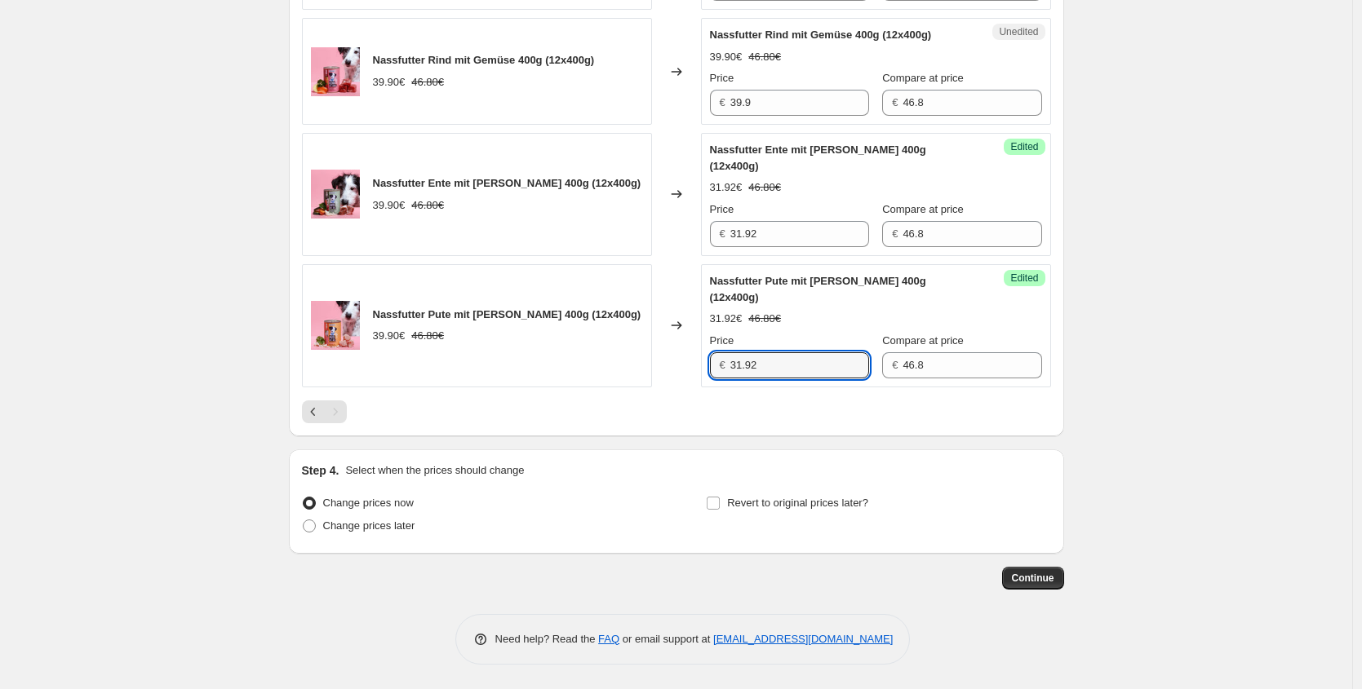
click at [307, 401] on div "Pagination" at bounding box center [313, 412] width 23 height 23
click at [316, 405] on icon "Previous" at bounding box center [313, 412] width 16 height 16
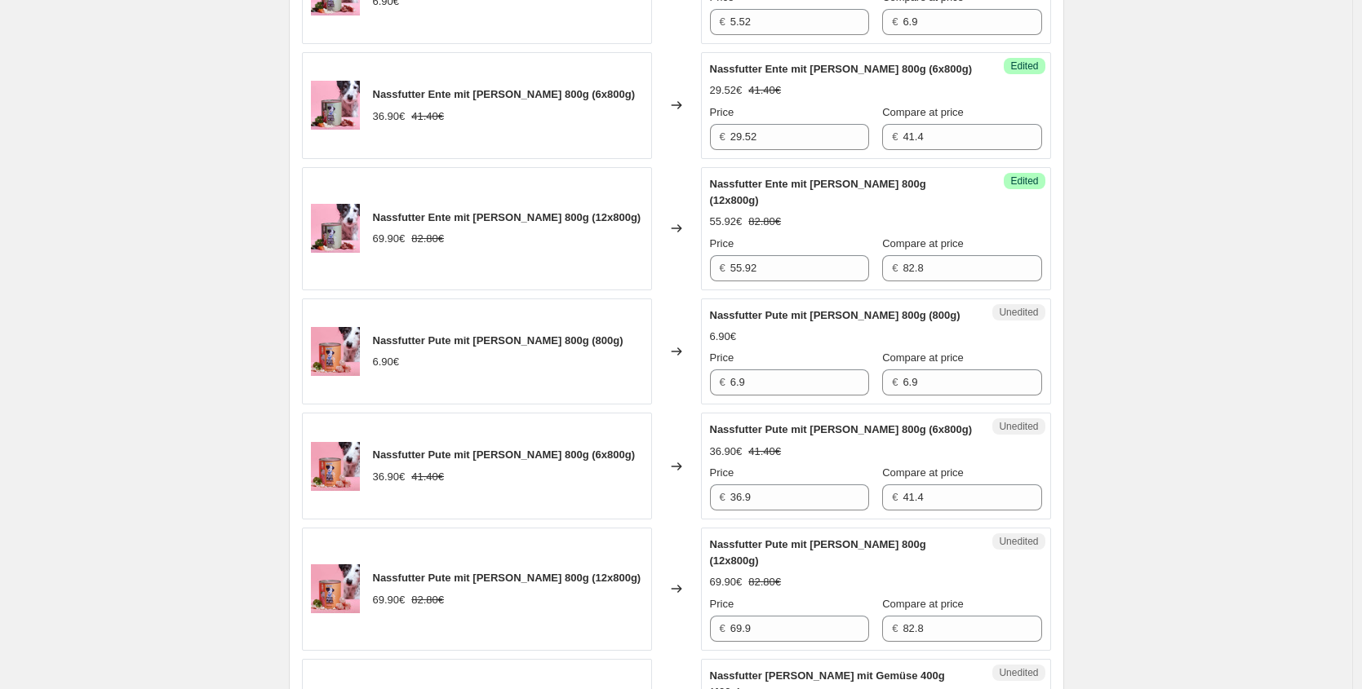
scroll to position [777, 0]
drag, startPoint x: 771, startPoint y: 387, endPoint x: 453, endPoint y: 366, distance: 318.8
click at [574, 381] on div "Nassfutter Pute mit Reis 800g (800g) 6.90€ Changed to Unedited Nassfutter Pute …" at bounding box center [676, 351] width 749 height 107
paste input "5,52 €"
type input "5.52"
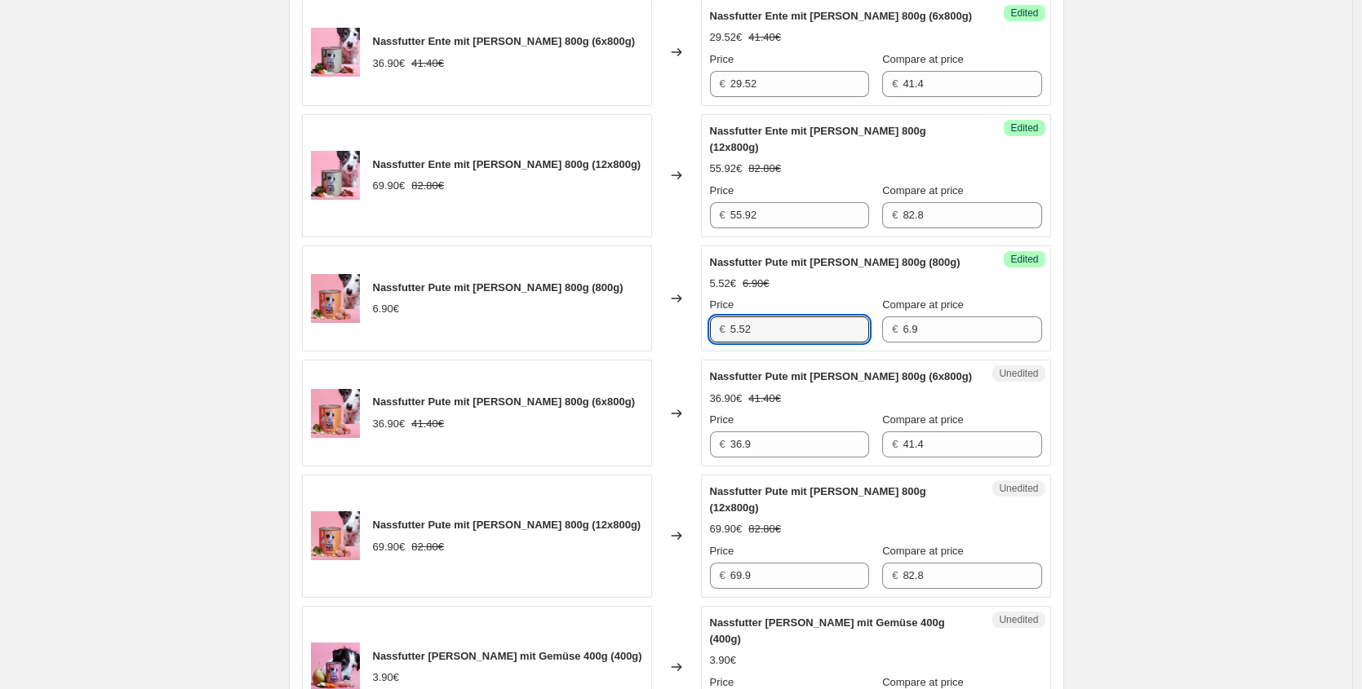
scroll to position [844, 0]
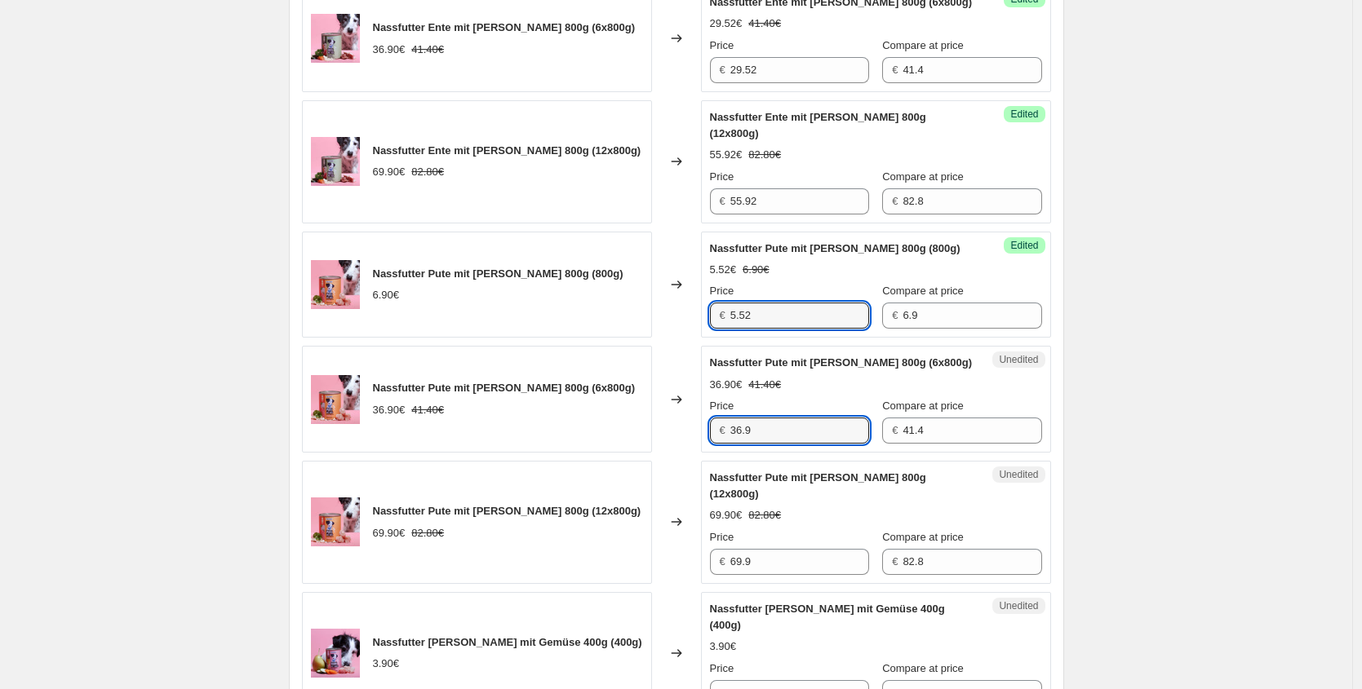
drag, startPoint x: 526, startPoint y: 421, endPoint x: 432, endPoint y: 412, distance: 94.2
click at [432, 412] on div "Nassfutter Pute mit Reis 800g (6x800g) 36.90€ 41.40€ Changed to Unedited Nassfu…" at bounding box center [676, 399] width 749 height 107
paste input "29,52 €"
type input "29.52"
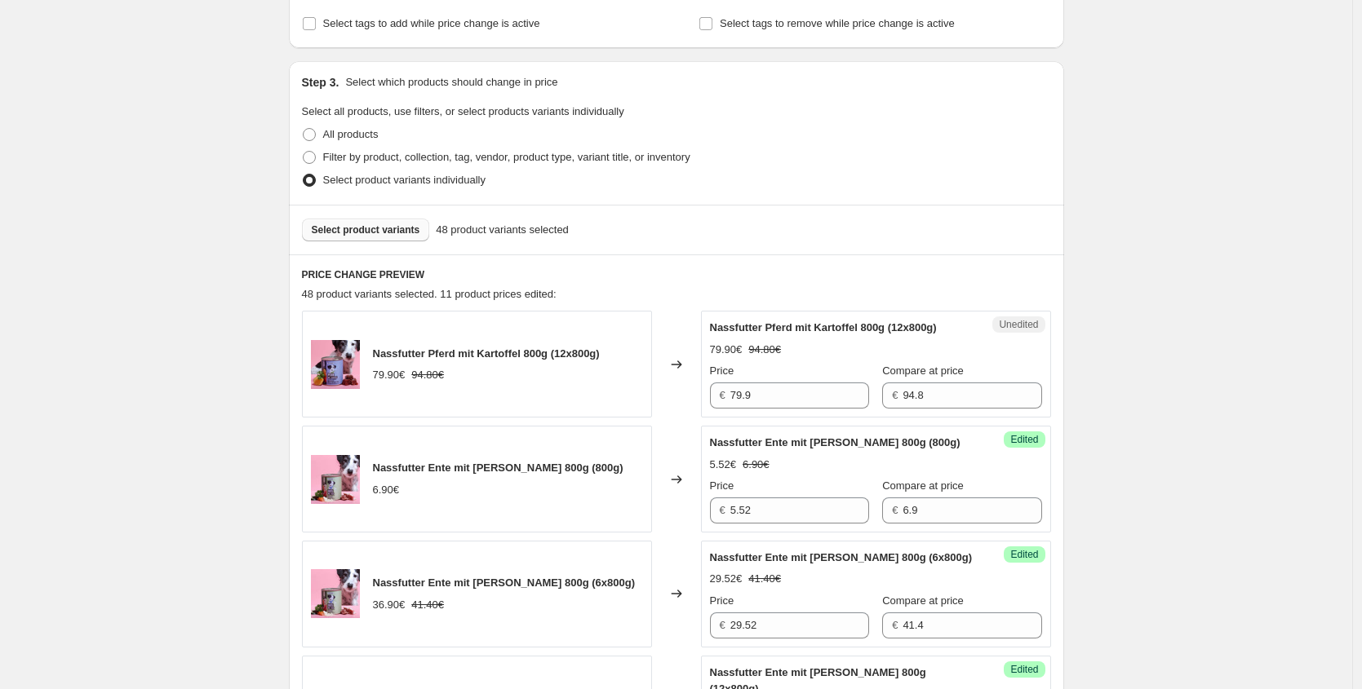
scroll to position [0, 0]
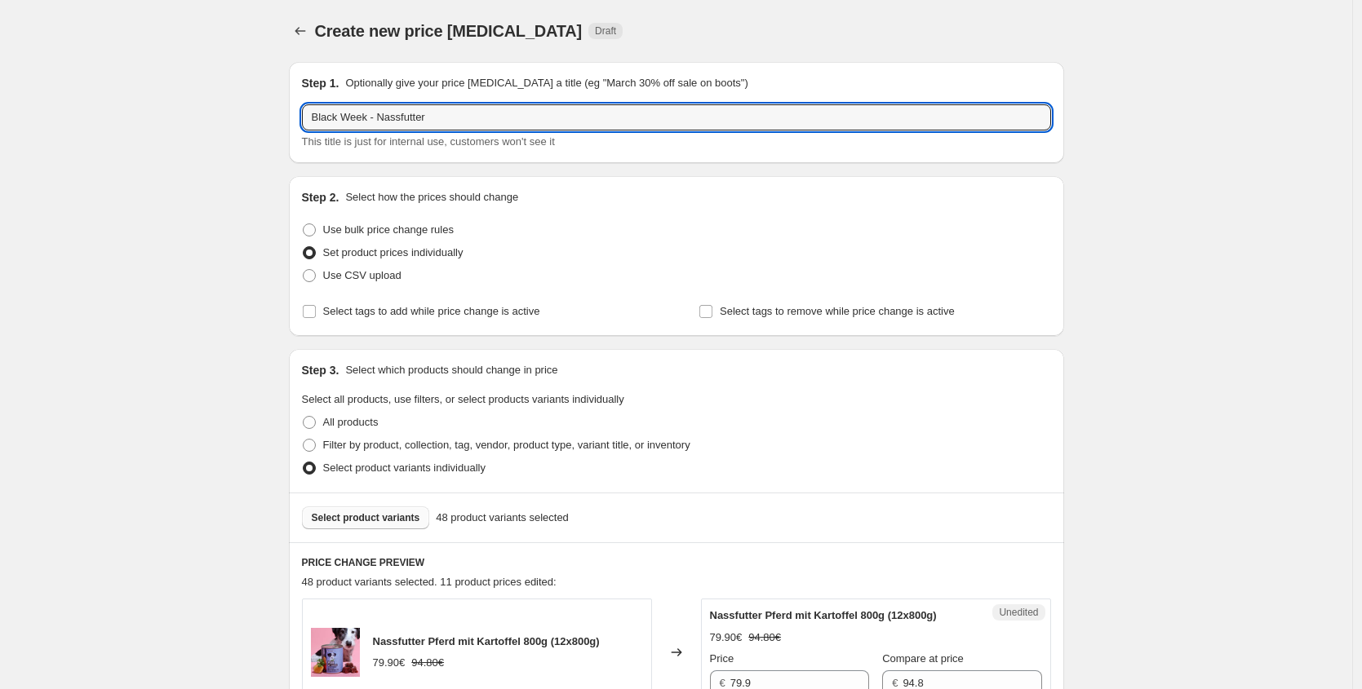
drag, startPoint x: 449, startPoint y: 122, endPoint x: 78, endPoint y: 115, distance: 371.3
click at [308, 29] on icon "Price change jobs" at bounding box center [300, 31] width 16 height 16
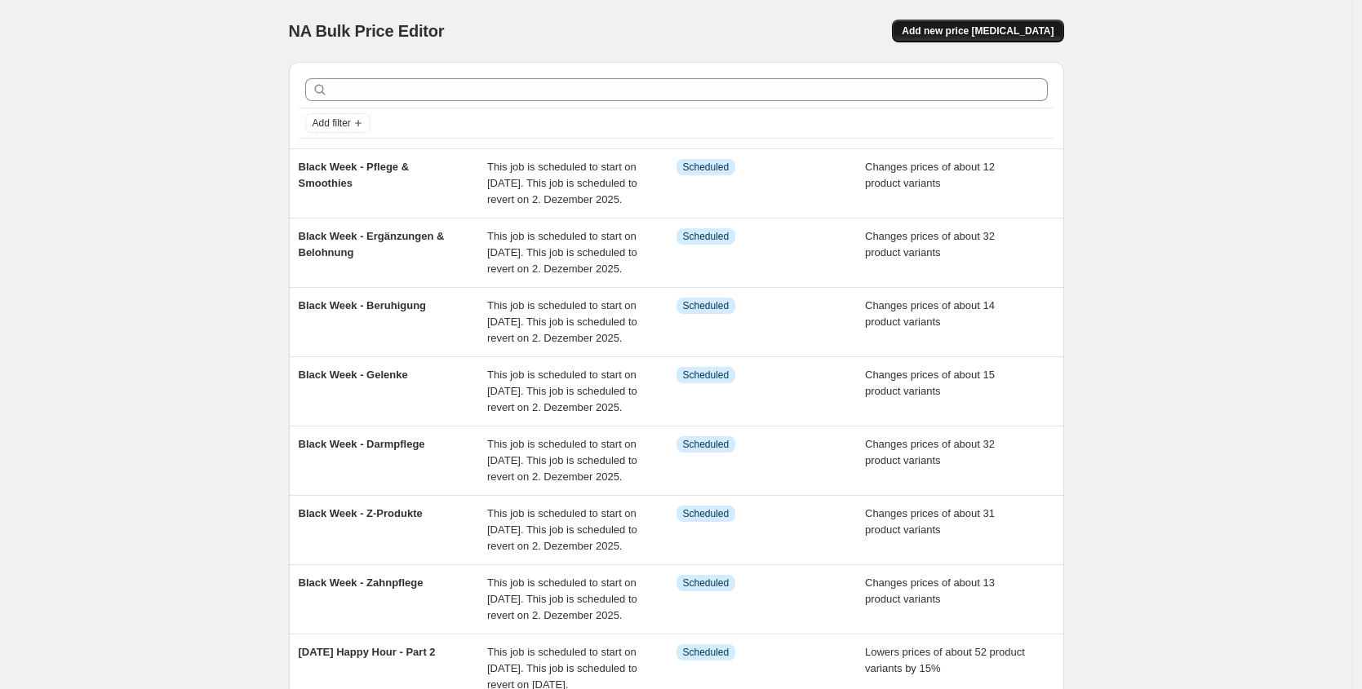
click at [976, 29] on span "Add new price [MEDICAL_DATA]" at bounding box center [977, 30] width 152 height 13
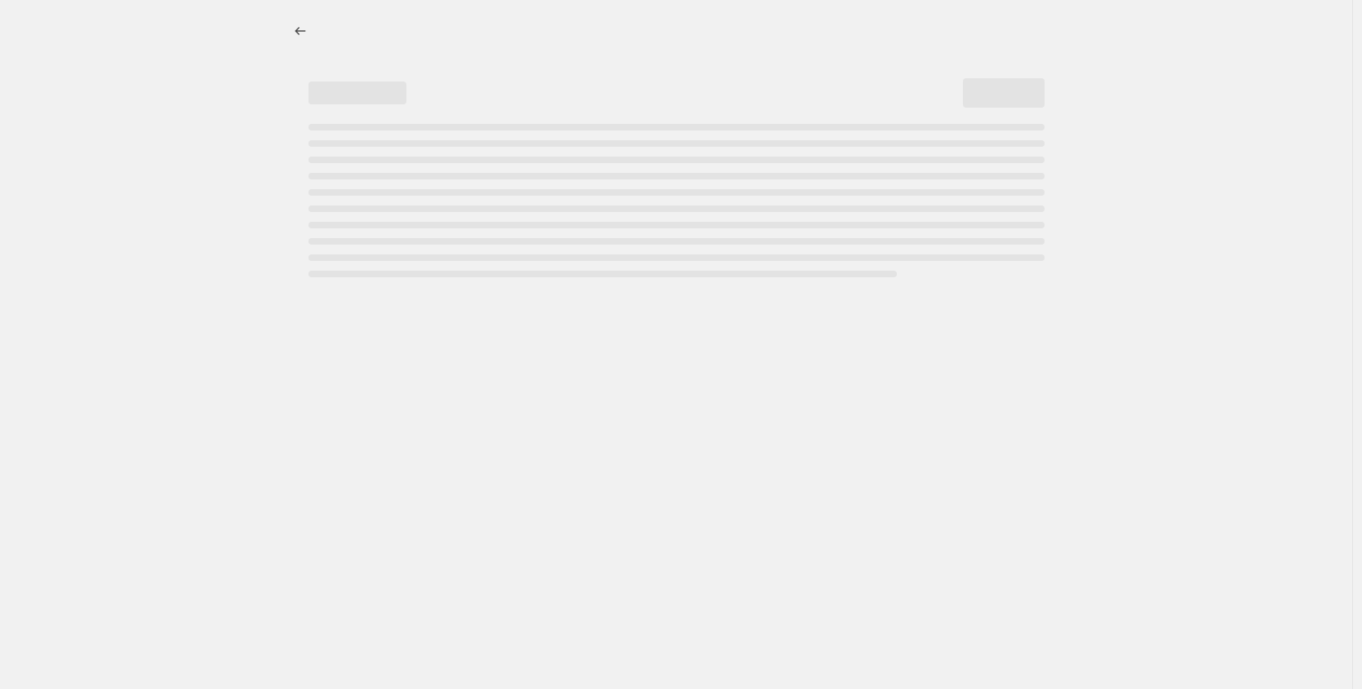
select select "percentage"
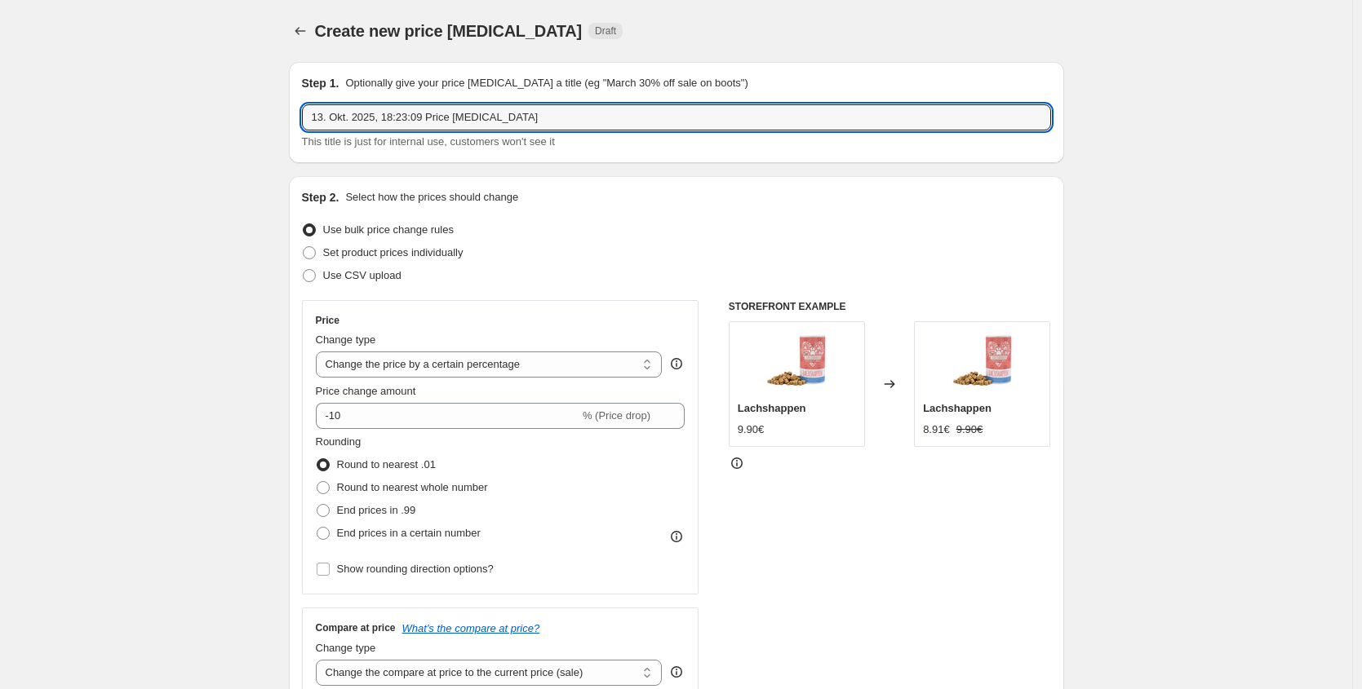
drag, startPoint x: 276, startPoint y: 108, endPoint x: 182, endPoint y: 99, distance: 94.2
paste input "Black Week - Nassfutter"
type input "Black Week - Nassfutter"
click at [373, 410] on input "-10" at bounding box center [447, 416] width 263 height 26
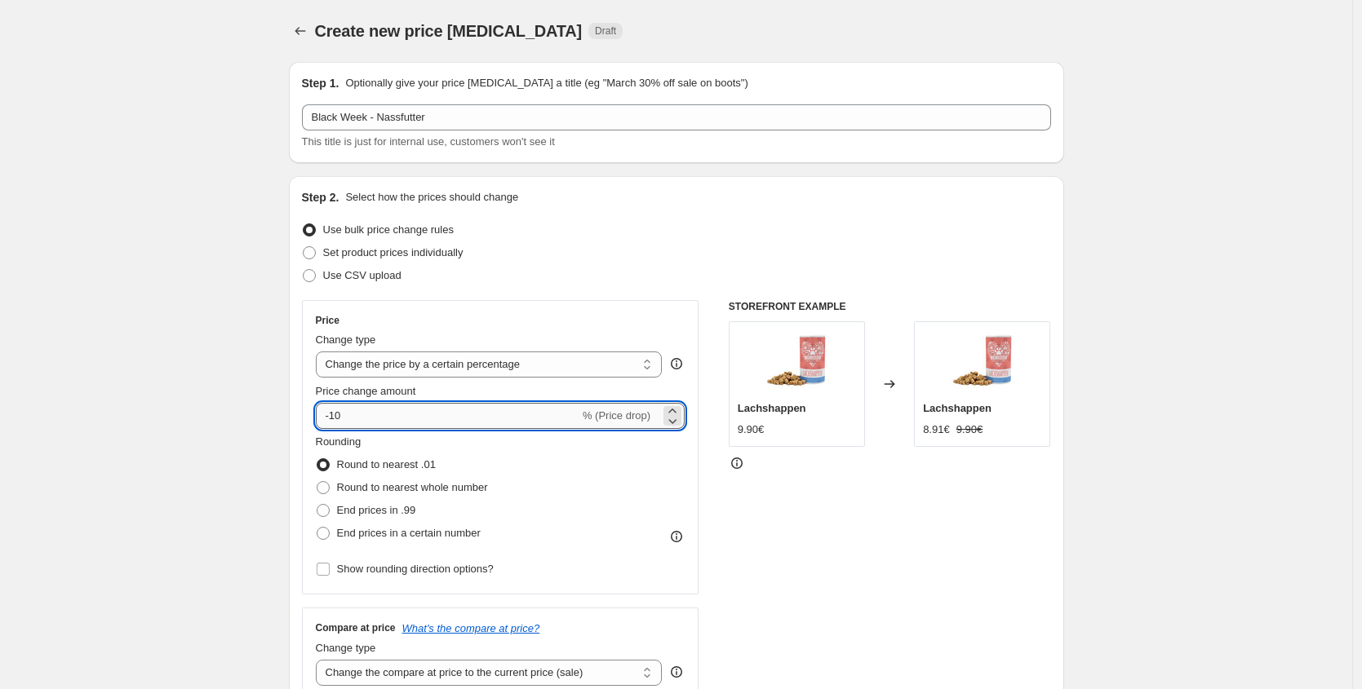
type input "-1"
type input "-20"
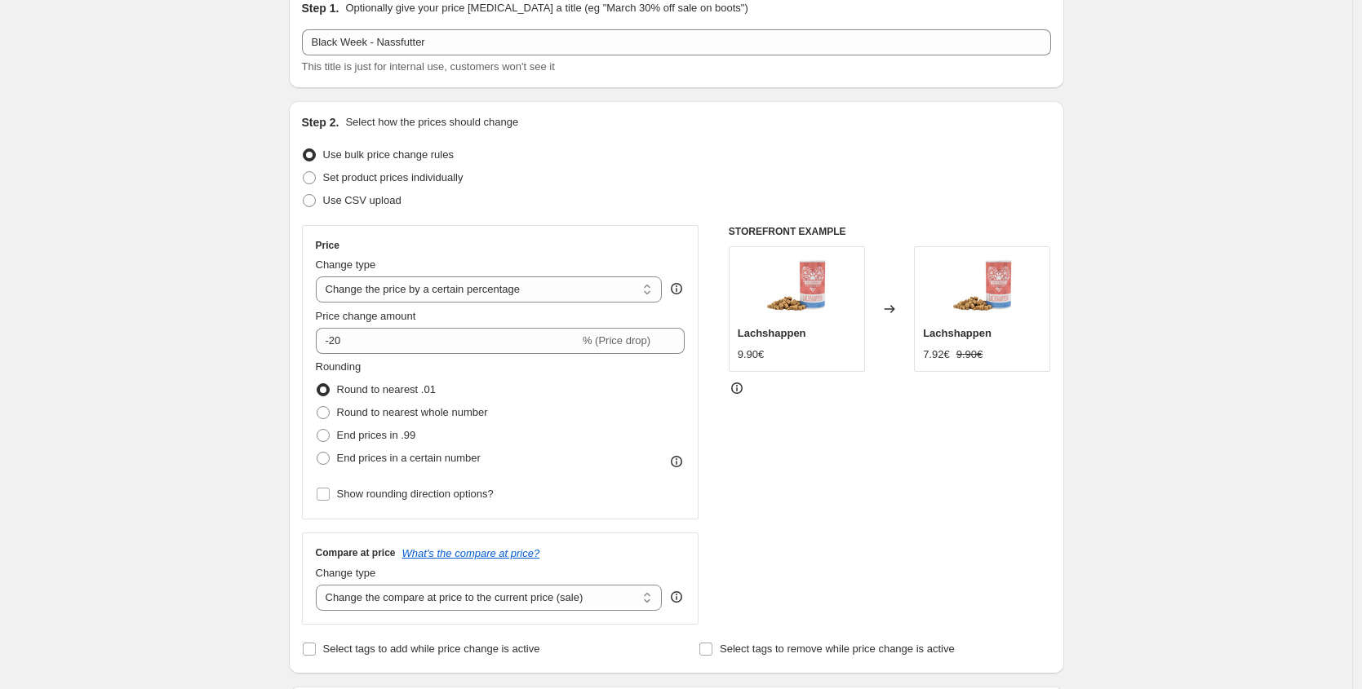
scroll to position [423, 0]
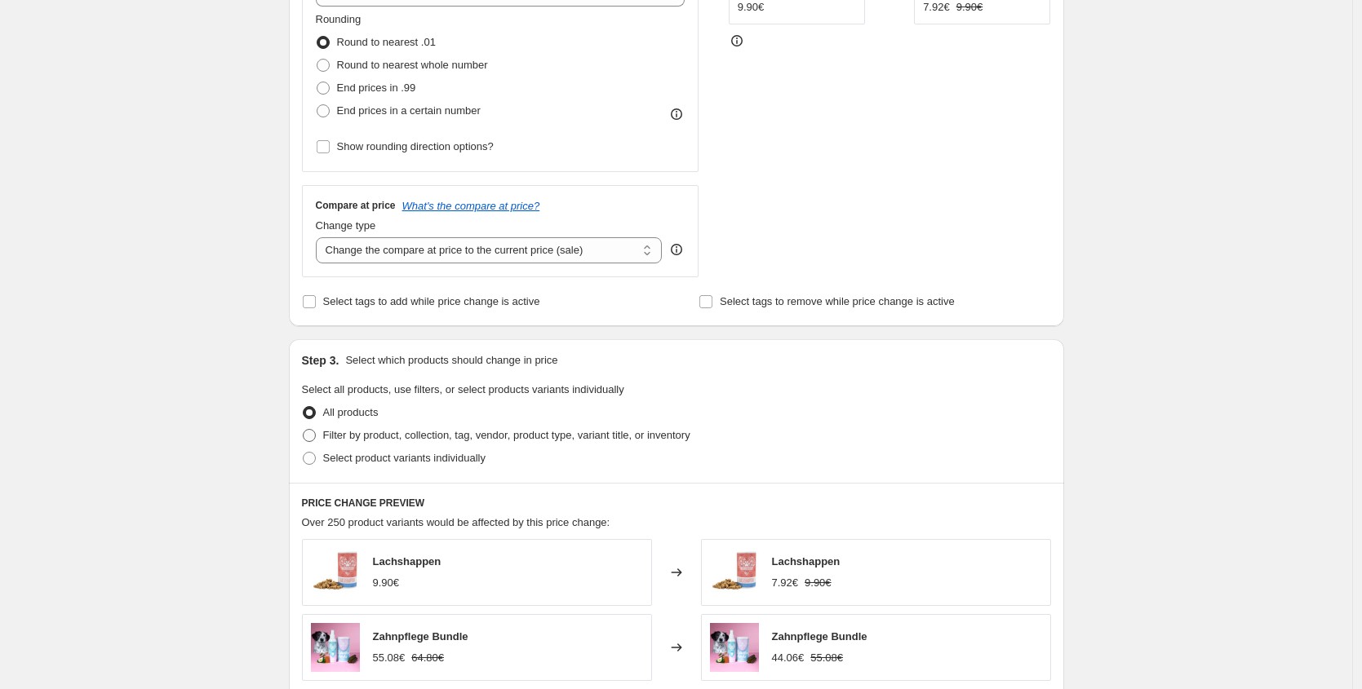
click at [417, 435] on span "Filter by product, collection, tag, vendor, product type, variant title, or inv…" at bounding box center [506, 435] width 367 height 12
click at [303, 430] on input "Filter by product, collection, tag, vendor, product type, variant title, or inv…" at bounding box center [303, 429] width 1 height 1
radio input "true"
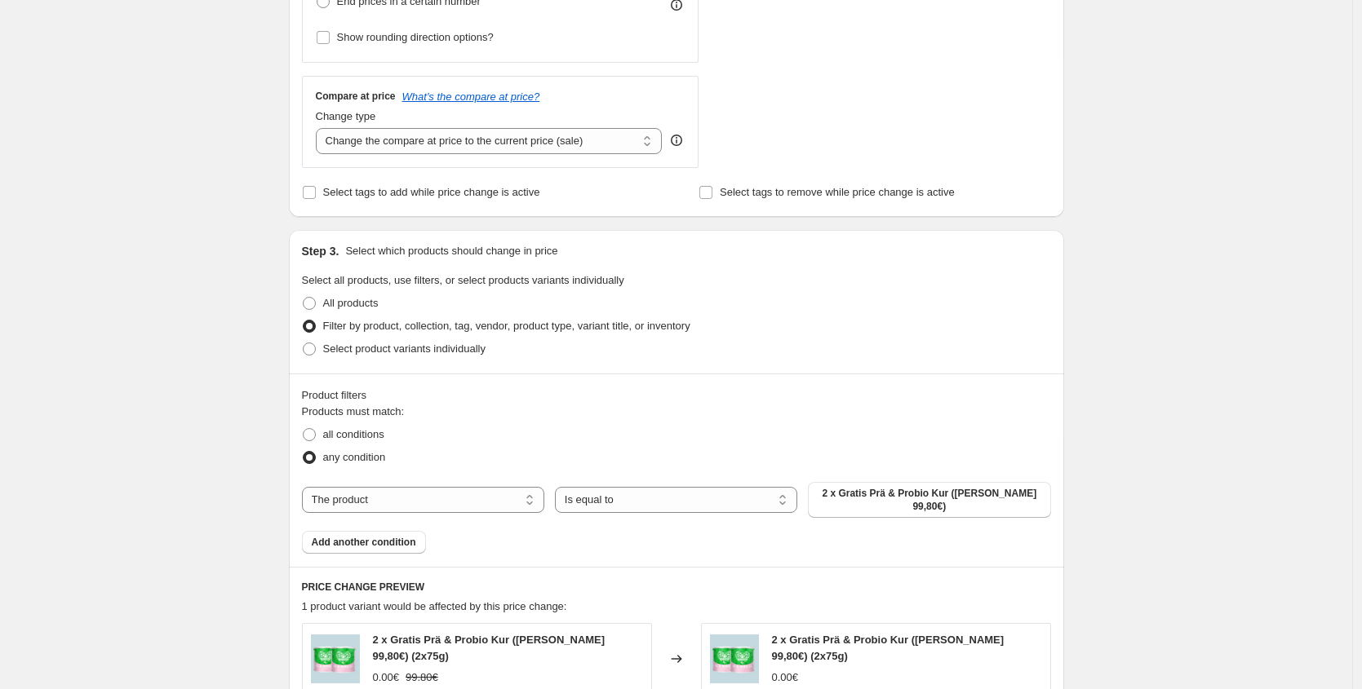
scroll to position [533, 0]
click at [881, 485] on button "2 x Gratis Prä & Probio Kur (Wert 99,80€)" at bounding box center [929, 499] width 242 height 36
click at [482, 499] on select "The product The product's collection The product's tag The product's vendor The…" at bounding box center [423, 499] width 242 height 26
select select "collection"
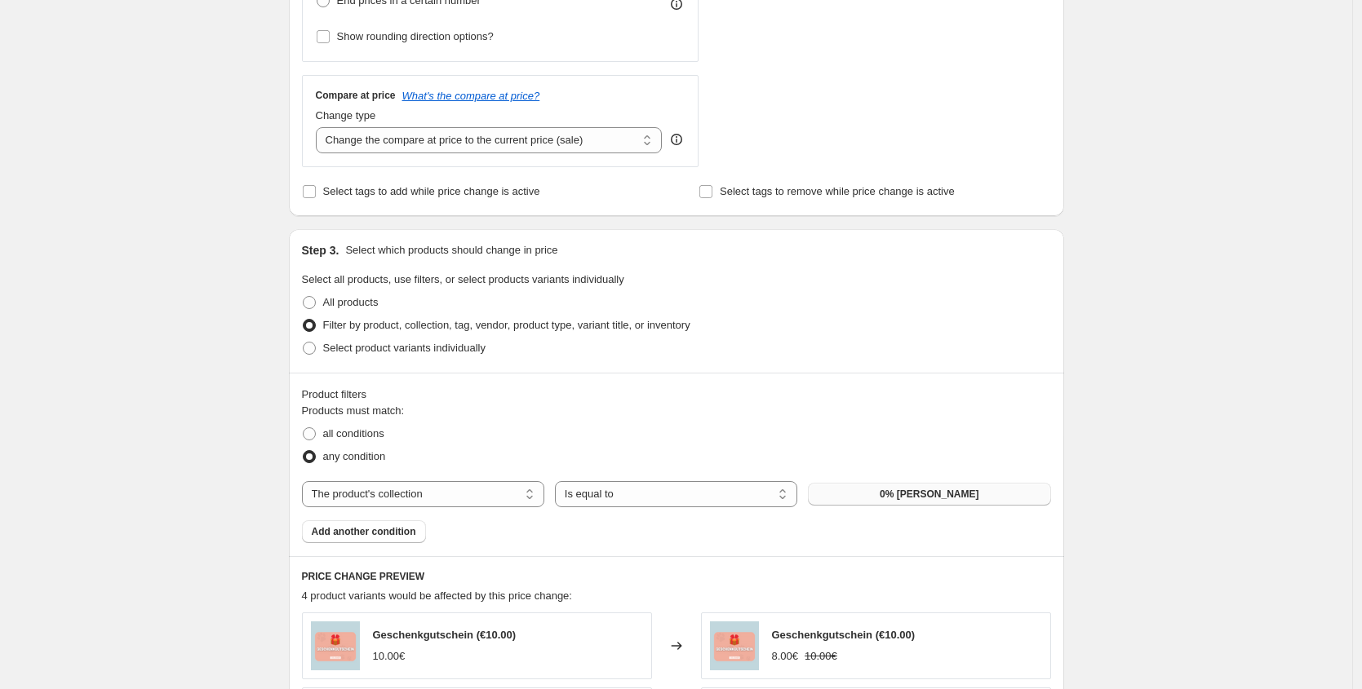
click at [912, 494] on span "0% Steuer" at bounding box center [928, 494] width 99 height 13
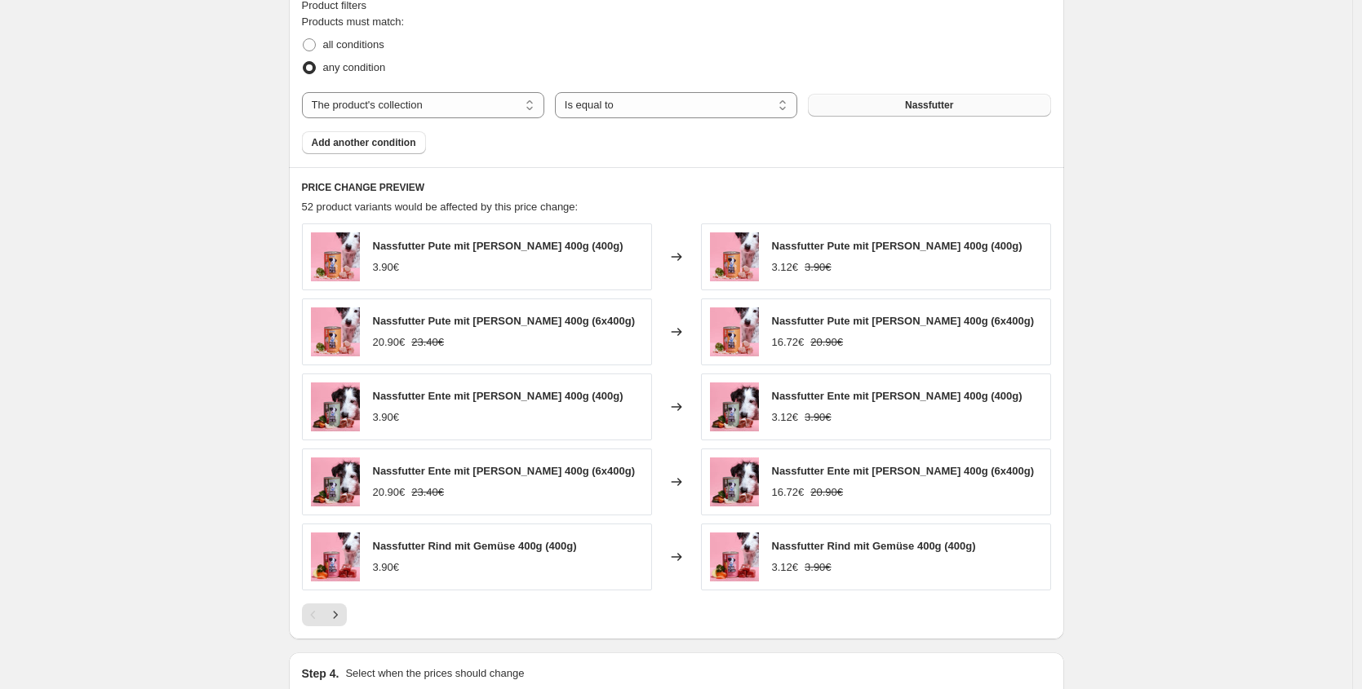
scroll to position [944, 0]
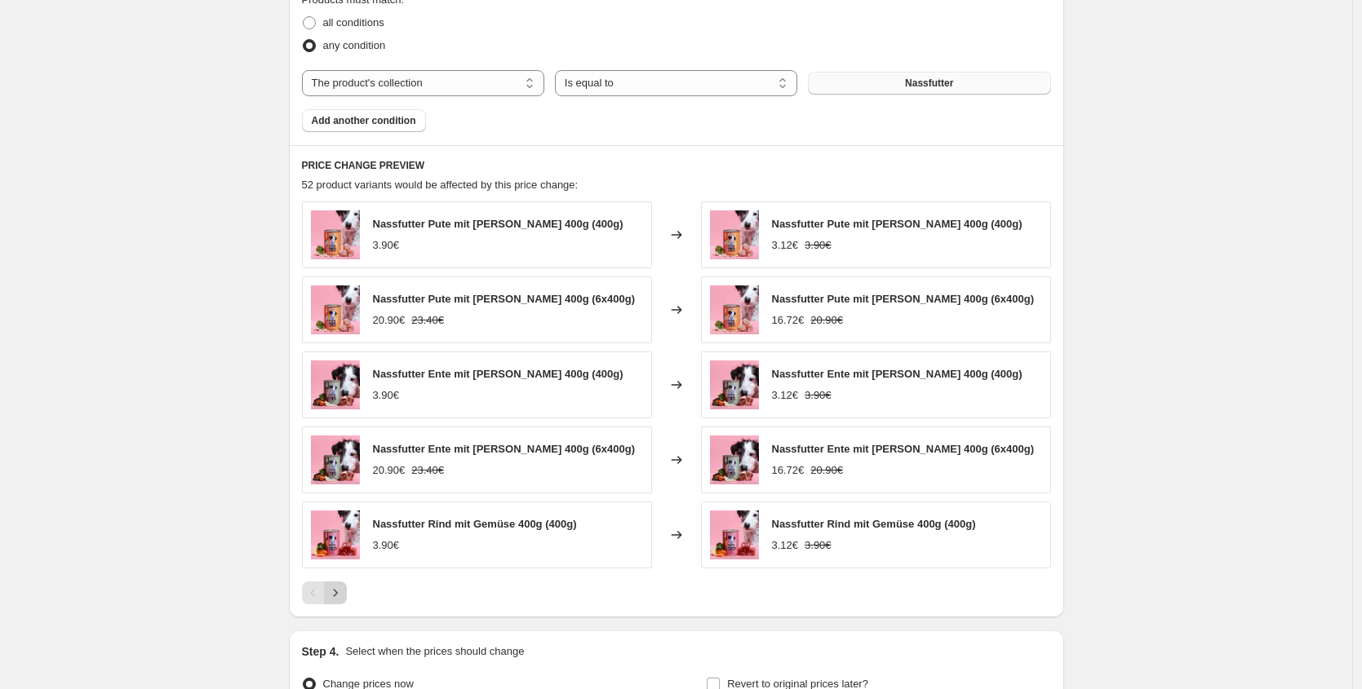
click at [339, 594] on icon "Next" at bounding box center [335, 593] width 16 height 16
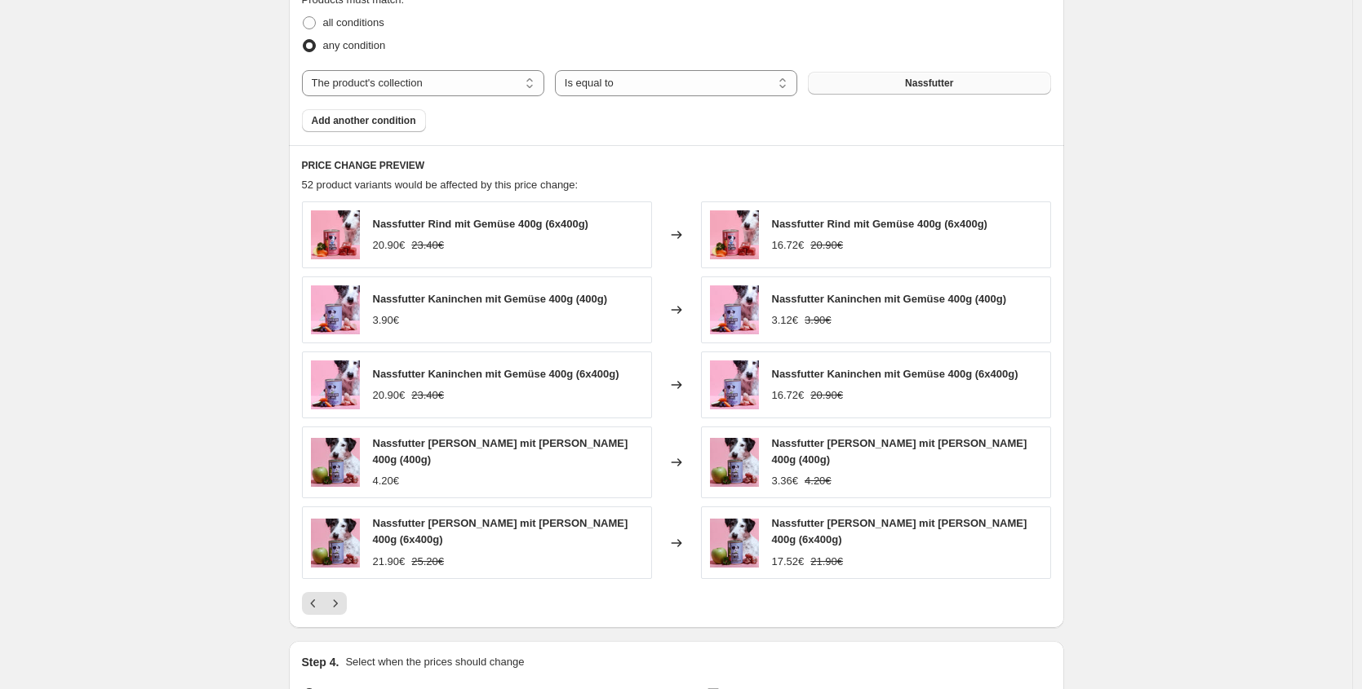
click at [352, 596] on div at bounding box center [676, 603] width 749 height 23
click at [347, 596] on button "Next" at bounding box center [335, 603] width 23 height 23
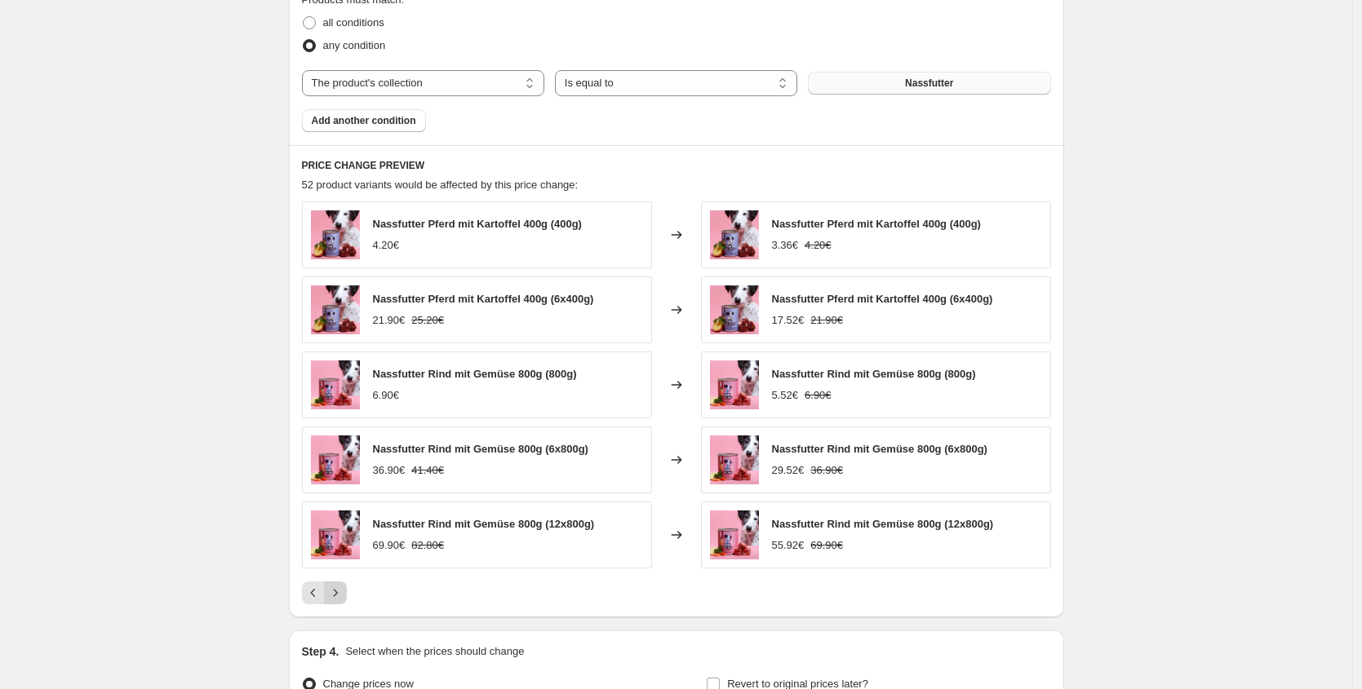
click at [347, 595] on button "Next" at bounding box center [335, 593] width 23 height 23
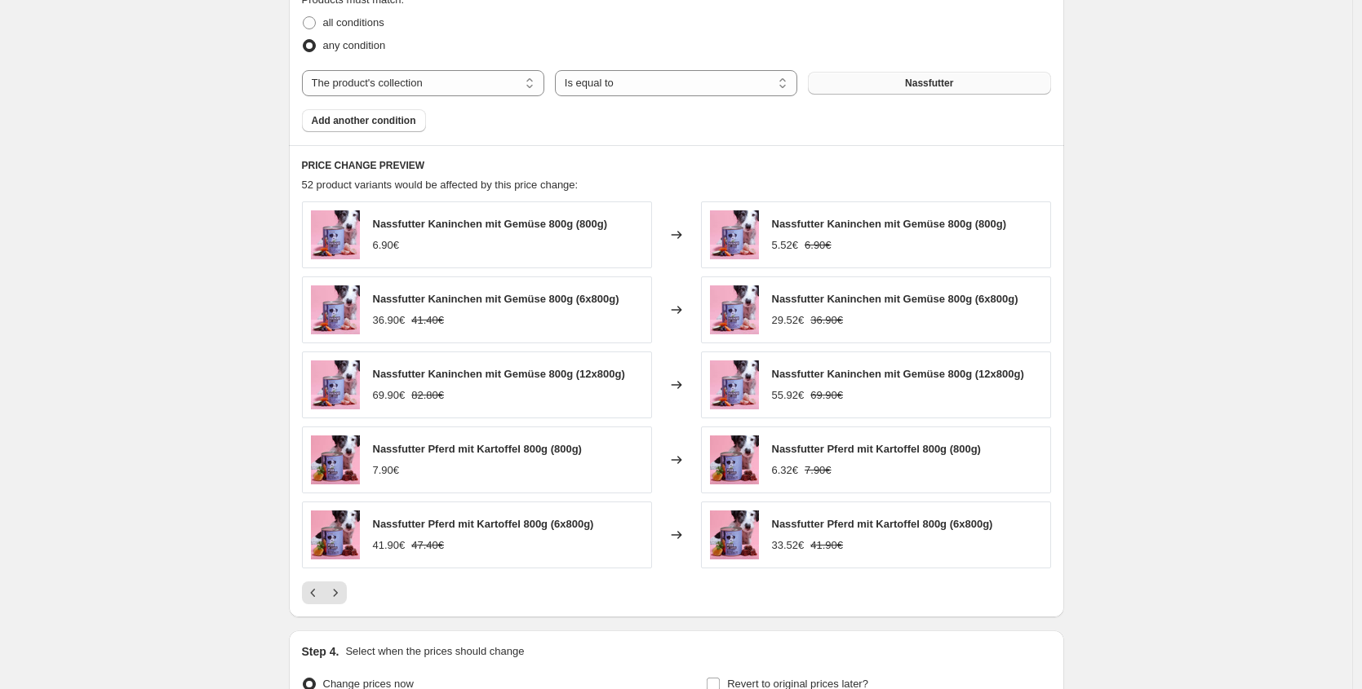
click at [351, 596] on div at bounding box center [676, 593] width 749 height 23
click at [343, 596] on icon "Next" at bounding box center [335, 593] width 16 height 16
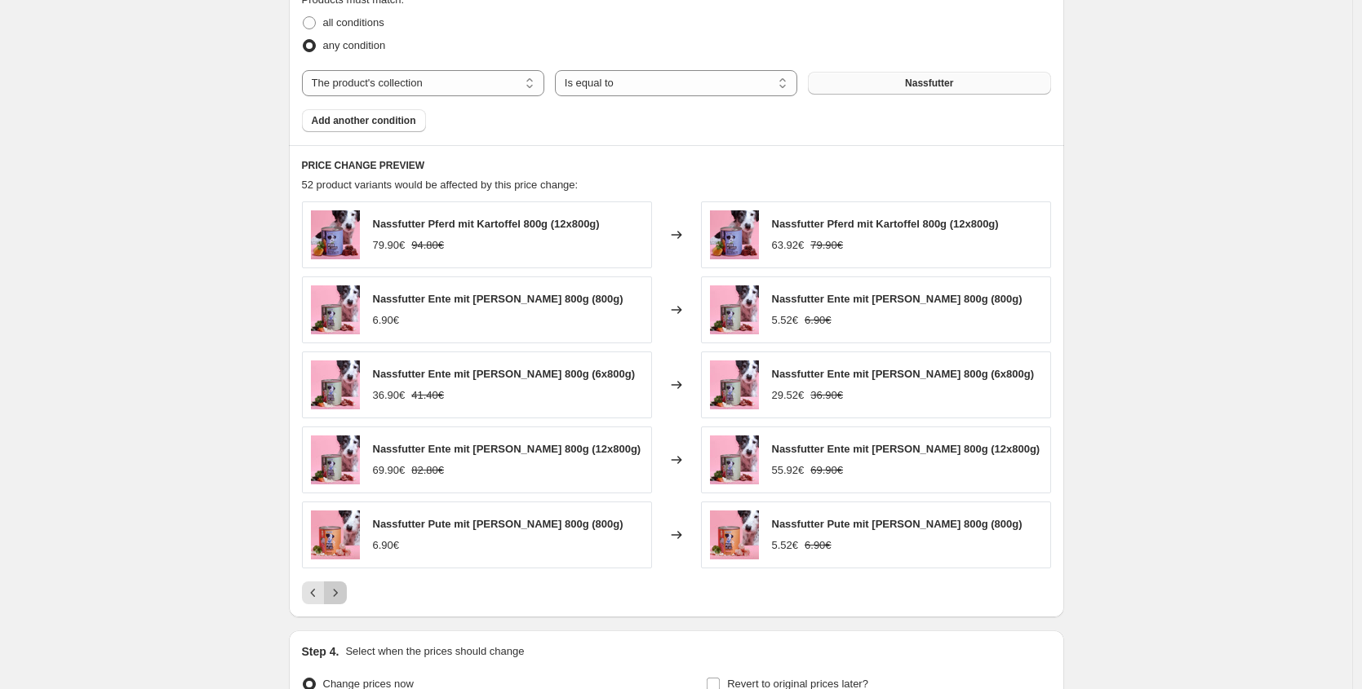
click at [343, 596] on icon "Next" at bounding box center [335, 593] width 16 height 16
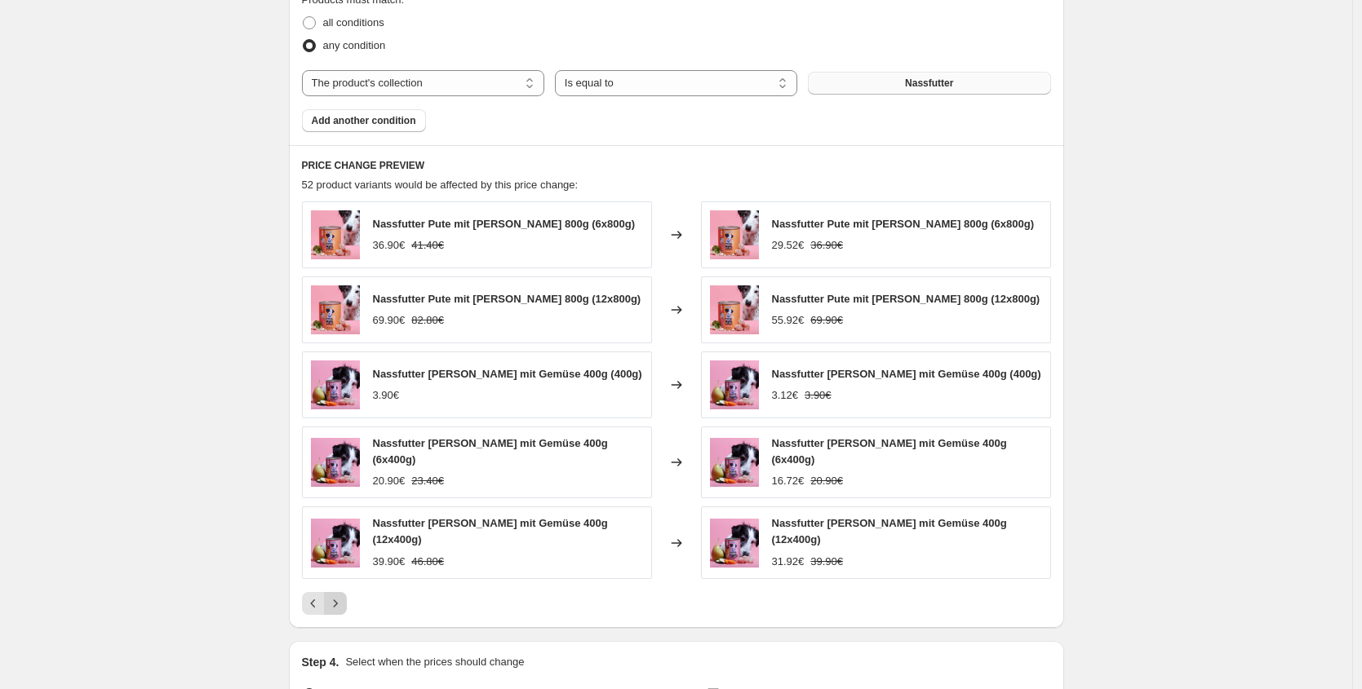
click at [343, 596] on icon "Next" at bounding box center [335, 604] width 16 height 16
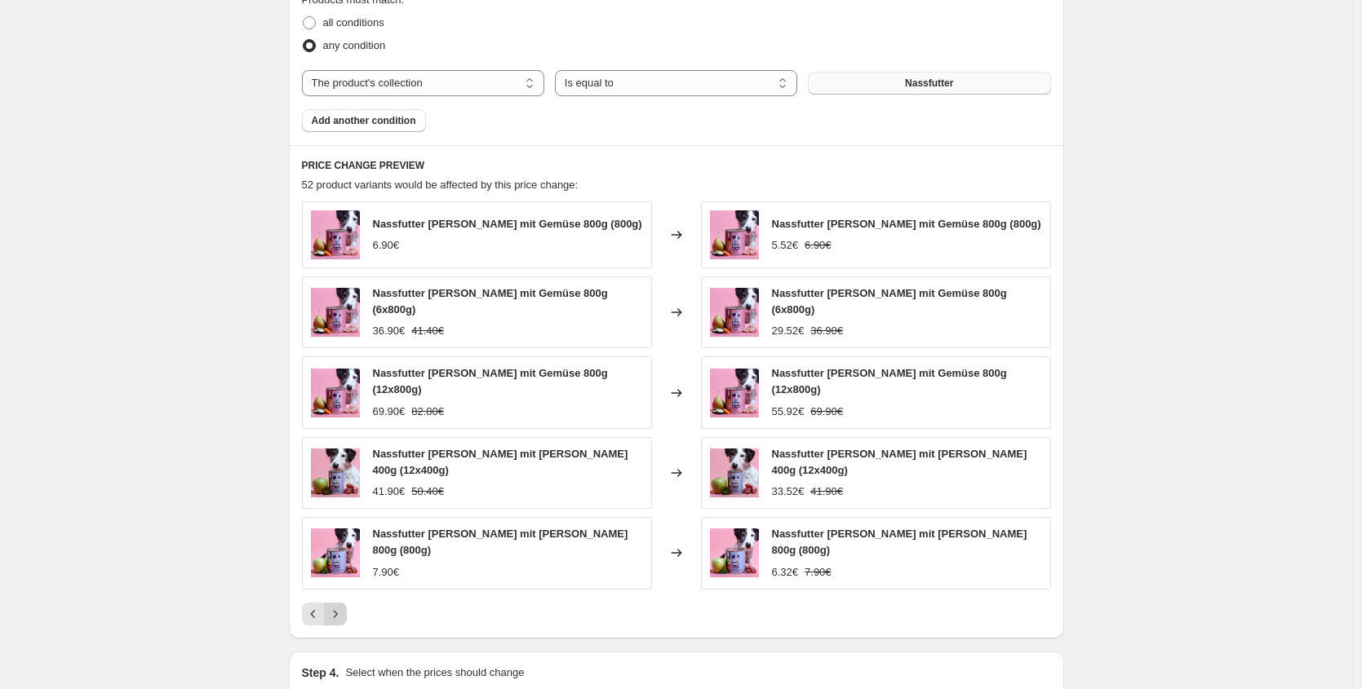
click at [343, 606] on icon "Next" at bounding box center [335, 614] width 16 height 16
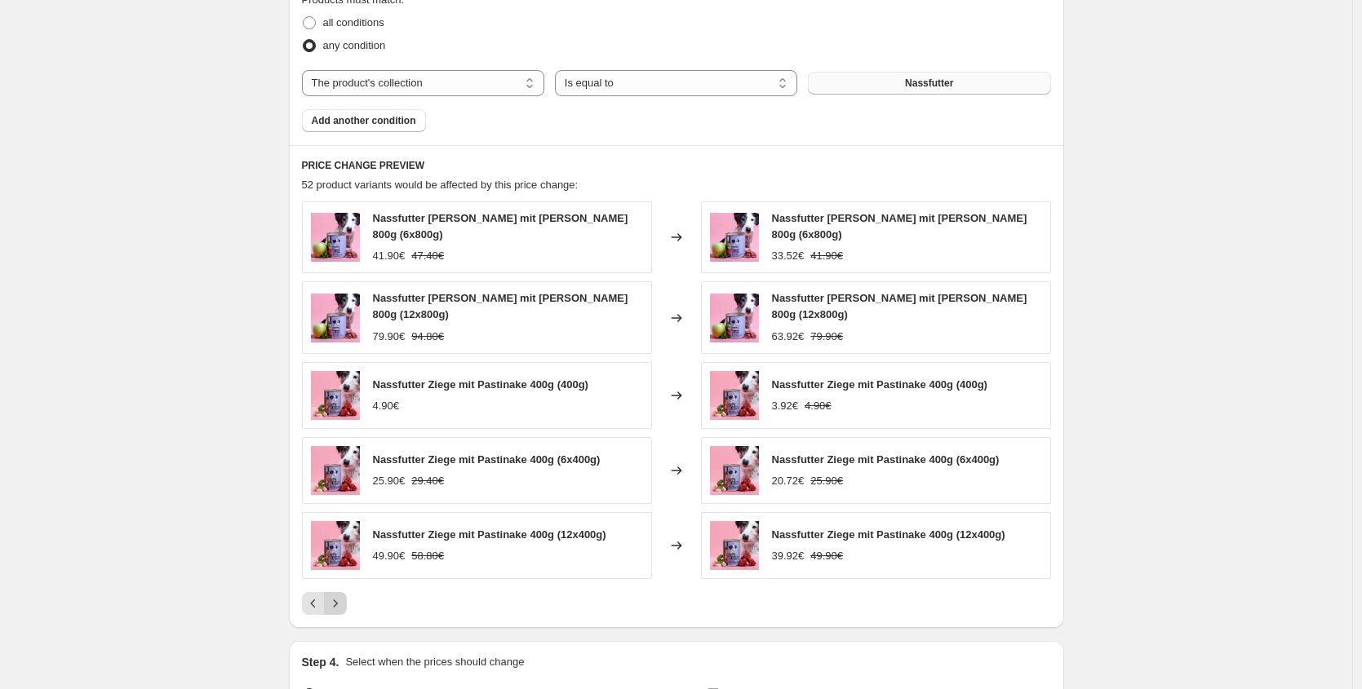
click at [343, 596] on icon "Next" at bounding box center [335, 604] width 16 height 16
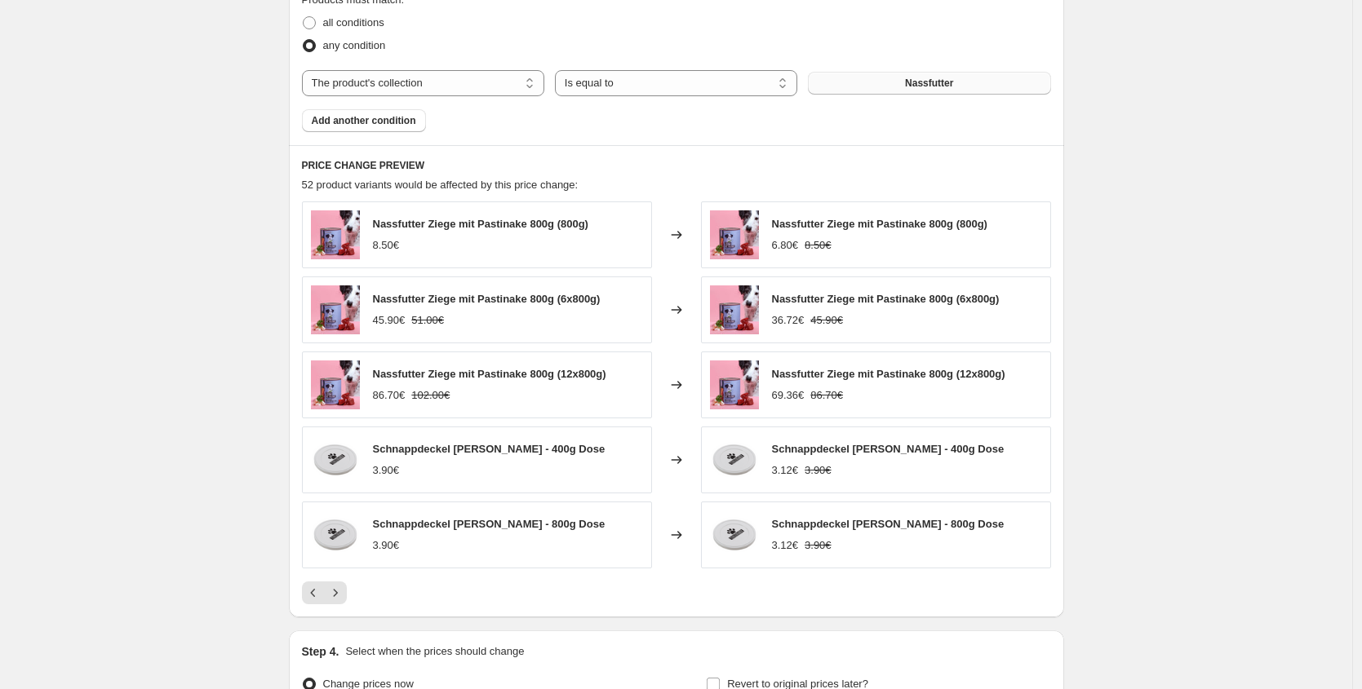
click at [975, 79] on button "Nassfutter" at bounding box center [929, 83] width 242 height 23
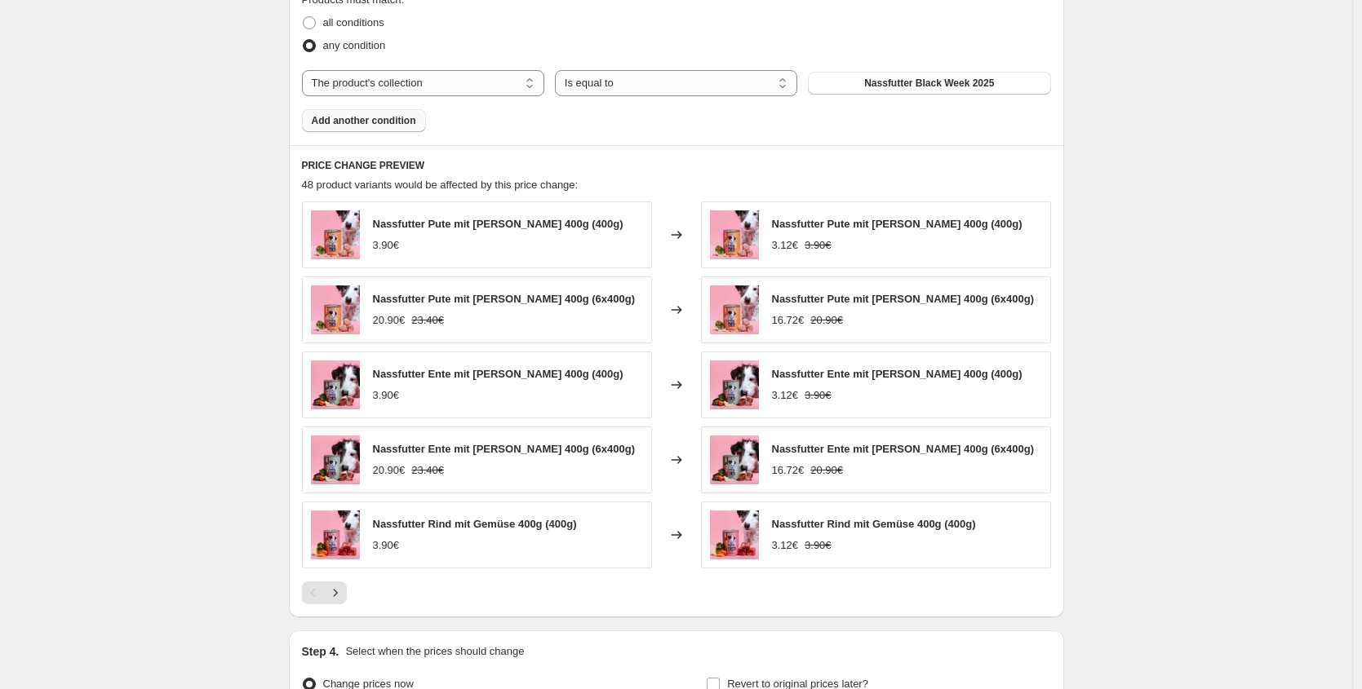
click at [372, 127] on button "Add another condition" at bounding box center [364, 120] width 124 height 23
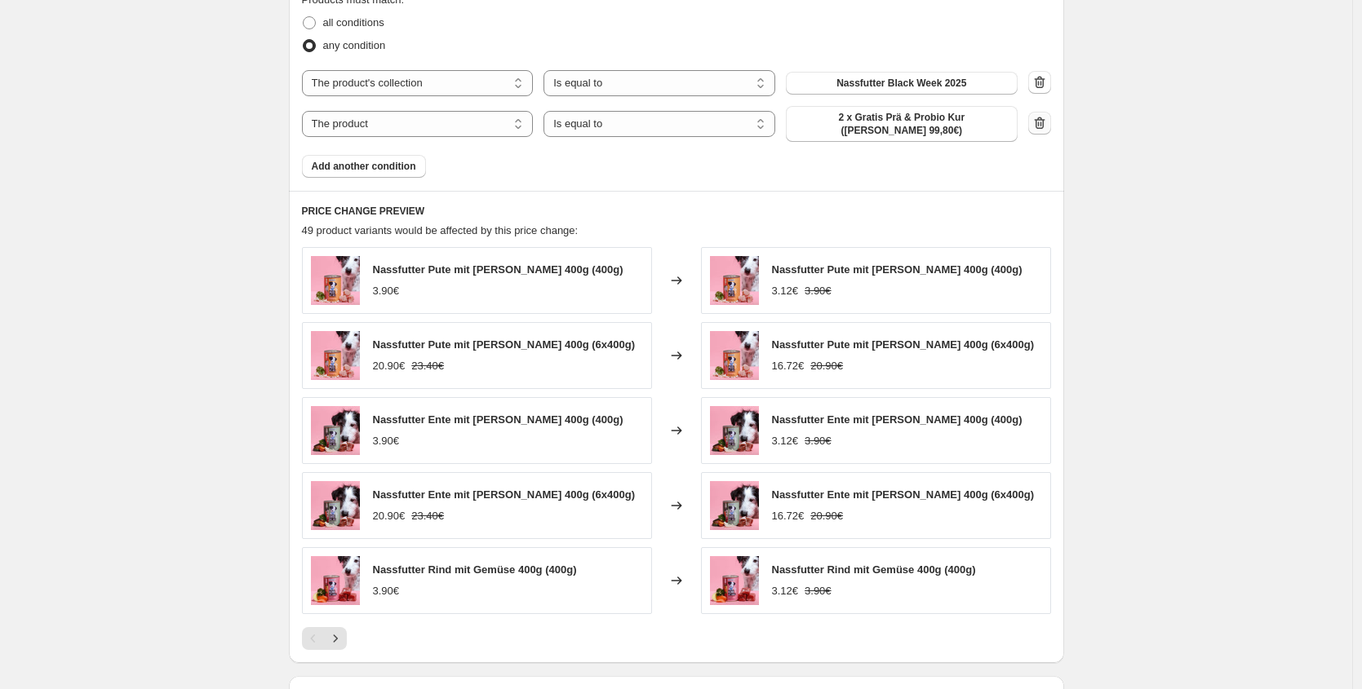
click at [1045, 117] on icon "button" at bounding box center [1039, 123] width 16 height 16
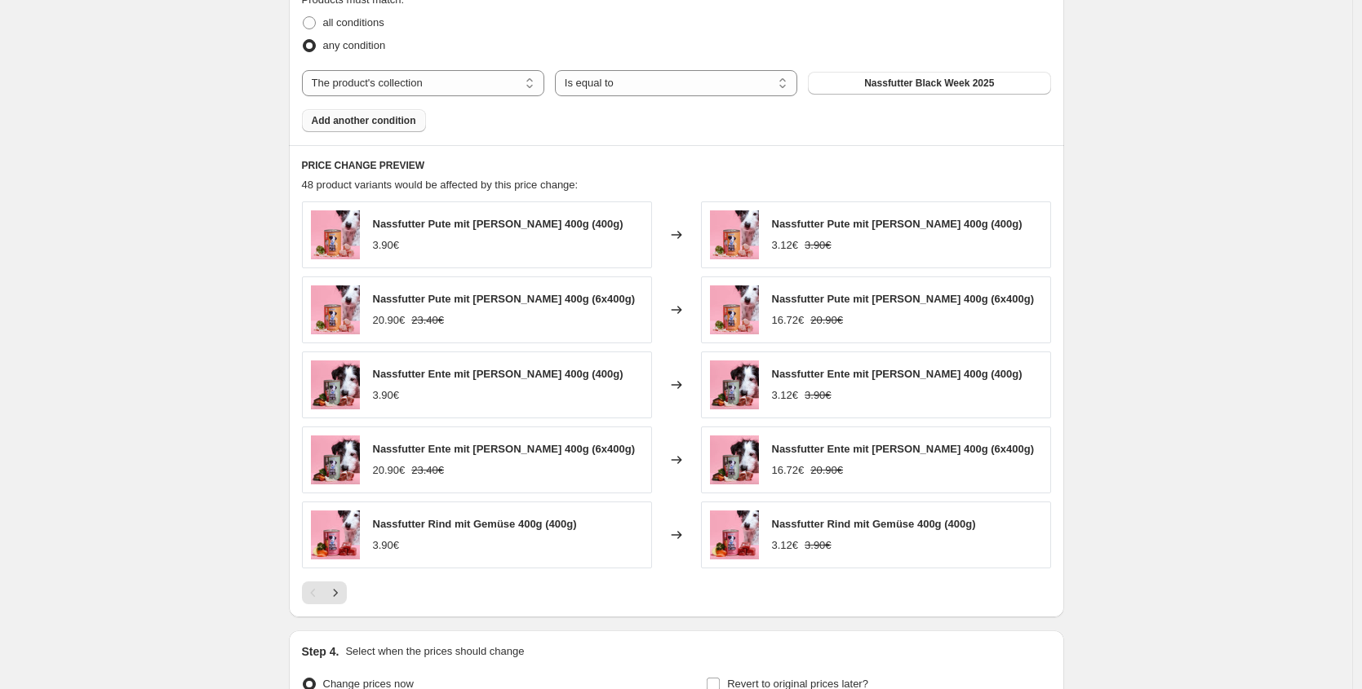
click at [417, 129] on button "Add another condition" at bounding box center [364, 120] width 124 height 23
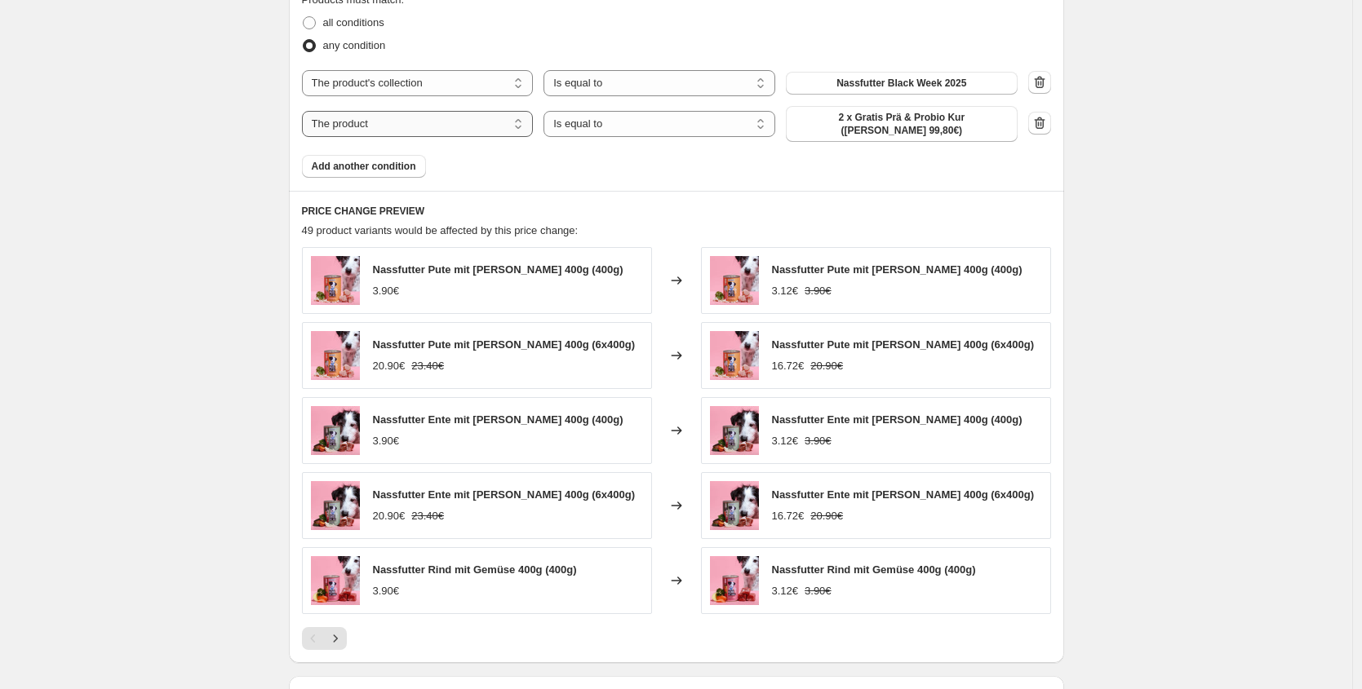
click at [417, 131] on select "The product The product's collection The product's tag The product's vendor The…" at bounding box center [418, 124] width 232 height 26
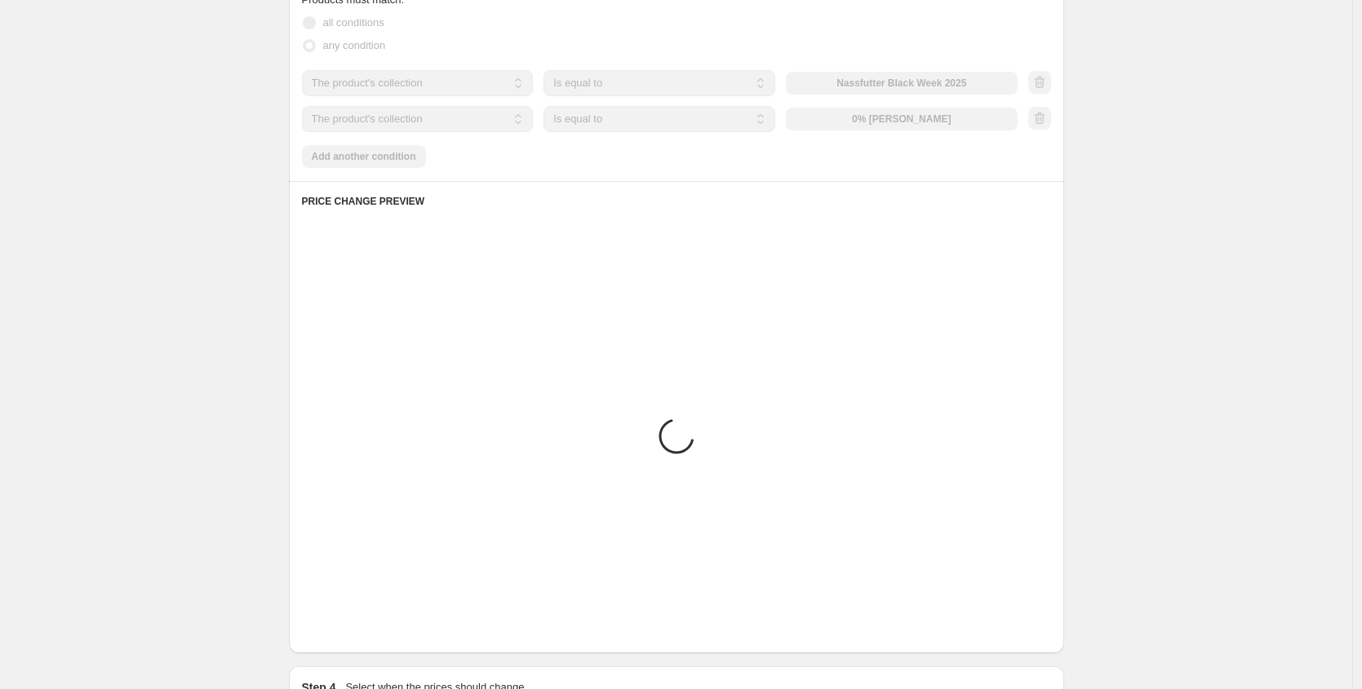
click at [911, 122] on div "The product The product's collection The product's tag The product's vendor The…" at bounding box center [659, 119] width 715 height 26
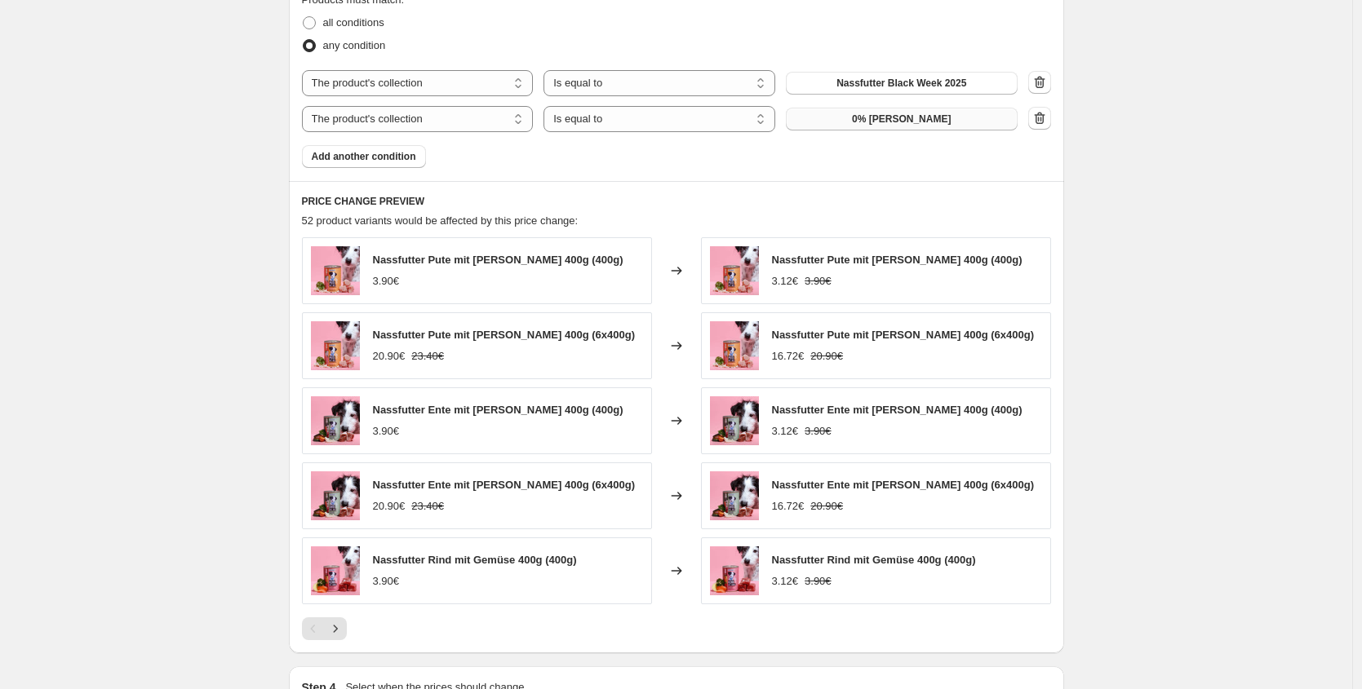
click at [903, 123] on span "0% Steuer" at bounding box center [901, 119] width 99 height 13
click at [453, 113] on select "The product The product's collection The product's tag The product's vendor The…" at bounding box center [418, 119] width 232 height 26
select select "product"
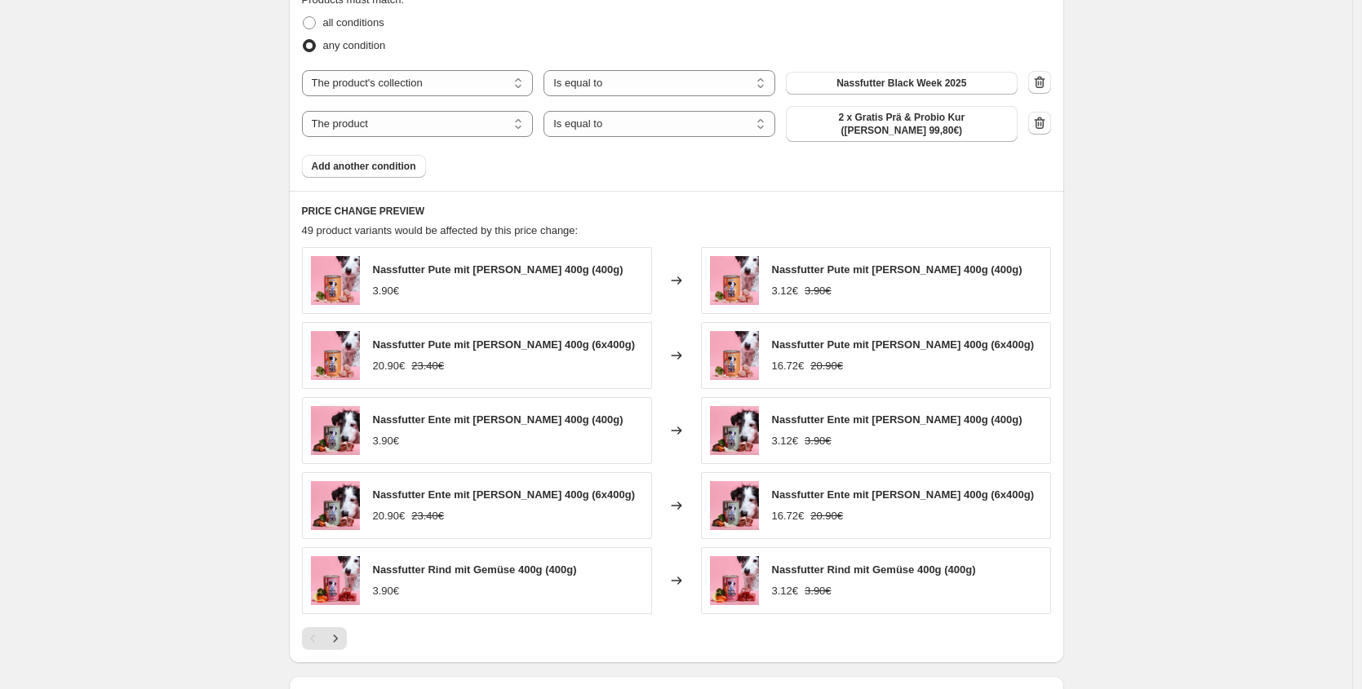
click at [893, 120] on span "2 x Gratis Prä & Probio Kur (Wert 99,80€)" at bounding box center [901, 124] width 212 height 26
click at [1055, 113] on div "Product filters Products must match: all conditions any condition The product T…" at bounding box center [676, 76] width 775 height 229
click at [1047, 121] on icon "button" at bounding box center [1039, 123] width 16 height 16
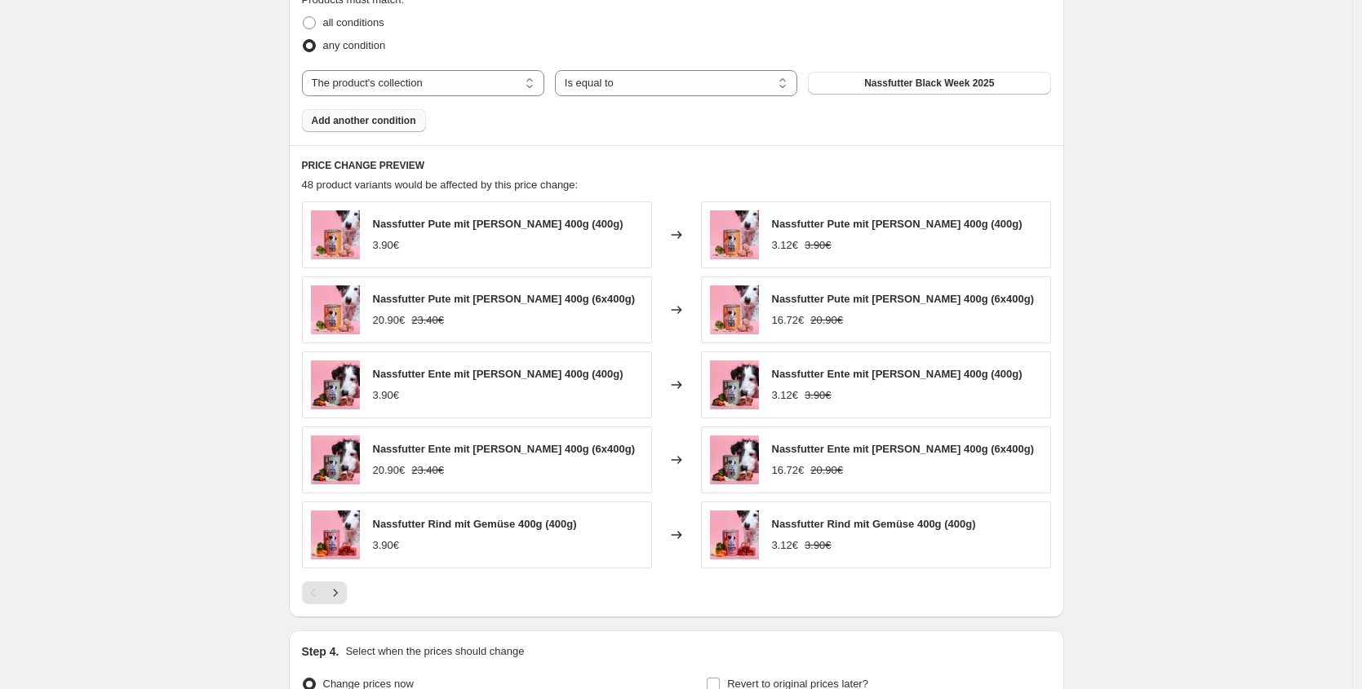
click at [411, 115] on span "Add another condition" at bounding box center [364, 120] width 104 height 13
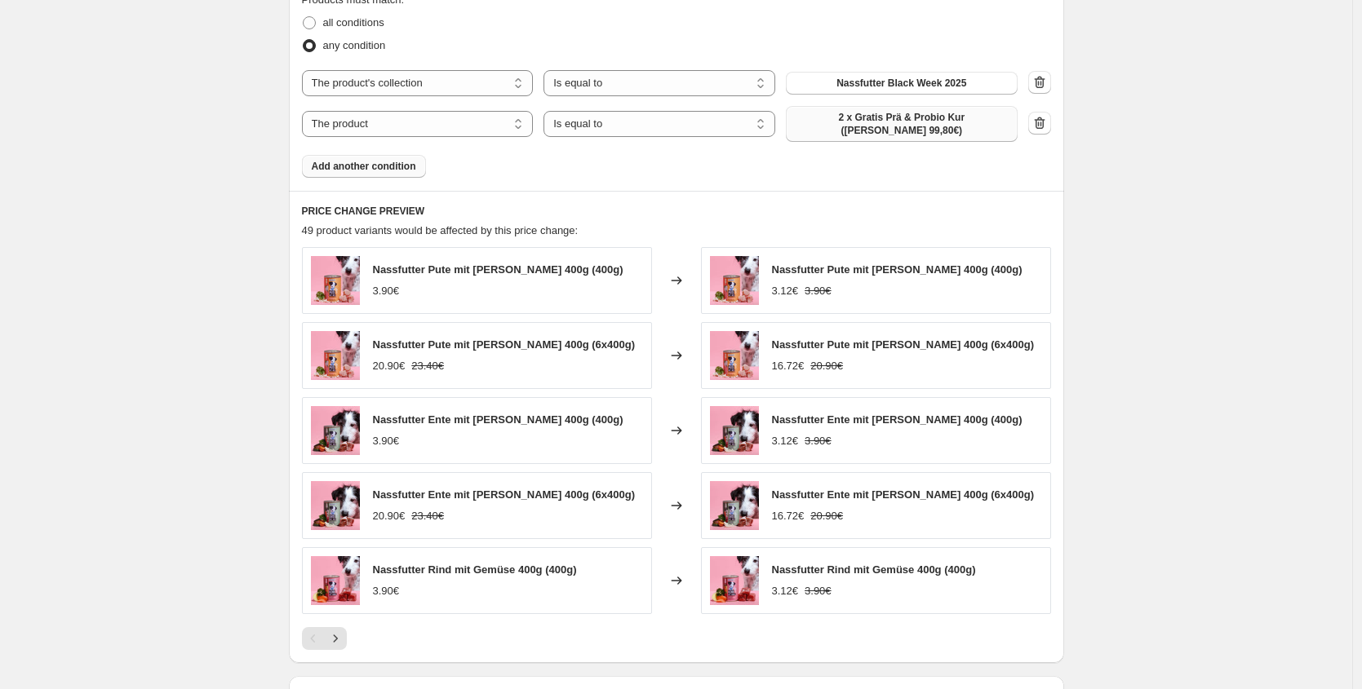
click at [906, 117] on span "2 x Gratis Prä & Probio Kur (Wert 99,80€)" at bounding box center [901, 124] width 212 height 26
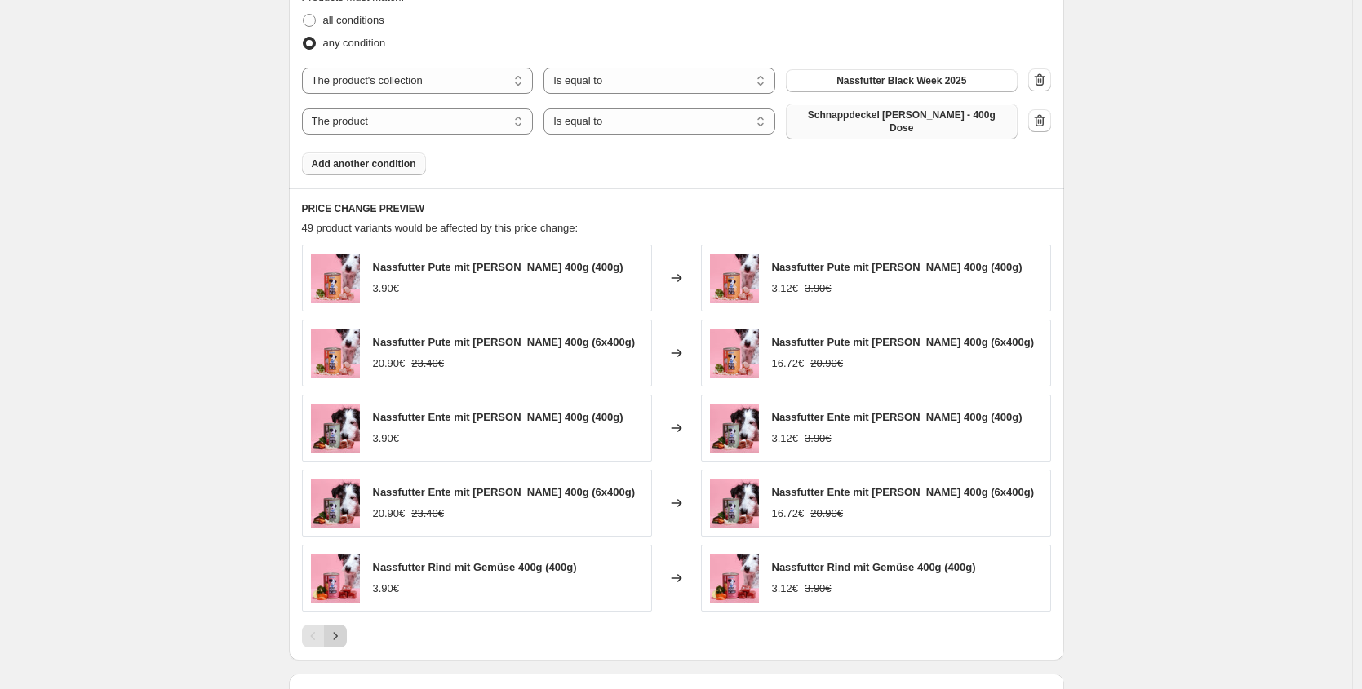
scroll to position [947, 0]
click at [385, 157] on span "Add another condition" at bounding box center [364, 163] width 104 height 13
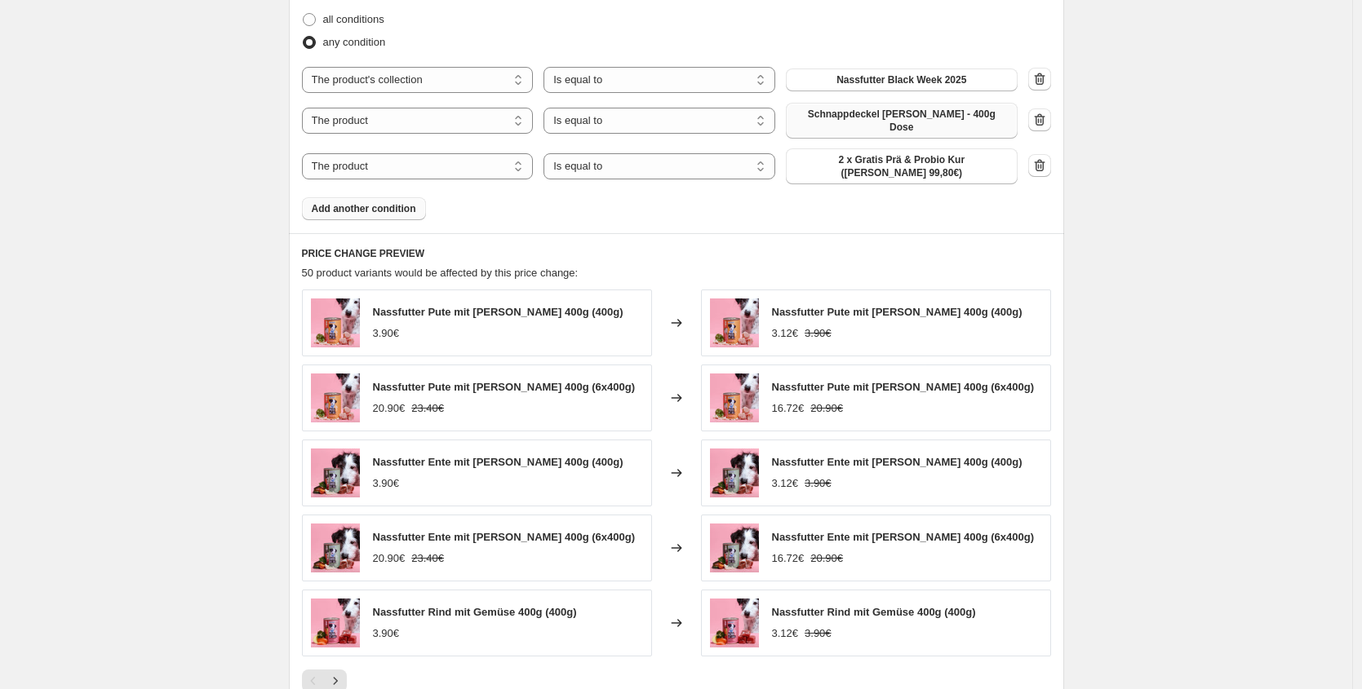
click at [892, 153] on span "2 x Gratis Prä & Probio Kur (Wert 99,80€)" at bounding box center [901, 166] width 212 height 26
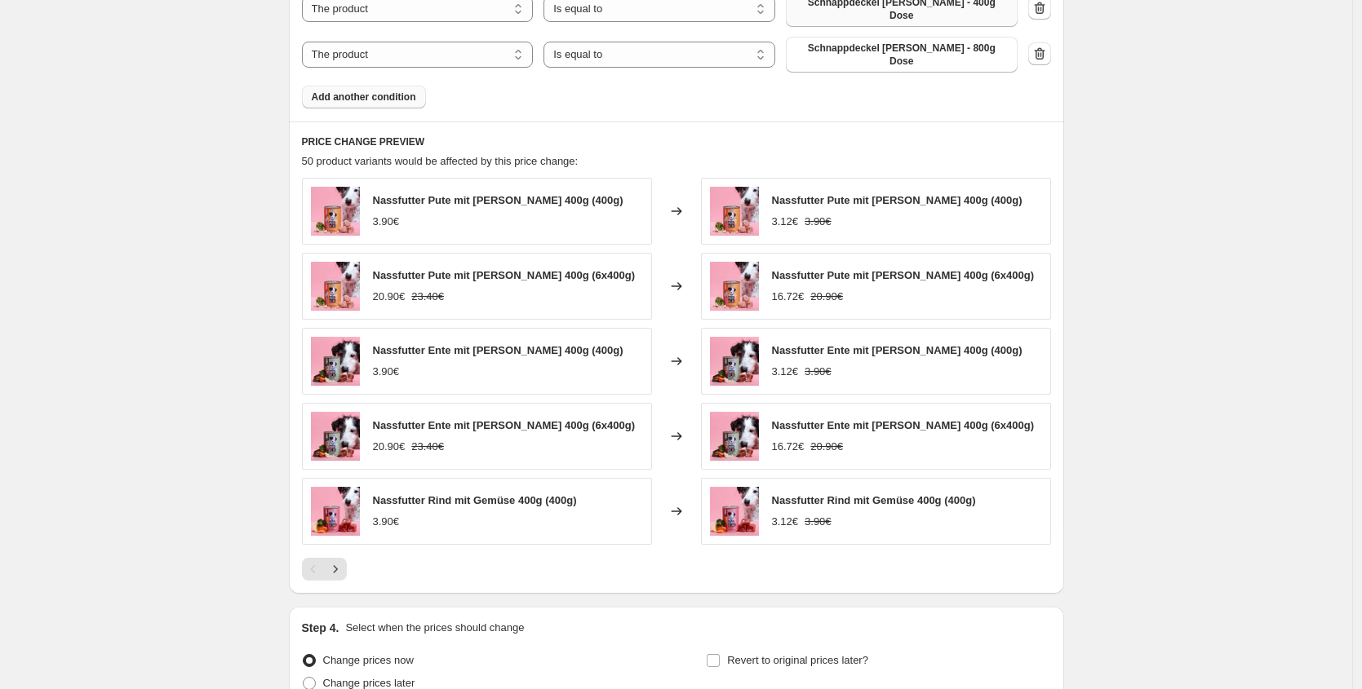
scroll to position [1089, 0]
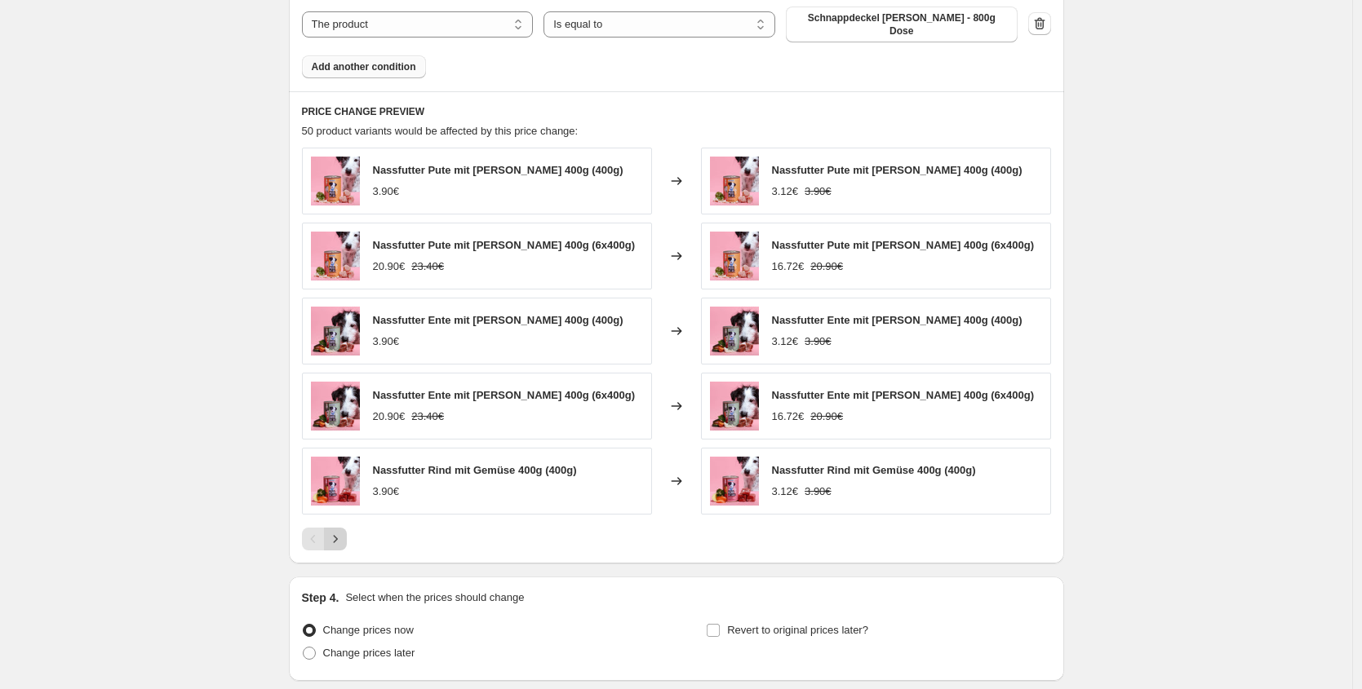
click at [335, 531] on icon "Next" at bounding box center [335, 539] width 16 height 16
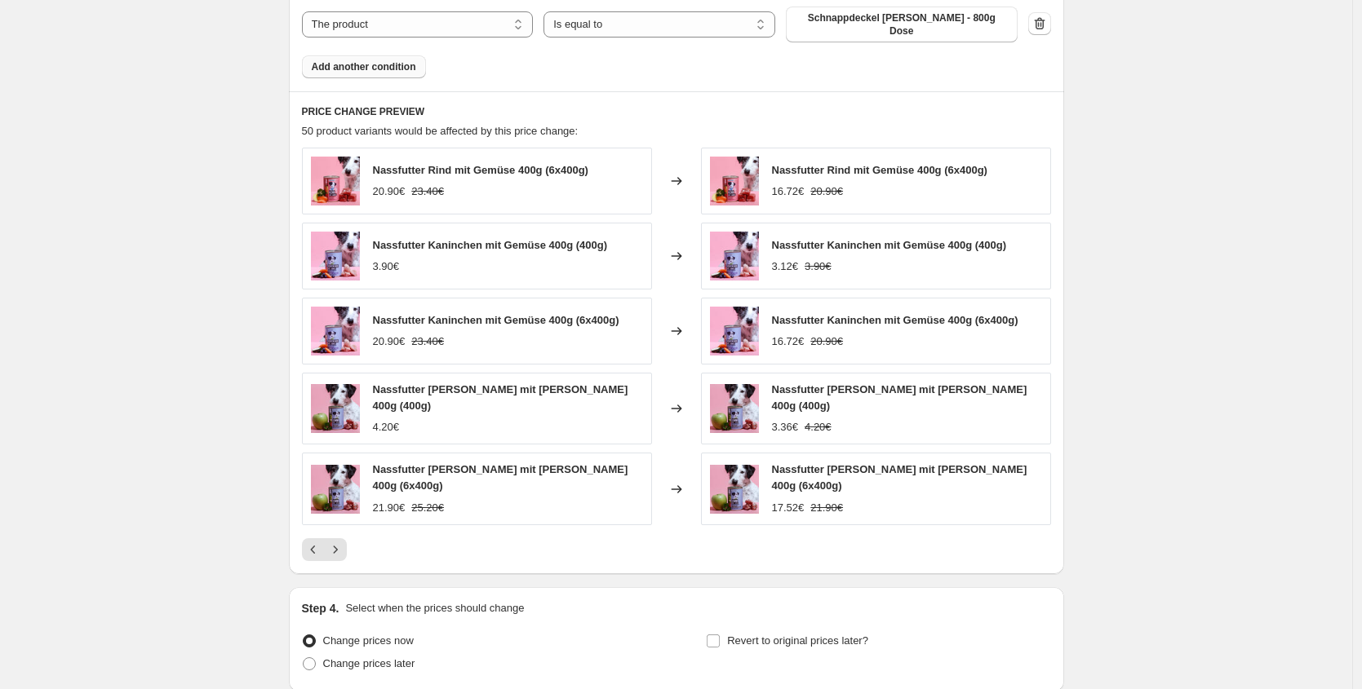
click at [351, 538] on div at bounding box center [676, 549] width 749 height 23
click at [347, 538] on button "Next" at bounding box center [335, 549] width 23 height 23
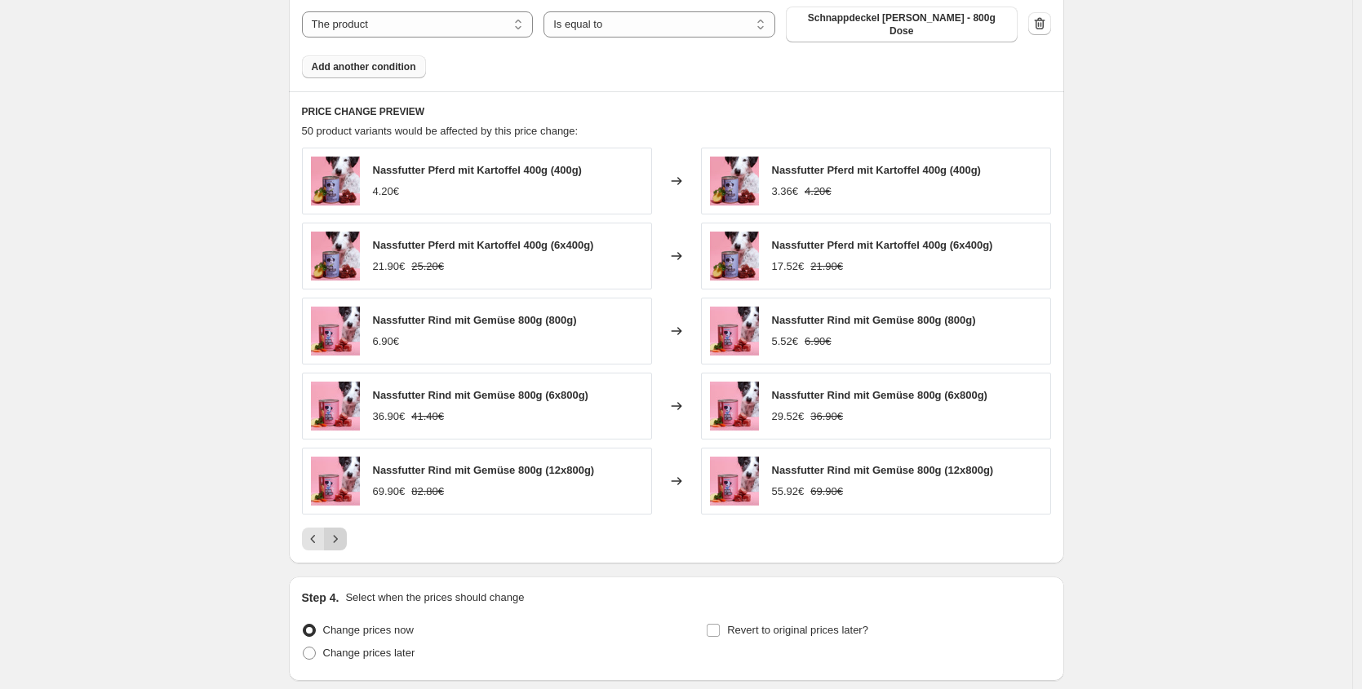
click at [341, 531] on icon "Next" at bounding box center [335, 539] width 16 height 16
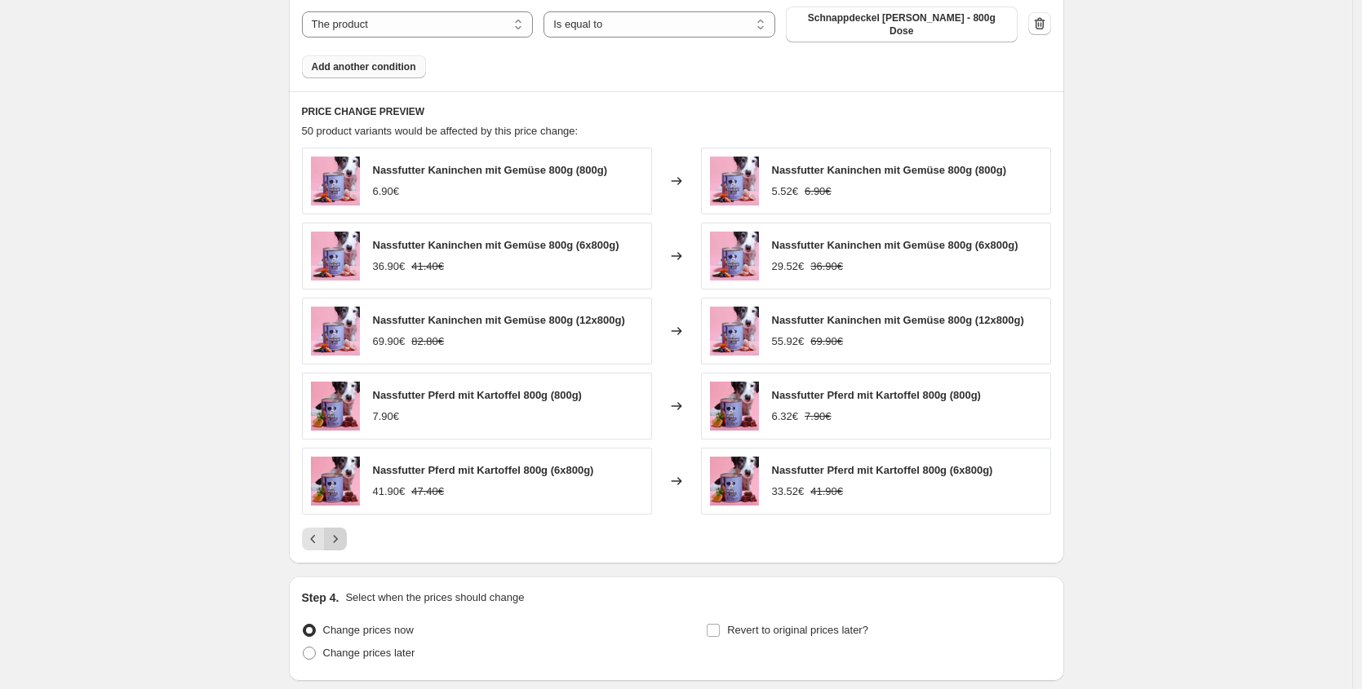
click at [341, 531] on icon "Next" at bounding box center [335, 539] width 16 height 16
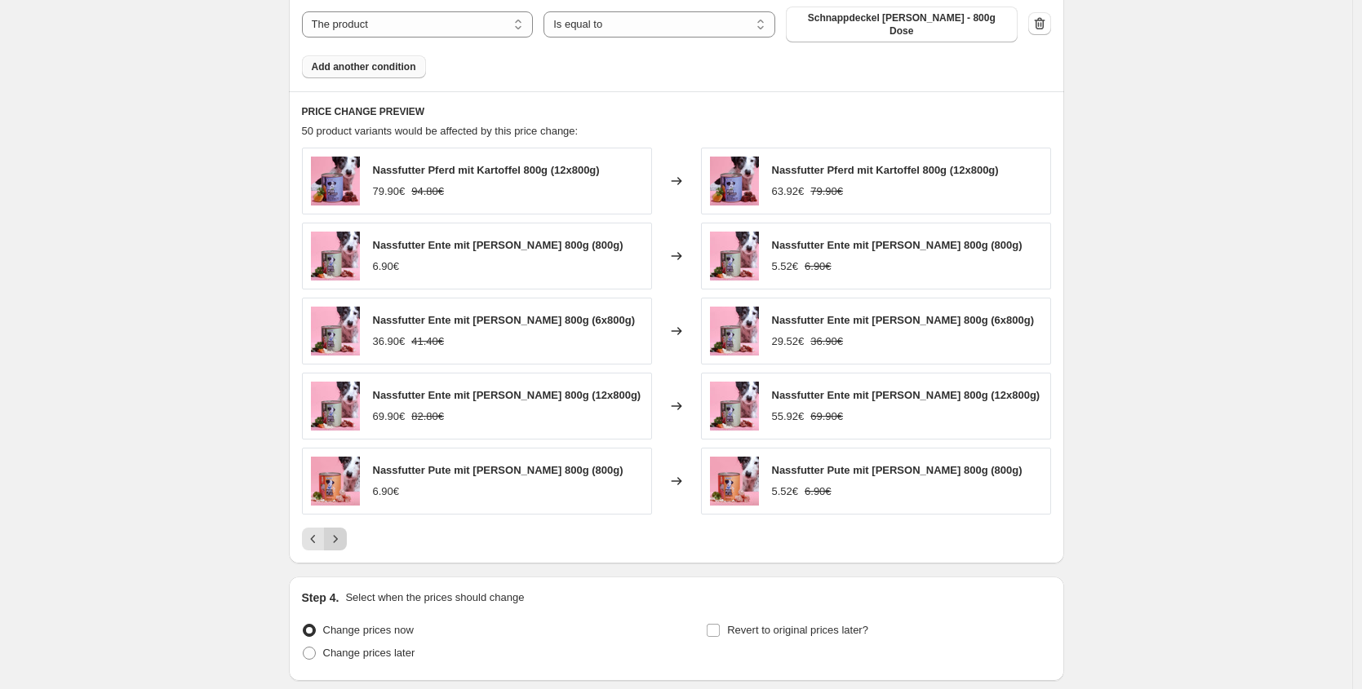
click at [341, 531] on icon "Next" at bounding box center [335, 539] width 16 height 16
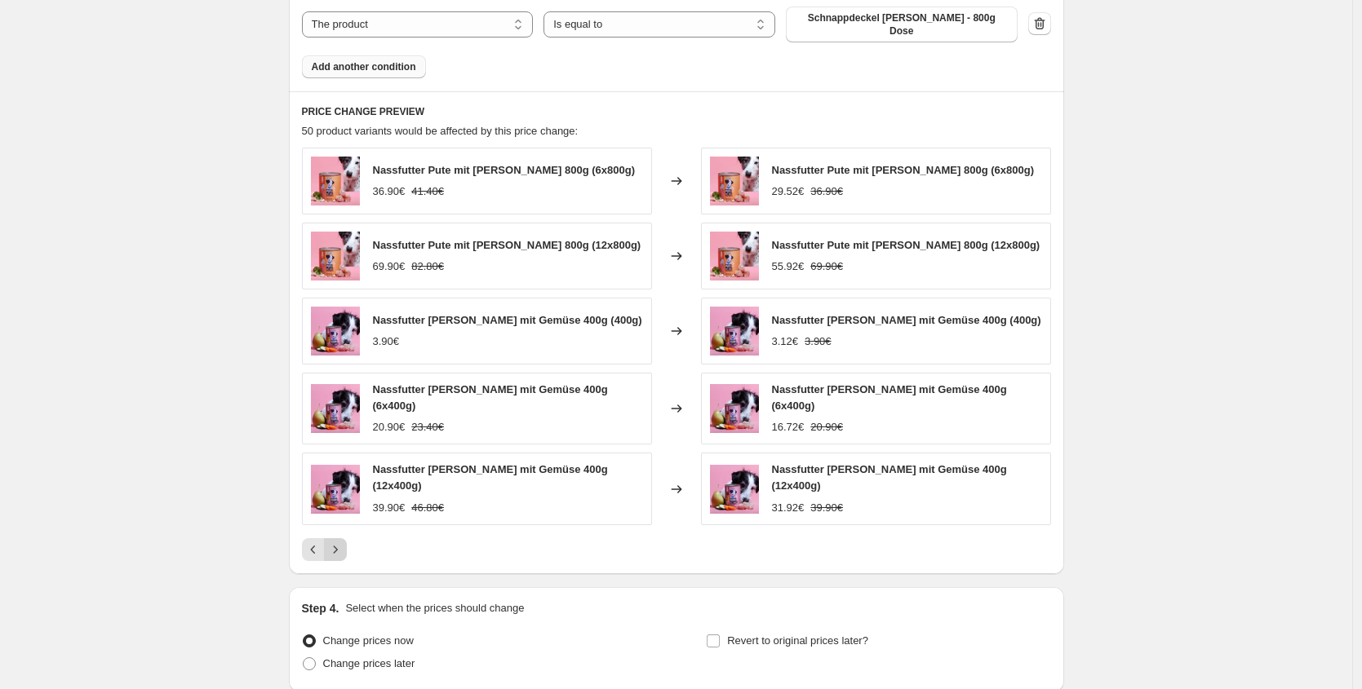
click at [341, 542] on icon "Next" at bounding box center [335, 550] width 16 height 16
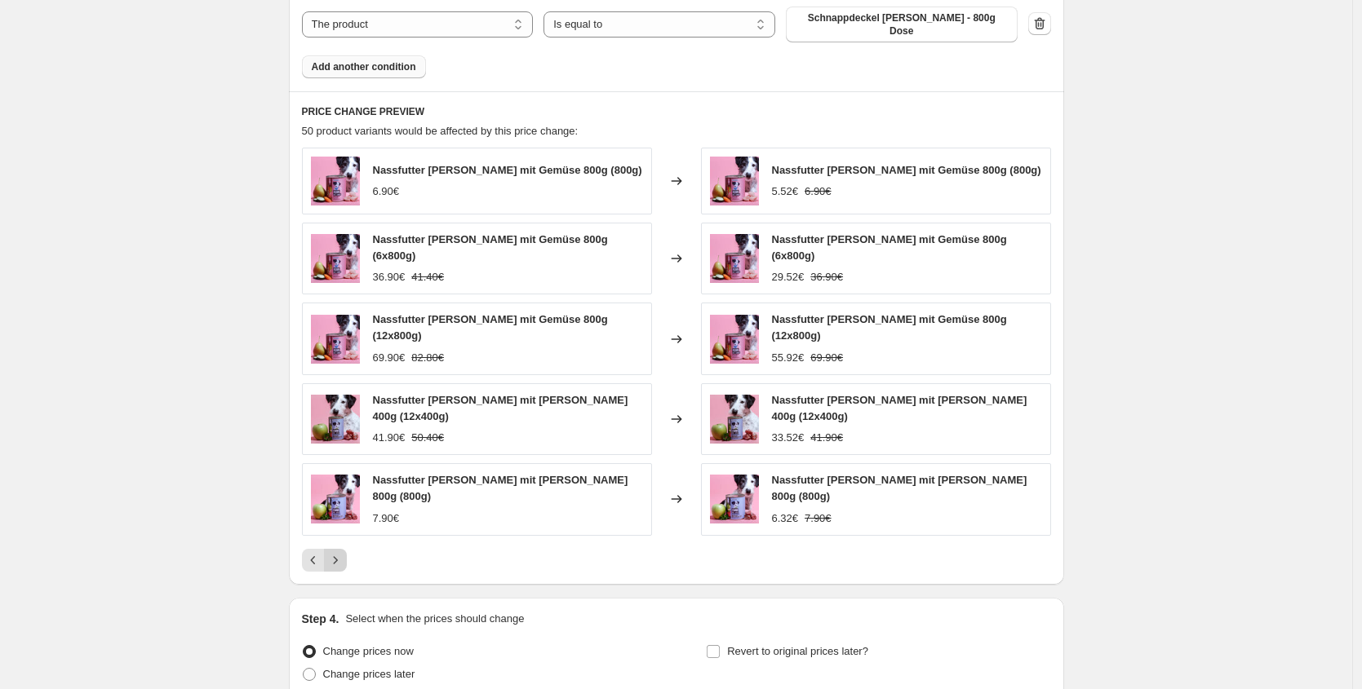
click at [341, 552] on icon "Next" at bounding box center [335, 560] width 16 height 16
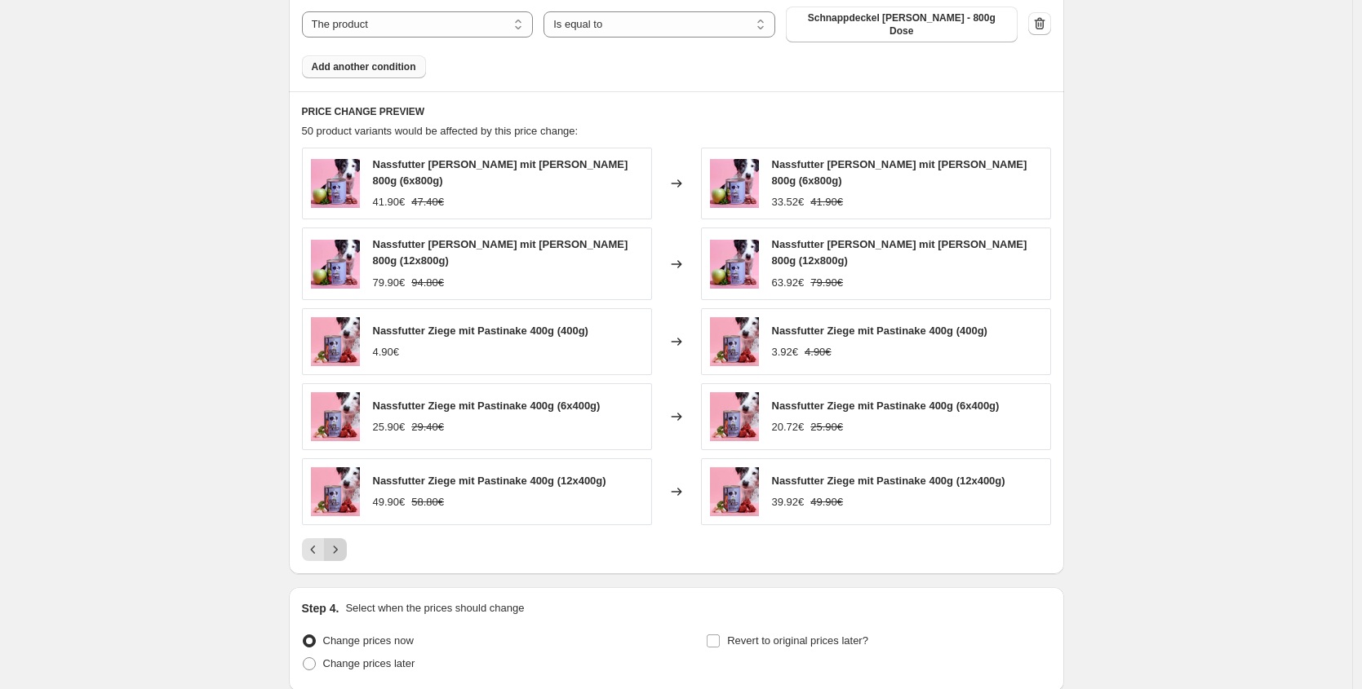
click at [341, 542] on icon "Next" at bounding box center [335, 550] width 16 height 16
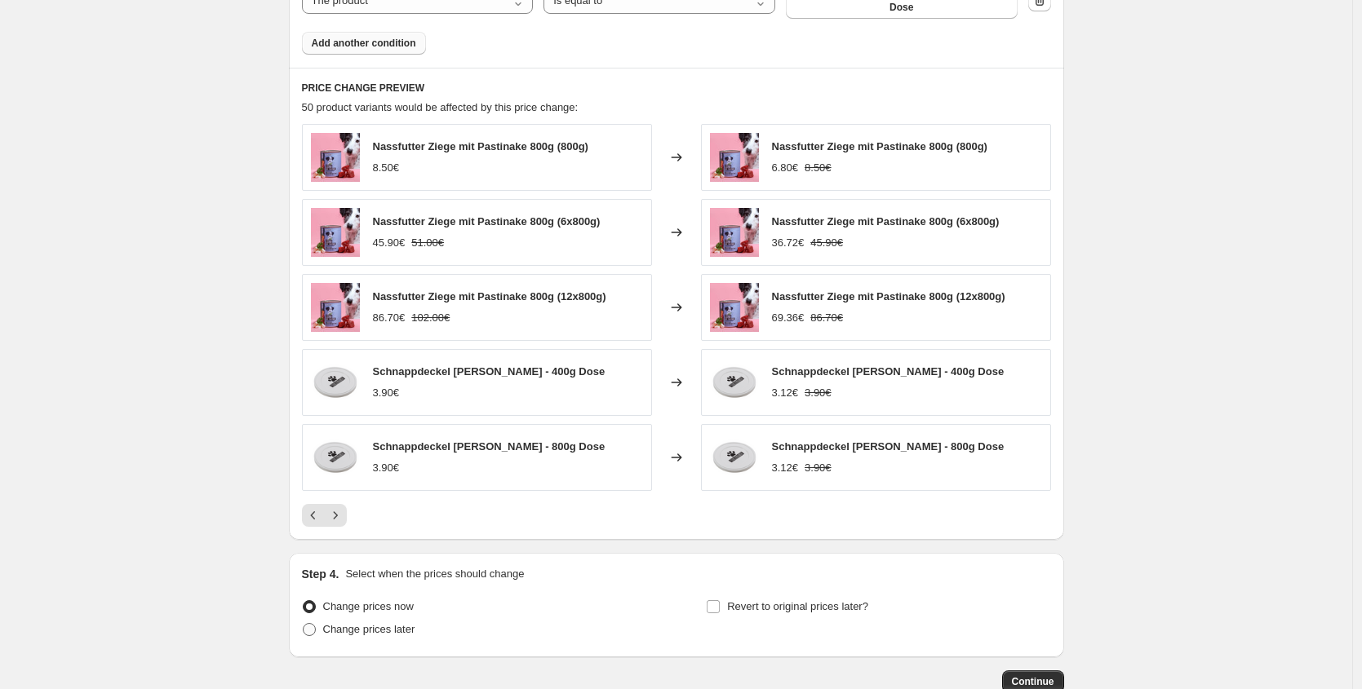
click at [415, 623] on span "Change prices later" at bounding box center [369, 629] width 92 height 12
click at [303, 623] on input "Change prices later" at bounding box center [303, 623] width 1 height 1
radio input "true"
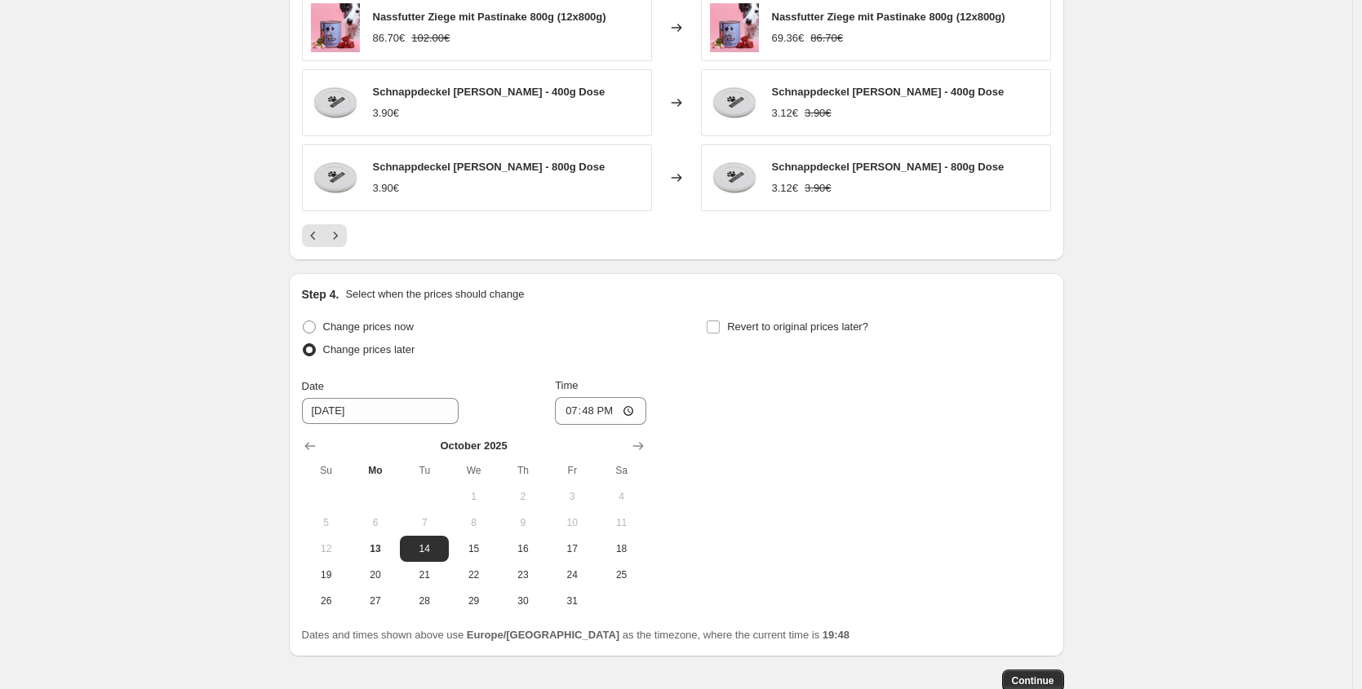
scroll to position [1396, 0]
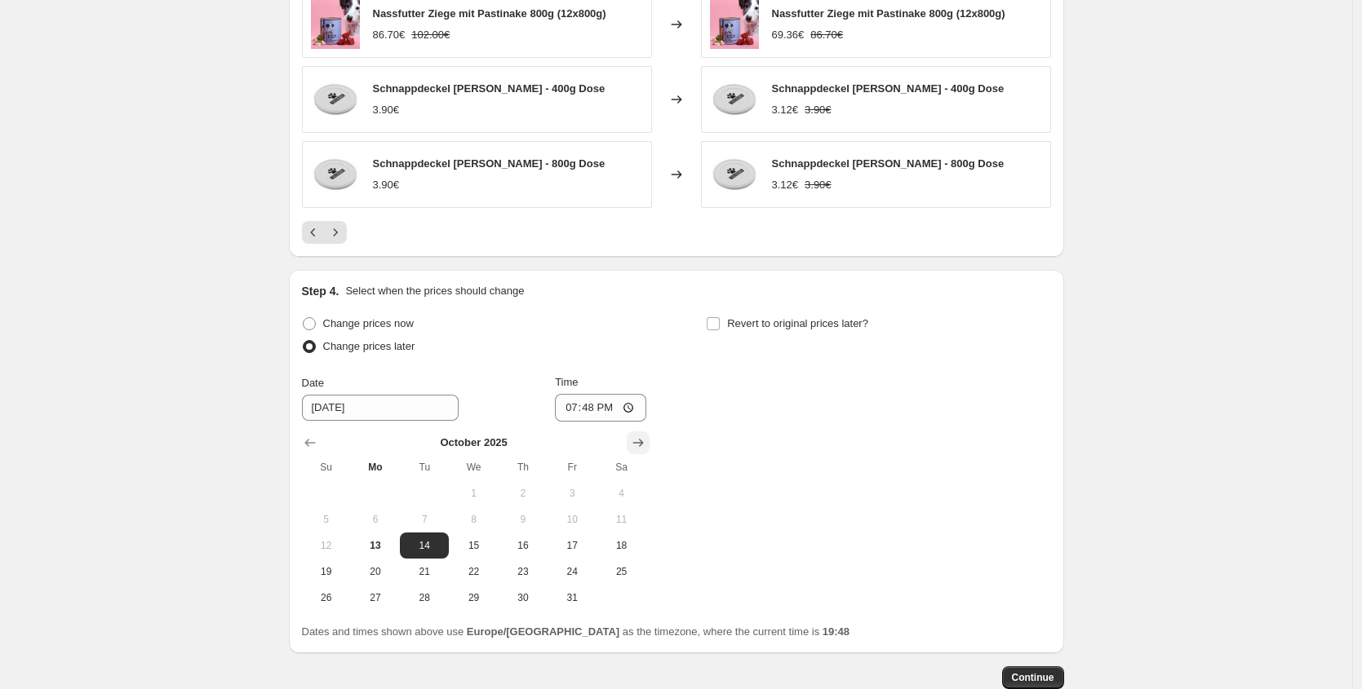
click at [645, 435] on icon "Show next month, November 2025" at bounding box center [638, 443] width 16 height 16
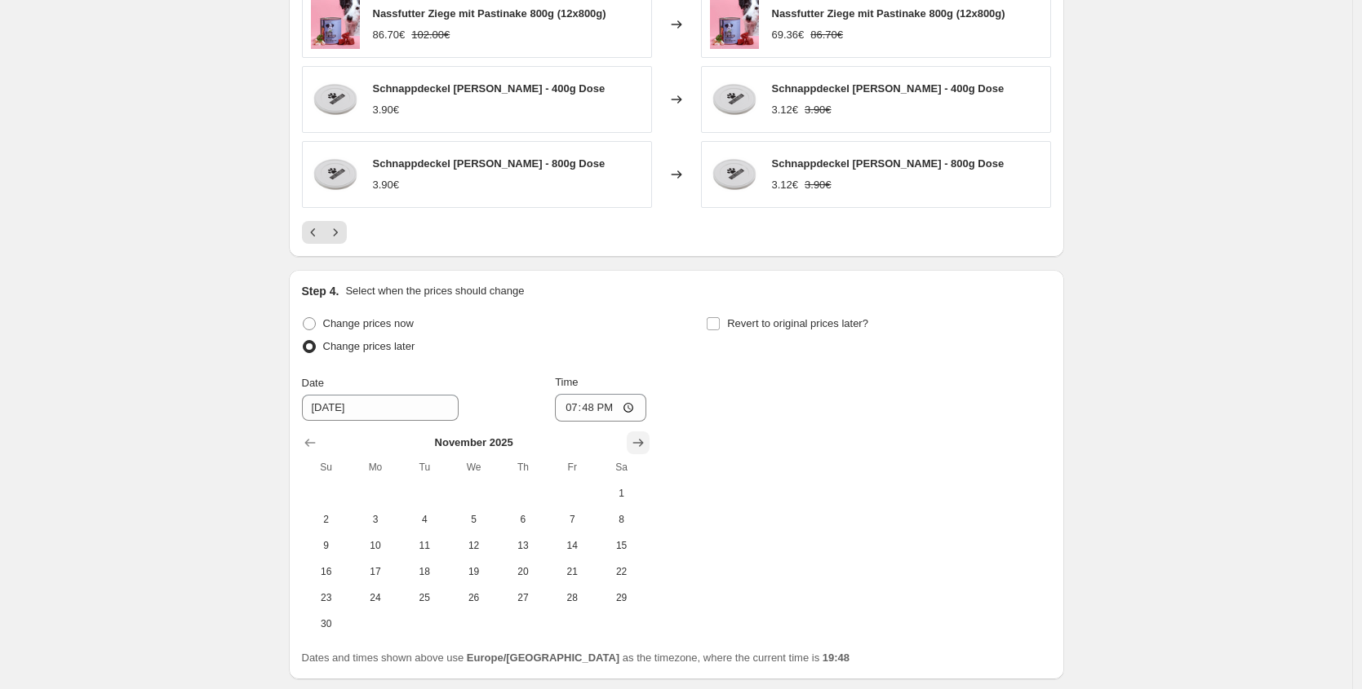
click at [645, 435] on icon "Show next month, December 2025" at bounding box center [638, 443] width 16 height 16
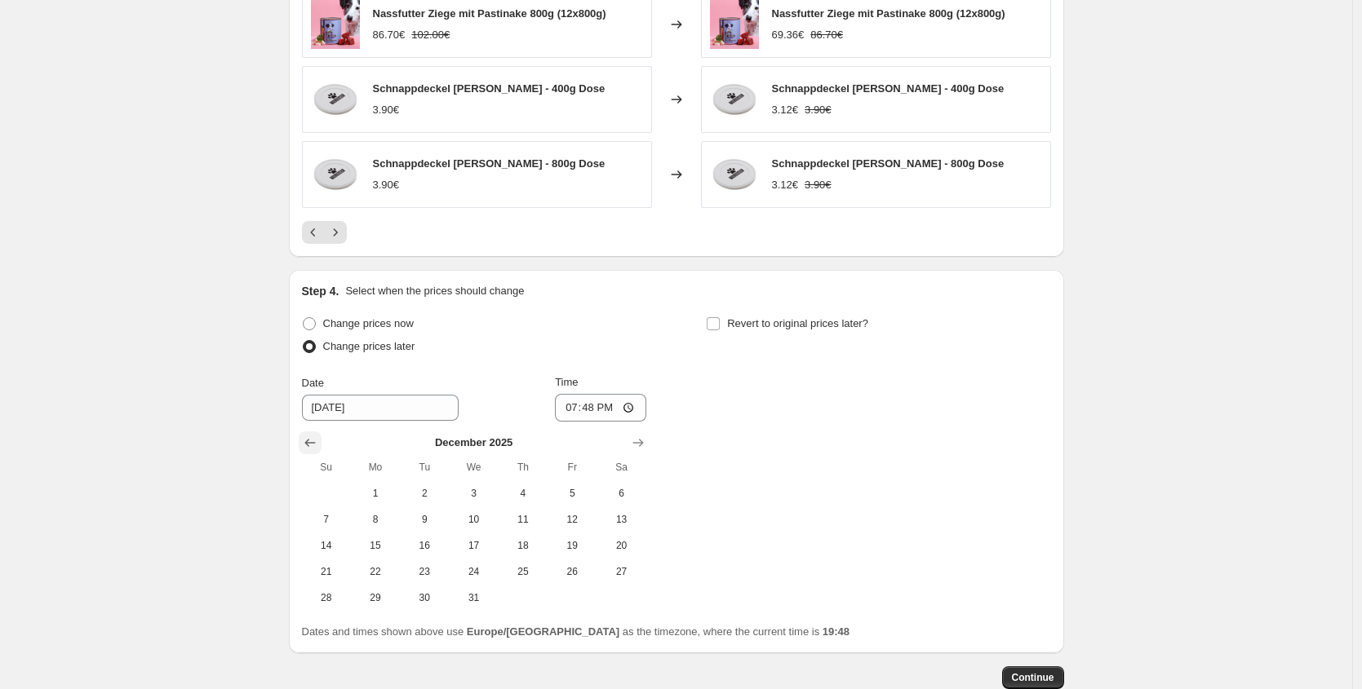
click at [306, 435] on icon "Show previous month, November 2025" at bounding box center [310, 443] width 16 height 16
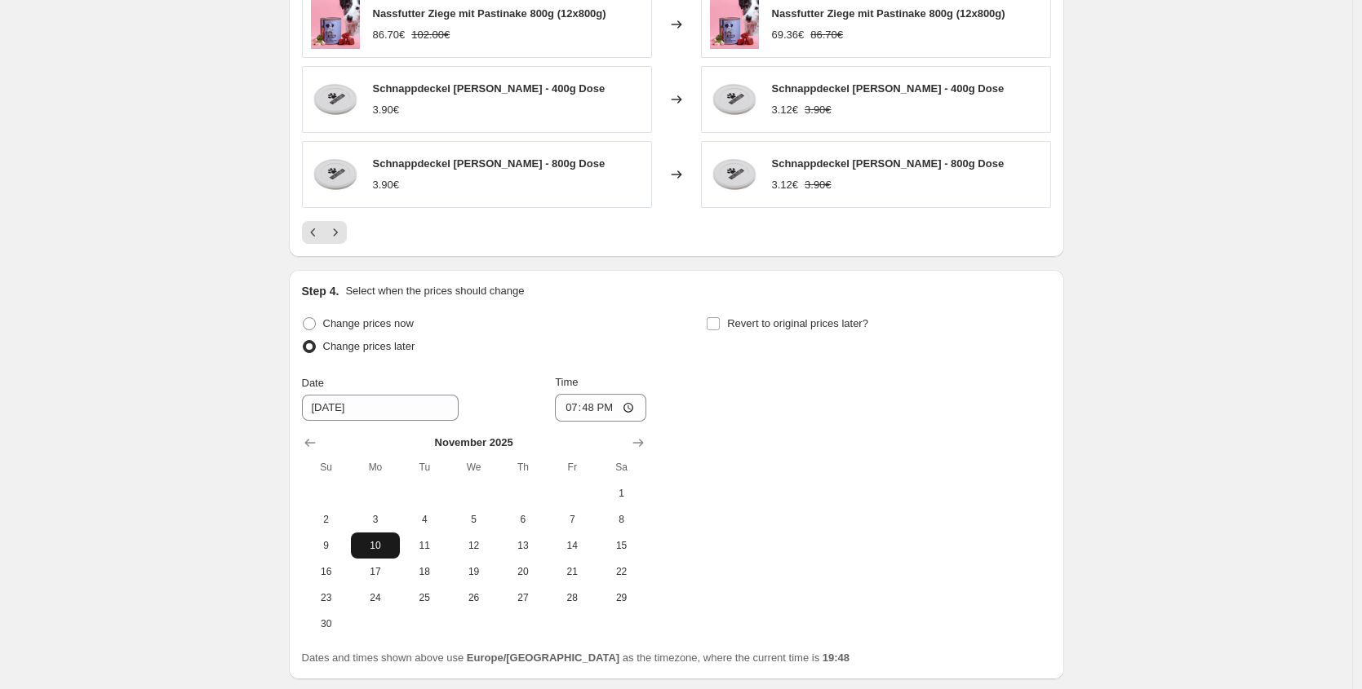
click at [339, 565] on span "16" at bounding box center [326, 571] width 36 height 13
type input "[DATE]"
click at [590, 394] on input "19:48" at bounding box center [600, 408] width 91 height 28
type input "00:35"
click at [821, 419] on div "Change prices now Change prices later Date 11/16/2025 Time 00:35 November 2025 …" at bounding box center [676, 474] width 749 height 325
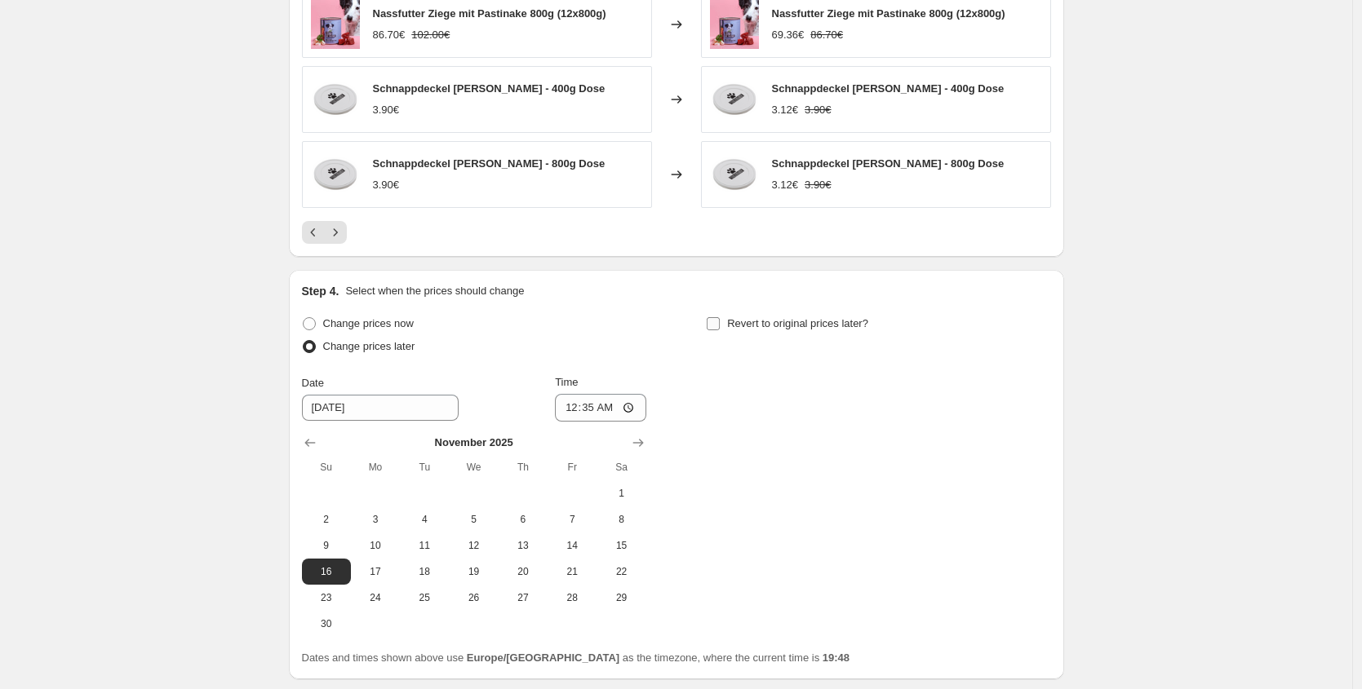
click at [798, 317] on span "Revert to original prices later?" at bounding box center [797, 323] width 141 height 12
click at [720, 317] on input "Revert to original prices later?" at bounding box center [712, 323] width 13 height 13
checkbox input "true"
click at [1030, 435] on div at bounding box center [878, 443] width 344 height 16
click at [1043, 435] on icon "Show next month, November 2025" at bounding box center [1042, 443] width 16 height 16
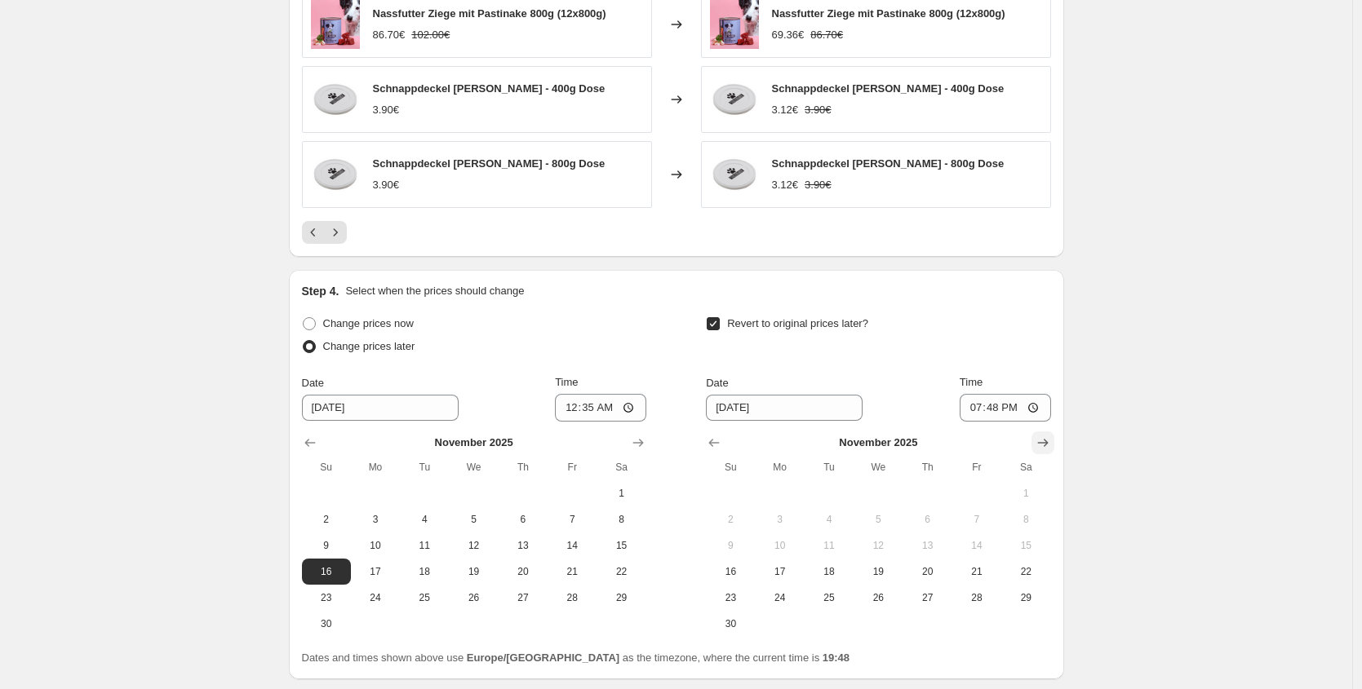
click at [1043, 435] on icon "Show next month, December 2025" at bounding box center [1042, 443] width 16 height 16
click at [842, 487] on span "2" at bounding box center [829, 493] width 36 height 13
type input "[DATE]"
click at [994, 394] on input "19:48" at bounding box center [1004, 408] width 91 height 28
type input "23:59"
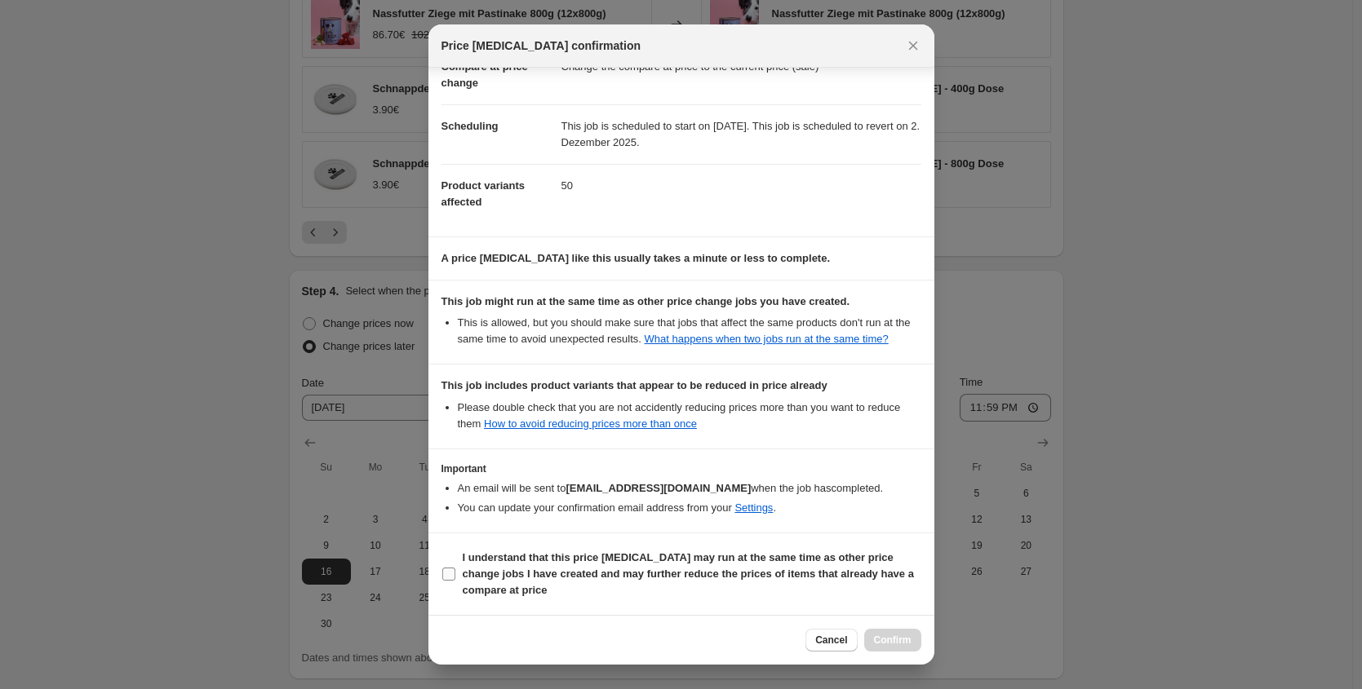
scroll to position [111, 0]
click at [545, 584] on b "I understand that this price change job may run at the same time as other price…" at bounding box center [688, 573] width 451 height 45
click at [455, 581] on input "I understand that this price change job may run at the same time as other price…" at bounding box center [448, 574] width 13 height 13
checkbox input "true"
click at [895, 644] on span "Confirm" at bounding box center [893, 640] width 38 height 13
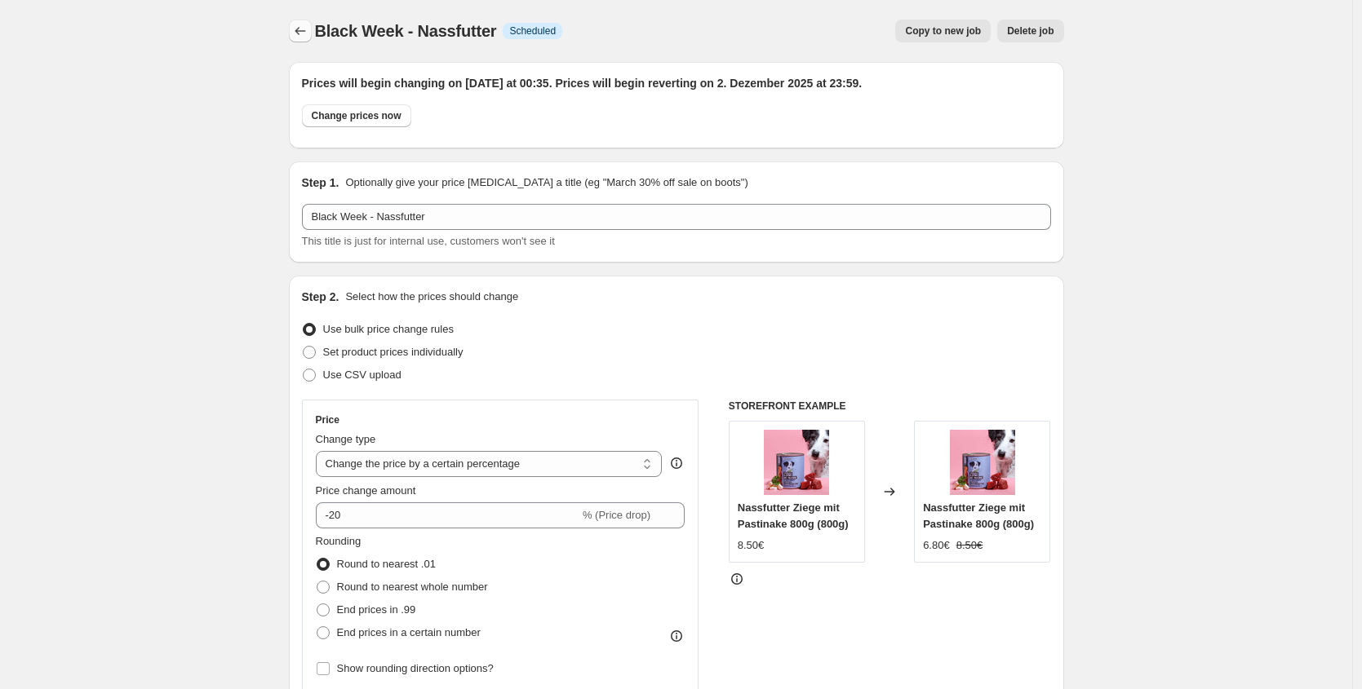
click at [295, 27] on icon "Price change jobs" at bounding box center [300, 31] width 16 height 16
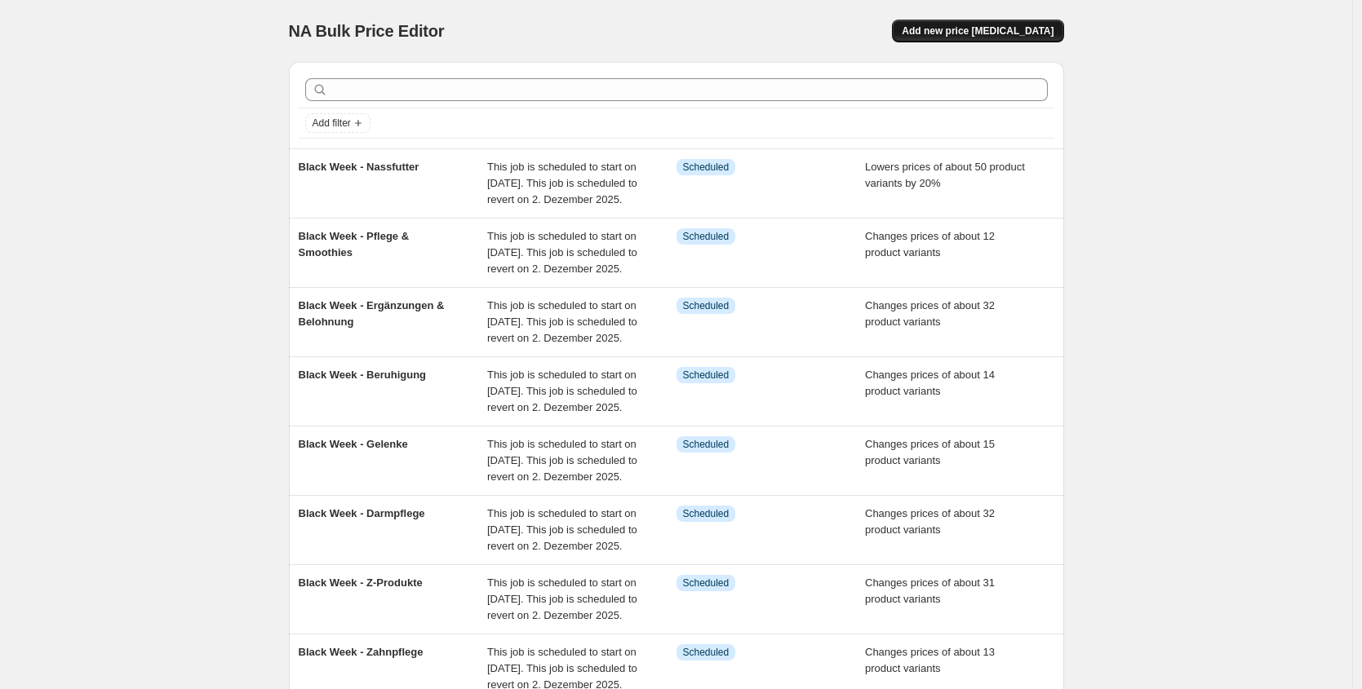
click at [985, 41] on button "Add new price [MEDICAL_DATA]" at bounding box center [977, 31] width 171 height 23
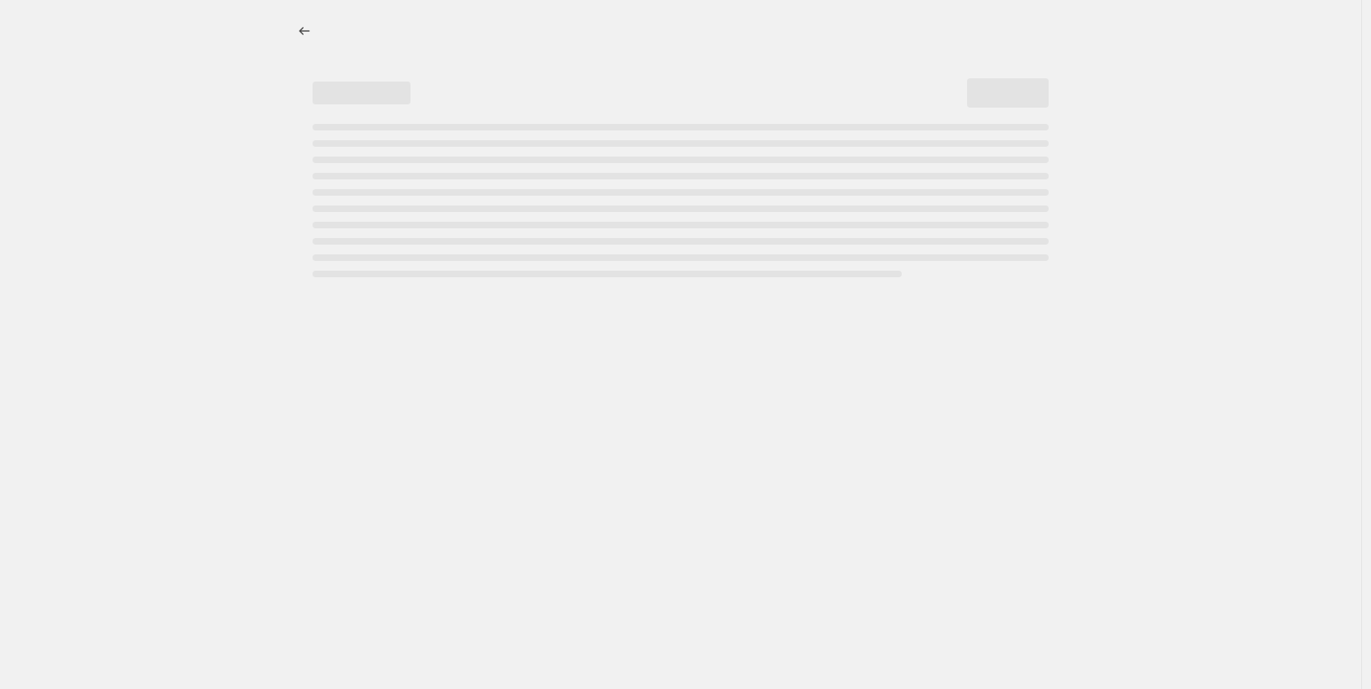
select select "percentage"
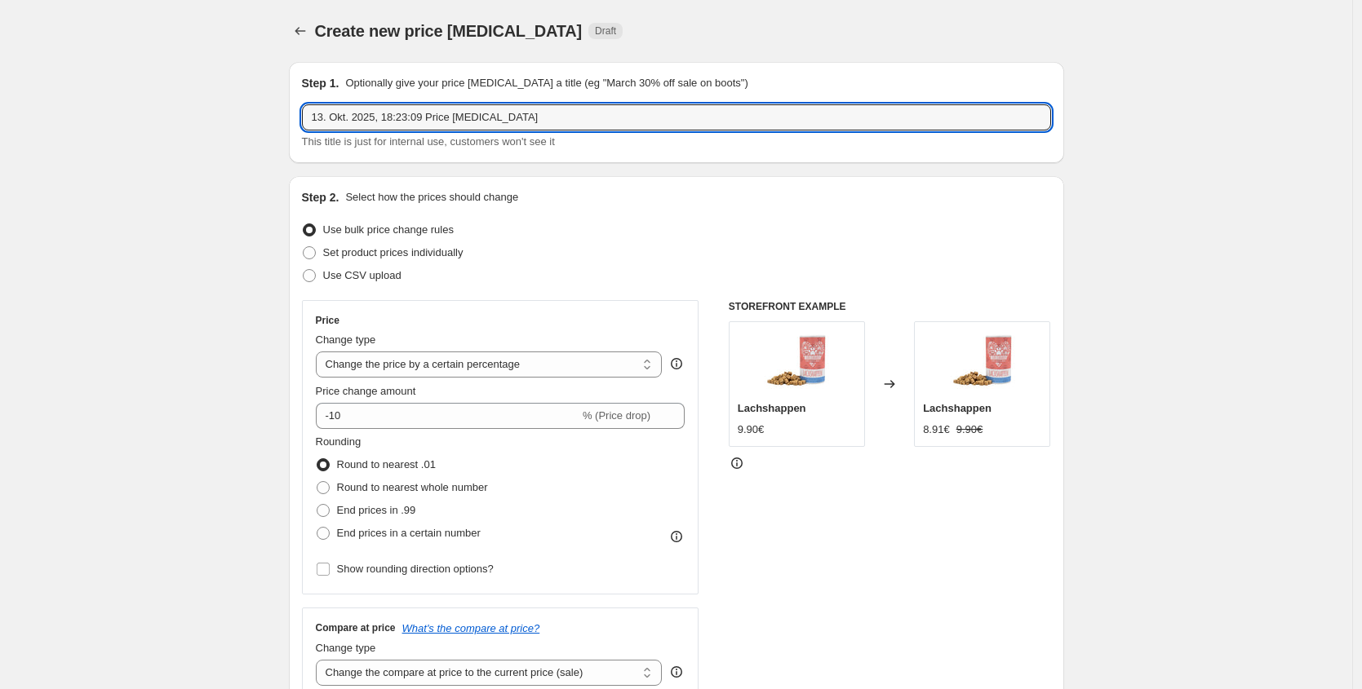
drag, startPoint x: 525, startPoint y: 120, endPoint x: 22, endPoint y: 86, distance: 503.6
type input "Black Week - Zubehör"
click at [452, 248] on span "Set product prices individually" at bounding box center [393, 252] width 140 height 12
click at [303, 247] on input "Set product prices individually" at bounding box center [303, 246] width 1 height 1
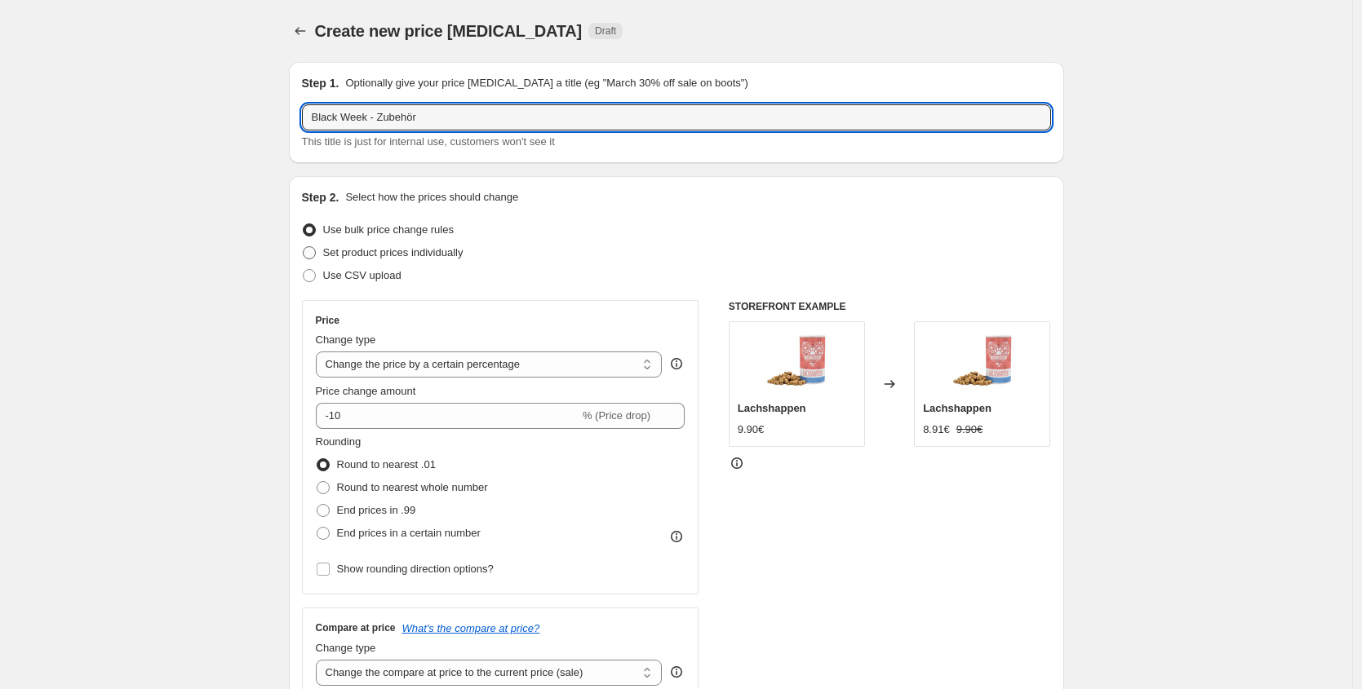
radio input "true"
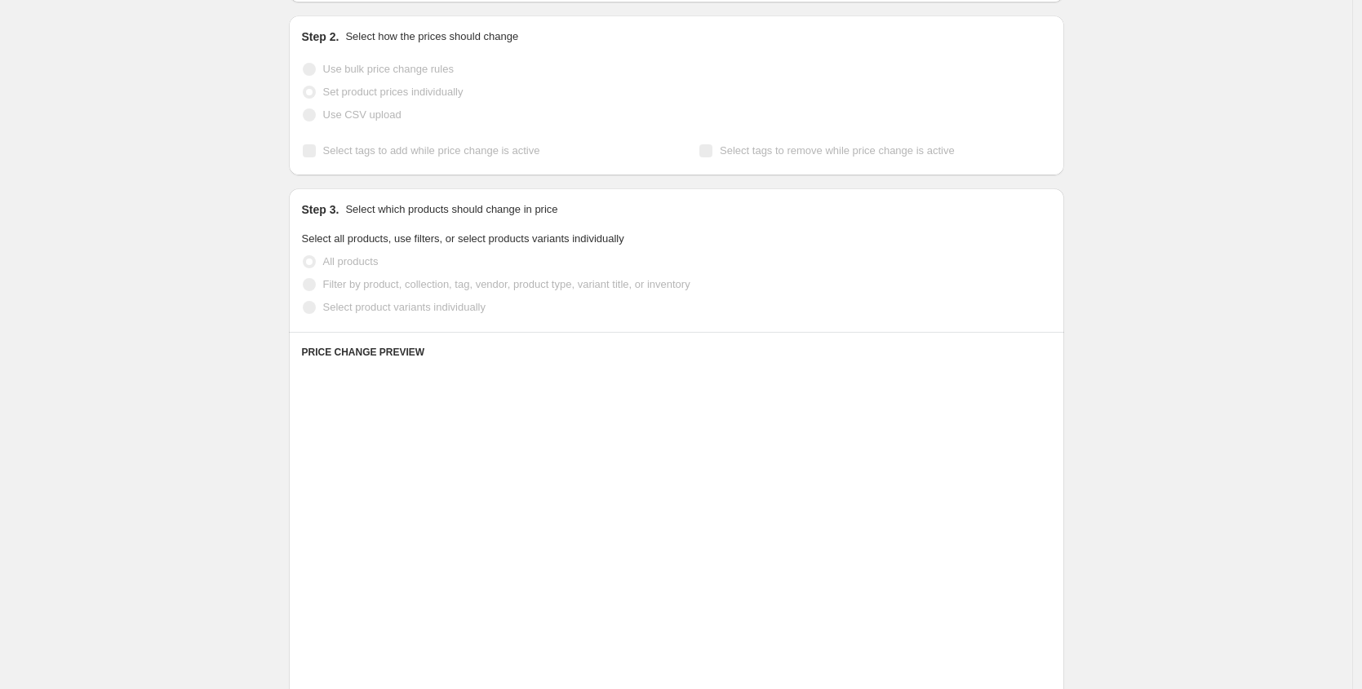
scroll to position [170, 0]
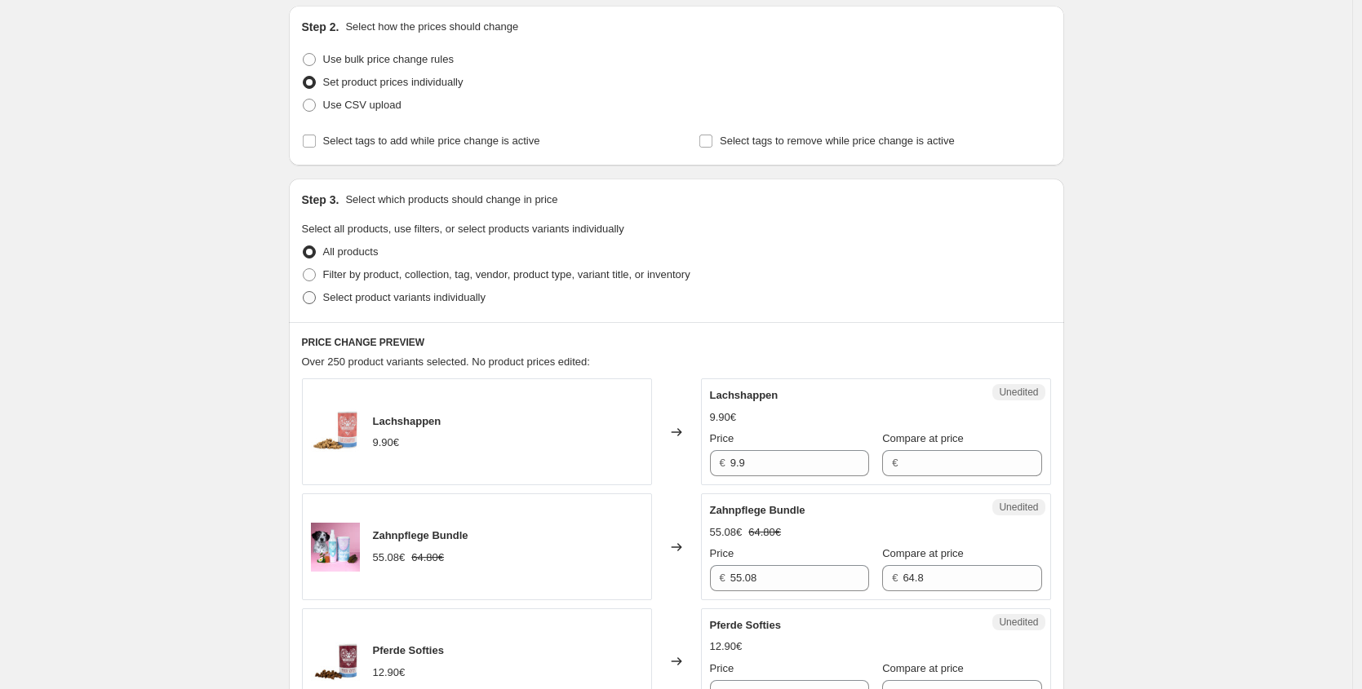
click at [387, 290] on span "Select product variants individually" at bounding box center [404, 298] width 162 height 16
click at [303, 291] on input "Select product variants individually" at bounding box center [303, 291] width 1 height 1
radio input "true"
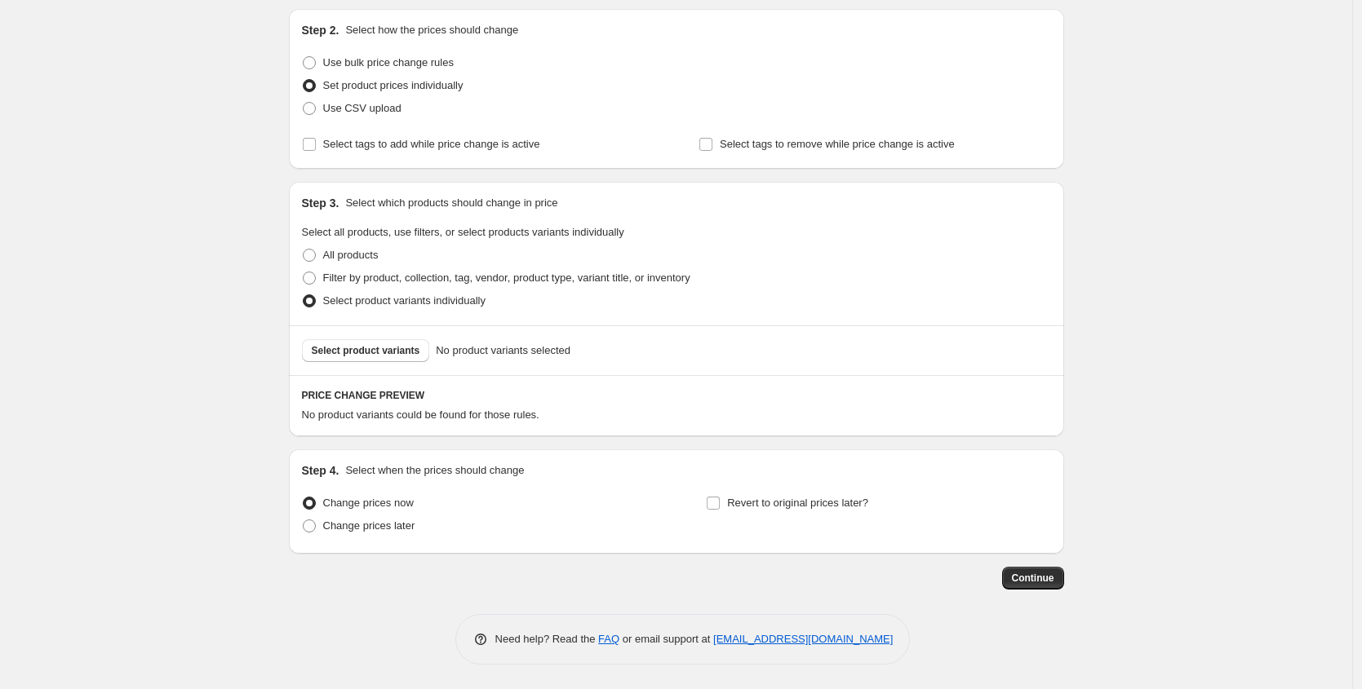
scroll to position [167, 0]
click at [377, 358] on button "Select product variants" at bounding box center [366, 350] width 128 height 23
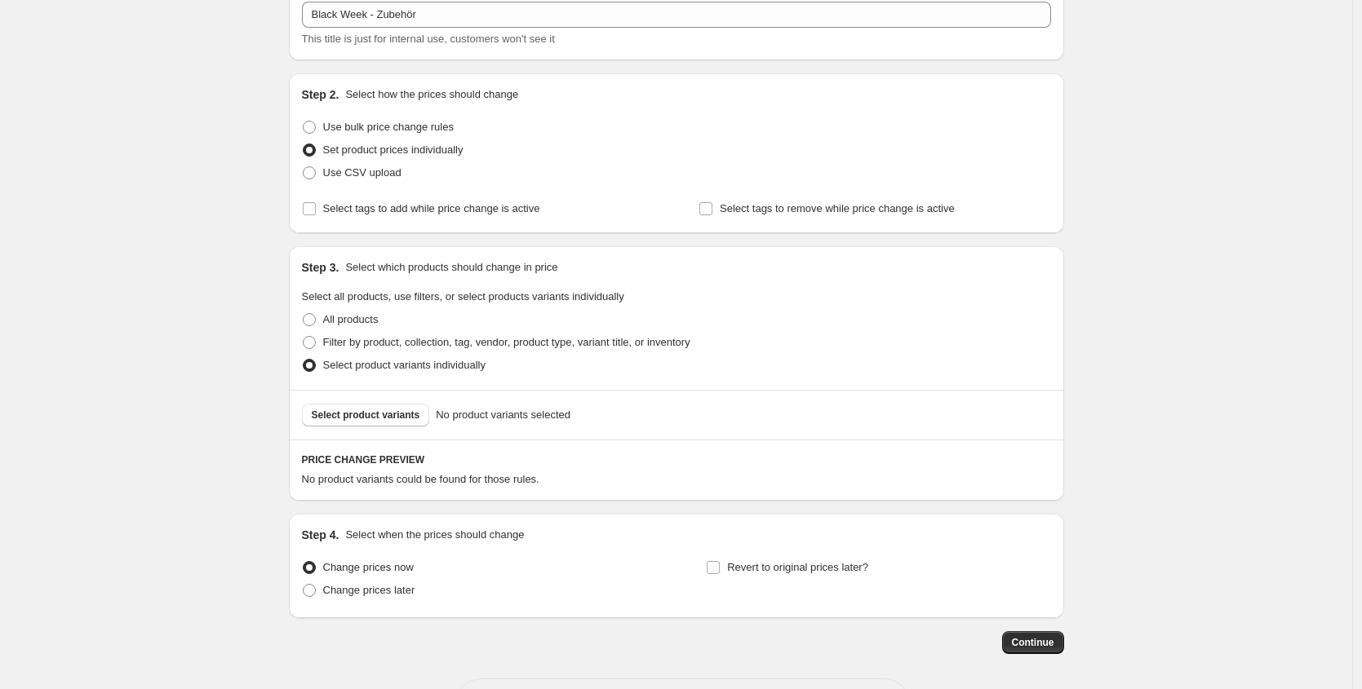
scroll to position [0, 0]
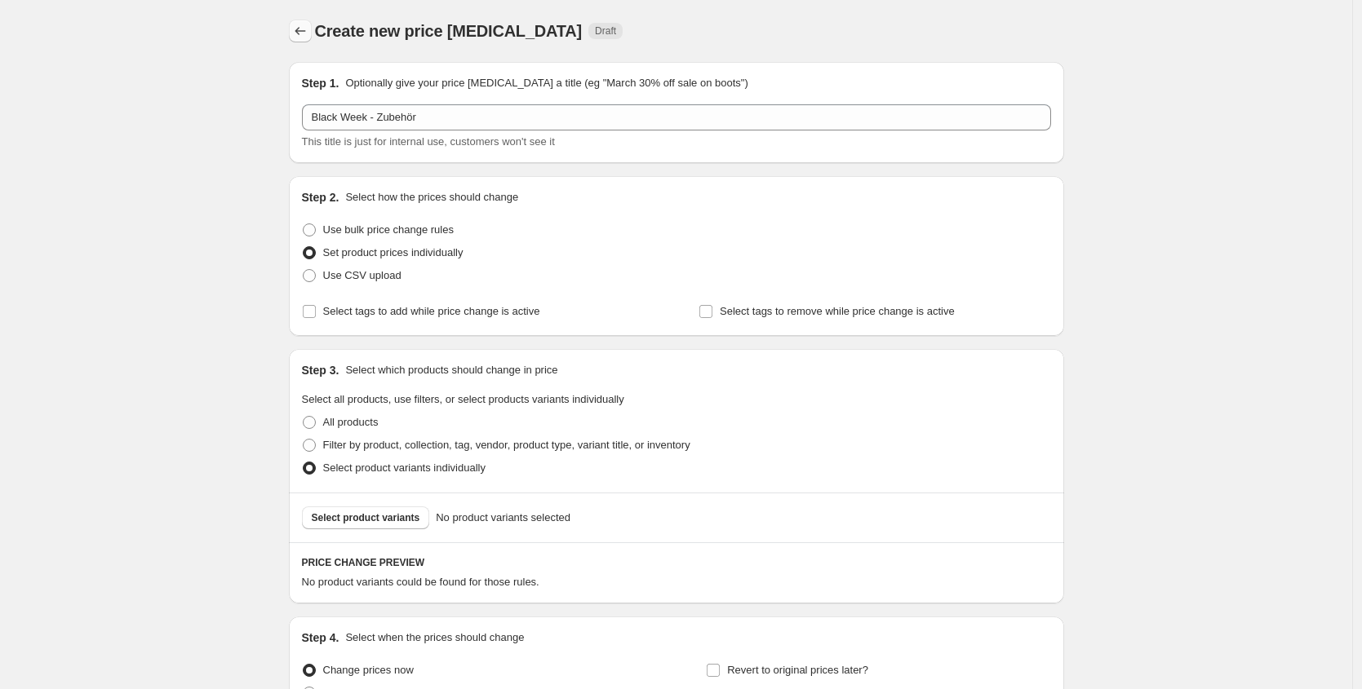
click at [308, 34] on icon "Price change jobs" at bounding box center [300, 31] width 16 height 16
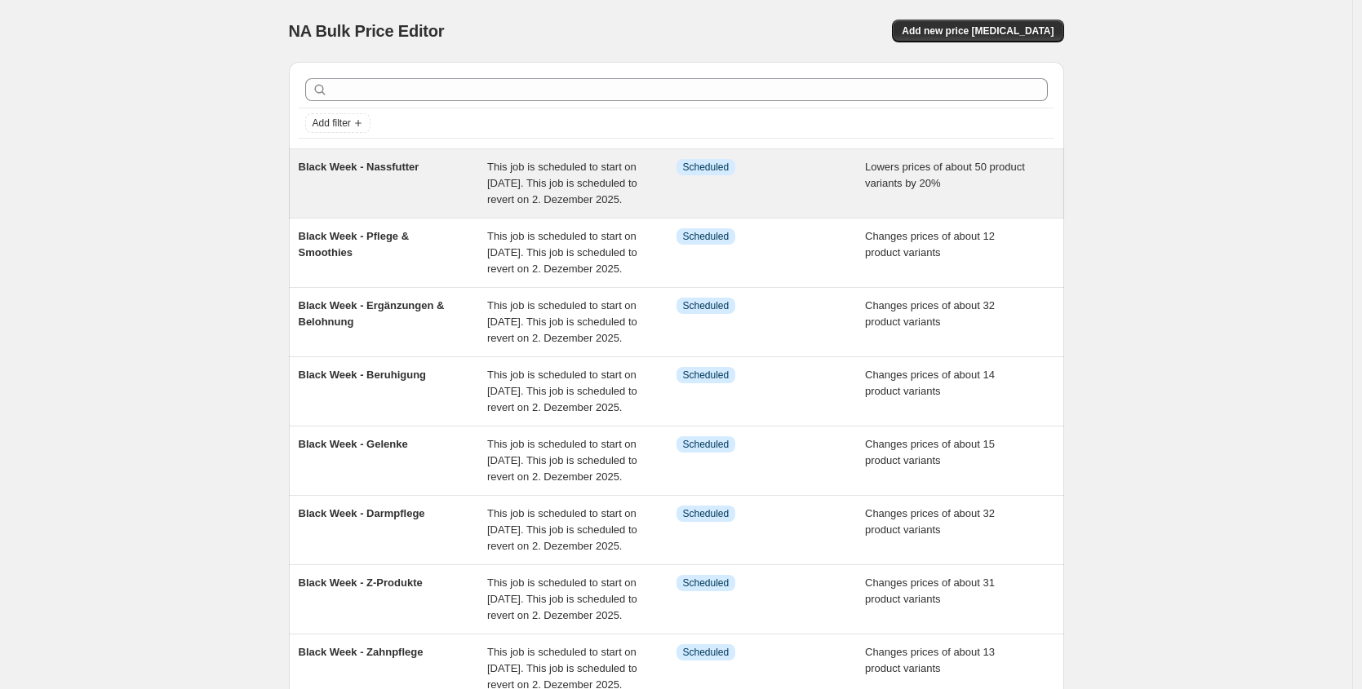
click at [424, 199] on div "Black Week - Nassfutter" at bounding box center [393, 183] width 189 height 49
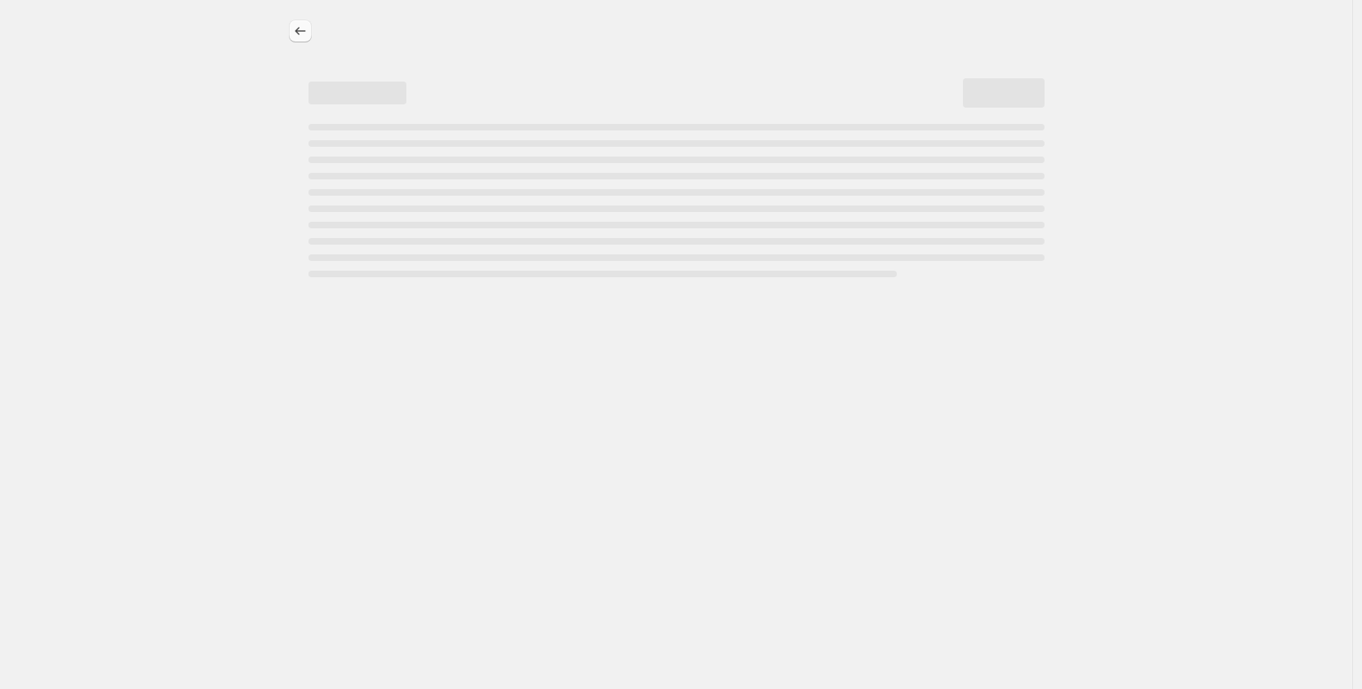
select select "percentage"
select select "collection"
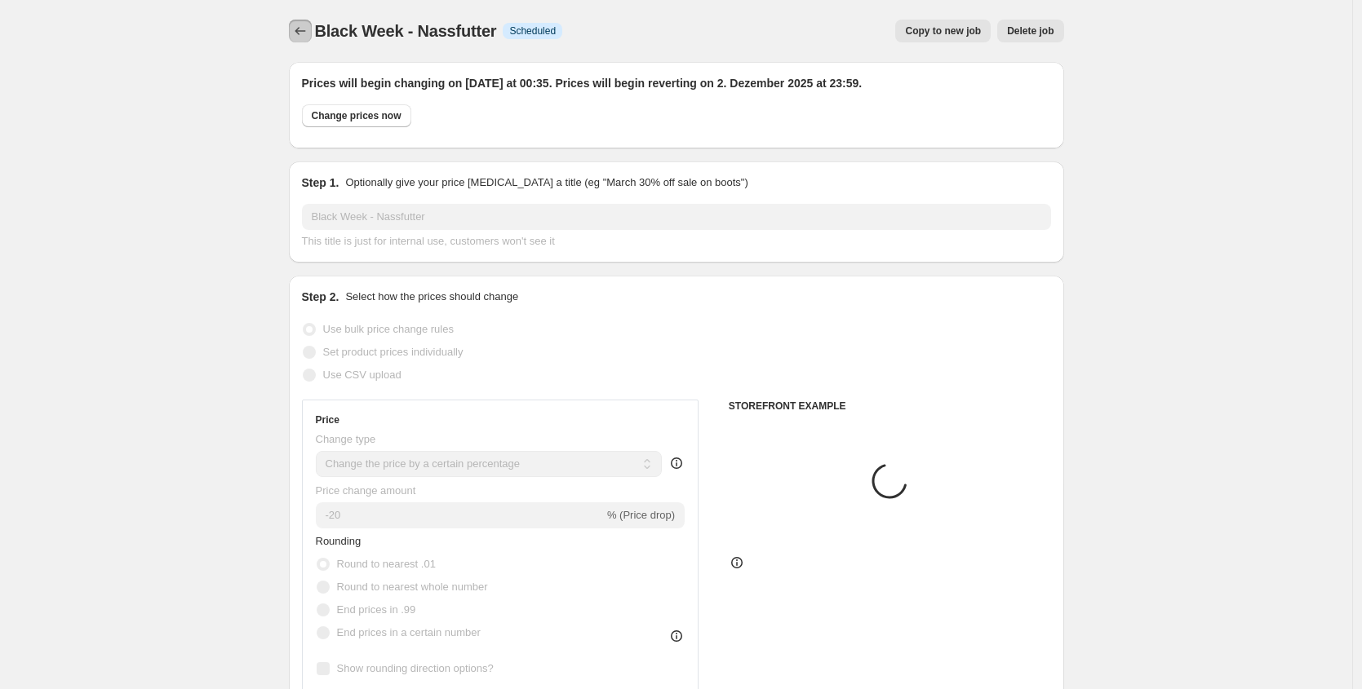
click at [296, 29] on icon "Price change jobs" at bounding box center [300, 31] width 16 height 16
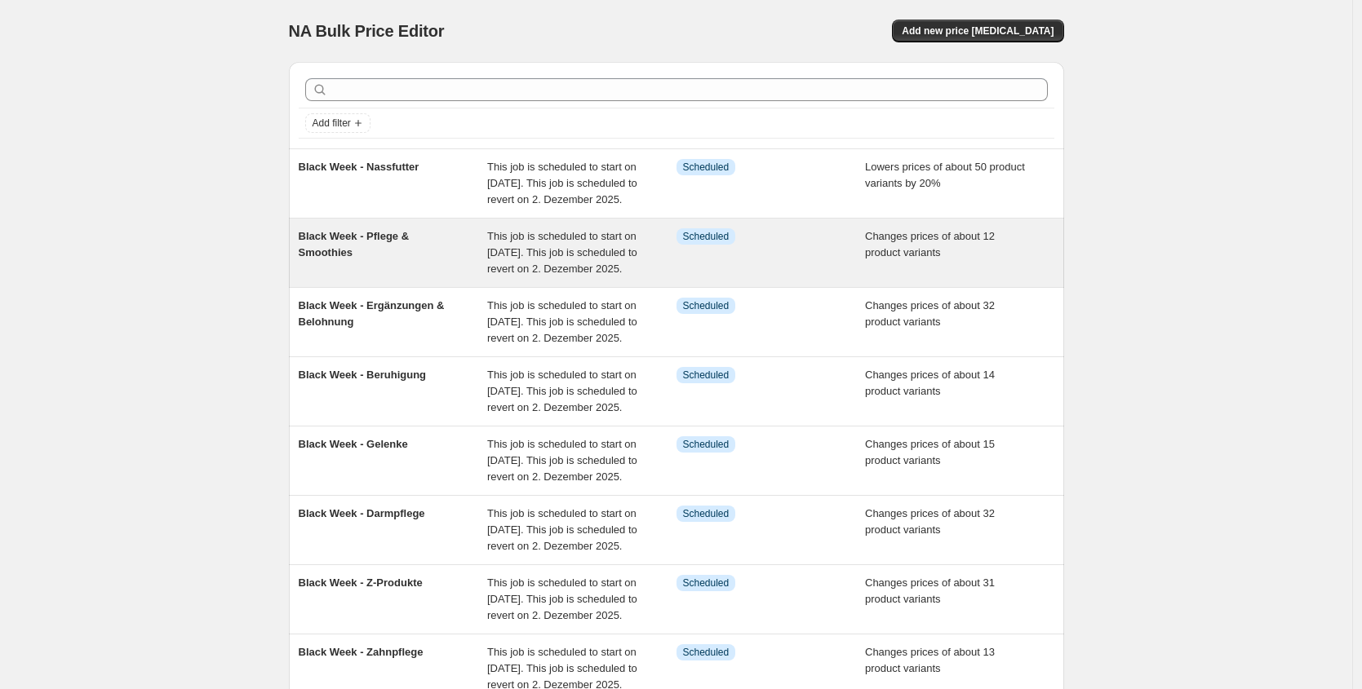
click at [432, 261] on div "Black Week - Pflege & Smoothies" at bounding box center [393, 252] width 189 height 49
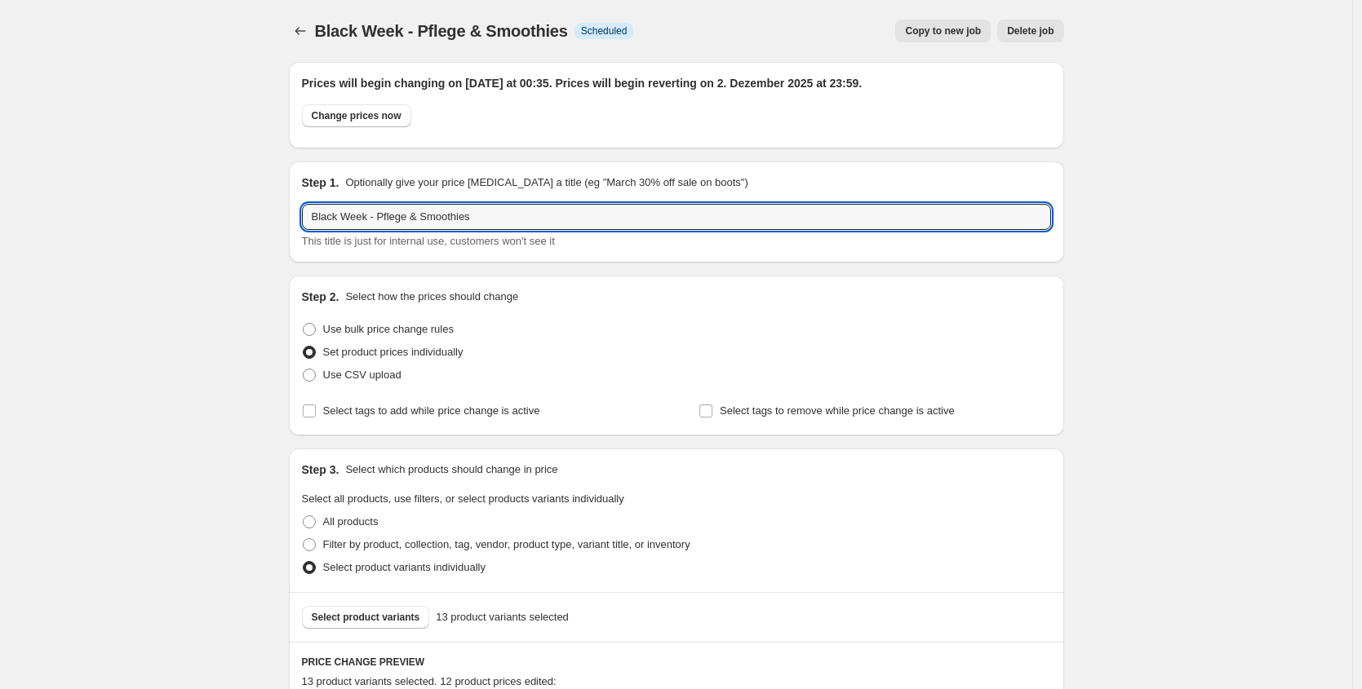
drag, startPoint x: 429, startPoint y: 217, endPoint x: 442, endPoint y: 197, distance: 23.5
click at [429, 217] on input "Black Week - Pflege & Smoothies" at bounding box center [676, 217] width 749 height 26
click at [560, 219] on input "Black Week - Pflege, Smoothies" at bounding box center [676, 217] width 749 height 26
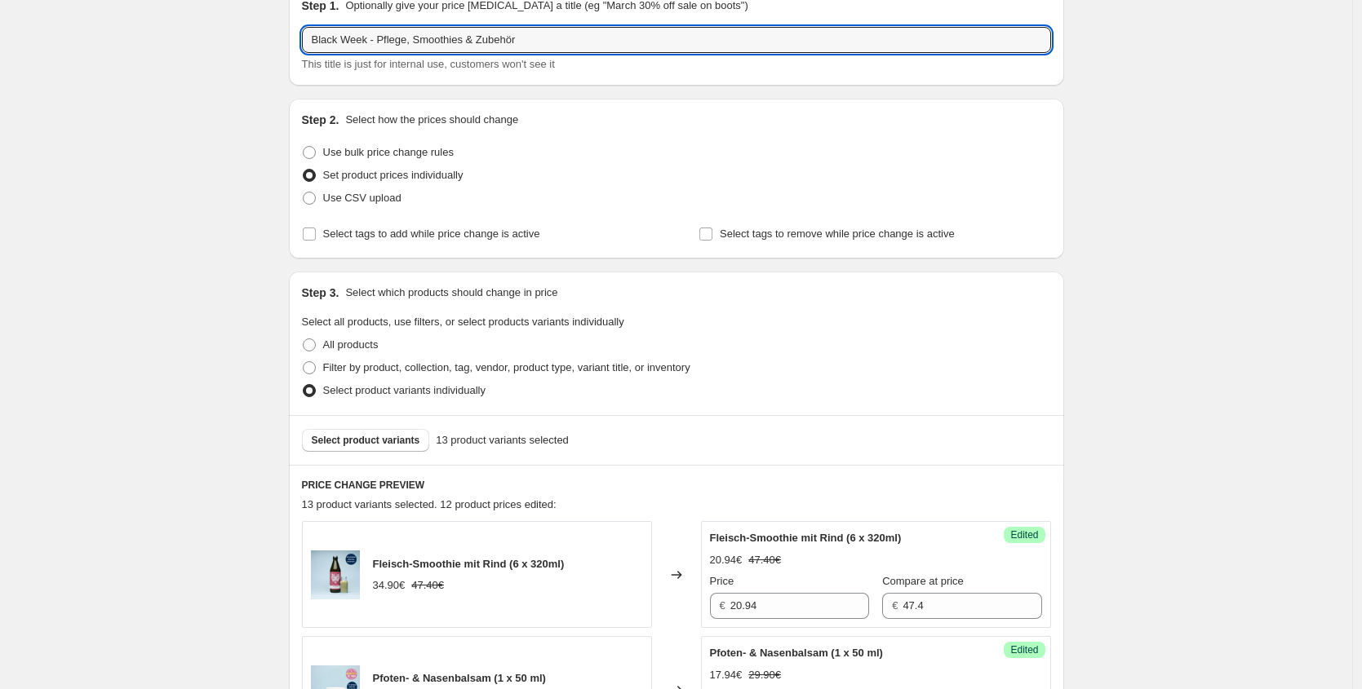
scroll to position [286, 0]
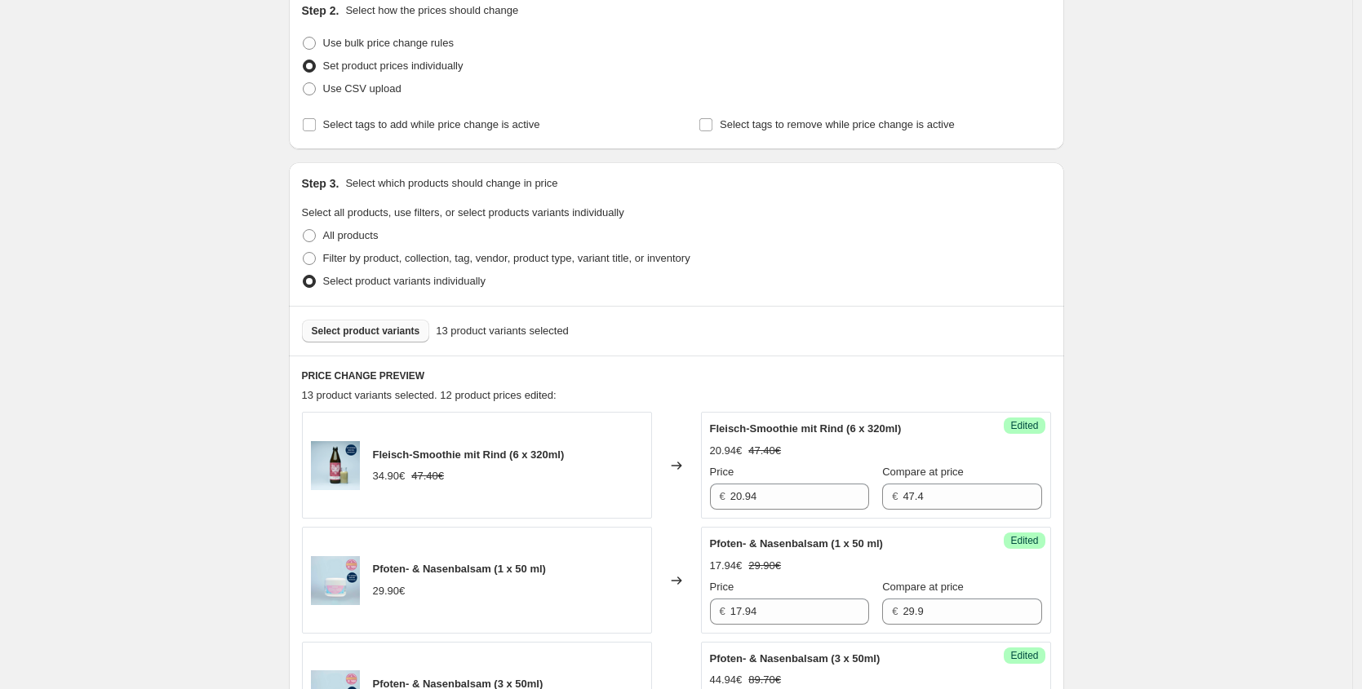
type input "Black Week - Pflege, Smoothies & Zubehör"
click at [427, 332] on button "Select product variants" at bounding box center [366, 331] width 128 height 23
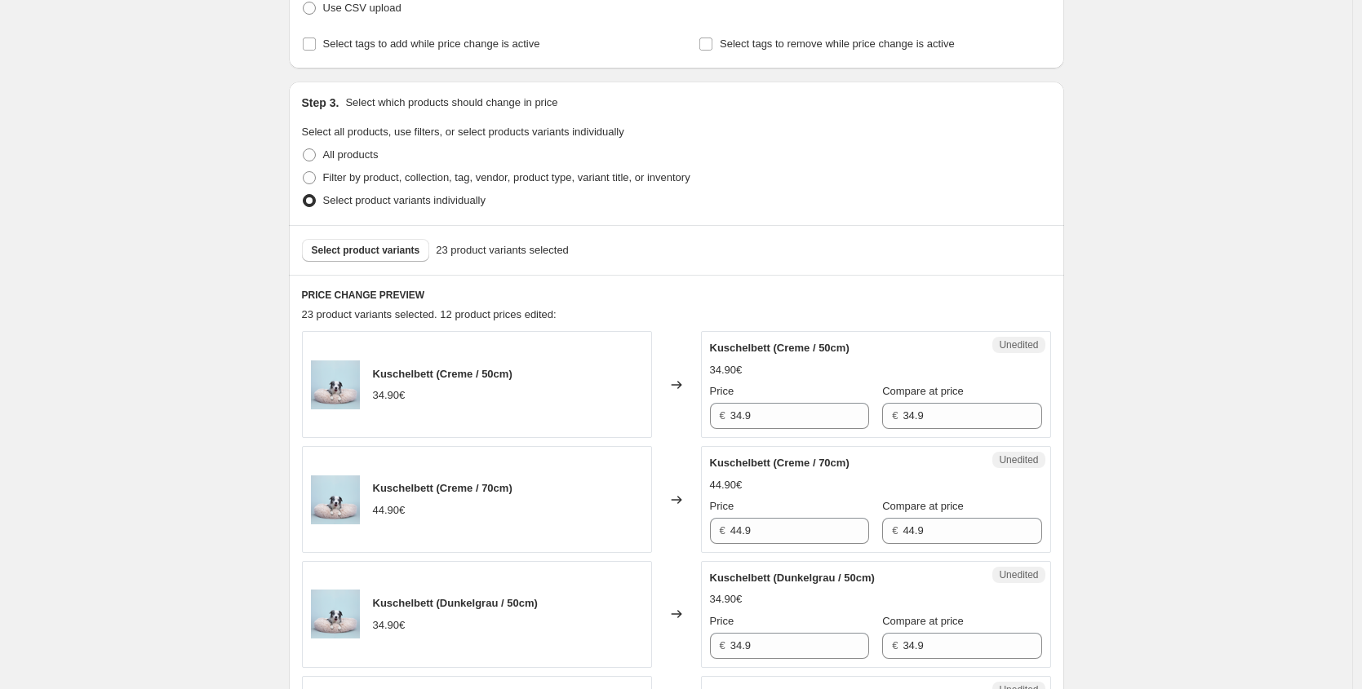
scroll to position [379, 0]
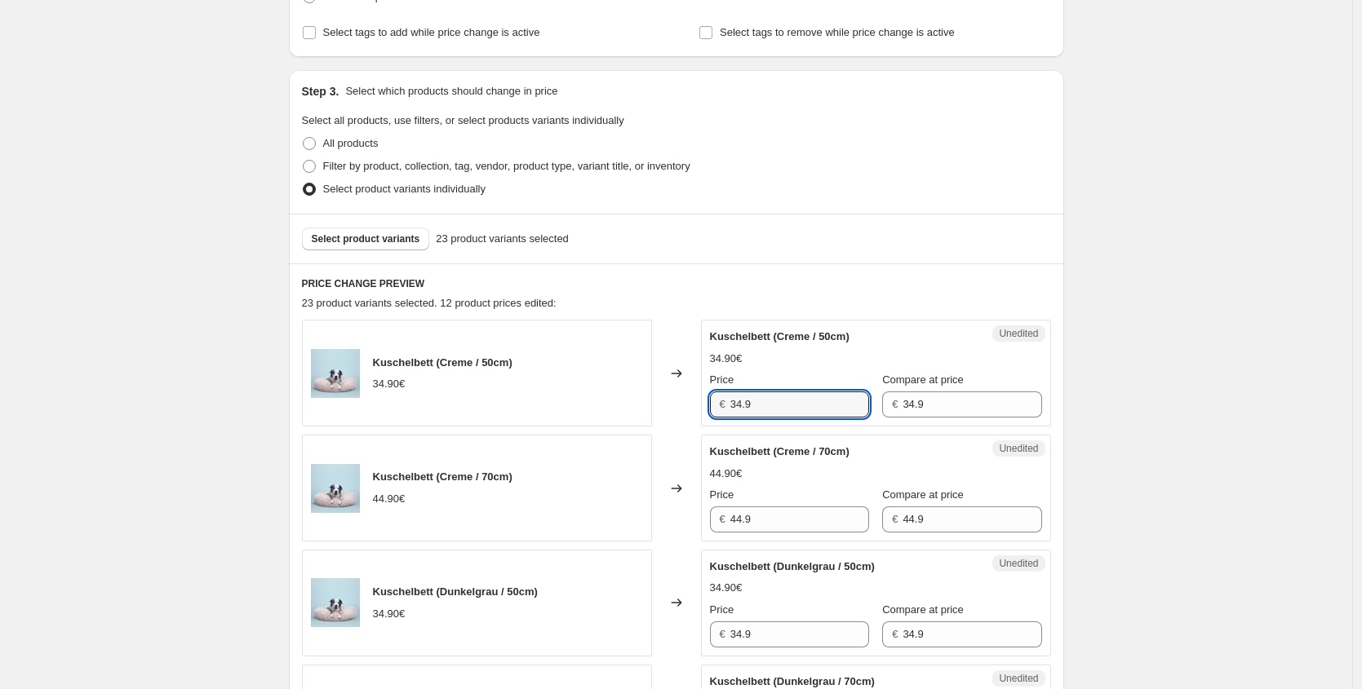
drag, startPoint x: 700, startPoint y: 399, endPoint x: 418, endPoint y: 343, distance: 286.9
click at [436, 395] on div "Kuschelbett (Creme / 50cm) 34.90€ Changed to Unedited Kuschelbett (Creme / 50cm…" at bounding box center [676, 373] width 749 height 107
paste input "29,67 €"
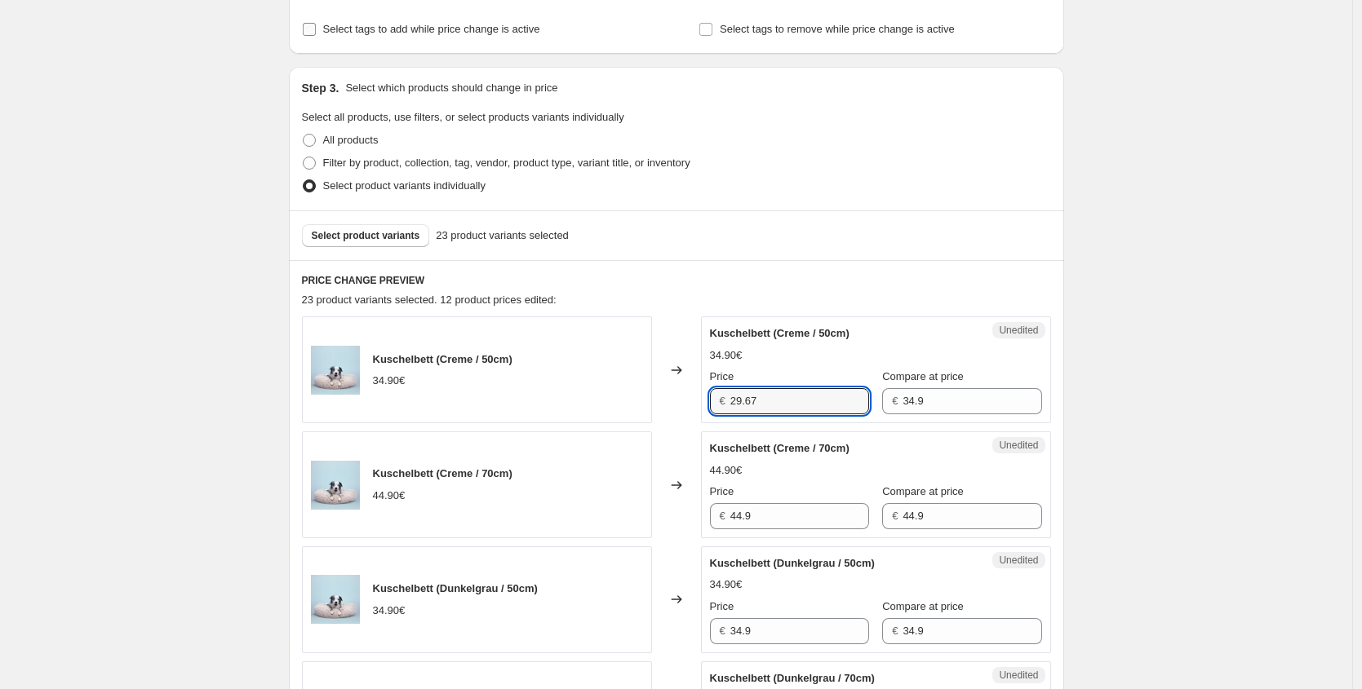
type input "29.67"
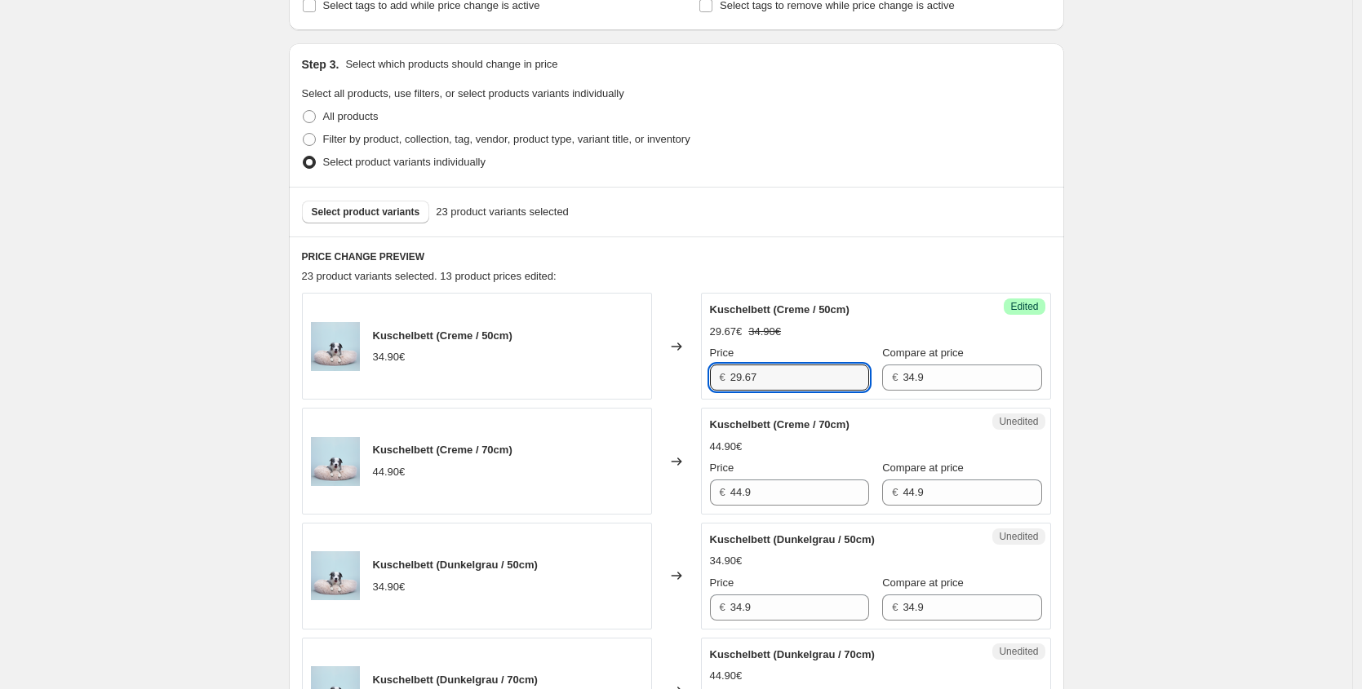
scroll to position [428, 0]
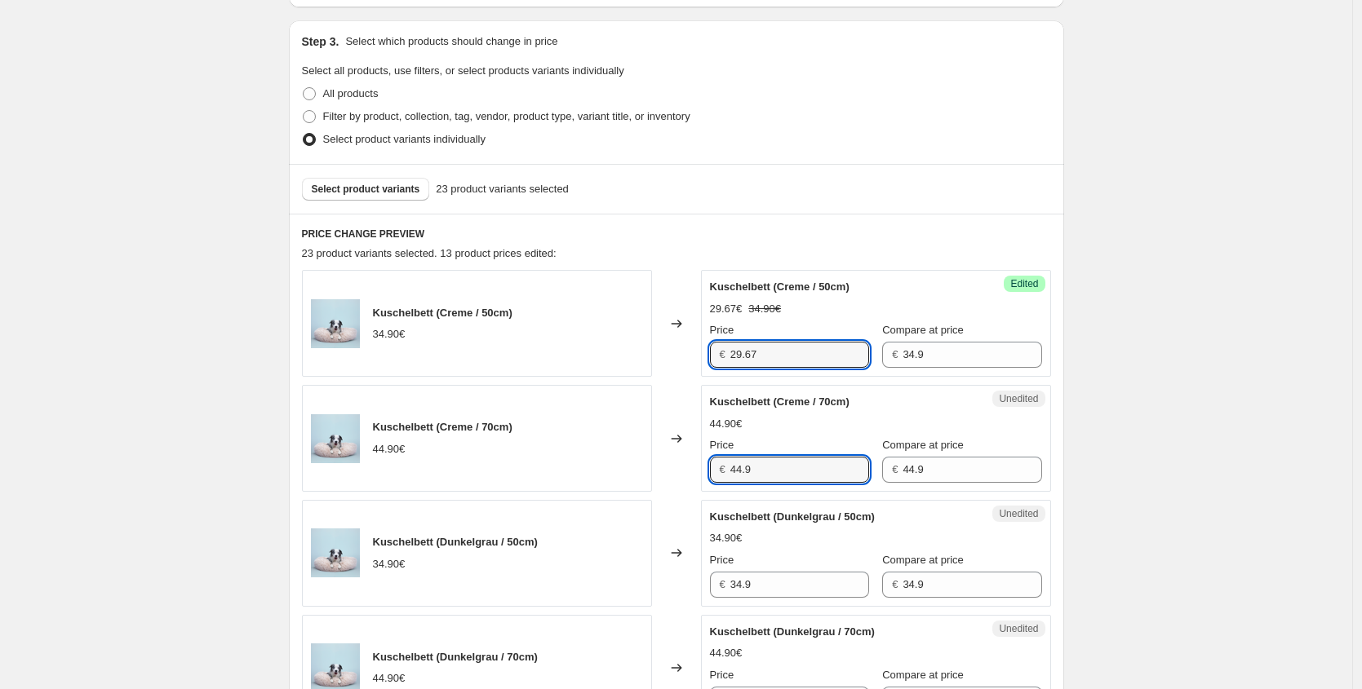
drag, startPoint x: 777, startPoint y: 473, endPoint x: 399, endPoint y: 456, distance: 378.9
click at [400, 457] on div "Kuschelbett (Creme / 70cm) 44.90€ Changed to Unedited Kuschelbett (Creme / 70cm…" at bounding box center [676, 438] width 749 height 107
paste input "38,17 €"
type input "38.17"
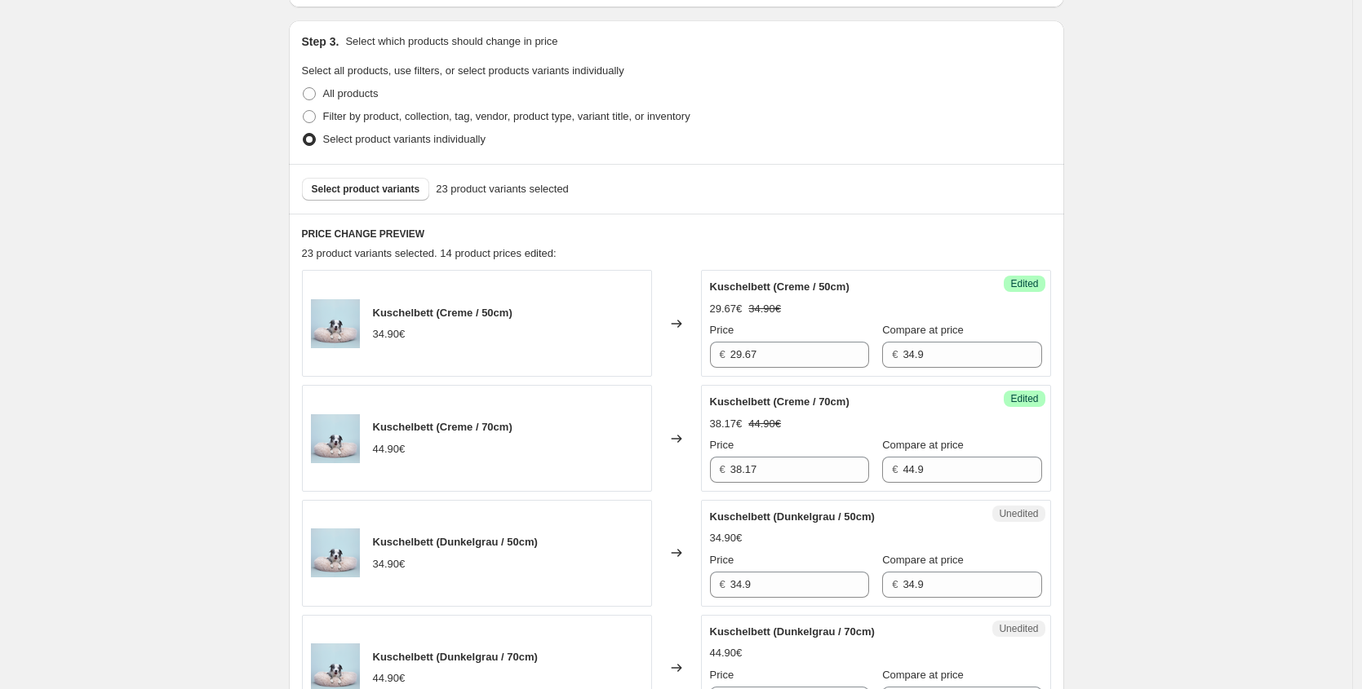
click at [553, 489] on div "Kuschelbett (Creme / 70cm) 44.90€" at bounding box center [477, 438] width 350 height 107
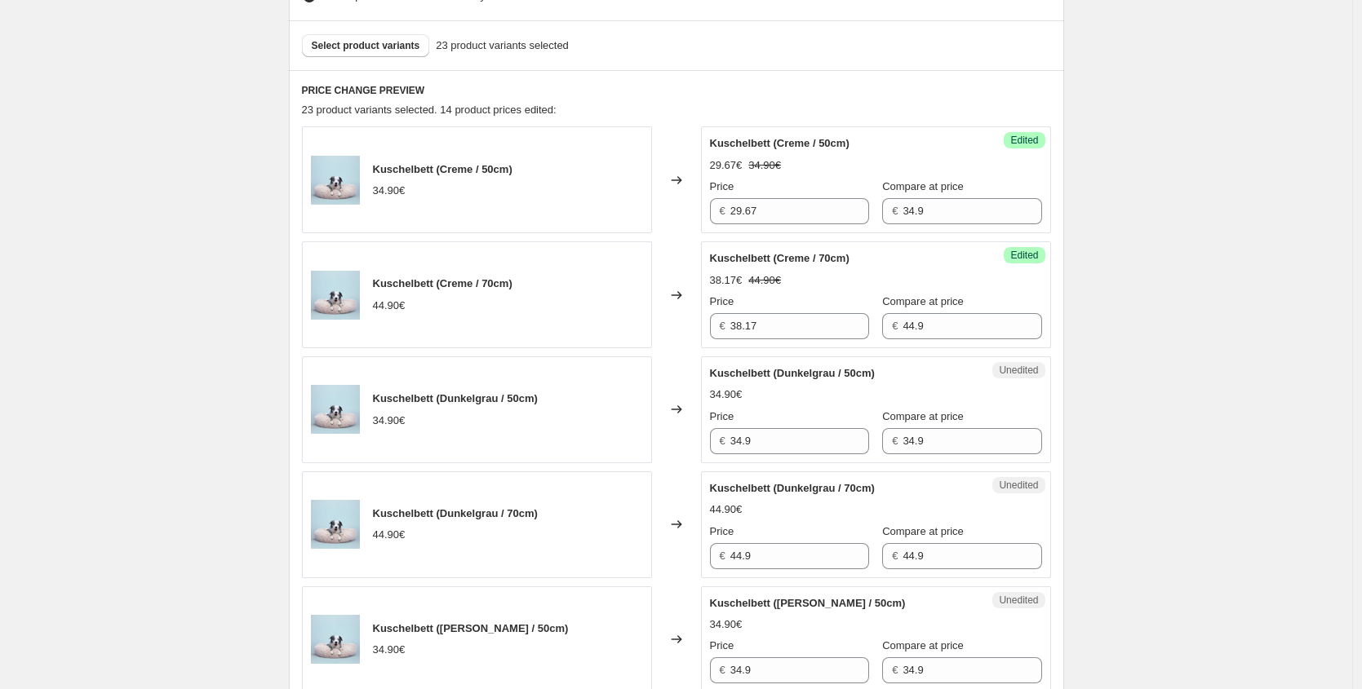
scroll to position [573, 0]
drag, startPoint x: 779, startPoint y: 211, endPoint x: 645, endPoint y: 204, distance: 134.0
click at [645, 204] on div "Kuschelbett (Creme / 50cm) 34.90€ Changed to Success Edited Kuschelbett (Creme …" at bounding box center [676, 179] width 749 height 107
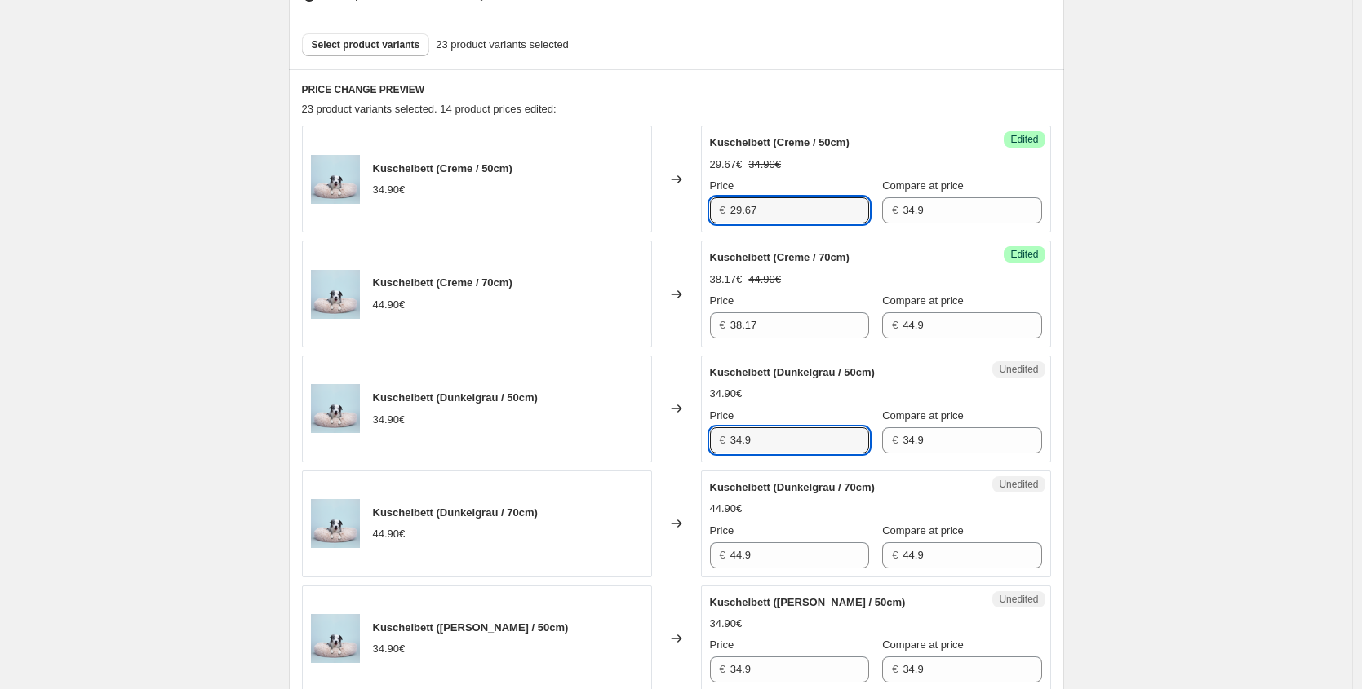
drag, startPoint x: 750, startPoint y: 446, endPoint x: 623, endPoint y: 438, distance: 126.7
click at [623, 438] on div "Kuschelbett (Dunkelgrau / 50cm) 34.90€ Changed to Unedited Kuschelbett (Dunkelg…" at bounding box center [676, 409] width 749 height 107
paste input "29.67"
type input "29.67"
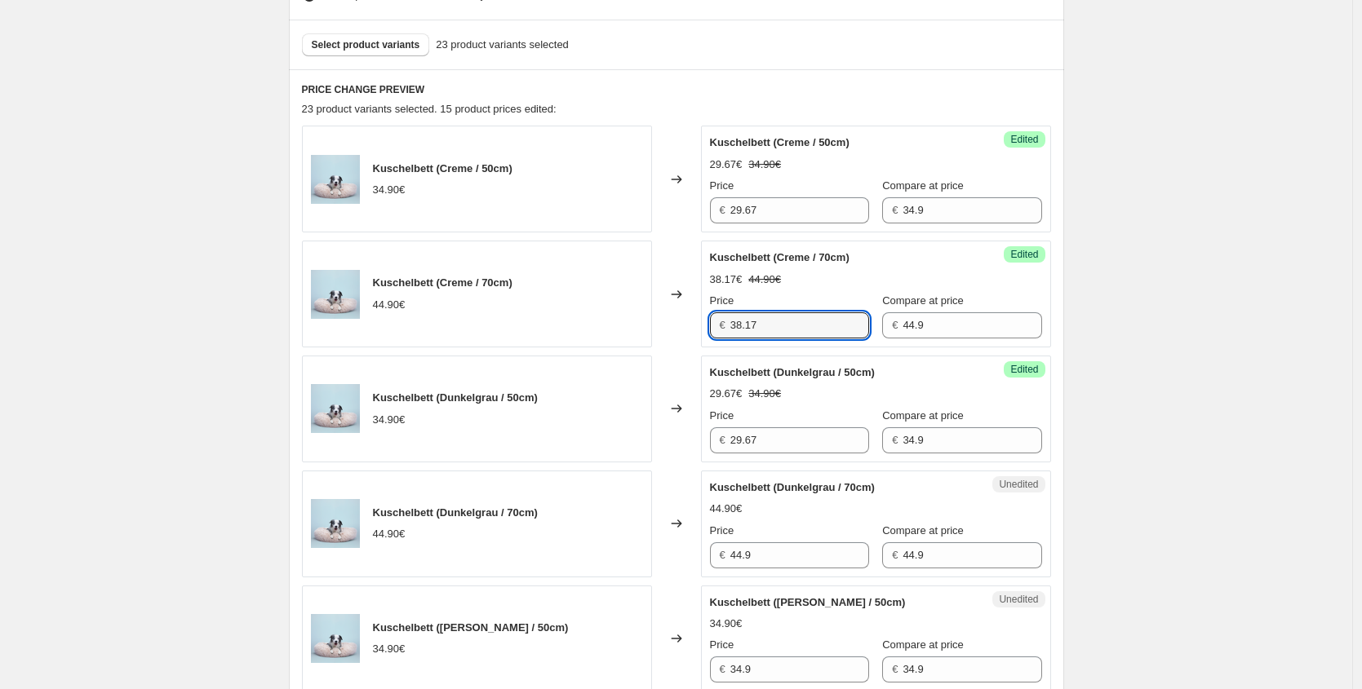
drag, startPoint x: 768, startPoint y: 324, endPoint x: 628, endPoint y: 324, distance: 139.5
click at [628, 324] on div "Kuschelbett (Creme / 70cm) 44.90€ Changed to Success Edited Kuschelbett (Creme …" at bounding box center [676, 294] width 749 height 107
drag, startPoint x: 737, startPoint y: 552, endPoint x: 567, endPoint y: 517, distance: 174.1
click at [581, 523] on div "Kuschelbett (Dunkelgrau / 70cm) 44.90€ Changed to Unedited Kuschelbett (Dunkelg…" at bounding box center [676, 524] width 749 height 107
paste input "38.17"
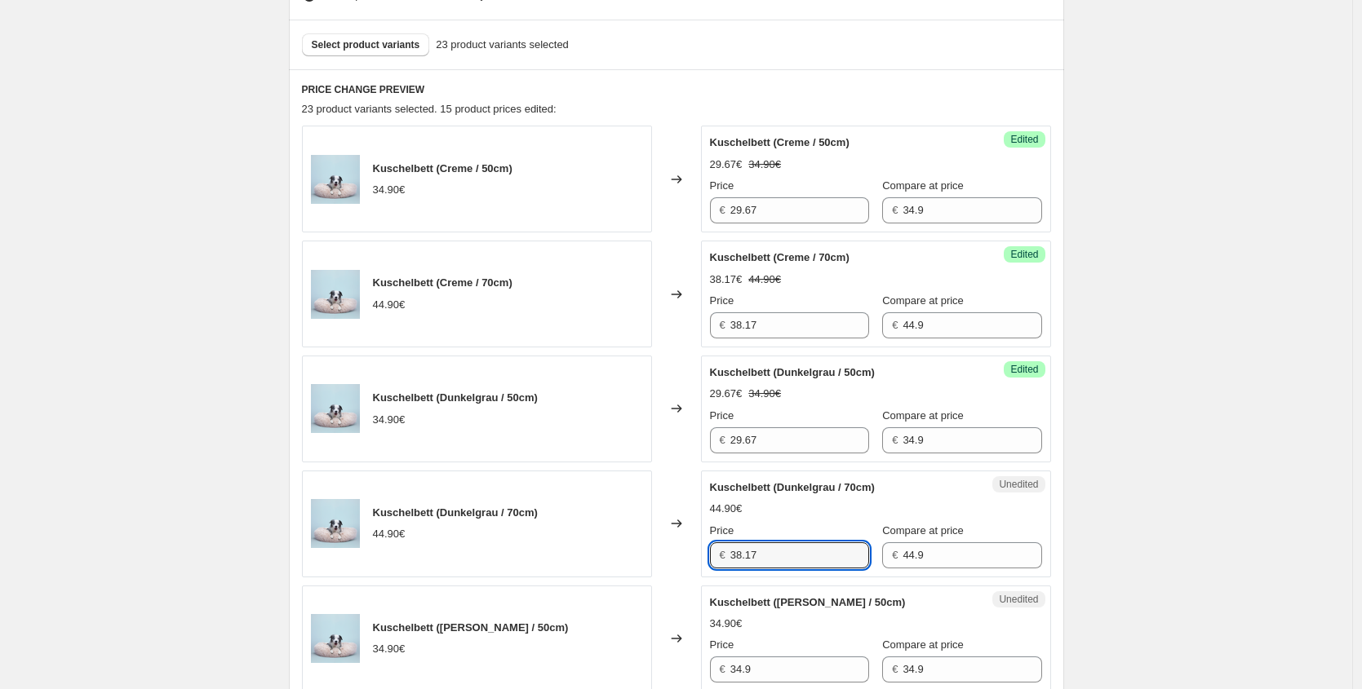
type input "38.17"
click at [620, 511] on div "Kuschelbett (Dunkelgrau / 70cm) 44.90€" at bounding box center [477, 524] width 350 height 107
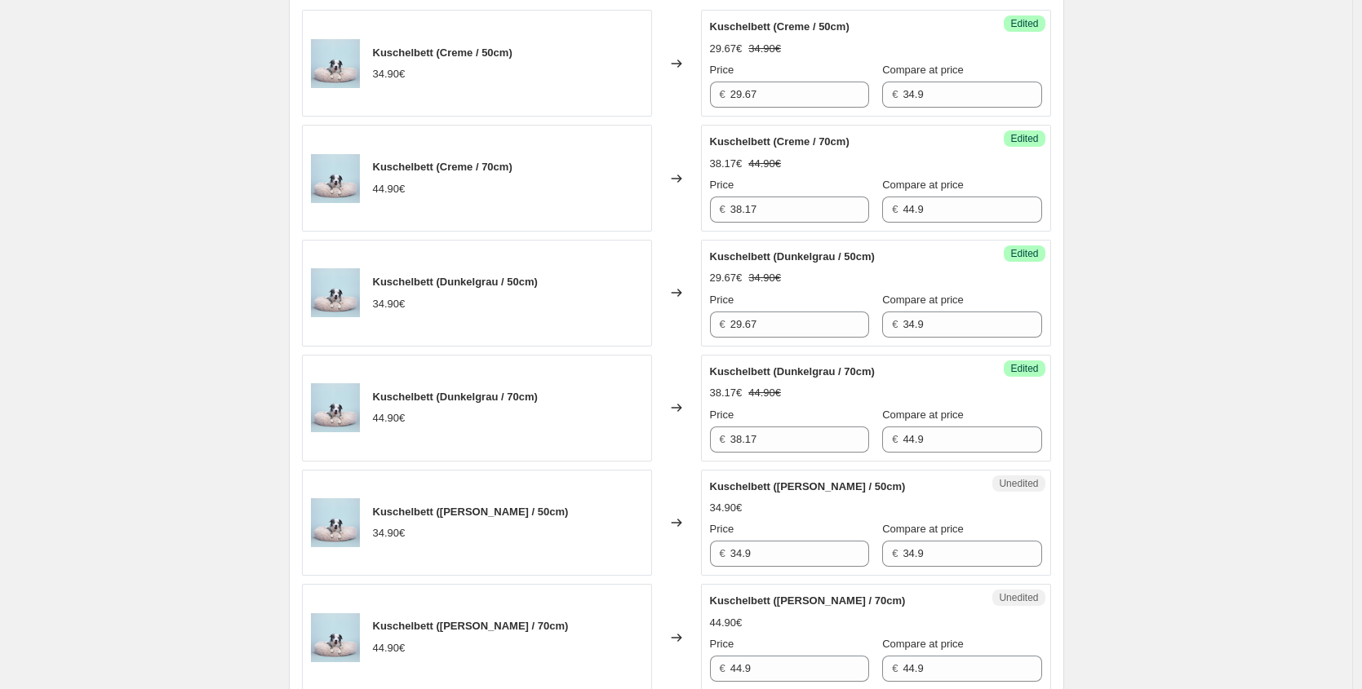
scroll to position [691, 0]
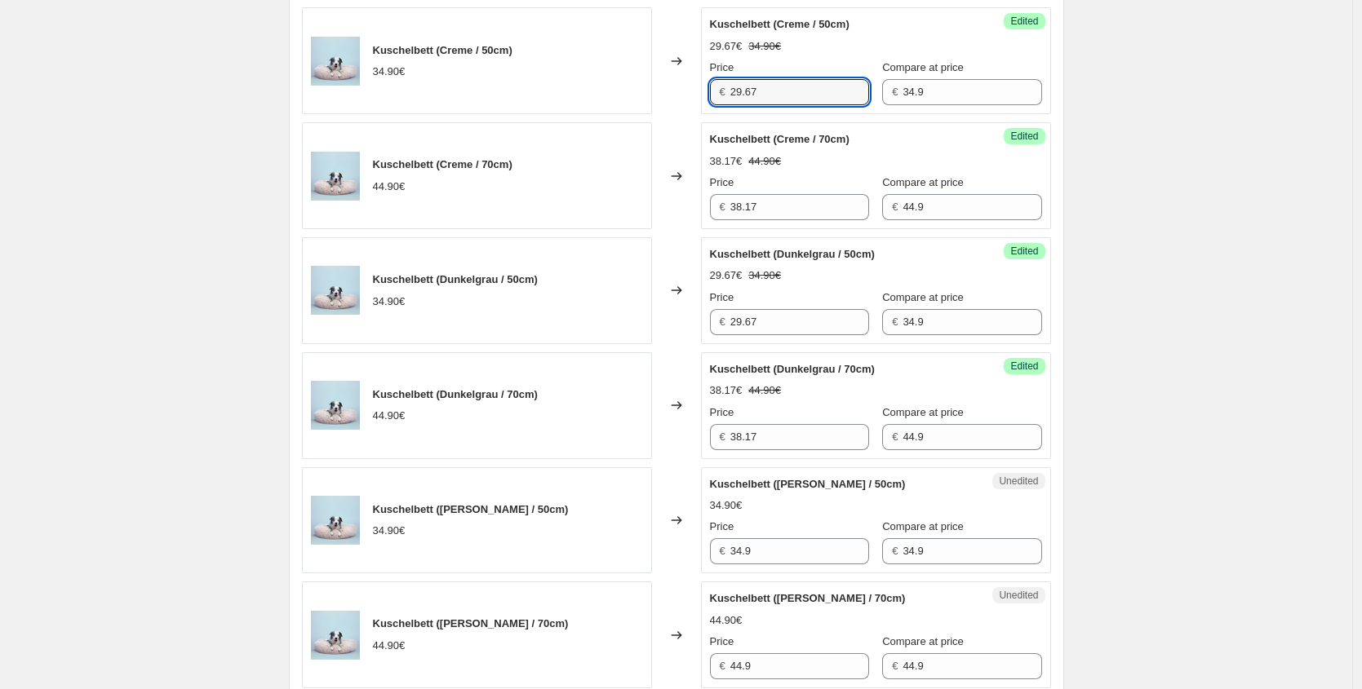
drag, startPoint x: 770, startPoint y: 91, endPoint x: 622, endPoint y: 91, distance: 148.5
click at [622, 91] on div "Kuschelbett (Creme / 50cm) 34.90€ Changed to Success Edited Kuschelbett (Creme …" at bounding box center [676, 60] width 749 height 107
drag, startPoint x: 705, startPoint y: 553, endPoint x: 595, endPoint y: 545, distance: 110.4
click at [595, 545] on div "Kuschelbett (Braun / 50cm) 34.90€ Changed to Unedited Kuschelbett (Braun / 50cm…" at bounding box center [676, 520] width 749 height 107
paste input "29.67"
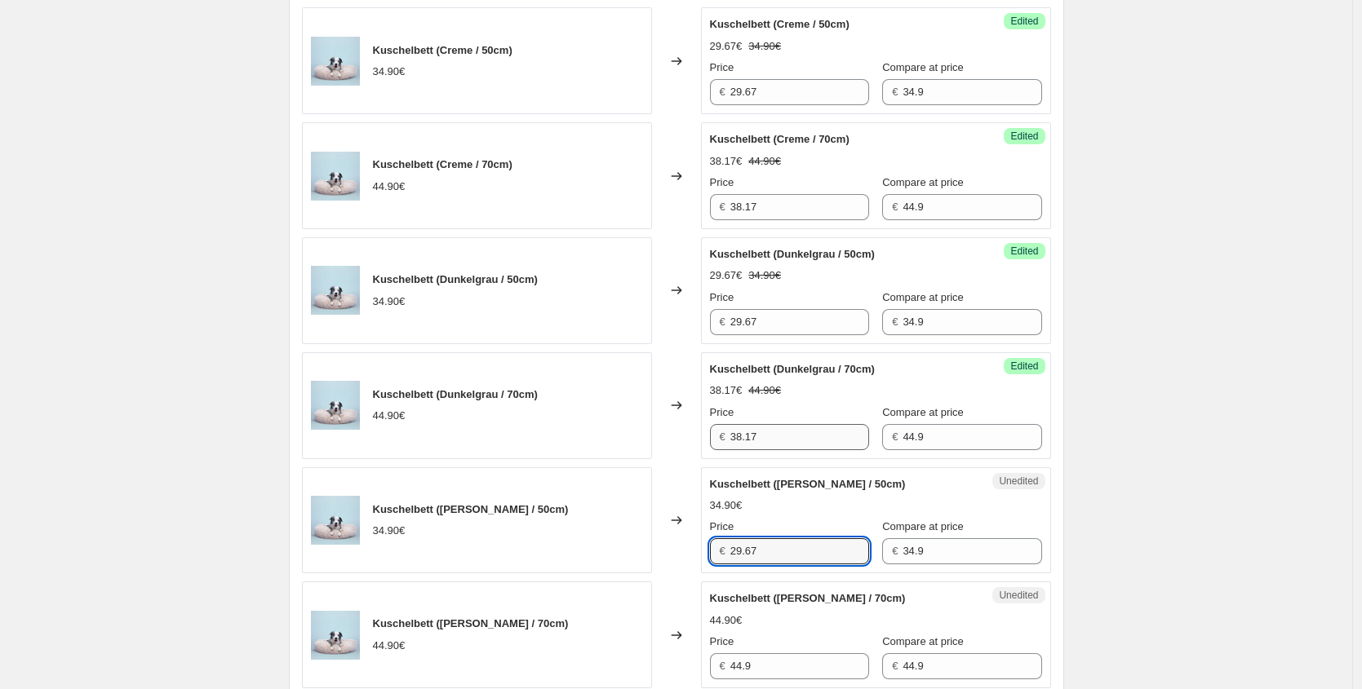
type input "29.67"
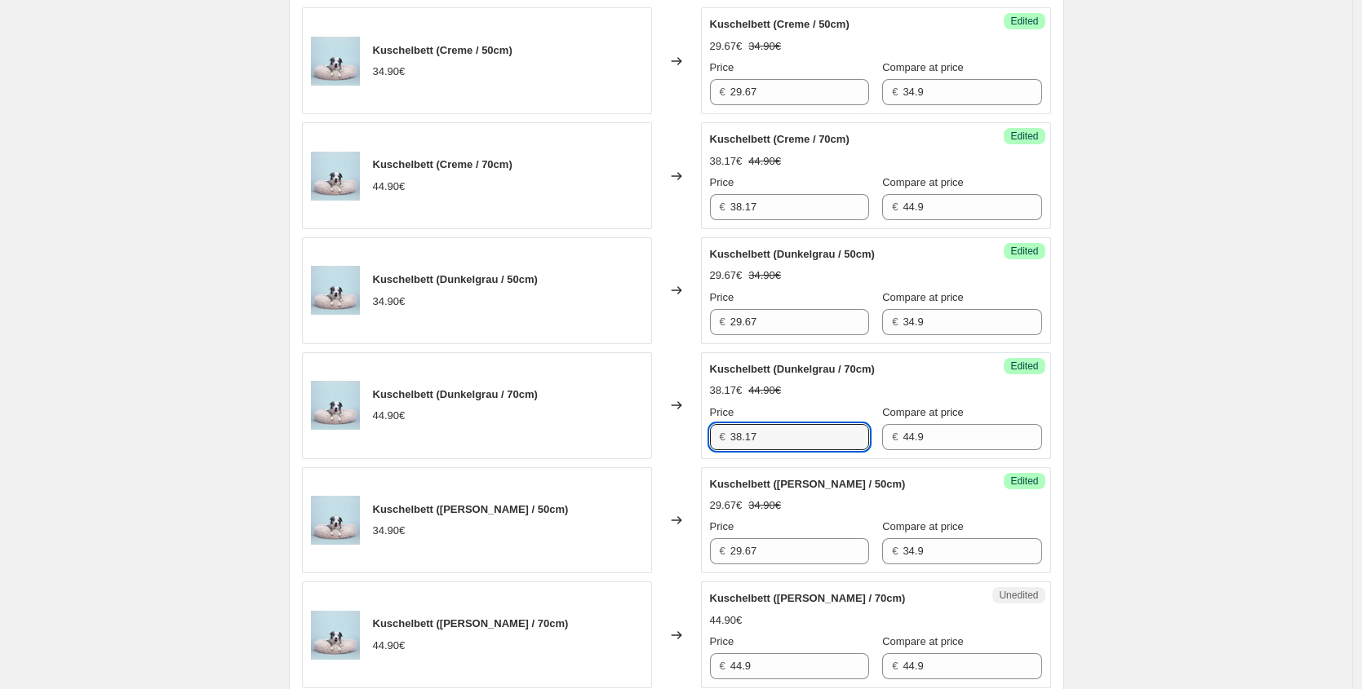
drag, startPoint x: 805, startPoint y: 441, endPoint x: 600, endPoint y: 422, distance: 206.5
click at [600, 422] on div "Kuschelbett (Dunkelgrau / 70cm) 44.90€ Changed to Success Edited Kuschelbett (D…" at bounding box center [676, 405] width 749 height 107
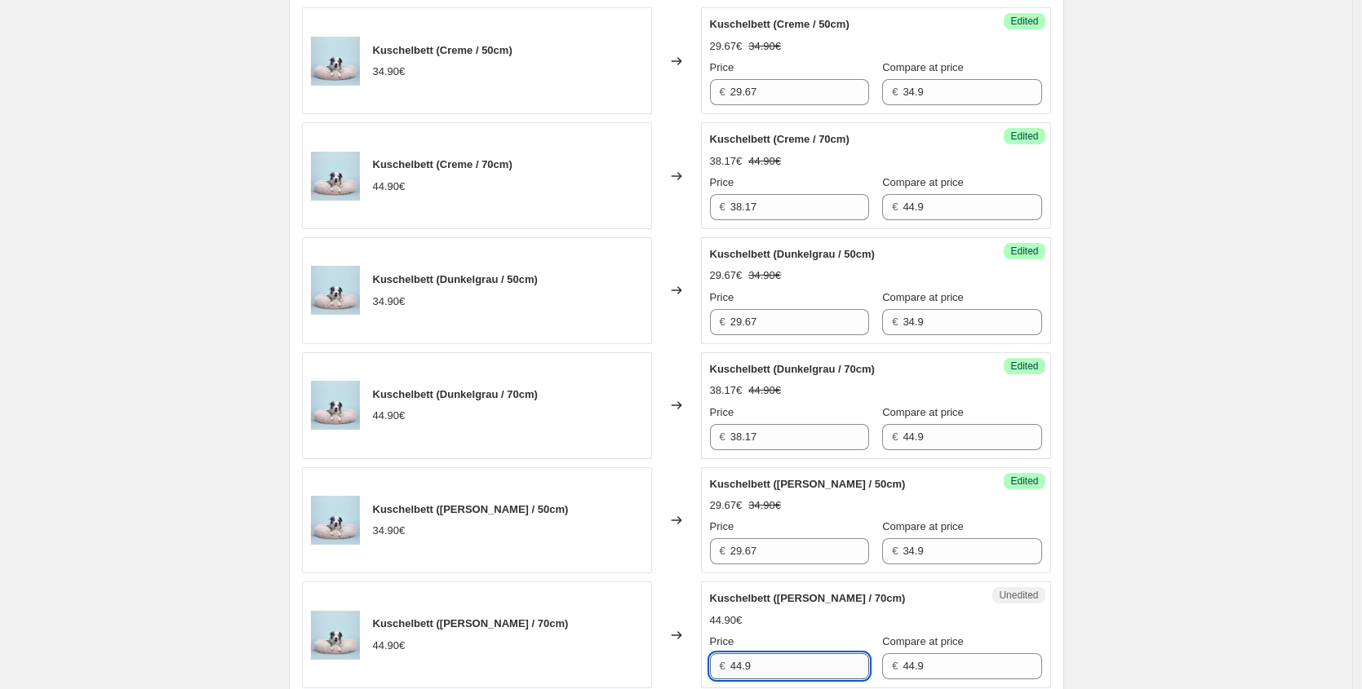
click at [777, 666] on input "44.9" at bounding box center [799, 666] width 139 height 26
drag, startPoint x: 641, startPoint y: 664, endPoint x: 565, endPoint y: 658, distance: 77.0
click at [564, 658] on div "Kuschelbett (Braun / 70cm) 44.90€ Changed to Unedited Kuschelbett (Braun / 70cm…" at bounding box center [676, 635] width 749 height 107
paste input "38.17"
type input "38.17"
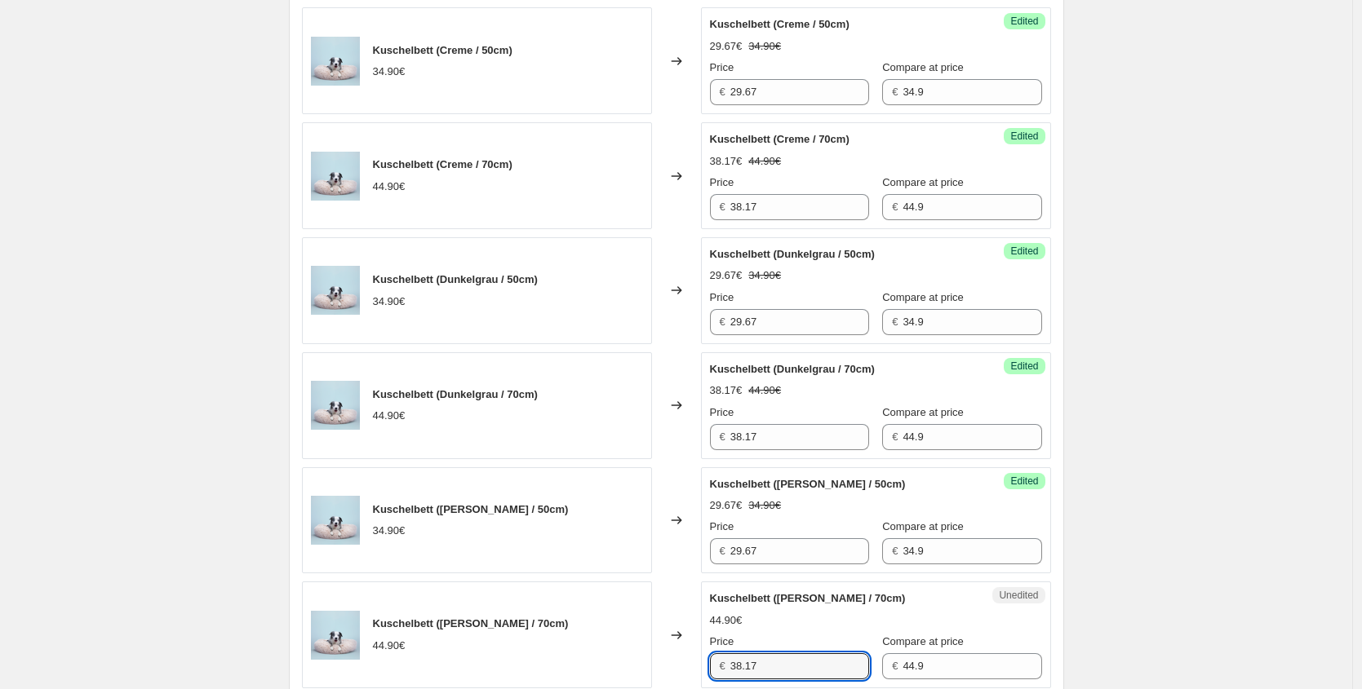
click at [652, 635] on div "Kuschelbett (Braun / 70cm) 44.90€" at bounding box center [477, 635] width 350 height 107
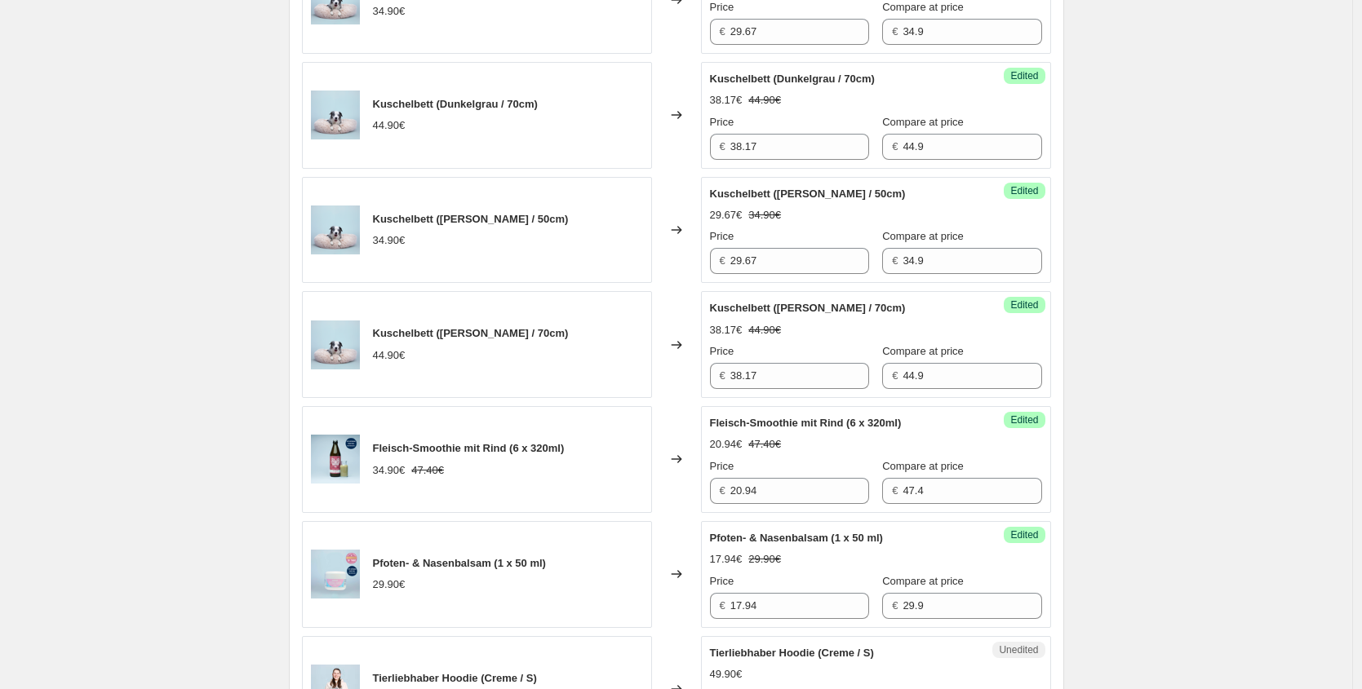
scroll to position [1195, 0]
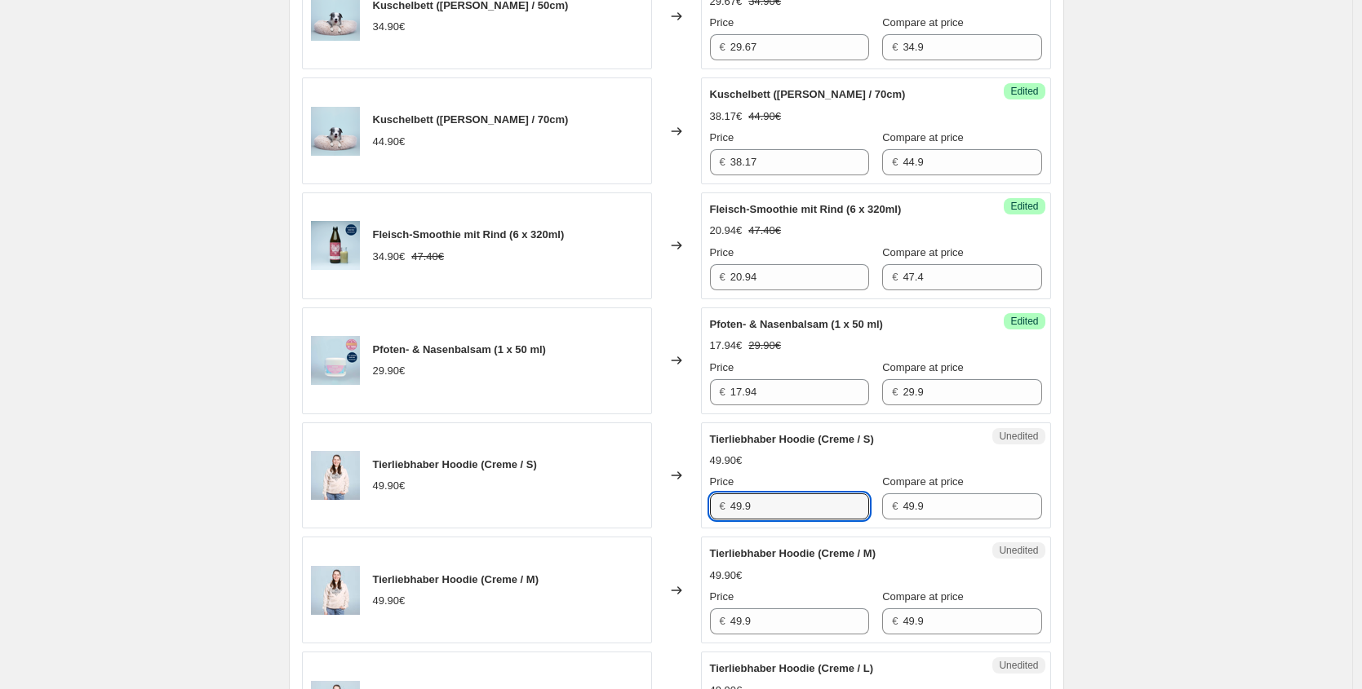
drag, startPoint x: 779, startPoint y: 502, endPoint x: 579, endPoint y: 487, distance: 200.4
click at [587, 489] on div "Tierliebhaber Hoodie (Creme / S) 49.90€ Changed to Unedited Tierliebhaber Hoodi…" at bounding box center [676, 476] width 749 height 107
paste input "2,42 €"
drag, startPoint x: 725, startPoint y: 502, endPoint x: 641, endPoint y: 520, distance: 86.1
click at [613, 493] on div "Tierliebhaber Hoodie (Creme / S) 49.90€ Changed to Unedited Tierliebhaber Hoodi…" at bounding box center [676, 476] width 749 height 107
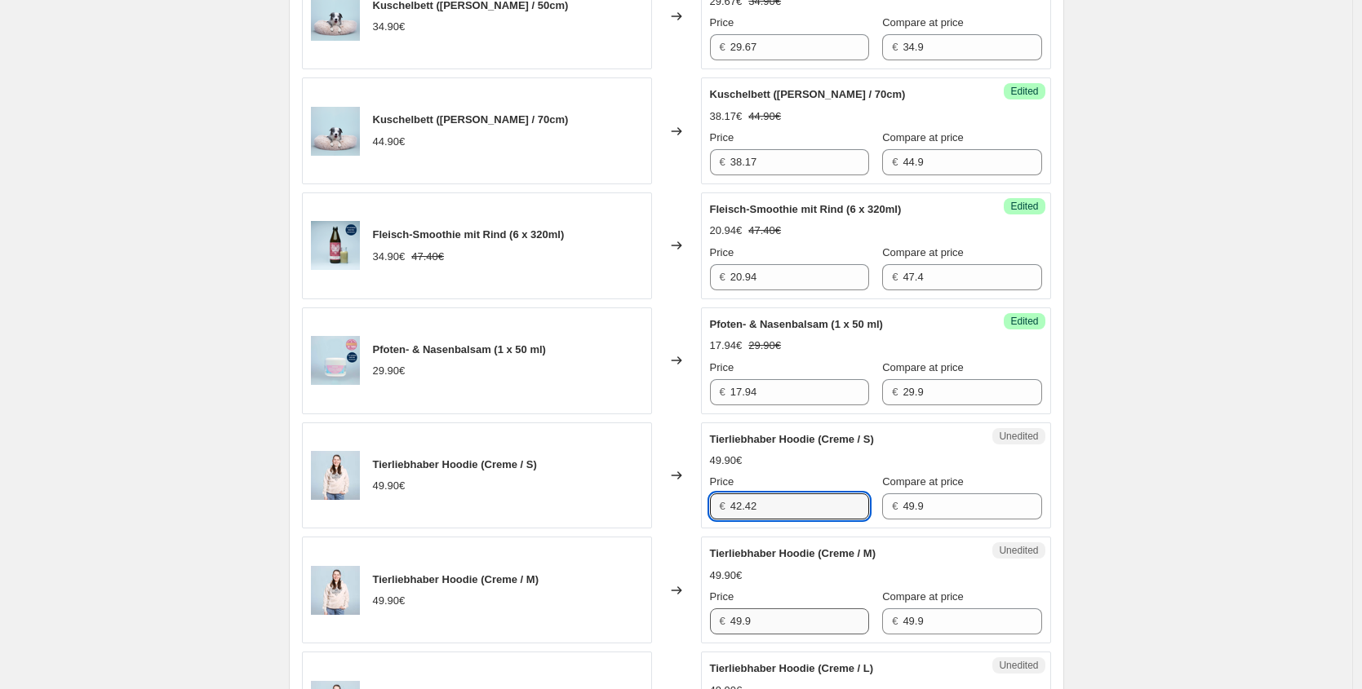
type input "42.42"
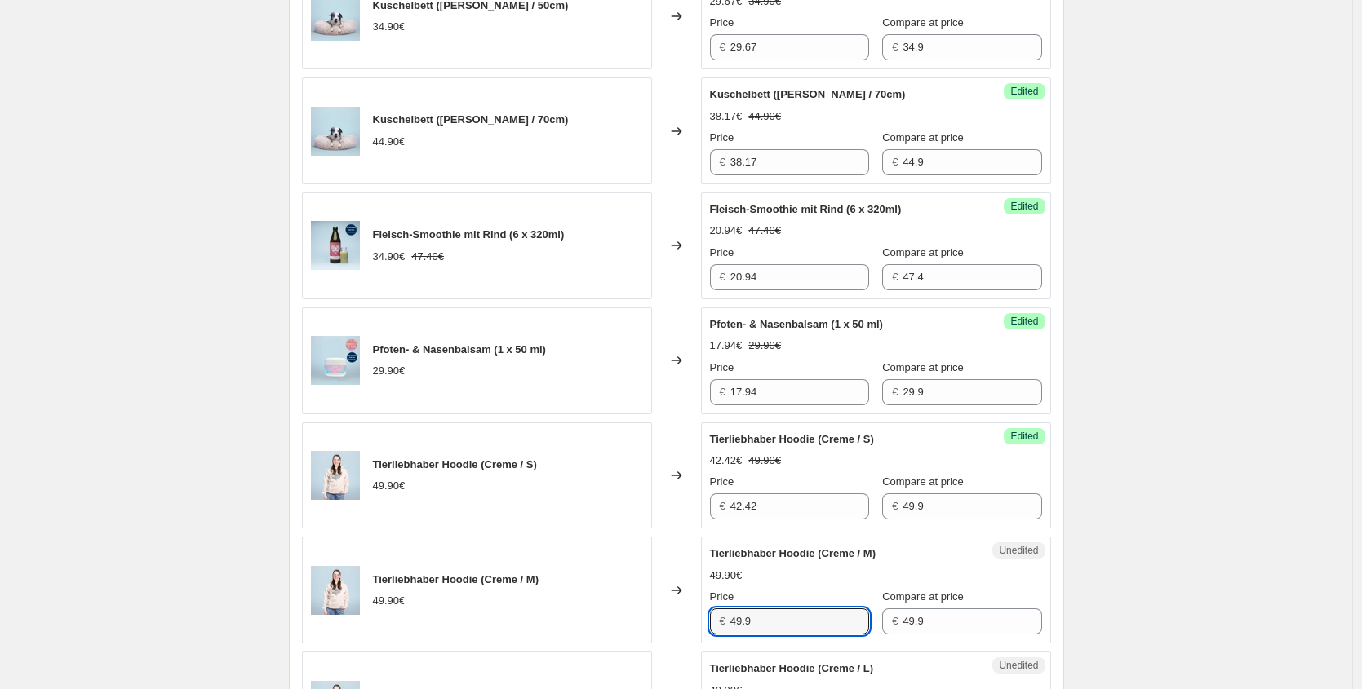
drag, startPoint x: 800, startPoint y: 619, endPoint x: 671, endPoint y: 618, distance: 128.9
click at [671, 618] on div "Tierliebhaber Hoodie (Creme / M) 49.90€ Changed to Unedited Tierliebhaber Hoodi…" at bounding box center [676, 590] width 749 height 107
paste input "2.42"
type input "42.42"
click at [606, 574] on div "Tierliebhaber Hoodie (Creme / M) 49.90€" at bounding box center [477, 590] width 350 height 107
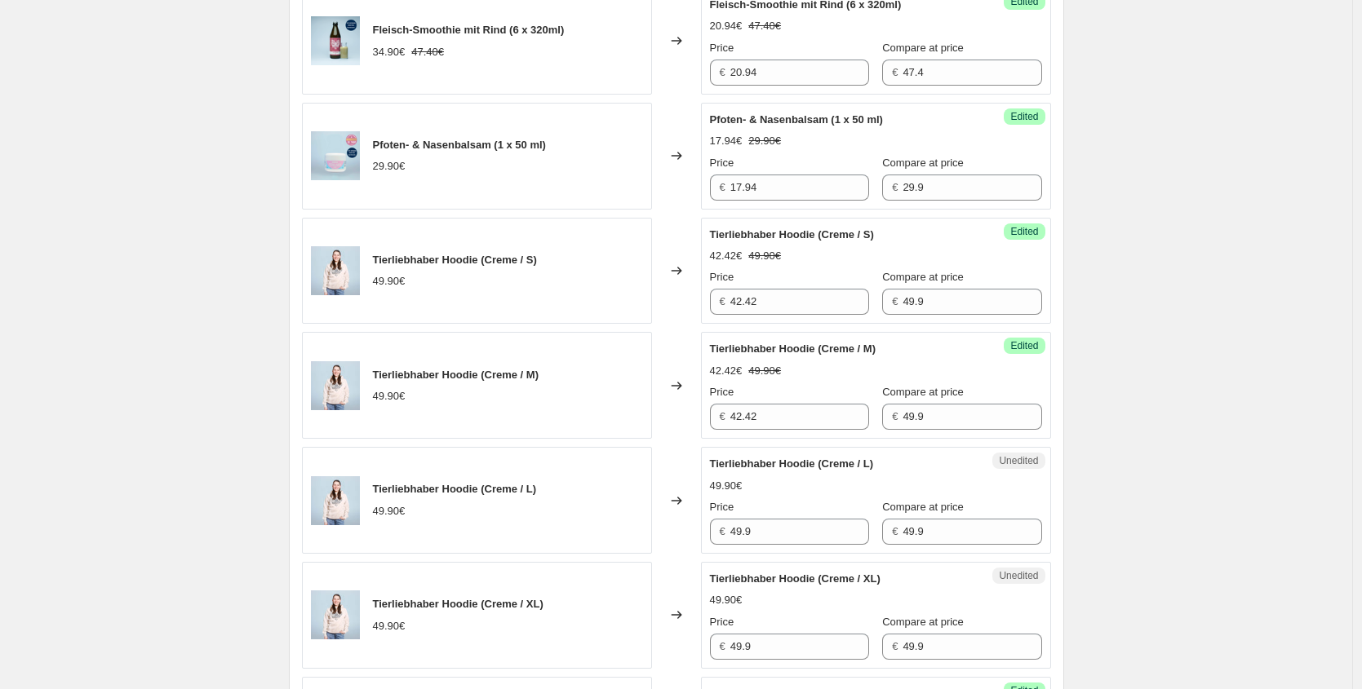
scroll to position [1419, 0]
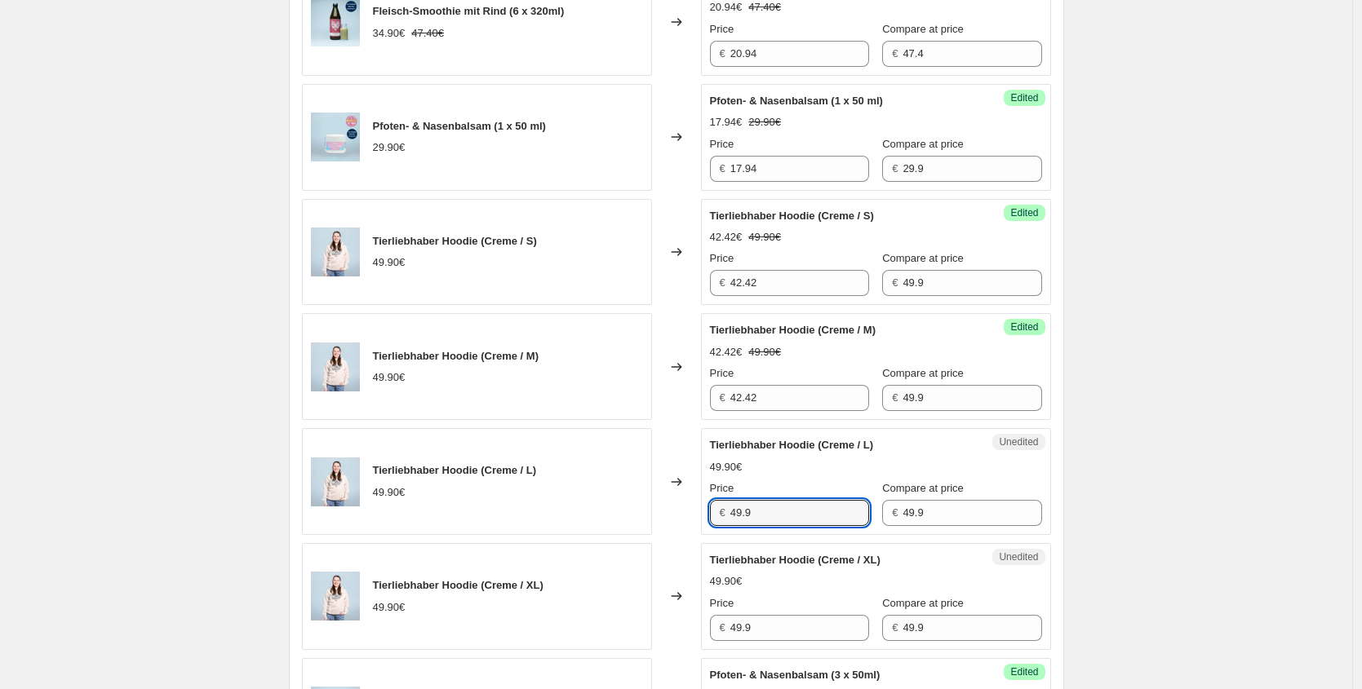
drag, startPoint x: 712, startPoint y: 516, endPoint x: 635, endPoint y: 508, distance: 77.0
click at [654, 511] on div "Tierliebhaber Hoodie (Creme / L) 49.90€ Changed to Unedited Tierliebhaber Hoodi…" at bounding box center [676, 481] width 749 height 107
paste input "2.42"
type input "42.42"
drag, startPoint x: 680, startPoint y: 624, endPoint x: 628, endPoint y: 613, distance: 53.3
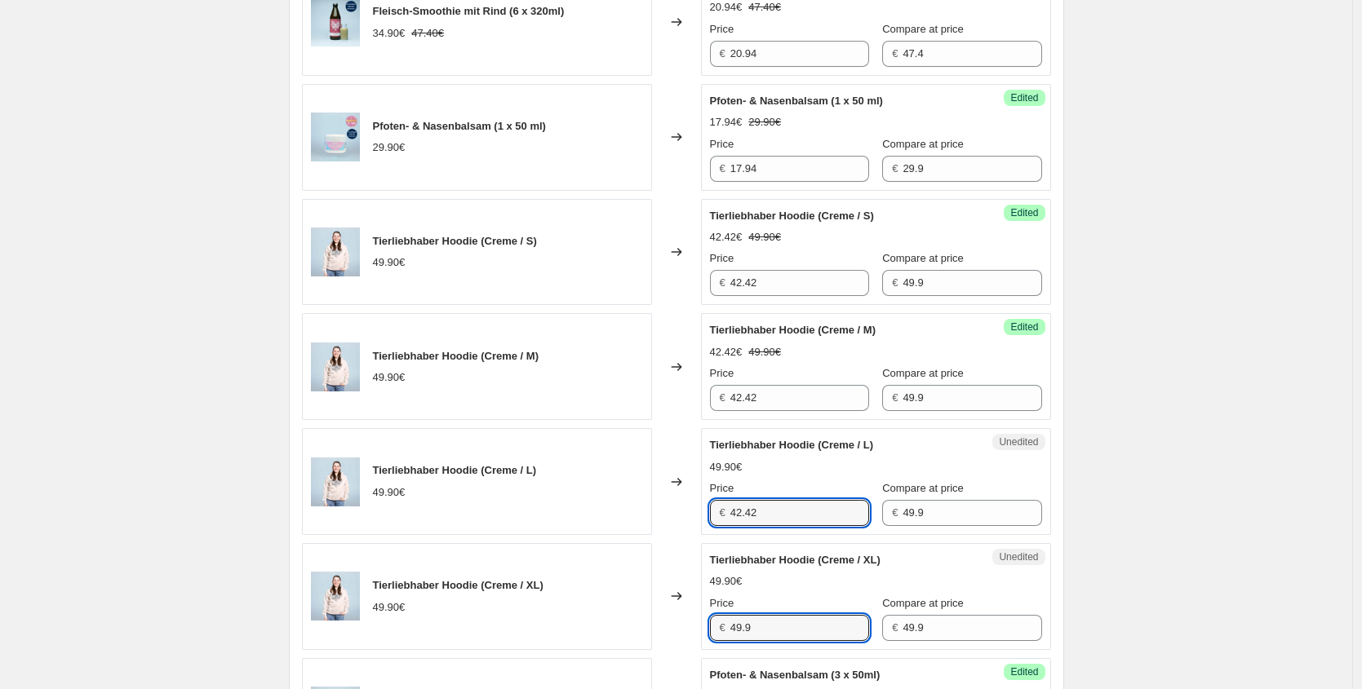
click at [646, 618] on div "Tierliebhaber Hoodie (Creme / XL) 49.90€ Changed to Unedited Tierliebhaber Hood…" at bounding box center [676, 596] width 749 height 107
paste input "2.42"
type input "42.42"
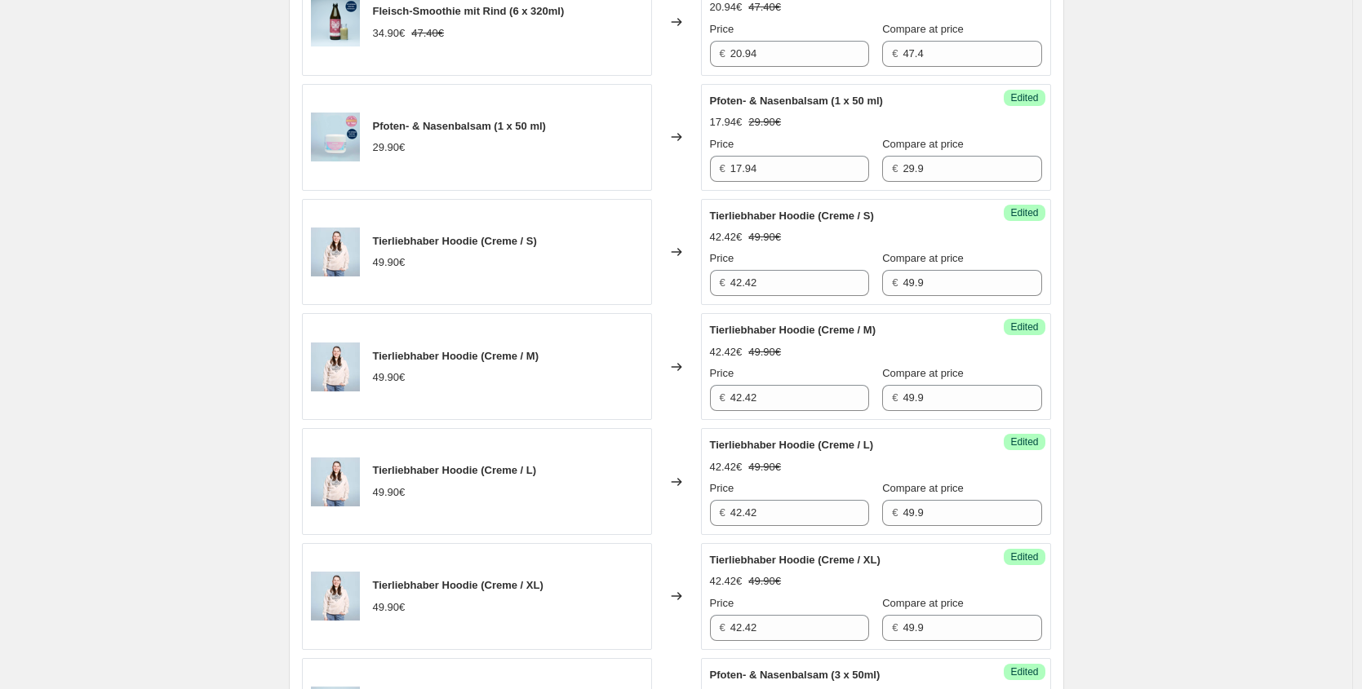
click at [569, 593] on div "Tierliebhaber Hoodie (Creme / XL) 49.90€" at bounding box center [477, 596] width 350 height 107
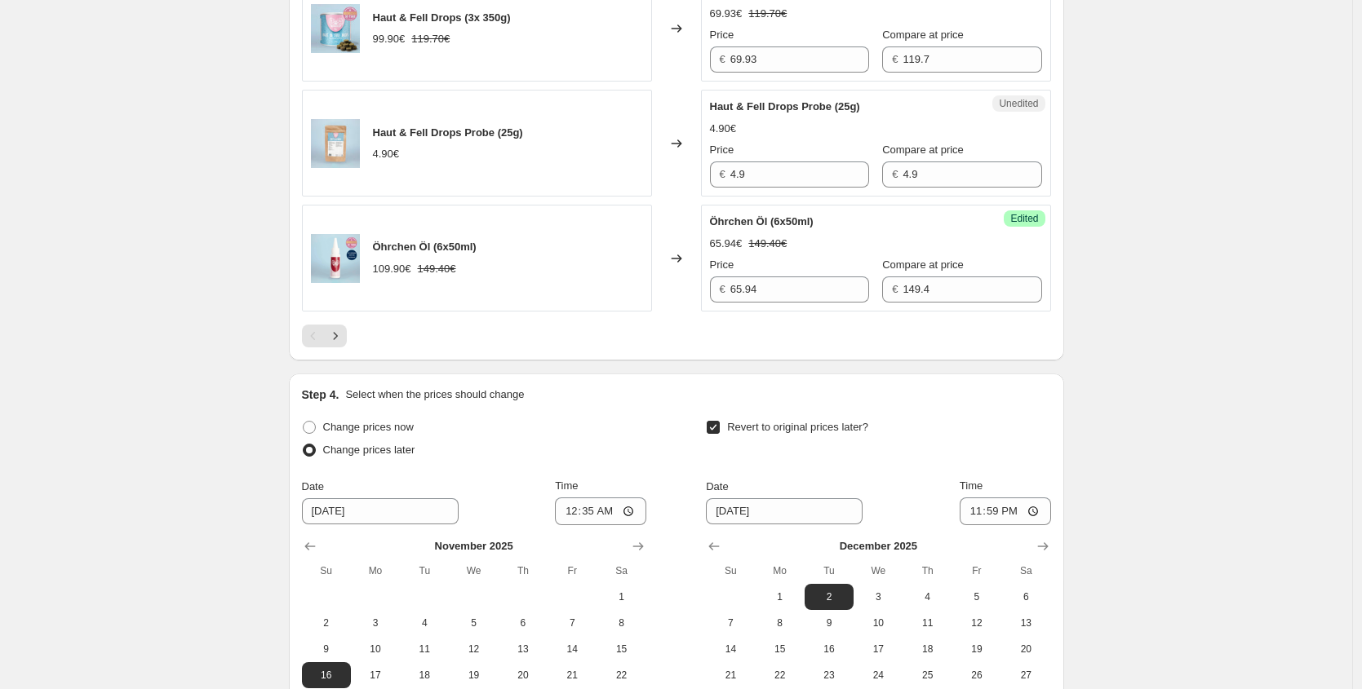
scroll to position [2686, 0]
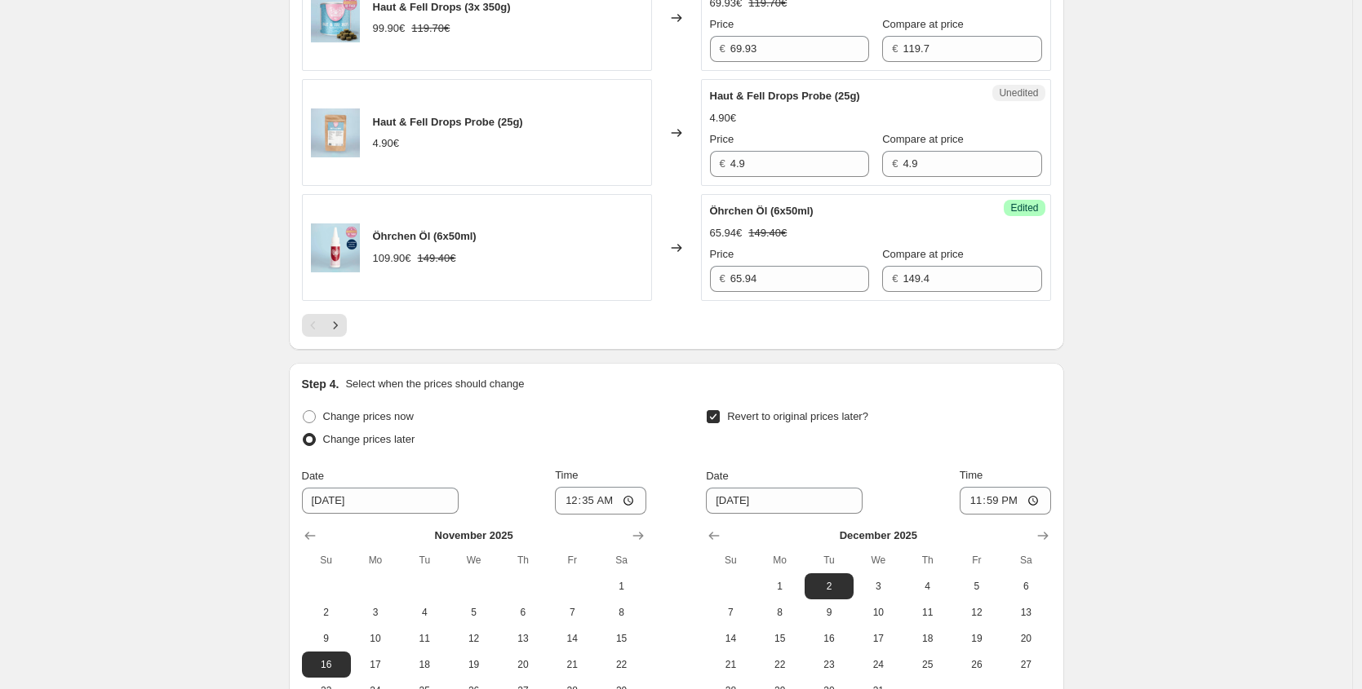
click at [351, 319] on div at bounding box center [676, 325] width 749 height 23
click at [343, 324] on icon "Next" at bounding box center [335, 325] width 16 height 16
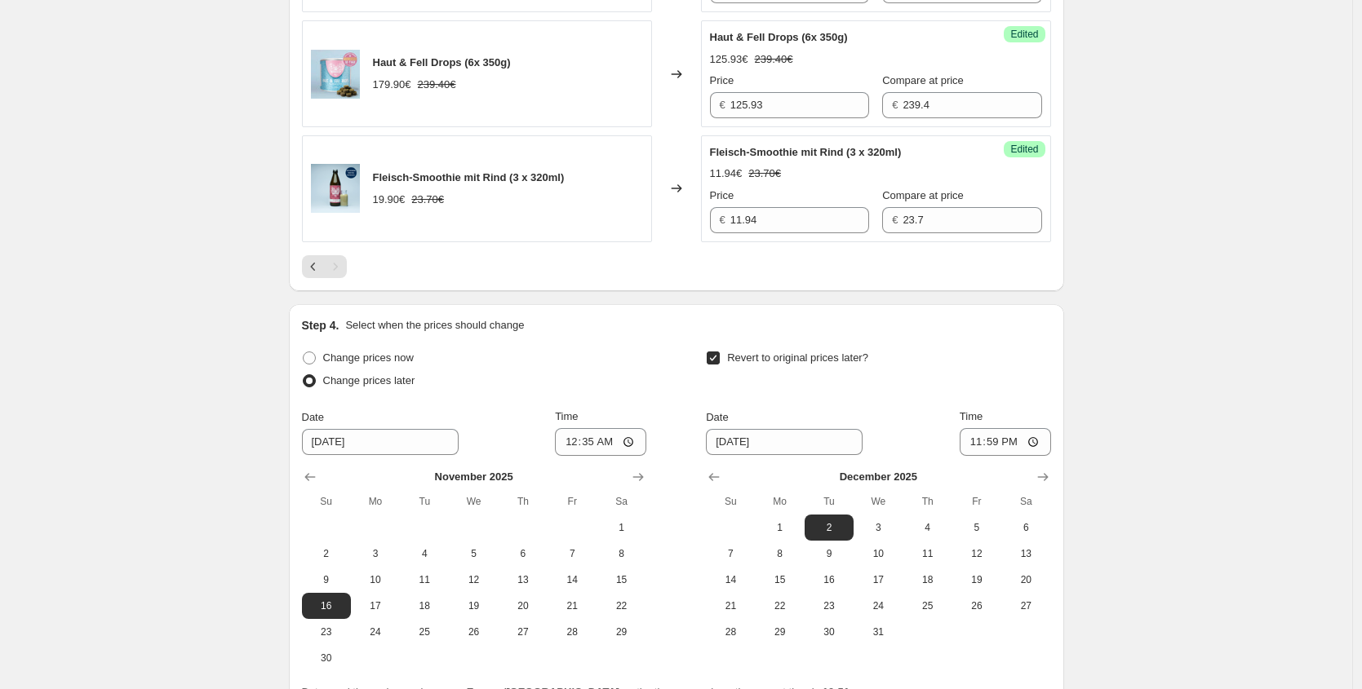
scroll to position [953, 0]
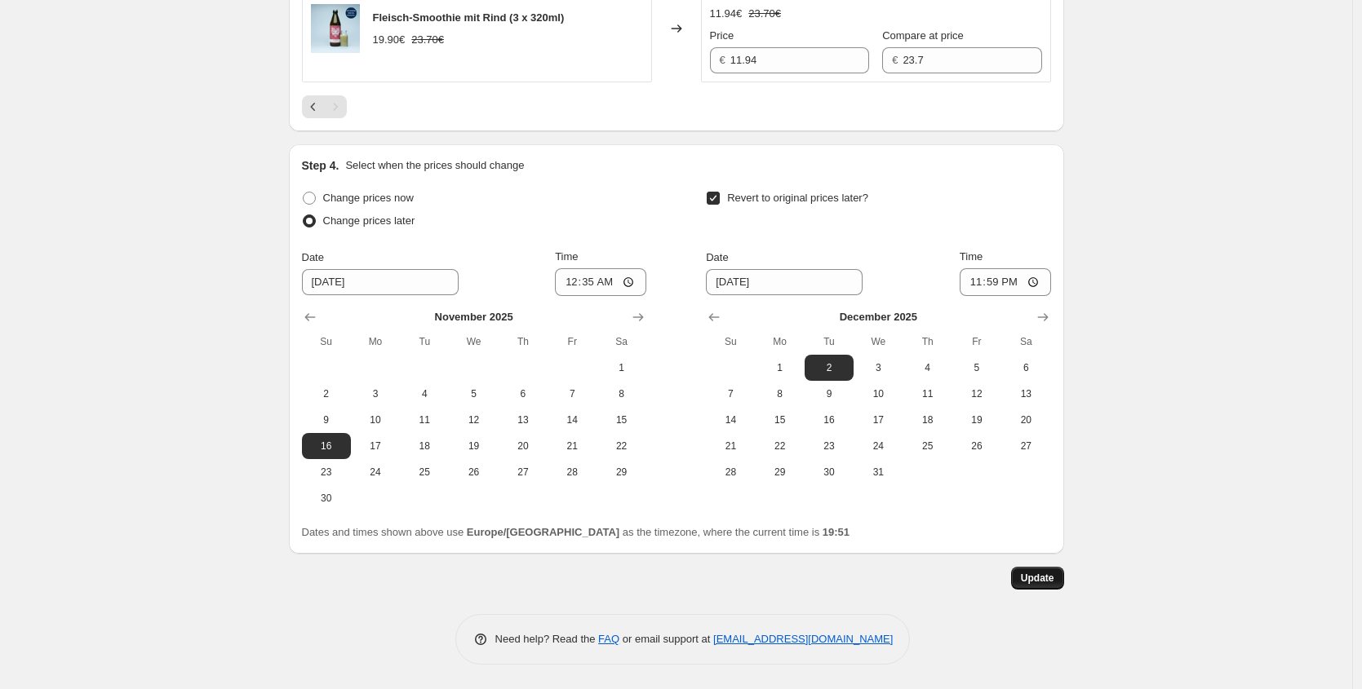
click at [1038, 581] on span "Update" at bounding box center [1037, 578] width 33 height 13
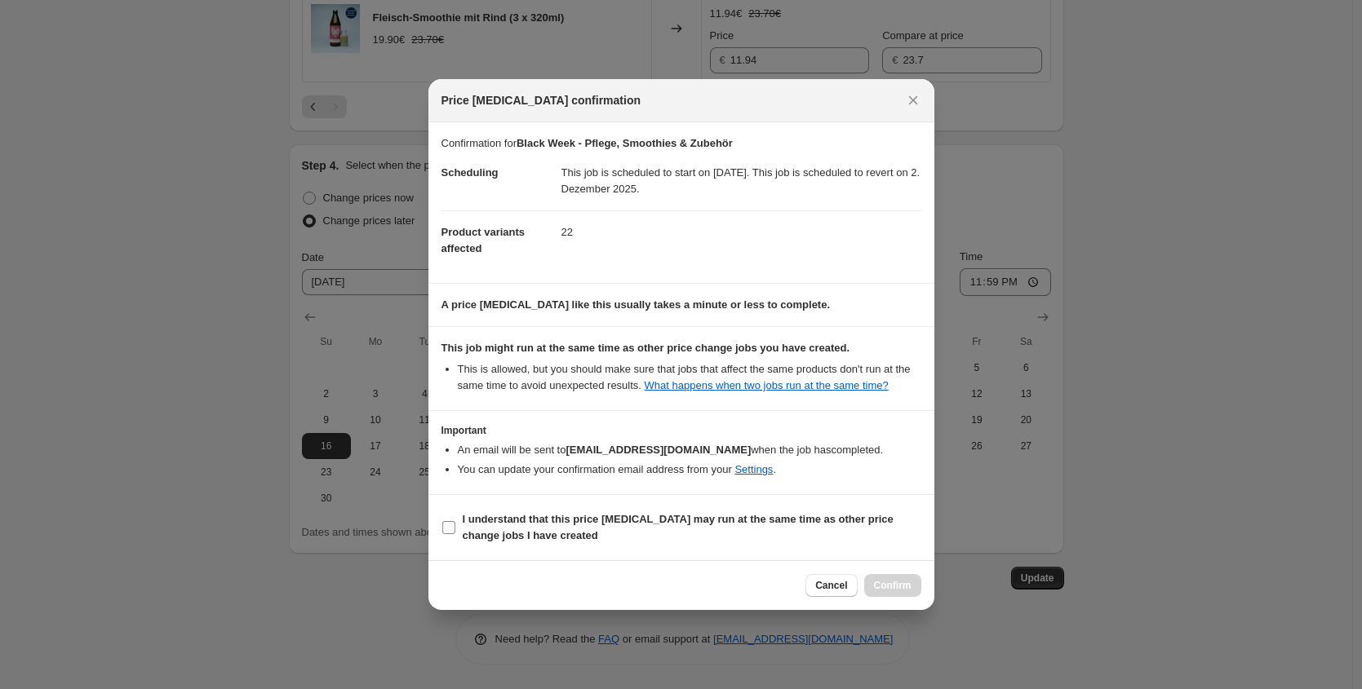
click at [561, 533] on b "I understand that this price [MEDICAL_DATA] may run at the same time as other p…" at bounding box center [678, 527] width 431 height 29
click at [455, 533] on input "I understand that this price [MEDICAL_DATA] may run at the same time as other p…" at bounding box center [448, 527] width 13 height 13
checkbox input "true"
click at [891, 584] on button "Confirm" at bounding box center [892, 585] width 57 height 23
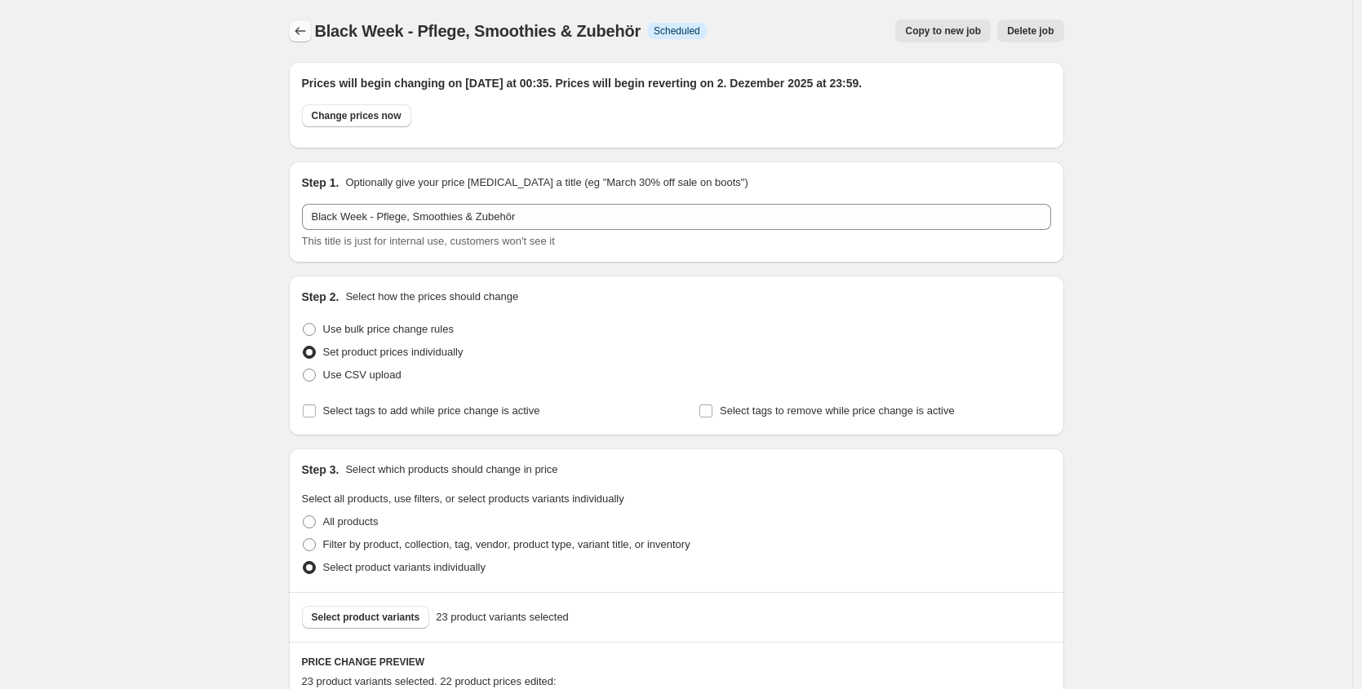
click at [299, 29] on icon "Price change jobs" at bounding box center [300, 31] width 16 height 16
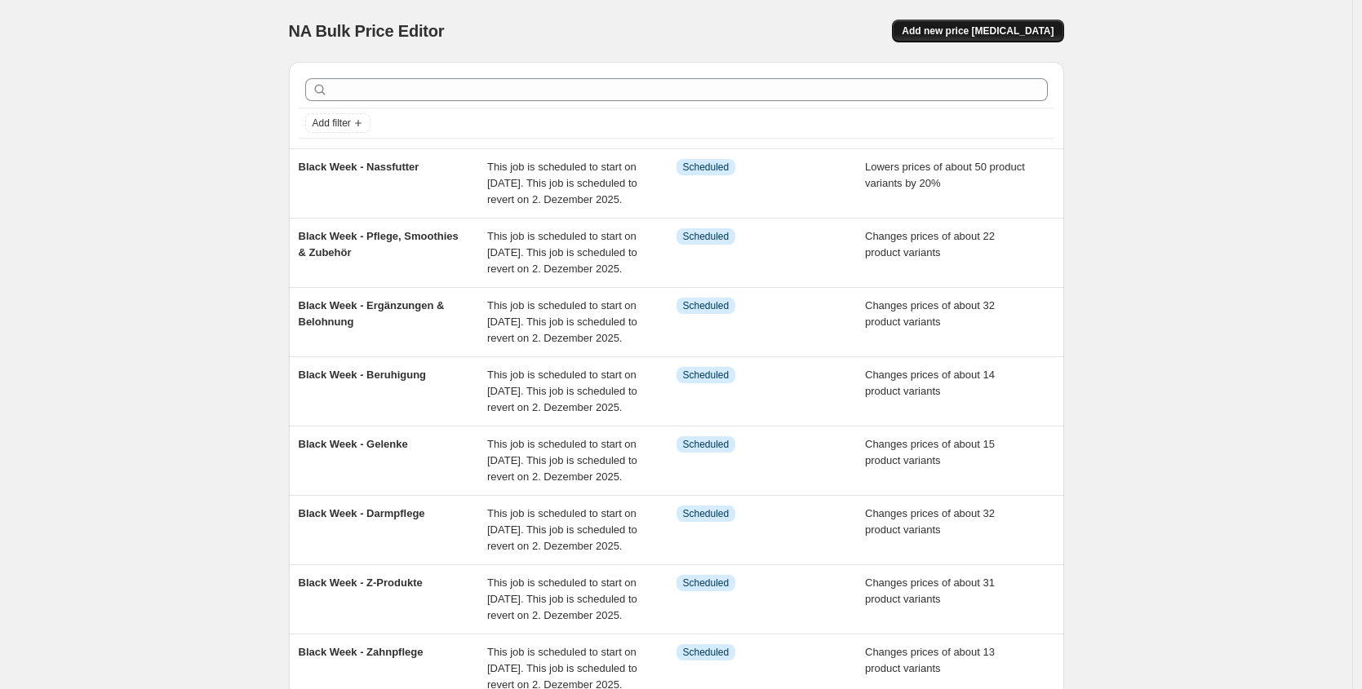
click at [1050, 32] on span "Add new price [MEDICAL_DATA]" at bounding box center [977, 30] width 152 height 13
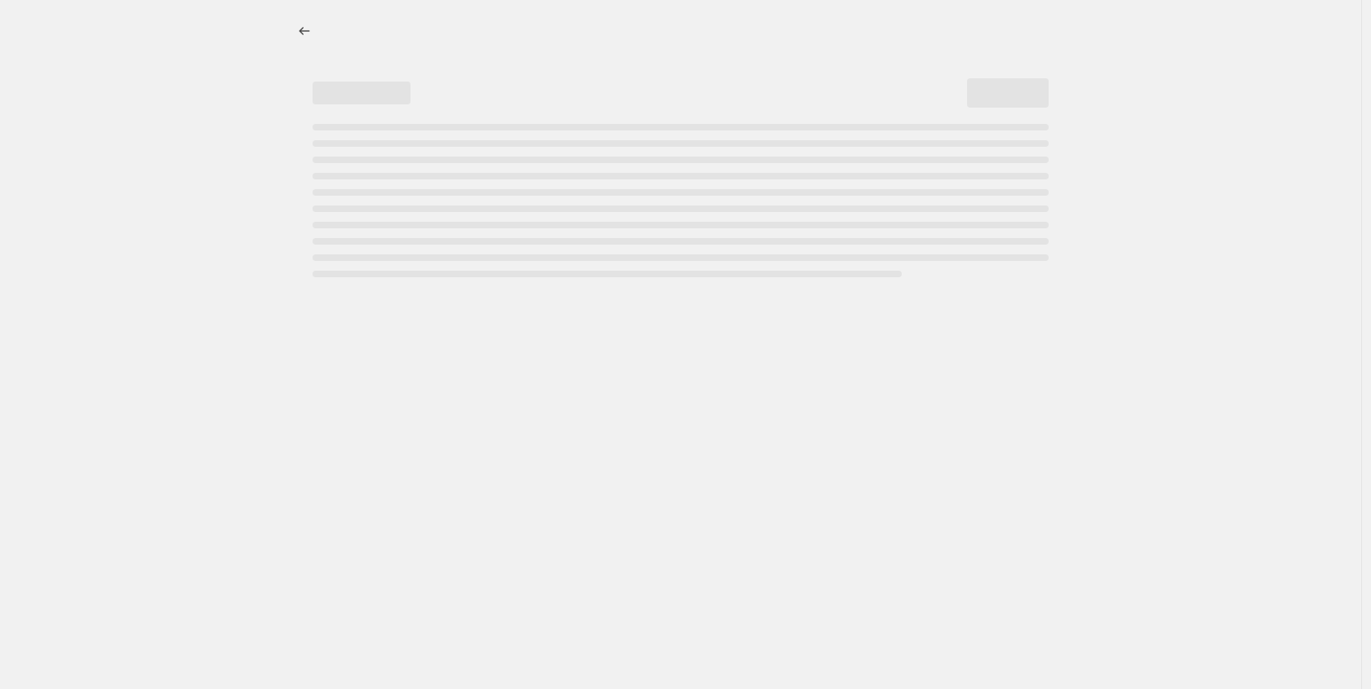
select select "percentage"
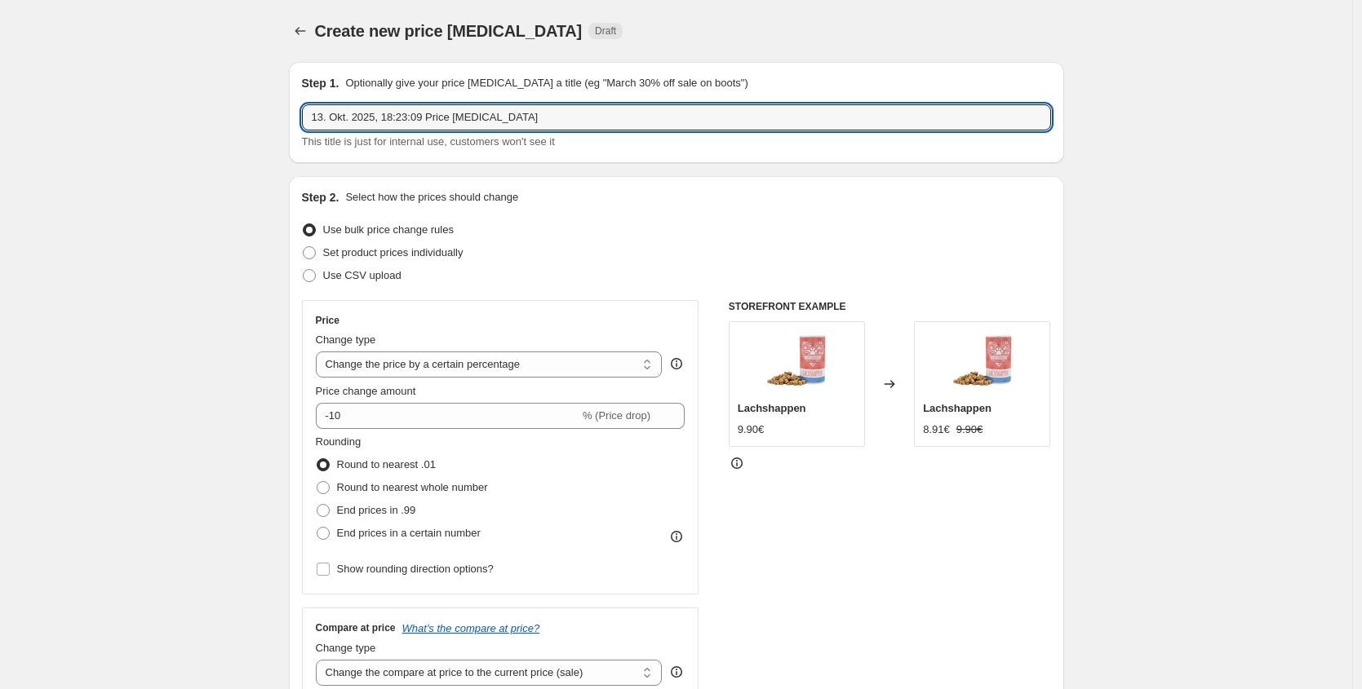
drag, startPoint x: 362, startPoint y: 107, endPoint x: 1, endPoint y: 82, distance: 362.2
type input "Black Week - Pferde"
click at [396, 242] on label "Set product prices individually" at bounding box center [383, 252] width 162 height 23
click at [303, 246] on input "Set product prices individually" at bounding box center [303, 246] width 1 height 1
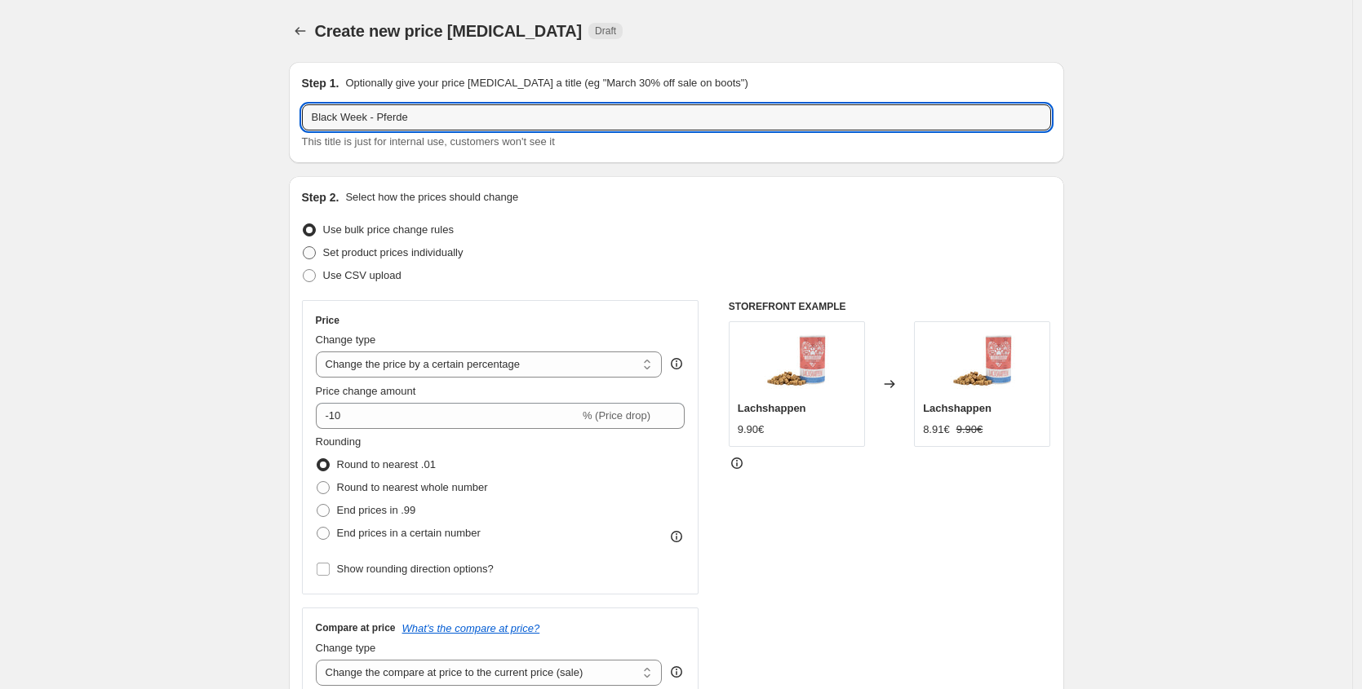
radio input "true"
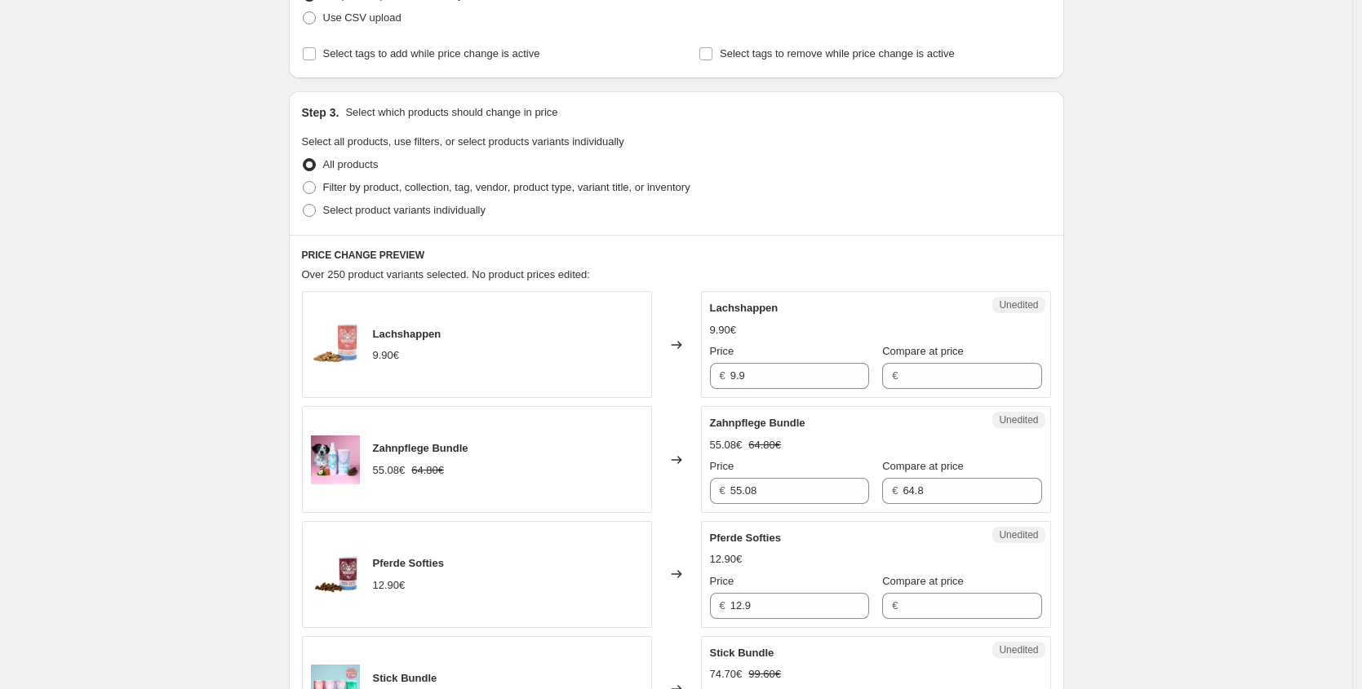
scroll to position [355, 0]
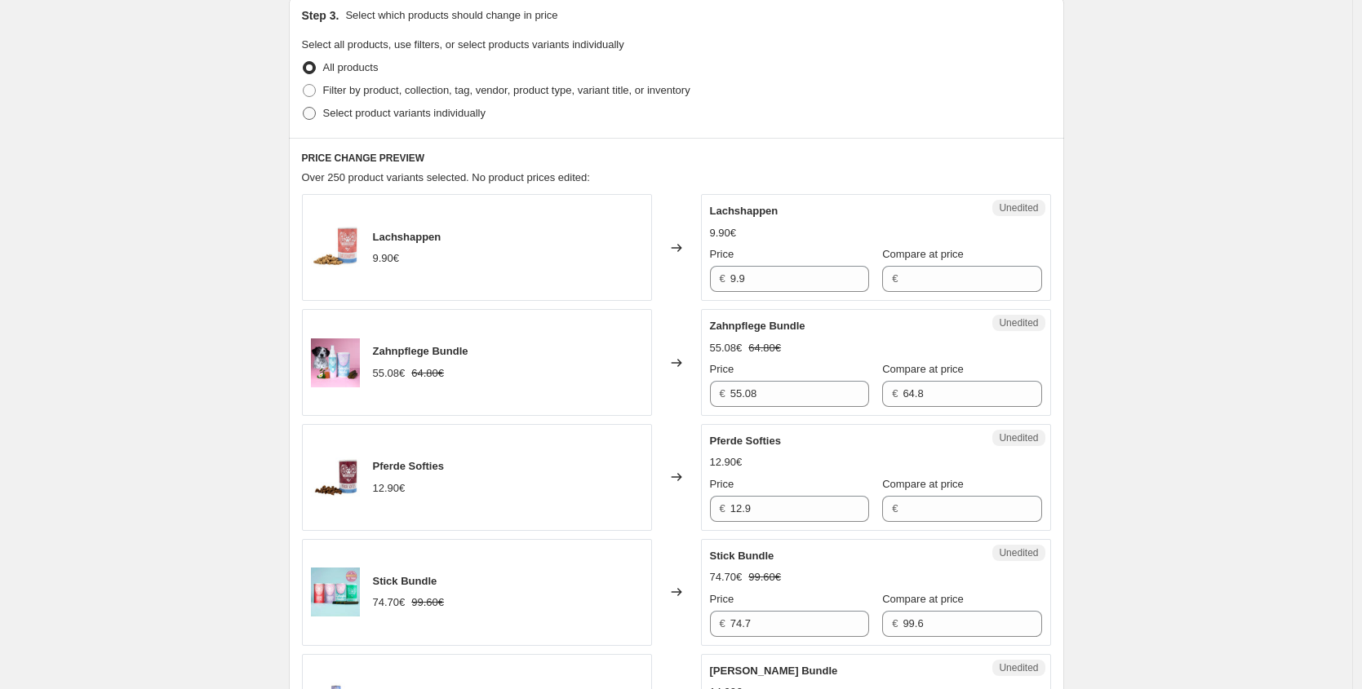
click at [432, 102] on label "Select product variants individually" at bounding box center [394, 113] width 184 height 23
click at [303, 107] on input "Select product variants individually" at bounding box center [303, 107] width 1 height 1
radio input "true"
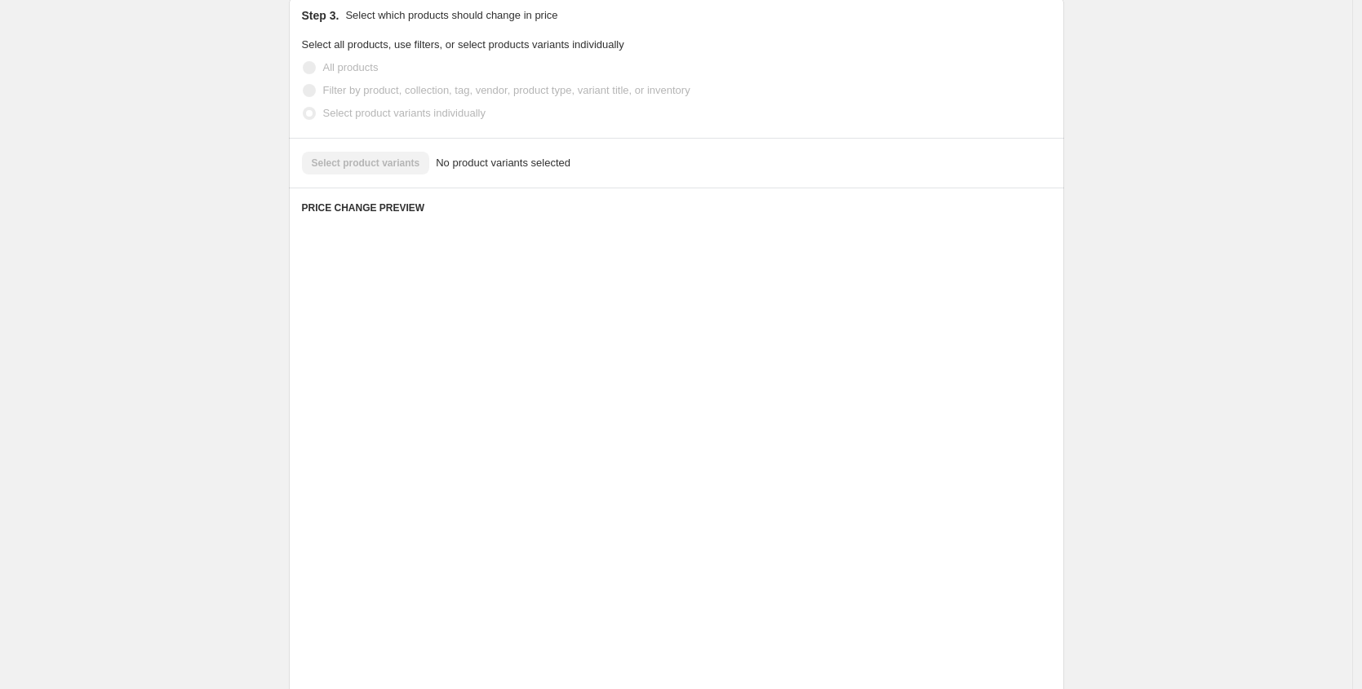
scroll to position [167, 0]
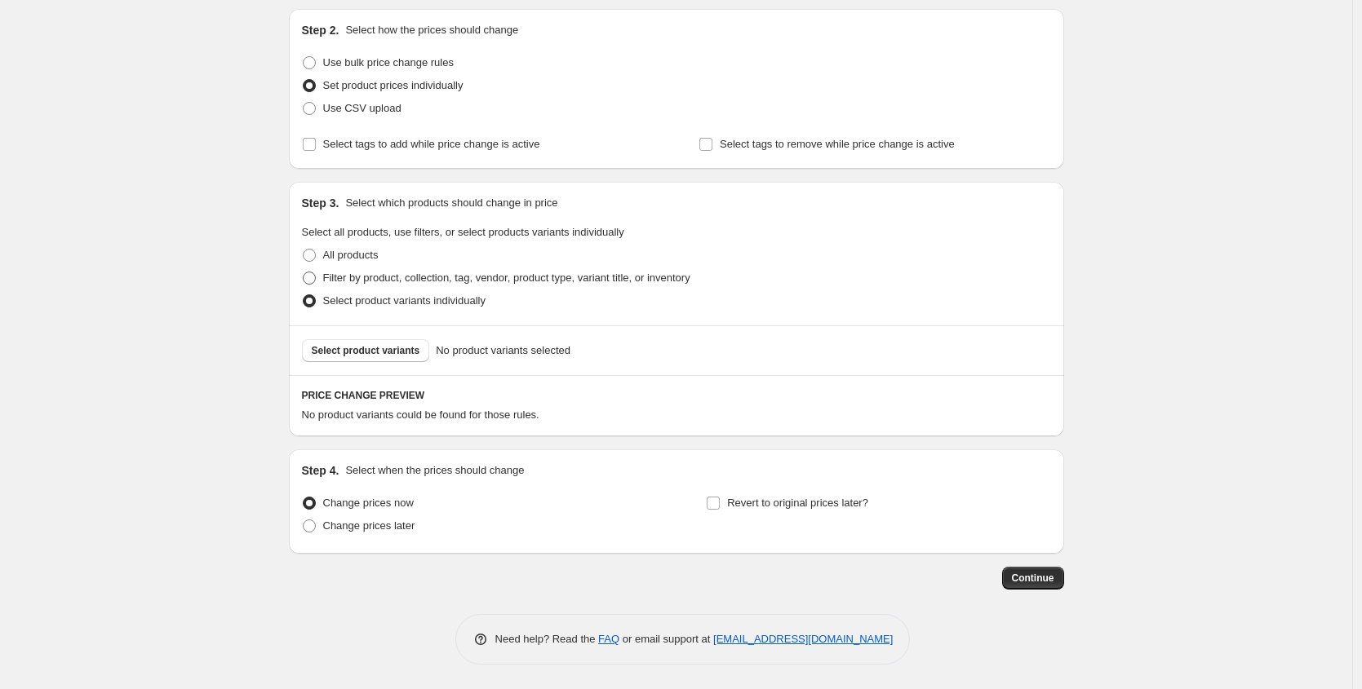
click at [377, 283] on span "Filter by product, collection, tag, vendor, product type, variant title, or inv…" at bounding box center [506, 278] width 367 height 12
click at [303, 272] on input "Filter by product, collection, tag, vendor, product type, variant title, or inv…" at bounding box center [303, 272] width 1 height 1
radio input "true"
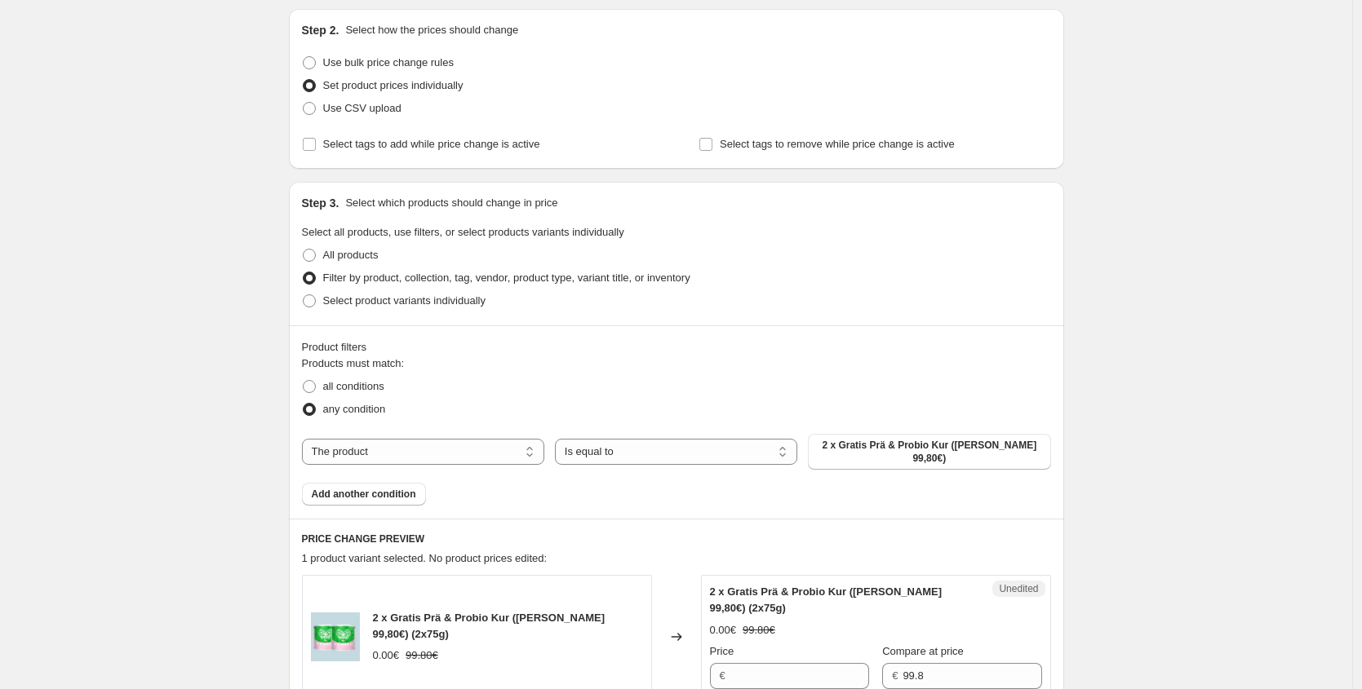
click at [423, 278] on span "Filter by product, collection, tag, vendor, product type, variant title, or inv…" at bounding box center [506, 278] width 367 height 12
click at [303, 272] on input "Filter by product, collection, tag, vendor, product type, variant title, or inv…" at bounding box center [303, 272] width 1 height 1
click at [418, 301] on span "Select product variants individually" at bounding box center [404, 300] width 162 height 12
click at [303, 295] on input "Select product variants individually" at bounding box center [303, 294] width 1 height 1
radio input "true"
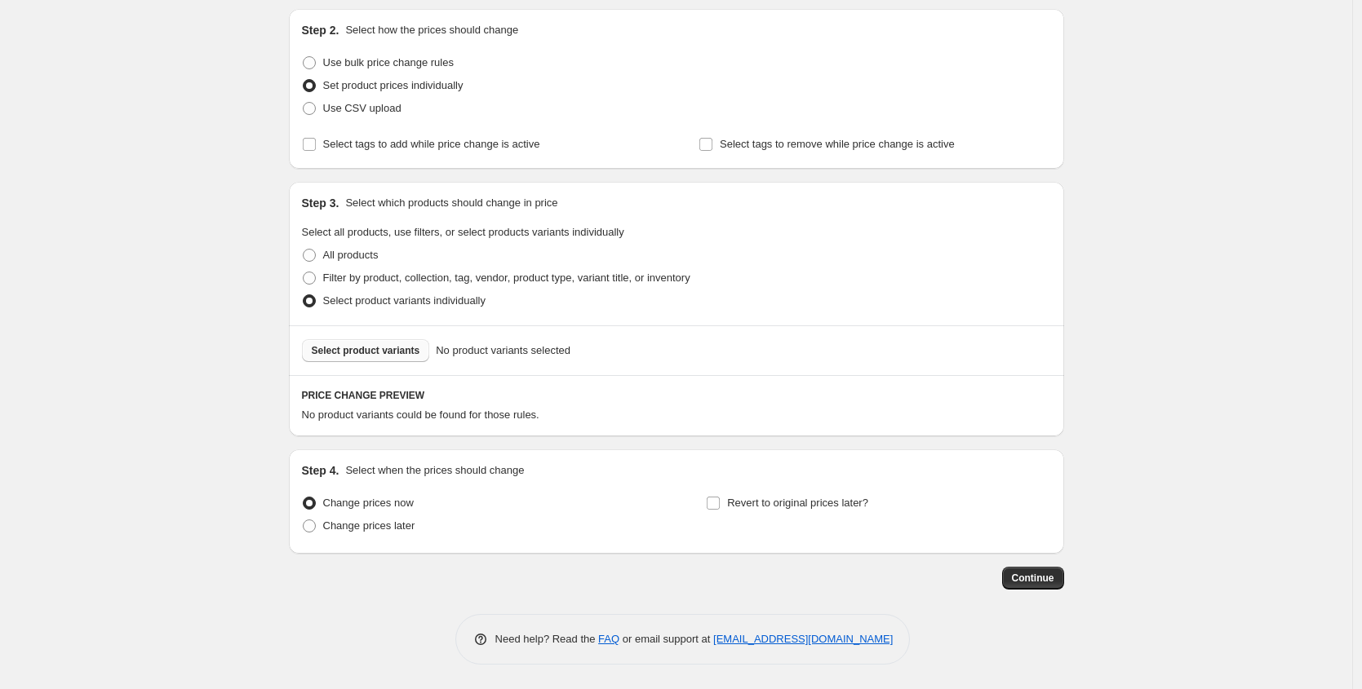
click at [369, 356] on span "Select product variants" at bounding box center [366, 350] width 108 height 13
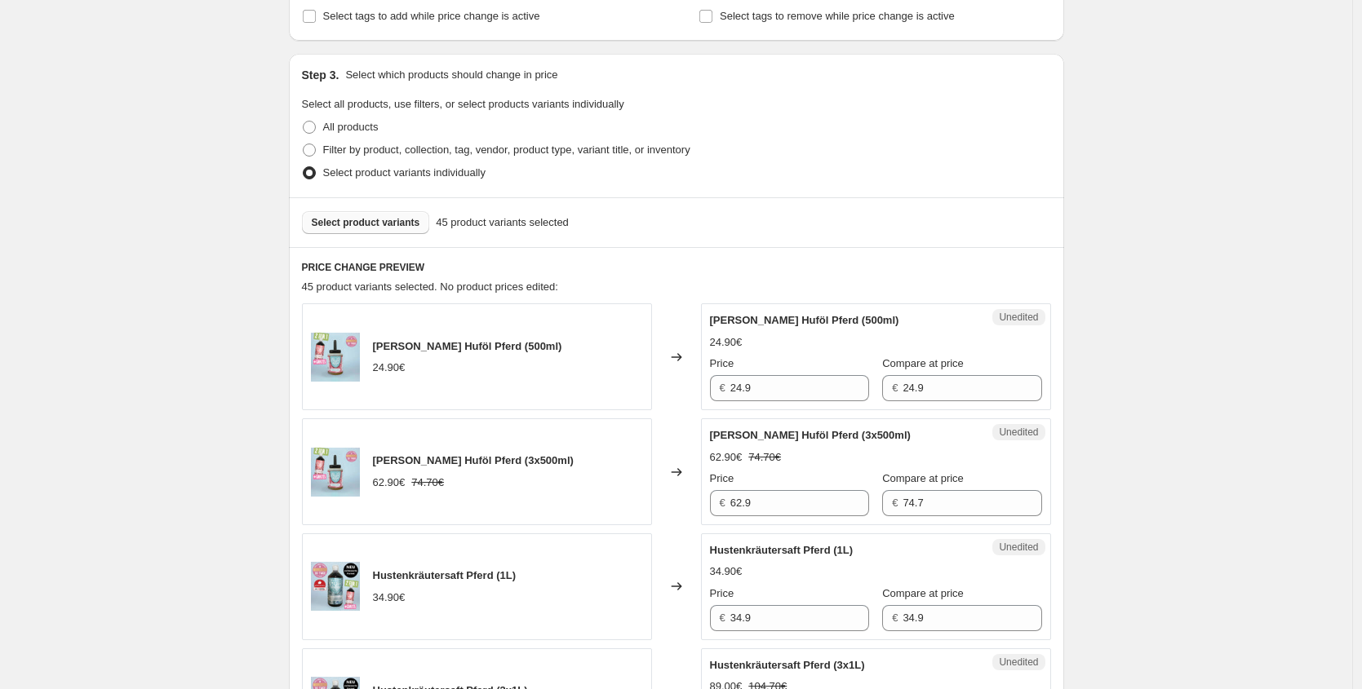
scroll to position [297, 0]
drag, startPoint x: 477, startPoint y: 384, endPoint x: 415, endPoint y: 382, distance: 62.0
click at [415, 382] on div "Kräuter Huföl Pferd (500ml) 24.90€ Changed to Unedited Kräuter Huföl Pferd (500…" at bounding box center [676, 355] width 749 height 107
paste input "19,92 €"
type input "19.92"
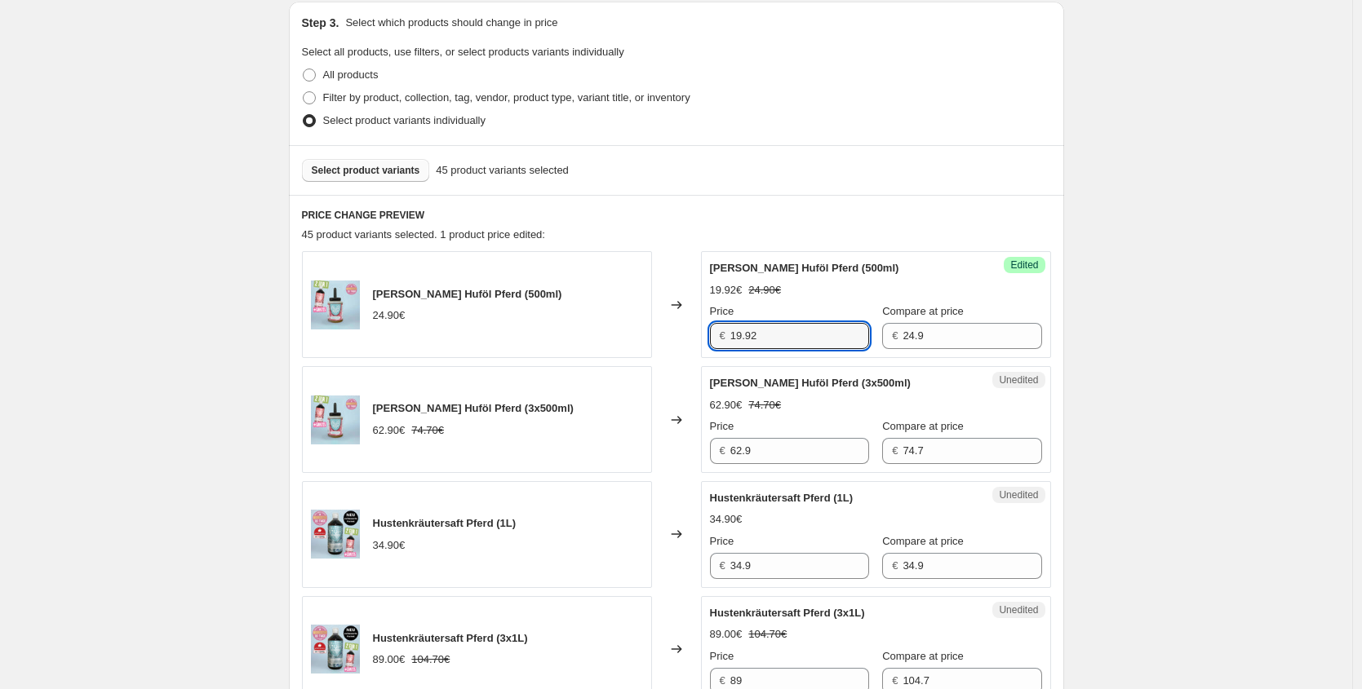
scroll to position [353, 0]
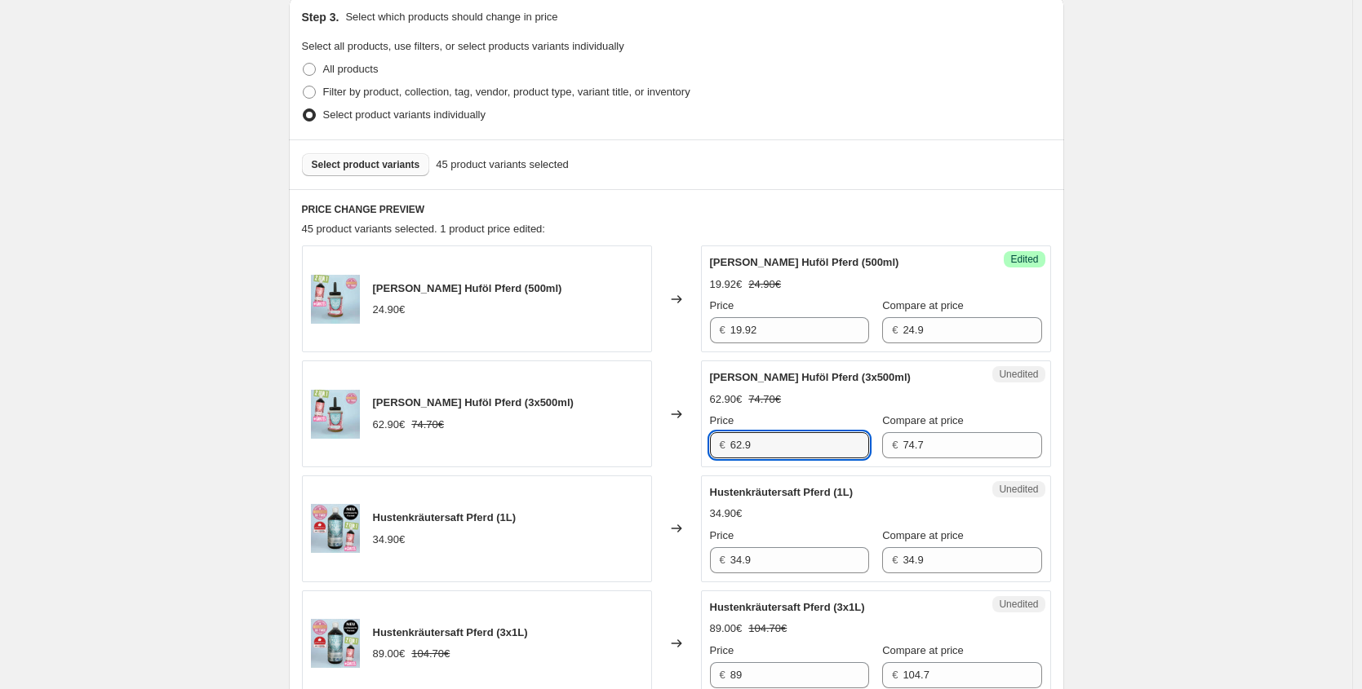
drag, startPoint x: 675, startPoint y: 449, endPoint x: 436, endPoint y: 307, distance: 278.4
click at [482, 444] on div "Kräuter Huföl Pferd (3x500ml) 62.90€ 74.70€ Changed to Unedited Kräuter Huföl P…" at bounding box center [676, 414] width 749 height 107
paste input "50,32 €"
type input "50.32"
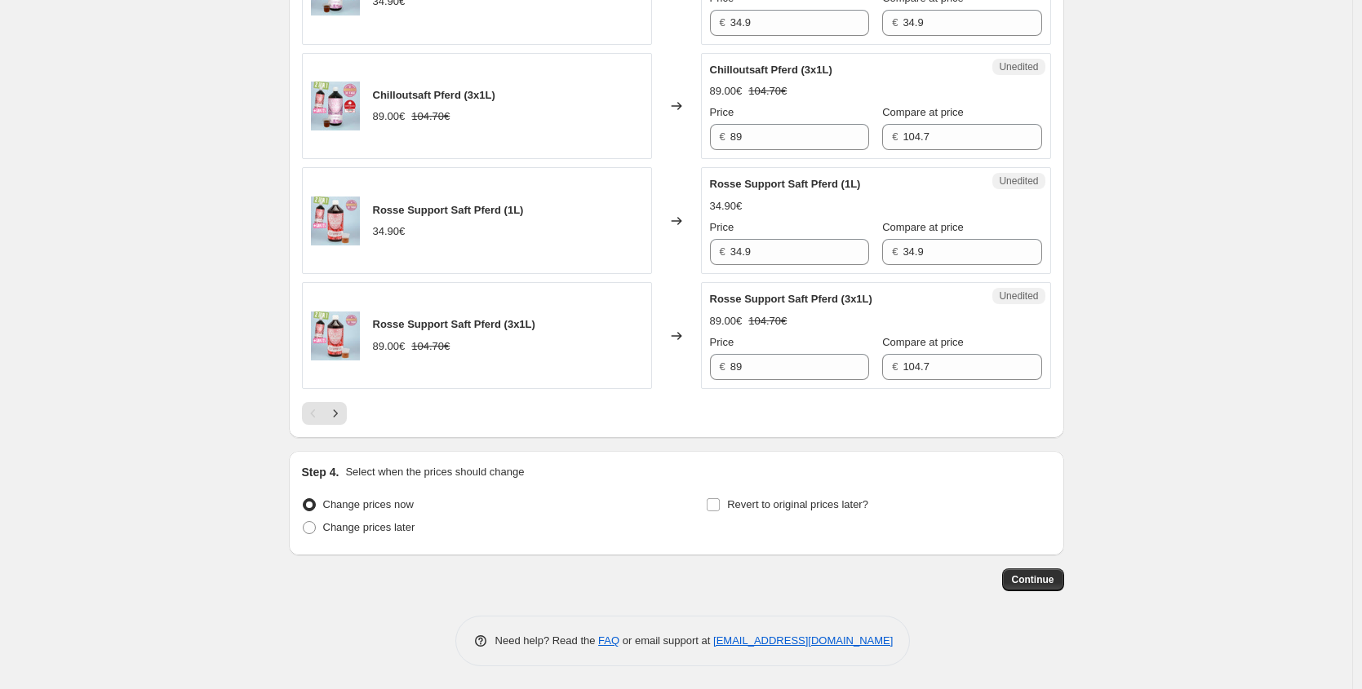
scroll to position [2500, 0]
click at [347, 418] on button "Next" at bounding box center [335, 412] width 23 height 23
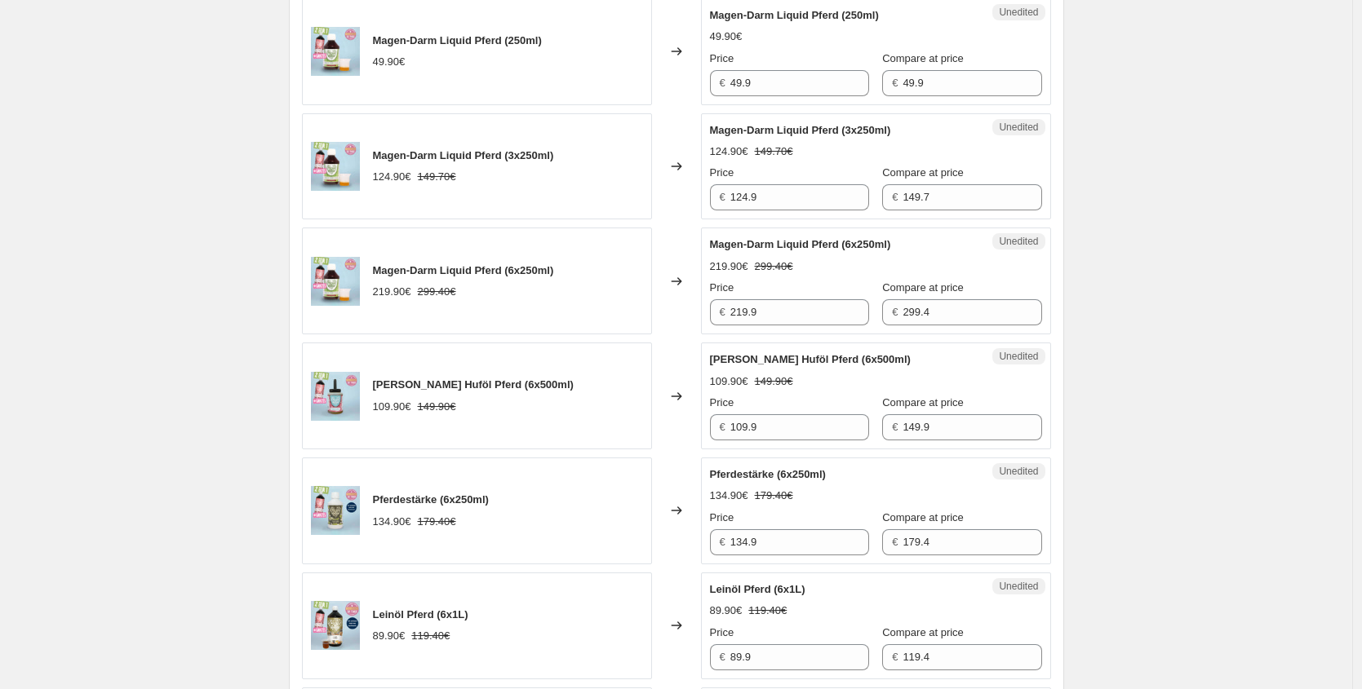
scroll to position [1392, 0]
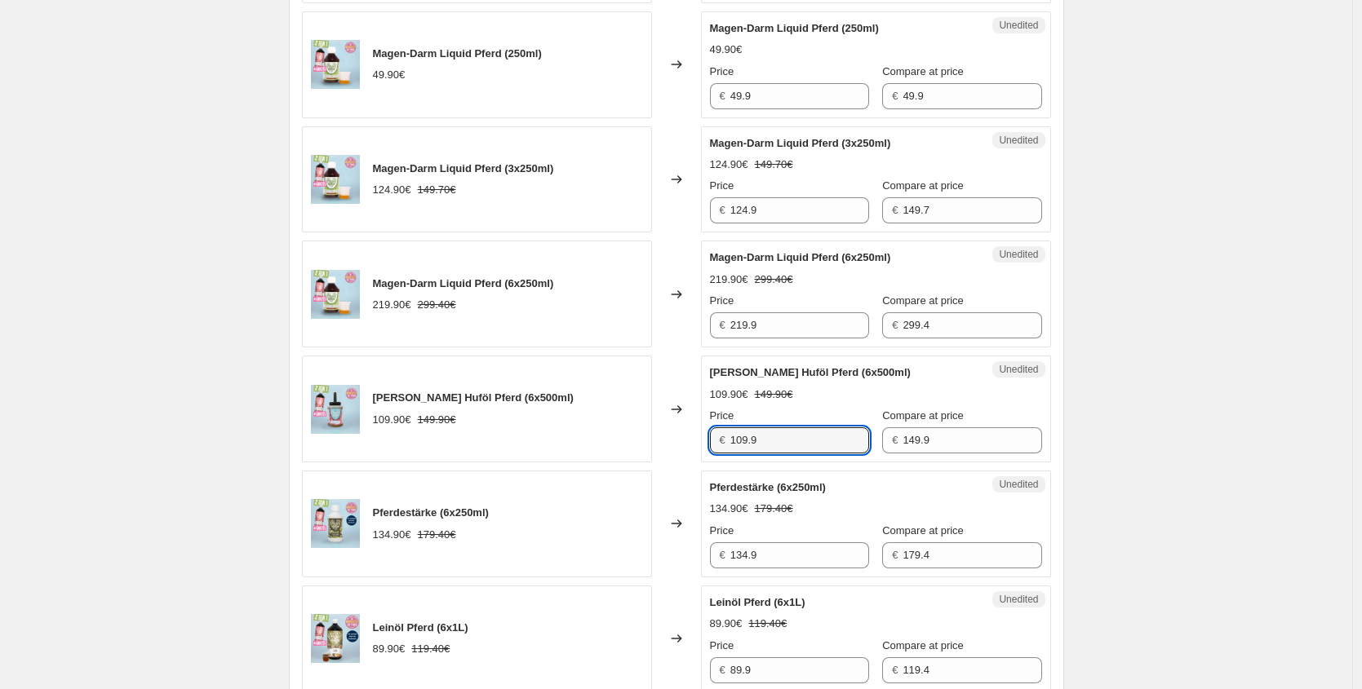
drag, startPoint x: 784, startPoint y: 440, endPoint x: 402, endPoint y: 419, distance: 382.3
click at [406, 438] on div "Kräuter Huföl Pferd (6x500ml) 109.90€ 149.90€ Changed to Unedited Kräuter Huföl…" at bounding box center [676, 409] width 749 height 107
paste input "87,92 €"
type input "87.92"
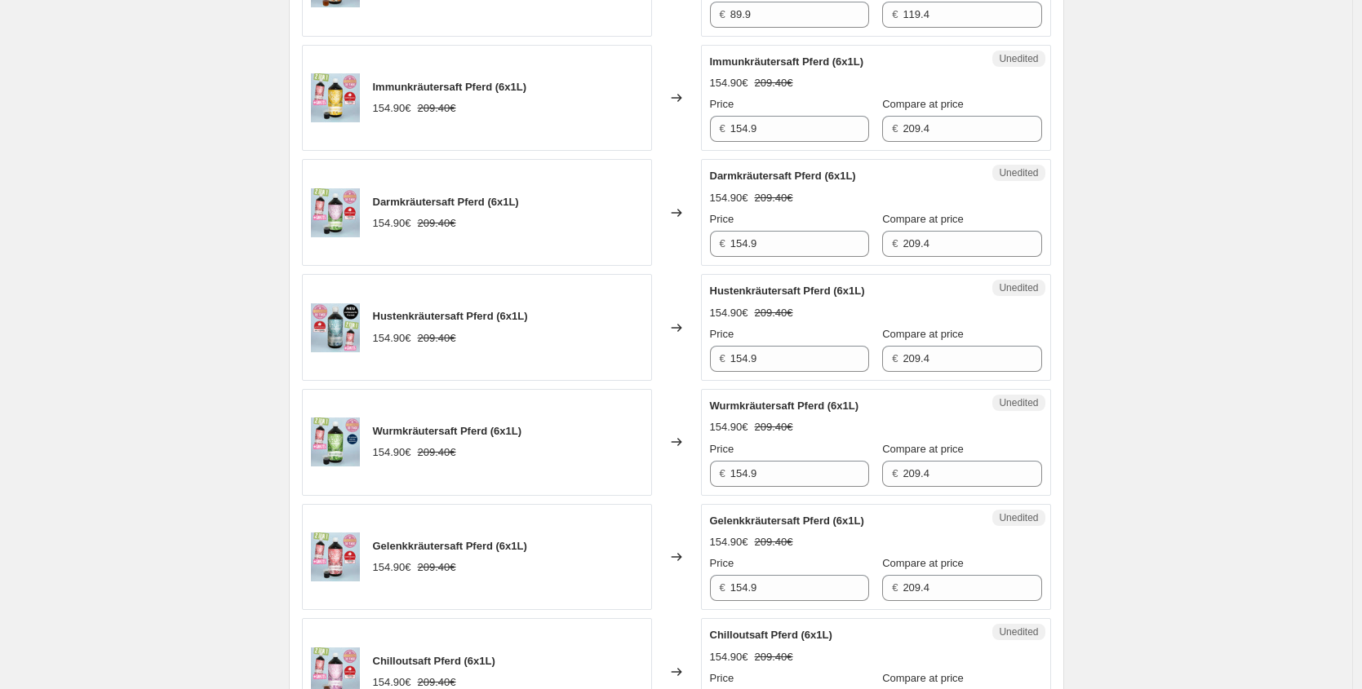
scroll to position [2397, 0]
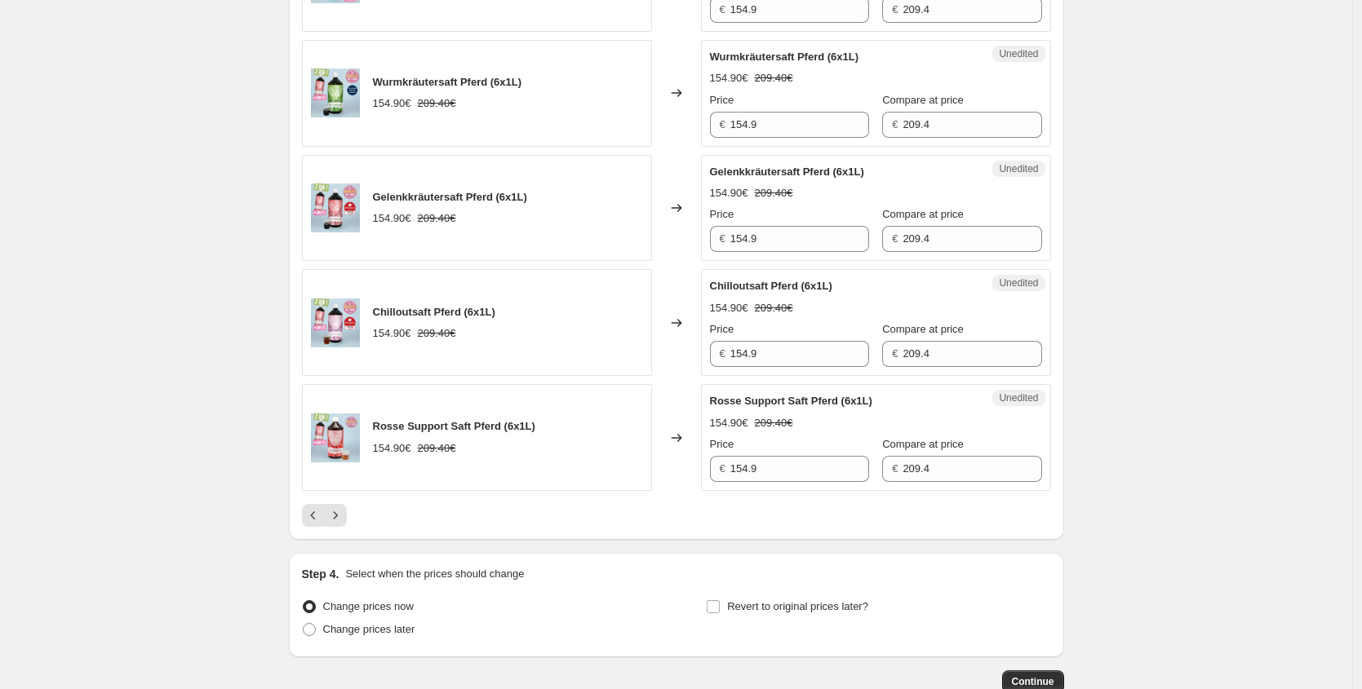
click at [309, 489] on div "Rosse Support Saft Pferd (6x1L) 154.90€ 209.40€" at bounding box center [477, 437] width 350 height 107
click at [312, 505] on button "Previous" at bounding box center [313, 515] width 23 height 23
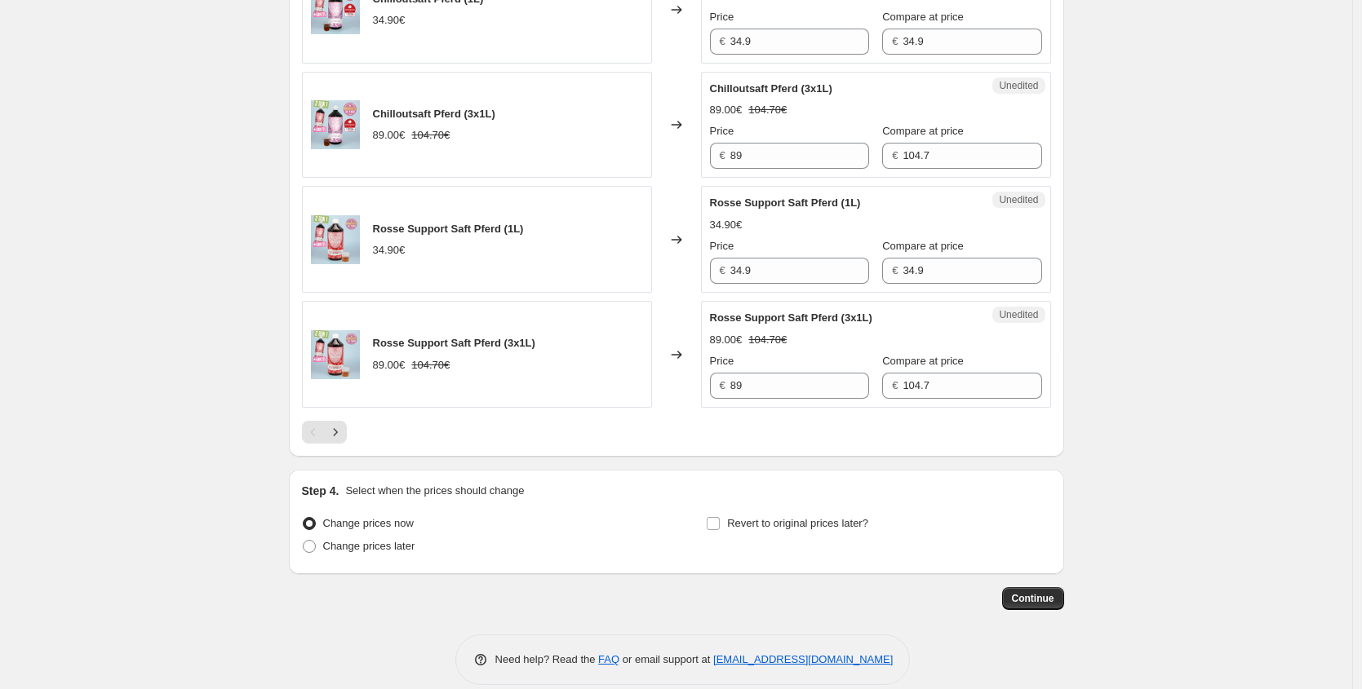
scroll to position [2500, 0]
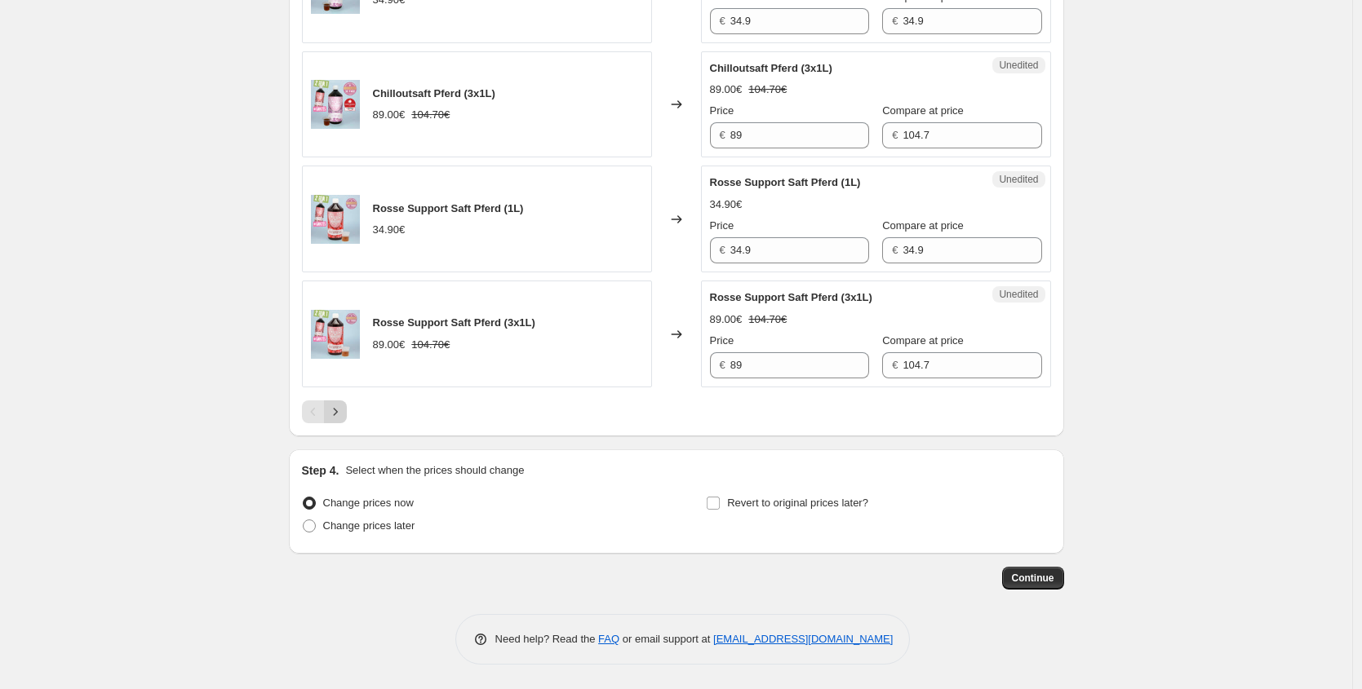
click at [337, 419] on icon "Next" at bounding box center [335, 412] width 16 height 16
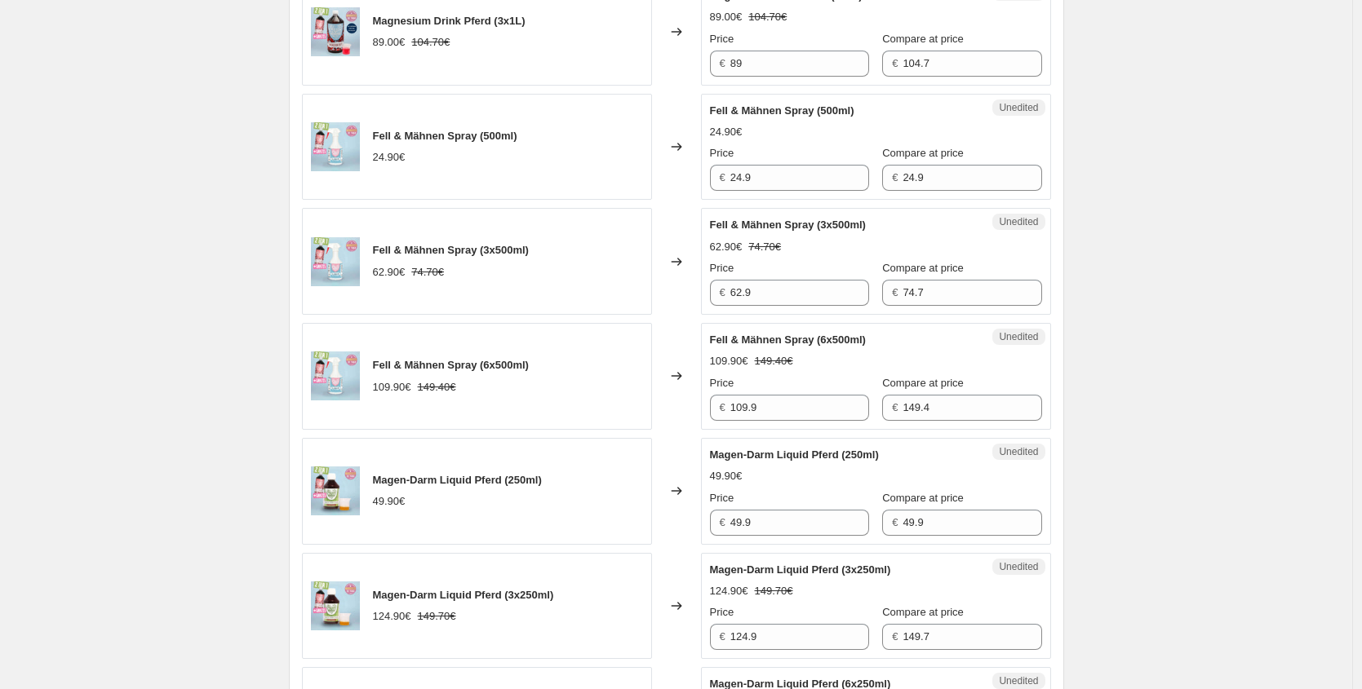
scroll to position [951, 0]
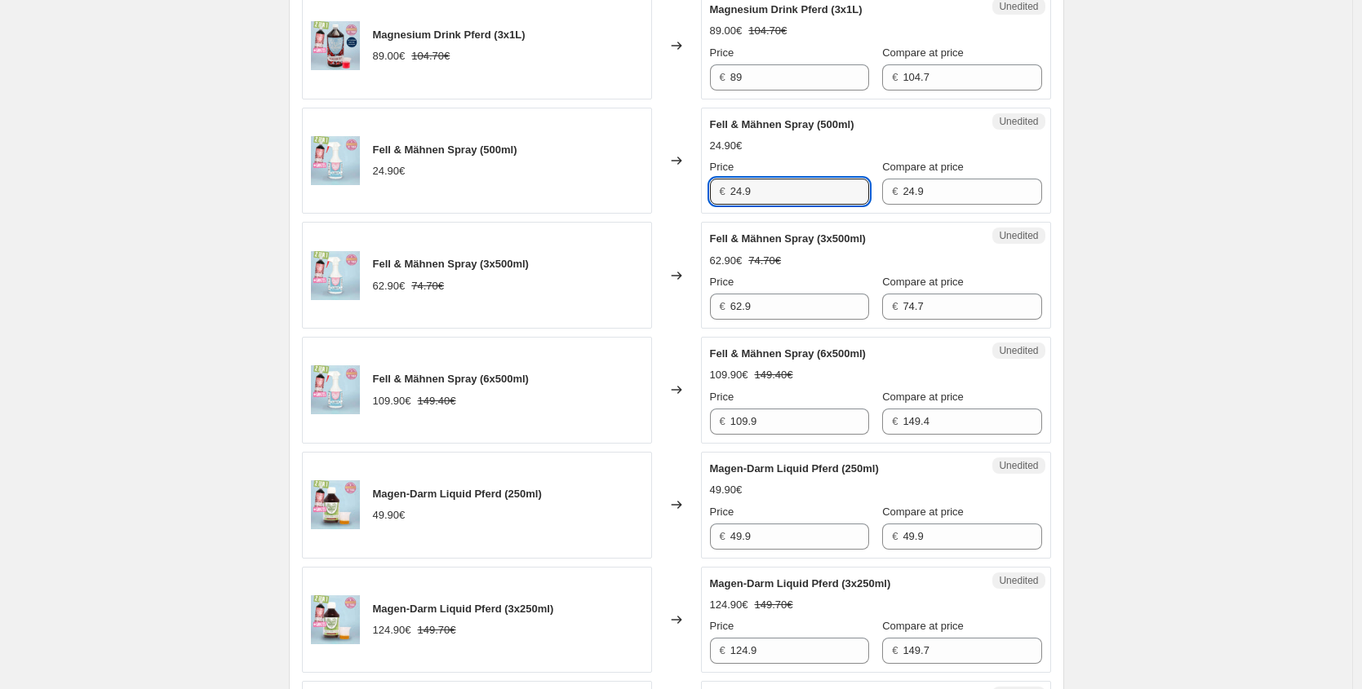
drag, startPoint x: 794, startPoint y: 198, endPoint x: 529, endPoint y: 147, distance: 270.1
click at [610, 183] on div "Fell & Mähnen Spray (500ml) 24.90€ Changed to Unedited Fell & Mähnen Spray (500…" at bounding box center [676, 161] width 749 height 107
paste input "18,68 €"
type input "18.68"
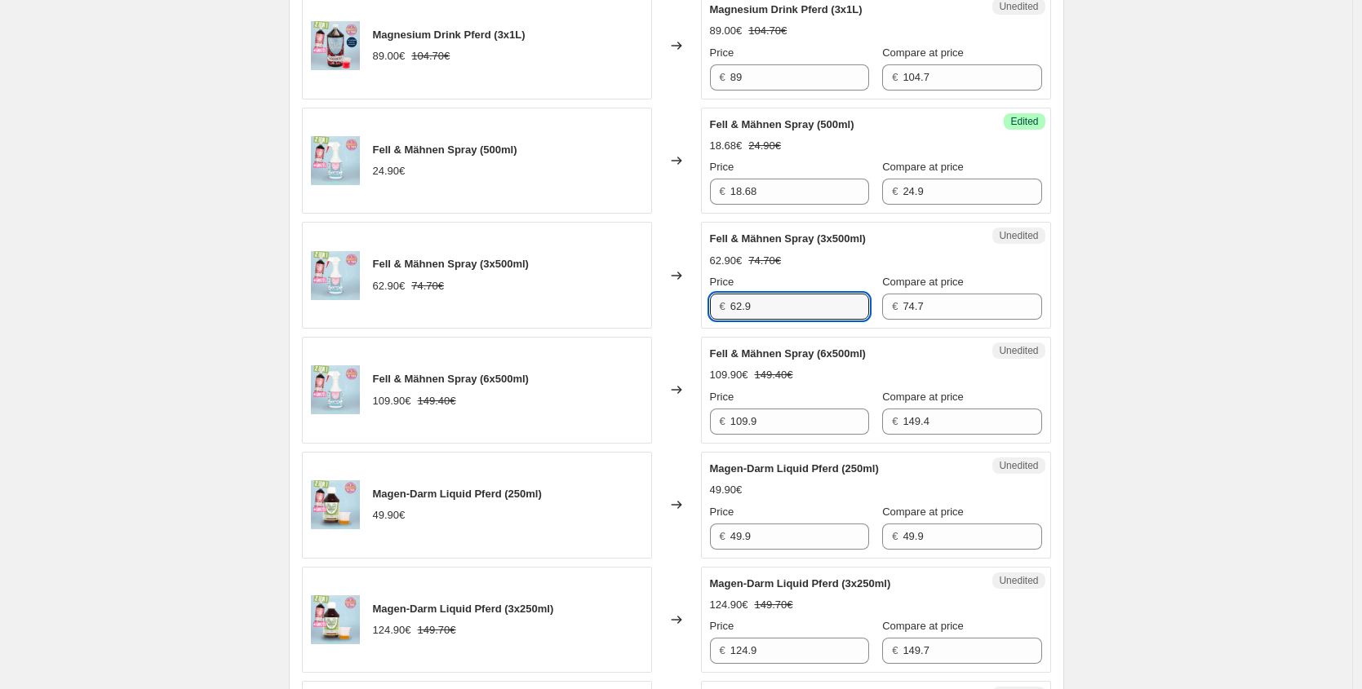
drag, startPoint x: 750, startPoint y: 312, endPoint x: 544, endPoint y: 280, distance: 208.0
click at [551, 297] on div "Fell & Mähnen Spray (3x500ml) 62.90€ 74.70€ Changed to Unedited Fell & Mähnen S…" at bounding box center [676, 275] width 749 height 107
paste input "47,18 €"
type input "47.18"
drag, startPoint x: 717, startPoint y: 426, endPoint x: 587, endPoint y: 424, distance: 129.7
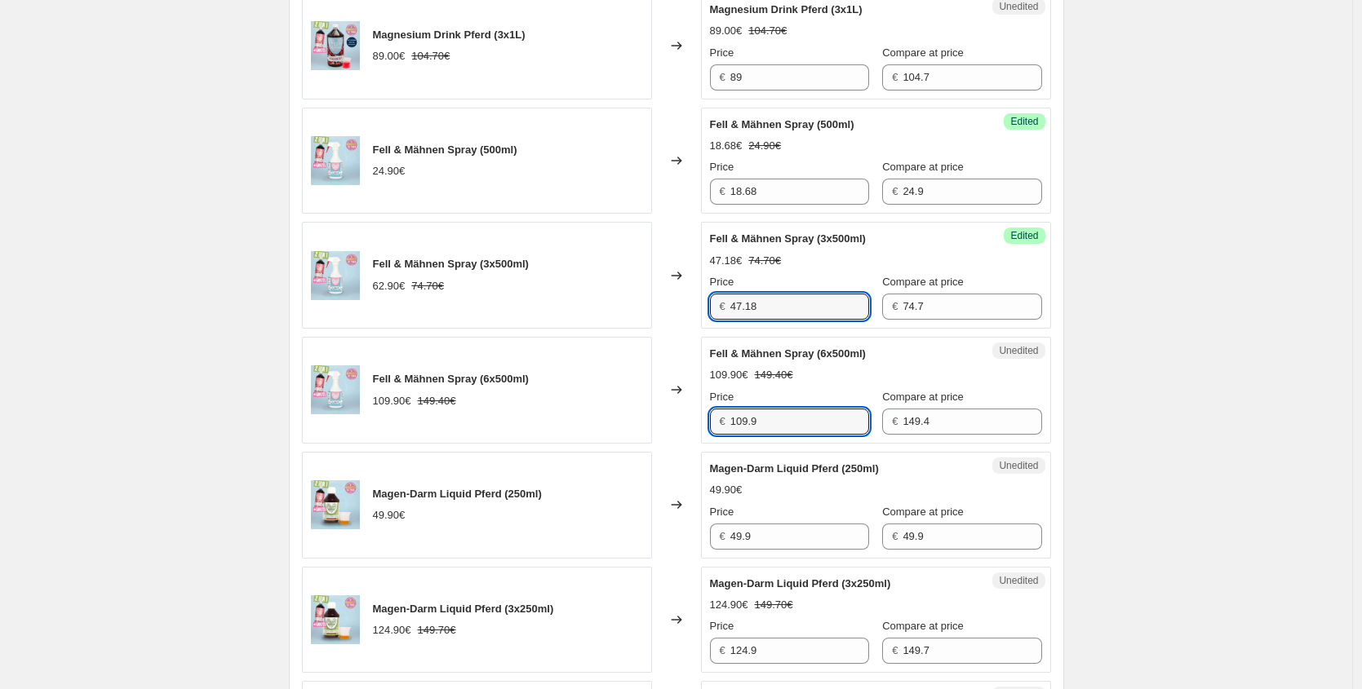
click at [598, 425] on div "Fell & Mähnen Spray (6x500ml) 109.90€ 149.40€ Changed to Unedited Fell & Mähnen…" at bounding box center [676, 390] width 749 height 107
paste input "82,43 €"
type input "82.43"
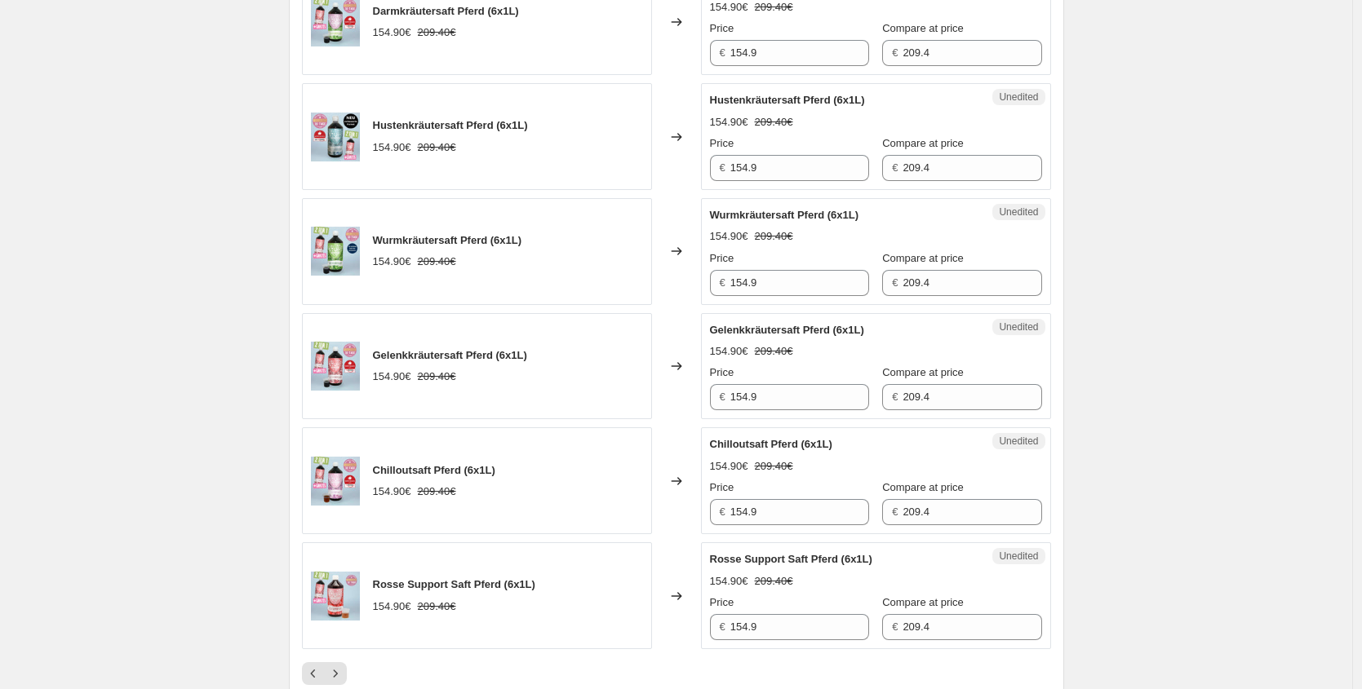
scroll to position [2422, 0]
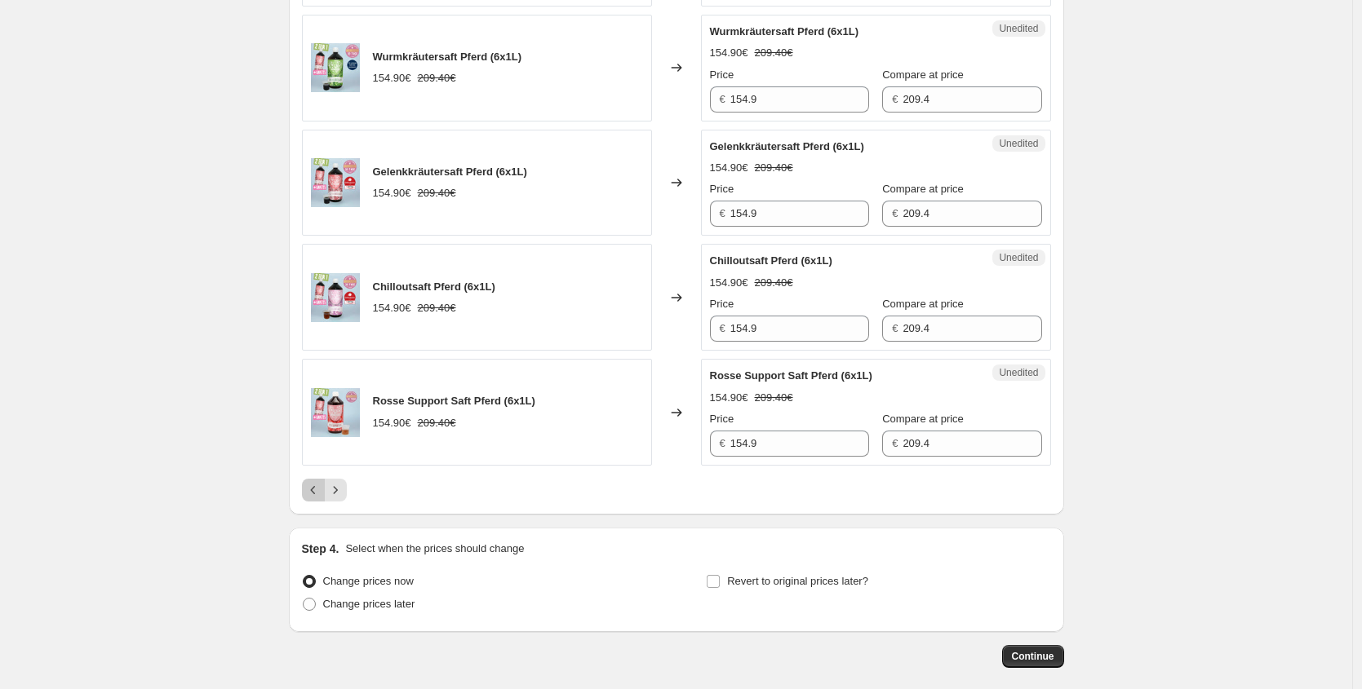
click at [310, 495] on icon "Previous" at bounding box center [313, 490] width 16 height 16
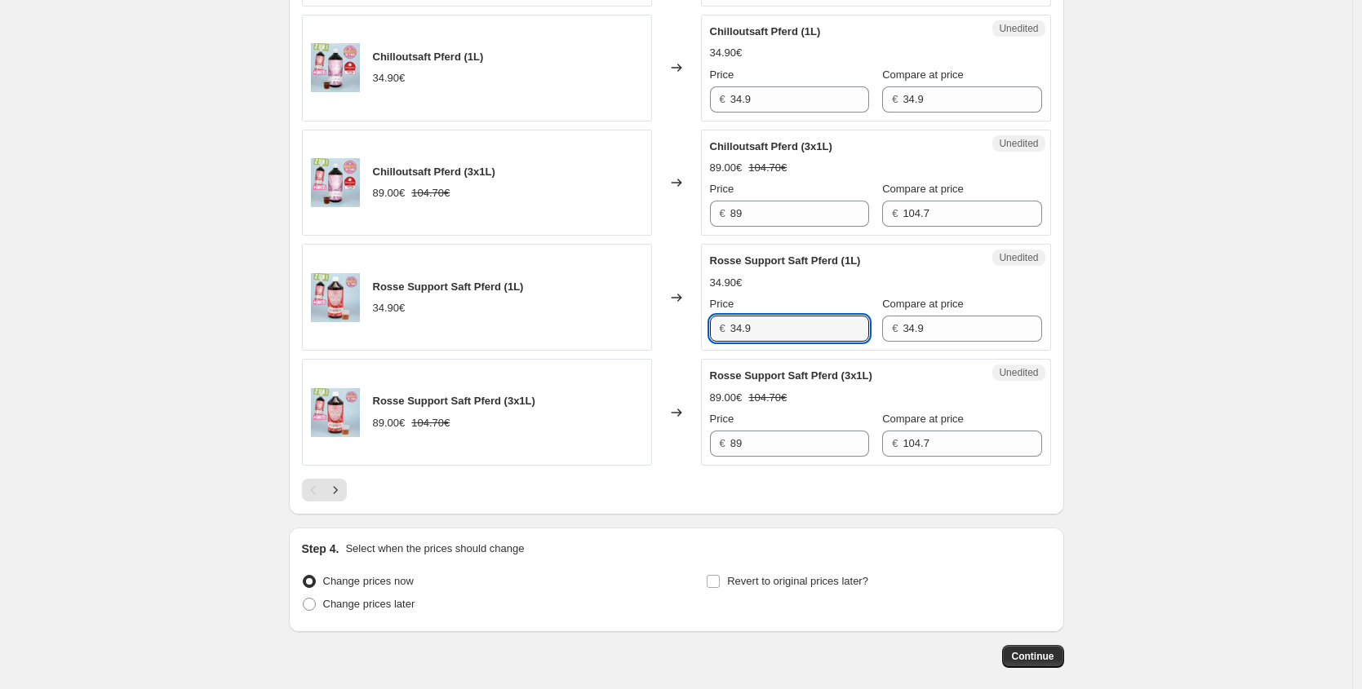
drag, startPoint x: 795, startPoint y: 329, endPoint x: 505, endPoint y: 325, distance: 290.4
click at [510, 325] on div "Rosse Support Saft Pferd (1L) 34.90€ Changed to Unedited Rosse Support Saft Pfe…" at bounding box center [676, 297] width 749 height 107
paste input "27,92 €"
type input "27.92"
drag, startPoint x: 768, startPoint y: 449, endPoint x: 622, endPoint y: 449, distance: 146.0
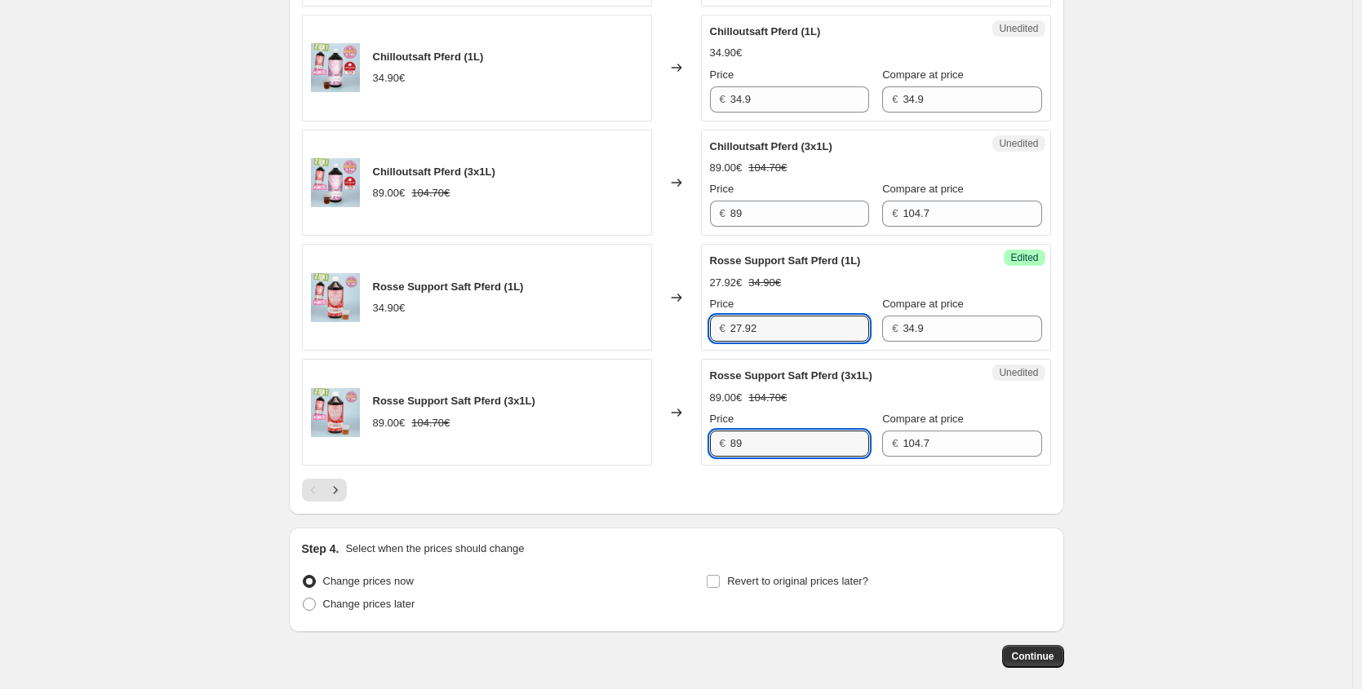
click at [648, 449] on div "Rosse Support Saft Pferd (3x1L) 89.00€ 104.70€ Changed to Unedited Rosse Suppor…" at bounding box center [676, 412] width 749 height 107
paste input "71,20 €"
type input "71.20"
click at [347, 494] on button "Next" at bounding box center [335, 490] width 23 height 23
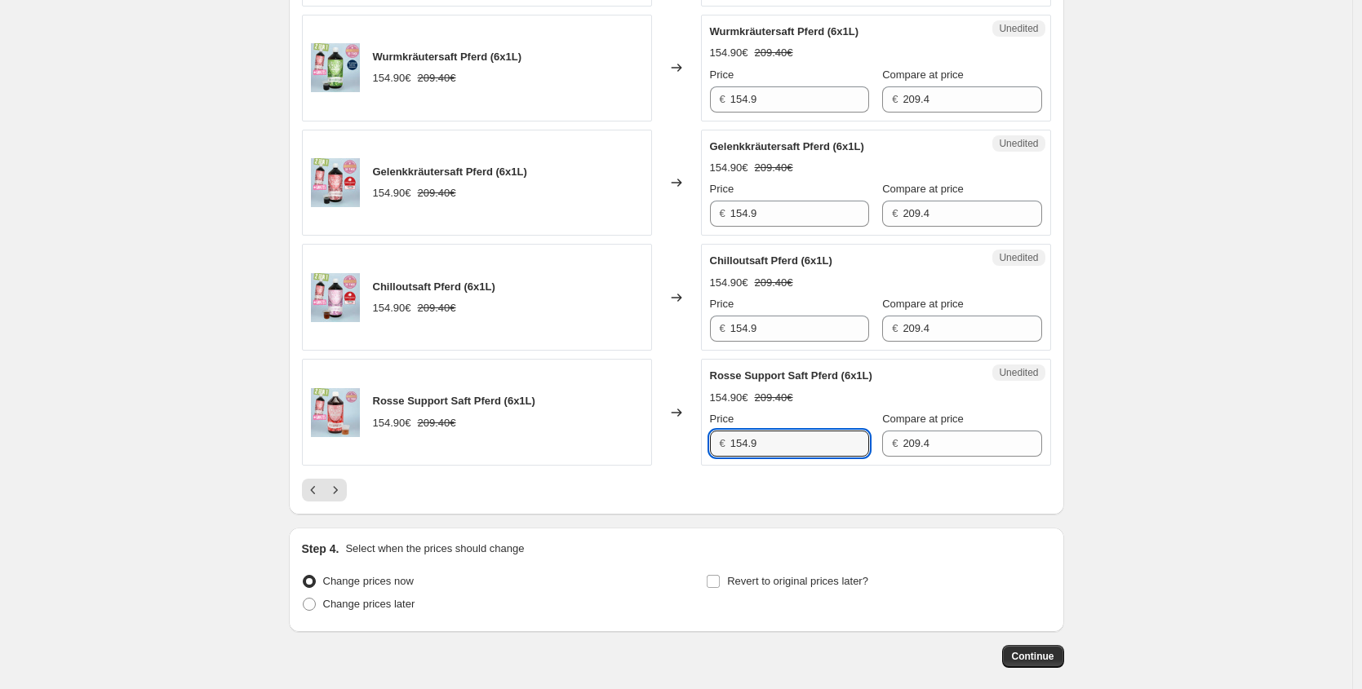
drag, startPoint x: 755, startPoint y: 451, endPoint x: 570, endPoint y: 425, distance: 187.0
click at [570, 431] on div "Rosse Support Saft Pferd (6x1L) 154.90€ 209.40€ Changed to Unedited Rosse Suppo…" at bounding box center [676, 412] width 749 height 107
paste input "23,92 €"
type input "123.92"
click at [318, 498] on button "Previous" at bounding box center [313, 490] width 23 height 23
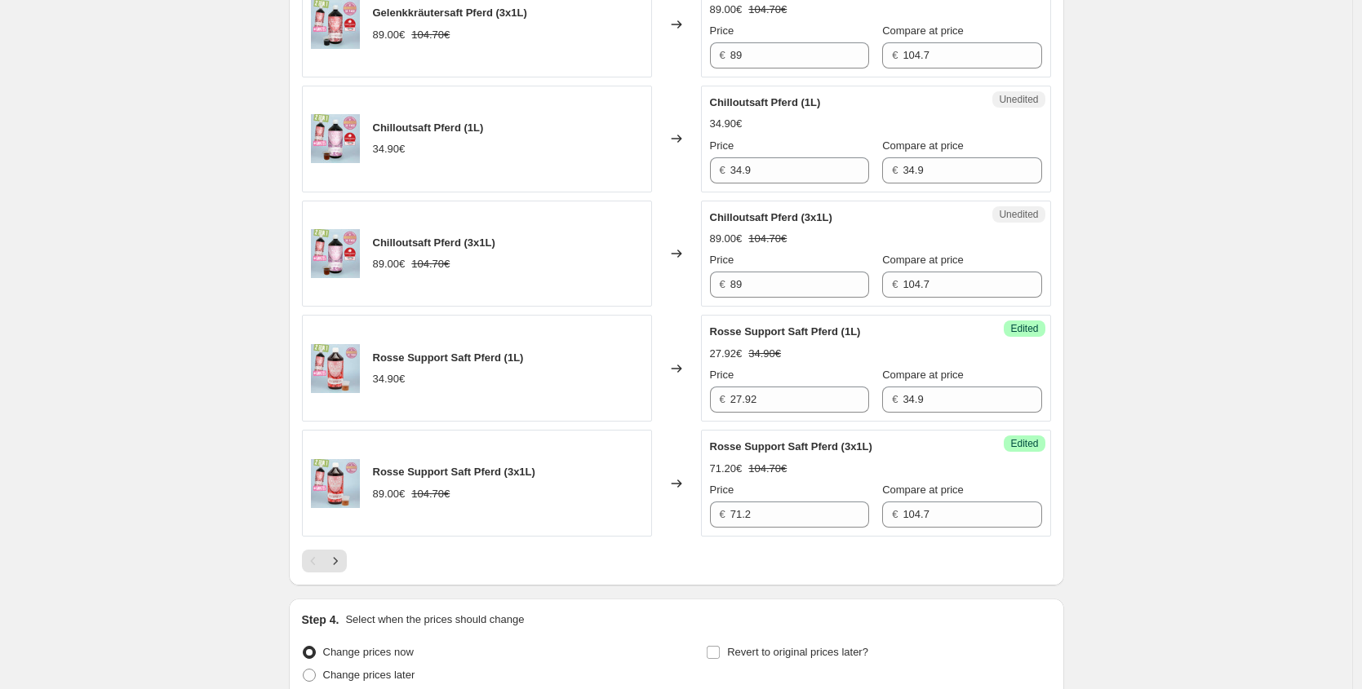
scroll to position [2355, 0]
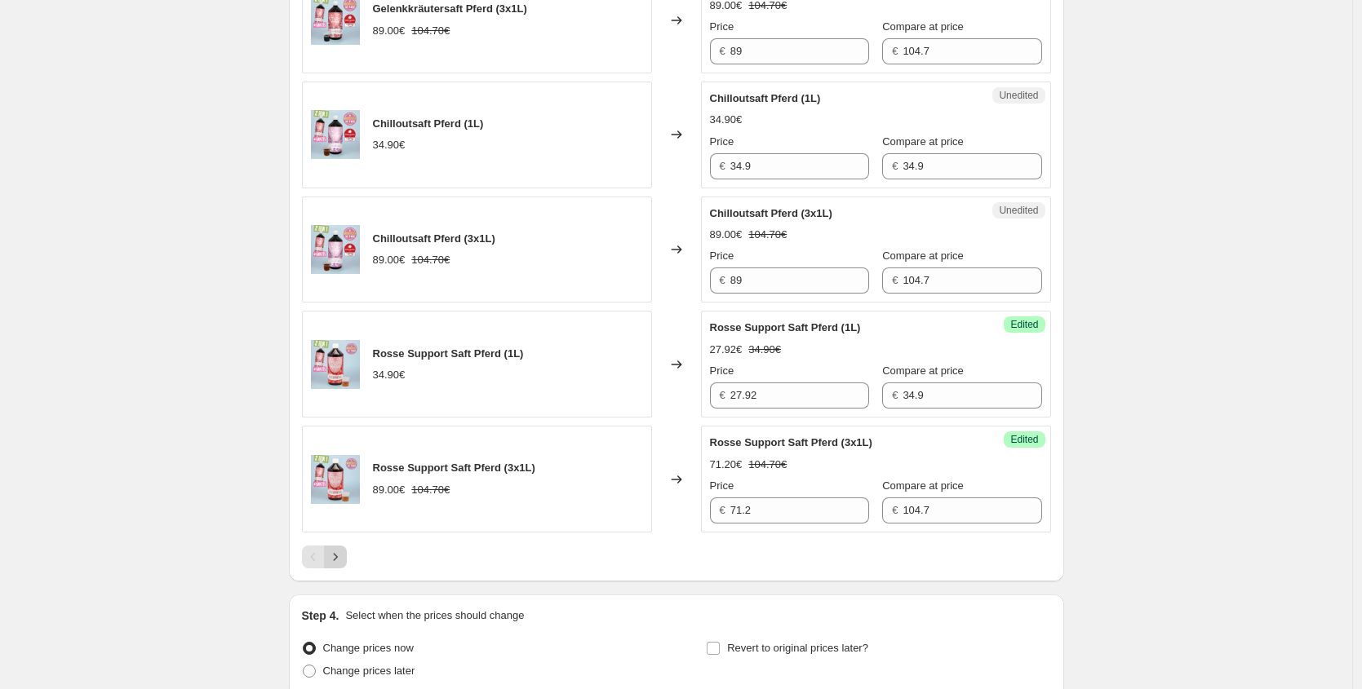
click at [343, 552] on icon "Next" at bounding box center [335, 557] width 16 height 16
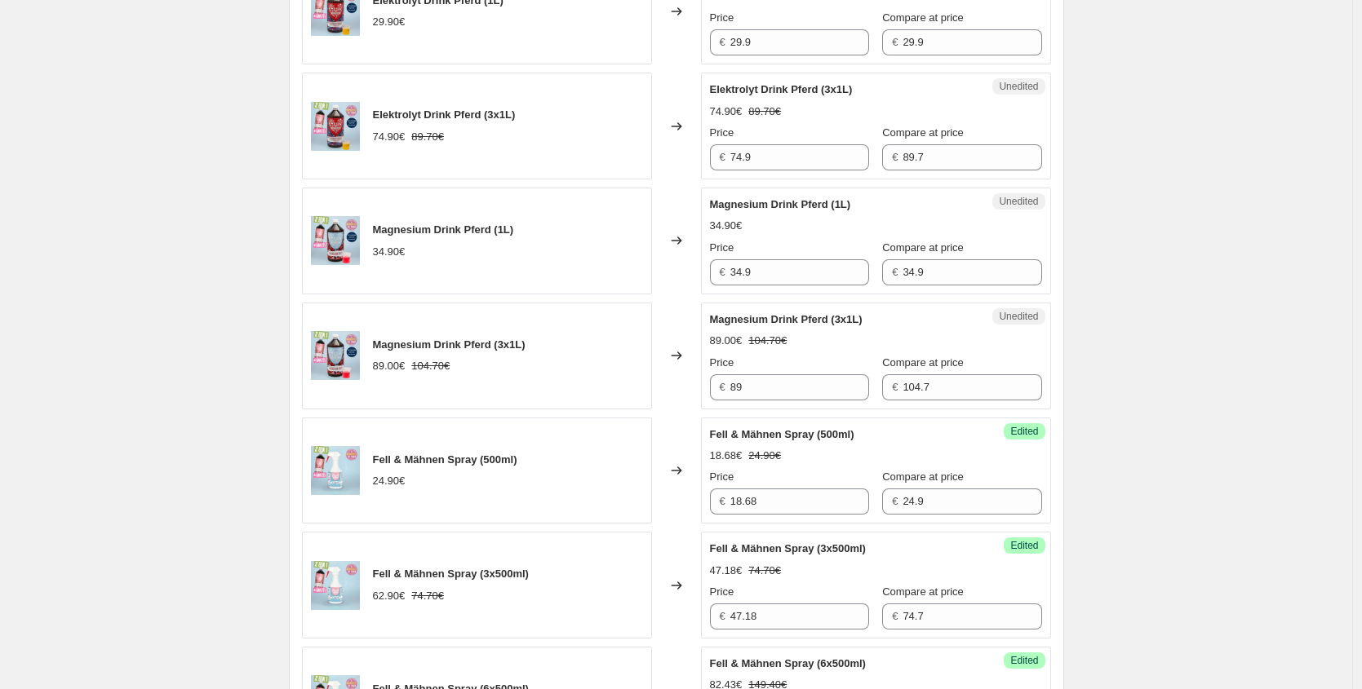
scroll to position [631, 0]
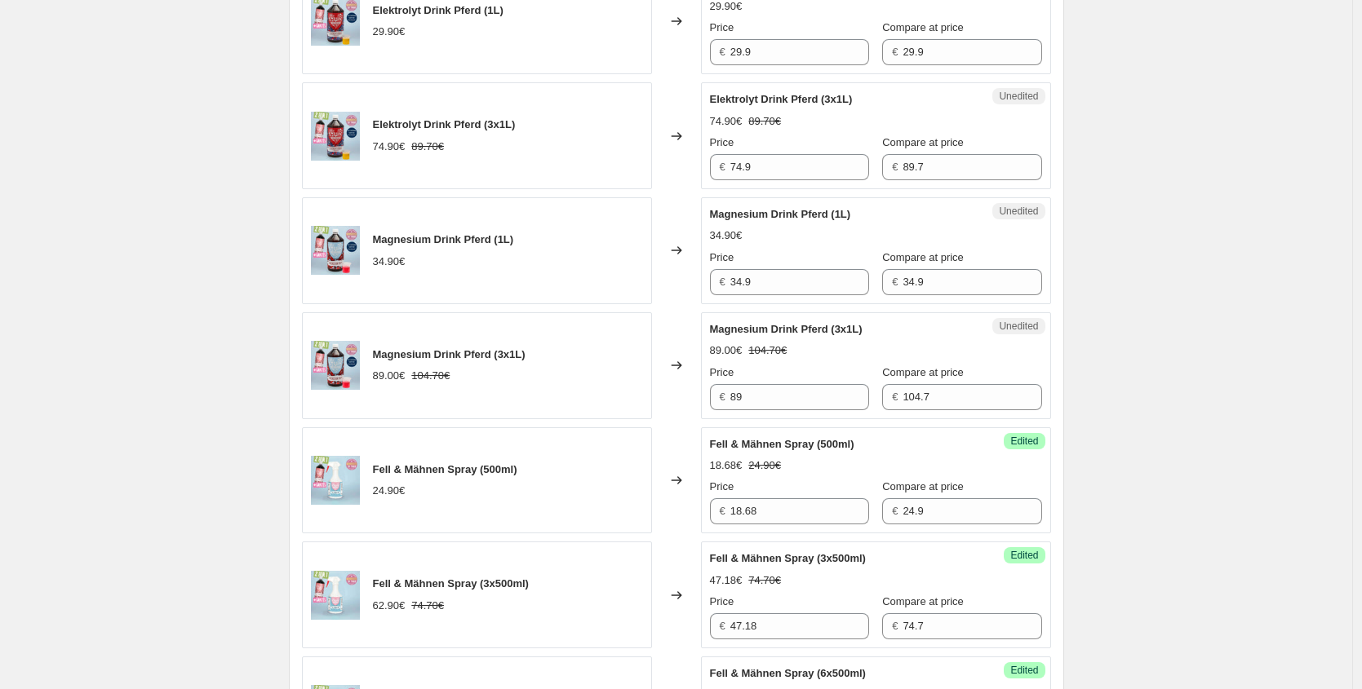
drag, startPoint x: 786, startPoint y: 296, endPoint x: 649, endPoint y: 290, distance: 137.2
click at [651, 290] on div "Magnesium Drink Pferd (1L) 34.90€ Changed to Unedited Magnesium Drink Pferd (1L…" at bounding box center [676, 250] width 749 height 107
drag, startPoint x: 648, startPoint y: 273, endPoint x: 631, endPoint y: 270, distance: 17.4
click at [633, 271] on div "Magnesium Drink Pferd (1L) 34.90€ Changed to Unedited Magnesium Drink Pferd (1L…" at bounding box center [676, 250] width 749 height 107
paste input "20,94 €"
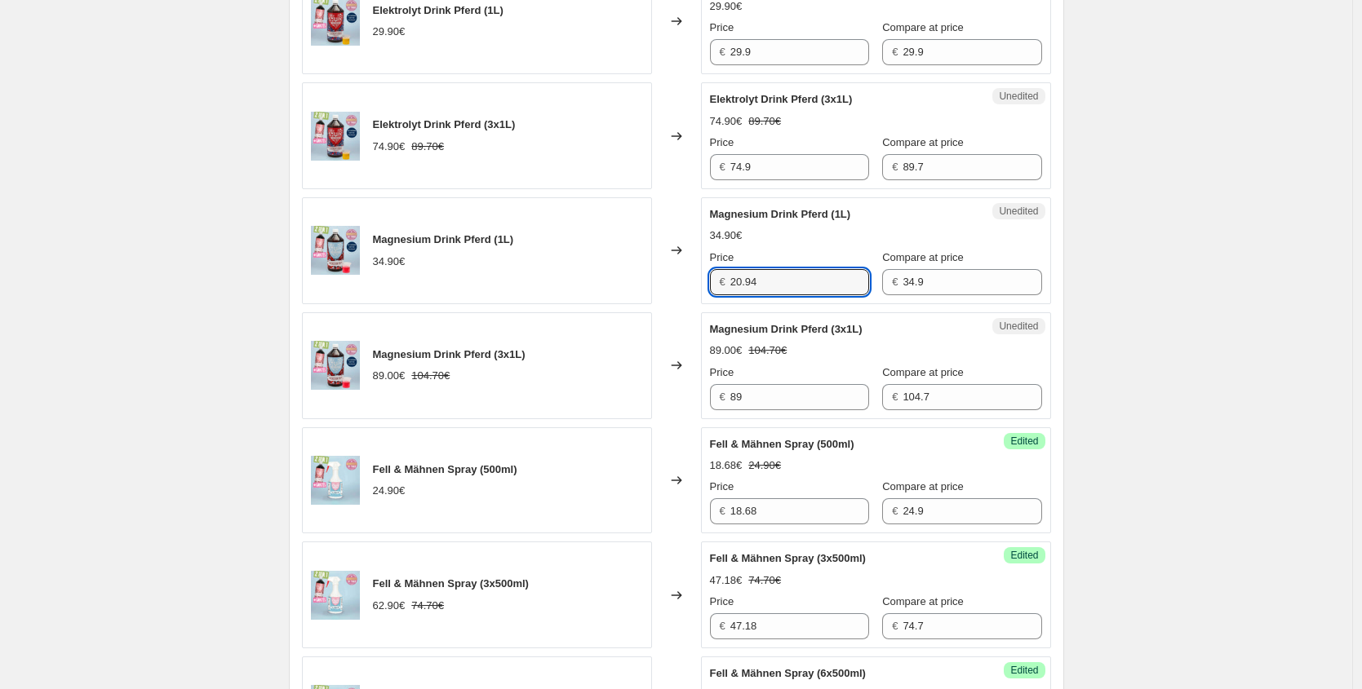
type input "20.94"
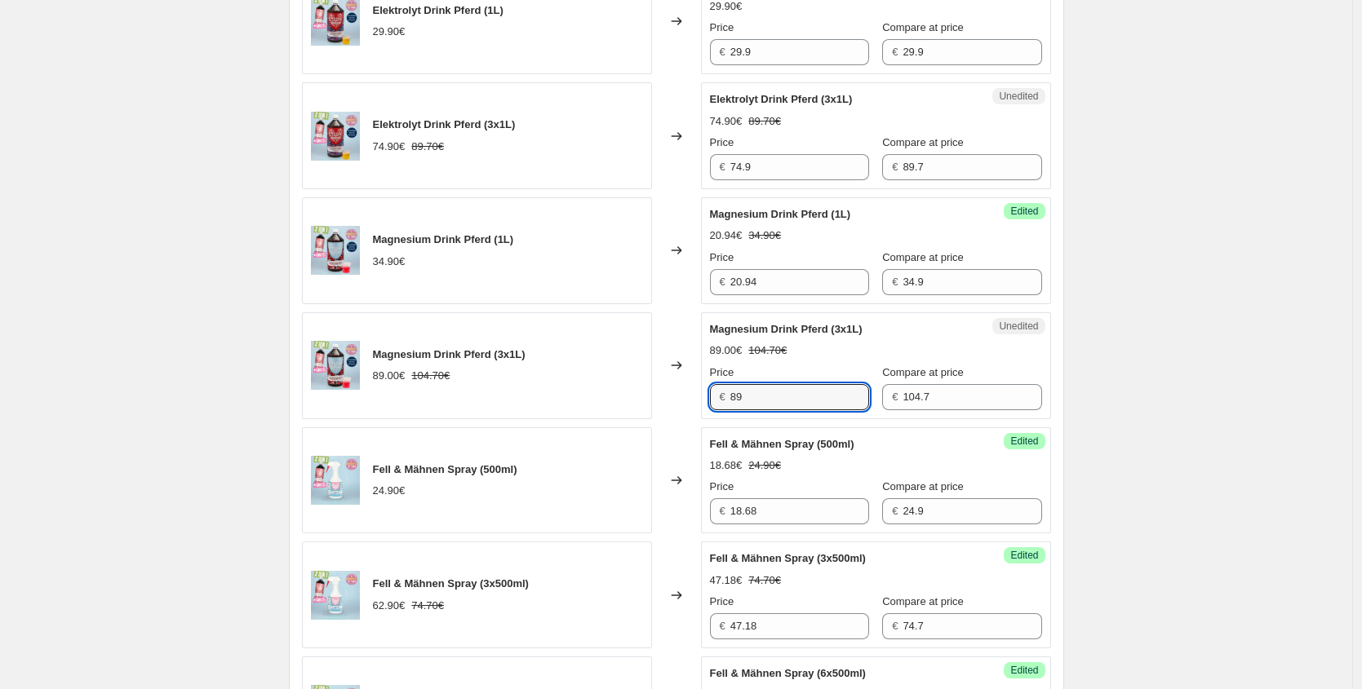
drag, startPoint x: 754, startPoint y: 402, endPoint x: 577, endPoint y: 398, distance: 177.1
click at [591, 400] on div "Magnesium Drink Pferd (3x1L) 89.00€ 104.70€ Changed to Unedited Magnesium Drink…" at bounding box center [676, 365] width 749 height 107
paste input "53,40 €"
type input "53.40"
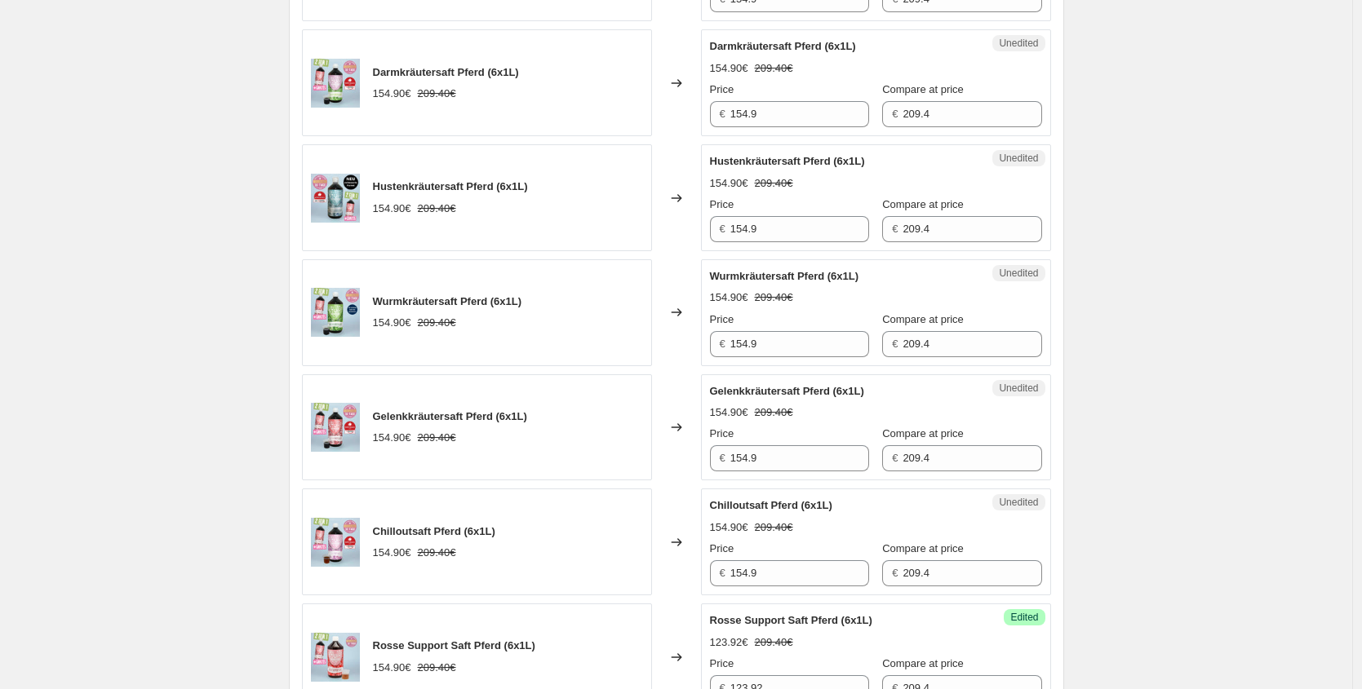
scroll to position [2320, 0]
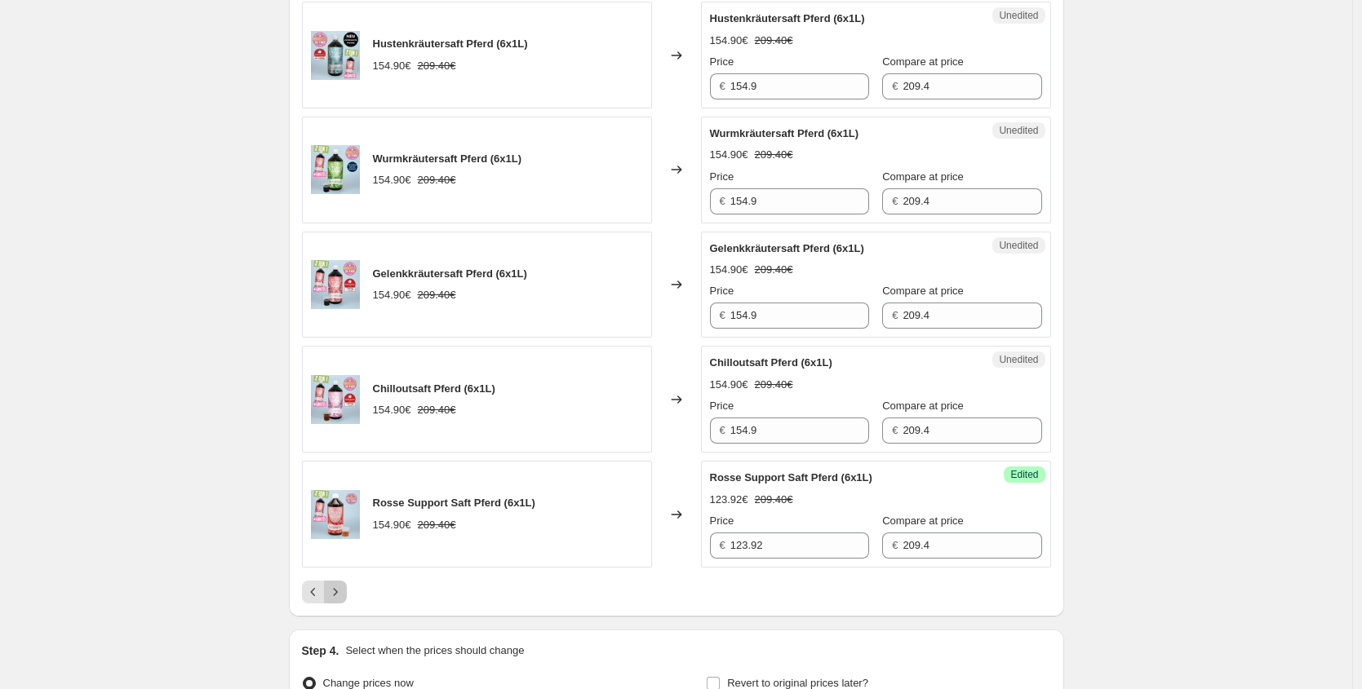
click at [339, 593] on icon "Next" at bounding box center [335, 592] width 16 height 16
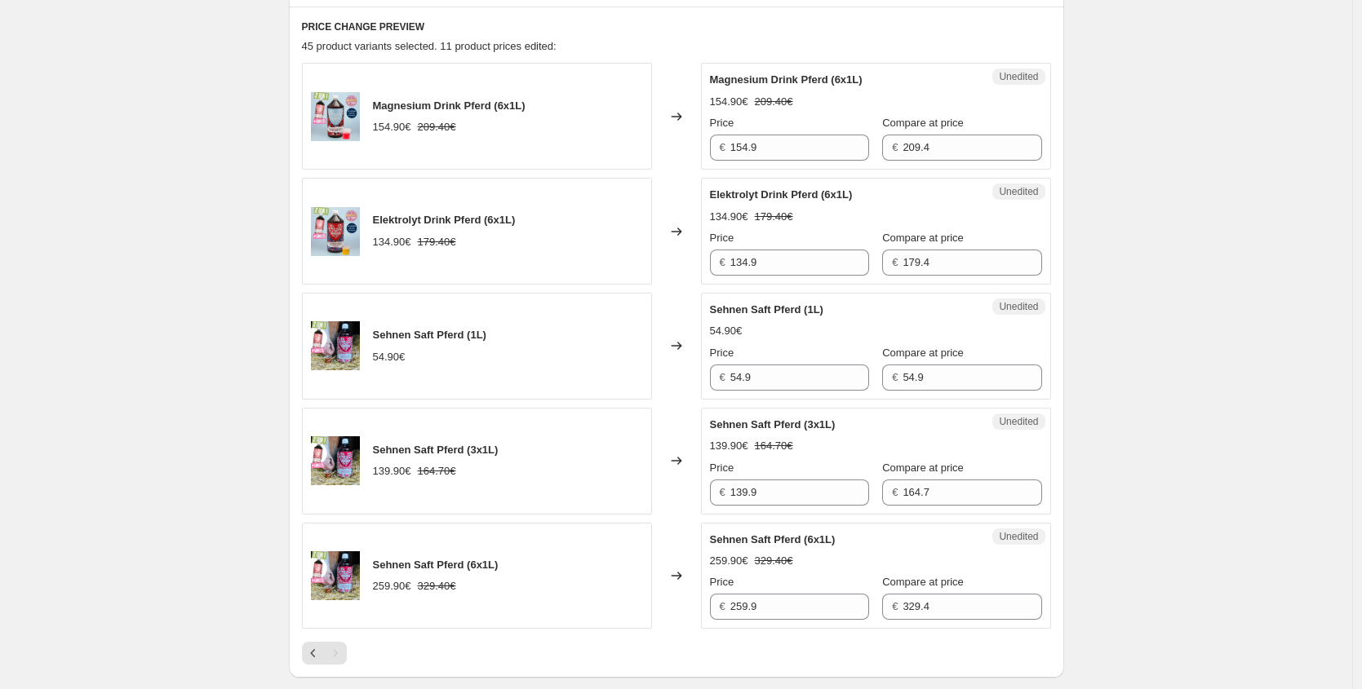
scroll to position [473, 0]
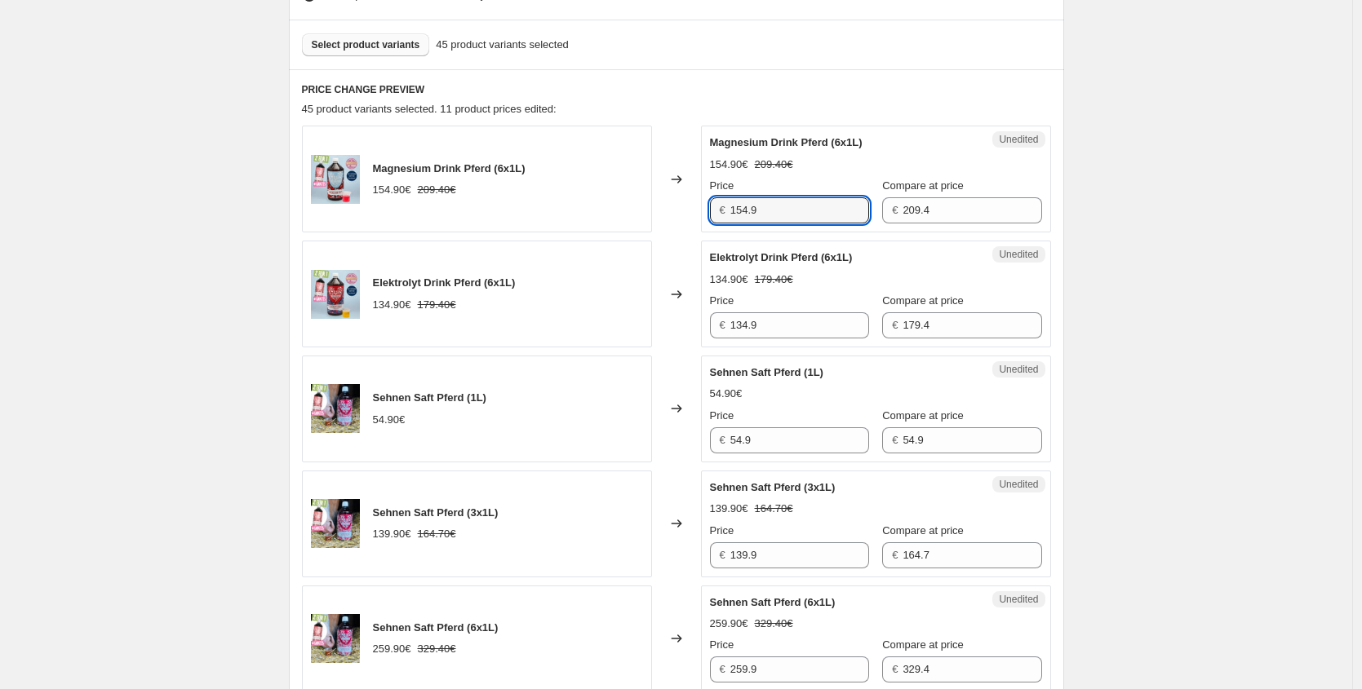
drag, startPoint x: 749, startPoint y: 206, endPoint x: 658, endPoint y: 206, distance: 91.4
click at [658, 206] on div "Magnesium Drink Pferd (6x1L) 154.90€ 209.40€ Changed to Unedited Magnesium Drin…" at bounding box center [676, 179] width 749 height 107
paste input "92,94 €"
type input "92.94"
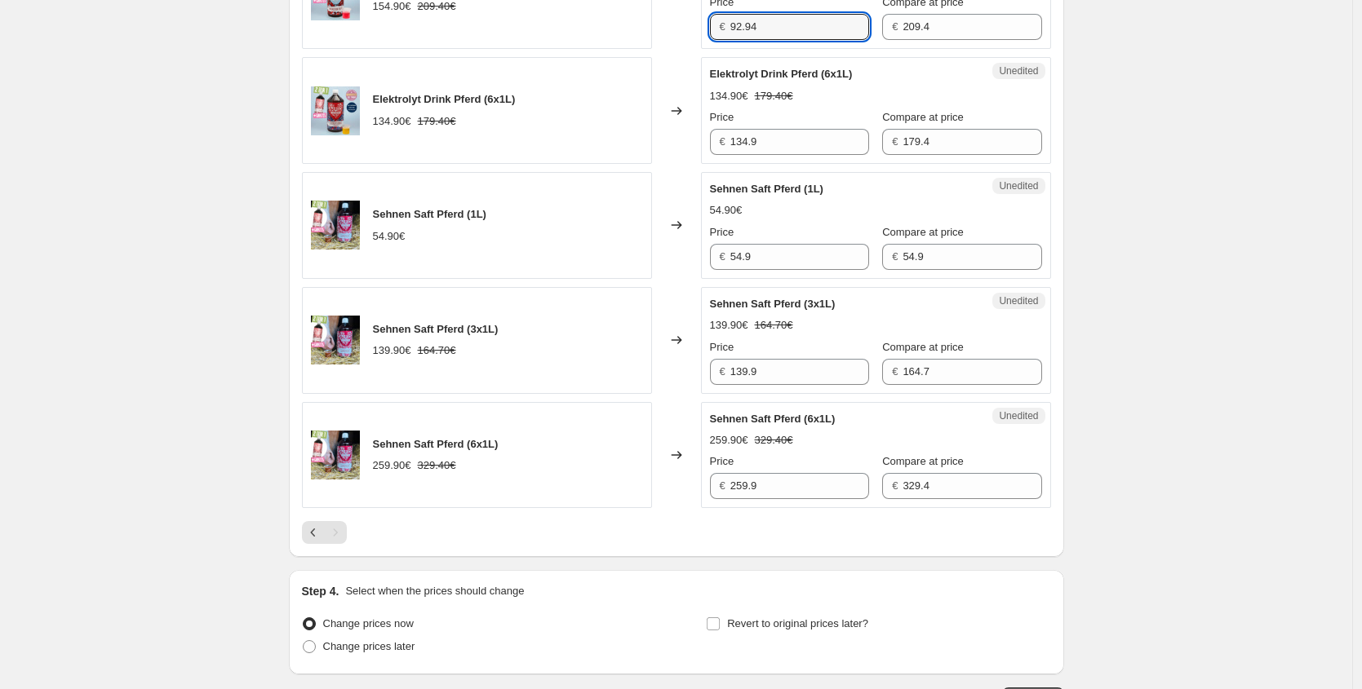
scroll to position [777, 0]
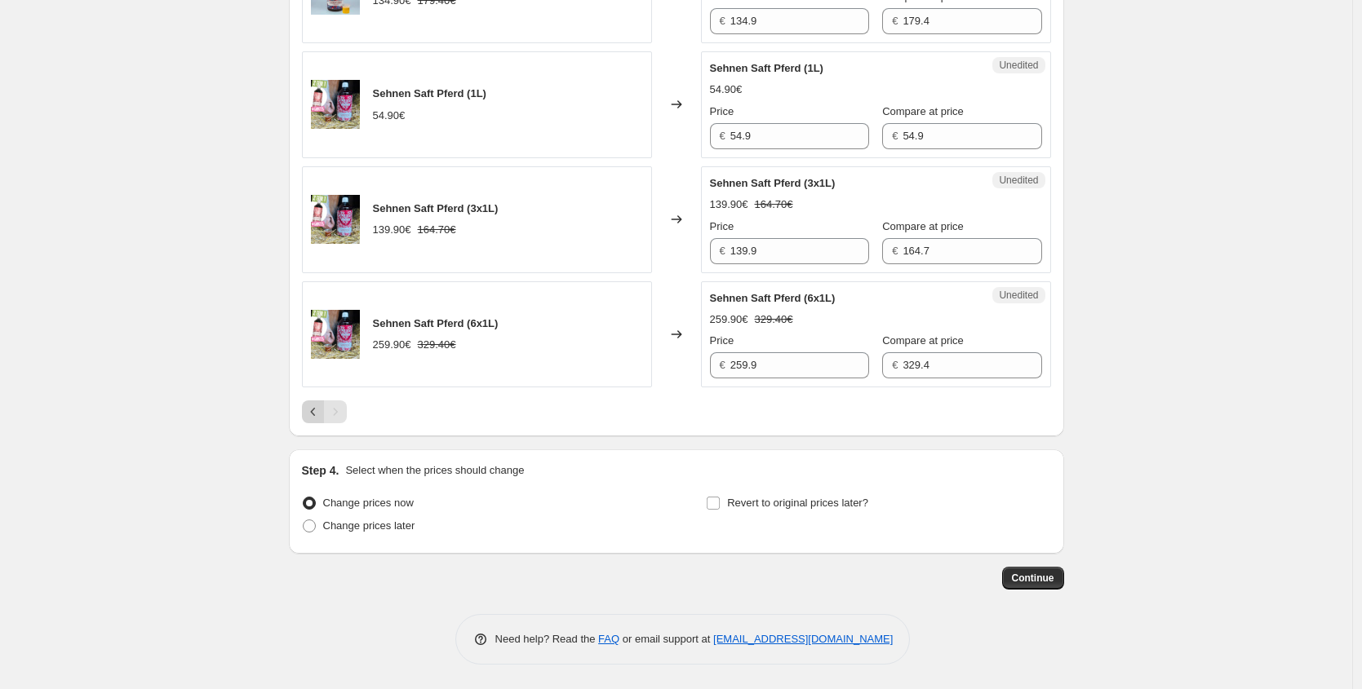
click at [314, 405] on icon "Previous" at bounding box center [313, 412] width 16 height 16
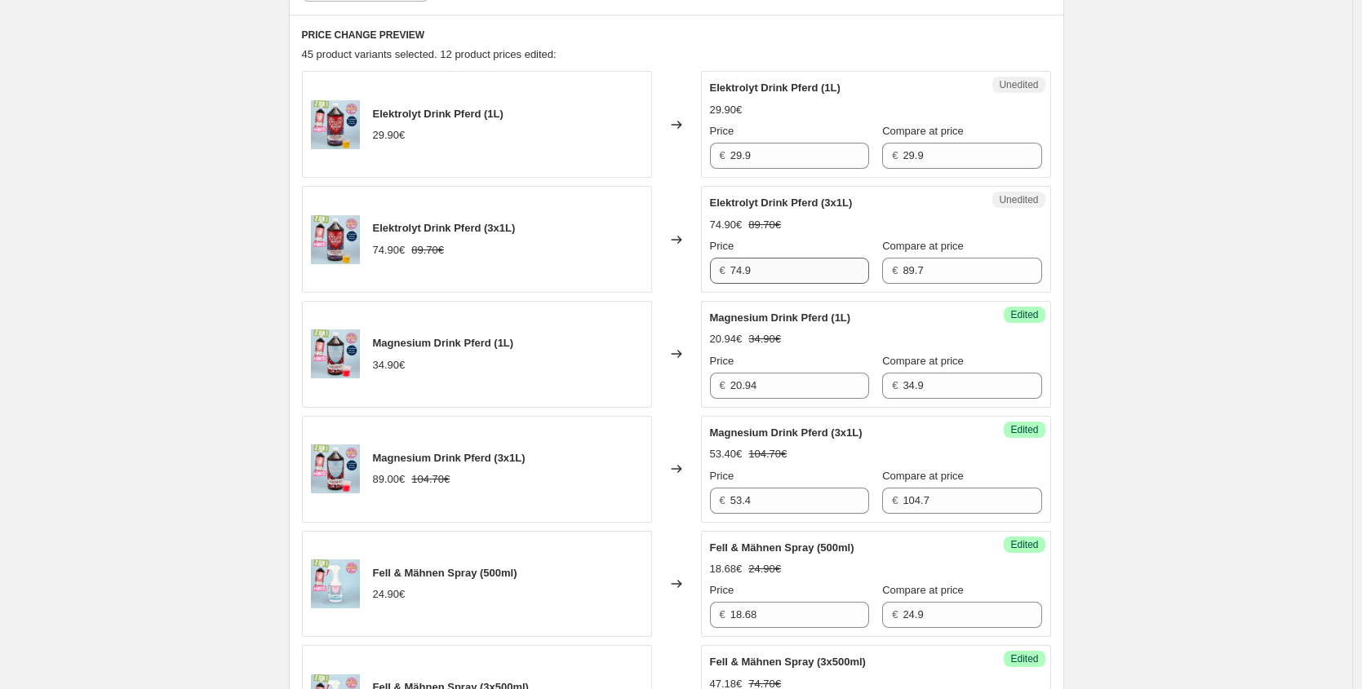
scroll to position [517, 0]
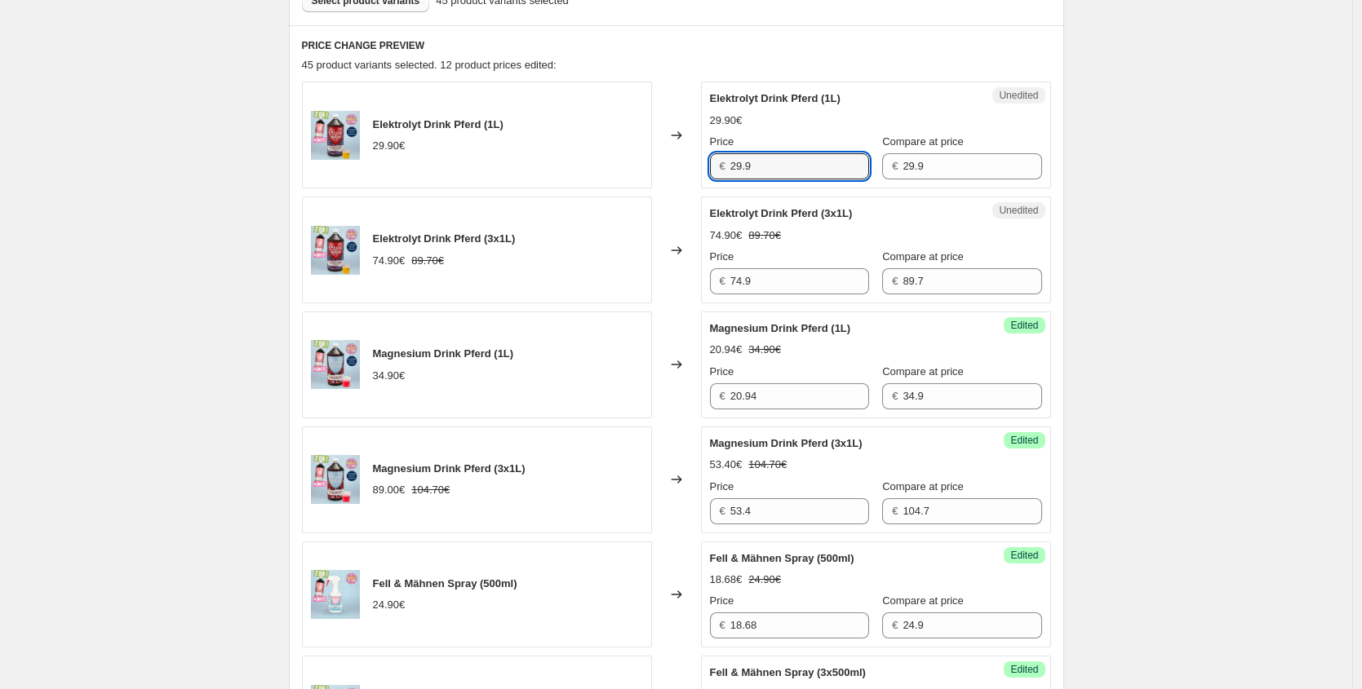
drag, startPoint x: 747, startPoint y: 172, endPoint x: 567, endPoint y: 148, distance: 181.8
click at [567, 148] on div "Elektrolyt Drink Pferd (1L) 29.90€ Changed to Unedited Elektrolyt Drink Pferd (…" at bounding box center [676, 135] width 749 height 107
paste input "17,94 €"
type input "17.94"
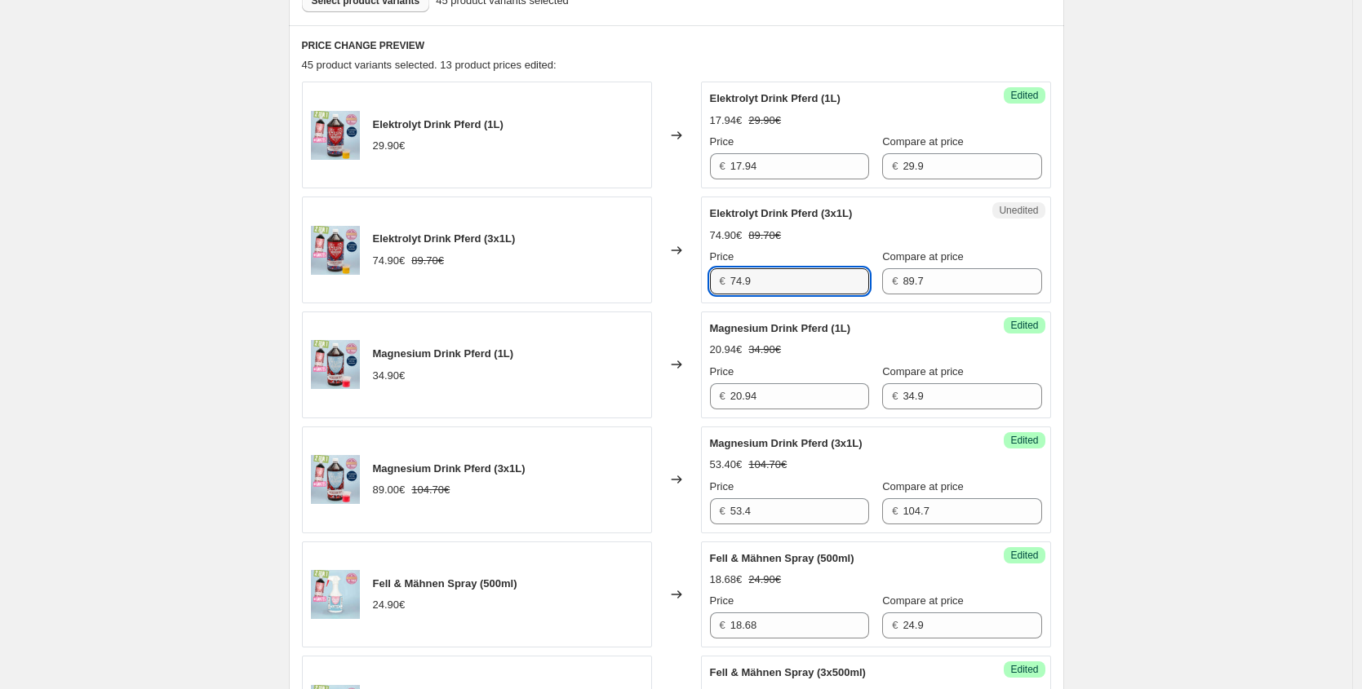
drag, startPoint x: 799, startPoint y: 285, endPoint x: 548, endPoint y: 281, distance: 251.3
click at [579, 284] on div "Elektrolyt Drink Pferd (3x1L) 74.90€ 89.70€ Changed to Unedited Elektrolyt Drin…" at bounding box center [676, 250] width 749 height 107
paste input "44,94 €"
type input "44.94"
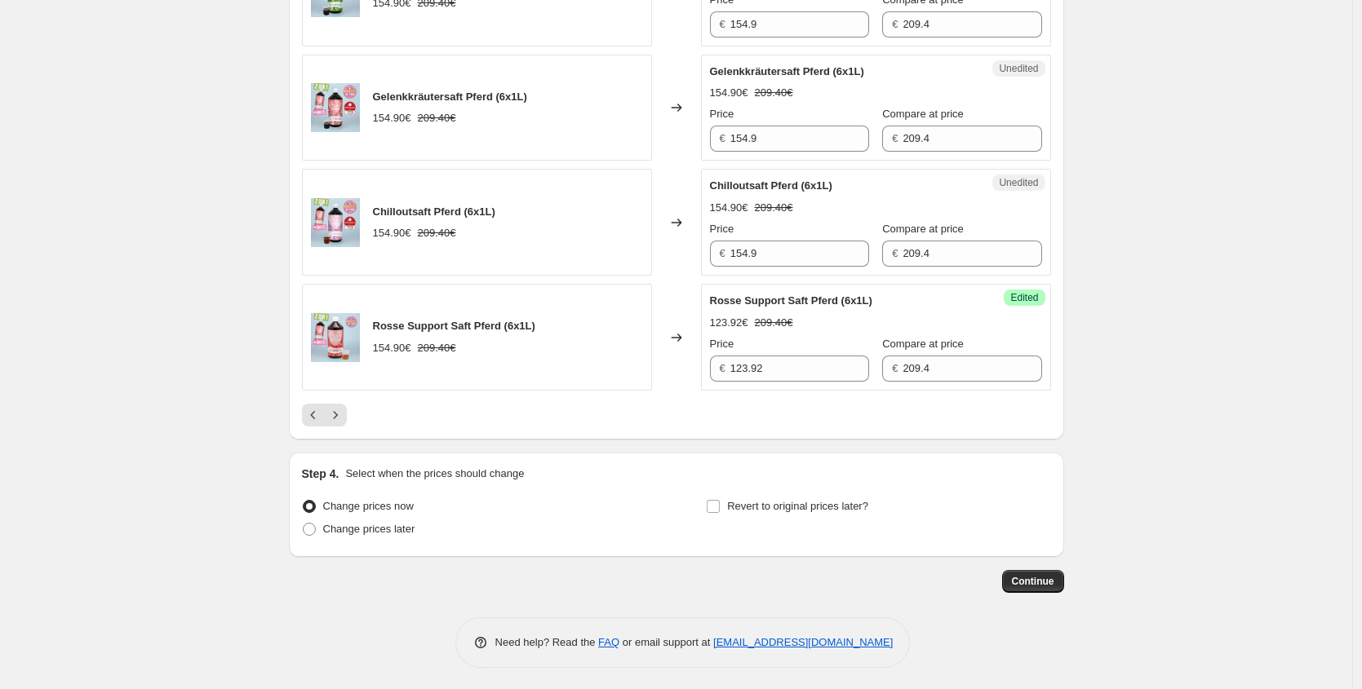
scroll to position [2500, 0]
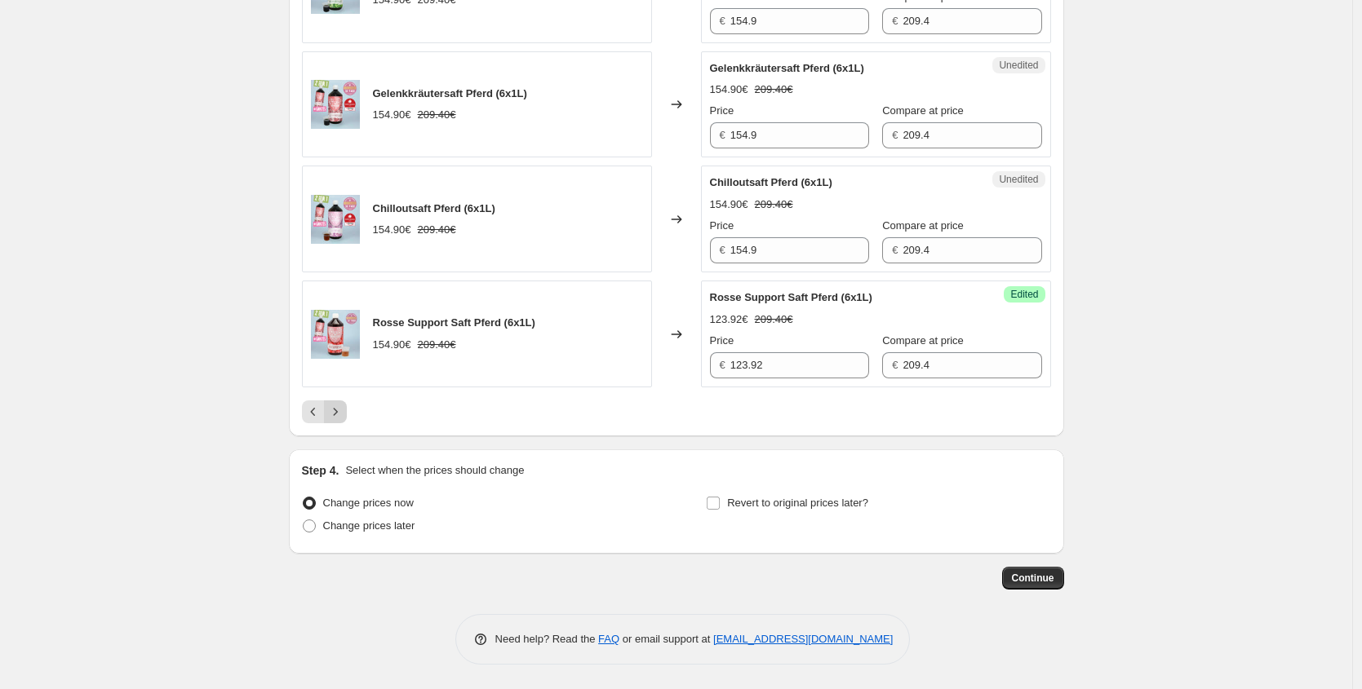
click at [347, 419] on button "Next" at bounding box center [335, 412] width 23 height 23
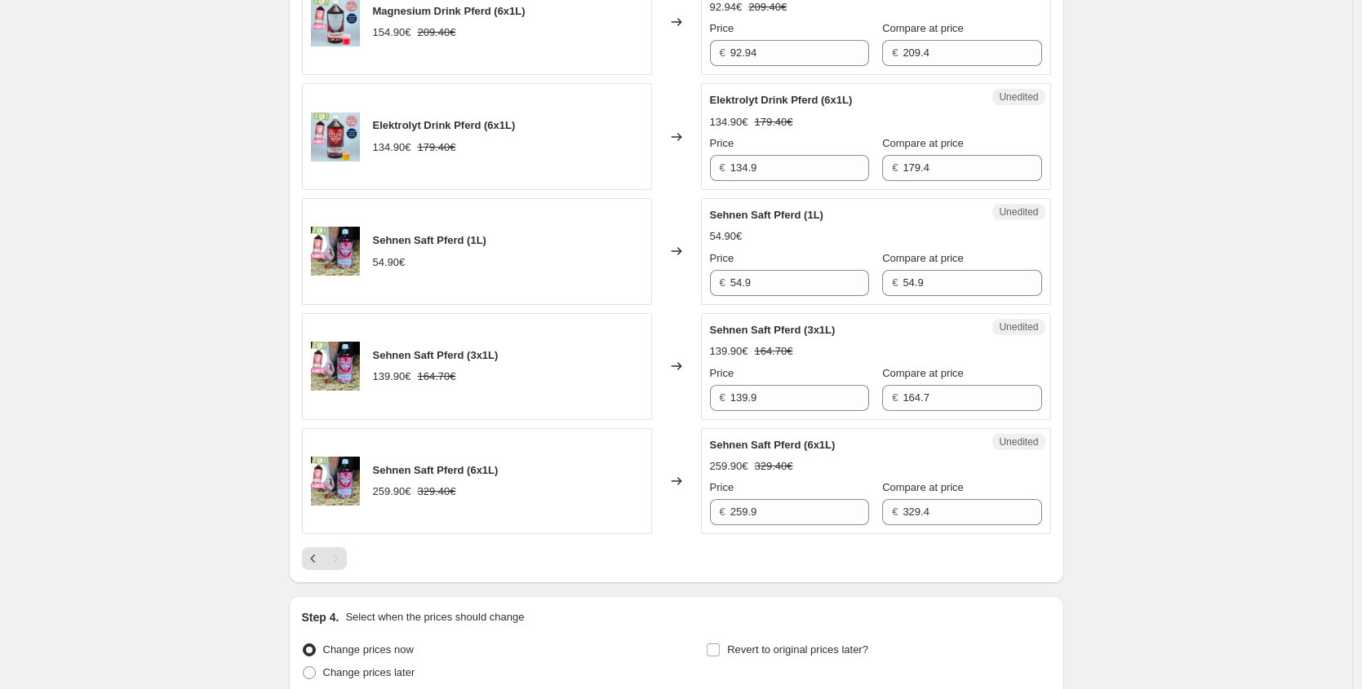
scroll to position [549, 0]
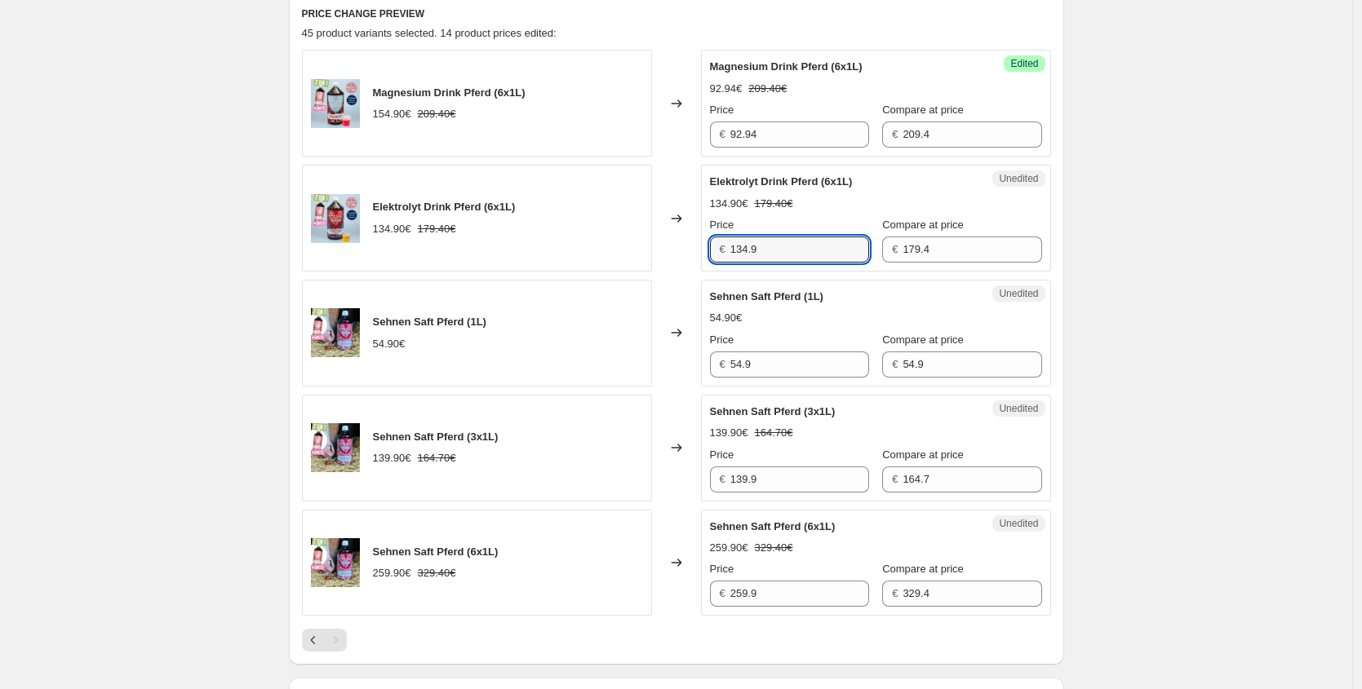
drag, startPoint x: 806, startPoint y: 249, endPoint x: 673, endPoint y: 235, distance: 133.7
click at [690, 238] on div "Elektrolyt Drink Pferd (6x1L) 134.90€ 179.40€ Changed to Unedited Elektrolyt Dr…" at bounding box center [676, 218] width 749 height 107
paste input "80,94 €"
type input "80.94"
click at [318, 632] on button "Previous" at bounding box center [313, 640] width 23 height 23
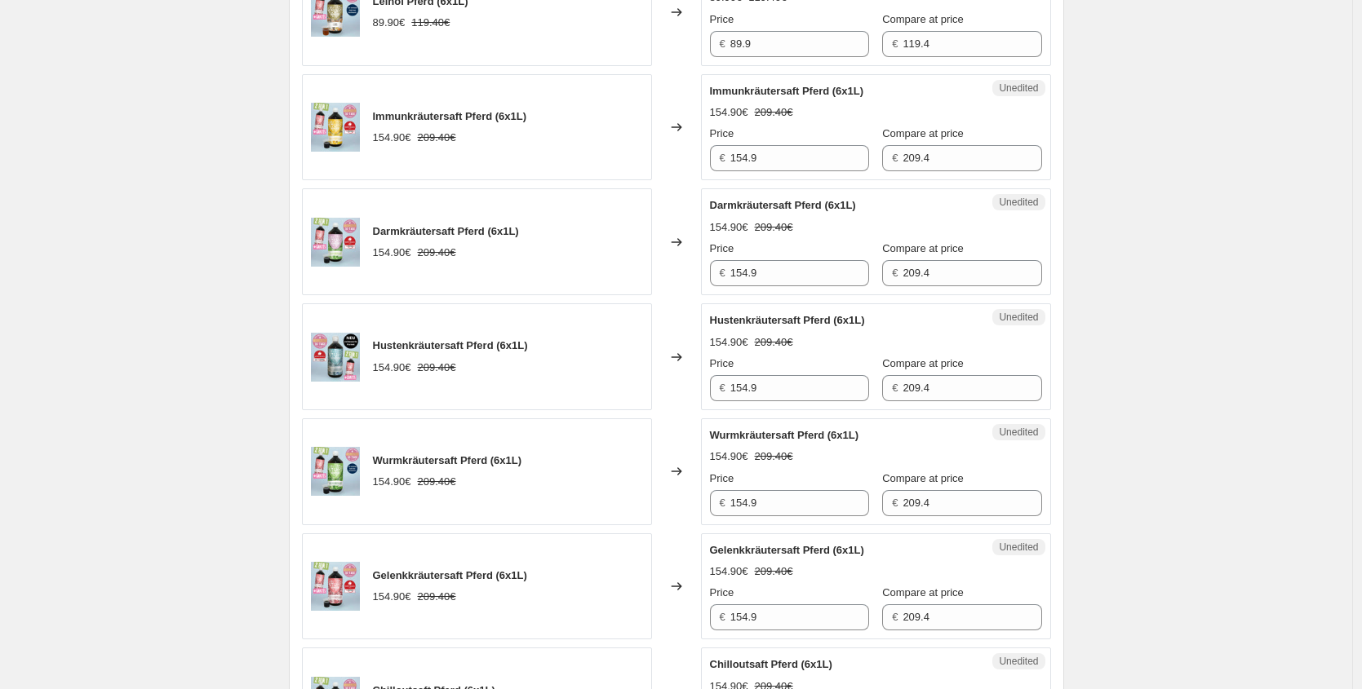
scroll to position [2327, 0]
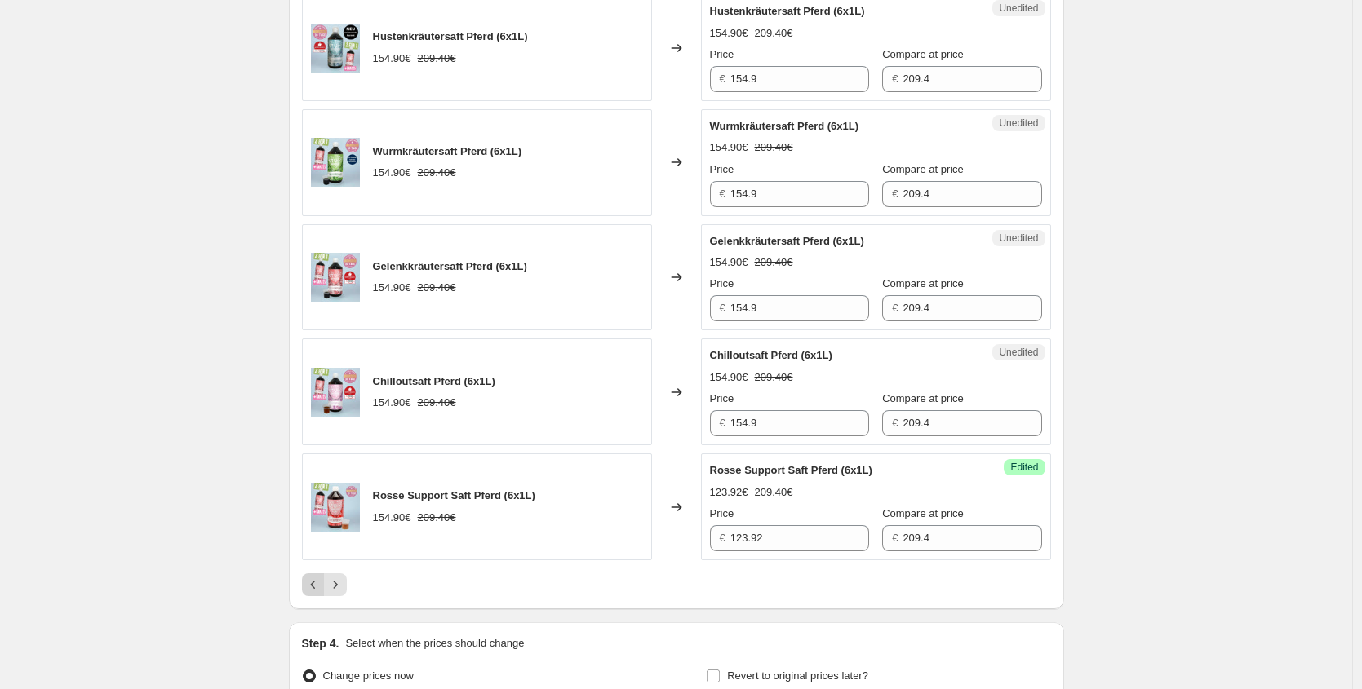
click at [321, 587] on icon "Previous" at bounding box center [313, 585] width 16 height 16
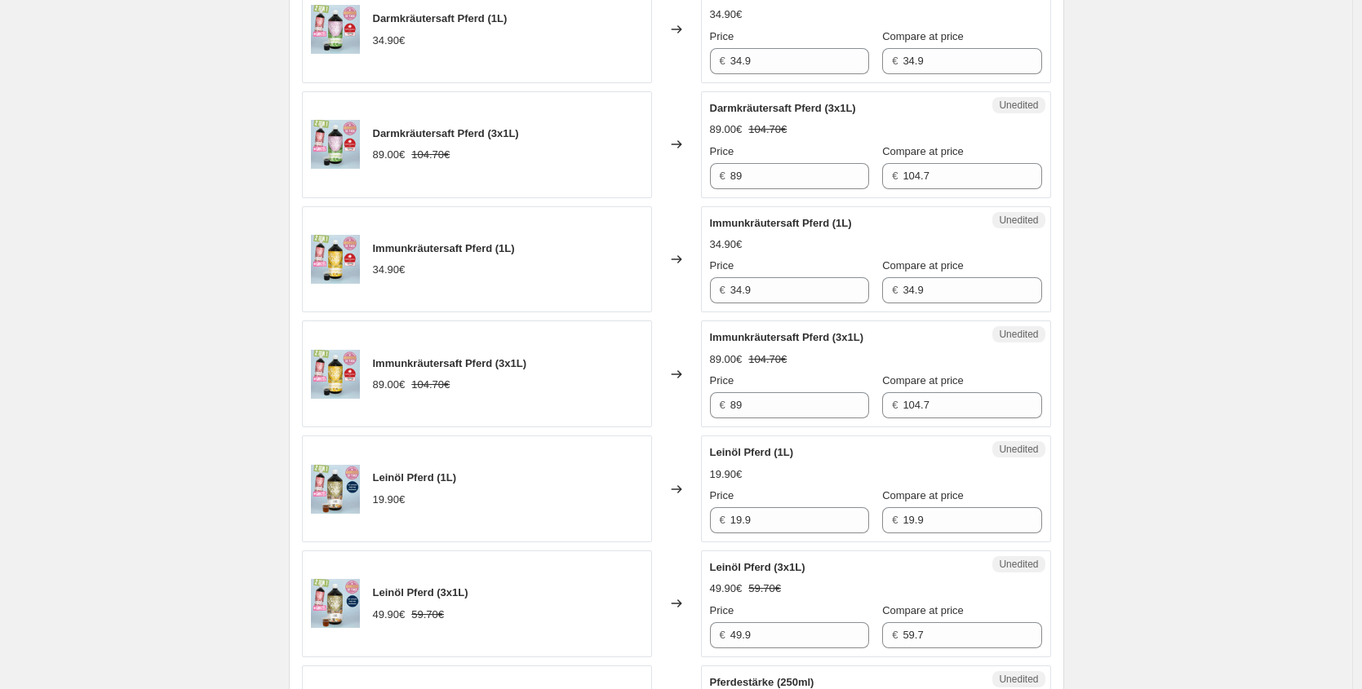
scroll to position [1582, 0]
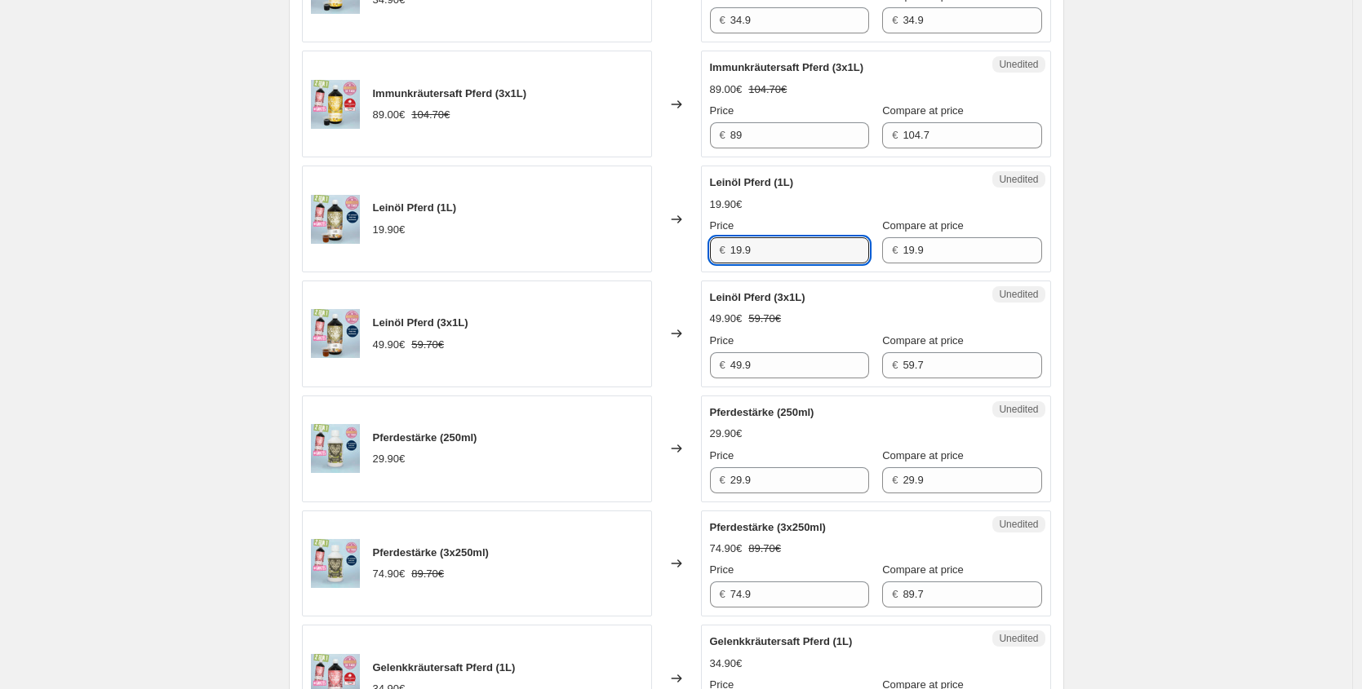
drag, startPoint x: 722, startPoint y: 247, endPoint x: 552, endPoint y: 238, distance: 169.9
click at [566, 241] on div "Leinöl Pferd (1L) 19.90€ Changed to Unedited Leinöl Pferd (1L) 19.90€ Price € 1…" at bounding box center [676, 219] width 749 height 107
paste input "1,94 €"
type input "11.94"
drag, startPoint x: 674, startPoint y: 365, endPoint x: 595, endPoint y: 356, distance: 79.6
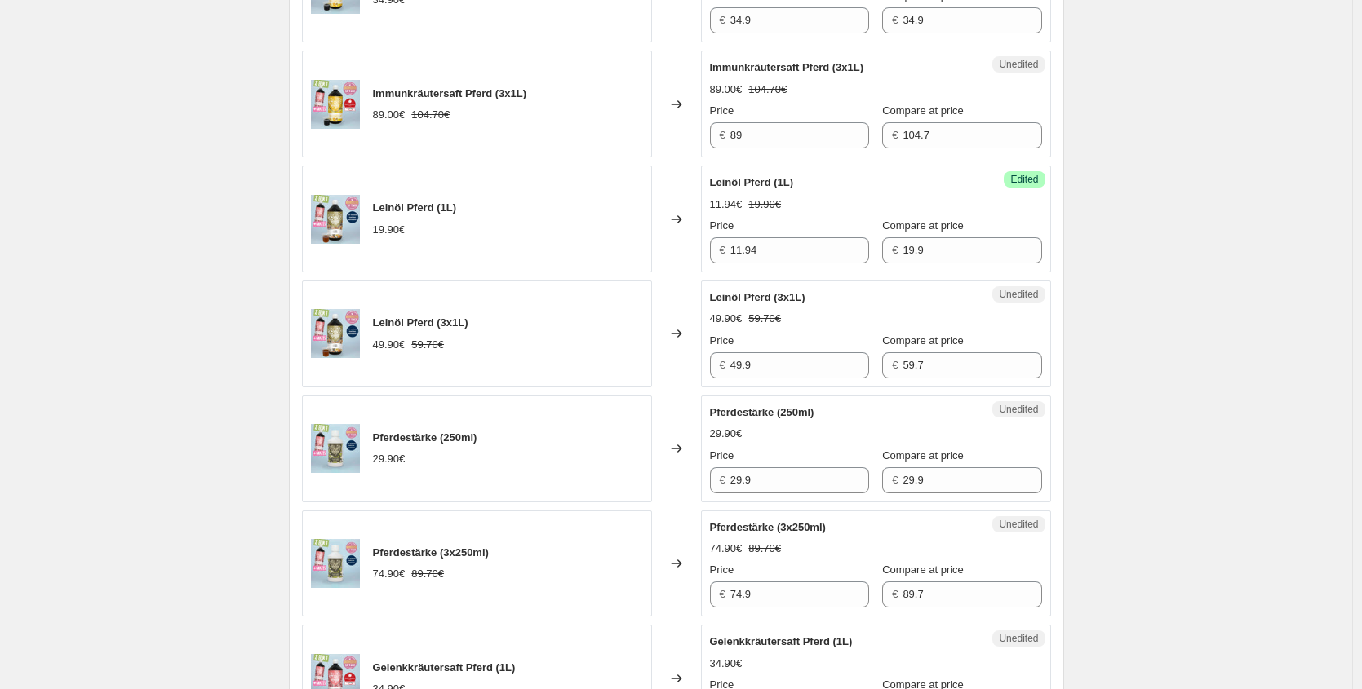
click at [604, 355] on div "Leinöl Pferd (3x1L) 49.90€ 59.70€ Changed to Unedited Leinöl Pferd (3x1L) 49.90…" at bounding box center [676, 334] width 749 height 107
drag, startPoint x: 773, startPoint y: 361, endPoint x: 611, endPoint y: 350, distance: 161.9
click at [609, 365] on div "Leinöl Pferd (3x1L) 49.90€ 59.70€ Changed to Unedited Leinöl Pferd (3x1L) 49.90…" at bounding box center [676, 334] width 749 height 107
paste input "29,94 €"
type input "29.94"
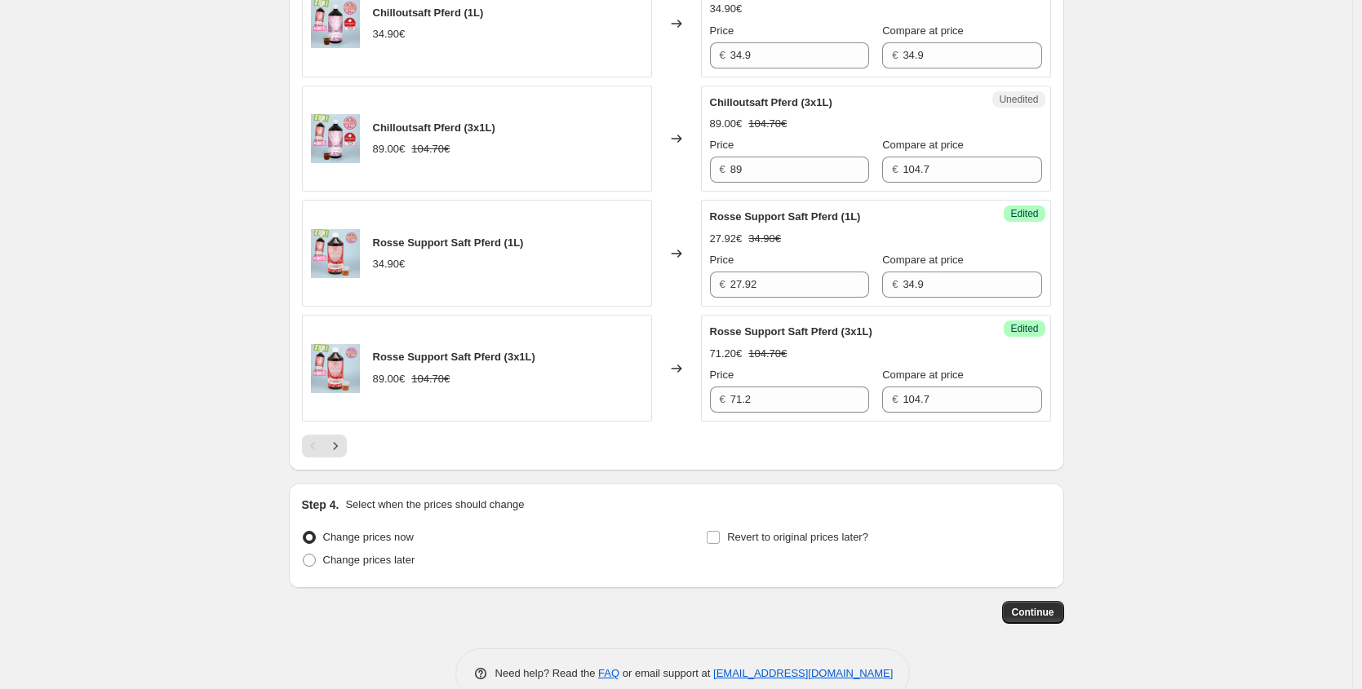
scroll to position [2500, 0]
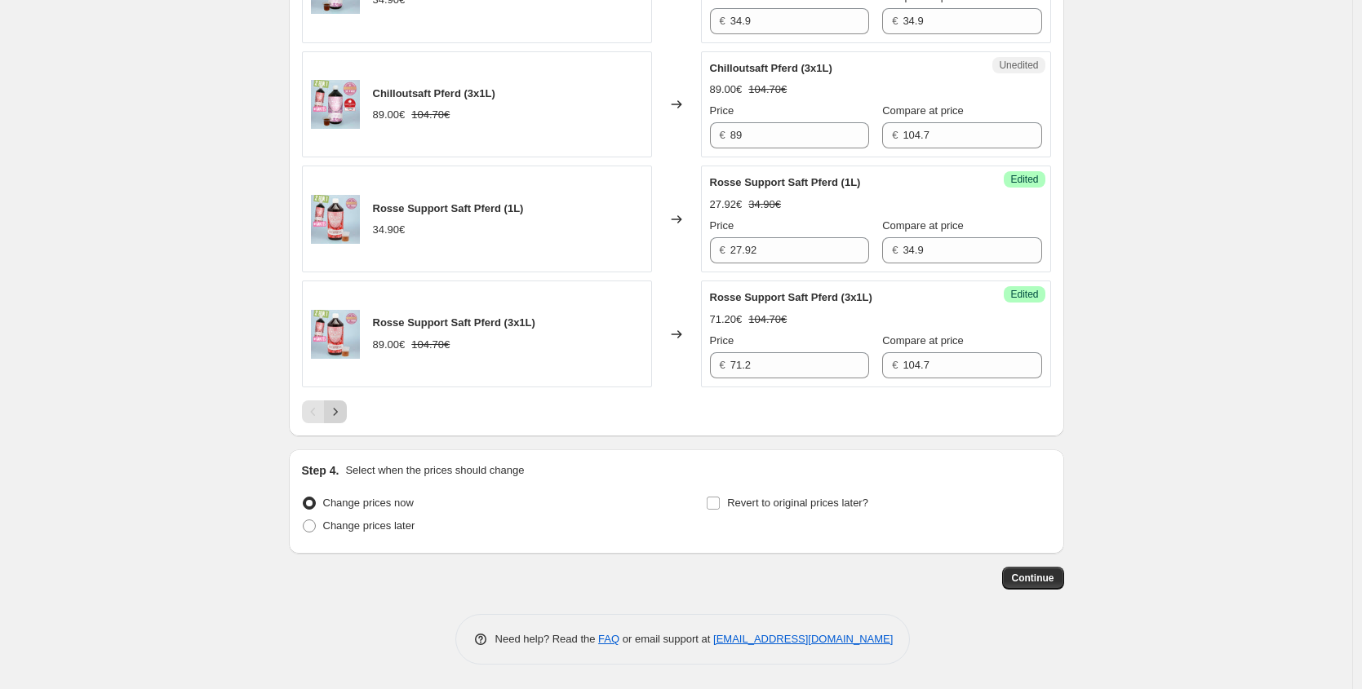
click at [343, 410] on icon "Next" at bounding box center [335, 412] width 16 height 16
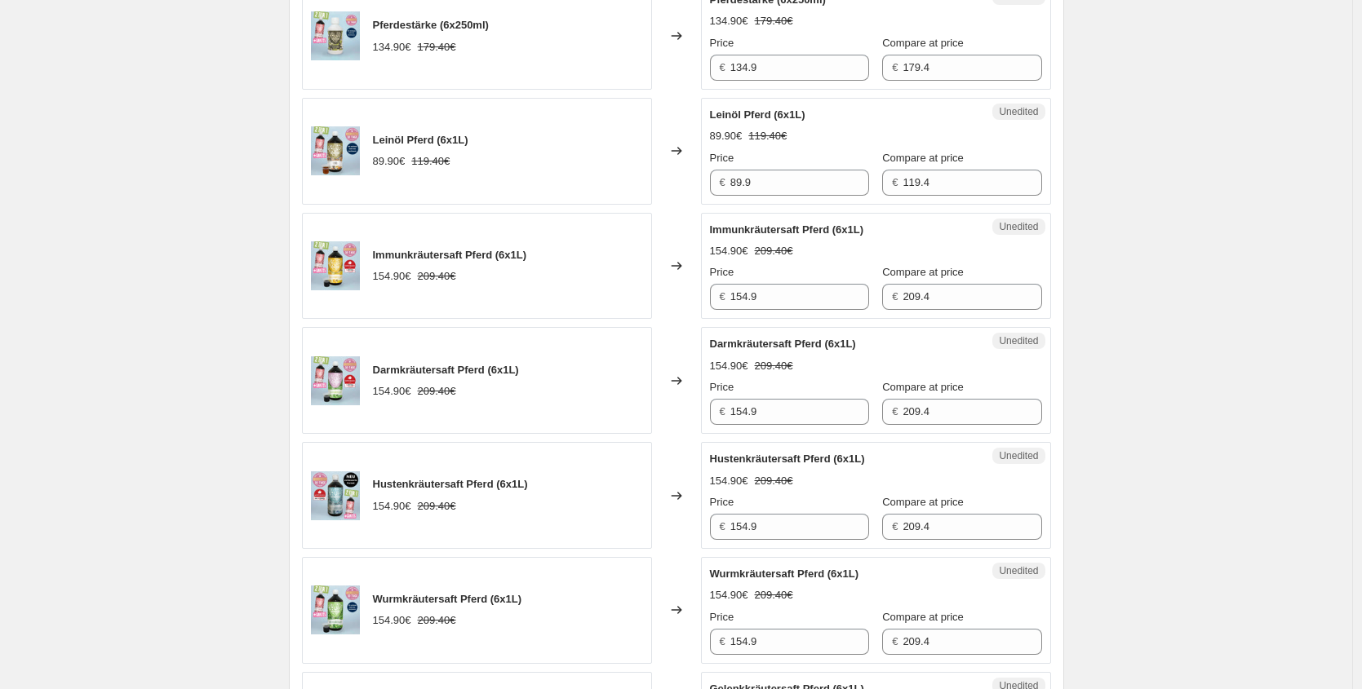
scroll to position [1879, 0]
drag, startPoint x: 804, startPoint y: 194, endPoint x: 638, endPoint y: 156, distance: 170.8
click at [638, 173] on div "Leinöl Pferd (6x1L) 89.90€ 119.40€ Changed to Unedited Leinöl Pferd (6x1L) 89.9…" at bounding box center [676, 152] width 749 height 107
paste input "53,94 €"
type input "53.94"
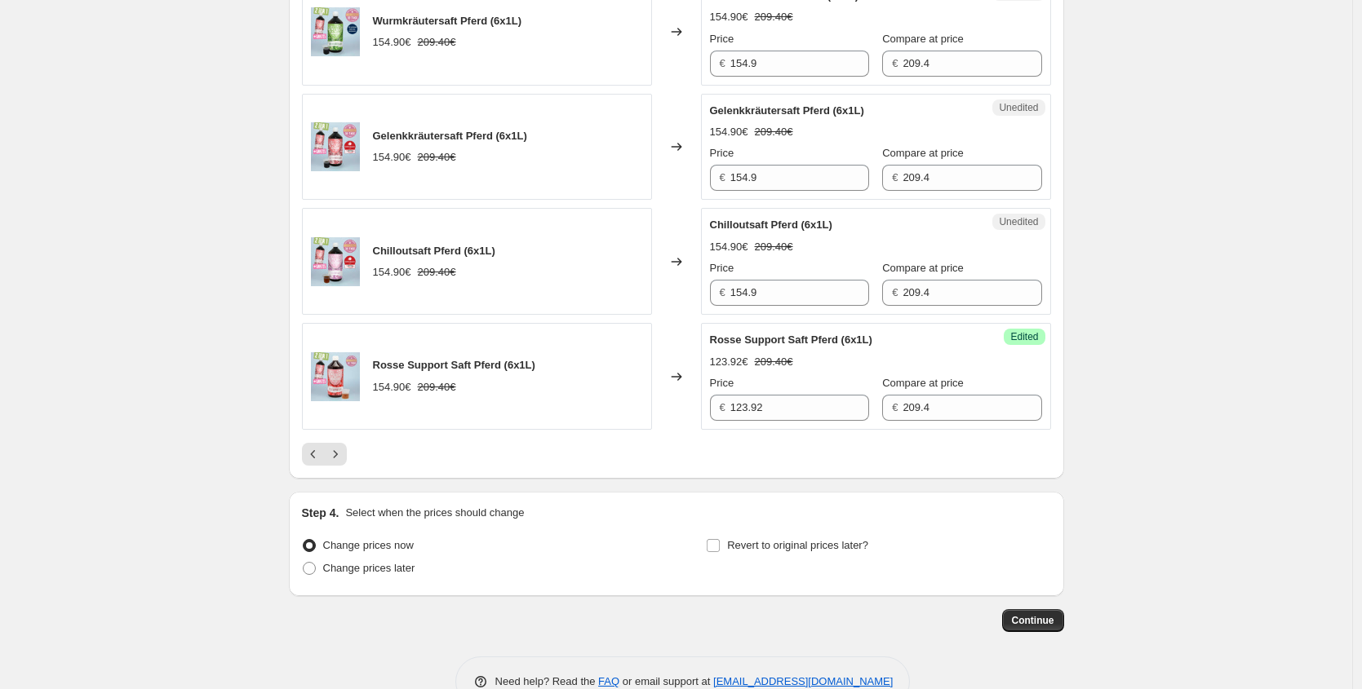
scroll to position [2473, 0]
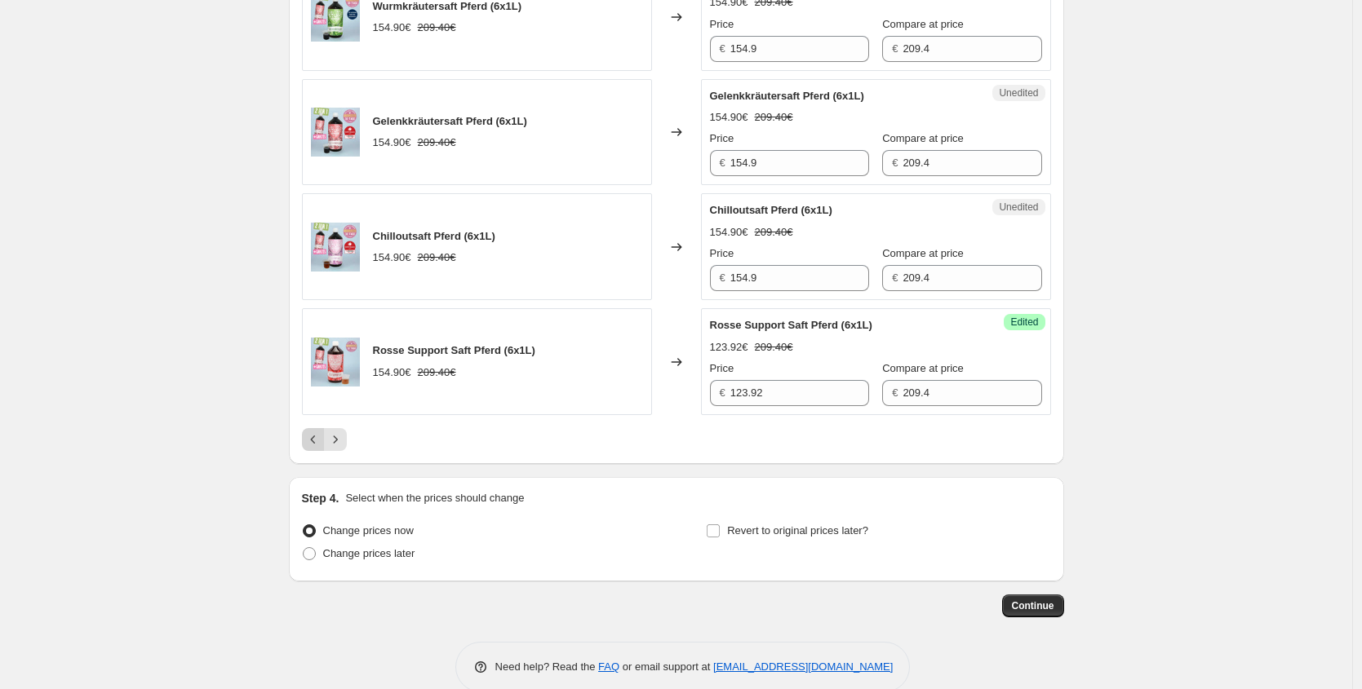
click at [321, 433] on icon "Previous" at bounding box center [313, 440] width 16 height 16
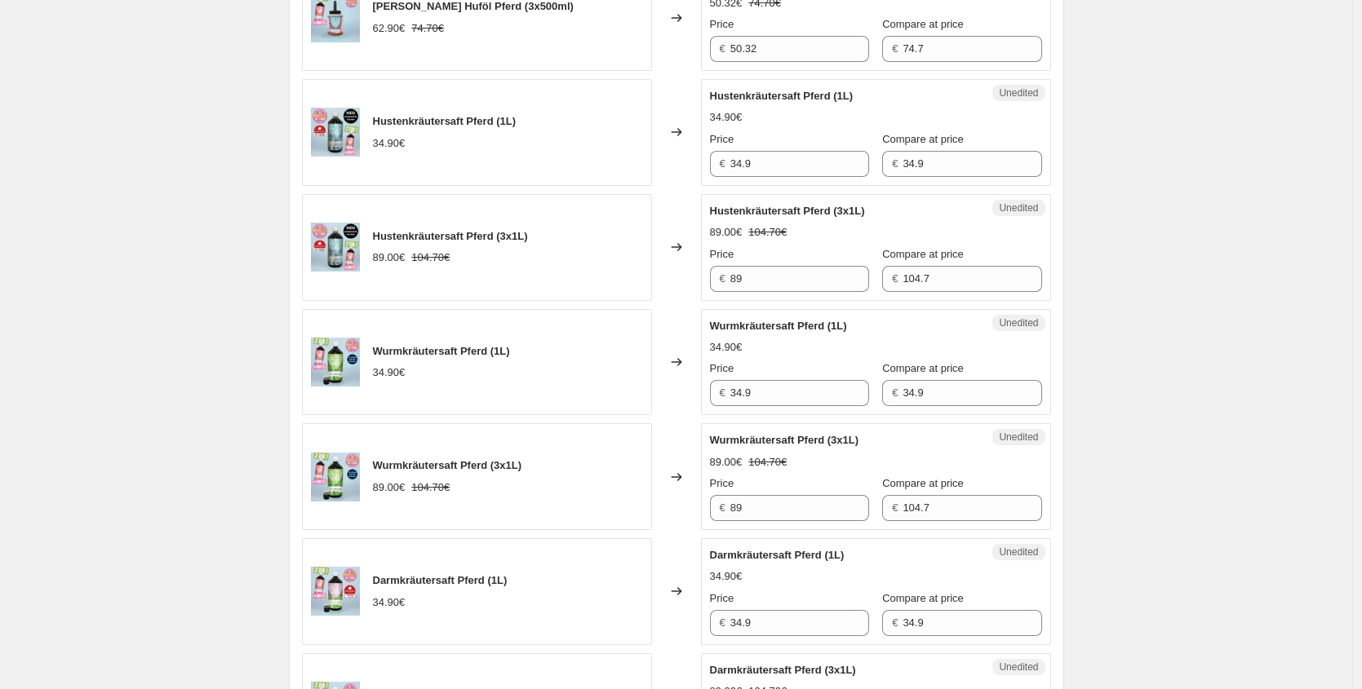
scroll to position [742, 0]
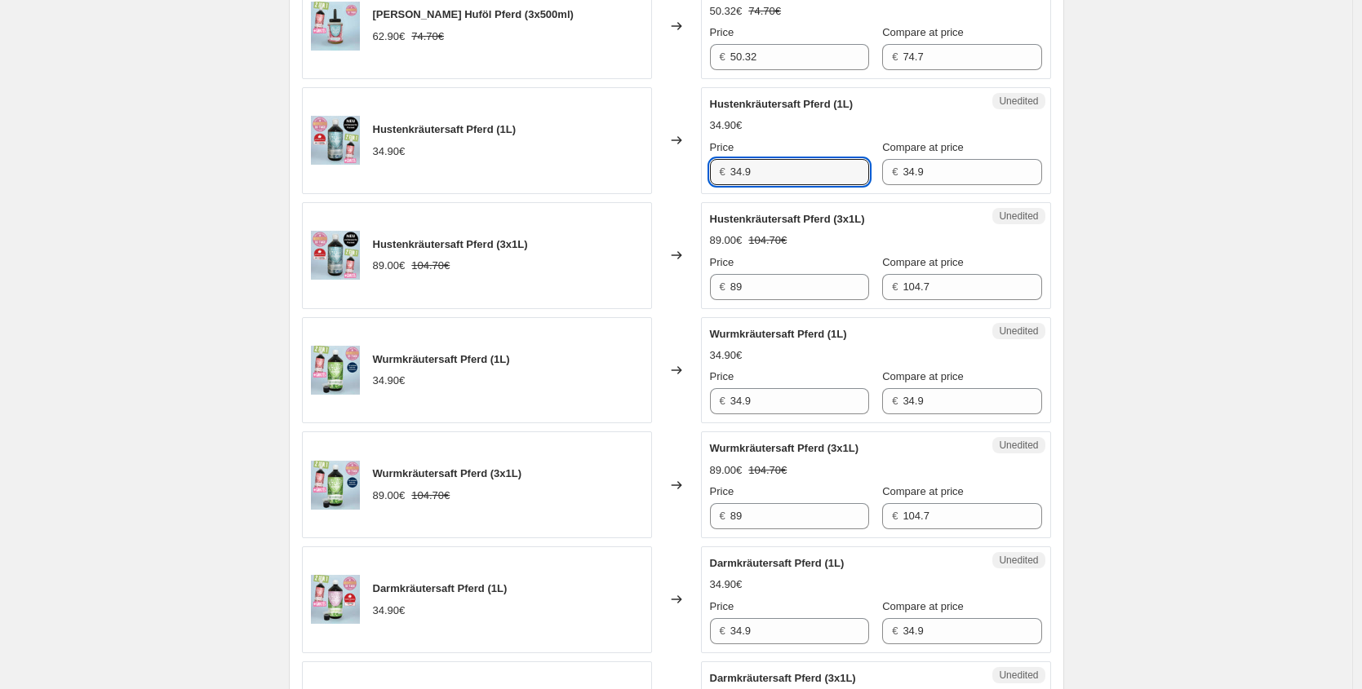
drag, startPoint x: 782, startPoint y: 173, endPoint x: 599, endPoint y: 170, distance: 182.8
click at [640, 170] on div "Hustenkräutersaft Pferd (1L) 34.90€ Changed to Unedited Hustenkräutersaft Pferd…" at bounding box center [676, 140] width 749 height 107
paste input "27,92 €"
type input "27.92"
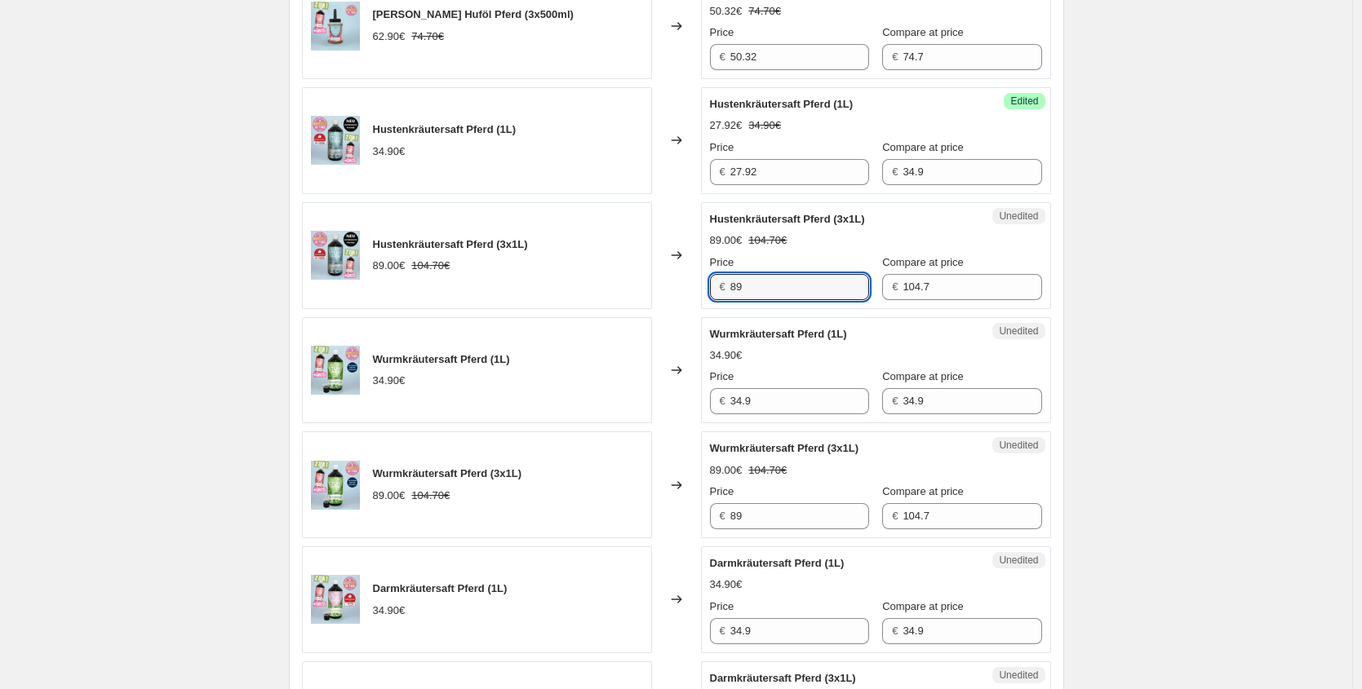
drag, startPoint x: 755, startPoint y: 281, endPoint x: 631, endPoint y: 277, distance: 123.3
click at [631, 277] on div "Hustenkräutersaft Pferd (3x1L) 89.00€ 104.70€ Changed to Unedited Hustenkräuter…" at bounding box center [676, 255] width 749 height 107
paste input "71,20 €"
type input "71.20"
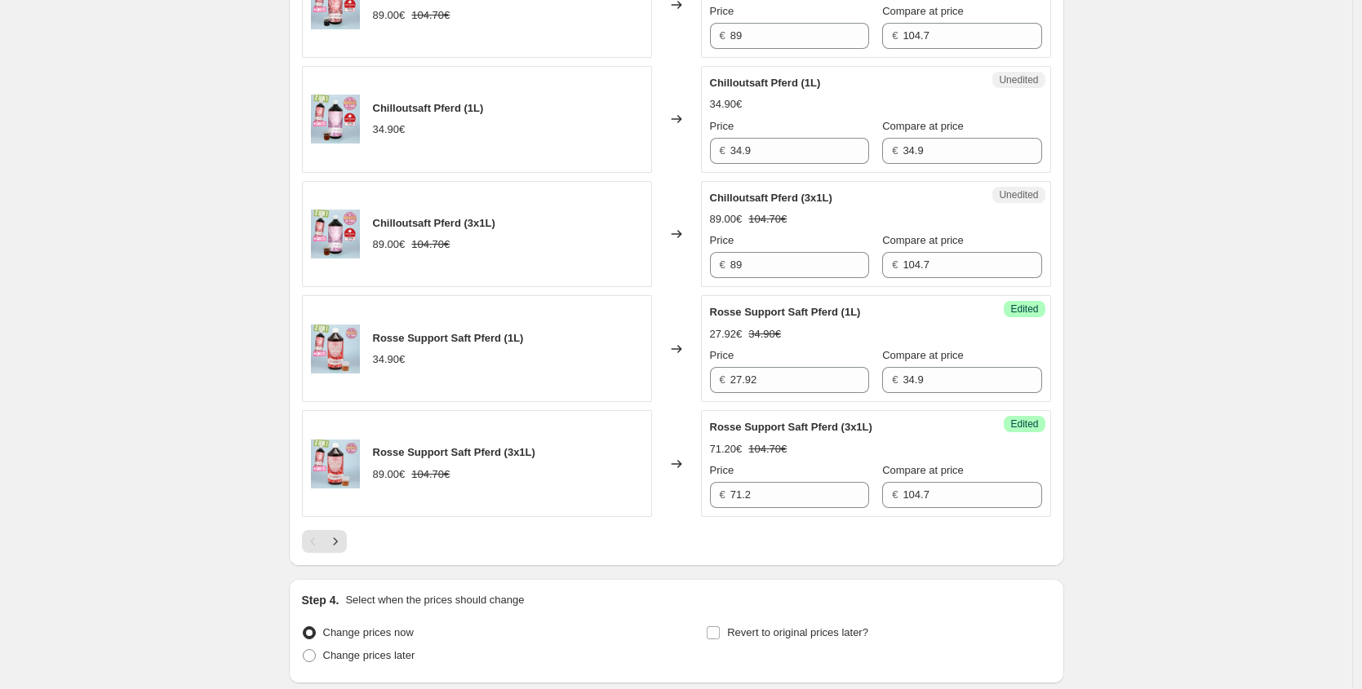
scroll to position [2500, 0]
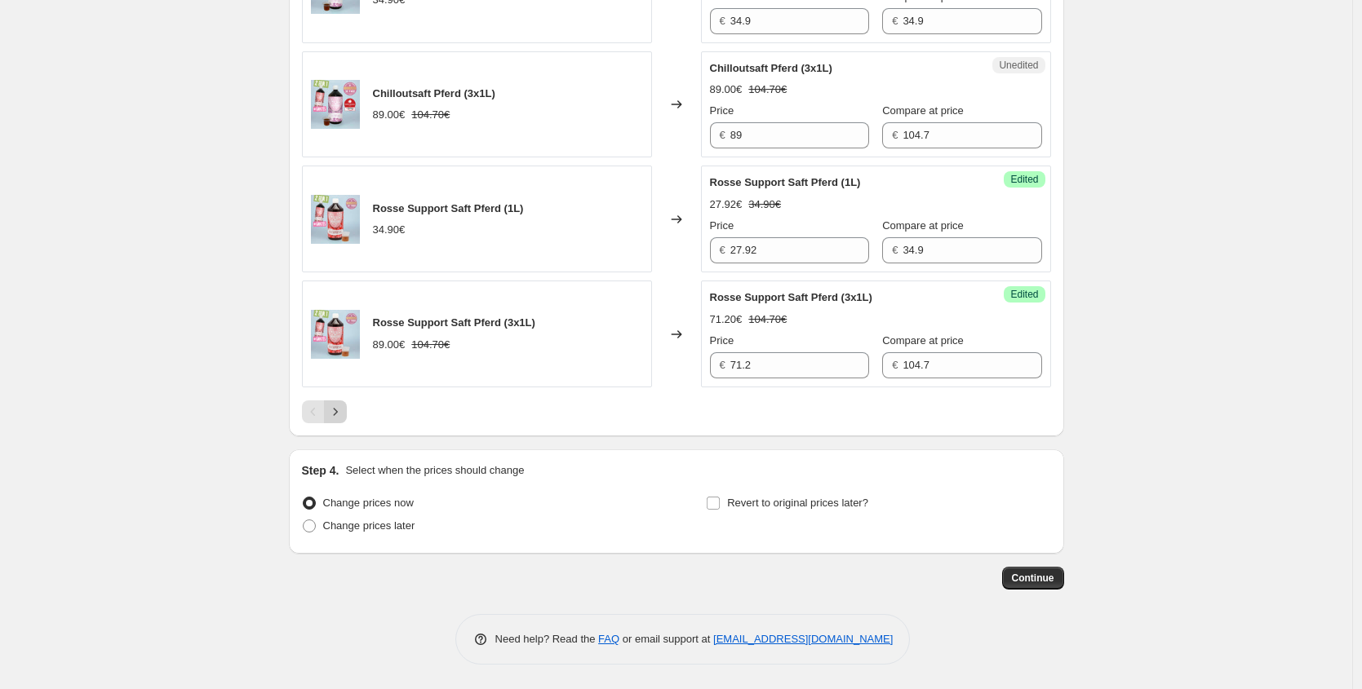
click at [335, 409] on icon "Next" at bounding box center [335, 412] width 16 height 16
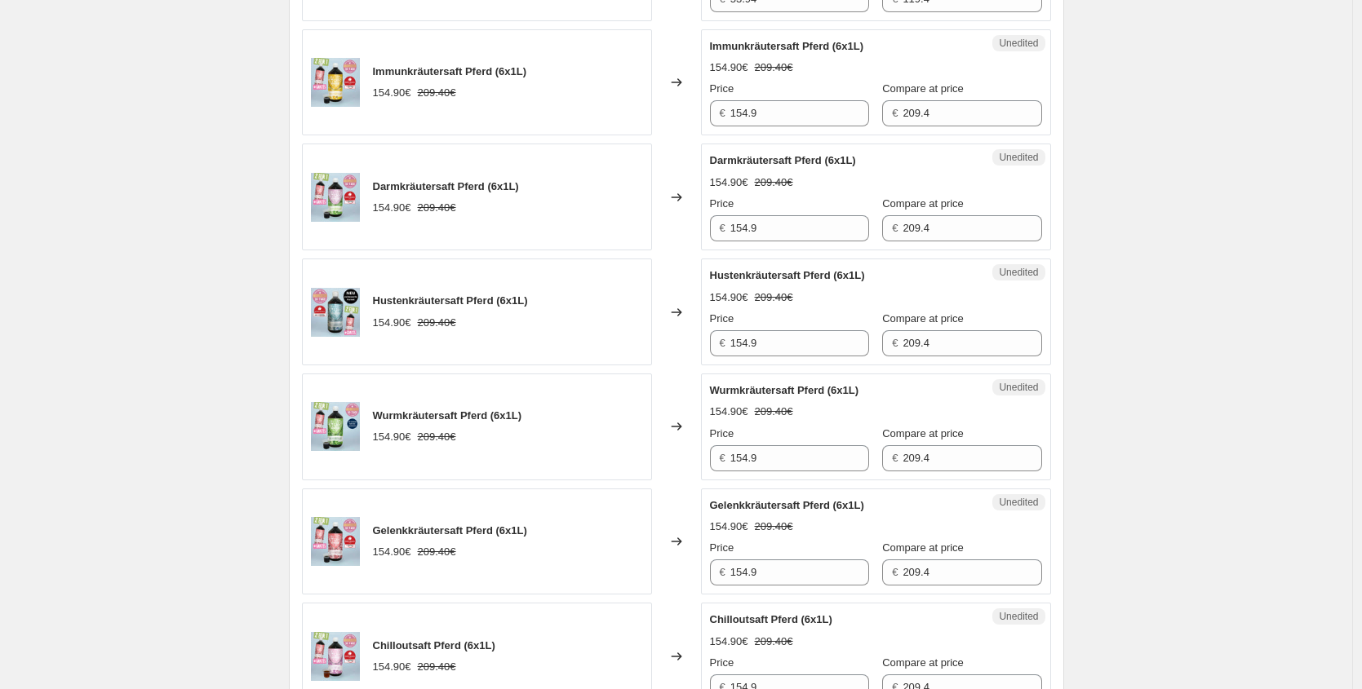
scroll to position [2034, 0]
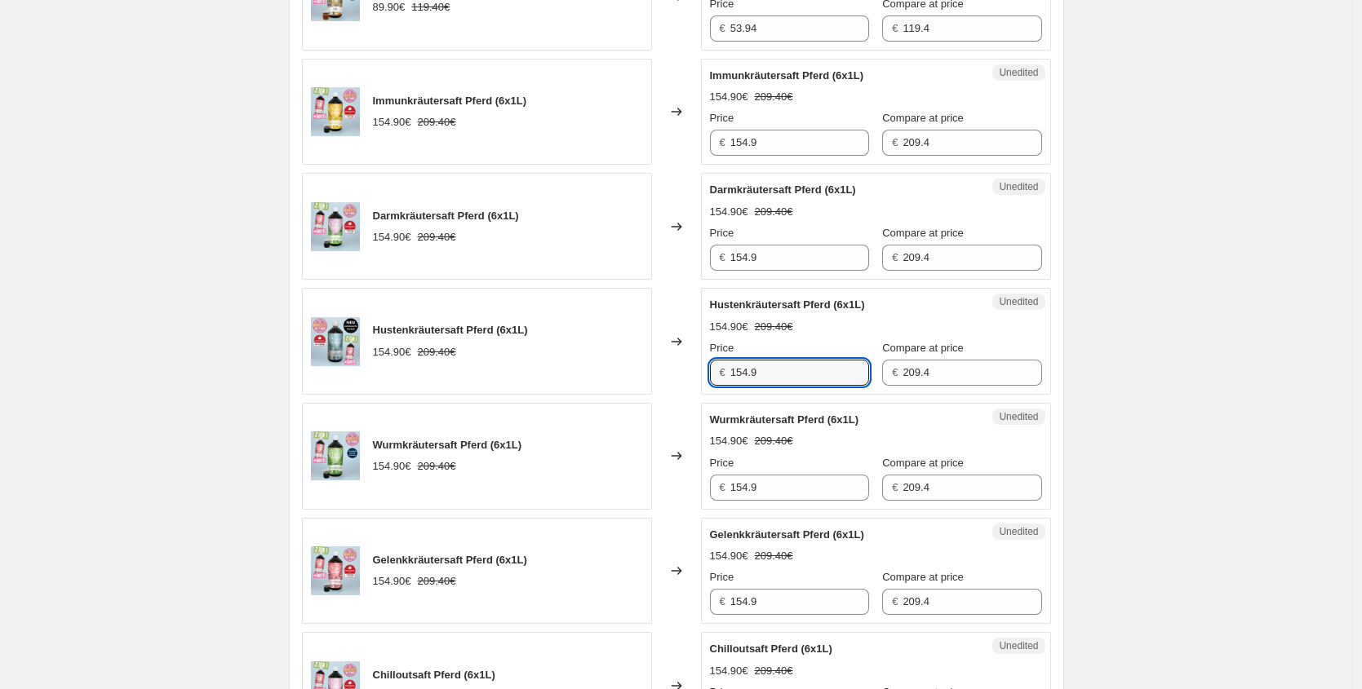
click at [570, 356] on div "Hustenkräutersaft Pferd (6x1L) 154.90€ 209.40€ Changed to Unedited Hustenkräute…" at bounding box center [676, 341] width 749 height 107
paste input "23,92 €"
type input "123.92"
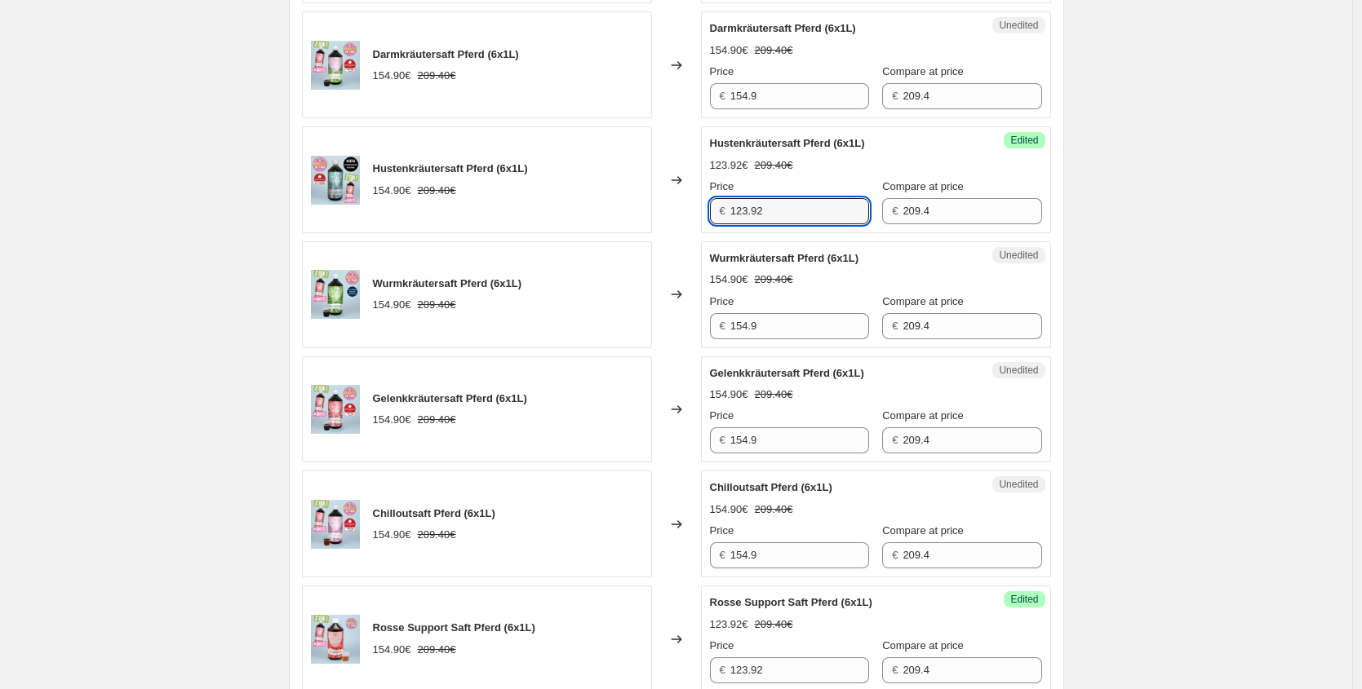
scroll to position [2378, 0]
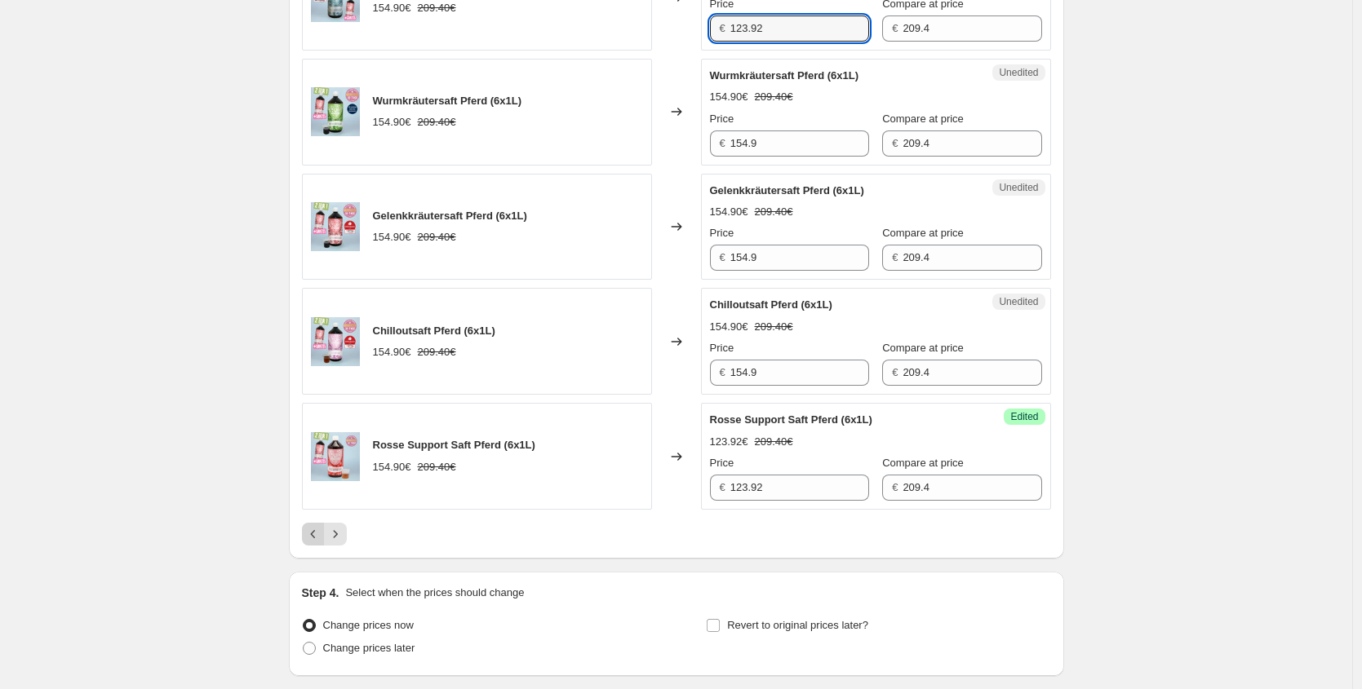
click at [311, 527] on icon "Previous" at bounding box center [313, 534] width 16 height 16
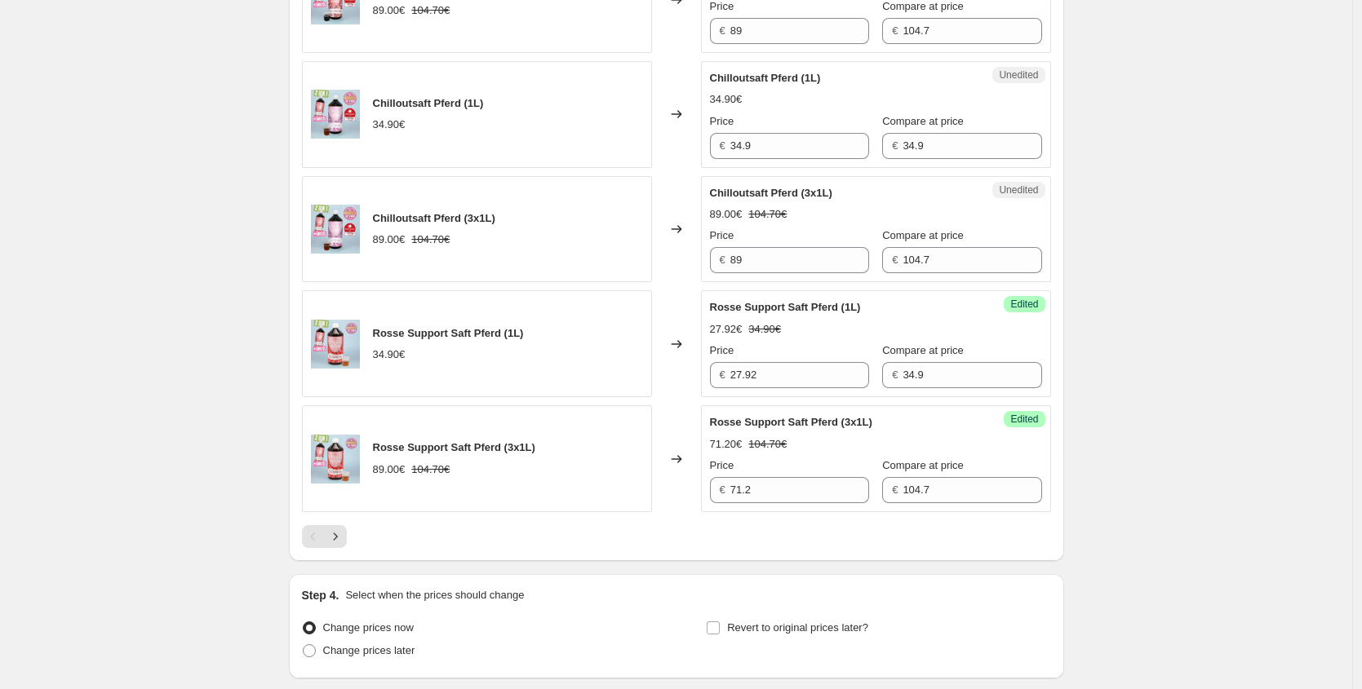
scroll to position [2375, 0]
drag, startPoint x: 458, startPoint y: 148, endPoint x: 448, endPoint y: 148, distance: 9.8
click at [448, 148] on div "Chilloutsaft Pferd (1L) 34.90€ Changed to Unedited Chilloutsaft Pferd (1L) 34.9…" at bounding box center [676, 115] width 749 height 107
paste input "27,92 €"
type input "27.92"
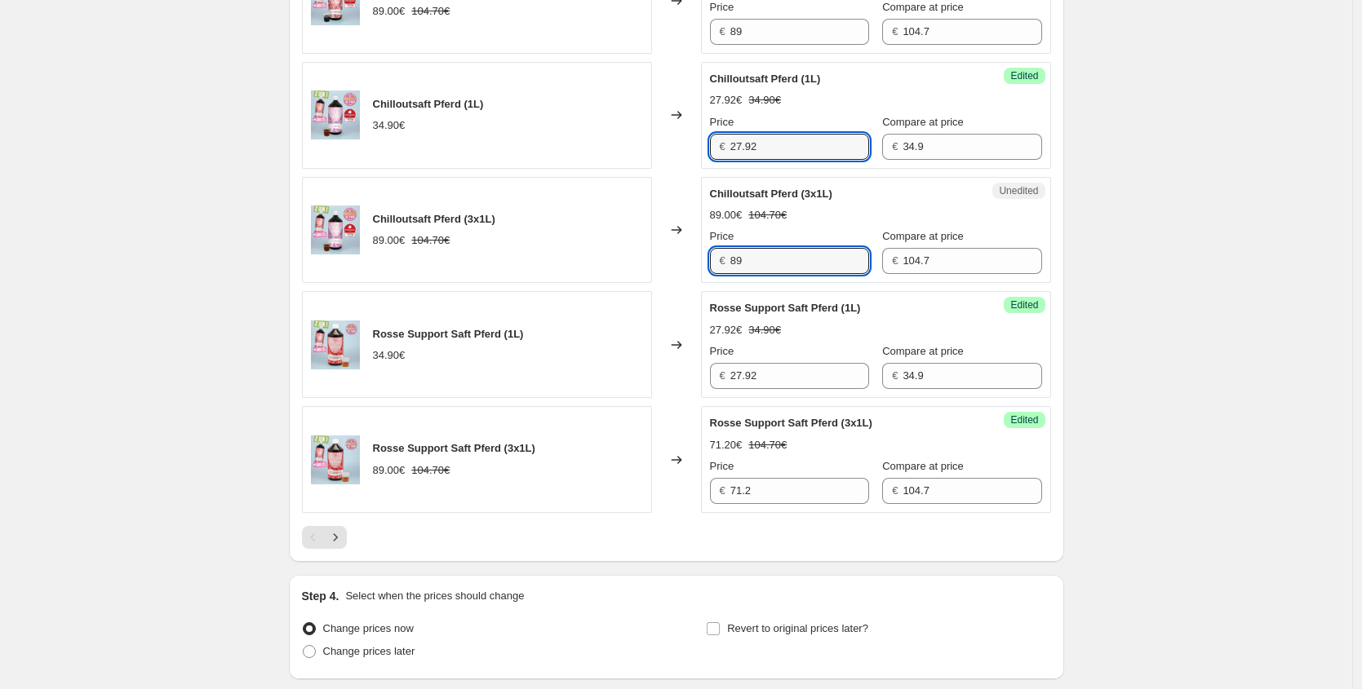
drag, startPoint x: 675, startPoint y: 259, endPoint x: 595, endPoint y: 250, distance: 80.5
click at [596, 250] on div "Chilloutsaft Pferd (3x1L) 89.00€ 104.70€ Changed to Unedited Chilloutsaft Pferd…" at bounding box center [676, 230] width 749 height 107
paste input "71,20 €"
type input "71.20"
click at [343, 541] on icon "Next" at bounding box center [335, 537] width 16 height 16
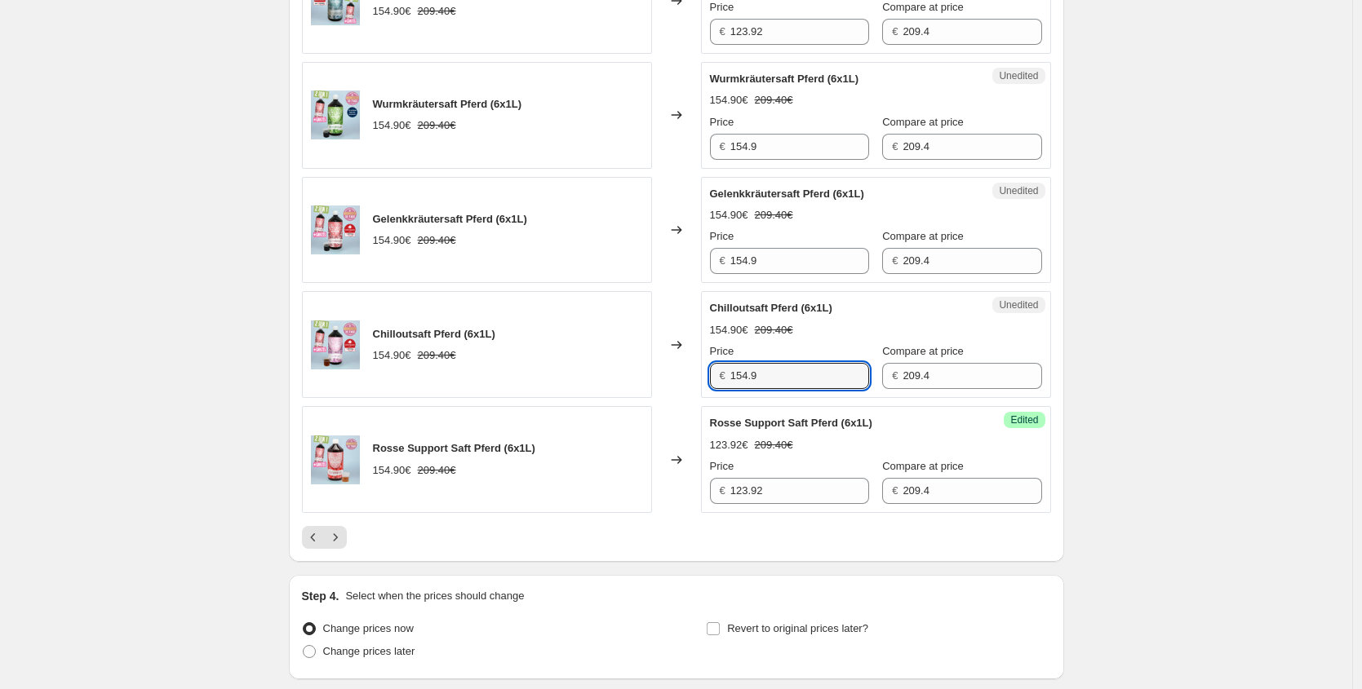
drag, startPoint x: 792, startPoint y: 379, endPoint x: 643, endPoint y: 370, distance: 149.6
click at [645, 370] on div "Chilloutsaft Pferd (6x1L) 154.90€ 209.40€ Changed to Unedited Chilloutsaft Pfer…" at bounding box center [676, 344] width 749 height 107
paste input "23,92 €"
type input "123.92"
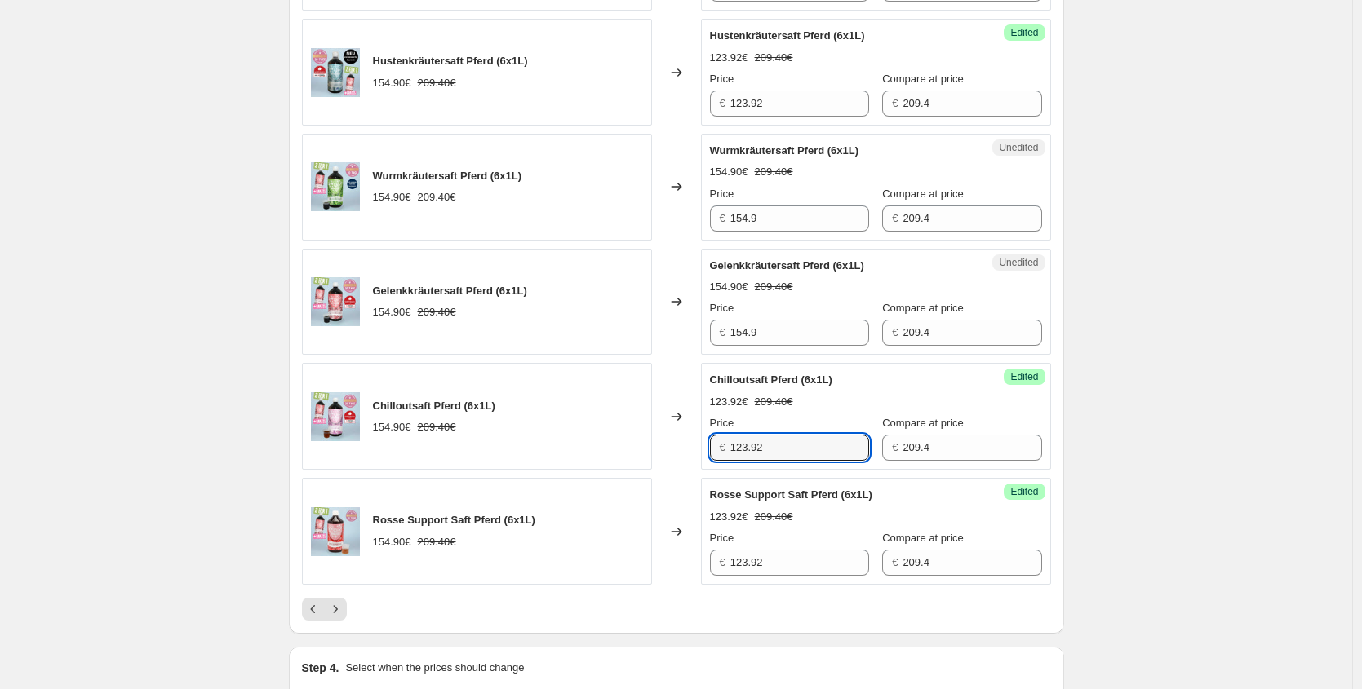
scroll to position [2490, 0]
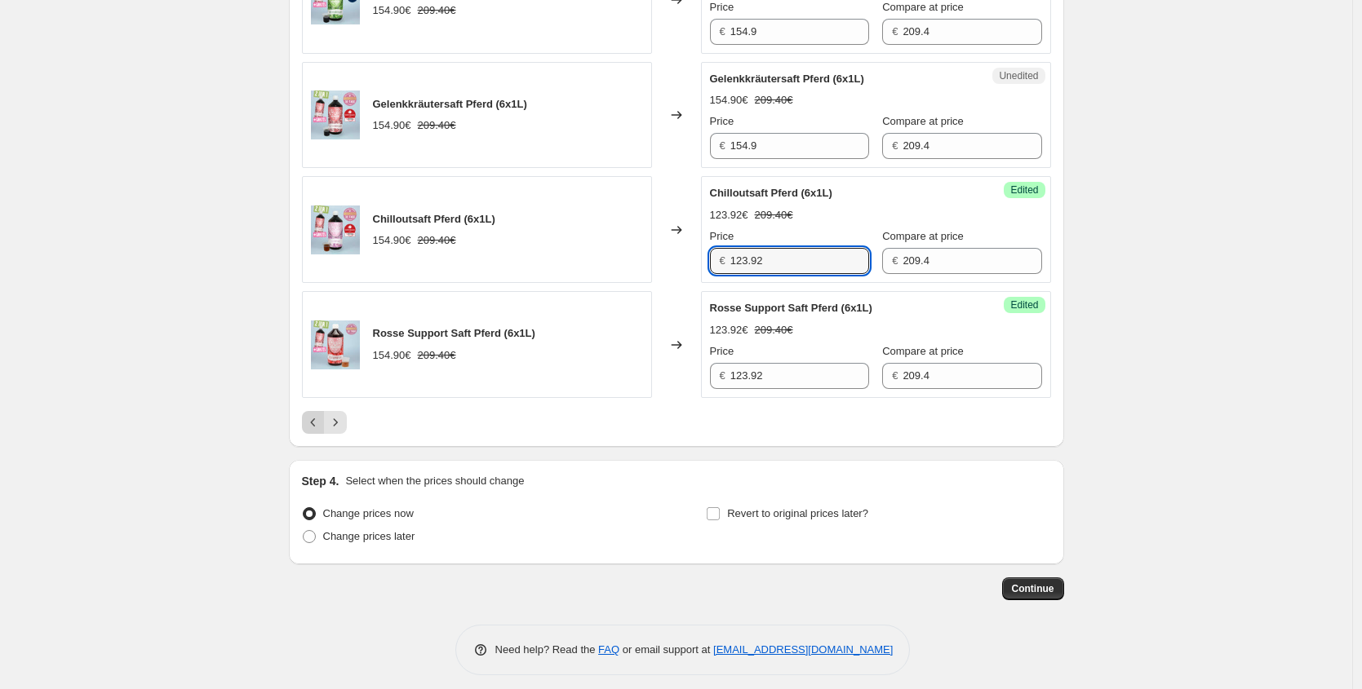
click at [317, 428] on icon "Previous" at bounding box center [313, 422] width 16 height 16
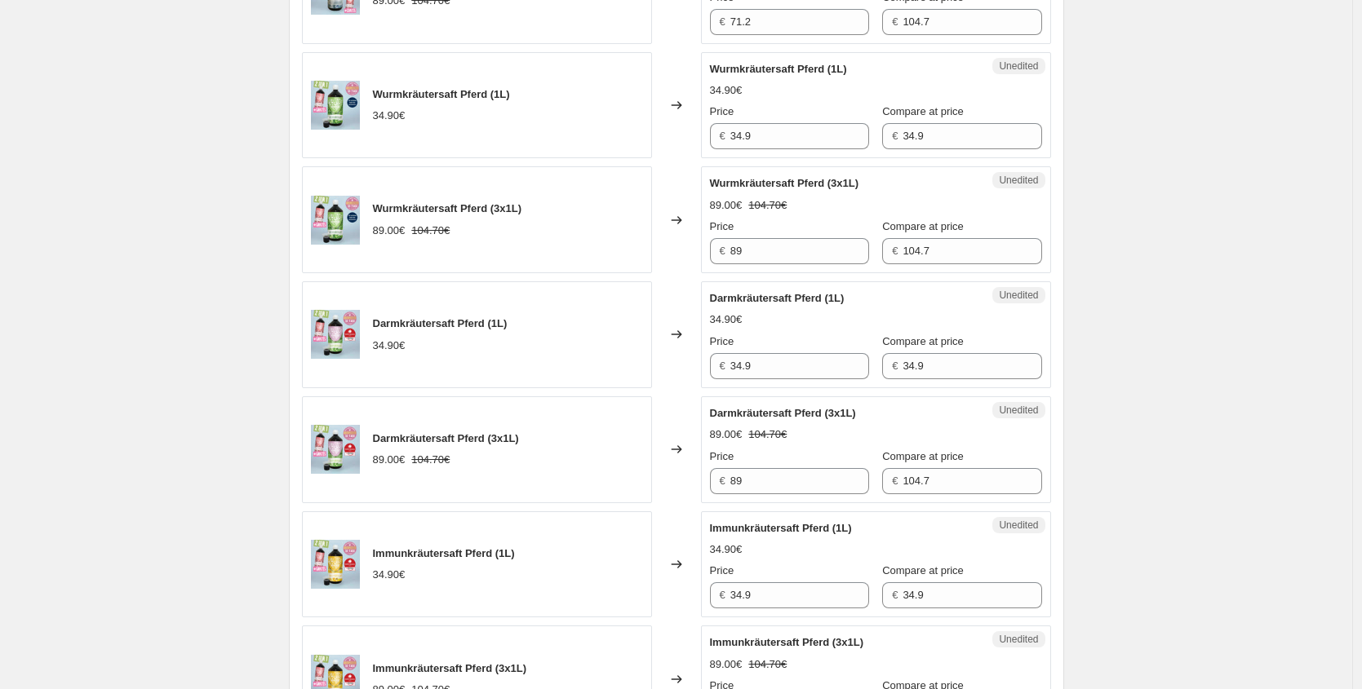
scroll to position [1006, 0]
drag, startPoint x: 778, startPoint y: 144, endPoint x: 538, endPoint y: 134, distance: 240.9
click at [547, 137] on div "Wurmkräutersaft Pferd (1L) 34.90€ Changed to Unedited Wurmkräutersaft Pferd (1L…" at bounding box center [676, 106] width 749 height 107
paste input "20,94 €"
type input "20.94"
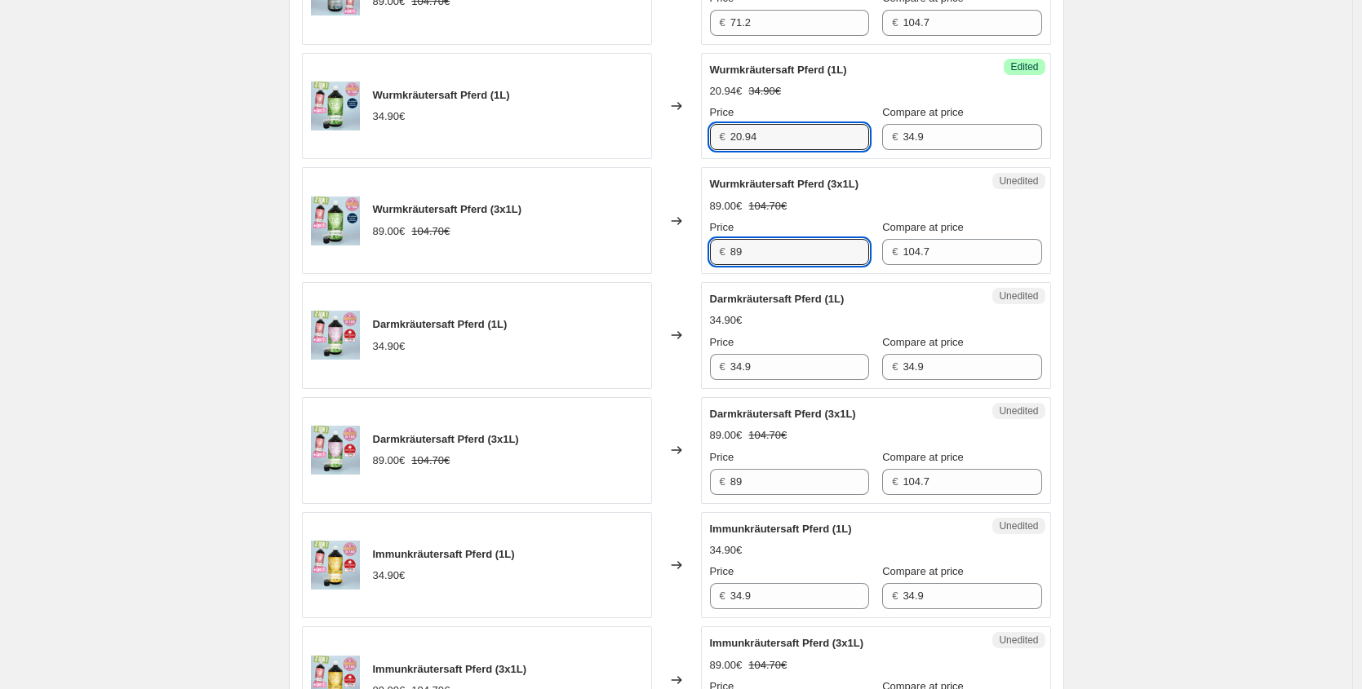
drag, startPoint x: 662, startPoint y: 243, endPoint x: 536, endPoint y: 237, distance: 125.8
click at [538, 237] on div "Wurmkräutersaft Pferd (3x1L) 89.00€ 104.70€ Changed to Unedited Wurmkräutersaft…" at bounding box center [676, 220] width 749 height 107
paste input "53,40 €"
type input "53.40"
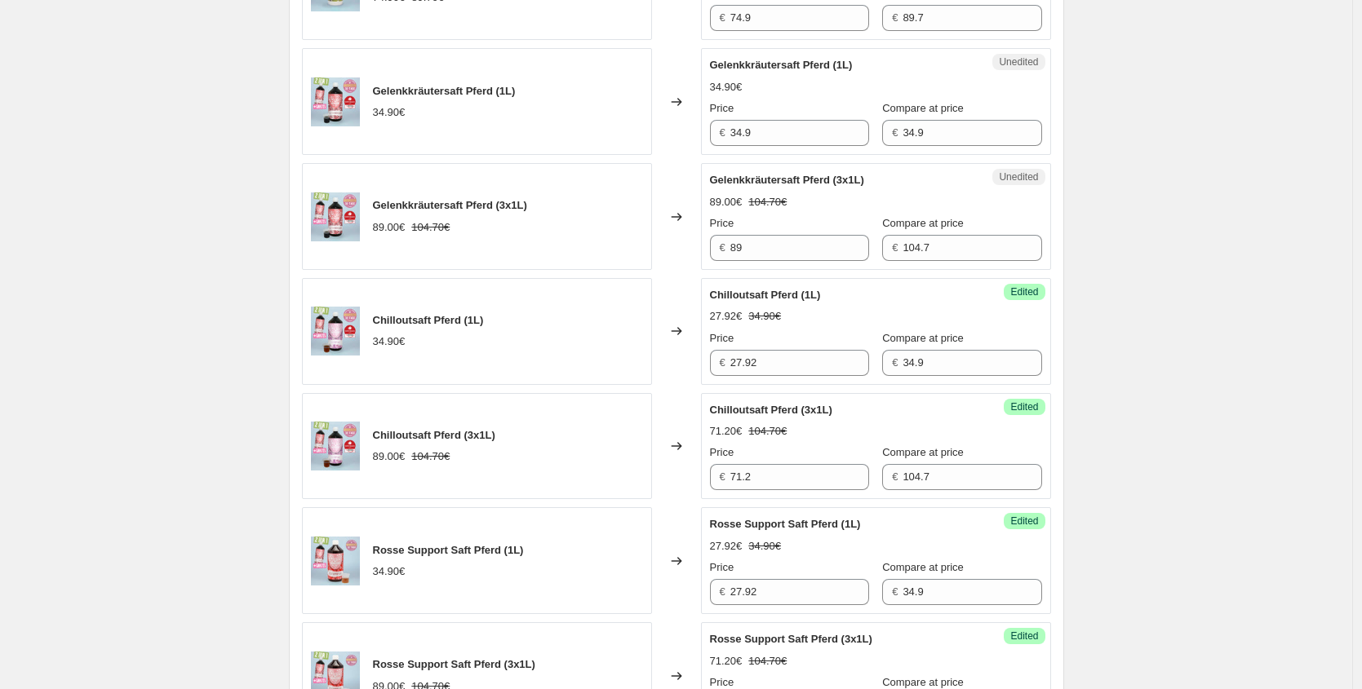
scroll to position [2331, 0]
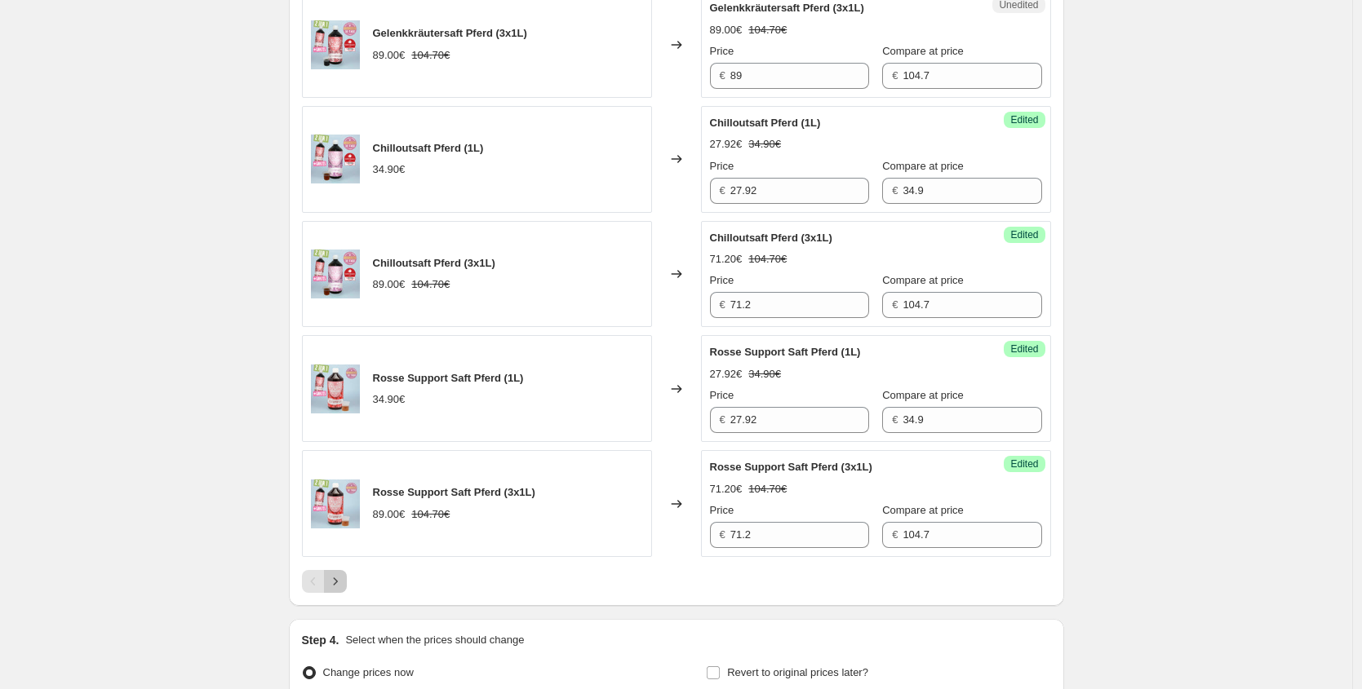
click at [343, 576] on icon "Next" at bounding box center [335, 581] width 16 height 16
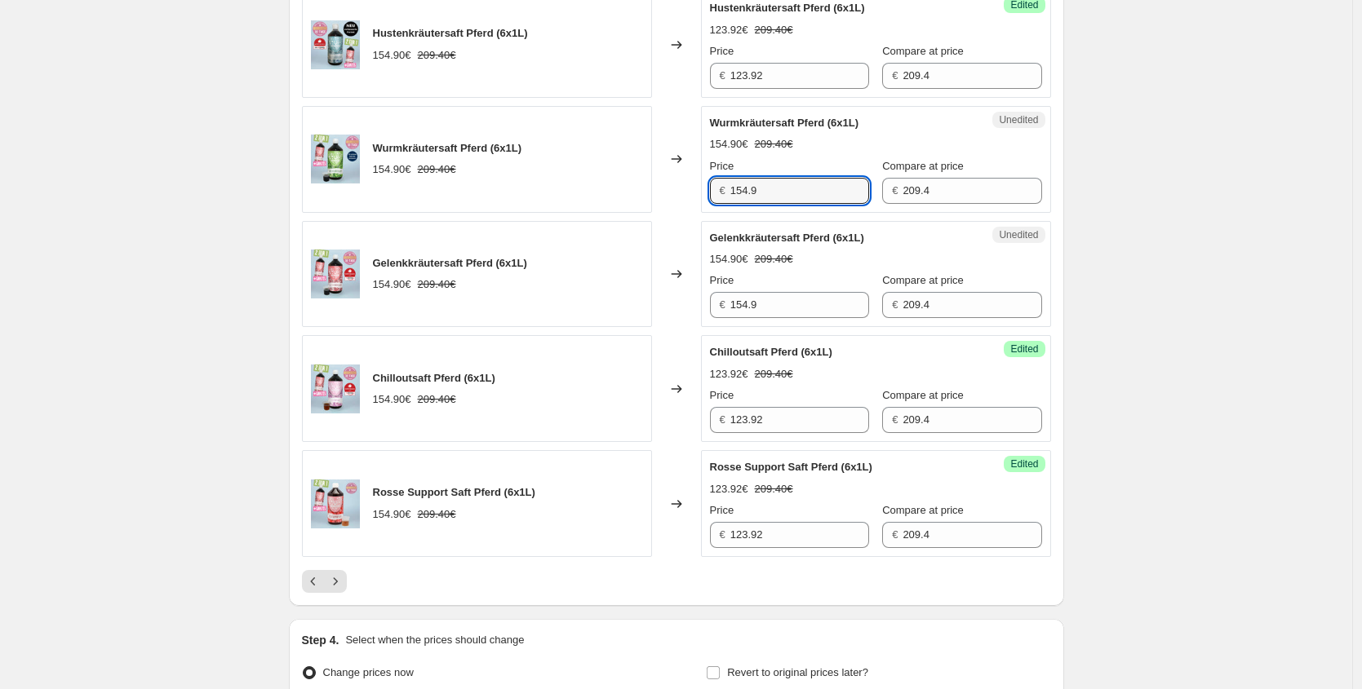
drag, startPoint x: 770, startPoint y: 188, endPoint x: 570, endPoint y: 172, distance: 200.5
click at [571, 172] on div "Wurmkräutersaft Pferd (6x1L) 154.90€ 209.40€ Changed to Unedited Wurmkräutersaf…" at bounding box center [676, 159] width 749 height 107
paste input "92,94 €"
type input "92.94"
click at [312, 591] on button "Previous" at bounding box center [313, 581] width 23 height 23
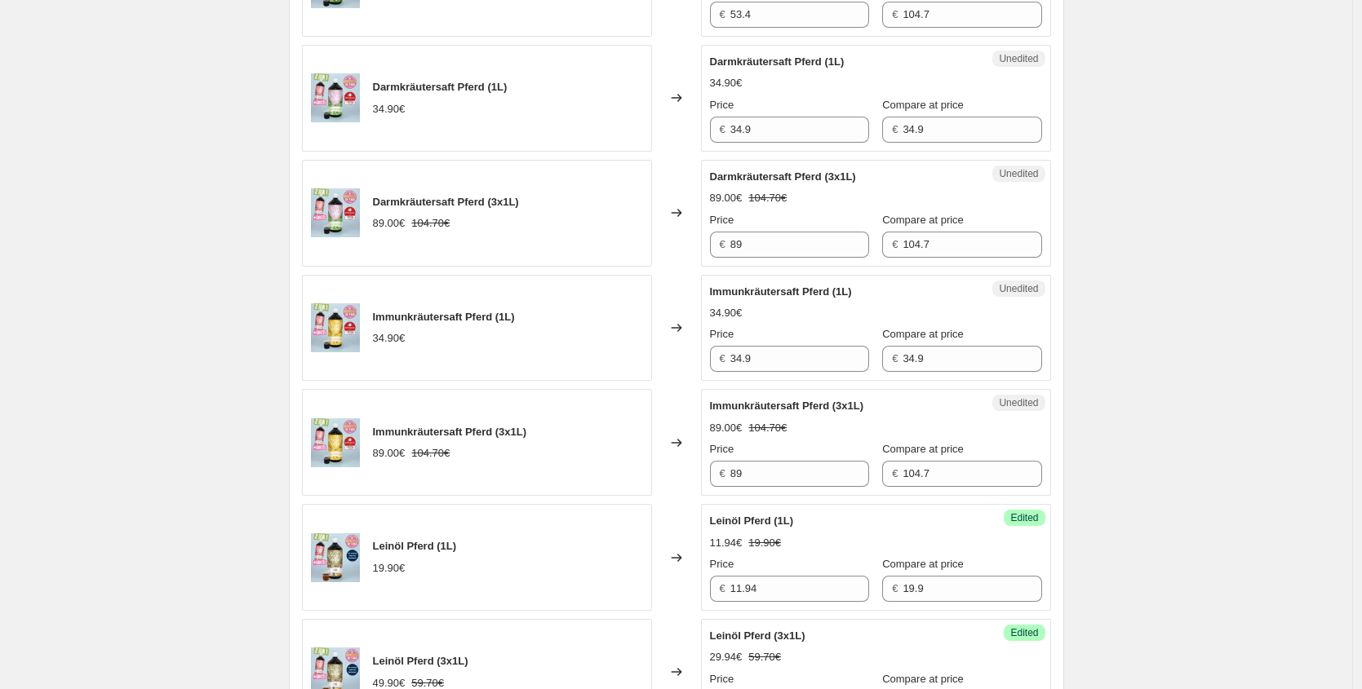
scroll to position [1196, 0]
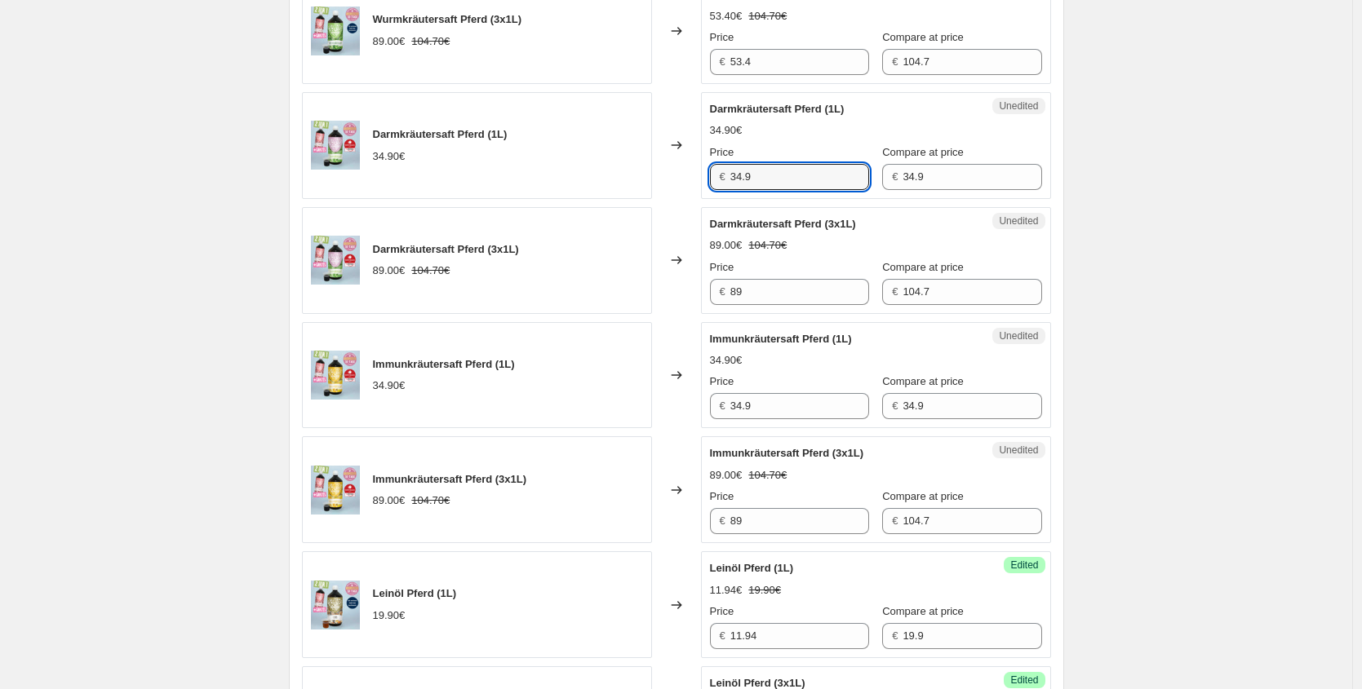
drag, startPoint x: 778, startPoint y: 175, endPoint x: 494, endPoint y: 164, distance: 284.9
click at [529, 170] on div "Darmkräutersaft Pferd (1L) 34.90€ Changed to Unedited Darmkräutersaft Pferd (1L…" at bounding box center [676, 145] width 749 height 107
paste input "20,94 €"
type input "20.94"
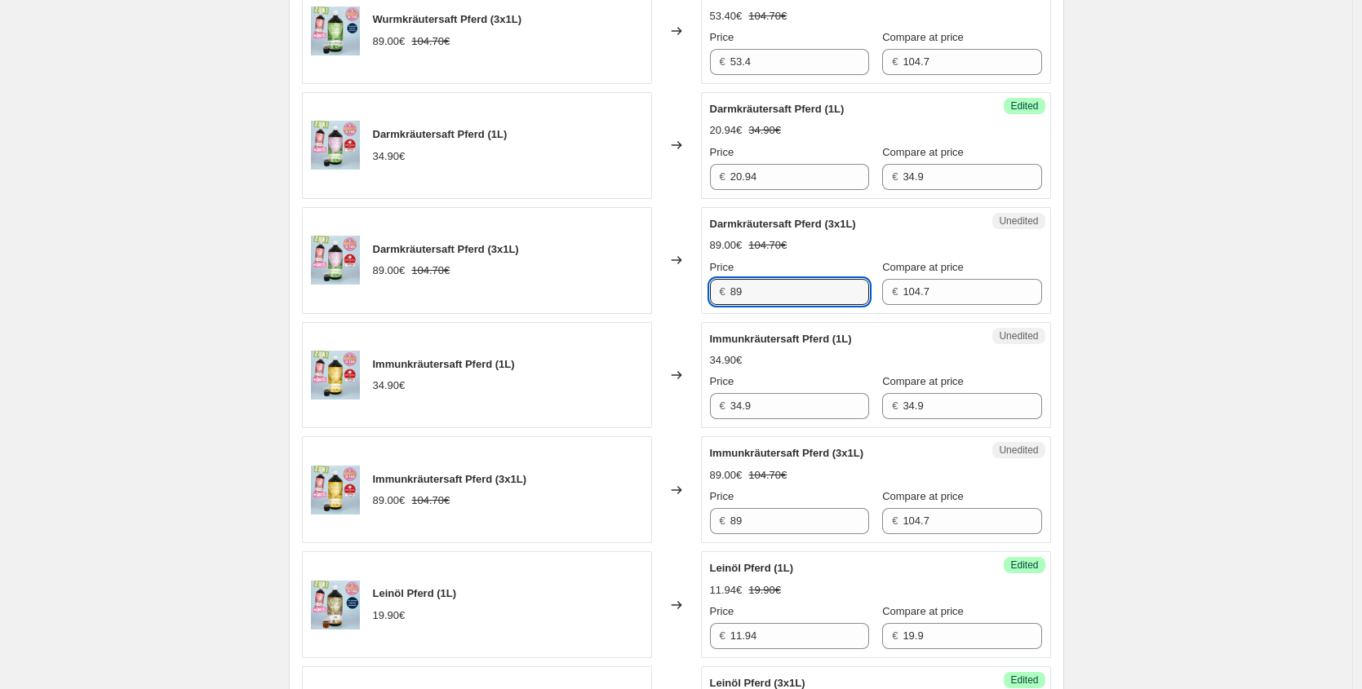
drag, startPoint x: 747, startPoint y: 290, endPoint x: 640, endPoint y: 280, distance: 108.2
click at [641, 280] on div "Darmkräutersaft Pferd (3x1L) 89.00€ 104.70€ Changed to Unedited Darmkräutersaft…" at bounding box center [676, 260] width 749 height 107
paste input "53,40 €"
type input "53.40"
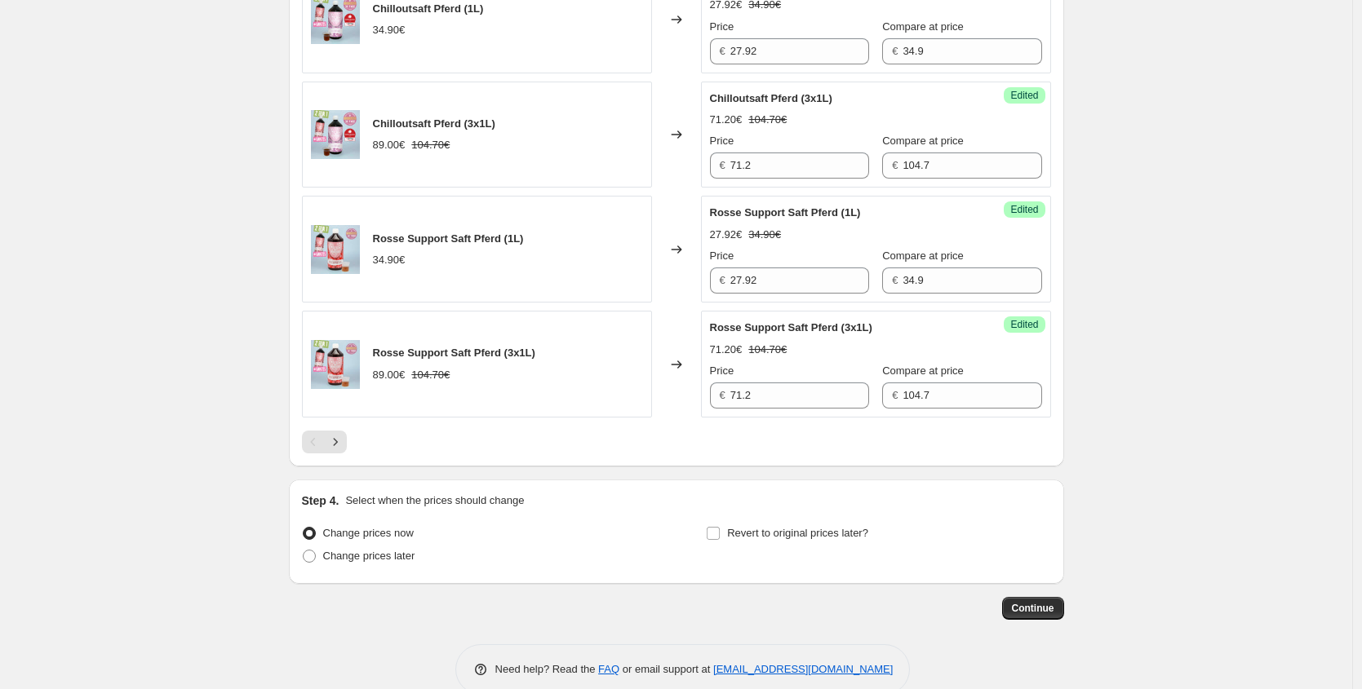
scroll to position [2500, 0]
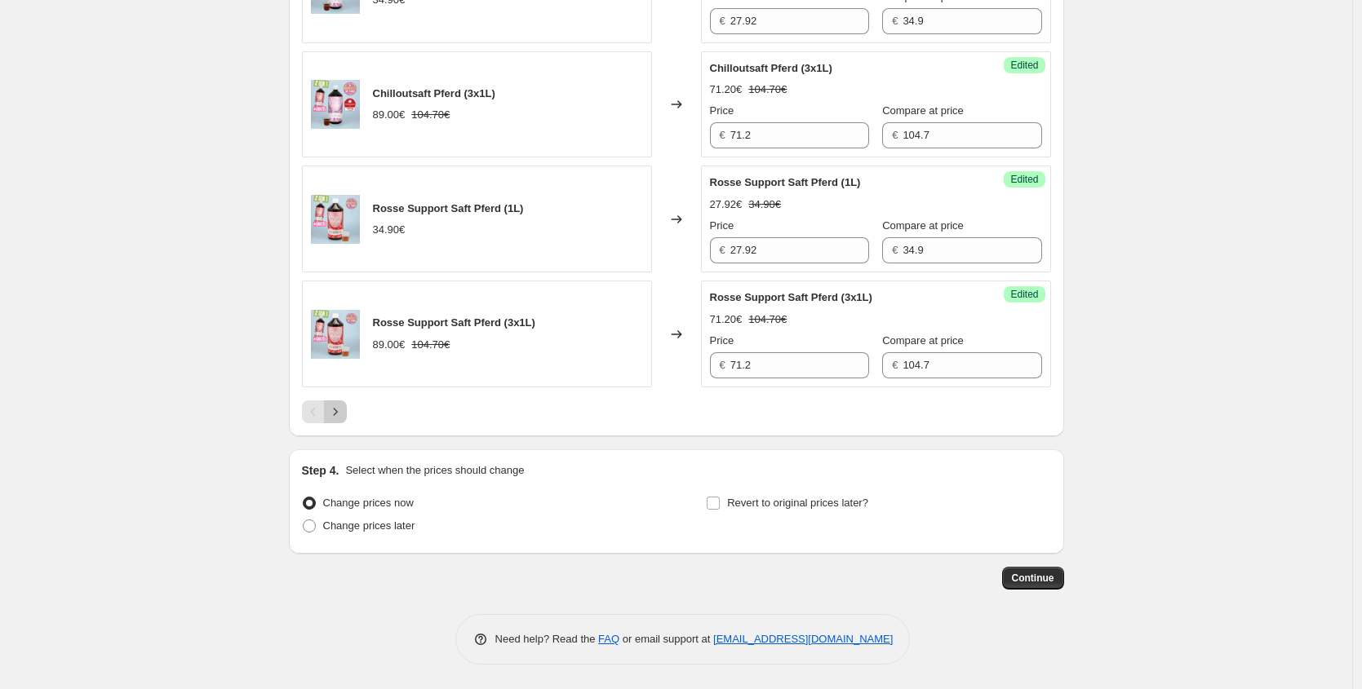
click at [343, 415] on icon "Next" at bounding box center [335, 412] width 16 height 16
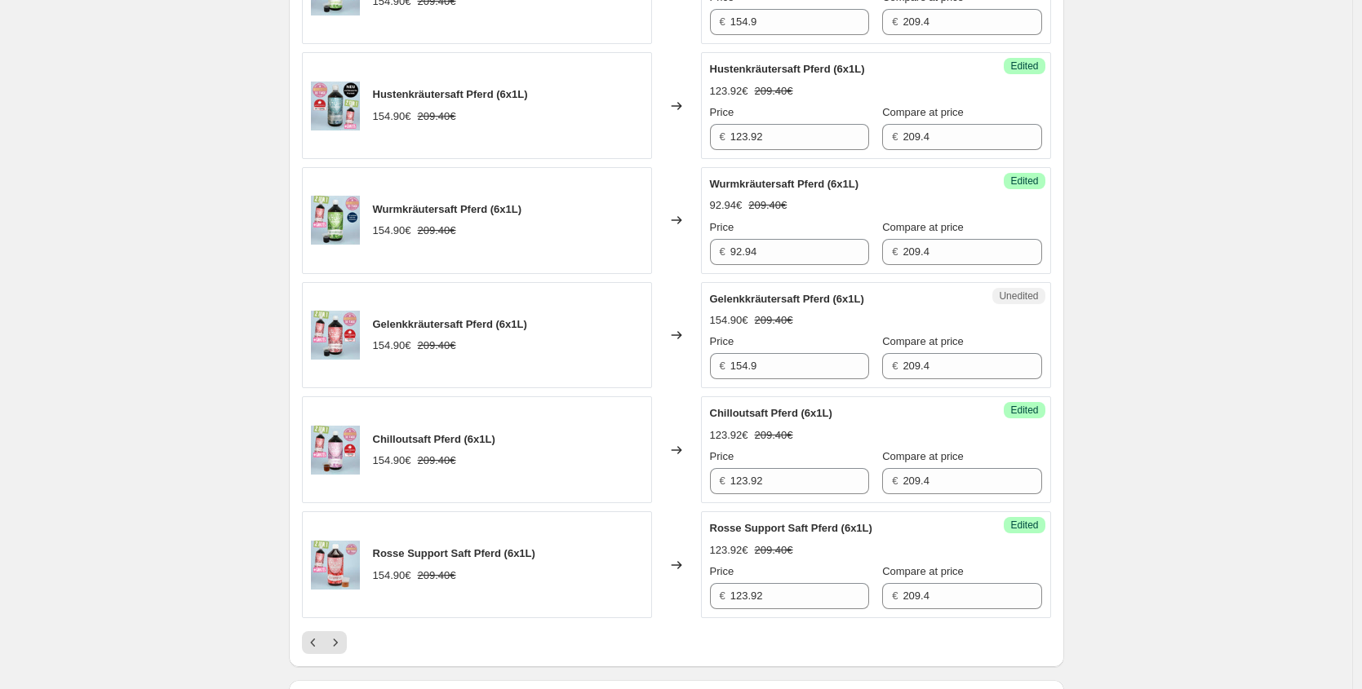
scroll to position [2214, 0]
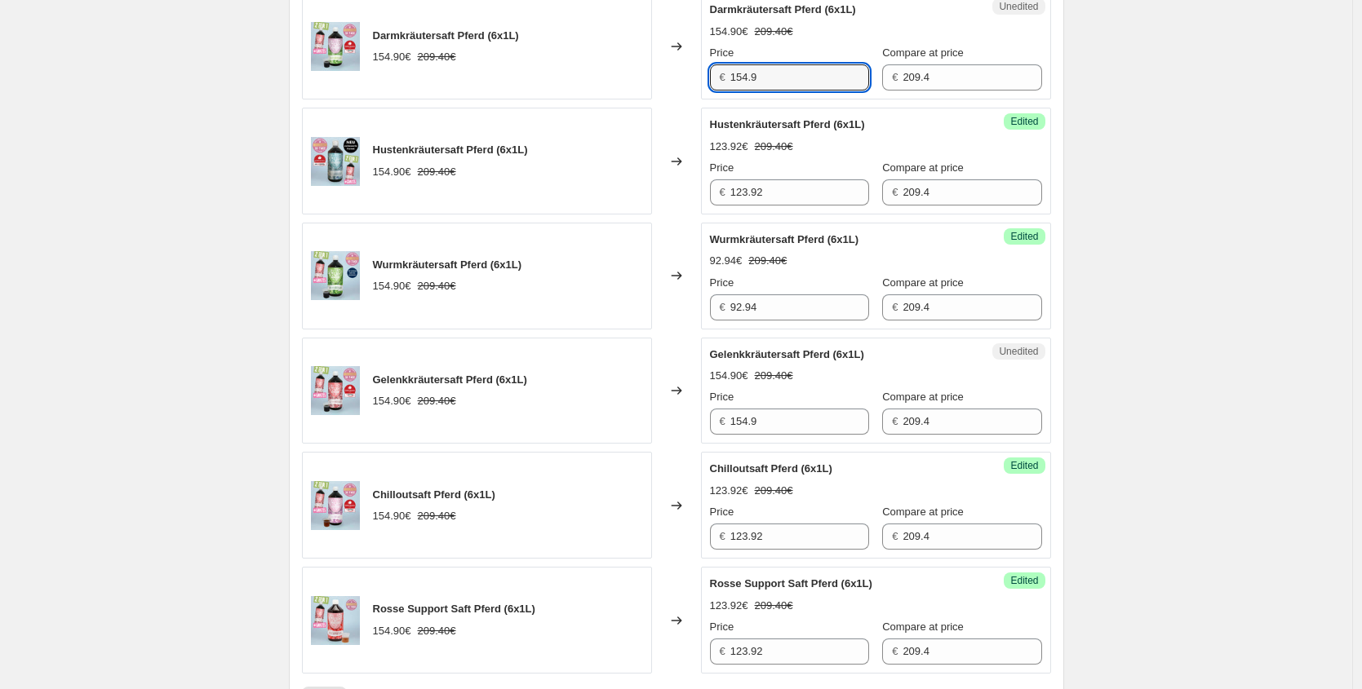
drag, startPoint x: 777, startPoint y: 75, endPoint x: 444, endPoint y: 62, distance: 333.1
click at [452, 62] on div "Darmkräutersaft Pferd (6x1L) 154.90€ 209.40€ Changed to Unedited Darmkräutersaf…" at bounding box center [676, 46] width 749 height 107
paste input "92,94 €"
type input "92.94"
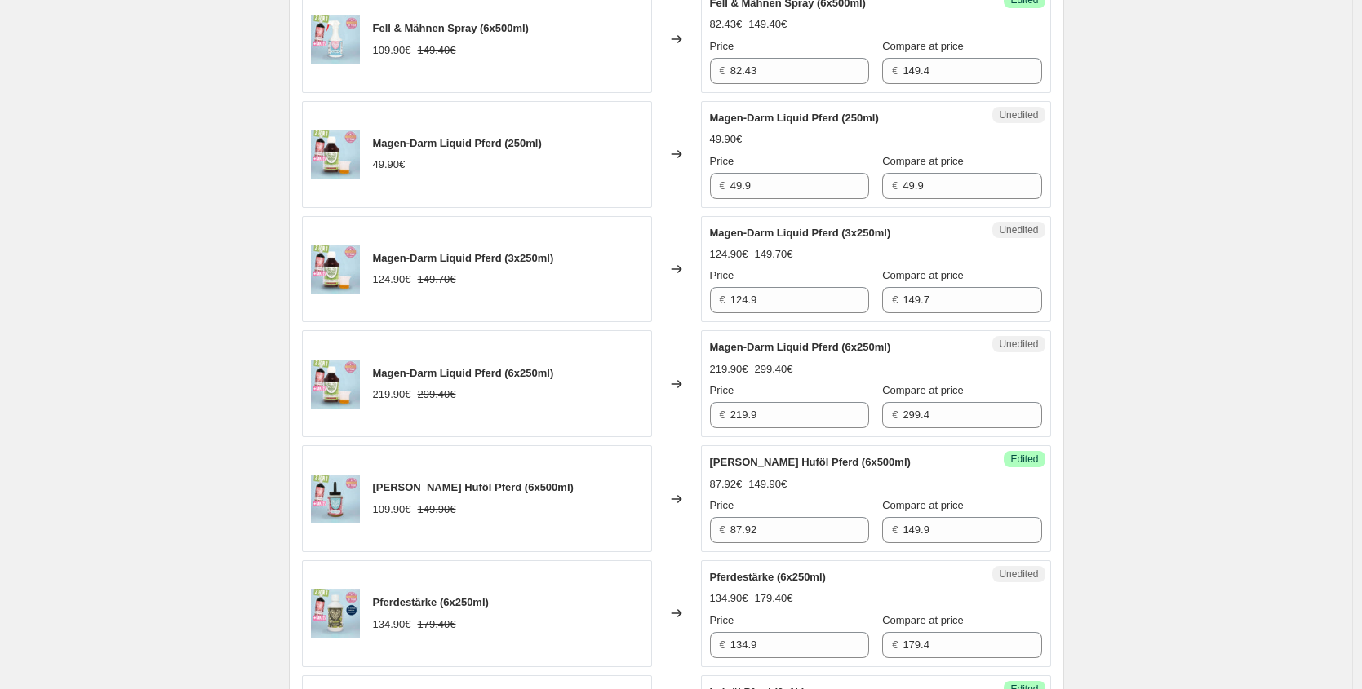
scroll to position [1291, 0]
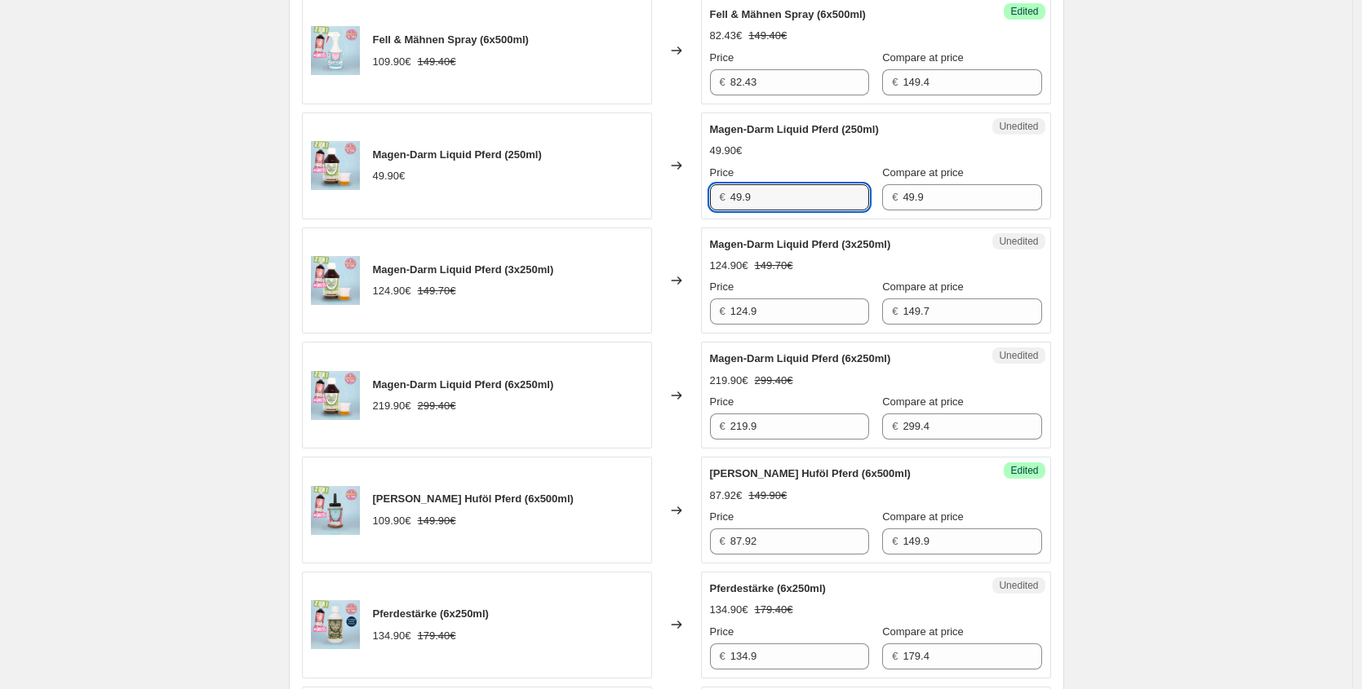
click at [573, 191] on div "Magen-Darm Liquid Pferd (250ml) 49.90€ Changed to Unedited Magen-Darm Liquid Pf…" at bounding box center [676, 166] width 749 height 107
paste input "29,94 €"
type input "29.94"
drag, startPoint x: 702, startPoint y: 303, endPoint x: 593, endPoint y: 299, distance: 108.6
click at [593, 299] on div "Magen-Darm Liquid Pferd (3x250ml) 124.90€ 149.70€ Changed to Unedited Magen-Dar…" at bounding box center [676, 281] width 749 height 107
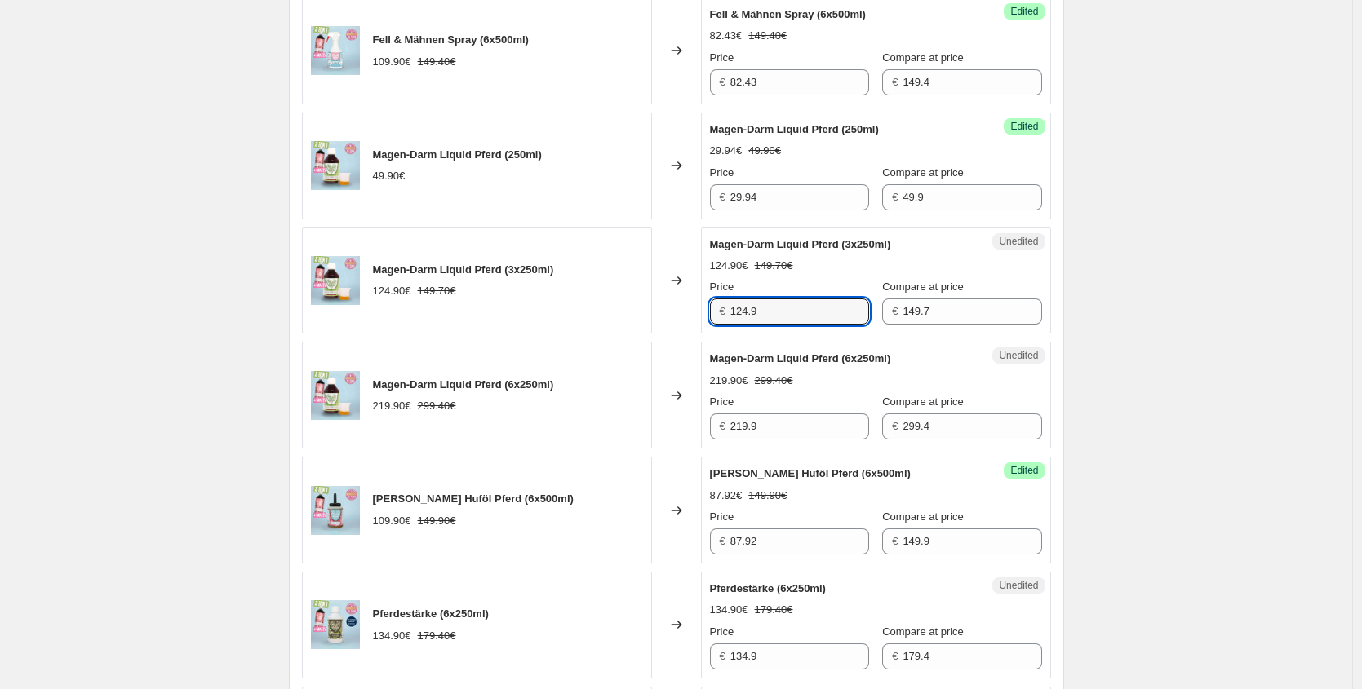
paste input "74,94 €"
type input "74.94"
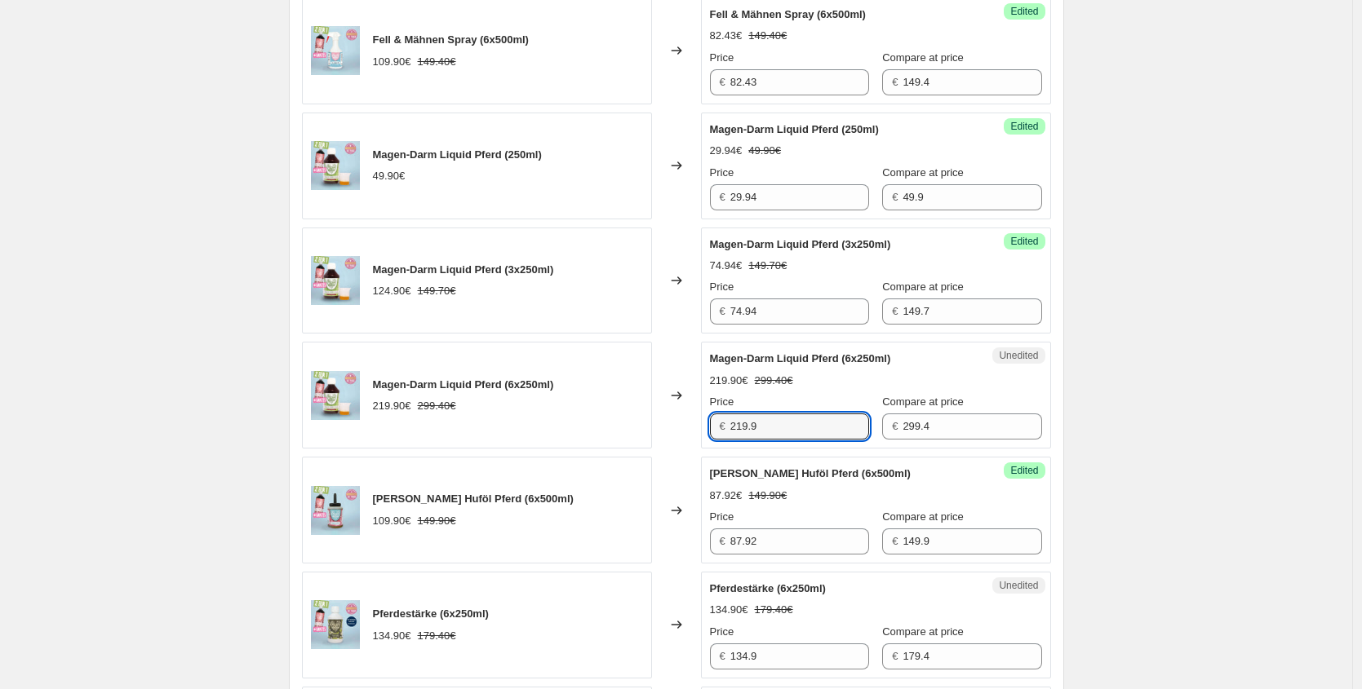
drag, startPoint x: 680, startPoint y: 424, endPoint x: 560, endPoint y: 413, distance: 120.5
click at [617, 424] on div "Magen-Darm Liquid Pferd (6x250ml) 219.90€ 299.40€ Changed to Unedited Magen-Dar…" at bounding box center [676, 395] width 749 height 107
paste input "131,94 €"
type input "131.94"
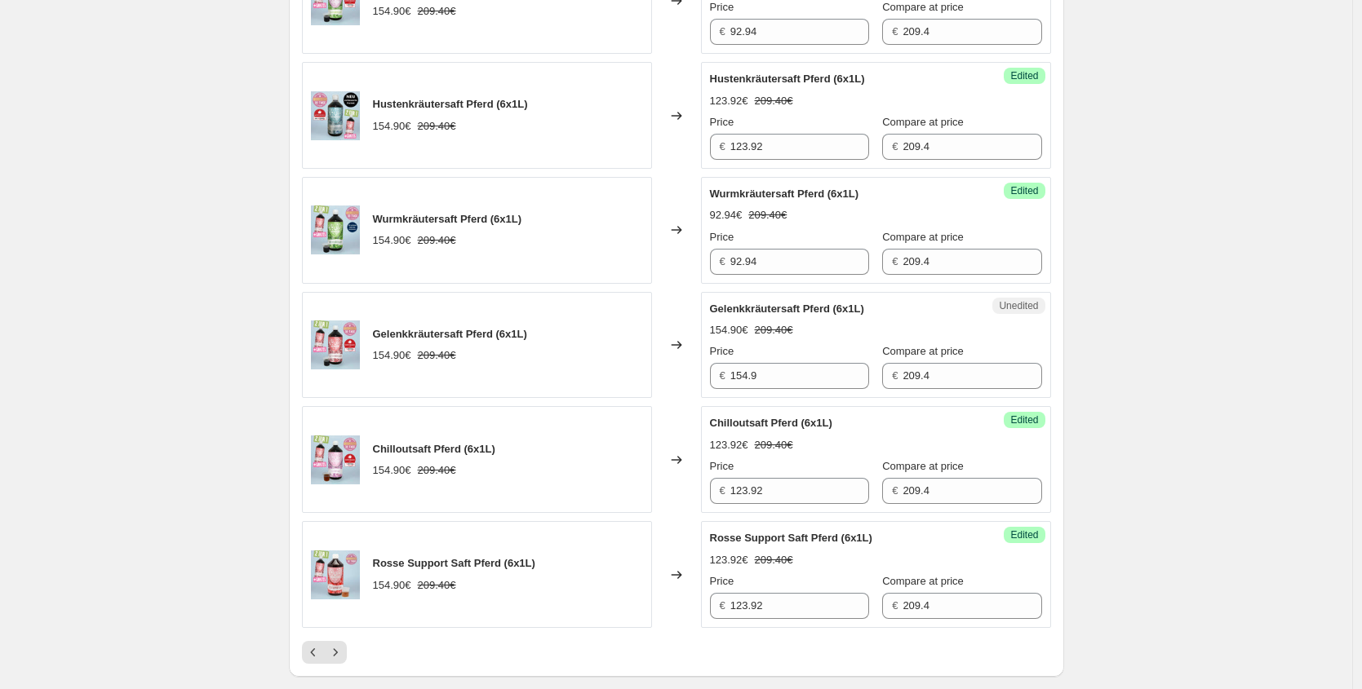
scroll to position [2433, 0]
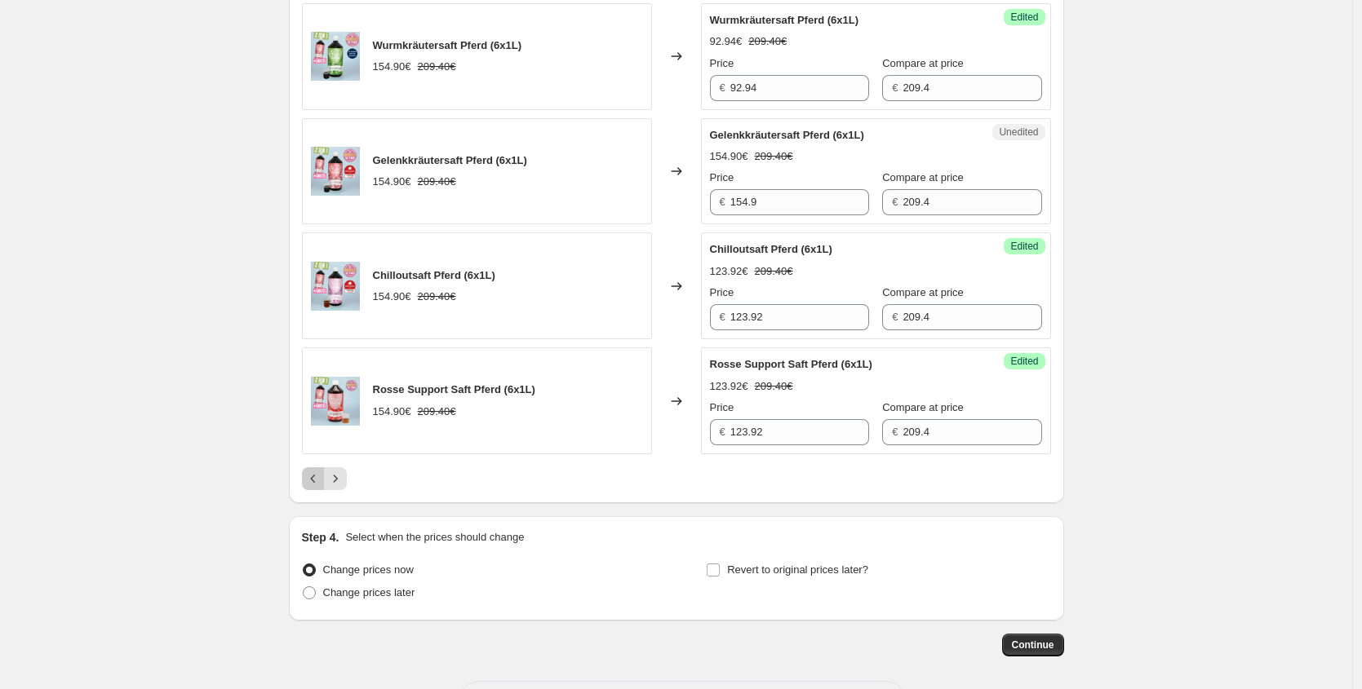
click at [321, 474] on icon "Previous" at bounding box center [313, 479] width 16 height 16
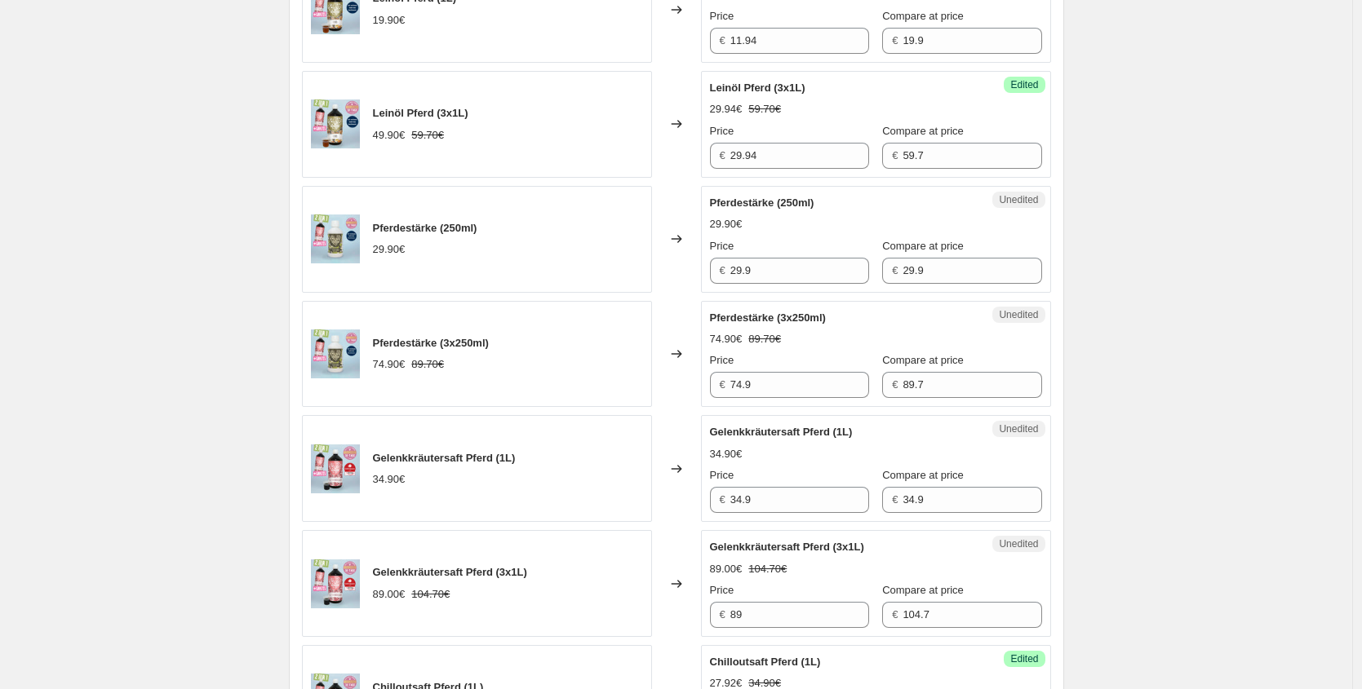
scroll to position [1803, 0]
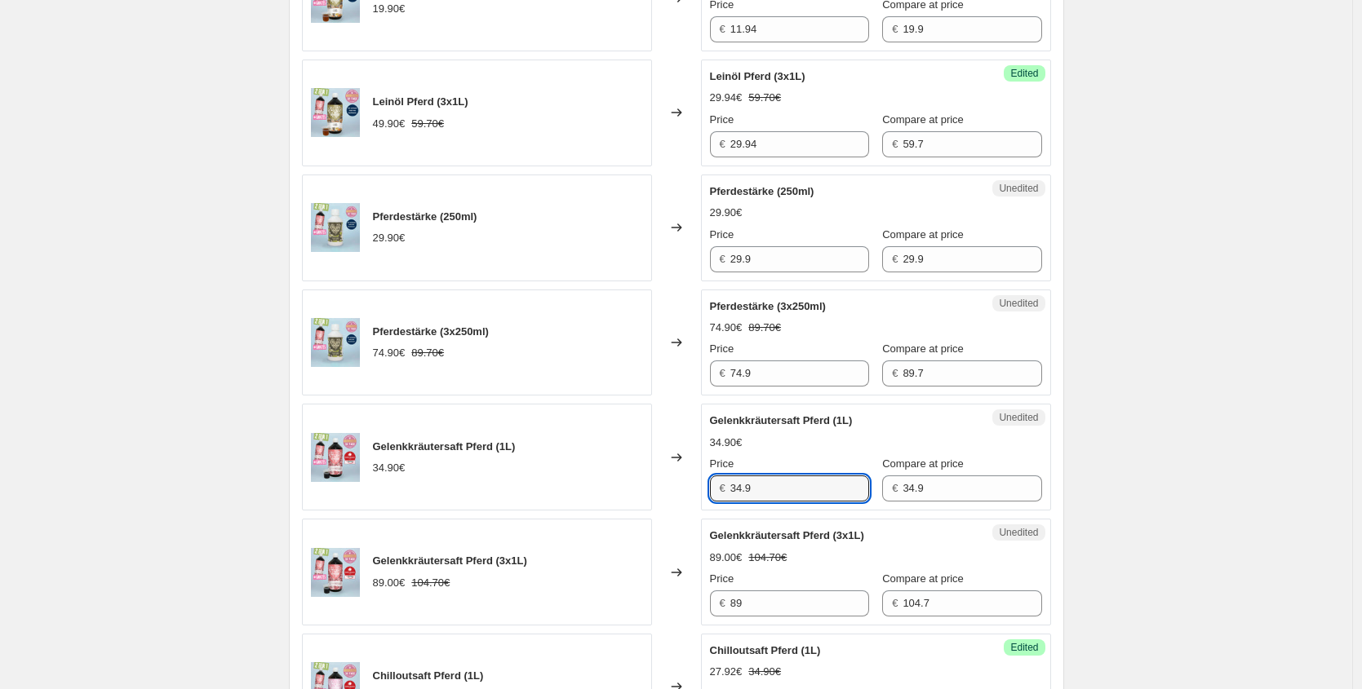
drag, startPoint x: 804, startPoint y: 494, endPoint x: 618, endPoint y: 492, distance: 186.8
click at [618, 492] on div "Gelenkkräutersaft Pferd (1L) 34.90€ Changed to Unedited Gelenkkräutersaft Pferd…" at bounding box center [676, 457] width 749 height 107
paste input "24,43 €"
type input "24.43"
drag, startPoint x: 698, startPoint y: 605, endPoint x: 573, endPoint y: 594, distance: 126.1
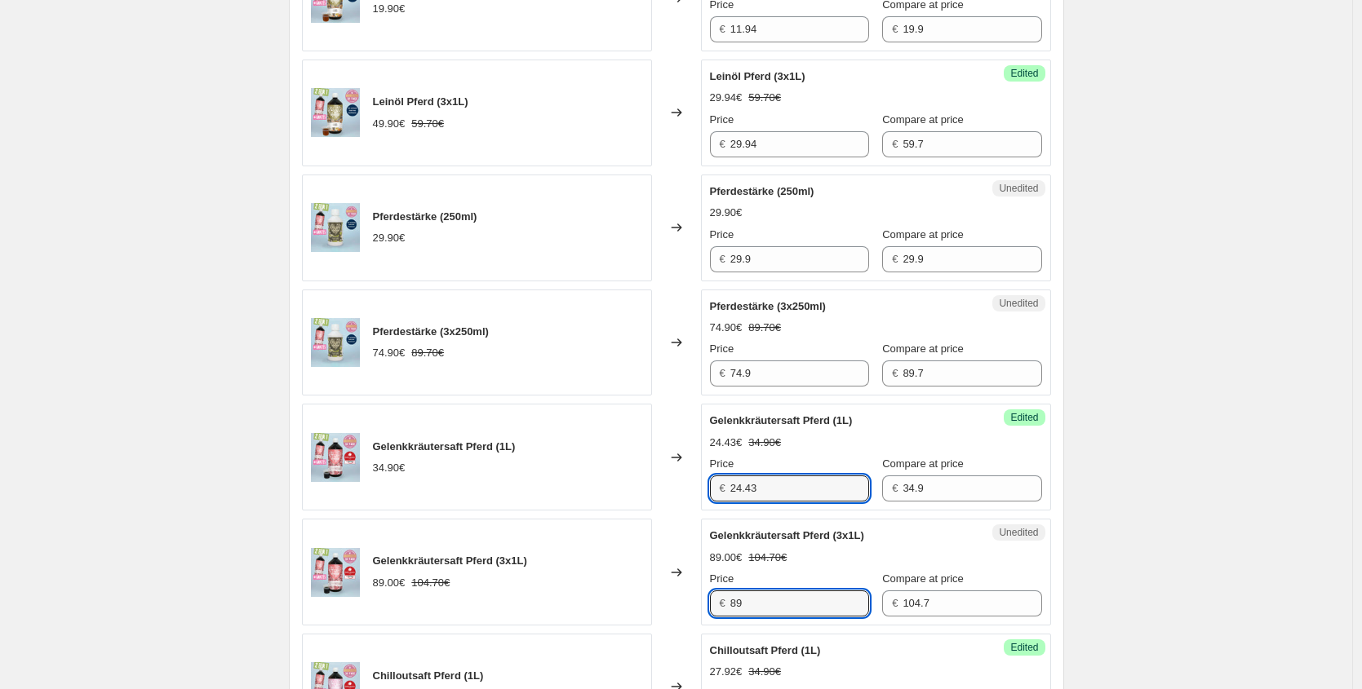
click at [574, 604] on div "Gelenkkräutersaft Pferd (3x1L) 89.00€ 104.70€ Changed to Unedited Gelenkkräuter…" at bounding box center [676, 572] width 749 height 107
paste input "62,30 €"
type input "62.30"
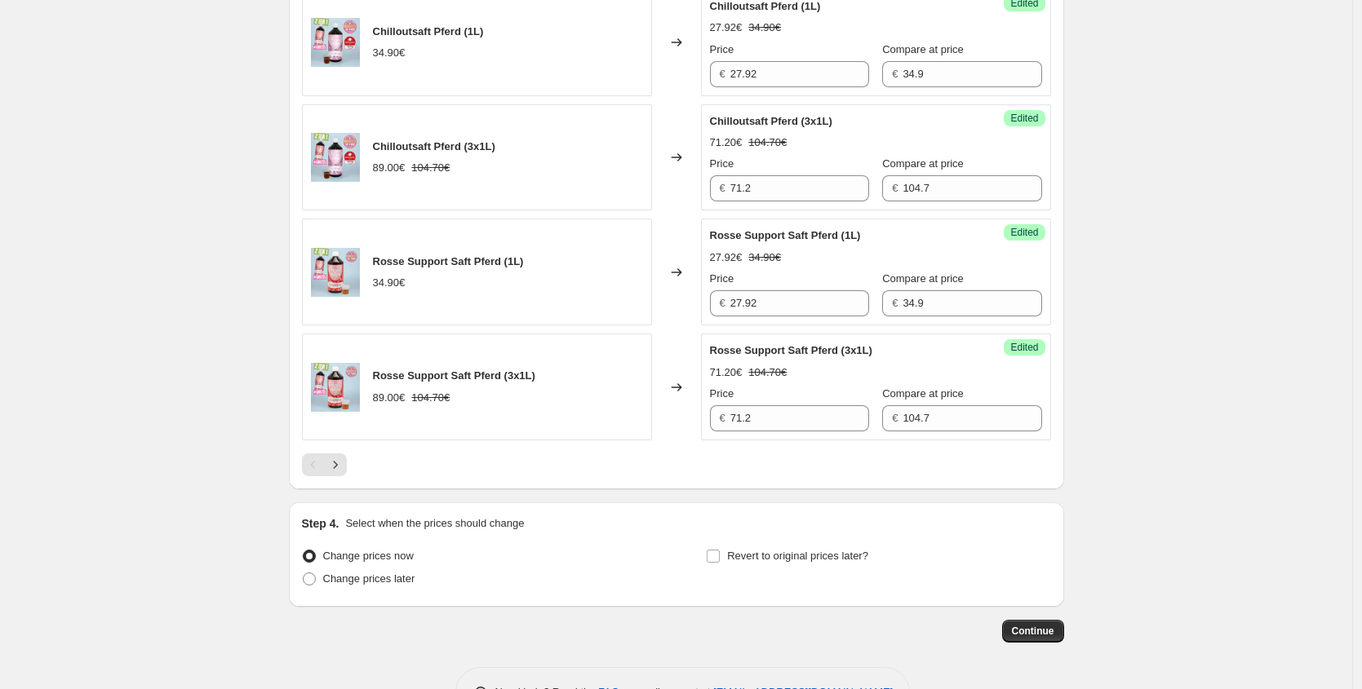
scroll to position [2500, 0]
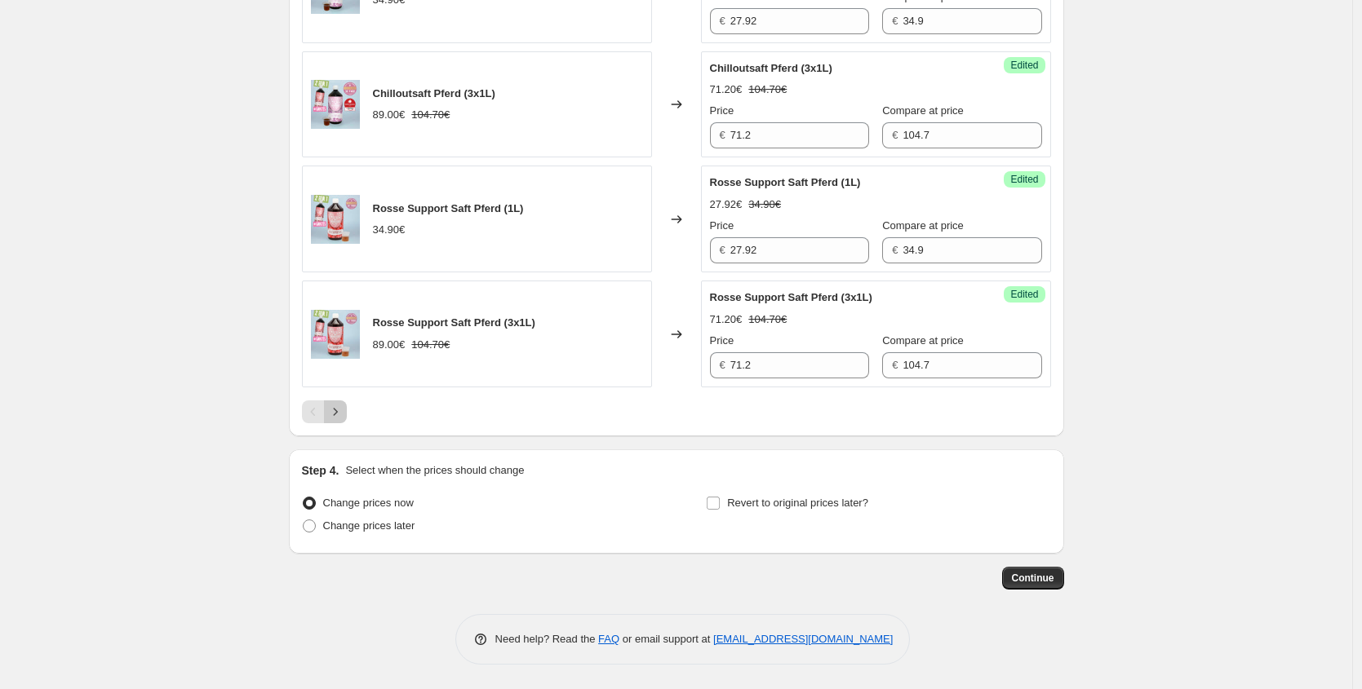
click at [337, 423] on button "Next" at bounding box center [335, 412] width 23 height 23
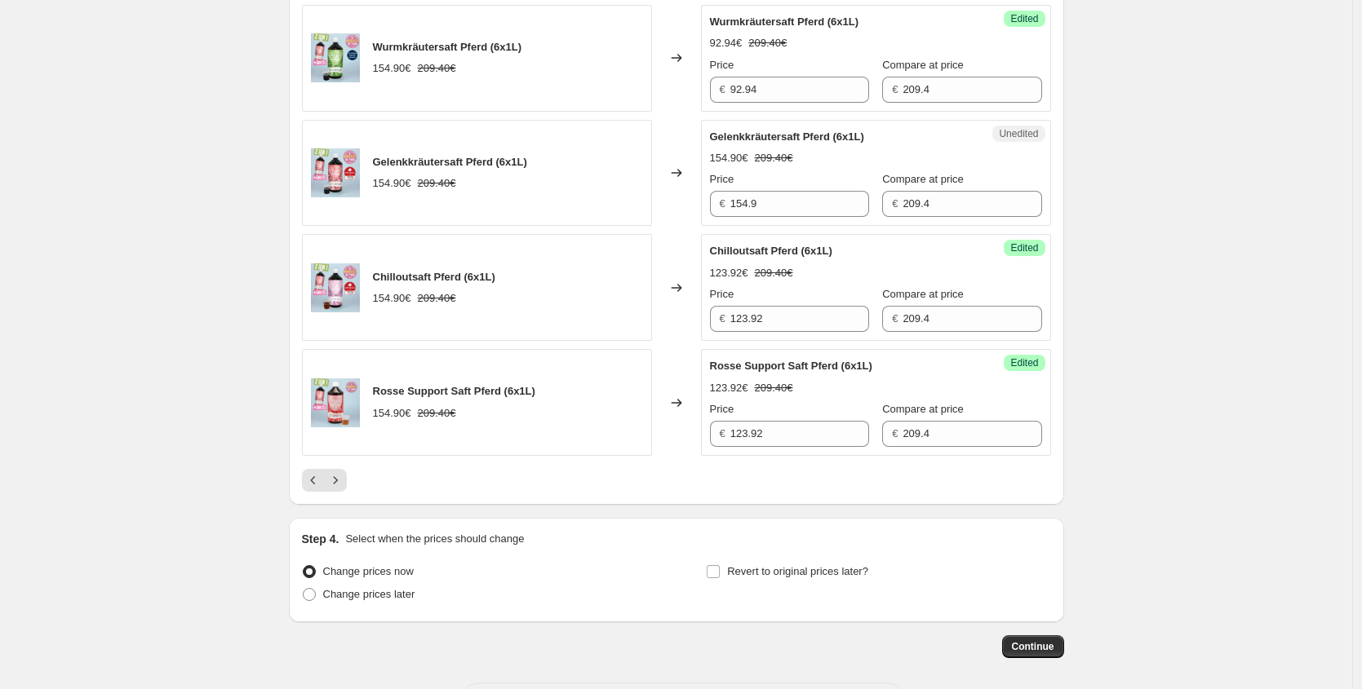
scroll to position [2429, 0]
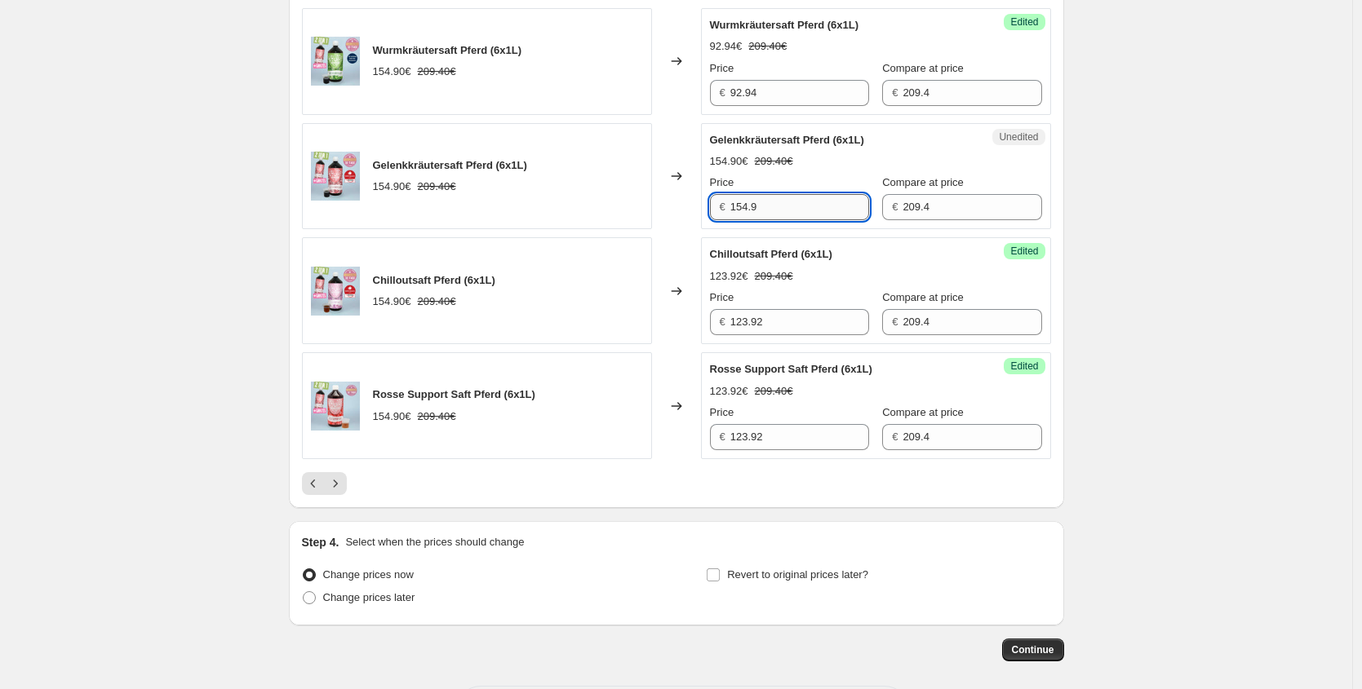
click at [760, 212] on input "154.9" at bounding box center [799, 207] width 139 height 26
drag, startPoint x: 771, startPoint y: 209, endPoint x: 542, endPoint y: 184, distance: 230.6
click at [582, 190] on div "Gelenkkräutersaft Pferd (6x1L) 154.90€ 209.40€ Changed to Unedited Gelenkkräute…" at bounding box center [676, 176] width 749 height 107
paste input "08,43 €"
type input "108.43"
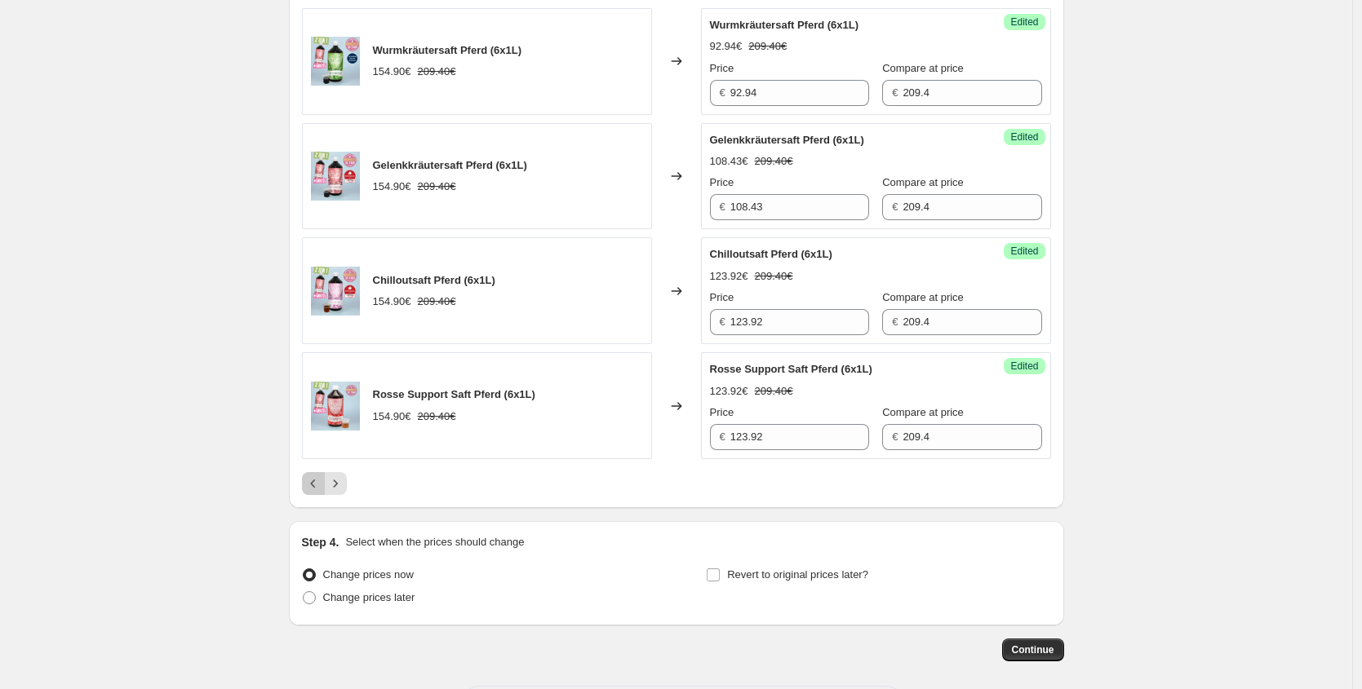
click at [321, 489] on icon "Previous" at bounding box center [313, 484] width 16 height 16
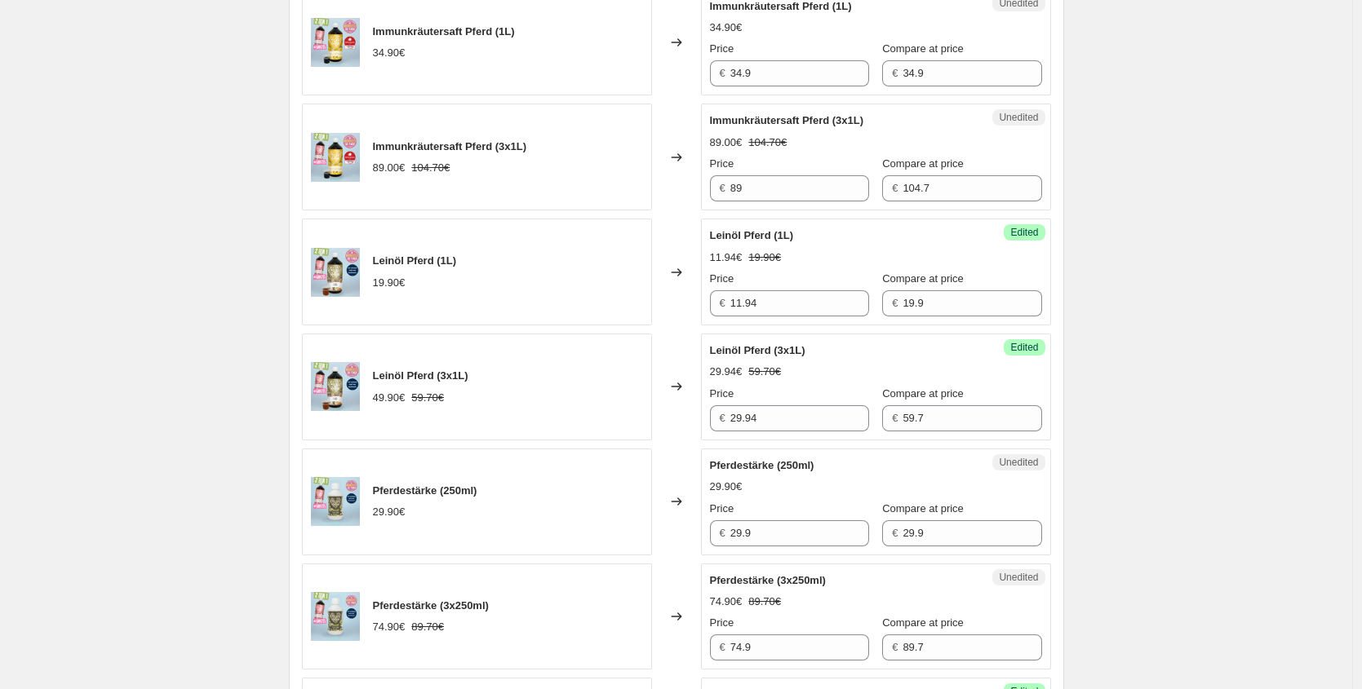
scroll to position [1481, 0]
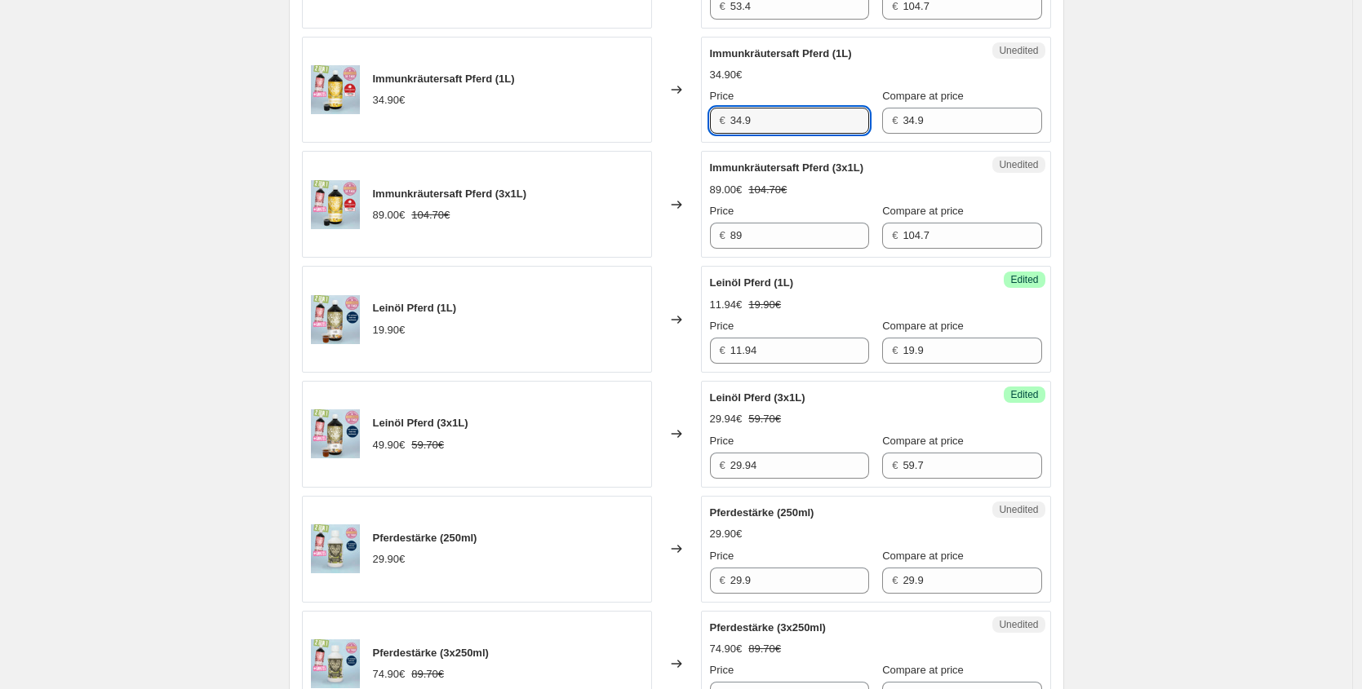
drag, startPoint x: 770, startPoint y: 120, endPoint x: 592, endPoint y: 113, distance: 178.0
click at [598, 113] on div "Immunkräutersaft Pferd (1L) 34.90€ Changed to Unedited Immunkräutersaft Pferd (…" at bounding box center [676, 90] width 749 height 107
paste input "24,43 €"
type input "24.43"
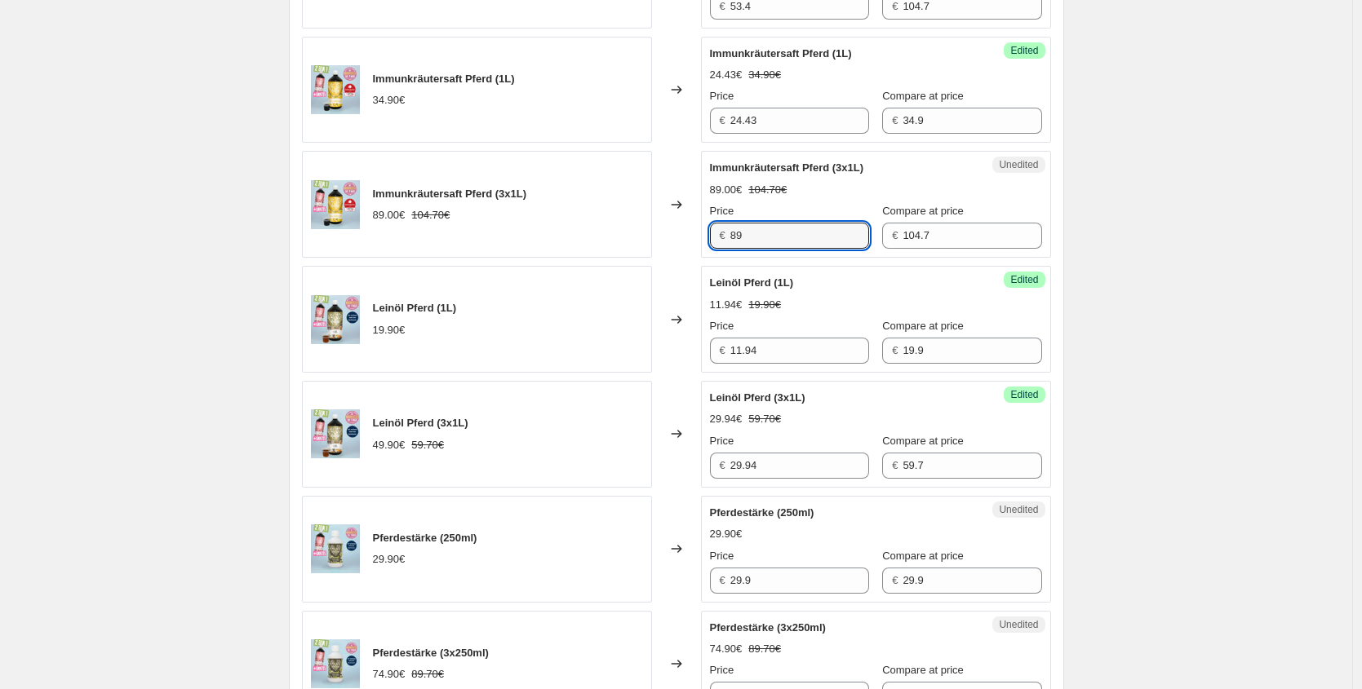
drag, startPoint x: 670, startPoint y: 234, endPoint x: 528, endPoint y: 221, distance: 142.5
click at [581, 229] on div "Immunkräutersaft Pferd (3x1L) 89.00€ 104.70€ Changed to Unedited Immunkräutersa…" at bounding box center [676, 204] width 749 height 107
paste input "62,30 €"
type input "62.30"
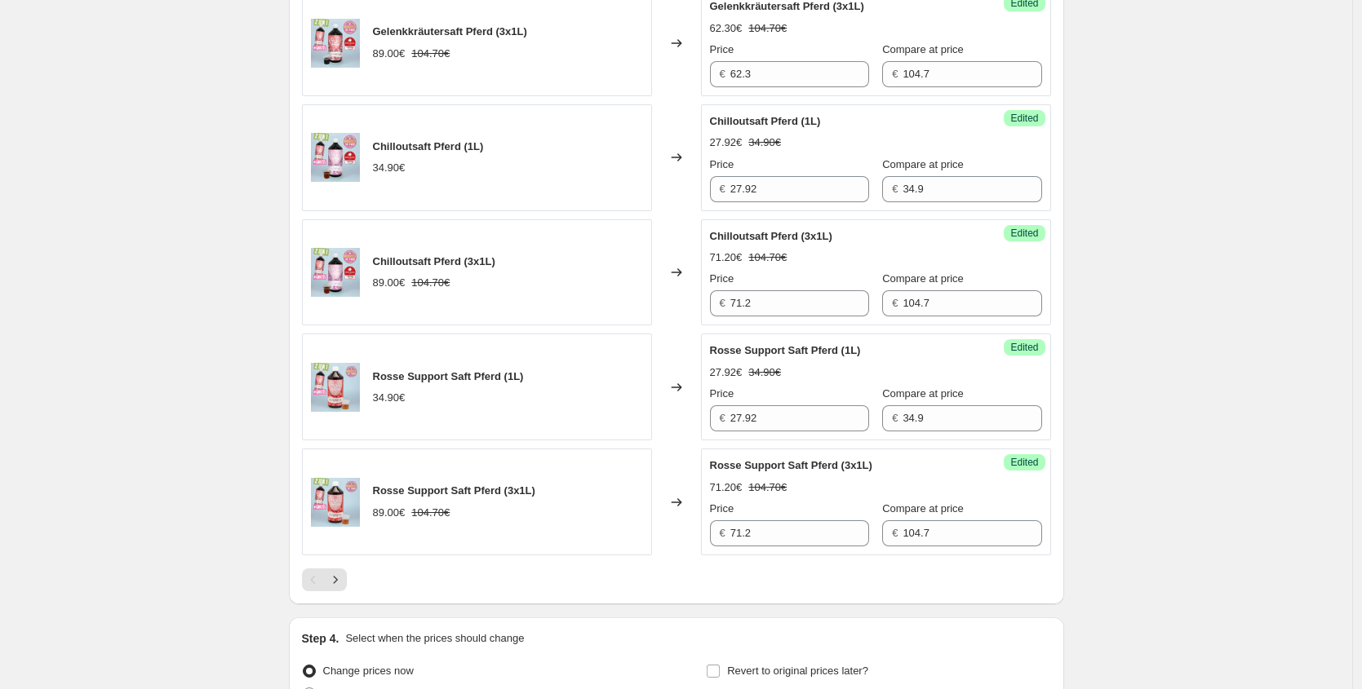
scroll to position [2500, 0]
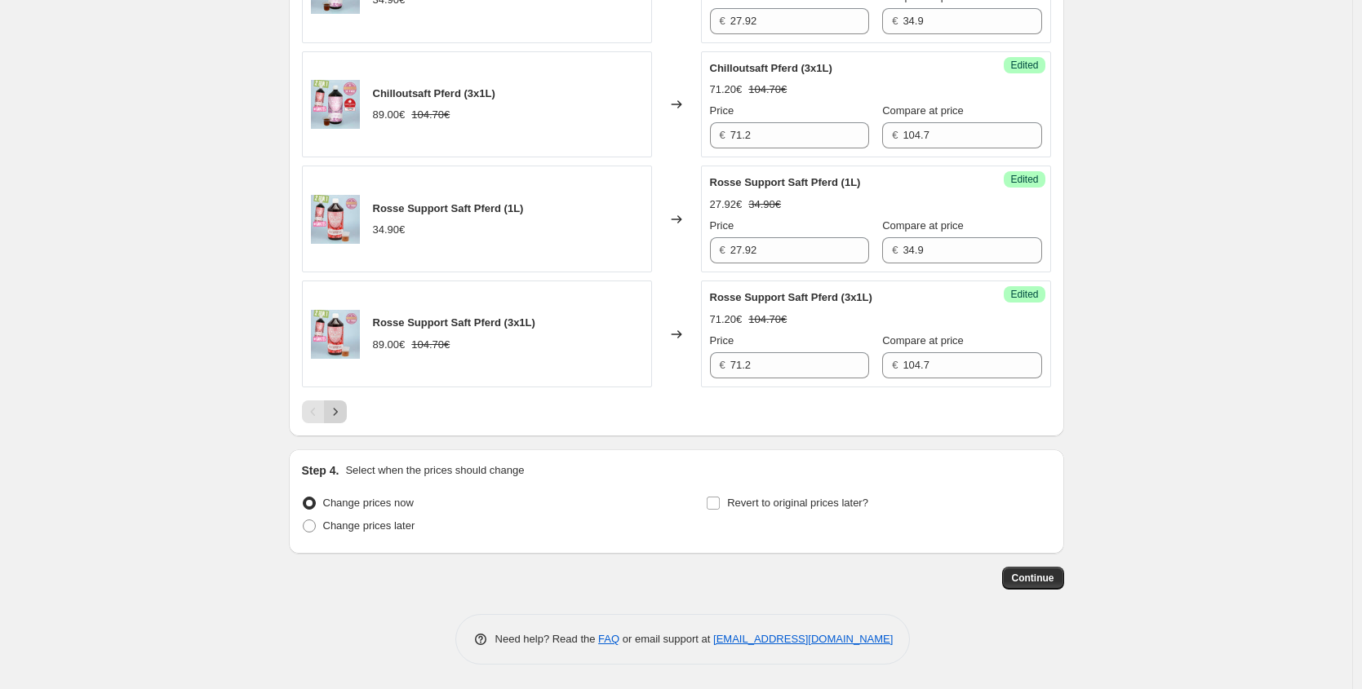
click at [339, 420] on button "Next" at bounding box center [335, 412] width 23 height 23
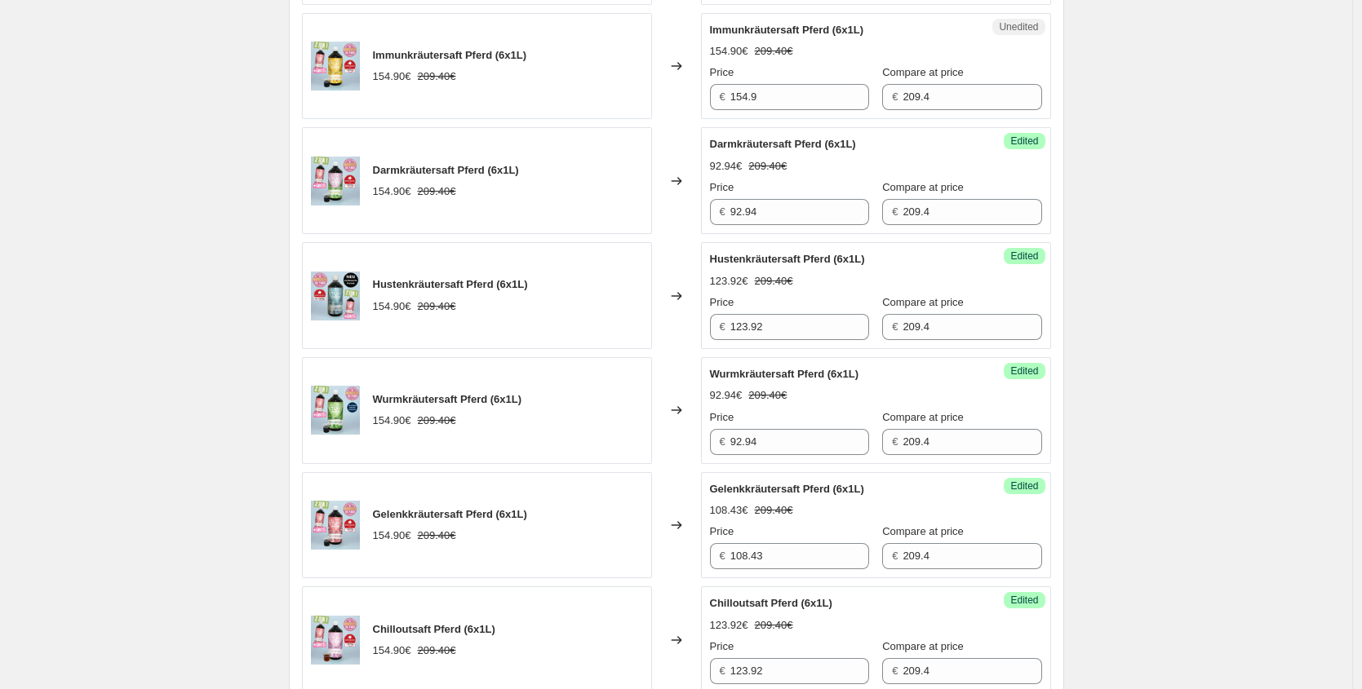
scroll to position [2021, 0]
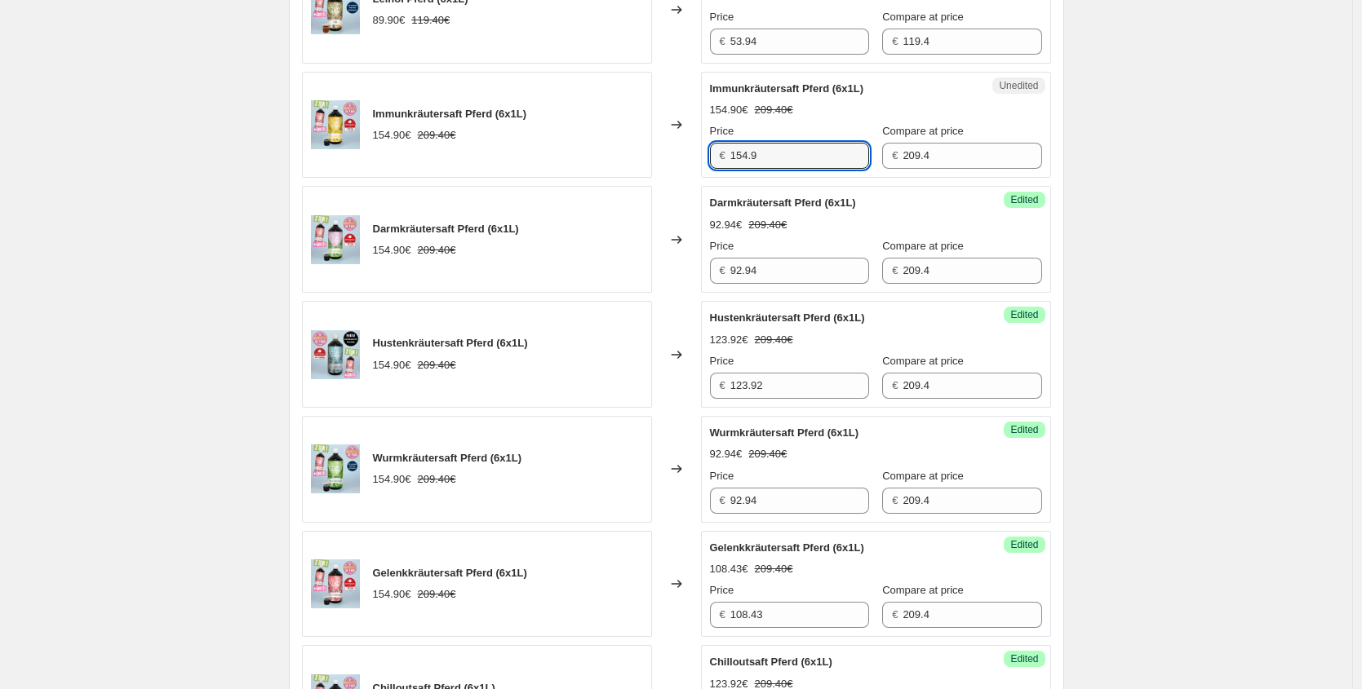
drag, startPoint x: 793, startPoint y: 153, endPoint x: 352, endPoint y: 144, distance: 441.4
click at [362, 150] on div "Immunkräutersaft Pferd (6x1L) 154.90€ 209.40€ Changed to Unedited Immunkräuters…" at bounding box center [676, 125] width 749 height 107
paste input "08,43 €"
type input "108.43"
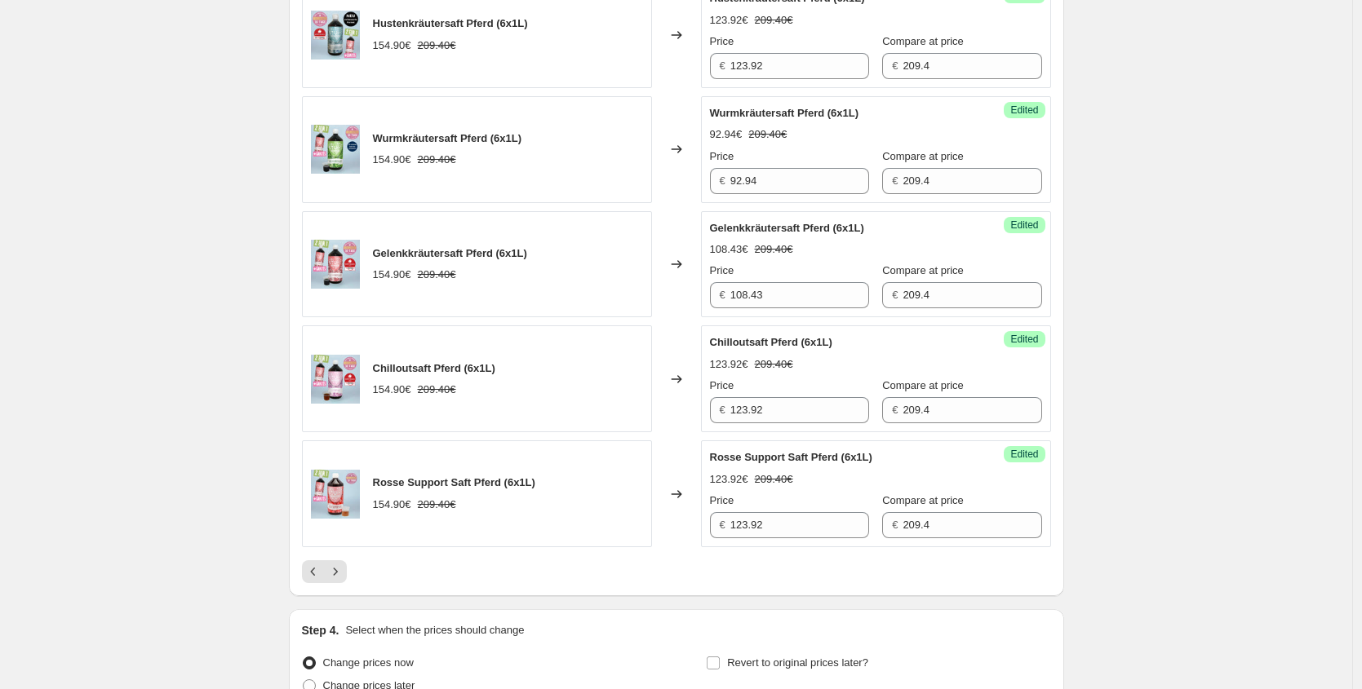
scroll to position [2500, 0]
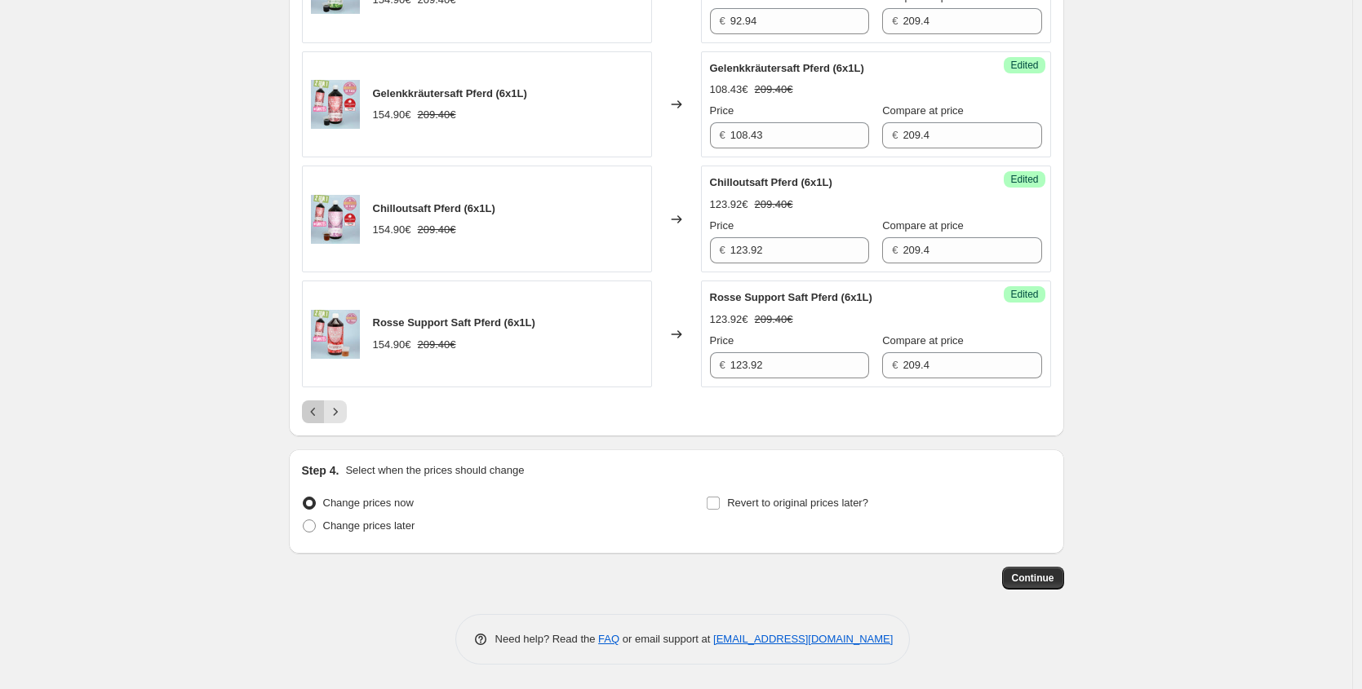
click at [307, 412] on button "Previous" at bounding box center [313, 412] width 23 height 23
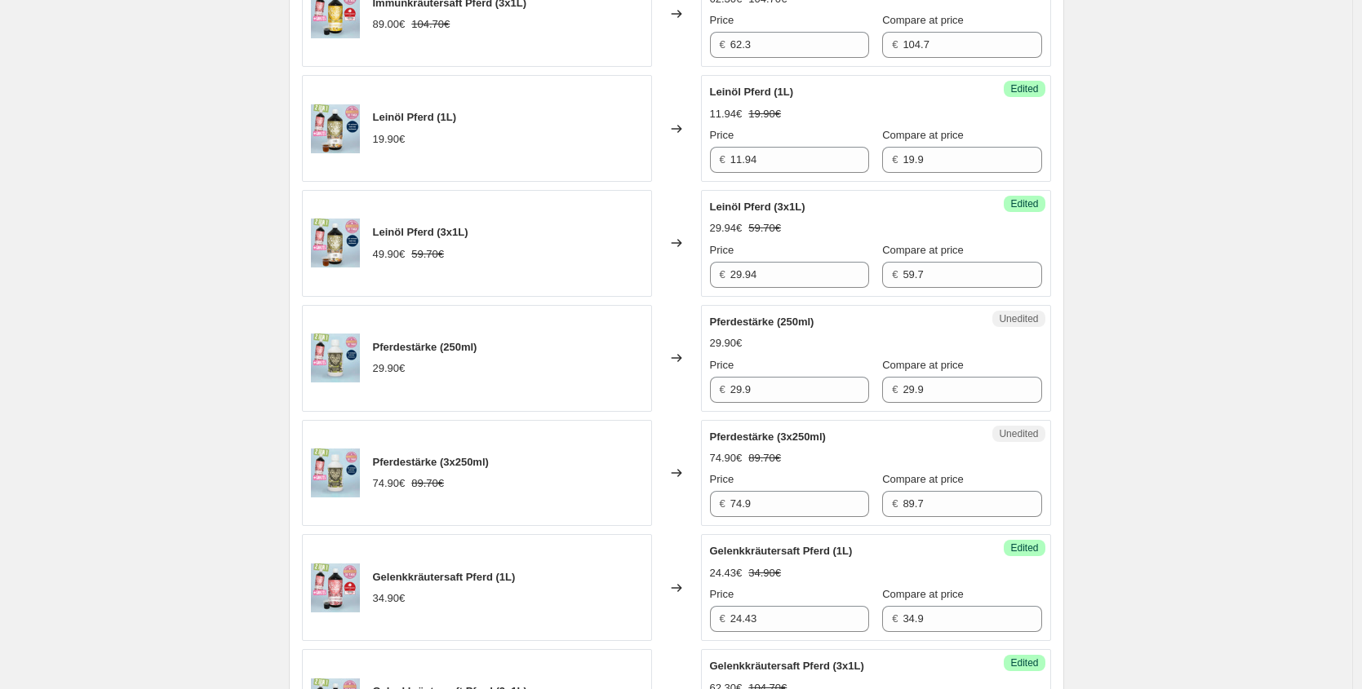
scroll to position [1712, 0]
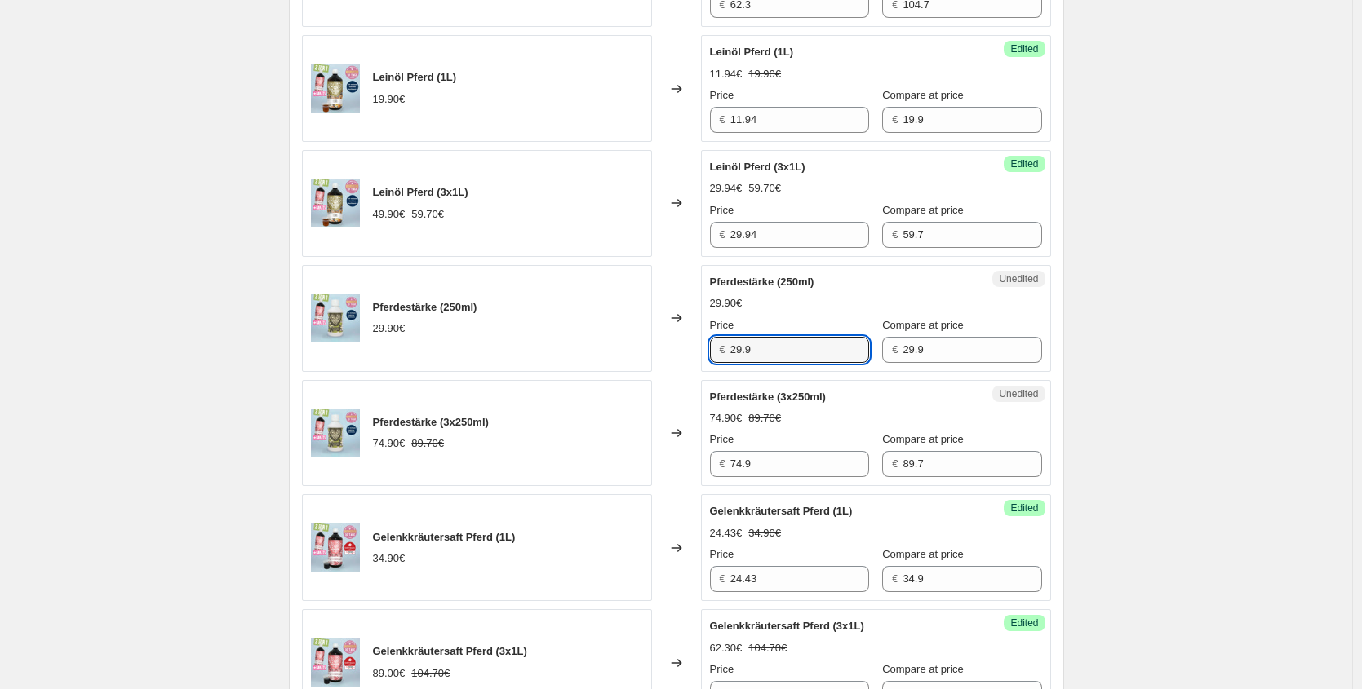
drag, startPoint x: 783, startPoint y: 354, endPoint x: 440, endPoint y: 333, distance: 344.1
click at [441, 337] on div "Pferdestärke (250ml) 29.90€ Changed to Unedited Pferdestärke (250ml) 29.90€ Pri…" at bounding box center [676, 318] width 749 height 107
paste input "17,94 €"
type input "17.94"
drag, startPoint x: 779, startPoint y: 462, endPoint x: 518, endPoint y: 443, distance: 261.7
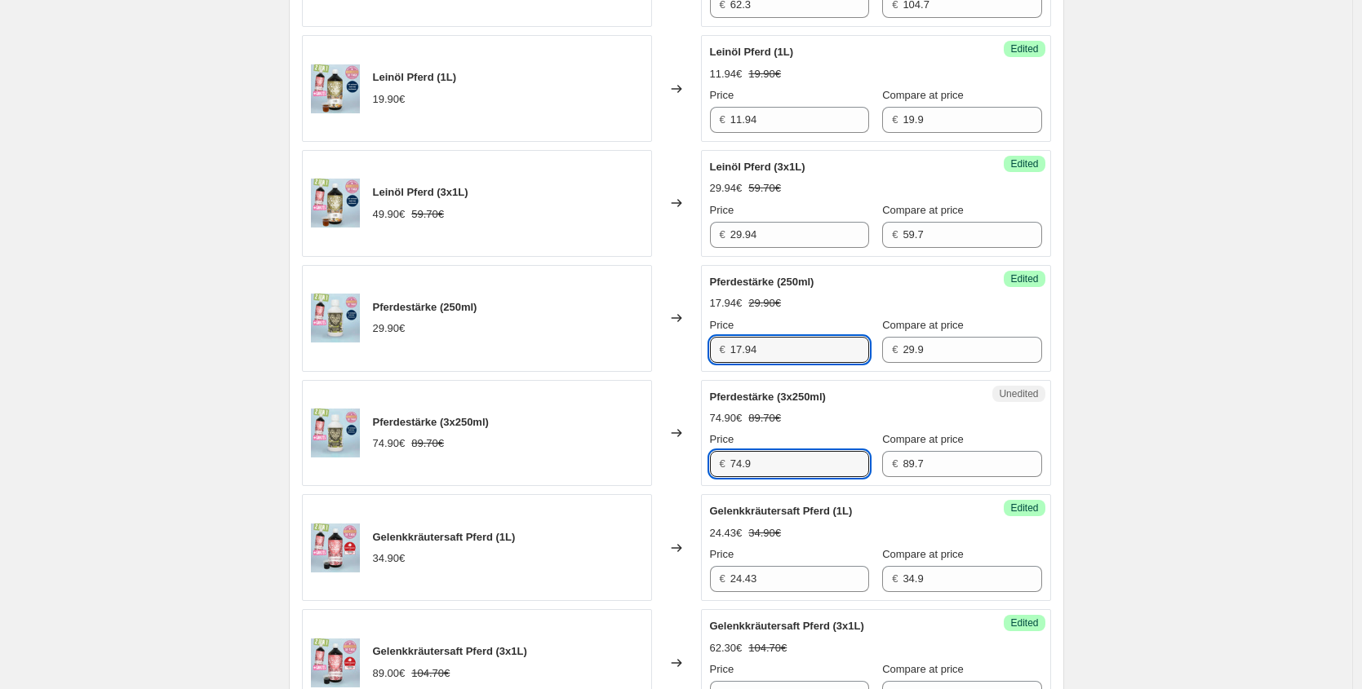
click at [529, 457] on div "Pferdestärke (3x250ml) 74.90€ 89.70€ Changed to Unedited Pferdestärke (3x250ml)…" at bounding box center [676, 433] width 749 height 107
paste input "44,94 €"
type input "44.94"
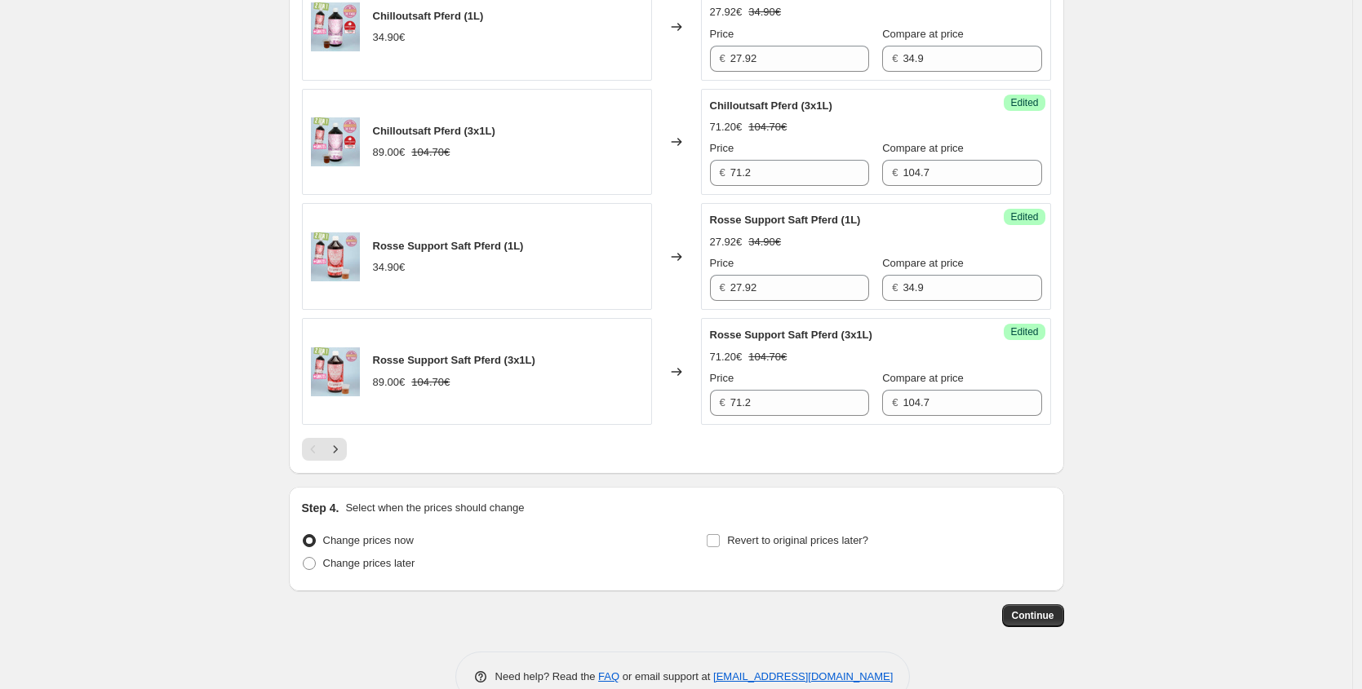
scroll to position [2500, 0]
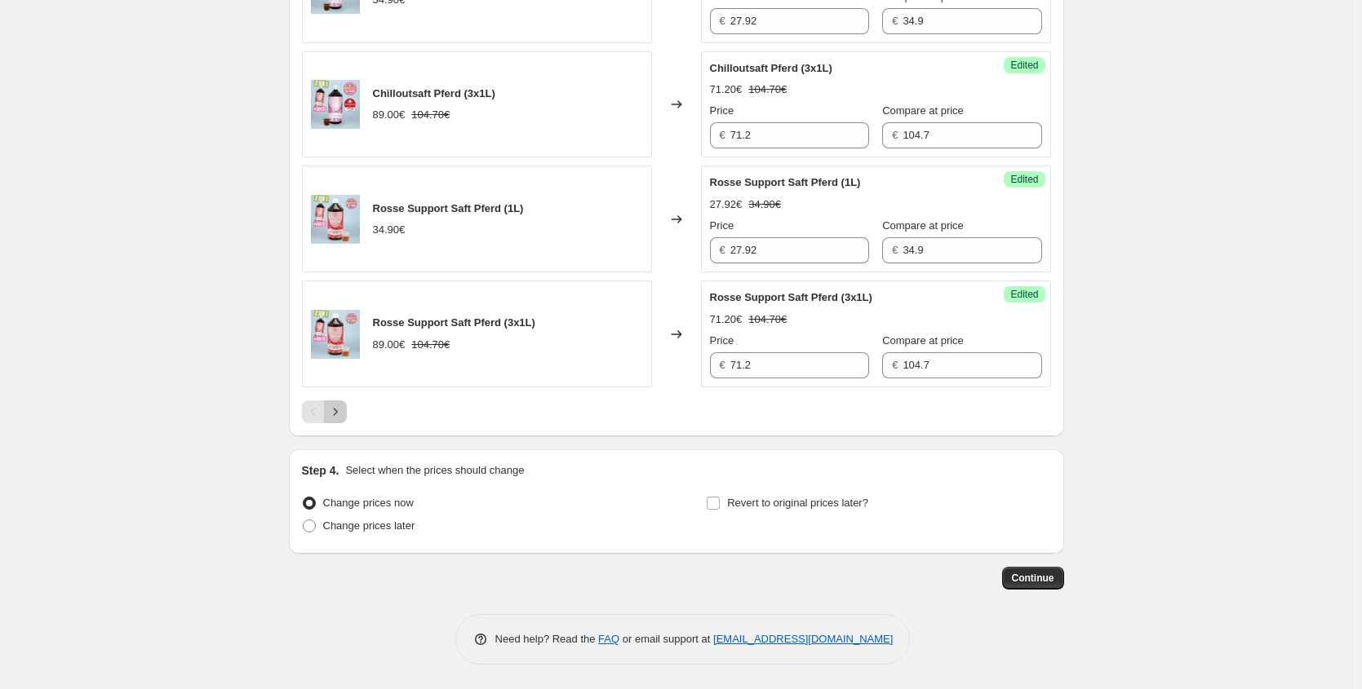
click at [347, 419] on button "Next" at bounding box center [335, 412] width 23 height 23
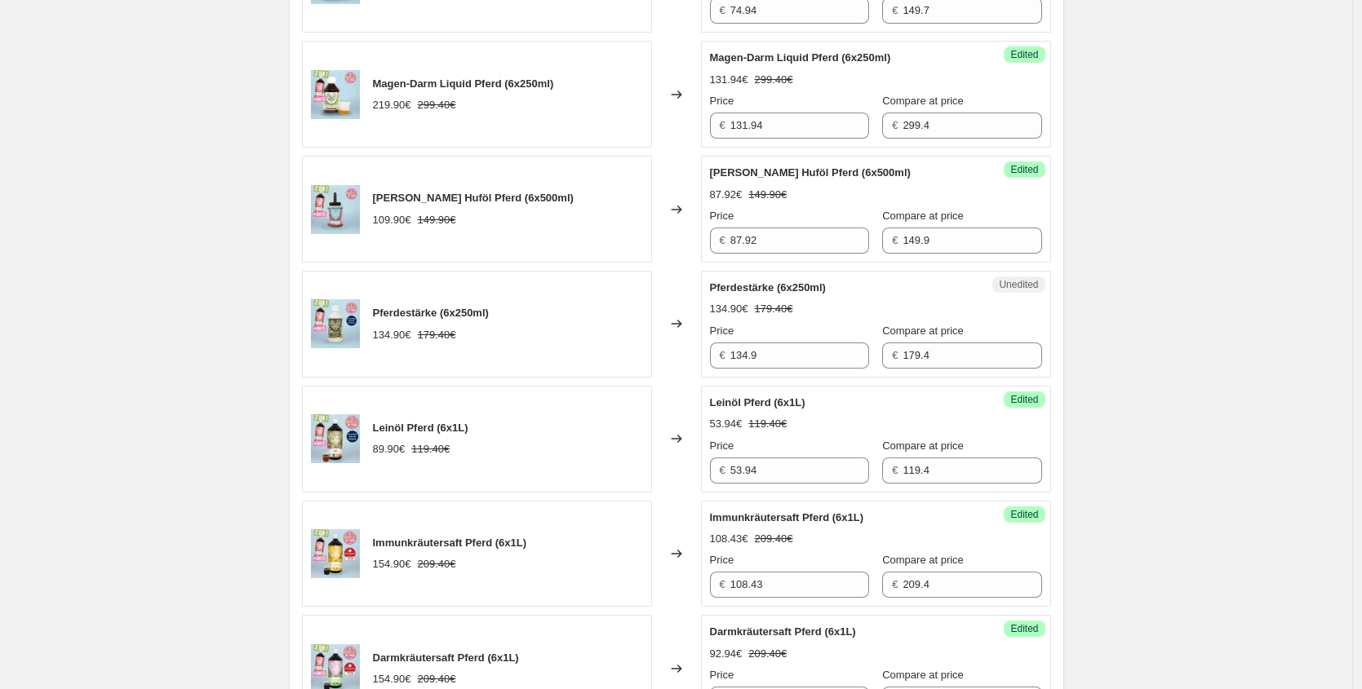
scroll to position [1593, 0]
click at [601, 352] on div "Pferdestärke (6x250ml) 134.90€ 179.40€ Changed to Unedited Pferdestärke (6x250m…" at bounding box center [676, 322] width 749 height 107
paste input "80,94 €"
type input "80.94"
click at [547, 340] on div "Pferdestärke (6x250ml) 134.90€ 179.40€" at bounding box center [477, 322] width 350 height 107
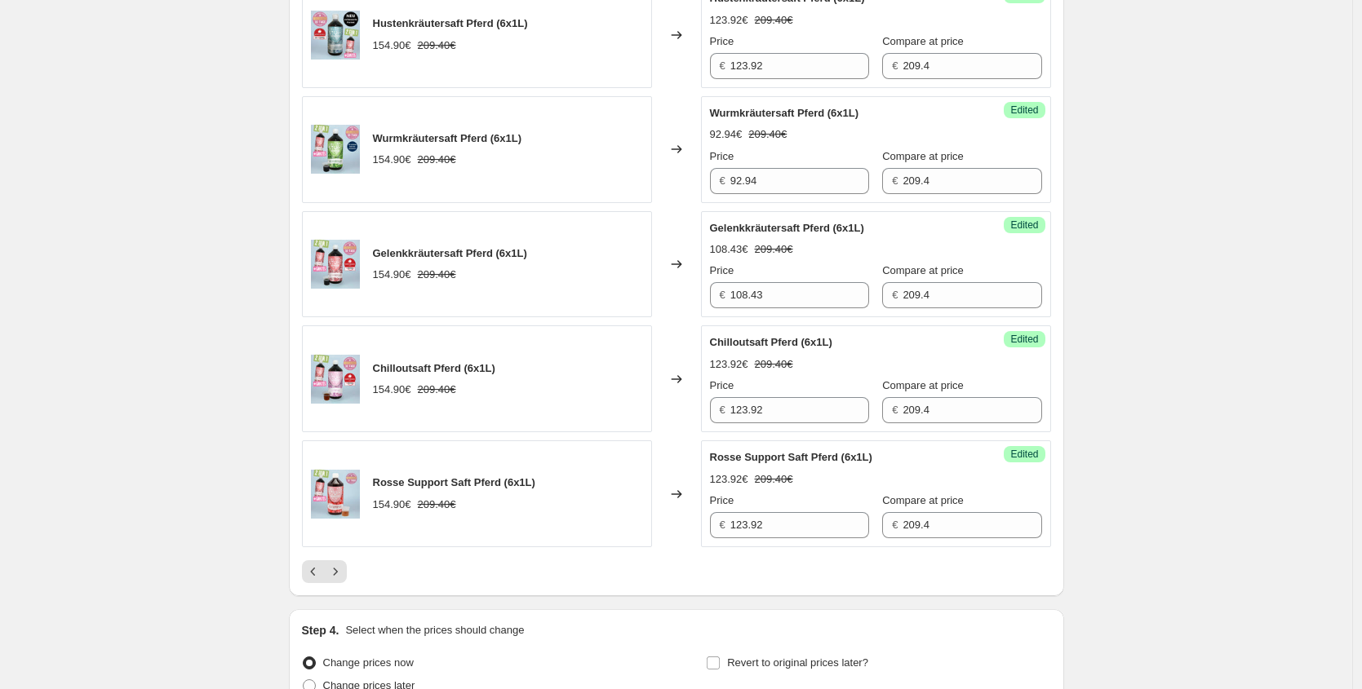
scroll to position [2383, 0]
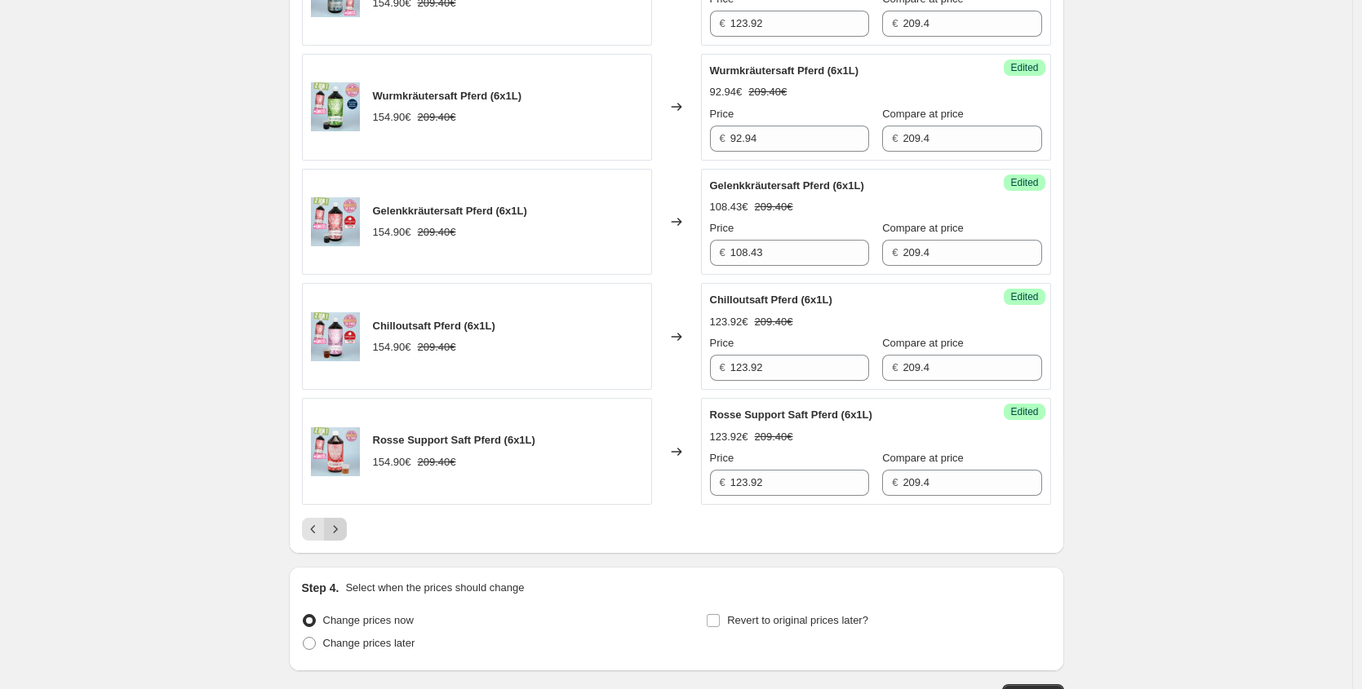
click at [347, 530] on button "Next" at bounding box center [335, 529] width 23 height 23
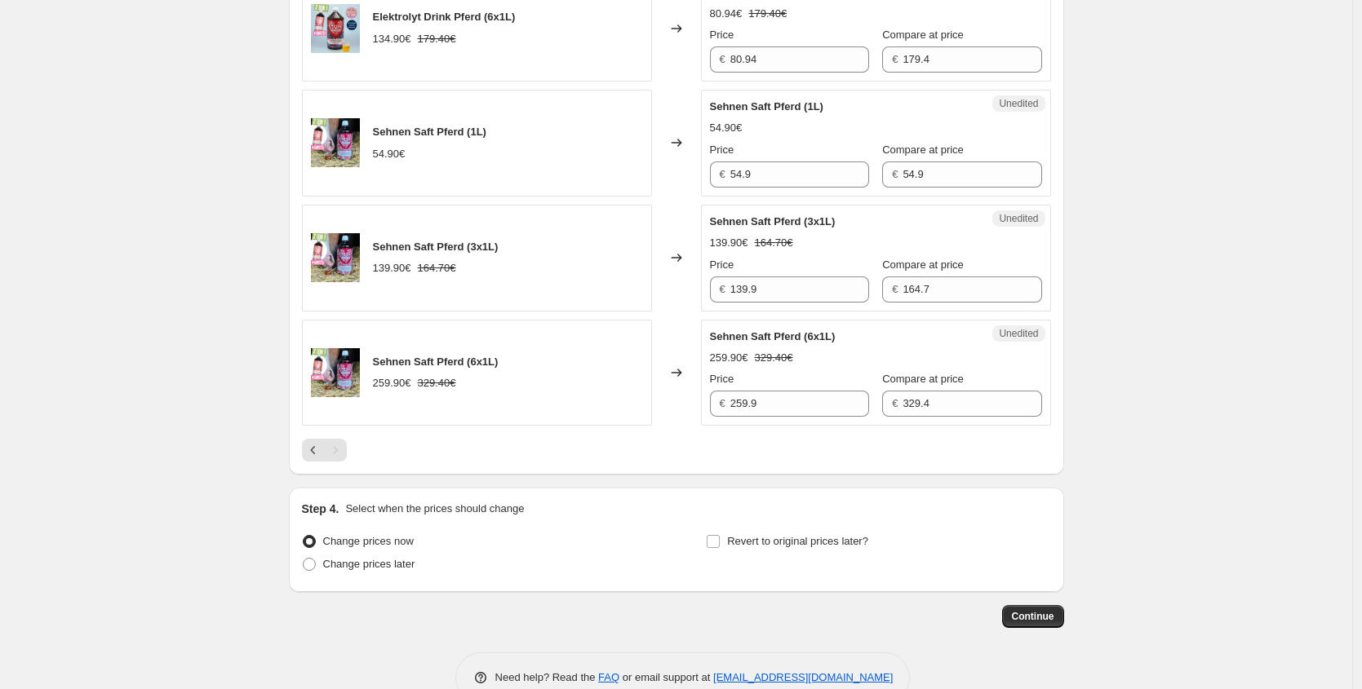
scroll to position [727, 0]
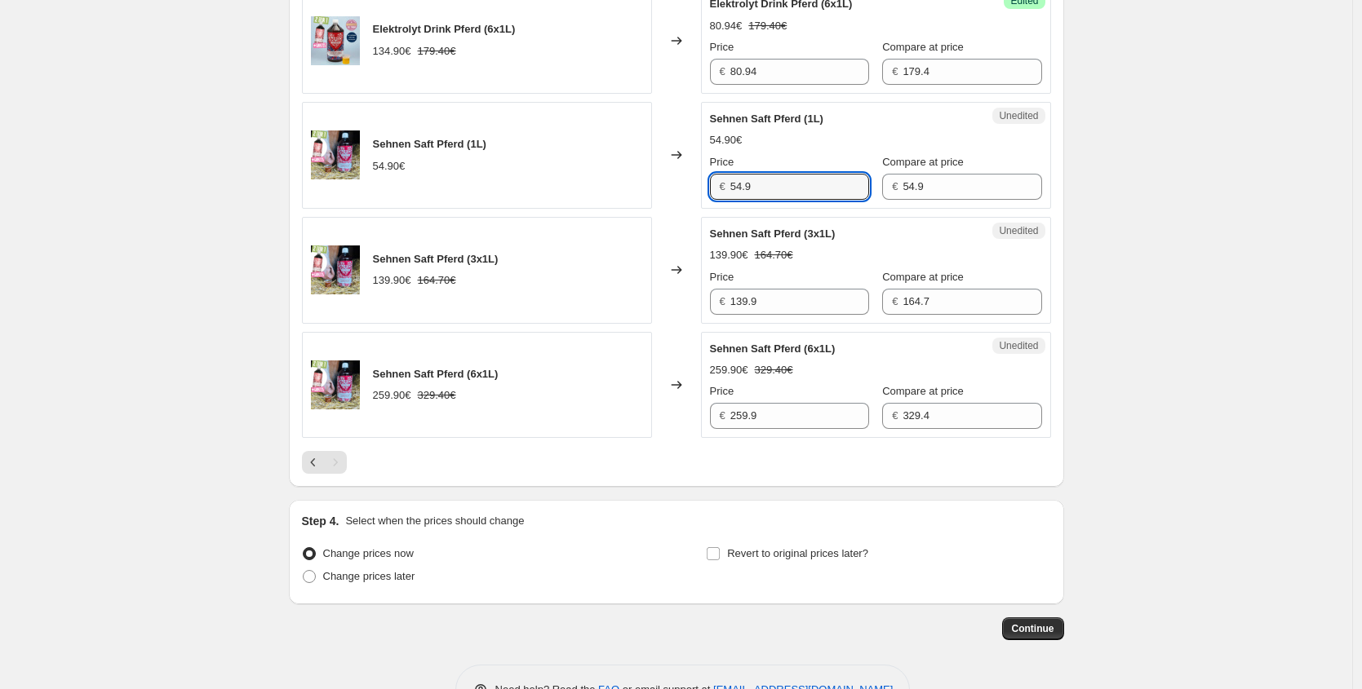
drag, startPoint x: 780, startPoint y: 193, endPoint x: 524, endPoint y: 173, distance: 257.0
click at [540, 177] on div "Sehnen Saft Pferd (1L) 54.90€ Changed to Unedited Sehnen Saft Pferd (1L) 54.90€…" at bounding box center [676, 155] width 749 height 107
paste input "41,18 €"
type input "41.18"
drag, startPoint x: 757, startPoint y: 301, endPoint x: 449, endPoint y: 288, distance: 307.8
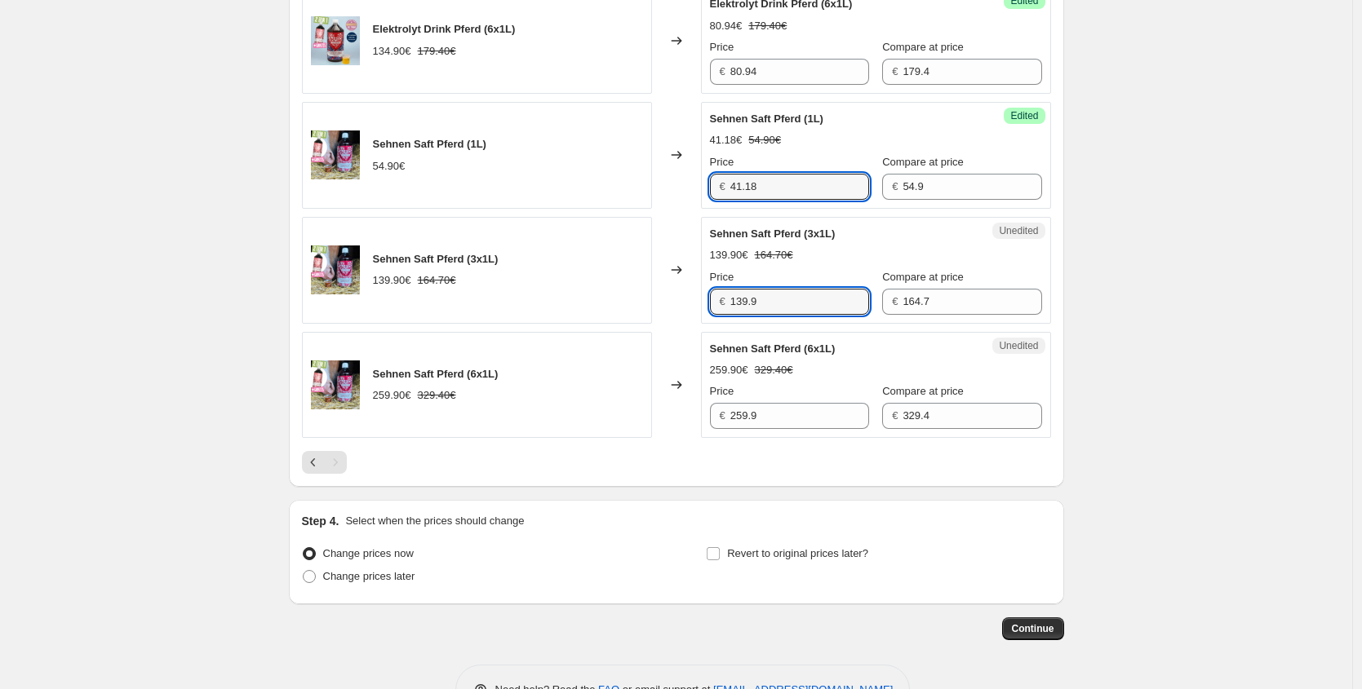
click at [478, 295] on div "Sehnen Saft Pferd (3x1L) 139.90€ 164.70€ Changed to Unedited Sehnen Saft Pferd …" at bounding box center [676, 270] width 749 height 107
paste input "04,93 €"
type input "104.93"
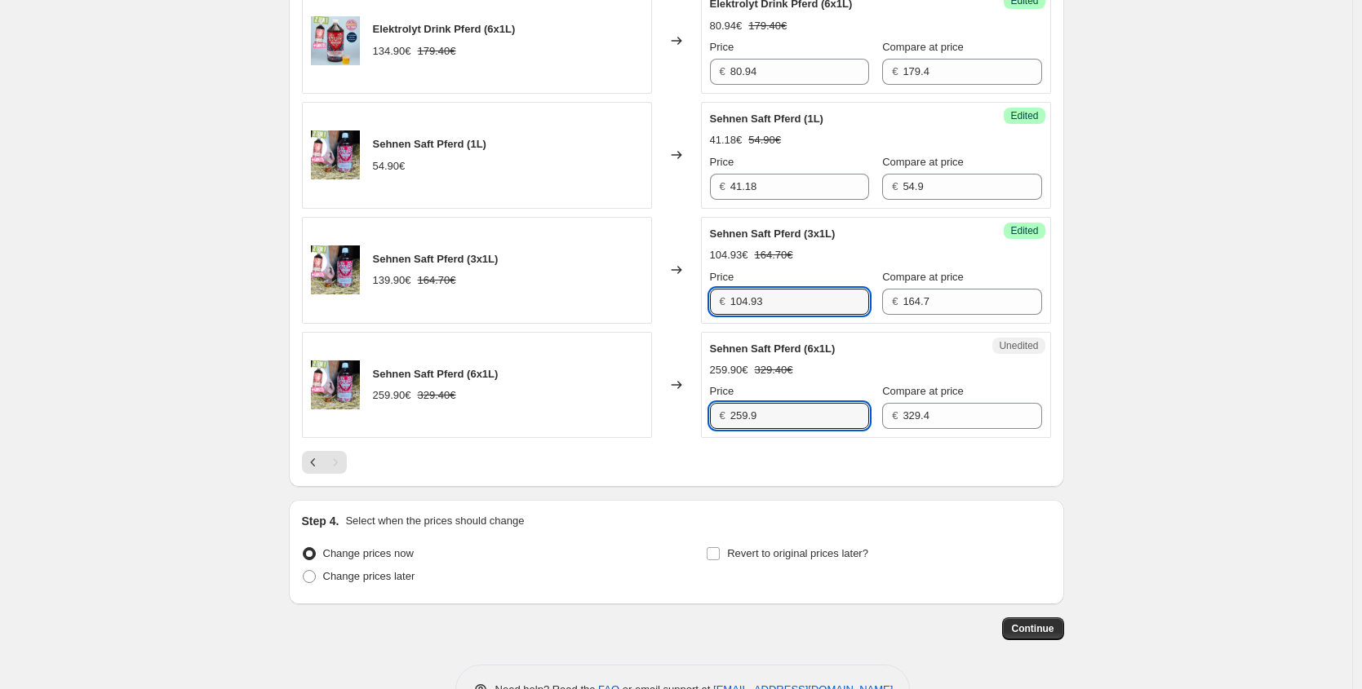
drag, startPoint x: 690, startPoint y: 422, endPoint x: 421, endPoint y: 408, distance: 269.6
click at [432, 411] on div "Sehnen Saft Pferd (6x1L) 259.90€ 329.40€ Changed to Unedited Sehnen Saft Pferd …" at bounding box center [676, 385] width 749 height 107
paste input "194,93 €"
type input "194.93"
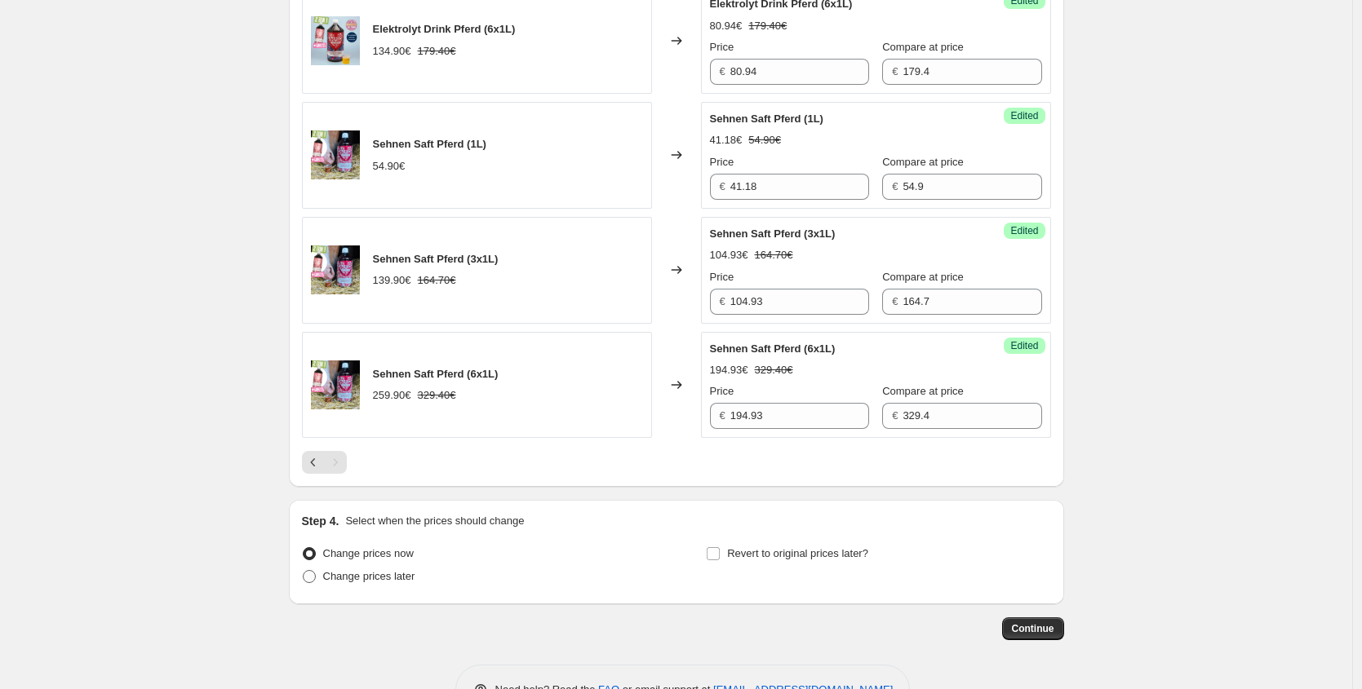
click at [381, 582] on span "Change prices later" at bounding box center [369, 576] width 92 height 12
click at [303, 571] on input "Change prices later" at bounding box center [303, 570] width 1 height 1
radio input "true"
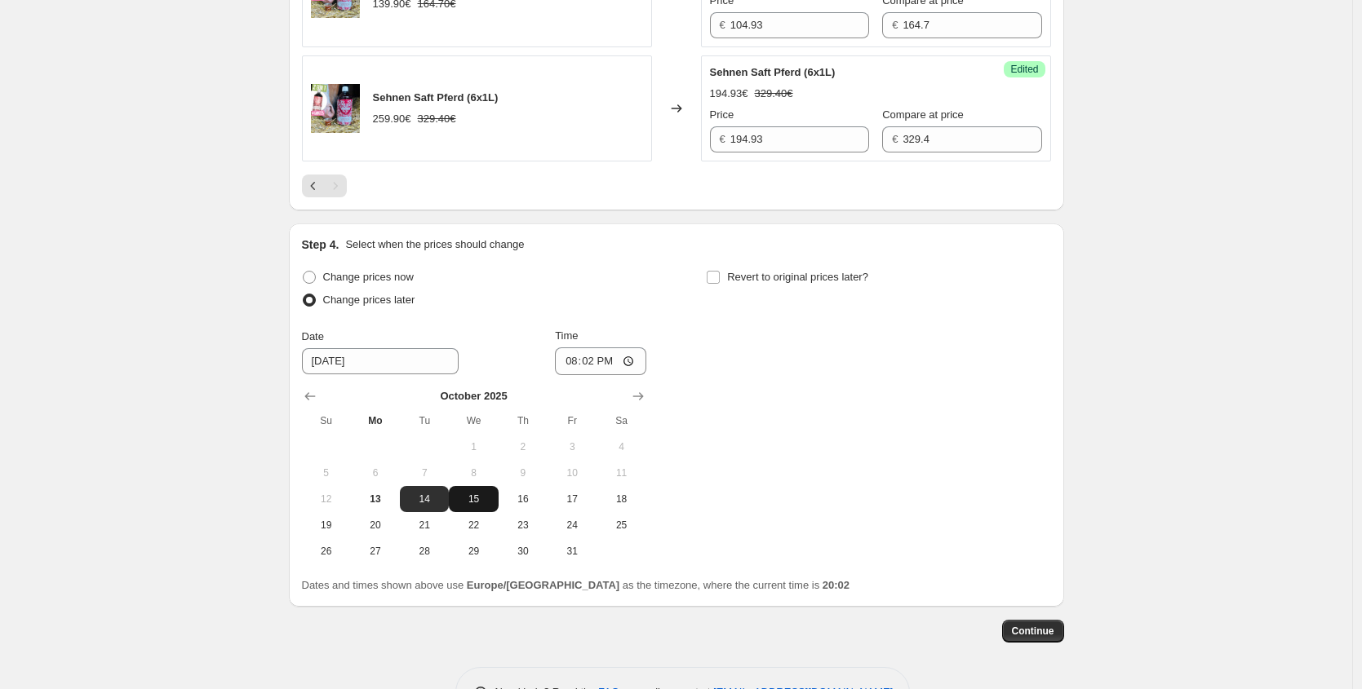
scroll to position [1056, 0]
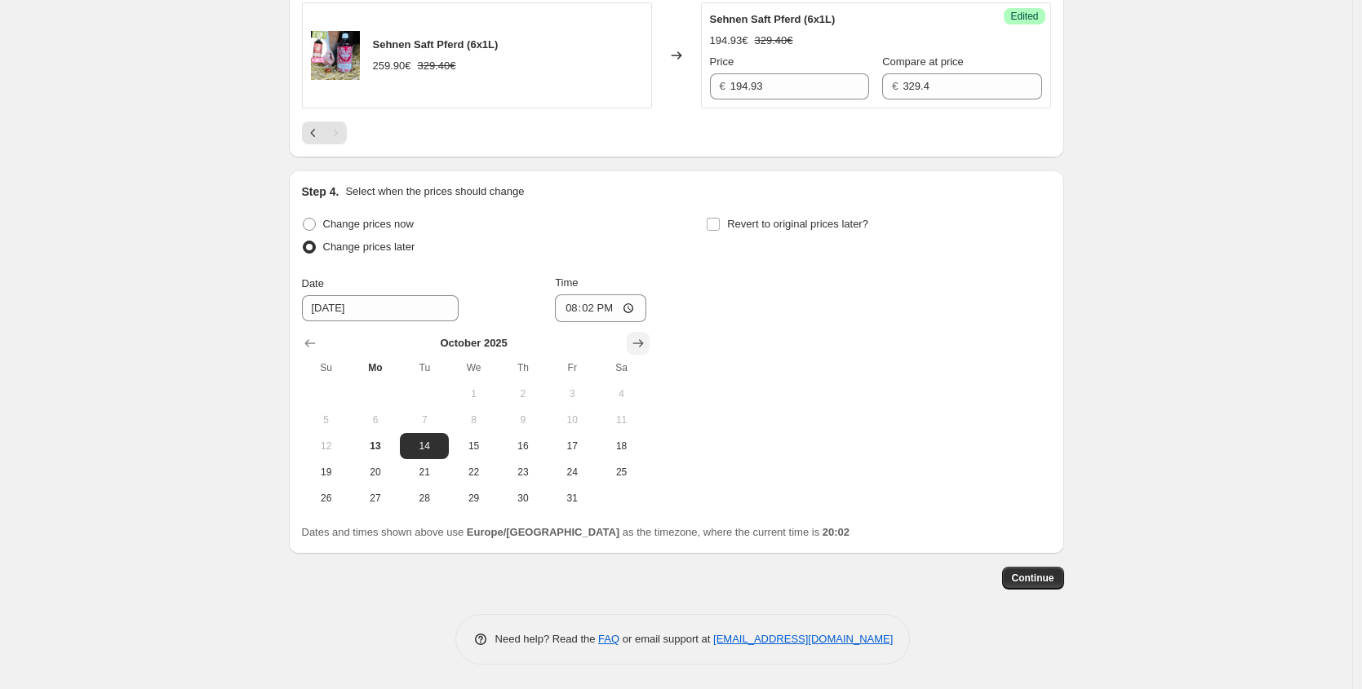
click at [637, 343] on icon "Show next month, November 2025" at bounding box center [638, 343] width 16 height 16
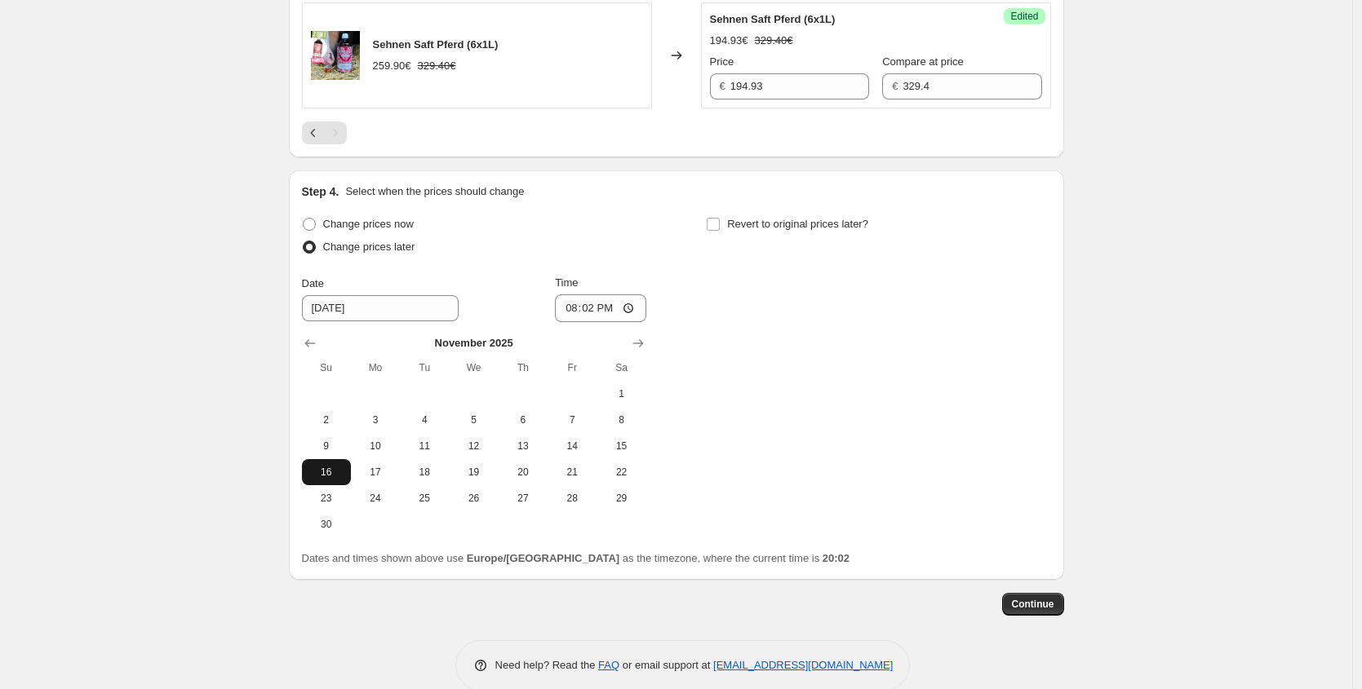
click at [343, 474] on span "16" at bounding box center [326, 472] width 36 height 13
type input "[DATE]"
click at [595, 313] on input "20:02" at bounding box center [600, 308] width 91 height 28
type input "00:40"
click at [778, 231] on span "Revert to original prices later?" at bounding box center [797, 224] width 141 height 16
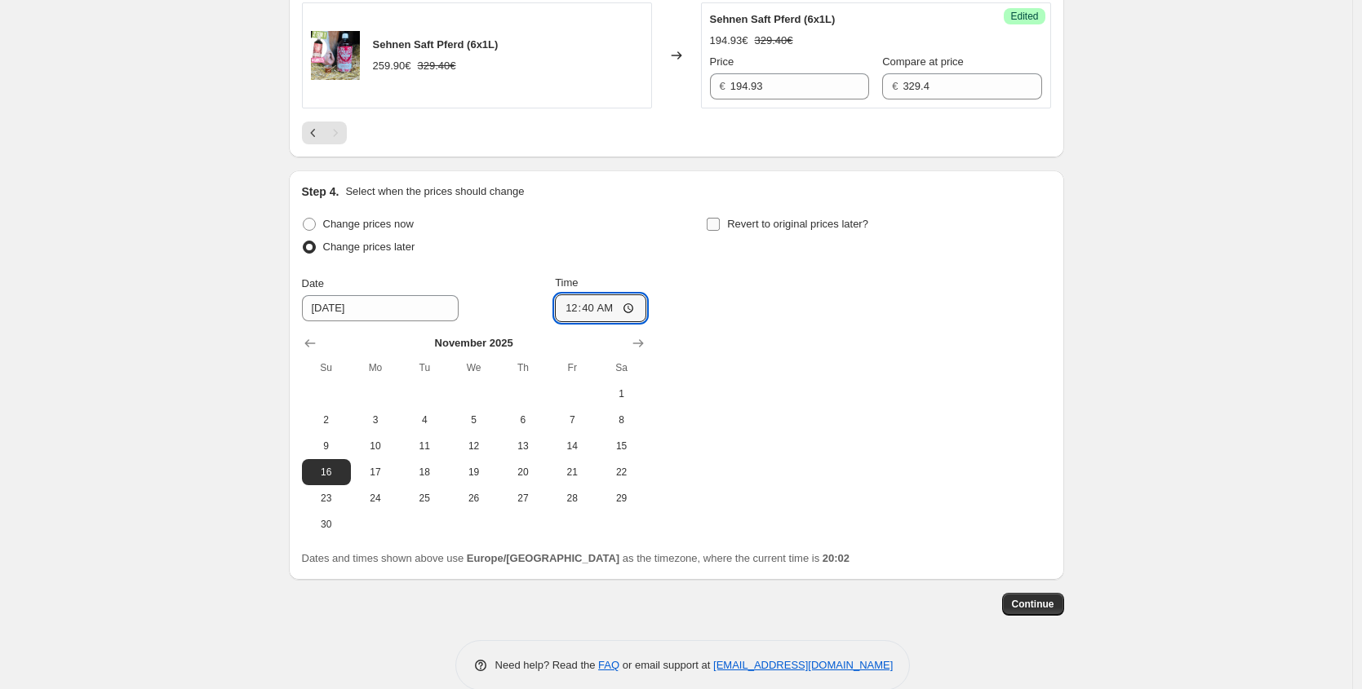
click at [720, 231] on input "Revert to original prices later?" at bounding box center [712, 224] width 13 height 13
checkbox input "true"
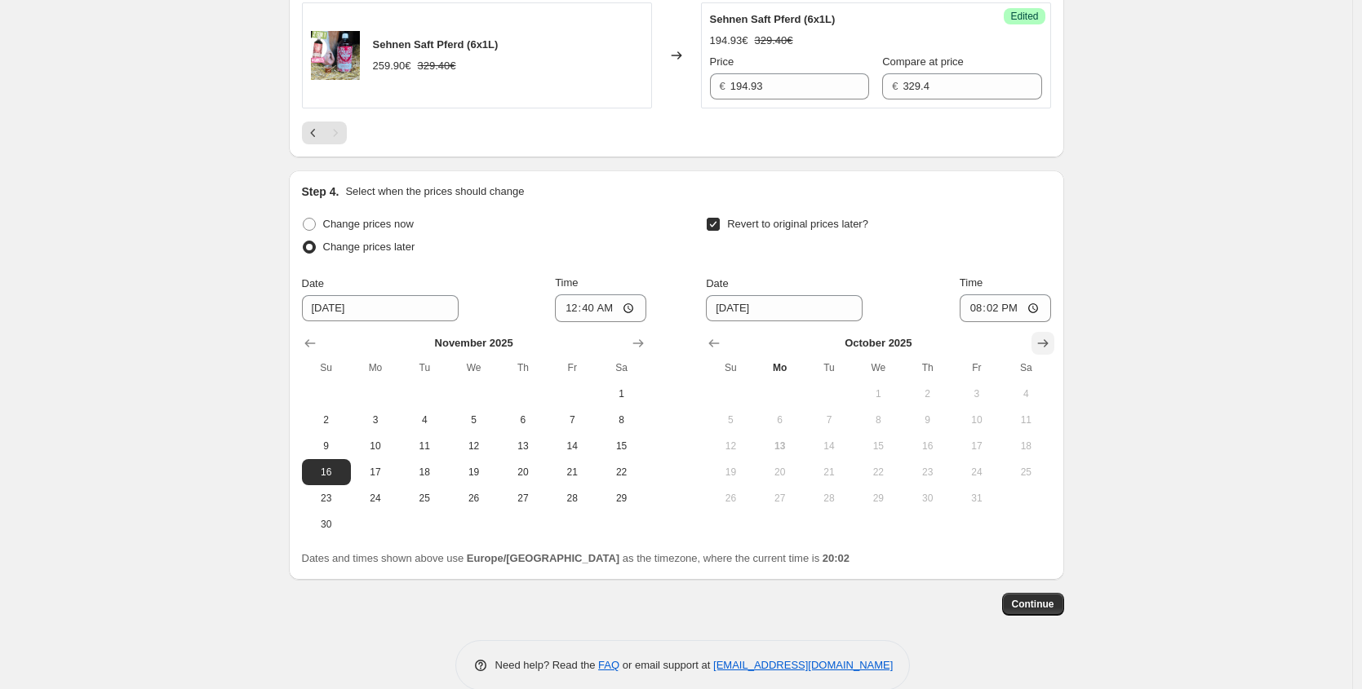
click at [1049, 336] on icon "Show next month, November 2025" at bounding box center [1042, 343] width 16 height 16
click at [1049, 338] on icon "Show next month, December 2025" at bounding box center [1042, 343] width 16 height 16
click at [832, 397] on span "2" at bounding box center [829, 393] width 36 height 13
type input "[DATE]"
click at [992, 312] on input "20:02" at bounding box center [1004, 308] width 91 height 28
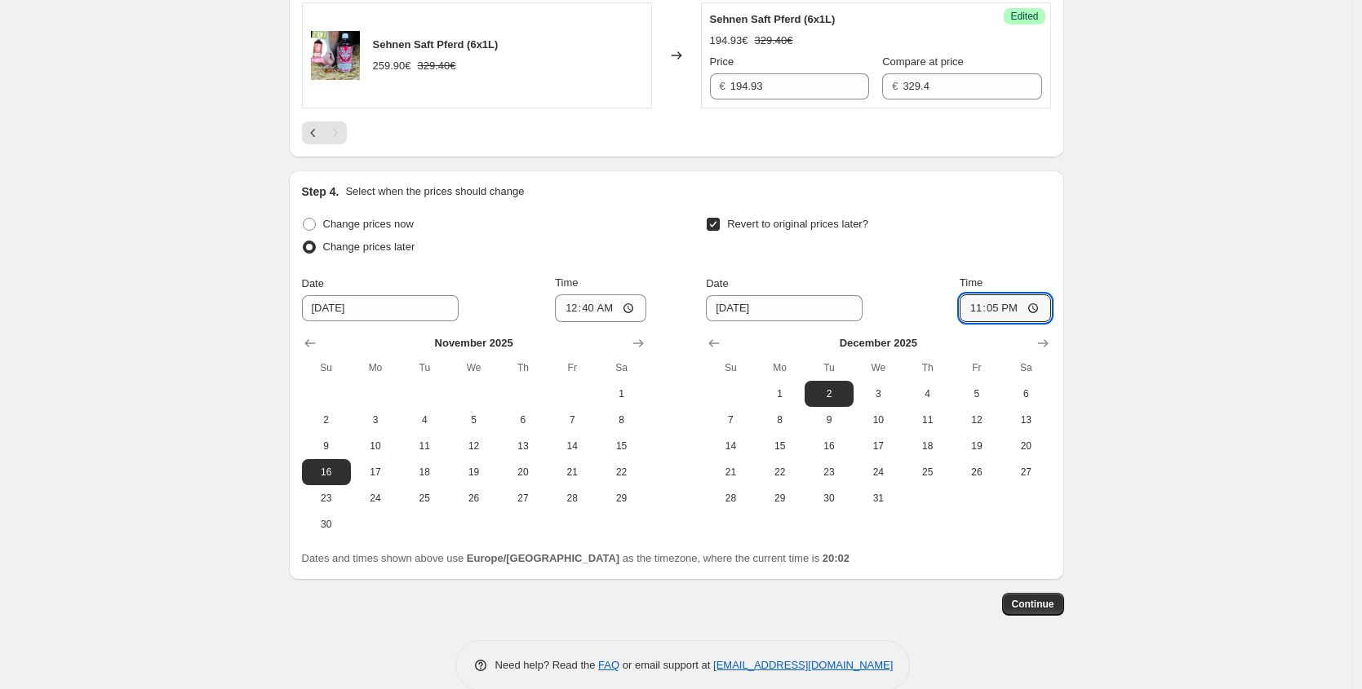
type input "23:59"
drag, startPoint x: 1201, startPoint y: 319, endPoint x: 1175, endPoint y: 413, distance: 97.4
click at [1049, 606] on span "Continue" at bounding box center [1033, 604] width 42 height 13
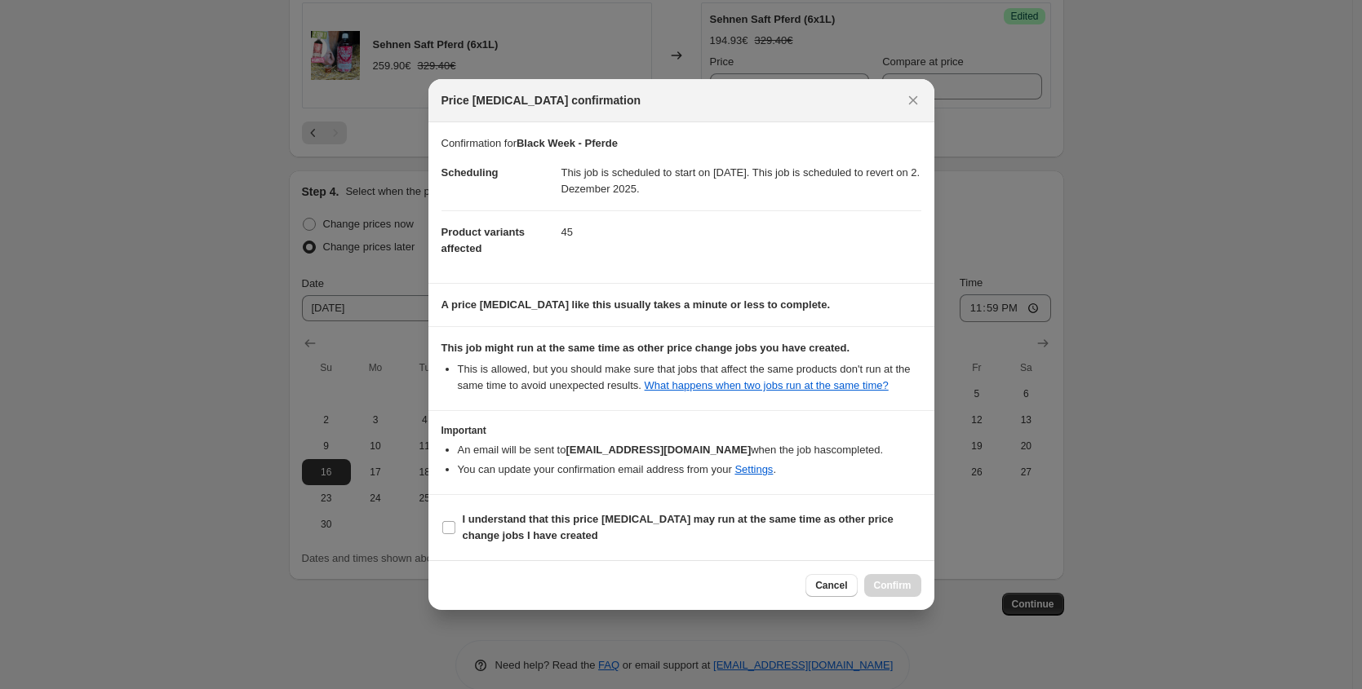
drag, startPoint x: 495, startPoint y: 528, endPoint x: 628, endPoint y: 560, distance: 136.9
click at [495, 529] on b "I understand that this price [MEDICAL_DATA] may run at the same time as other p…" at bounding box center [678, 527] width 431 height 29
click at [455, 529] on input "I understand that this price [MEDICAL_DATA] may run at the same time as other p…" at bounding box center [448, 527] width 13 height 13
checkbox input "true"
click at [883, 592] on span "Confirm" at bounding box center [893, 585] width 38 height 13
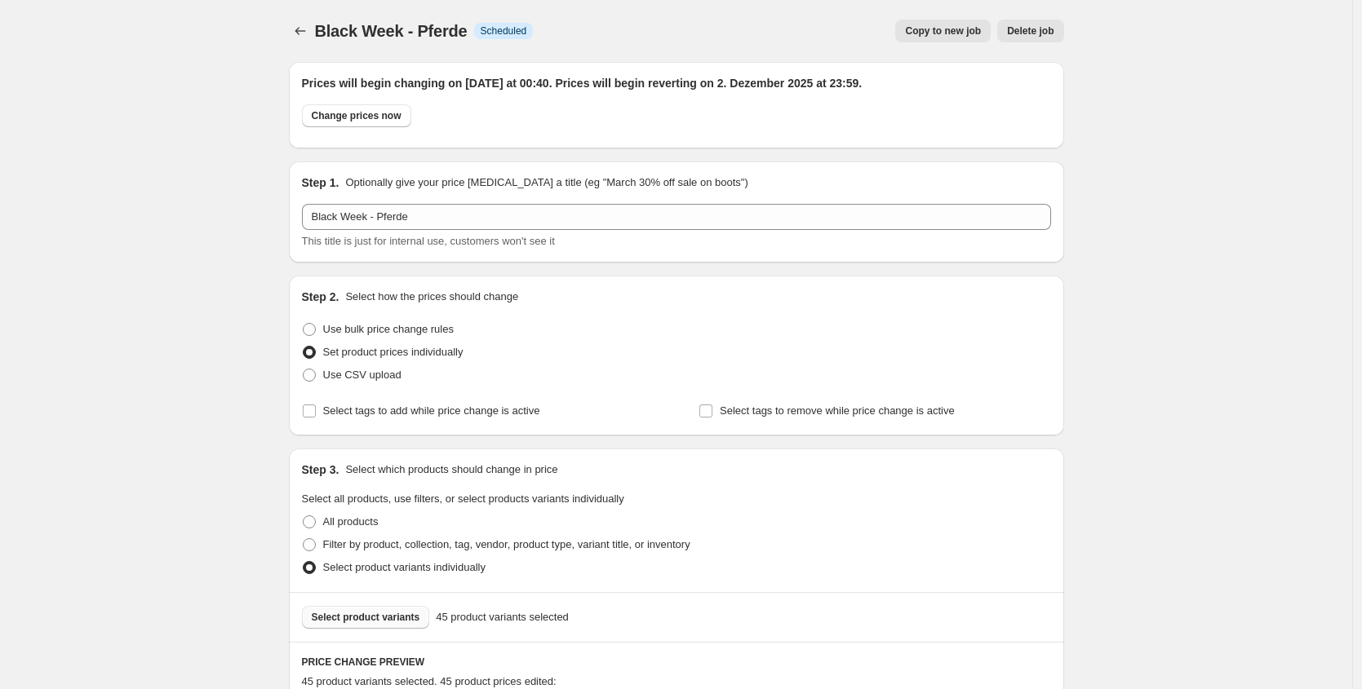
click at [293, 29] on button "Price change jobs" at bounding box center [300, 31] width 23 height 23
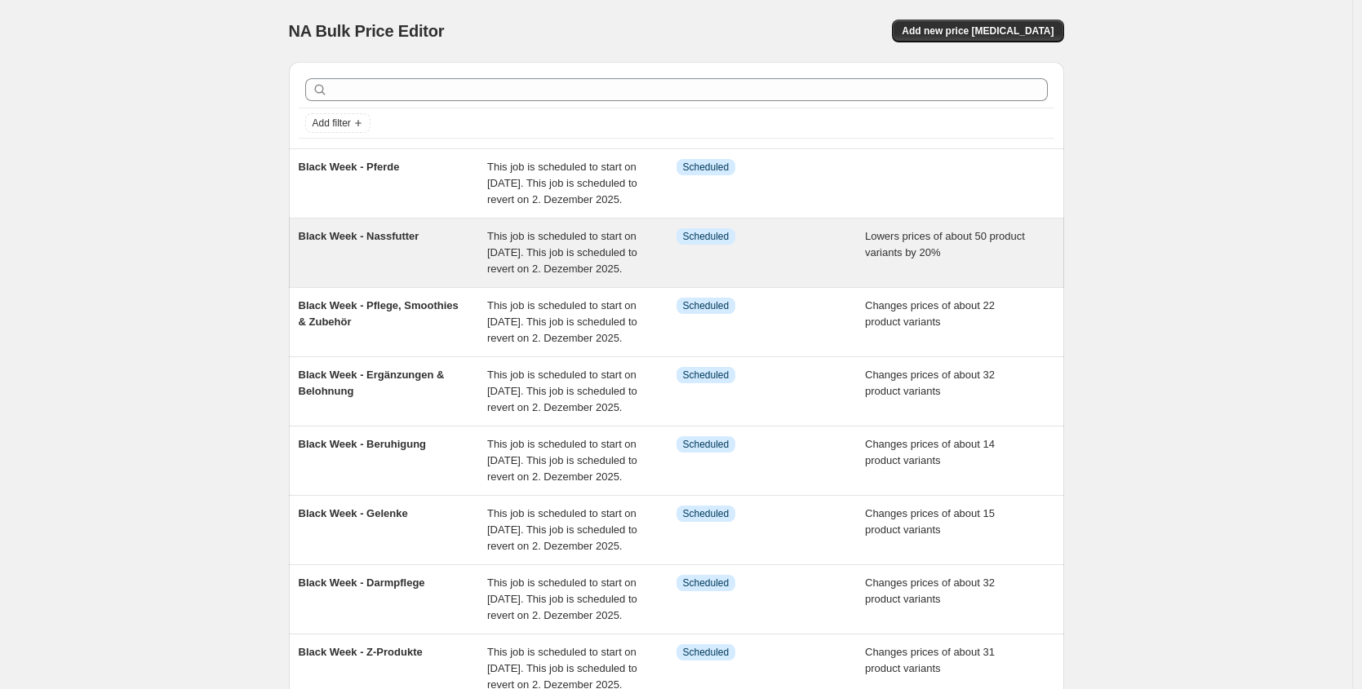
click at [386, 263] on div "Black Week - Nassfutter" at bounding box center [393, 252] width 189 height 49
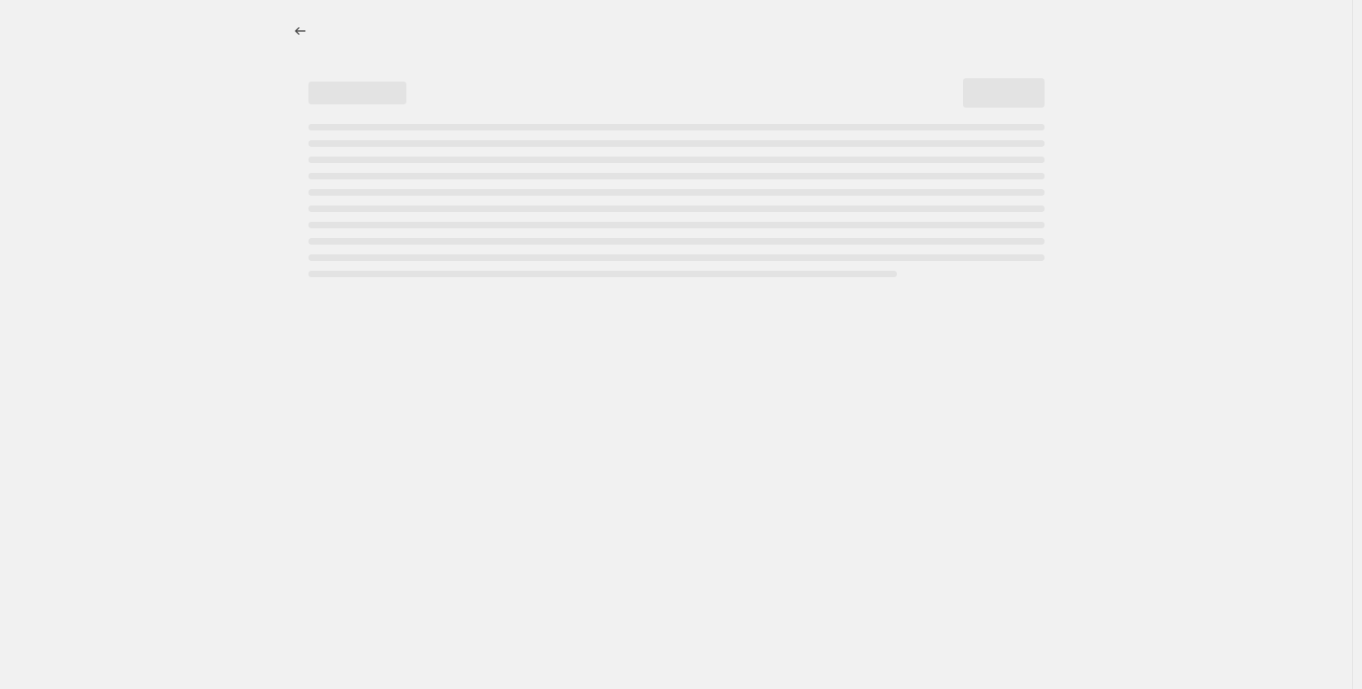
select select "percentage"
select select "collection"
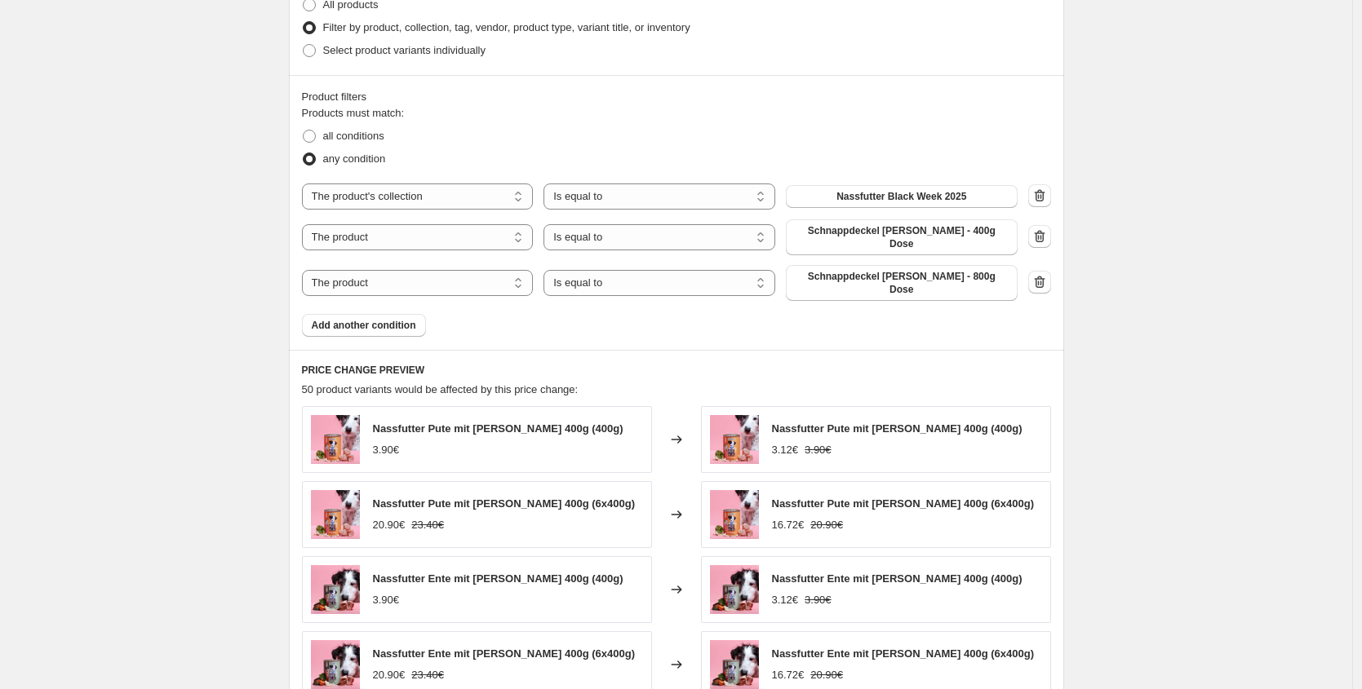
scroll to position [1601, 0]
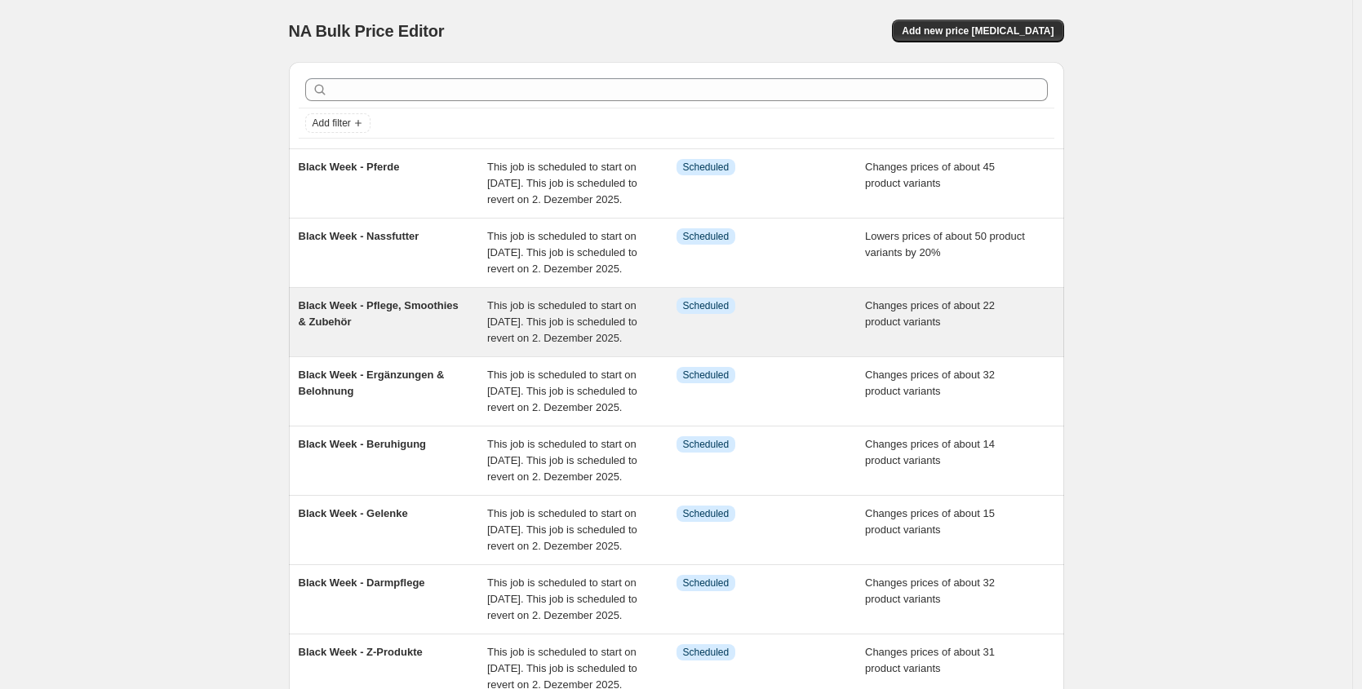
click at [393, 328] on span "Black Week - Pflege, Smoothies & Zubehör" at bounding box center [379, 313] width 160 height 29
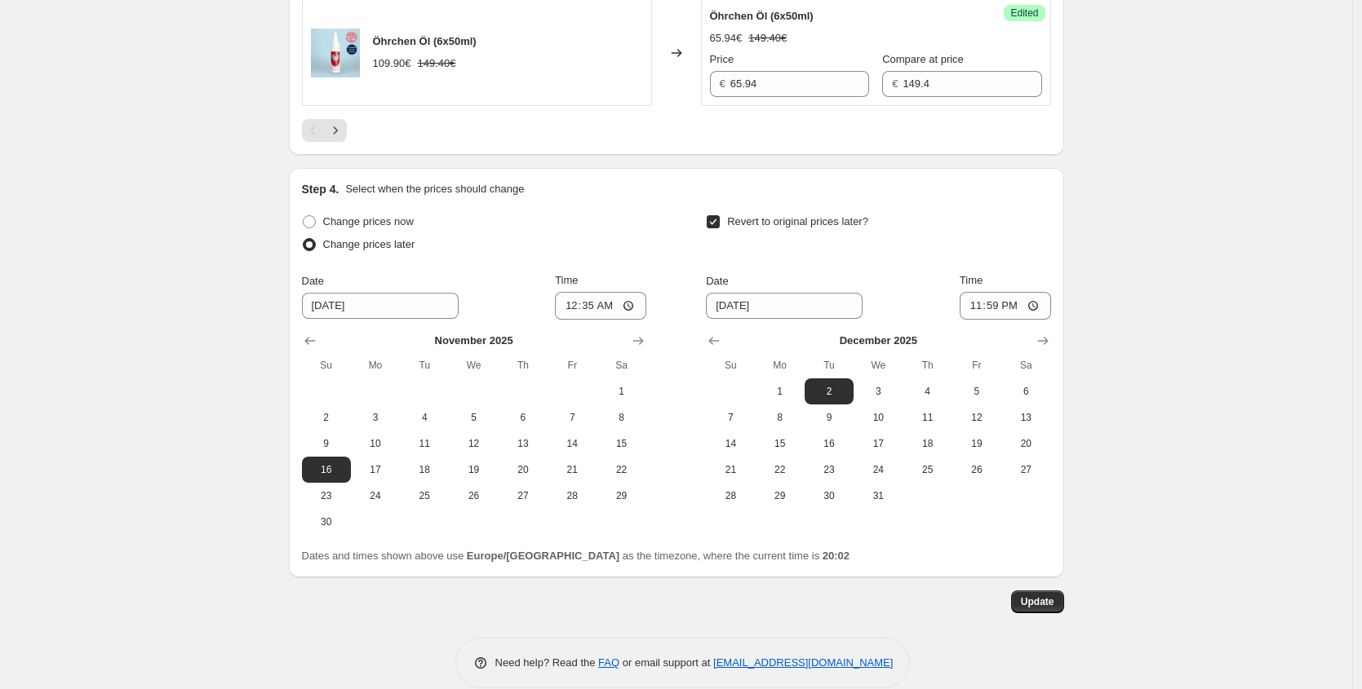
scroll to position [2905, 0]
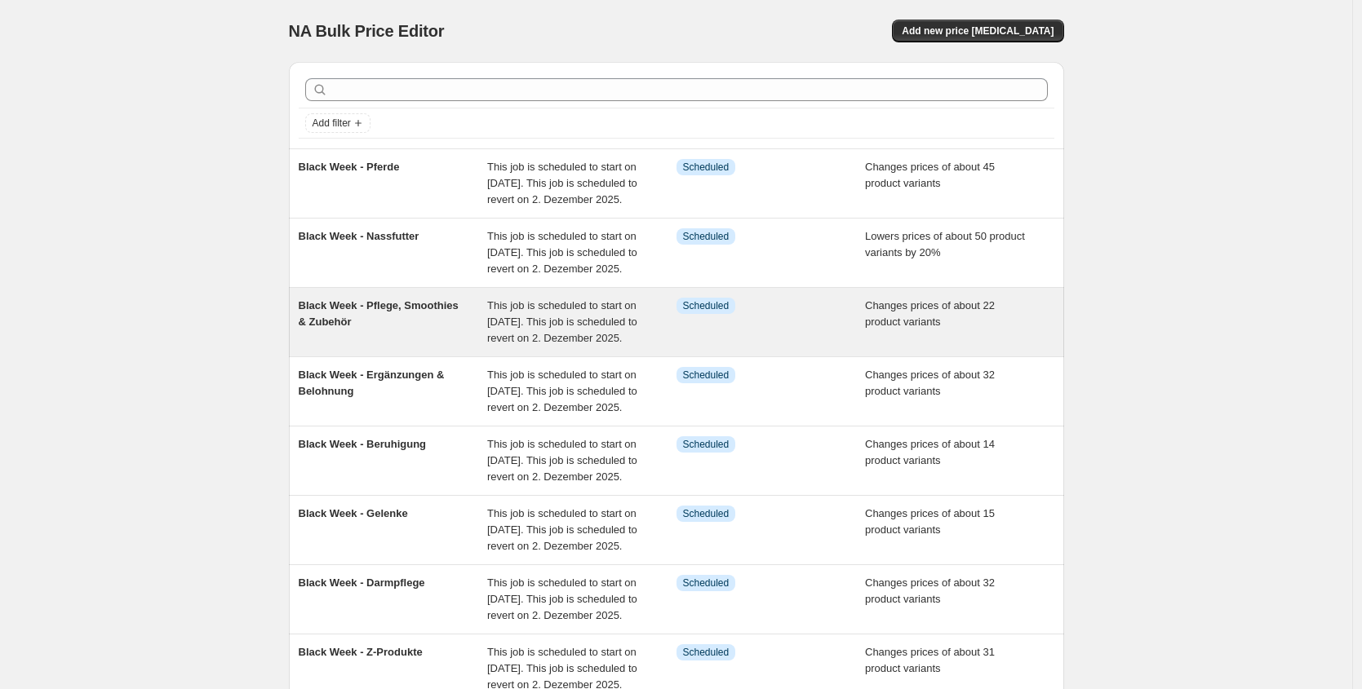
click at [545, 344] on span "This job is scheduled to start on [DATE]. This job is scheduled to revert on 2.…" at bounding box center [562, 321] width 150 height 45
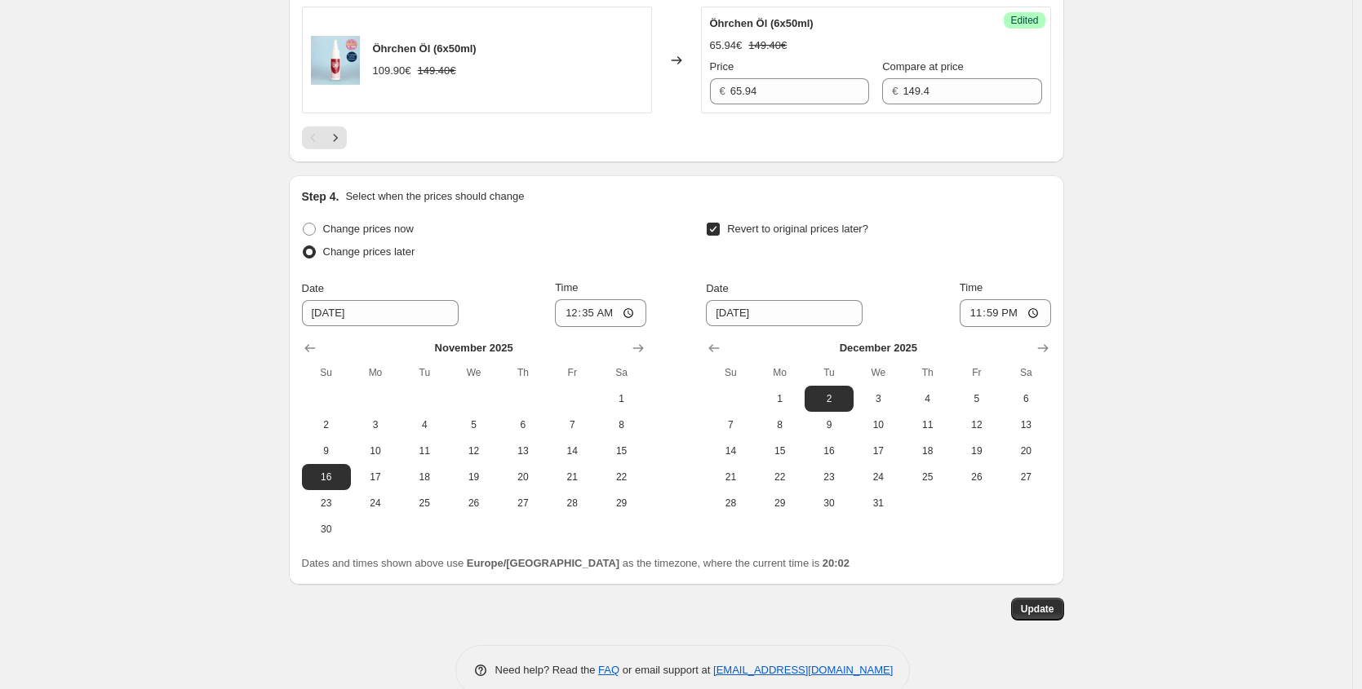
scroll to position [2905, 0]
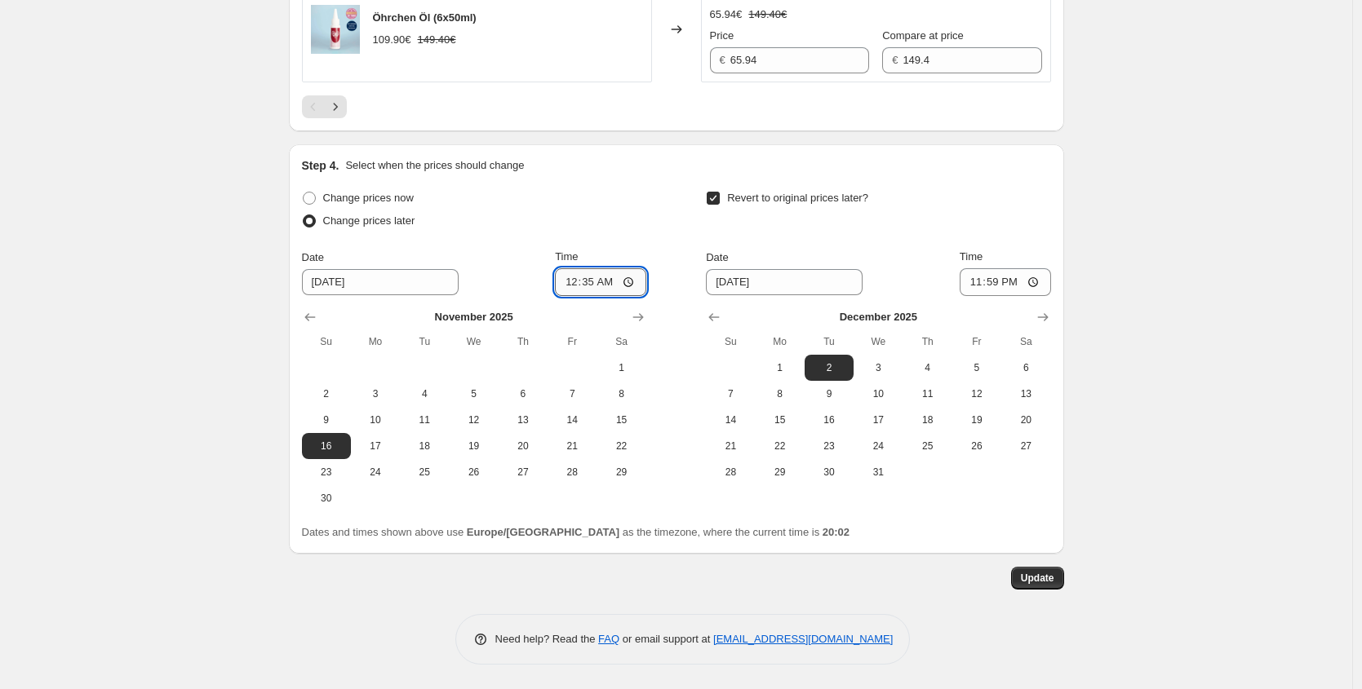
click at [613, 282] on input "00:35" at bounding box center [600, 282] width 91 height 28
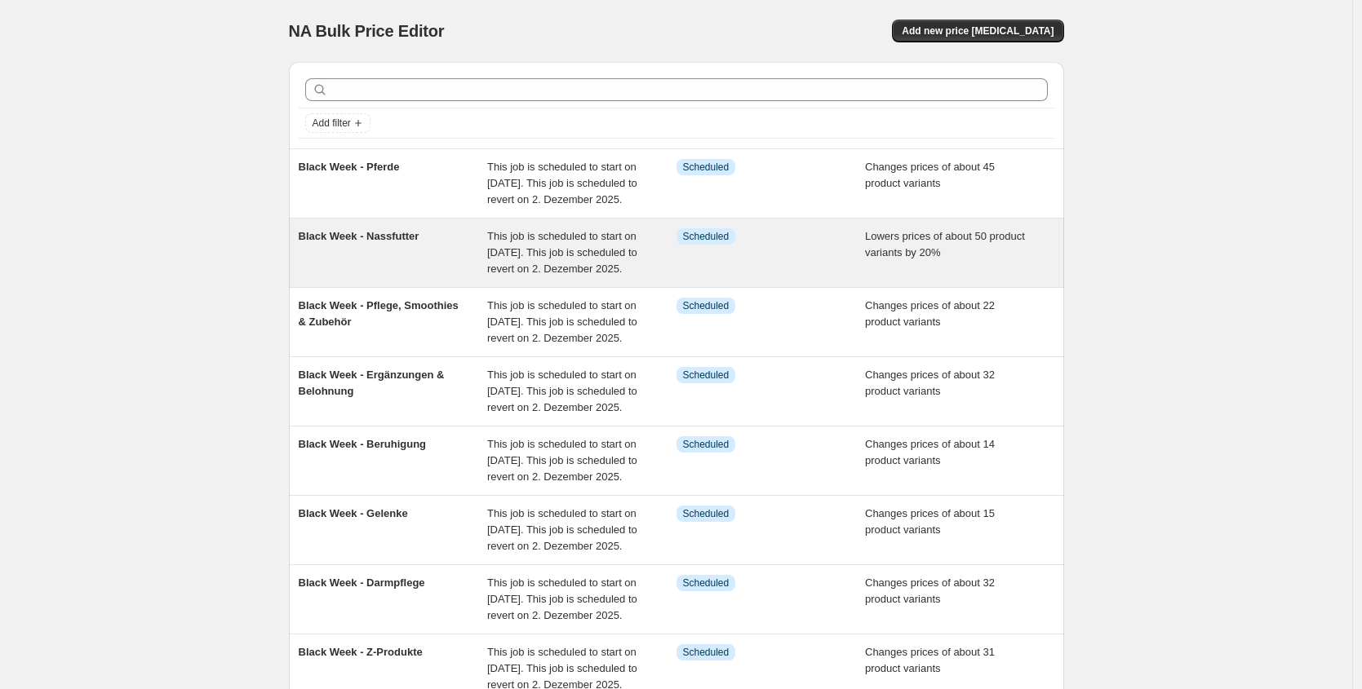
click at [419, 265] on div "Black Week - Nassfutter" at bounding box center [393, 252] width 189 height 49
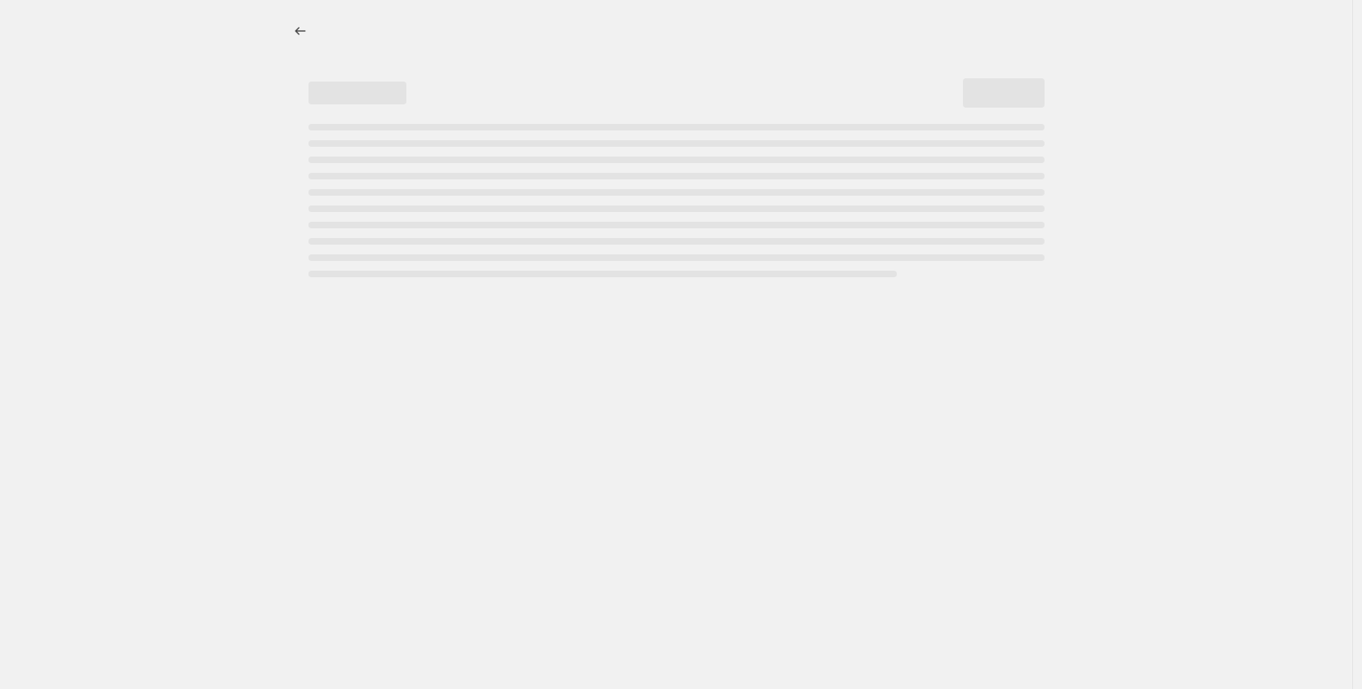
select select "percentage"
select select "collection"
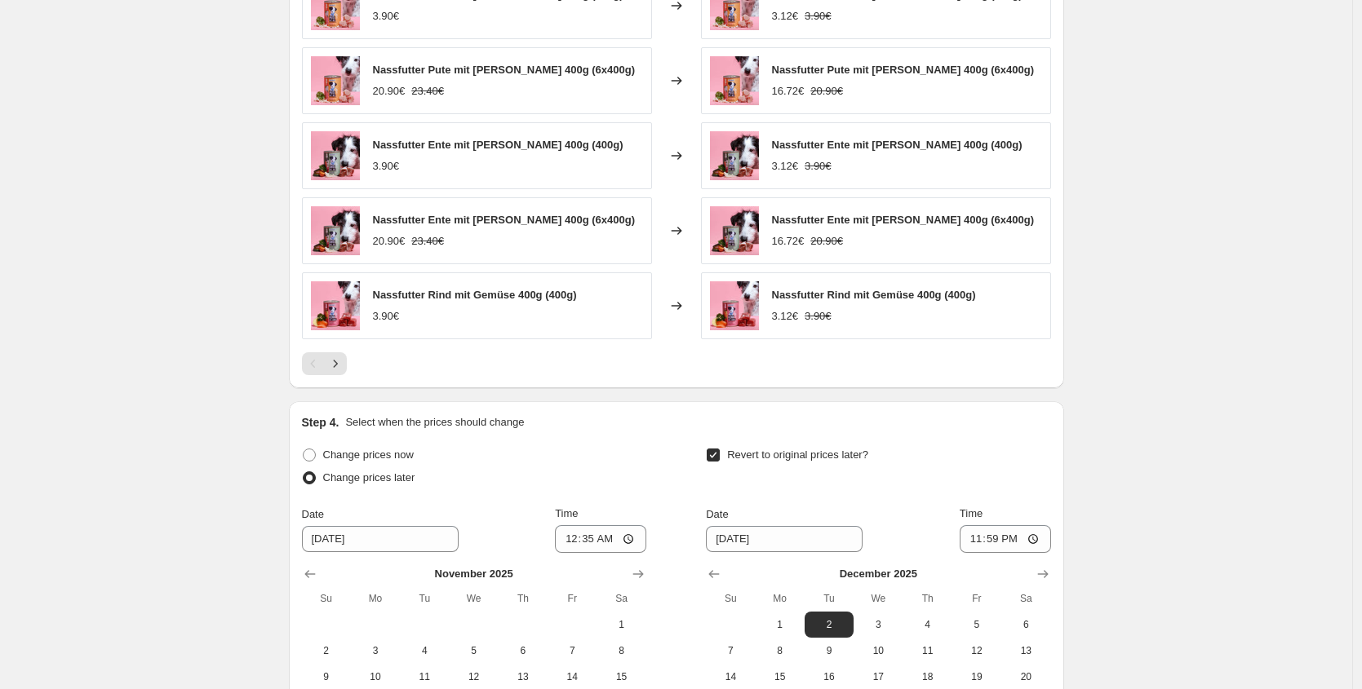
scroll to position [1601, 0]
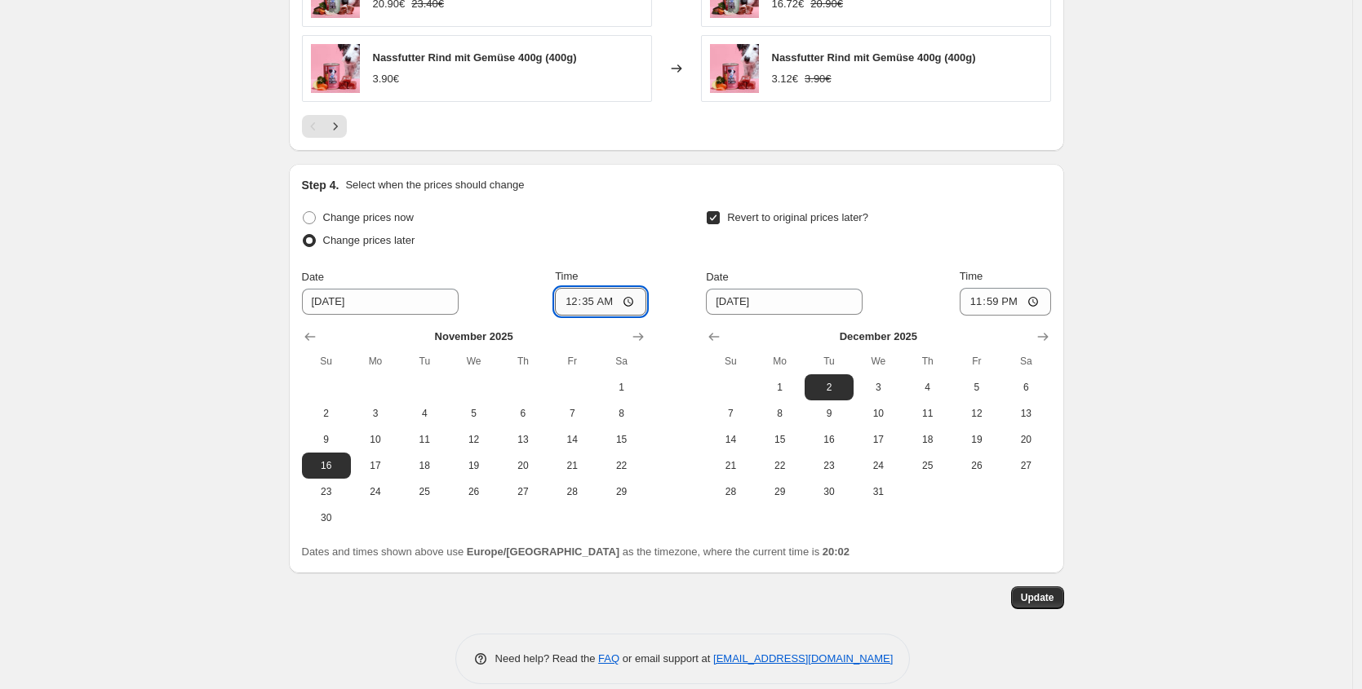
click at [611, 288] on input "00:35" at bounding box center [600, 302] width 91 height 28
type input "00:40"
click at [1040, 589] on button "Update" at bounding box center [1037, 598] width 53 height 23
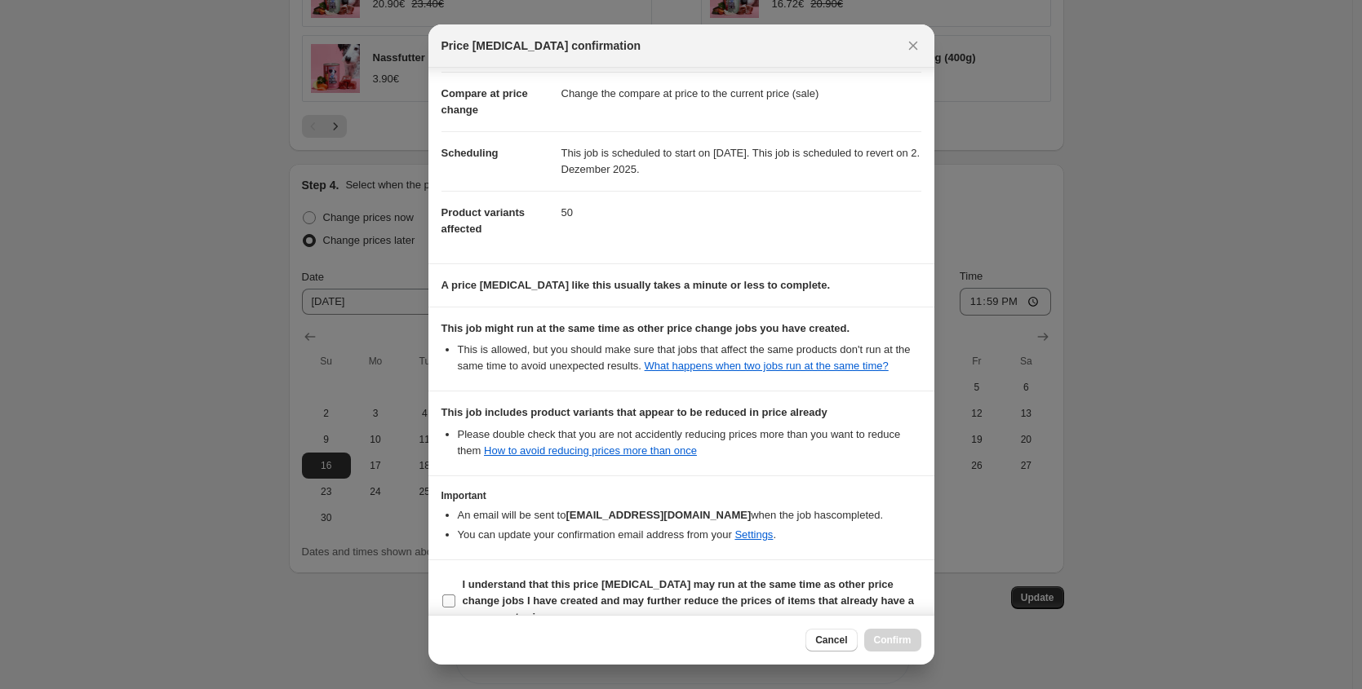
scroll to position [111, 0]
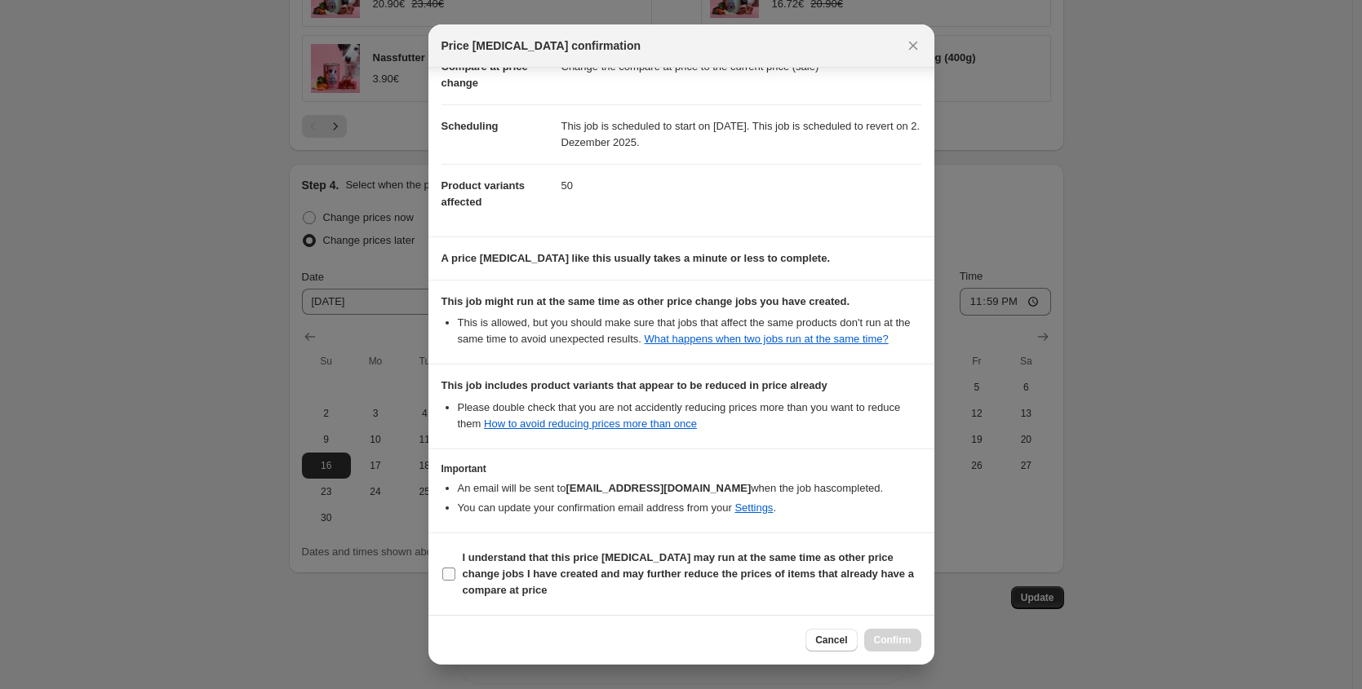
click at [542, 572] on b "I understand that this price change job may run at the same time as other price…" at bounding box center [688, 573] width 451 height 45
click at [455, 572] on input "I understand that this price change job may run at the same time as other price…" at bounding box center [448, 574] width 13 height 13
checkbox input "true"
click at [883, 645] on span "Confirm" at bounding box center [893, 640] width 38 height 13
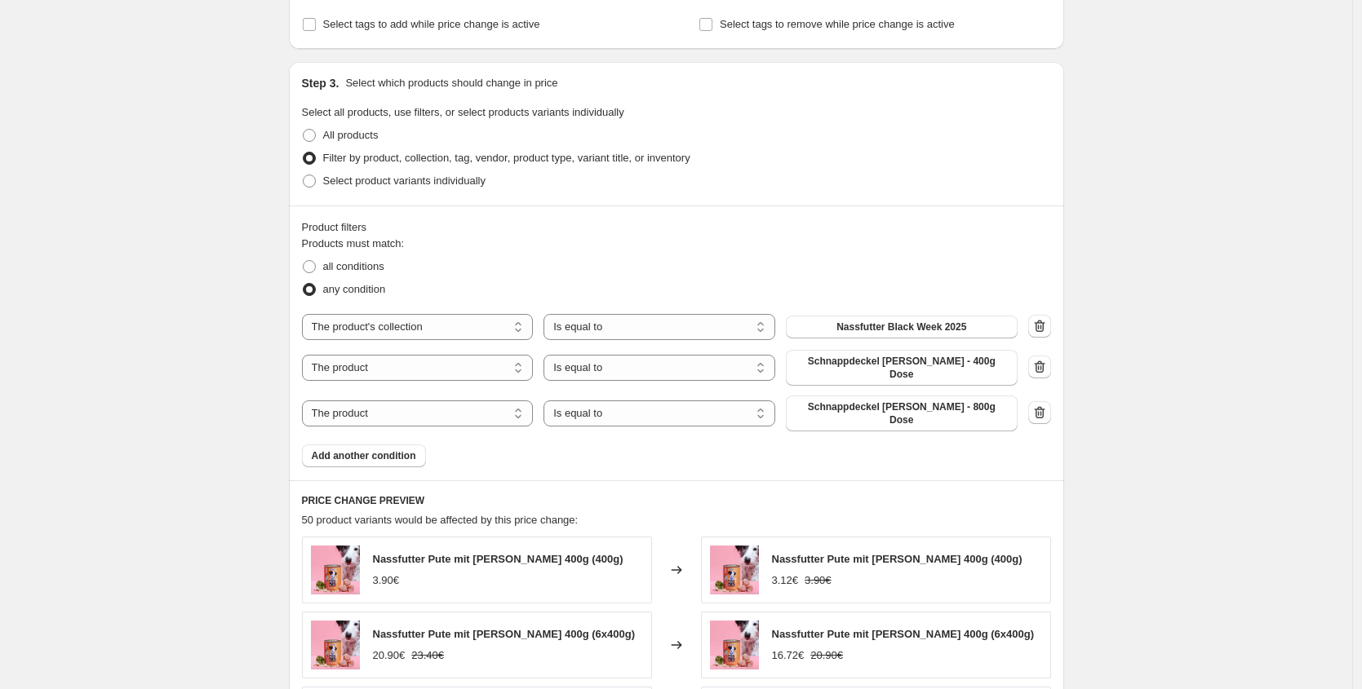
scroll to position [0, 0]
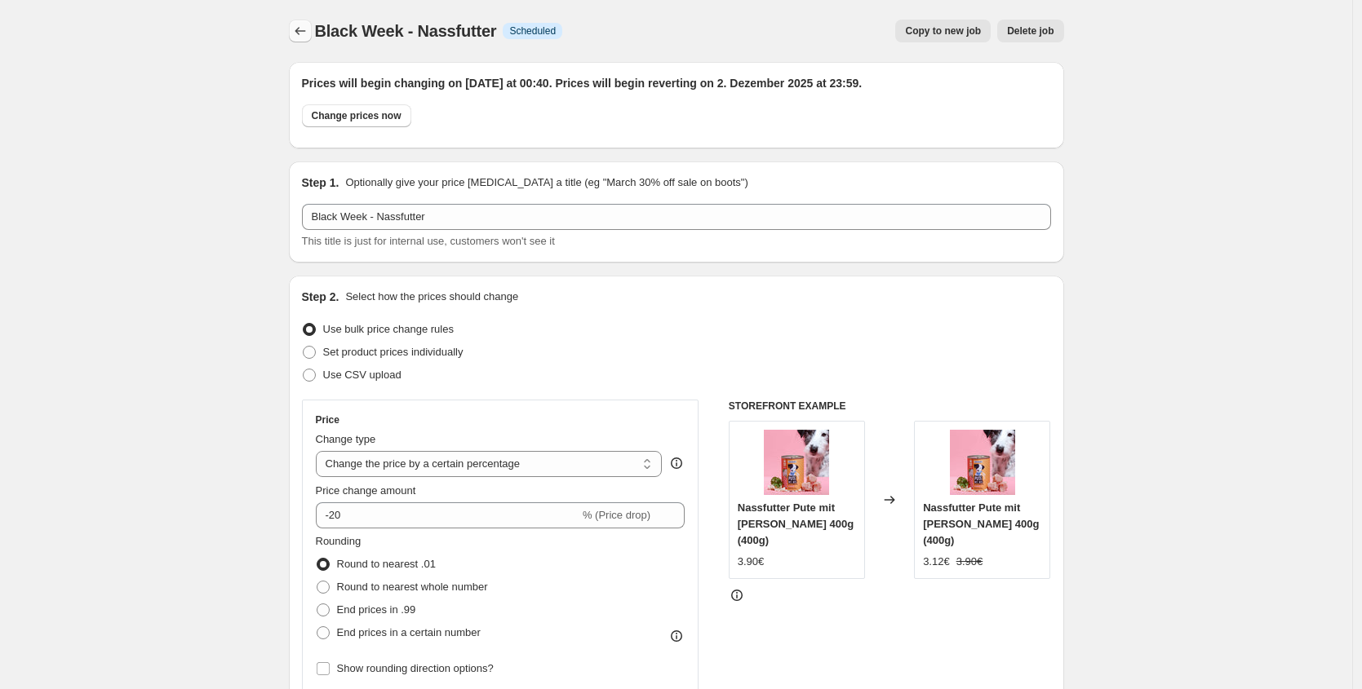
click at [312, 36] on button "Price change jobs" at bounding box center [300, 31] width 23 height 23
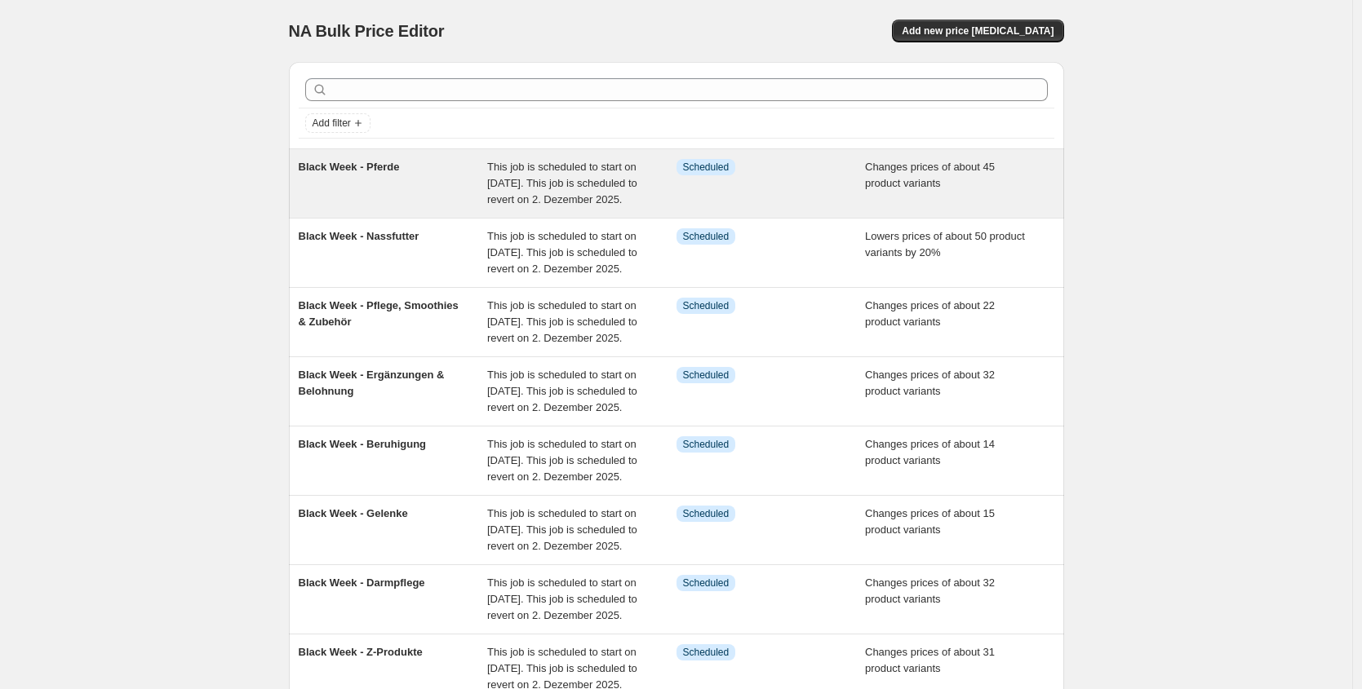
click at [355, 203] on div "Black Week - Pferde" at bounding box center [393, 183] width 189 height 49
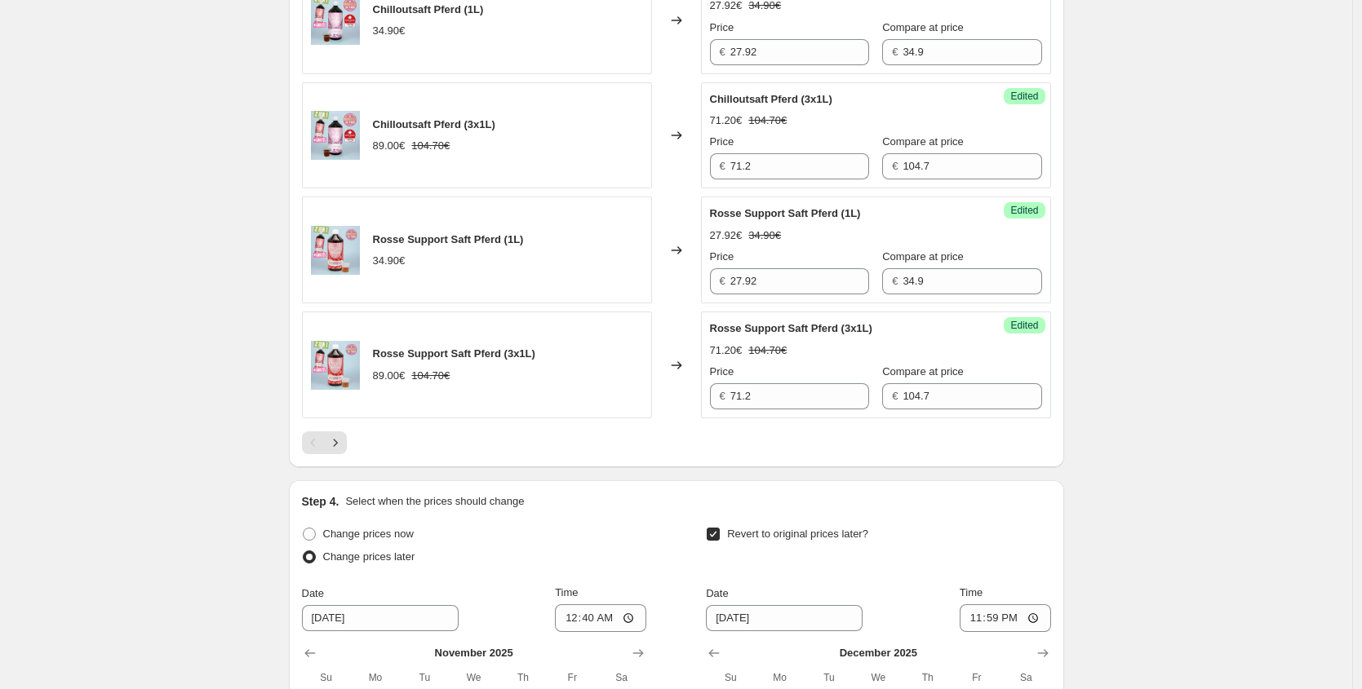
scroll to position [2905, 0]
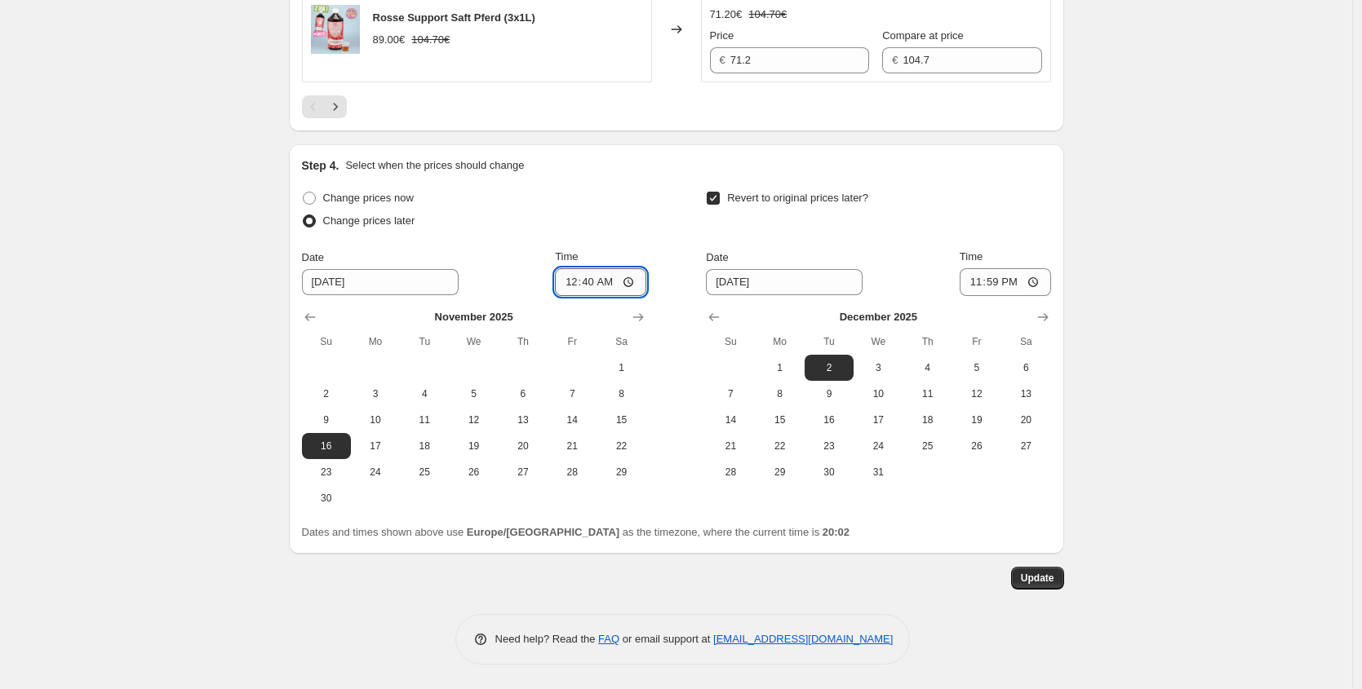
click at [602, 278] on input "00:40" at bounding box center [600, 282] width 91 height 28
click at [609, 285] on input "00:40" at bounding box center [600, 282] width 91 height 28
type input "00:45"
click at [1052, 585] on button "Update" at bounding box center [1037, 578] width 53 height 23
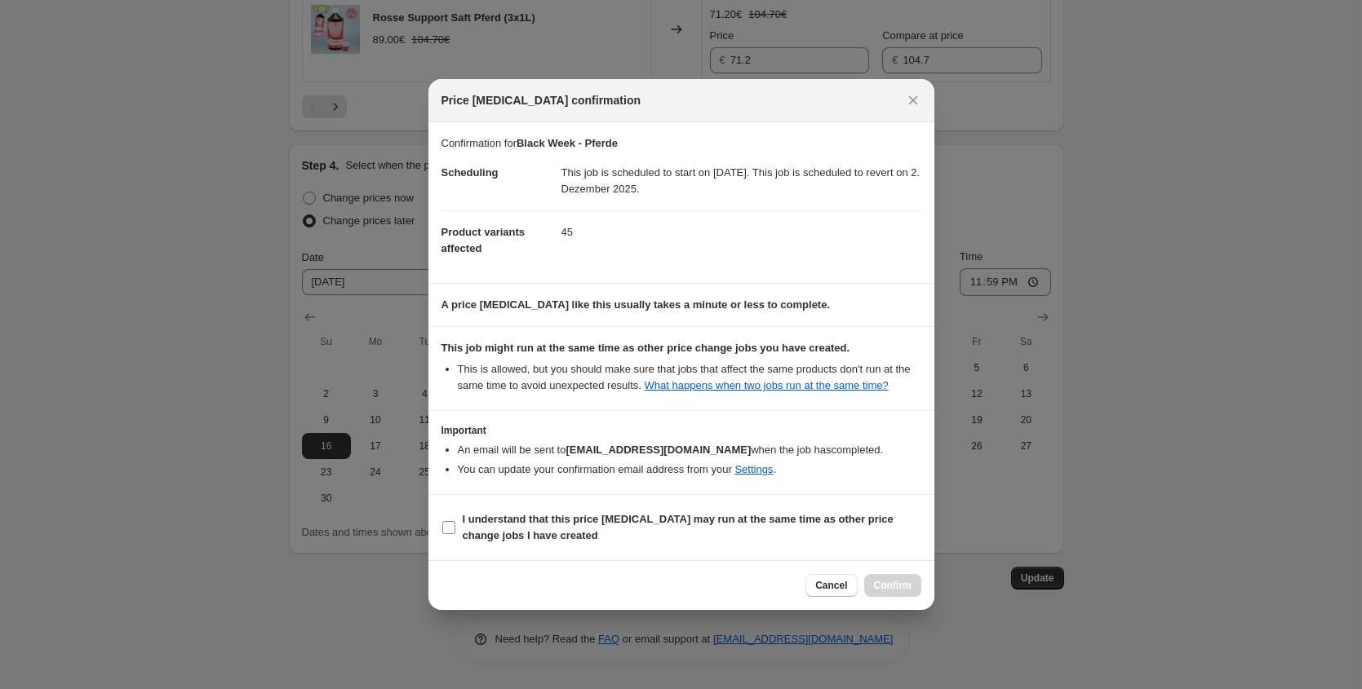
click at [488, 539] on b "I understand that this price [MEDICAL_DATA] may run at the same time as other p…" at bounding box center [678, 527] width 431 height 29
click at [455, 534] on input "I understand that this price [MEDICAL_DATA] may run at the same time as other p…" at bounding box center [448, 527] width 13 height 13
checkbox input "true"
click at [890, 591] on span "Confirm" at bounding box center [893, 585] width 38 height 13
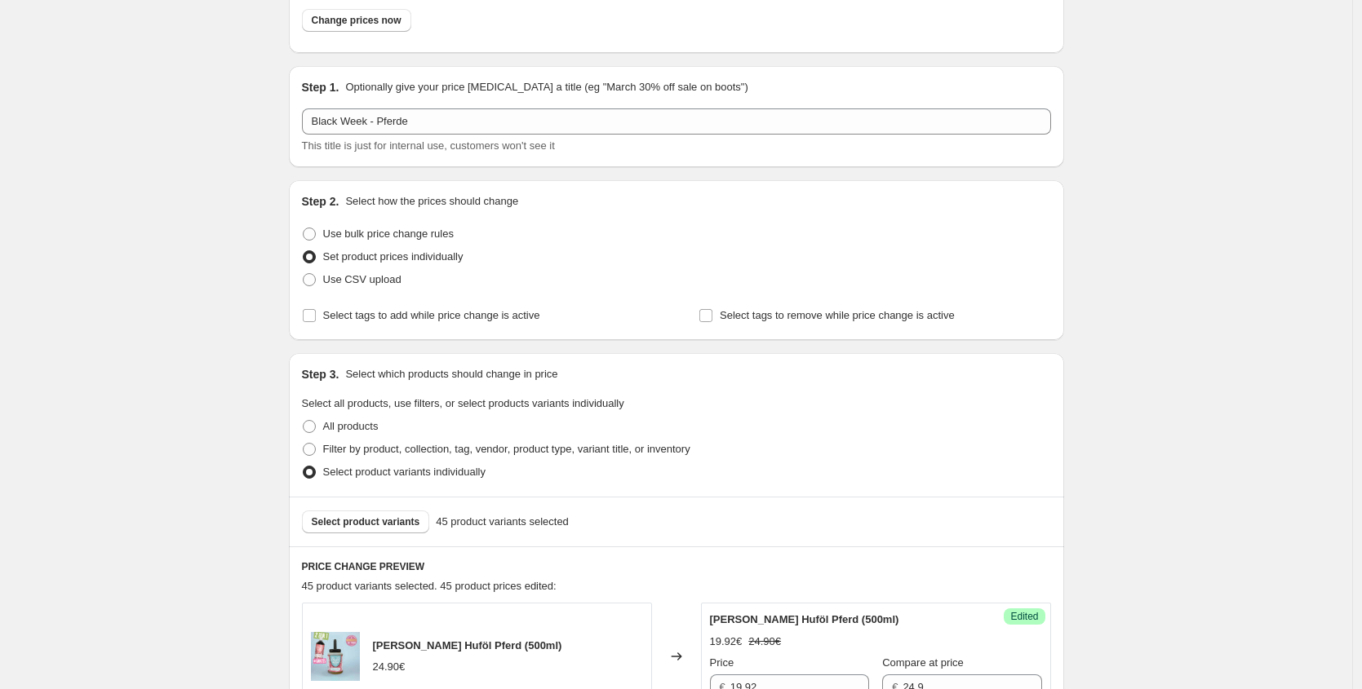
scroll to position [0, 0]
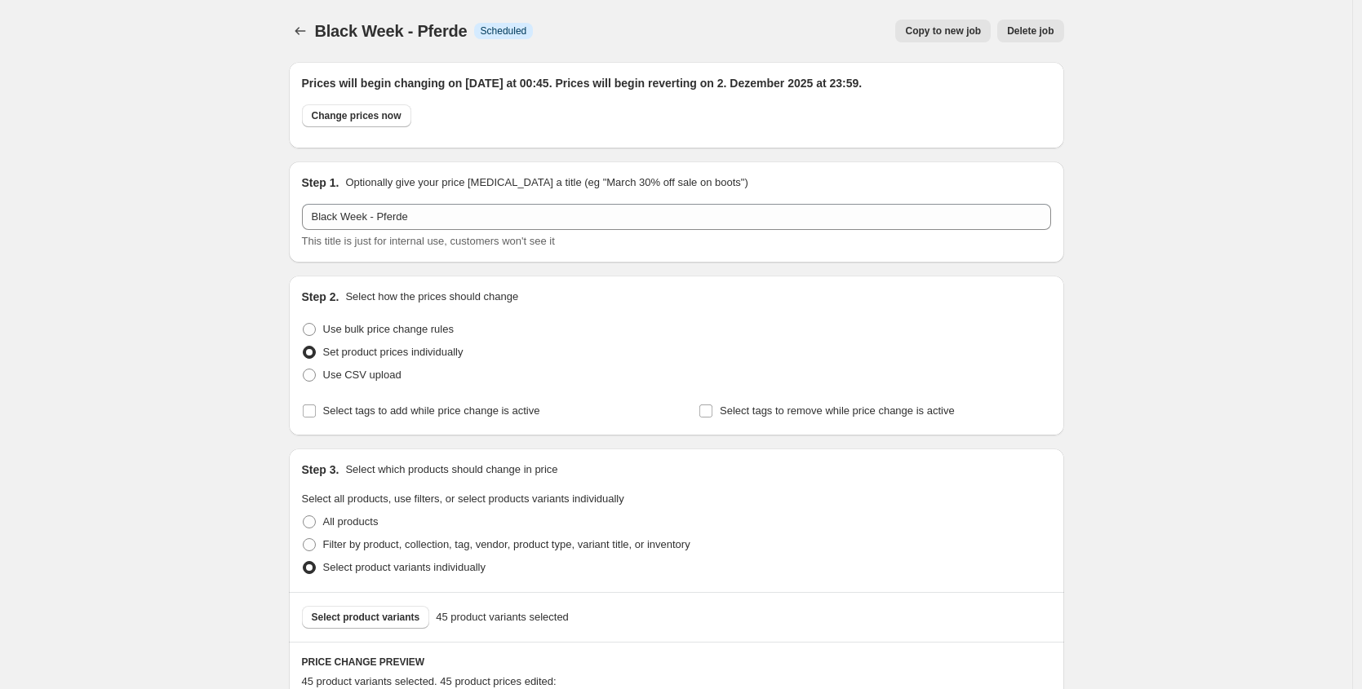
click at [303, 24] on icon "Price change jobs" at bounding box center [300, 31] width 16 height 16
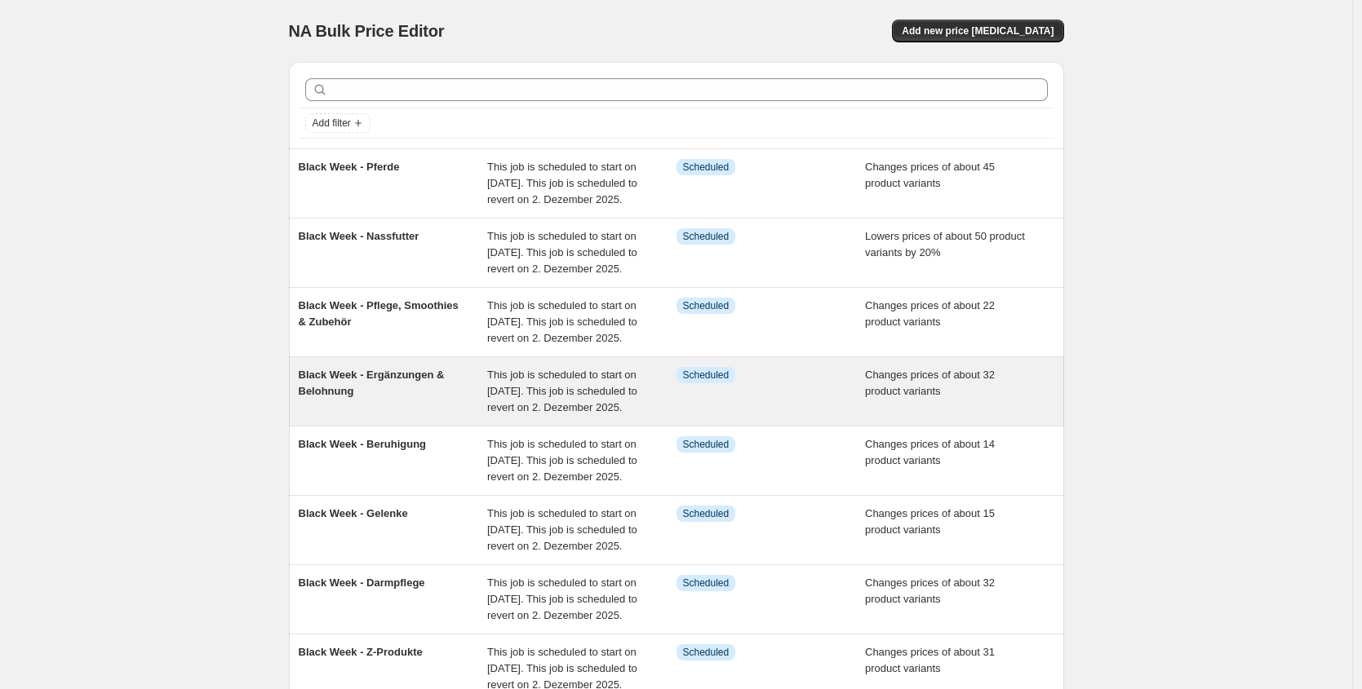
click at [445, 397] on span "Black Week - Ergänzungen & Belohnung" at bounding box center [372, 383] width 146 height 29
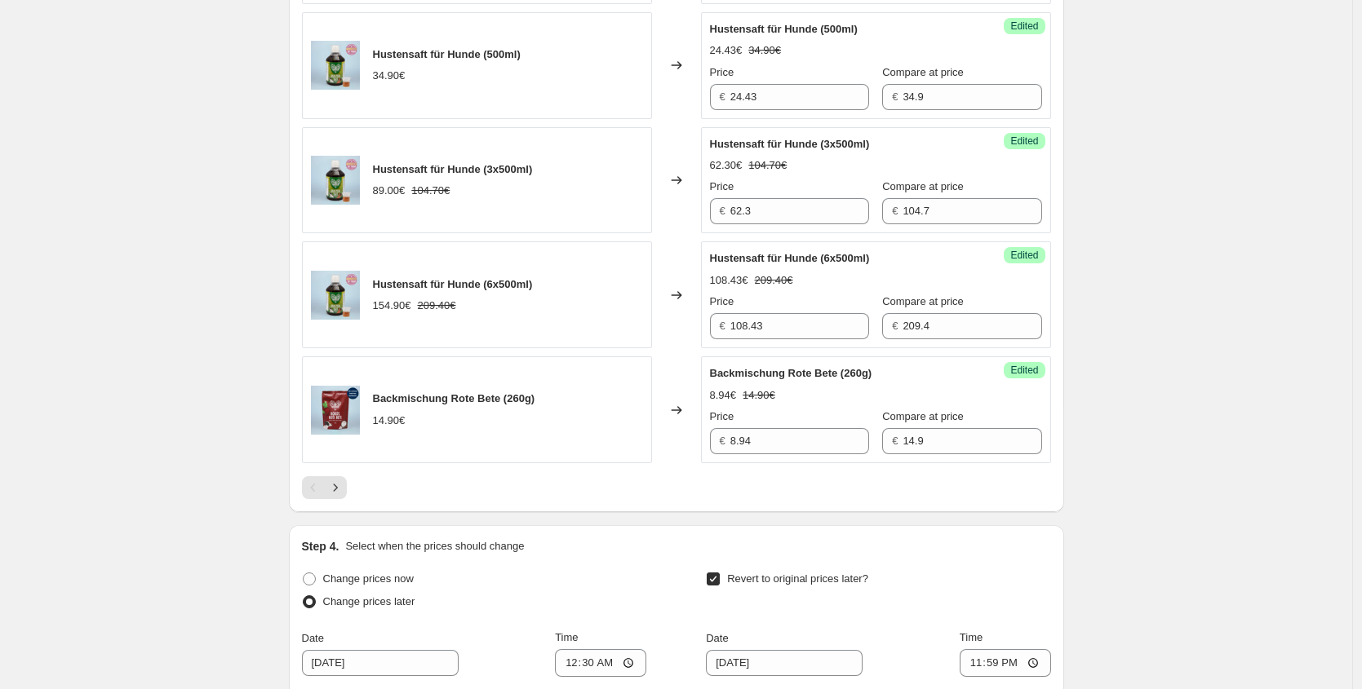
scroll to position [2777, 0]
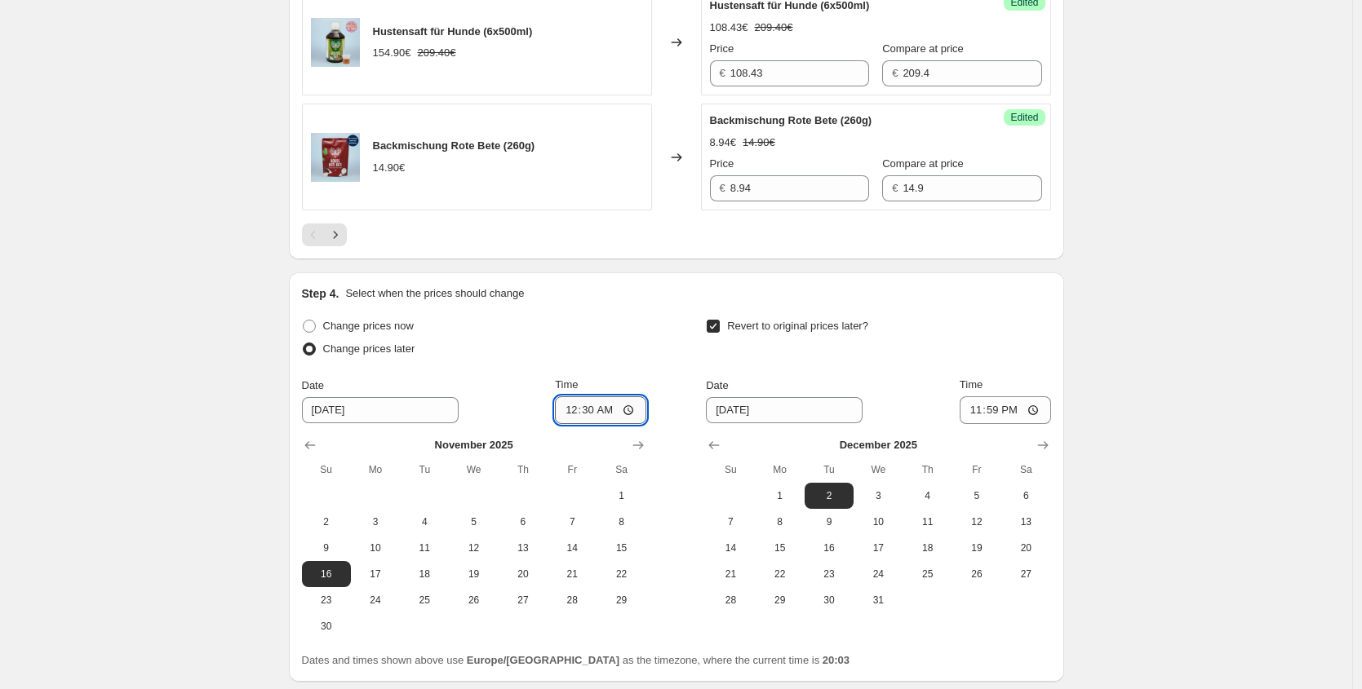
click at [612, 424] on input "00:30" at bounding box center [600, 410] width 91 height 28
type input "00:25"
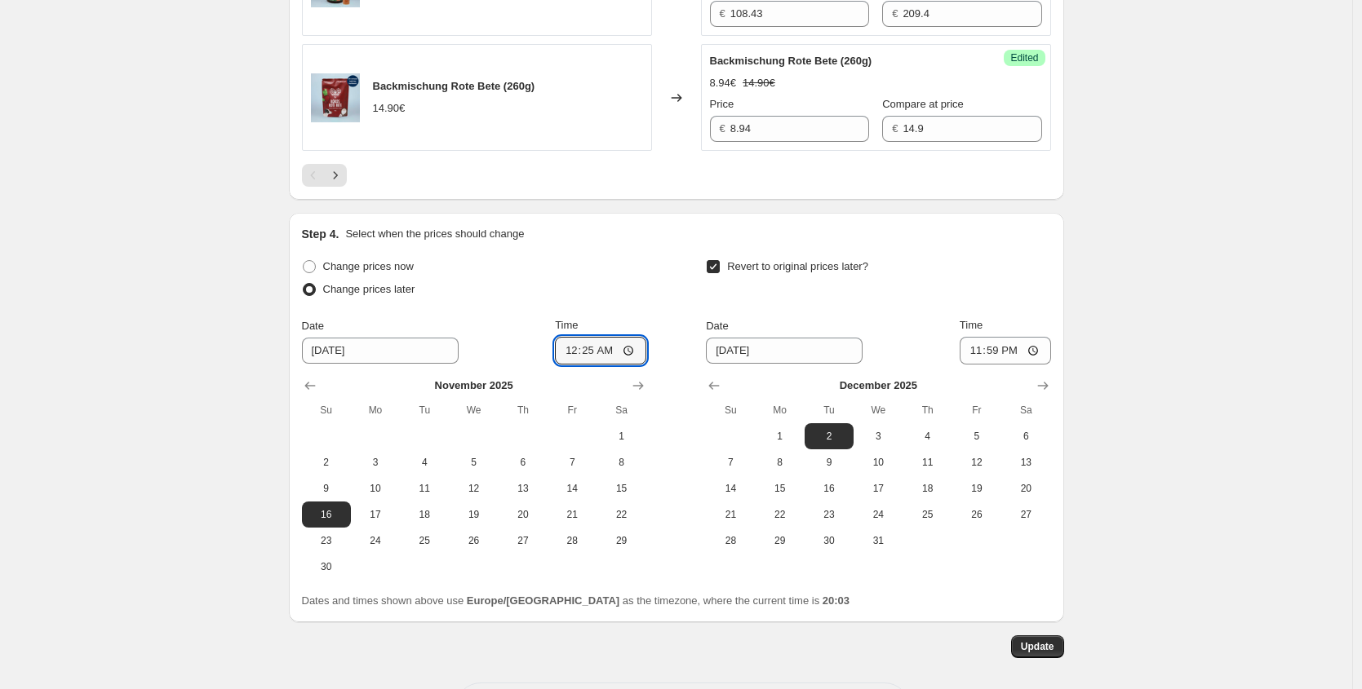
scroll to position [2938, 0]
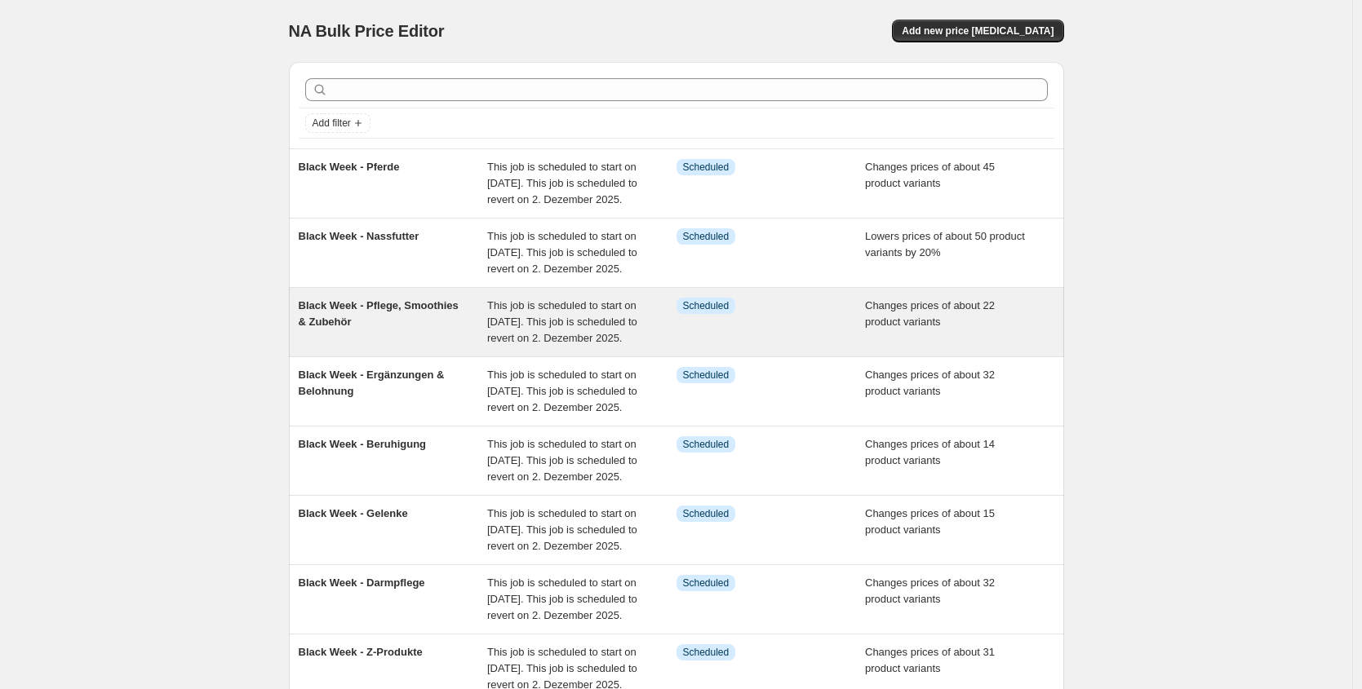
click at [453, 347] on div "Black Week - Pflege, Smoothies & Zubehör" at bounding box center [393, 322] width 189 height 49
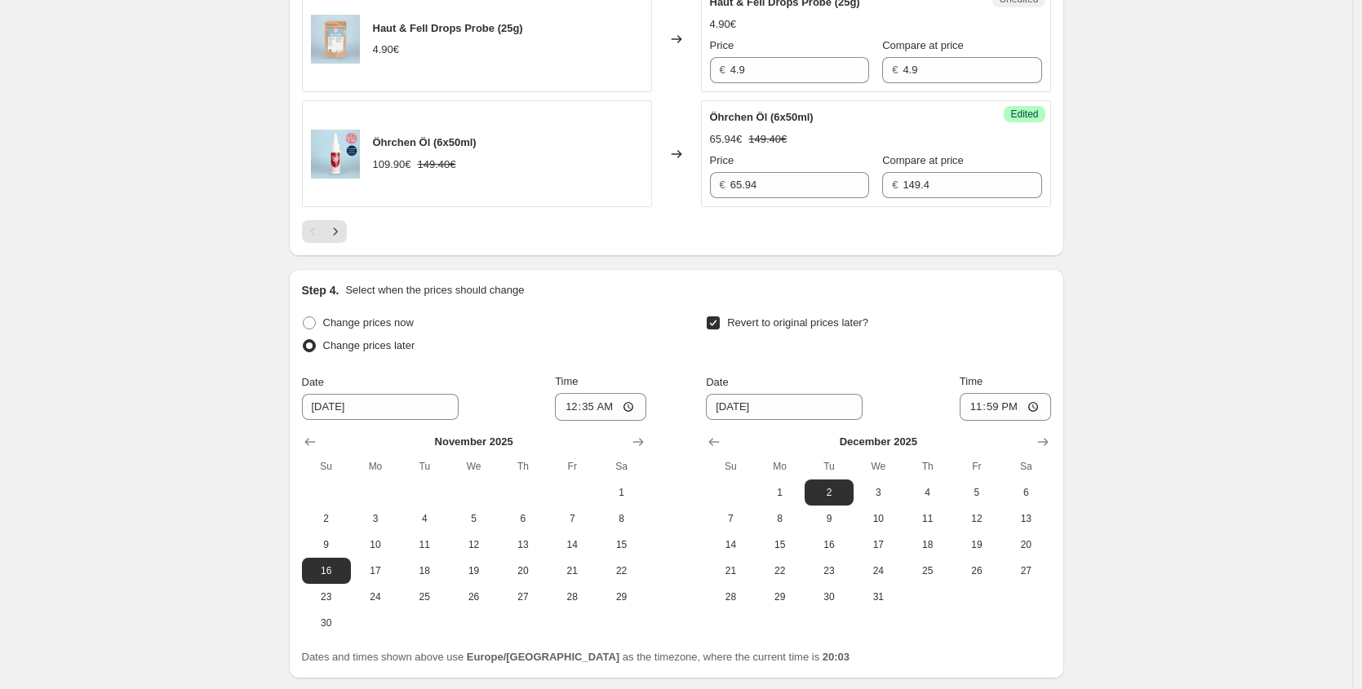
scroll to position [2905, 0]
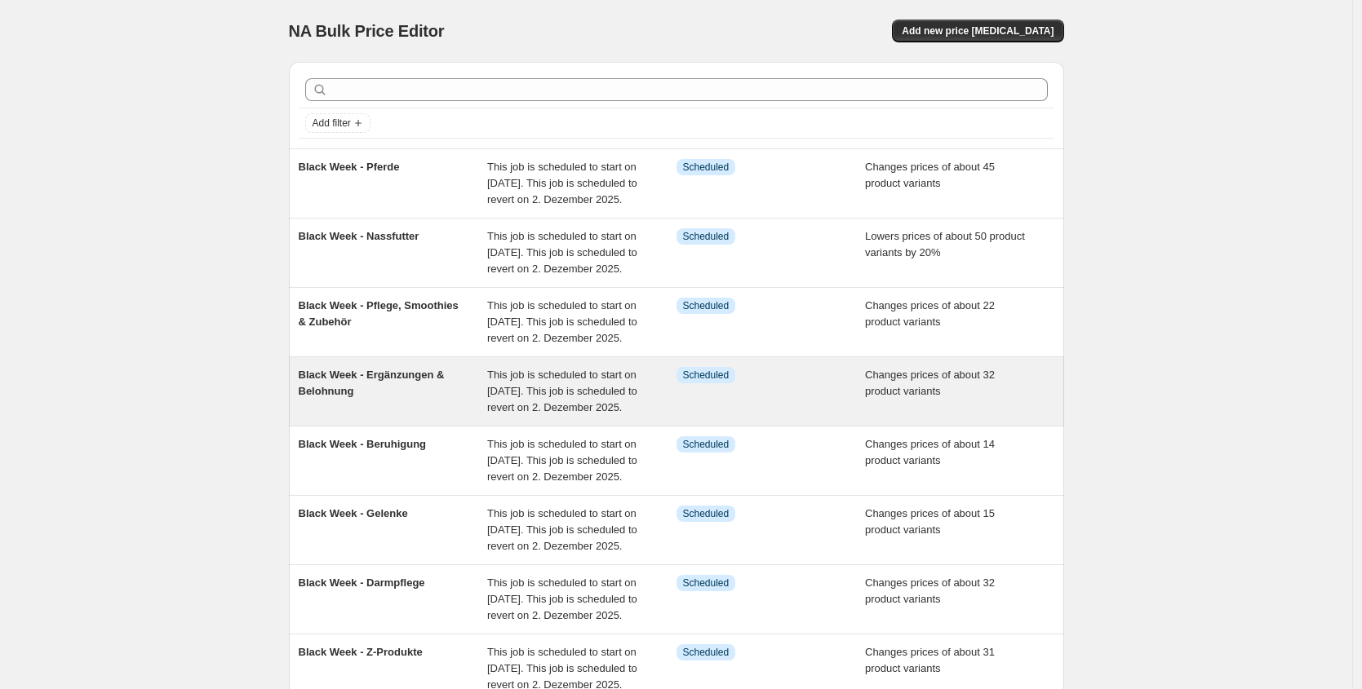
click at [425, 397] on span "Black Week - Ergänzungen & Belohnung" at bounding box center [372, 383] width 146 height 29
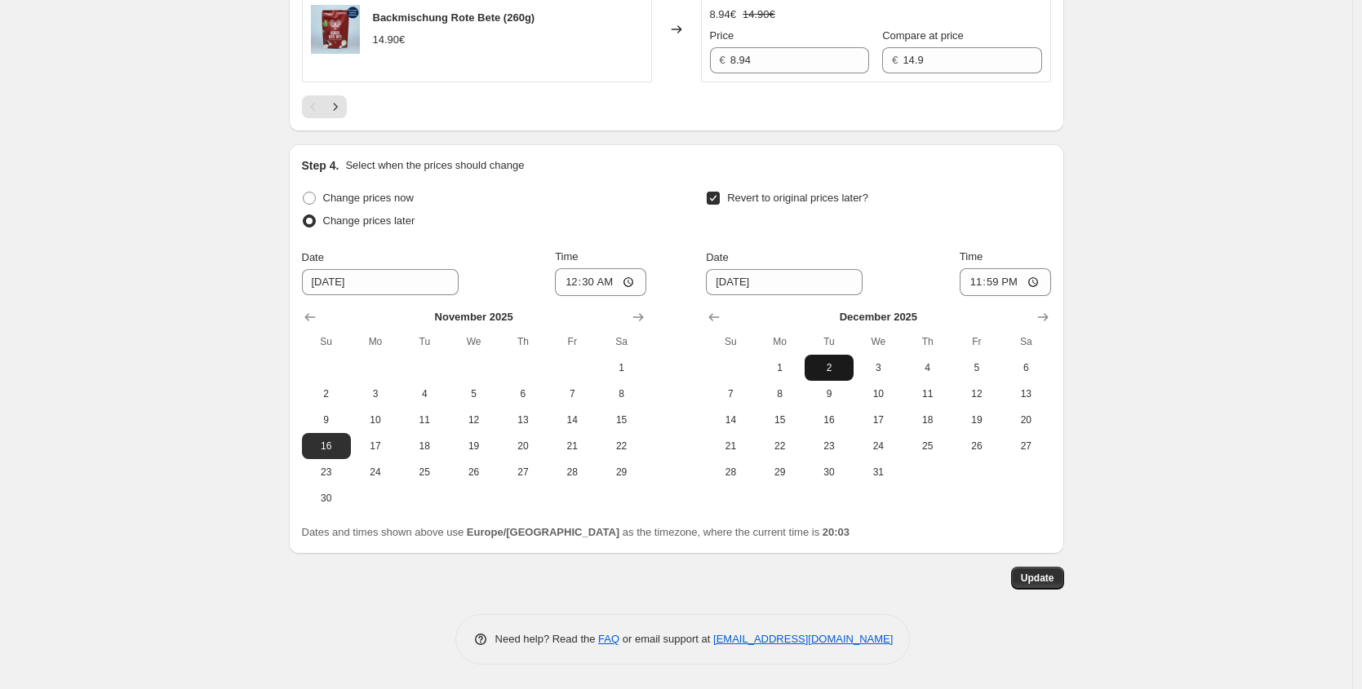
scroll to position [2938, 0]
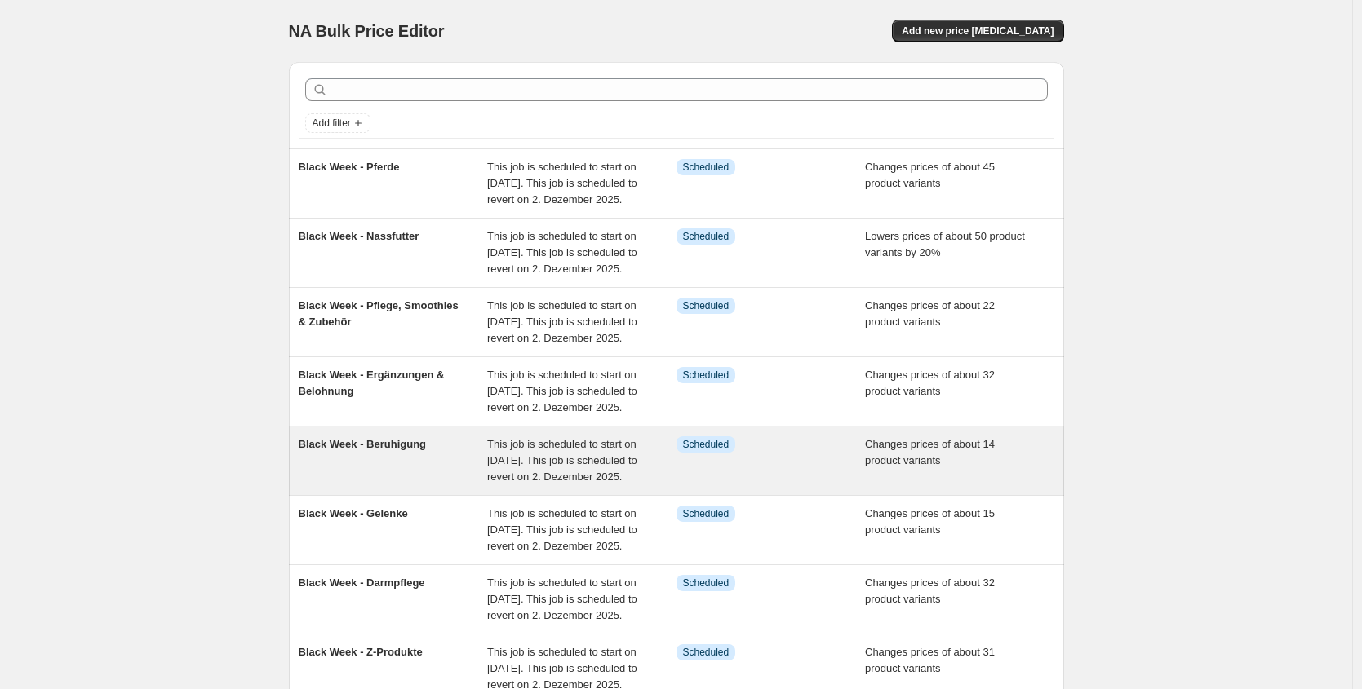
click at [436, 485] on div "Black Week - Beruhigung" at bounding box center [393, 460] width 189 height 49
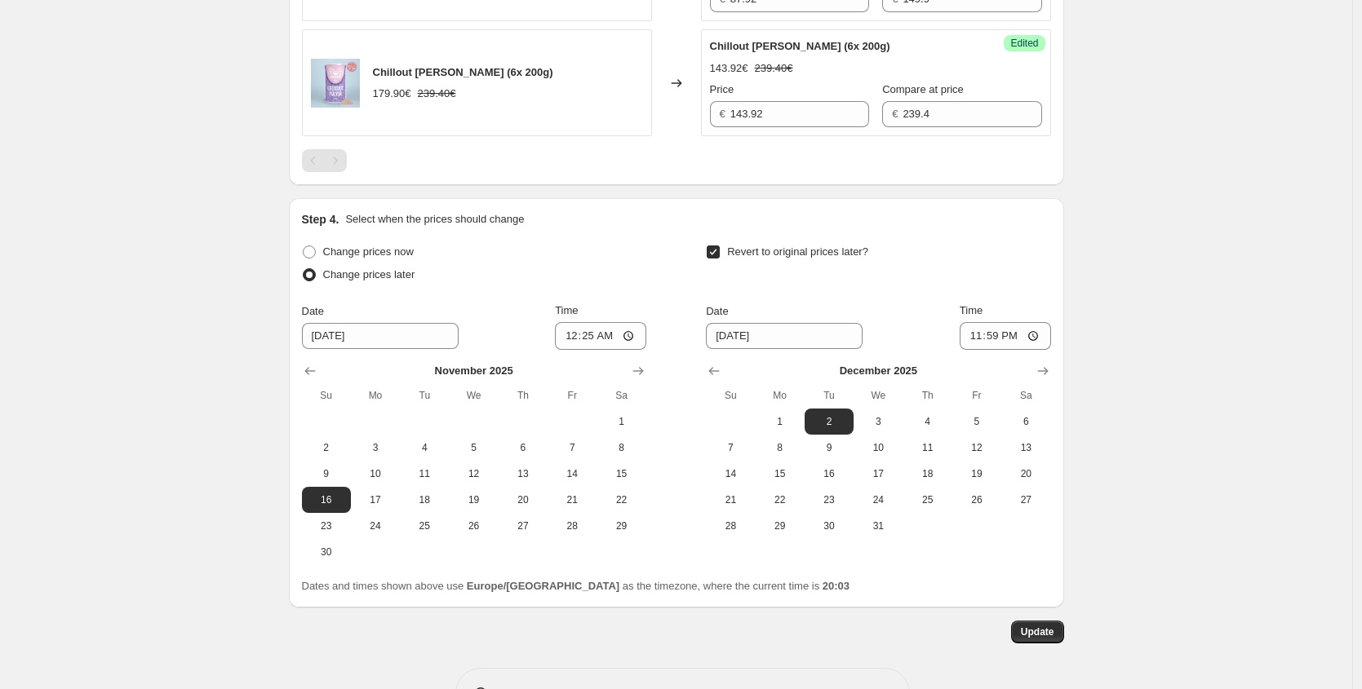
scroll to position [2331, 0]
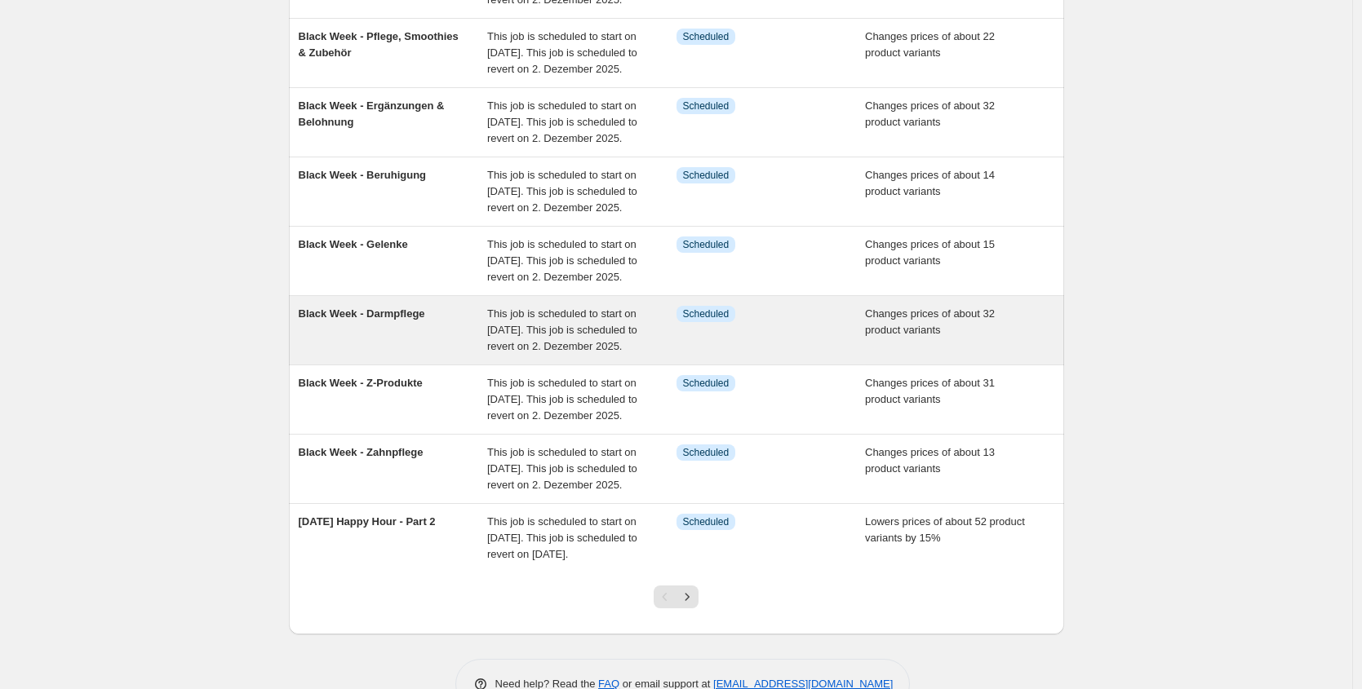
scroll to position [281, 0]
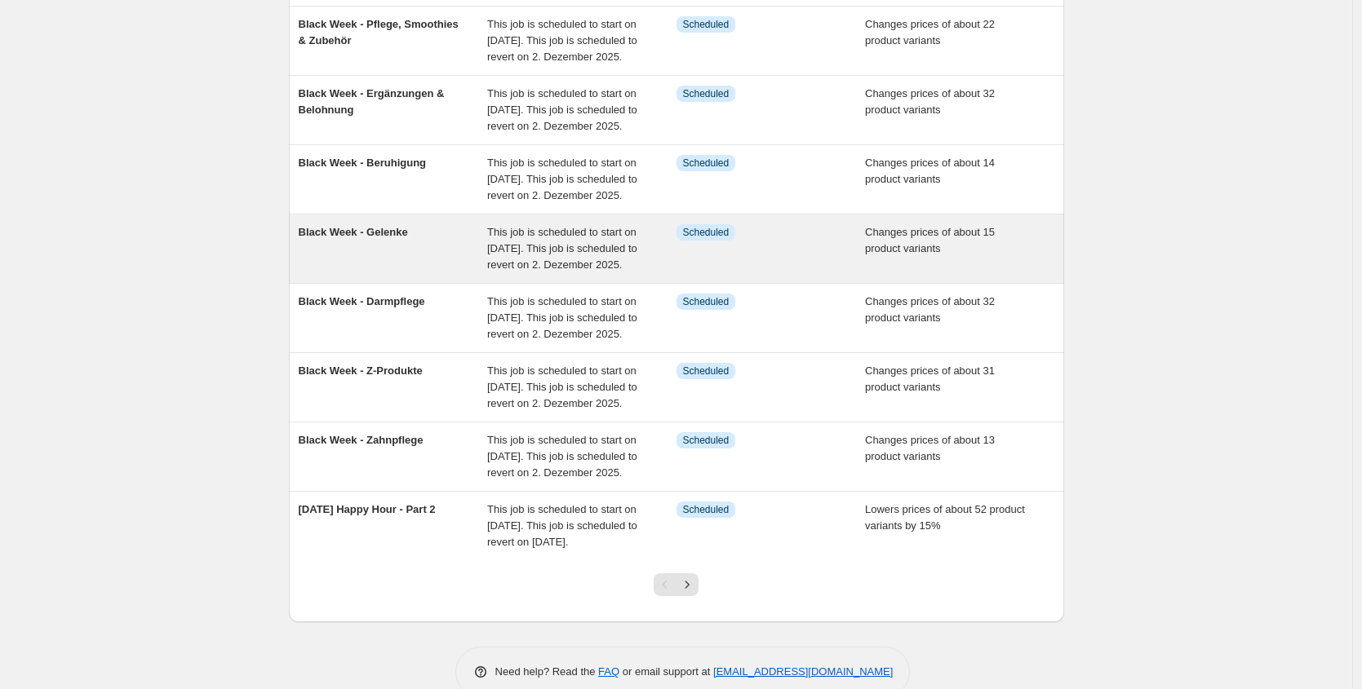
click at [408, 238] on span "Black Week - Gelenke" at bounding box center [353, 232] width 109 height 12
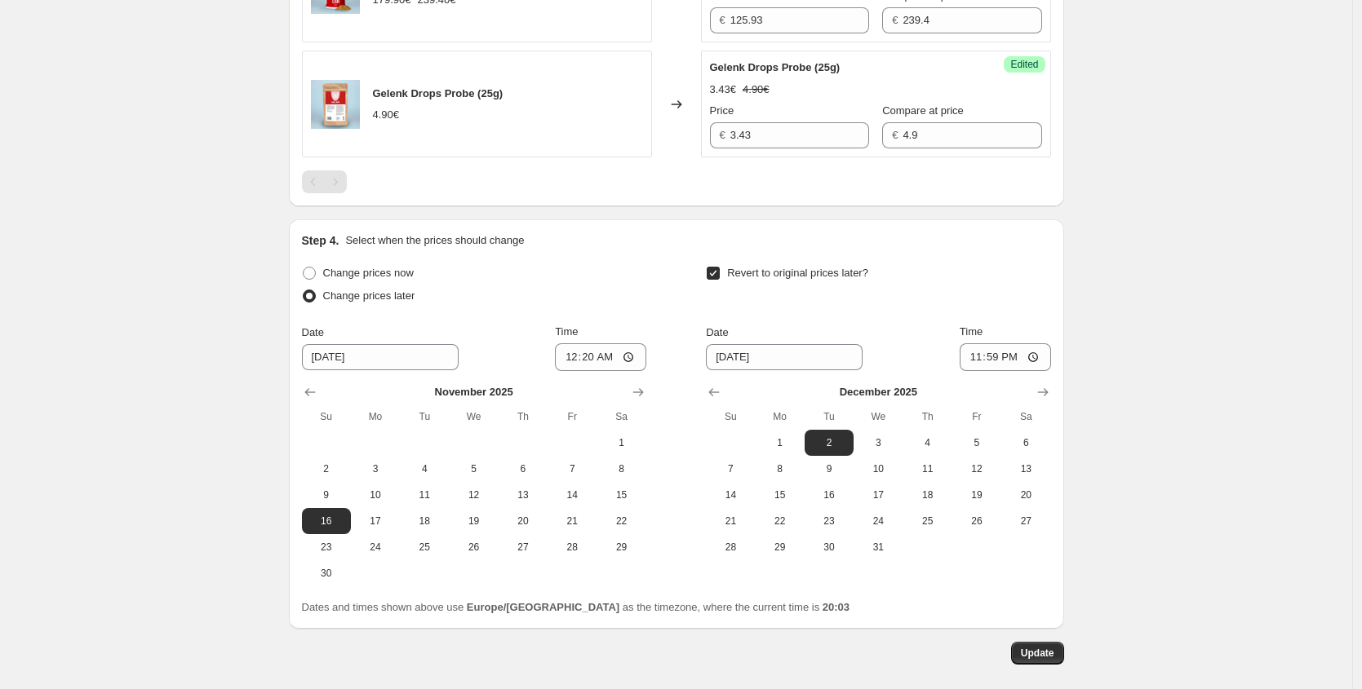
scroll to position [2331, 0]
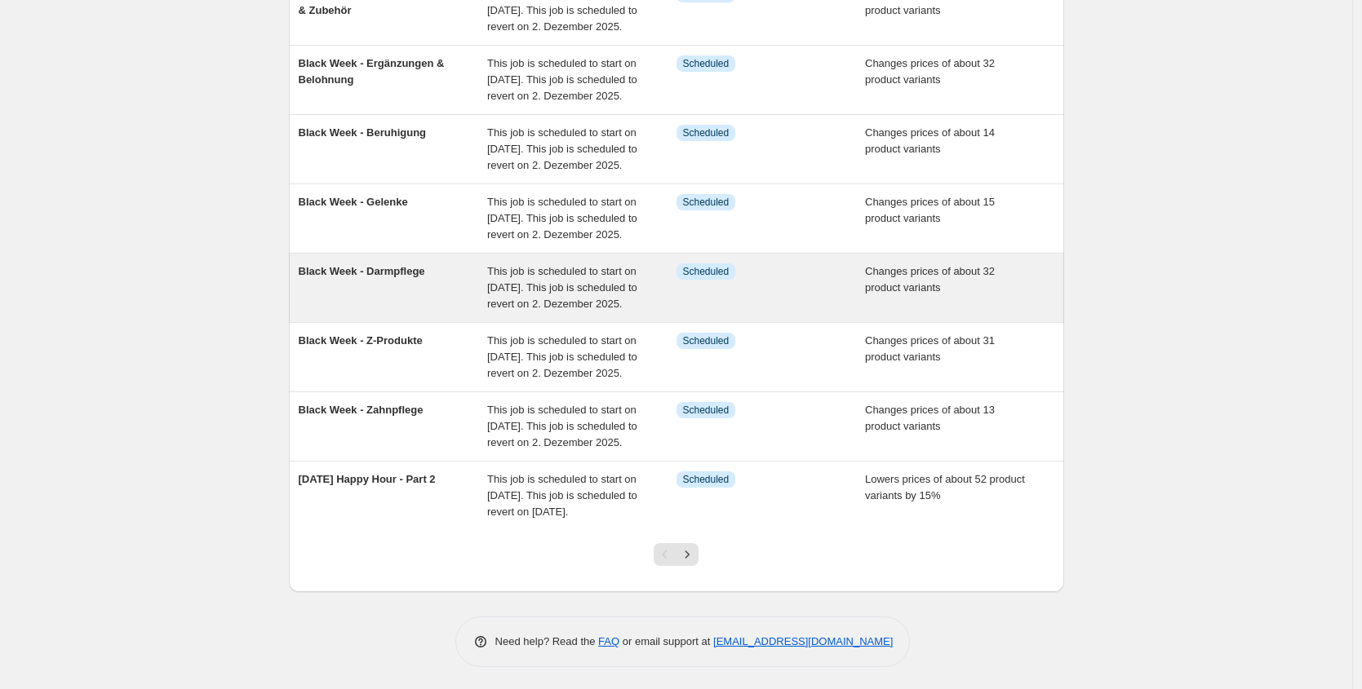
scroll to position [314, 0]
click at [558, 308] on span "This job is scheduled to start on [DATE]. This job is scheduled to revert on 2.…" at bounding box center [562, 285] width 150 height 45
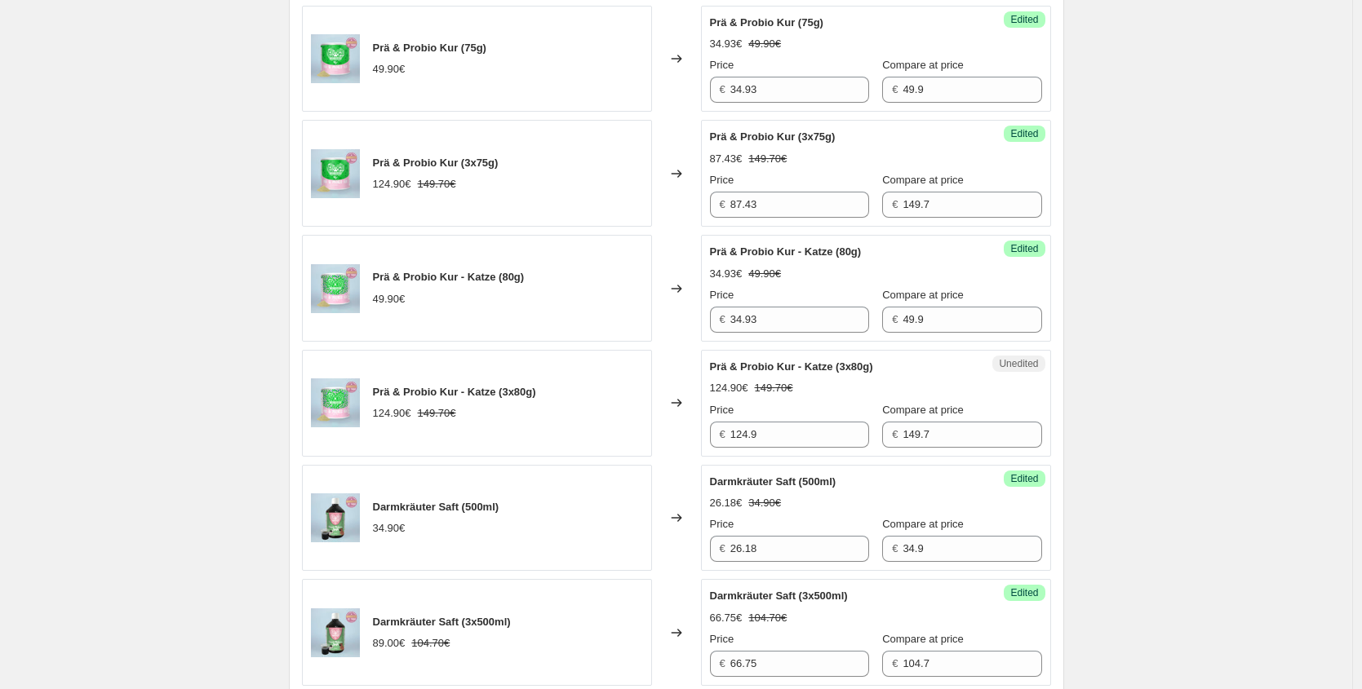
scroll to position [2905, 0]
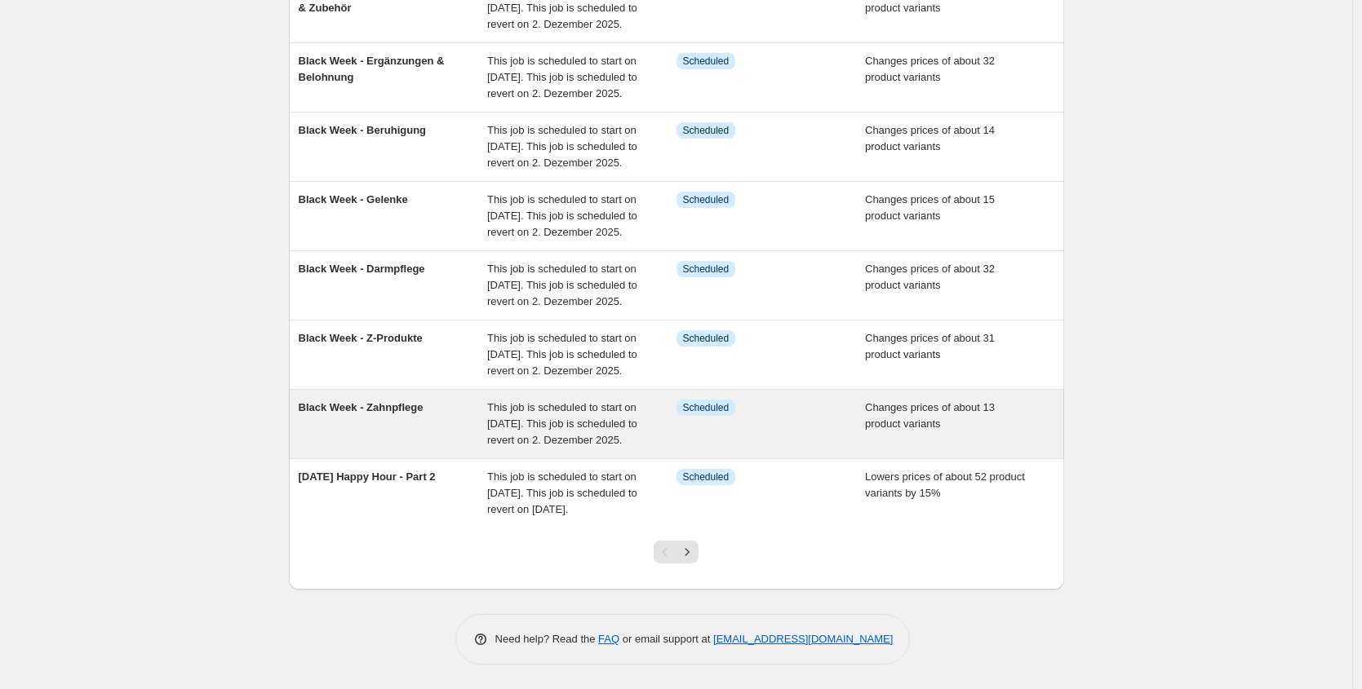
scroll to position [422, 0]
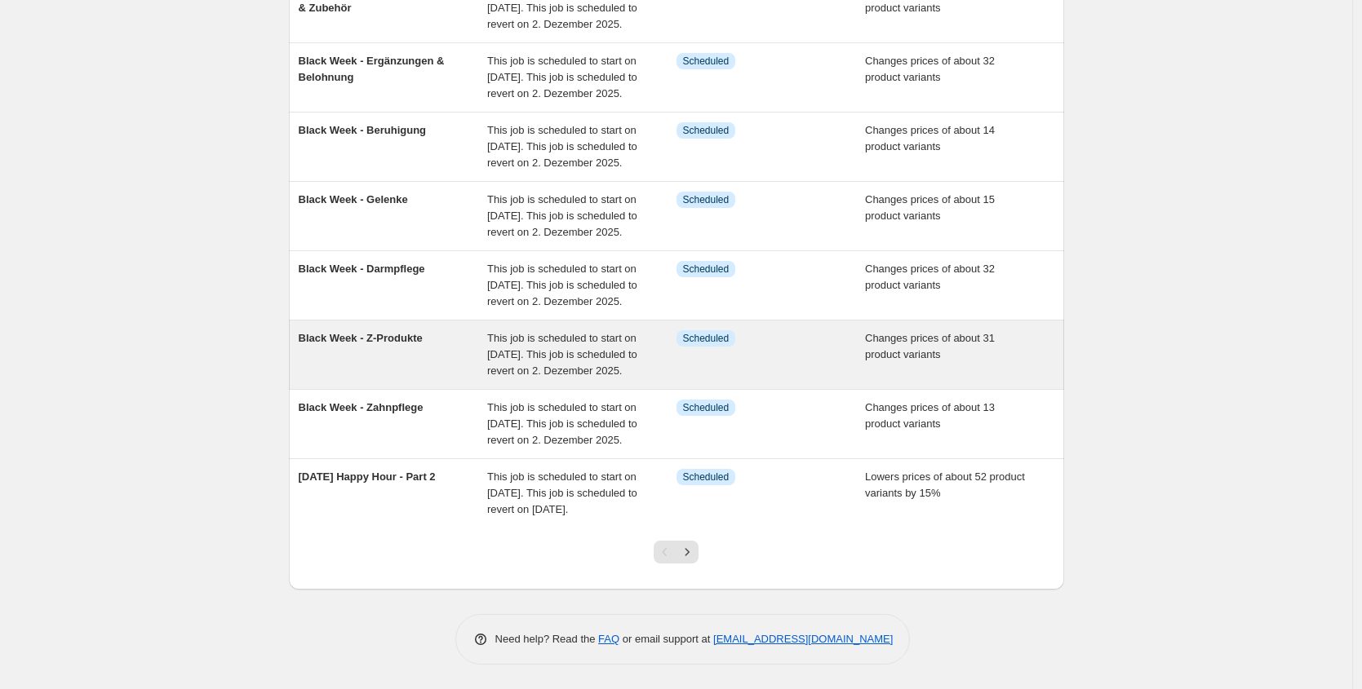
click at [499, 377] on span "This job is scheduled to start on [DATE]. This job is scheduled to revert on 2.…" at bounding box center [562, 354] width 150 height 45
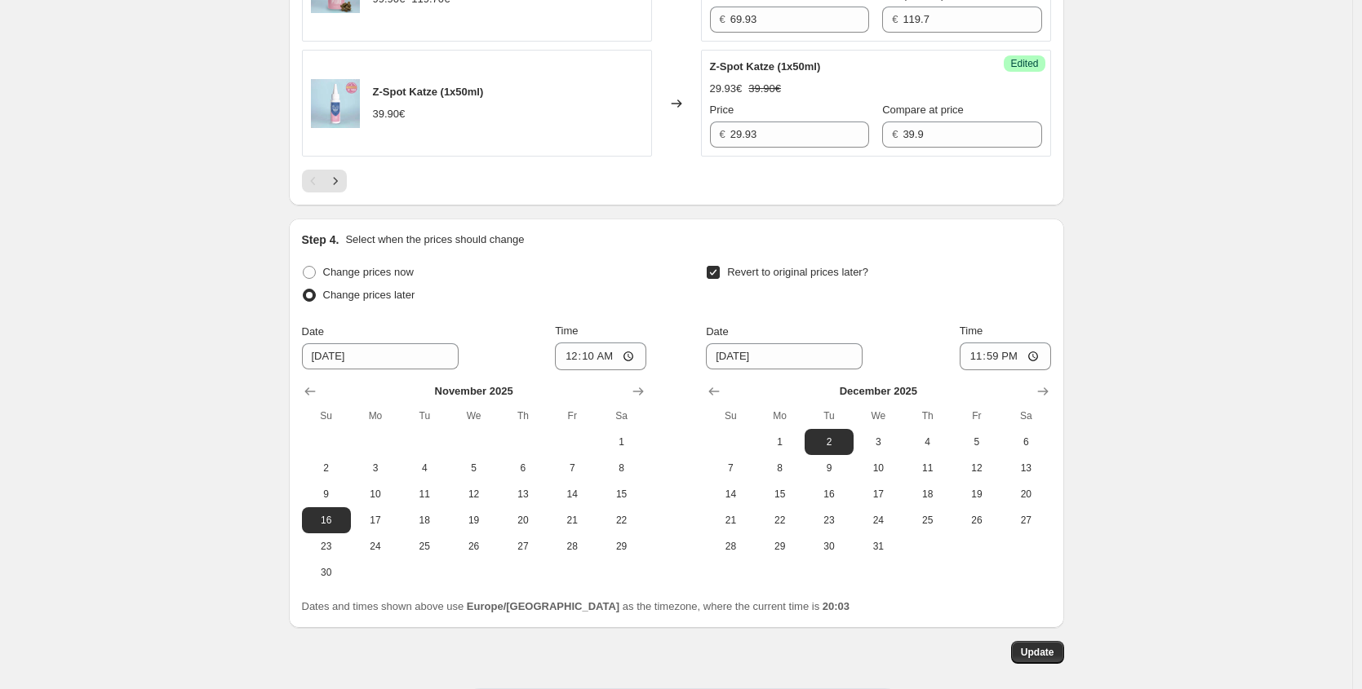
scroll to position [2905, 0]
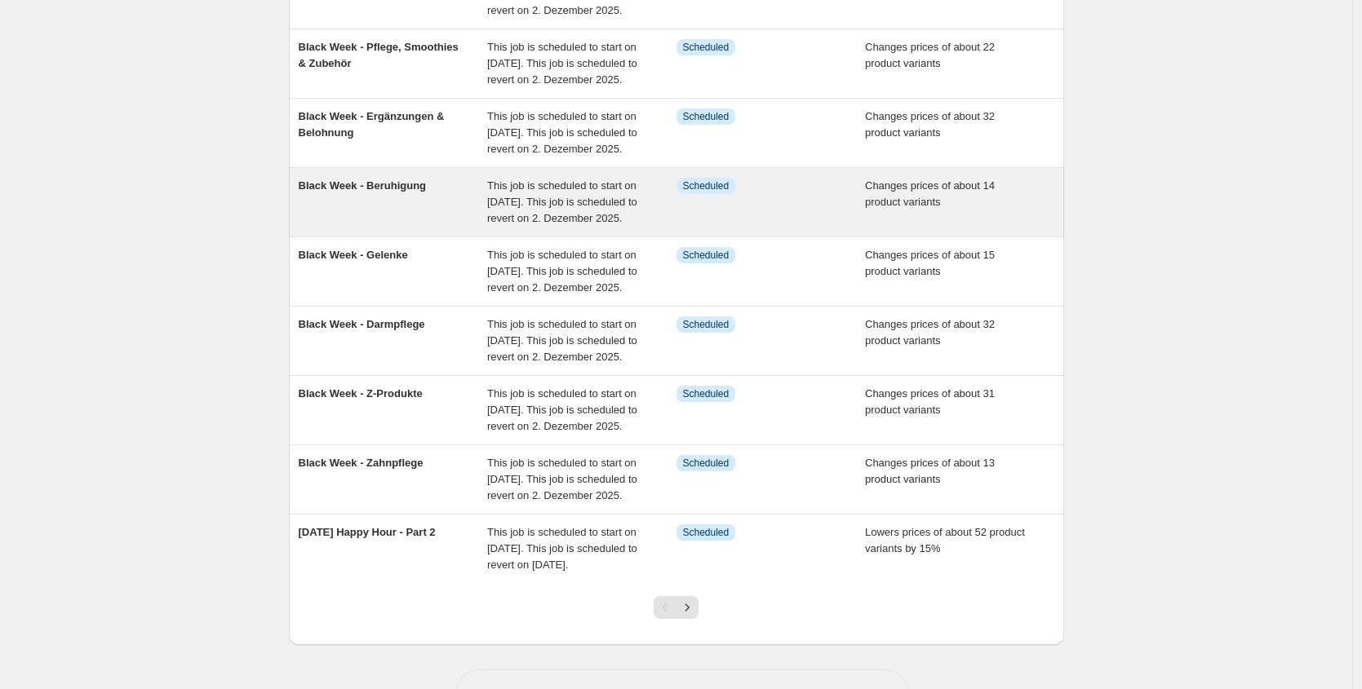
scroll to position [477, 0]
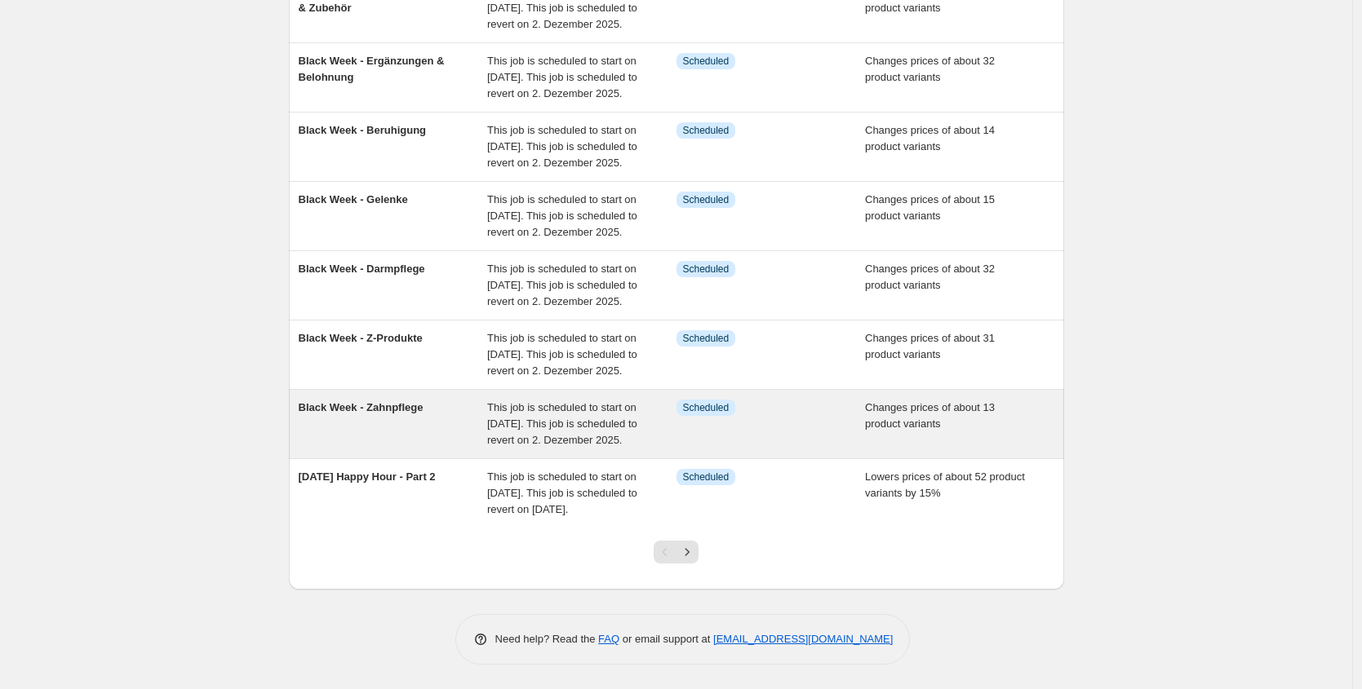
click at [505, 404] on span "This job is scheduled to start on [DATE]. This job is scheduled to revert on 2.…" at bounding box center [562, 423] width 150 height 45
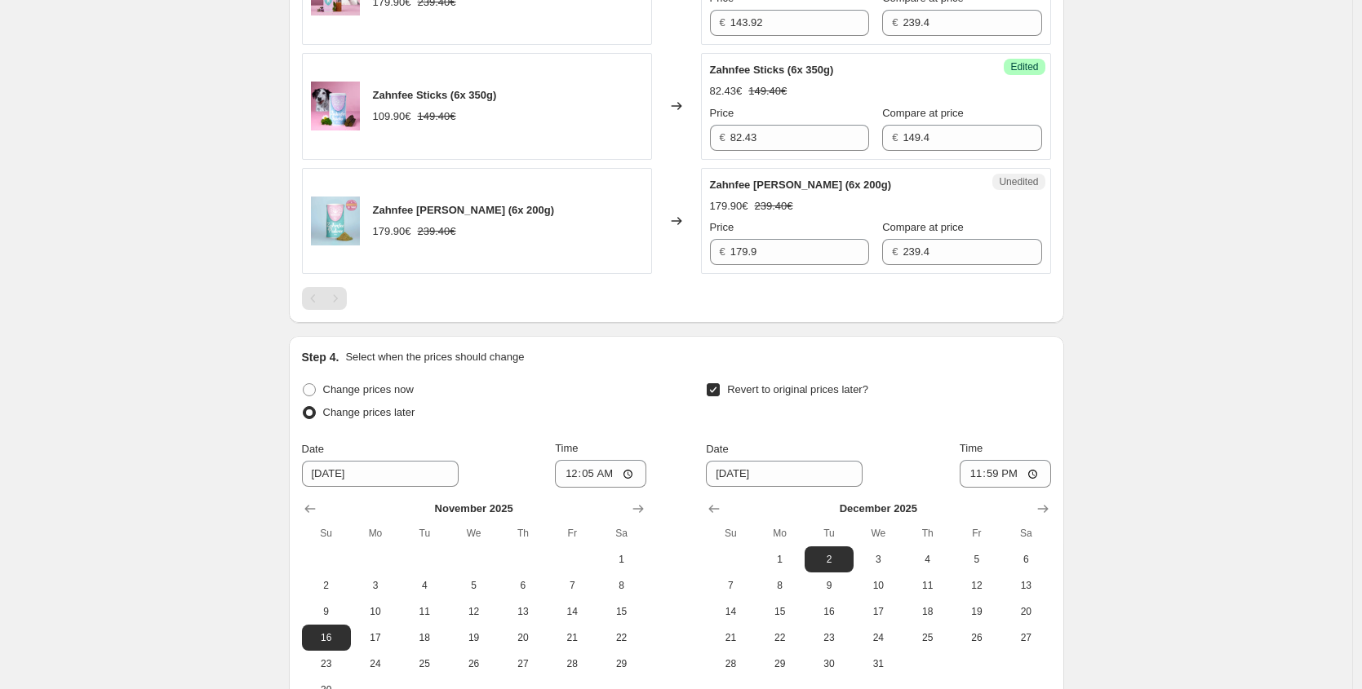
scroll to position [2216, 0]
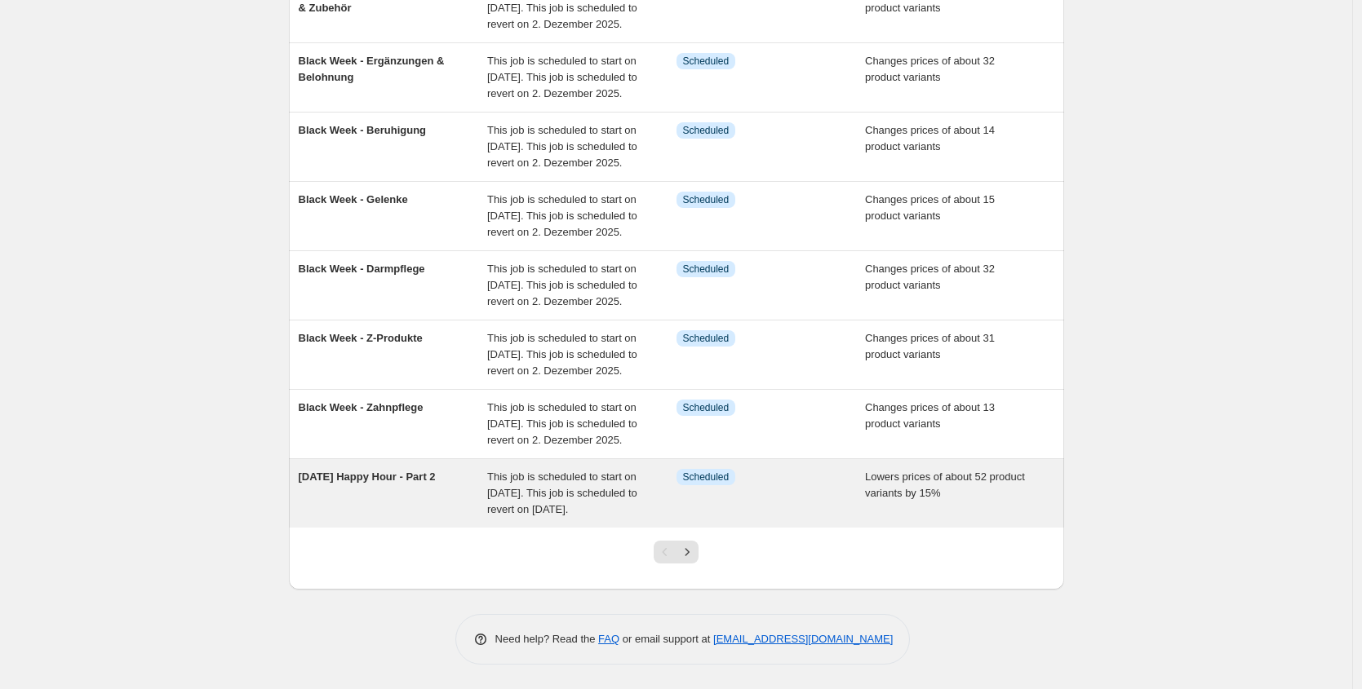
scroll to position [436, 0]
click at [651, 528] on div "Singles Day Happy Hour - Part 2 This job is scheduled to start on 11. November …" at bounding box center [676, 493] width 775 height 69
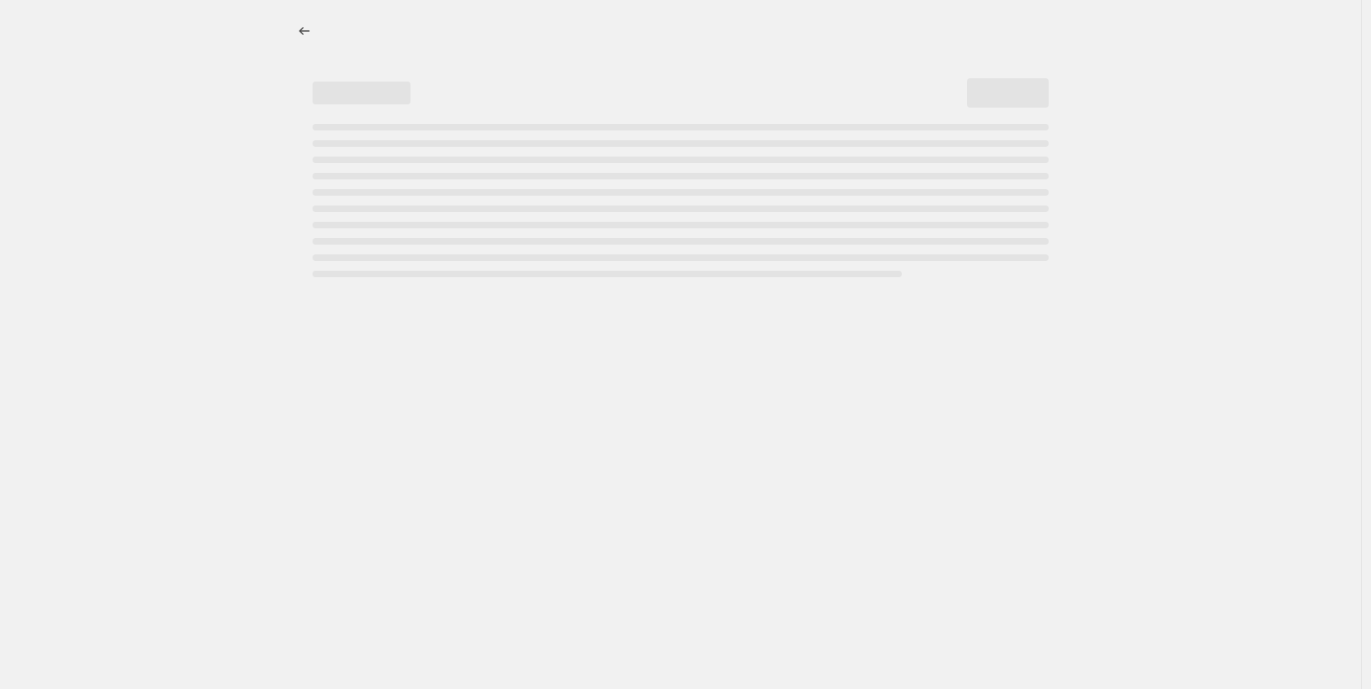
select select "percentage"
select select "no_change"
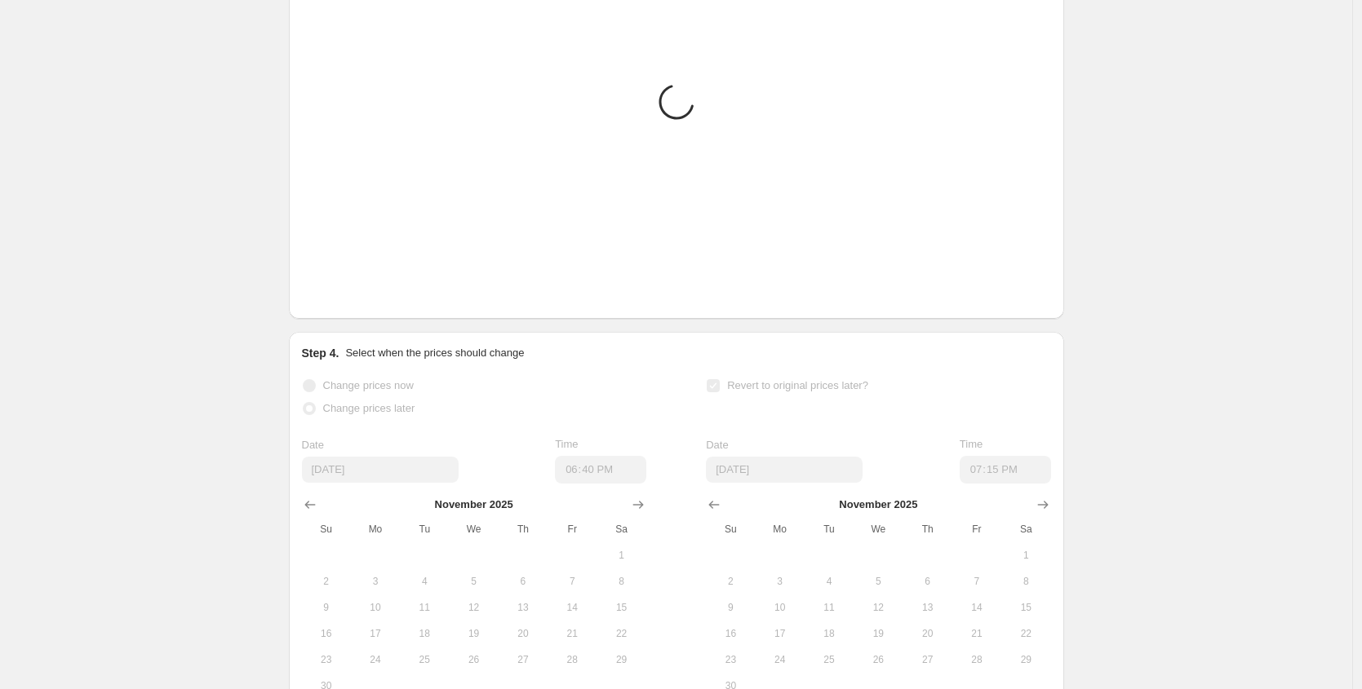
scroll to position [1396, 0]
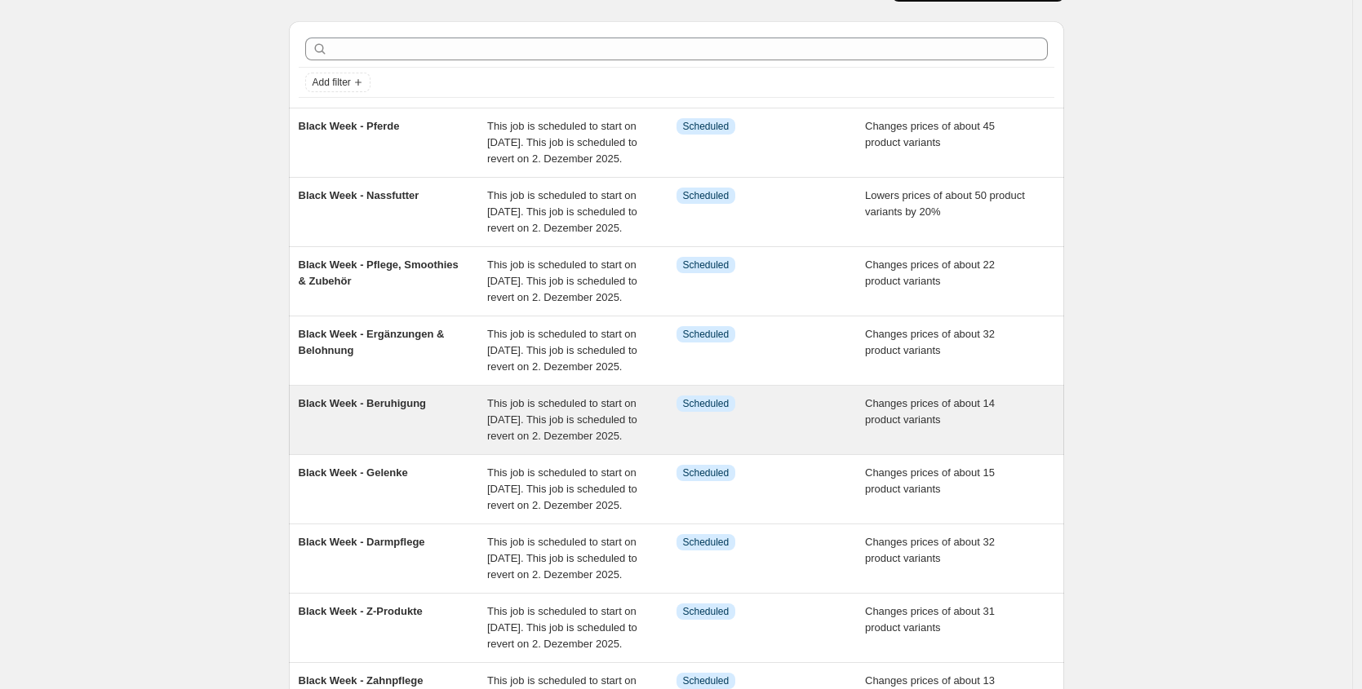
scroll to position [477, 0]
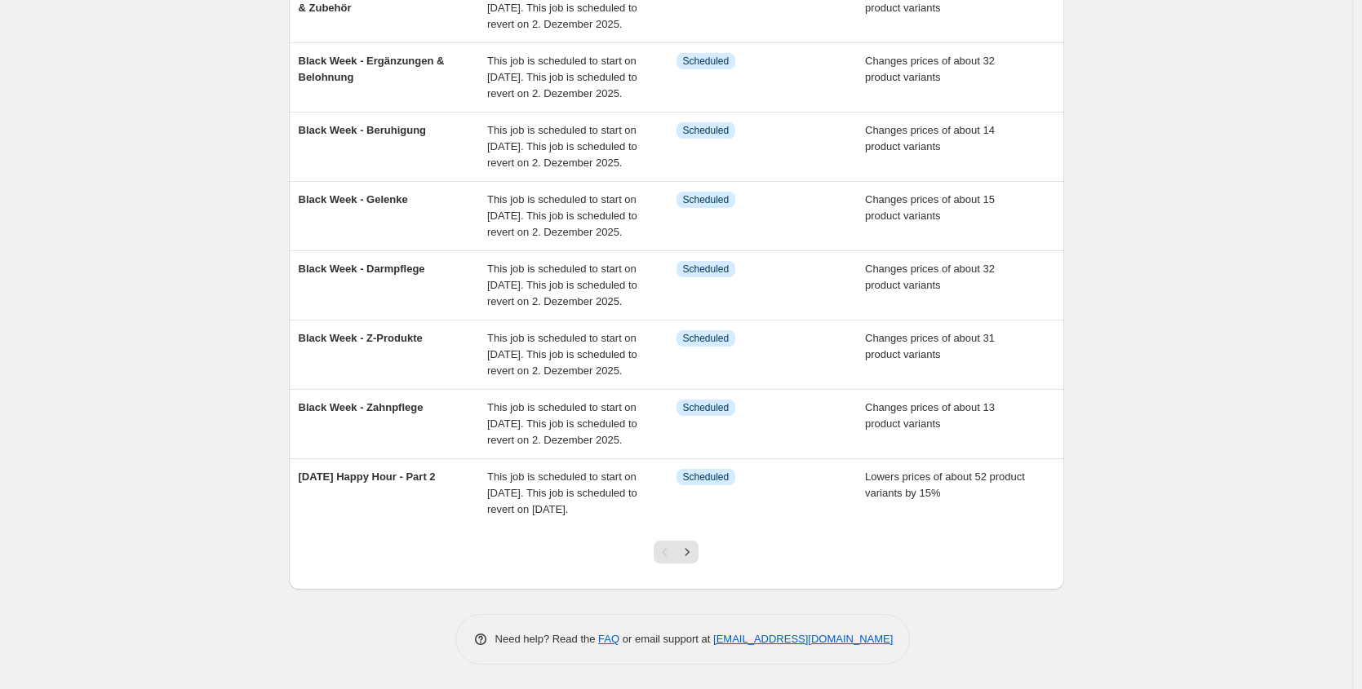
click at [692, 560] on button "Next" at bounding box center [686, 552] width 23 height 23
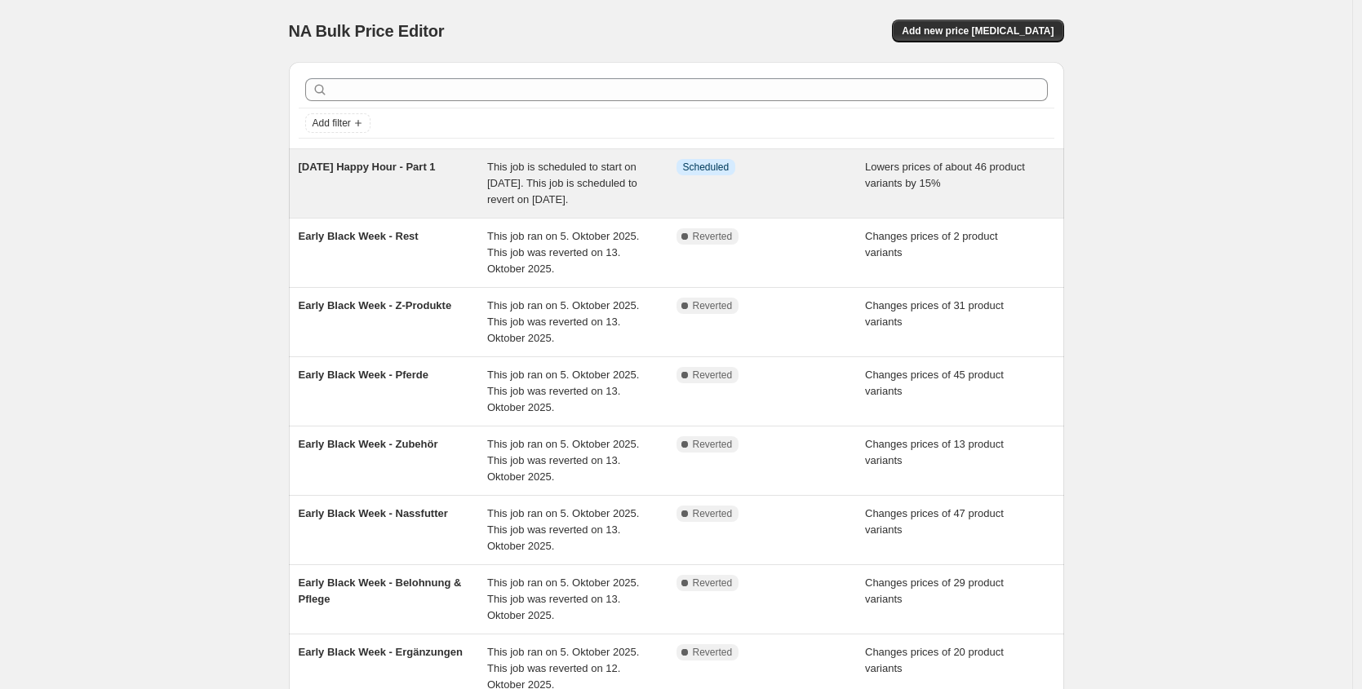
click at [410, 179] on div "[DATE] Happy Hour - Part 1" at bounding box center [393, 183] width 189 height 49
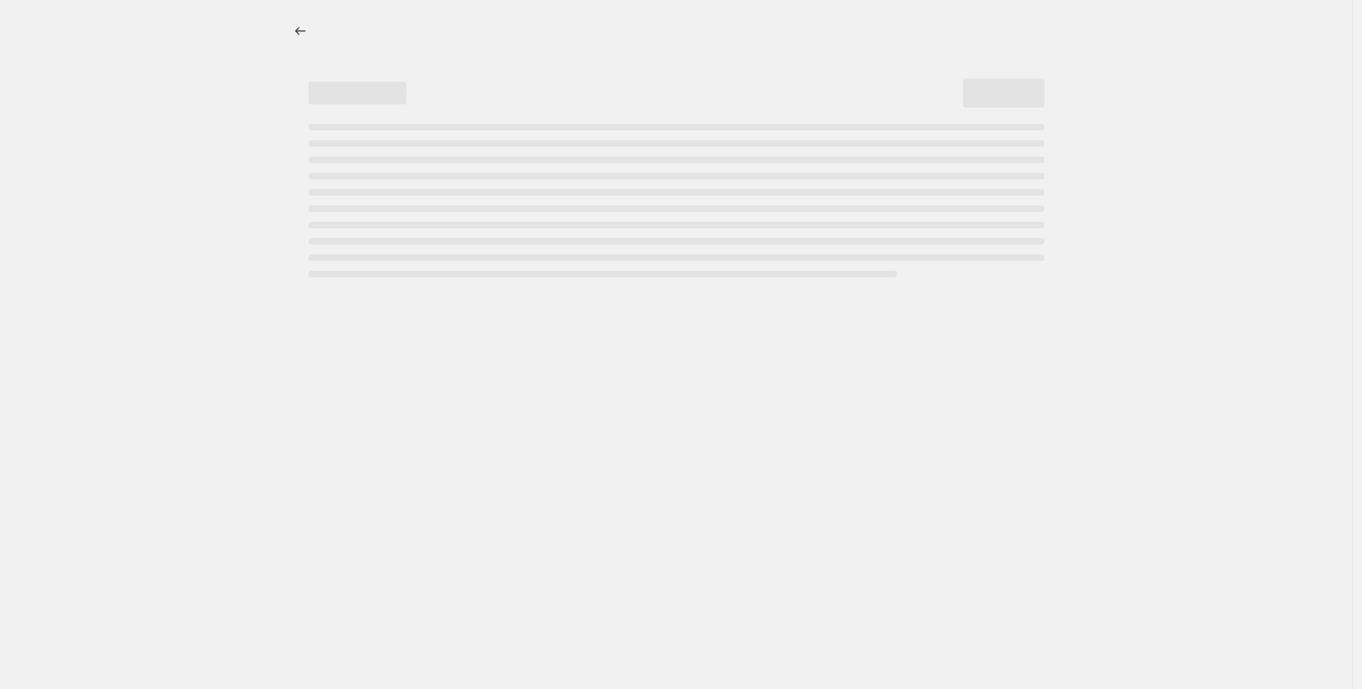
select select "percentage"
select select "no_change"
